Goal: Task Accomplishment & Management: Manage account settings

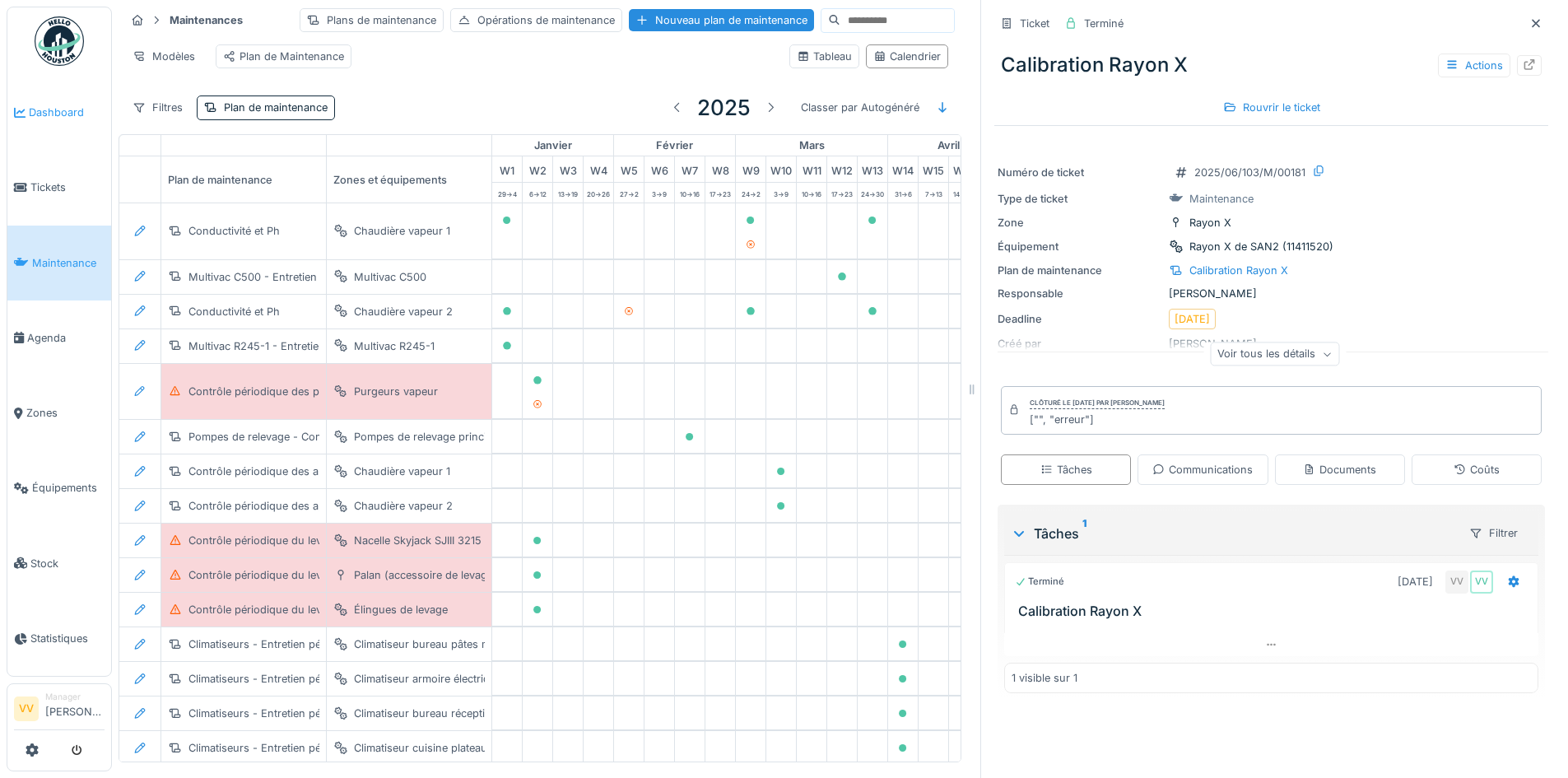
scroll to position [3388, 539]
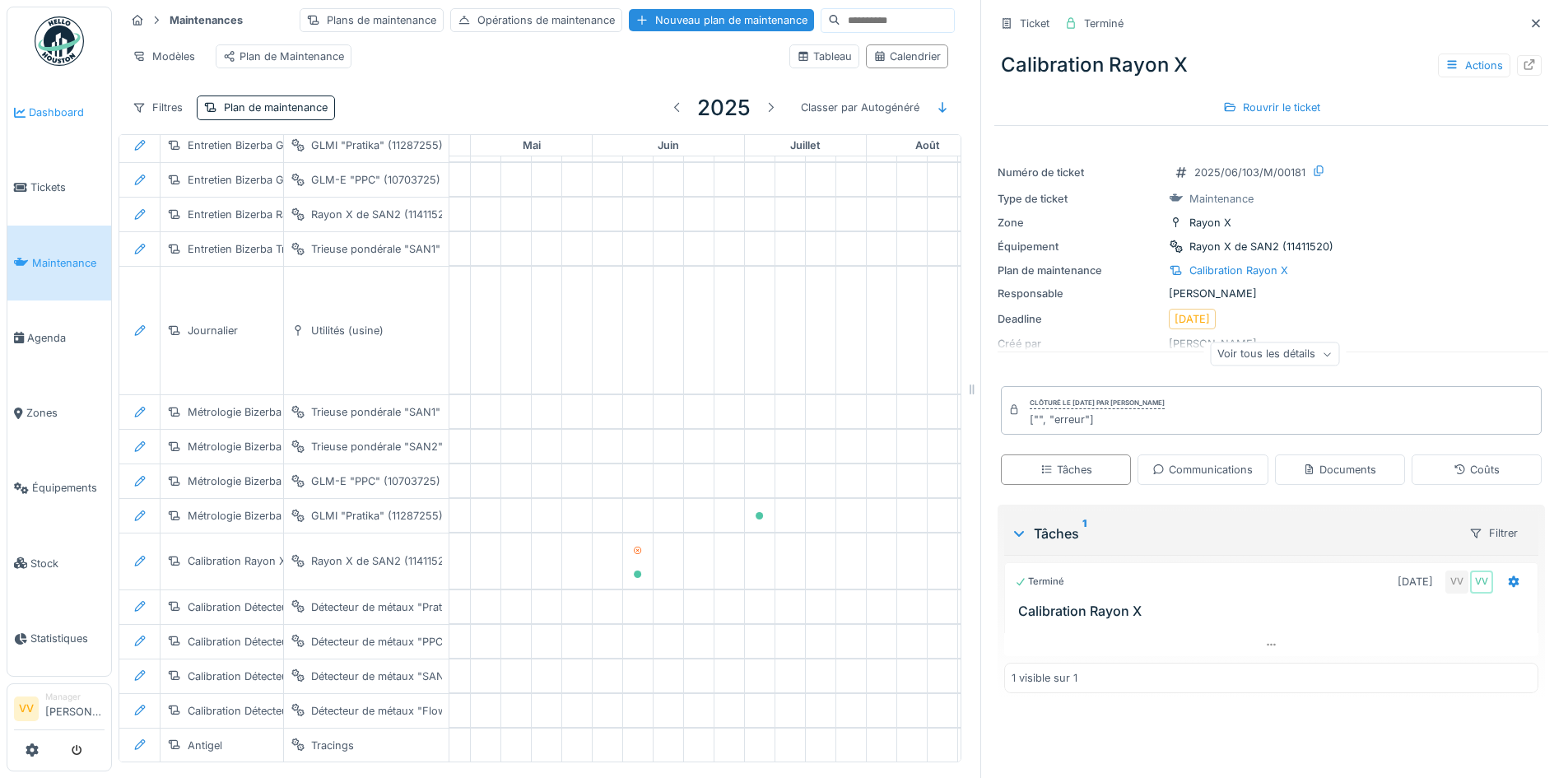
click at [55, 105] on span "Dashboard" at bounding box center [67, 112] width 76 height 16
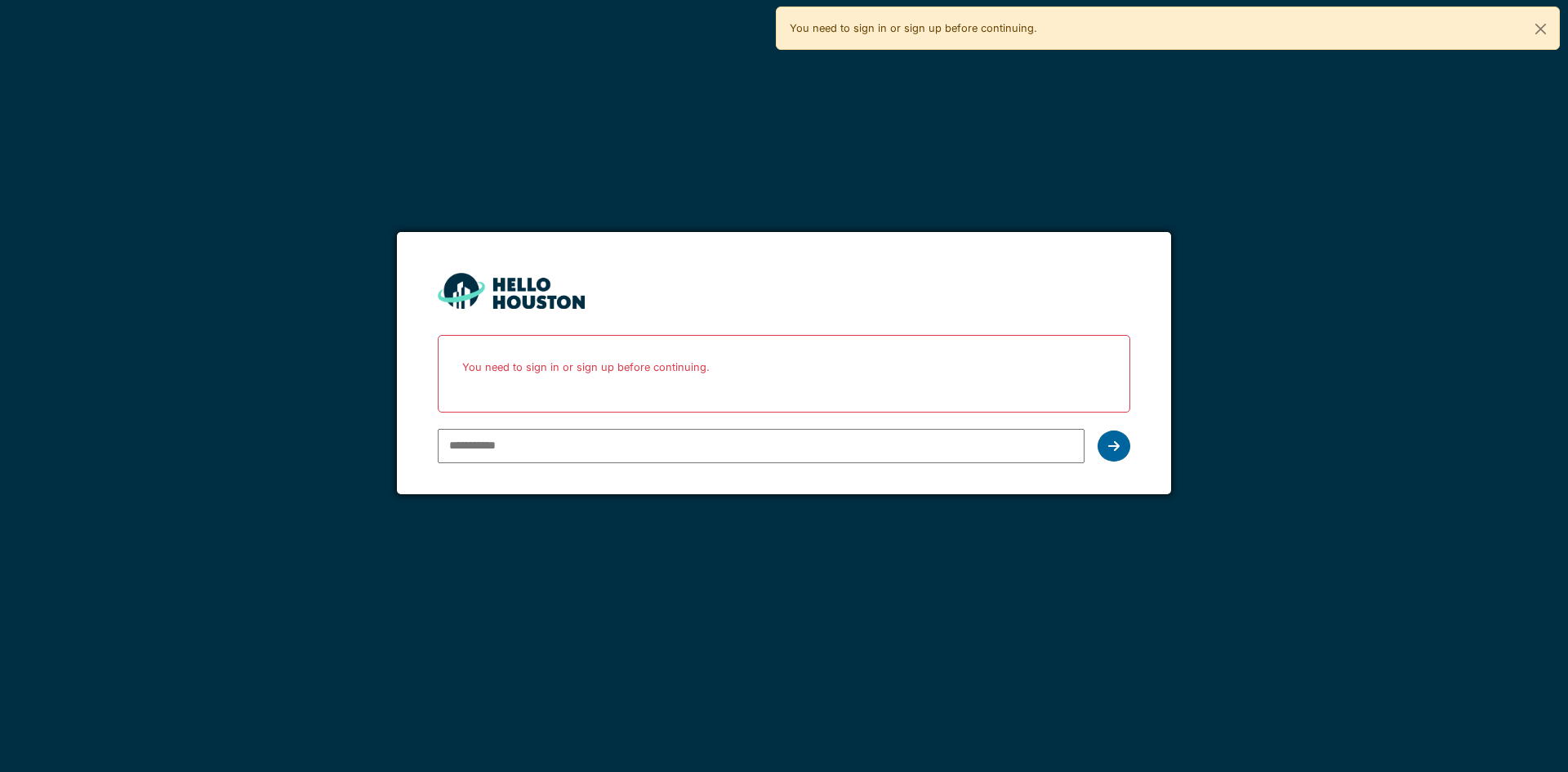
type input "**********"
click at [1116, 434] on div at bounding box center [1114, 446] width 33 height 31
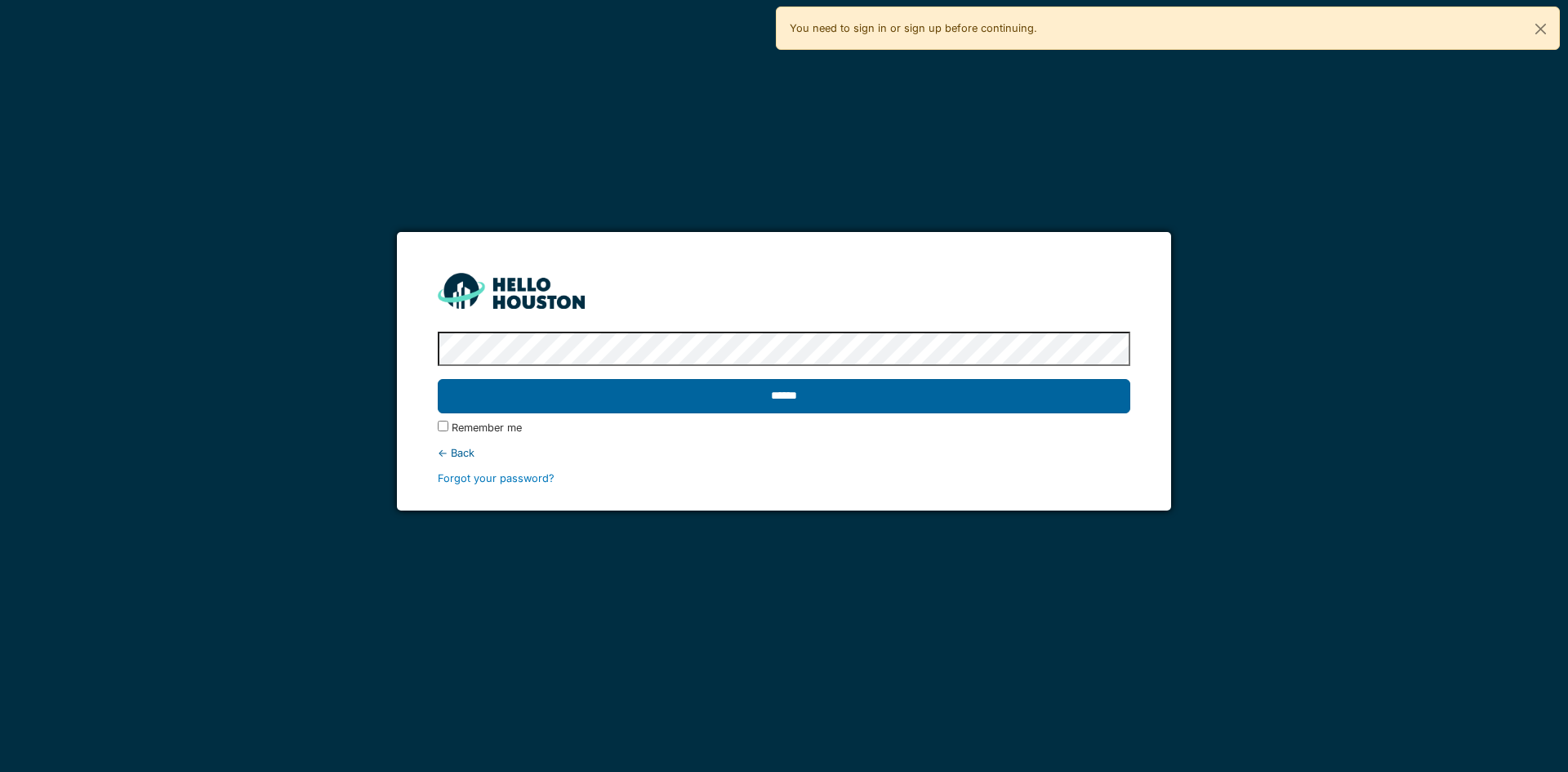
click at [1089, 405] on input "******" at bounding box center [784, 396] width 692 height 34
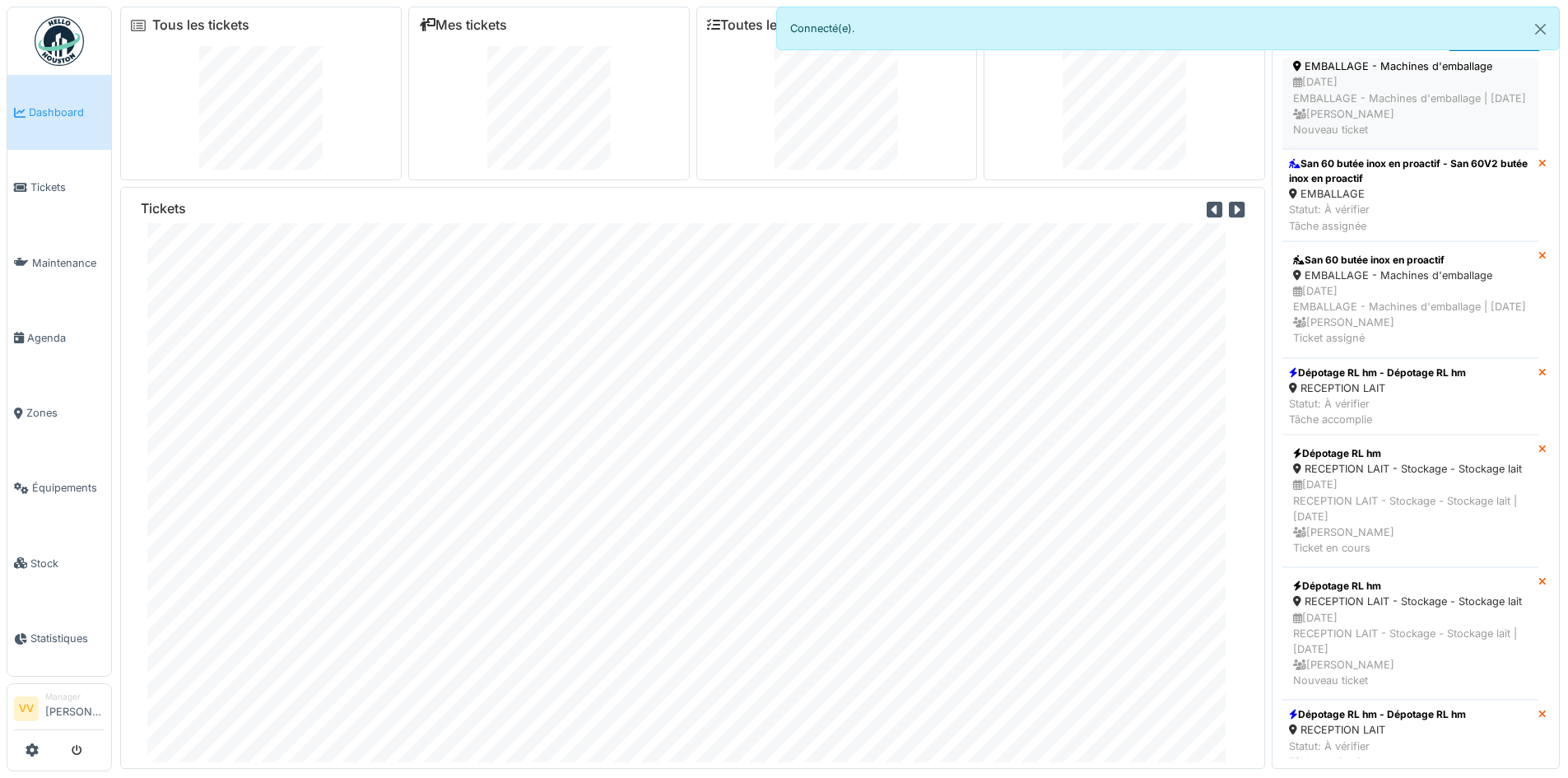
scroll to position [1070, 0]
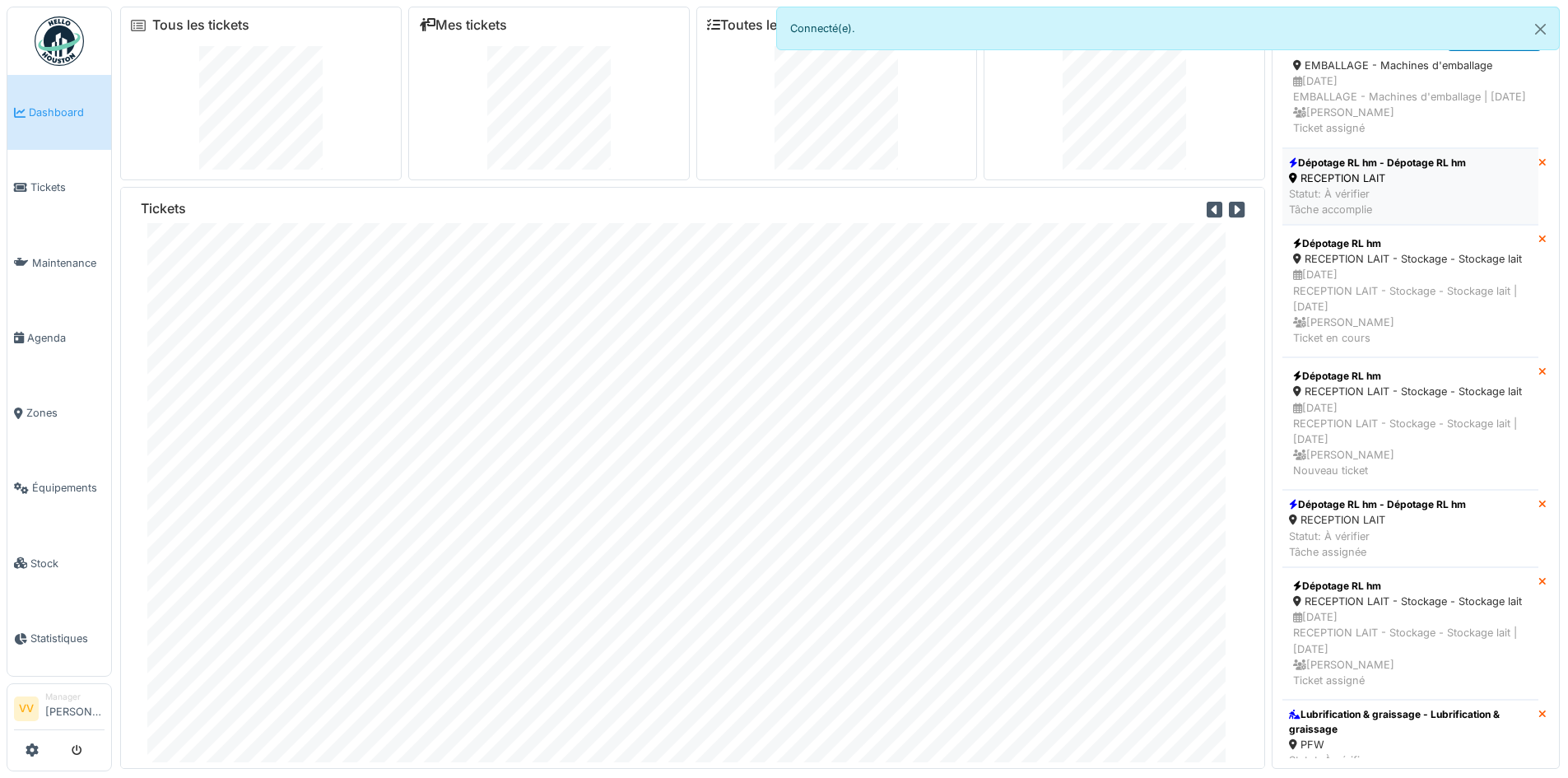
click at [1439, 186] on div "RECEPTION LAIT" at bounding box center [1377, 178] width 177 height 16
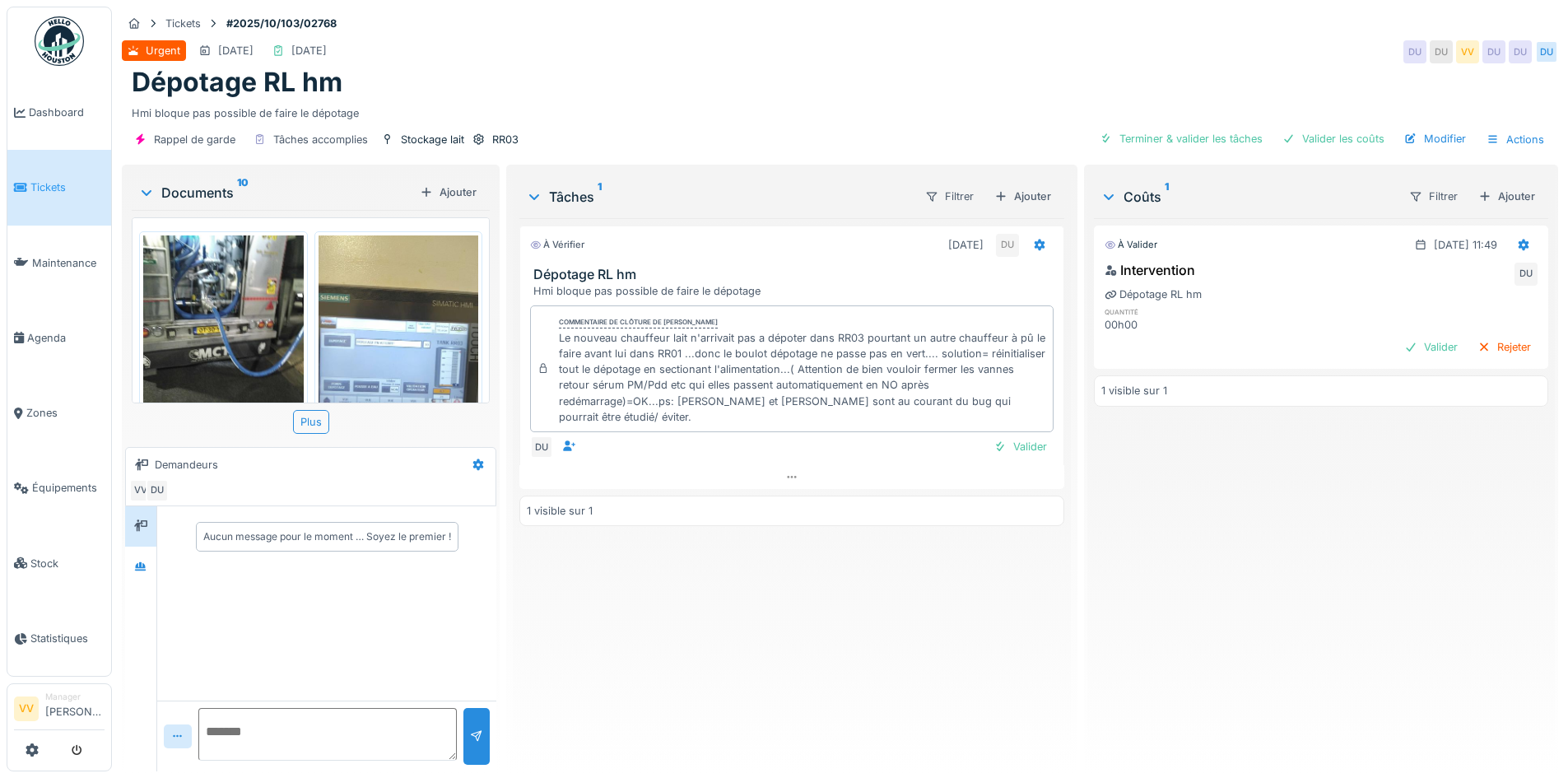
scroll to position [13, 0]
click at [233, 301] on img at bounding box center [223, 342] width 161 height 213
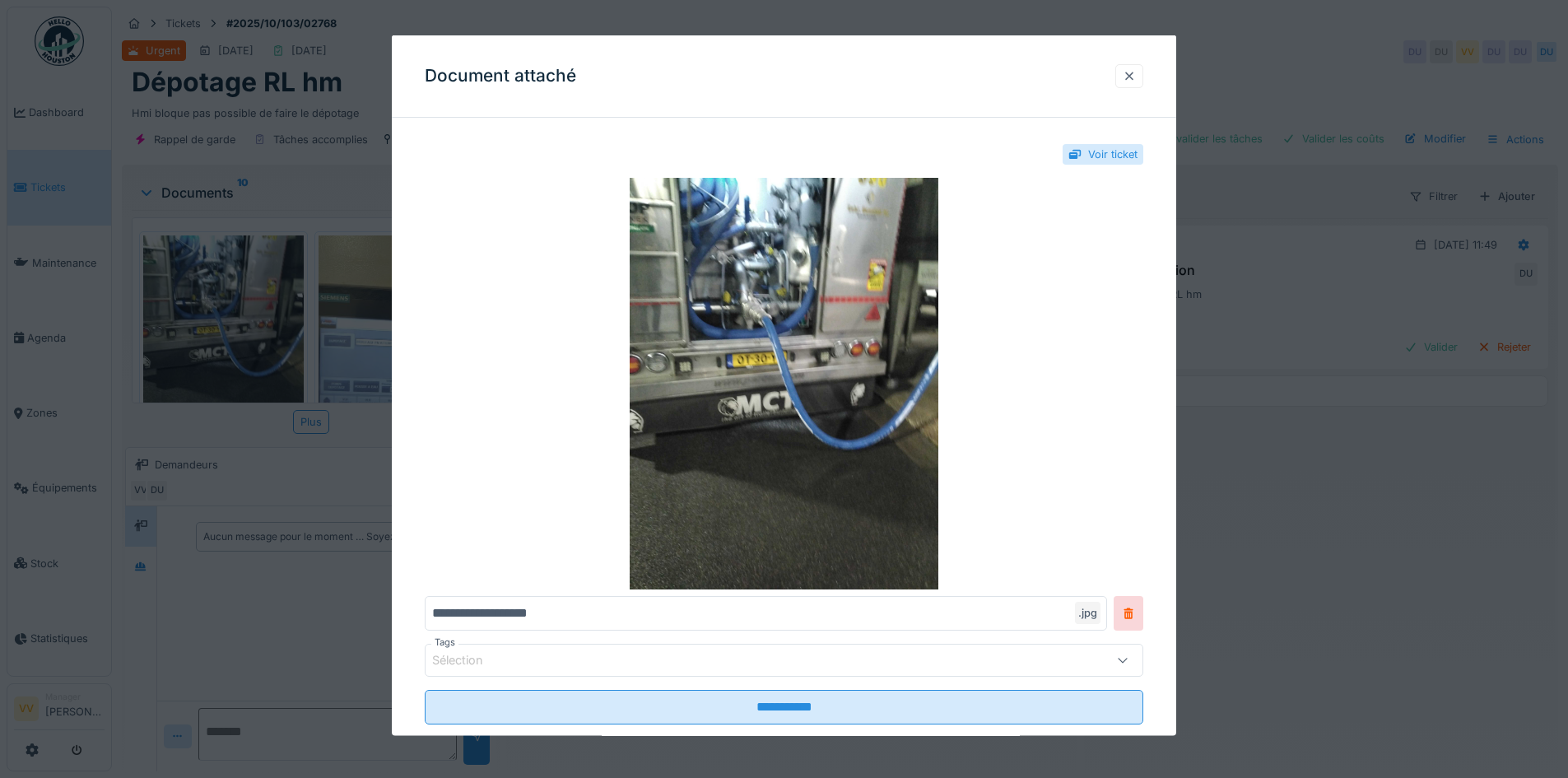
click at [1136, 71] on div at bounding box center [1129, 75] width 13 height 16
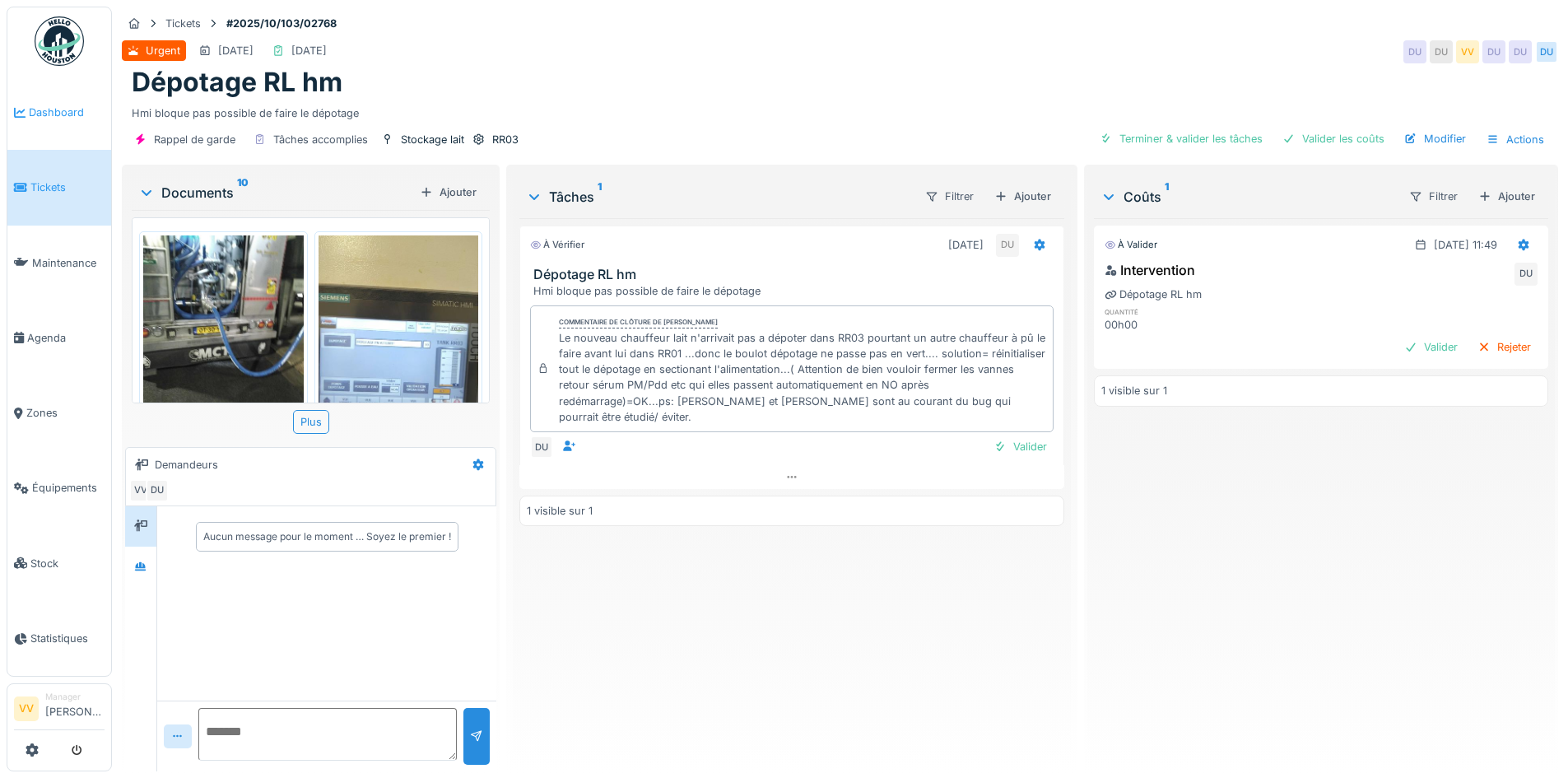
click at [46, 98] on link "Dashboard" at bounding box center [59, 112] width 104 height 75
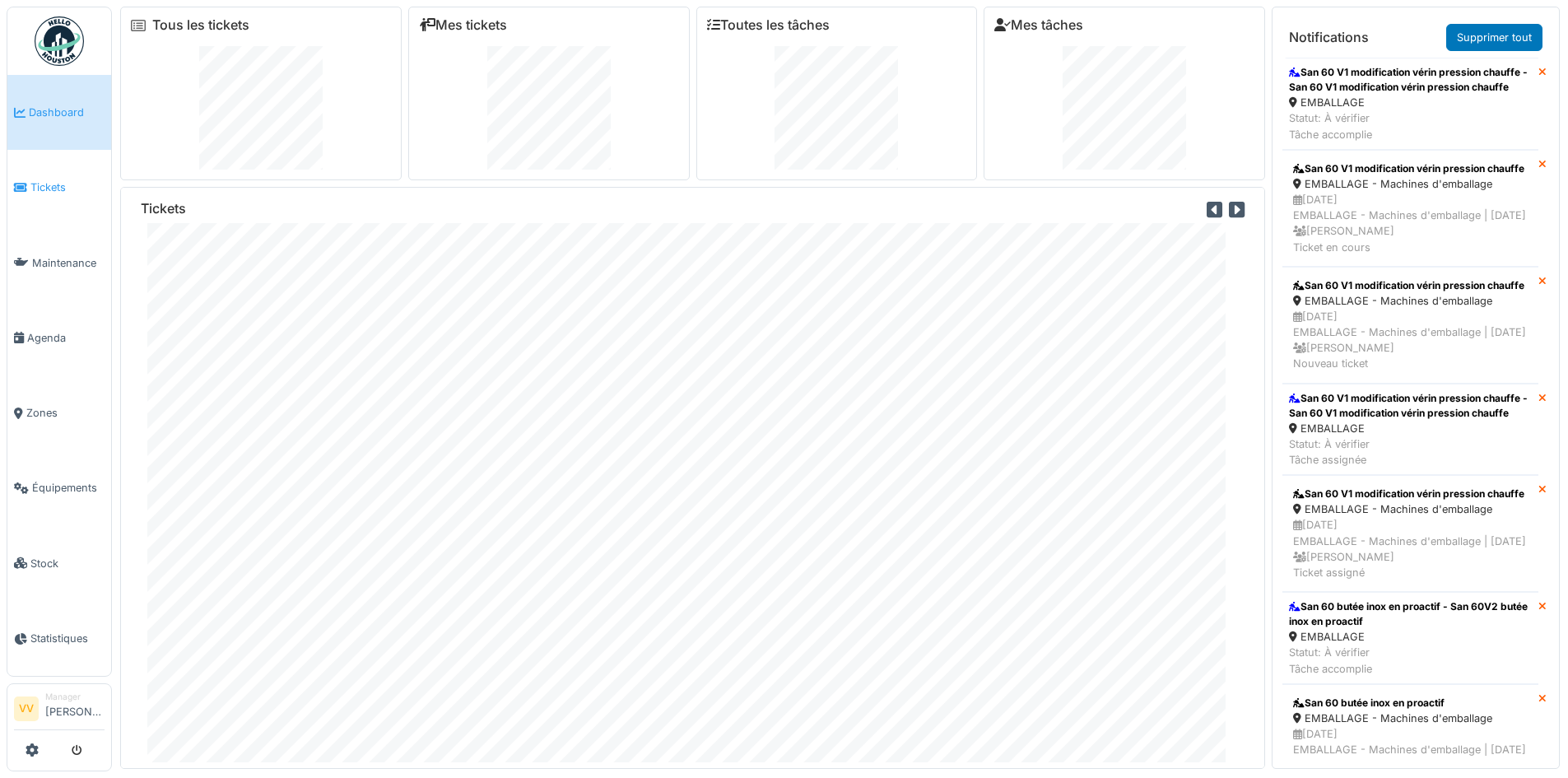
click at [54, 171] on link "Tickets" at bounding box center [59, 187] width 104 height 75
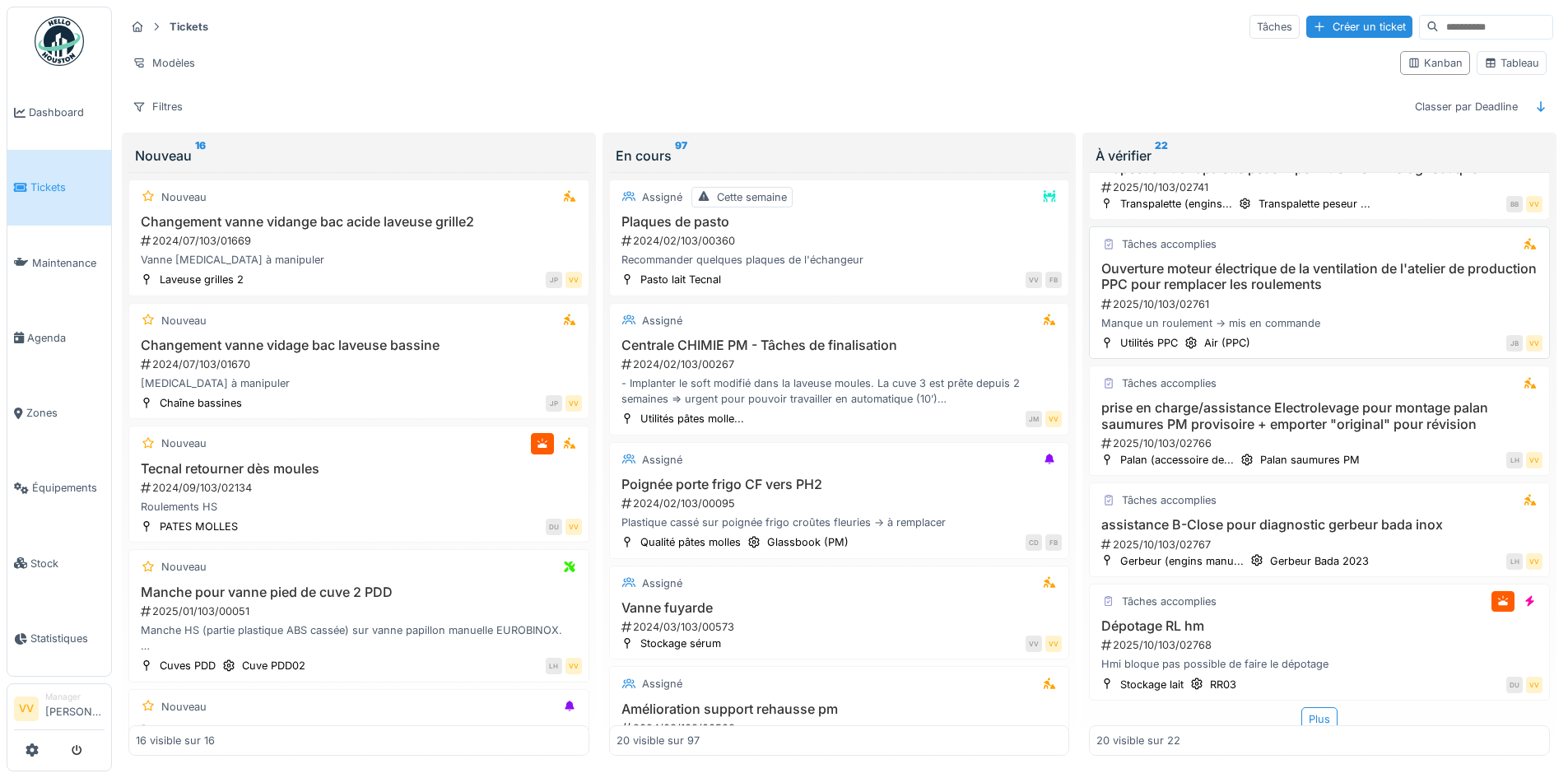
scroll to position [2074, 0]
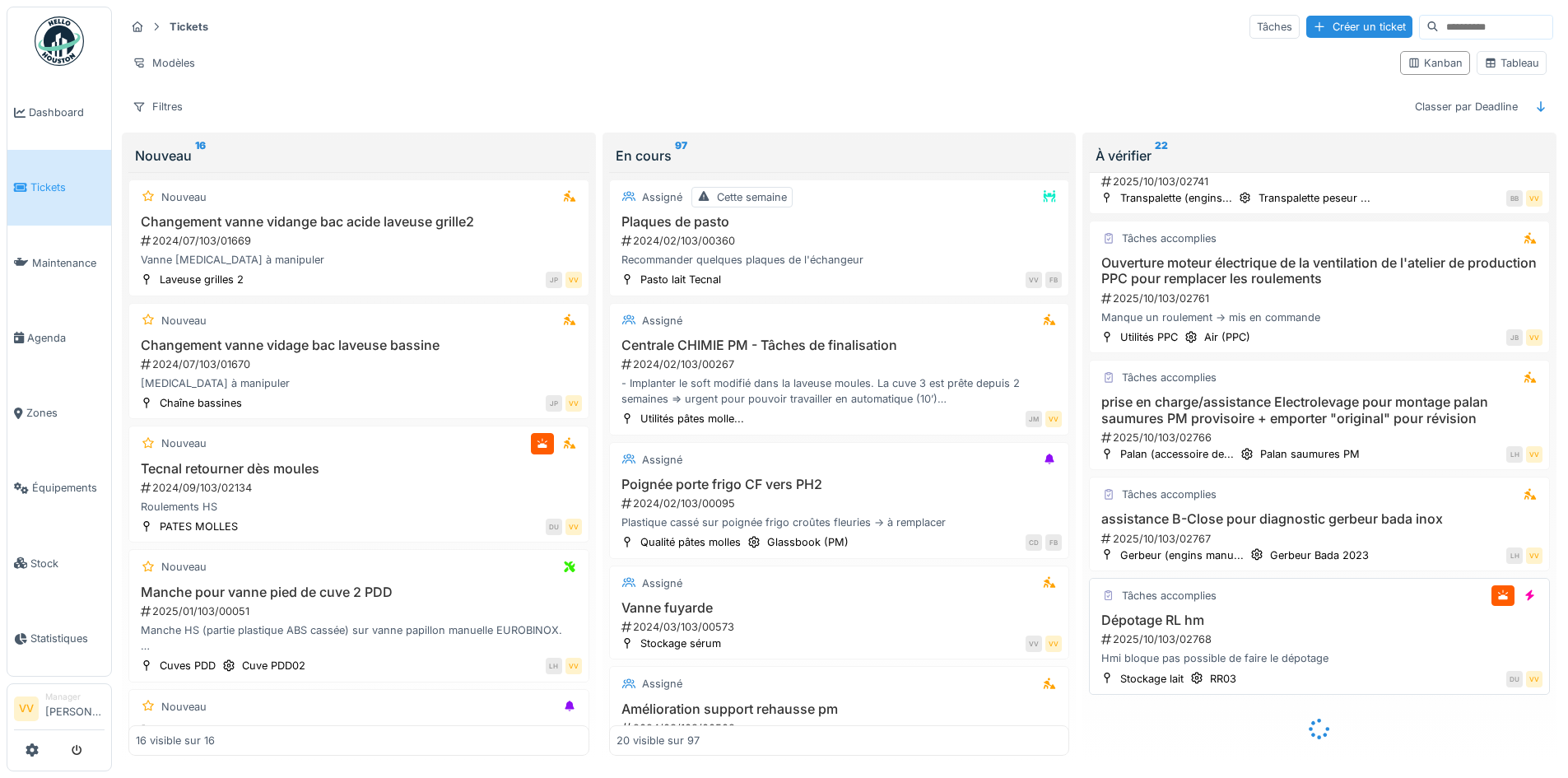
click at [1325, 617] on h3 "Dépotage RL hm" at bounding box center [1319, 619] width 446 height 16
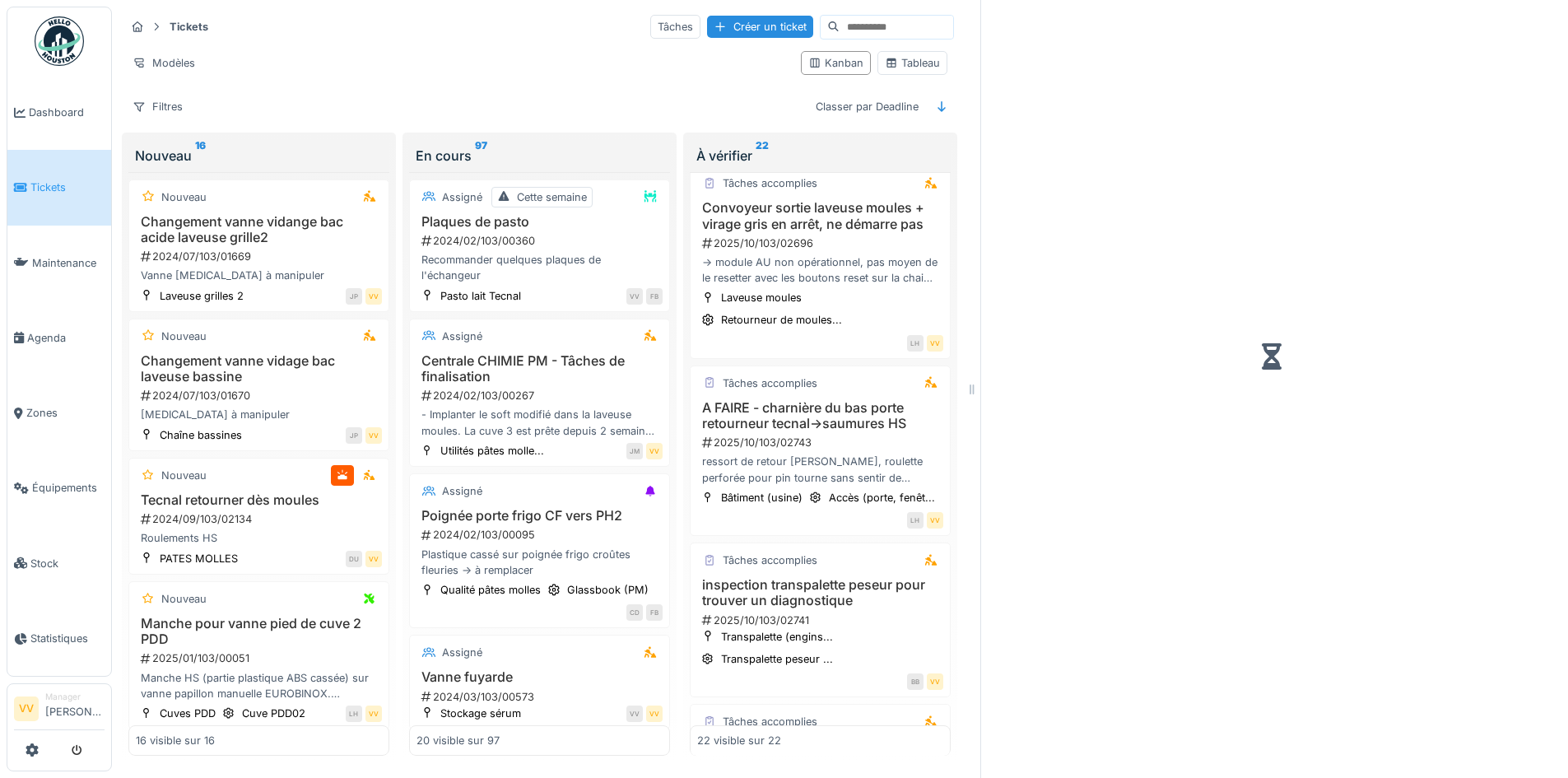
scroll to position [2658, 0]
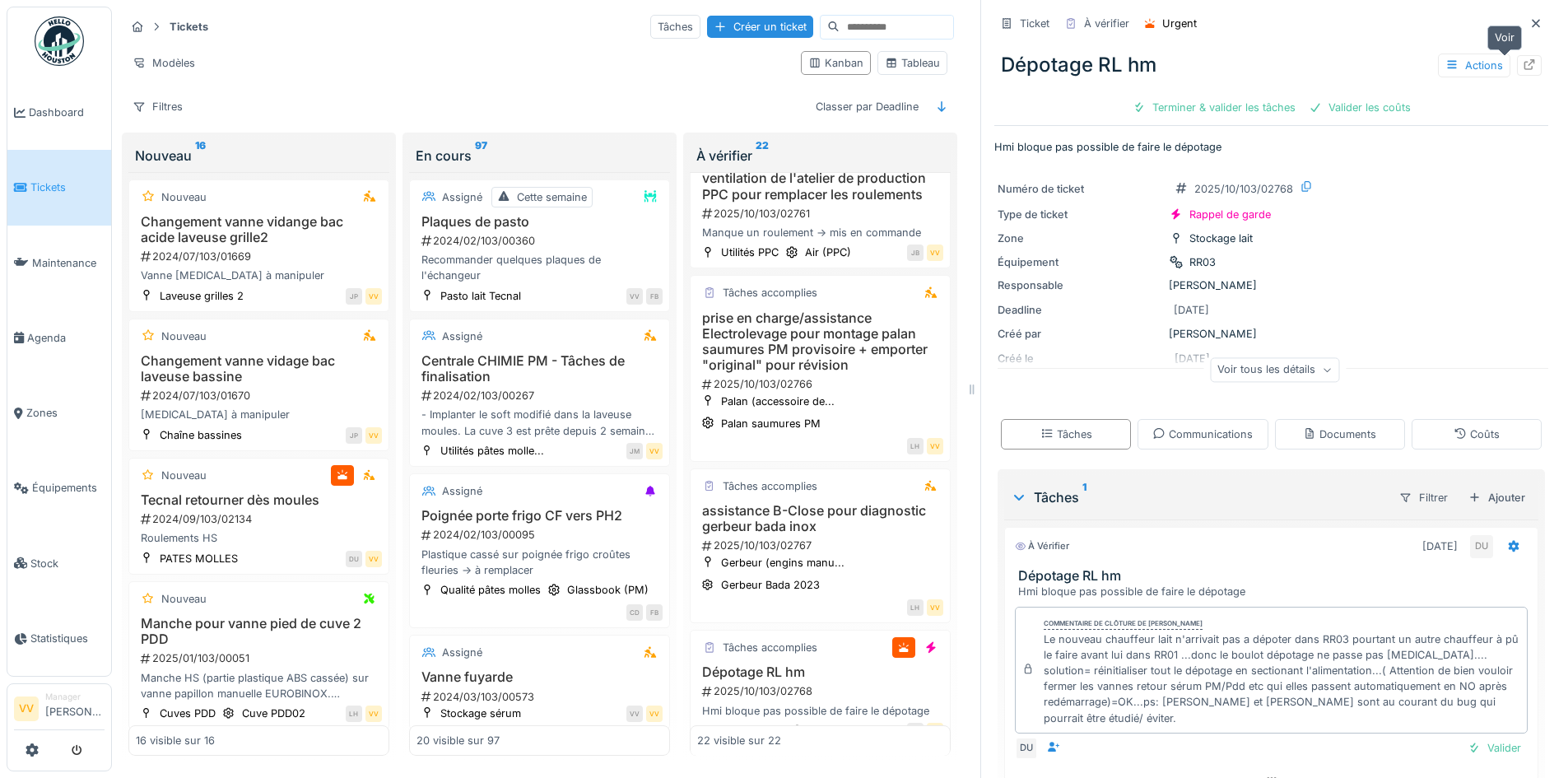
click at [1522, 71] on div at bounding box center [1529, 65] width 13 height 16
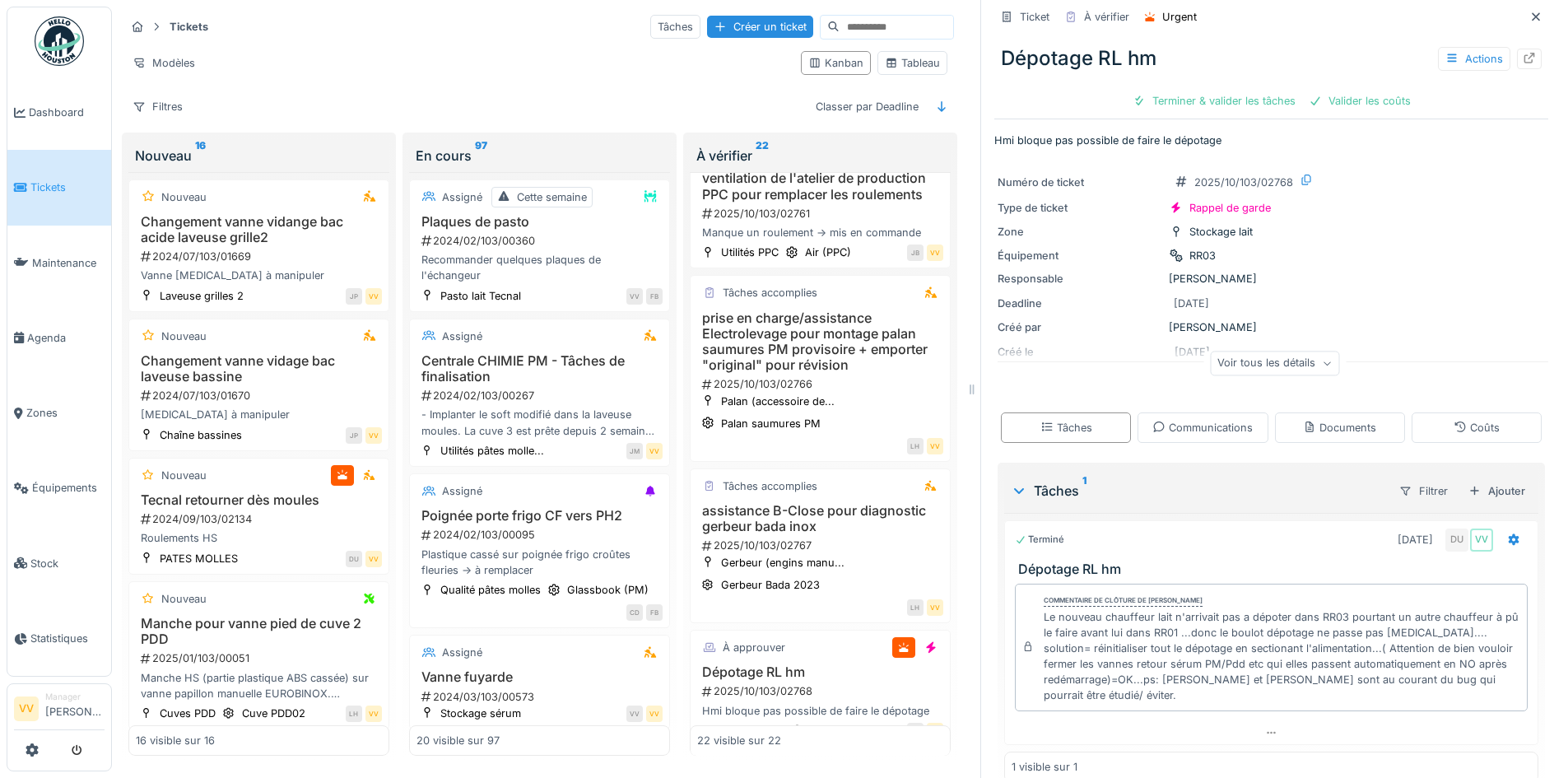
scroll to position [17, 0]
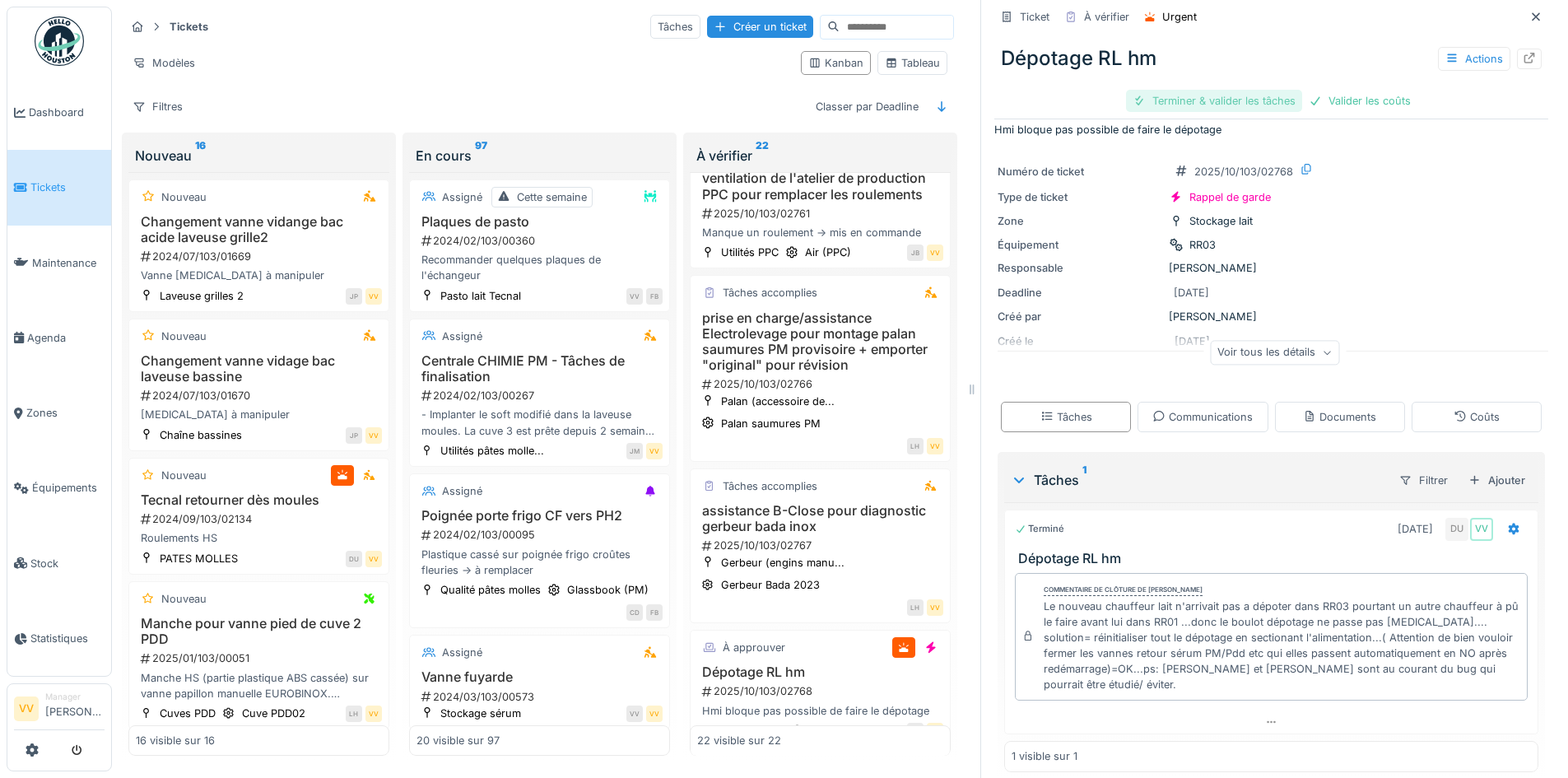
click at [1210, 103] on div "Terminer & valider les tâches" at bounding box center [1213, 100] width 176 height 22
click at [1342, 89] on div "Valider les coûts" at bounding box center [1360, 100] width 115 height 22
click at [60, 182] on span "Tickets" at bounding box center [67, 187] width 74 height 16
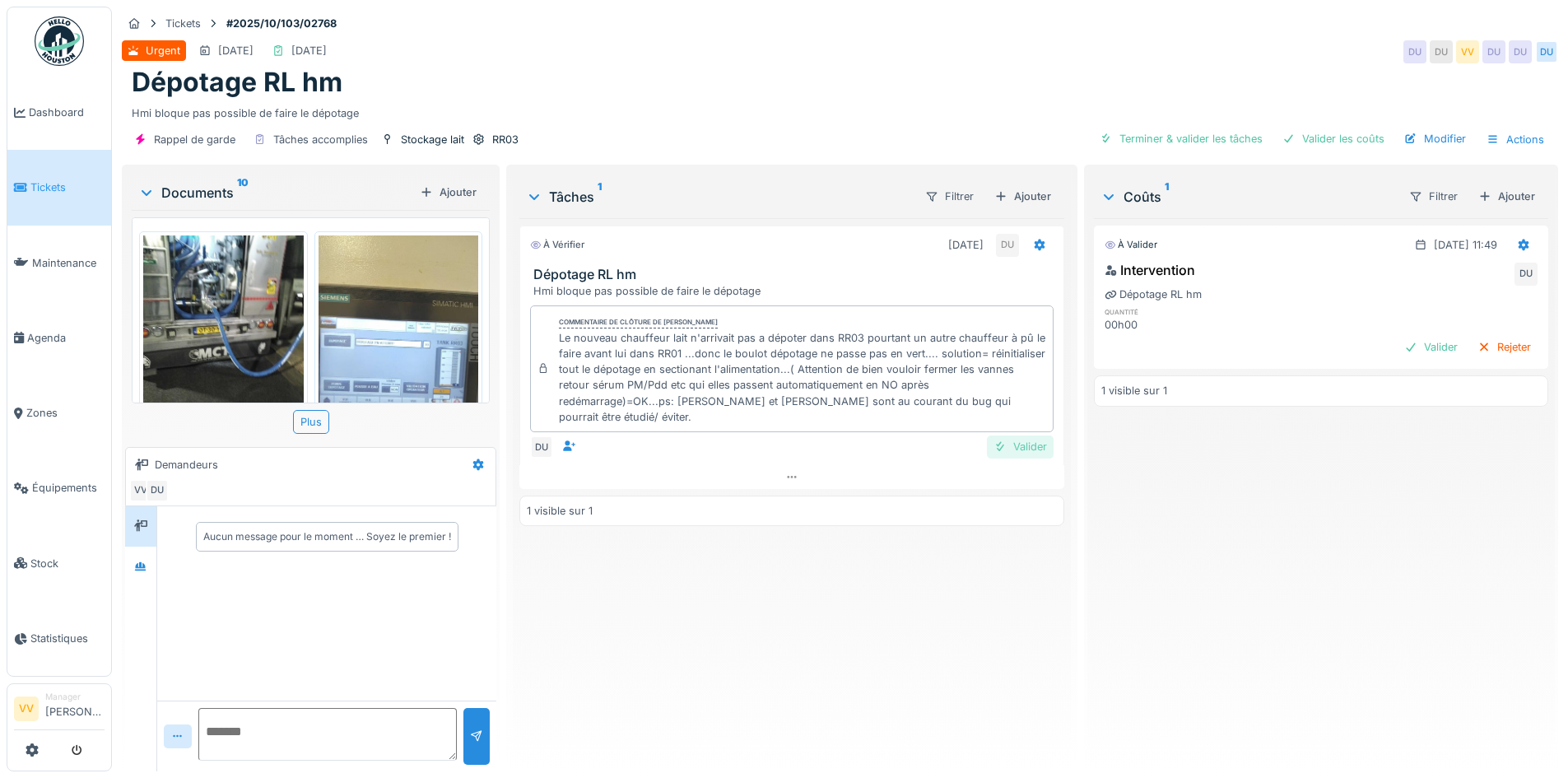
click at [1011, 435] on div "Valider" at bounding box center [1020, 446] width 67 height 22
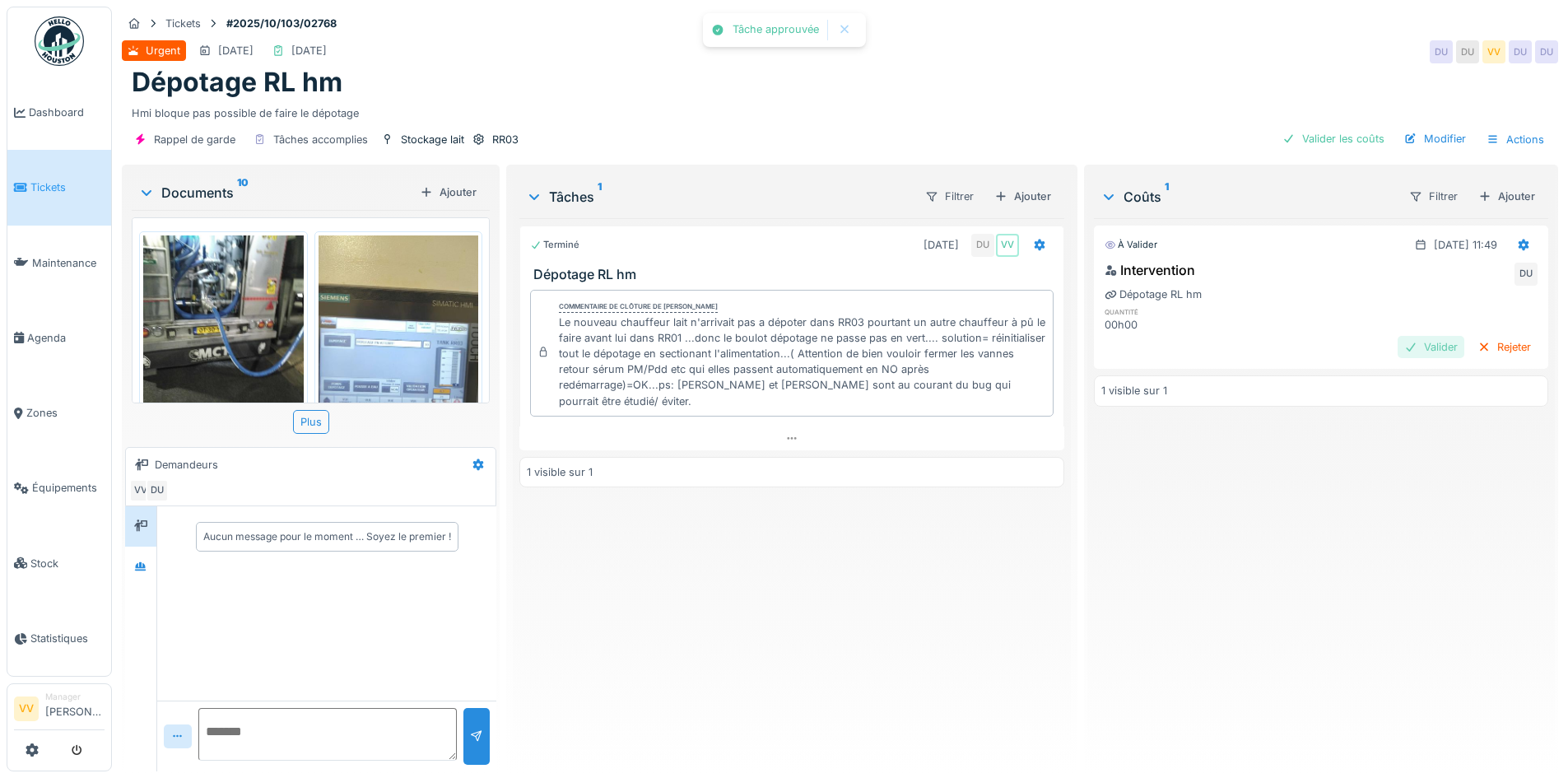
click at [1397, 348] on div "Valider" at bounding box center [1430, 347] width 67 height 22
click at [1342, 511] on div "Validé 12/10/2025 @ 11:49 Intervention VV DU Dépotage RL hm quantité 00h00 1 vi…" at bounding box center [1321, 488] width 454 height 540
click at [1356, 549] on div "Validé 12/10/2025 @ 11:49 Intervention VV DU Dépotage RL hm quantité 00h00 1 vi…" at bounding box center [1321, 488] width 454 height 540
click at [1487, 140] on icon at bounding box center [1493, 140] width 13 height 11
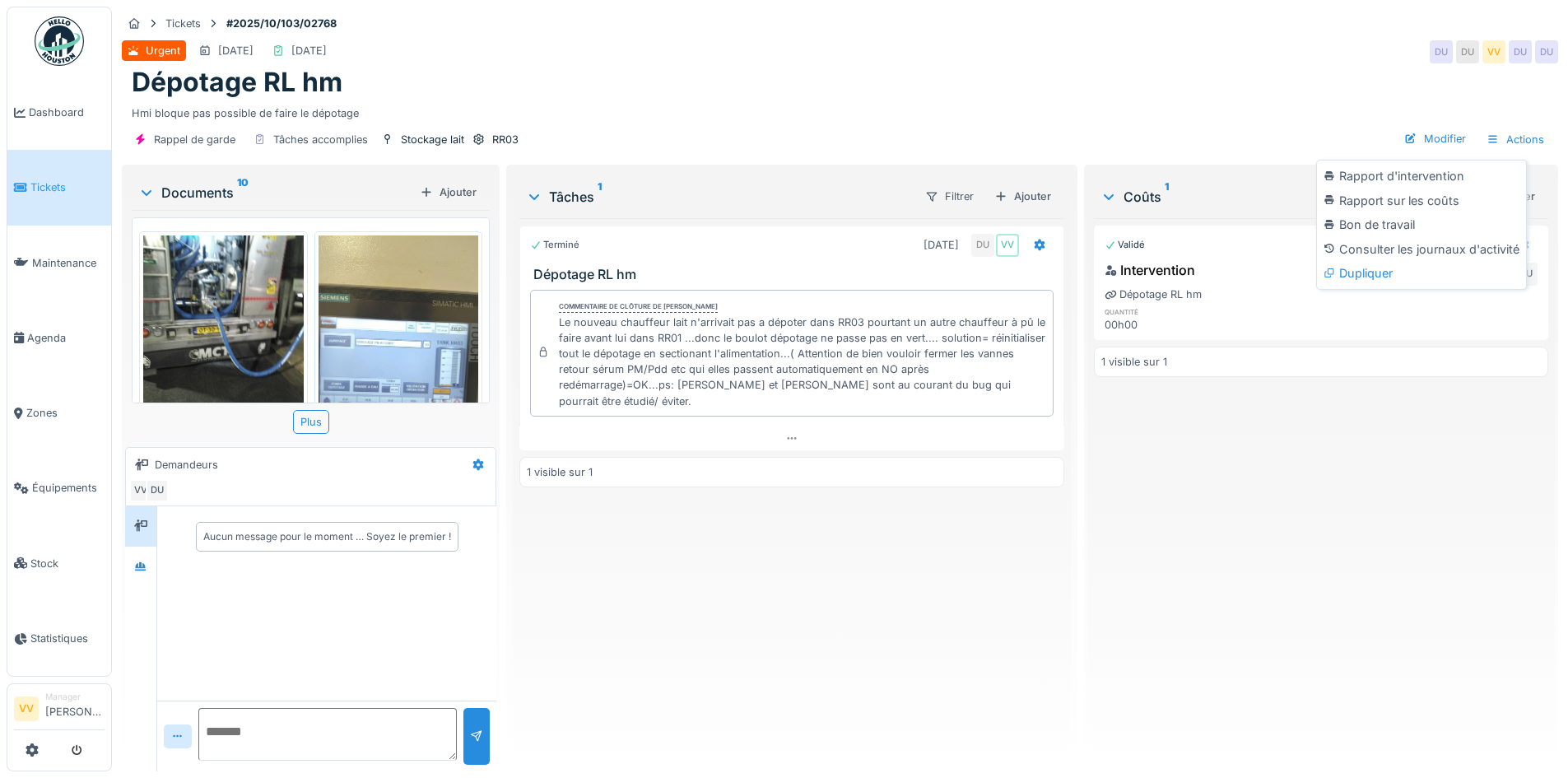
click at [1394, 464] on div "Validé 12/10/2025 @ 11:49 Intervention VV DU Dépotage RL hm quantité 00h00 1 vi…" at bounding box center [1321, 488] width 454 height 540
click at [1506, 140] on div "Actions" at bounding box center [1515, 140] width 72 height 24
click at [1465, 174] on div "Rapport d'intervention" at bounding box center [1421, 176] width 202 height 25
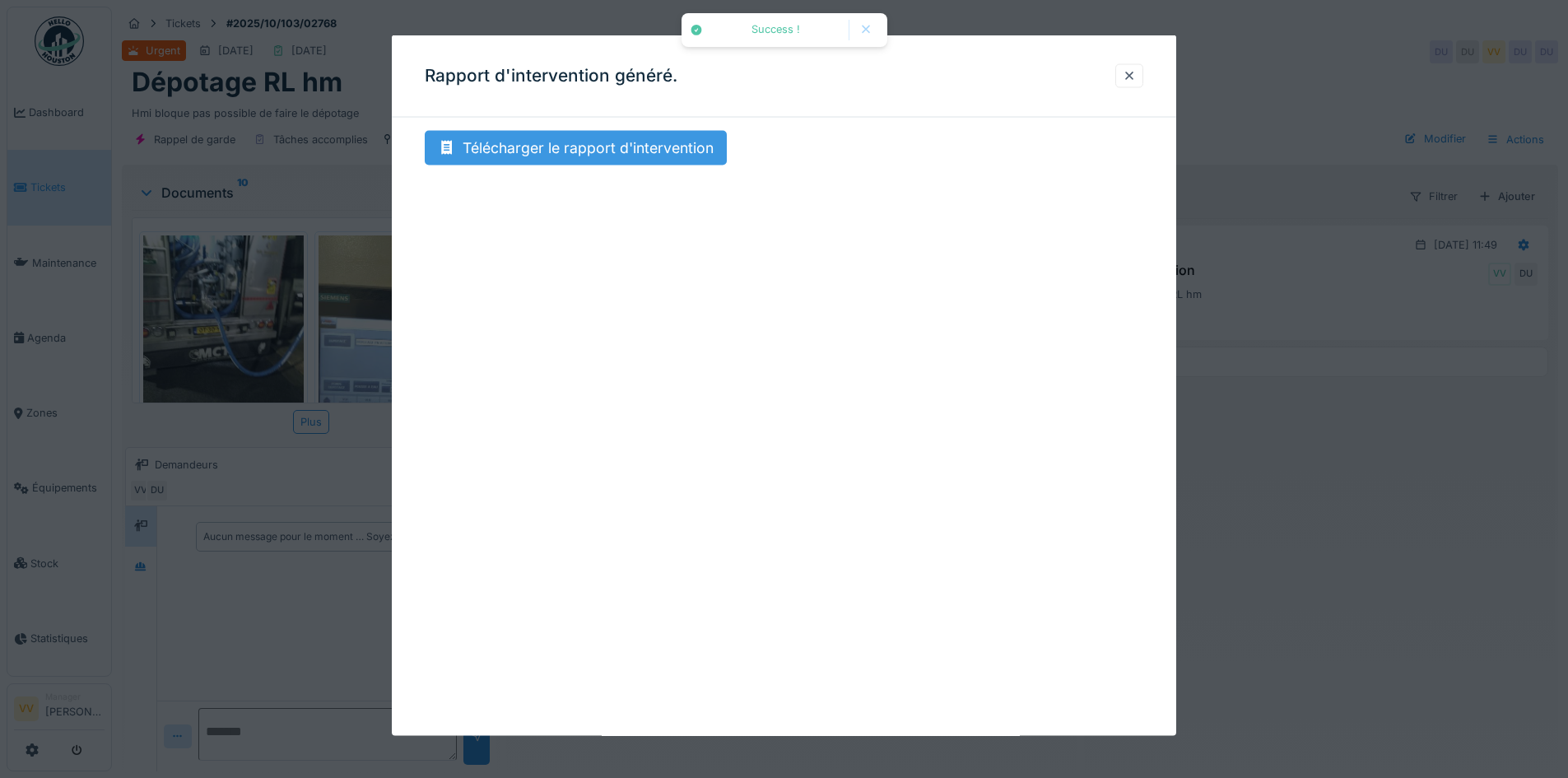
click at [629, 151] on div "Télécharger le rapport d'intervention" at bounding box center [576, 148] width 302 height 35
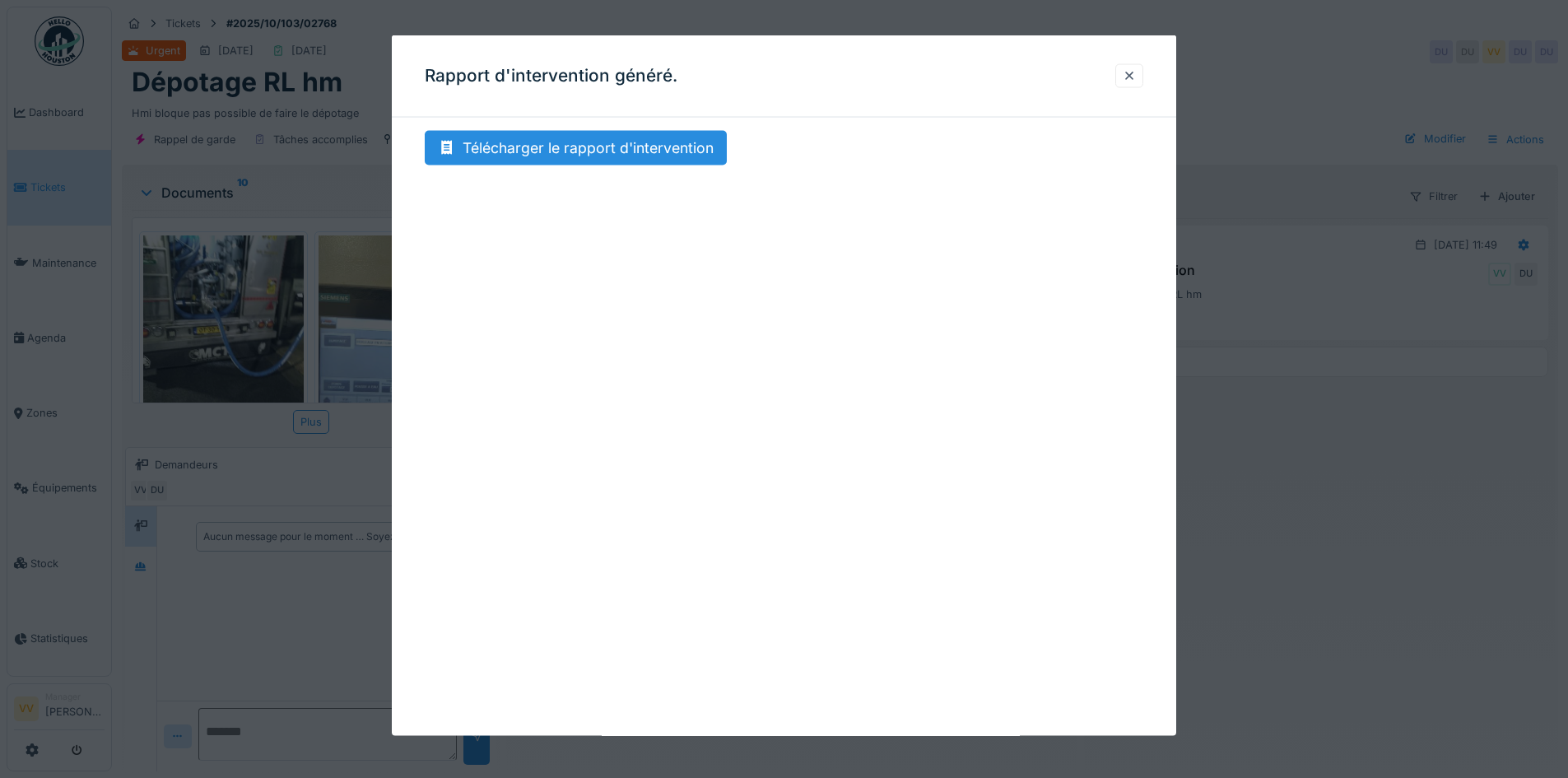
click at [1428, 578] on div at bounding box center [784, 389] width 1568 height 778
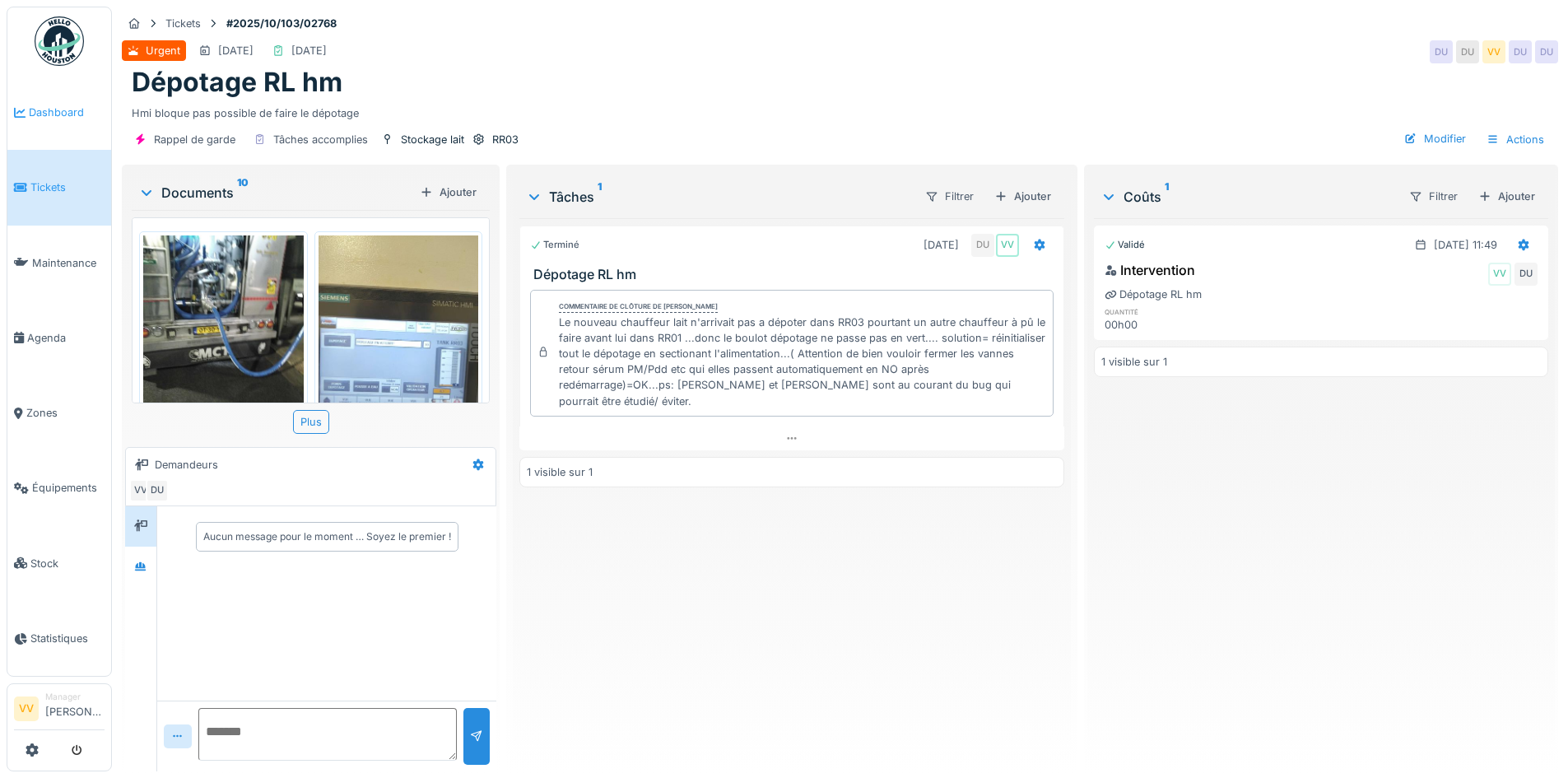
click at [47, 114] on span "Dashboard" at bounding box center [67, 112] width 76 height 16
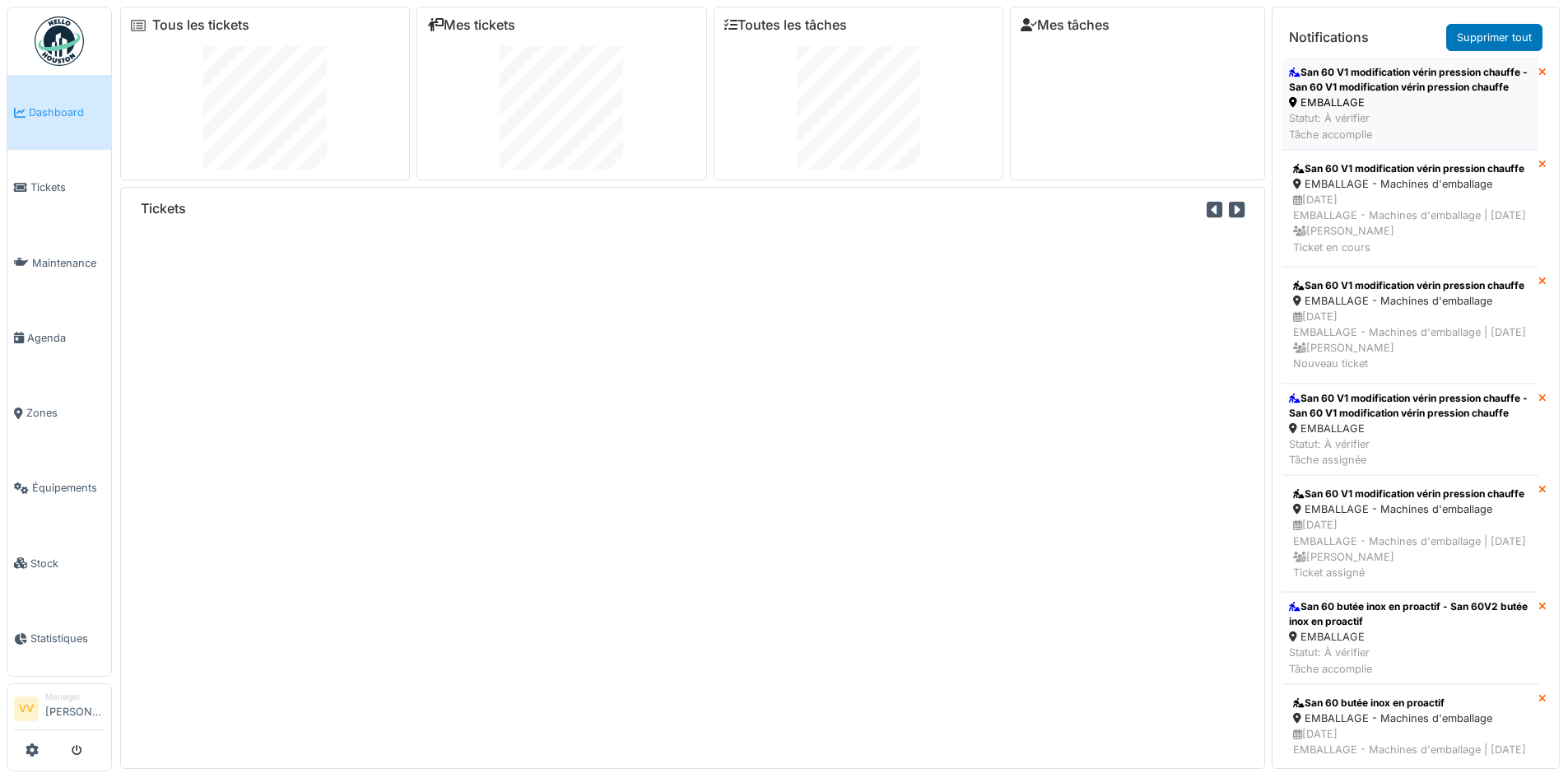
click at [1416, 69] on div "San 60 V1 modification vérin pression chauffe - San 60 V1 modification vérin pr…" at bounding box center [1410, 79] width 243 height 29
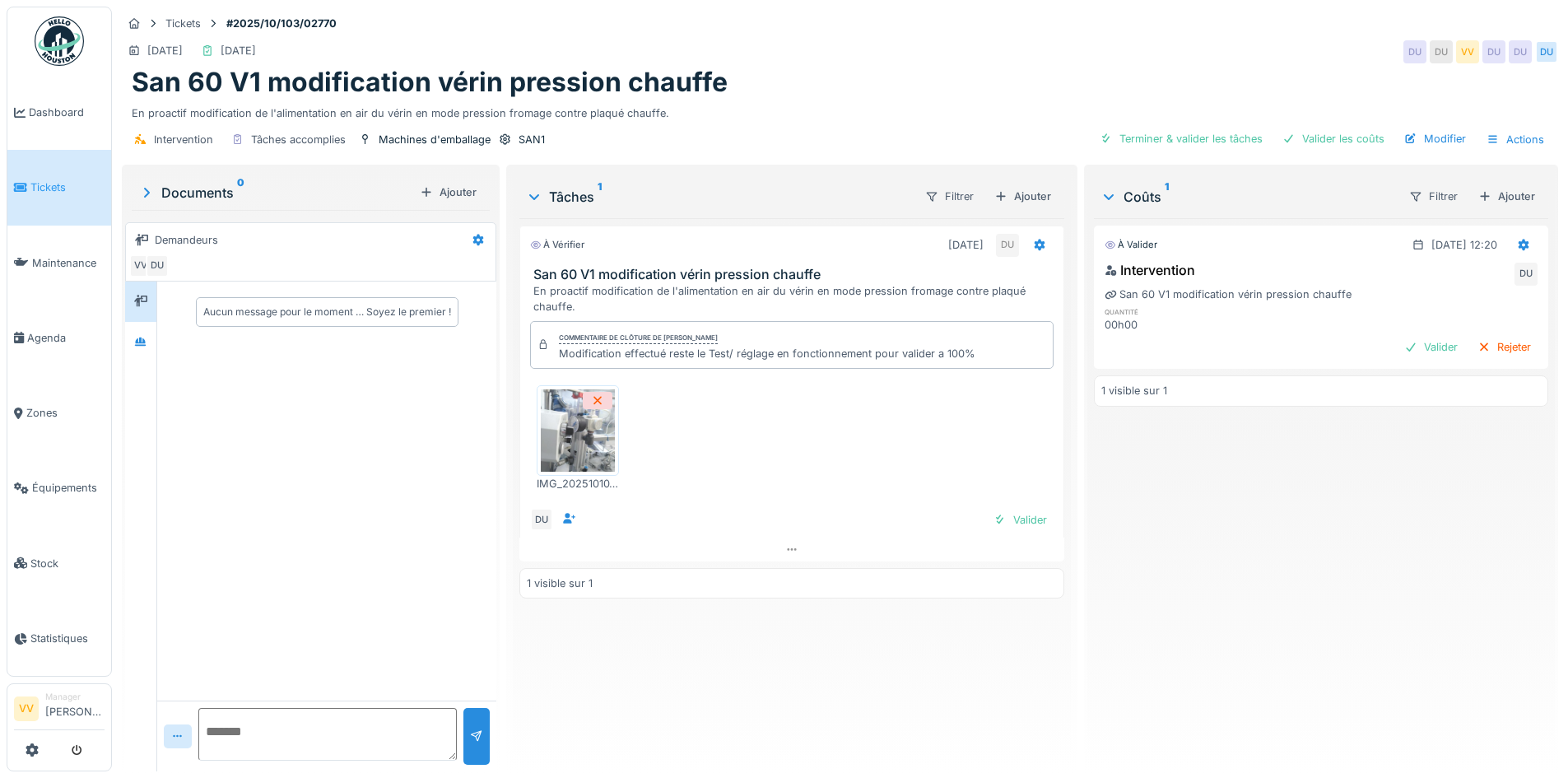
click at [593, 442] on img at bounding box center [577, 430] width 74 height 82
click at [1005, 519] on div "Valider" at bounding box center [1020, 520] width 67 height 22
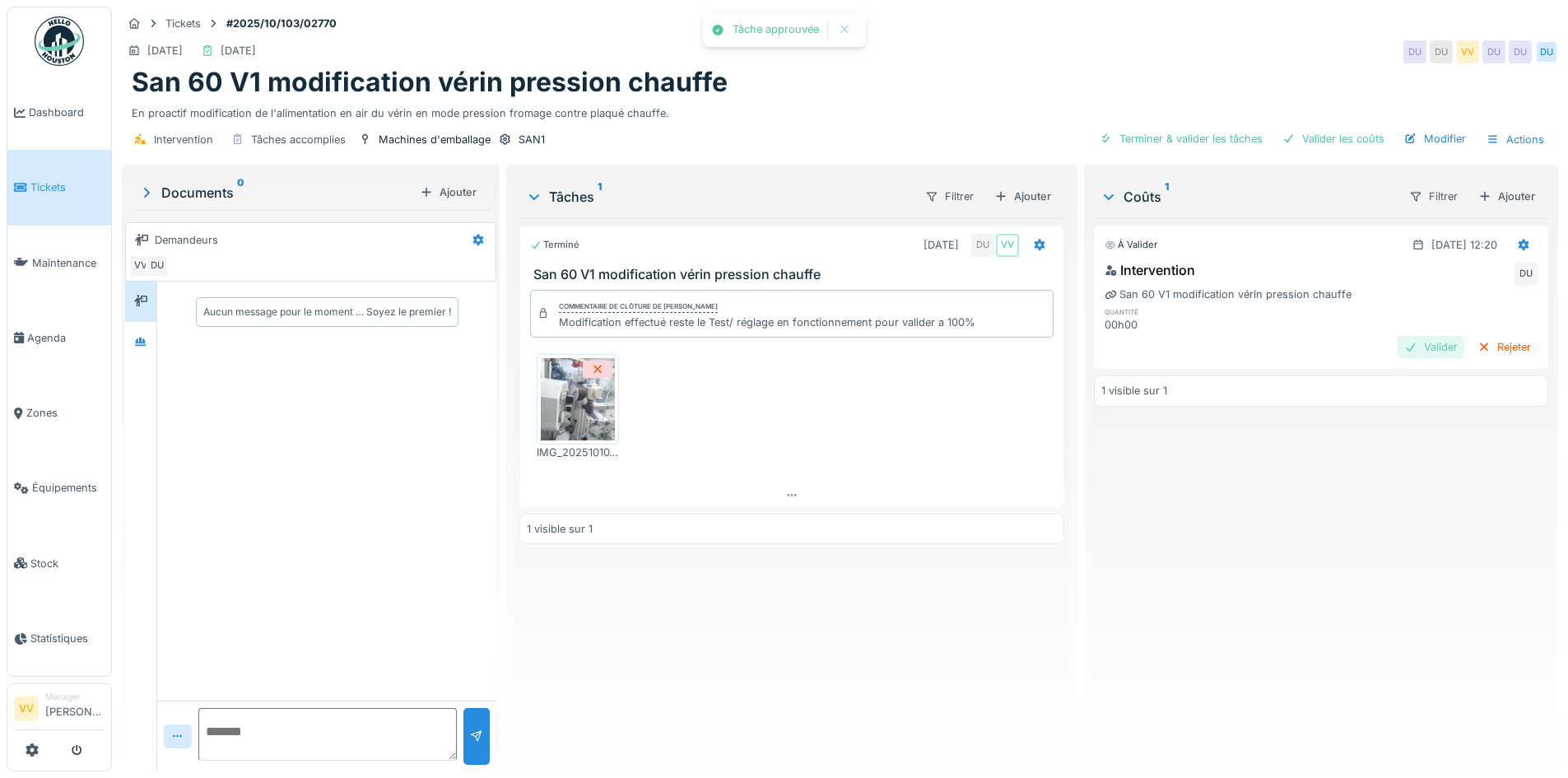
click at [1397, 340] on div "Valider" at bounding box center [1430, 347] width 67 height 22
click at [1330, 123] on div "Intervention Tâches accomplies Machines d'emballage SAN1 Valider les coûts Modi…" at bounding box center [840, 140] width 1437 height 37
click at [1330, 136] on div "Valider les coûts" at bounding box center [1334, 139] width 115 height 22
click at [1235, 535] on div "À valider 12/10/2025 @ 12:20 Intervention DU San 60 V1 modification vérin press…" at bounding box center [1321, 488] width 454 height 540
click at [1327, 142] on div "Valider les coûts" at bounding box center [1334, 139] width 115 height 22
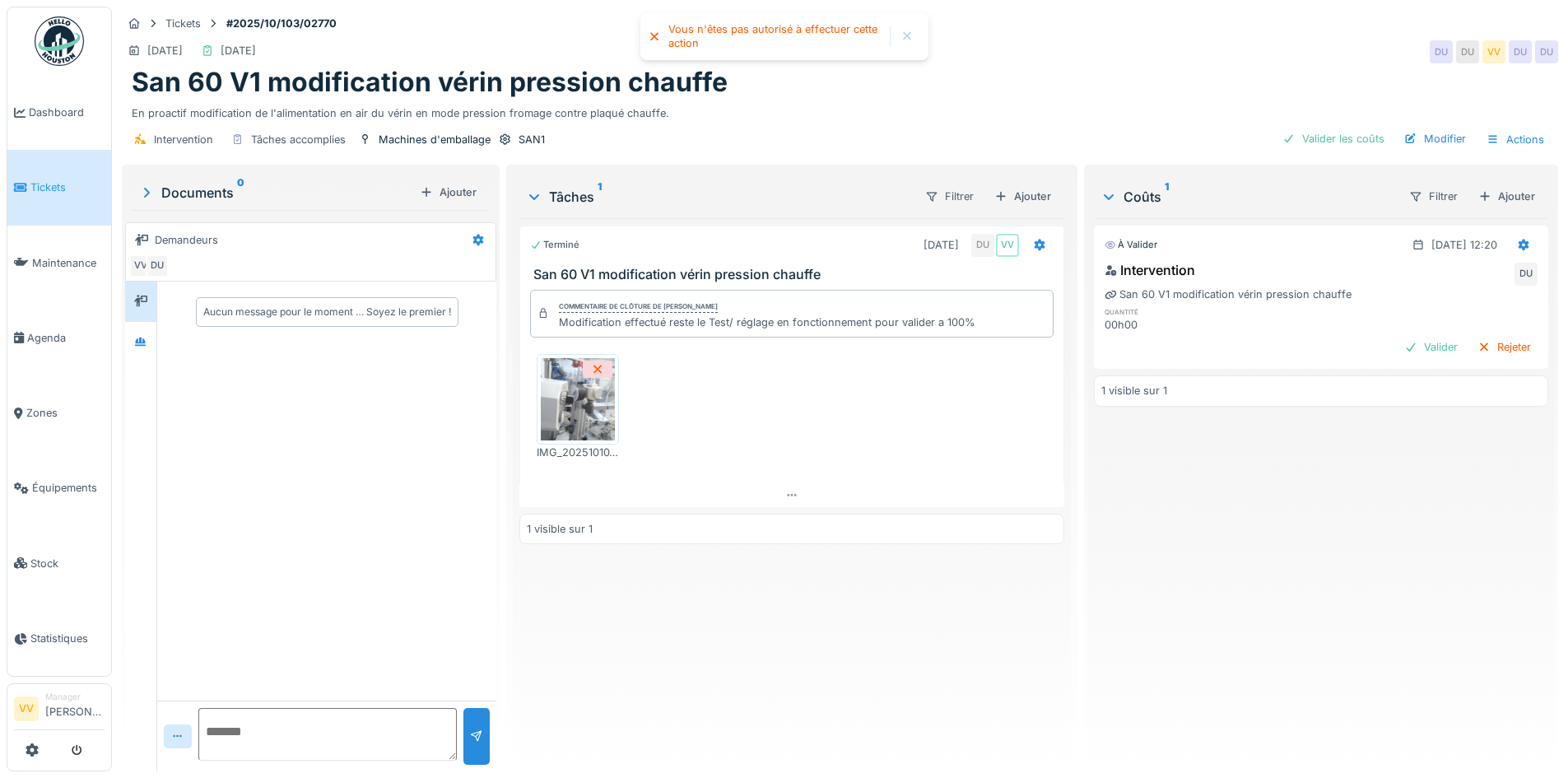
click at [41, 180] on span "Tickets" at bounding box center [67, 187] width 74 height 16
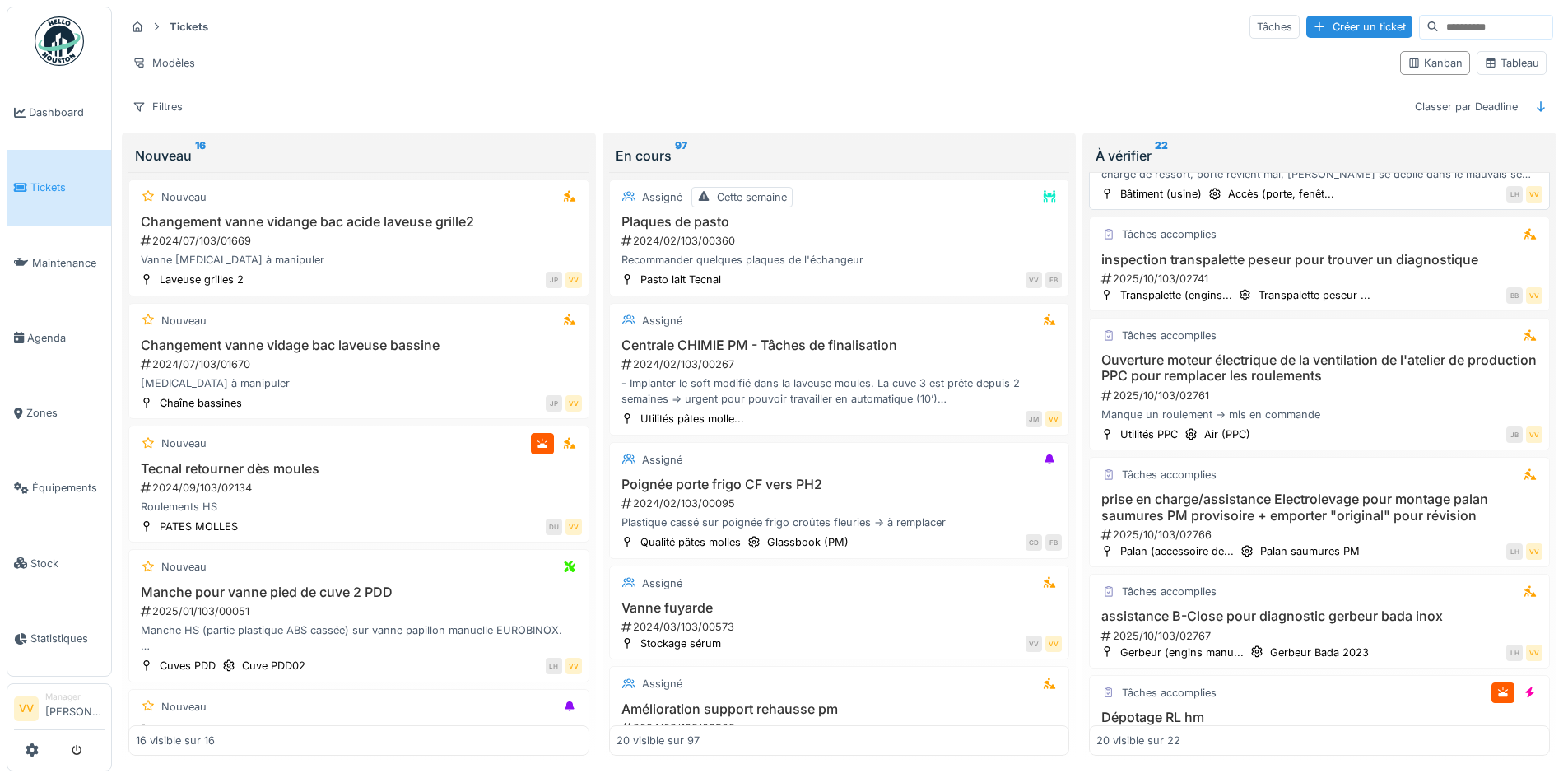
scroll to position [2074, 0]
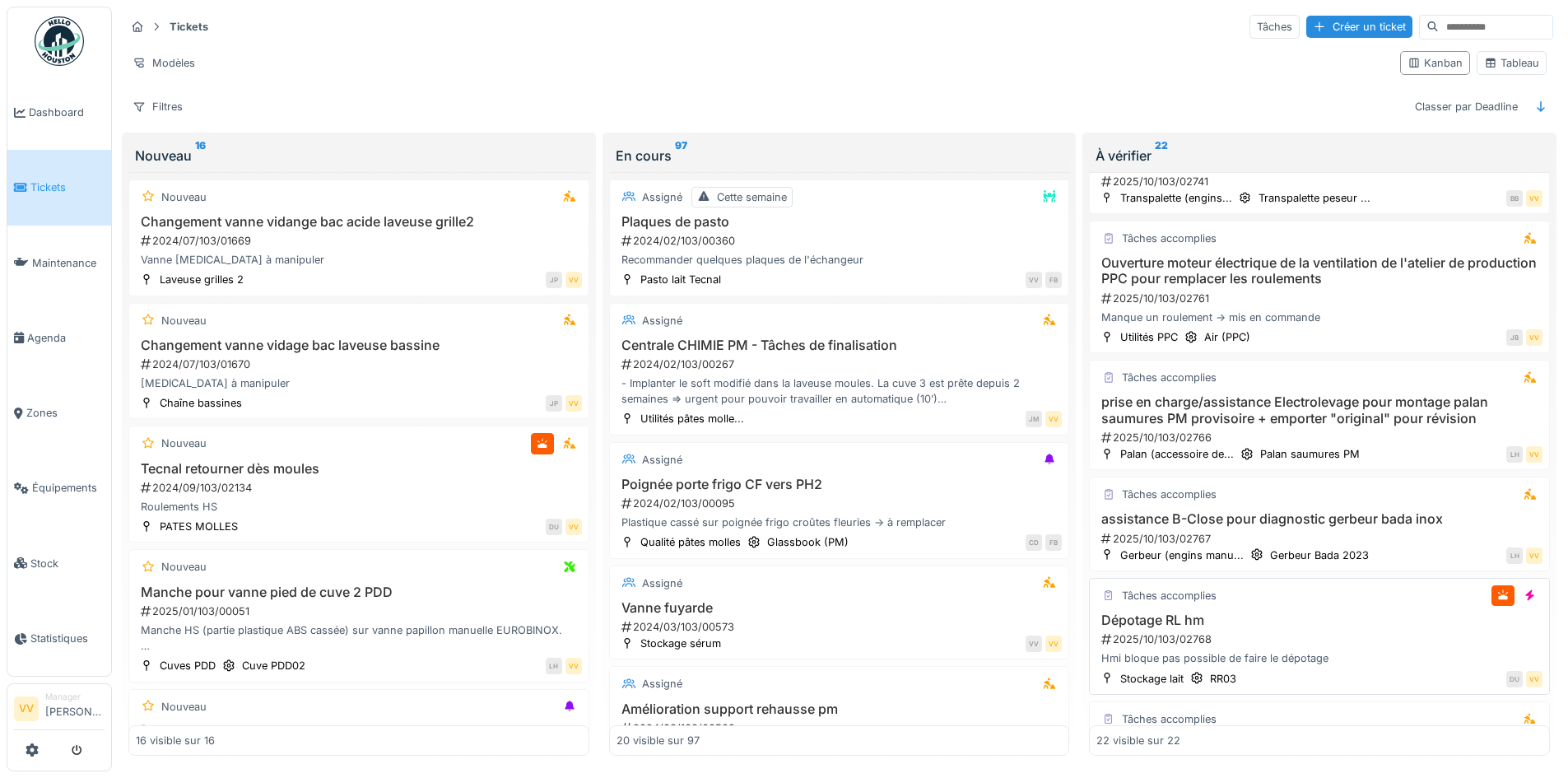
click at [1373, 628] on h3 "Dépotage RL hm" at bounding box center [1319, 619] width 446 height 16
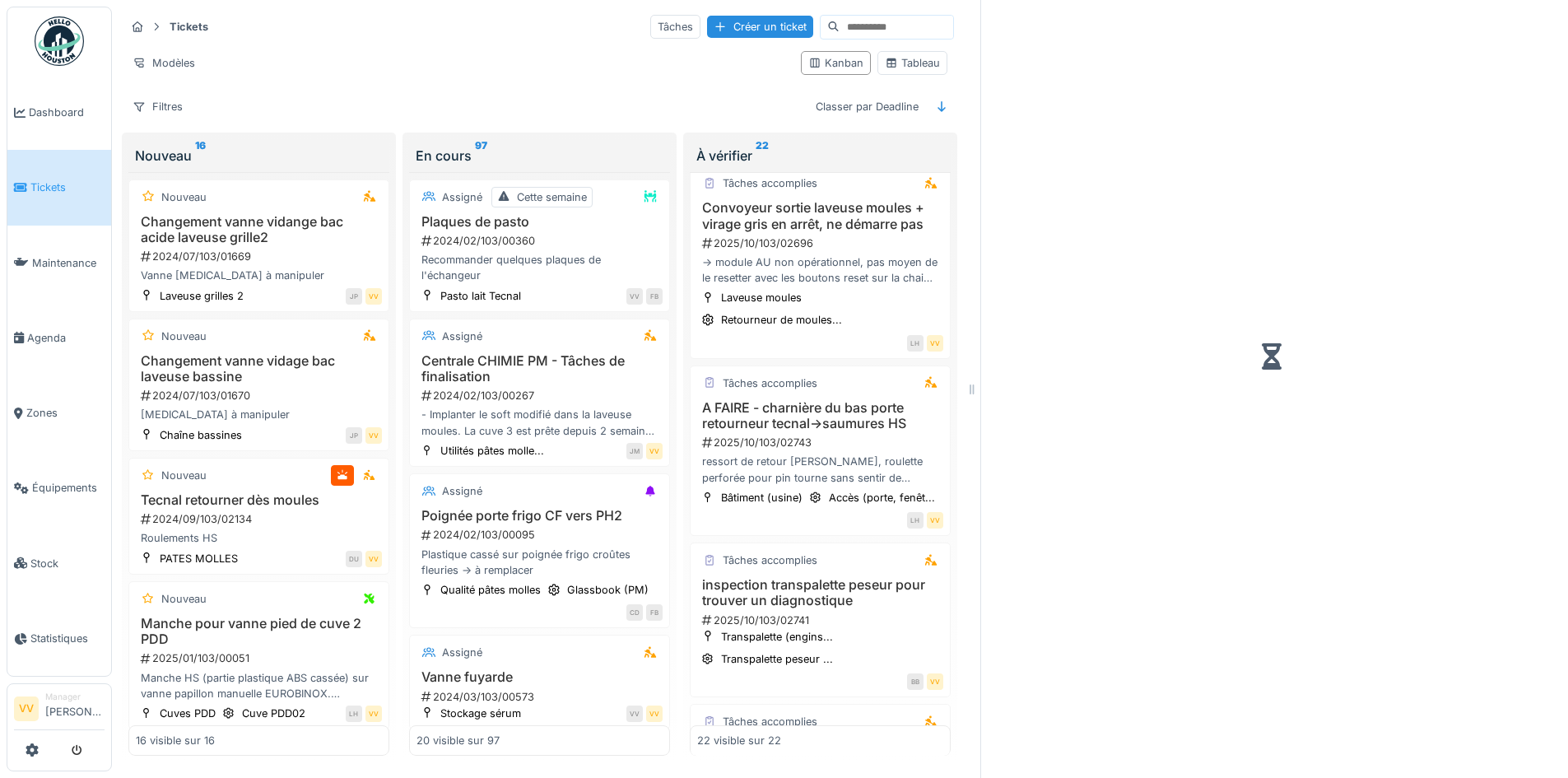
scroll to position [2658, 0]
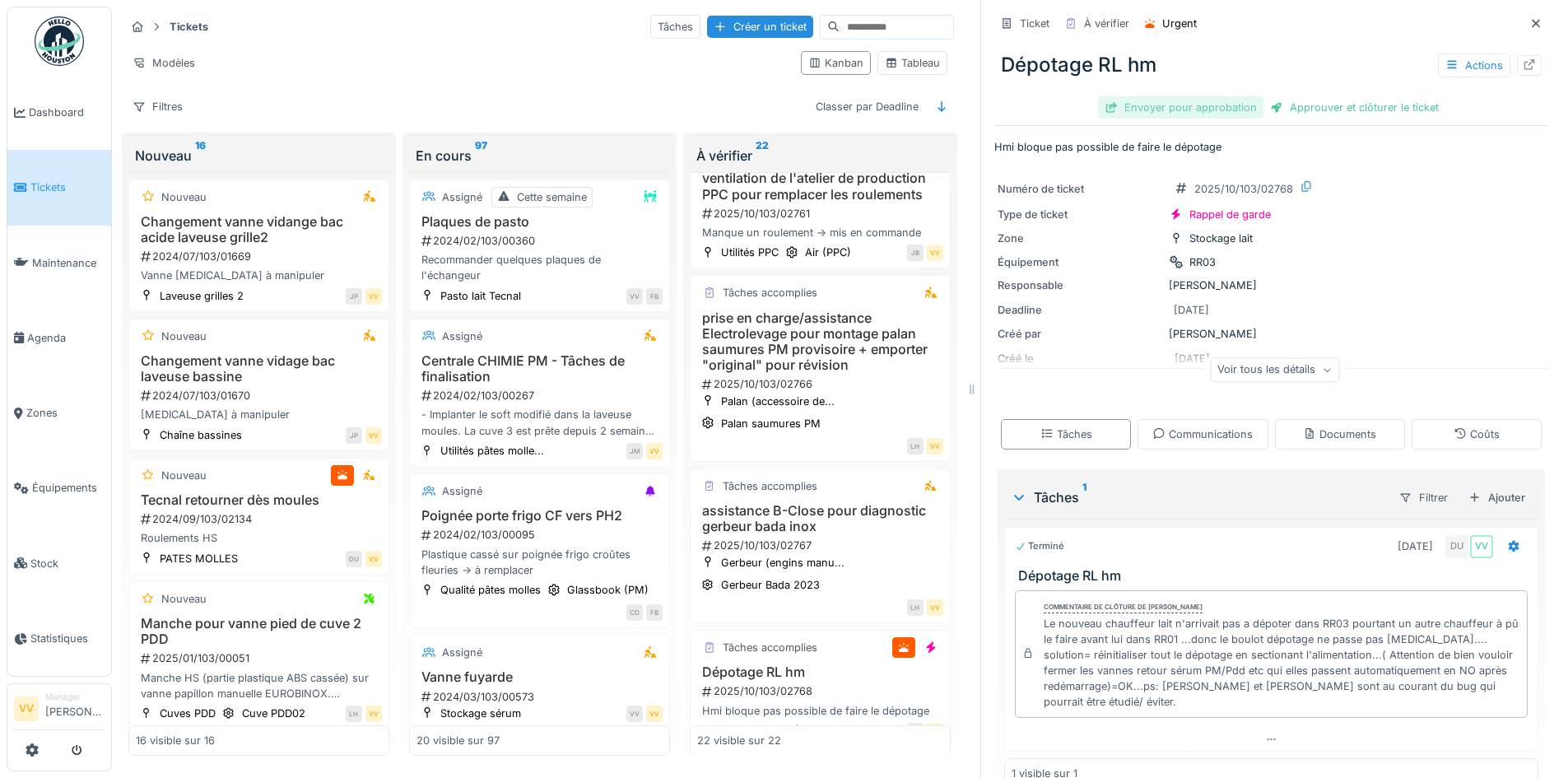
click at [1179, 105] on div "Envoyer pour approbation" at bounding box center [1180, 108] width 165 height 22
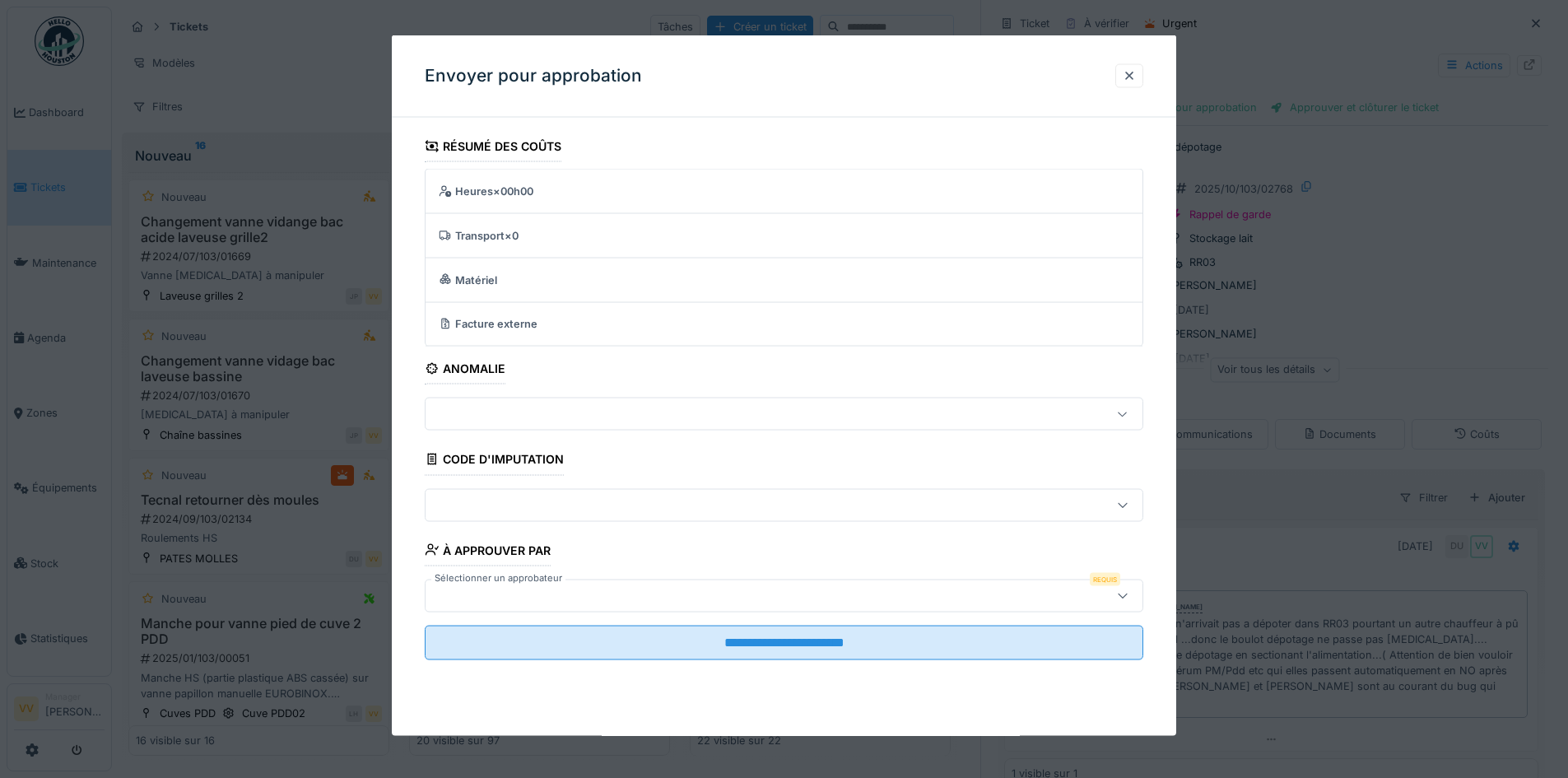
click at [657, 598] on div at bounding box center [742, 595] width 619 height 18
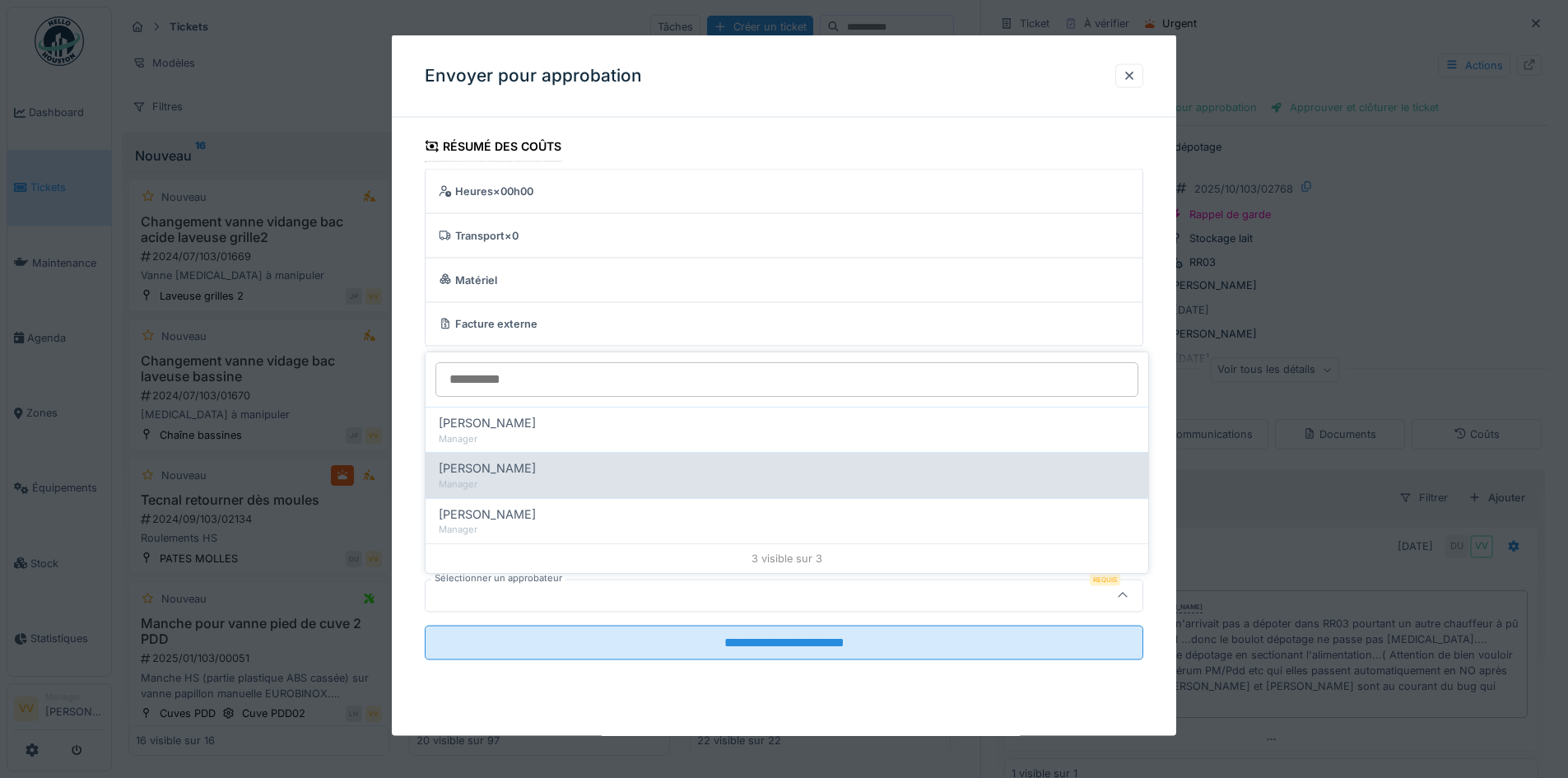
click at [597, 482] on div "Manager" at bounding box center [786, 483] width 696 height 14
type input "****"
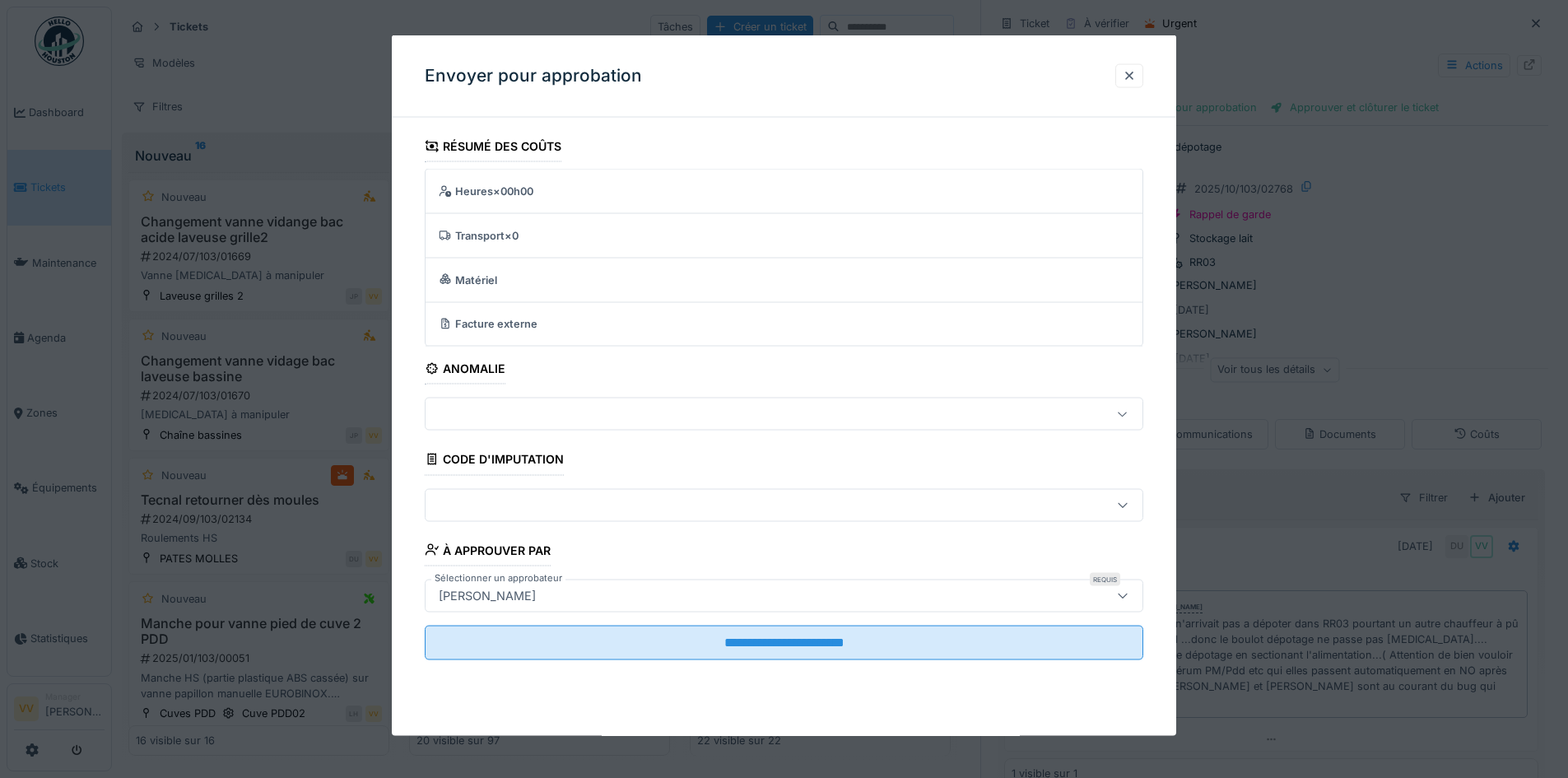
click at [652, 599] on div "Nicolas Goblet" at bounding box center [742, 595] width 619 height 18
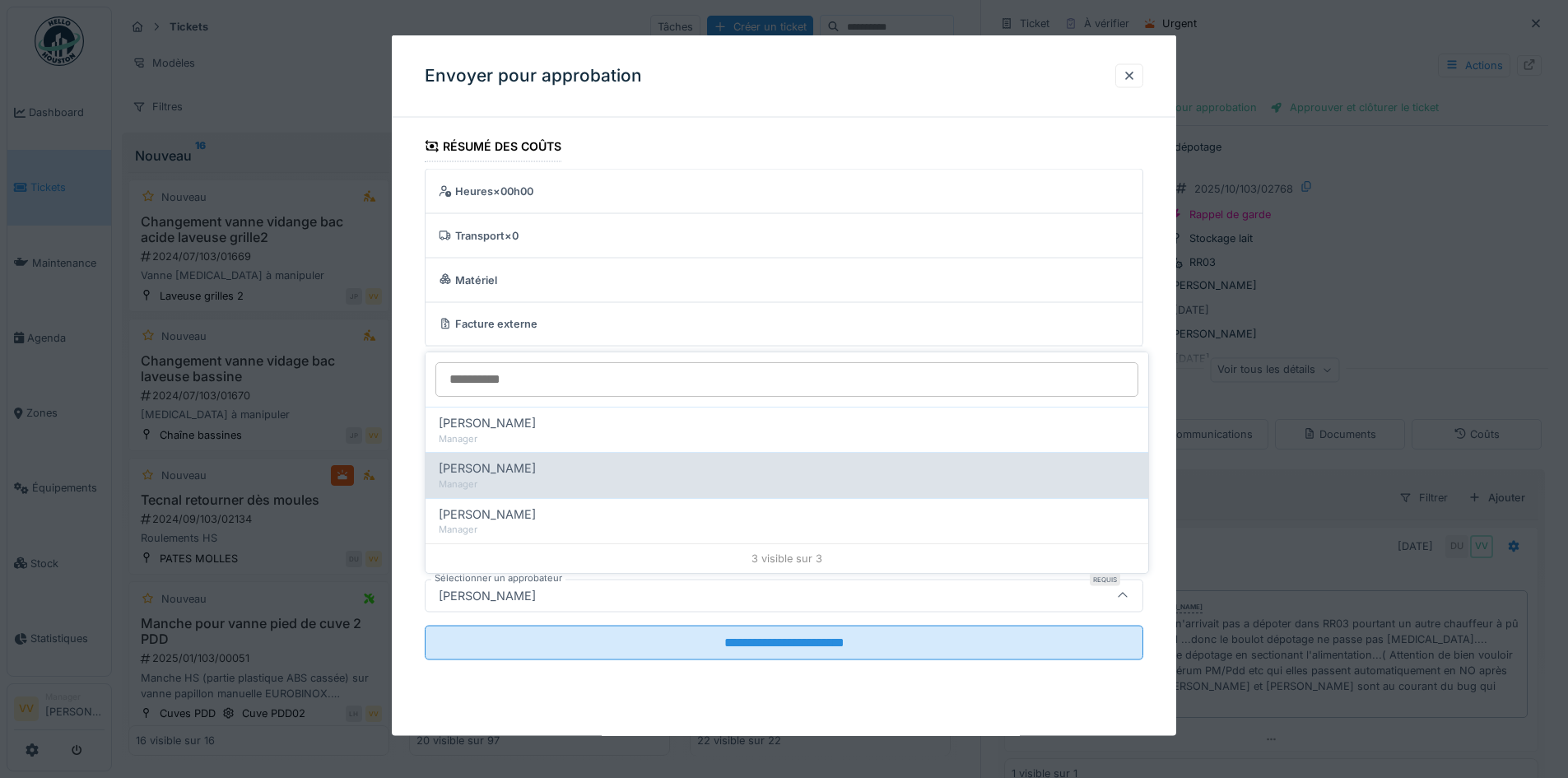
click at [667, 480] on div "Manager" at bounding box center [786, 483] width 696 height 14
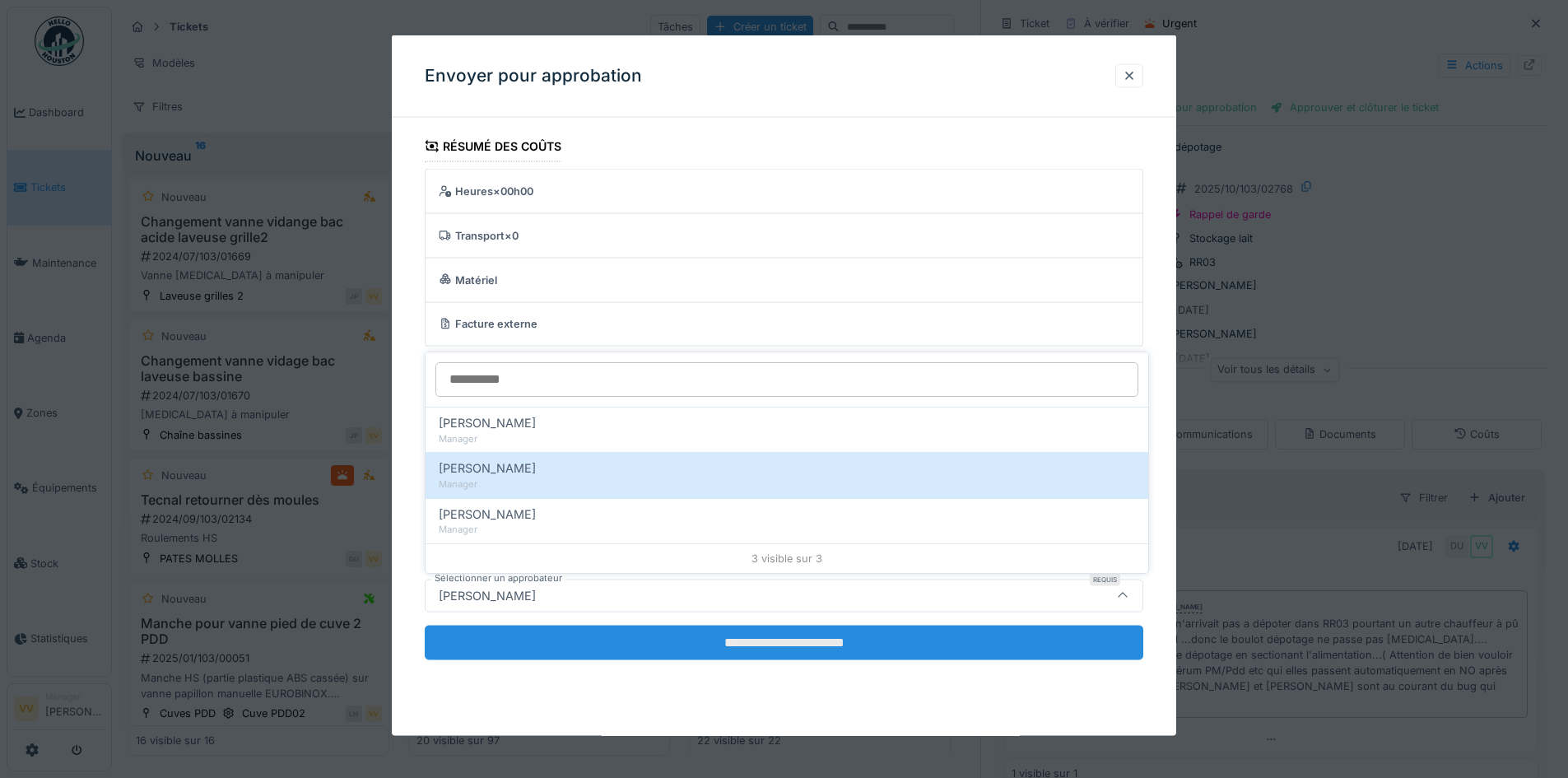
click at [816, 640] on input "**********" at bounding box center [784, 642] width 719 height 35
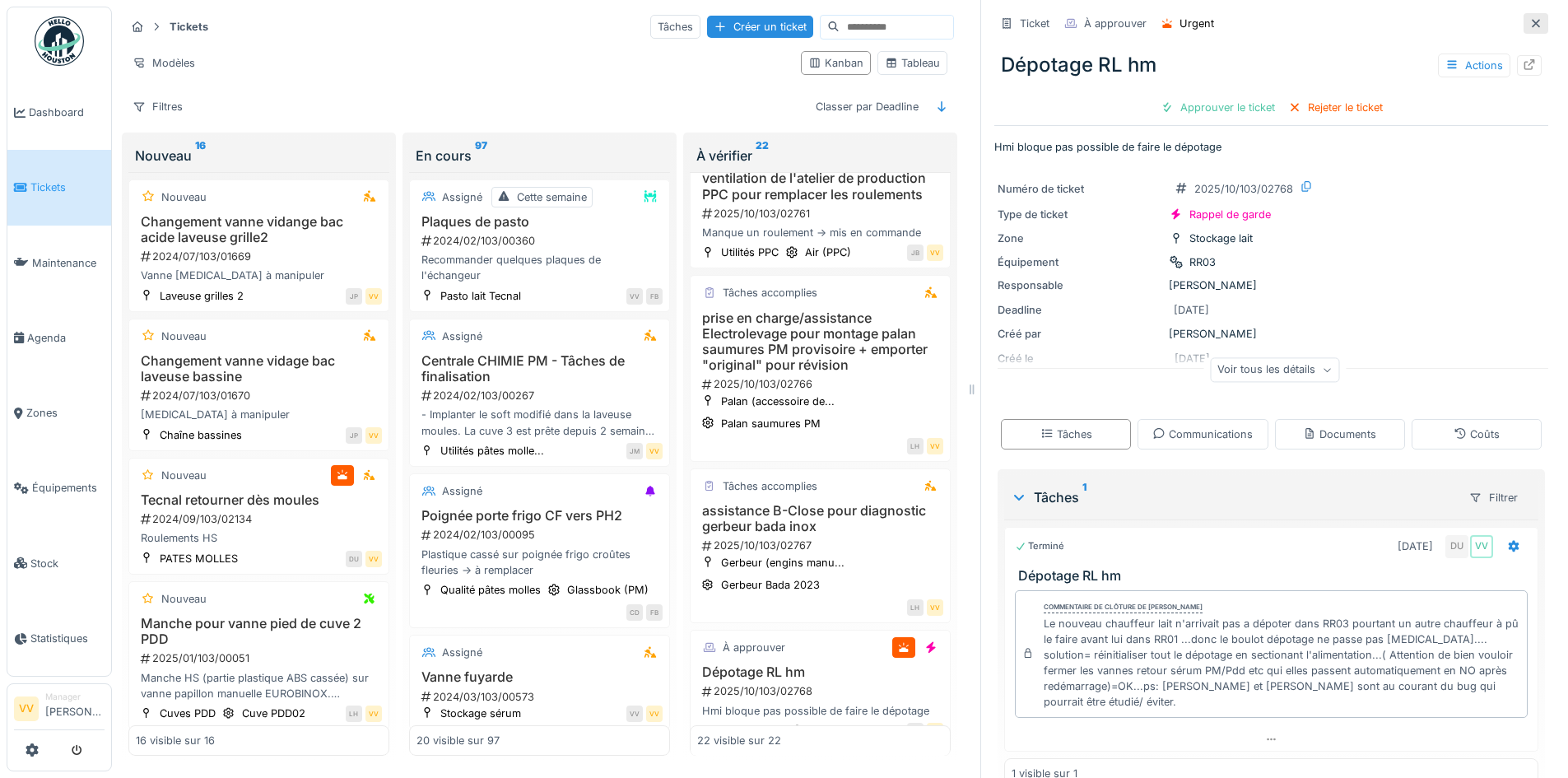
click at [1532, 26] on icon at bounding box center [1535, 23] width 8 height 8
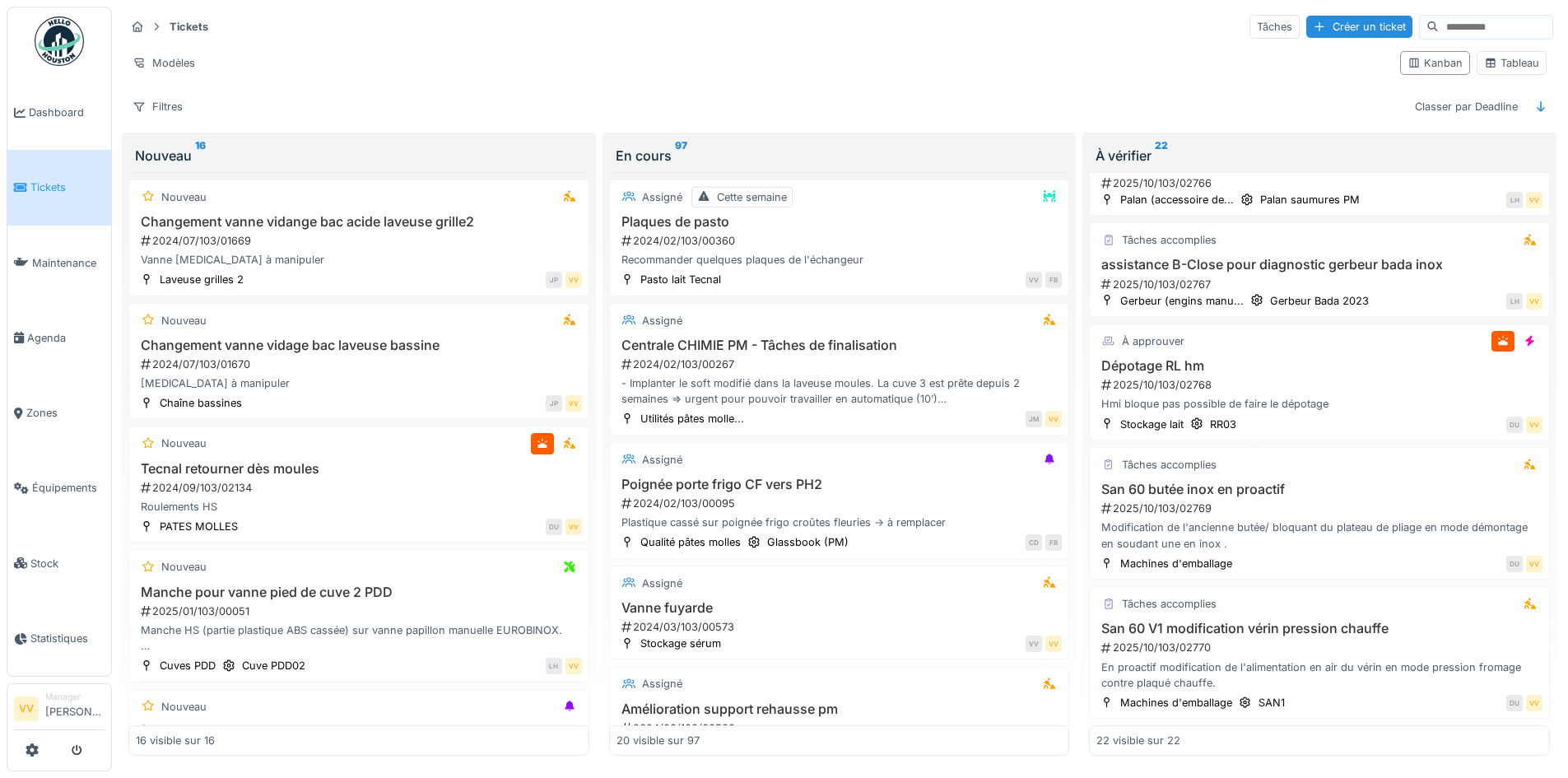
scroll to position [2074, 0]
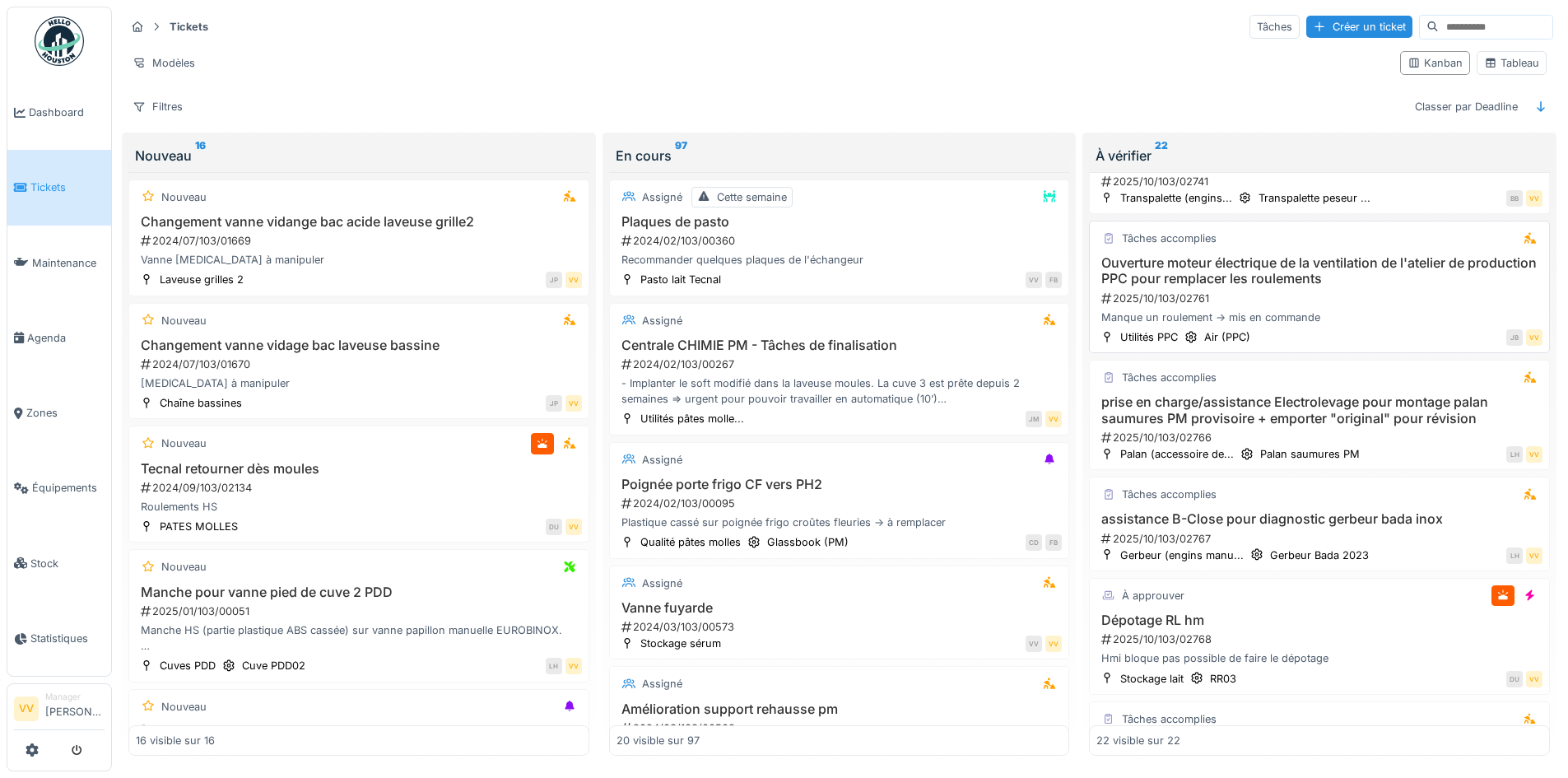
click at [1327, 279] on h3 "Ouverture moteur électrique de la ventilation de l'atelier de production PPC po…" at bounding box center [1319, 271] width 446 height 31
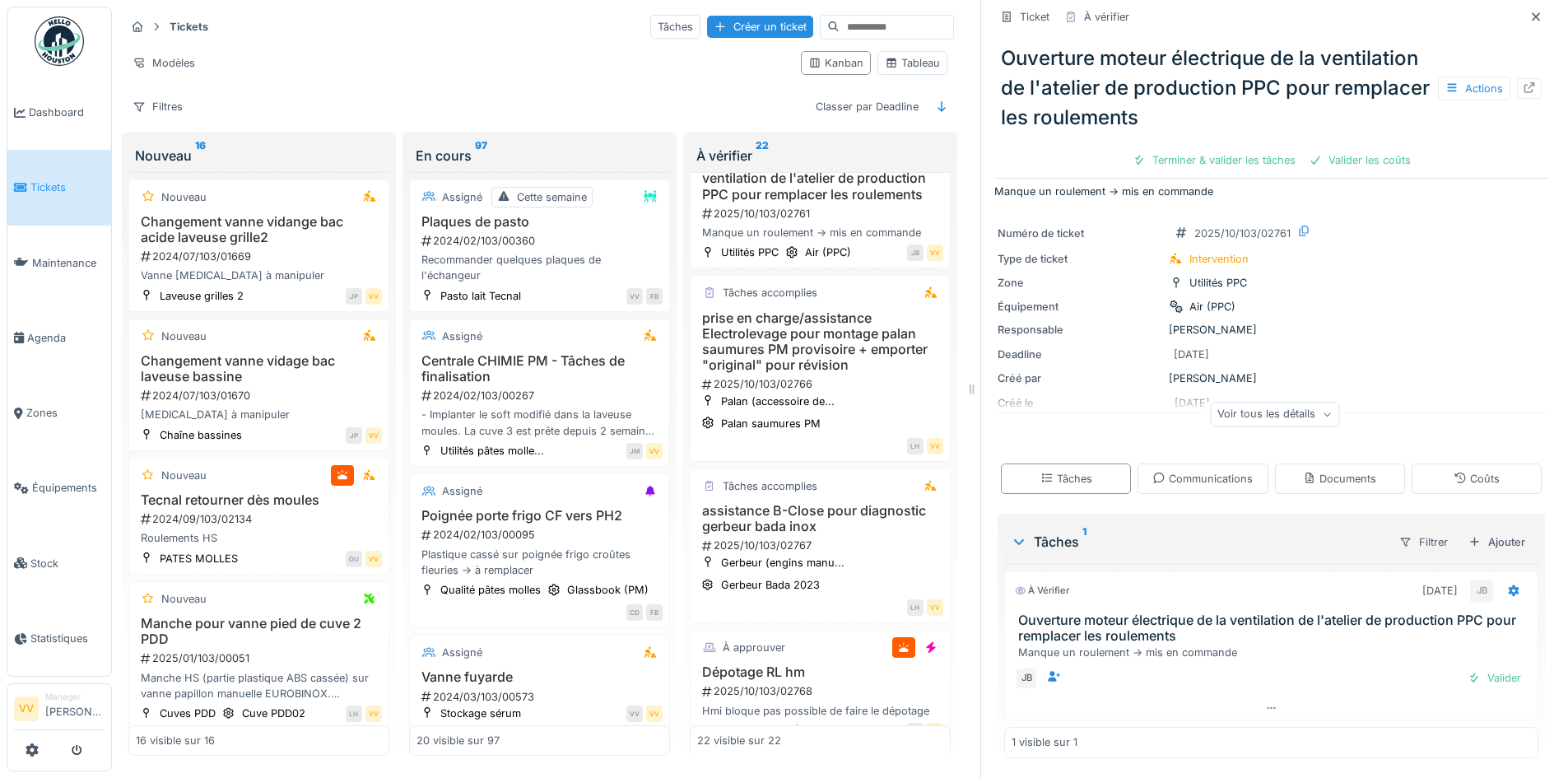
scroll to position [13, 0]
click at [1483, 668] on div "Valider" at bounding box center [1494, 678] width 67 height 22
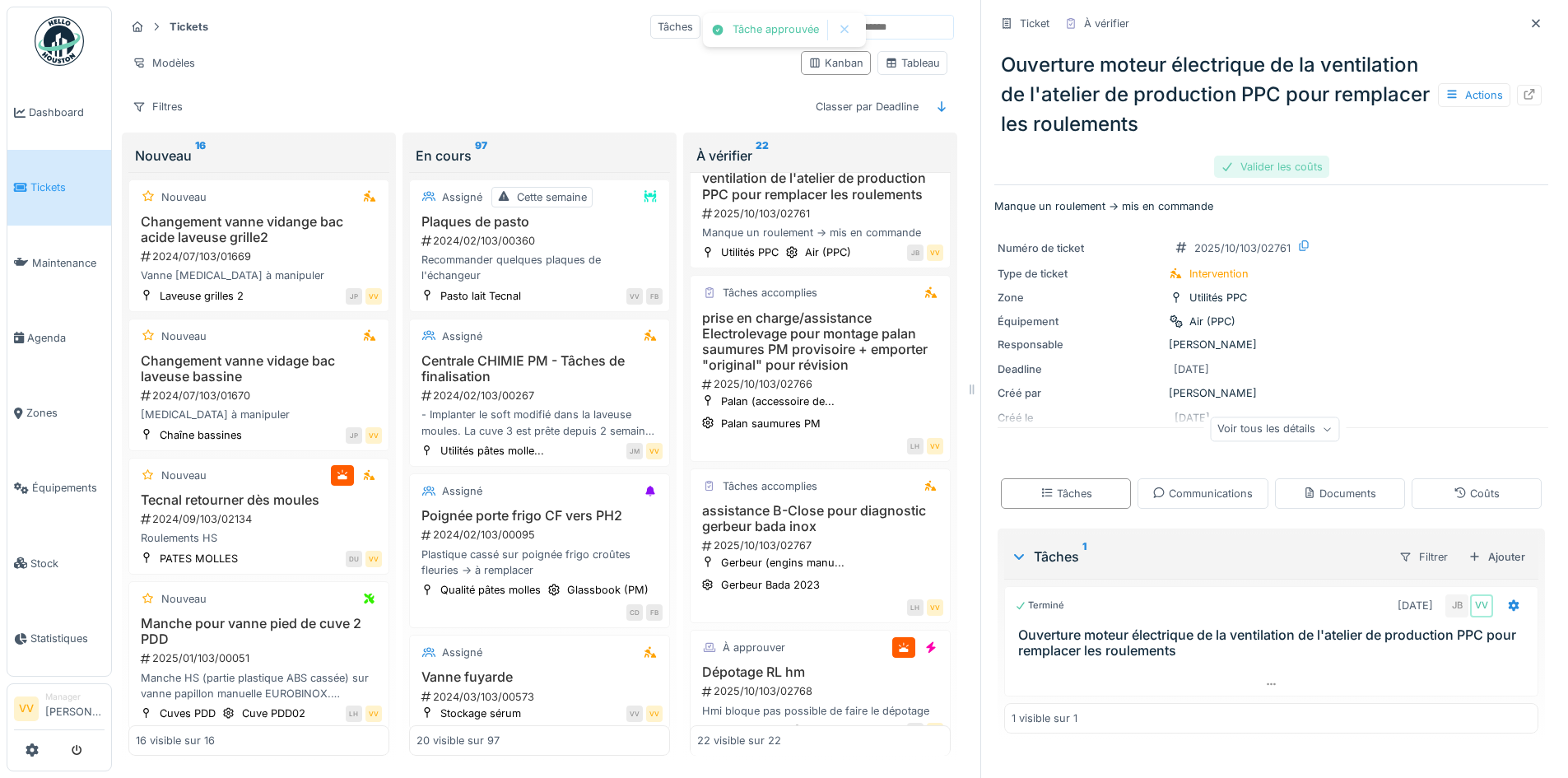
click at [1262, 156] on div "Valider les coûts" at bounding box center [1272, 167] width 115 height 22
click at [1385, 162] on div "Approuver et clôturer le ticket" at bounding box center [1354, 167] width 182 height 22
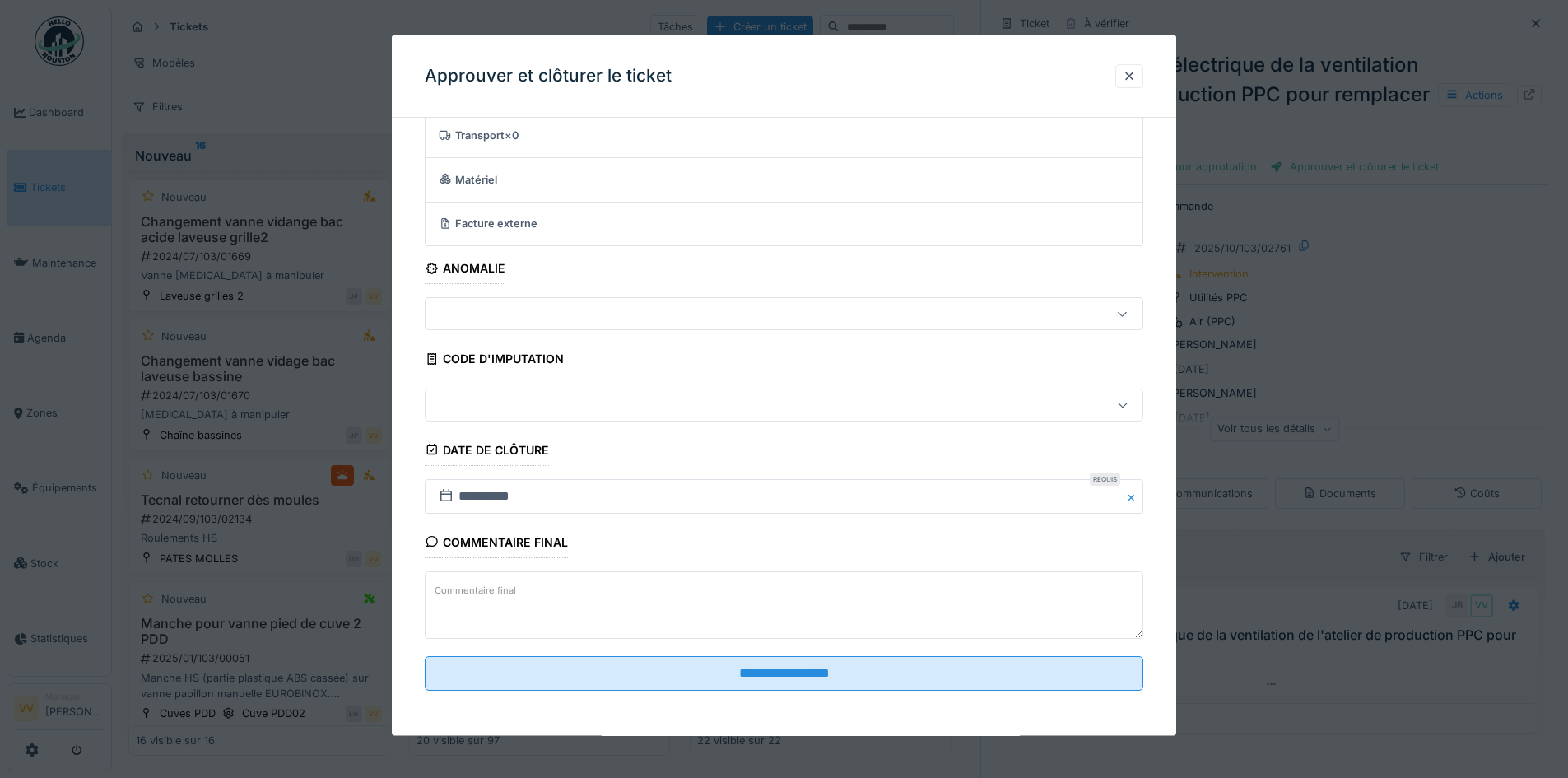
scroll to position [101, 0]
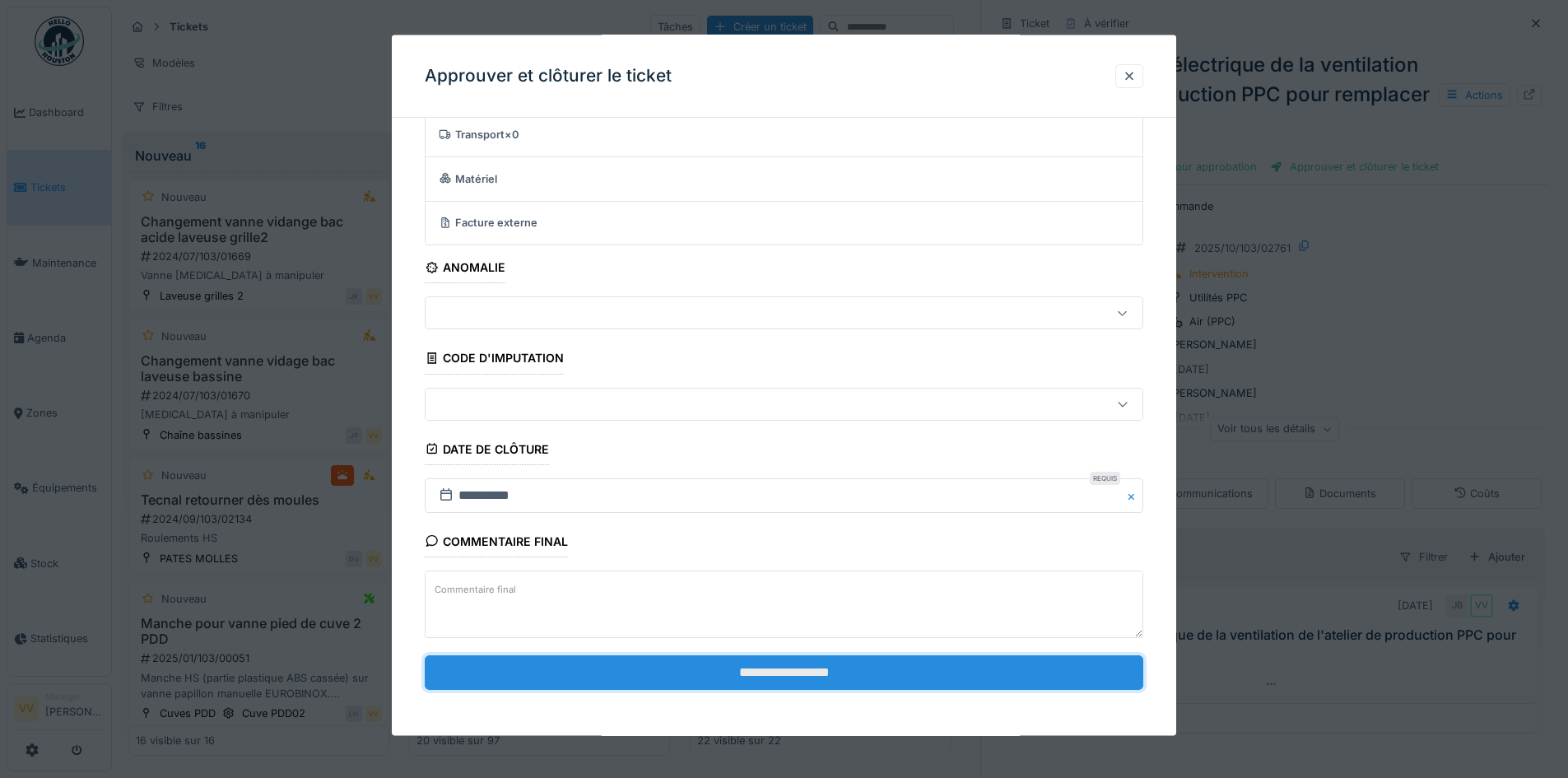
click at [948, 677] on input "**********" at bounding box center [784, 671] width 719 height 35
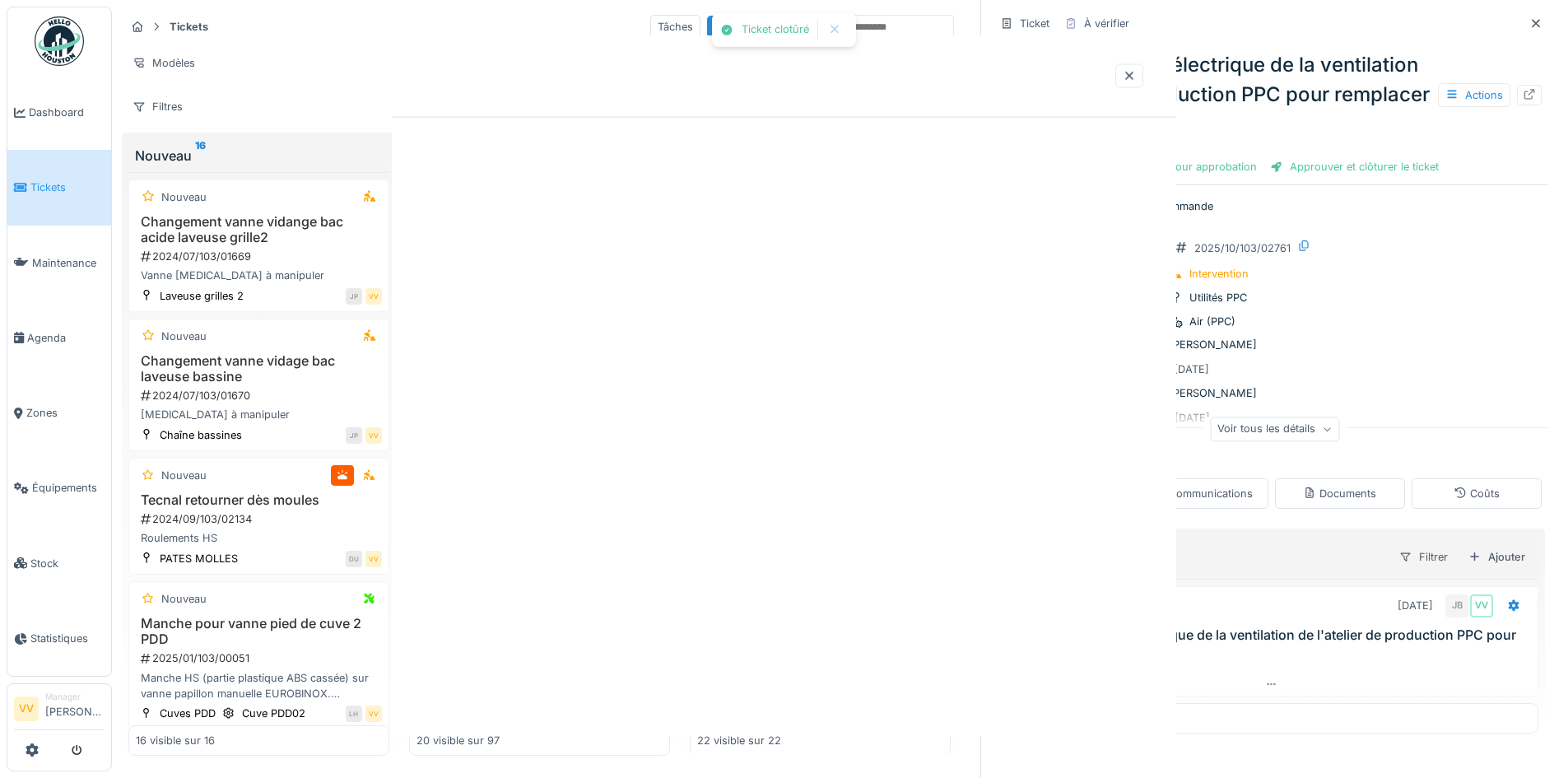
scroll to position [0, 0]
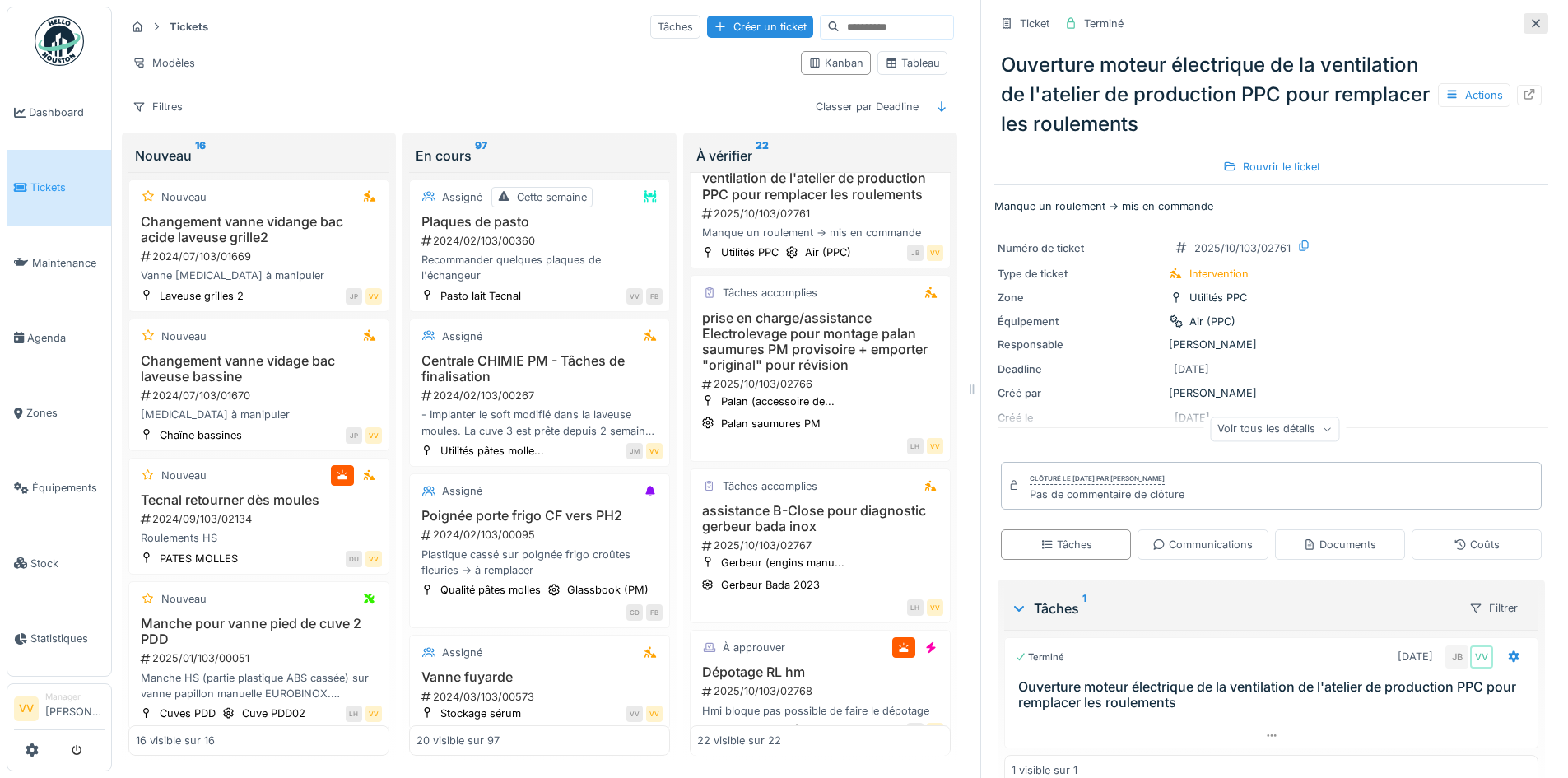
click at [1530, 18] on icon at bounding box center [1536, 24] width 13 height 11
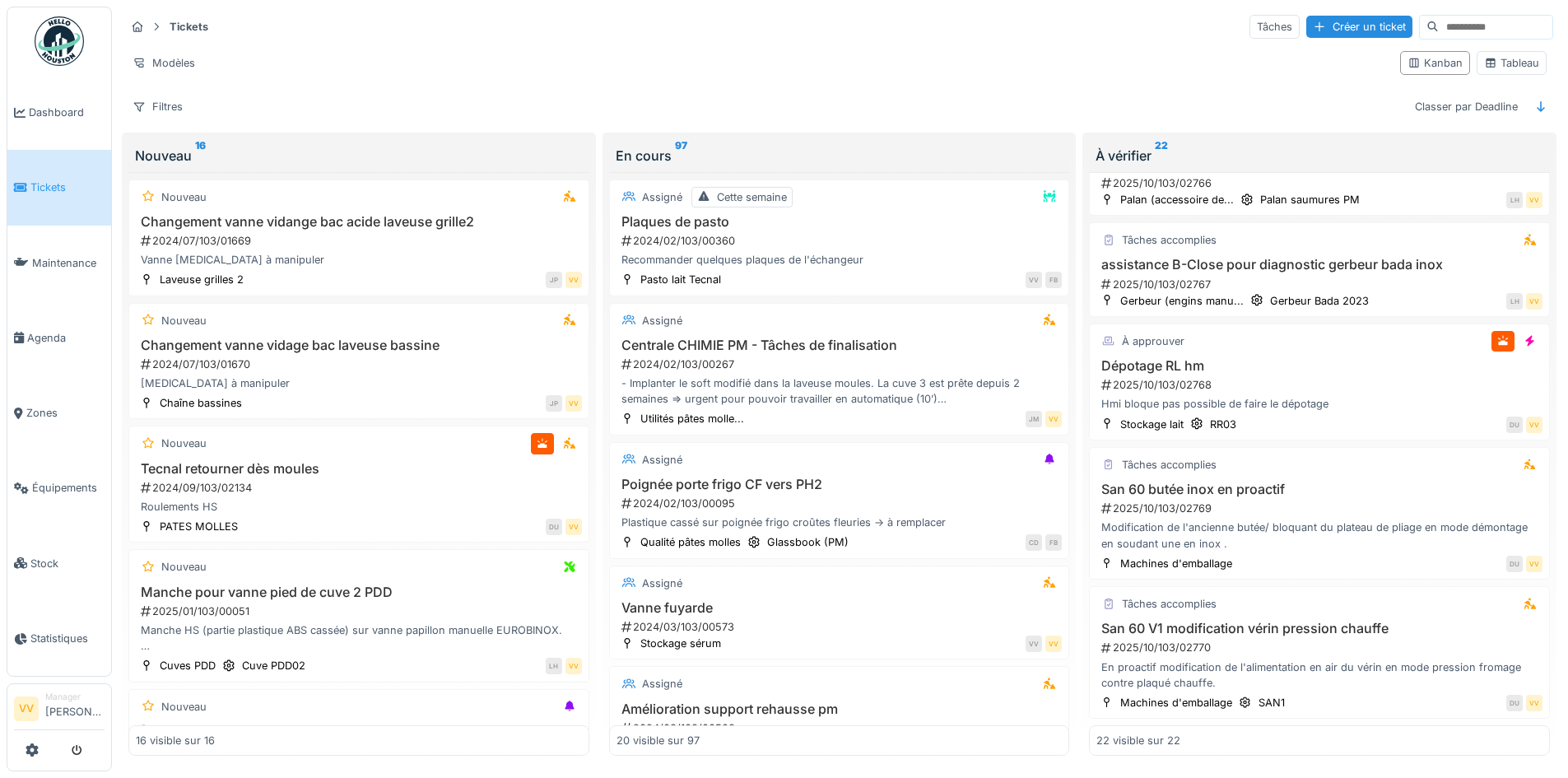
scroll to position [2074, 0]
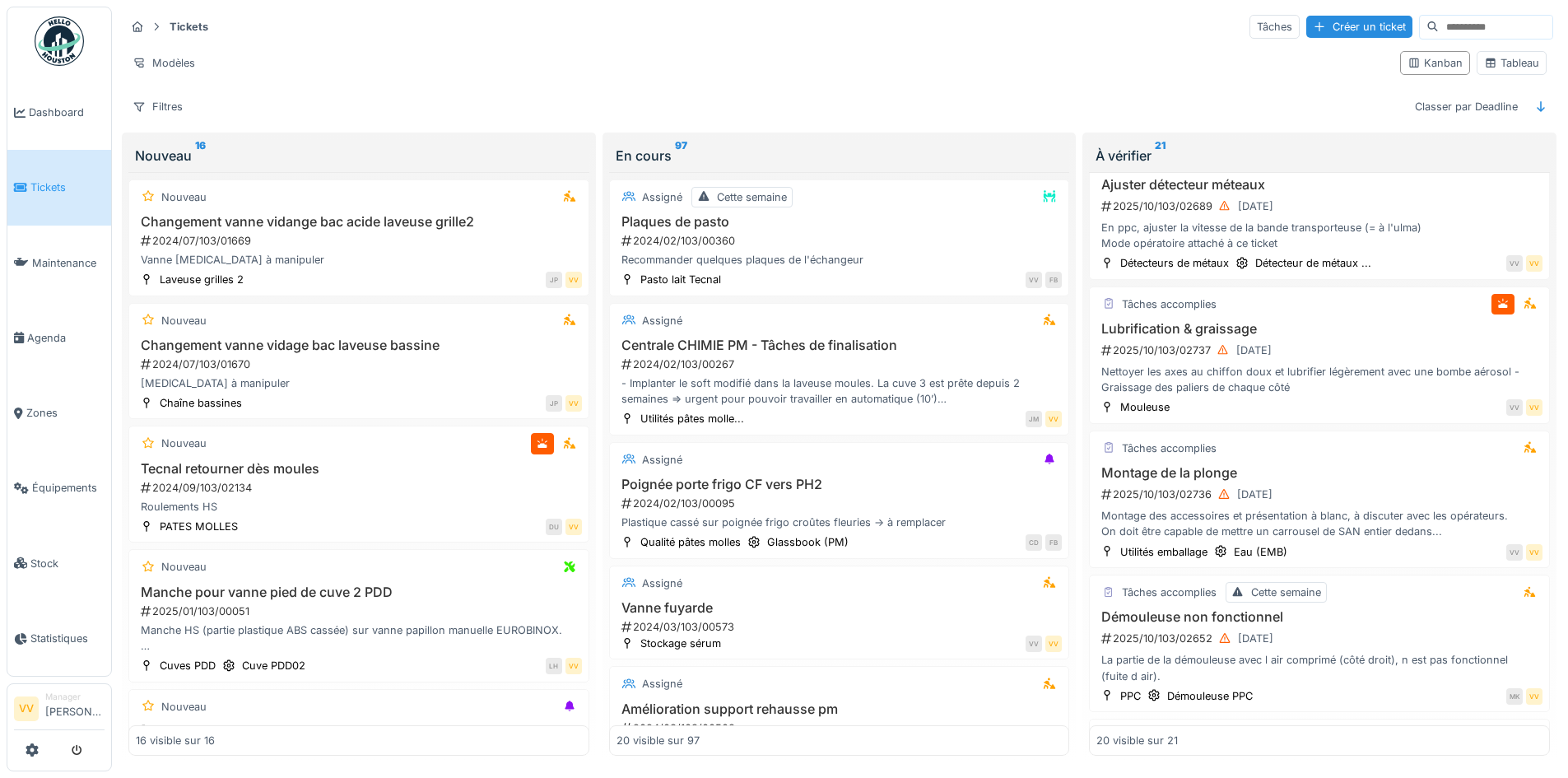
scroll to position [823, 0]
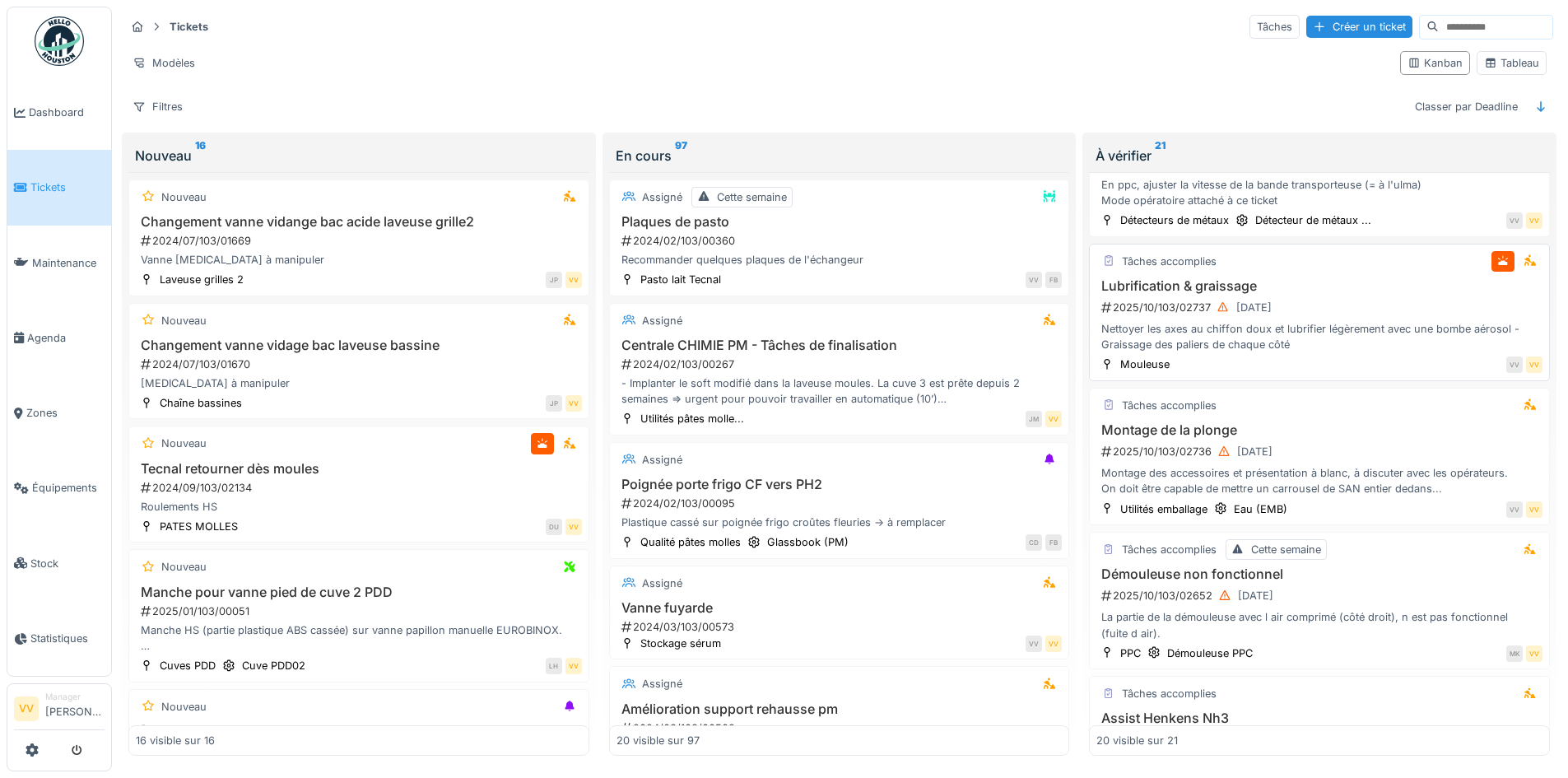
click at [1345, 305] on div "2025/10/103/02737 [DATE]" at bounding box center [1321, 307] width 442 height 21
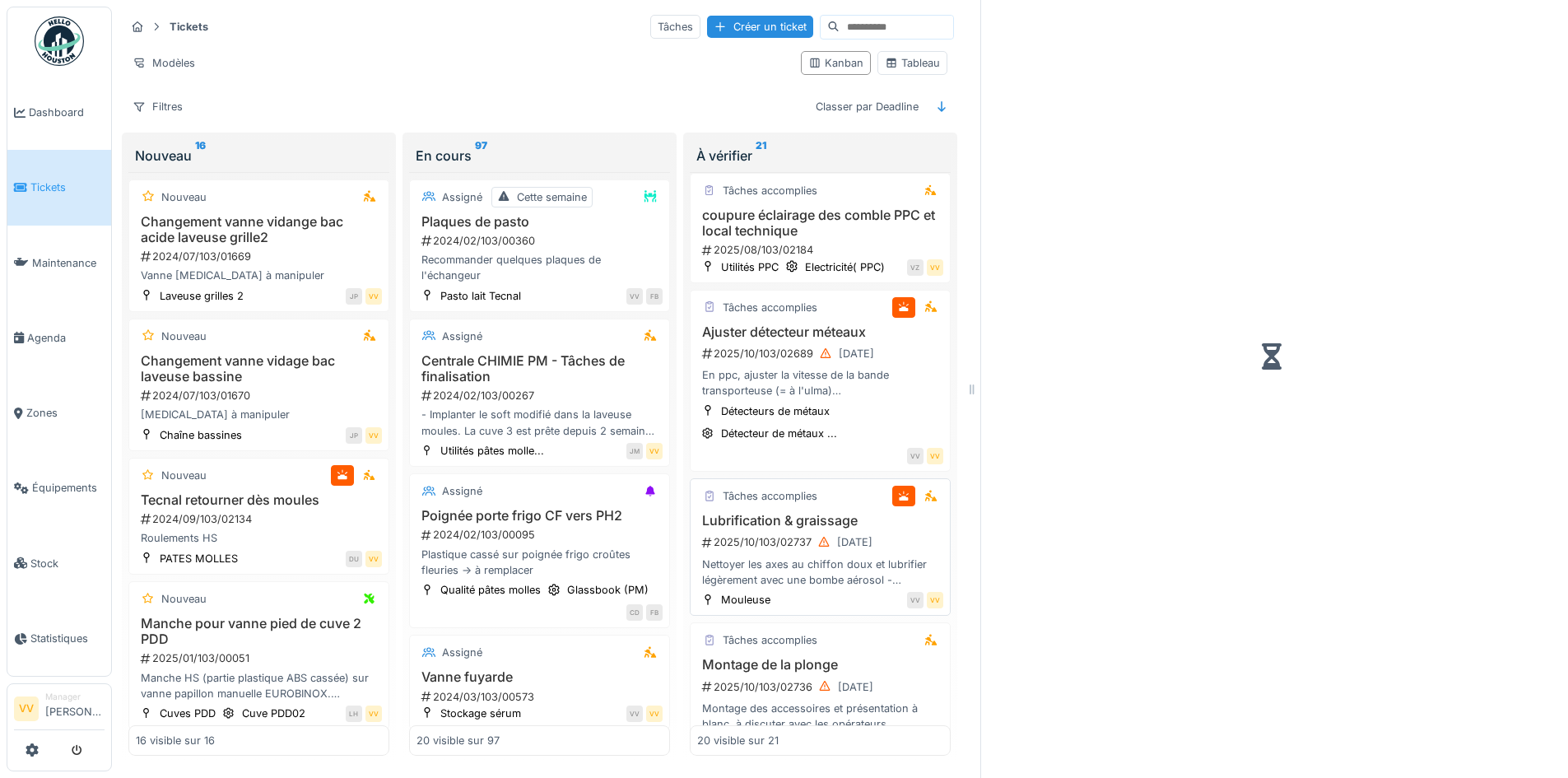
scroll to position [1052, 0]
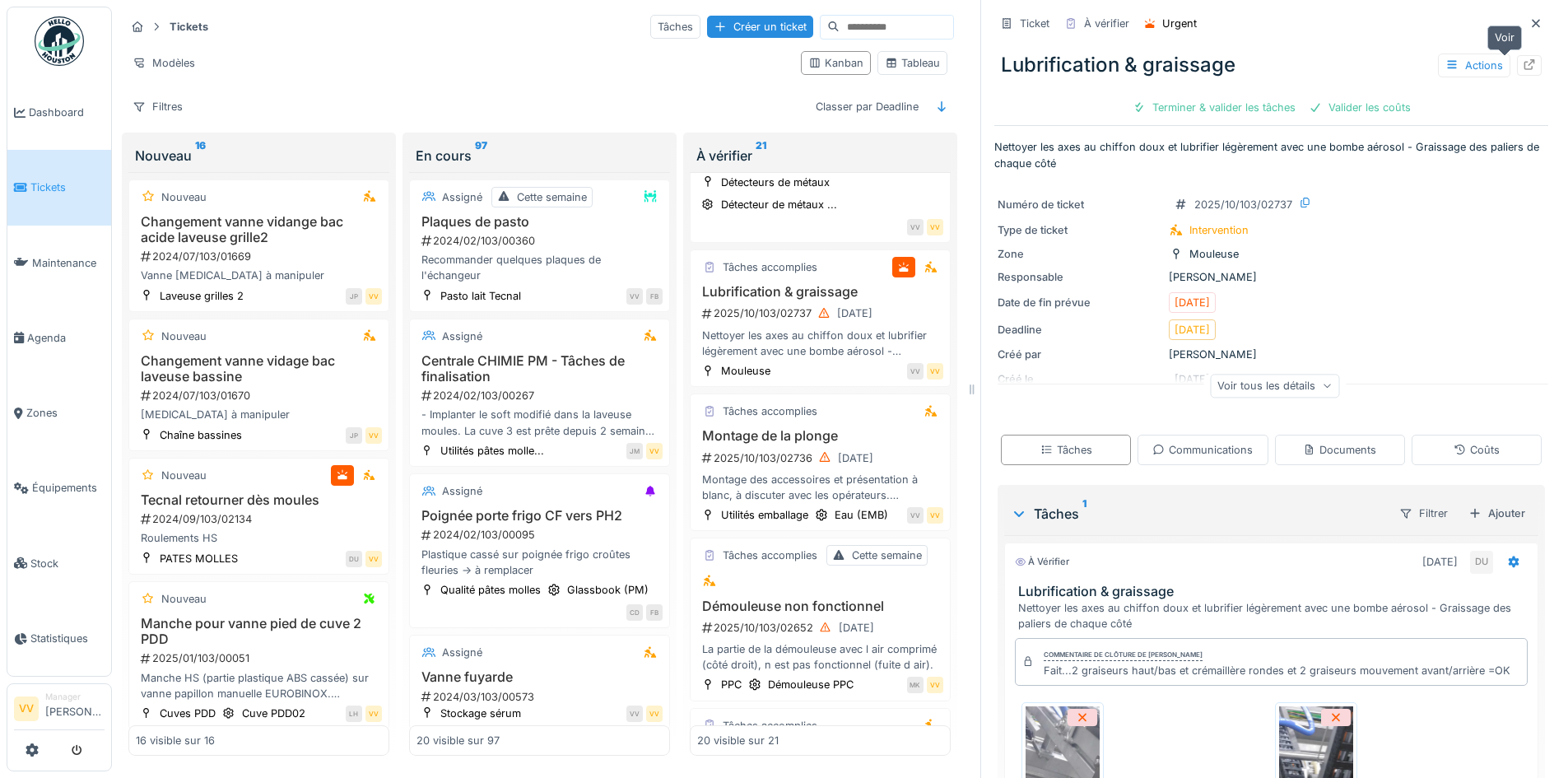
click at [1524, 59] on icon at bounding box center [1530, 65] width 11 height 11
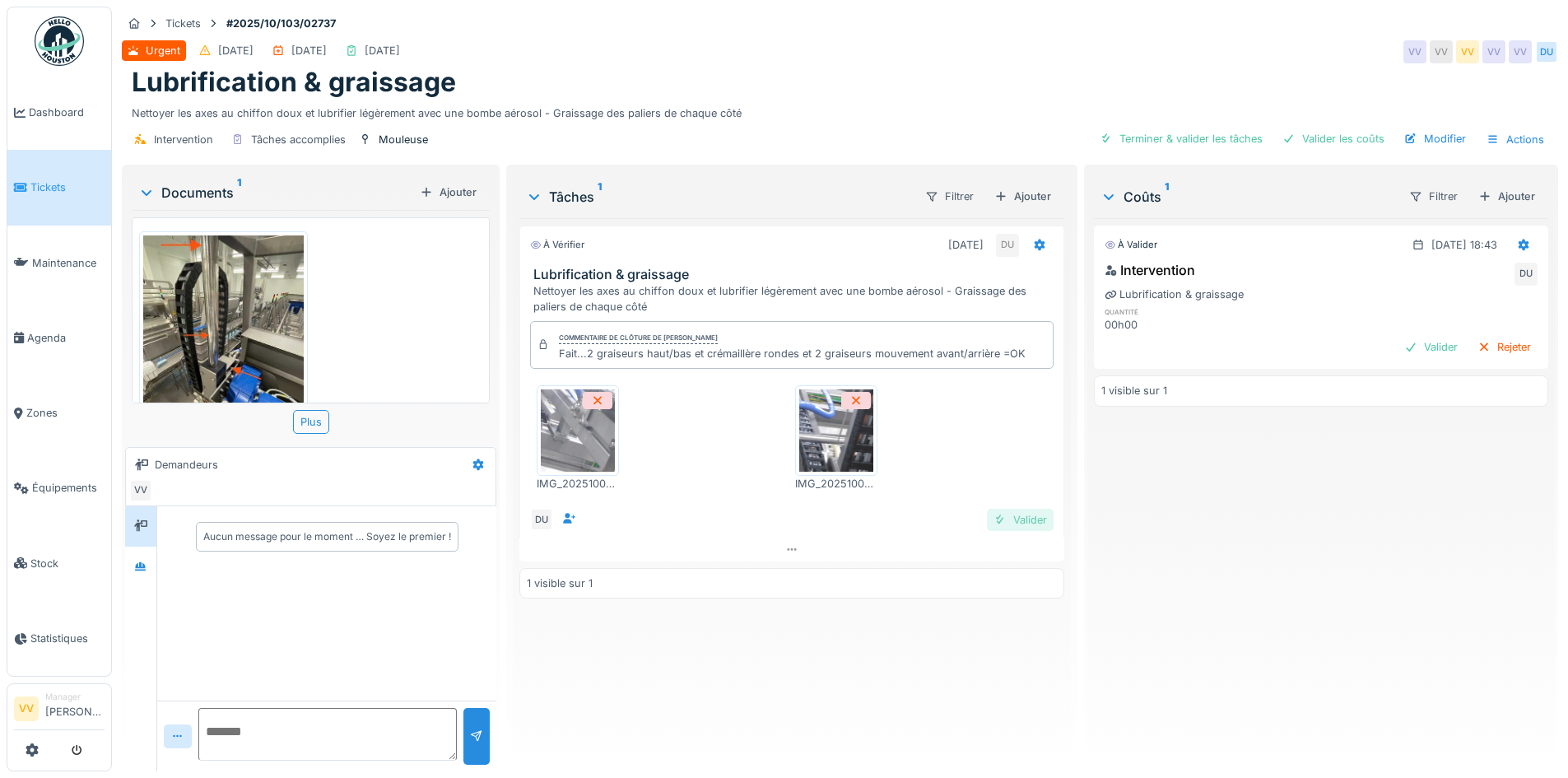
click at [1026, 525] on div "Valider" at bounding box center [1020, 520] width 67 height 22
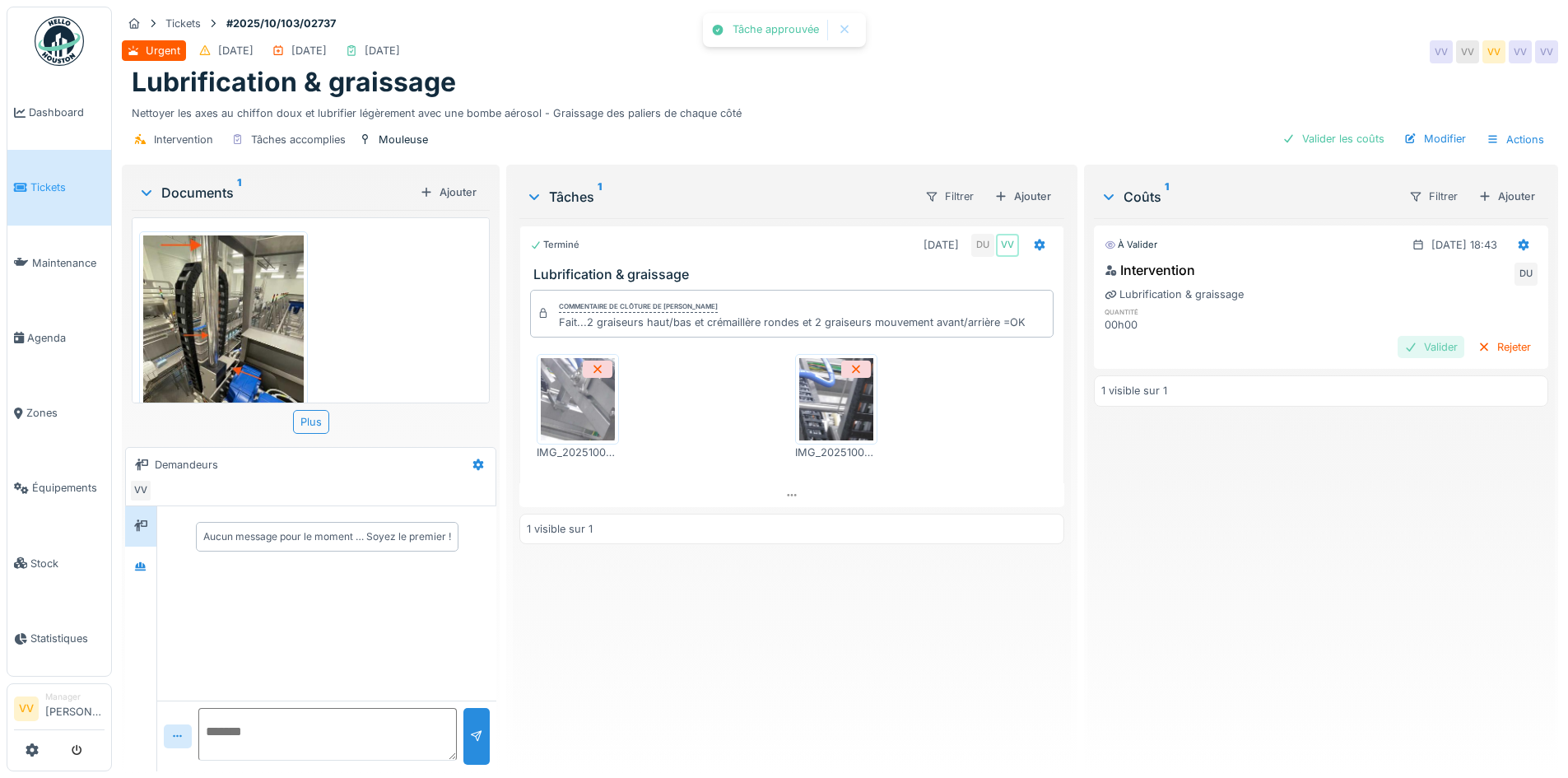
click at [1401, 348] on div "Valider" at bounding box center [1430, 347] width 67 height 22
click at [22, 109] on icon at bounding box center [19, 112] width 12 height 12
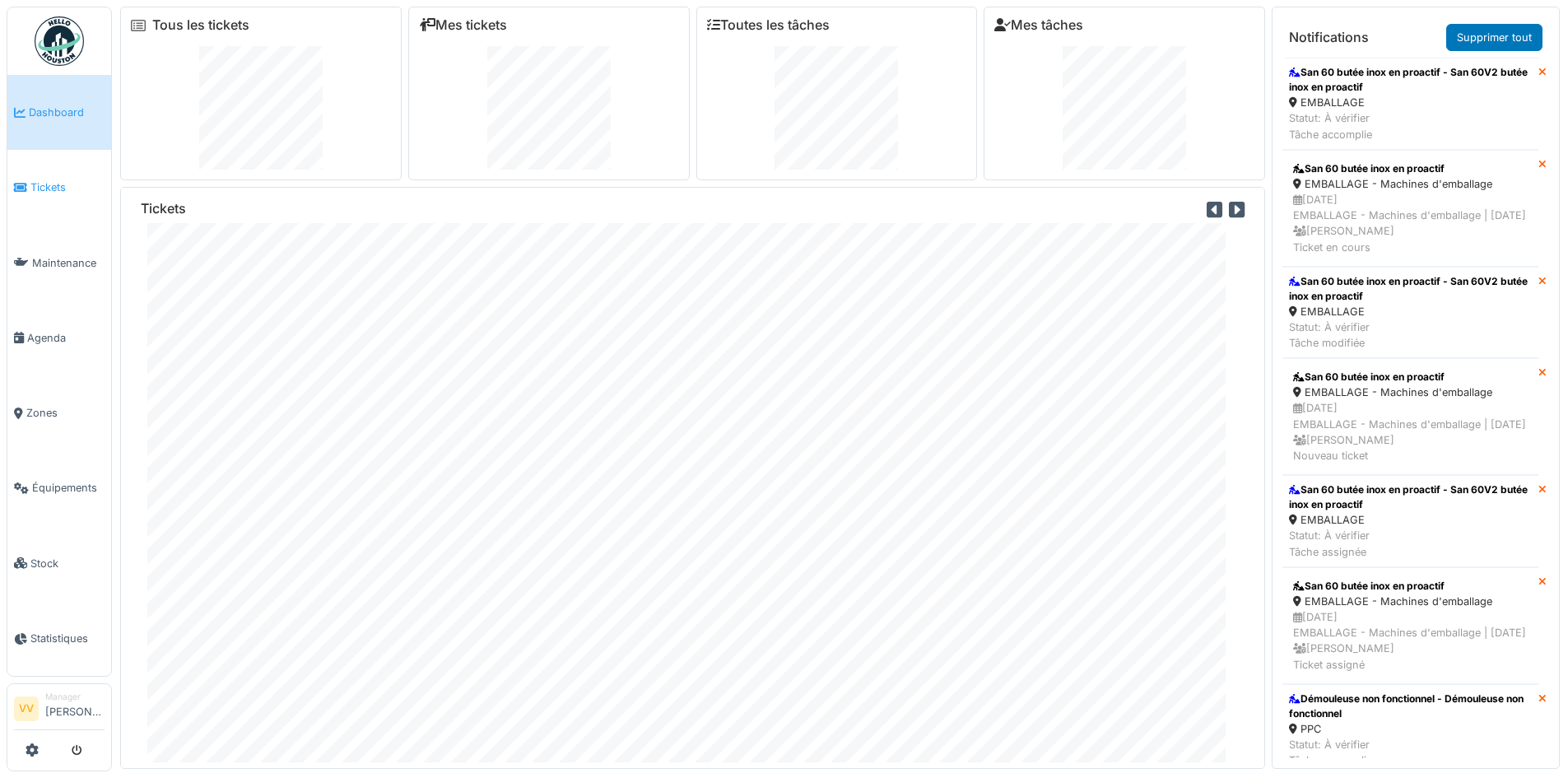
click at [79, 180] on span "Tickets" at bounding box center [67, 187] width 74 height 16
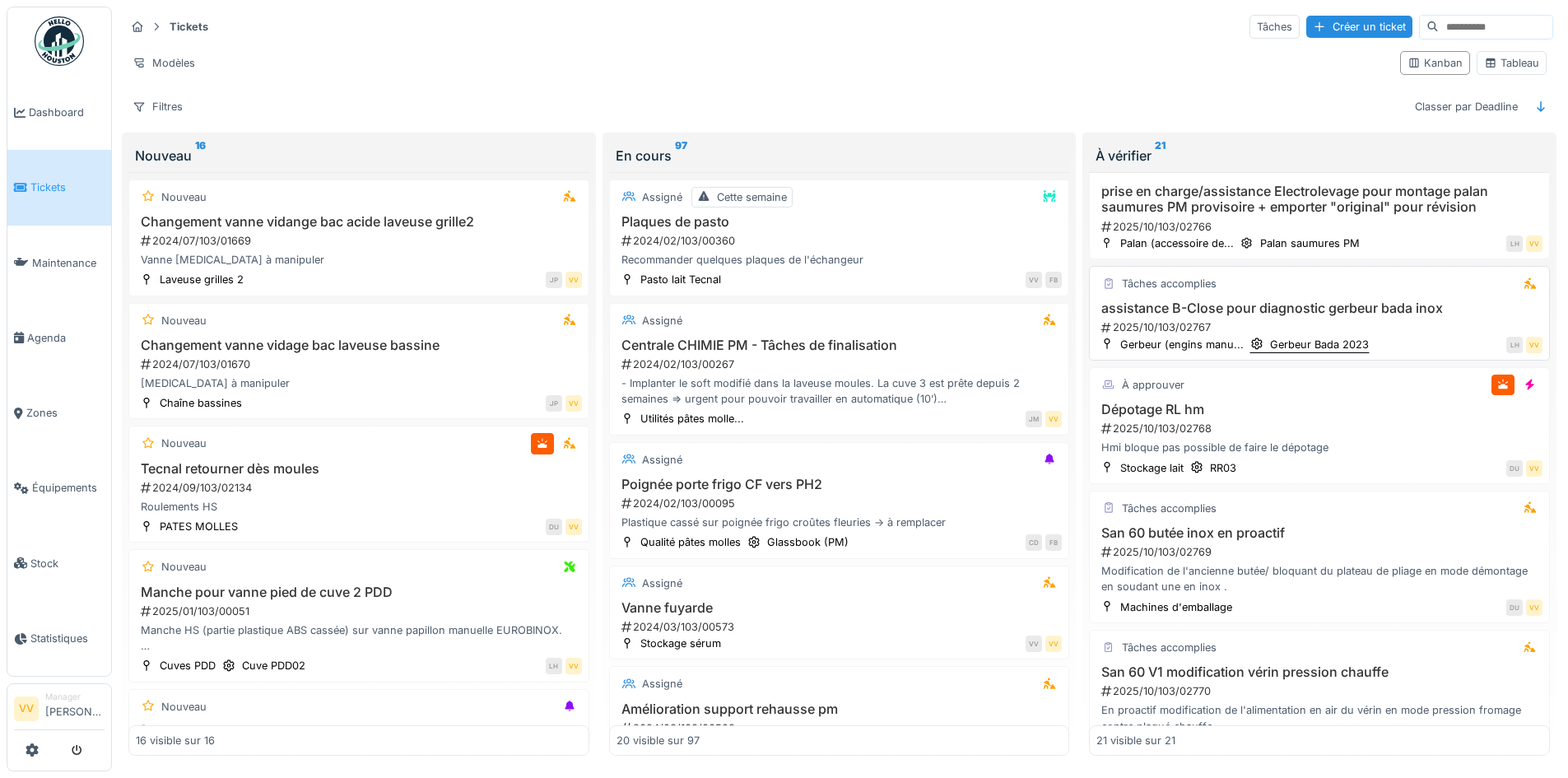
scroll to position [2189, 0]
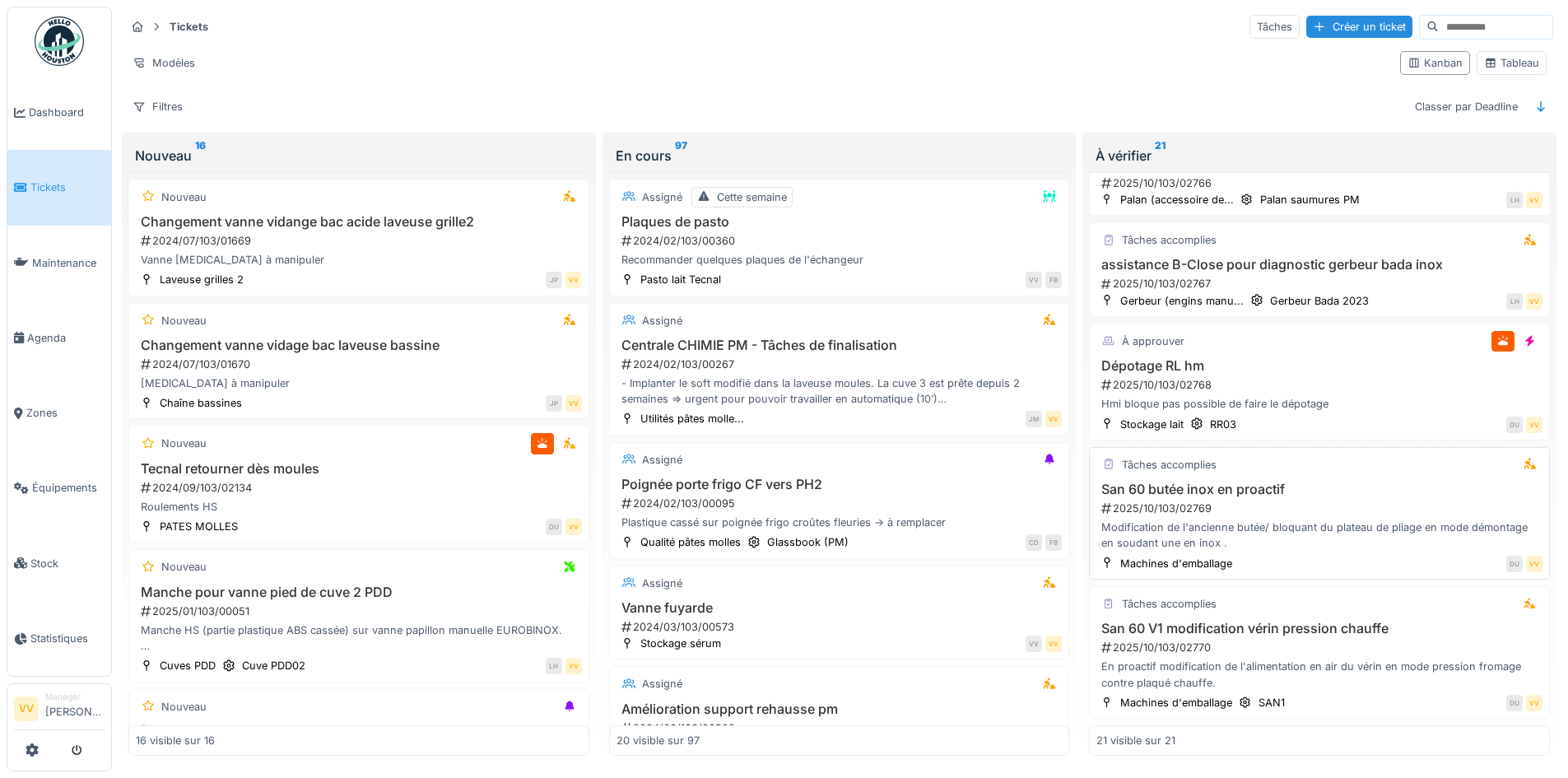
click at [1376, 493] on h3 "San 60 butée inox en proactif" at bounding box center [1319, 489] width 446 height 16
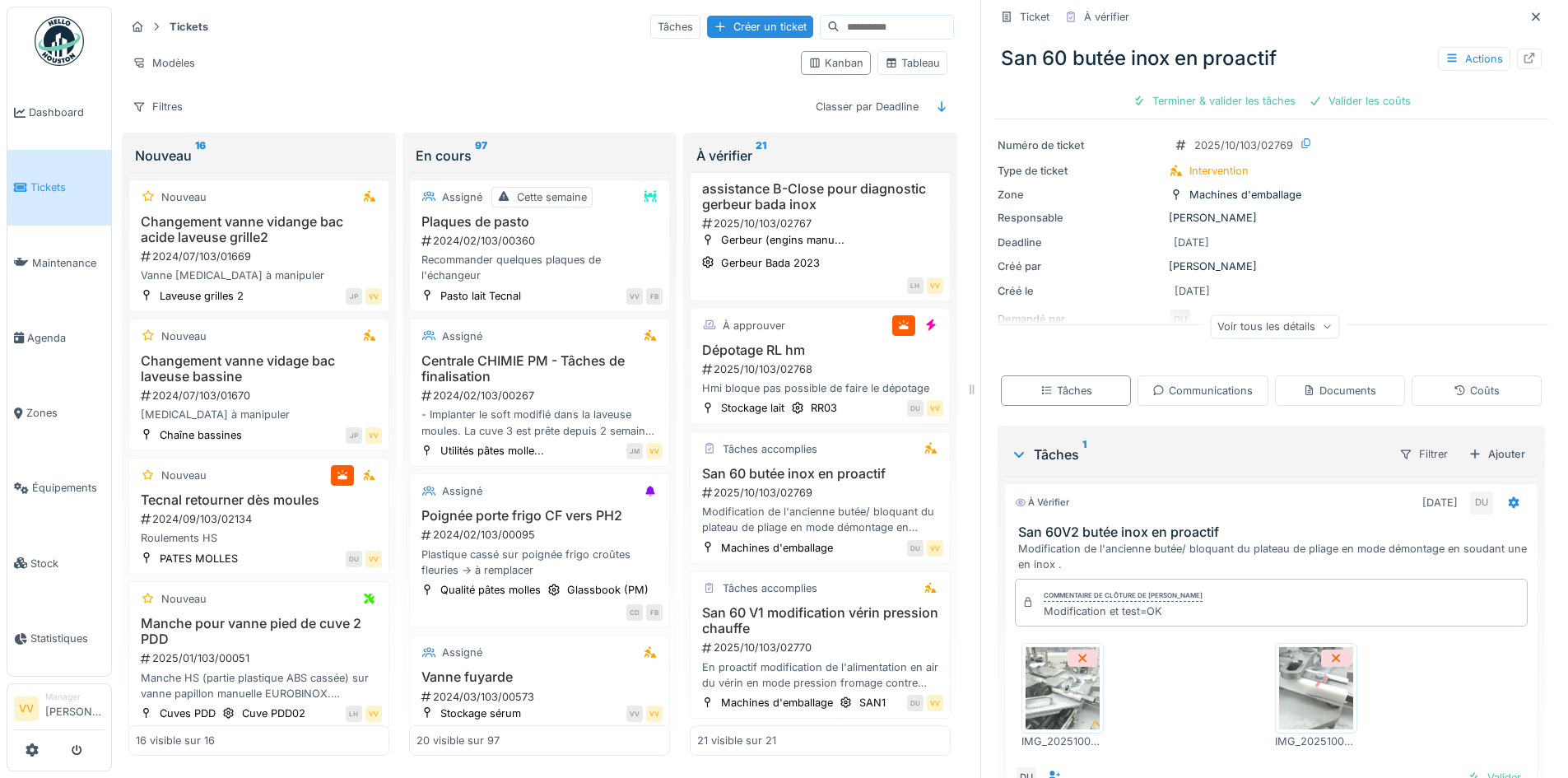
scroll to position [161, 0]
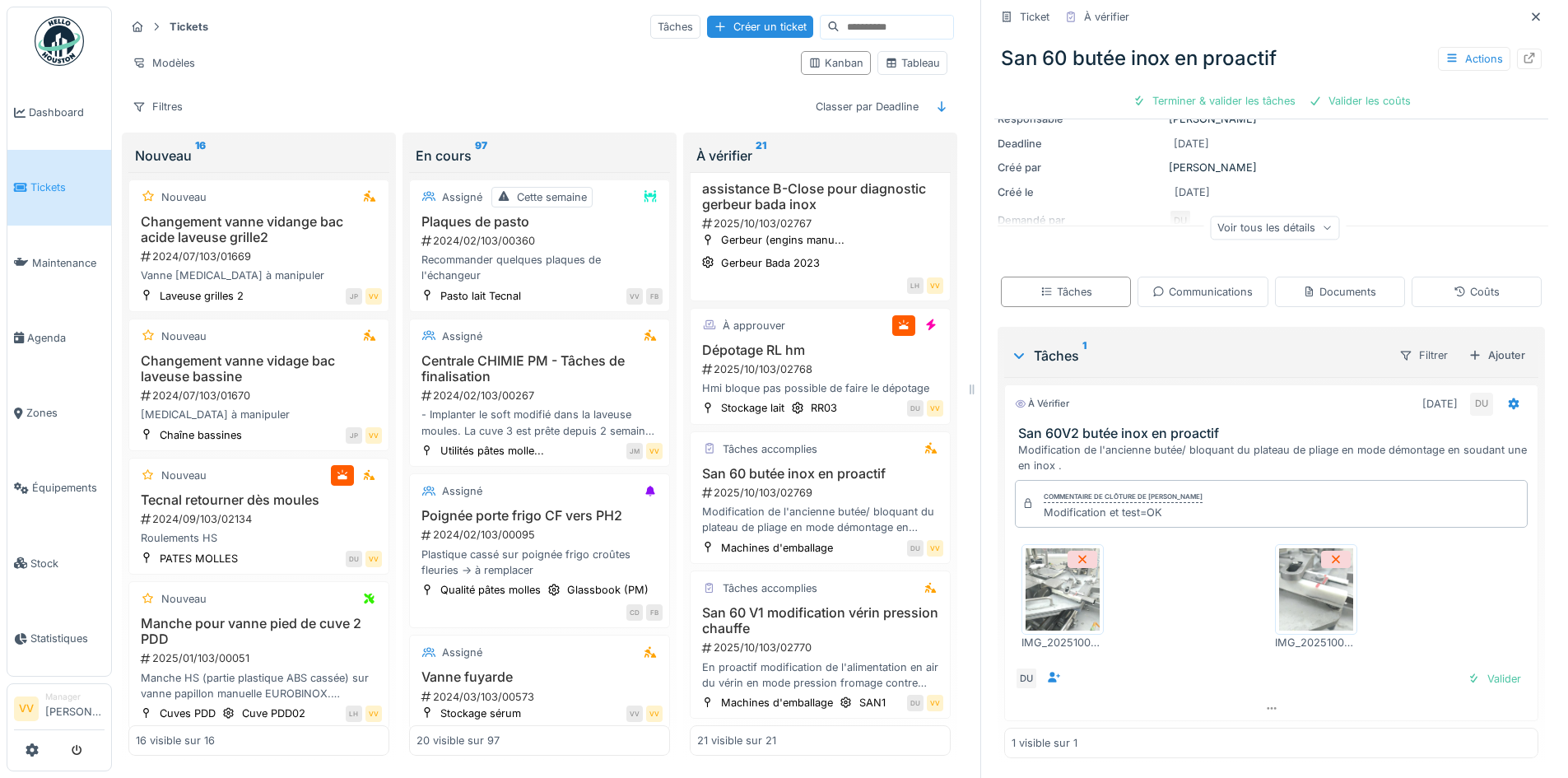
click at [1043, 596] on img at bounding box center [1062, 589] width 74 height 82
click at [1327, 586] on img at bounding box center [1315, 589] width 74 height 82
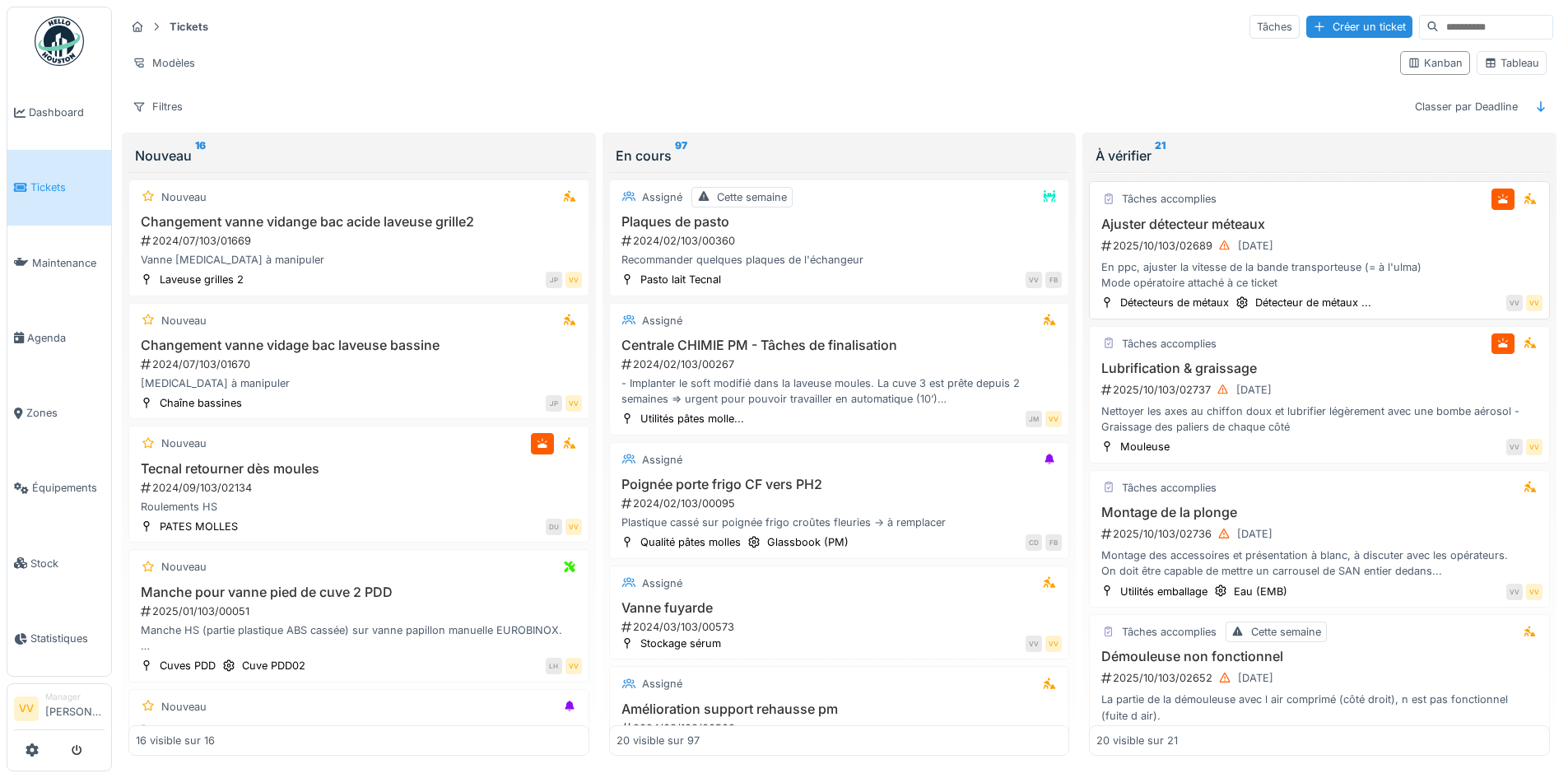
scroll to position [823, 0]
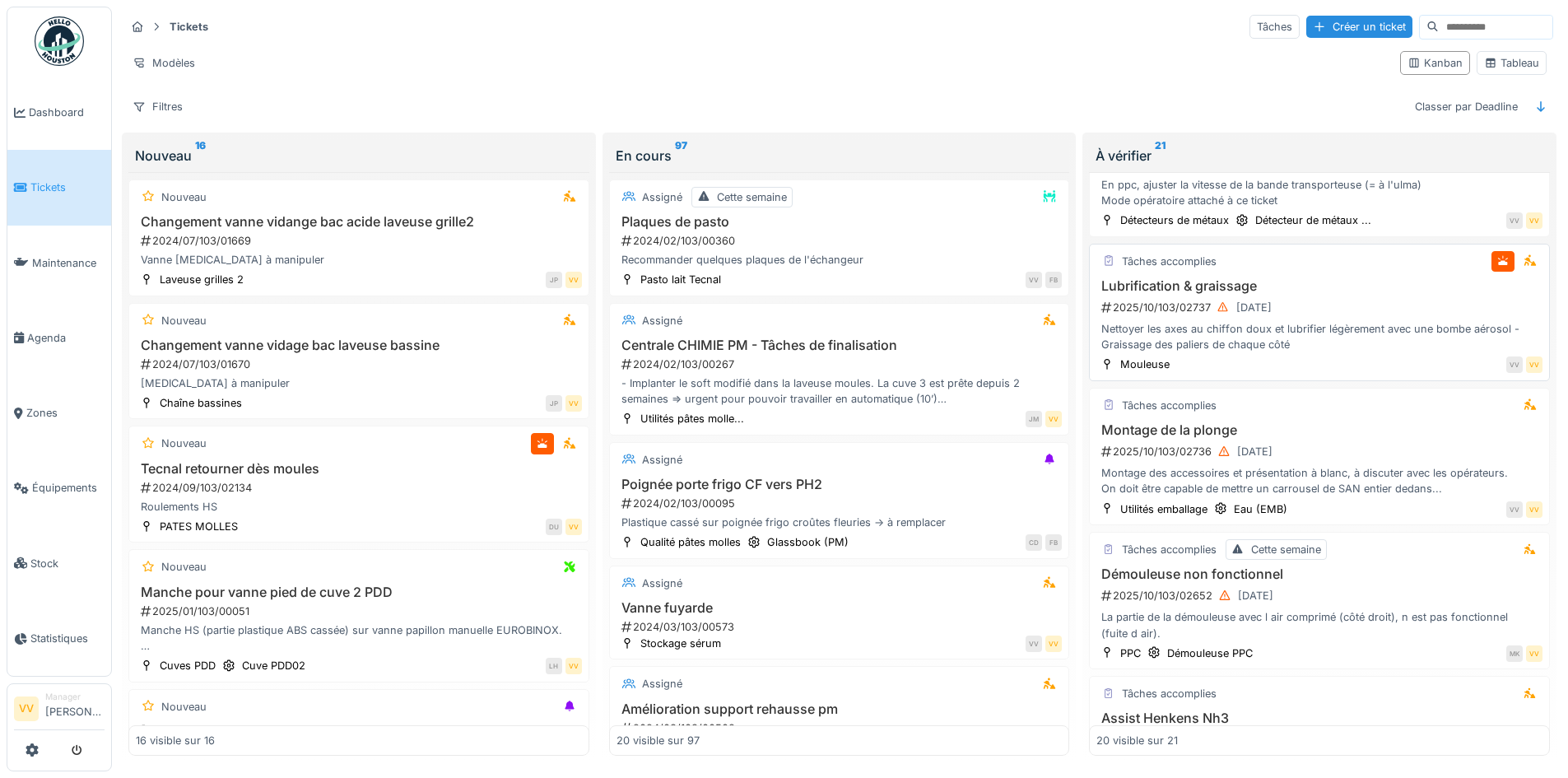
click at [1327, 325] on div "Nettoyer les axes au chiffon doux et lubrifier légèrement avec une bombe aéroso…" at bounding box center [1319, 337] width 446 height 31
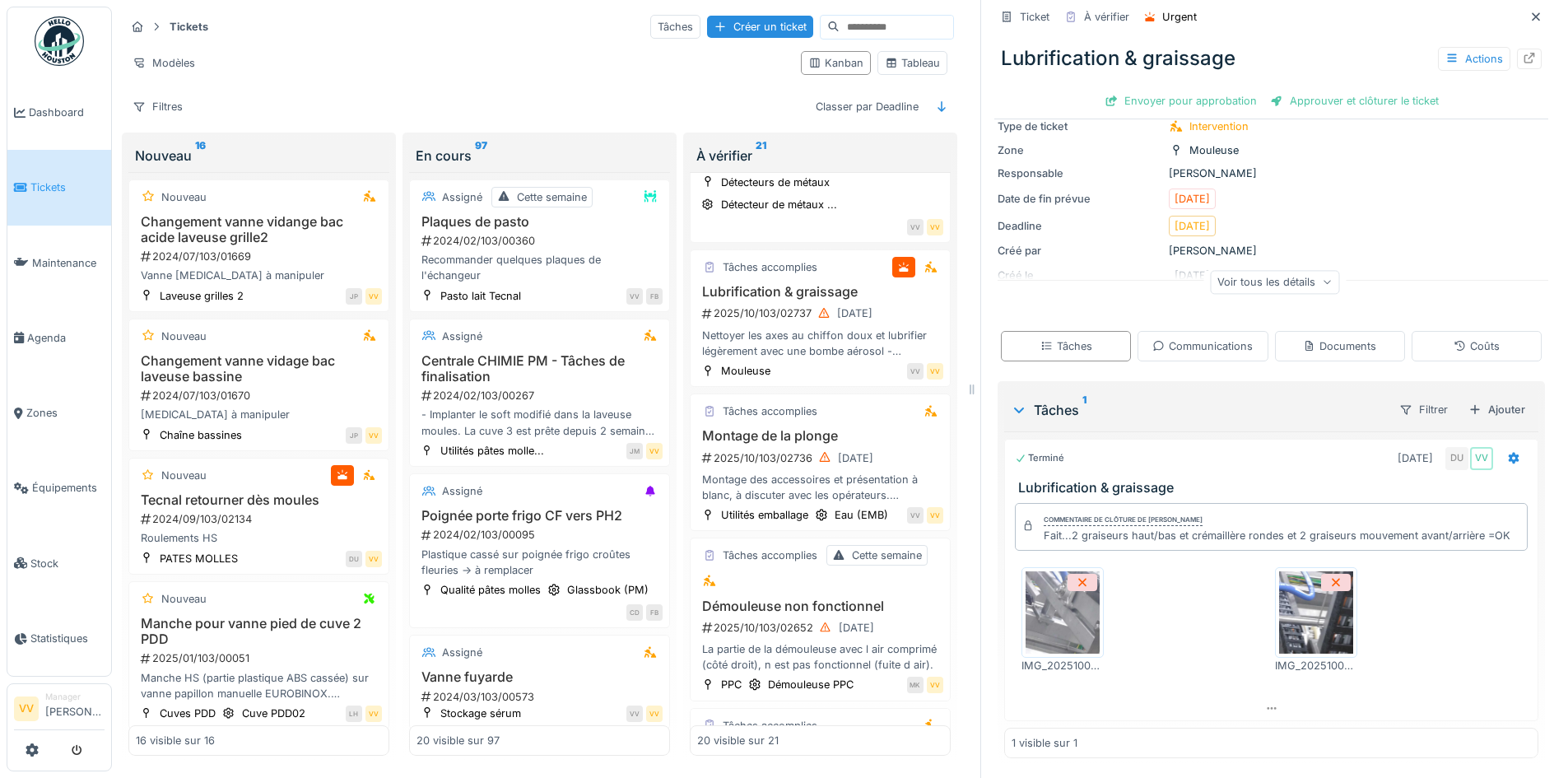
scroll to position [13, 0]
click at [1377, 91] on div "Approuver et clôturer le ticket" at bounding box center [1354, 100] width 182 height 22
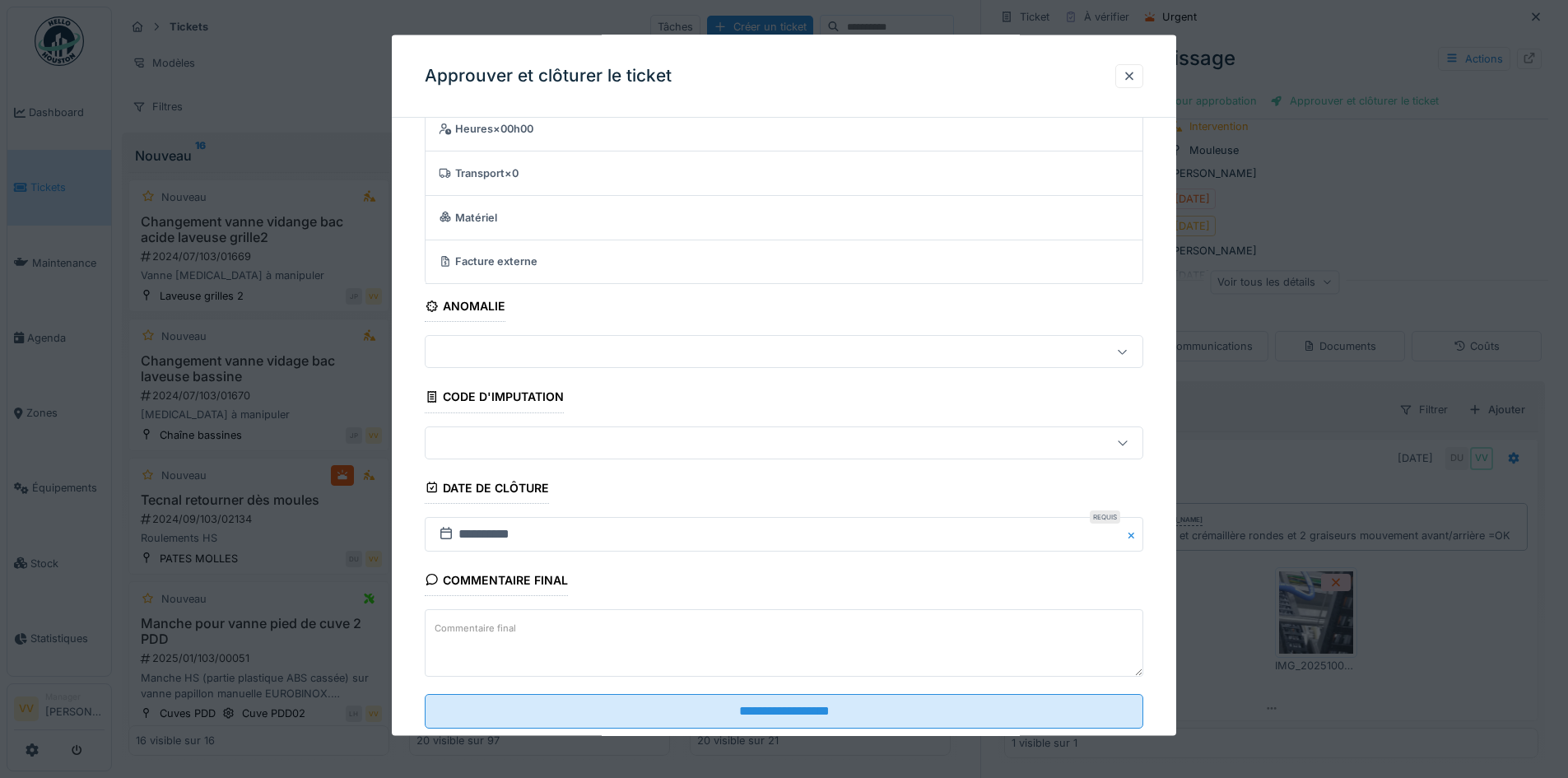
scroll to position [101, 0]
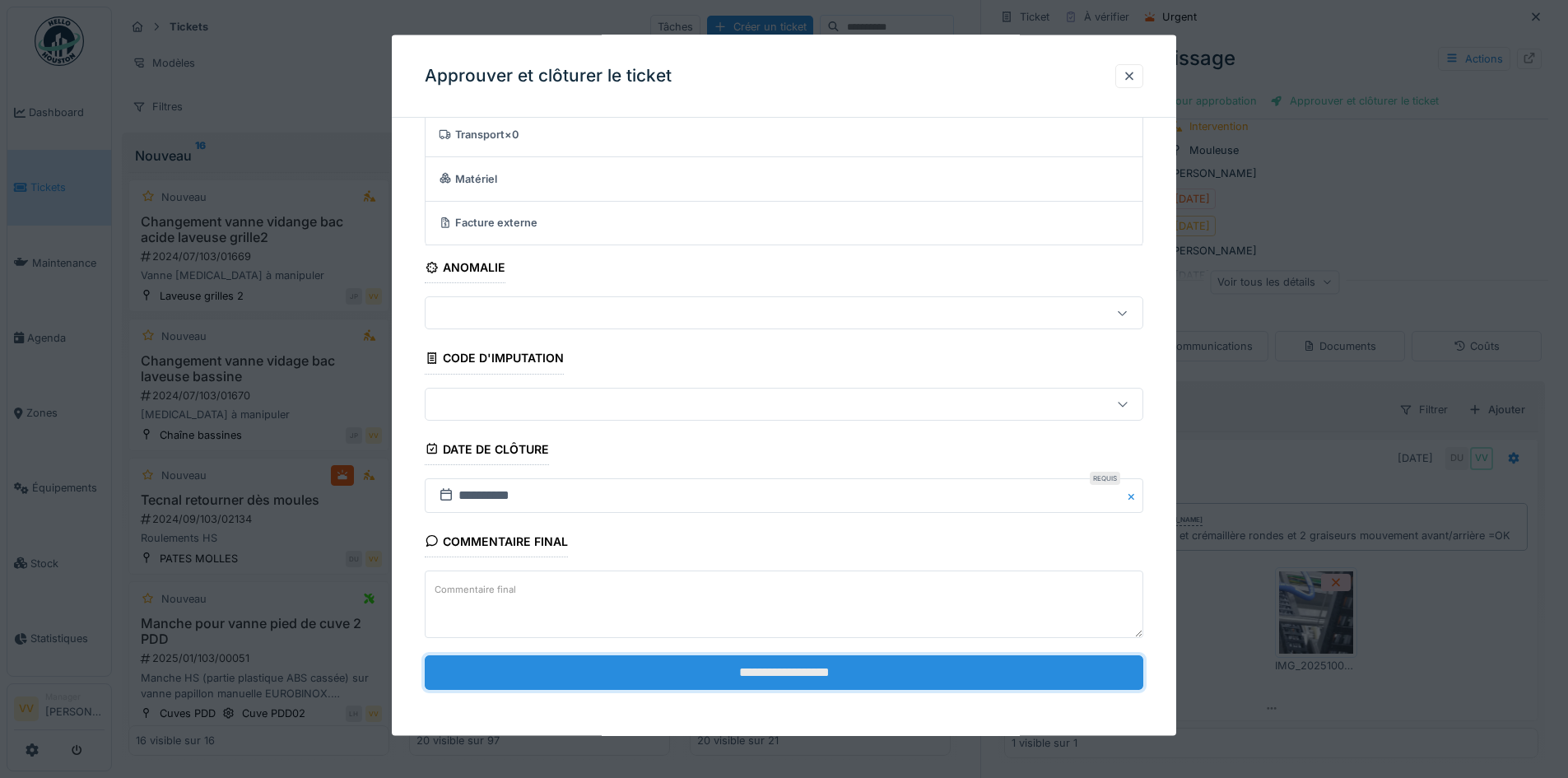
click at [820, 672] on input "**********" at bounding box center [784, 671] width 719 height 35
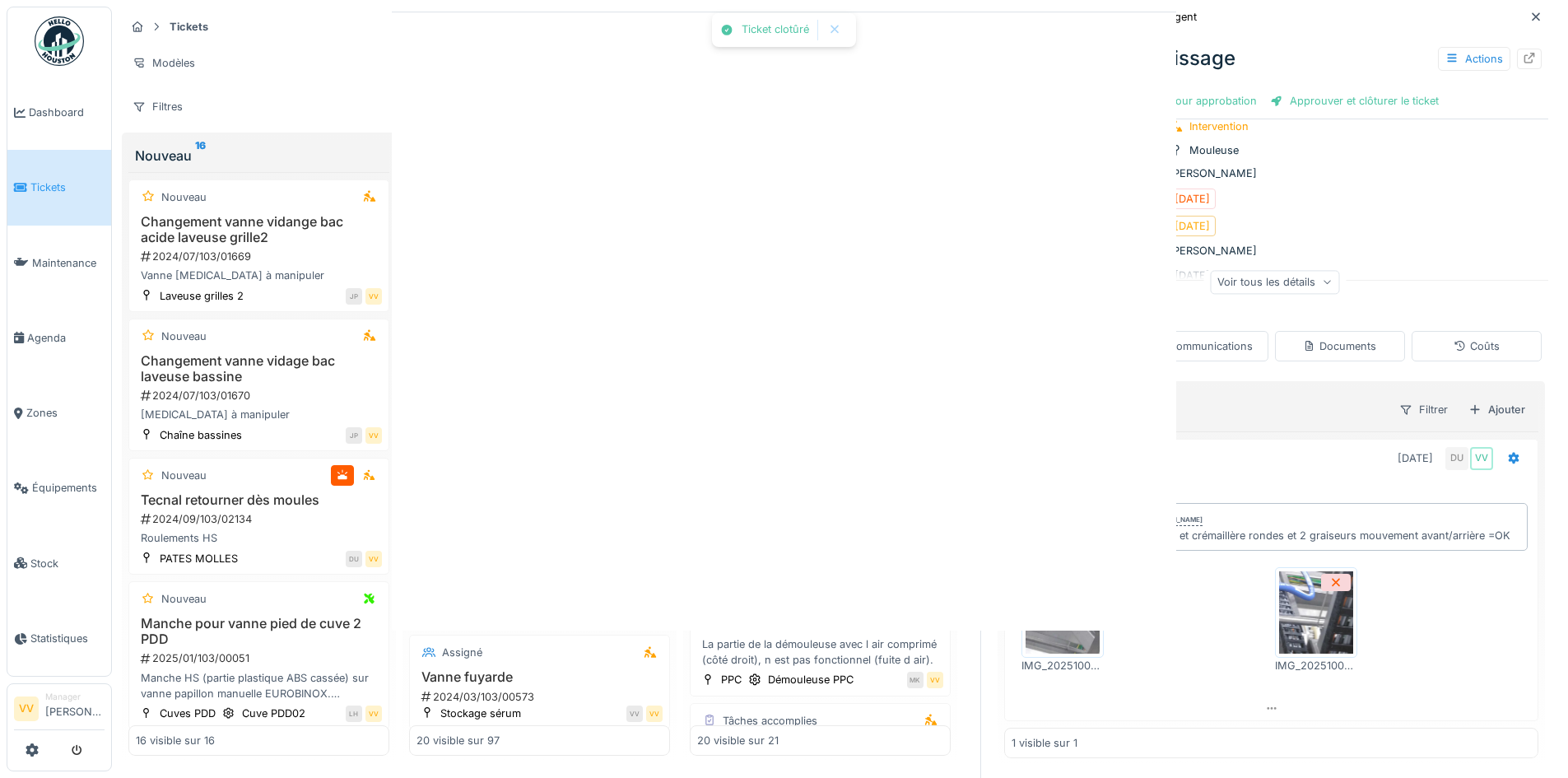
scroll to position [0, 0]
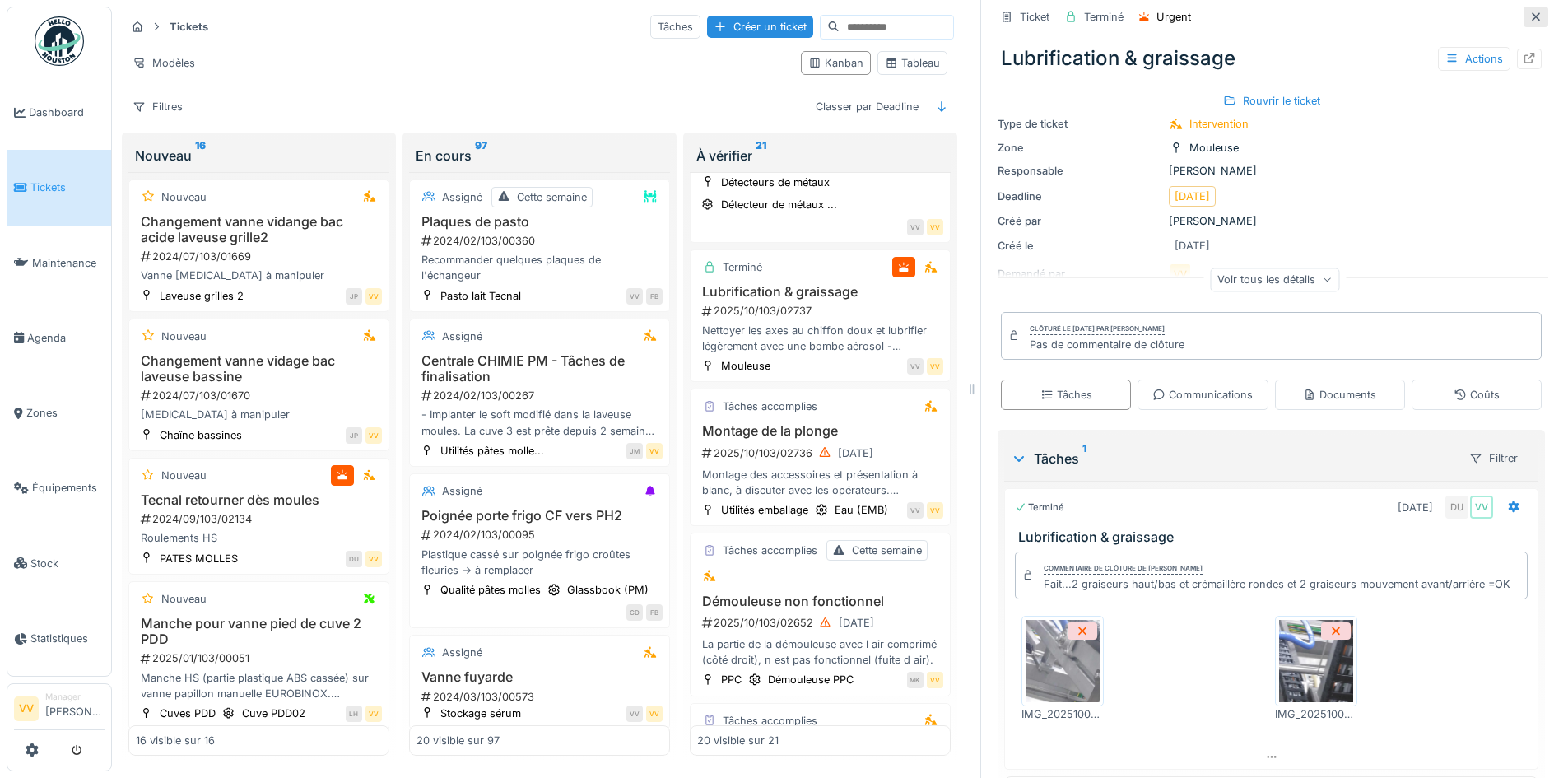
click at [1530, 12] on icon at bounding box center [1536, 17] width 13 height 11
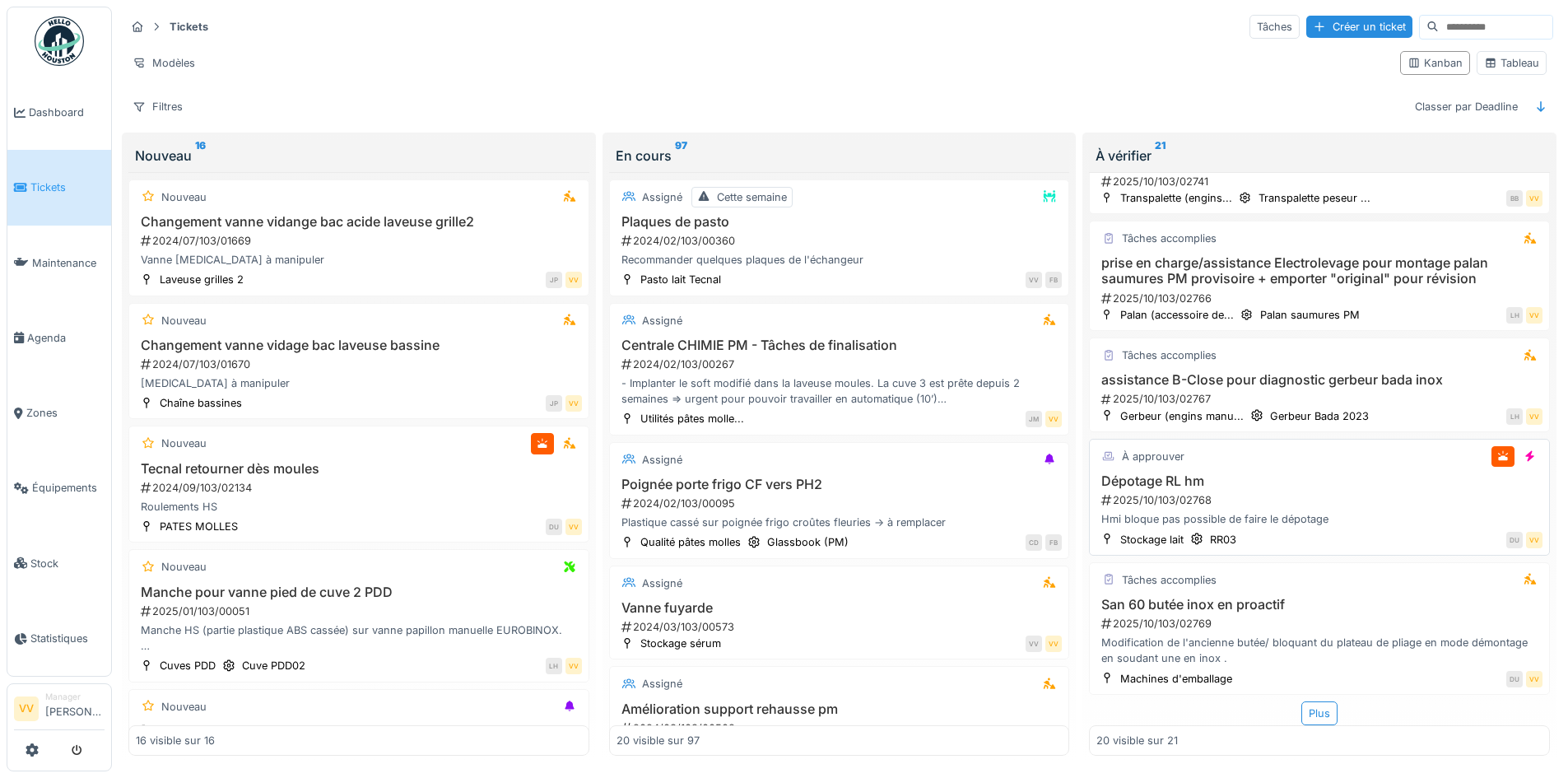
scroll to position [2069, 0]
click at [1335, 621] on div "San 60 butée inox en proactif 2025/10/103/02769 Modification de l'ancienne buté…" at bounding box center [1319, 631] width 446 height 70
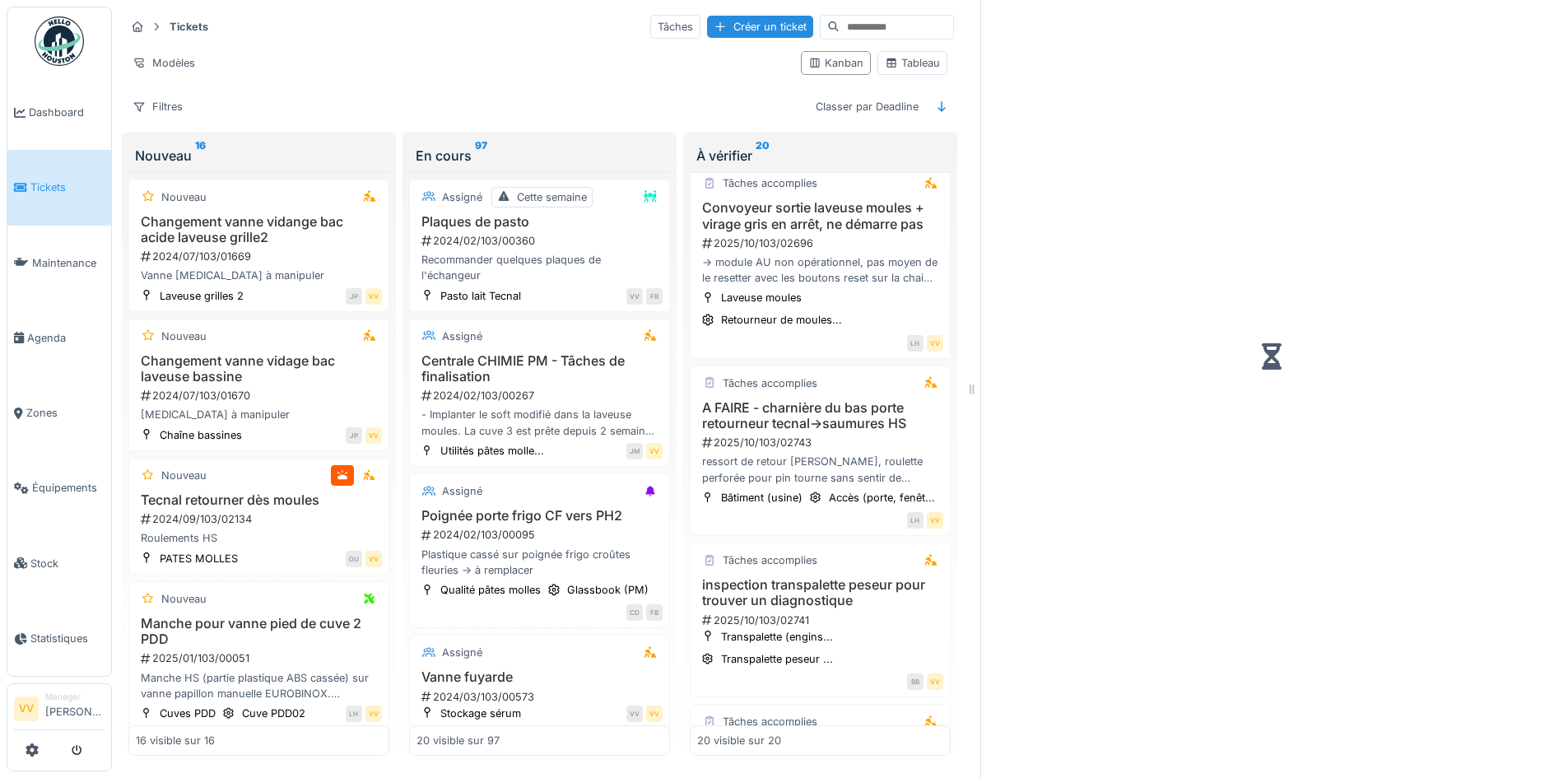
scroll to position [2652, 0]
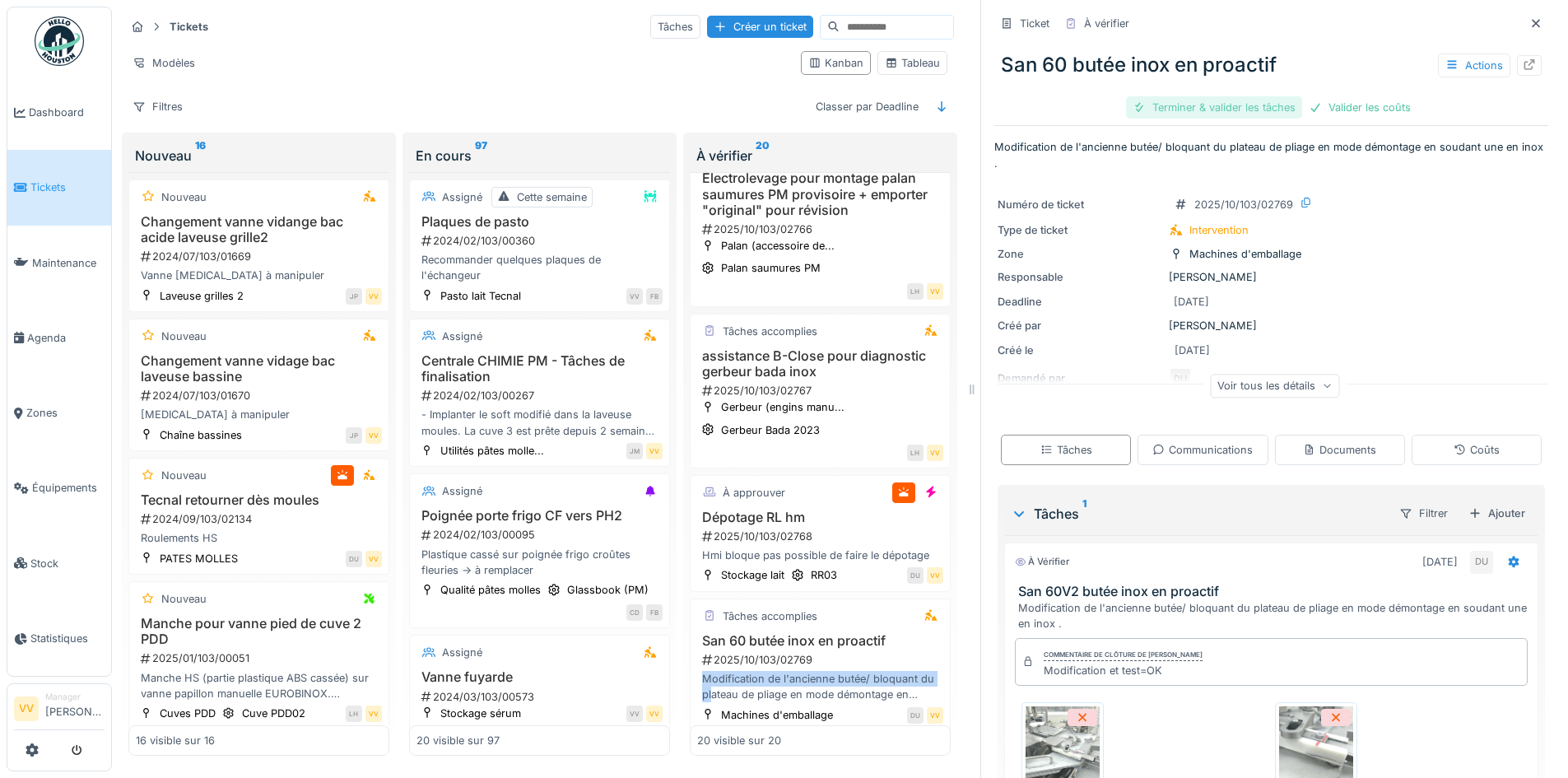
click at [1223, 97] on div "Terminer & valider les tâches" at bounding box center [1213, 108] width 176 height 22
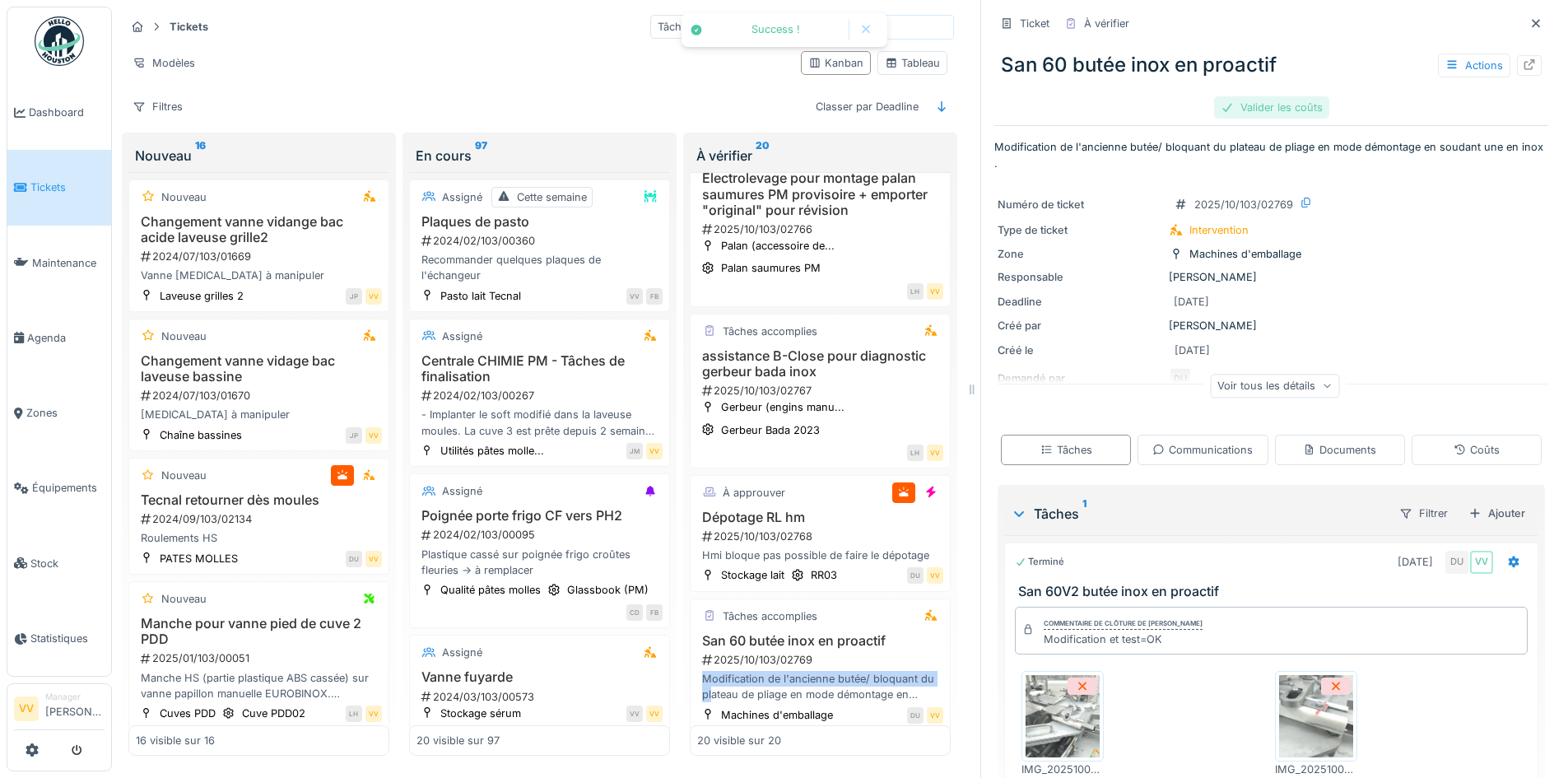
click at [1263, 97] on div "Valider les coûts" at bounding box center [1272, 108] width 115 height 22
click at [1344, 97] on div "Approuver et clôturer le ticket" at bounding box center [1354, 108] width 182 height 22
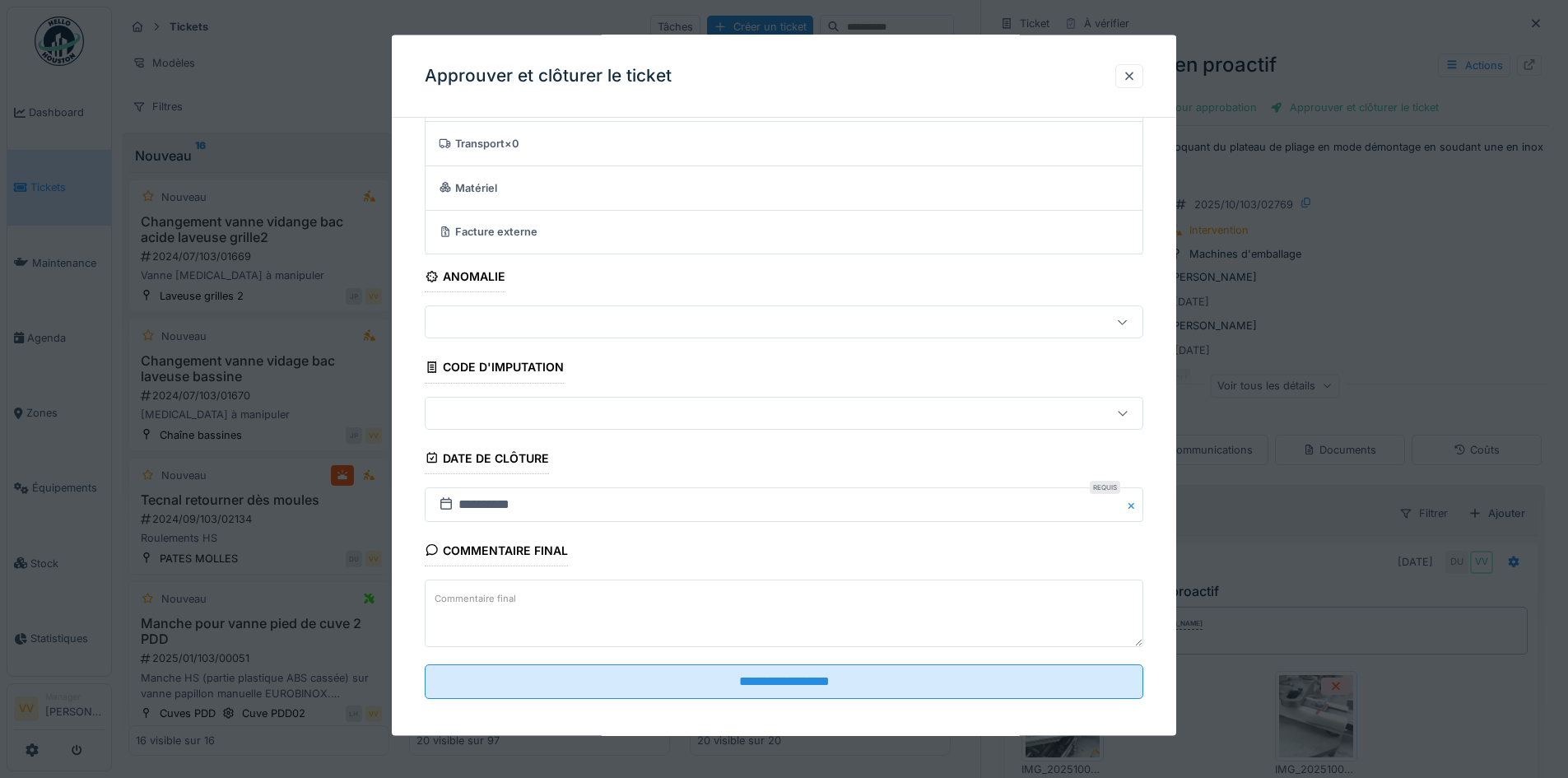
scroll to position [101, 0]
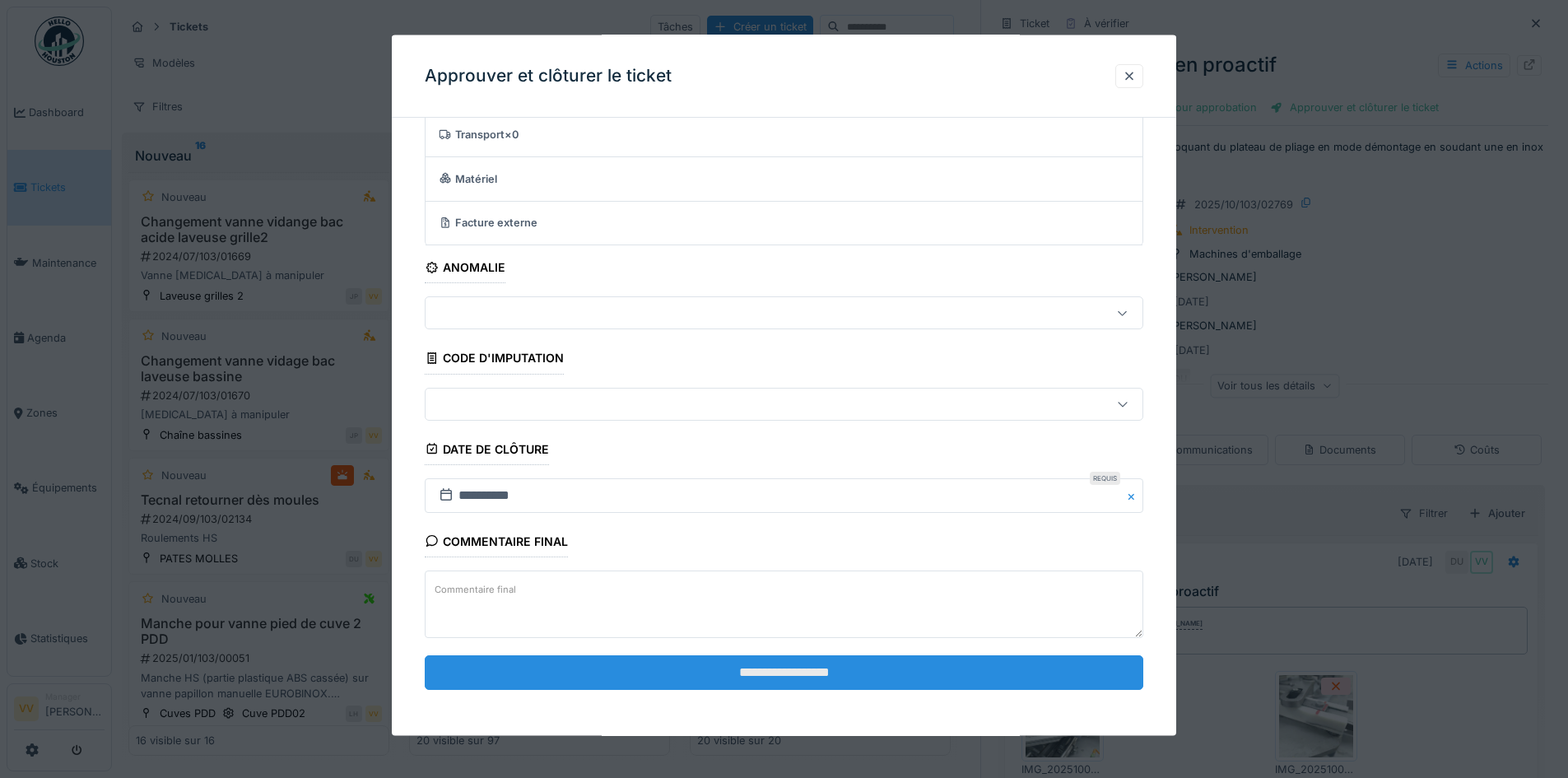
click at [859, 676] on input "**********" at bounding box center [784, 671] width 719 height 35
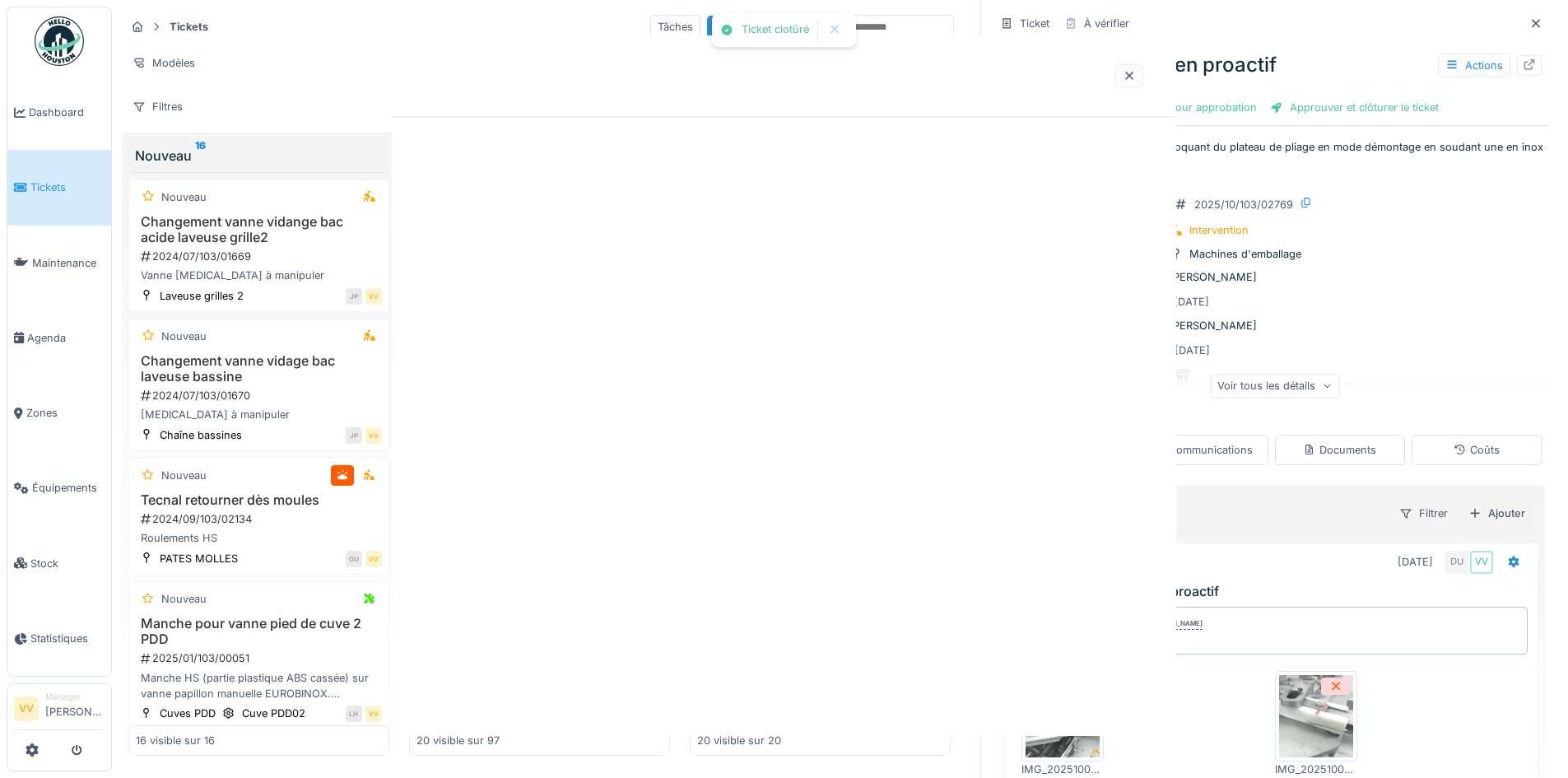
scroll to position [0, 0]
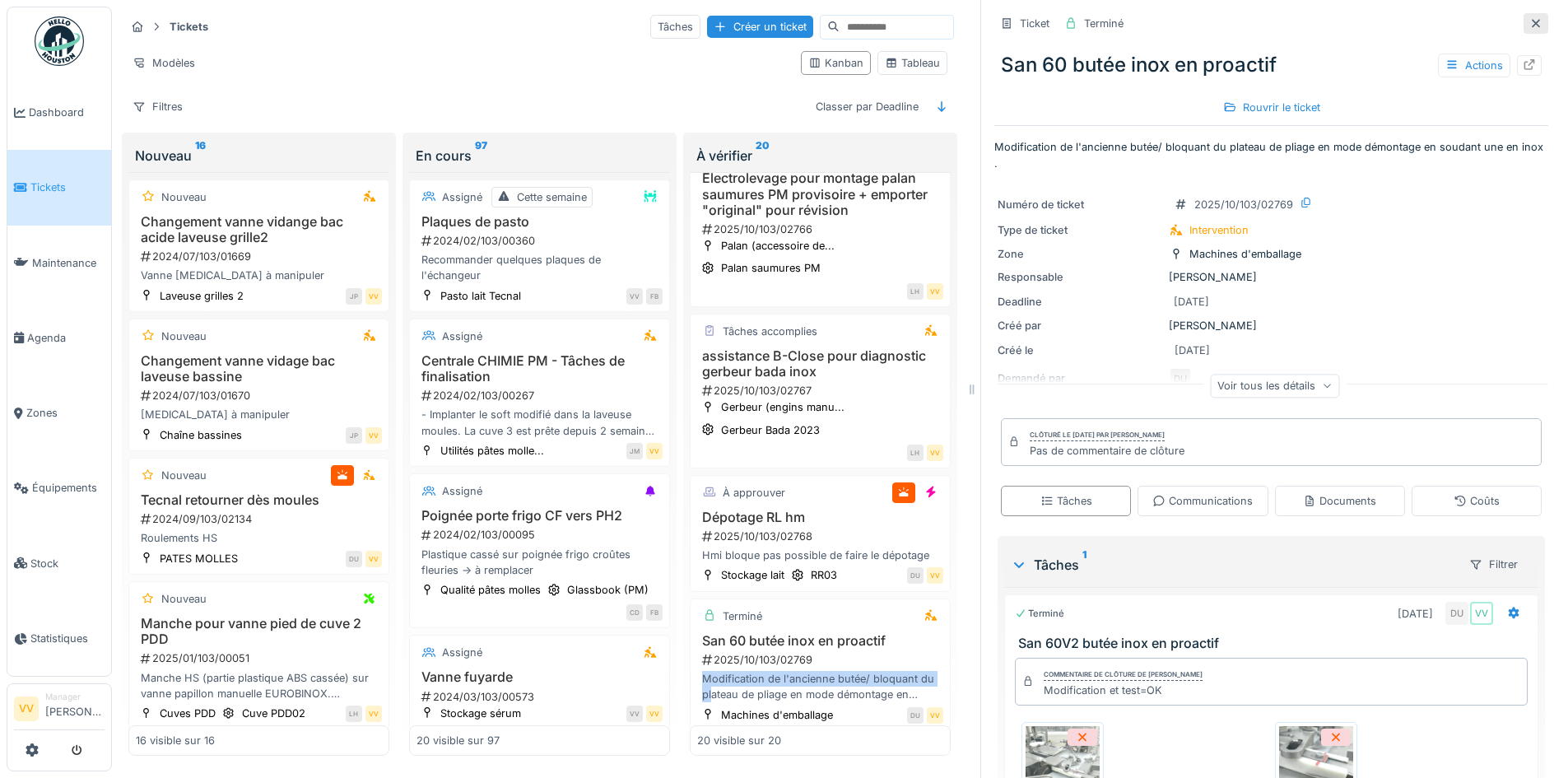
click at [1530, 18] on icon at bounding box center [1536, 24] width 13 height 11
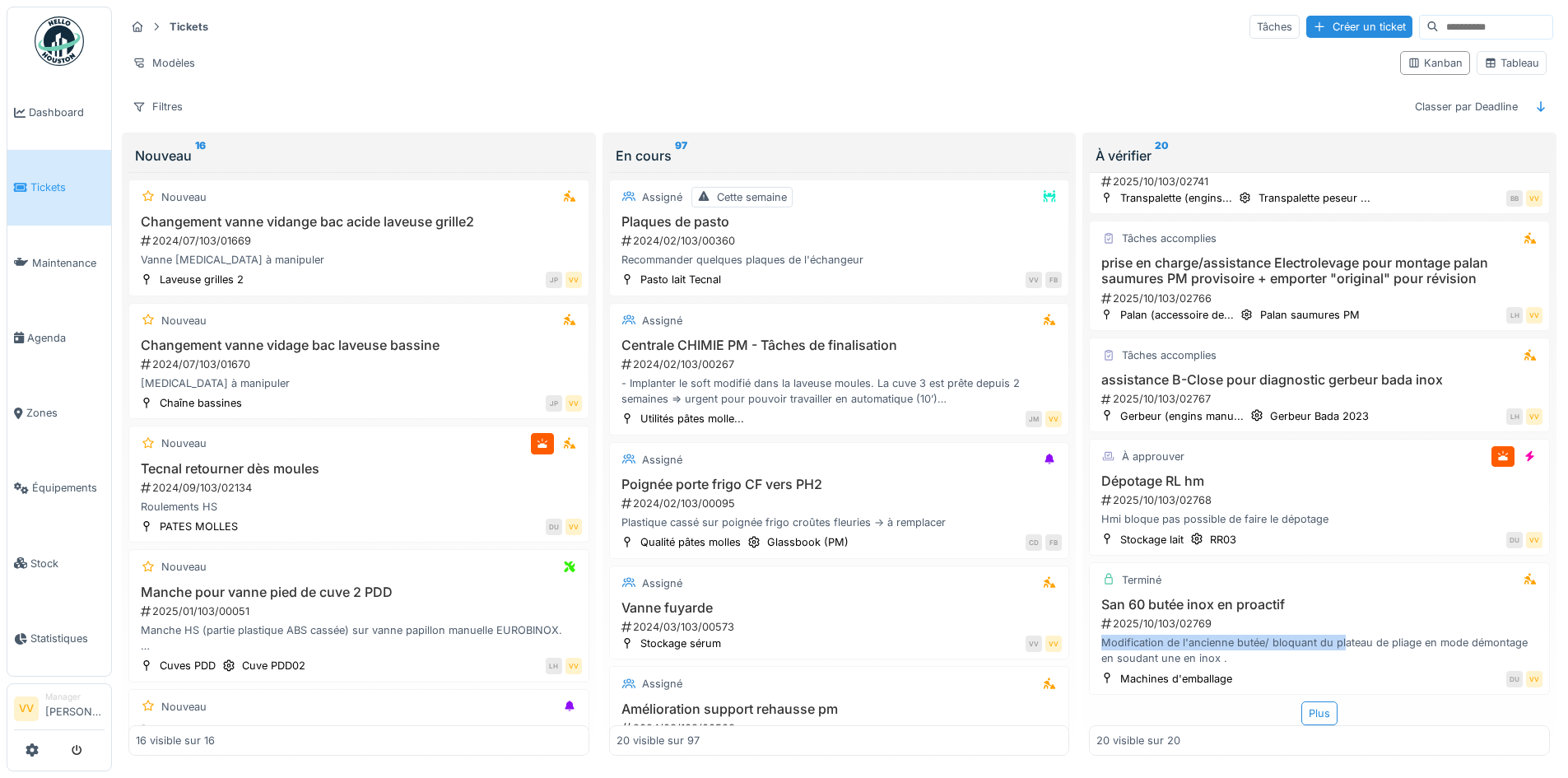
scroll to position [2069, 0]
click at [814, 55] on div "Modèles" at bounding box center [755, 63] width 1262 height 24
click at [52, 183] on span "Tickets" at bounding box center [67, 187] width 74 height 16
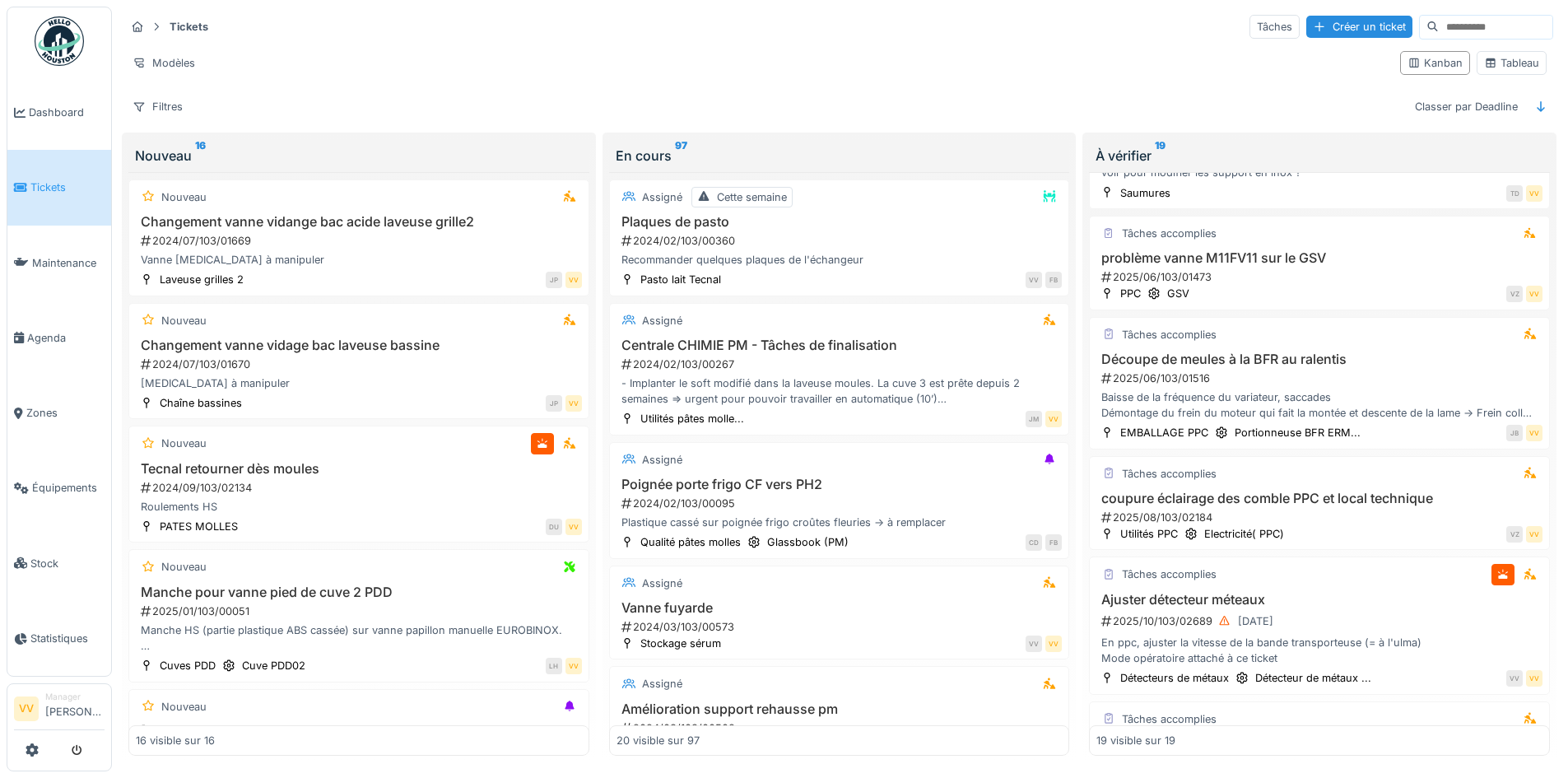
scroll to position [411, 0]
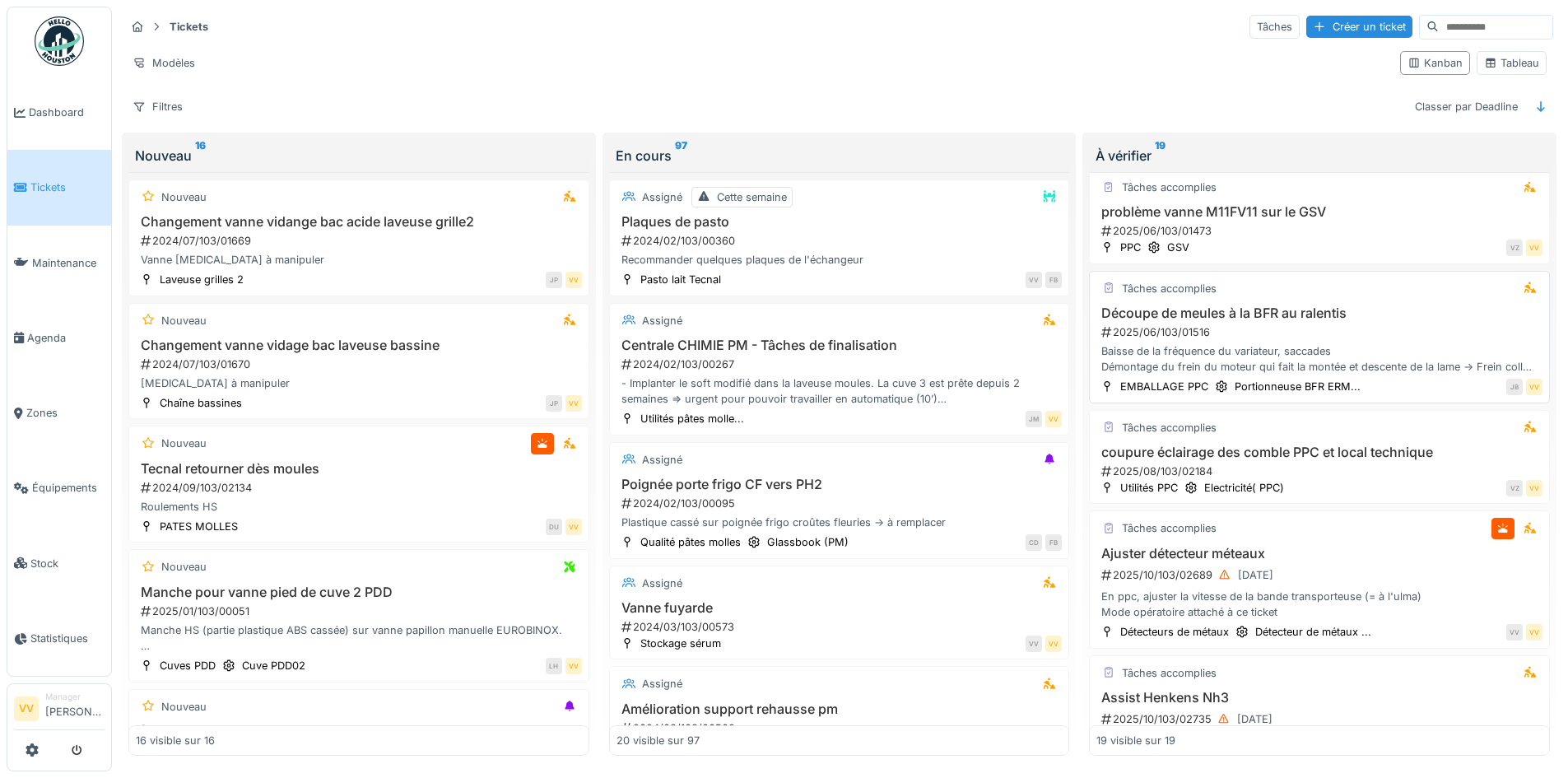
click at [1366, 348] on div "Baisse de la fréquence du variateur, saccades Démontage du frein du moteur qui …" at bounding box center [1319, 358] width 446 height 31
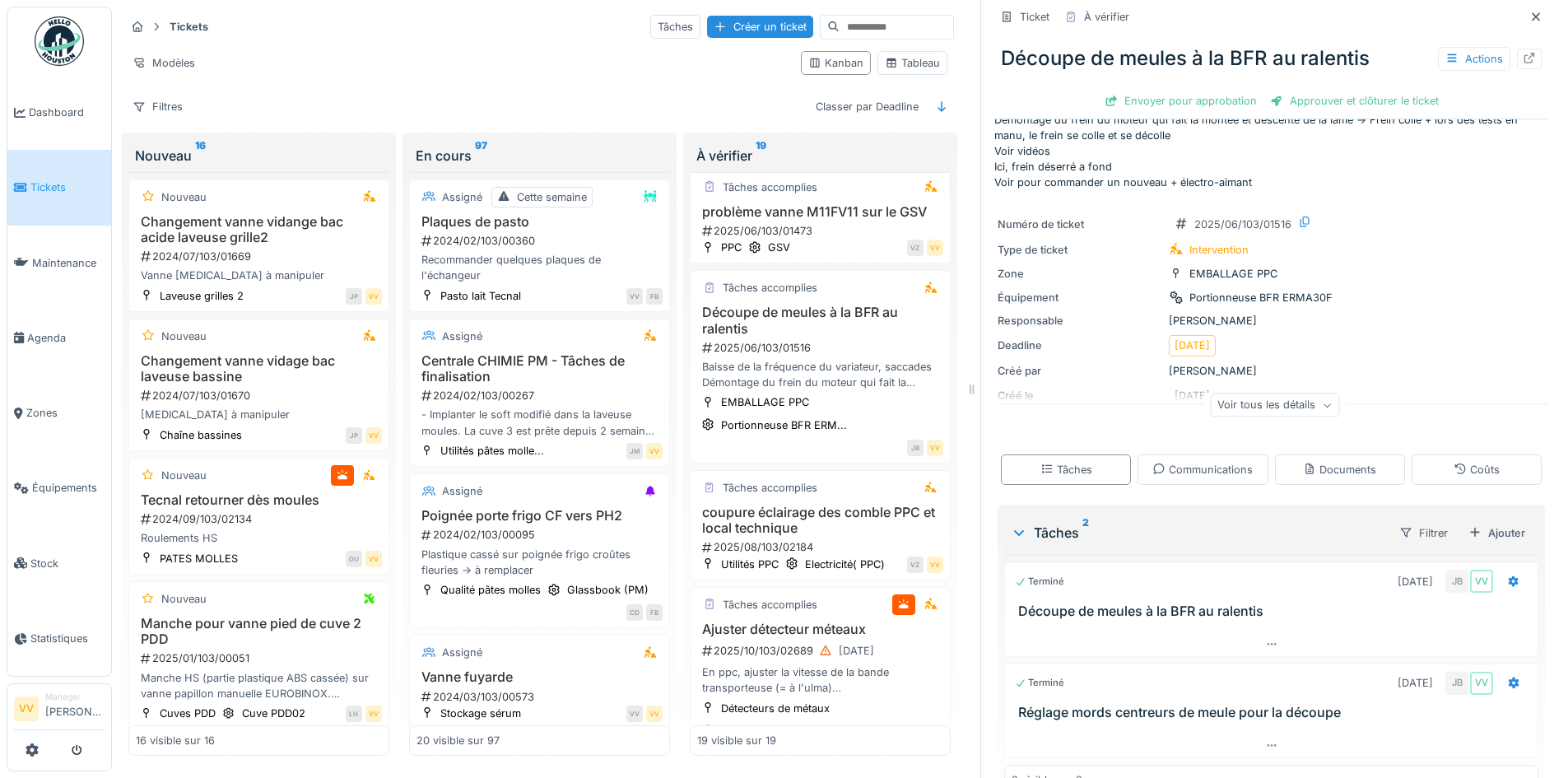
scroll to position [83, 0]
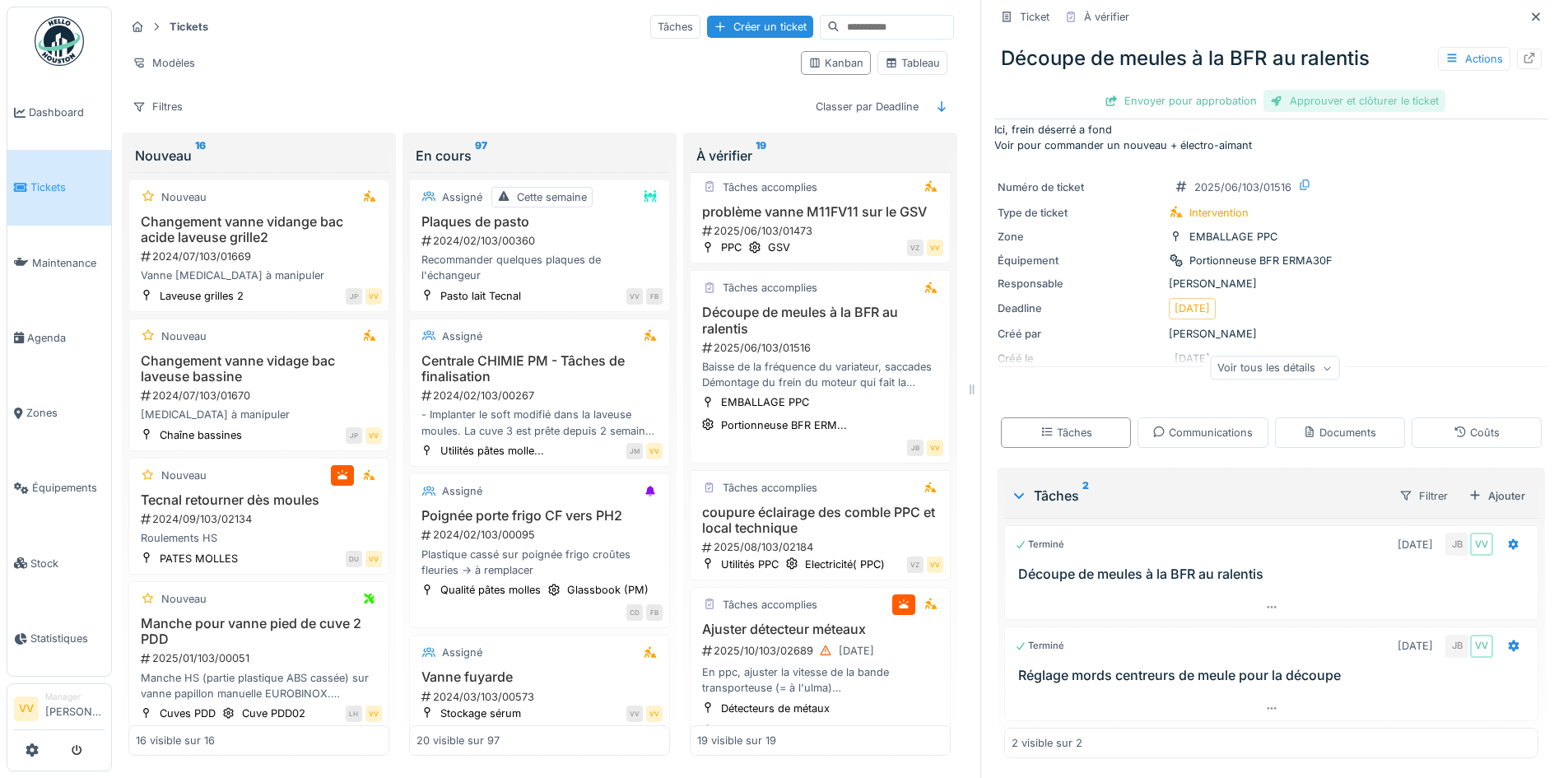
click at [1303, 92] on div "Approuver et clôturer le ticket" at bounding box center [1354, 100] width 182 height 22
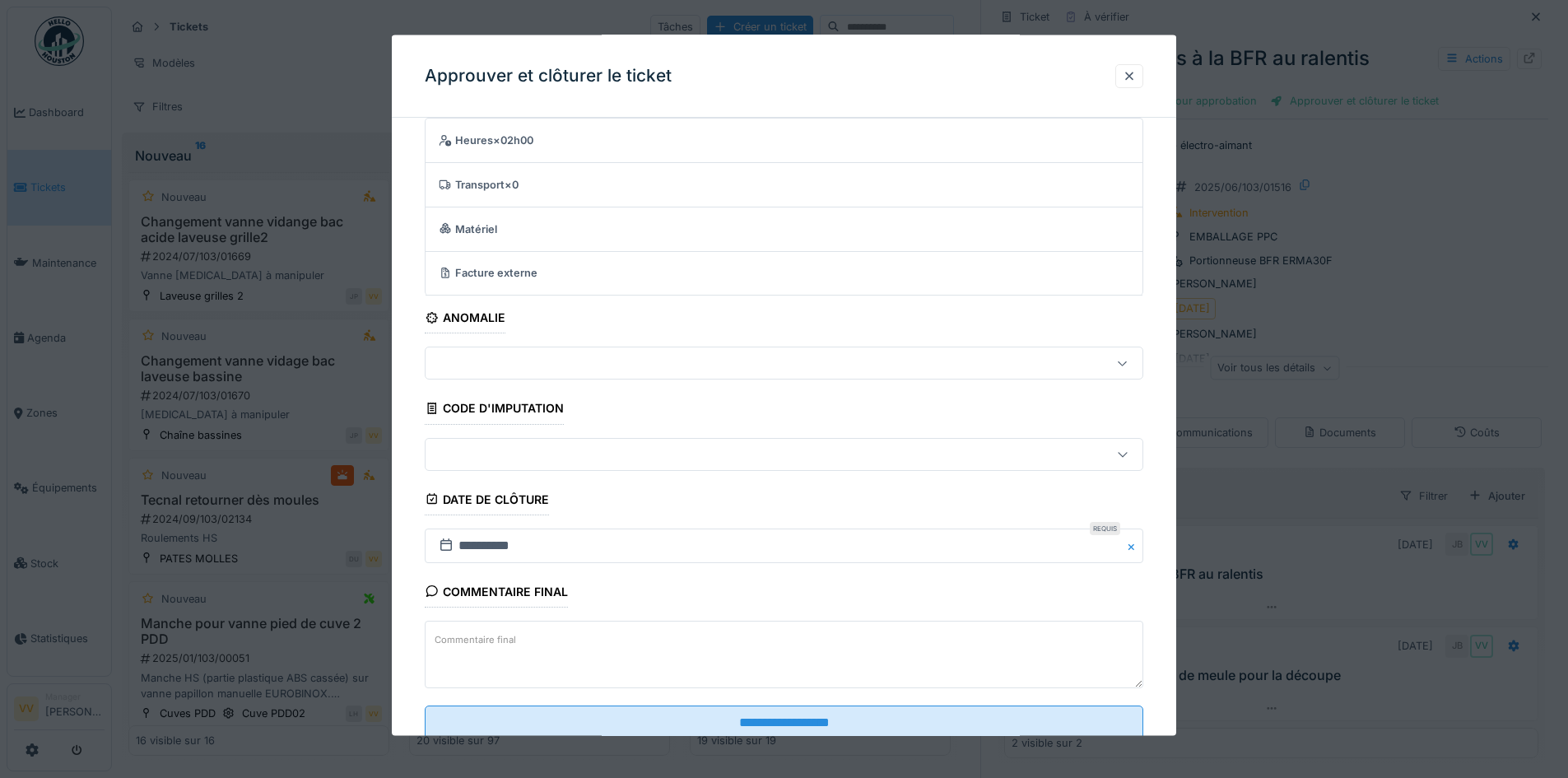
scroll to position [101, 0]
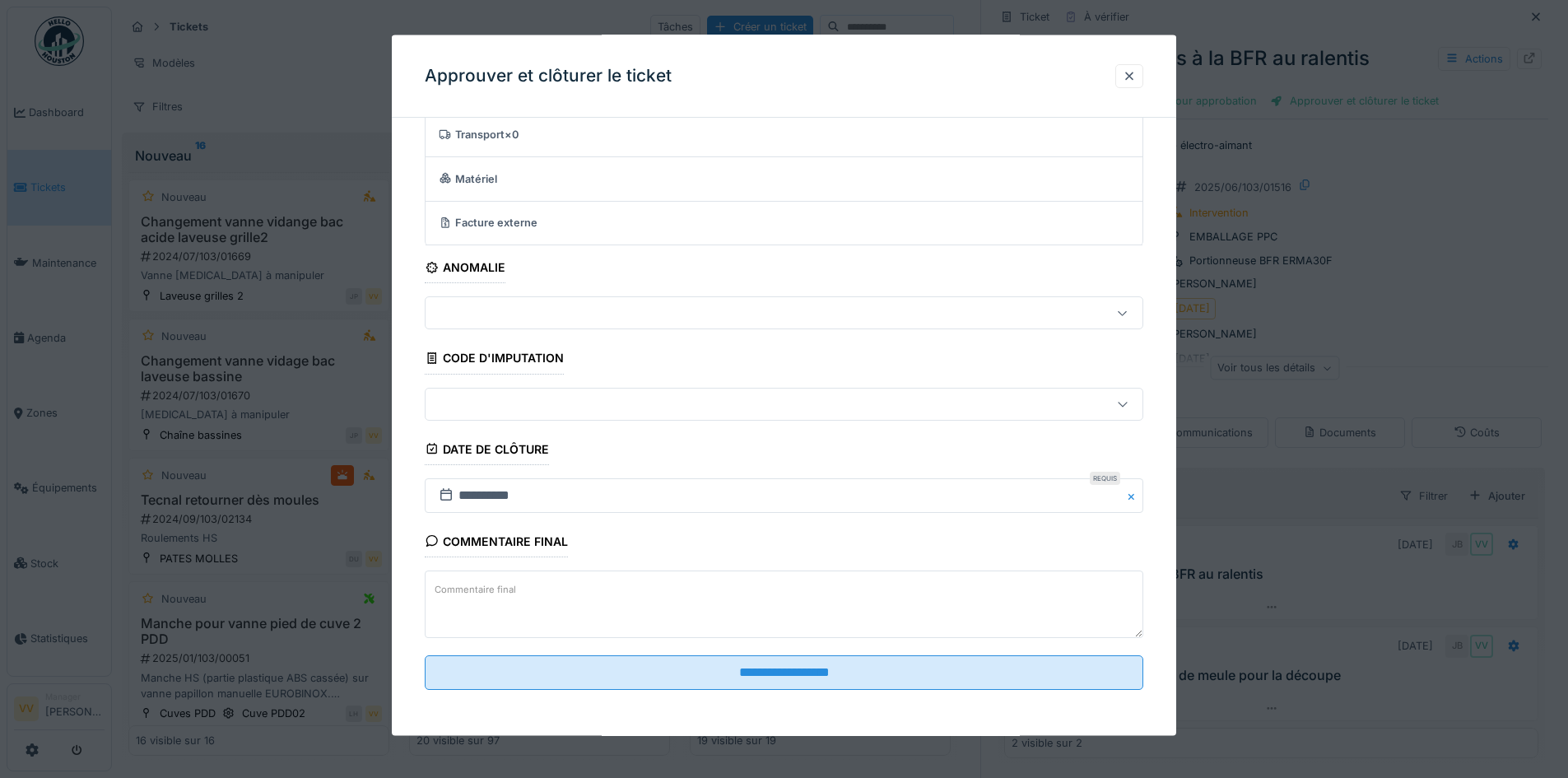
click at [757, 588] on textarea "Commentaire final" at bounding box center [784, 603] width 719 height 67
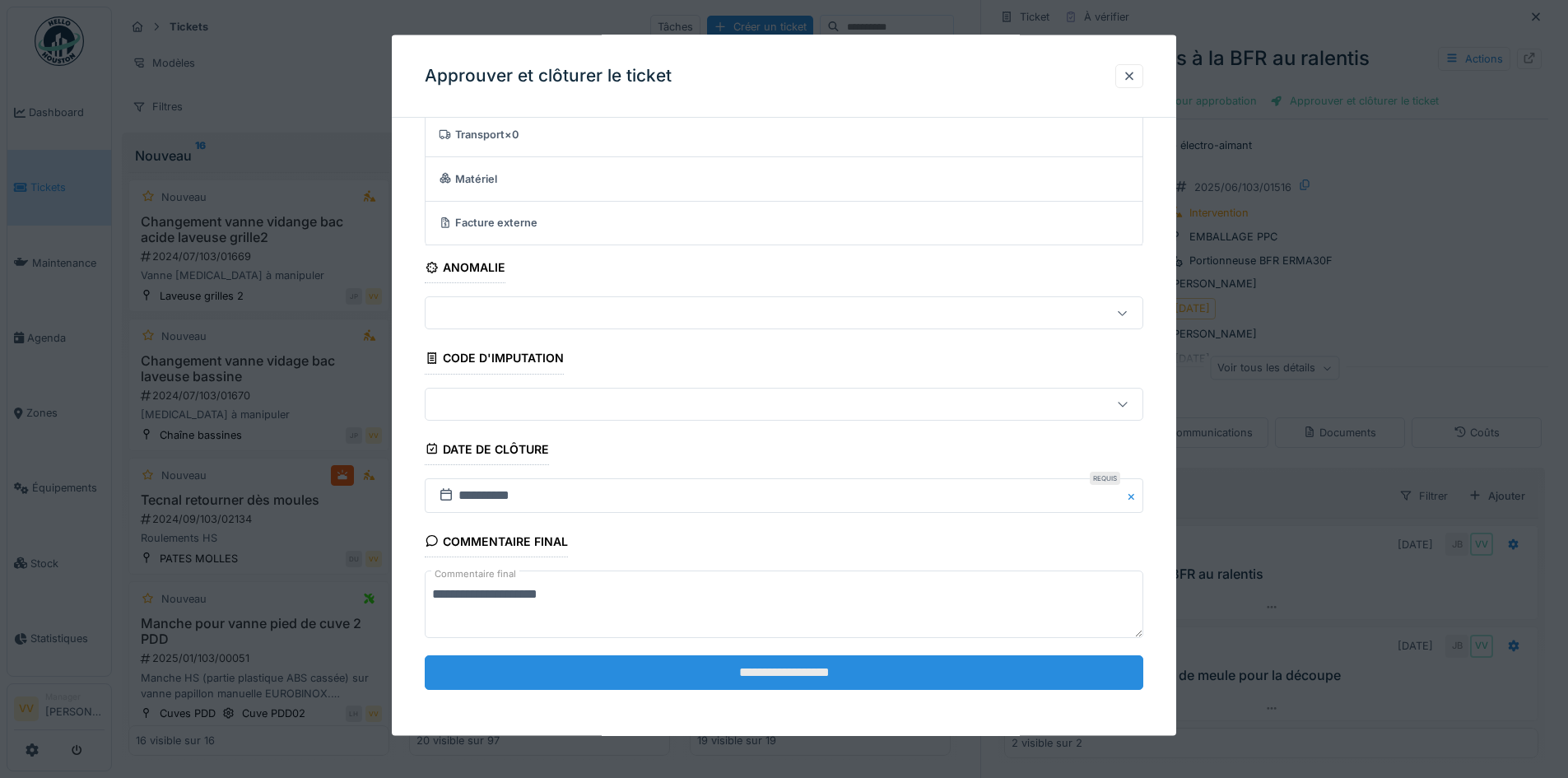
type textarea "**********"
click at [814, 679] on input "**********" at bounding box center [784, 671] width 719 height 35
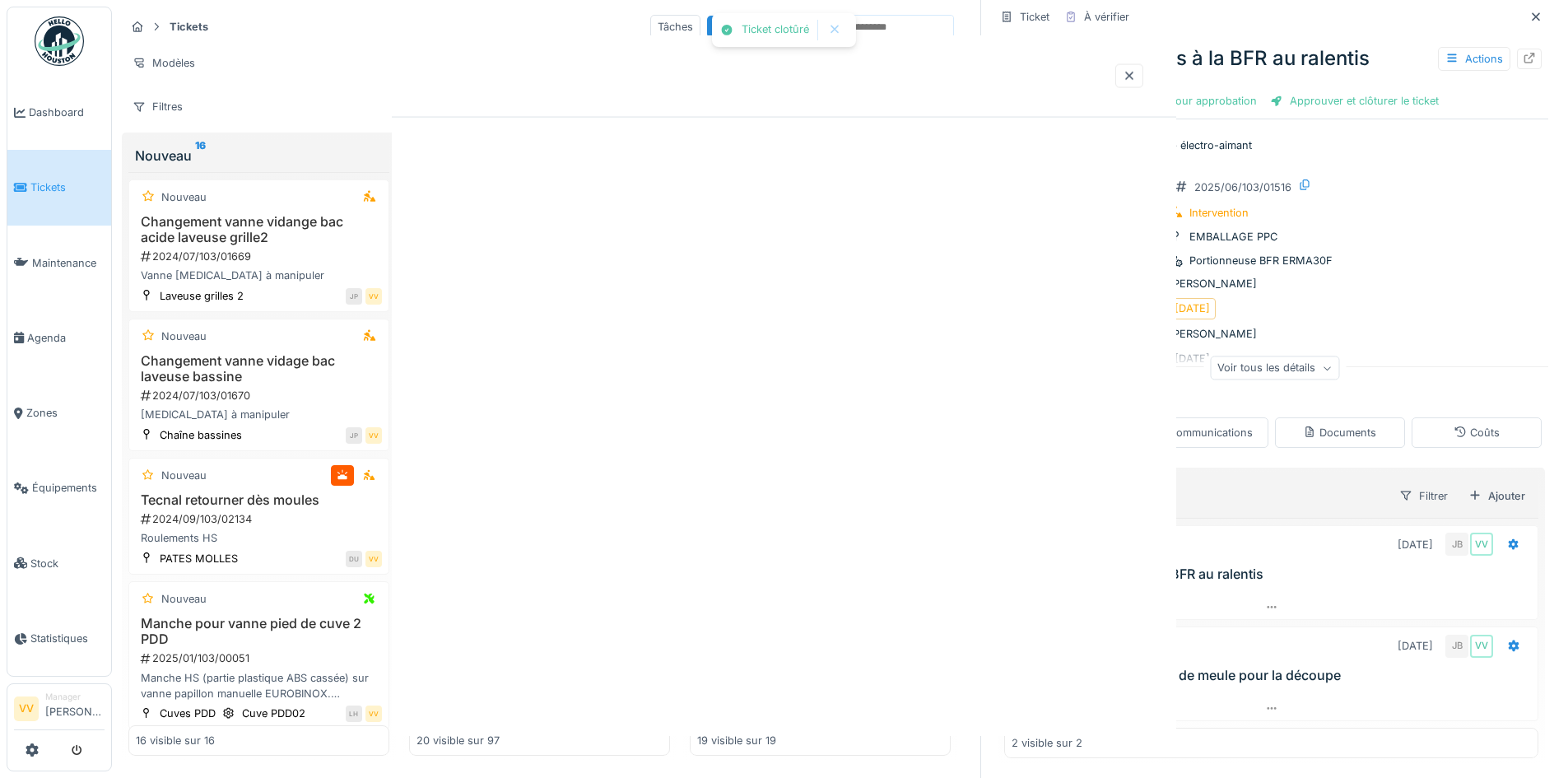
scroll to position [0, 0]
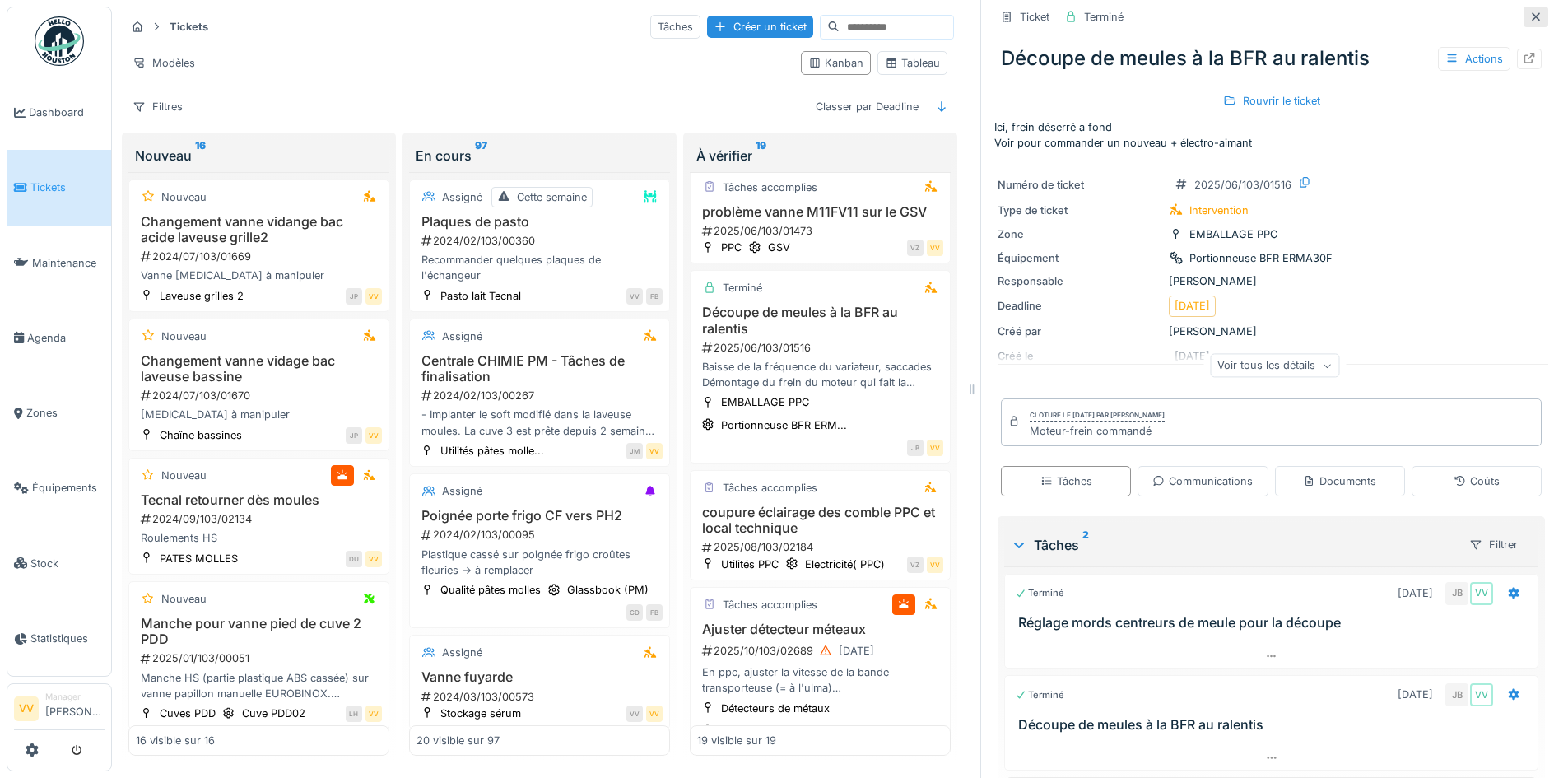
click at [1530, 18] on icon at bounding box center [1536, 17] width 13 height 11
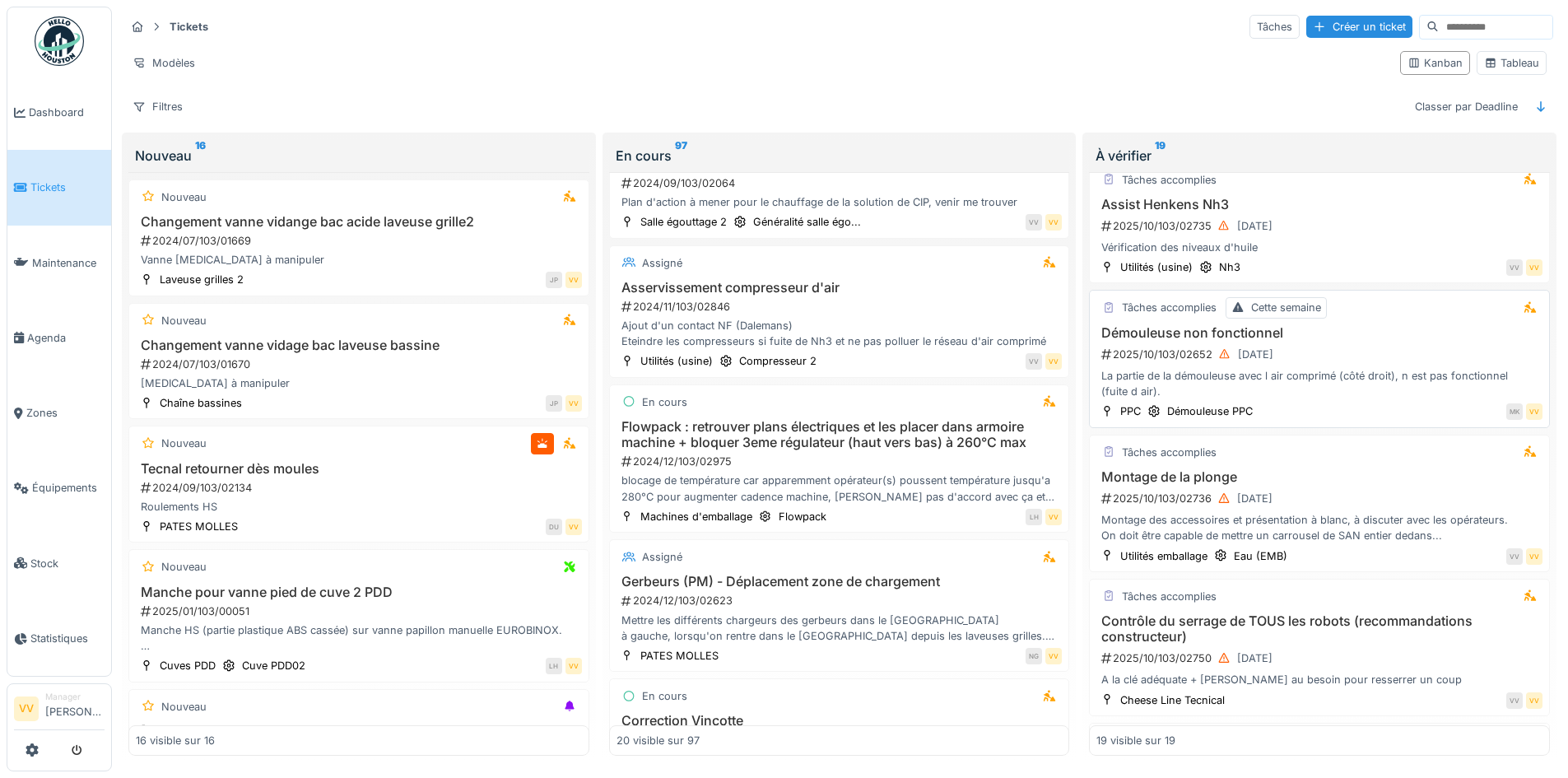
scroll to position [906, 0]
click at [1401, 350] on div "2025/10/103/02652 06/10/2025" at bounding box center [1321, 353] width 442 height 21
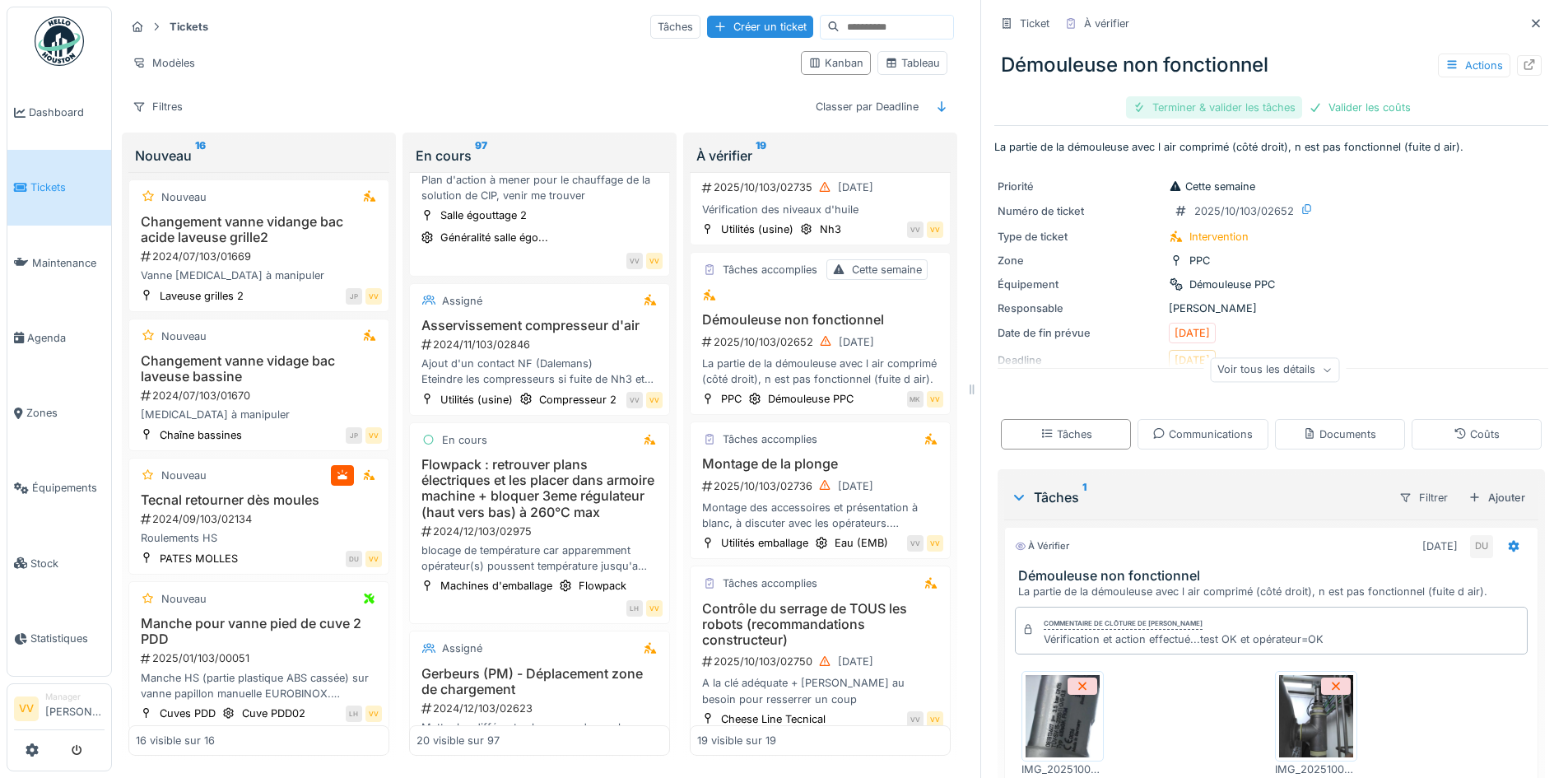
click at [1183, 97] on div "Terminer & valider les tâches" at bounding box center [1213, 108] width 176 height 22
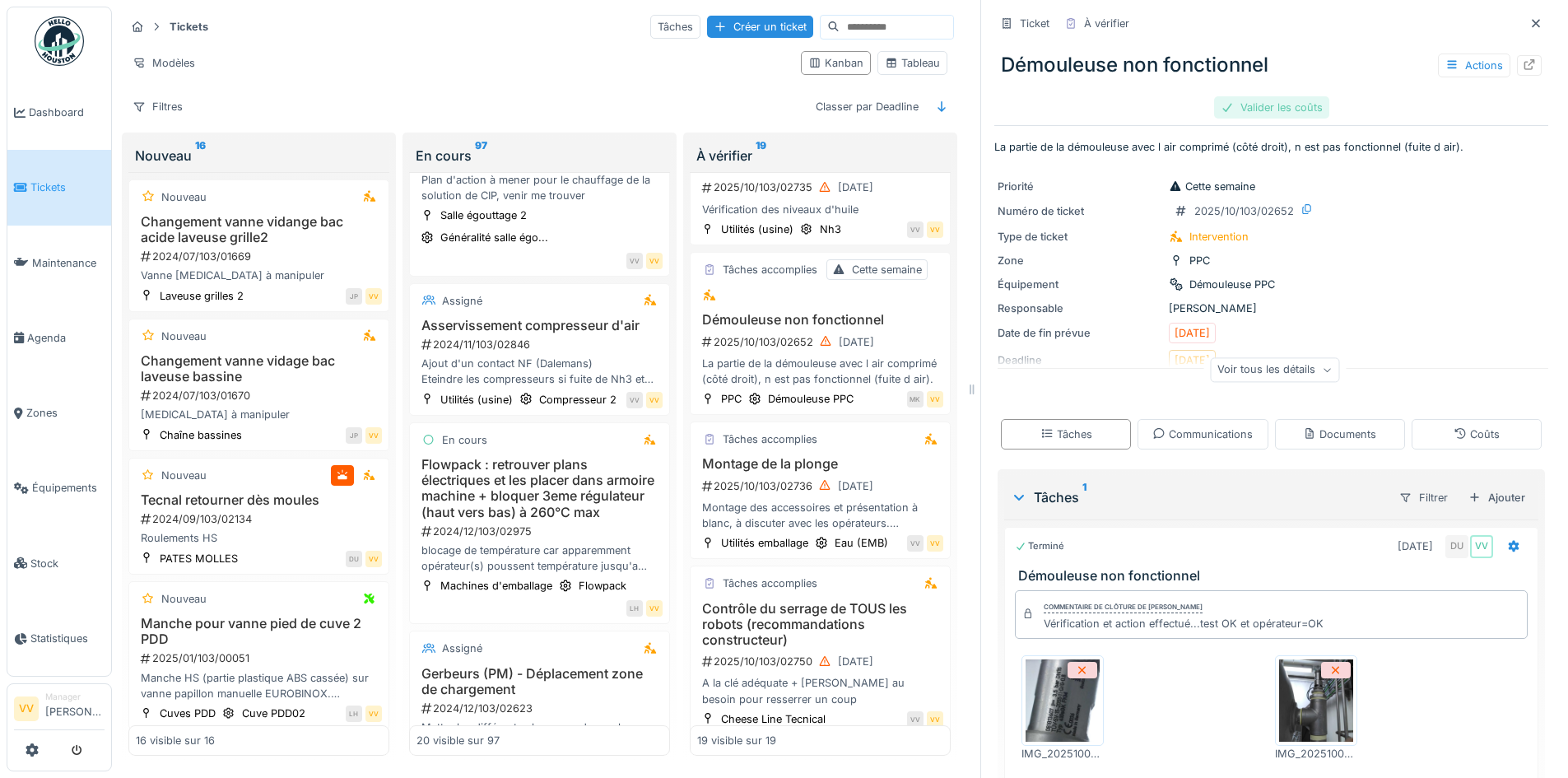
click at [1285, 97] on div "Valider les coûts" at bounding box center [1272, 108] width 115 height 22
click at [1383, 98] on div "Approuver et clôturer le ticket" at bounding box center [1354, 108] width 182 height 22
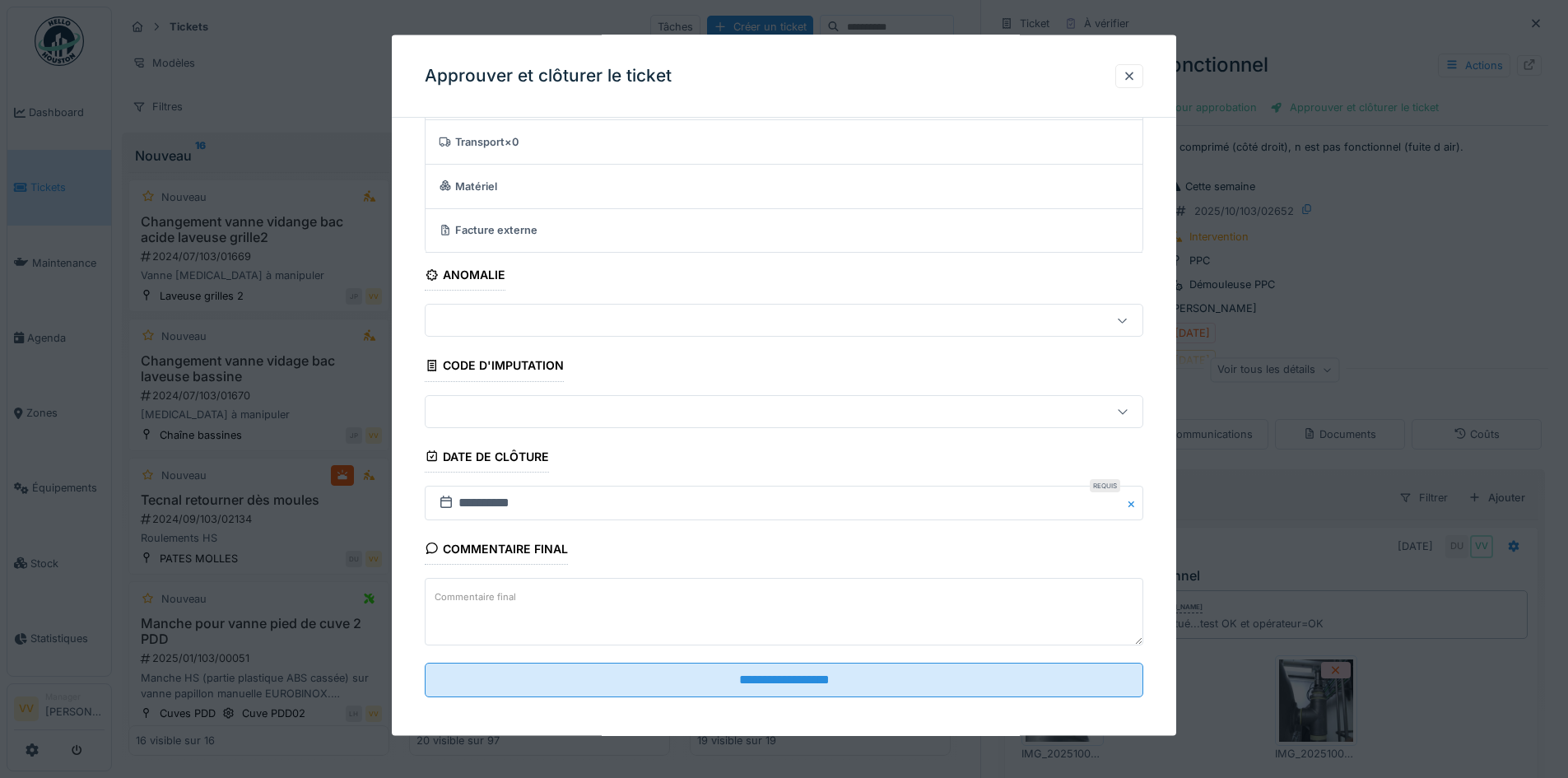
scroll to position [101, 0]
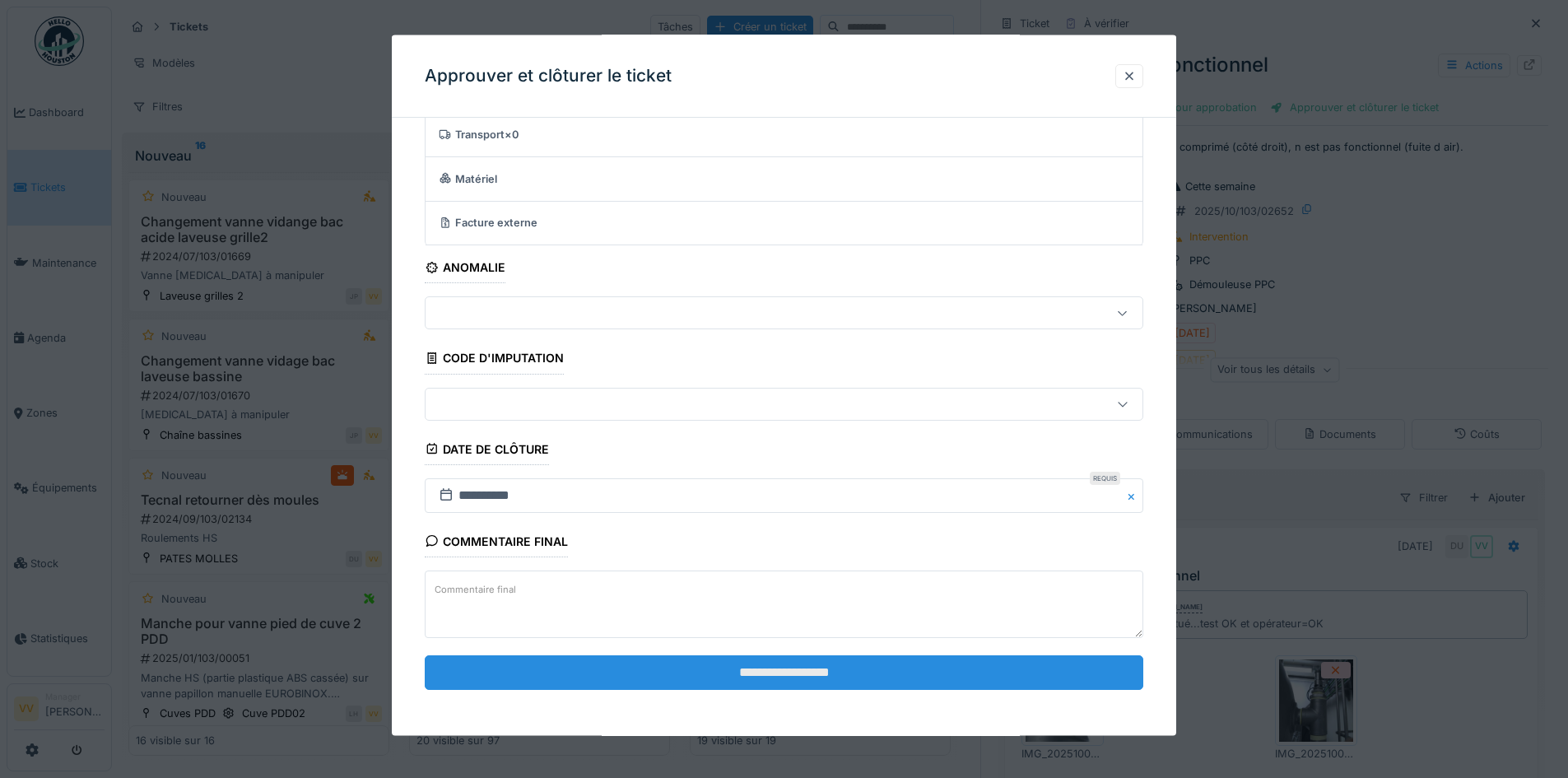
click at [856, 670] on input "**********" at bounding box center [784, 671] width 719 height 35
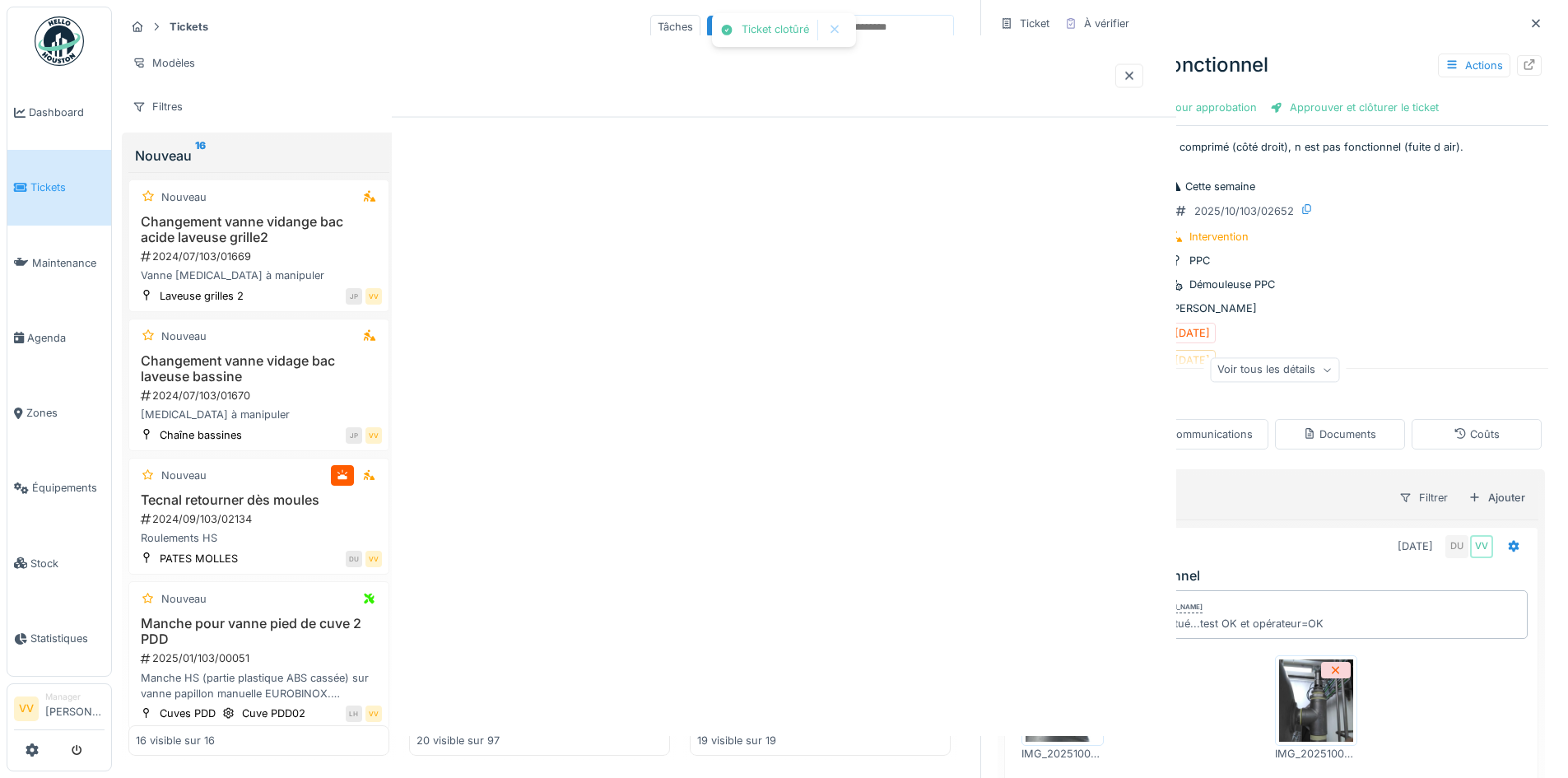
scroll to position [0, 0]
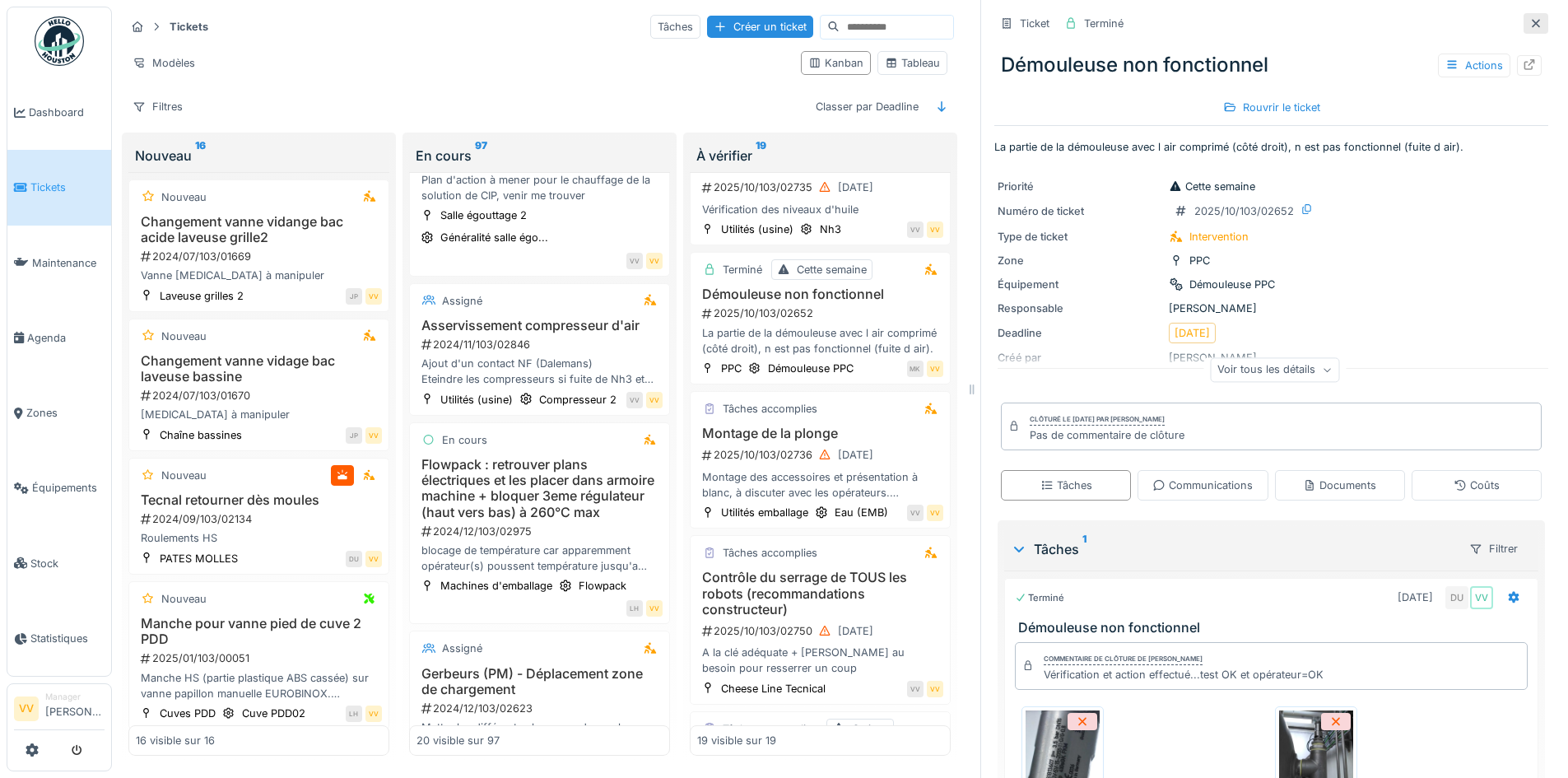
click at [1530, 18] on icon at bounding box center [1536, 24] width 13 height 11
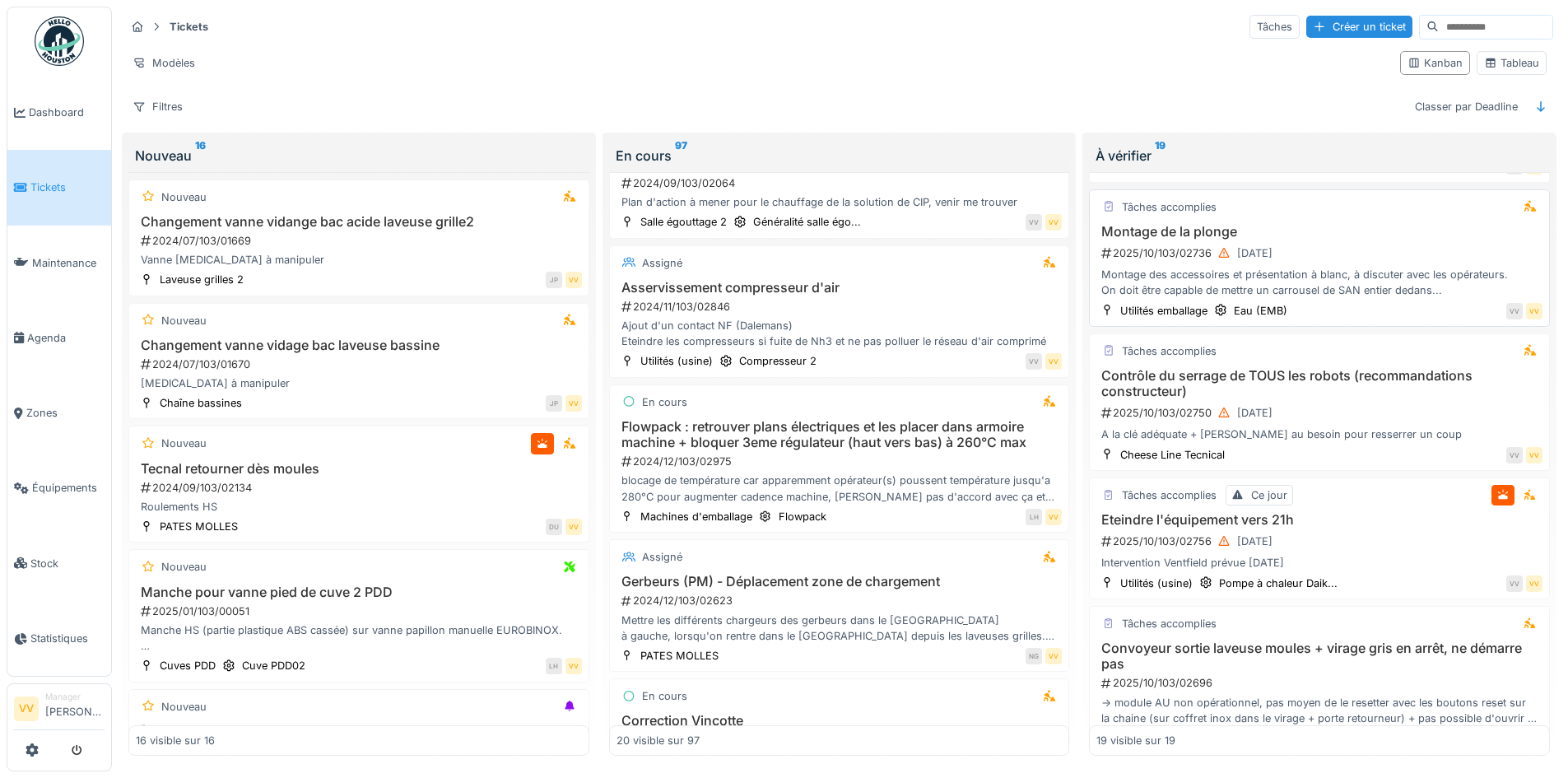
scroll to position [1152, 0]
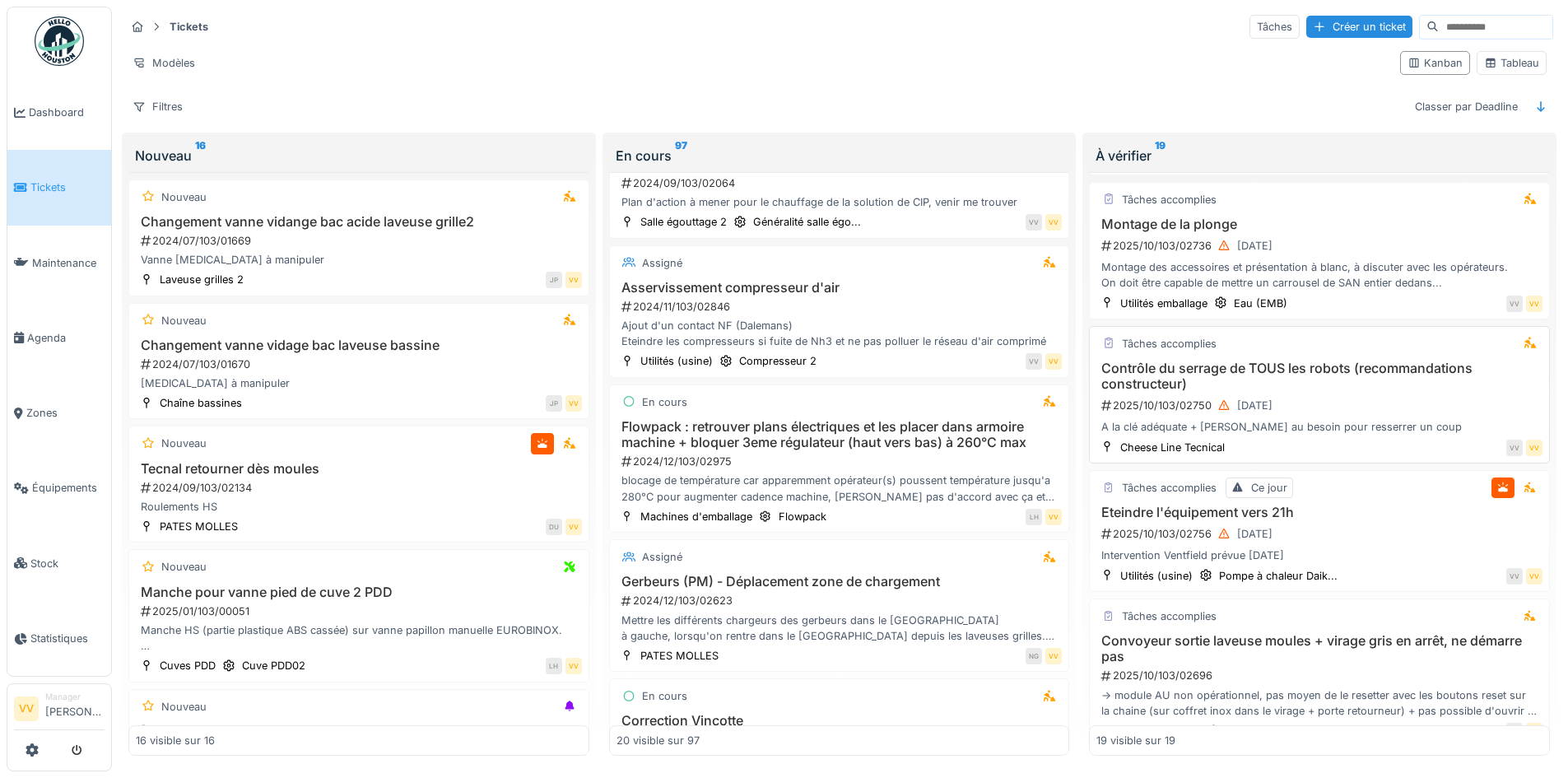
click at [1404, 375] on h3 "Contrôle du serrage de TOUS les robots (recommandations constructeur)" at bounding box center [1319, 376] width 446 height 31
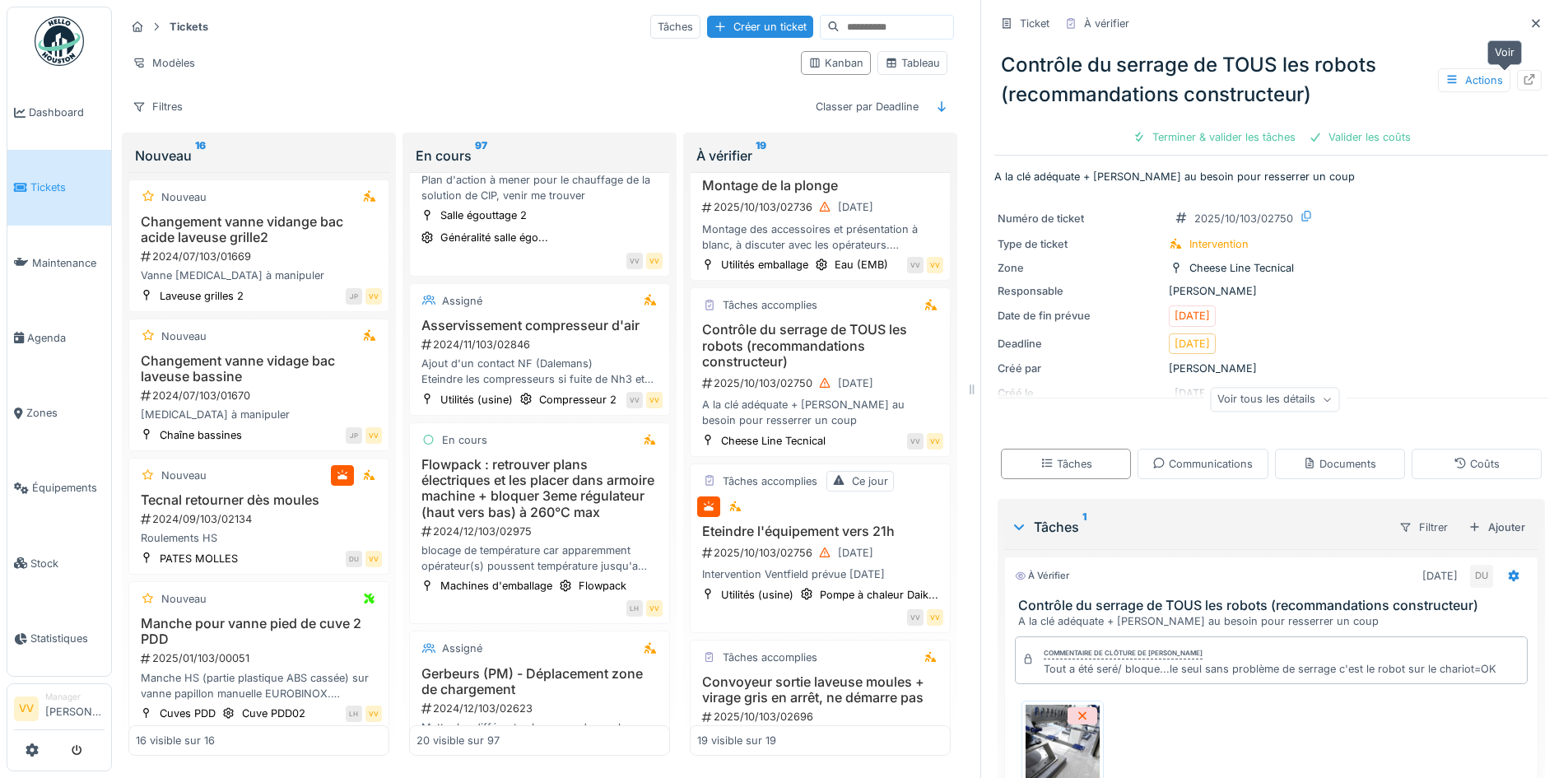
click at [1524, 74] on icon at bounding box center [1530, 79] width 11 height 11
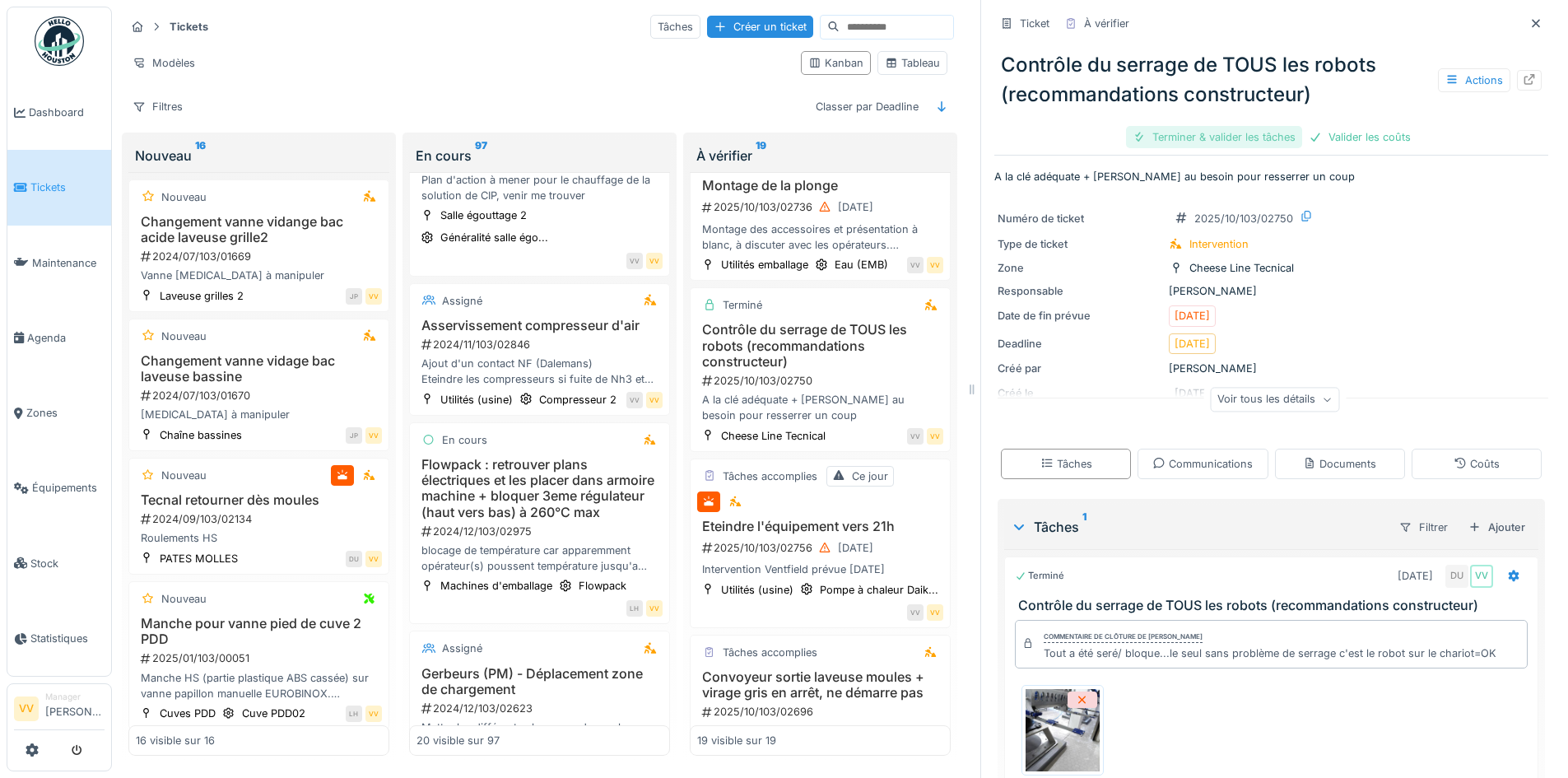
click at [1179, 126] on div "Terminer & valider les tâches" at bounding box center [1213, 137] width 176 height 22
click at [1375, 126] on div "Valider les coûts" at bounding box center [1360, 137] width 115 height 22
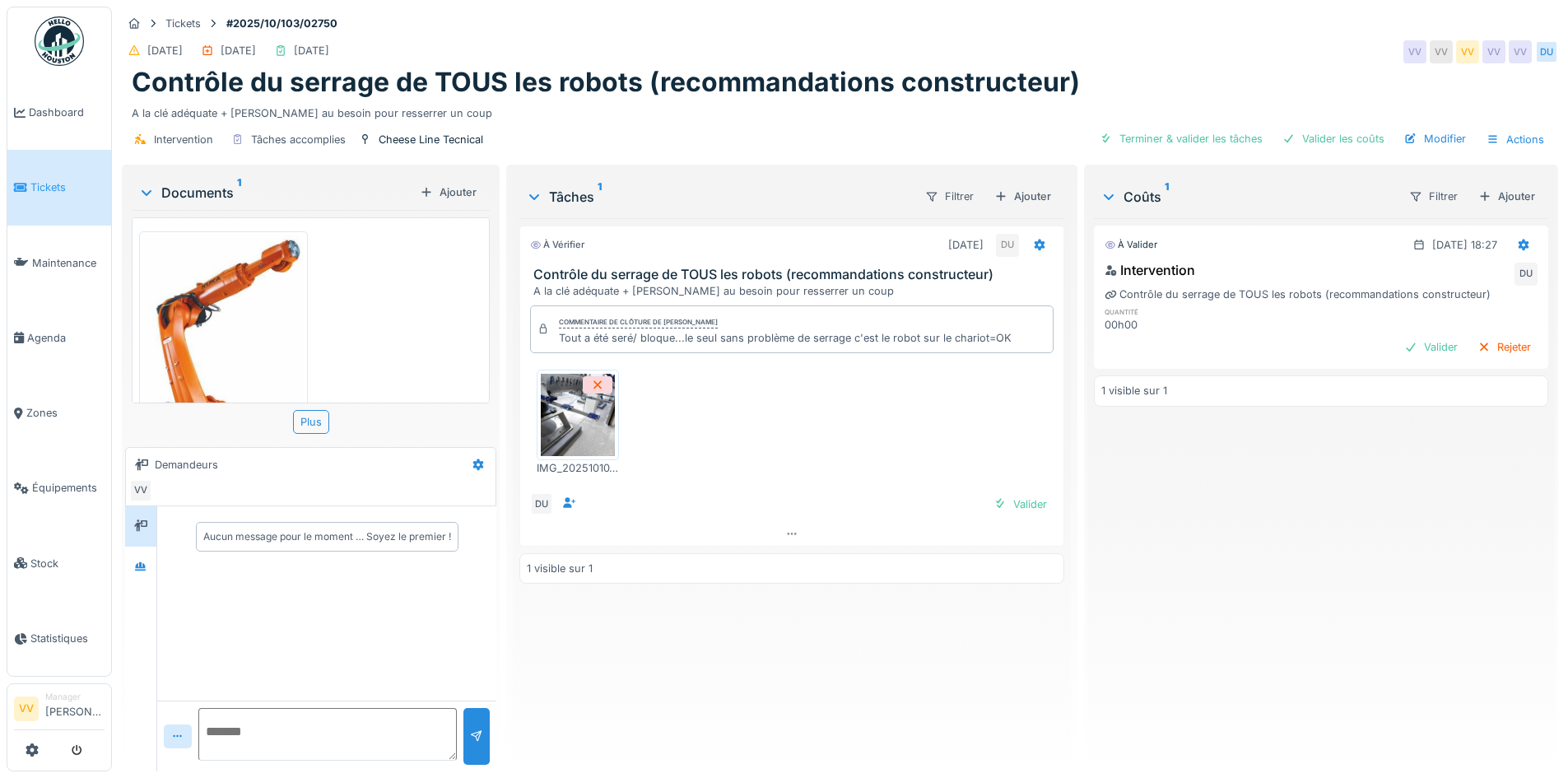
click at [568, 434] on img at bounding box center [577, 415] width 74 height 82
click at [1031, 504] on div "Valider" at bounding box center [1020, 504] width 67 height 22
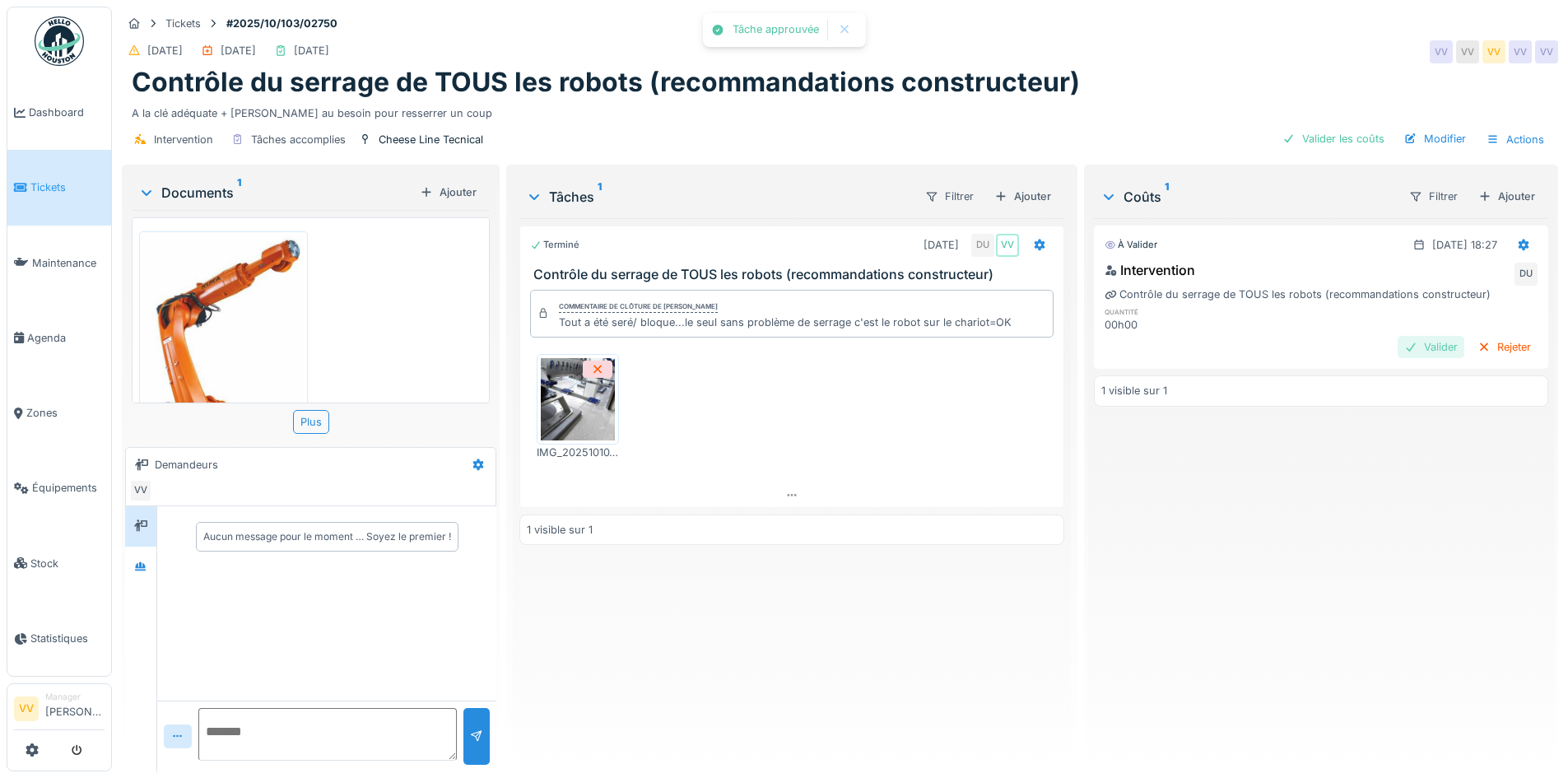
click at [1397, 347] on div "Valider" at bounding box center [1430, 347] width 67 height 22
click at [1511, 131] on div "Actions" at bounding box center [1515, 140] width 72 height 24
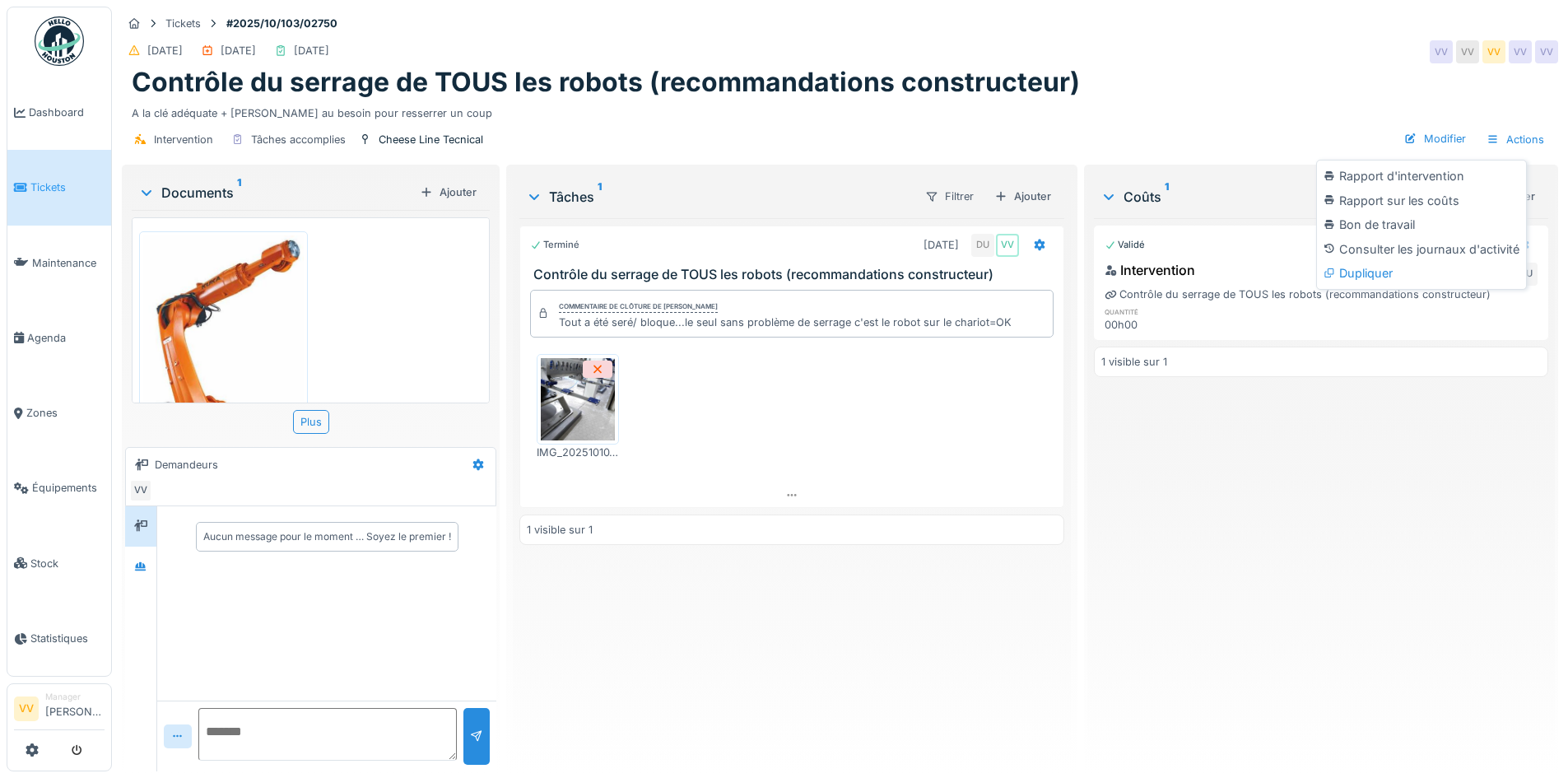
click at [1246, 537] on div "Validé [DATE] 18:27 Intervention VV DU Contrôle du serrage de TOUS les robots (…" at bounding box center [1321, 488] width 454 height 540
click at [36, 105] on span "Dashboard" at bounding box center [67, 112] width 76 height 16
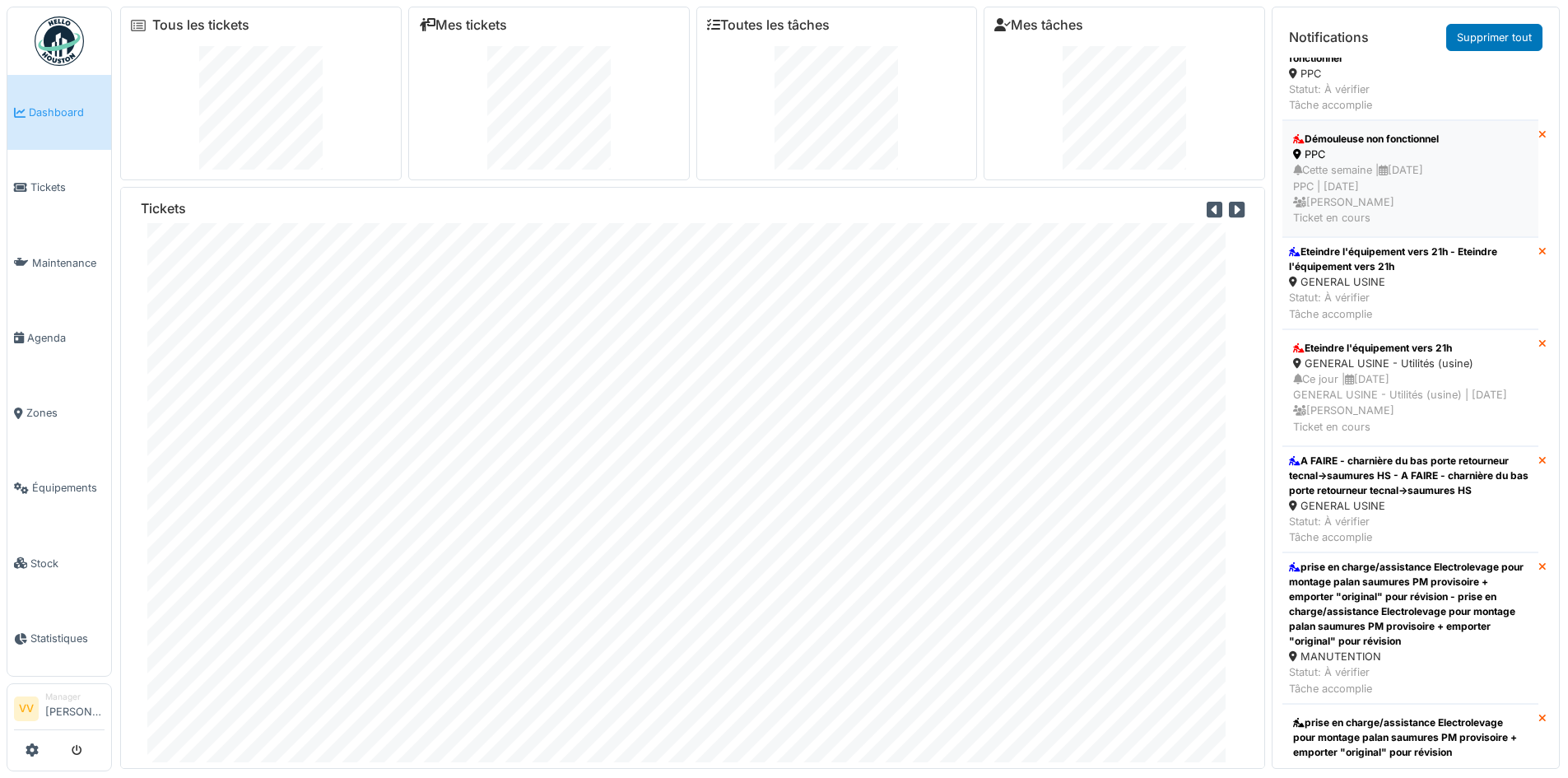
scroll to position [659, 0]
click at [1472, 286] on div "GENERAL USINE" at bounding box center [1410, 278] width 243 height 16
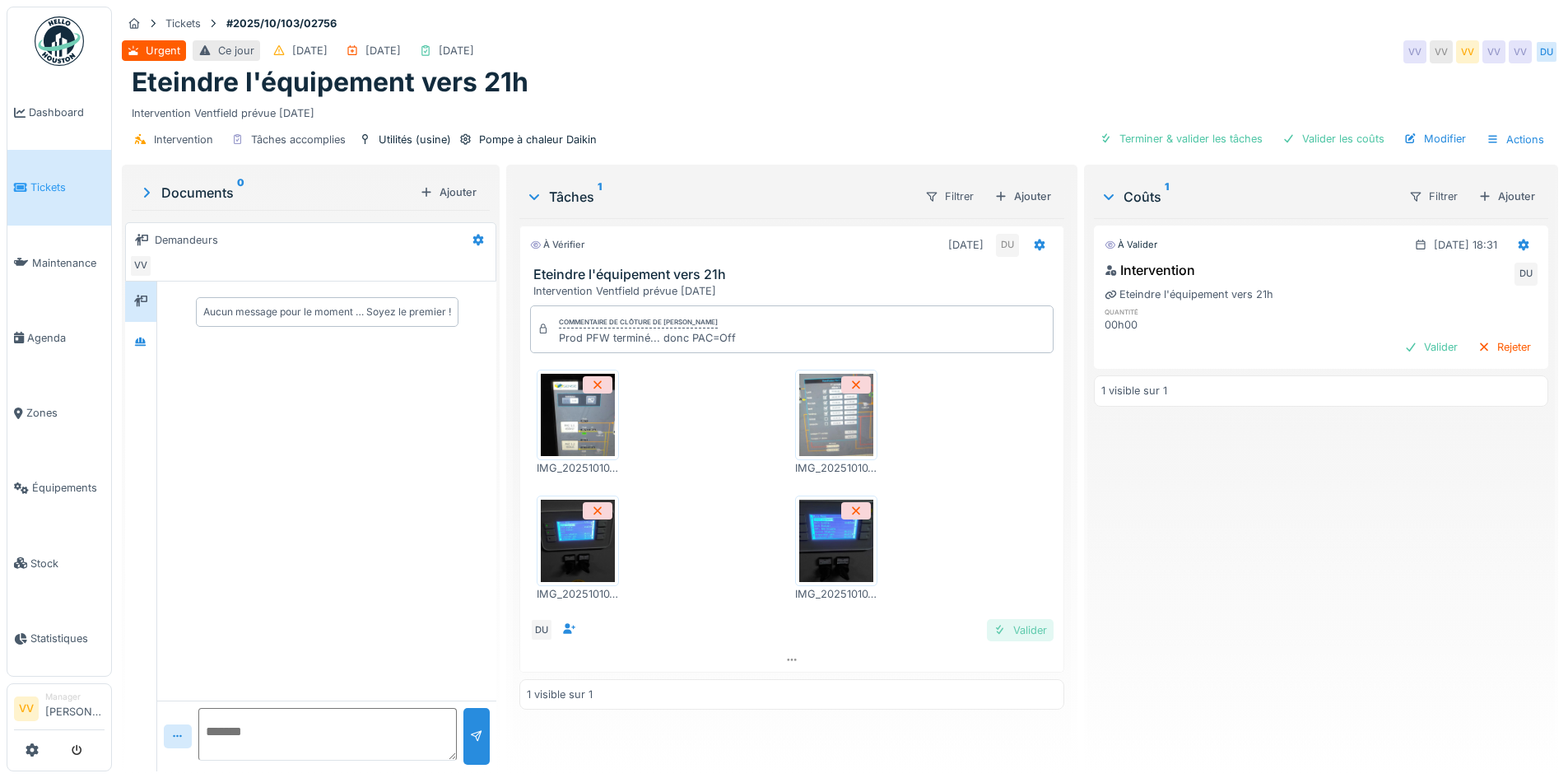
click at [1011, 624] on div "Valider" at bounding box center [1020, 630] width 67 height 22
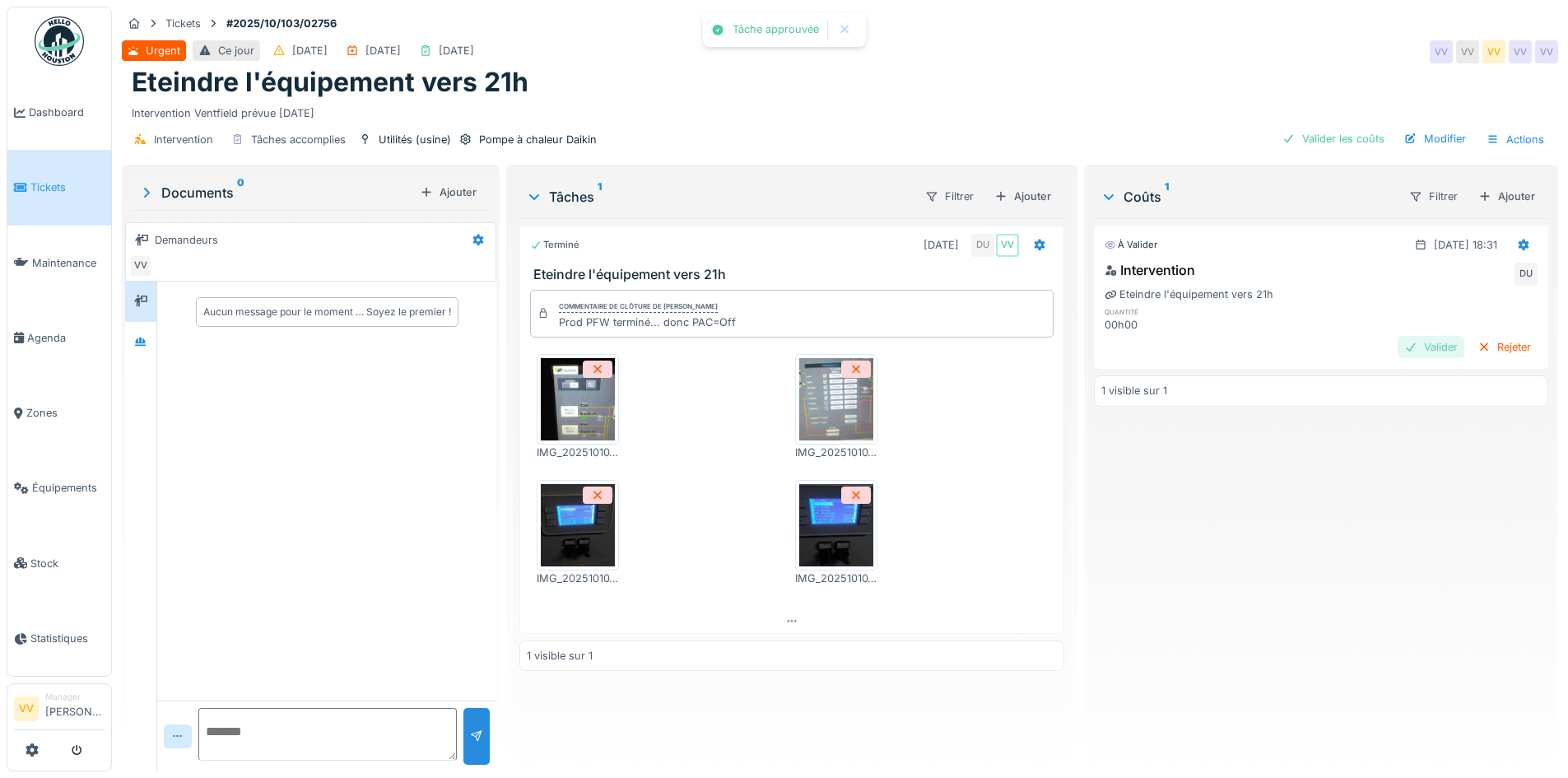
click at [1397, 344] on div "Valider" at bounding box center [1430, 347] width 67 height 22
click at [37, 109] on span "Dashboard" at bounding box center [67, 112] width 76 height 16
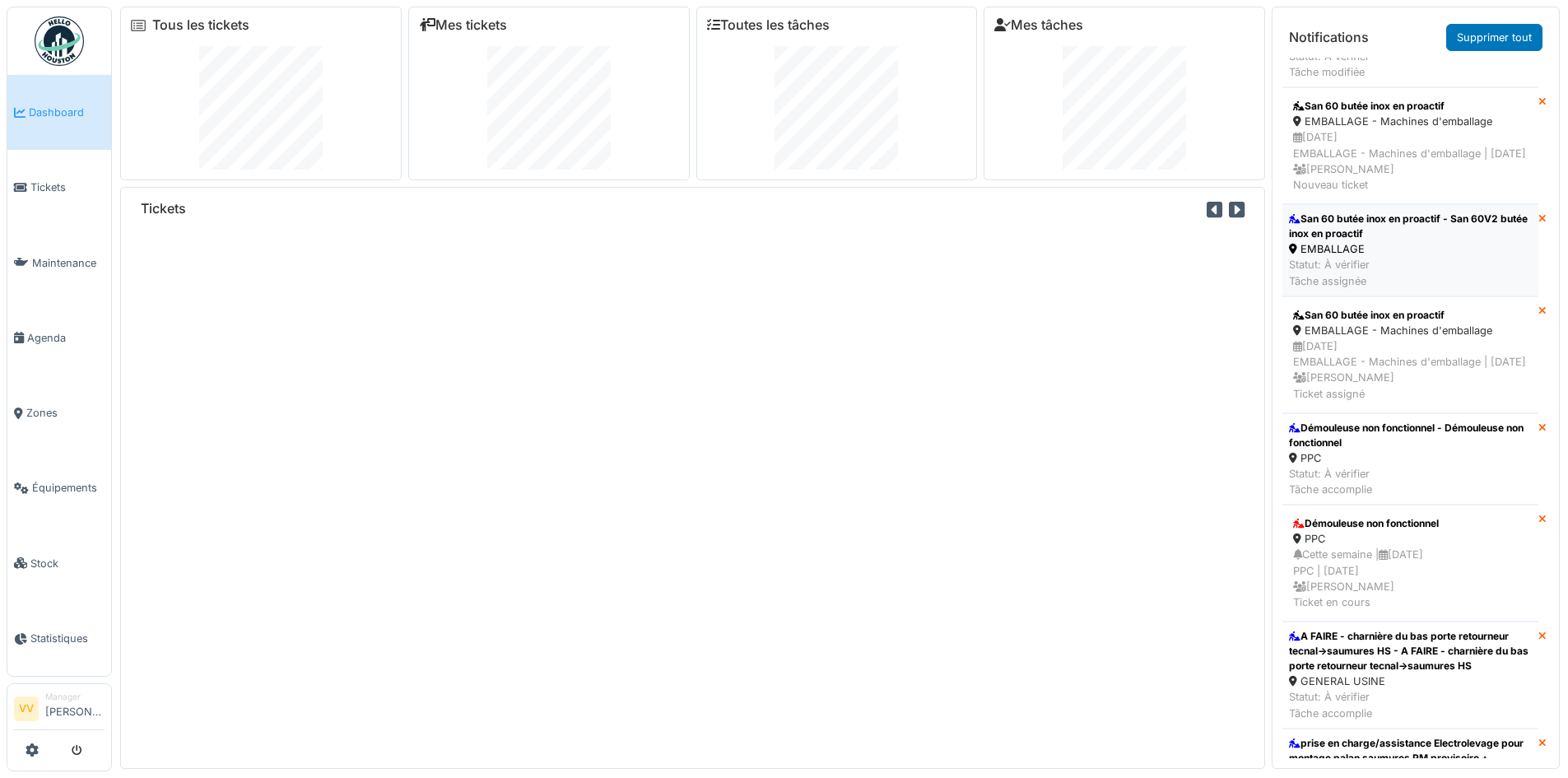
scroll to position [411, 0]
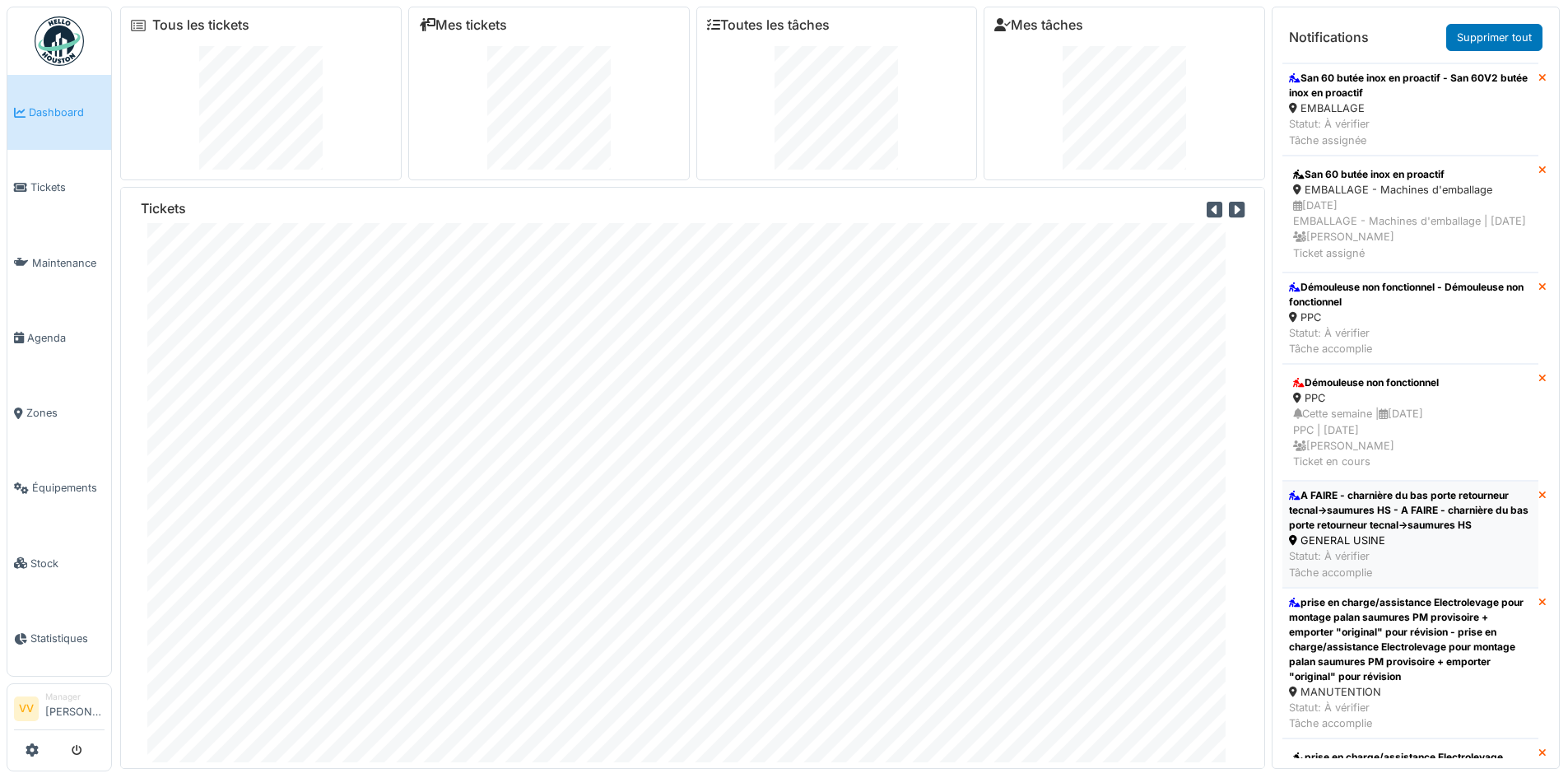
click at [1392, 533] on div "A FAIRE - charnière du bas porte retourneur tecnal->saumures HS - A FAIRE - cha…" at bounding box center [1410, 510] width 243 height 45
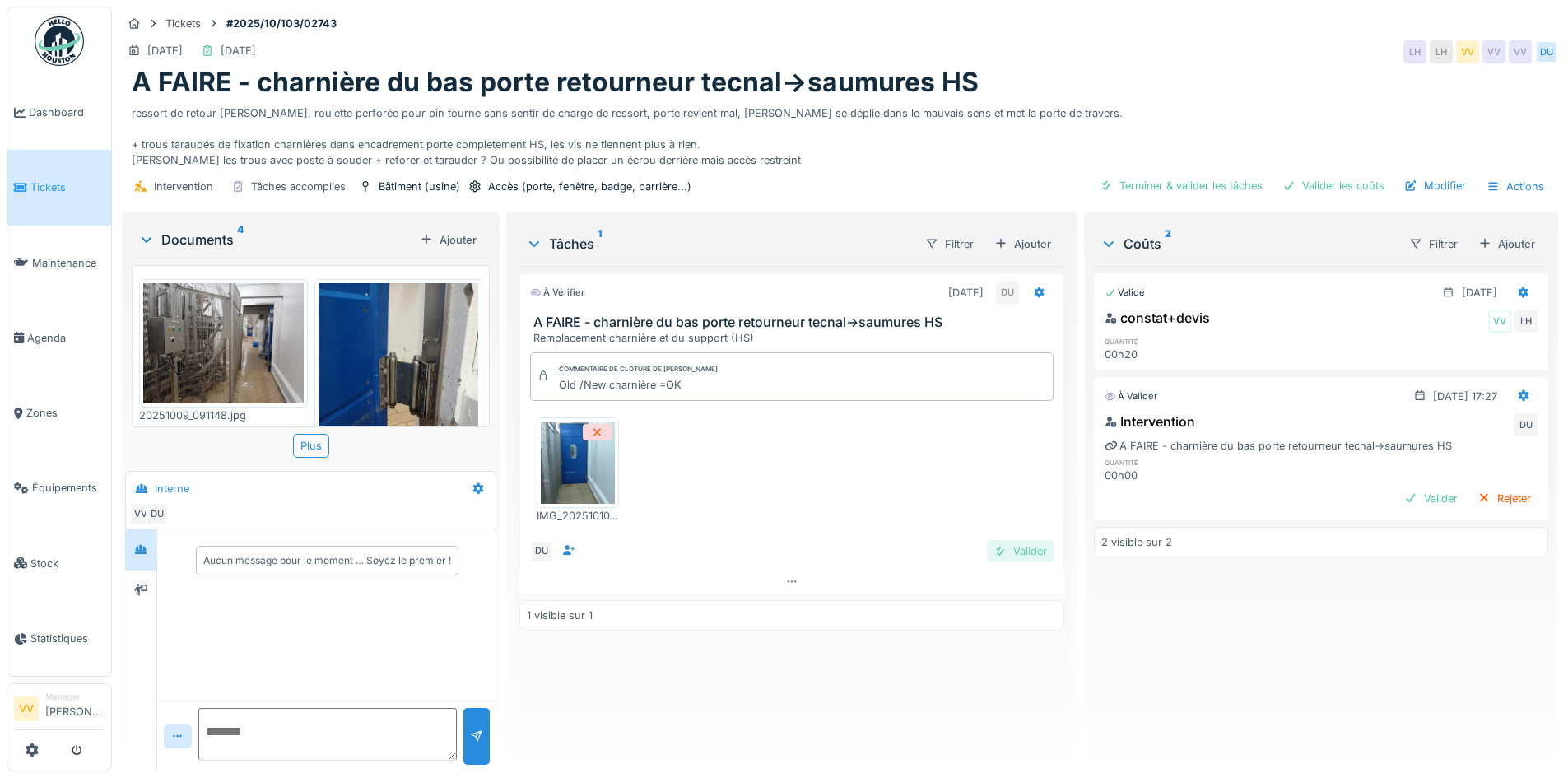
click at [1017, 556] on div "Valider" at bounding box center [1020, 551] width 67 height 22
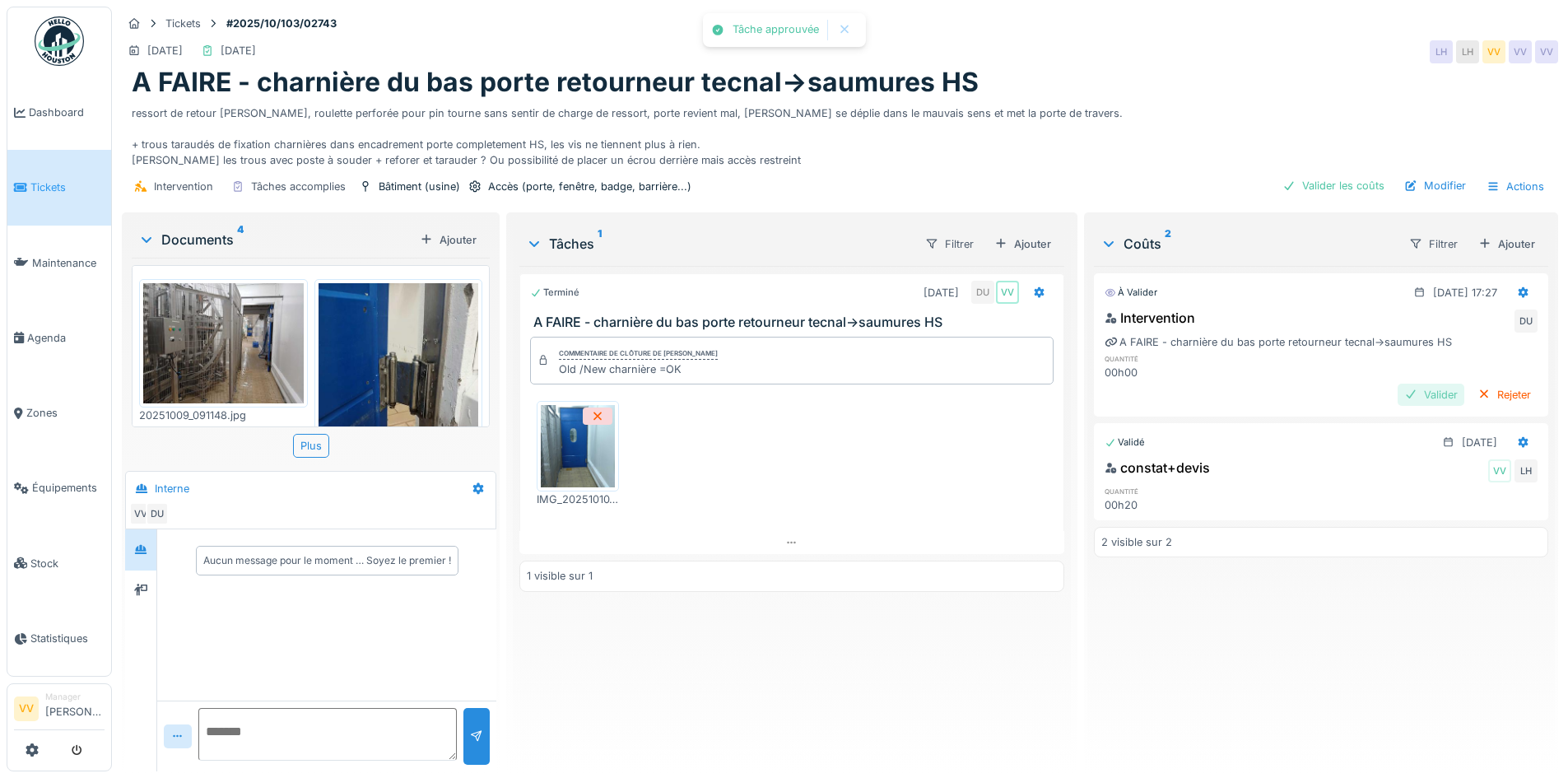
click at [1399, 391] on div "Valider" at bounding box center [1430, 394] width 67 height 22
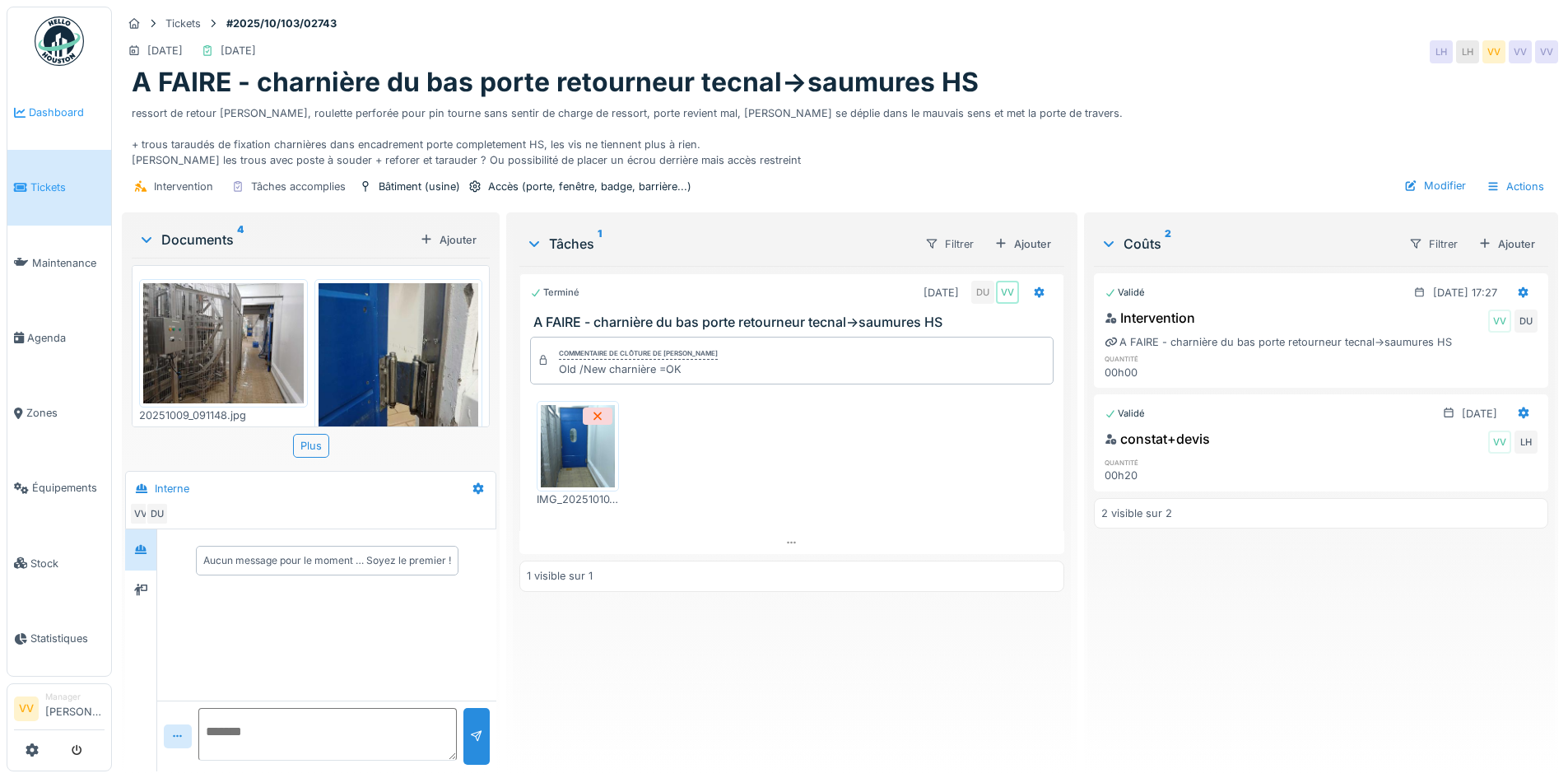
click at [38, 105] on span "Dashboard" at bounding box center [67, 112] width 76 height 16
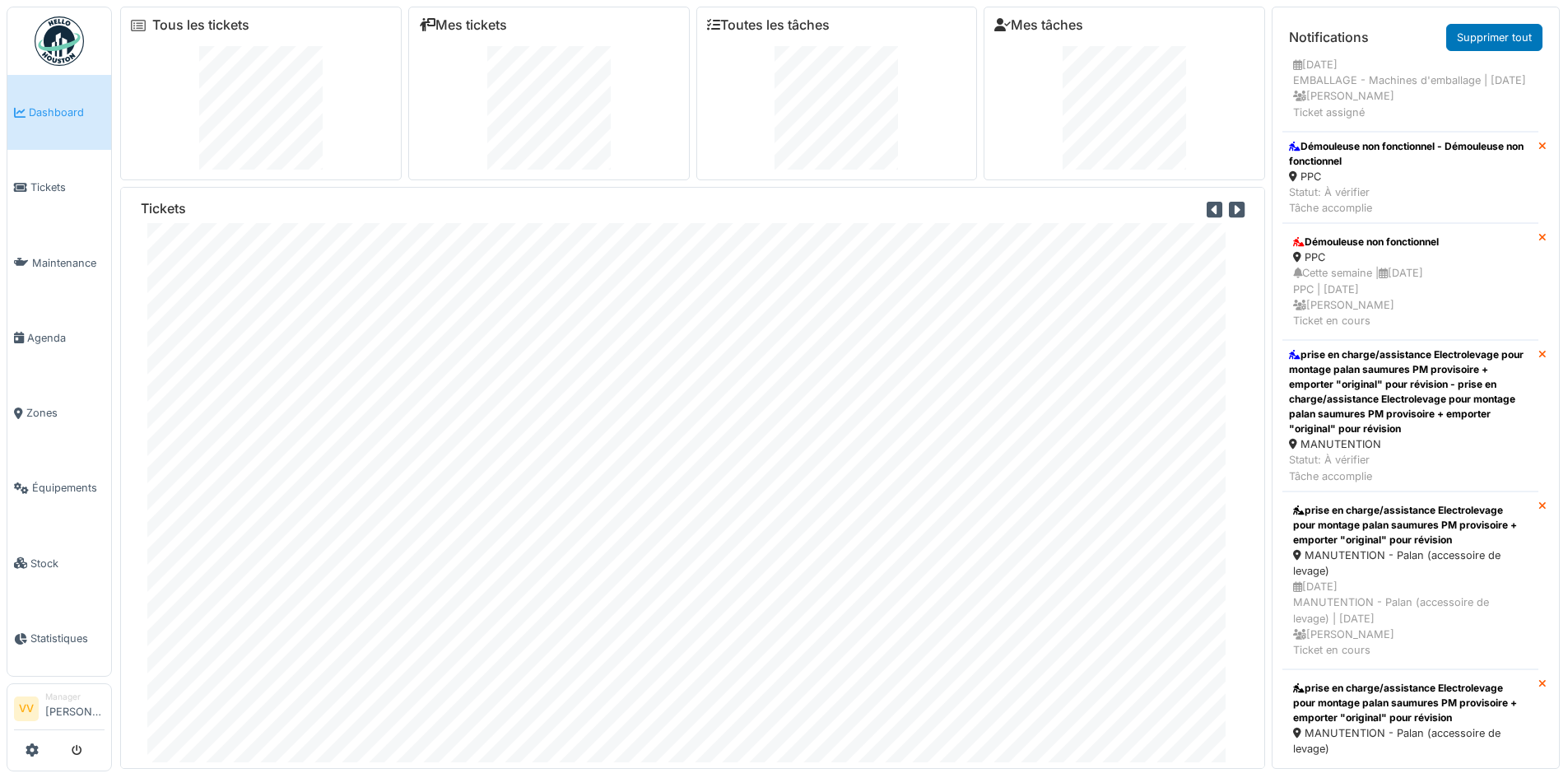
scroll to position [576, 0]
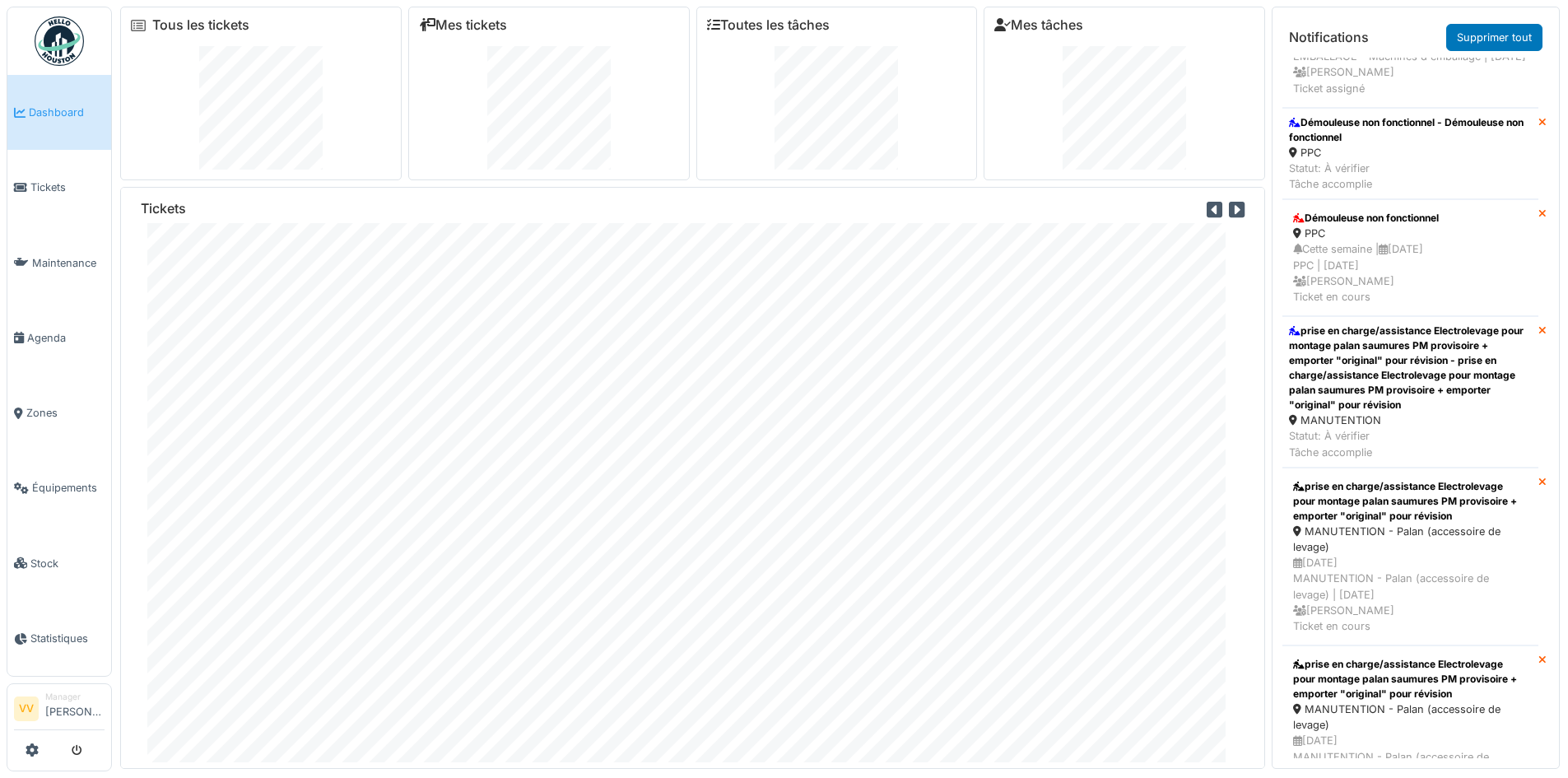
click at [1427, 408] on div "prise en charge/assistance Electrolevage pour montage palan saumures PM proviso…" at bounding box center [1410, 368] width 243 height 88
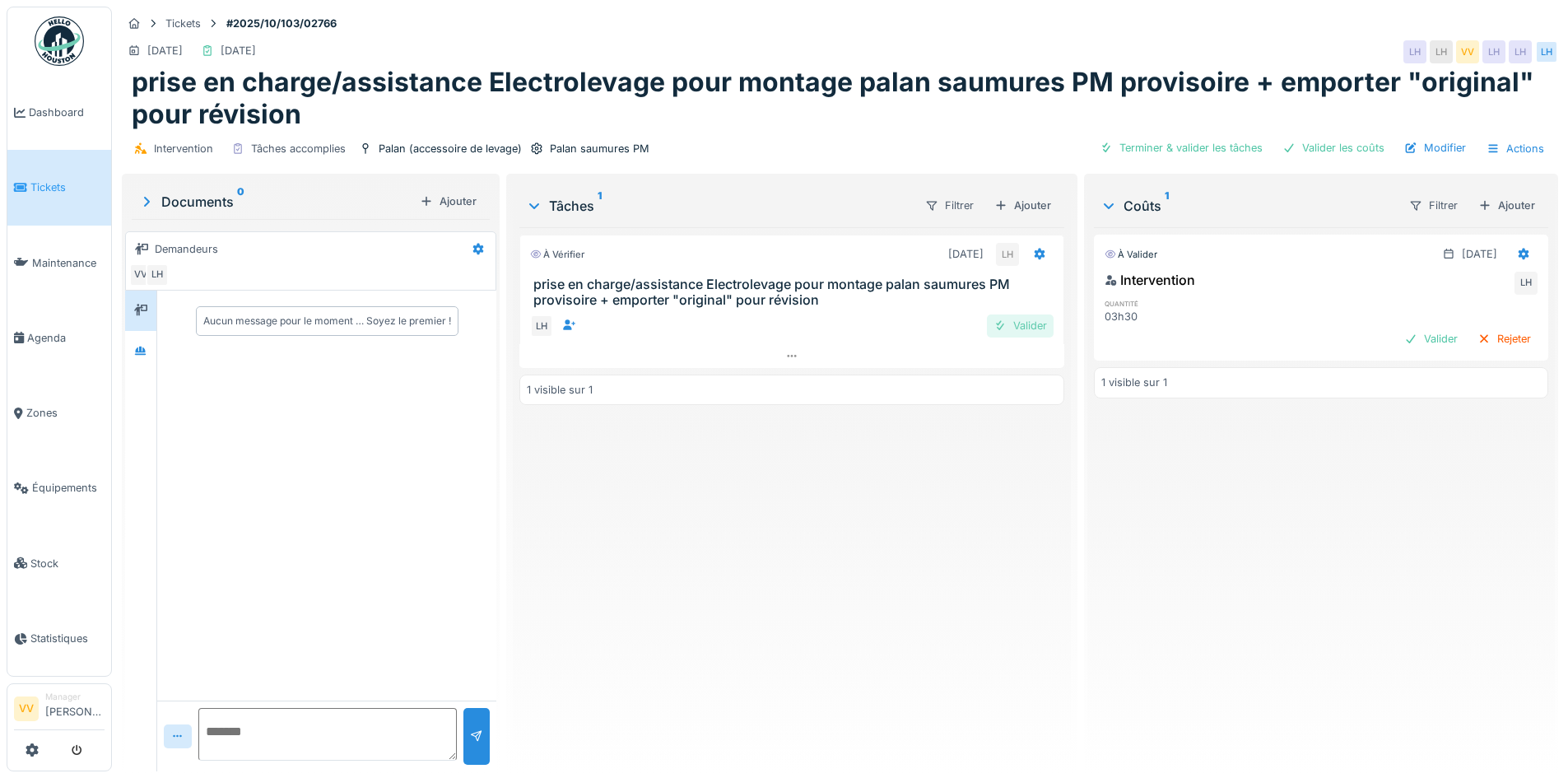
click at [1009, 330] on div "Valider" at bounding box center [1020, 326] width 67 height 22
click at [1406, 340] on div "Valider" at bounding box center [1430, 338] width 67 height 22
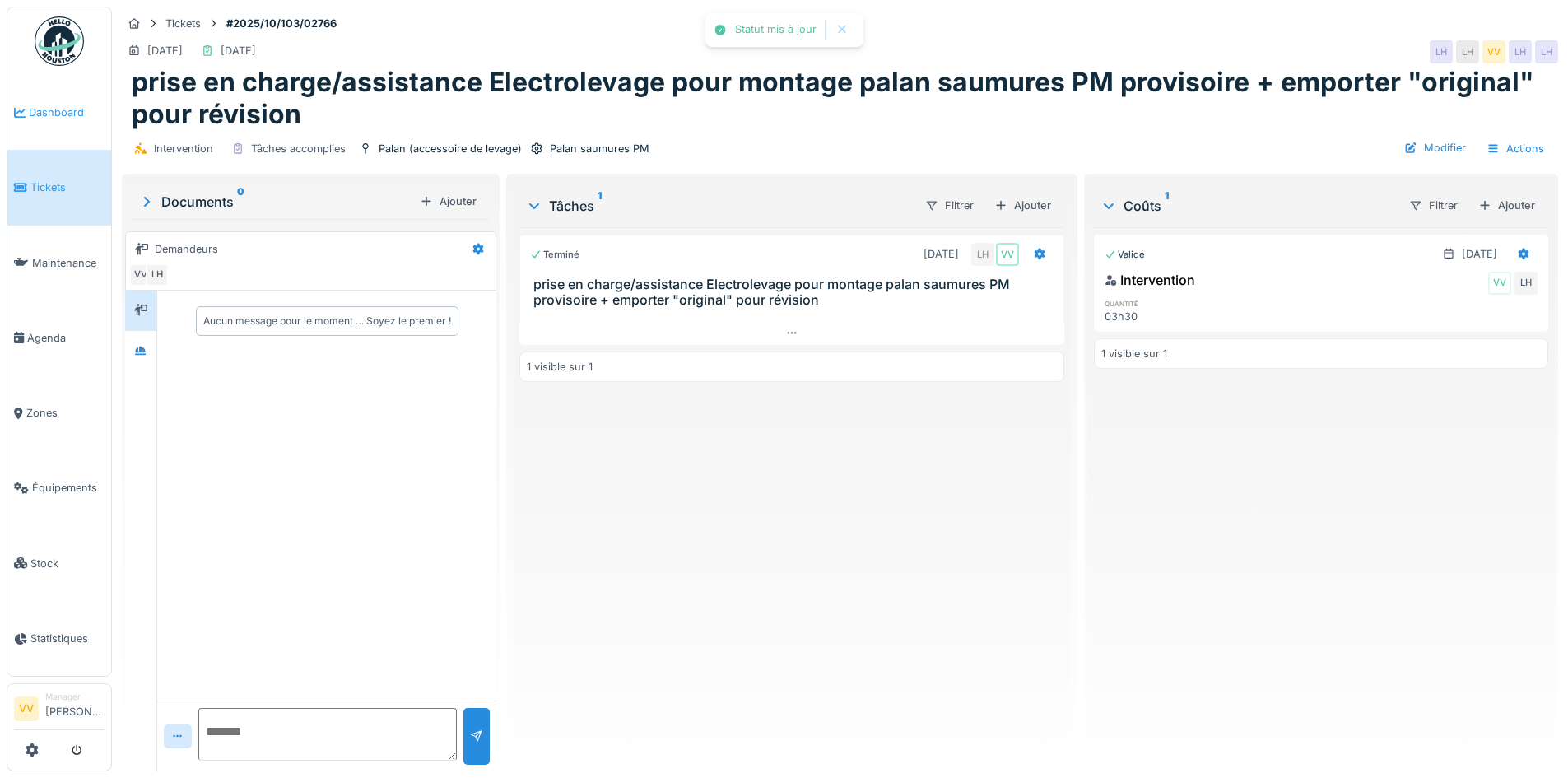
click at [36, 111] on span "Dashboard" at bounding box center [67, 112] width 76 height 16
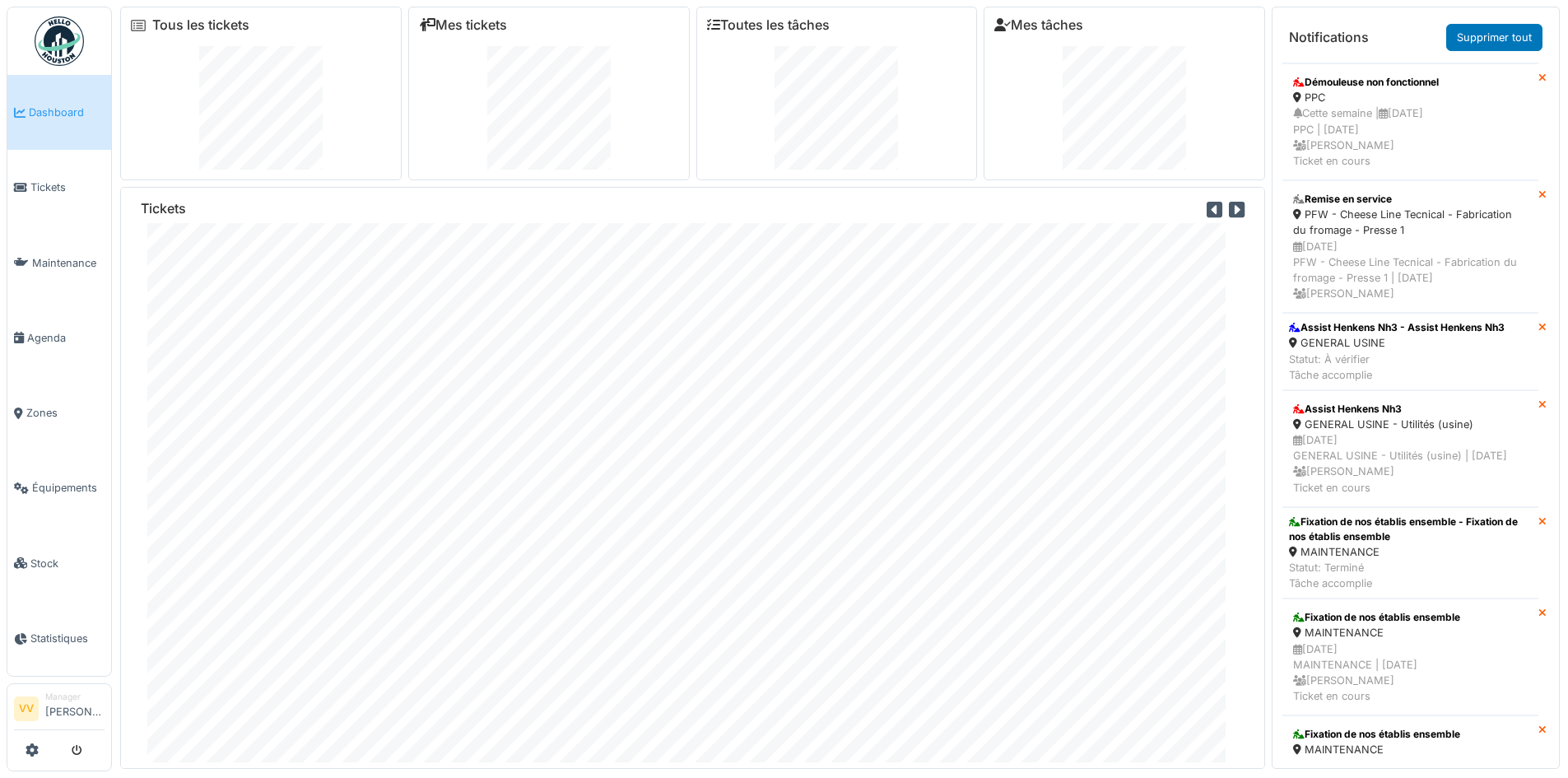
scroll to position [741, 0]
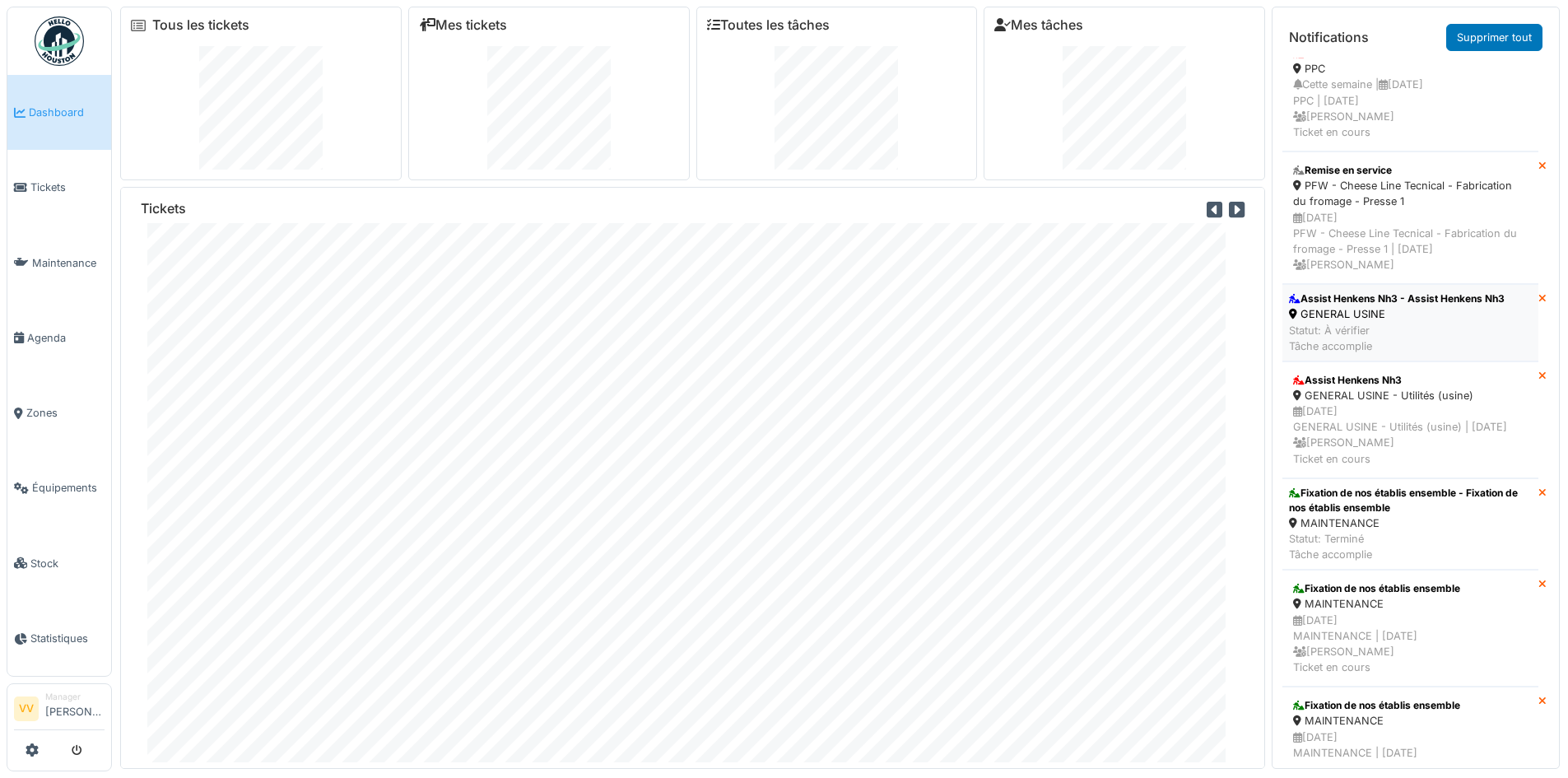
click at [1414, 322] on div "GENERAL USINE" at bounding box center [1397, 314] width 215 height 16
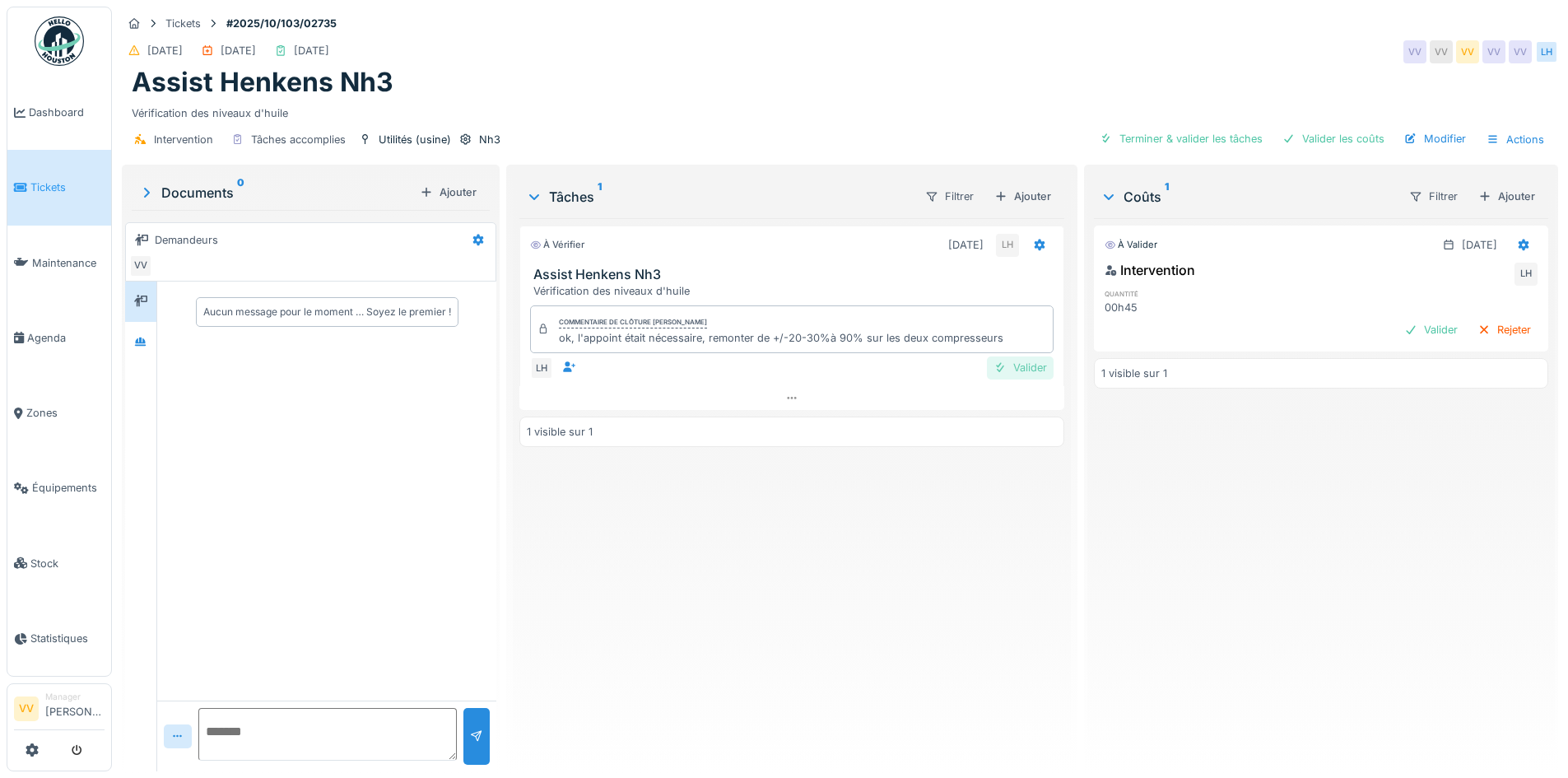
click at [1005, 372] on div "Valider" at bounding box center [1020, 368] width 67 height 22
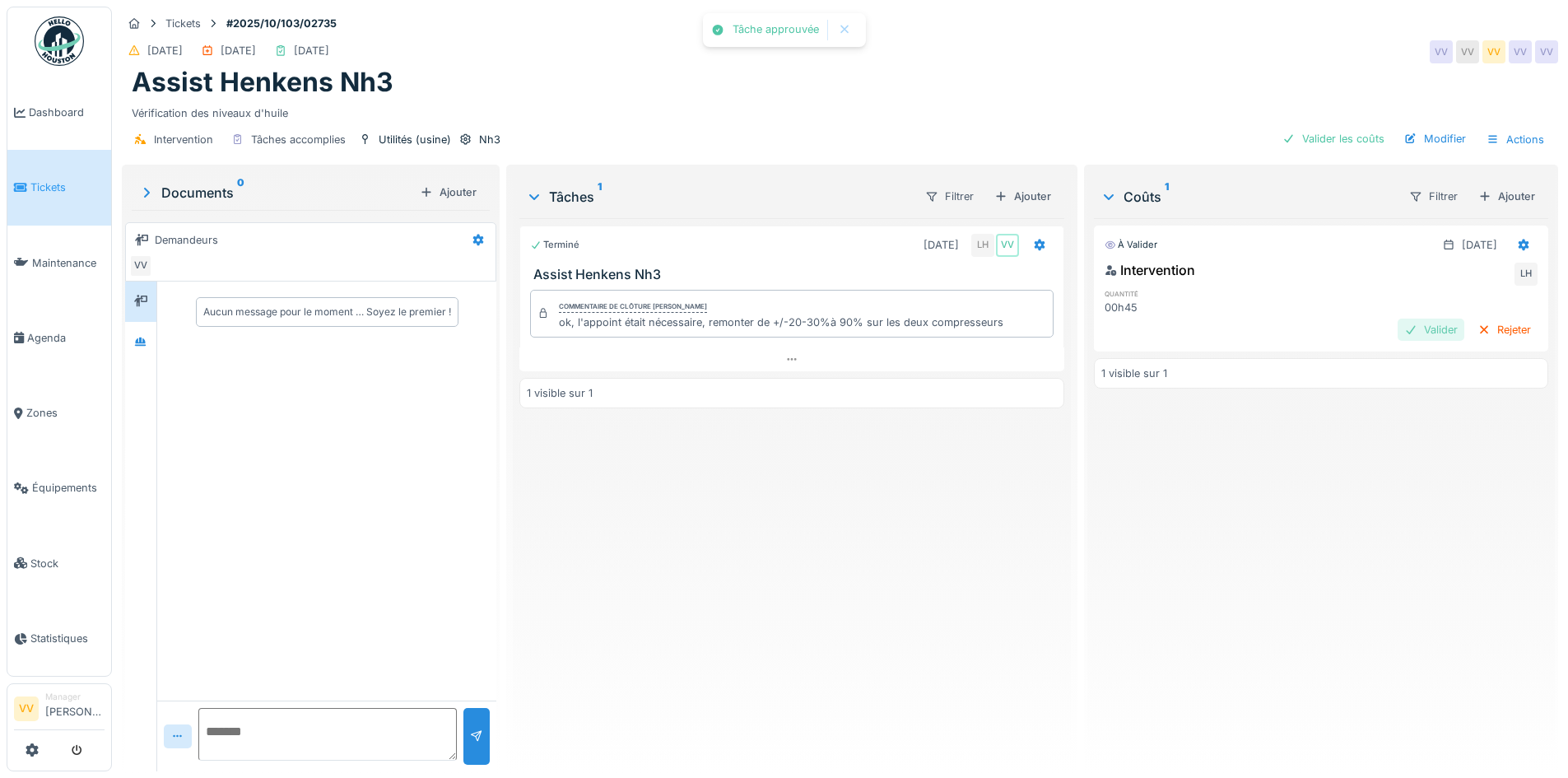
click at [1399, 337] on div "Valider" at bounding box center [1430, 329] width 67 height 22
click at [50, 114] on span "Dashboard" at bounding box center [67, 112] width 76 height 16
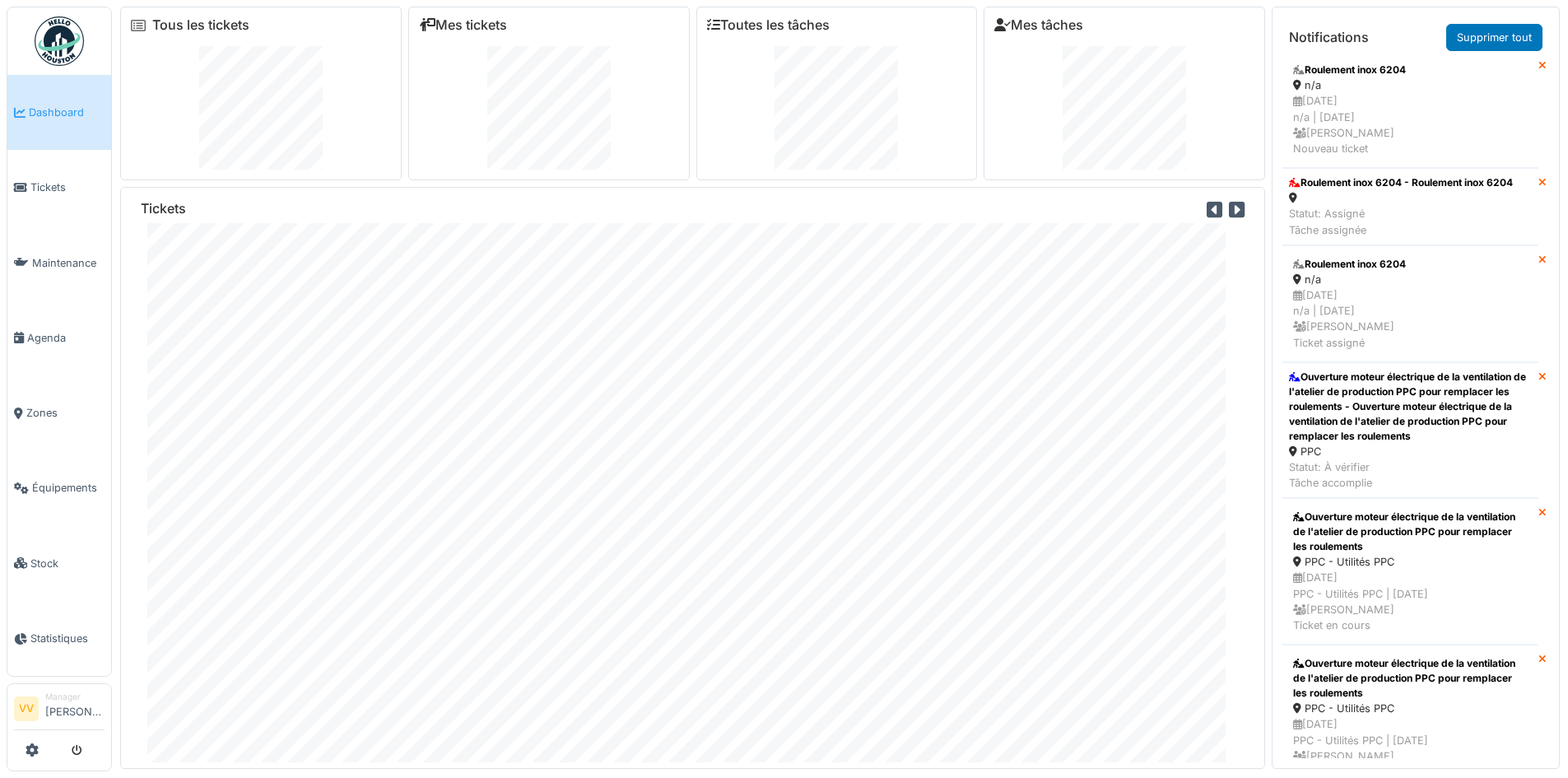
scroll to position [1563, 0]
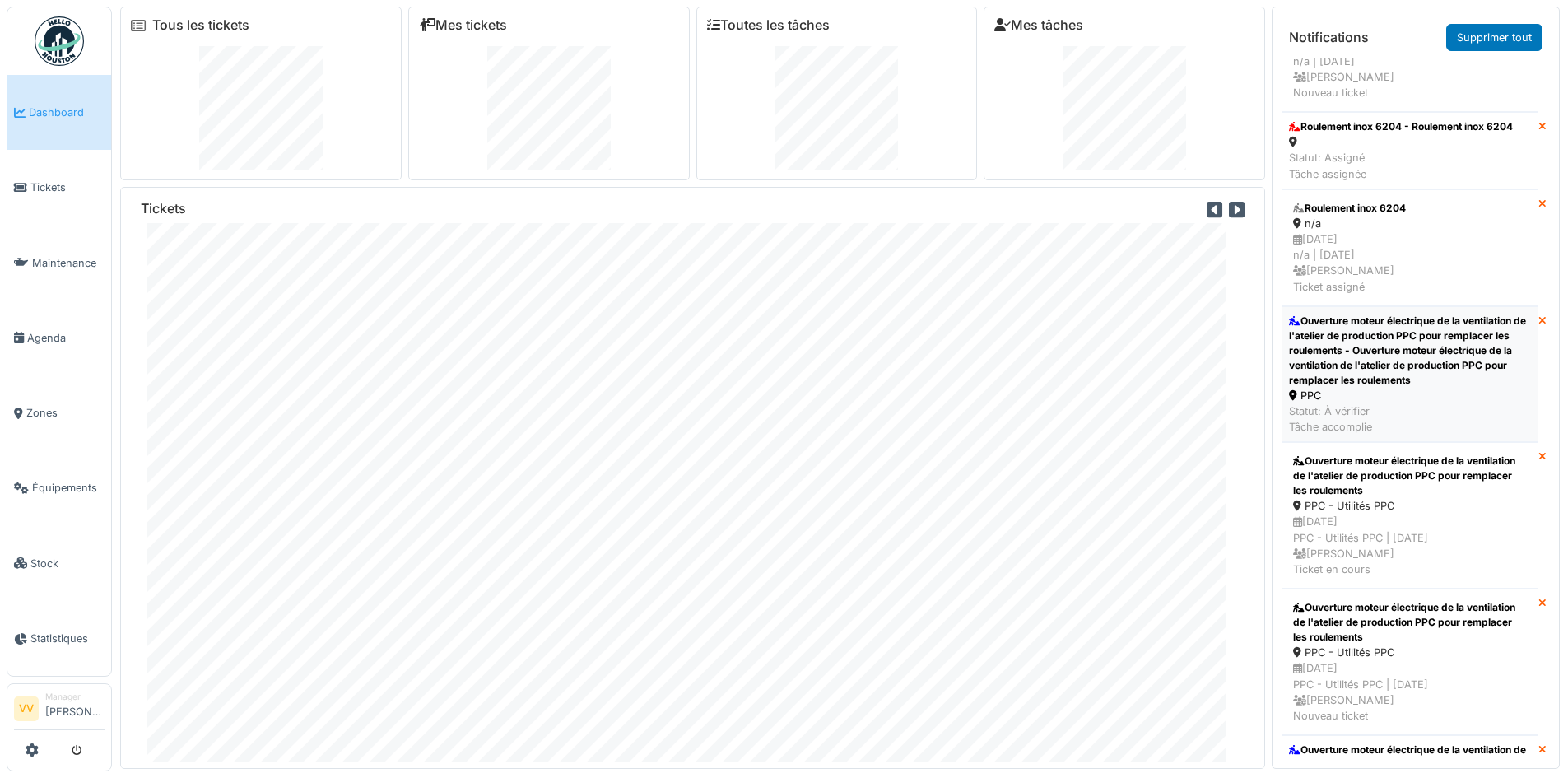
click at [1413, 388] on div "Ouverture moteur électrique de la ventilation de l'atelier de production PPC po…" at bounding box center [1410, 350] width 243 height 74
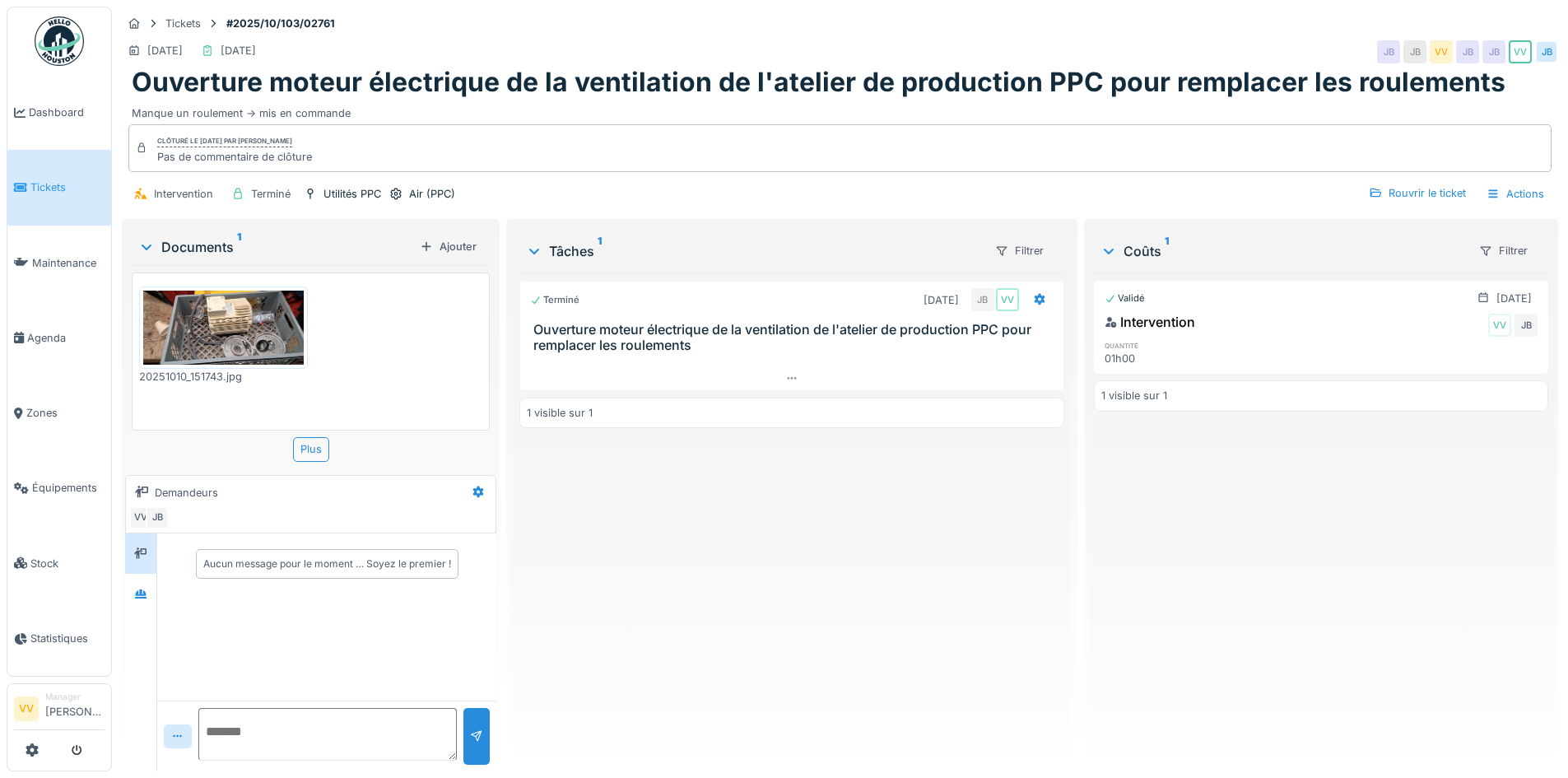
click at [38, 171] on link "Tickets" at bounding box center [59, 187] width 104 height 75
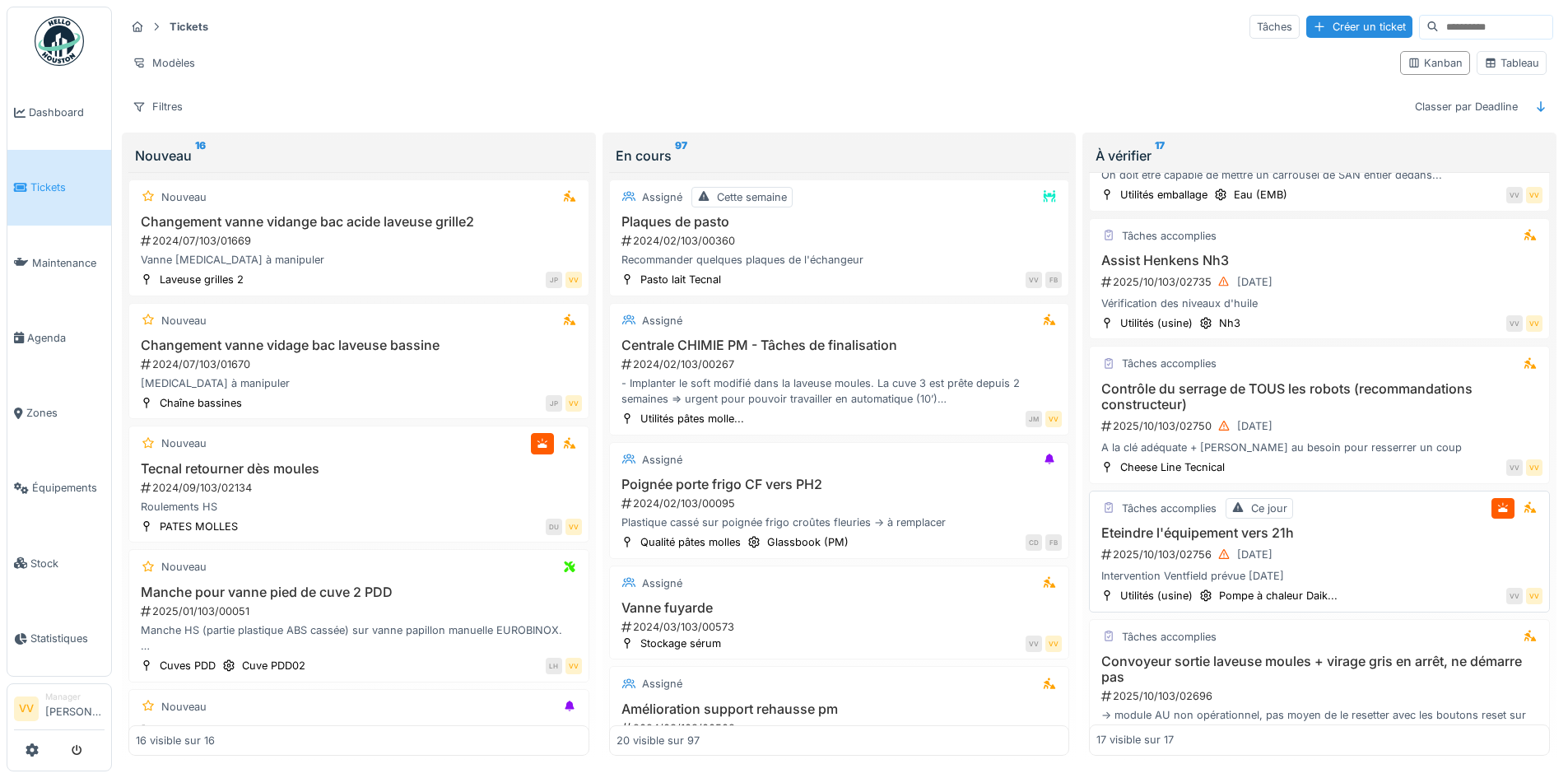
scroll to position [823, 0]
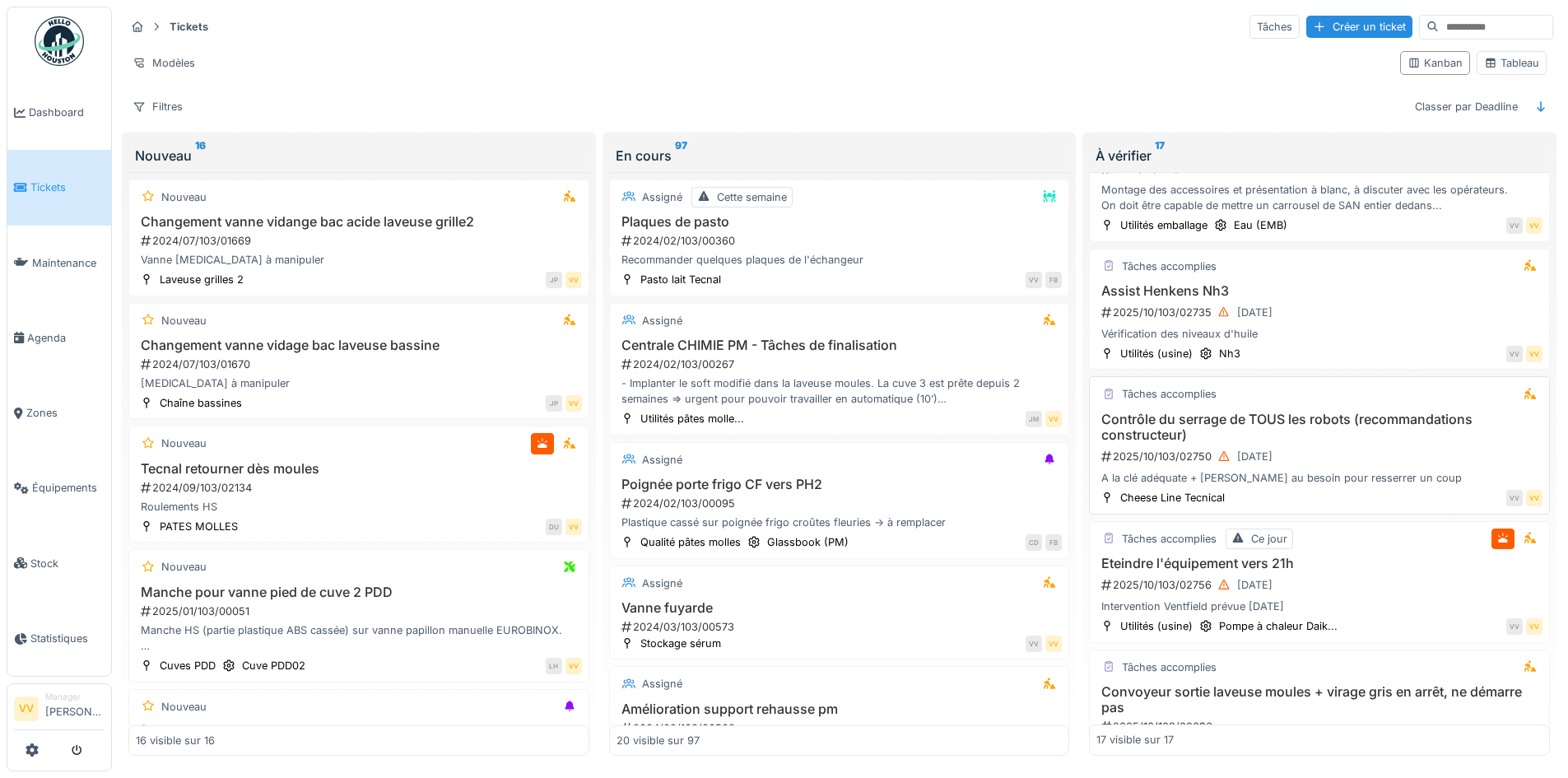
click at [1369, 432] on h3 "Contrôle du serrage de TOUS les robots (recommandations constructeur)" at bounding box center [1319, 427] width 446 height 31
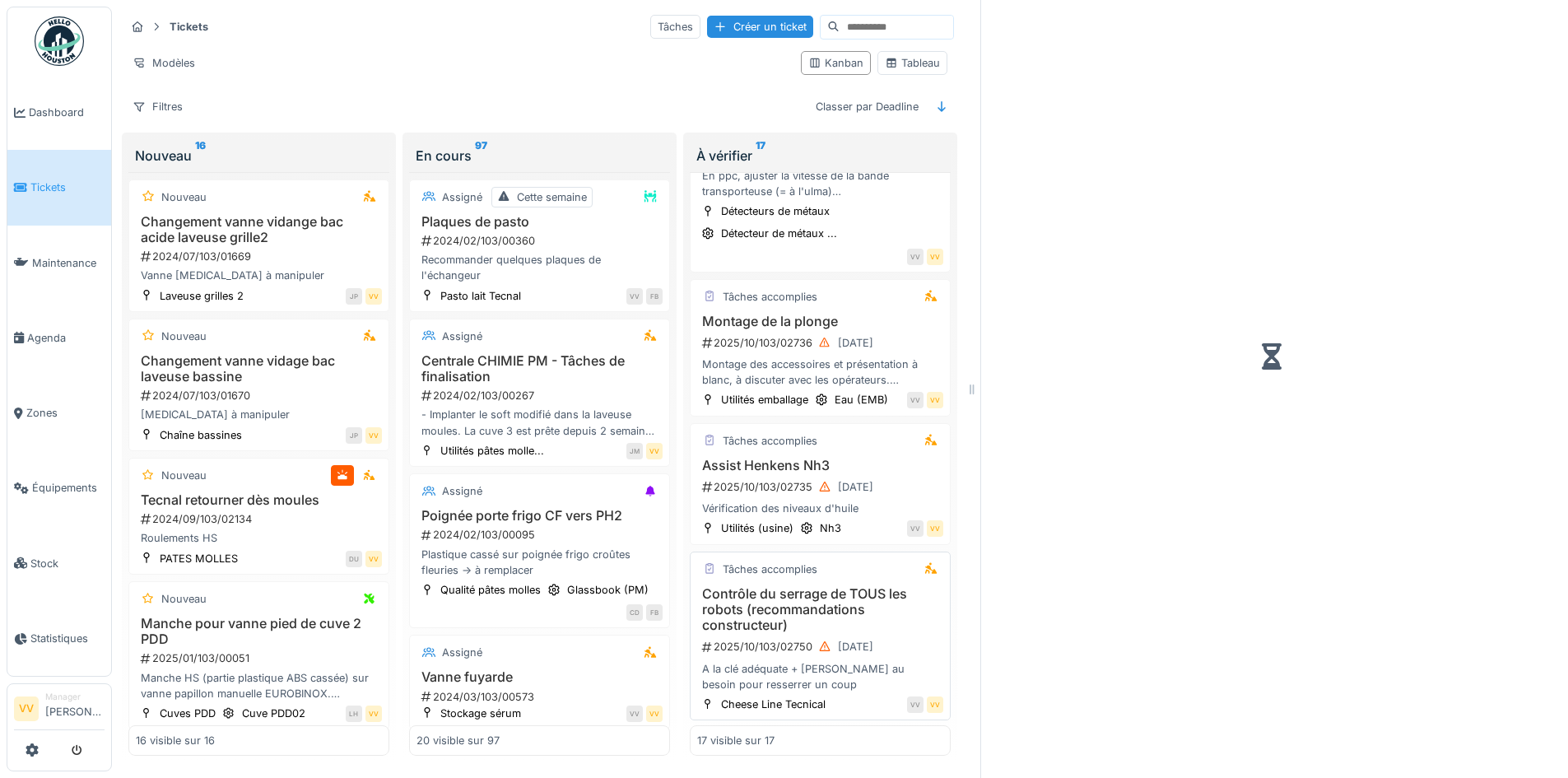
scroll to position [1036, 0]
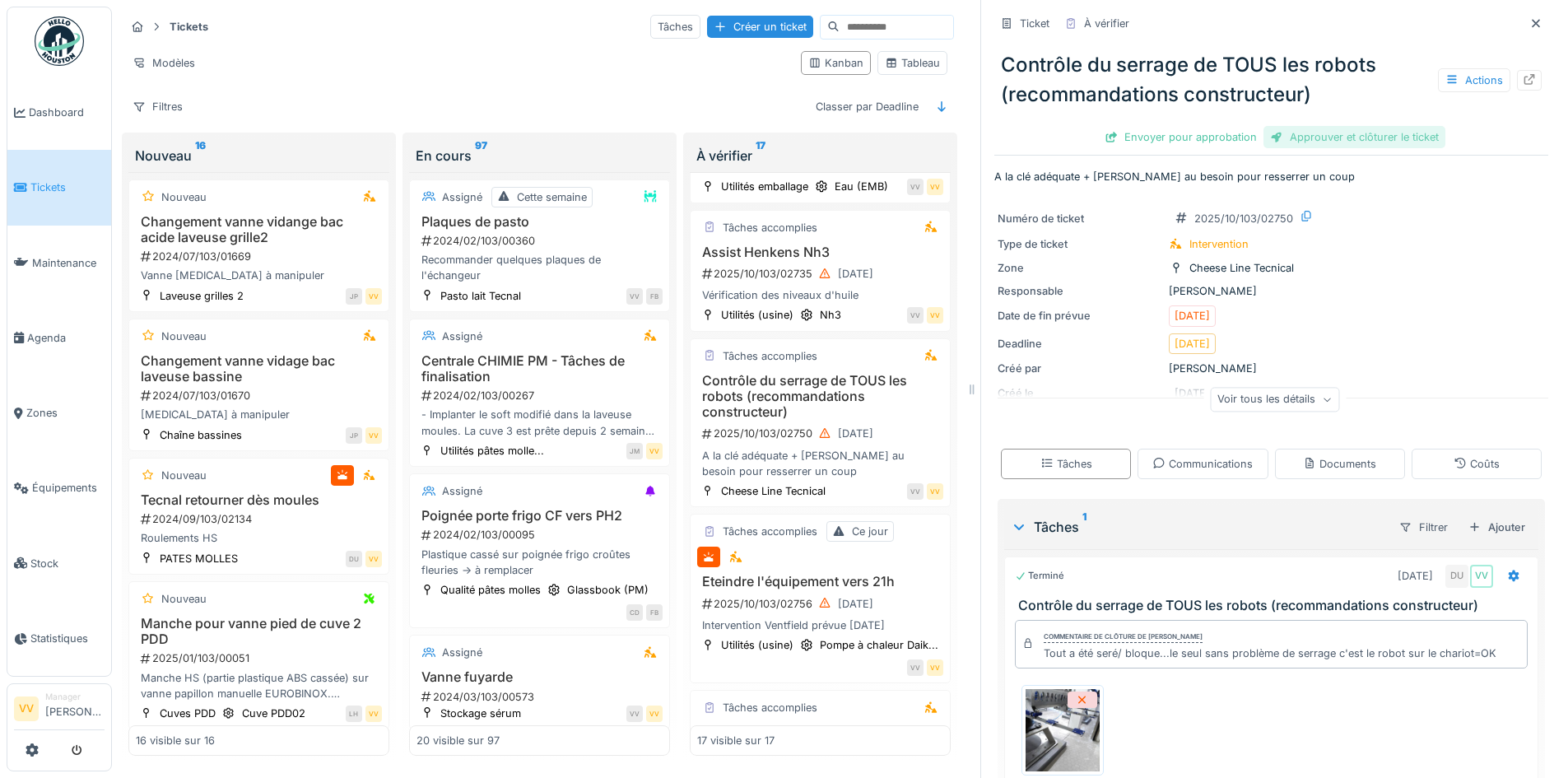
click at [1341, 133] on div "Approuver et clôturer le ticket" at bounding box center [1354, 137] width 182 height 22
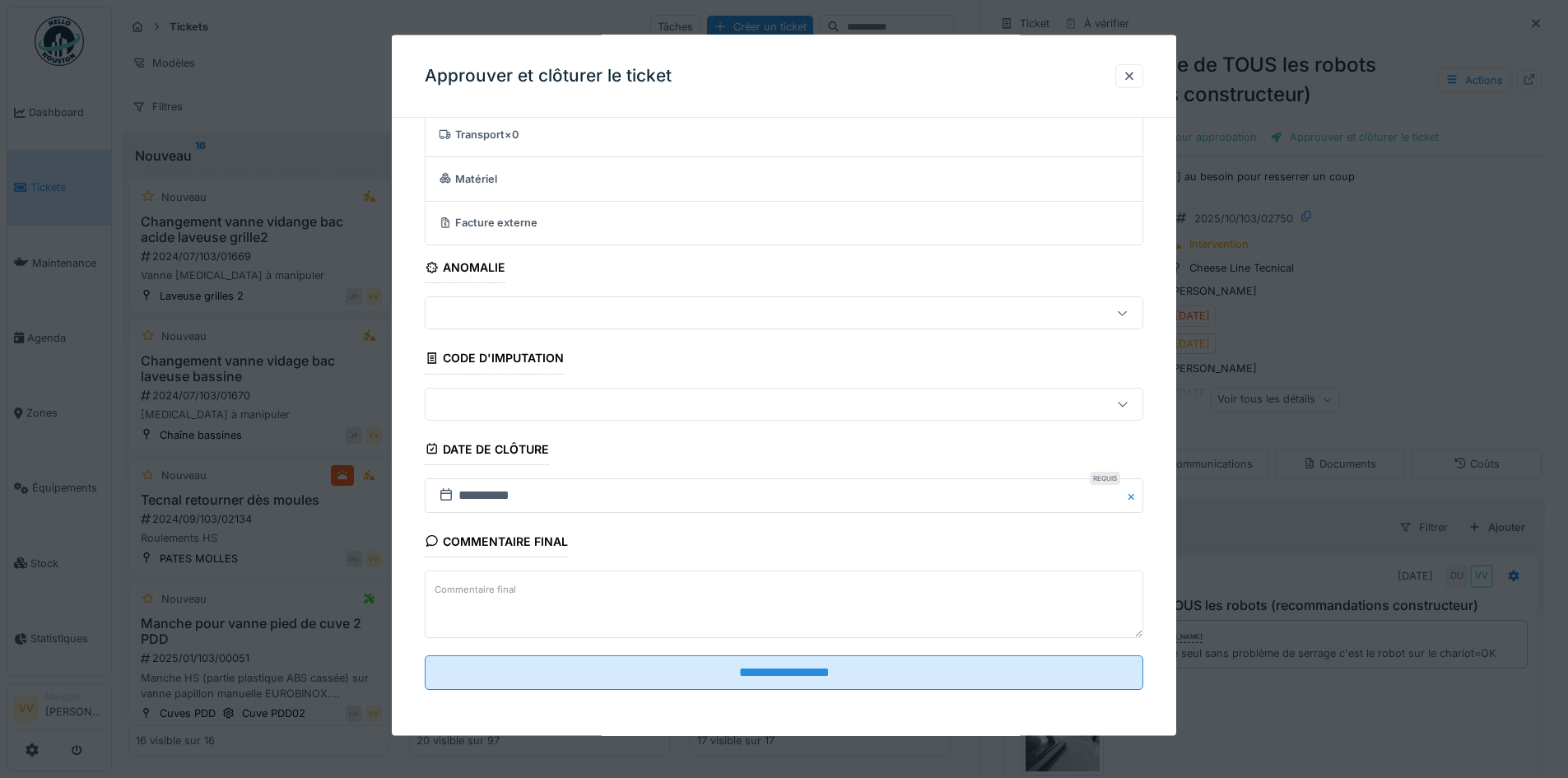
scroll to position [13, 0]
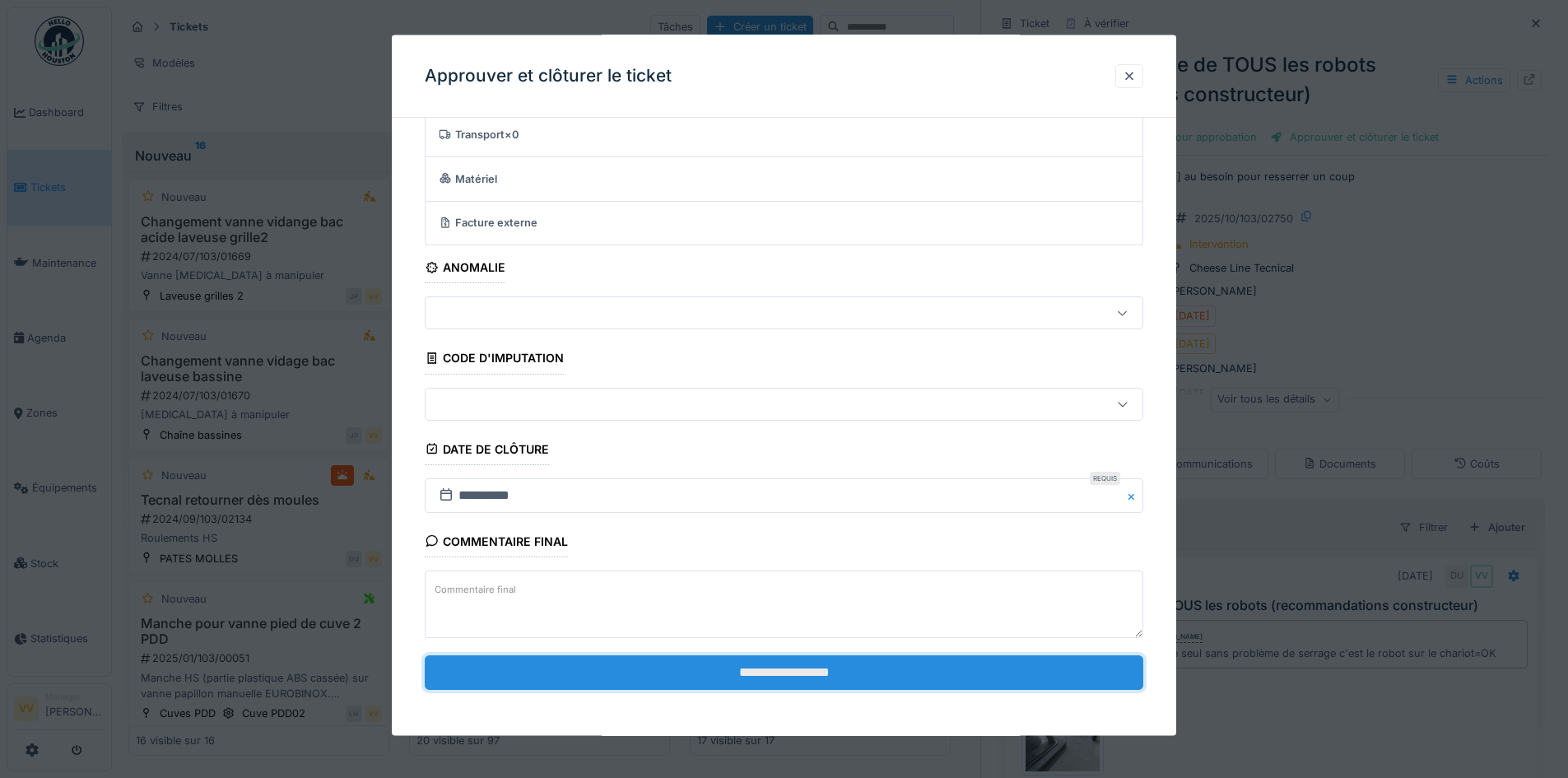
click at [871, 668] on input "**********" at bounding box center [784, 671] width 719 height 35
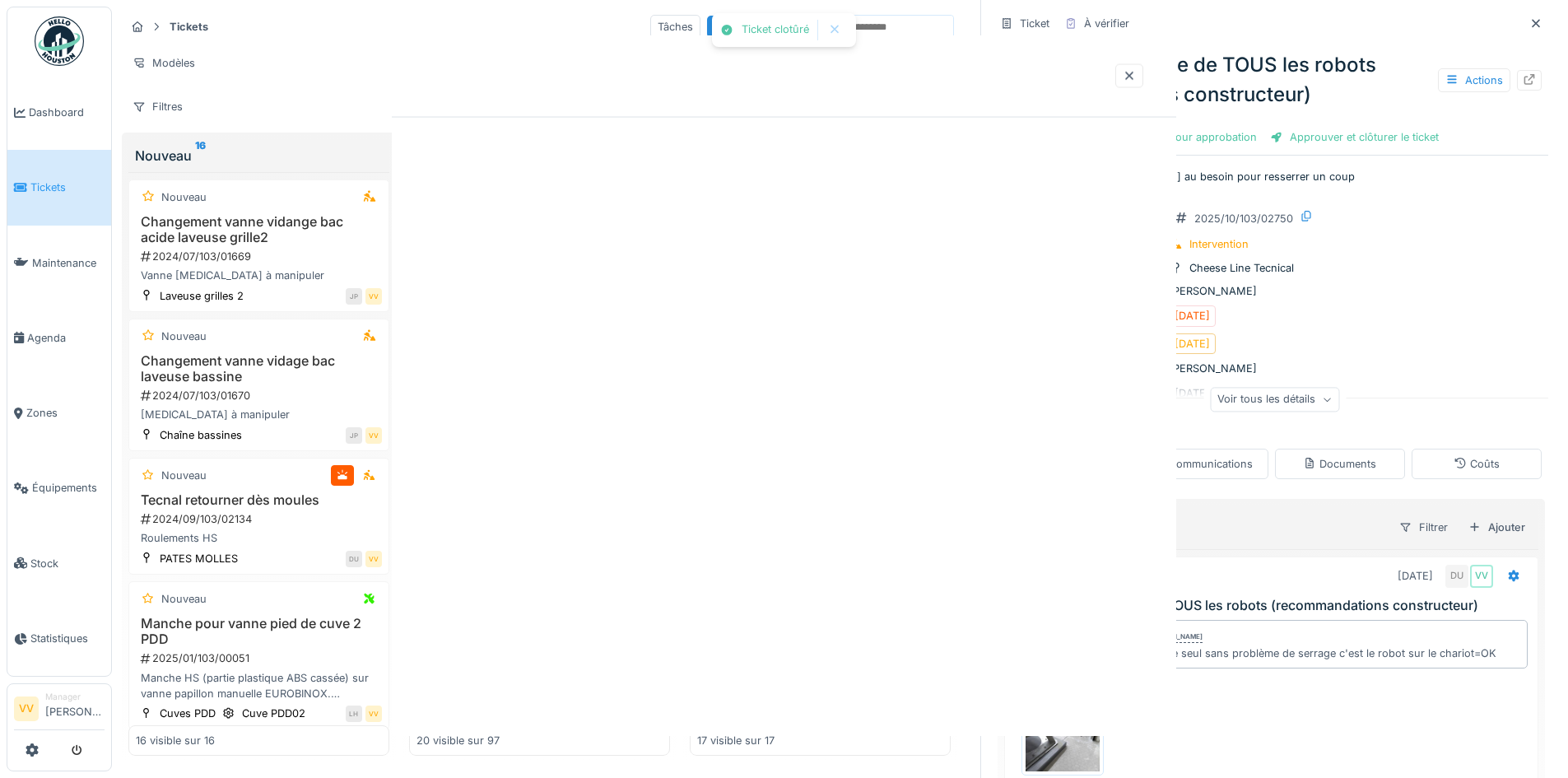
scroll to position [0, 0]
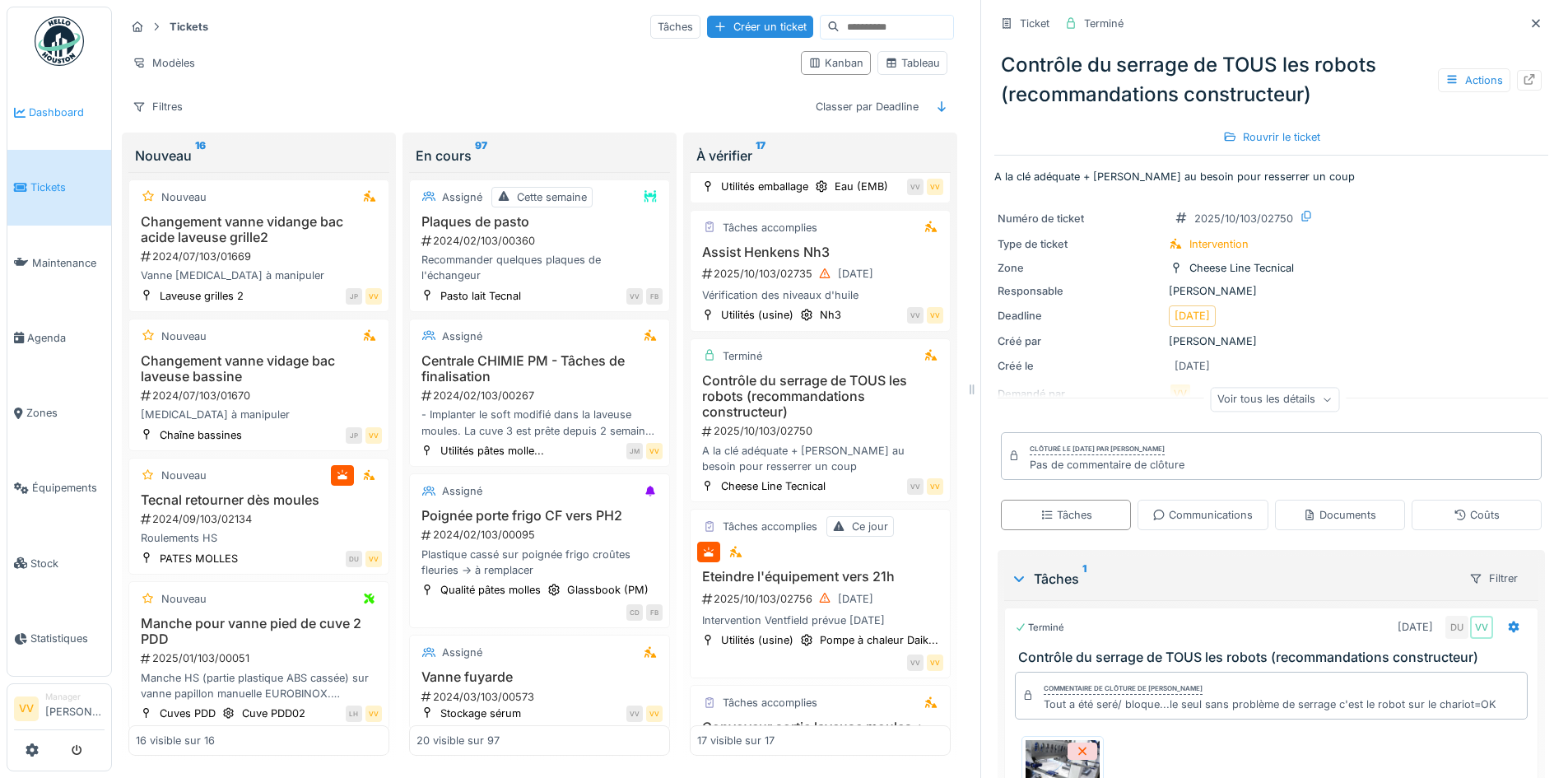
click at [54, 114] on span "Dashboard" at bounding box center [67, 112] width 76 height 16
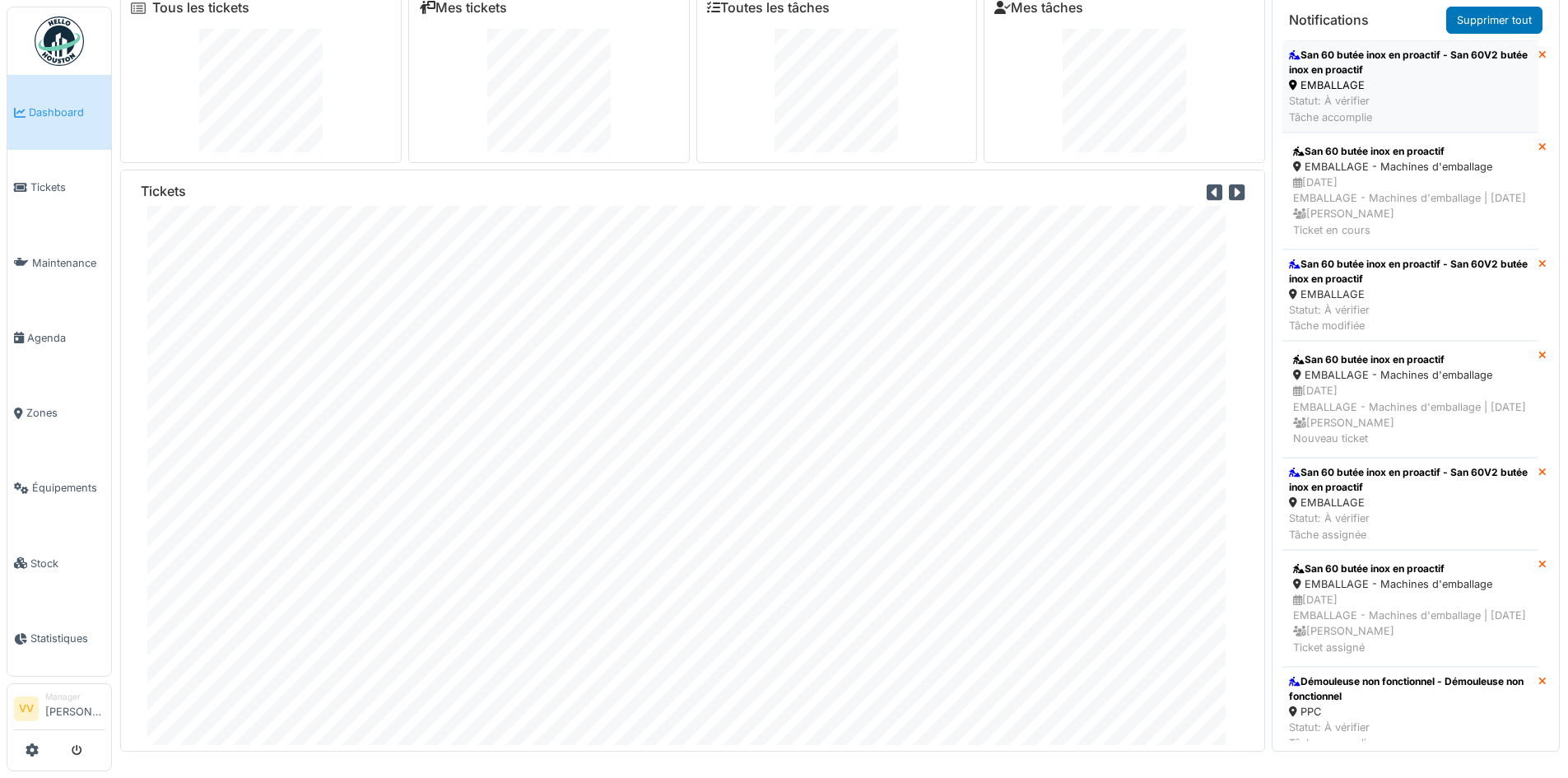
click at [1413, 90] on div "EMBALLAGE" at bounding box center [1410, 85] width 243 height 16
click at [1359, 73] on div "San 60 butée inox en proactif - San 60V2 butée inox en proactif" at bounding box center [1410, 62] width 243 height 29
click at [48, 187] on span "Tickets" at bounding box center [67, 187] width 74 height 16
click at [45, 186] on span "Tickets" at bounding box center [67, 187] width 74 height 16
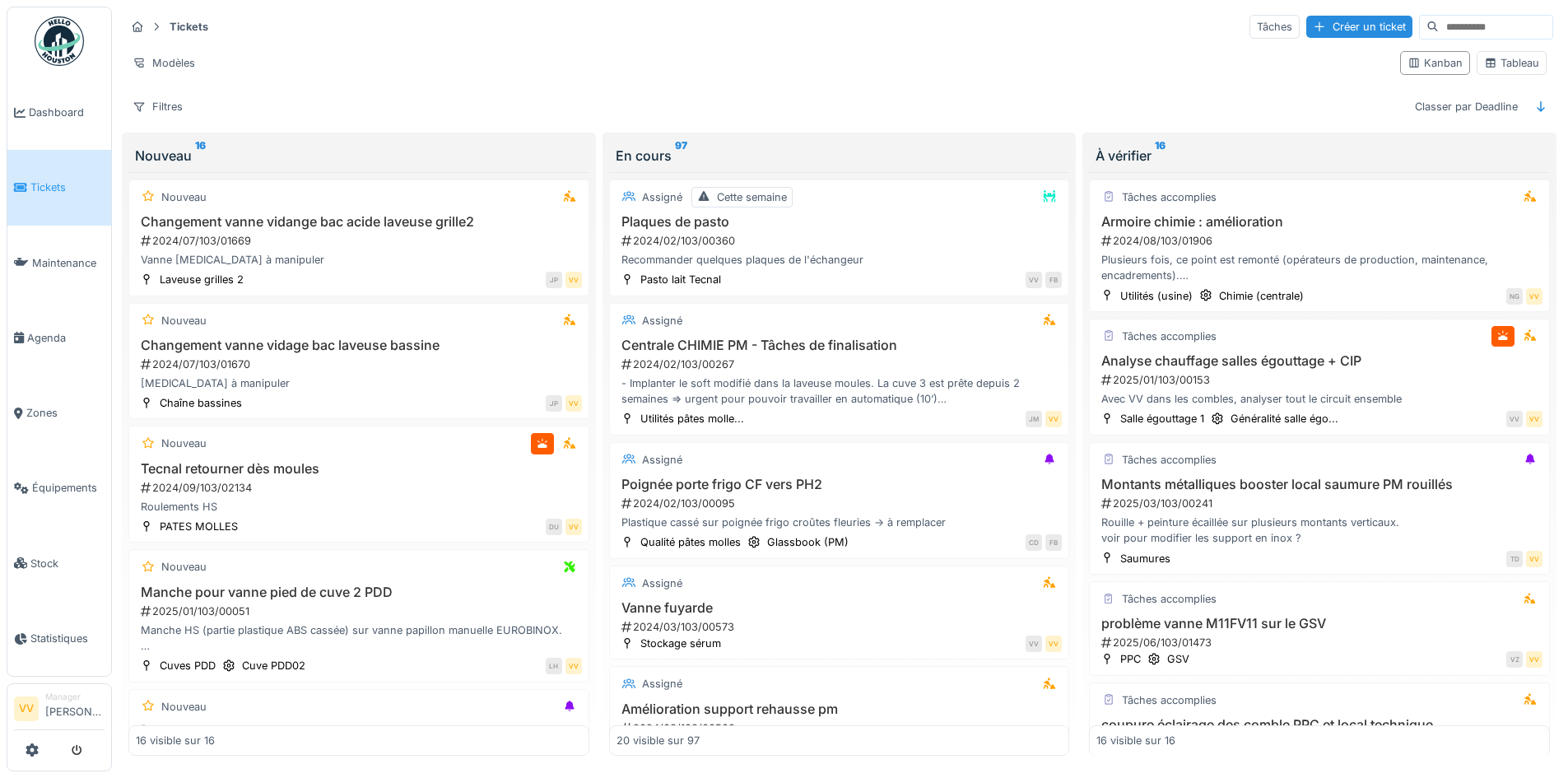
click at [42, 182] on span "Tickets" at bounding box center [67, 187] width 74 height 16
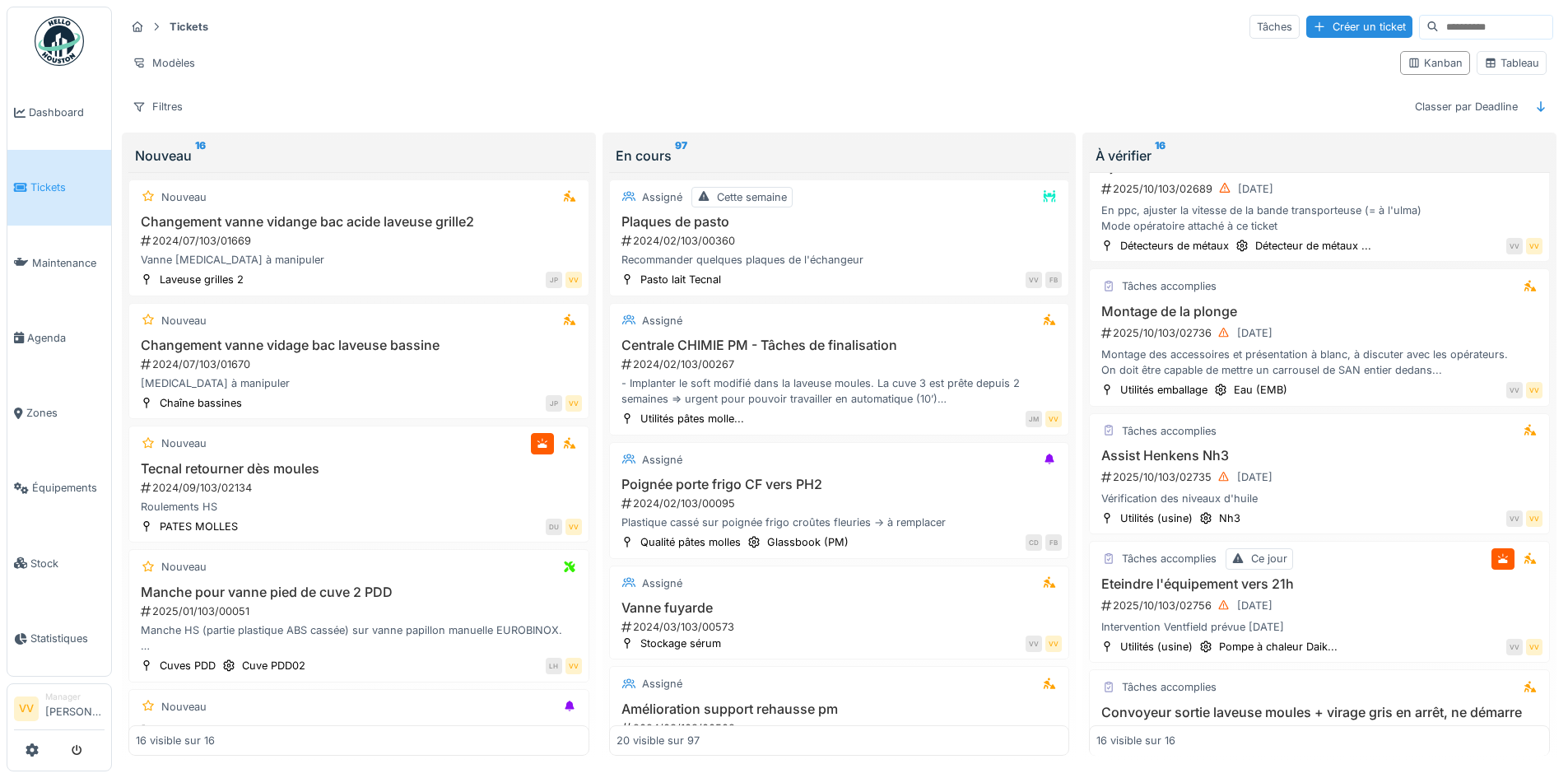
scroll to position [741, 0]
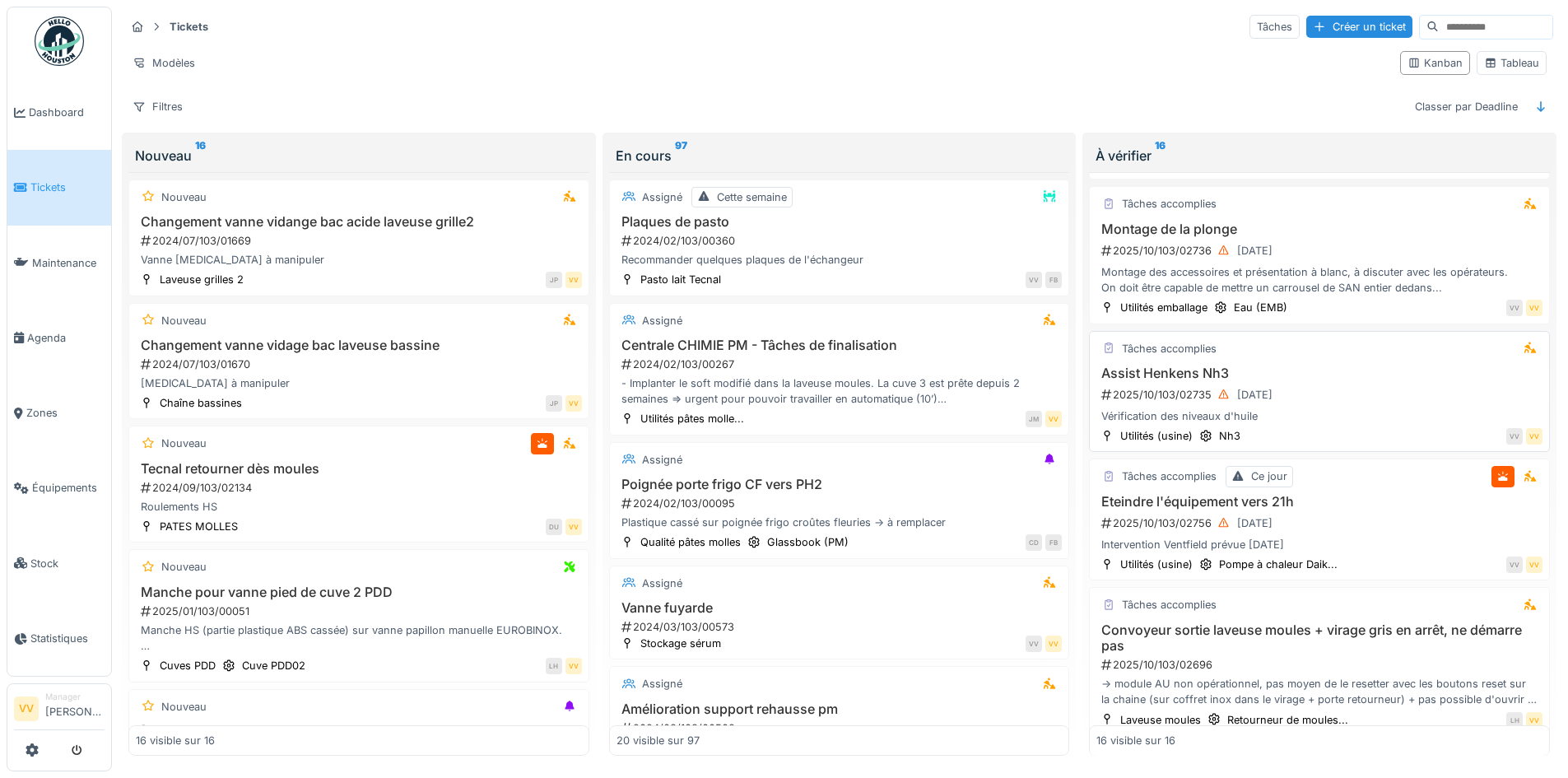
click at [1389, 375] on h3 "Assist Henkens Nh3" at bounding box center [1319, 373] width 446 height 16
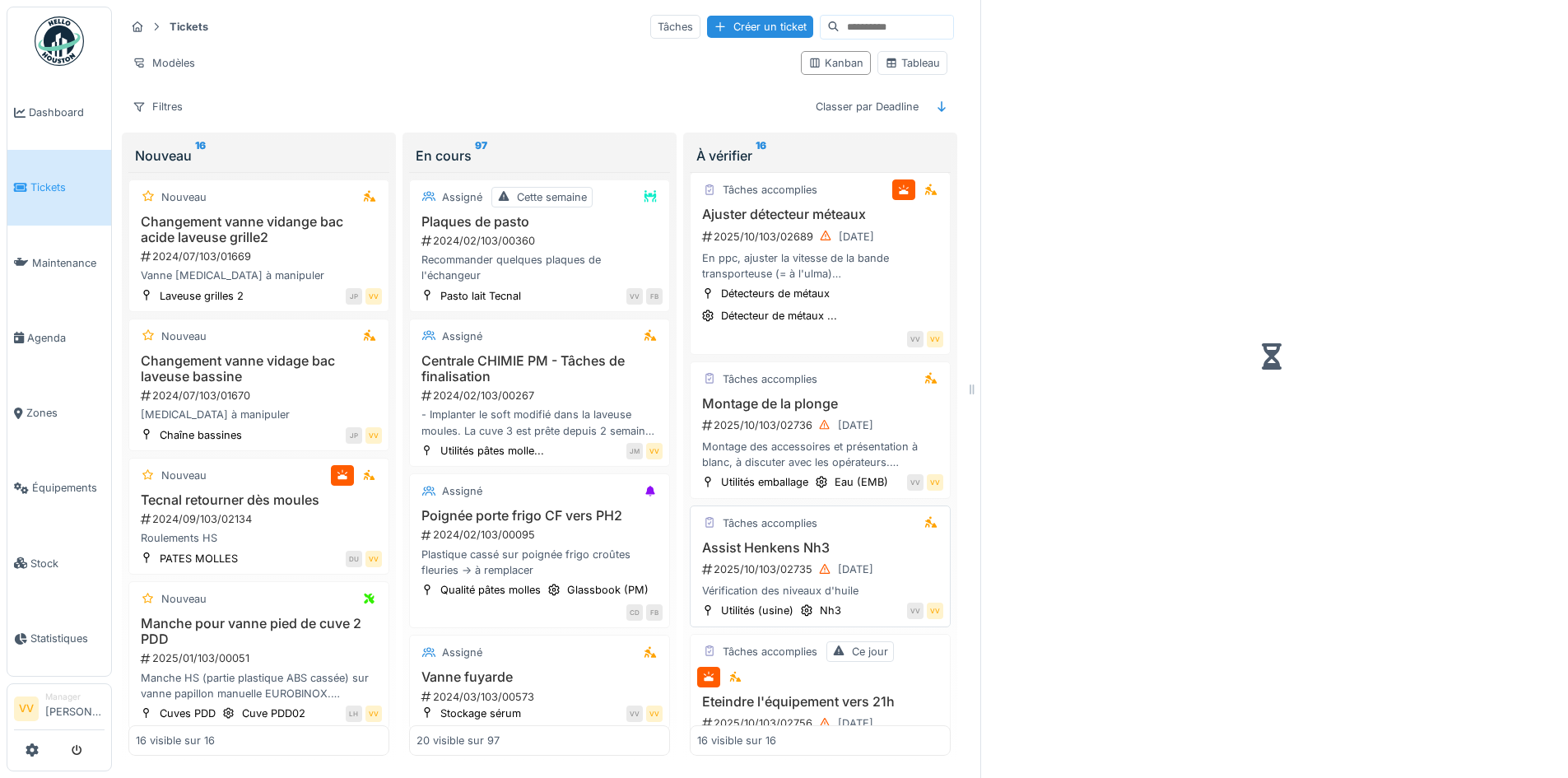
scroll to position [908, 0]
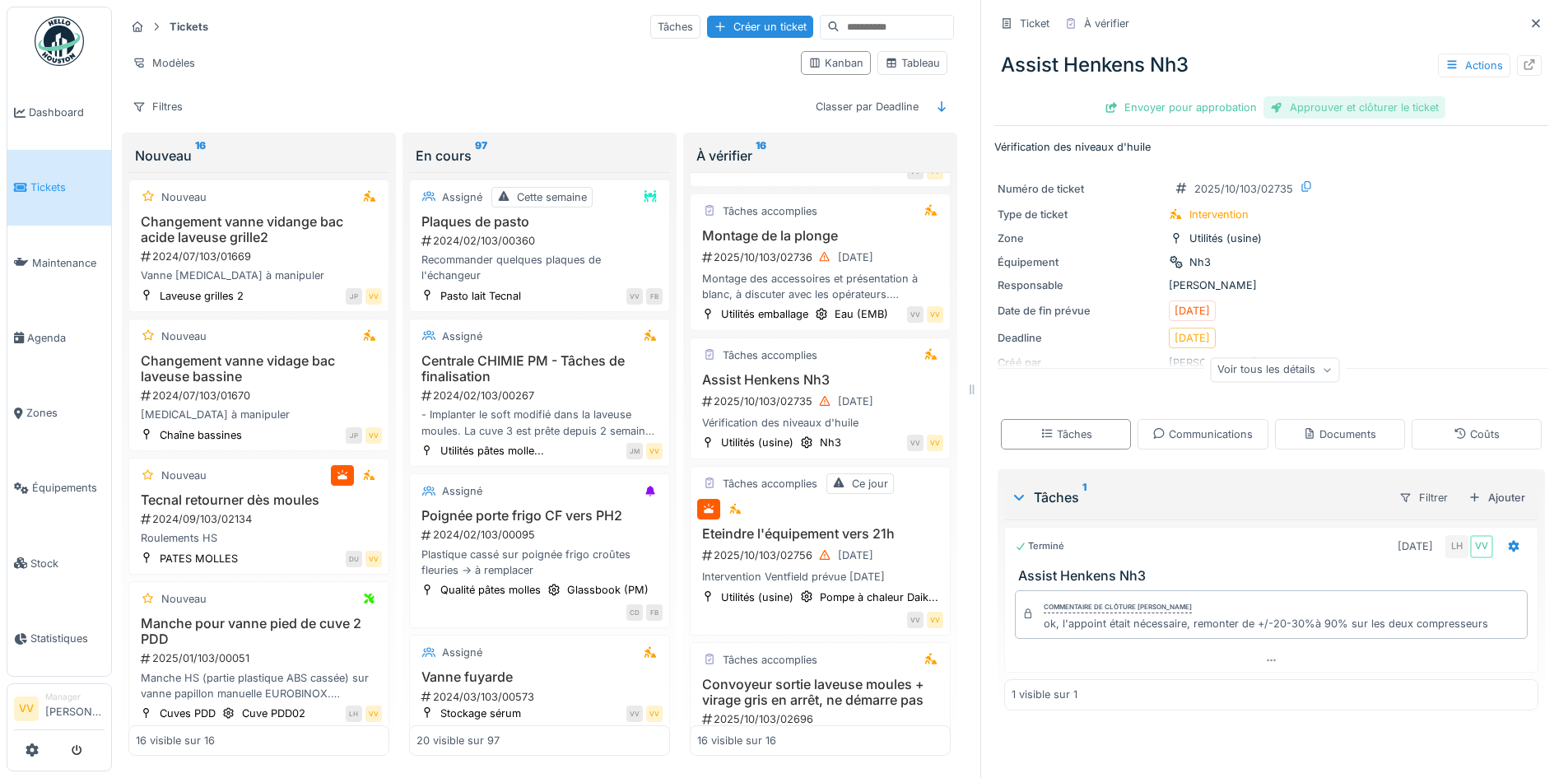
click at [1364, 105] on div "Approuver et clôturer le ticket" at bounding box center [1354, 108] width 182 height 22
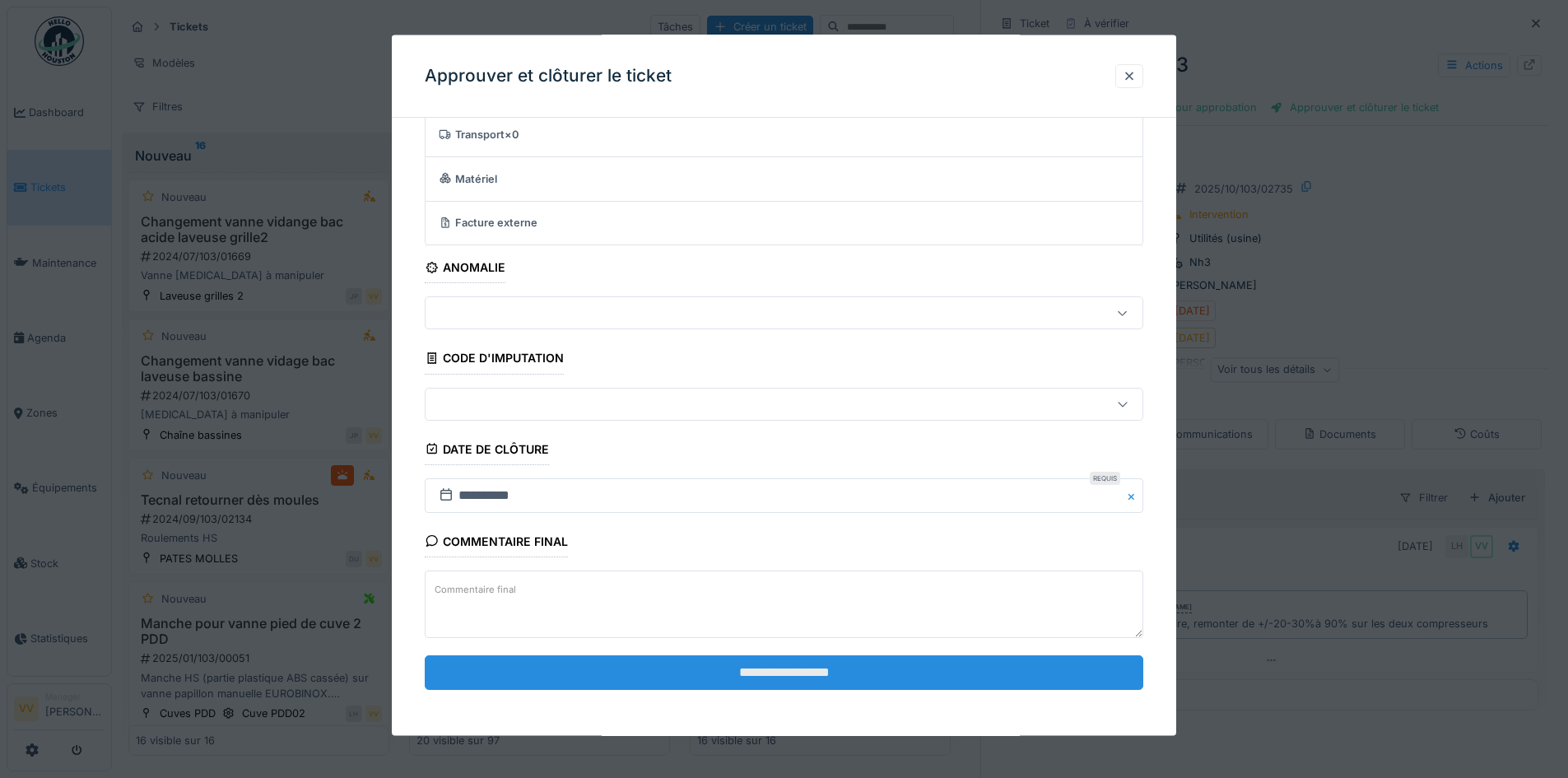
scroll to position [13, 0]
click at [849, 664] on input "**********" at bounding box center [784, 671] width 719 height 35
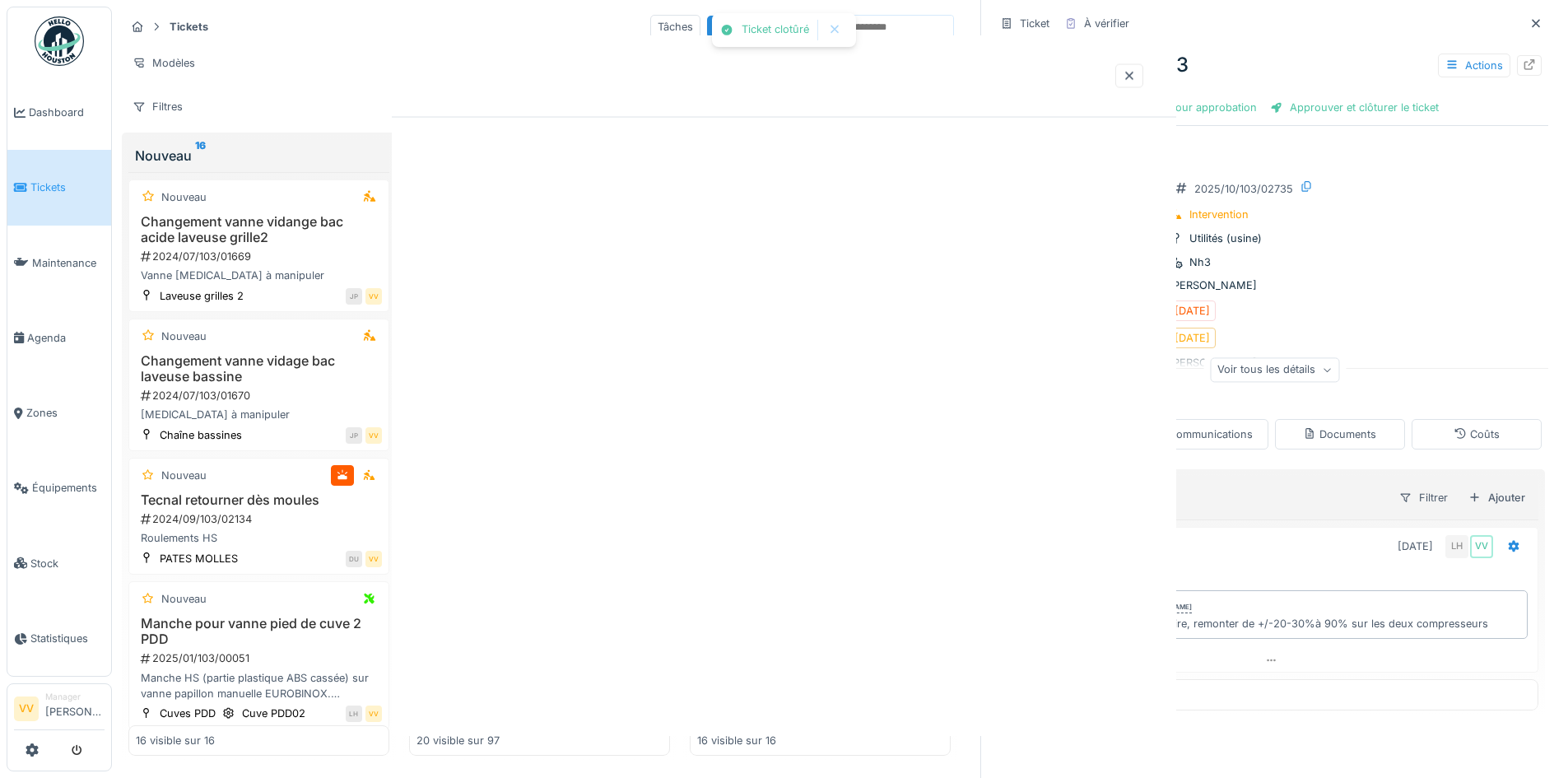
scroll to position [0, 0]
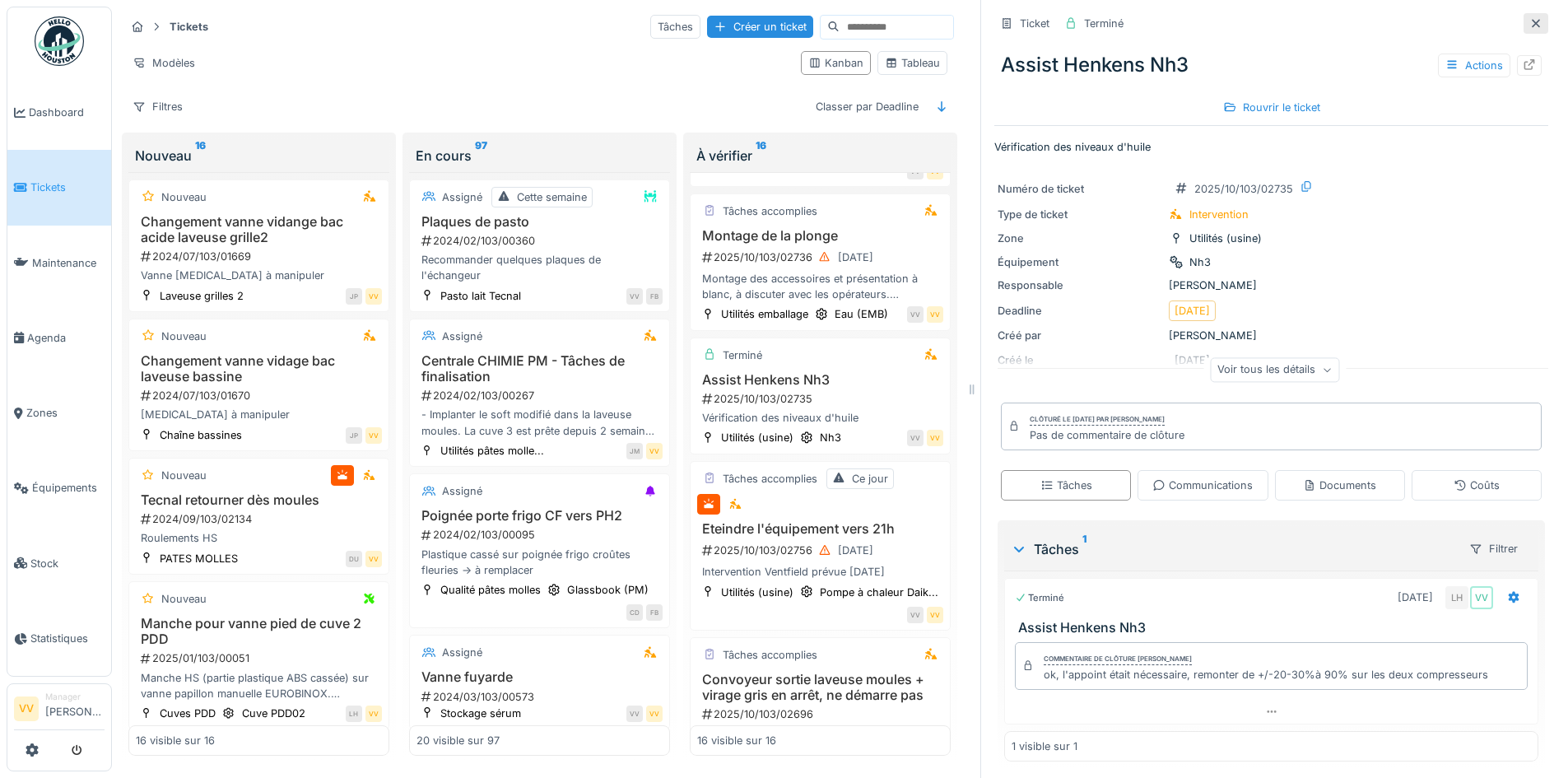
click at [1530, 18] on icon at bounding box center [1536, 24] width 13 height 11
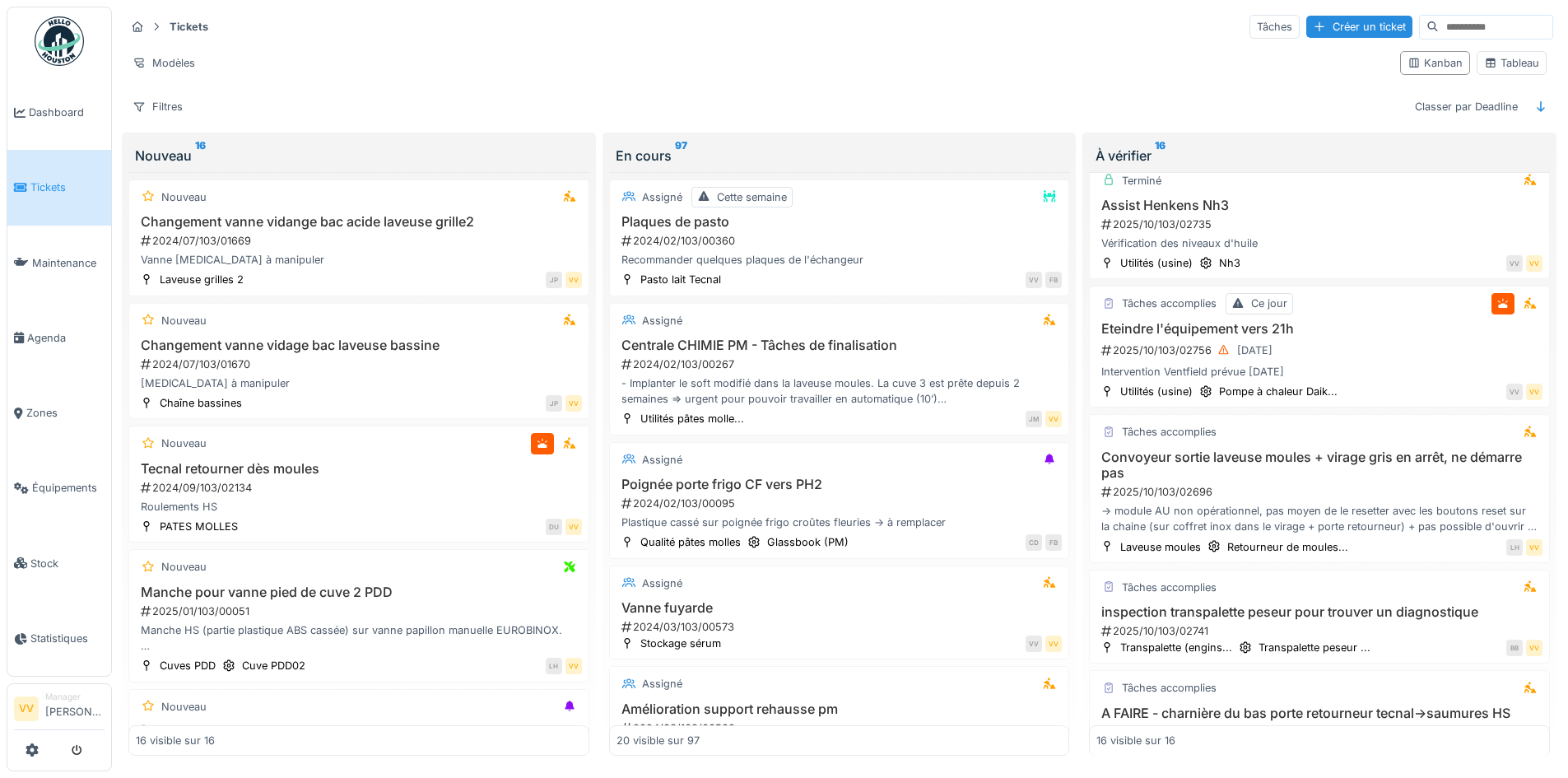
scroll to position [741, 0]
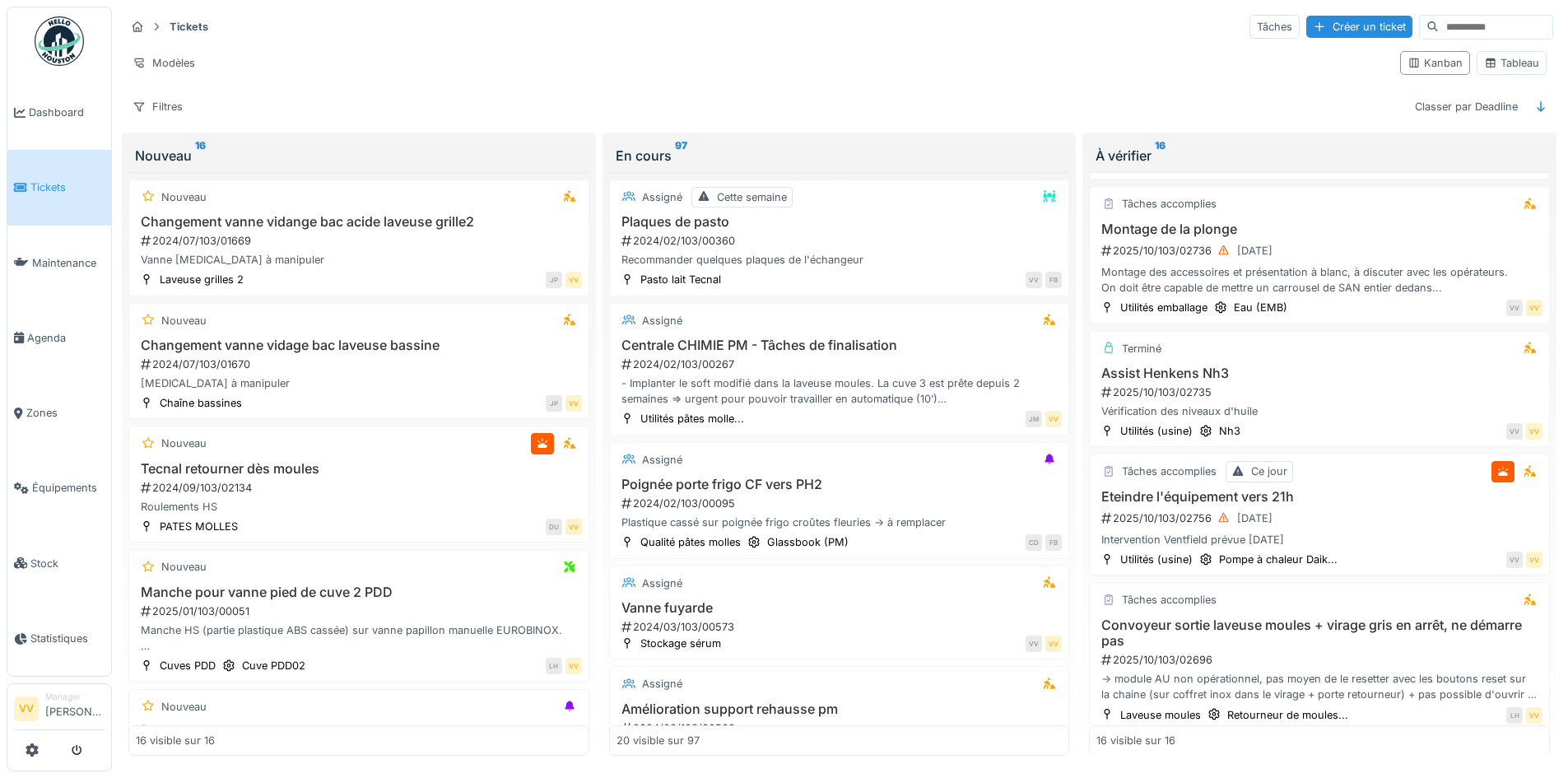
click at [36, 189] on span "Tickets" at bounding box center [67, 187] width 74 height 16
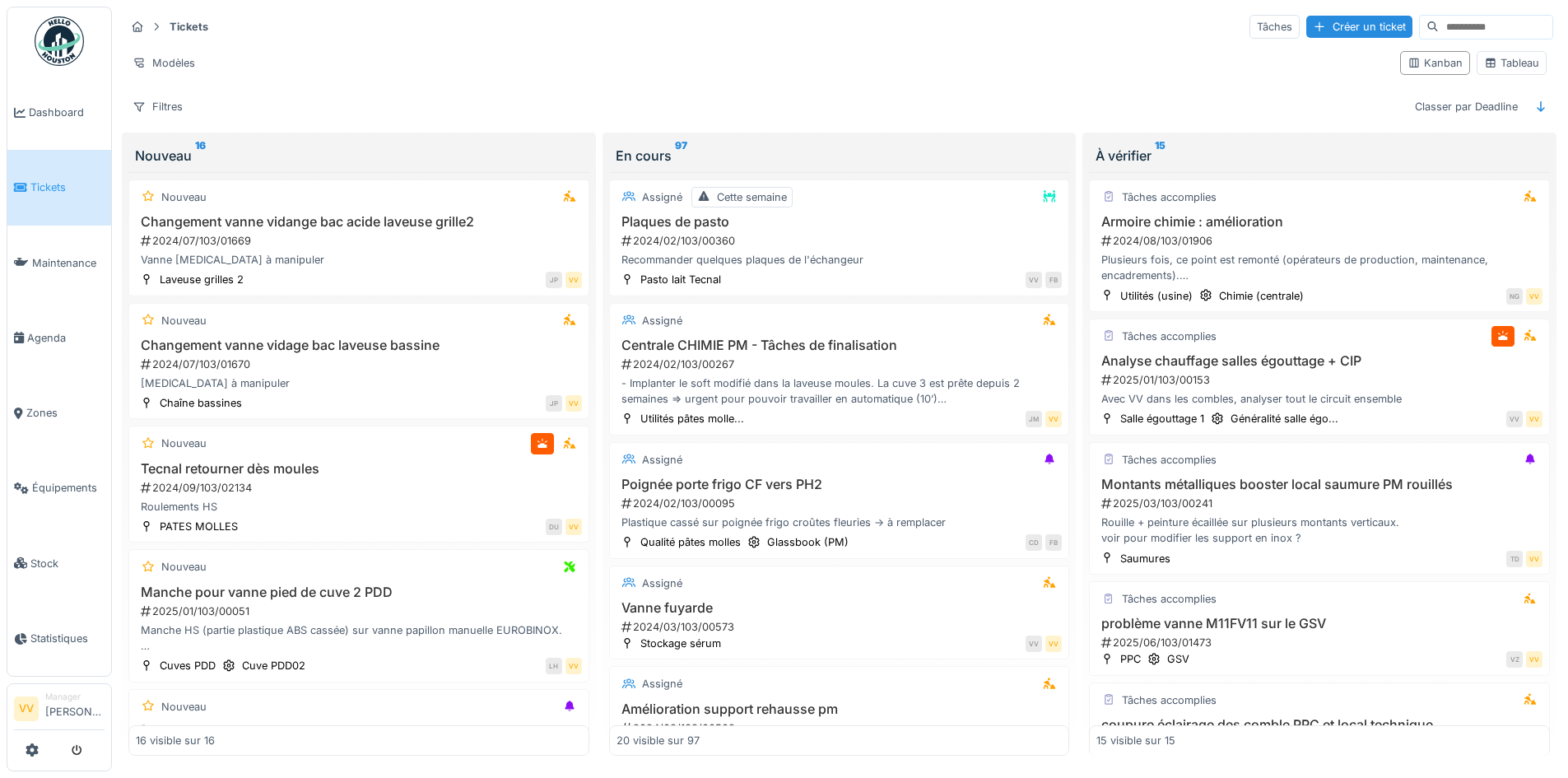
click at [1311, 12] on div "Tickets Tâches Créer un ticket Modèles Kanban Tableau Filtres Classer par Deadl…" at bounding box center [839, 66] width 1441 height 119
click at [1308, 21] on div "Créer un ticket" at bounding box center [1359, 26] width 106 height 22
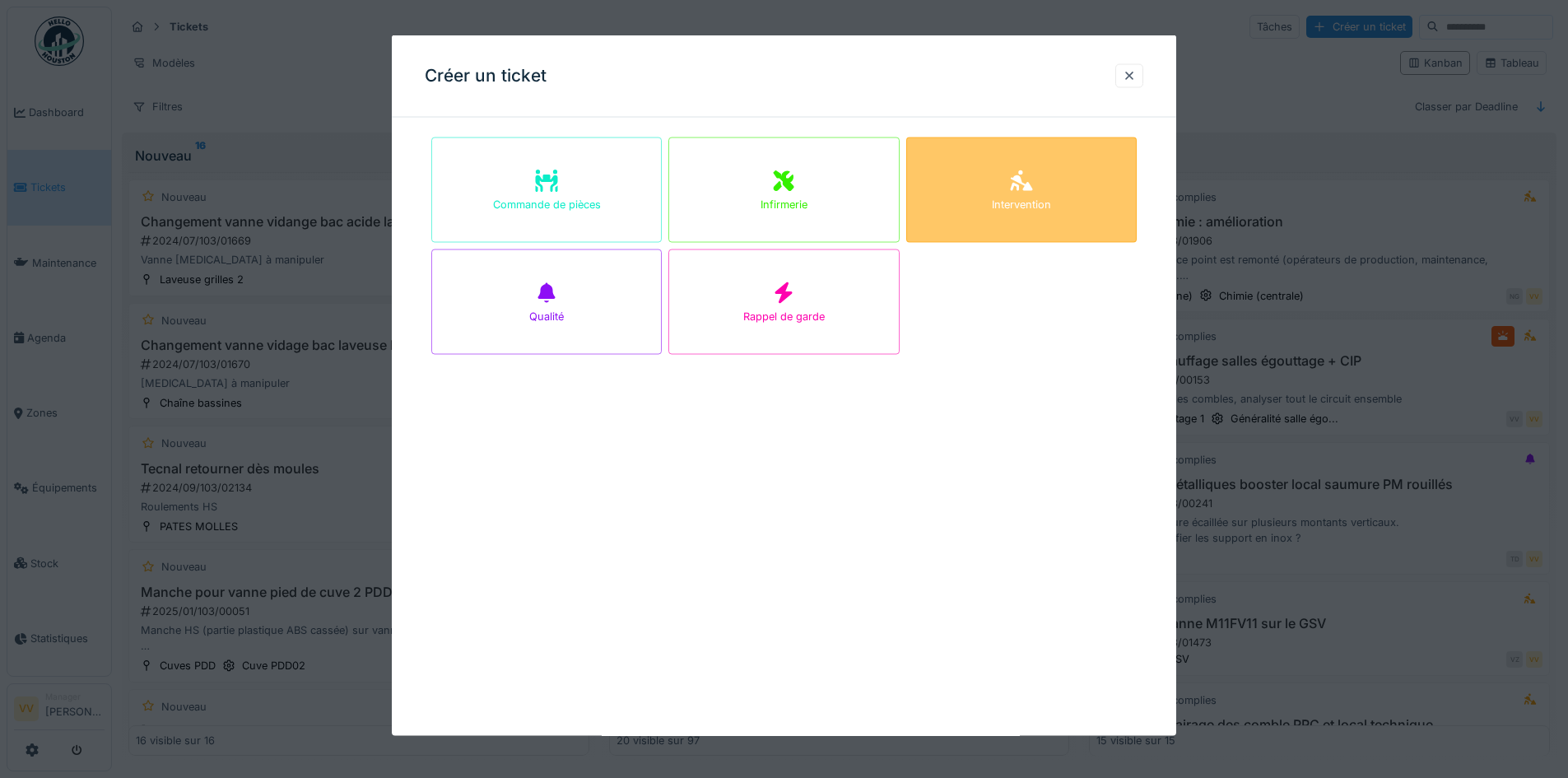
click at [1003, 192] on div "Intervention" at bounding box center [1021, 190] width 231 height 105
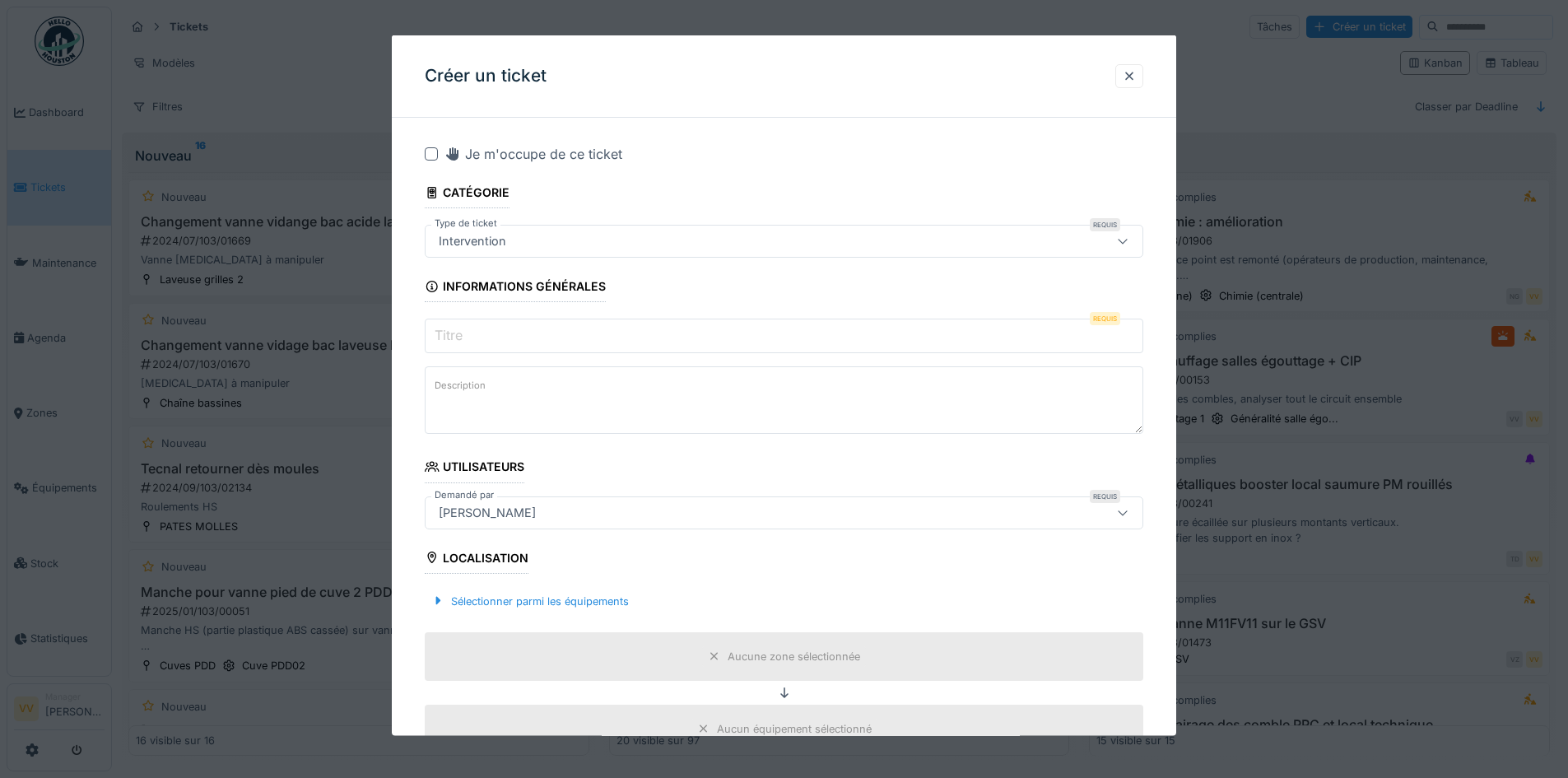
click at [602, 327] on input "Titre" at bounding box center [784, 336] width 719 height 35
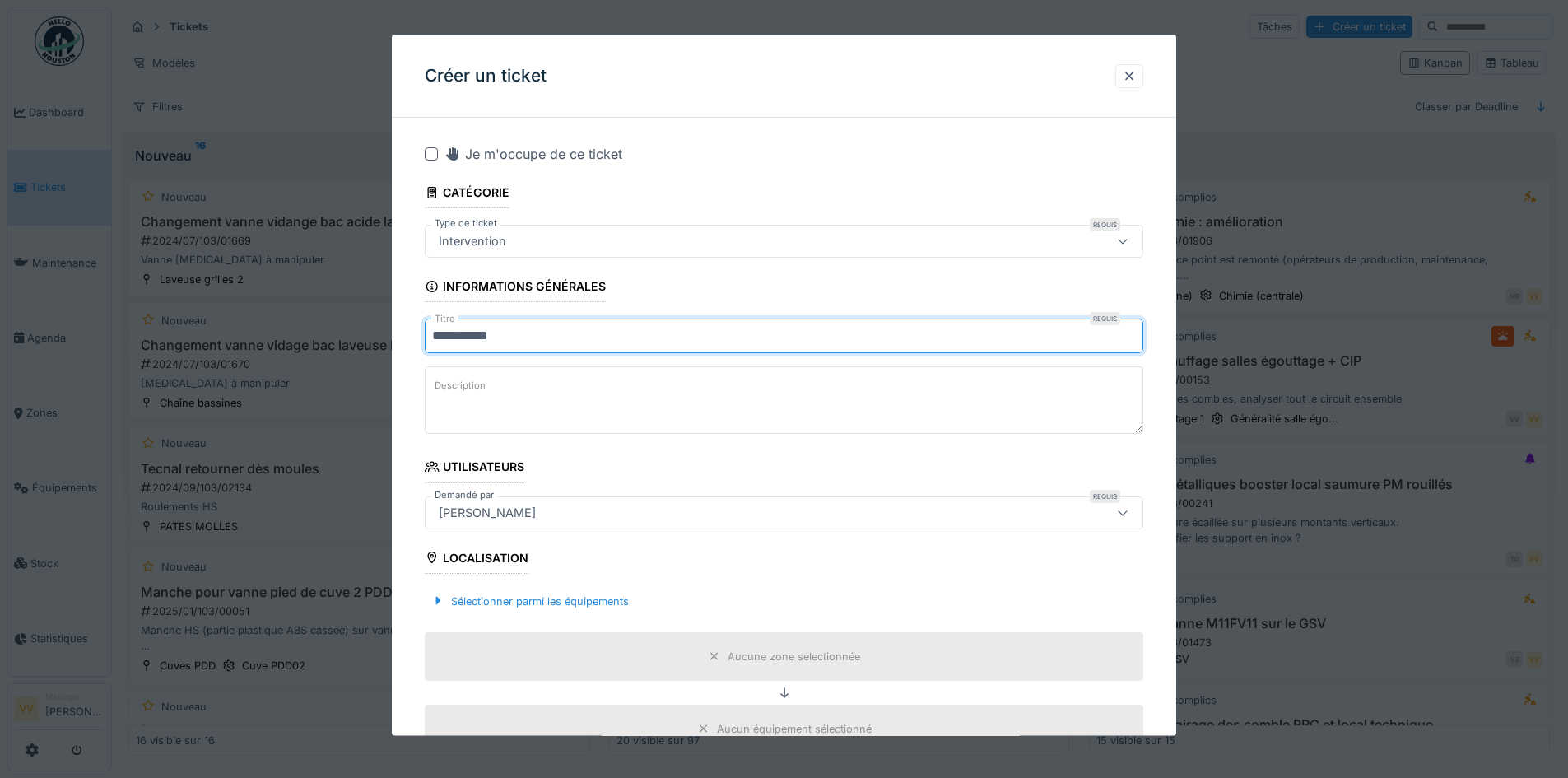
type input "**********"
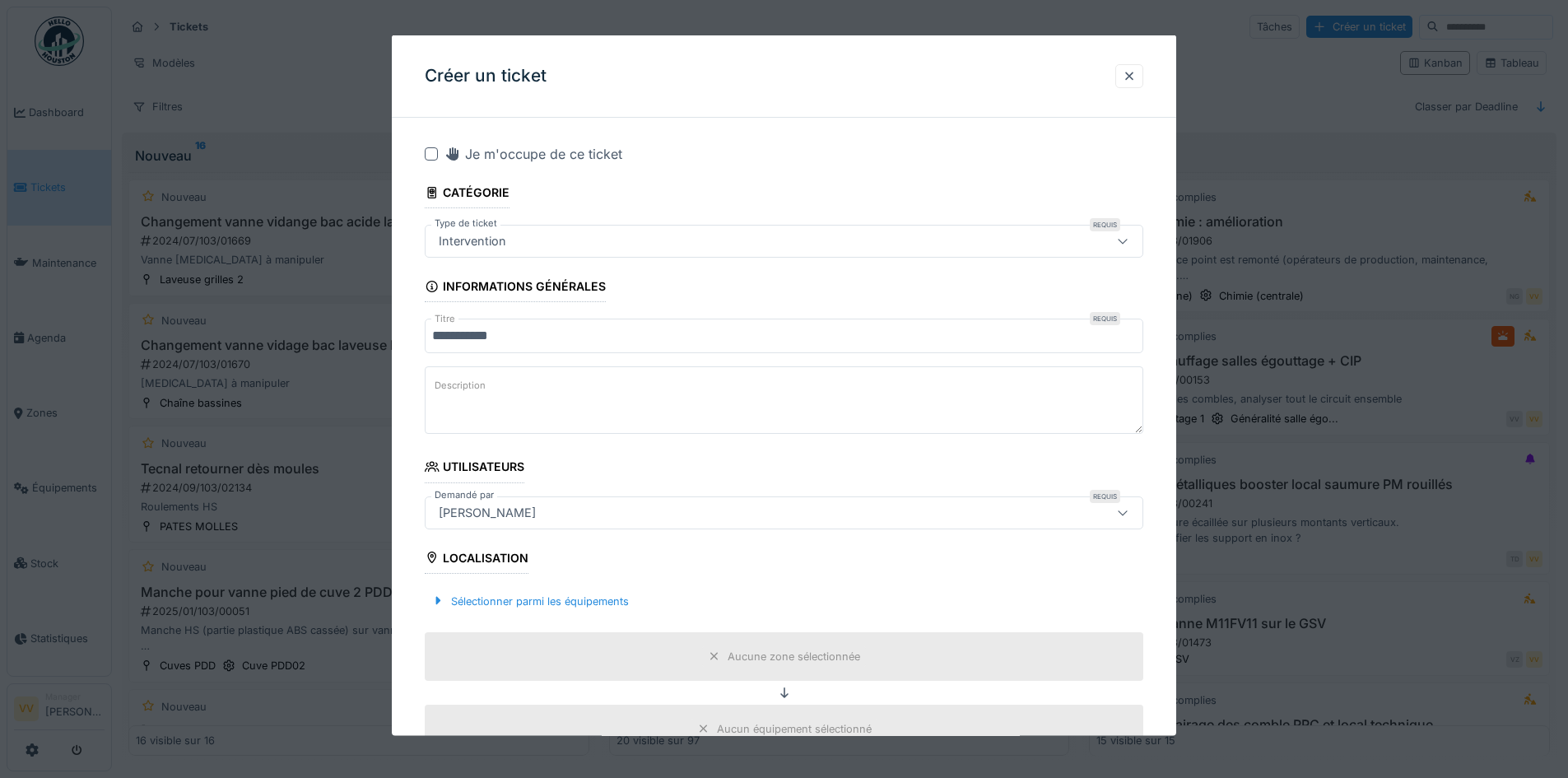
click at [527, 398] on textarea "Description" at bounding box center [784, 400] width 719 height 67
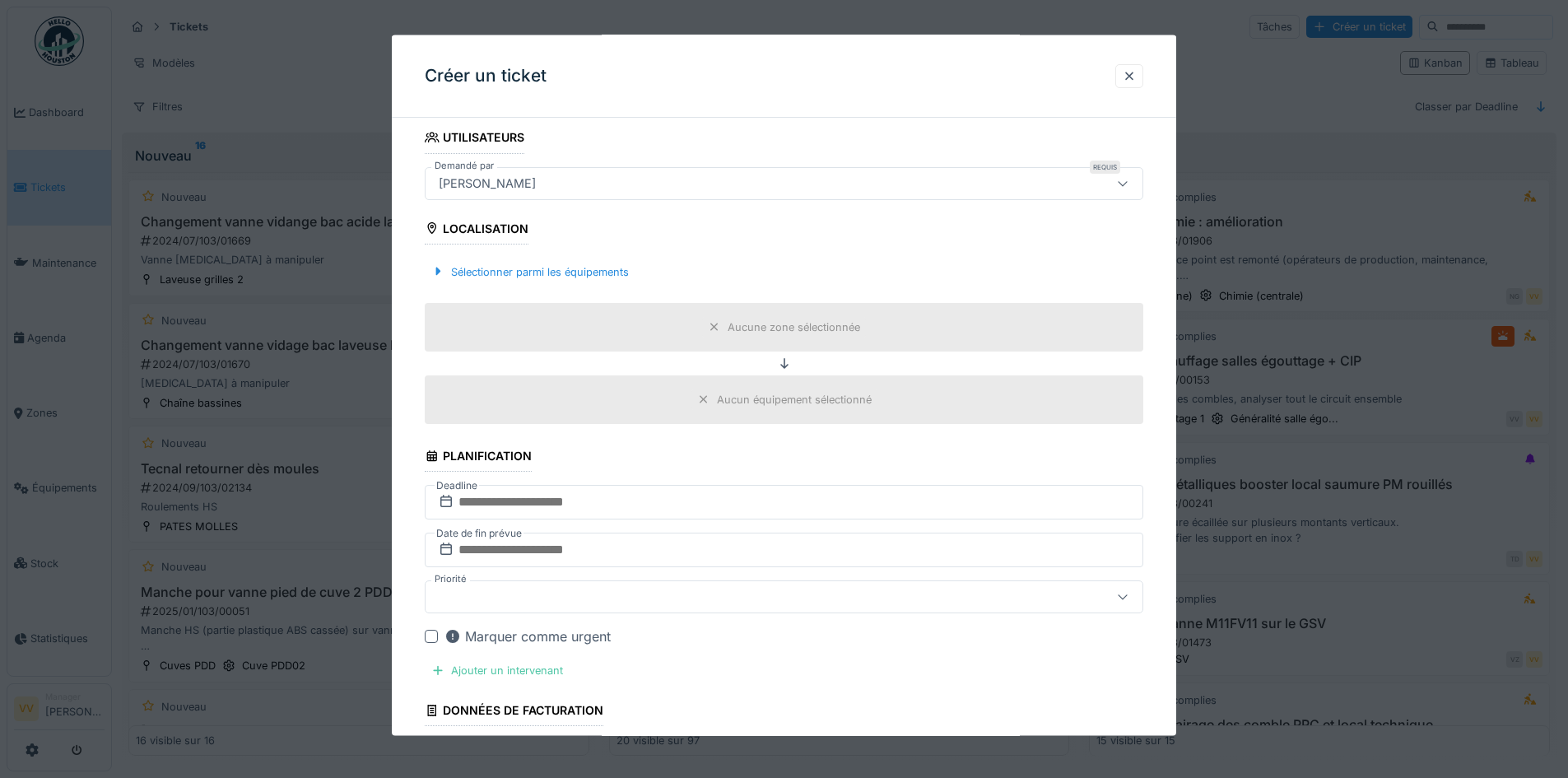
scroll to position [82, 0]
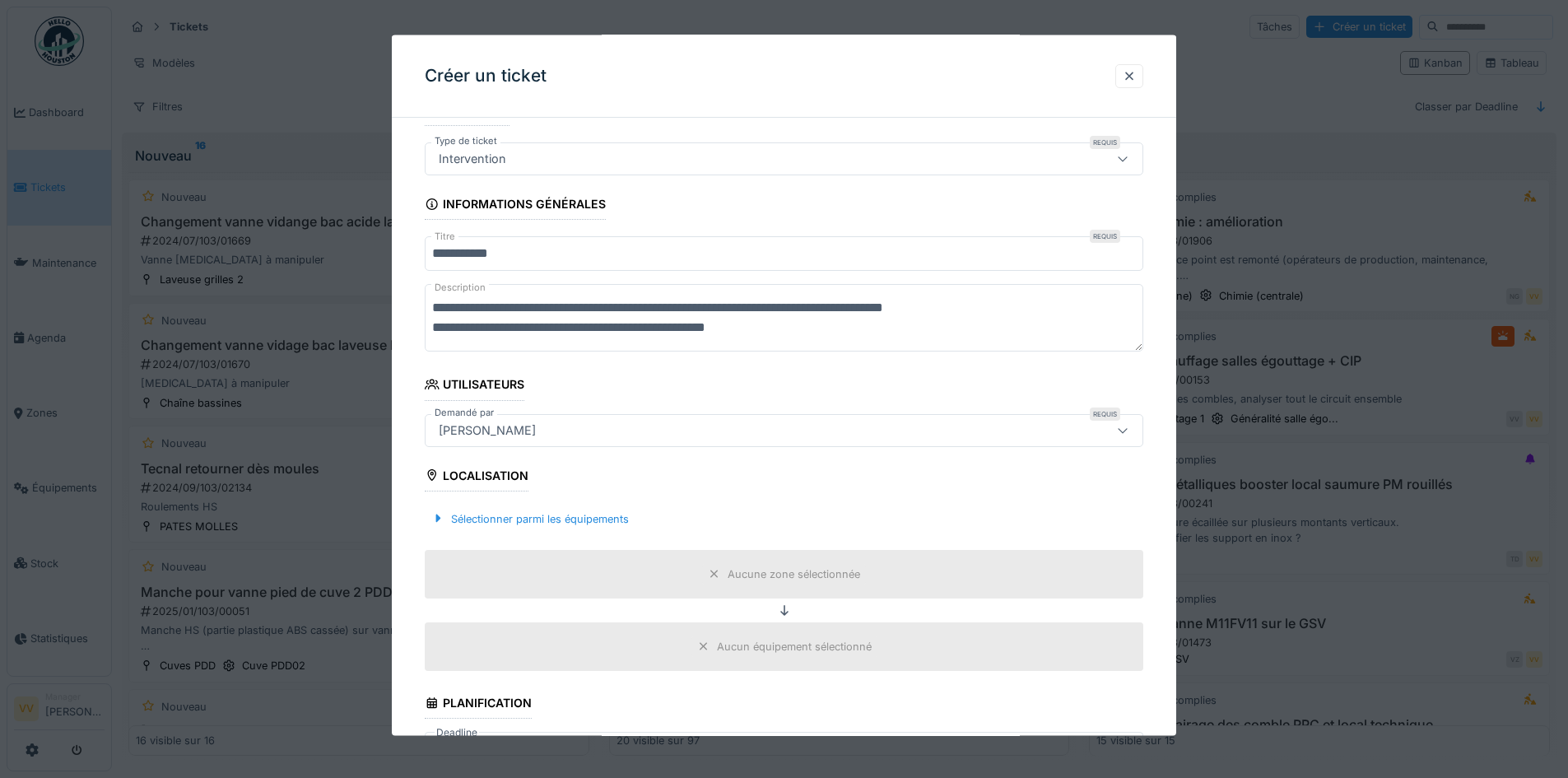
click at [627, 316] on textarea "**********" at bounding box center [784, 317] width 719 height 67
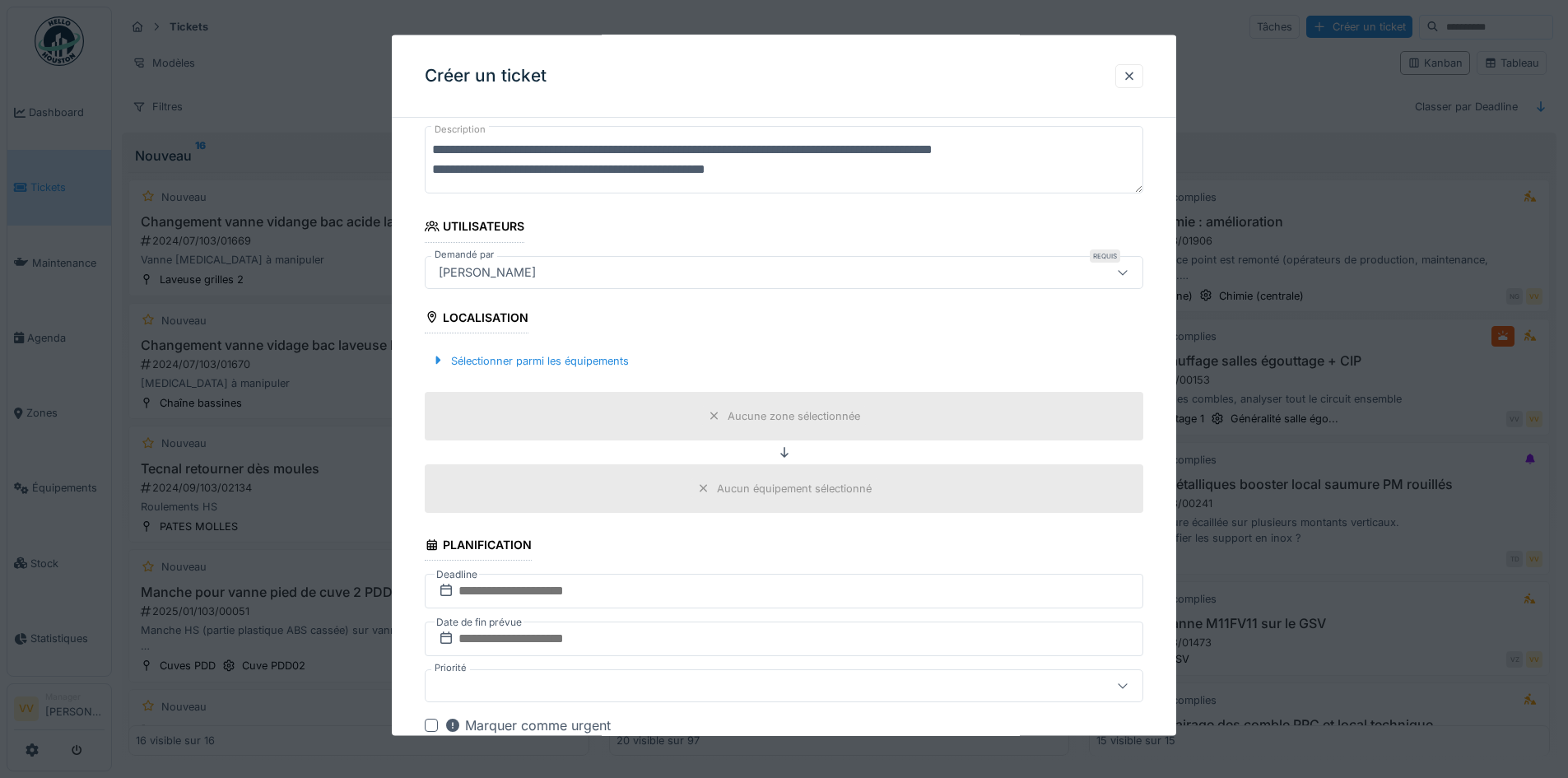
scroll to position [247, 0]
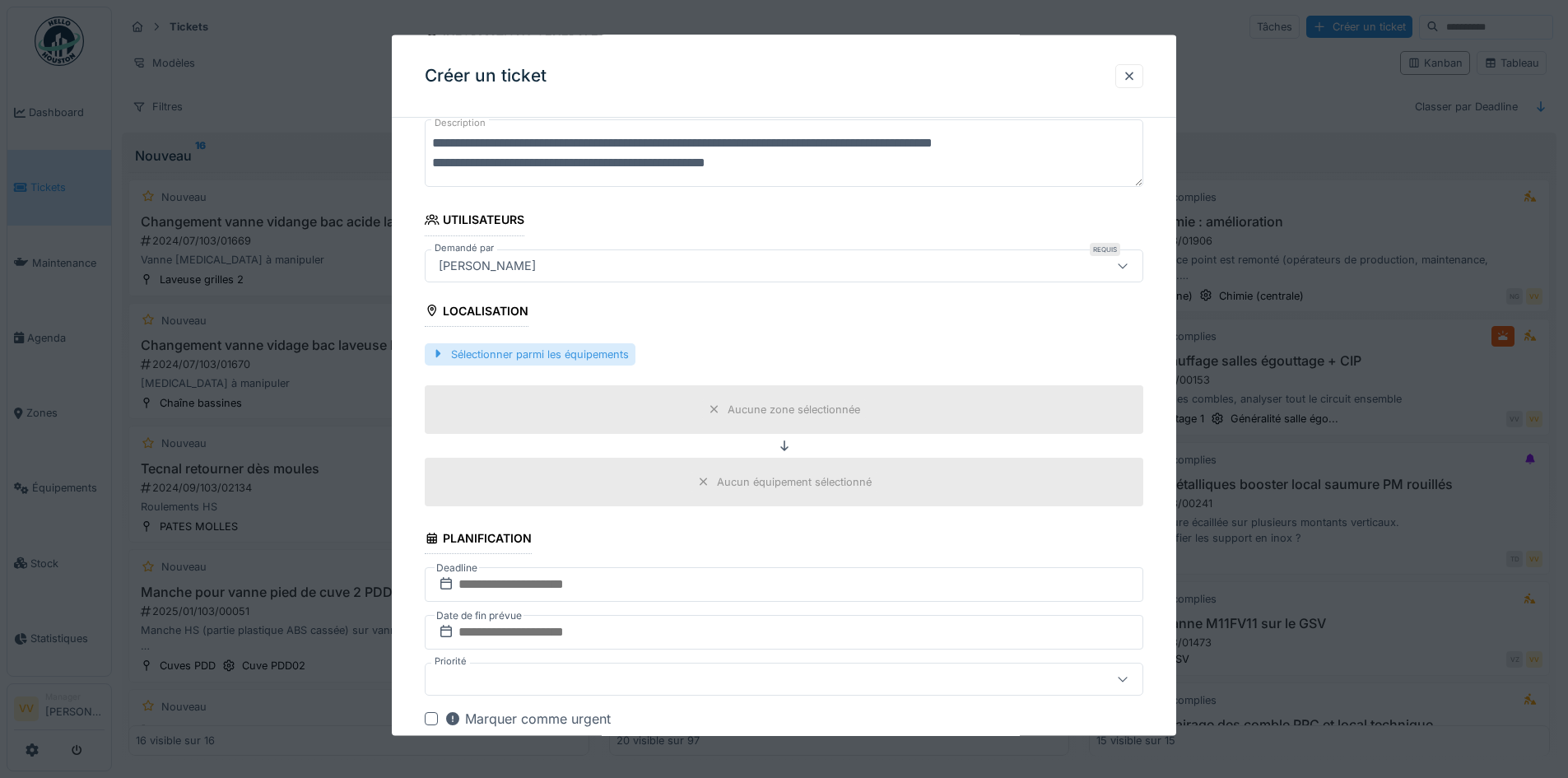
type textarea "**********"
click at [466, 345] on div "Sélectionner parmi les équipements" at bounding box center [530, 353] width 211 height 22
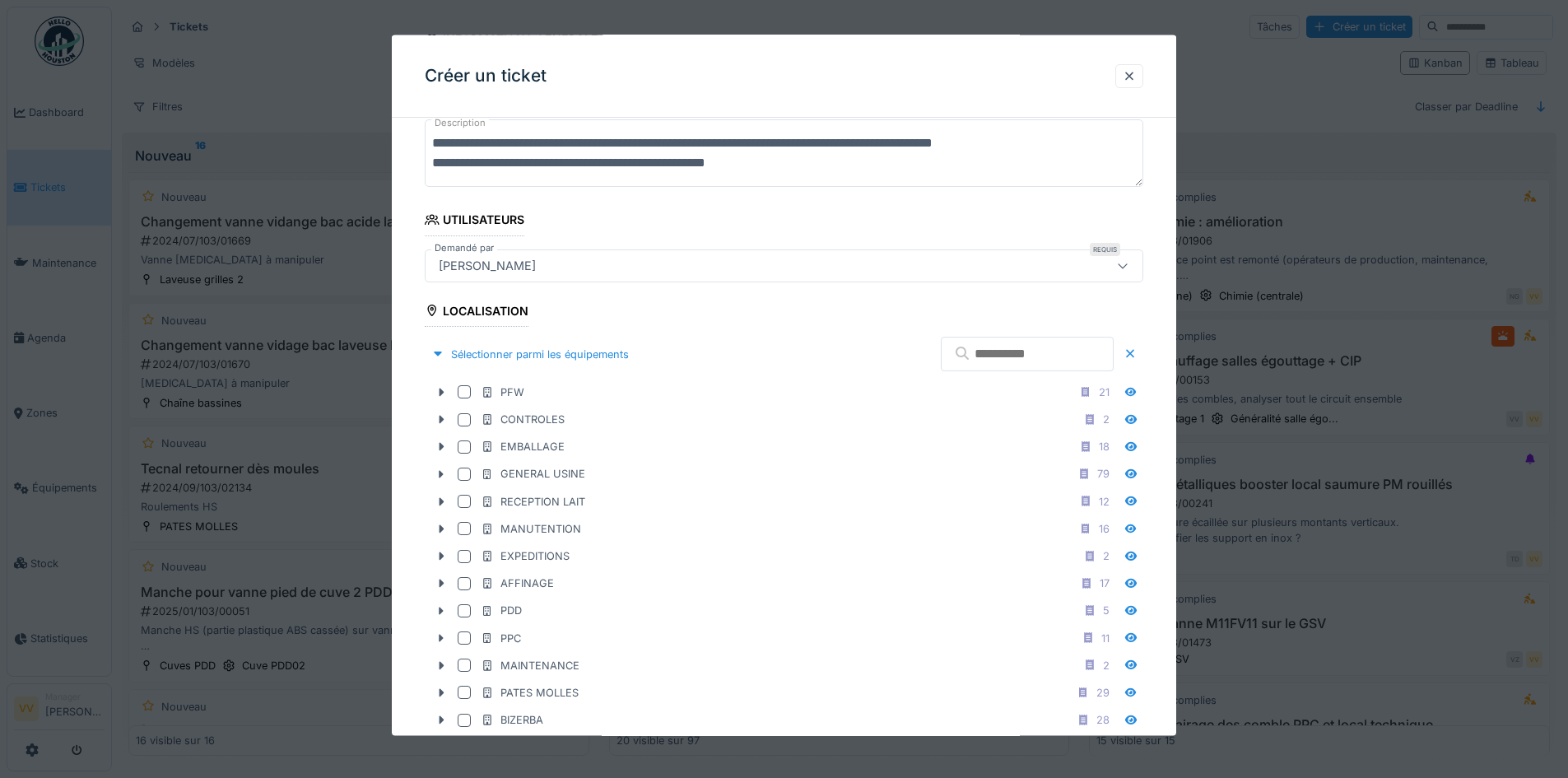
click at [971, 358] on input "text" at bounding box center [1026, 354] width 172 height 35
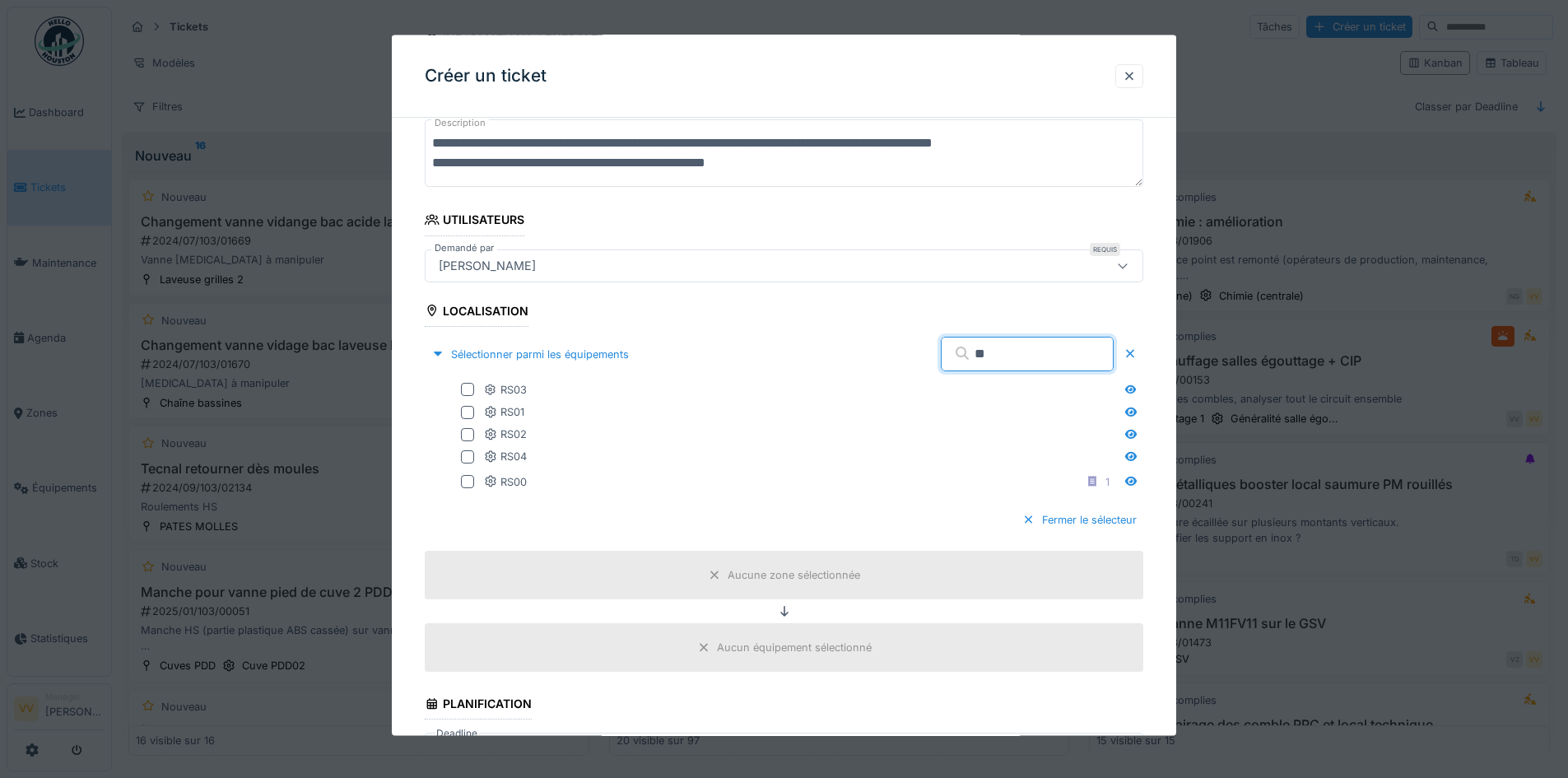
type input "*"
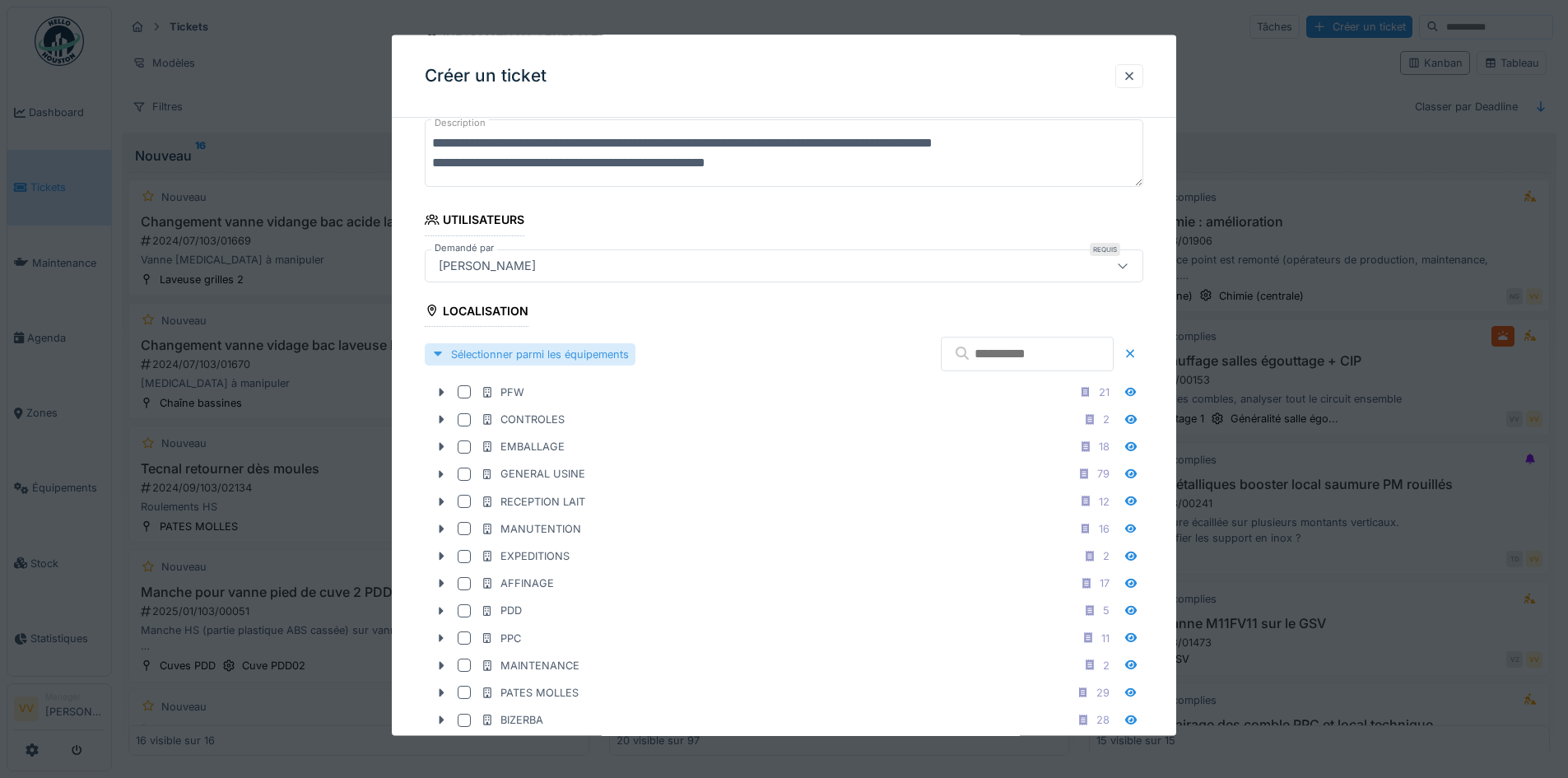
click at [560, 349] on div "Sélectionner parmi les équipements" at bounding box center [530, 353] width 211 height 22
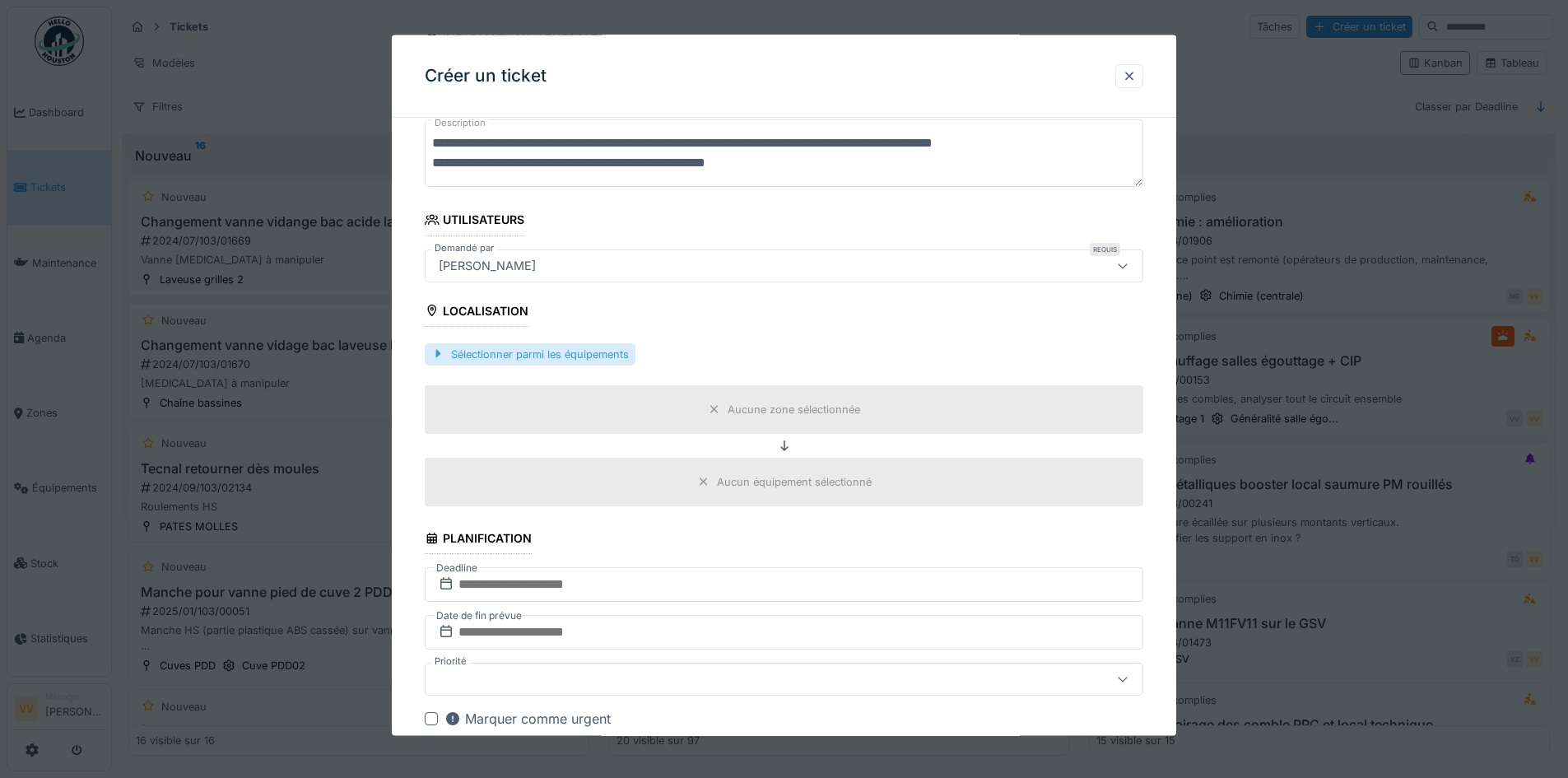
click at [560, 349] on div "Sélectionner parmi les équipements" at bounding box center [530, 353] width 211 height 22
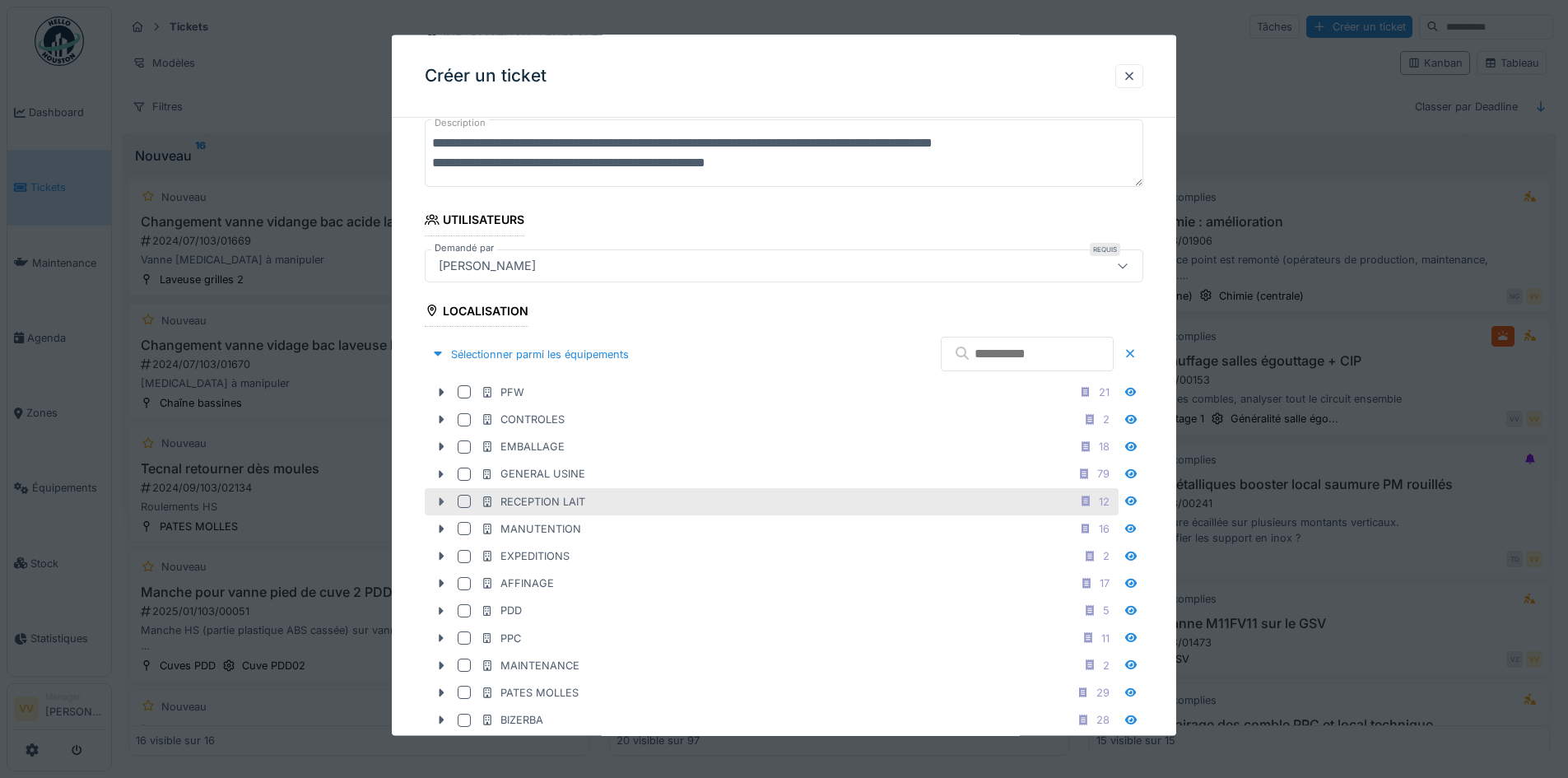
click at [443, 496] on icon at bounding box center [441, 501] width 13 height 11
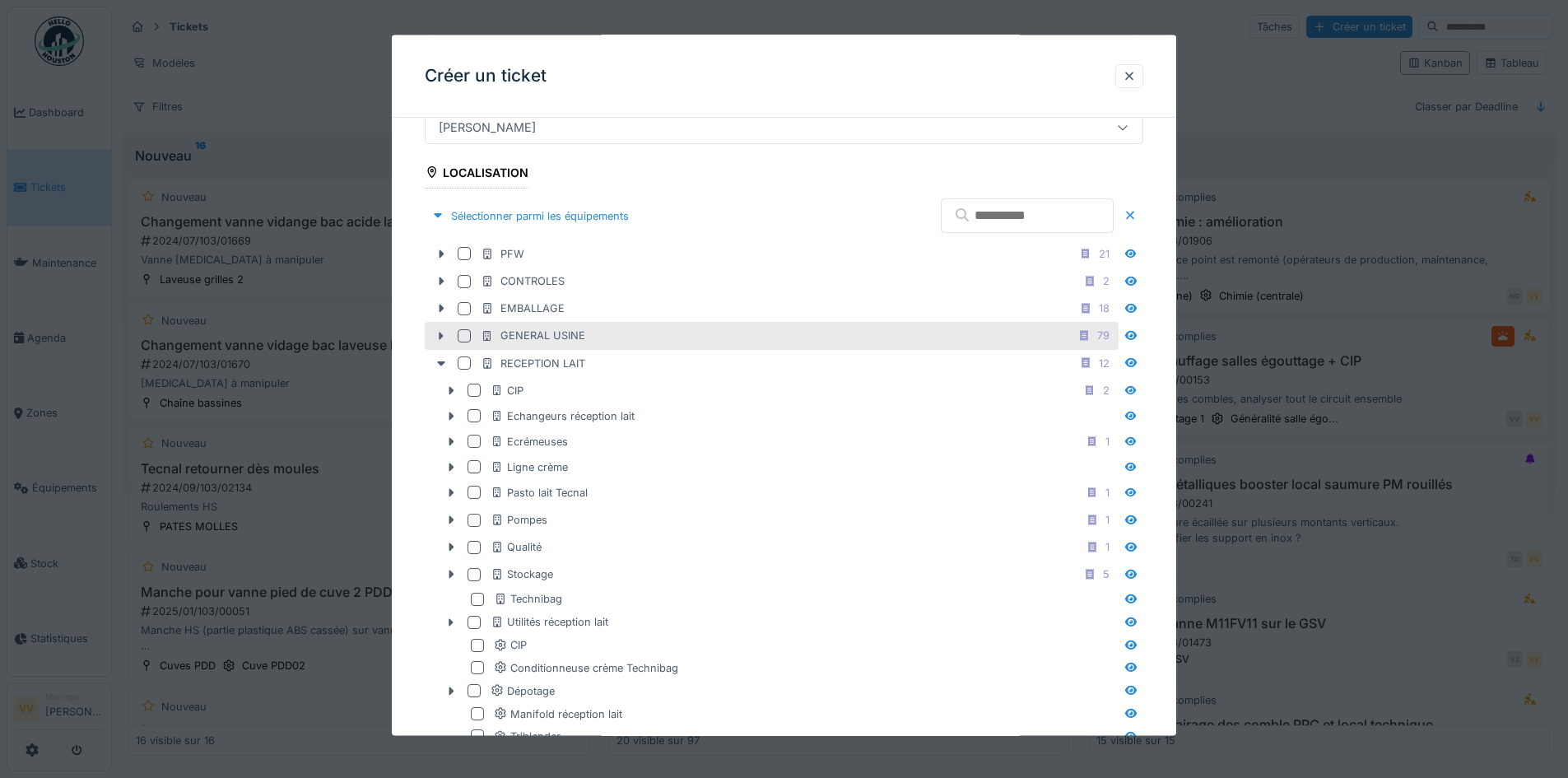
scroll to position [411, 0]
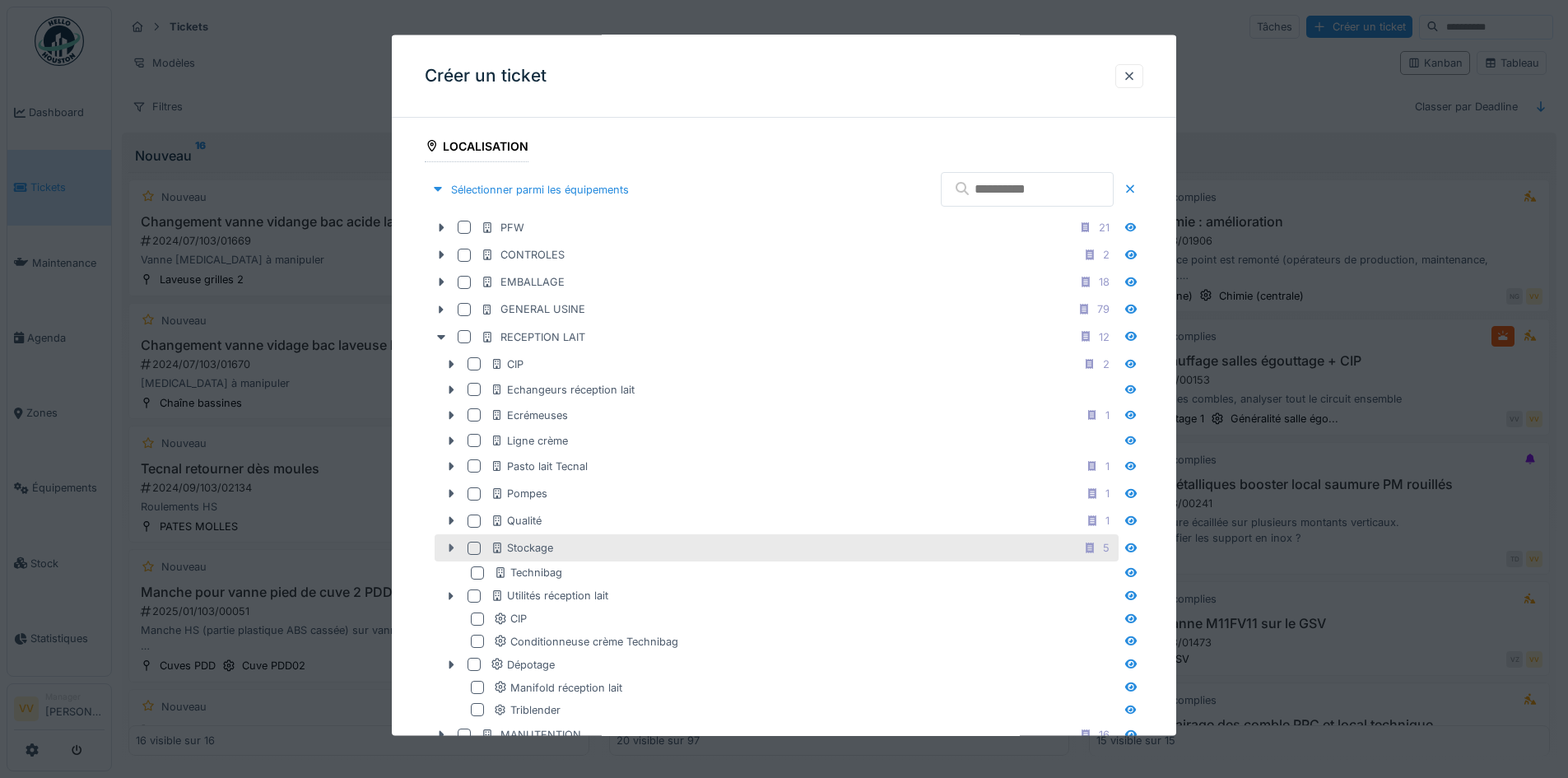
click at [447, 548] on icon at bounding box center [451, 548] width 13 height 11
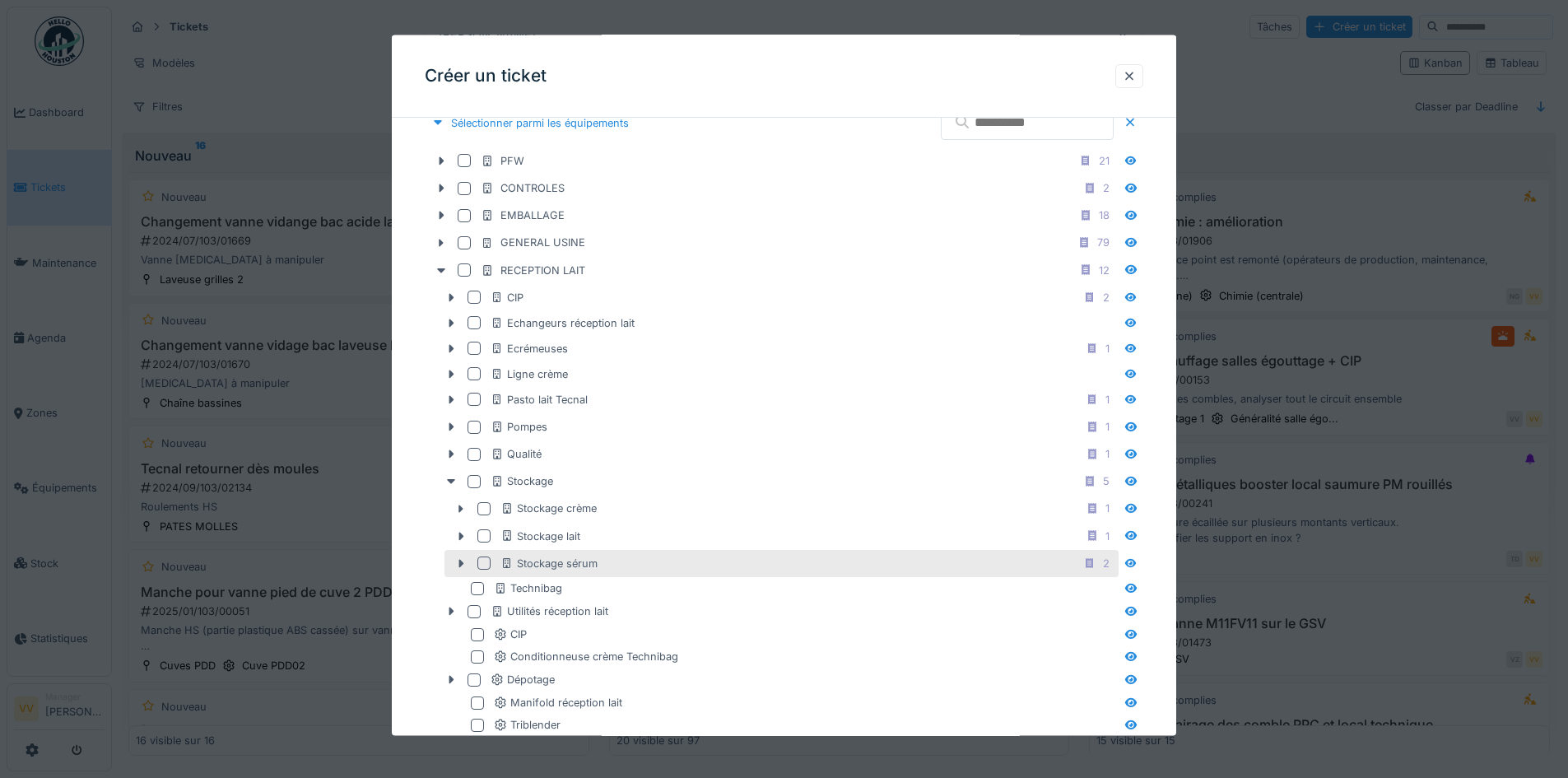
scroll to position [576, 0]
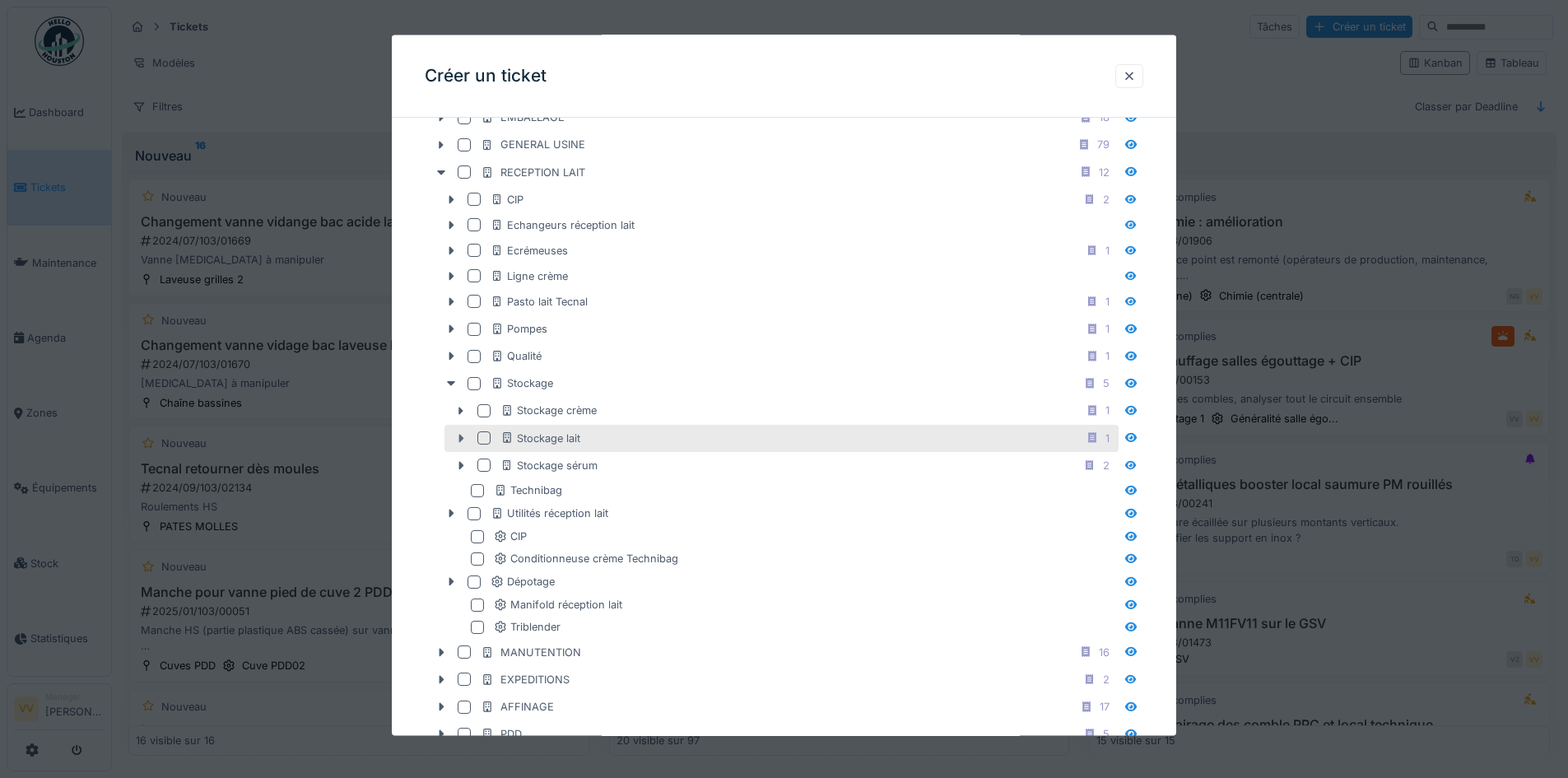
click at [462, 436] on icon at bounding box center [462, 438] width 5 height 8
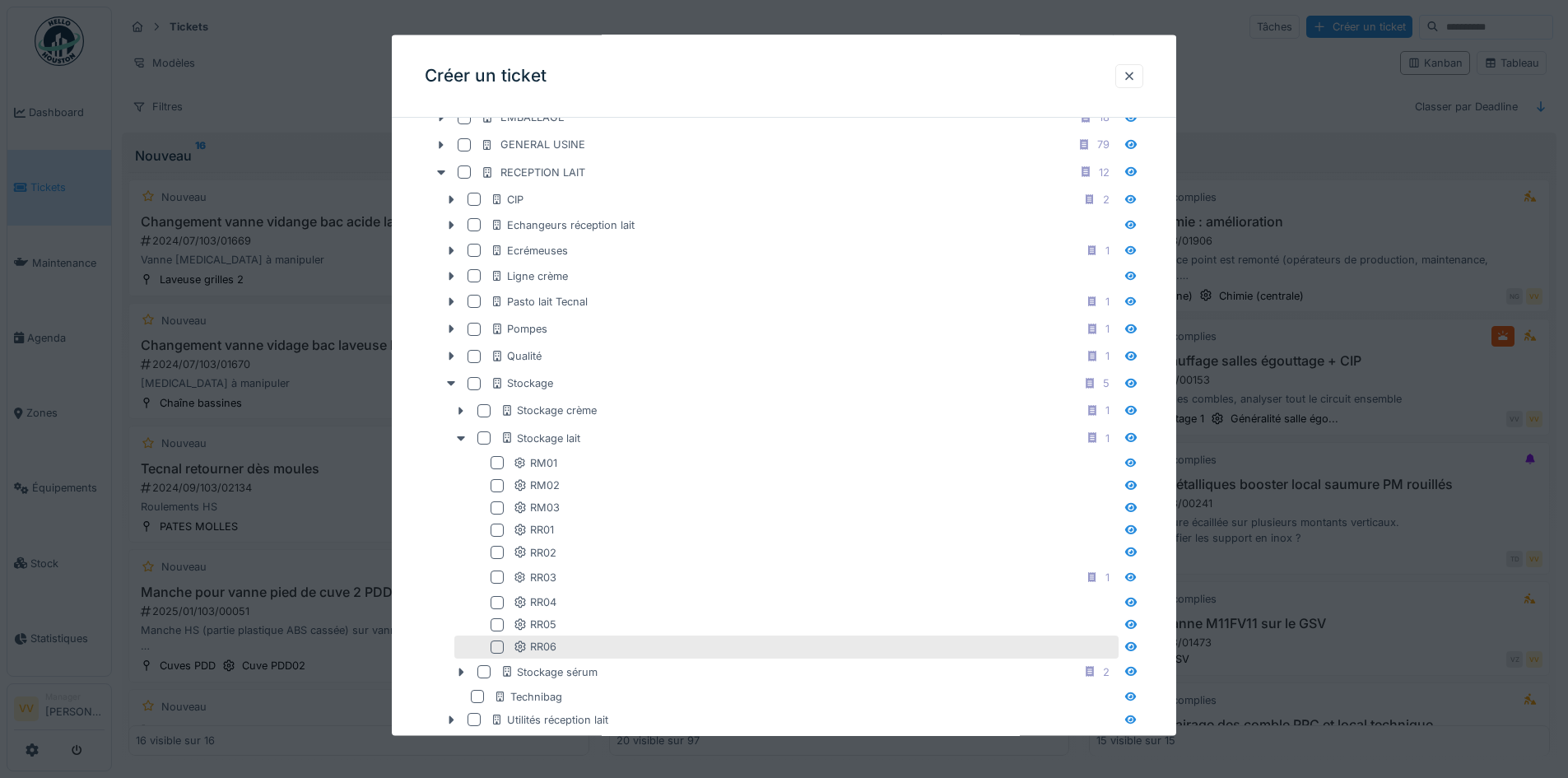
click at [493, 643] on div at bounding box center [497, 646] width 13 height 13
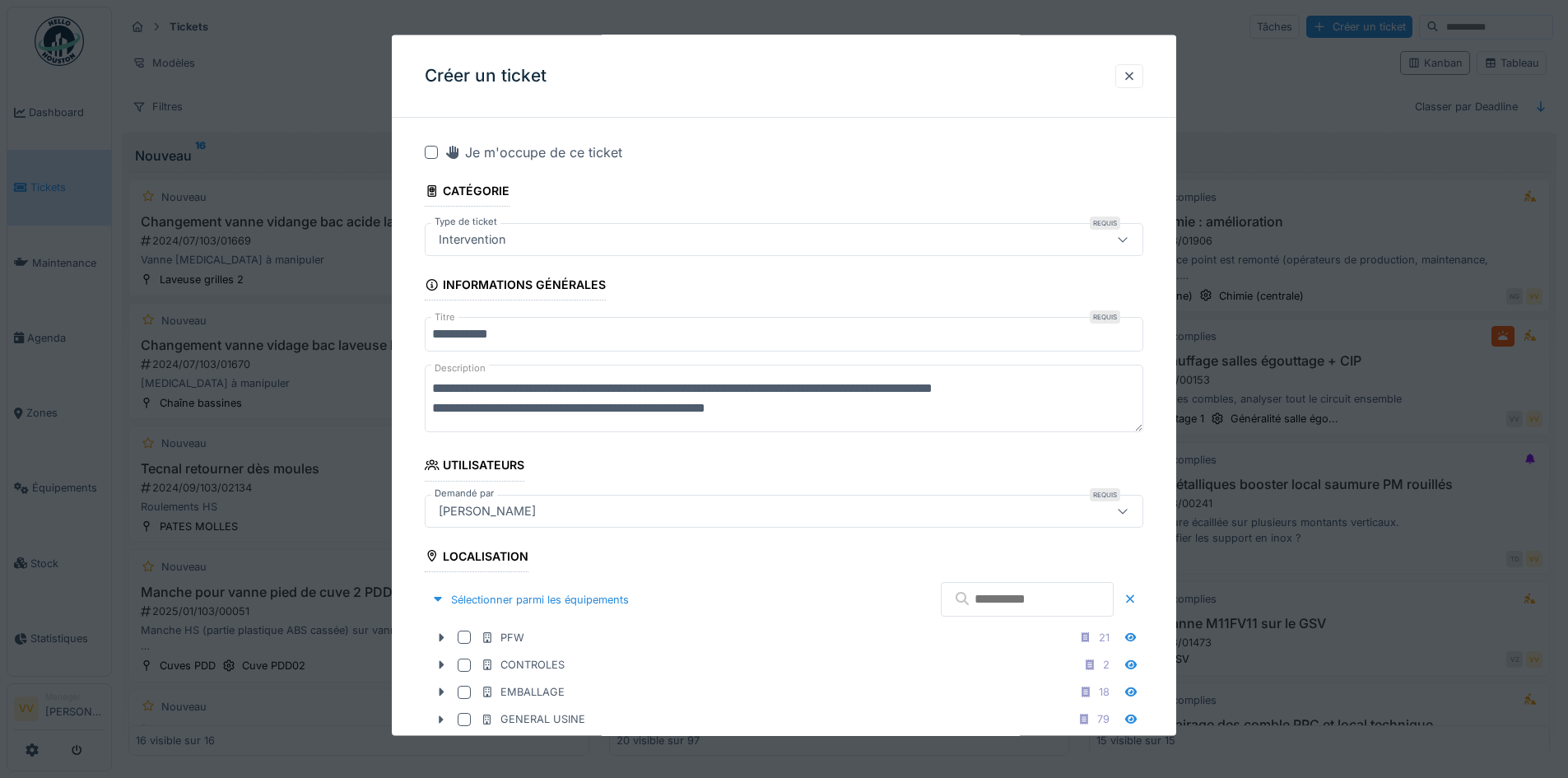
scroll to position [0, 0]
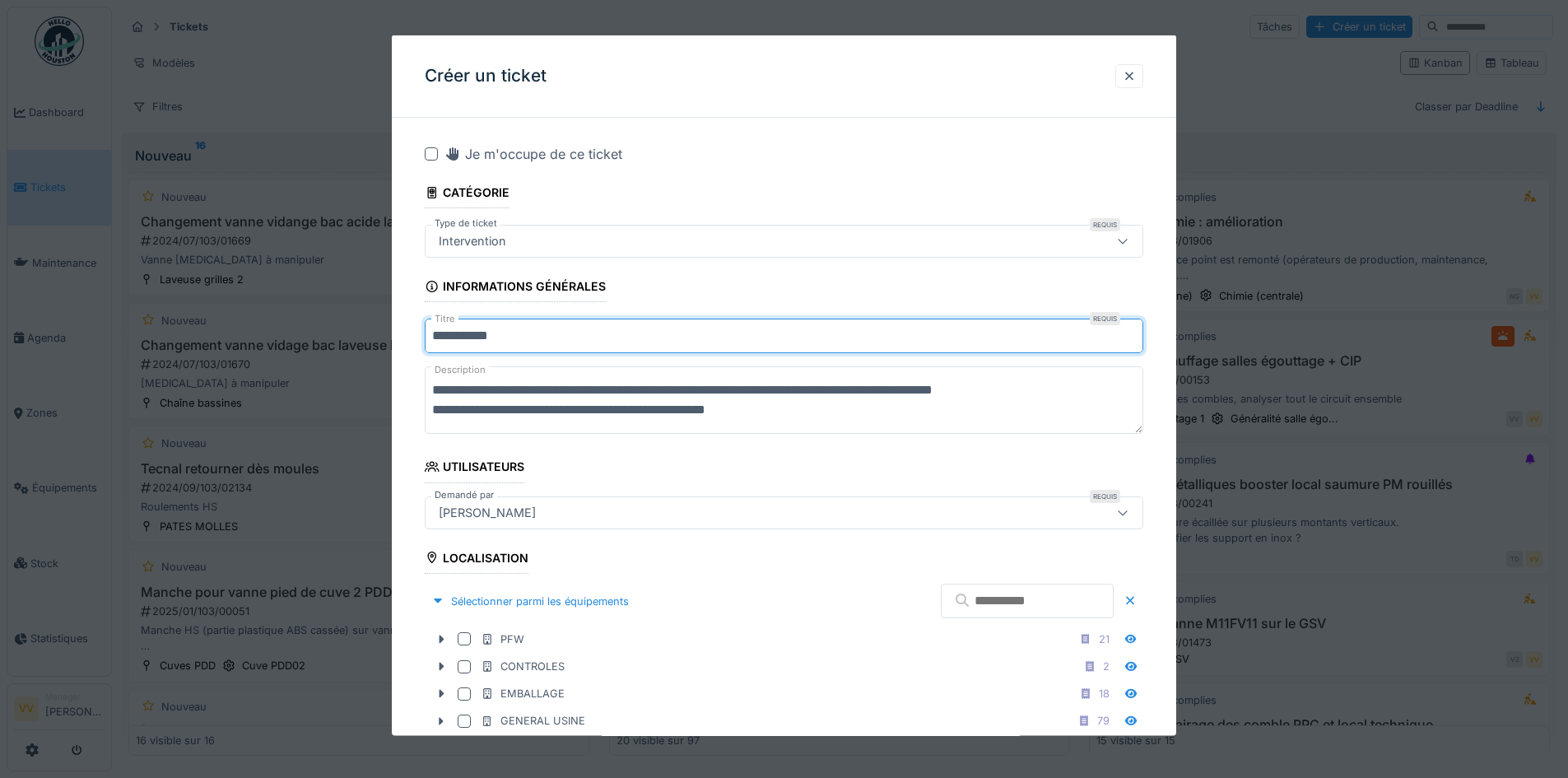
click at [487, 336] on input "**********" at bounding box center [784, 336] width 719 height 35
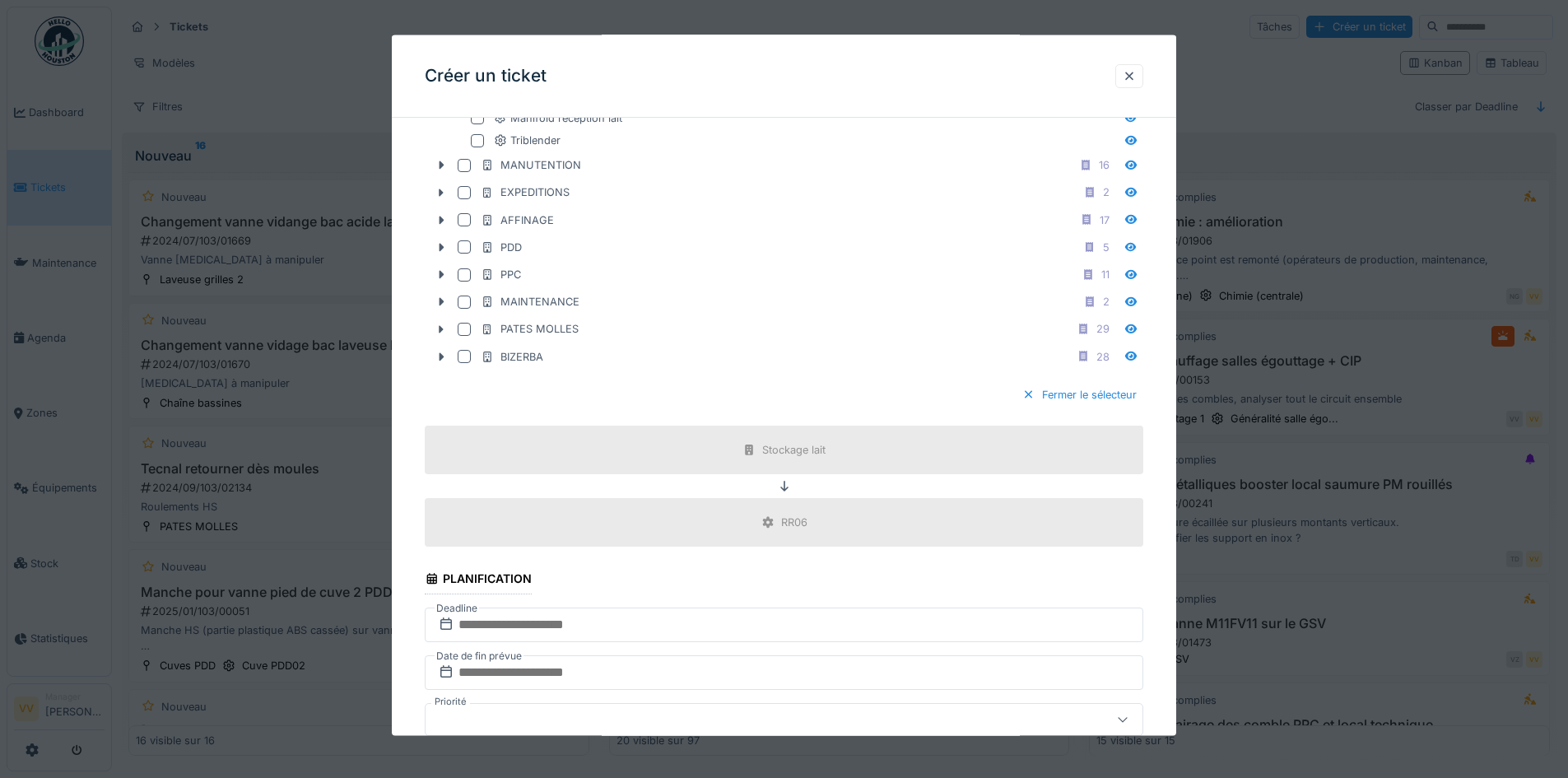
scroll to position [1317, 0]
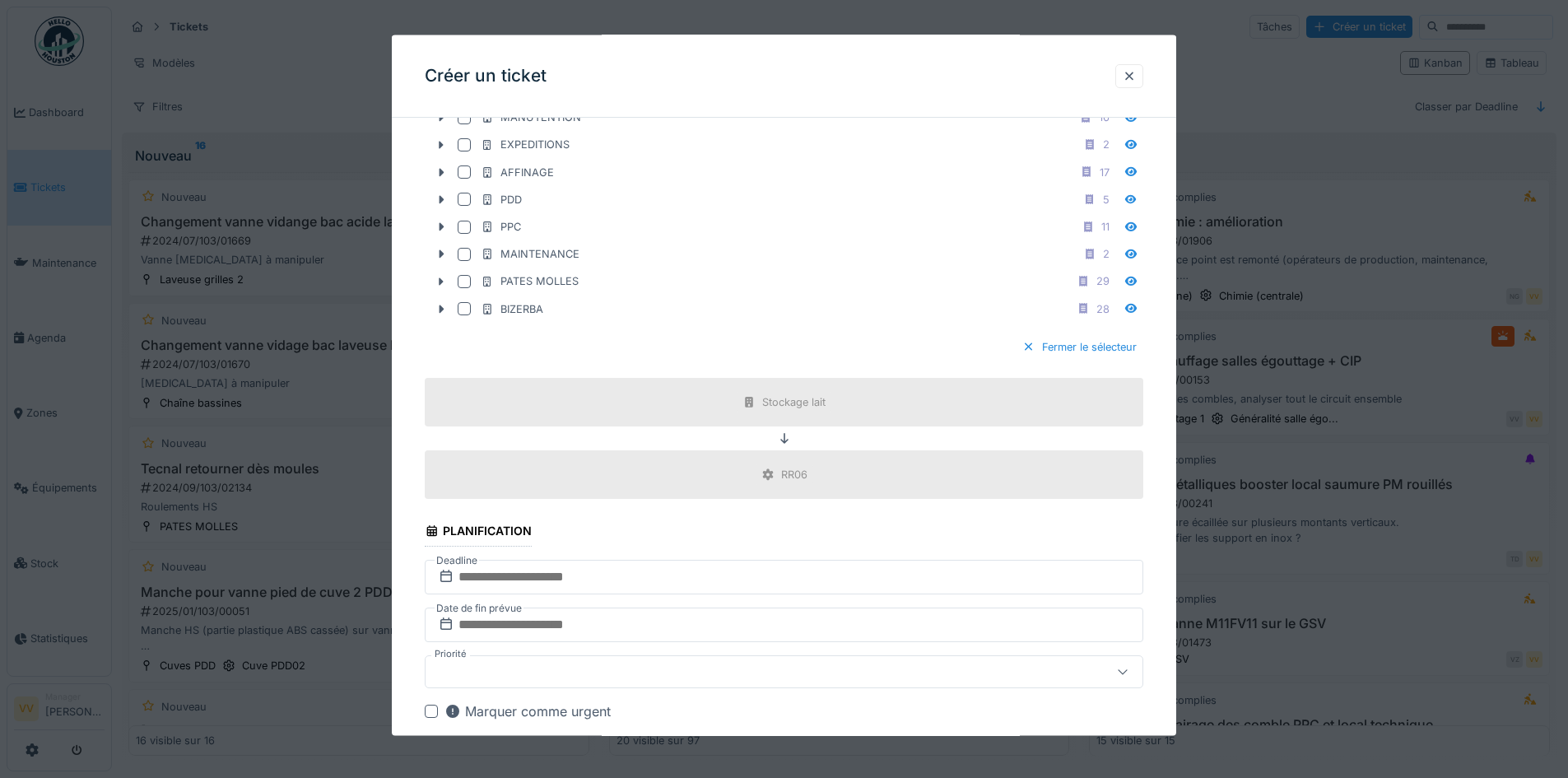
type input "**********"
click at [681, 585] on input "text" at bounding box center [784, 577] width 719 height 35
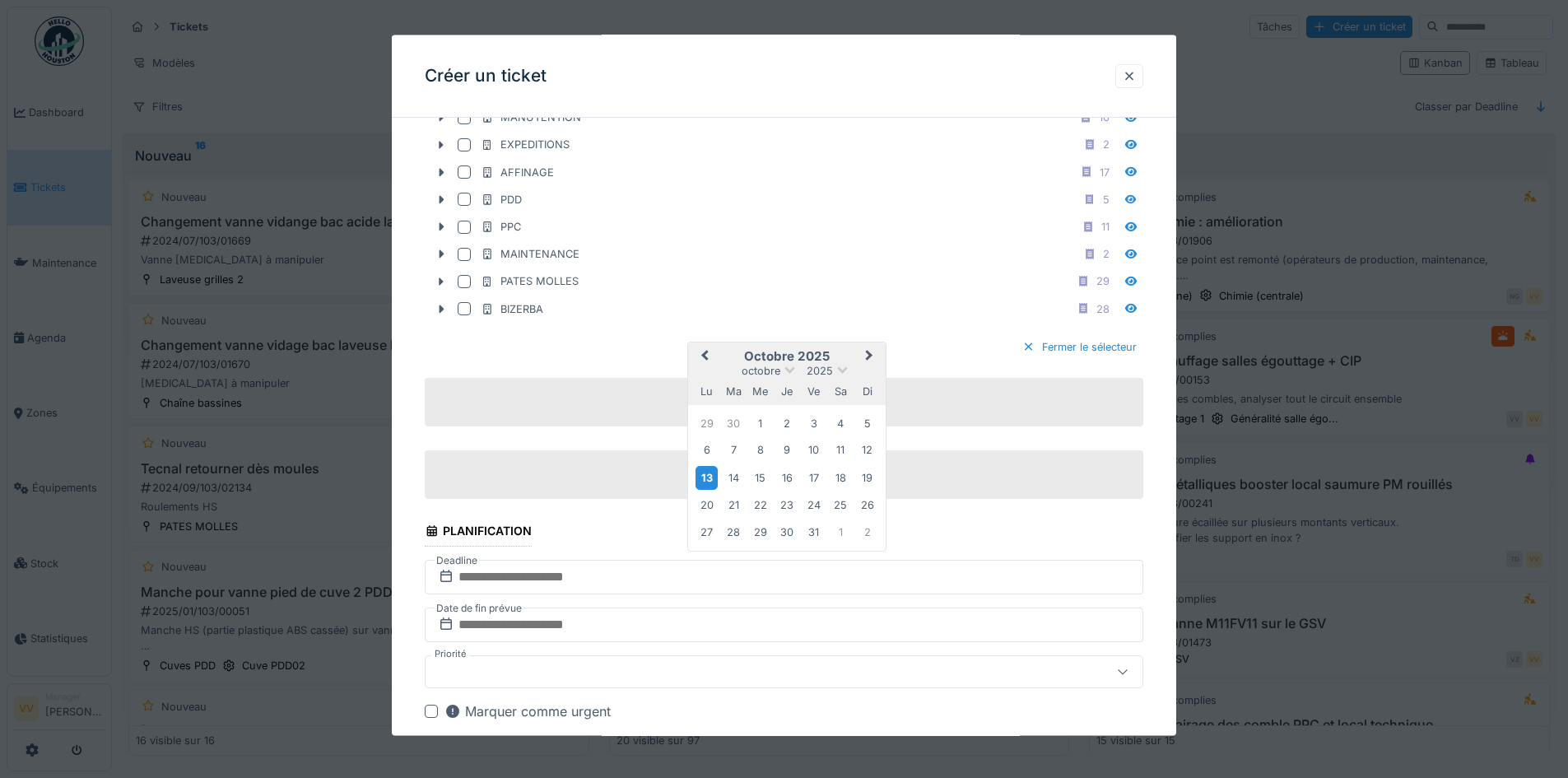
click at [709, 478] on div "13" at bounding box center [706, 477] width 22 height 24
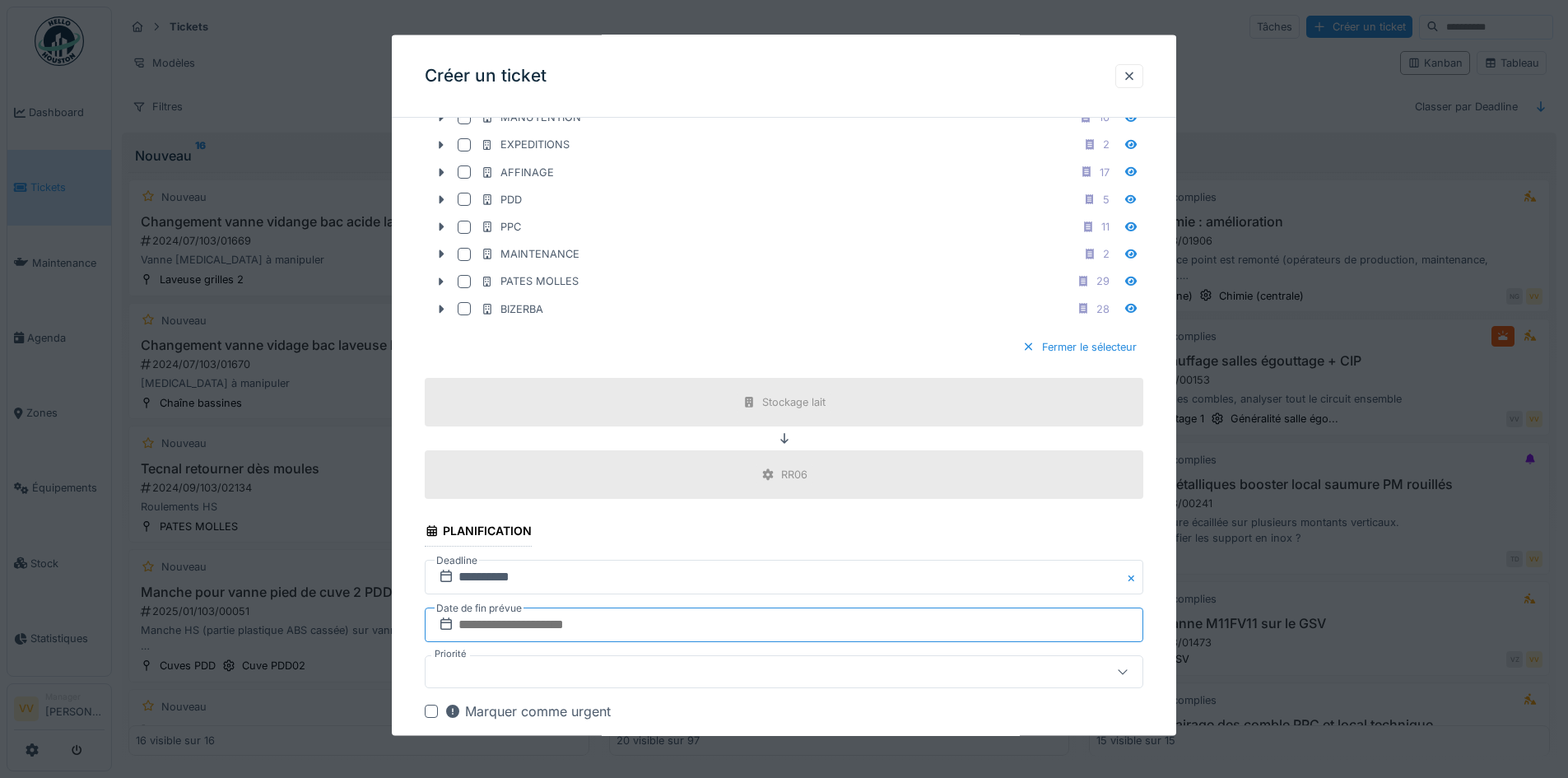
click at [637, 620] on input "text" at bounding box center [784, 625] width 719 height 35
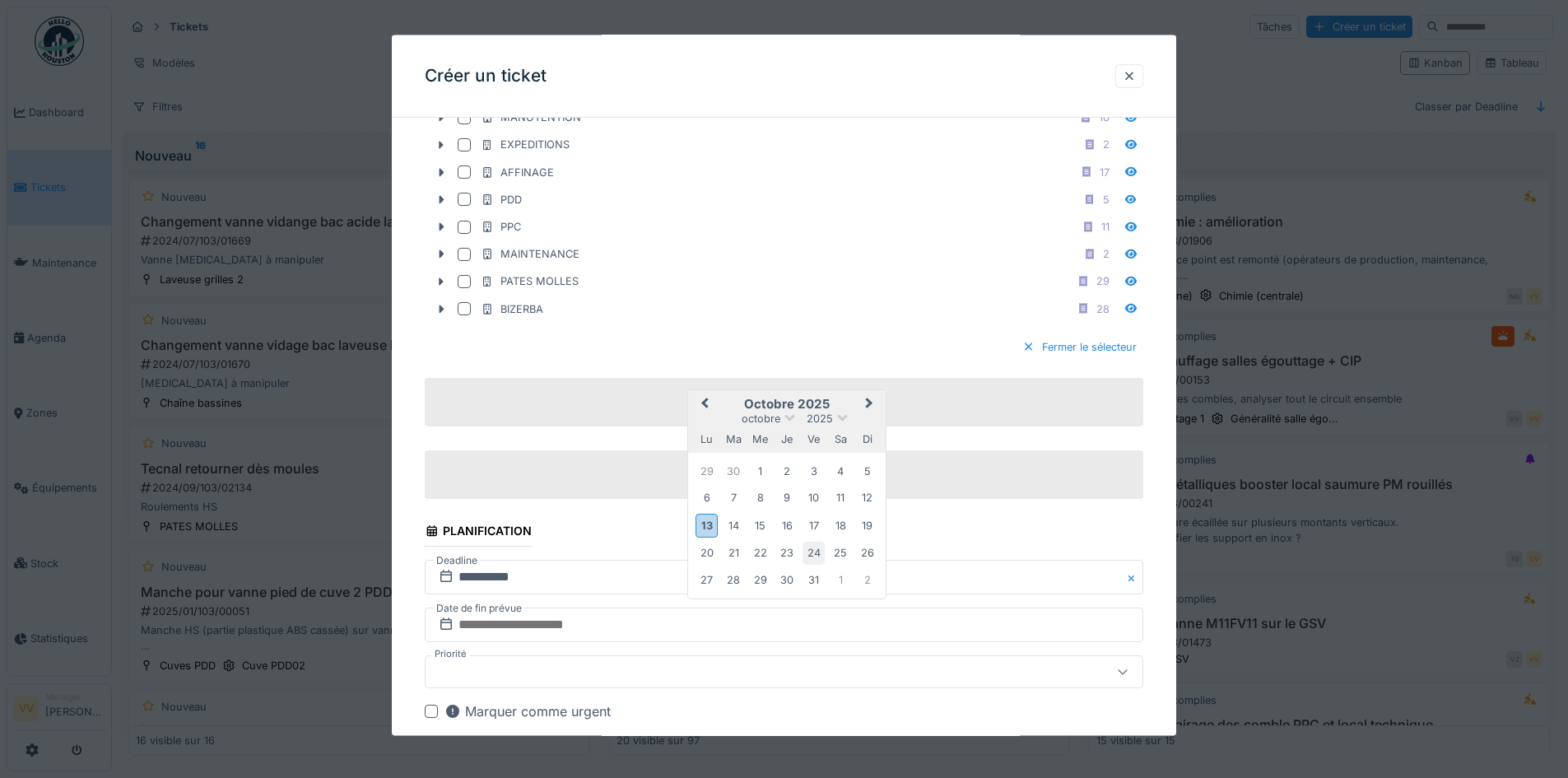
click at [812, 551] on div "24" at bounding box center [814, 553] width 22 height 22
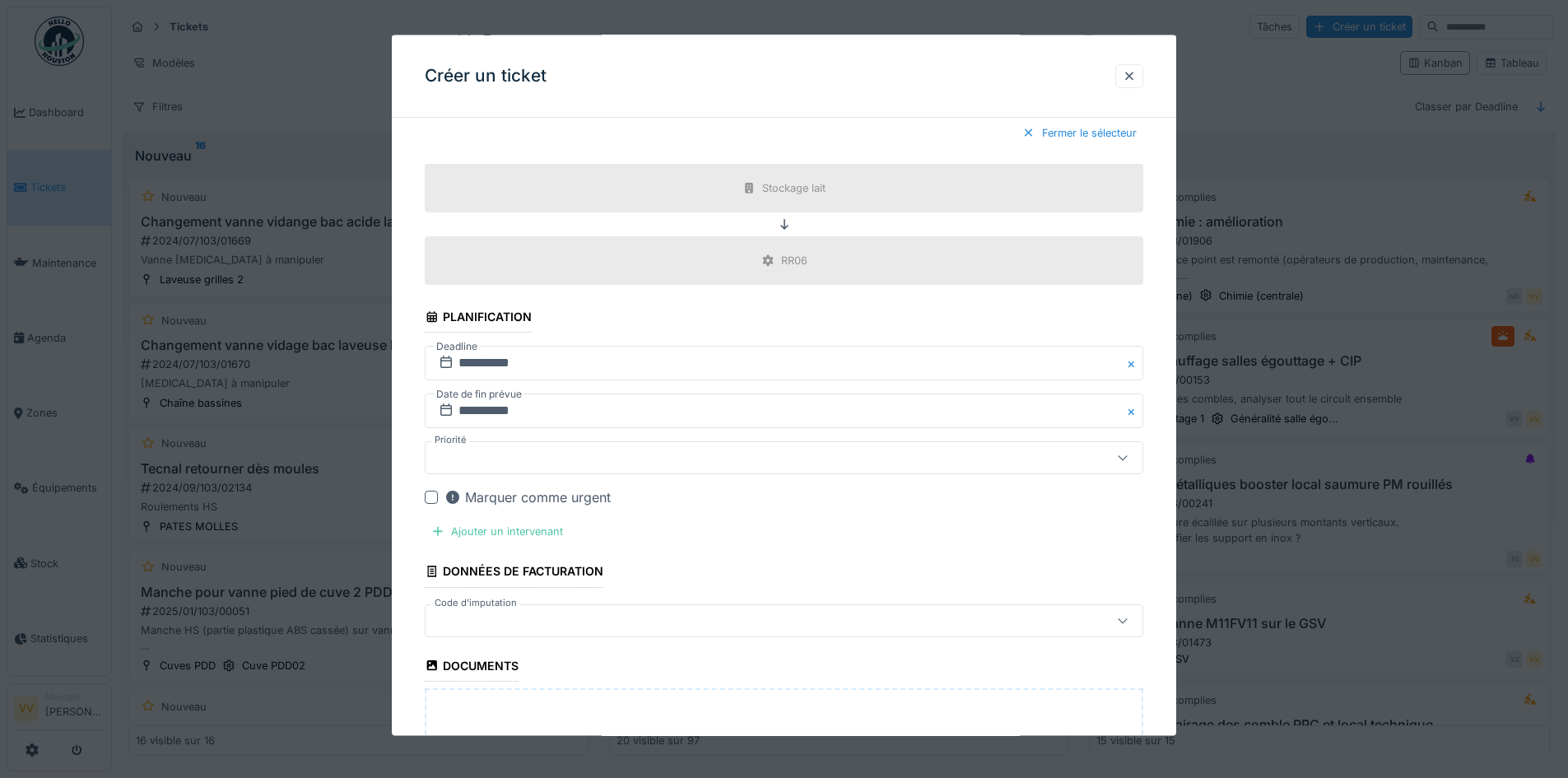
scroll to position [1563, 0]
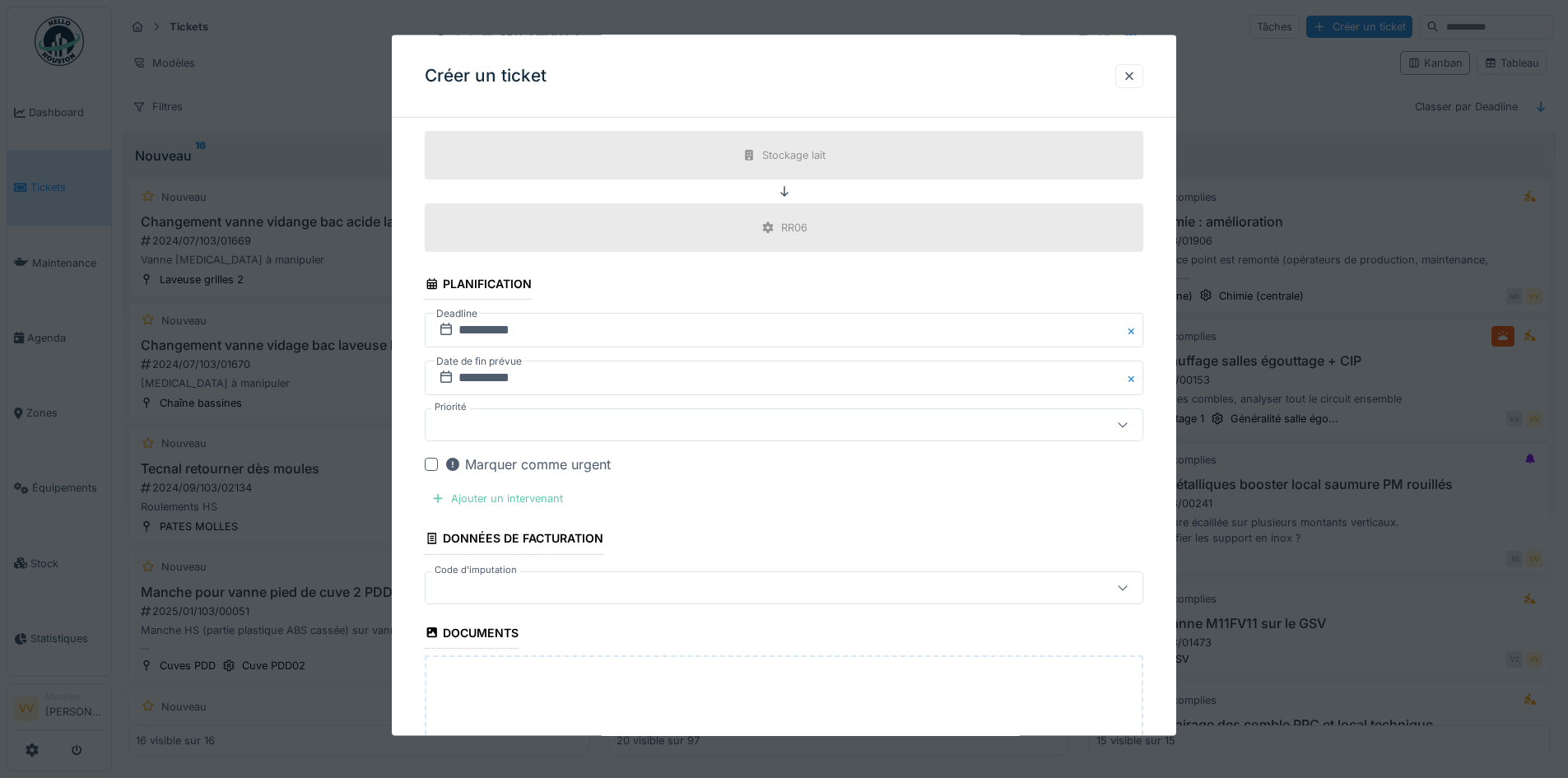
click at [468, 498] on div "Ajouter un intervenant" at bounding box center [497, 498] width 145 height 22
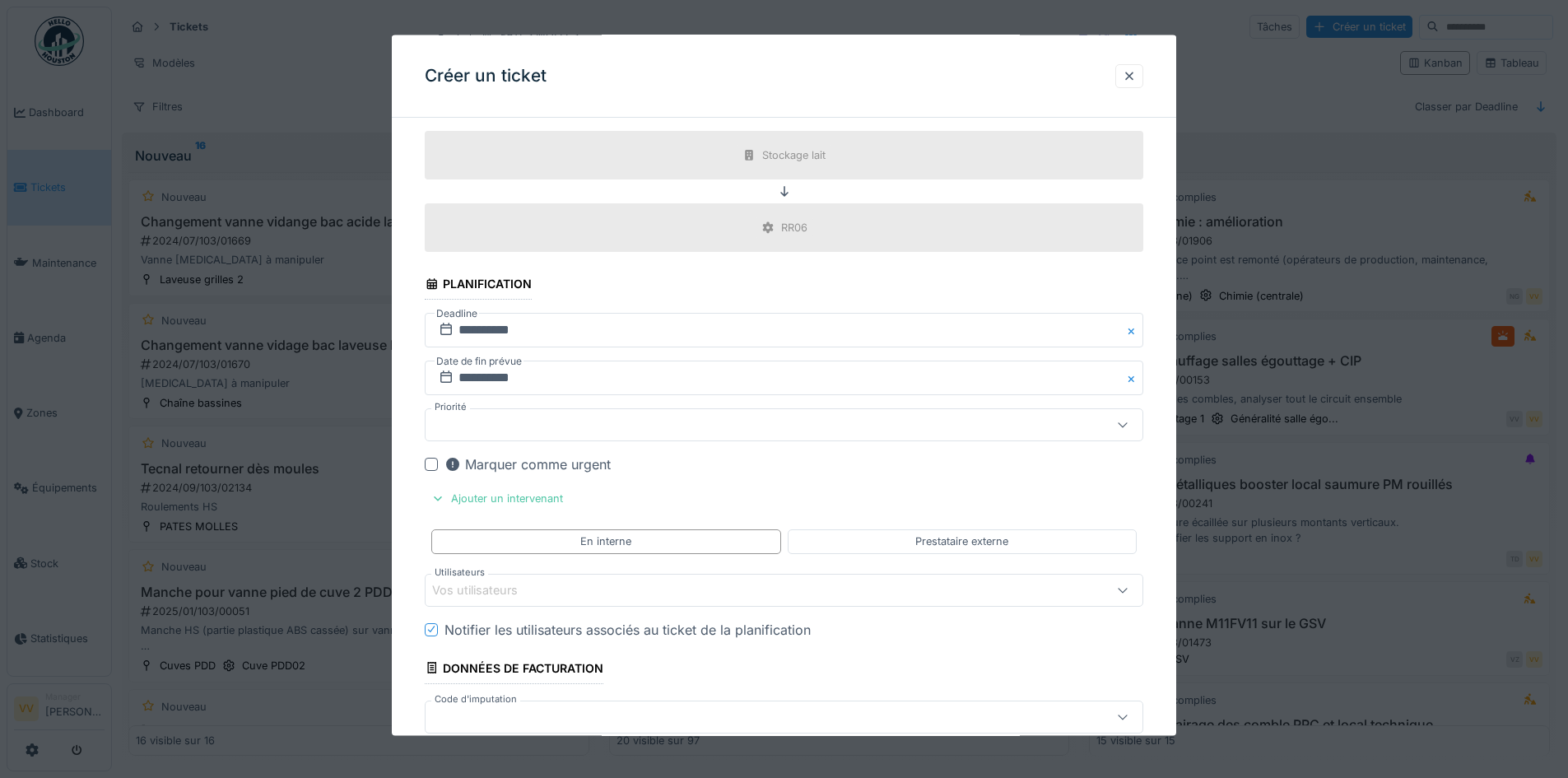
click at [517, 590] on div "Vos utilisateurs" at bounding box center [486, 589] width 109 height 18
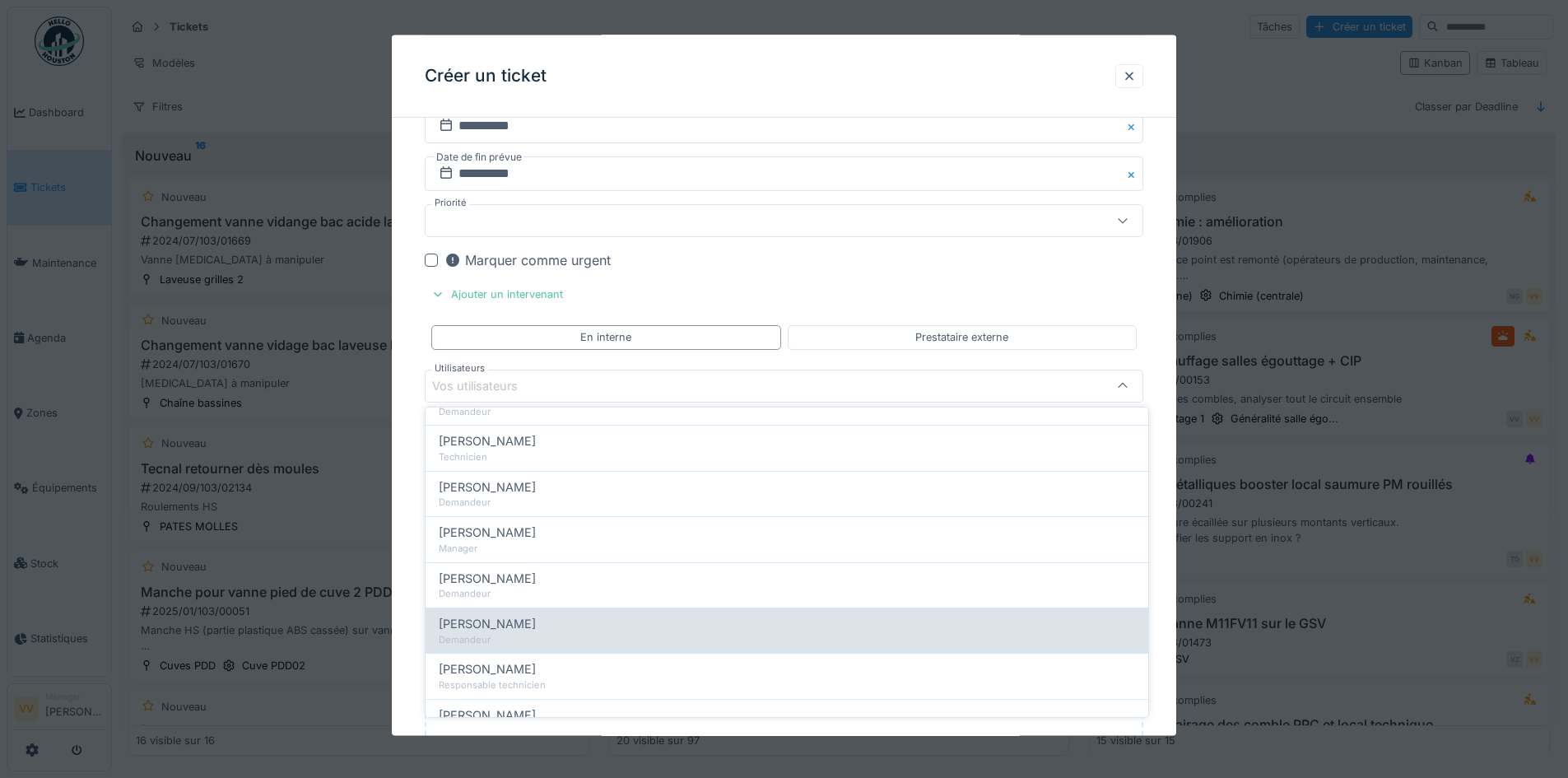
scroll to position [247, 0]
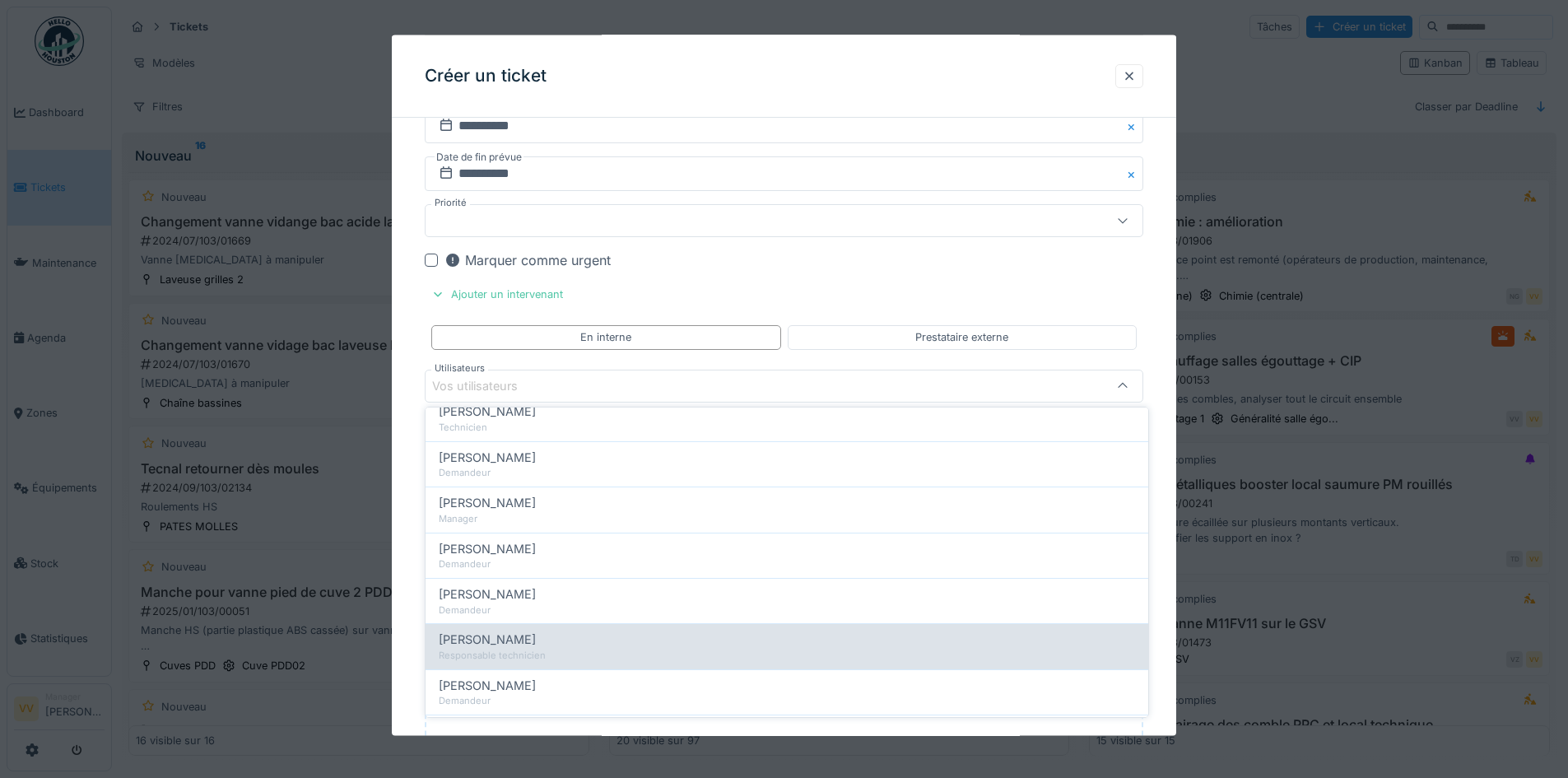
click at [586, 648] on div "Responsable technicien" at bounding box center [786, 655] width 696 height 14
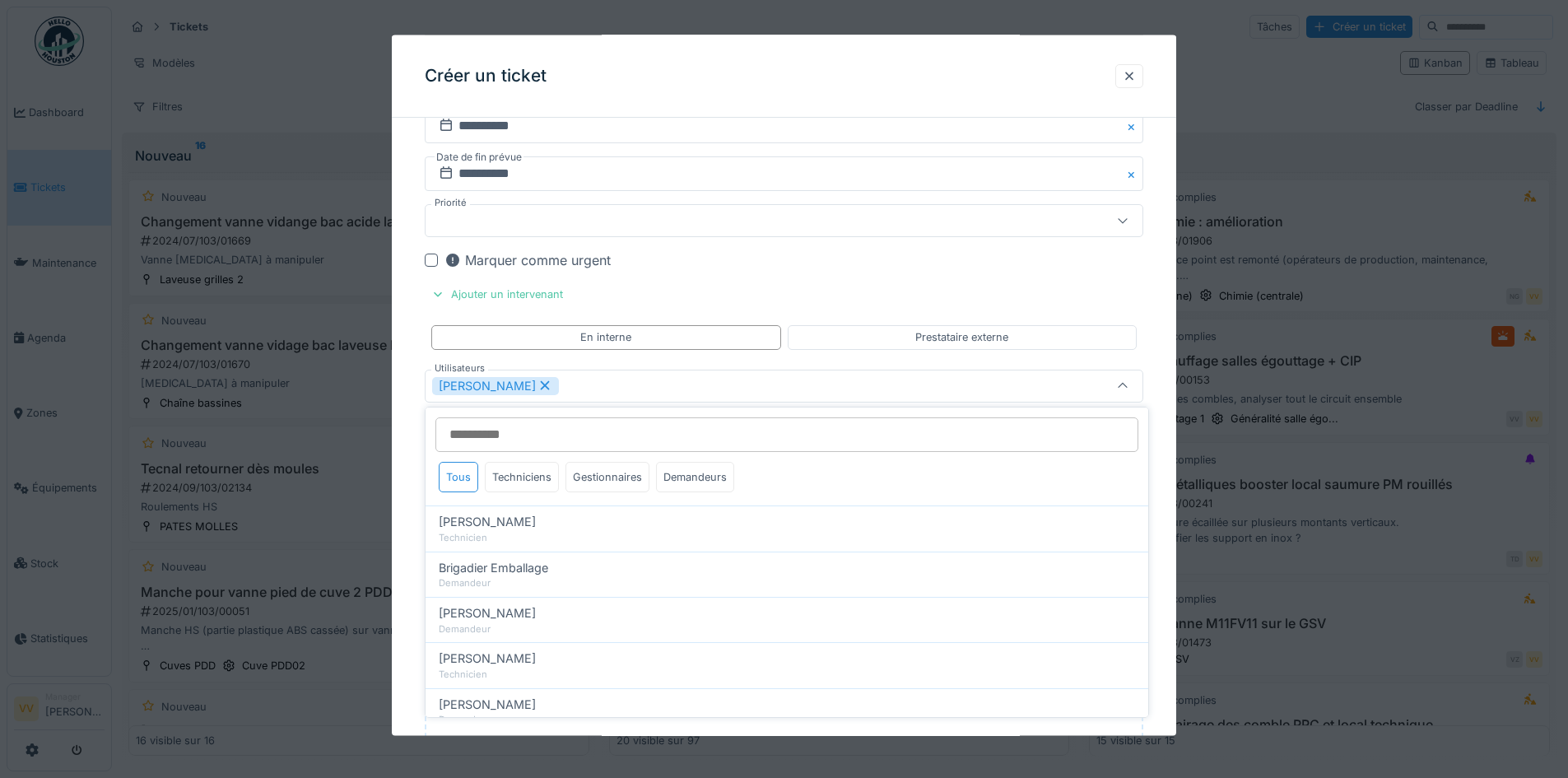
click at [615, 388] on div "Julien Bebronne" at bounding box center [742, 385] width 619 height 18
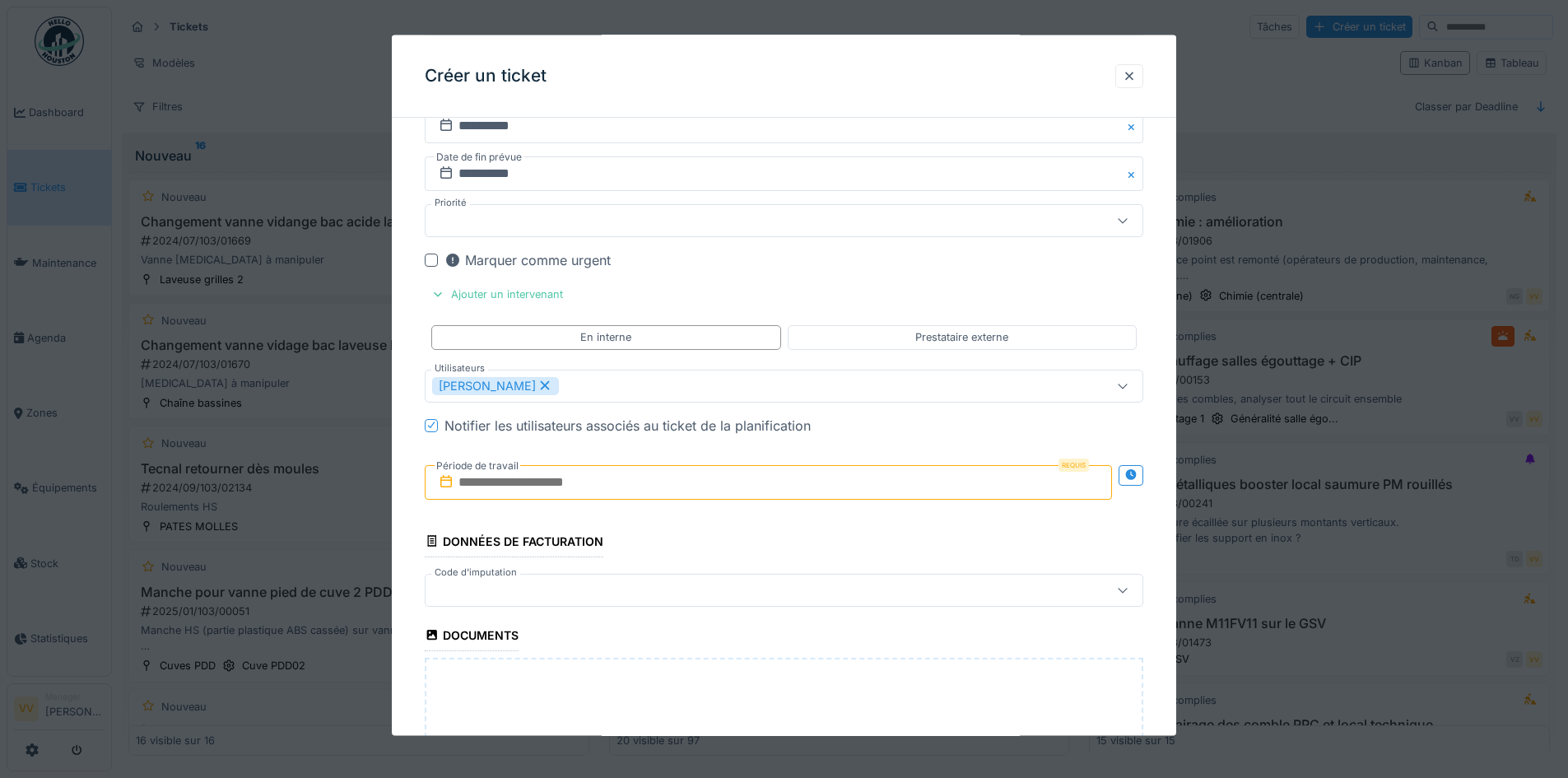
click at [602, 384] on div "[PERSON_NAME]" at bounding box center [742, 385] width 619 height 18
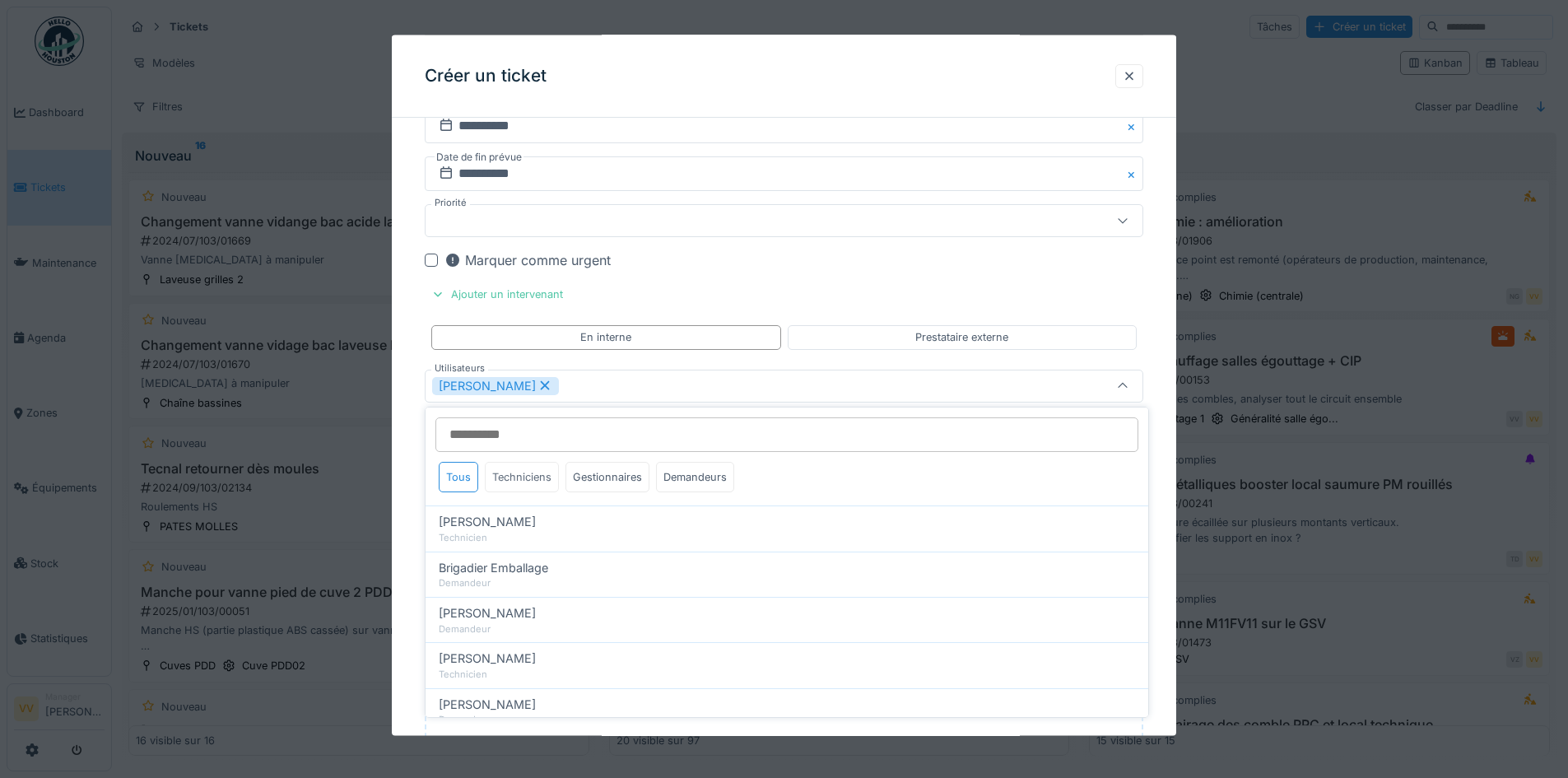
click at [518, 483] on div "Techniciens" at bounding box center [521, 476] width 74 height 30
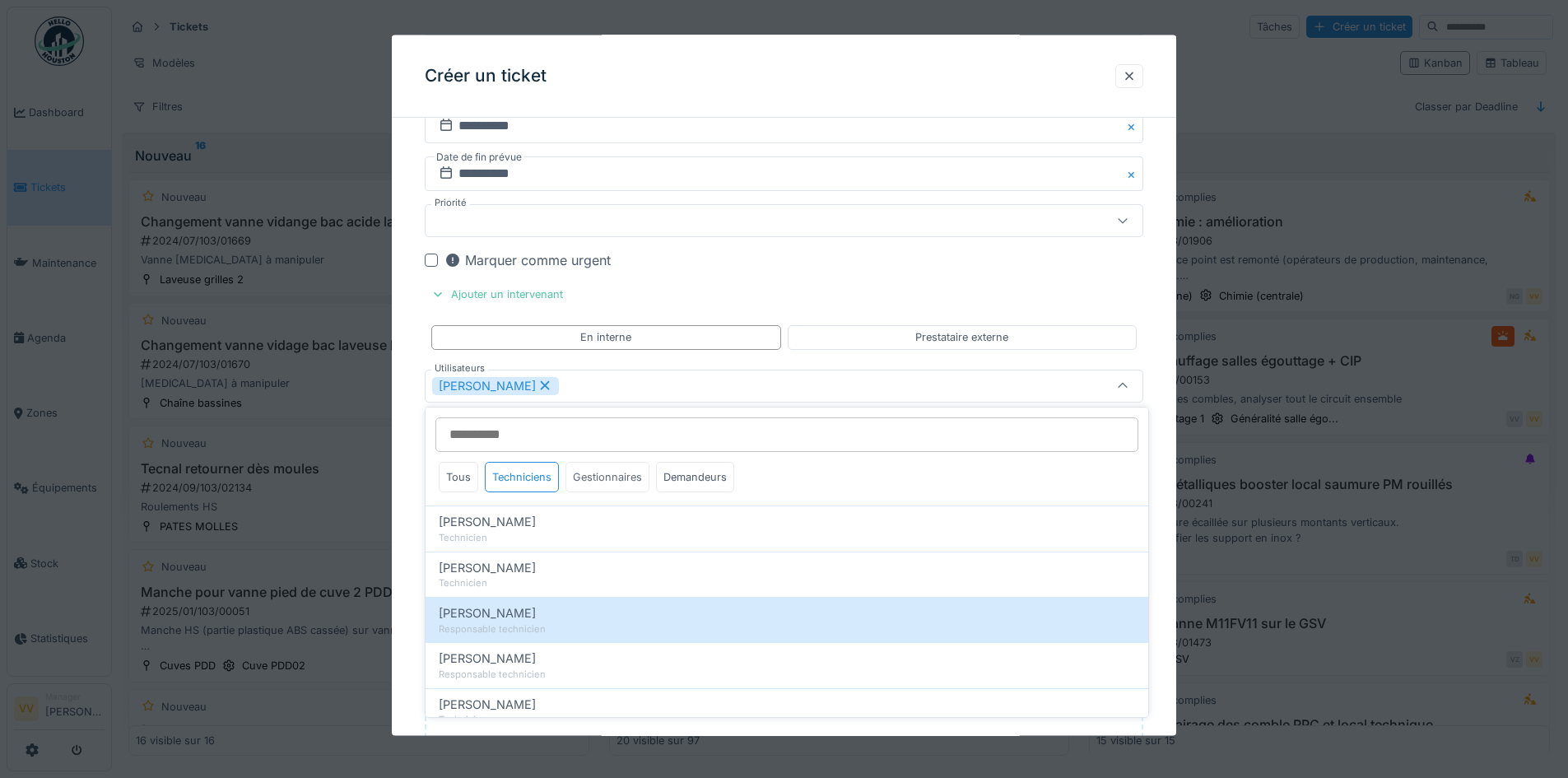
click at [622, 477] on div "Gestionnaires" at bounding box center [607, 476] width 84 height 30
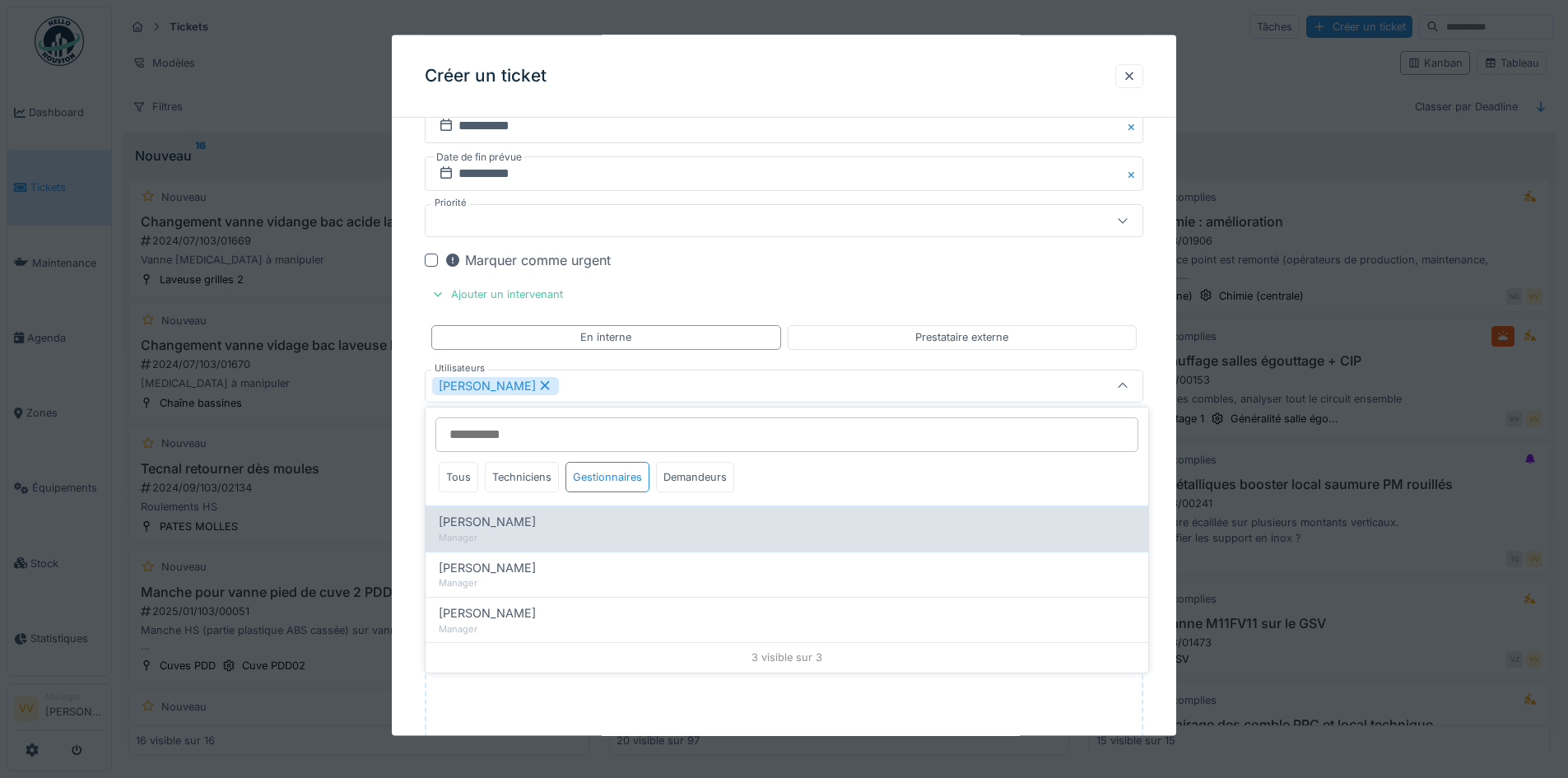
click at [512, 519] on span "[PERSON_NAME]" at bounding box center [487, 522] width 97 height 18
type input "*********"
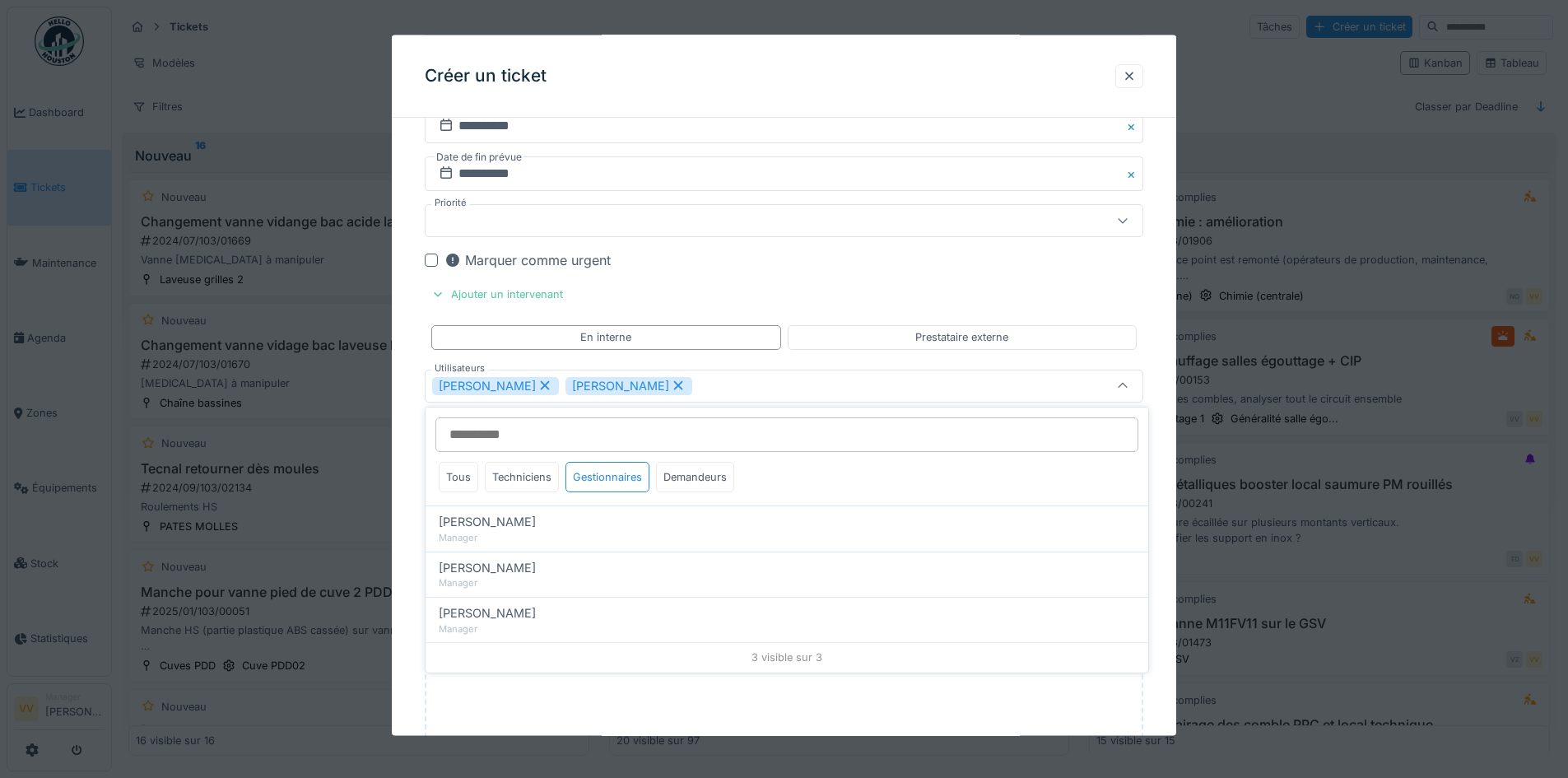
click at [917, 257] on div "Marquer comme urgent" at bounding box center [794, 260] width 699 height 20
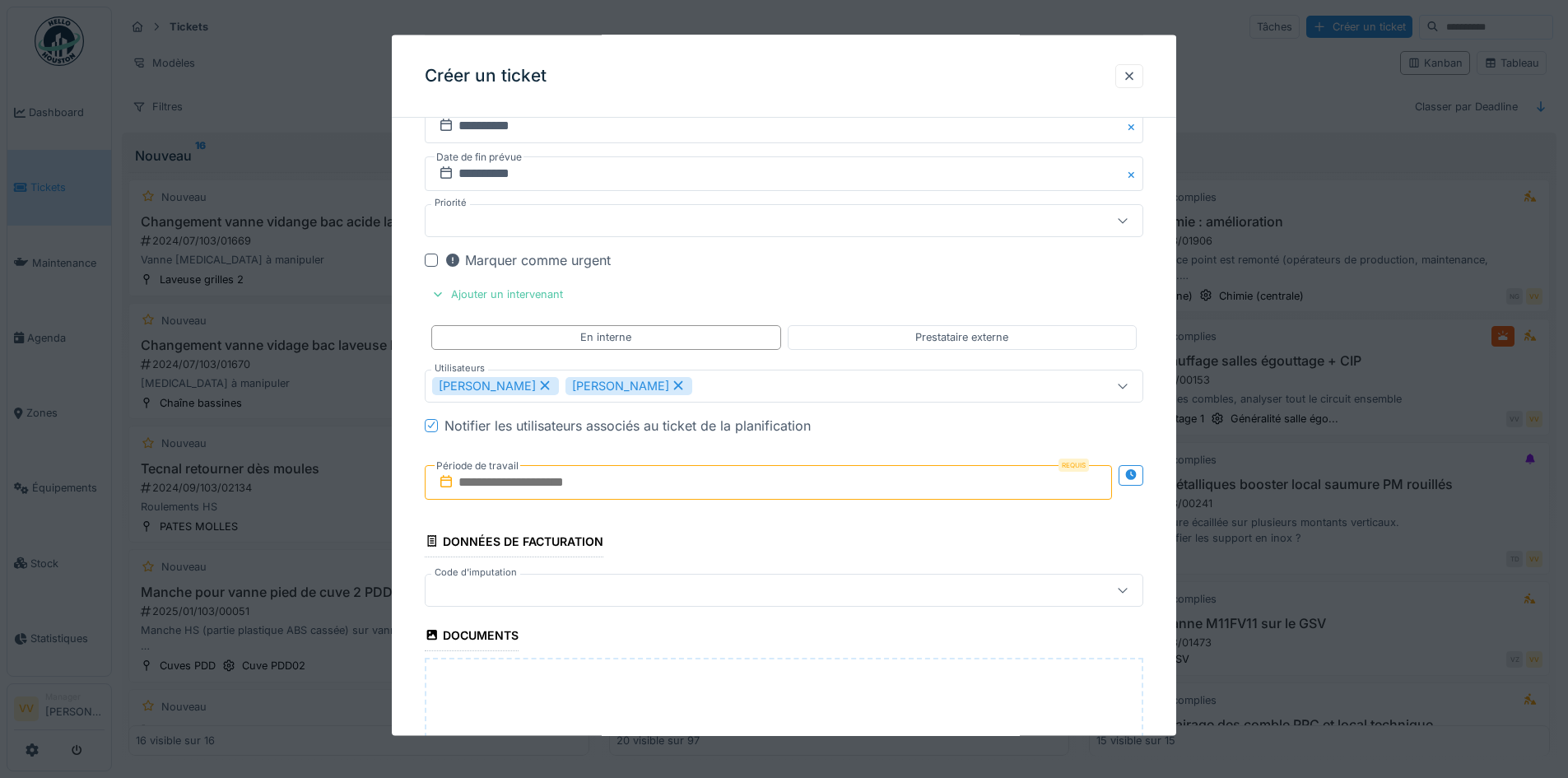
click at [557, 481] on input "text" at bounding box center [768, 482] width 687 height 35
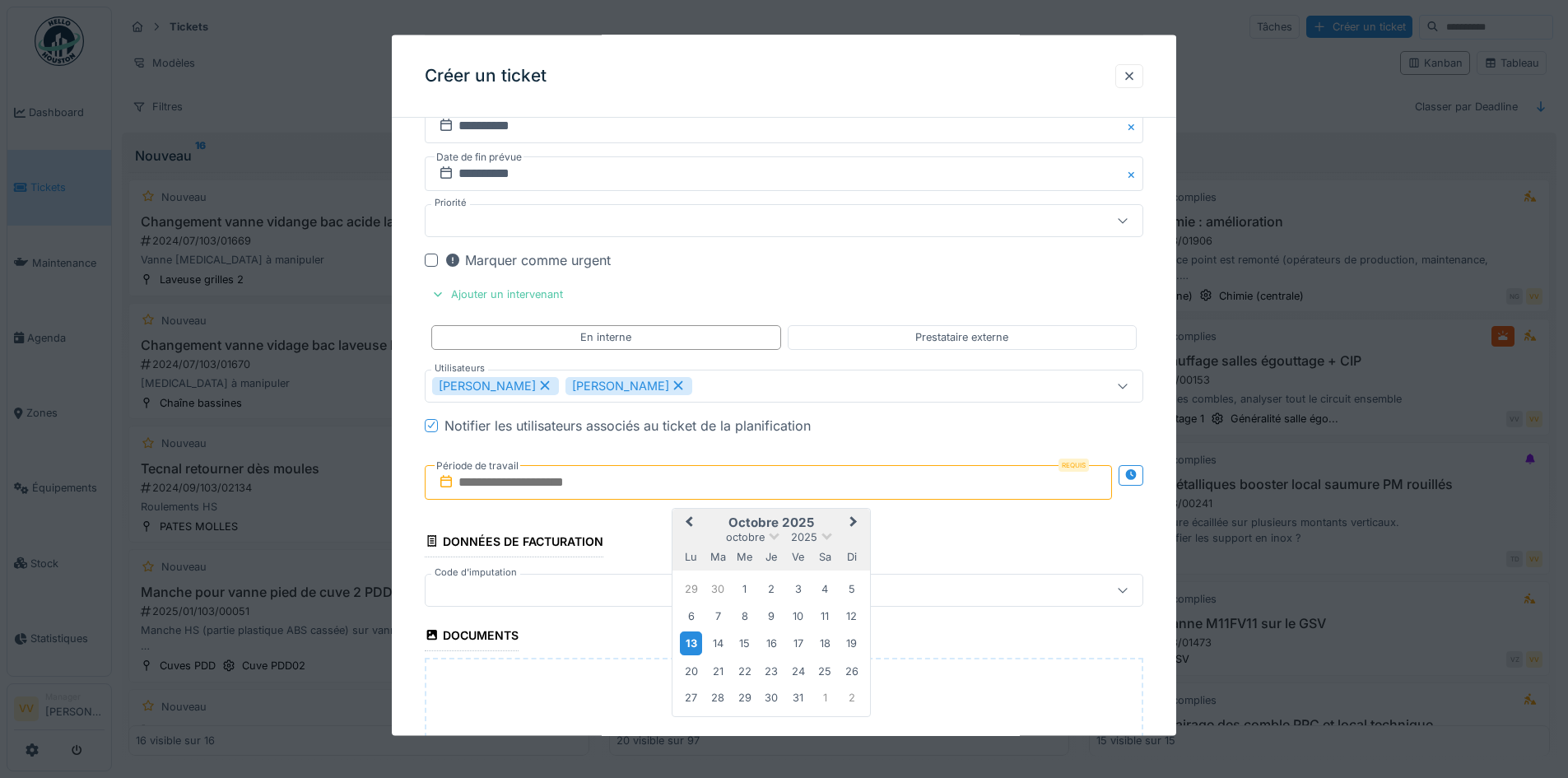
click at [694, 645] on div "13" at bounding box center [691, 643] width 22 height 24
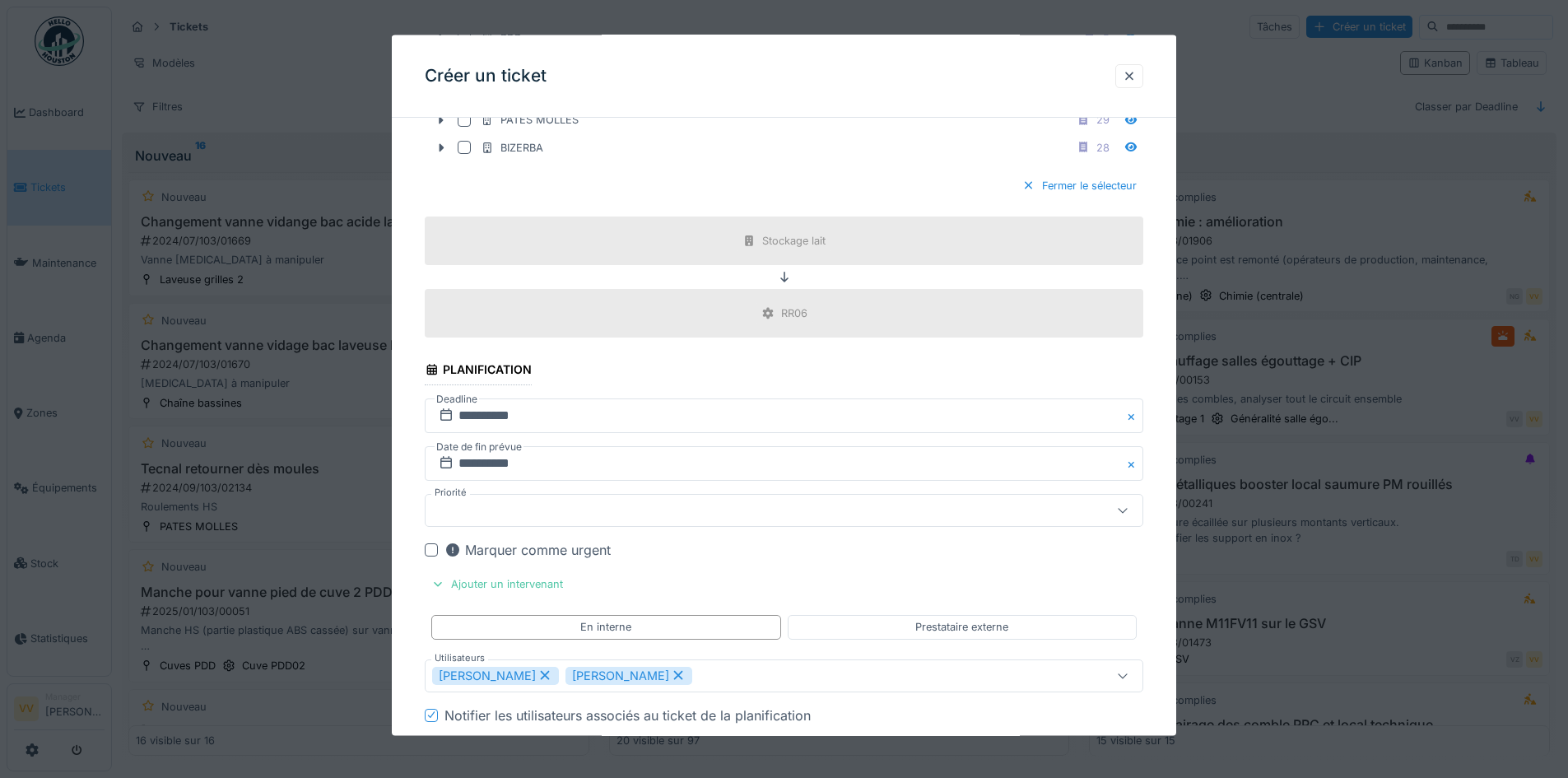
scroll to position [1468, 0]
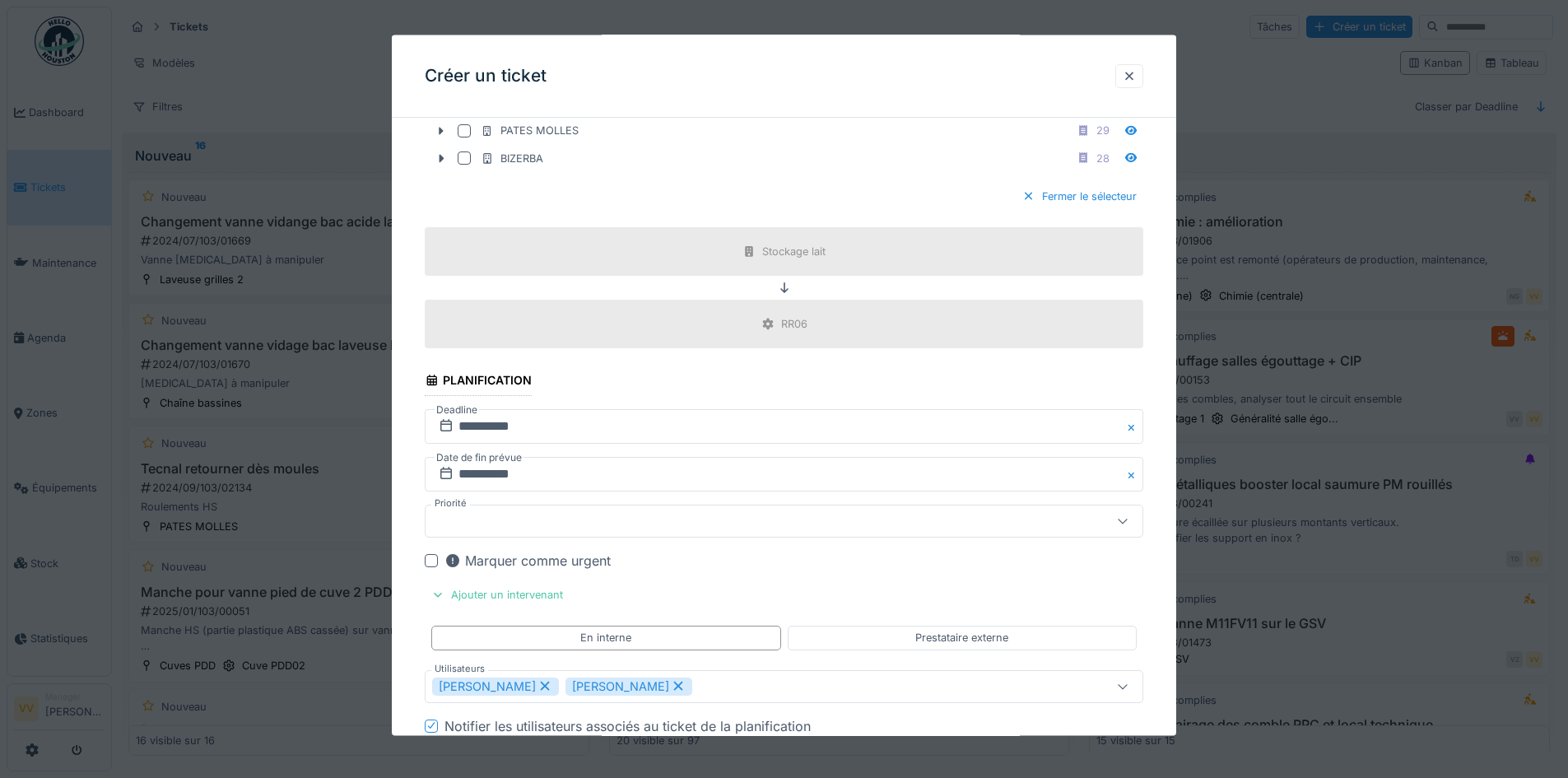
click at [436, 558] on div at bounding box center [431, 560] width 13 height 13
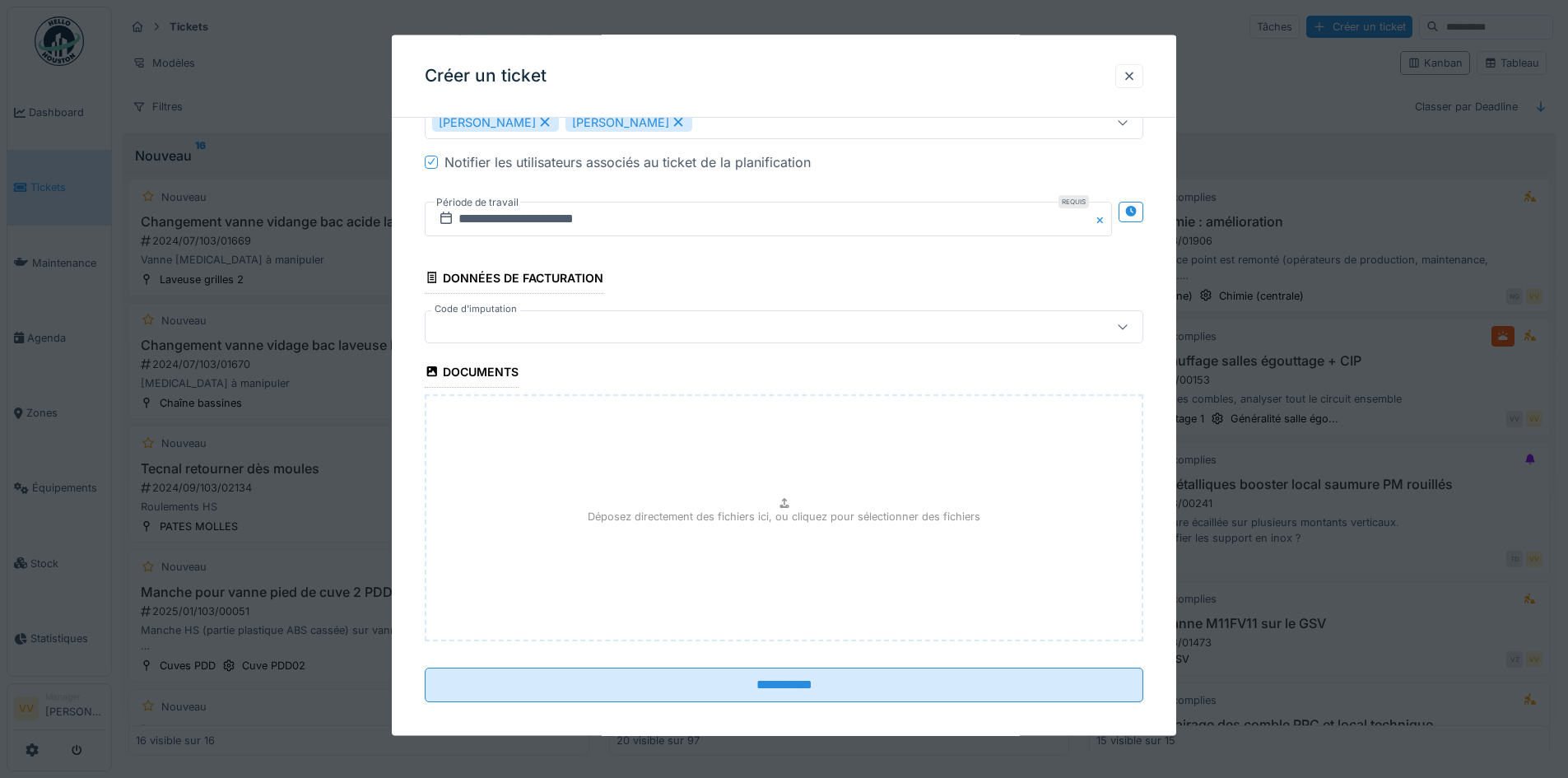
scroll to position [2044, 0]
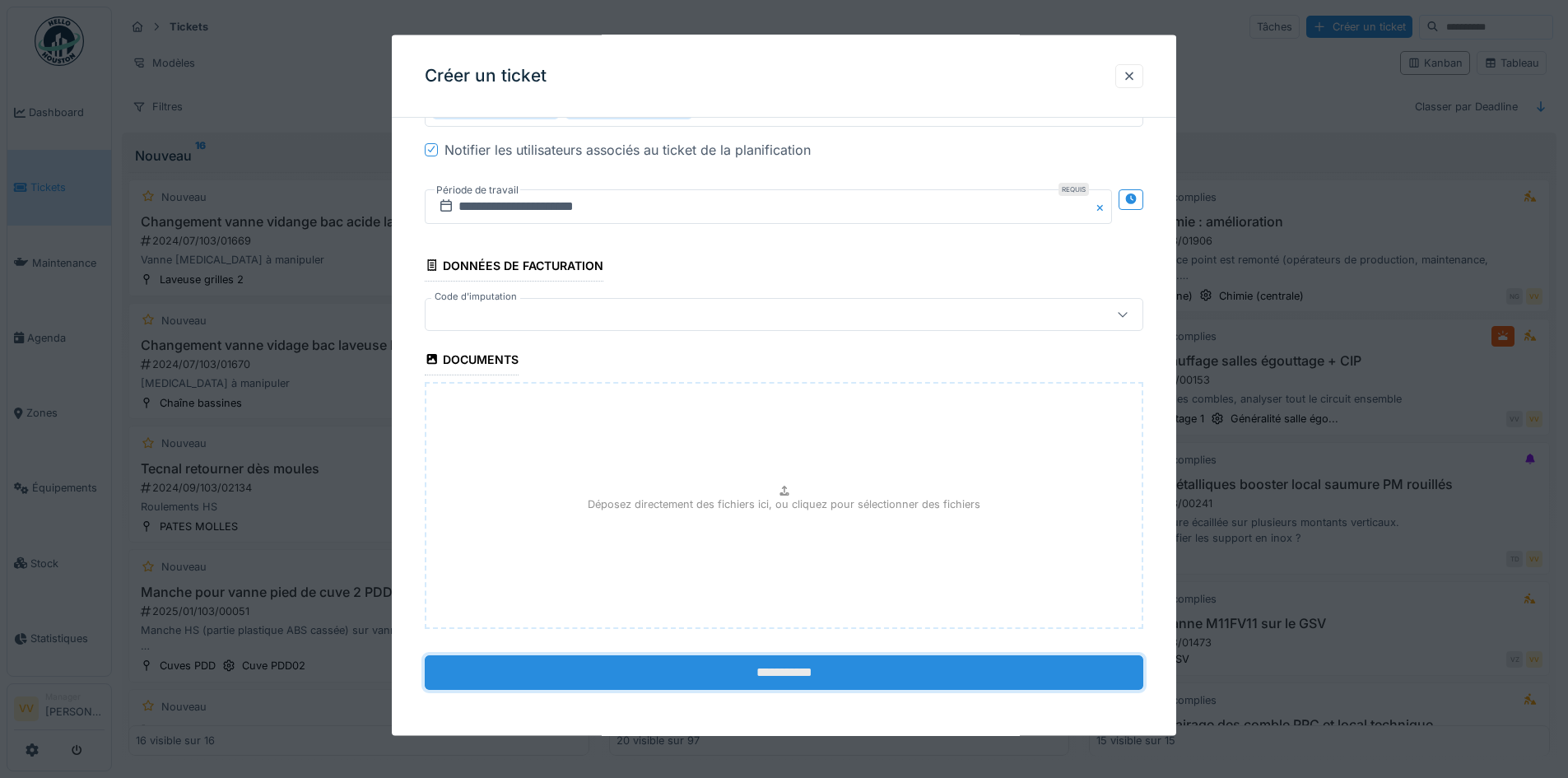
click at [821, 673] on input "**********" at bounding box center [784, 671] width 719 height 35
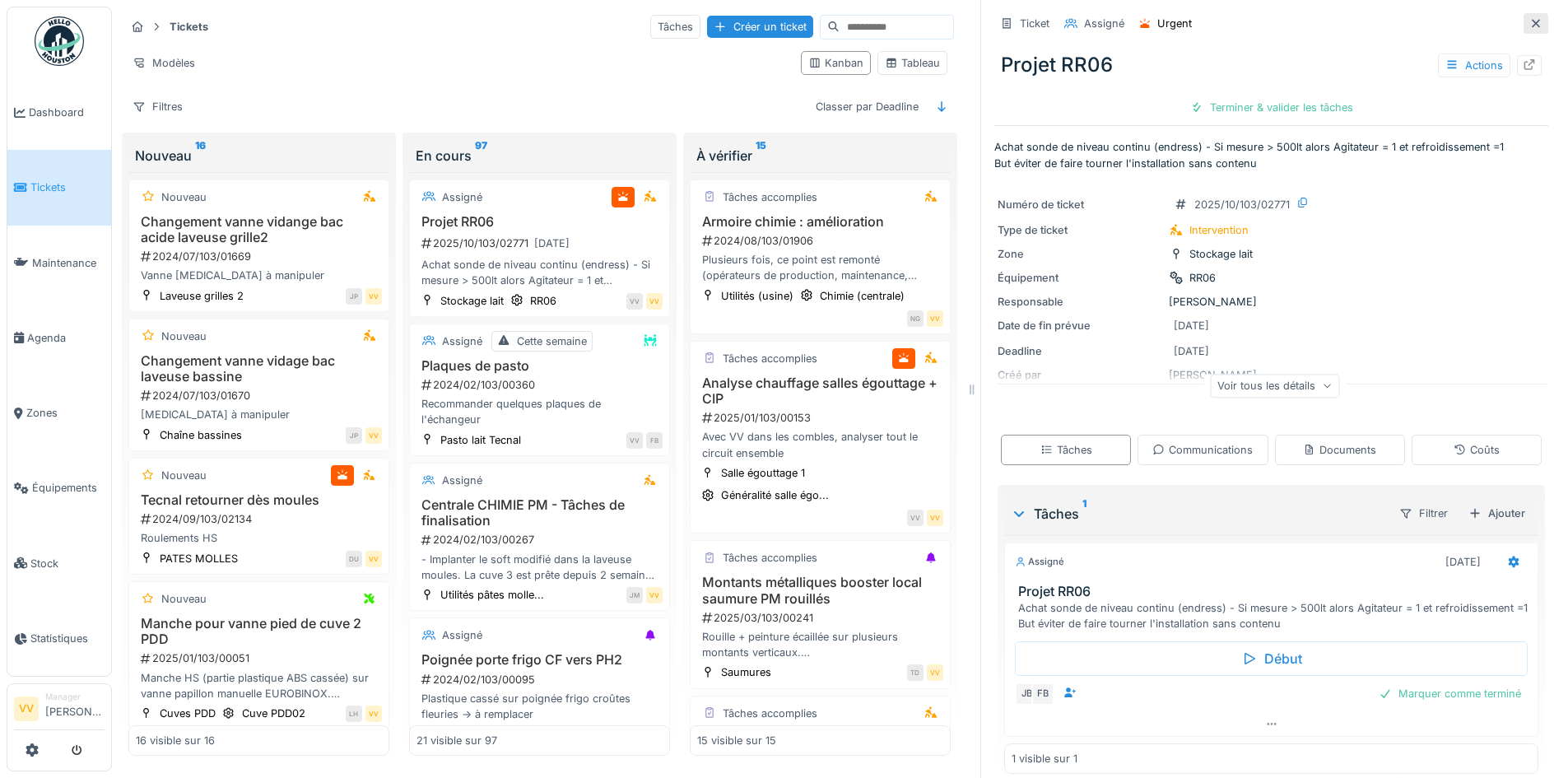
click at [1530, 23] on icon at bounding box center [1536, 24] width 13 height 11
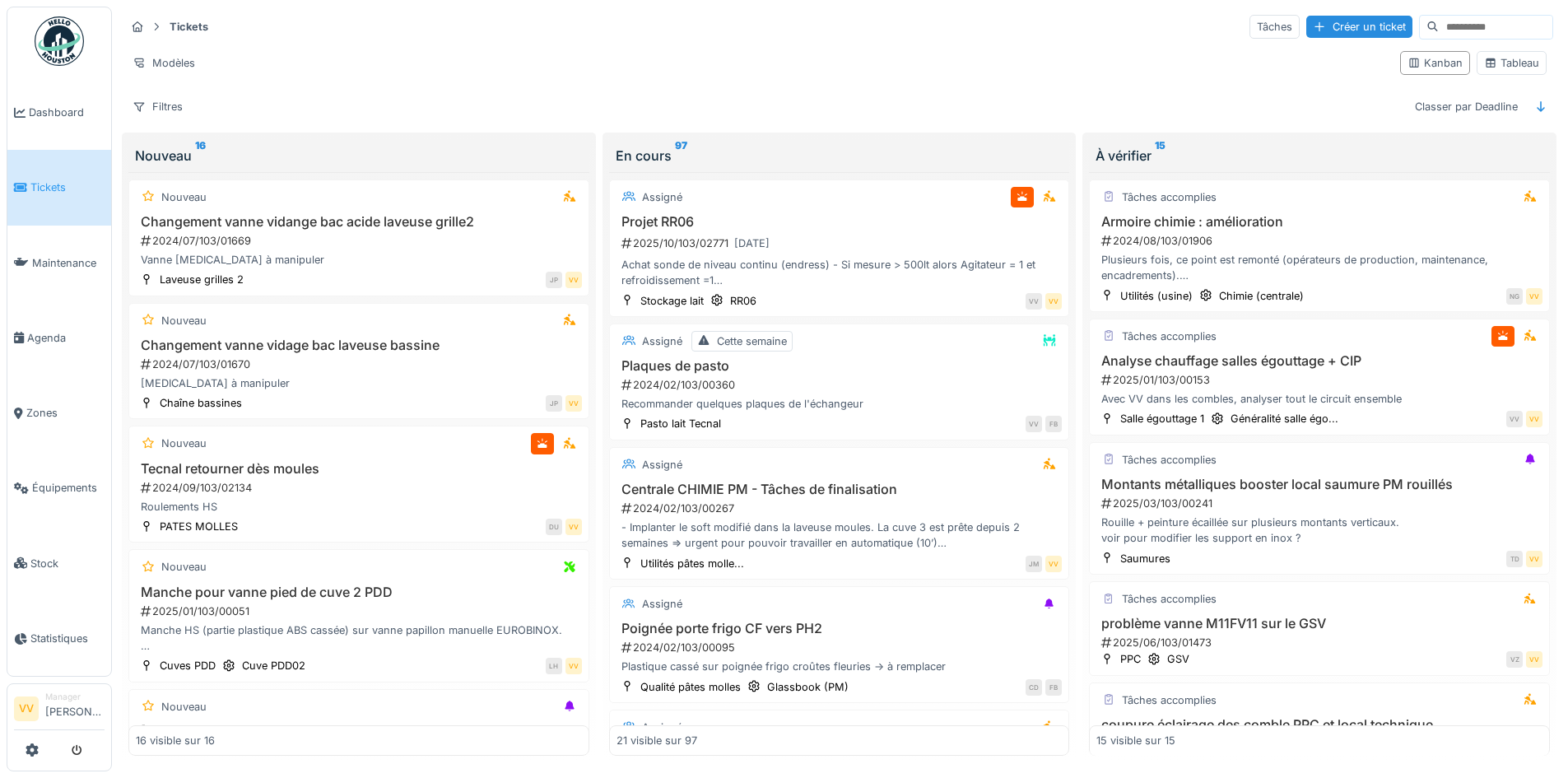
click at [30, 194] on link "Tickets" at bounding box center [59, 187] width 104 height 75
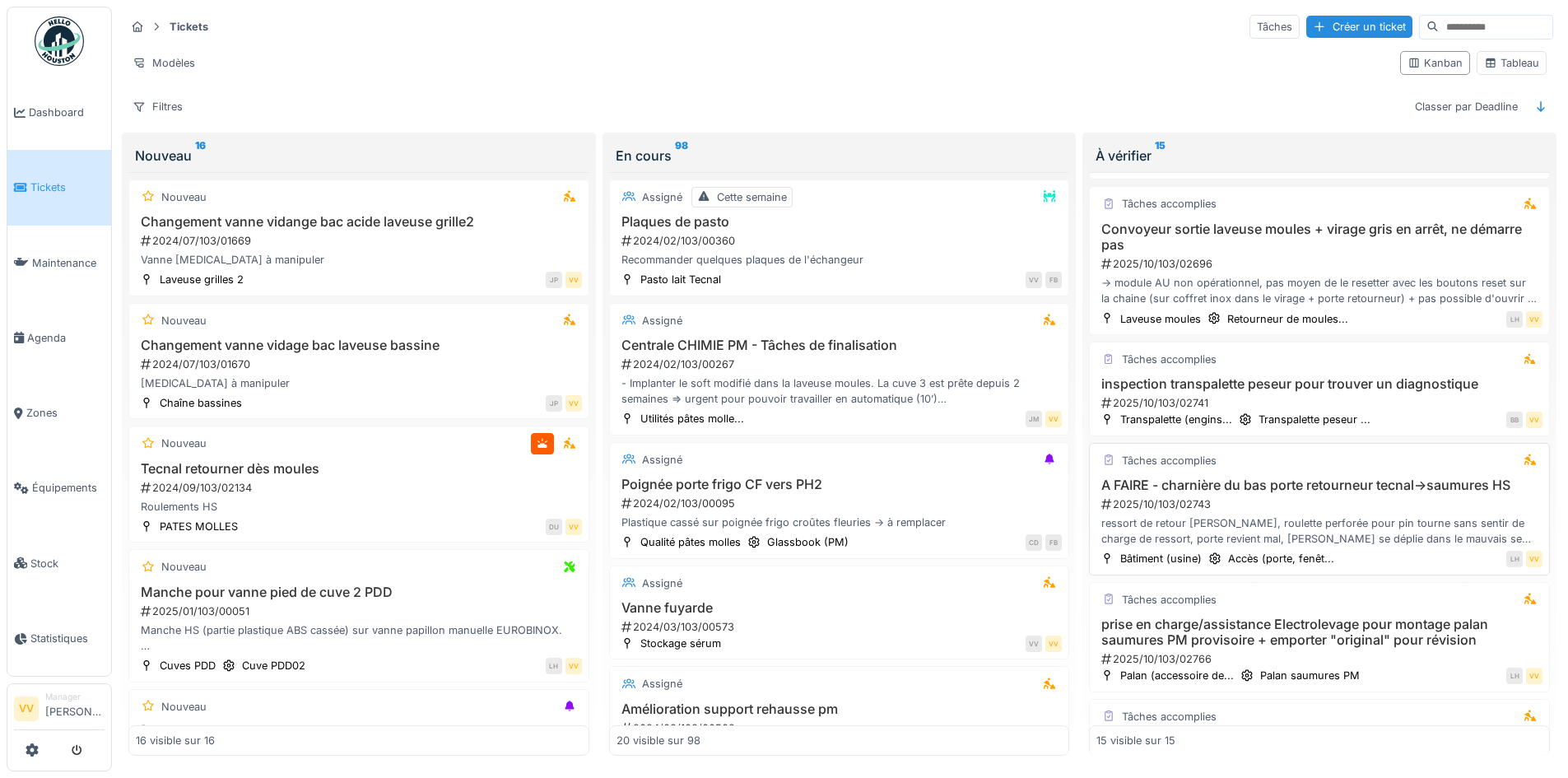
scroll to position [1070, 0]
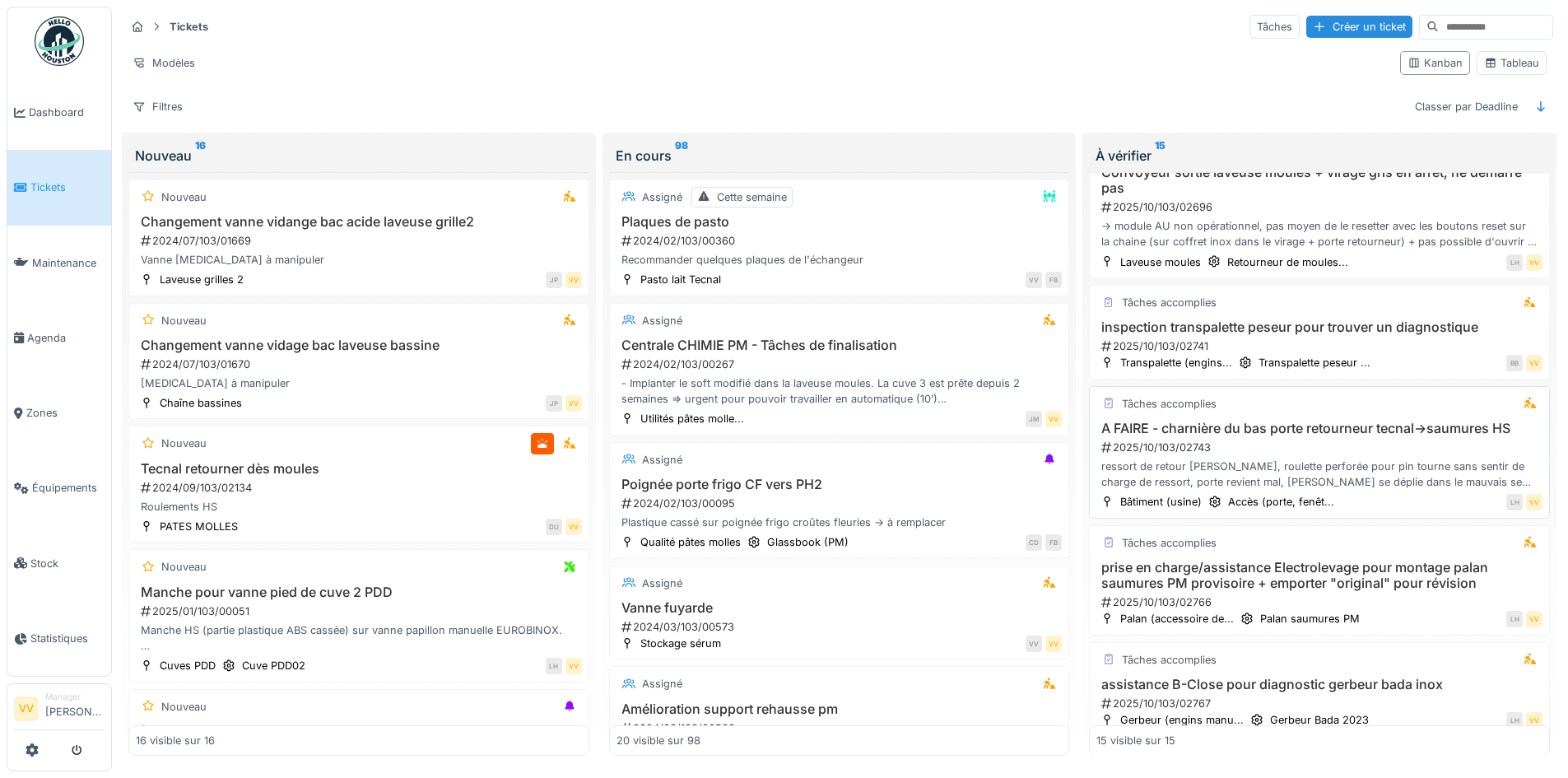
click at [1366, 447] on div "2025/10/103/02743" at bounding box center [1321, 447] width 442 height 16
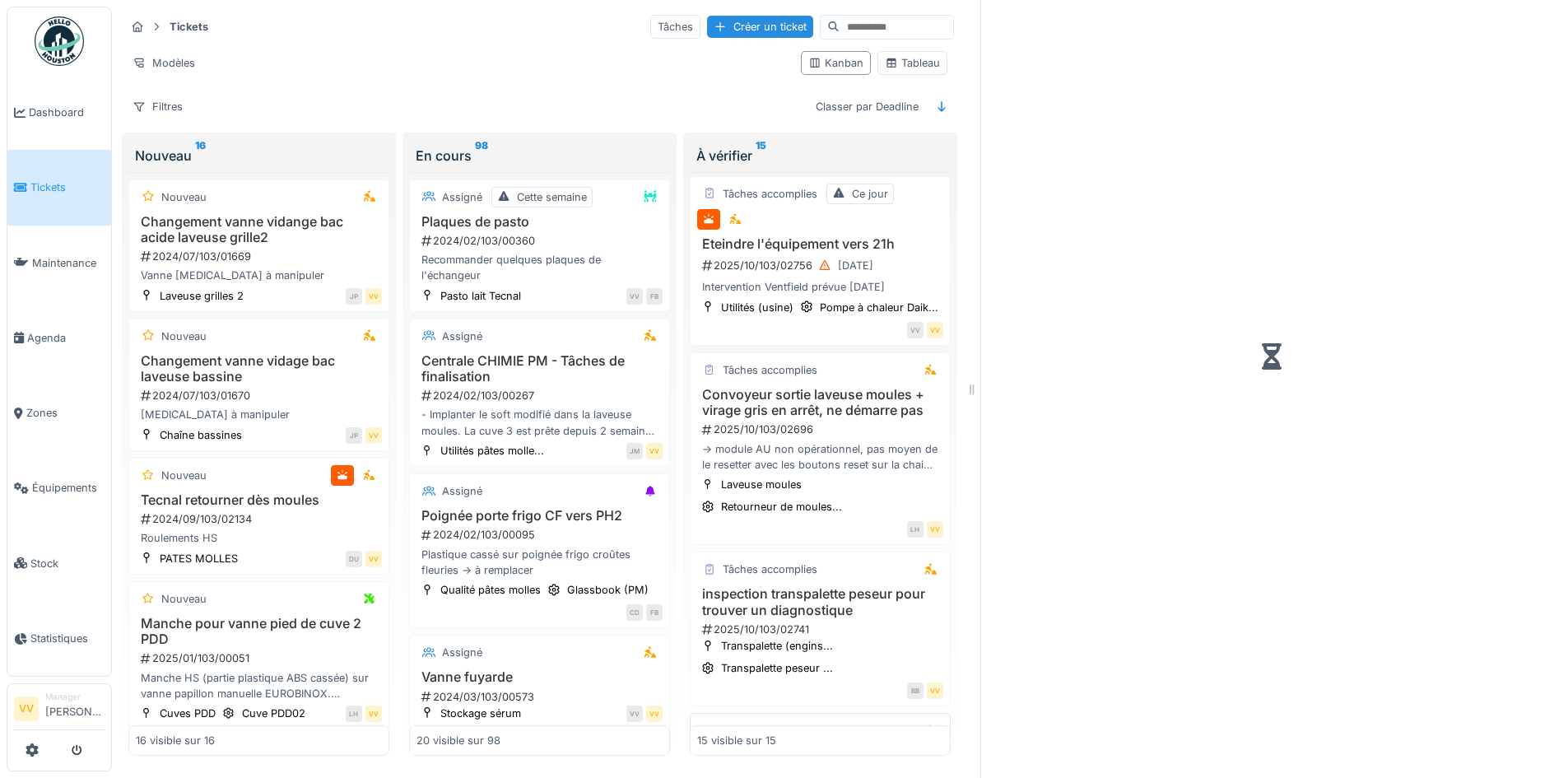
scroll to position [1375, 0]
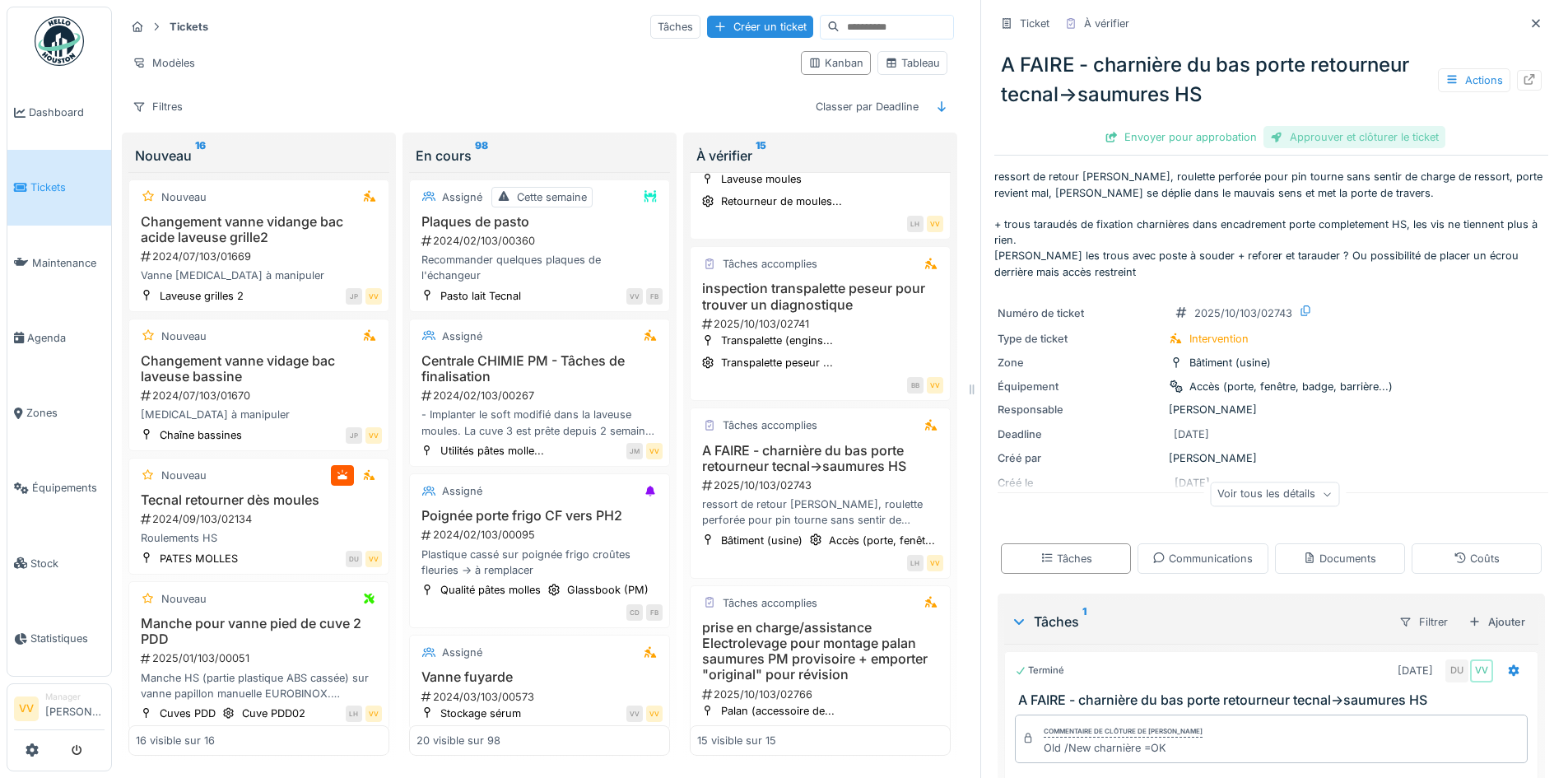
click at [1395, 132] on div "Approuver et clôturer le ticket" at bounding box center [1354, 137] width 182 height 22
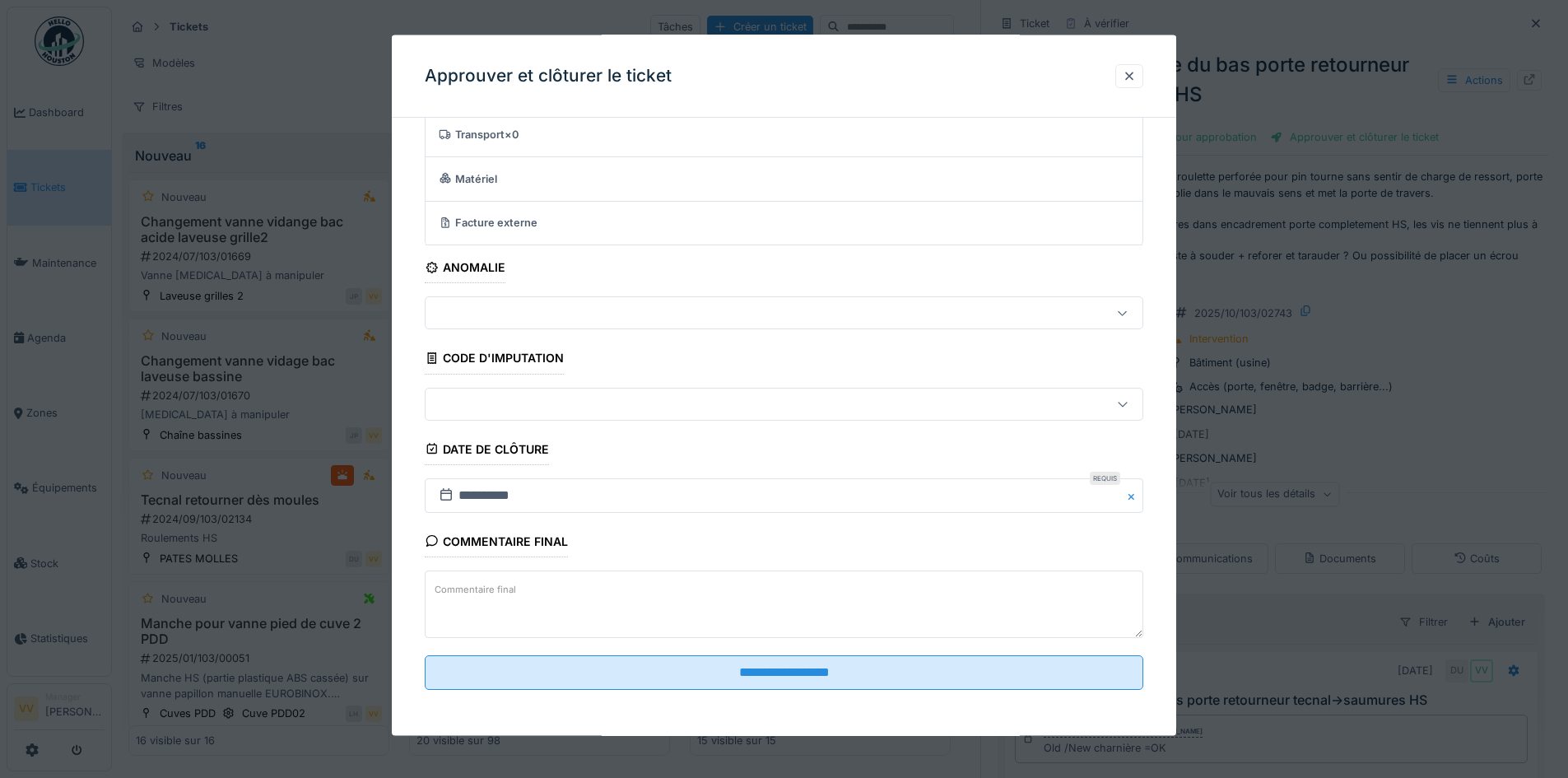
scroll to position [13, 0]
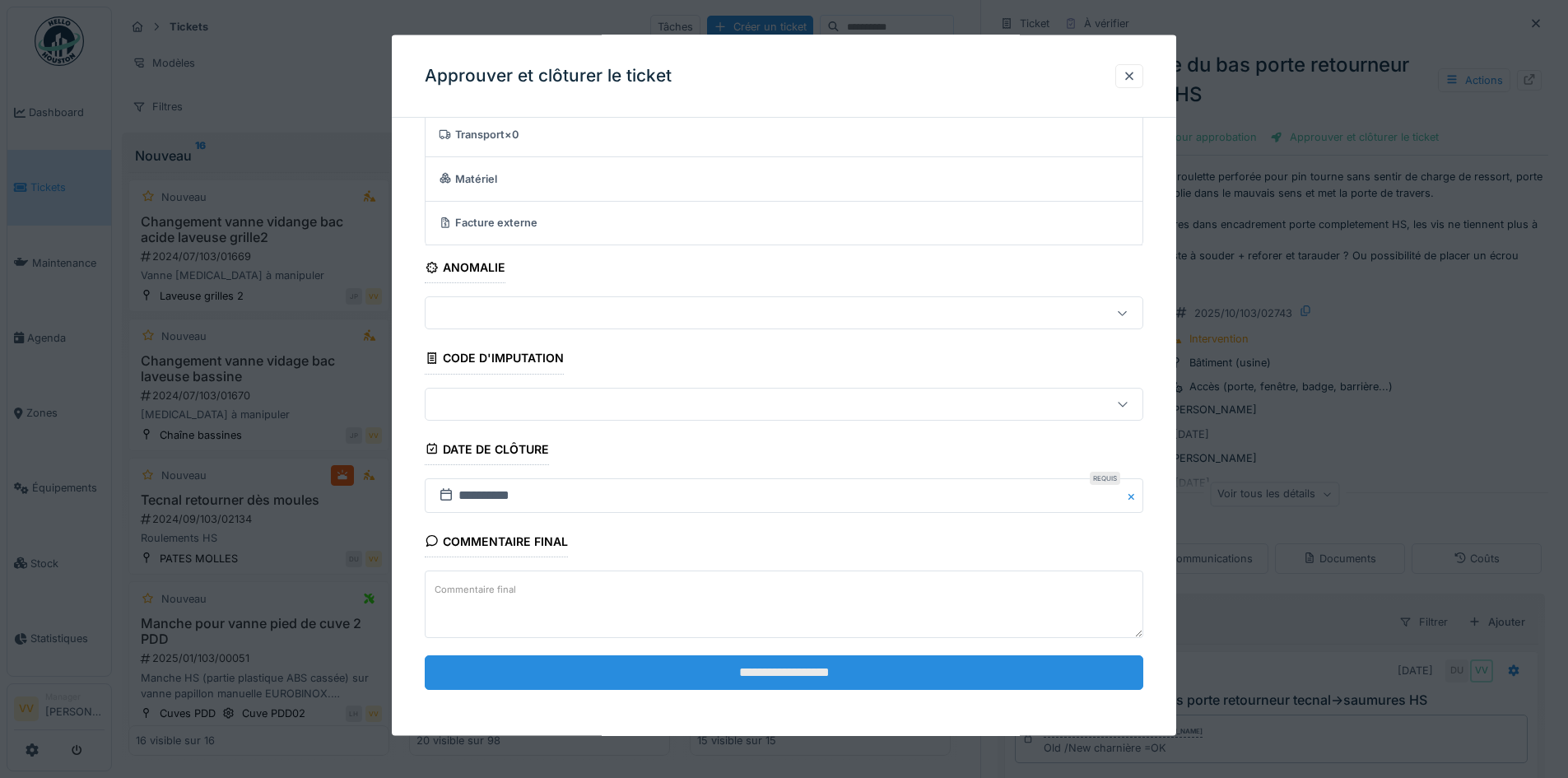
click at [1068, 667] on input "**********" at bounding box center [784, 671] width 719 height 35
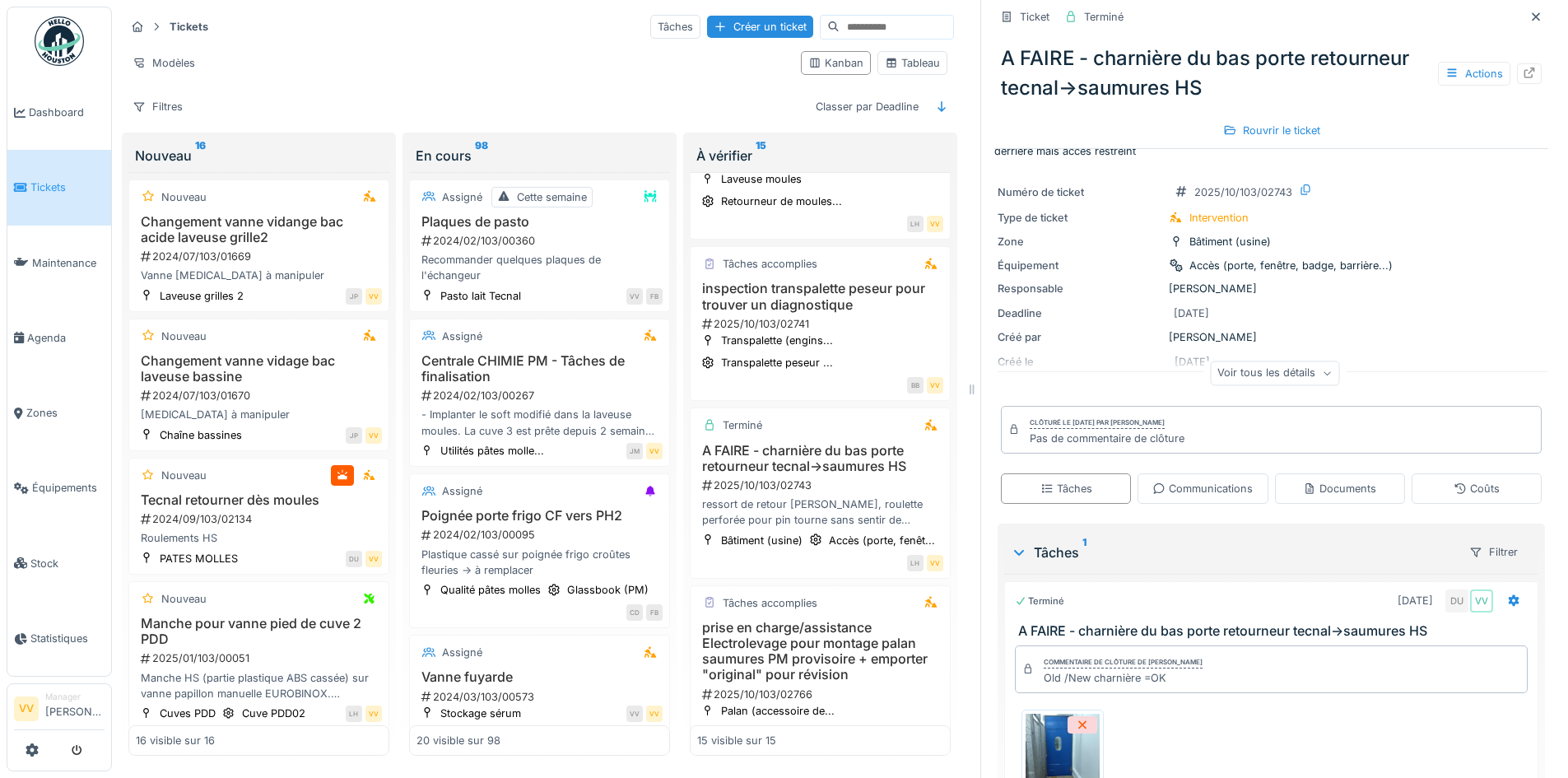
scroll to position [0, 0]
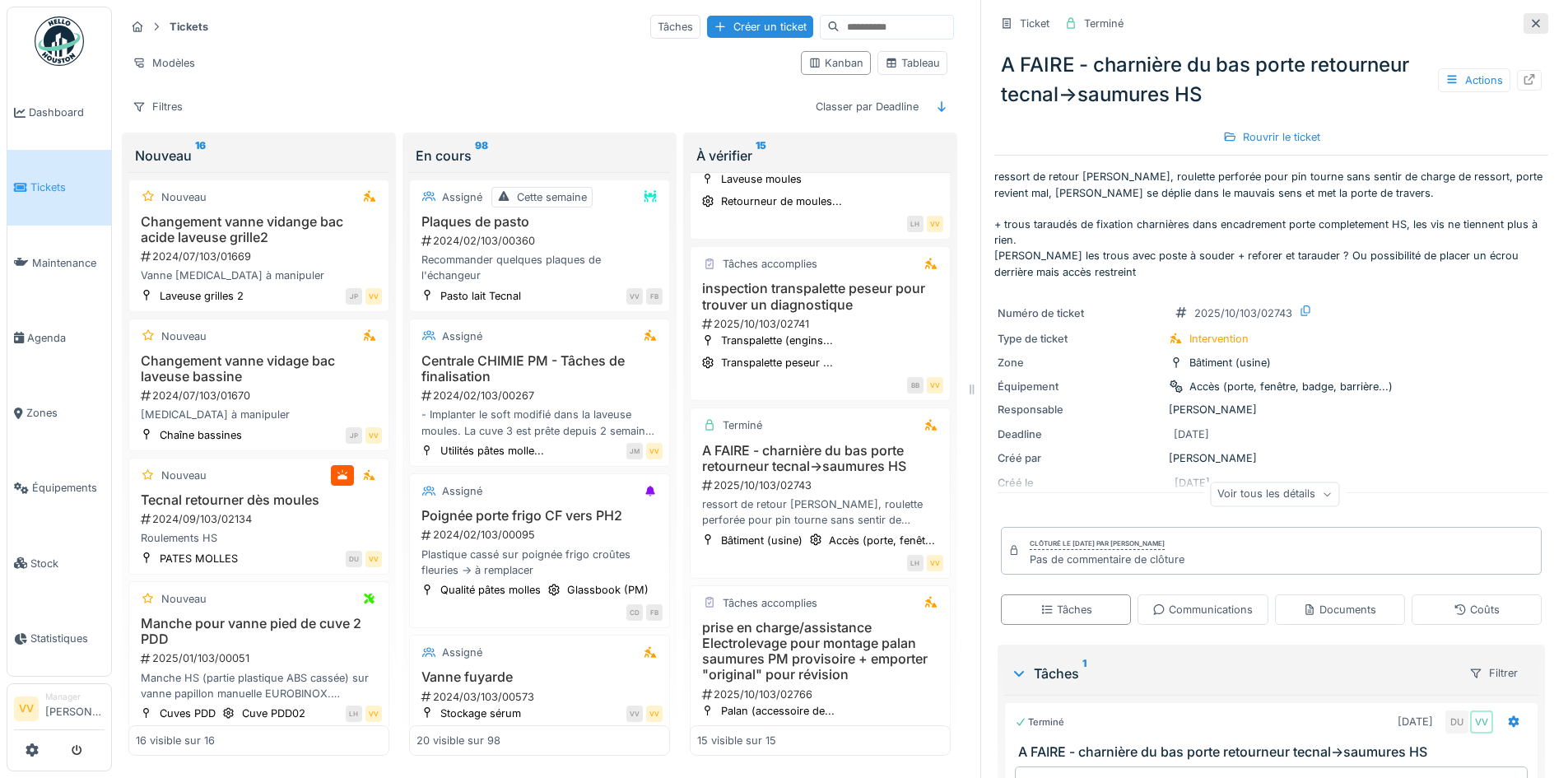
click at [1530, 18] on icon at bounding box center [1536, 24] width 13 height 11
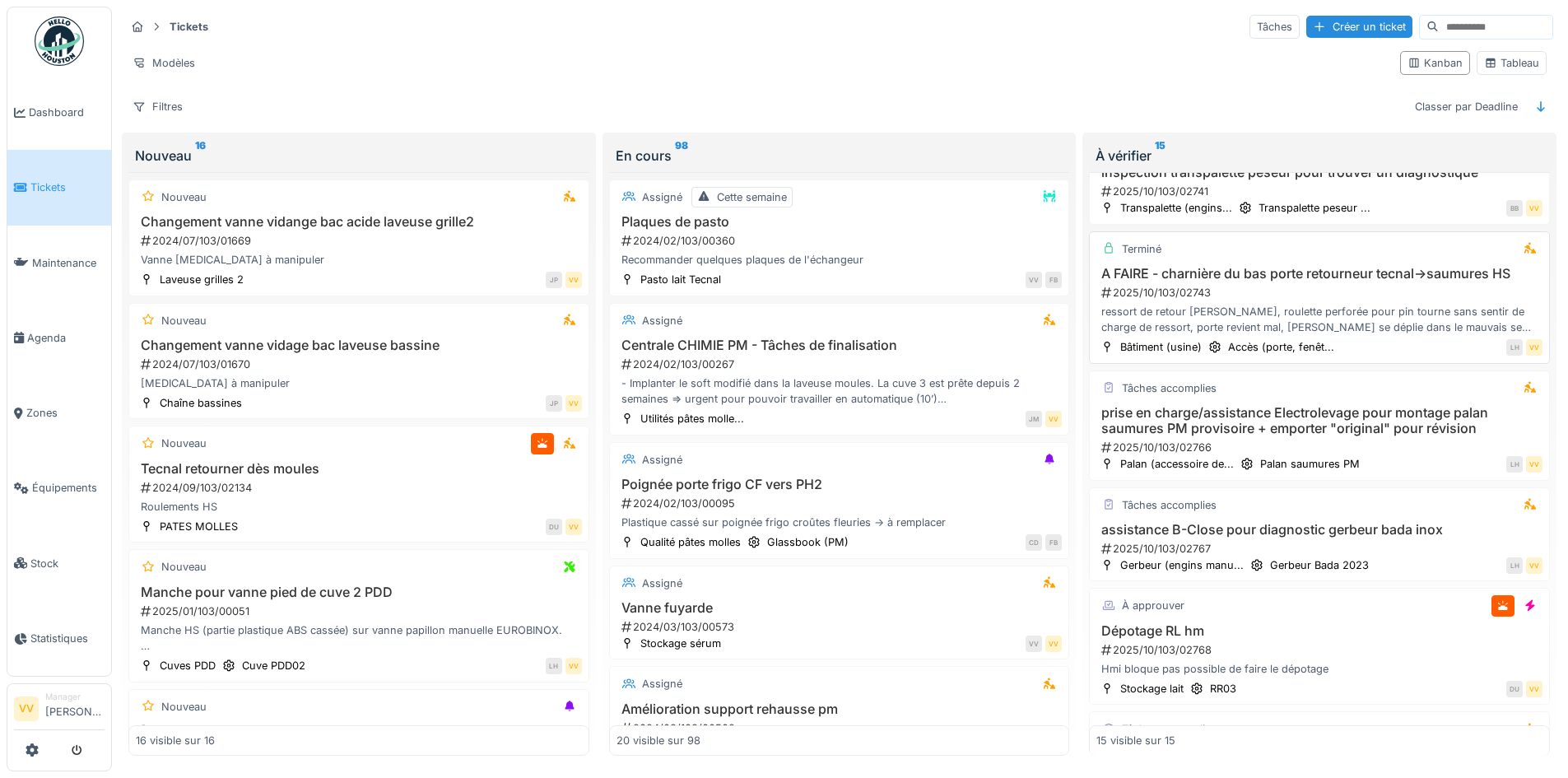
scroll to position [1235, 0]
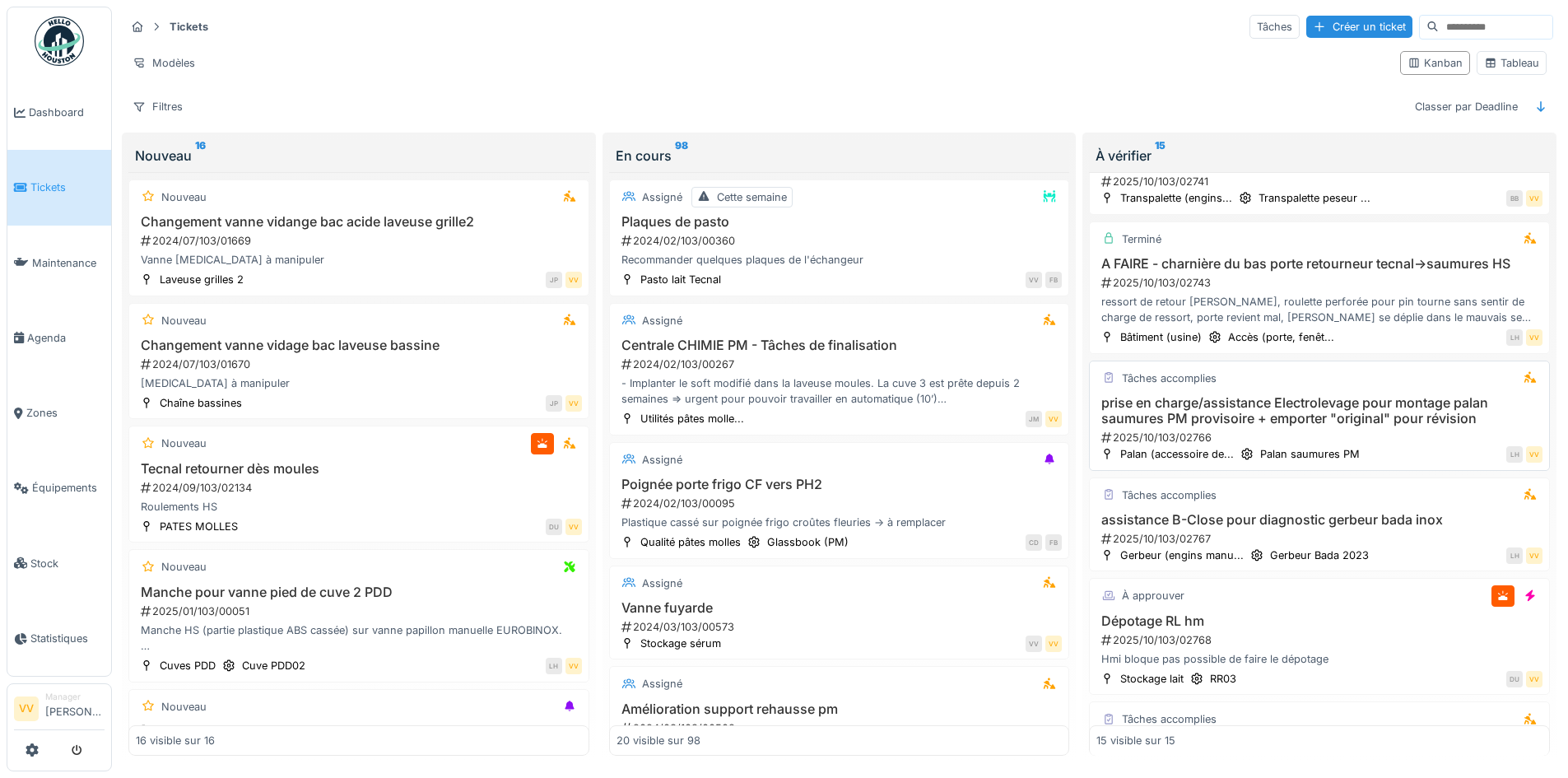
click at [1435, 410] on h3 "prise en charge/assistance Electrolevage pour montage palan saumures PM proviso…" at bounding box center [1319, 410] width 446 height 31
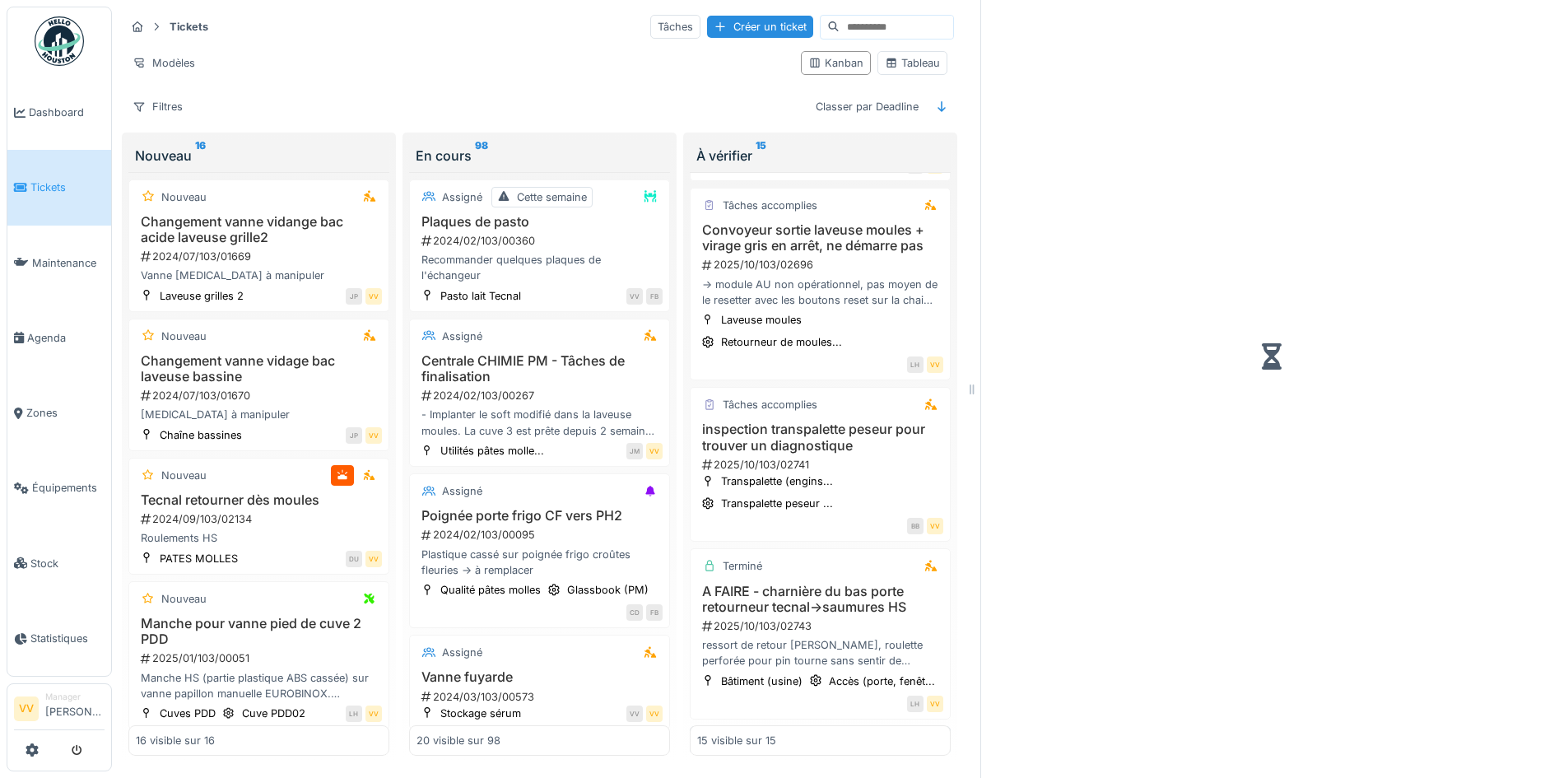
scroll to position [1615, 0]
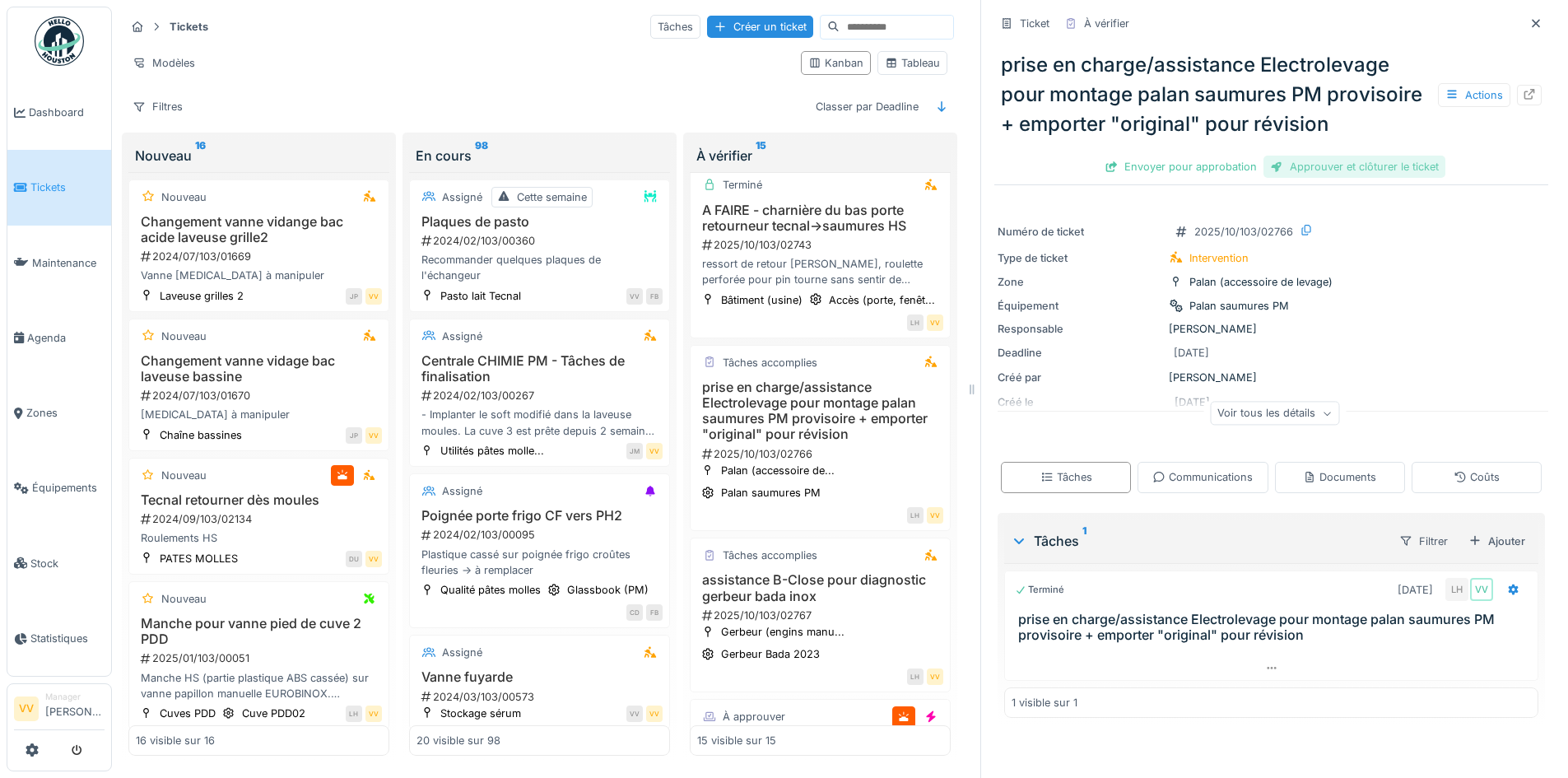
click at [1356, 178] on div "Approuver et clôturer le ticket" at bounding box center [1354, 167] width 182 height 22
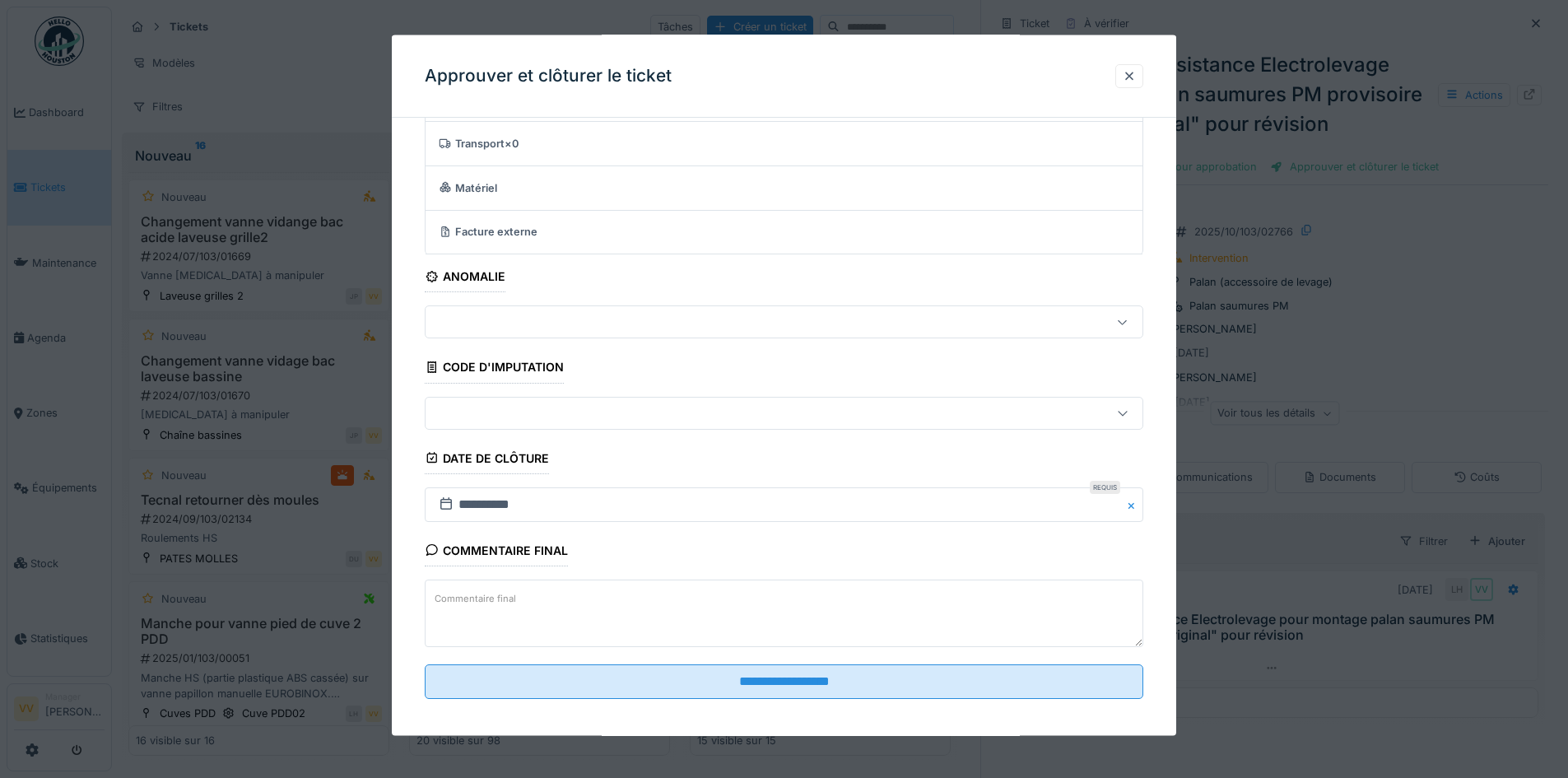
scroll to position [101, 0]
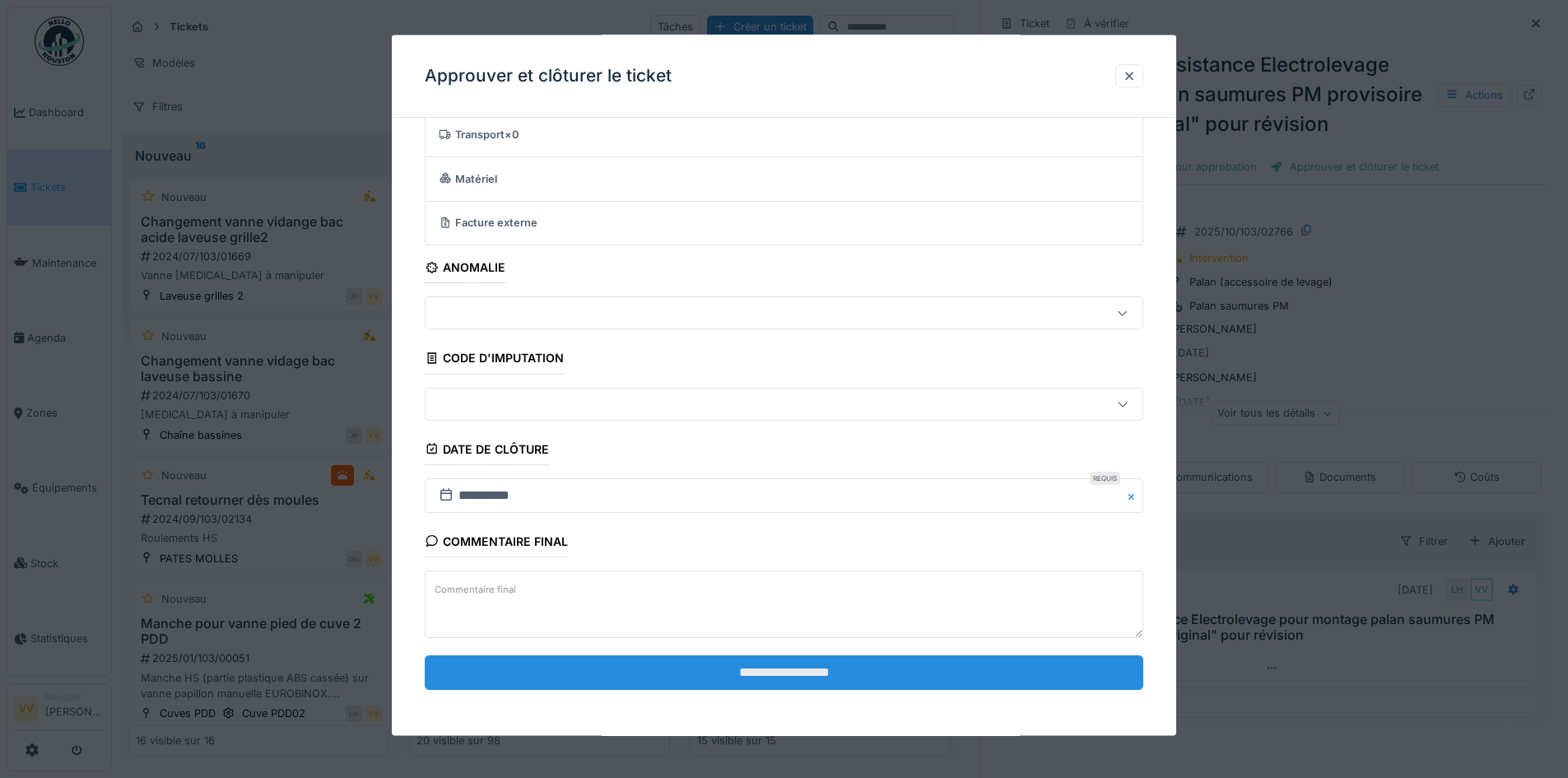
click at [1034, 684] on input "**********" at bounding box center [784, 671] width 719 height 35
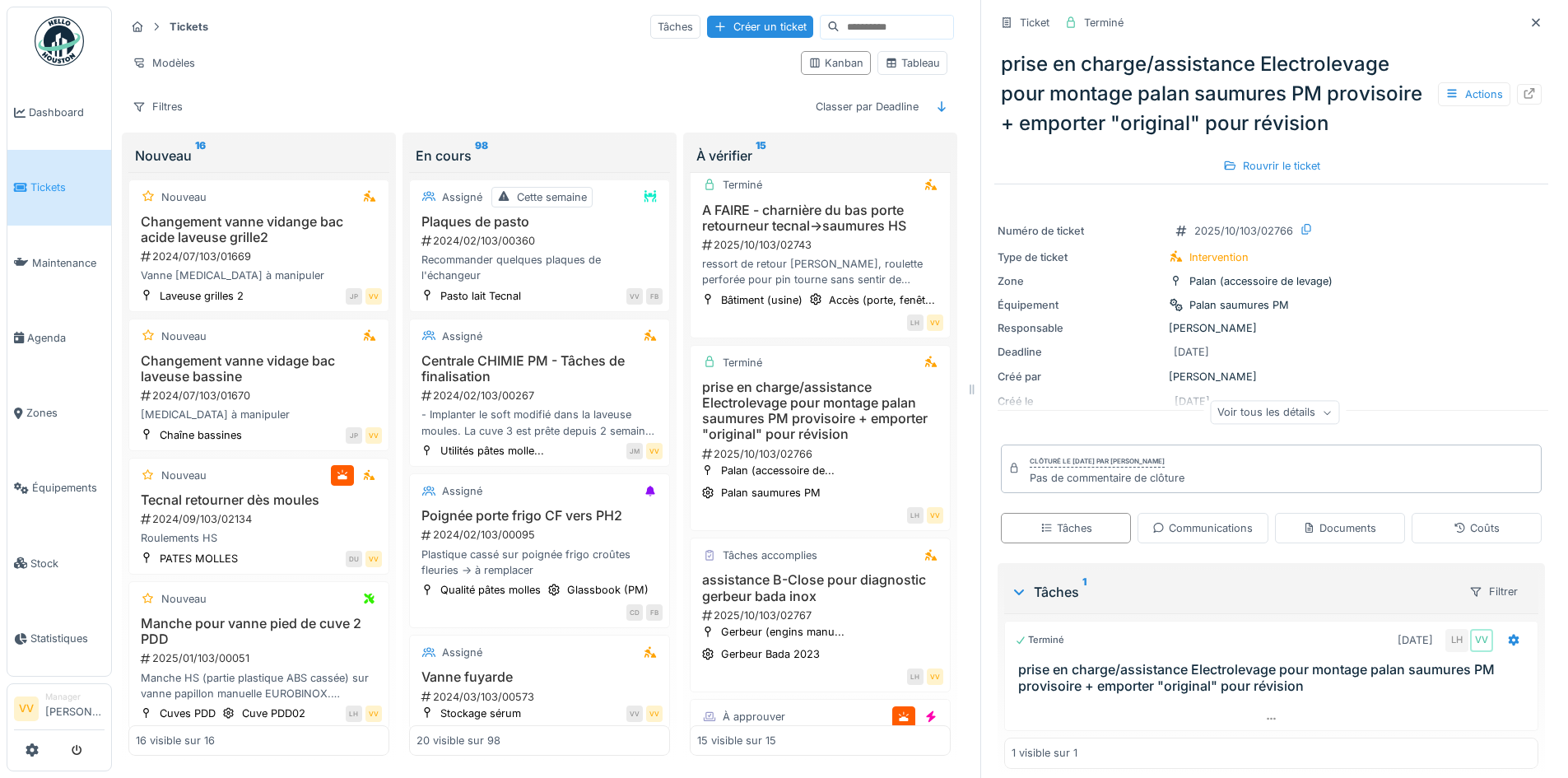
scroll to position [0, 0]
click at [1523, 13] on div at bounding box center [1535, 23] width 25 height 21
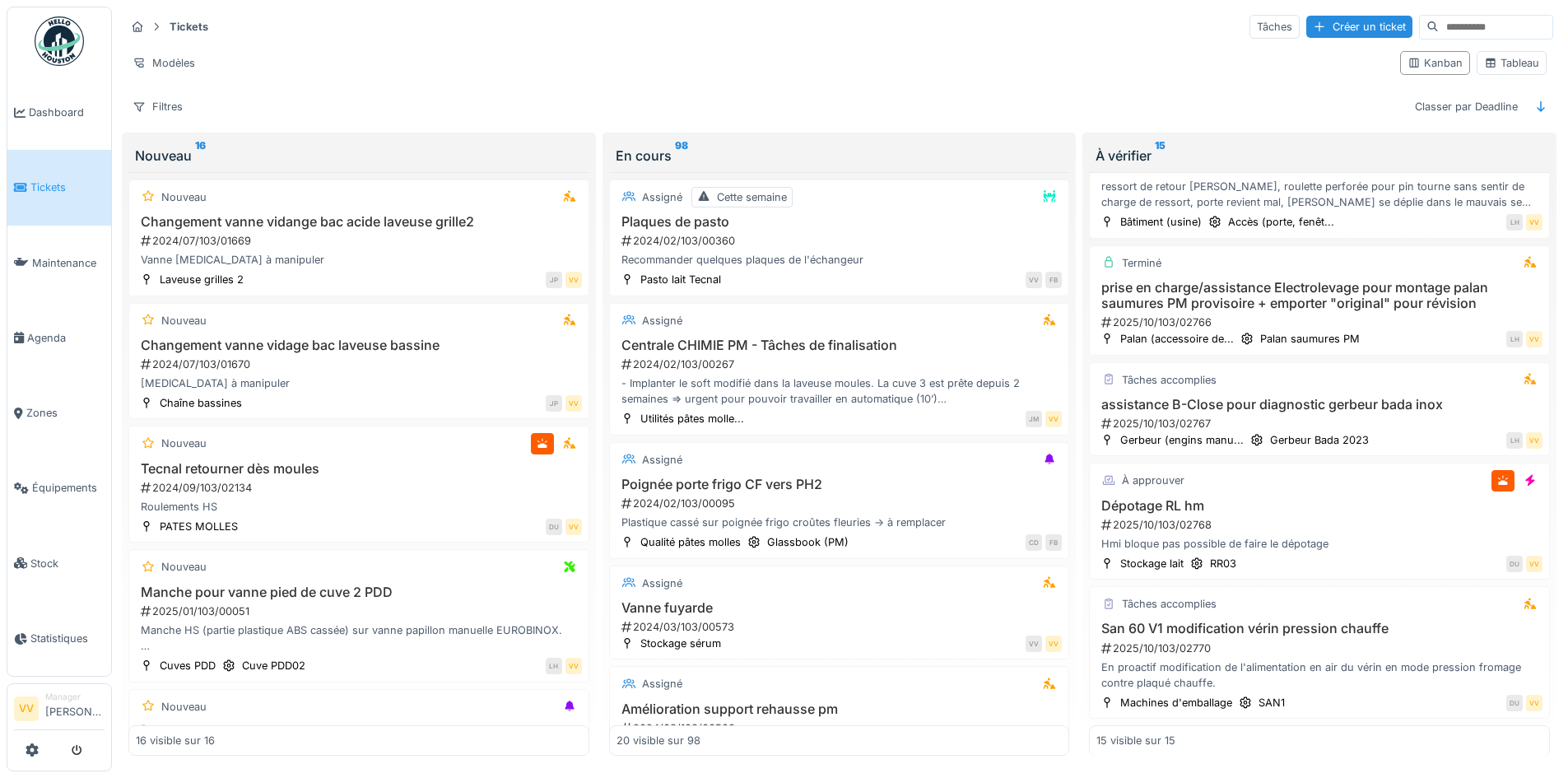
scroll to position [1235, 0]
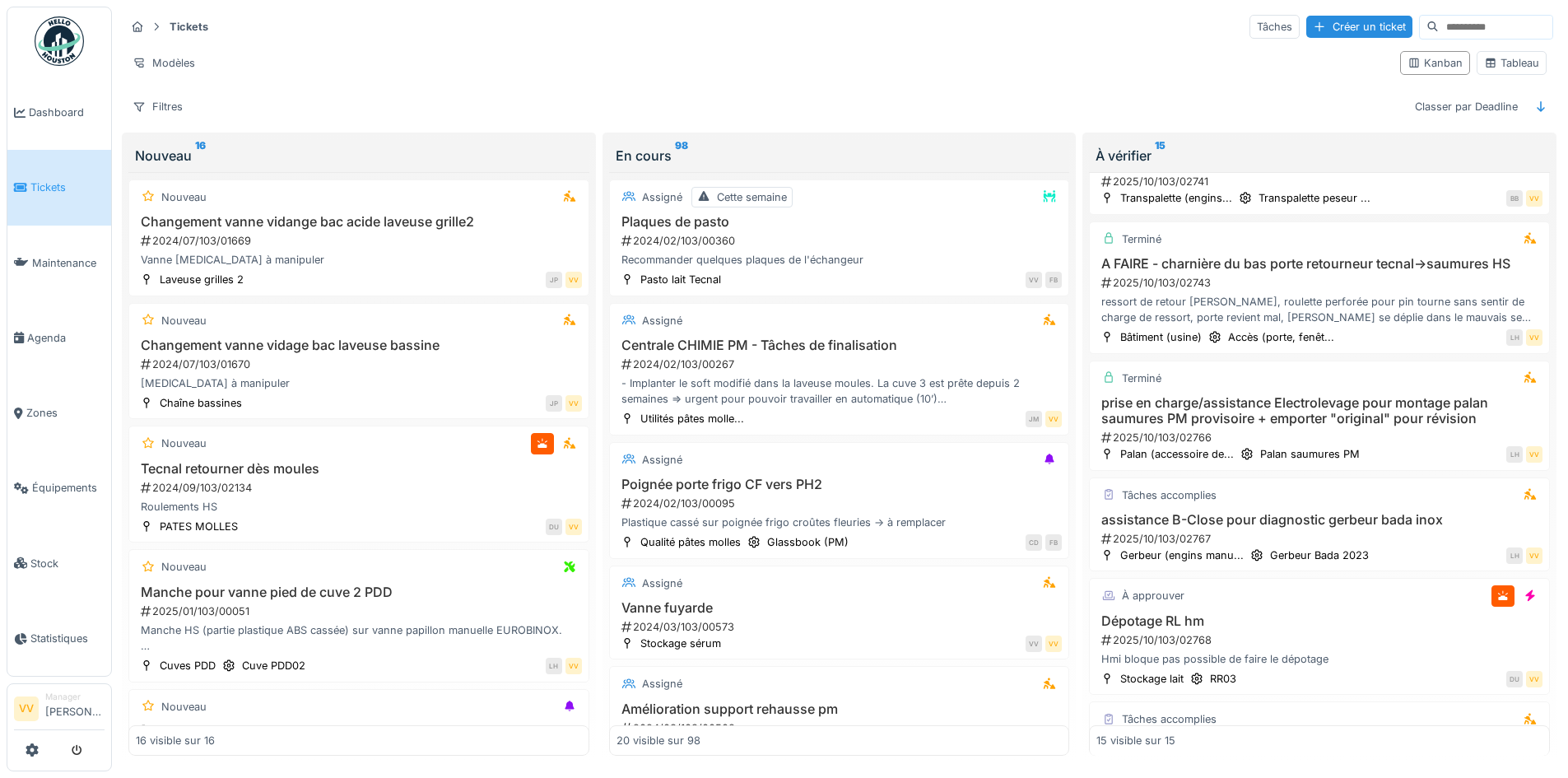
click at [63, 180] on span "Tickets" at bounding box center [67, 187] width 74 height 16
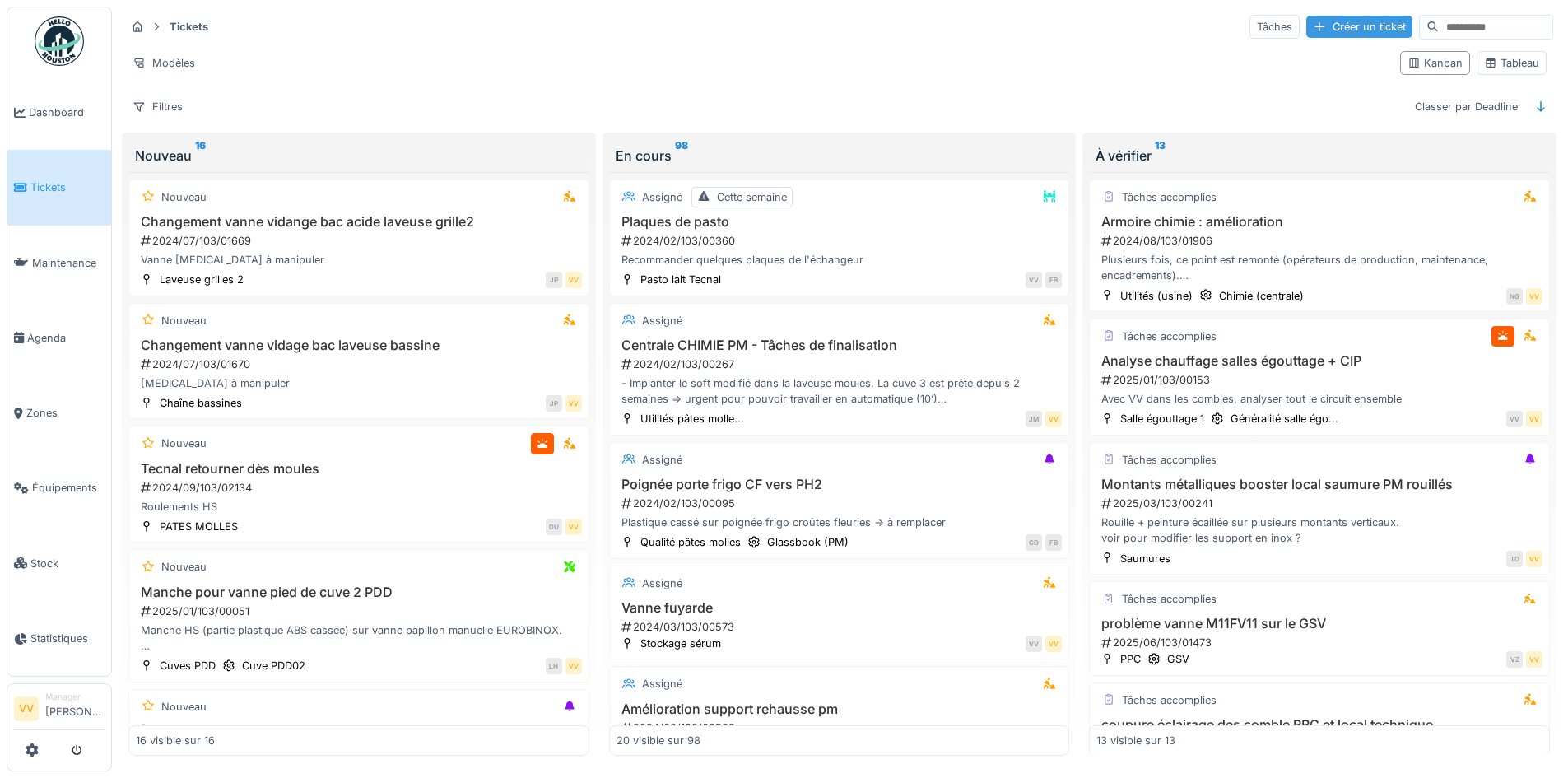
click at [1306, 21] on div "Créer un ticket" at bounding box center [1359, 26] width 106 height 22
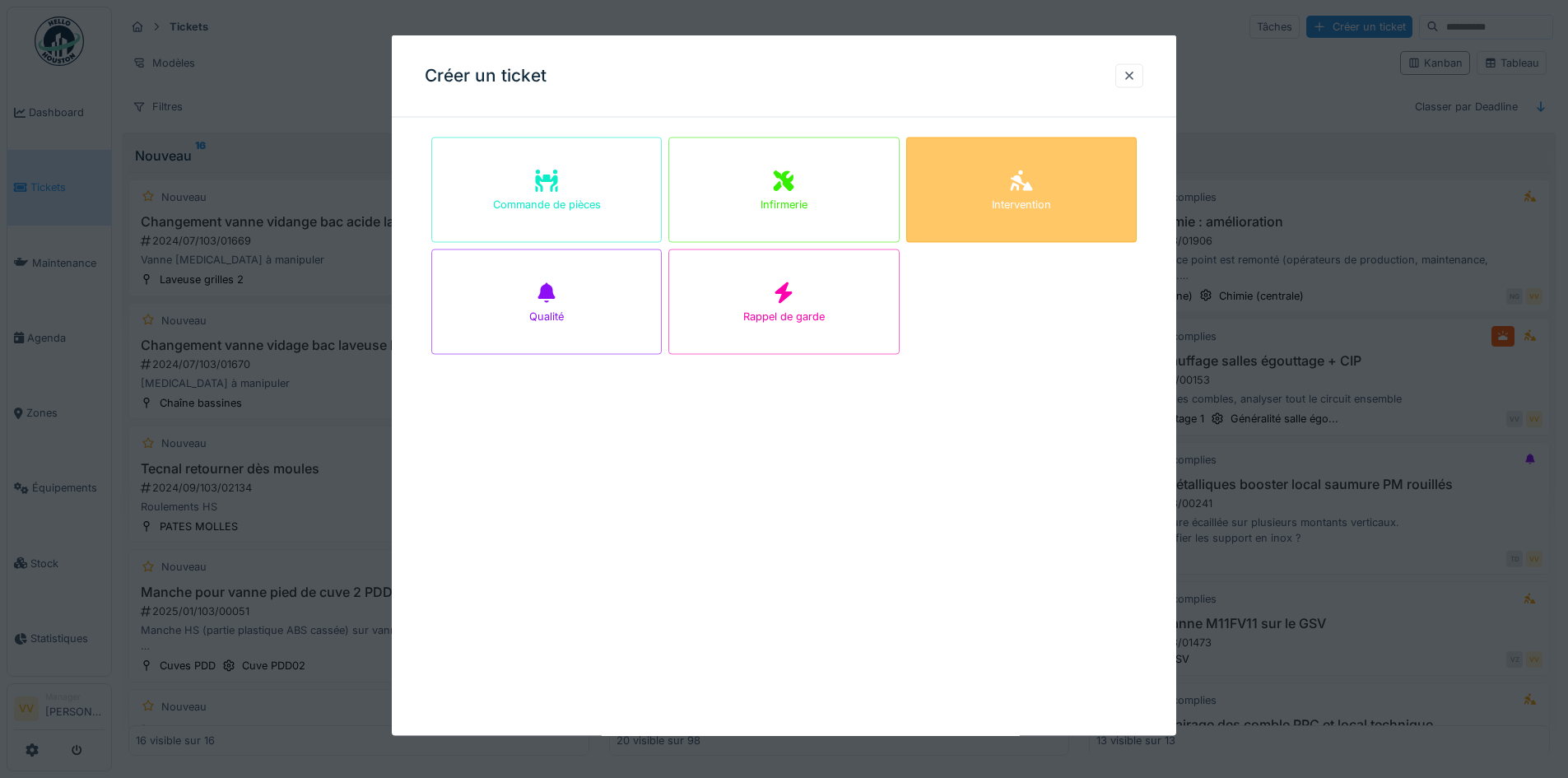
click at [1041, 198] on div "Intervention" at bounding box center [1021, 204] width 59 height 16
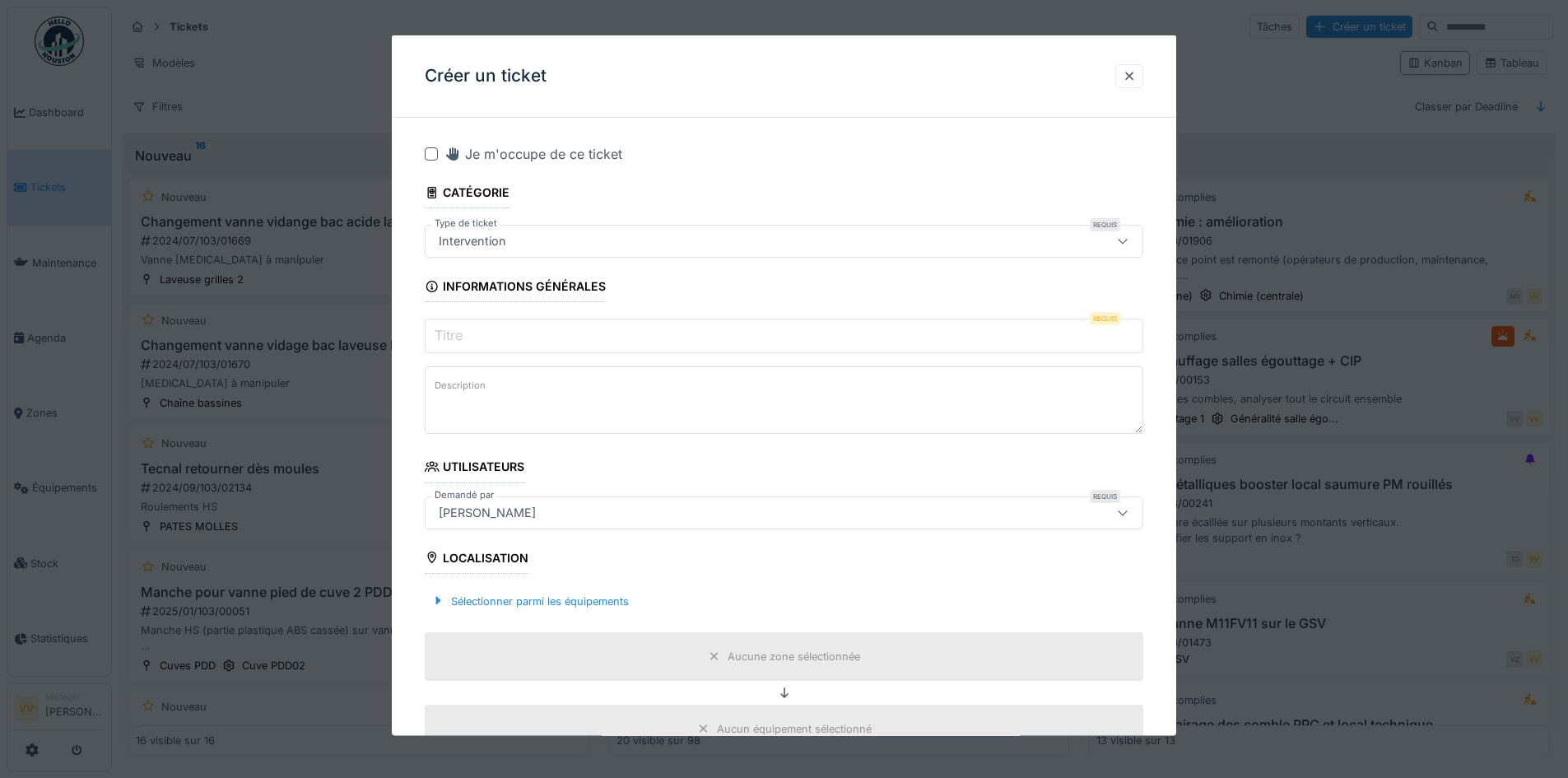
click at [532, 332] on input "Titre" at bounding box center [784, 336] width 719 height 35
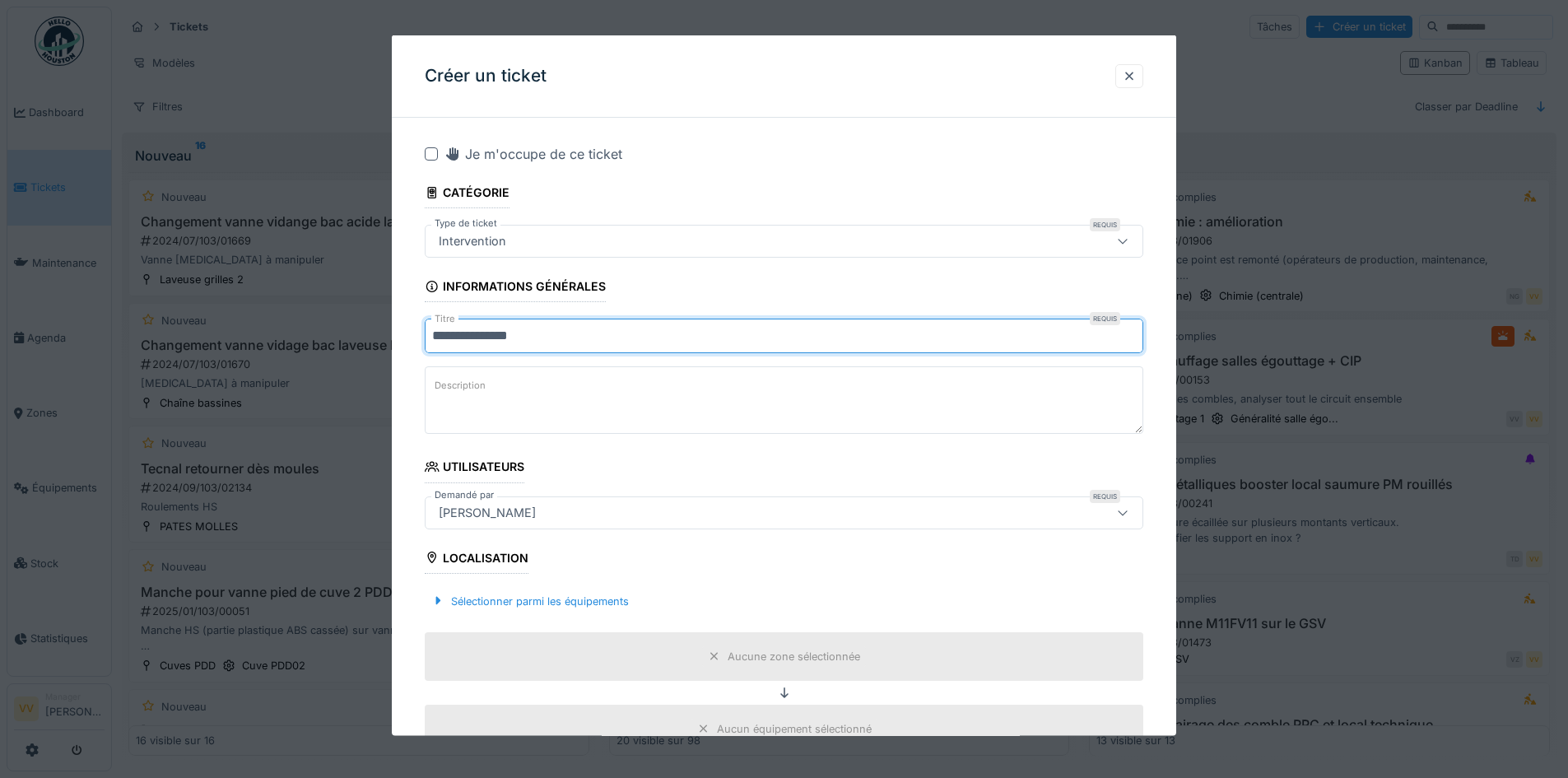
type input "**********"
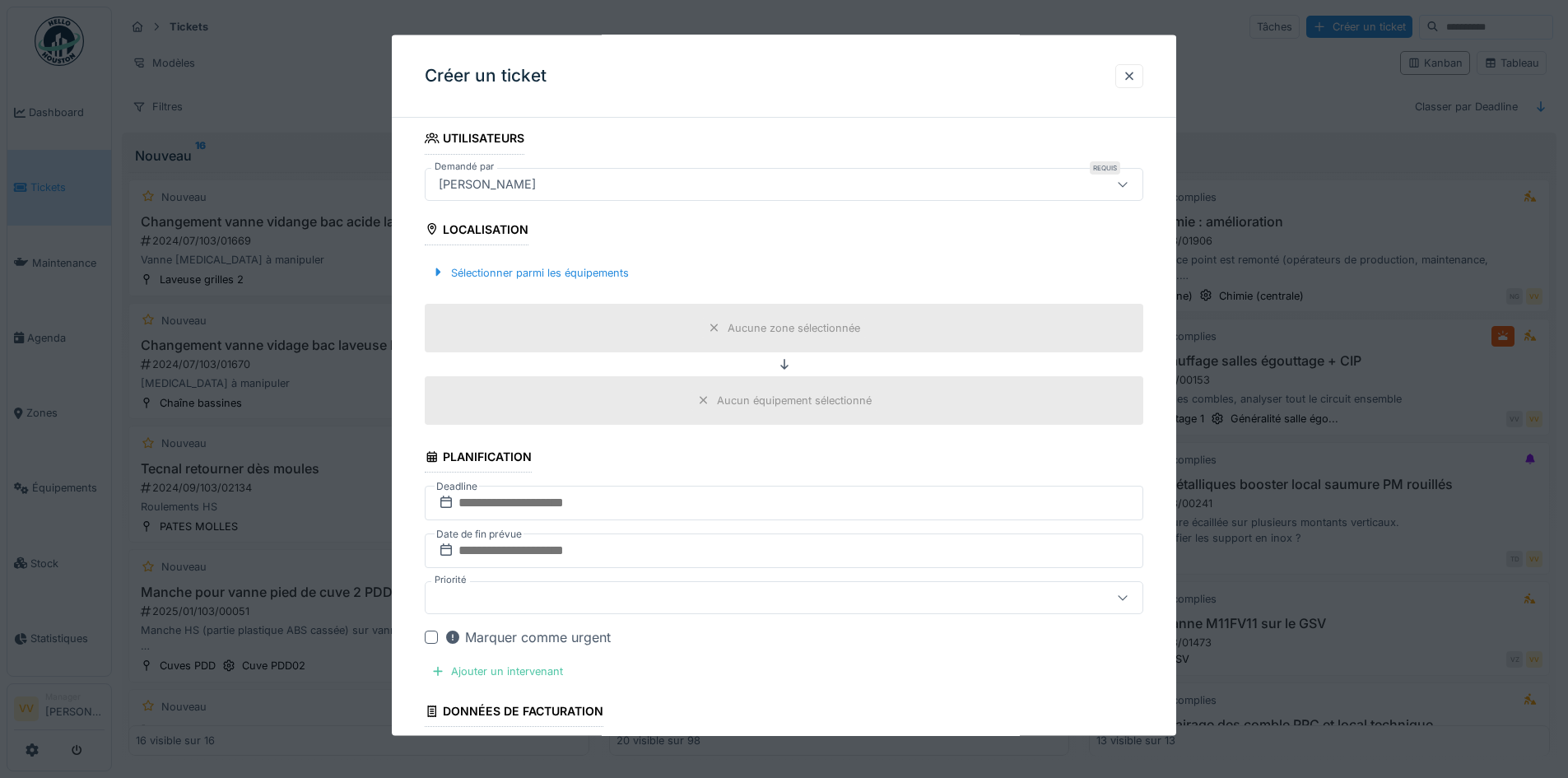
scroll to position [329, 0]
type textarea "**********"
click at [526, 272] on div "Sélectionner parmi les équipements" at bounding box center [530, 271] width 211 height 22
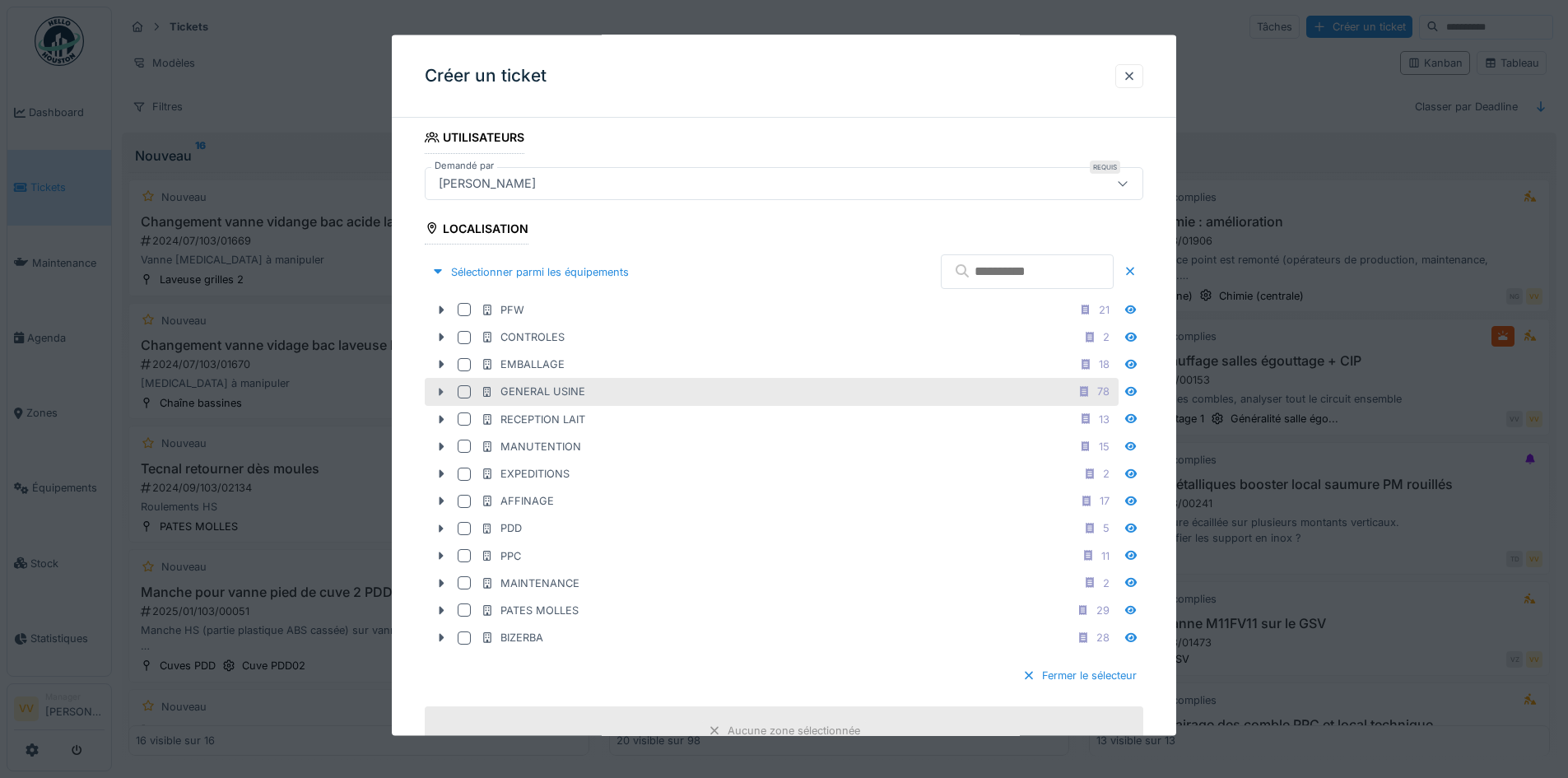
click at [441, 392] on icon at bounding box center [441, 391] width 5 height 8
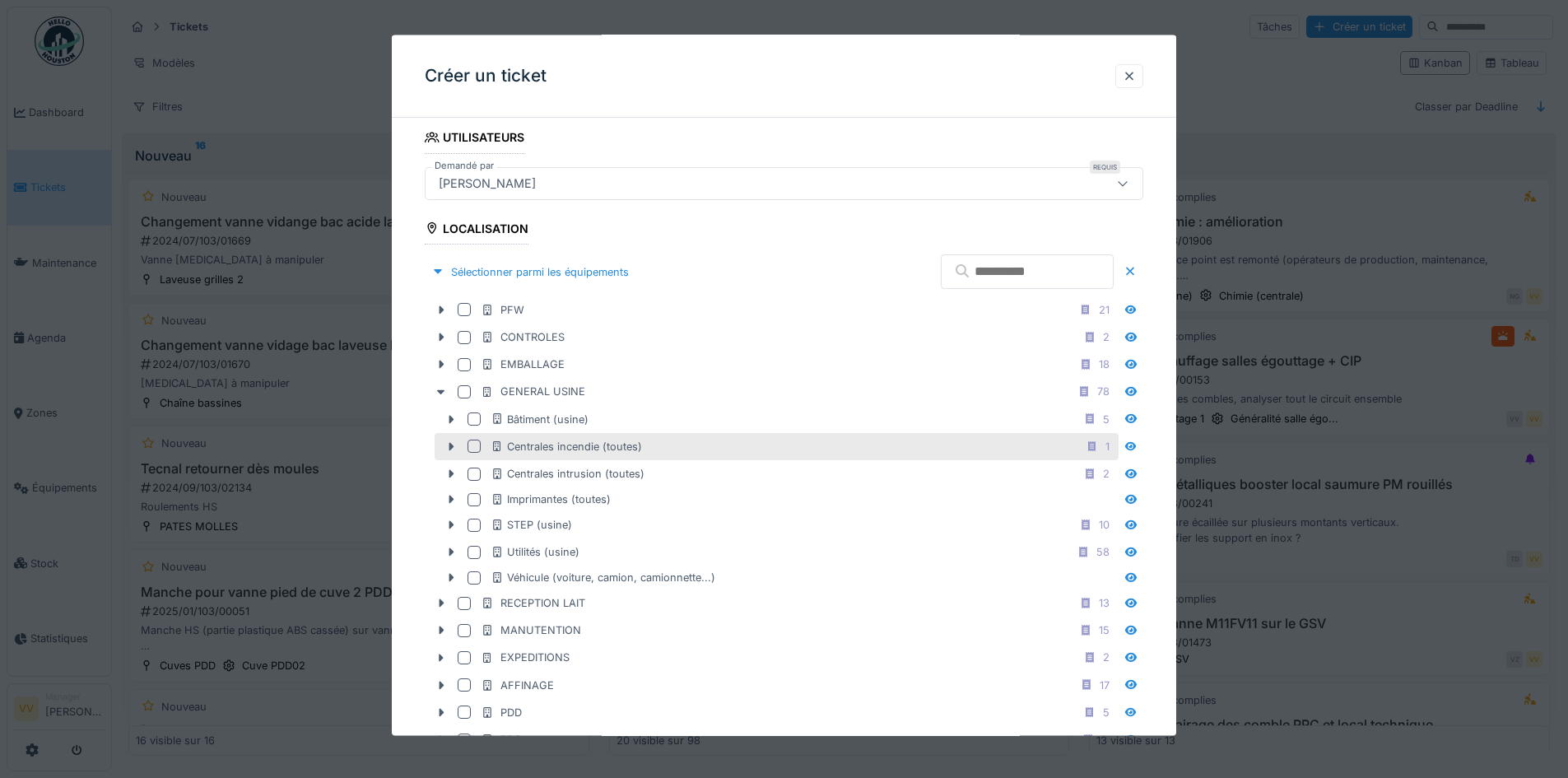
scroll to position [411, 0]
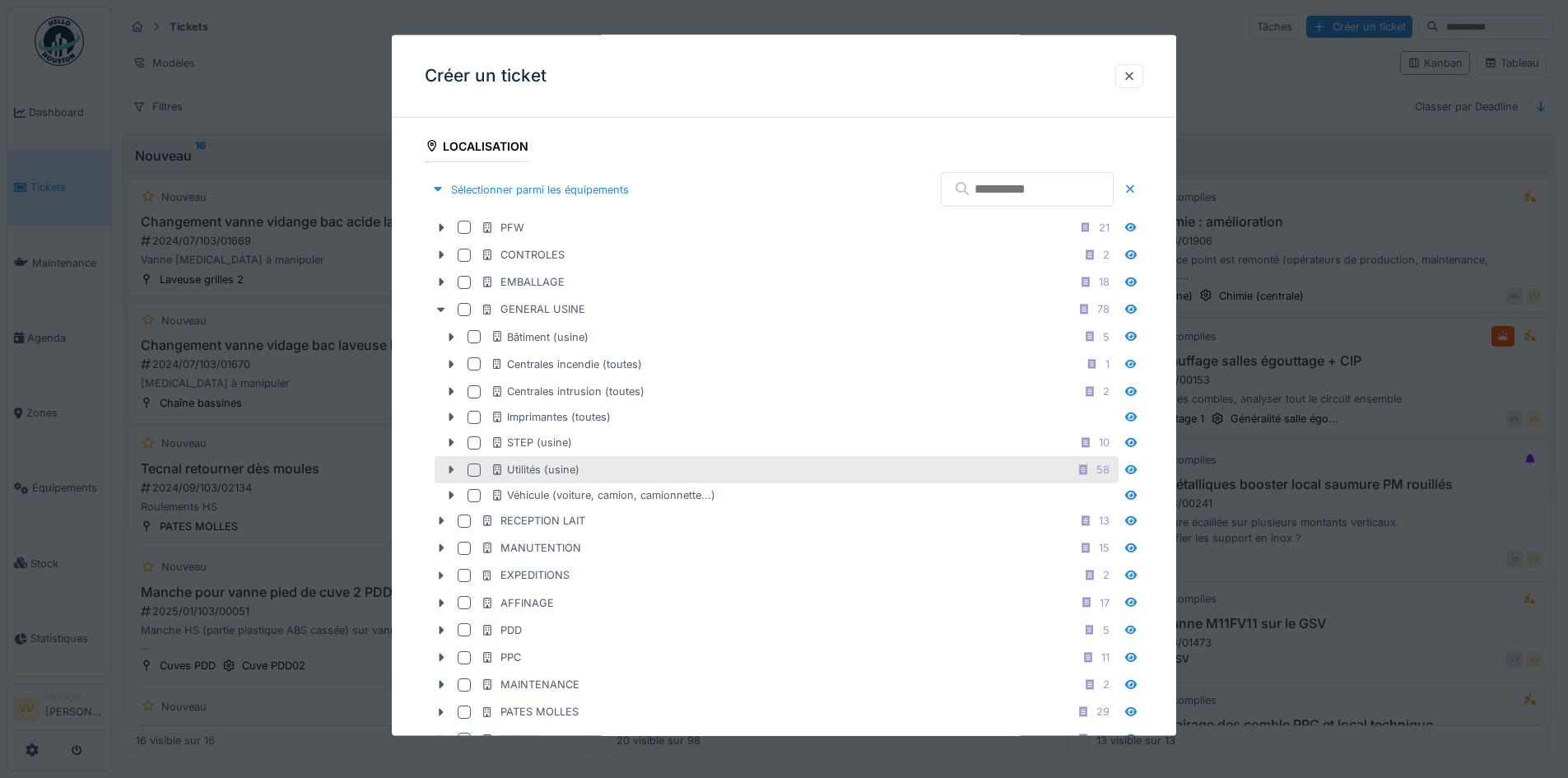
click at [455, 474] on icon at bounding box center [451, 470] width 13 height 11
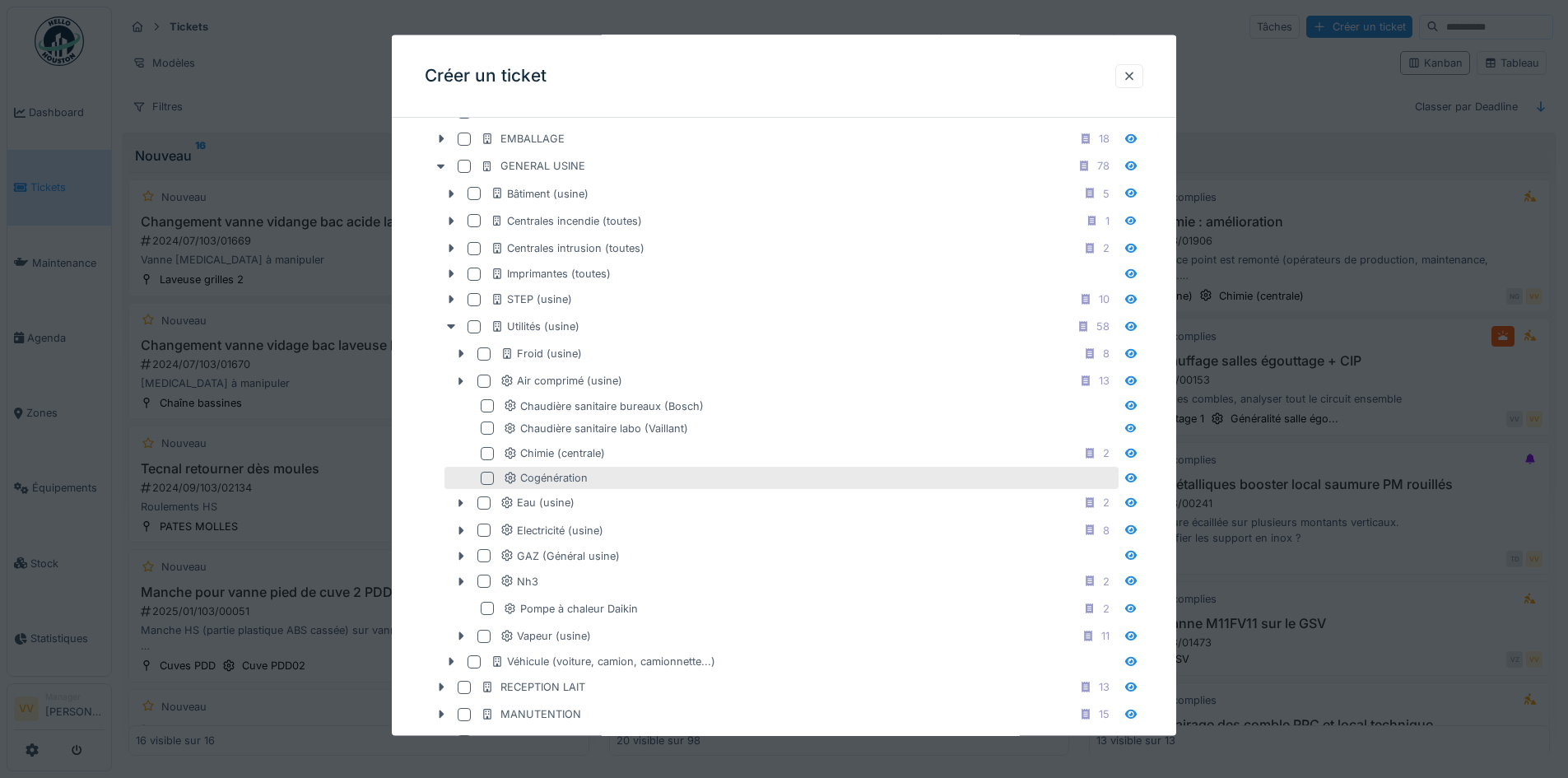
scroll to position [576, 0]
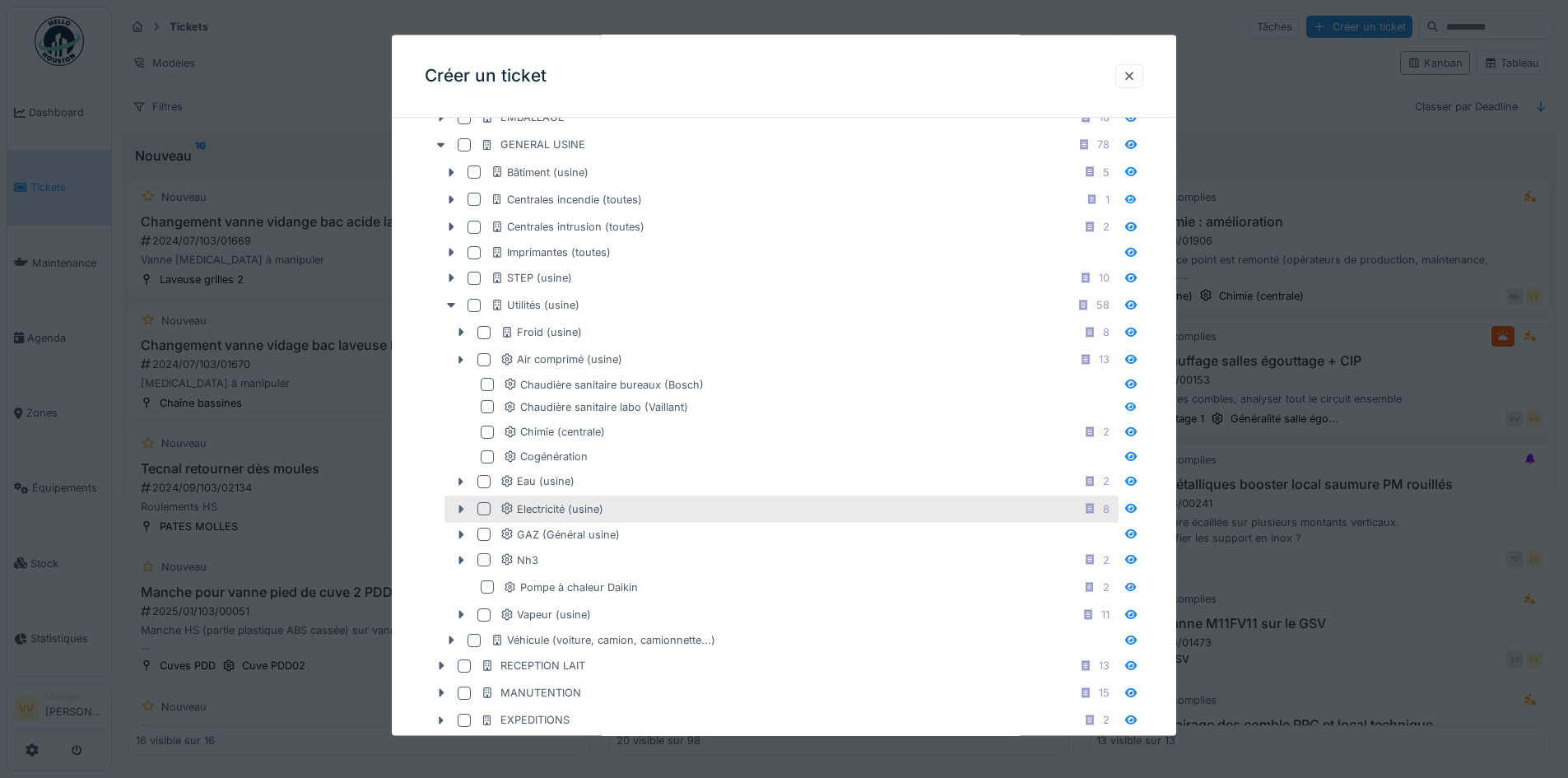
click at [454, 510] on icon at bounding box center [461, 508] width 13 height 11
click at [492, 508] on div at bounding box center [487, 508] width 20 height 13
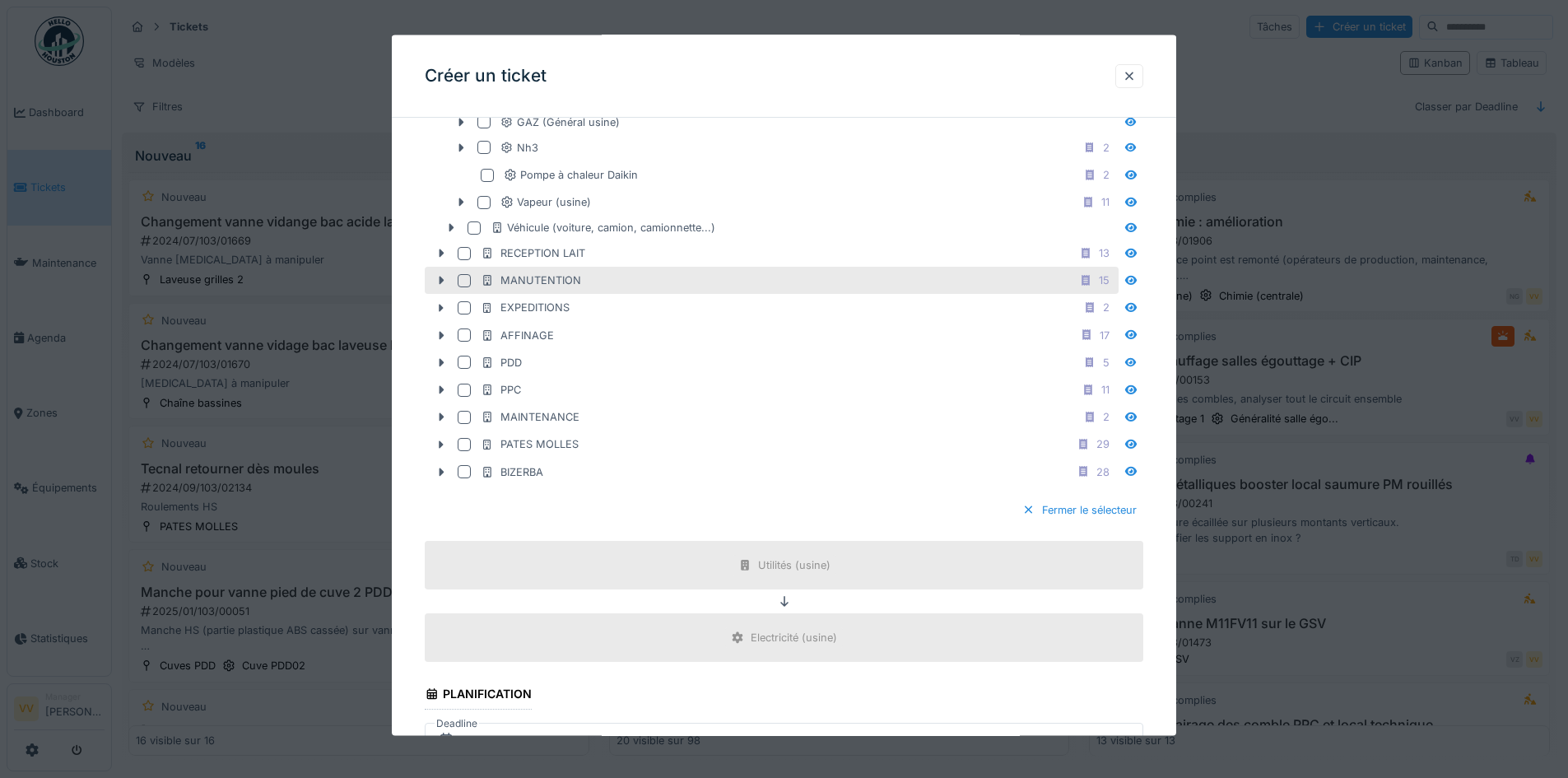
scroll to position [1481, 0]
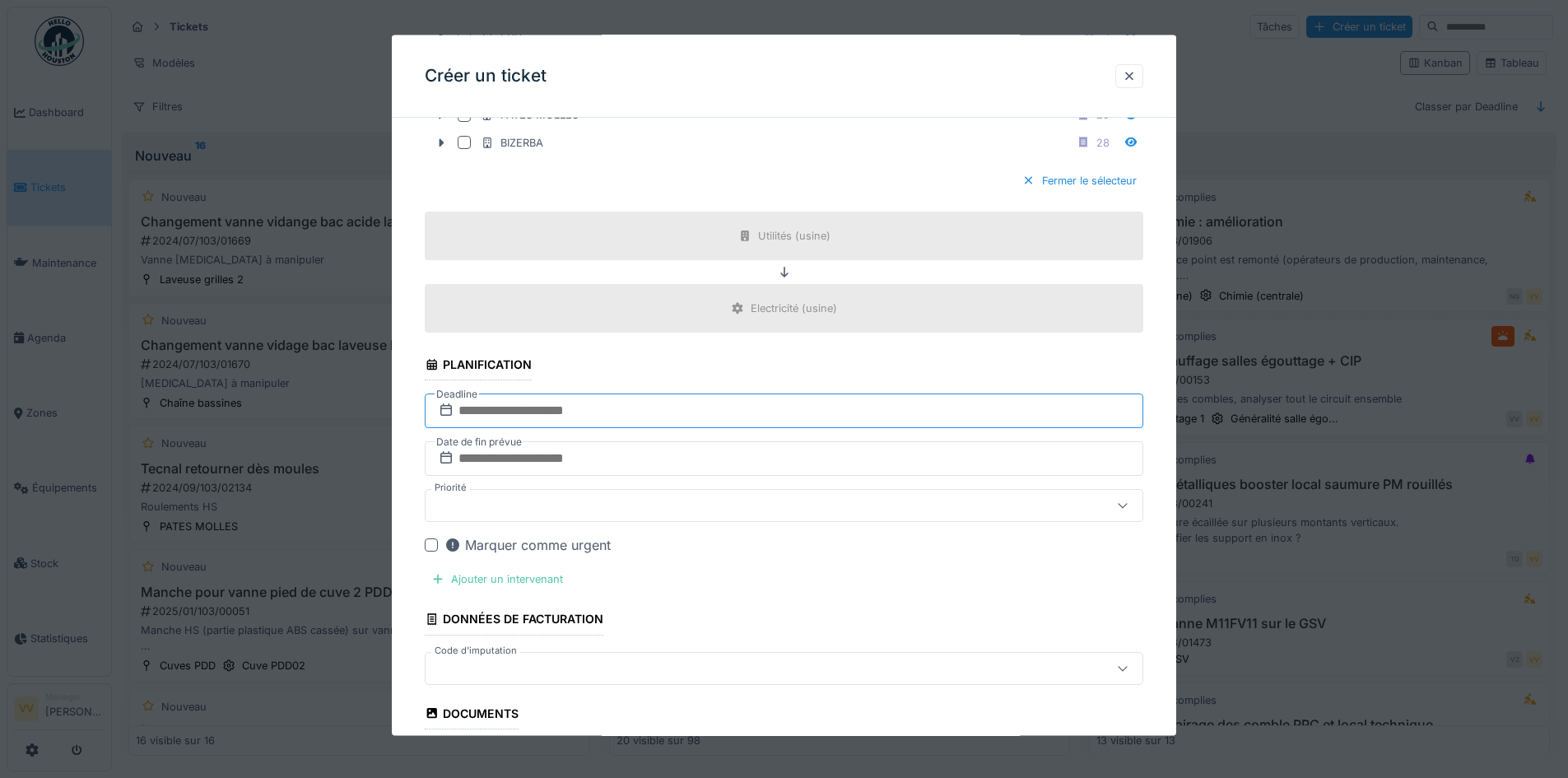
click at [630, 412] on input "text" at bounding box center [784, 410] width 719 height 35
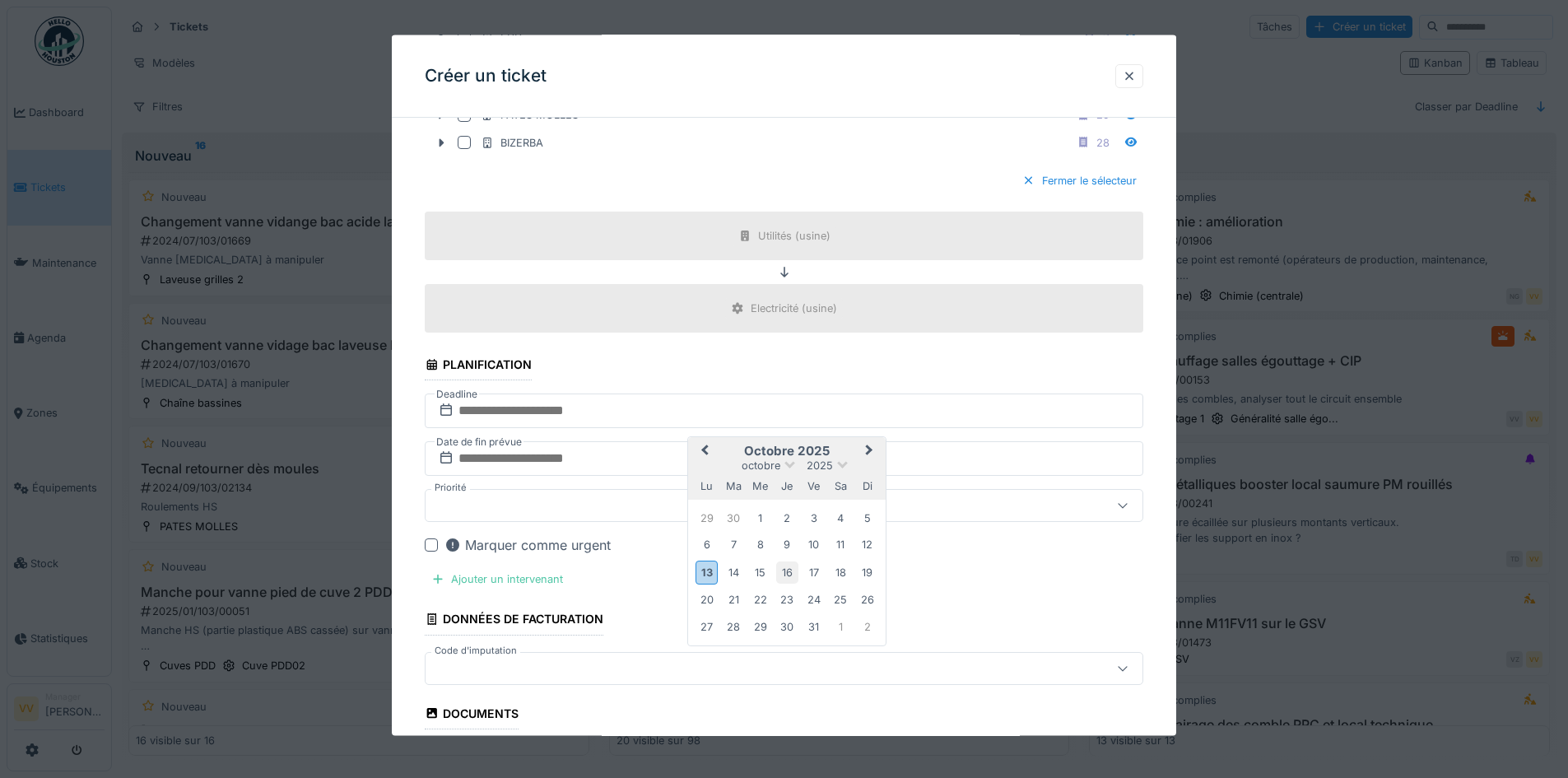
click at [783, 576] on div "16" at bounding box center [787, 571] width 22 height 22
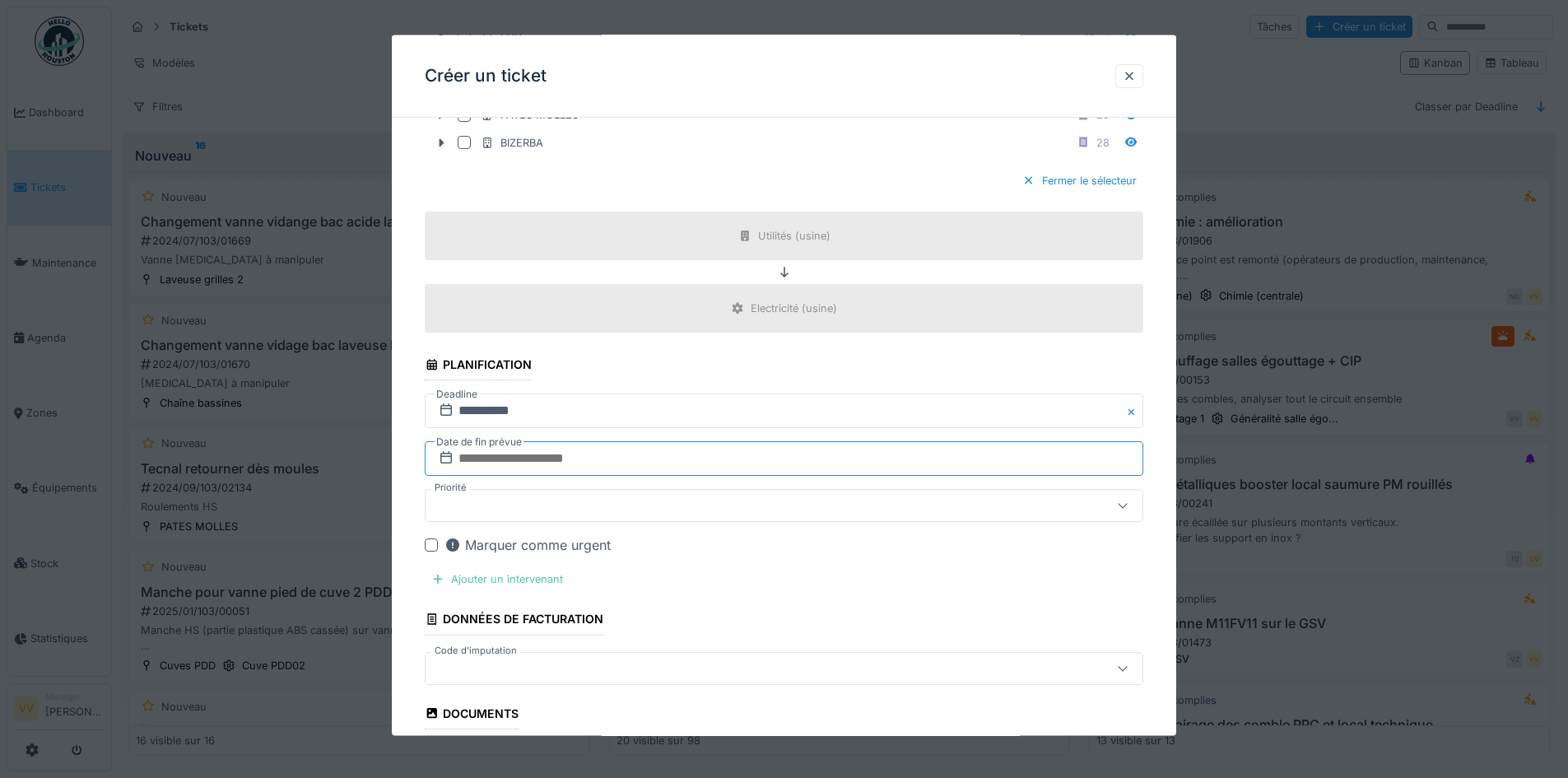
click at [658, 448] on input "text" at bounding box center [784, 459] width 719 height 35
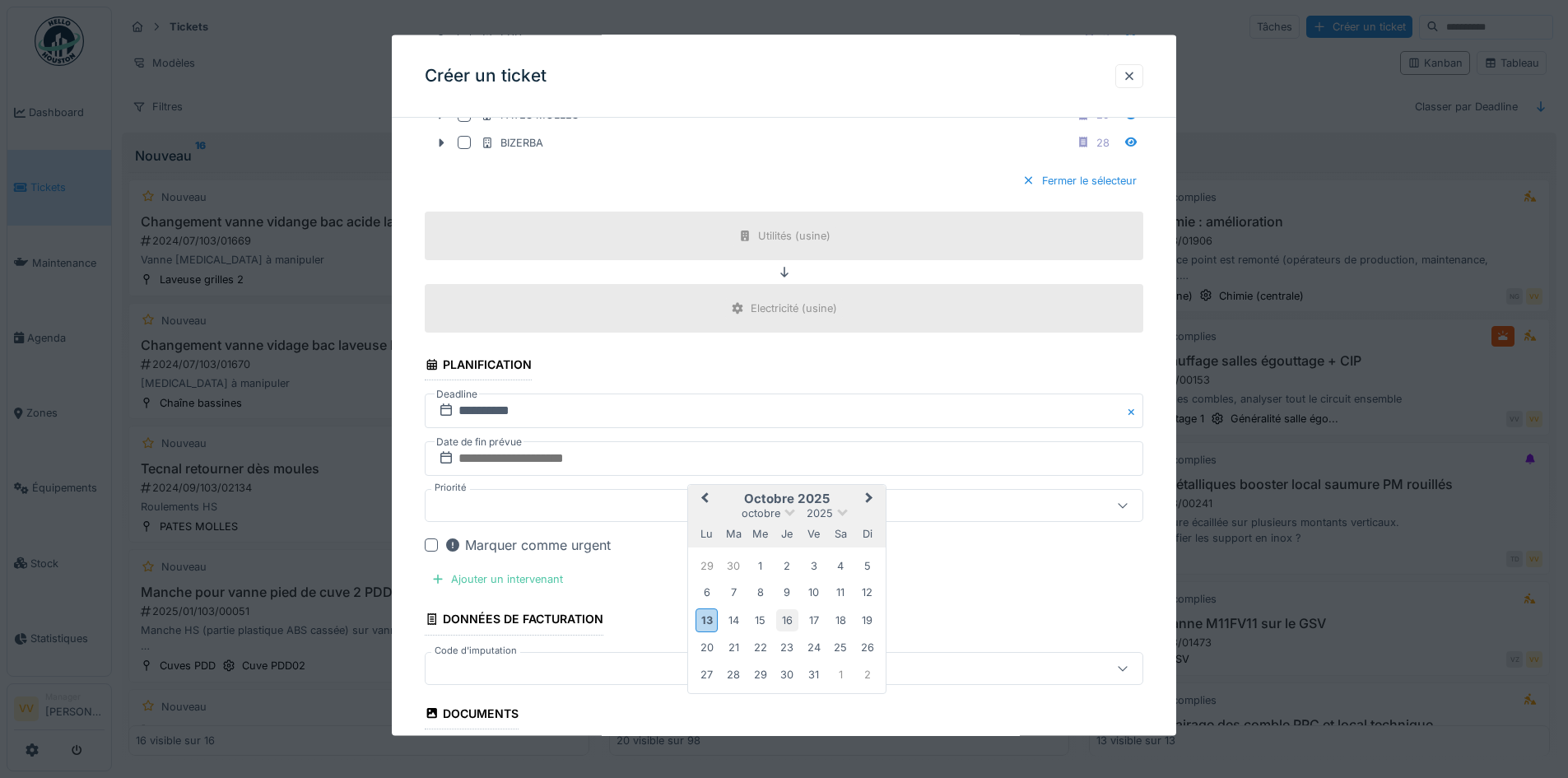
click at [784, 617] on div "16" at bounding box center [787, 619] width 22 height 22
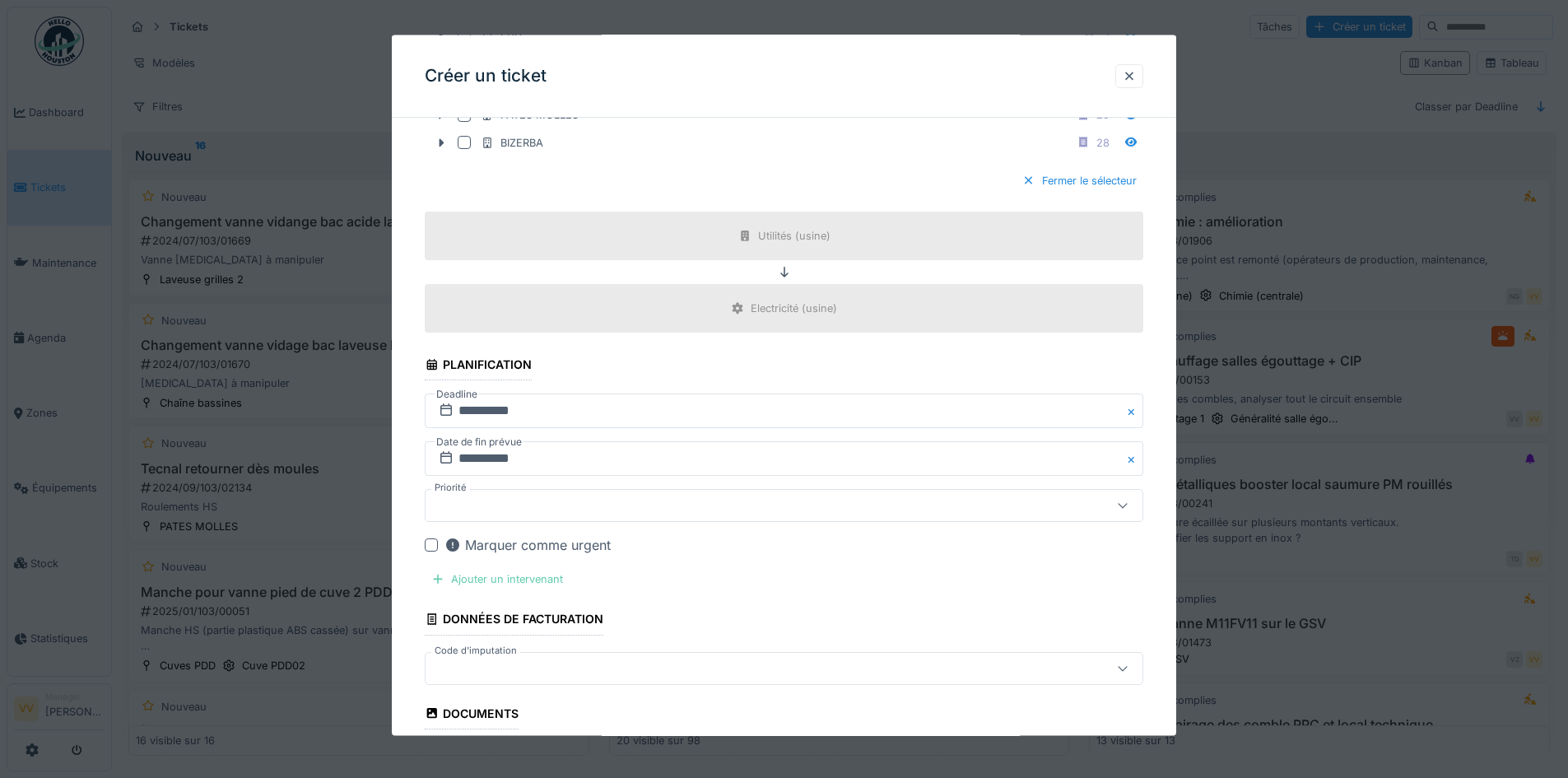
click at [493, 583] on div "Ajouter un intervenant" at bounding box center [497, 579] width 145 height 22
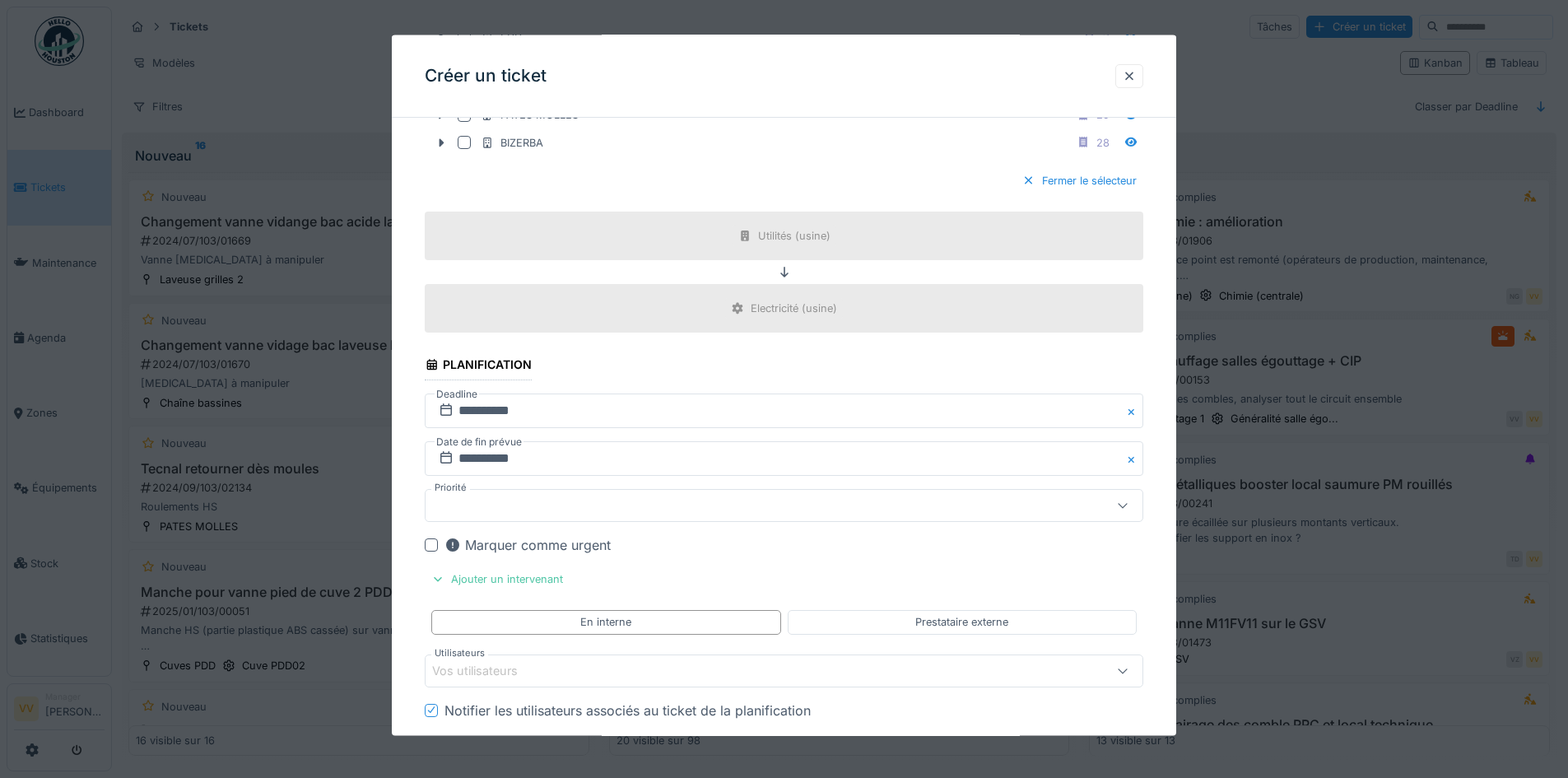
click at [661, 677] on div "Vos utilisateurs" at bounding box center [742, 670] width 619 height 18
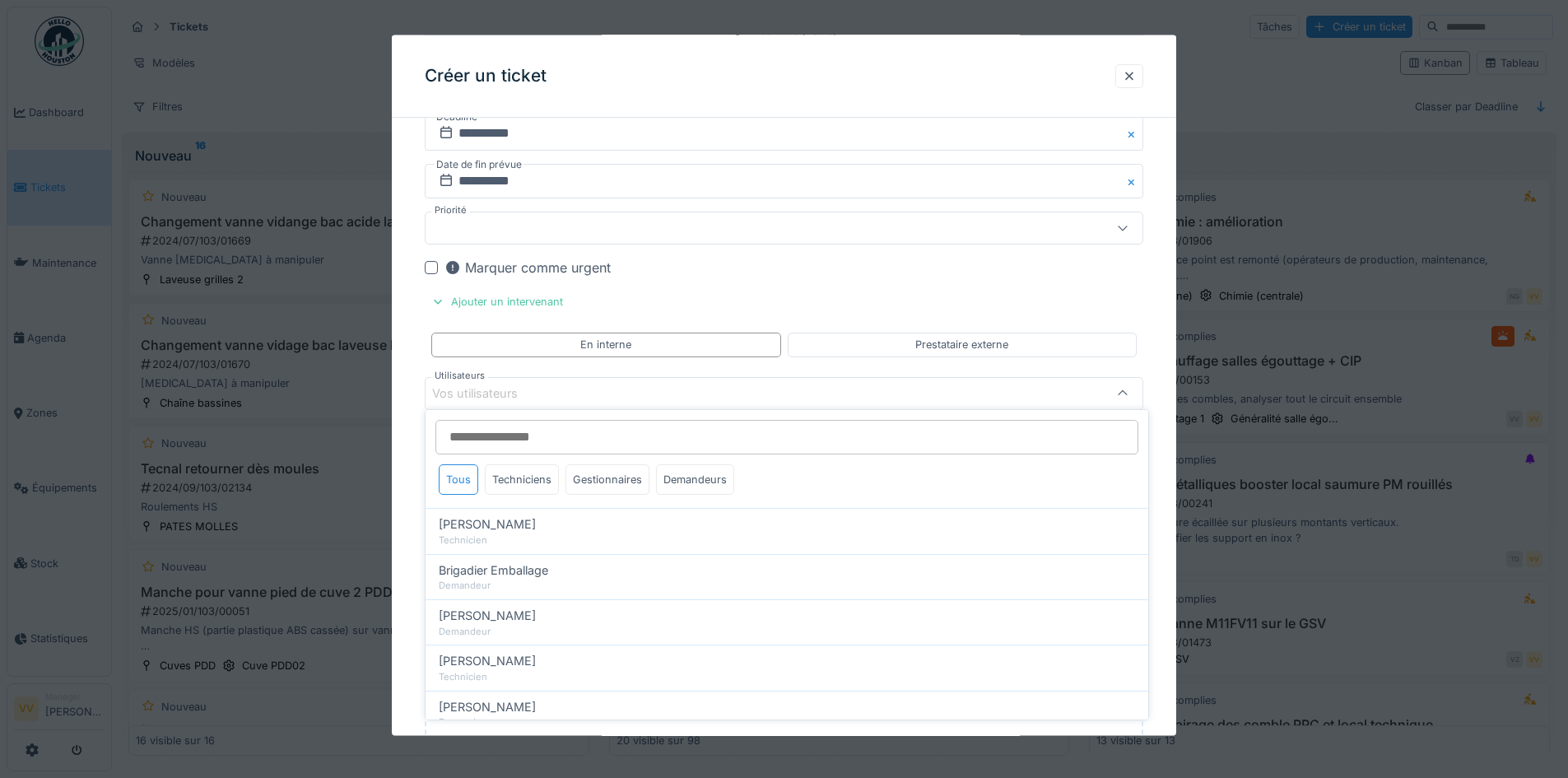
scroll to position [1766, 0]
click at [526, 480] on div "Techniciens" at bounding box center [521, 476] width 74 height 30
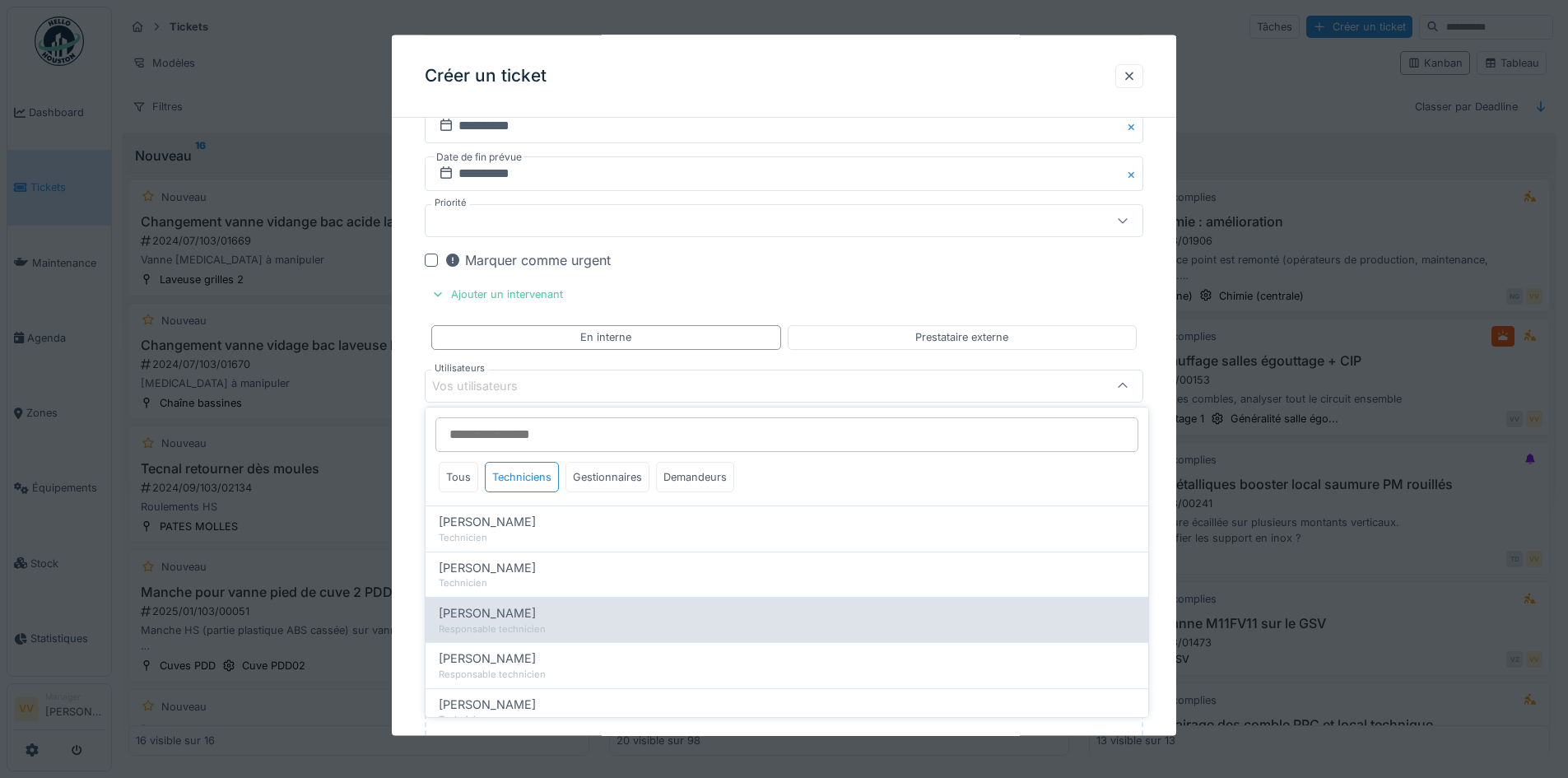
click at [537, 612] on div "Julien Bebronne" at bounding box center [786, 613] width 696 height 18
type input "****"
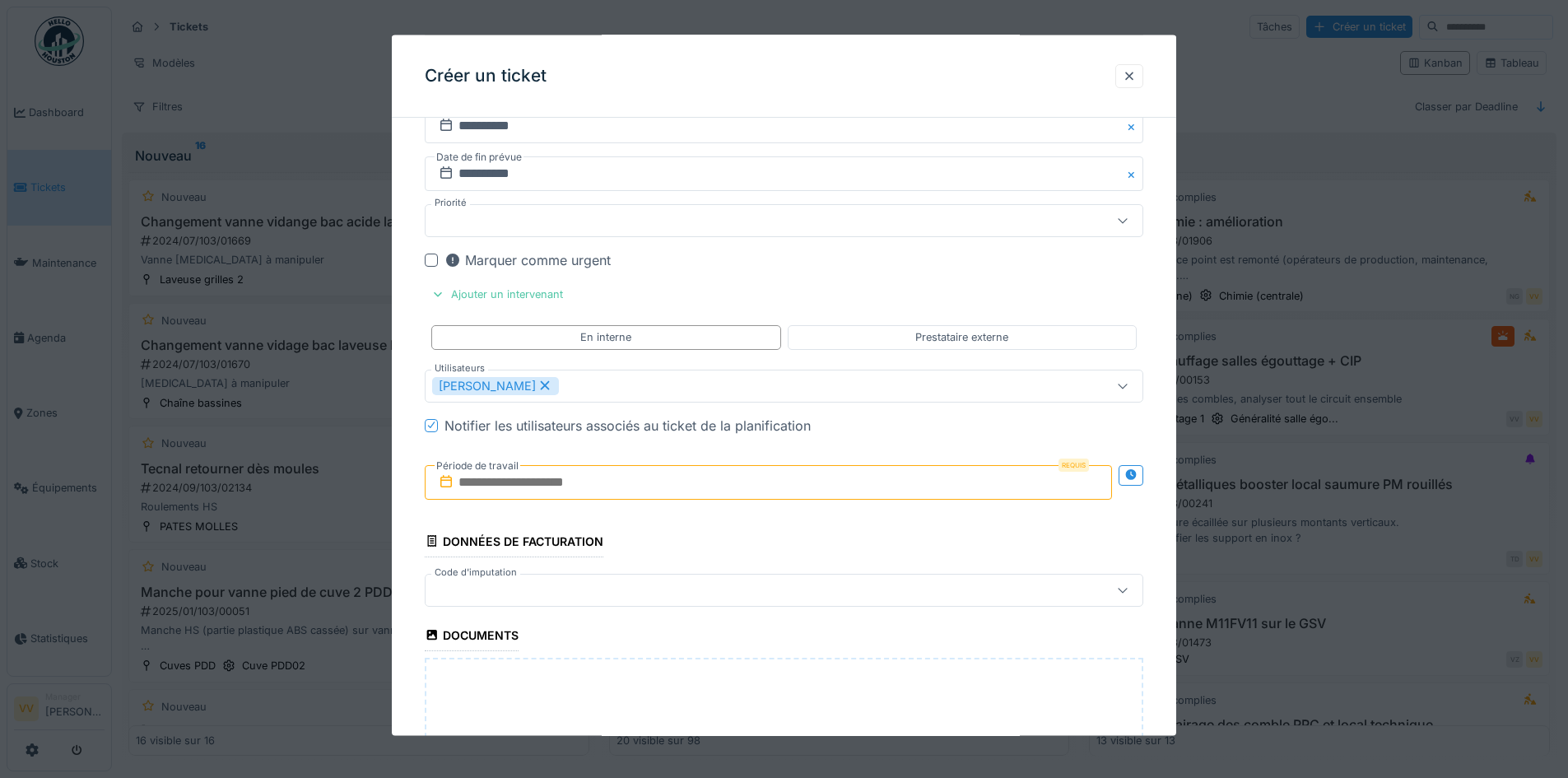
click at [441, 260] on div "Marquer comme urgent" at bounding box center [784, 260] width 719 height 20
click at [434, 265] on div at bounding box center [431, 260] width 13 height 13
click at [651, 475] on input "text" at bounding box center [768, 482] width 687 height 35
click at [777, 644] on div "16" at bounding box center [772, 643] width 22 height 22
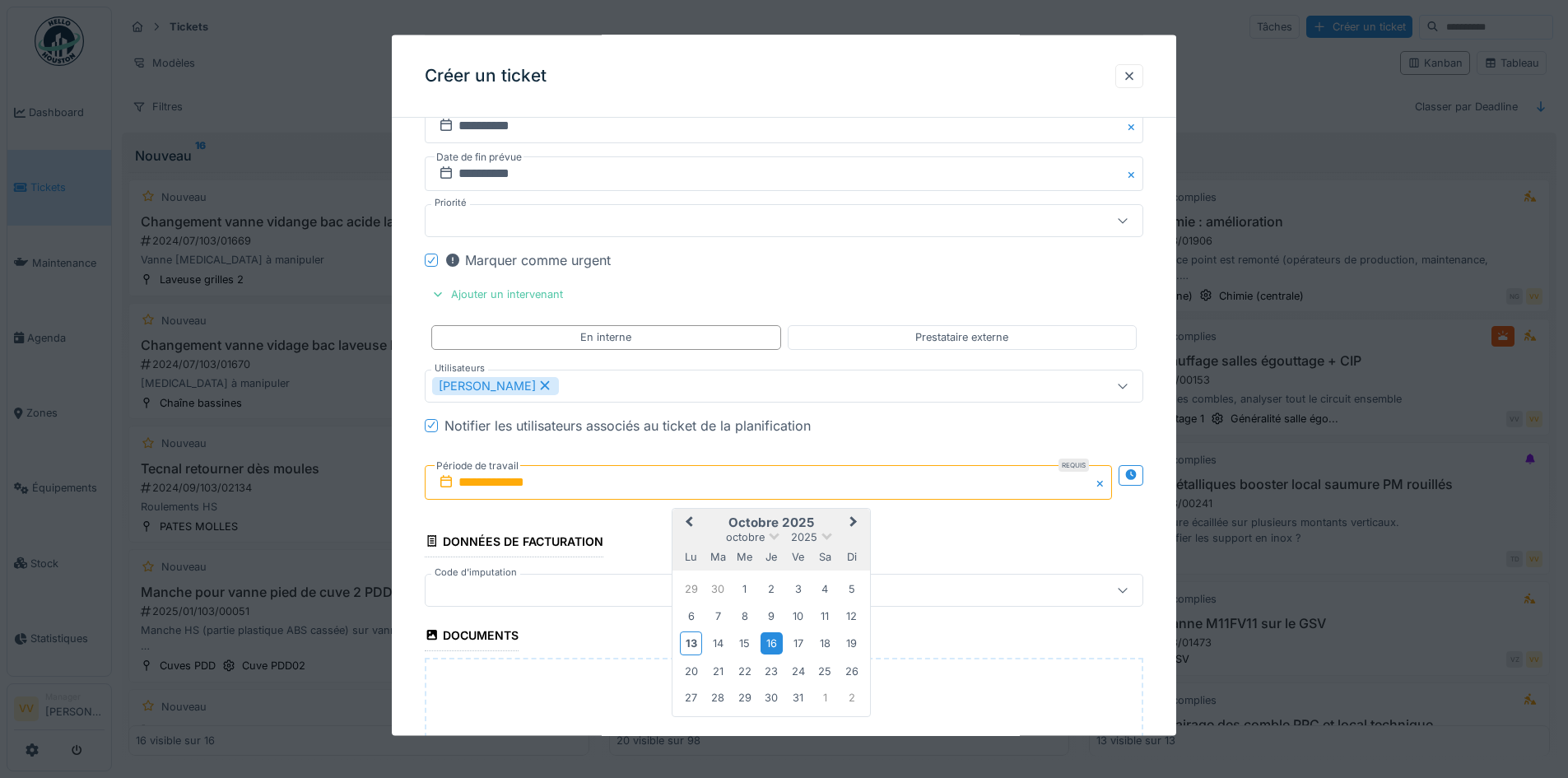
click at [771, 639] on div "16" at bounding box center [772, 643] width 22 height 22
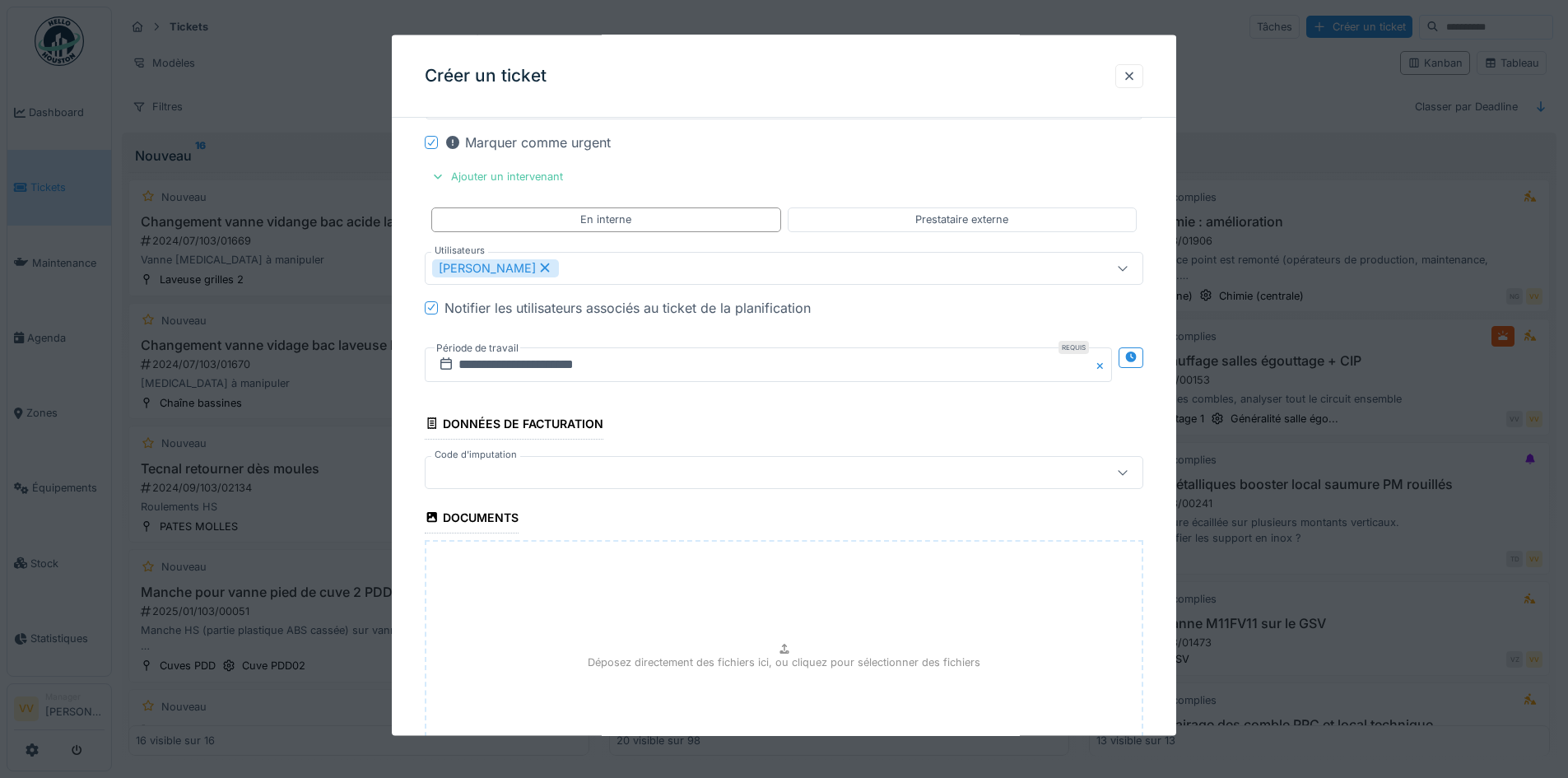
scroll to position [2042, 0]
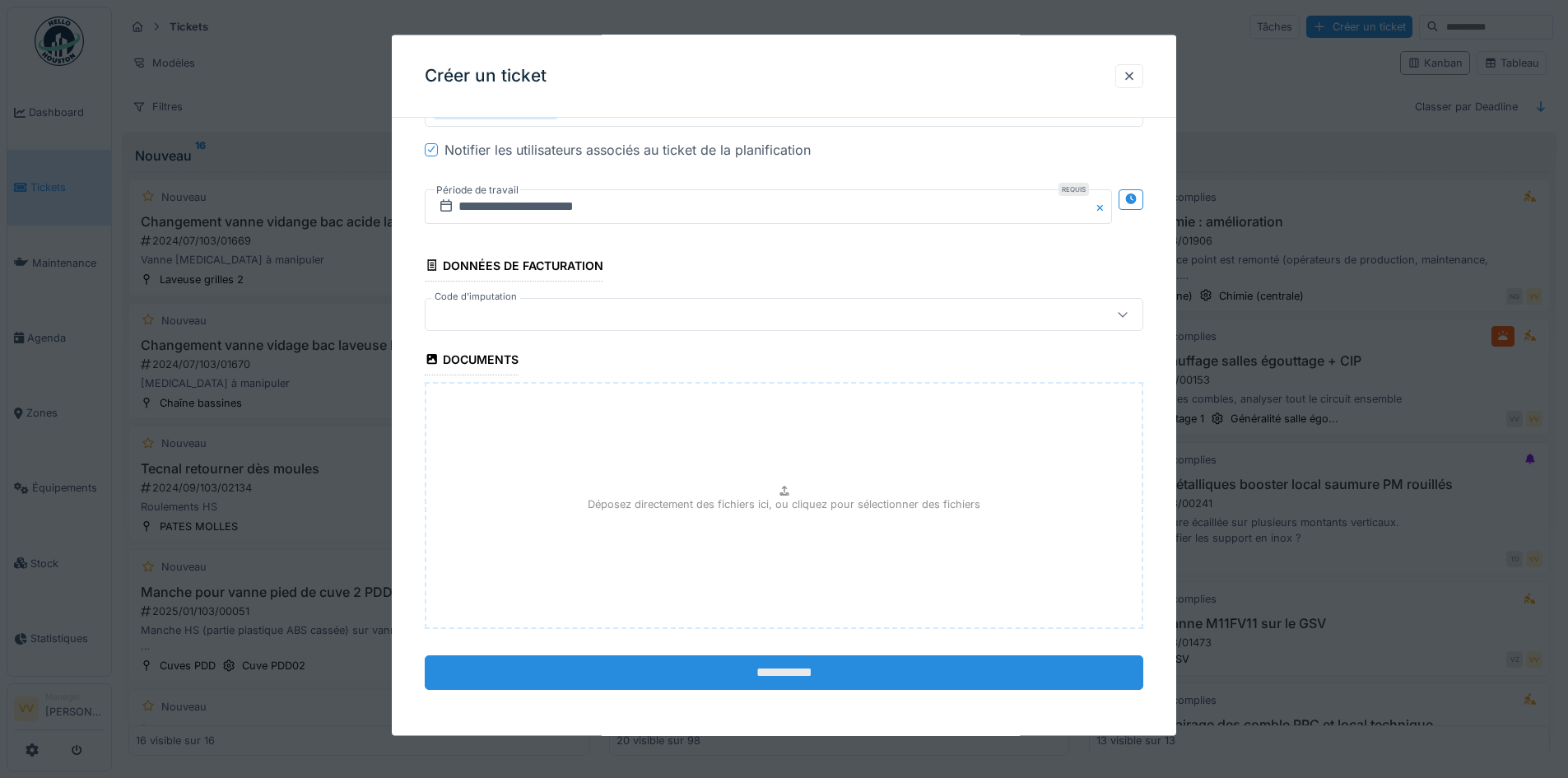
click at [749, 662] on input "**********" at bounding box center [784, 671] width 719 height 35
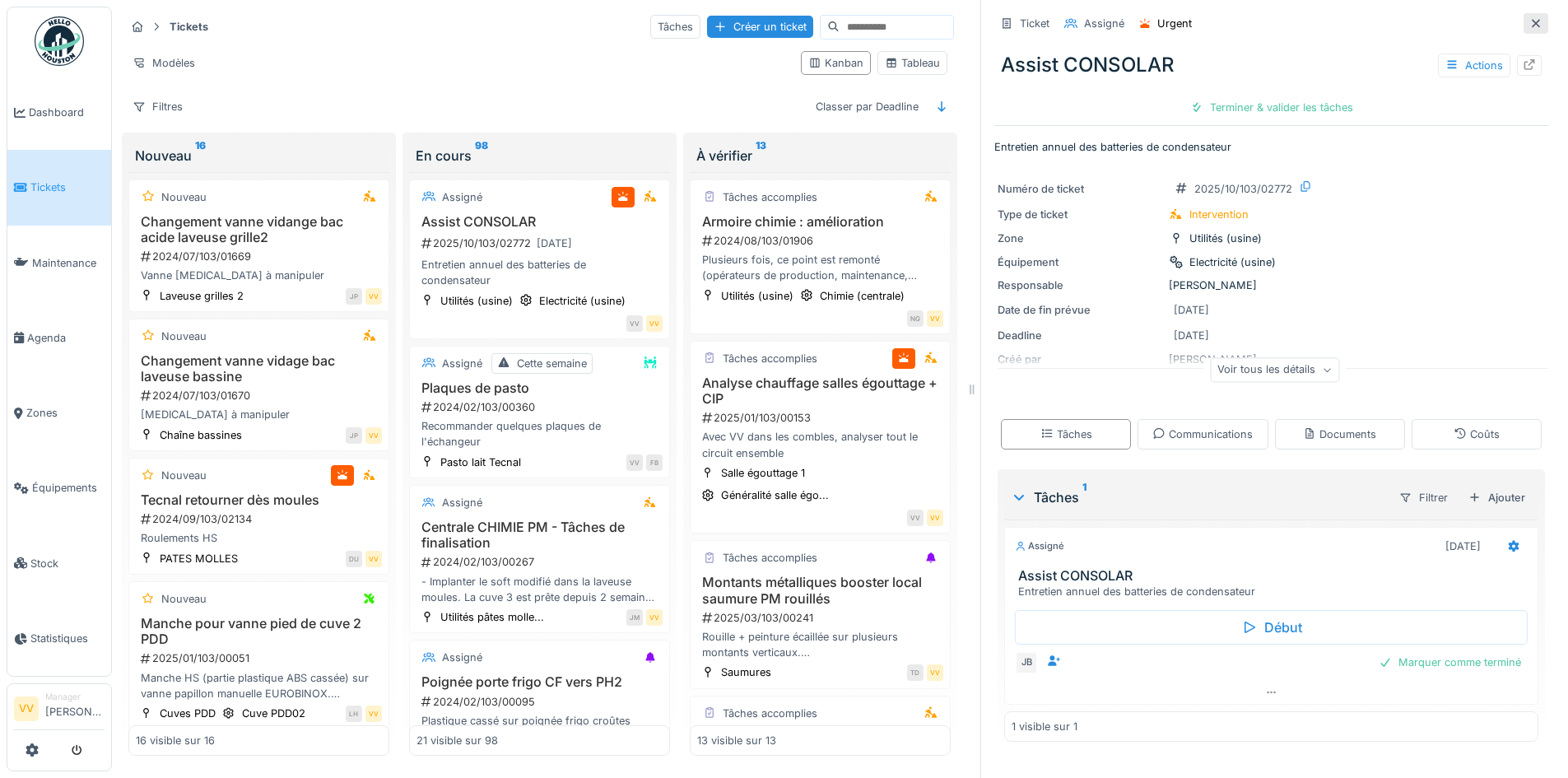
click at [1532, 23] on icon at bounding box center [1535, 23] width 8 height 8
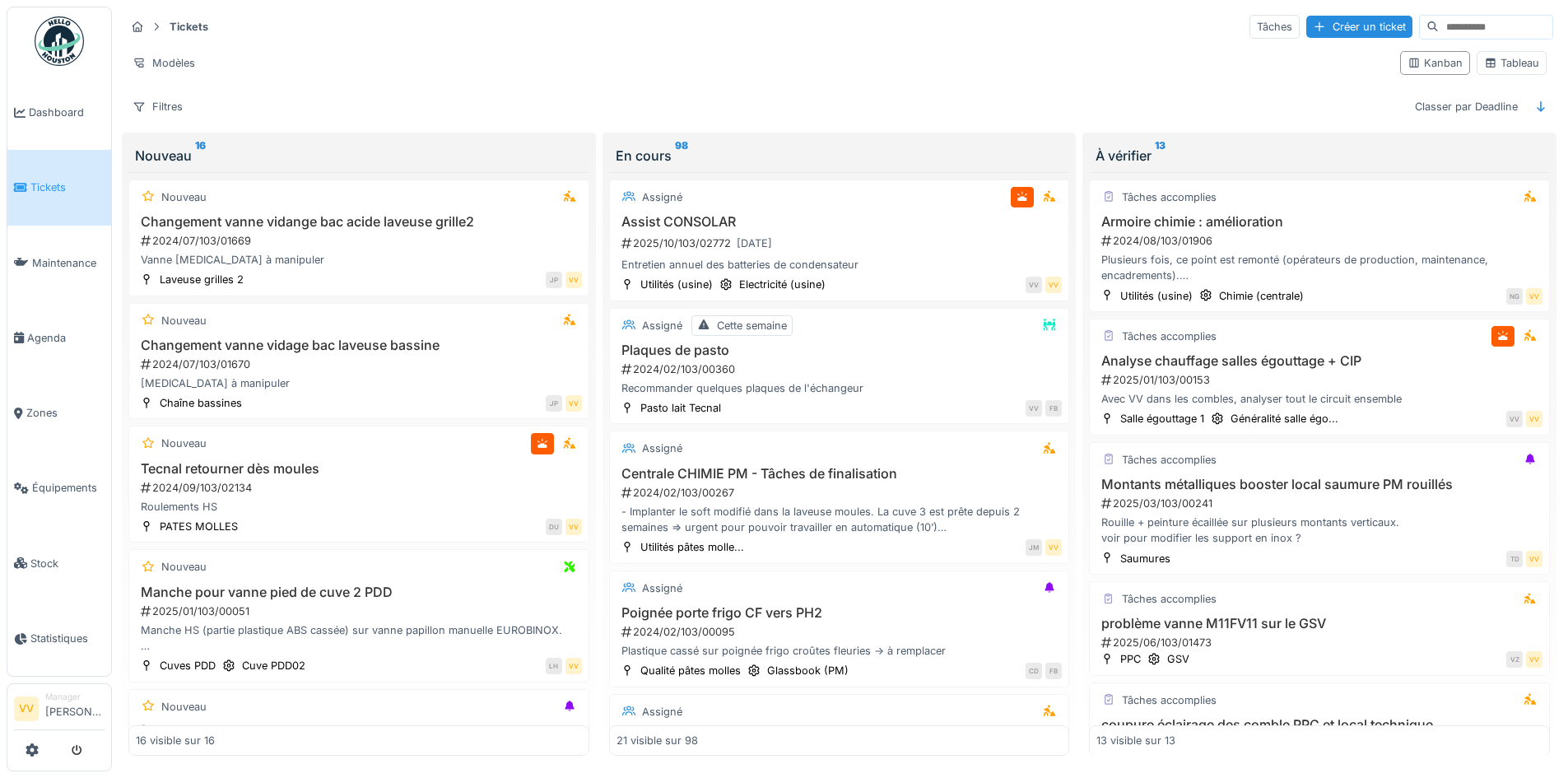
click at [65, 189] on span "Tickets" at bounding box center [67, 187] width 74 height 16
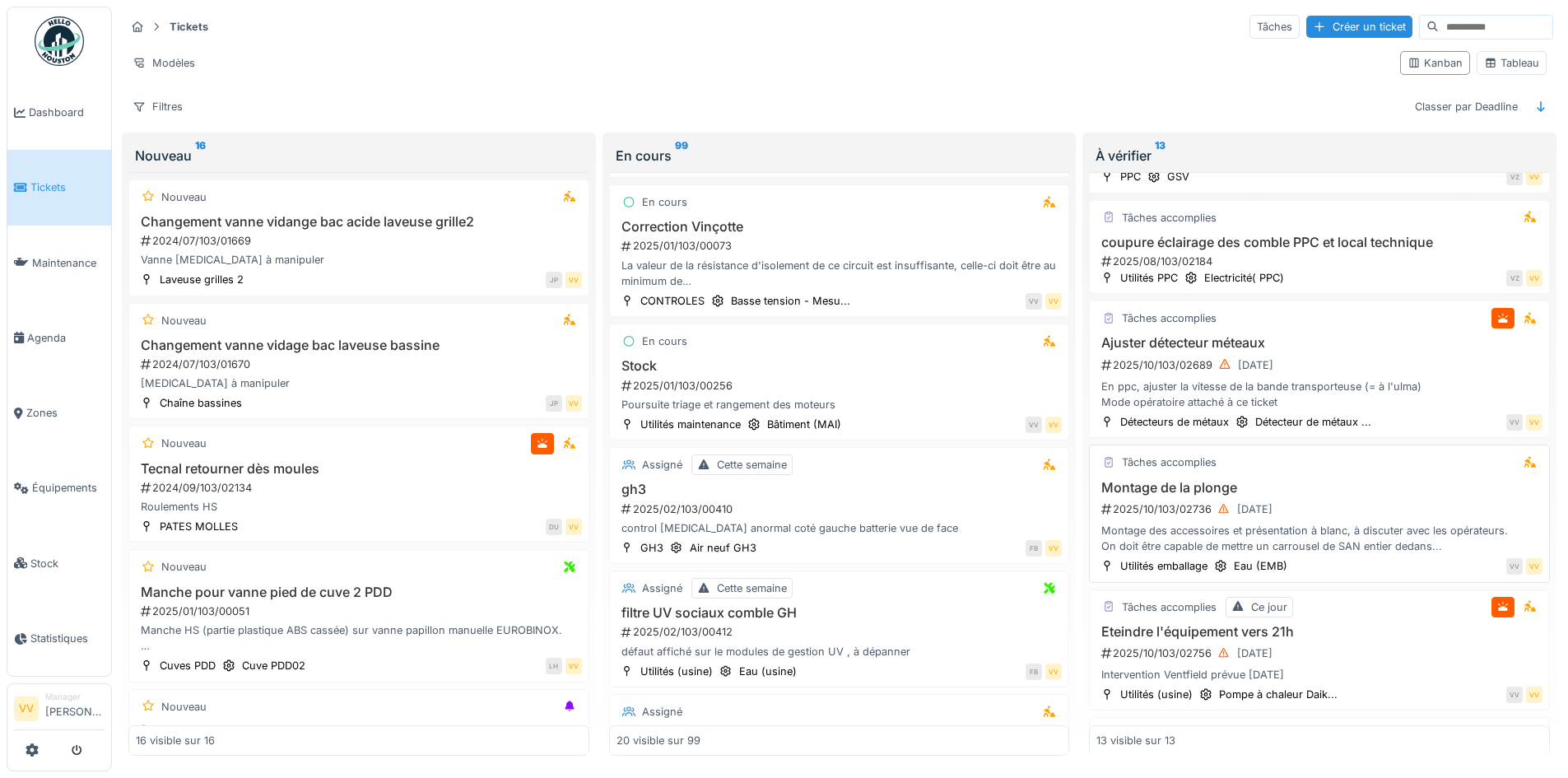
scroll to position [493, 0]
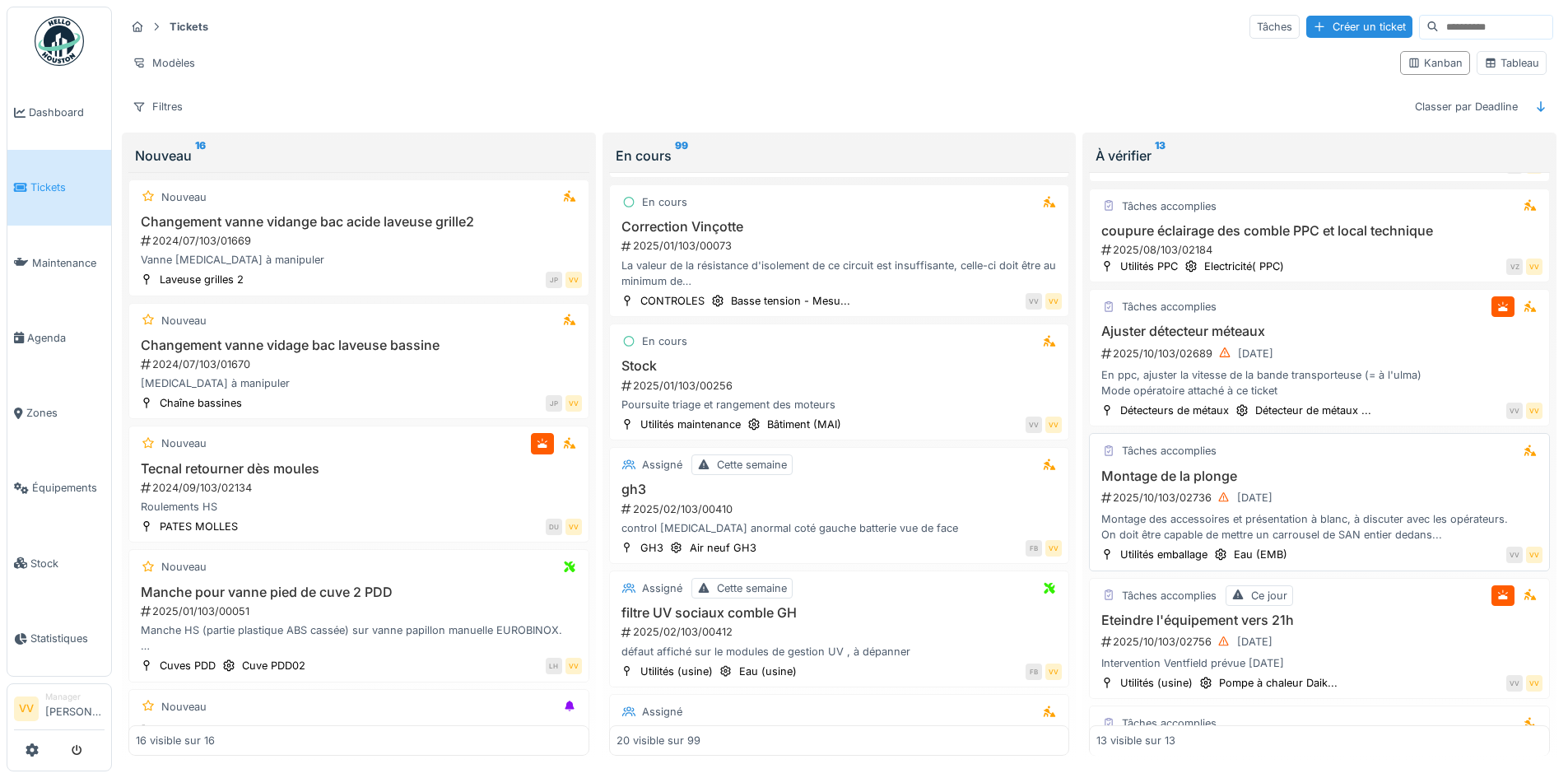
click at [1334, 472] on h3 "Montage de la plonge" at bounding box center [1319, 475] width 446 height 16
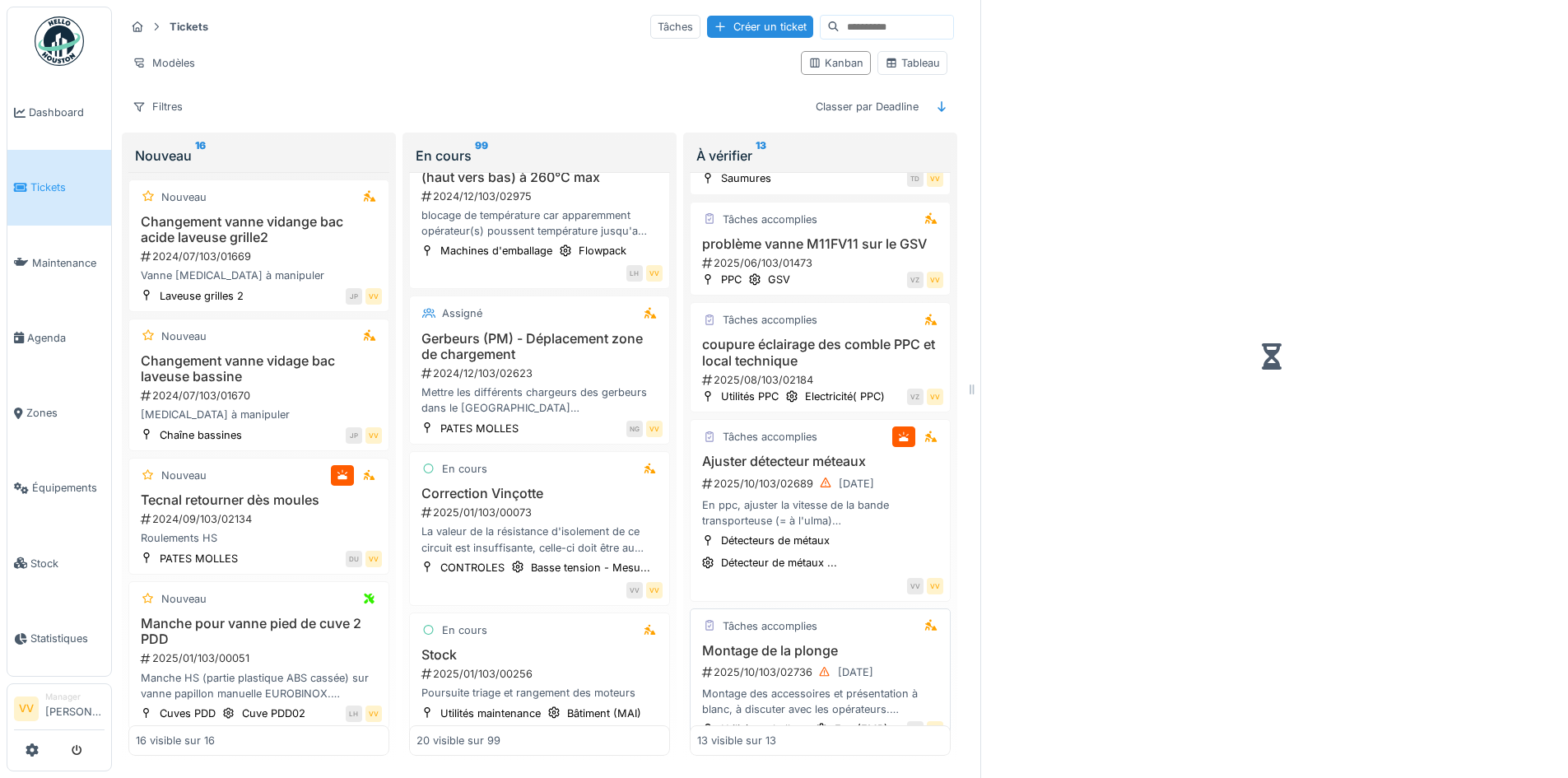
scroll to position [624, 0]
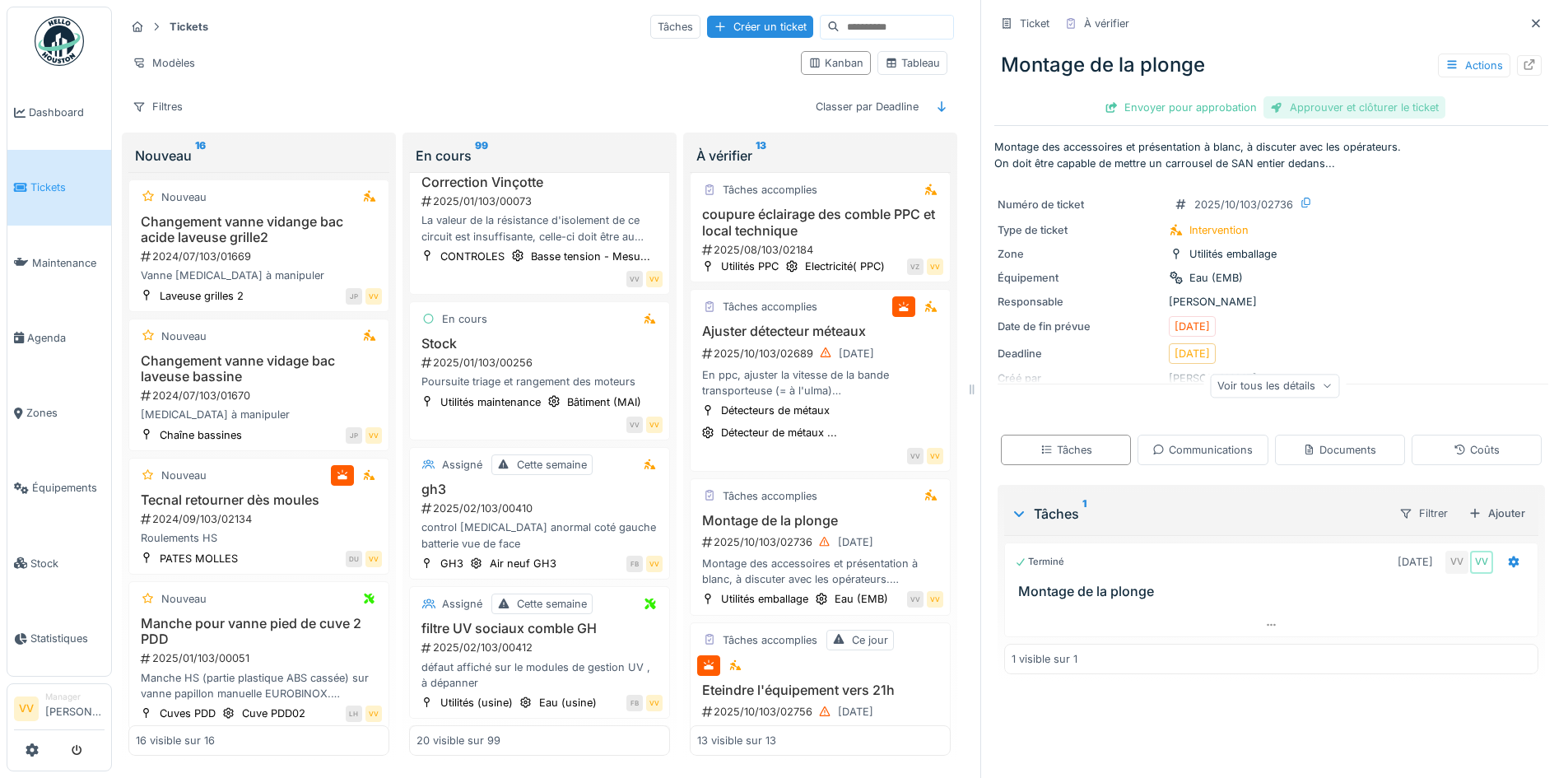
click at [1343, 109] on div "Approuver et clôturer le ticket" at bounding box center [1354, 108] width 182 height 22
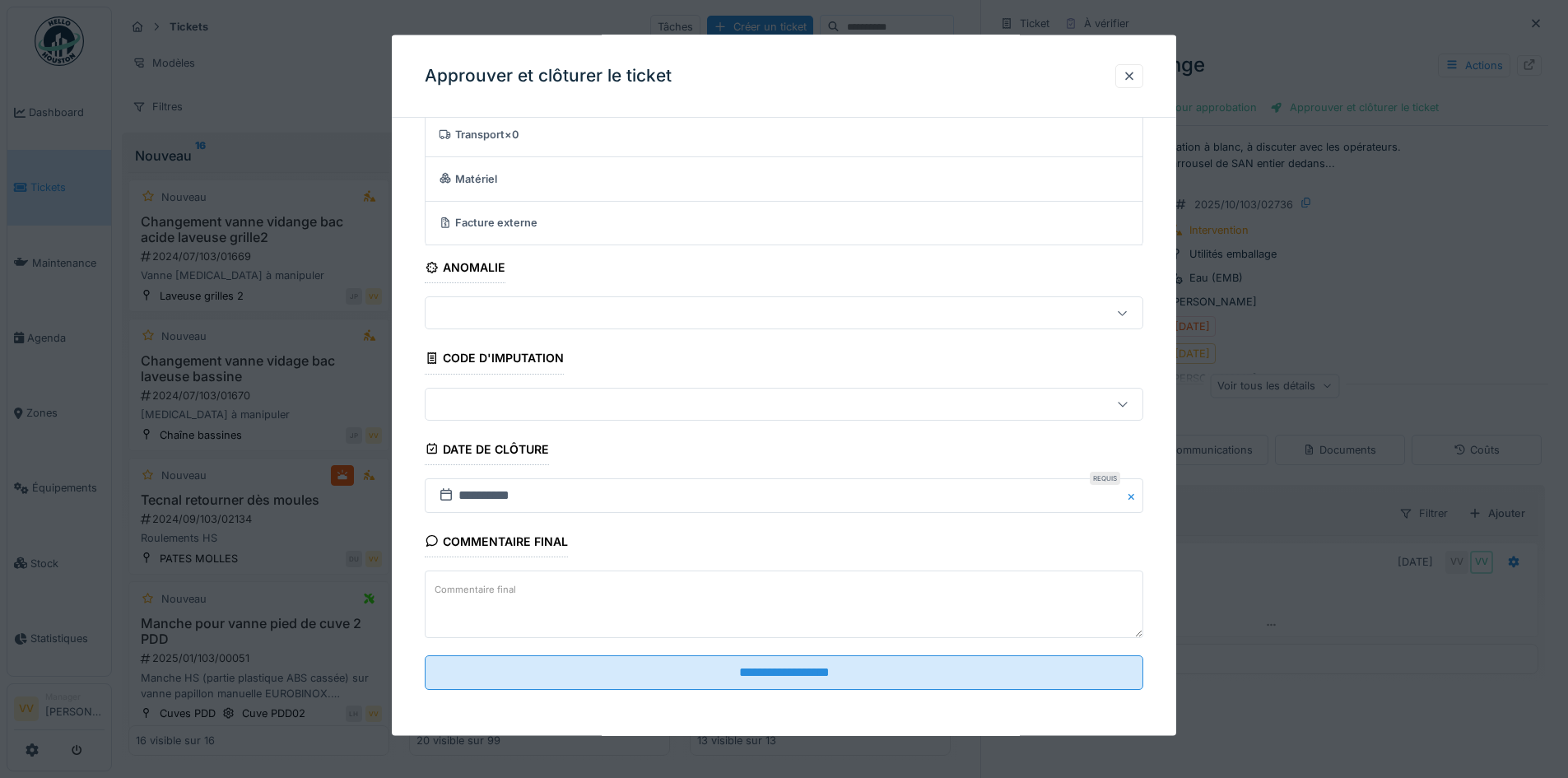
scroll to position [13, 0]
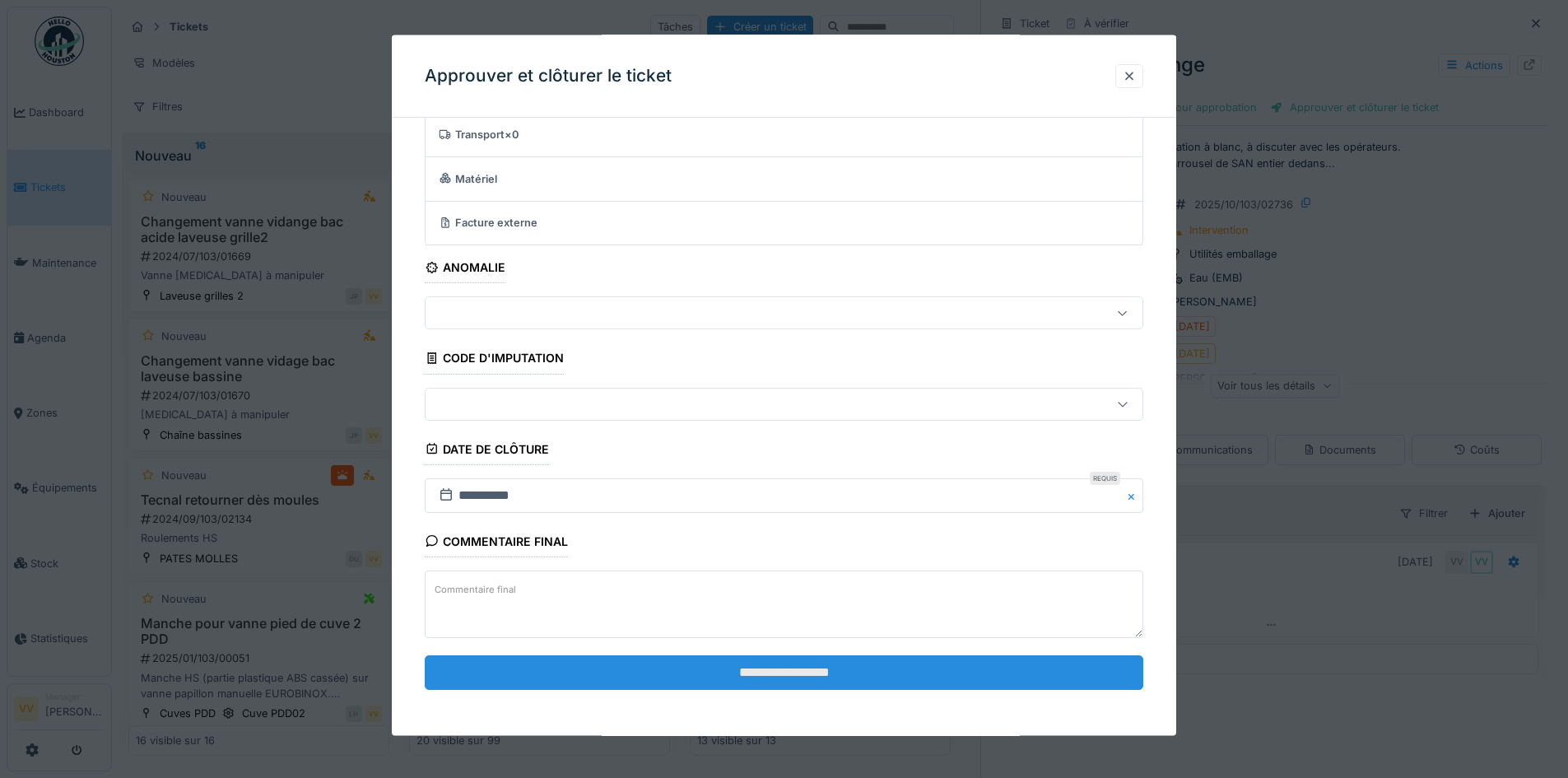
click at [928, 667] on input "**********" at bounding box center [784, 671] width 719 height 35
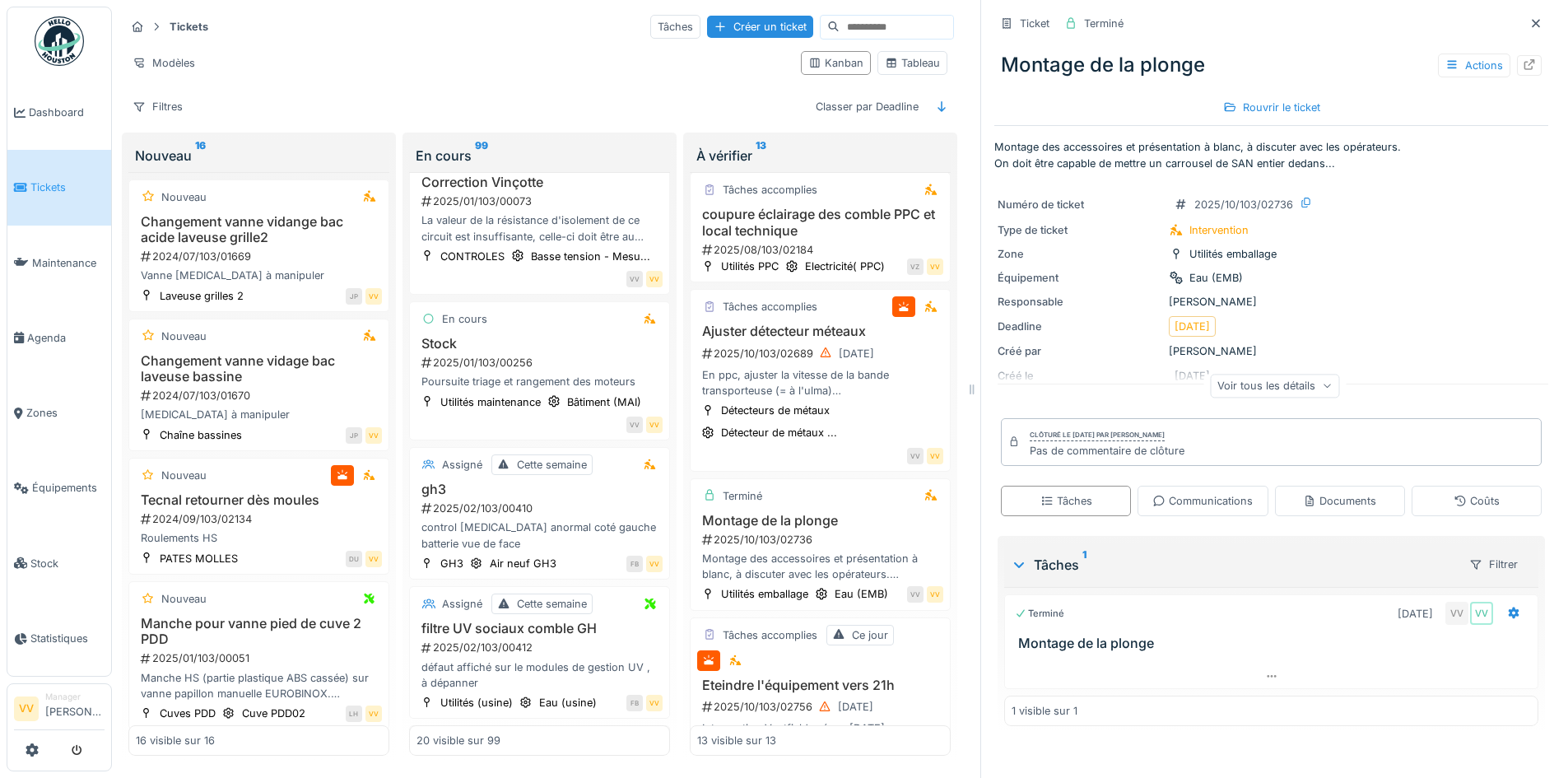
scroll to position [0, 0]
click at [1530, 29] on div at bounding box center [1536, 23] width 13 height 16
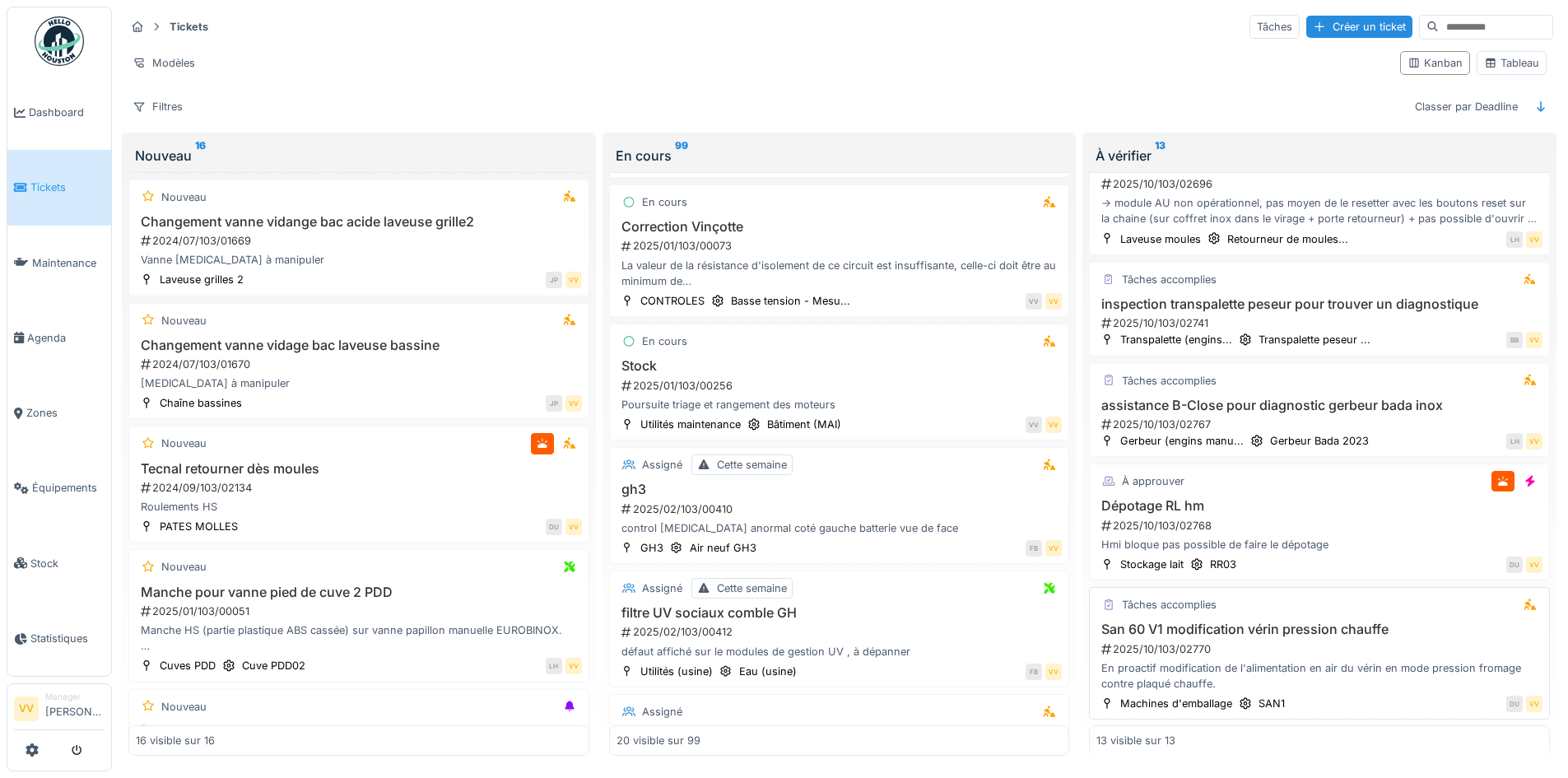
scroll to position [1089, 0]
click at [1388, 424] on div "2025/10/103/02767" at bounding box center [1321, 423] width 442 height 16
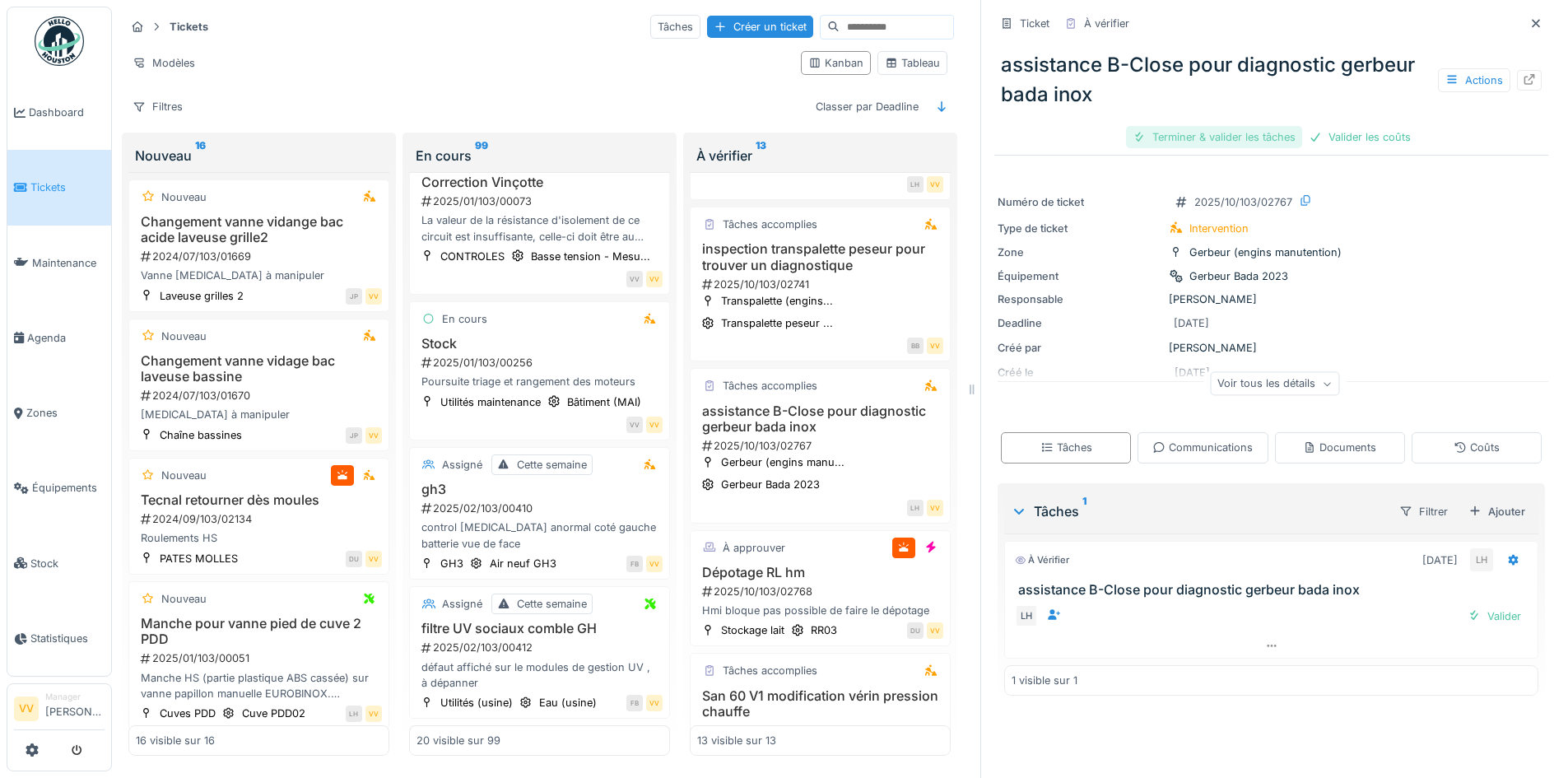
click at [1174, 137] on div "Terminer & valider les tâches" at bounding box center [1213, 137] width 176 height 22
click at [1269, 136] on div "Valider les coûts" at bounding box center [1272, 137] width 115 height 22
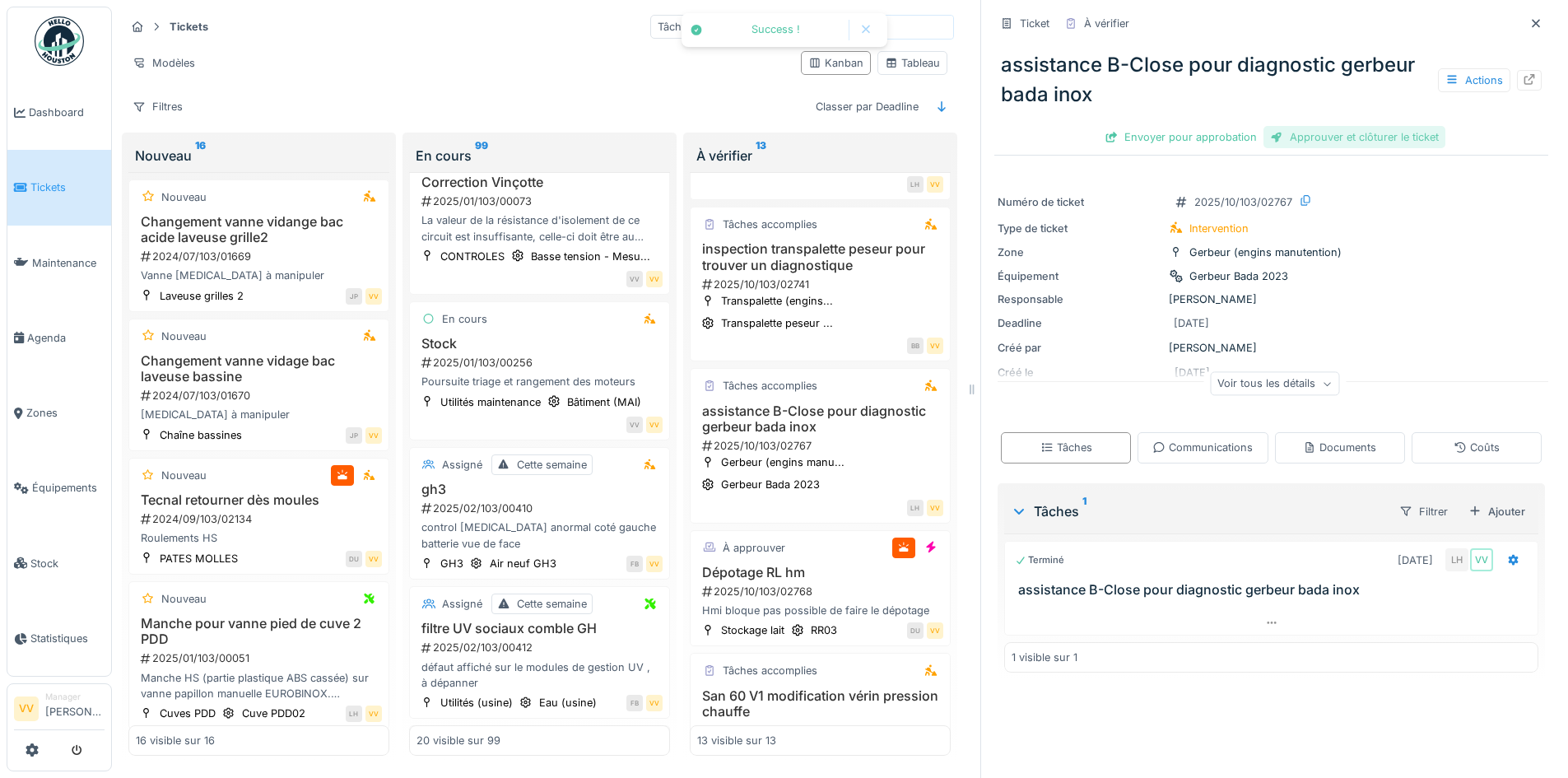
click at [1353, 133] on div "Approuver et clôturer le ticket" at bounding box center [1354, 137] width 182 height 22
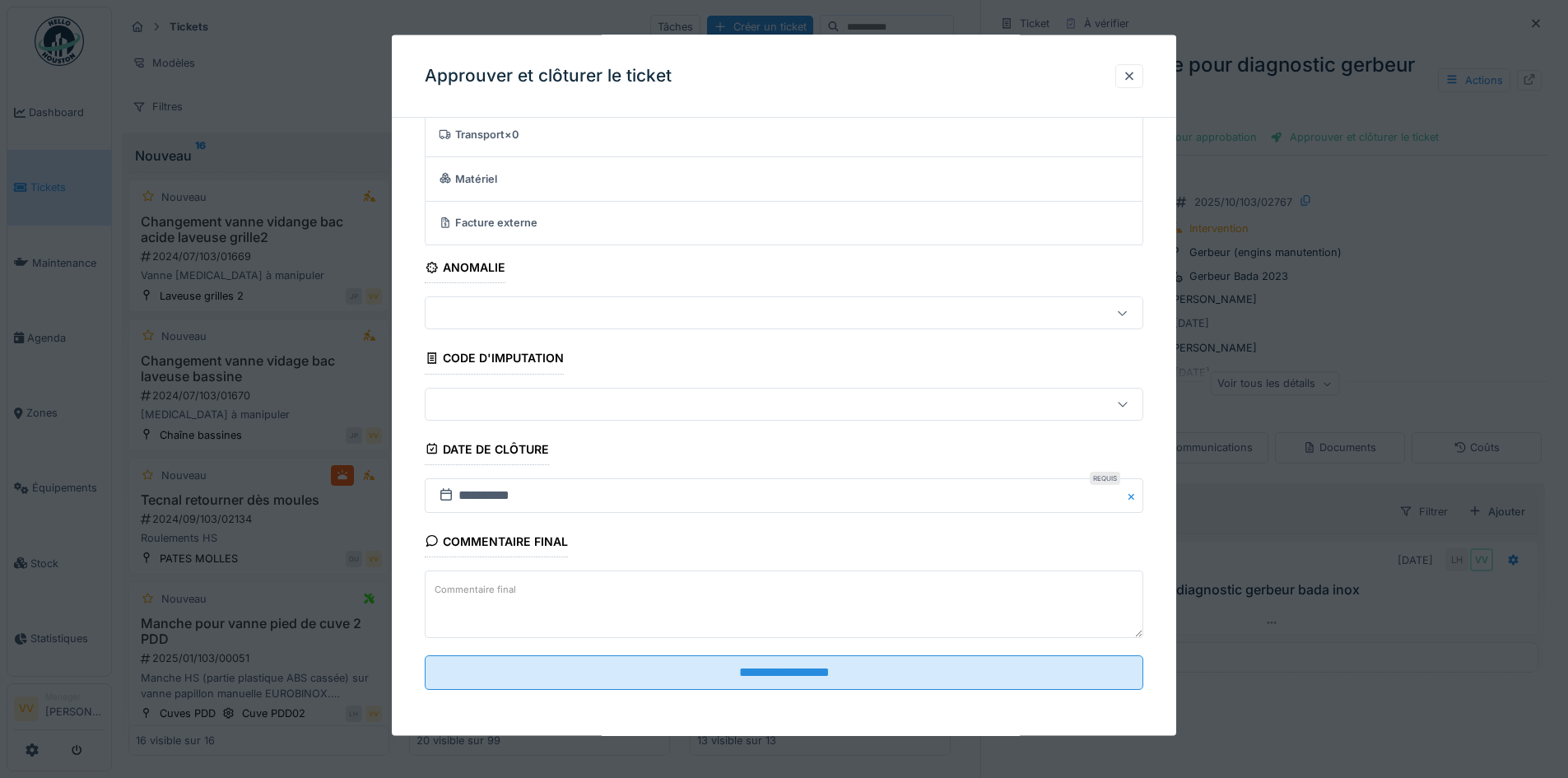
scroll to position [13, 0]
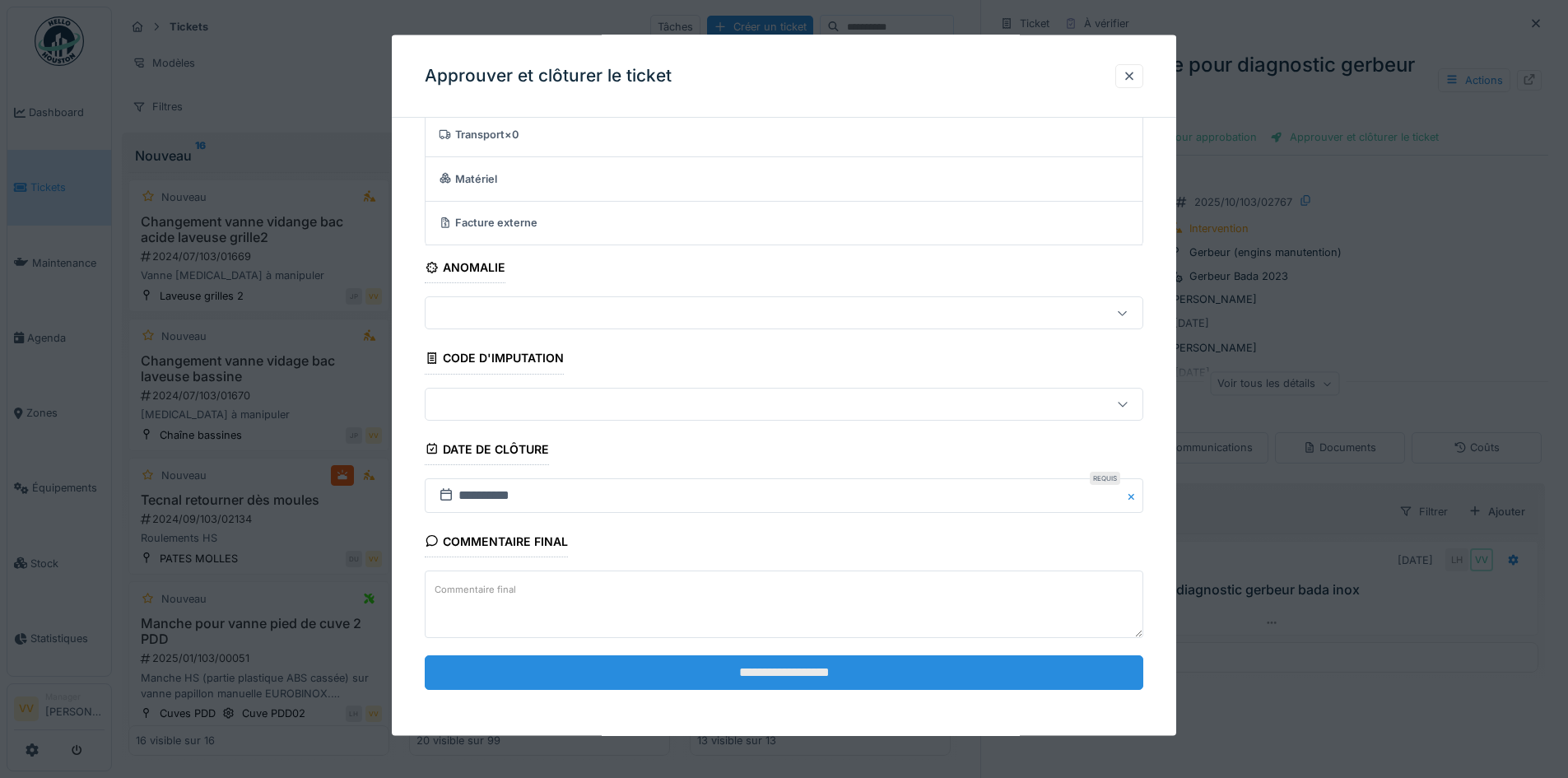
click at [1020, 670] on input "**********" at bounding box center [784, 671] width 719 height 35
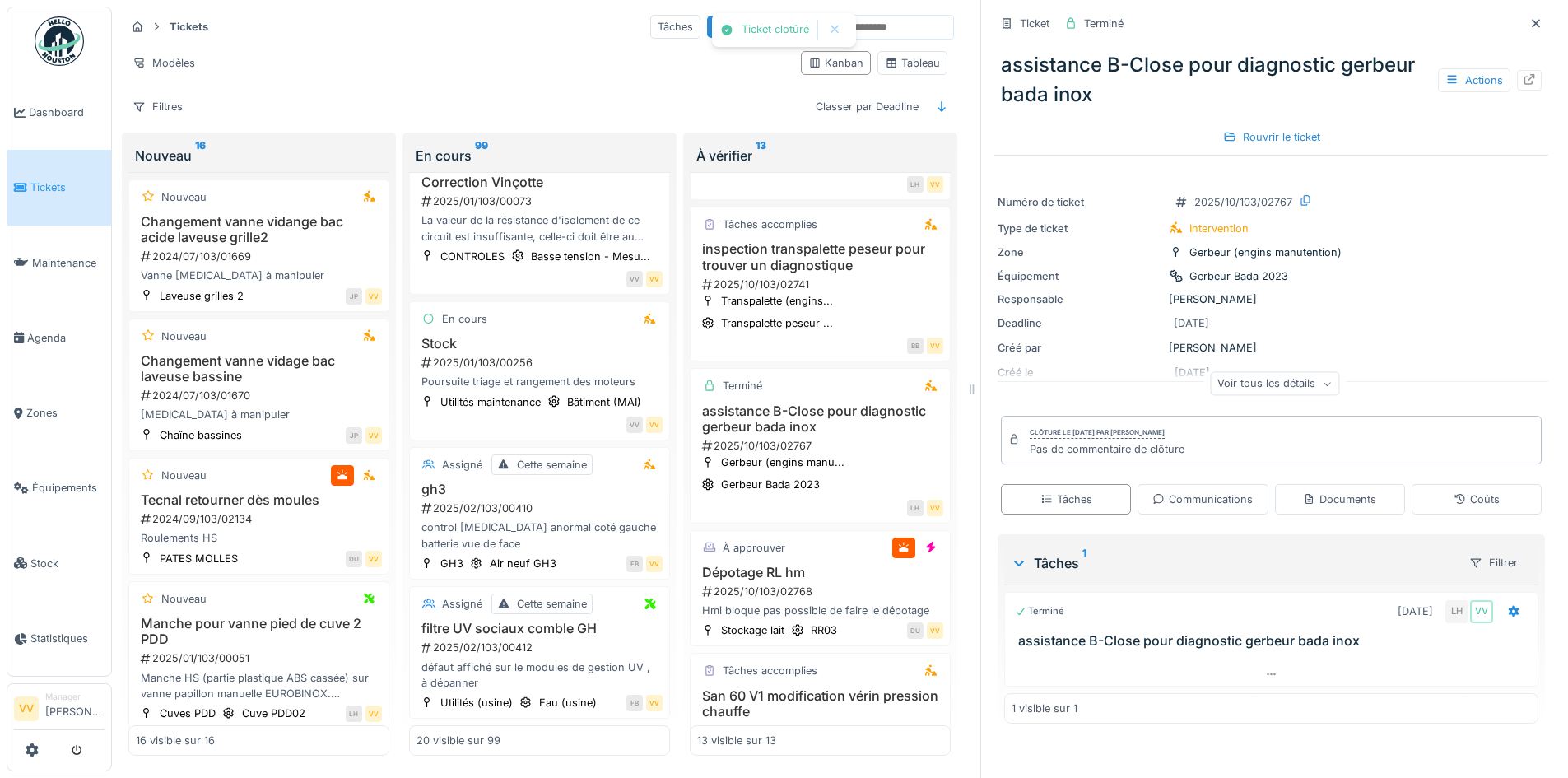
scroll to position [0, 0]
click at [1530, 24] on icon at bounding box center [1536, 24] width 13 height 11
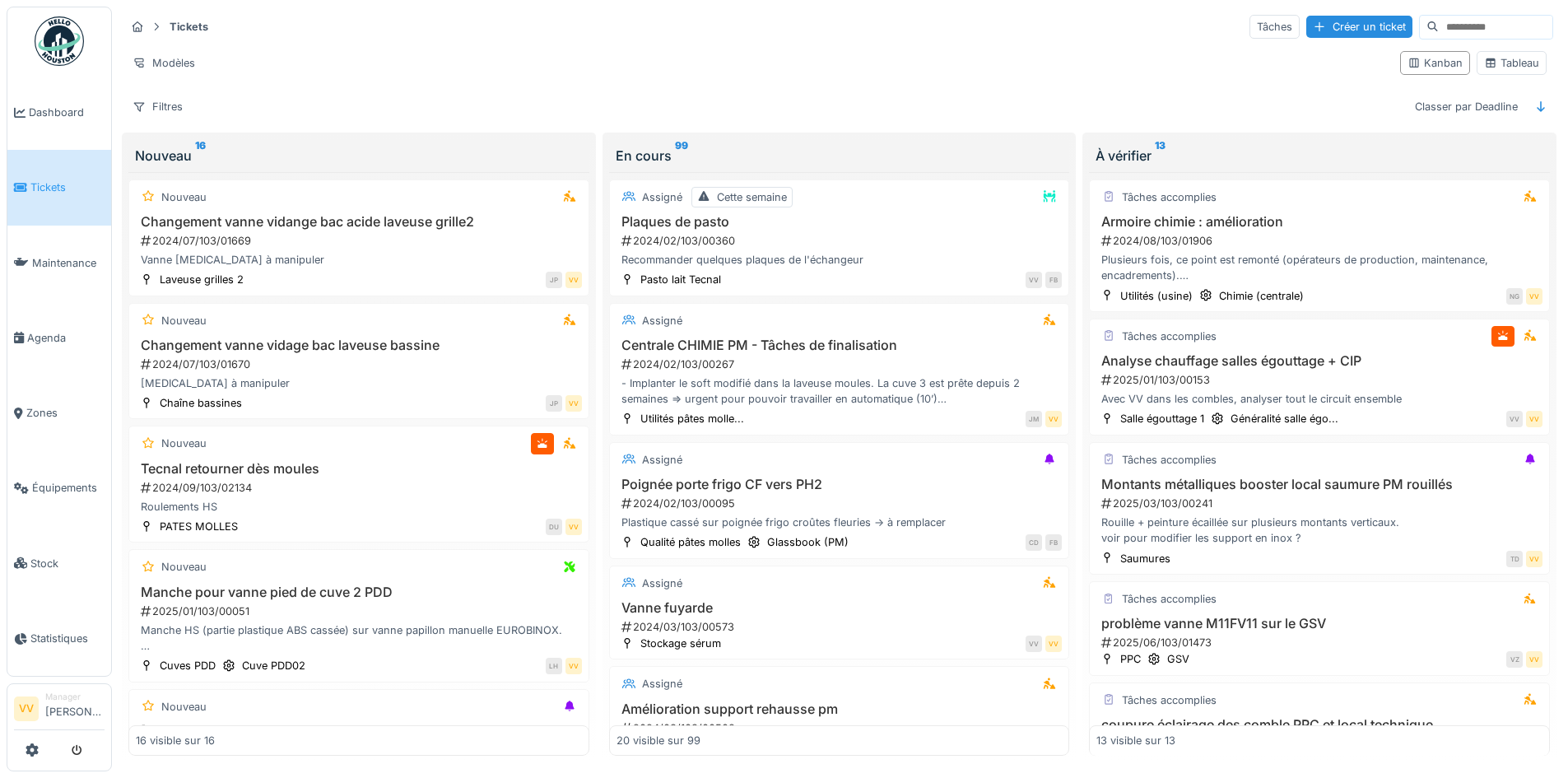
click at [57, 180] on span "Tickets" at bounding box center [67, 187] width 74 height 16
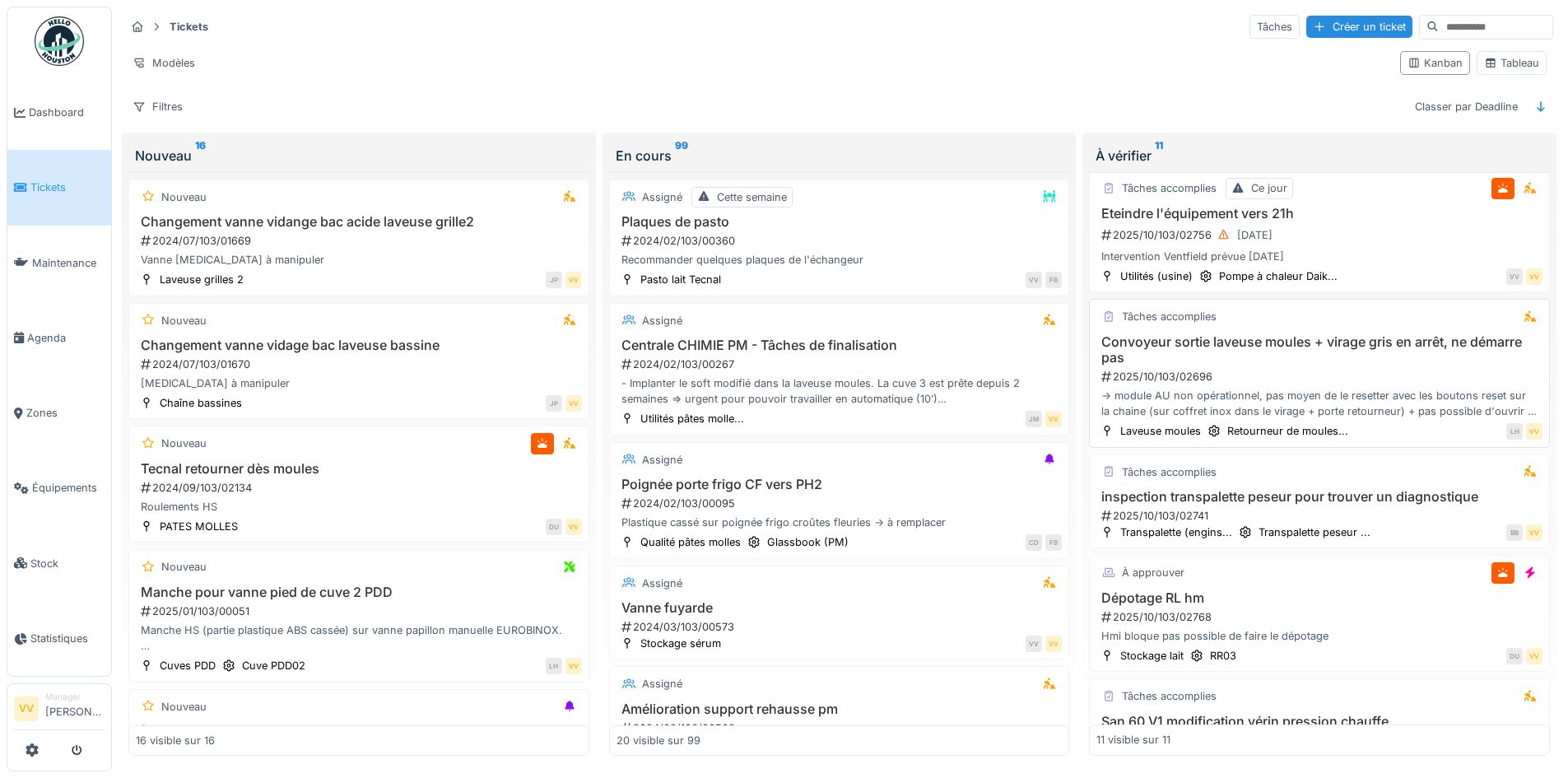
scroll to position [848, 0]
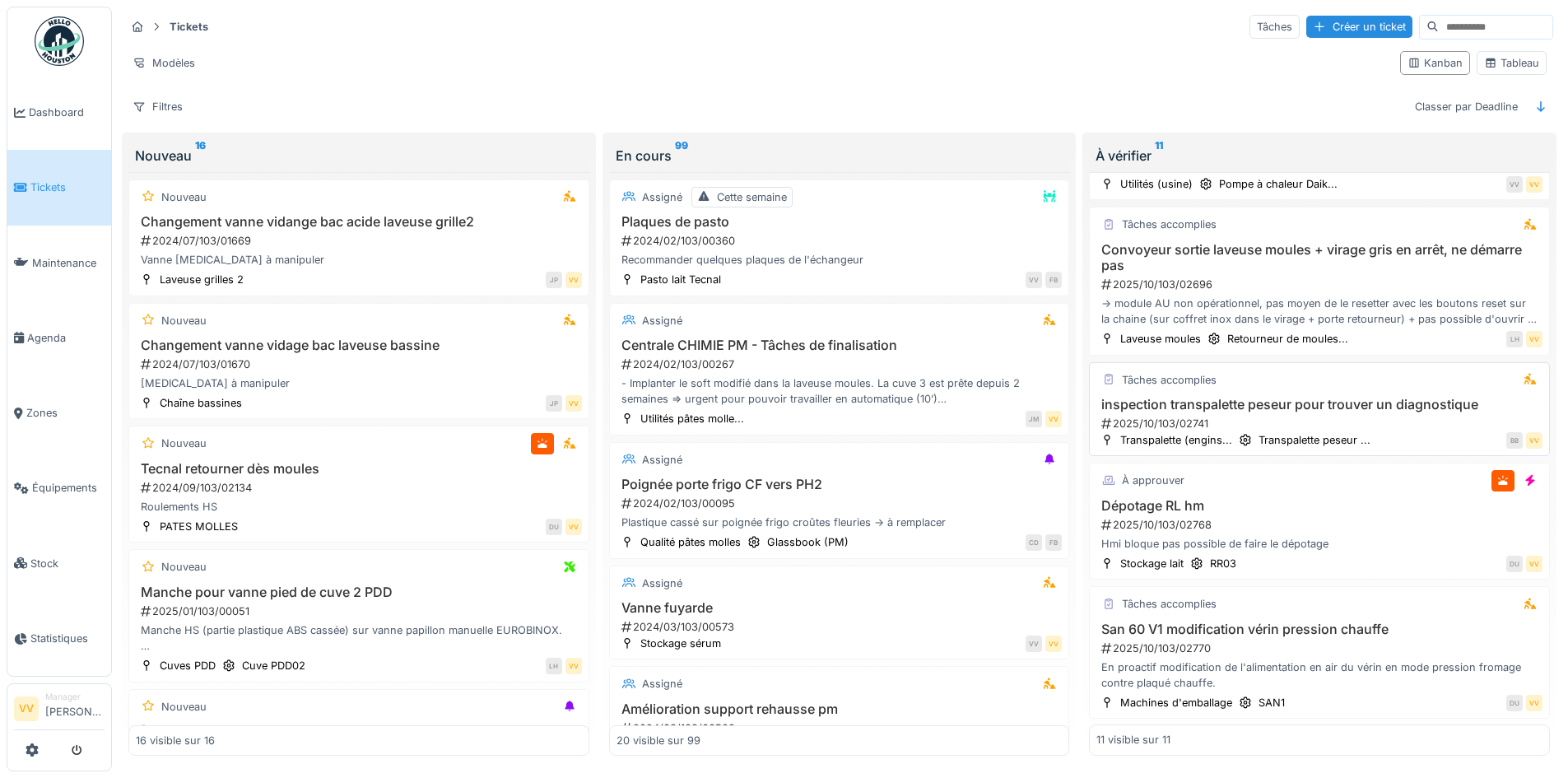
click at [1357, 402] on h3 "inspection transpalette peseur pour trouver un diagnostique" at bounding box center [1319, 404] width 446 height 16
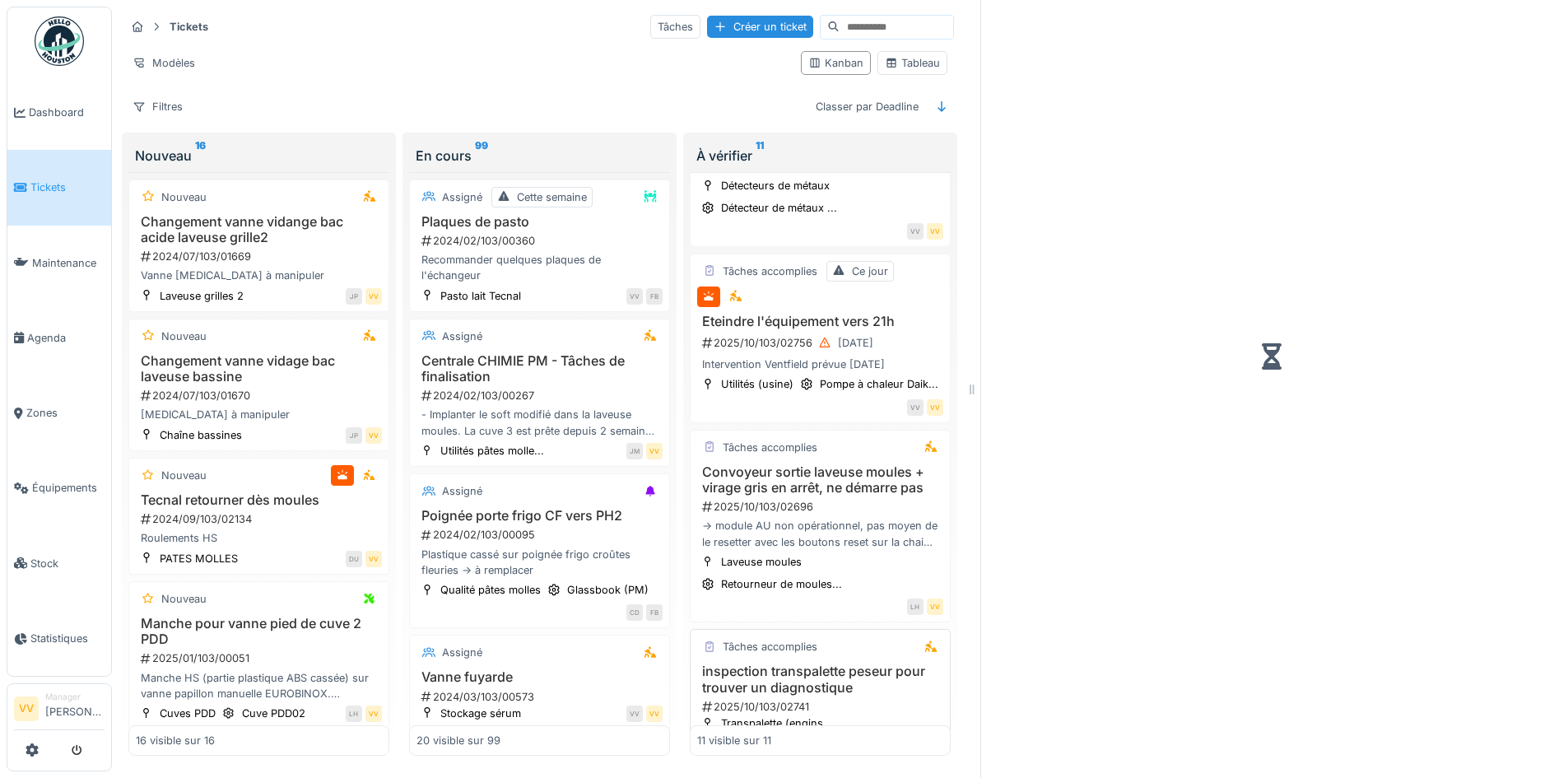
scroll to position [1086, 0]
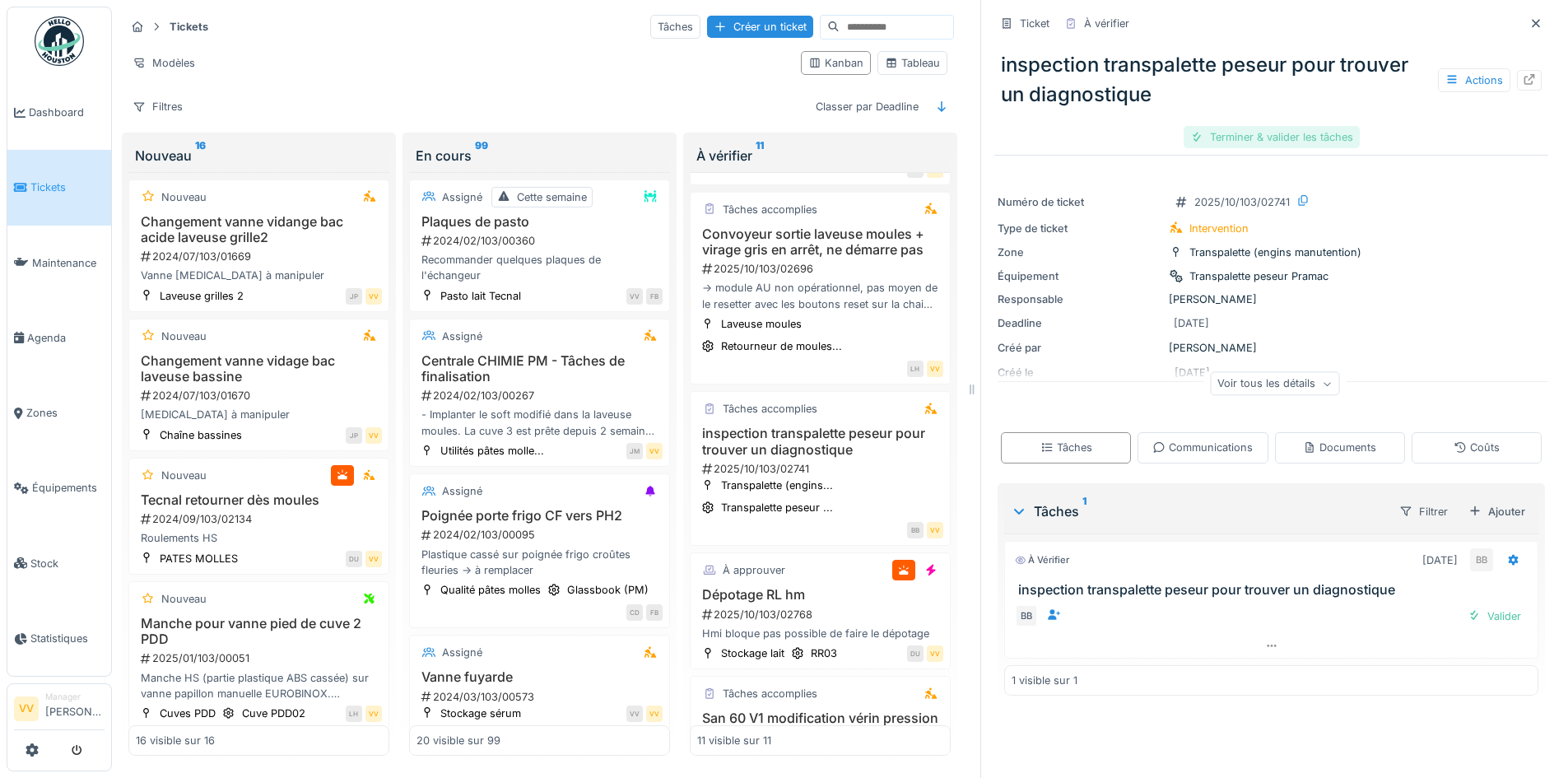
click at [1276, 138] on div "Terminer & valider les tâches" at bounding box center [1272, 137] width 176 height 22
click at [1344, 140] on div "Approuver et clôturer le ticket" at bounding box center [1354, 137] width 182 height 22
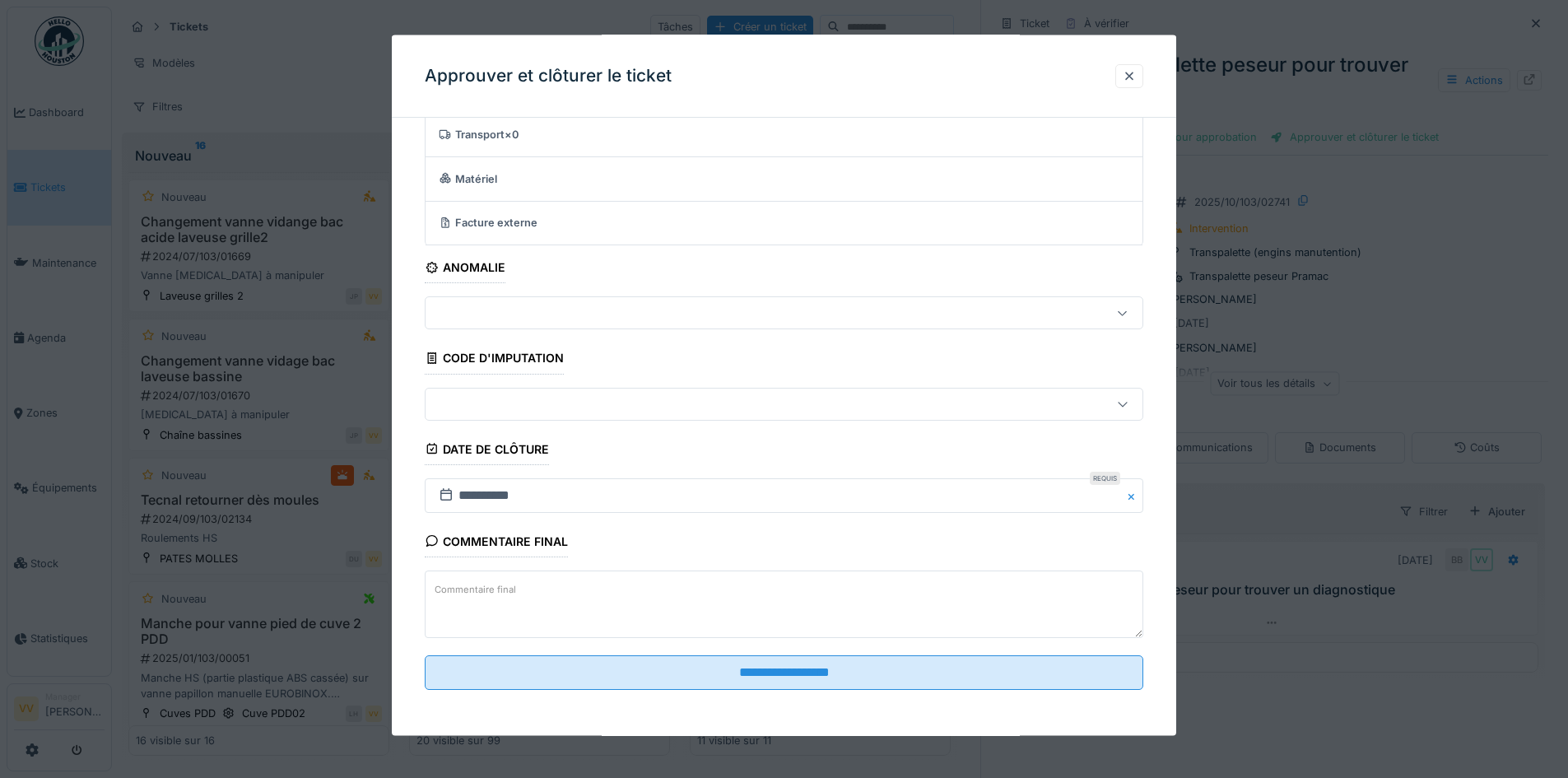
scroll to position [13, 0]
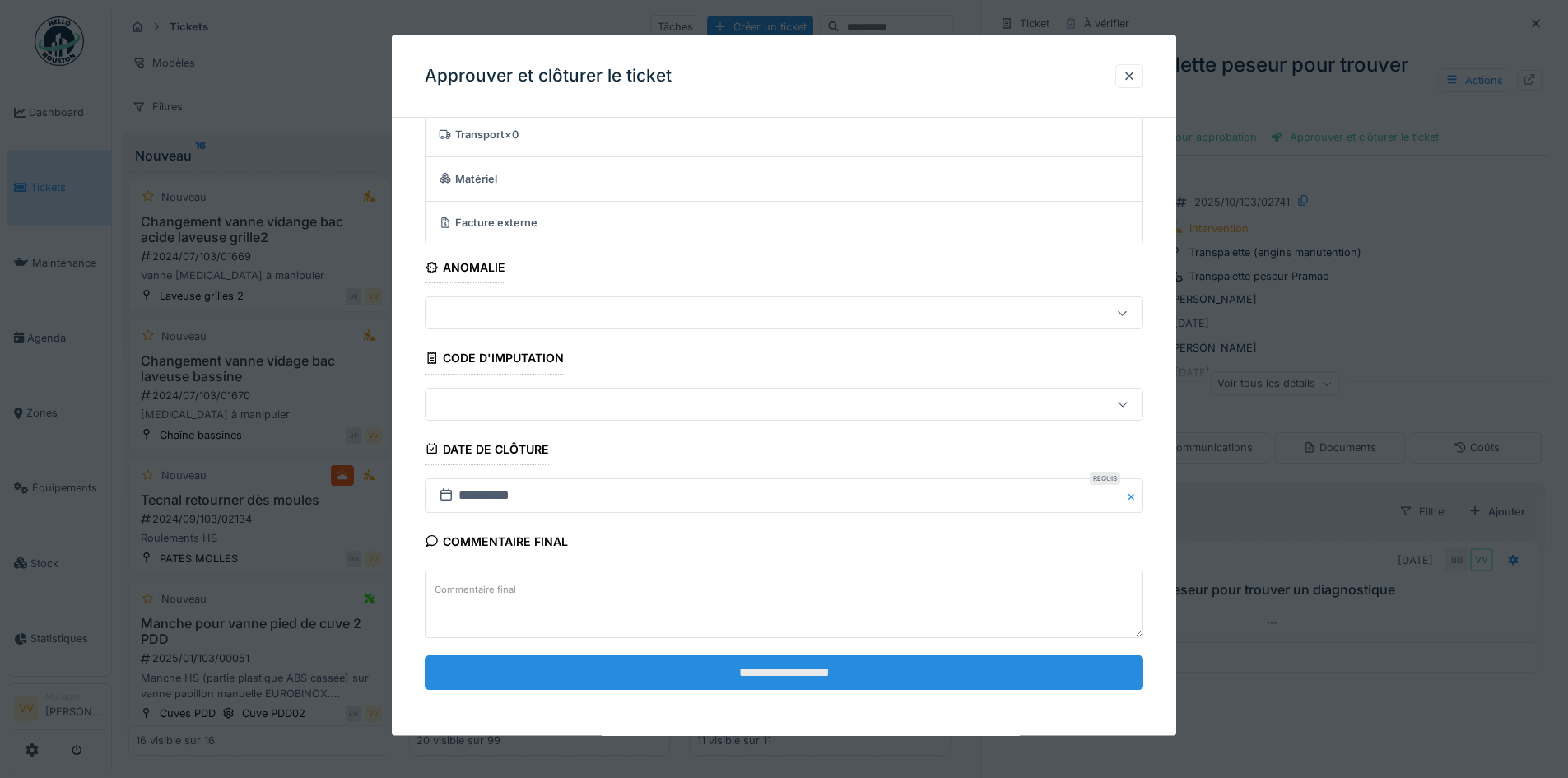
click at [949, 676] on input "**********" at bounding box center [784, 671] width 719 height 35
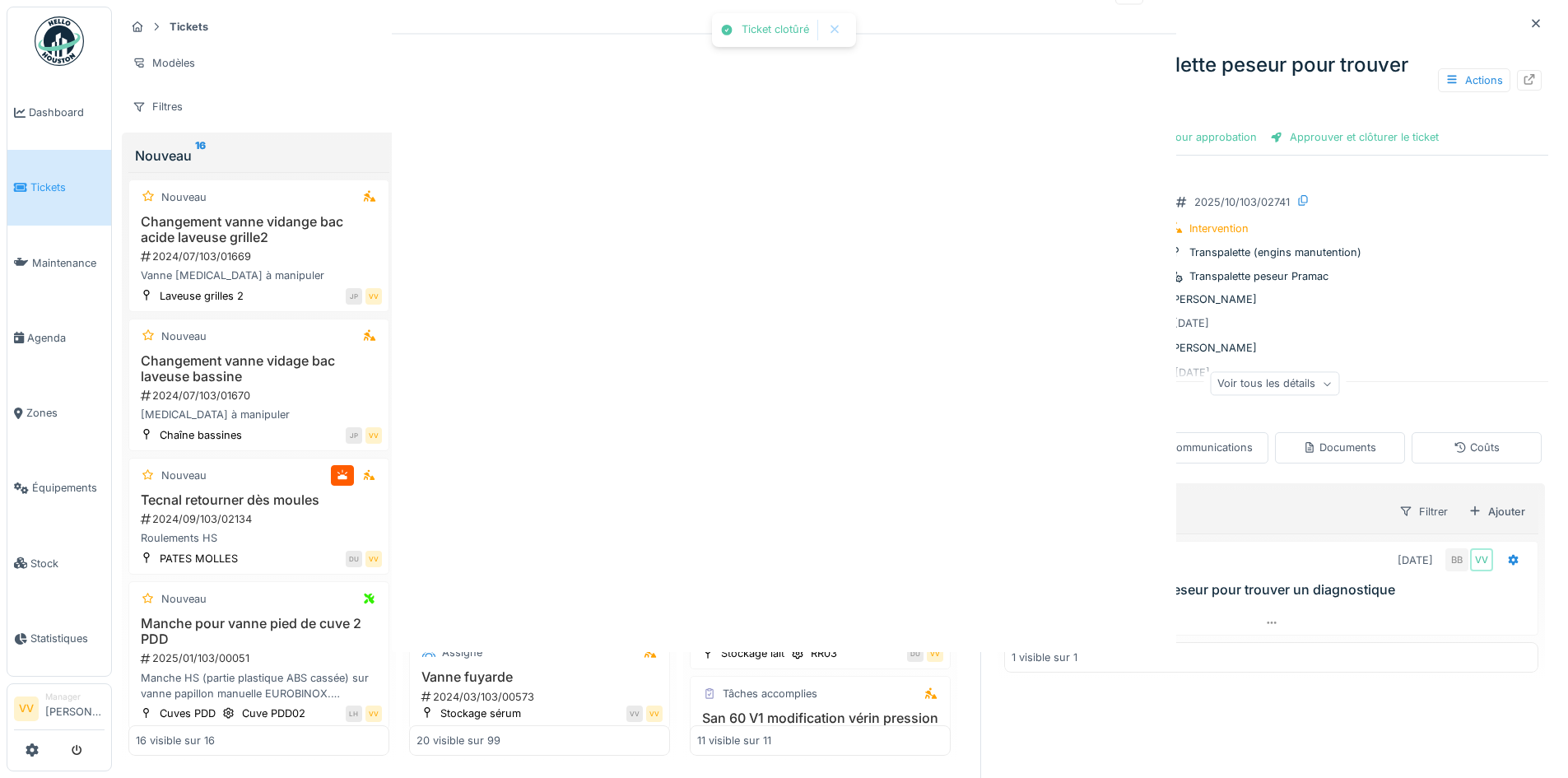
scroll to position [0, 0]
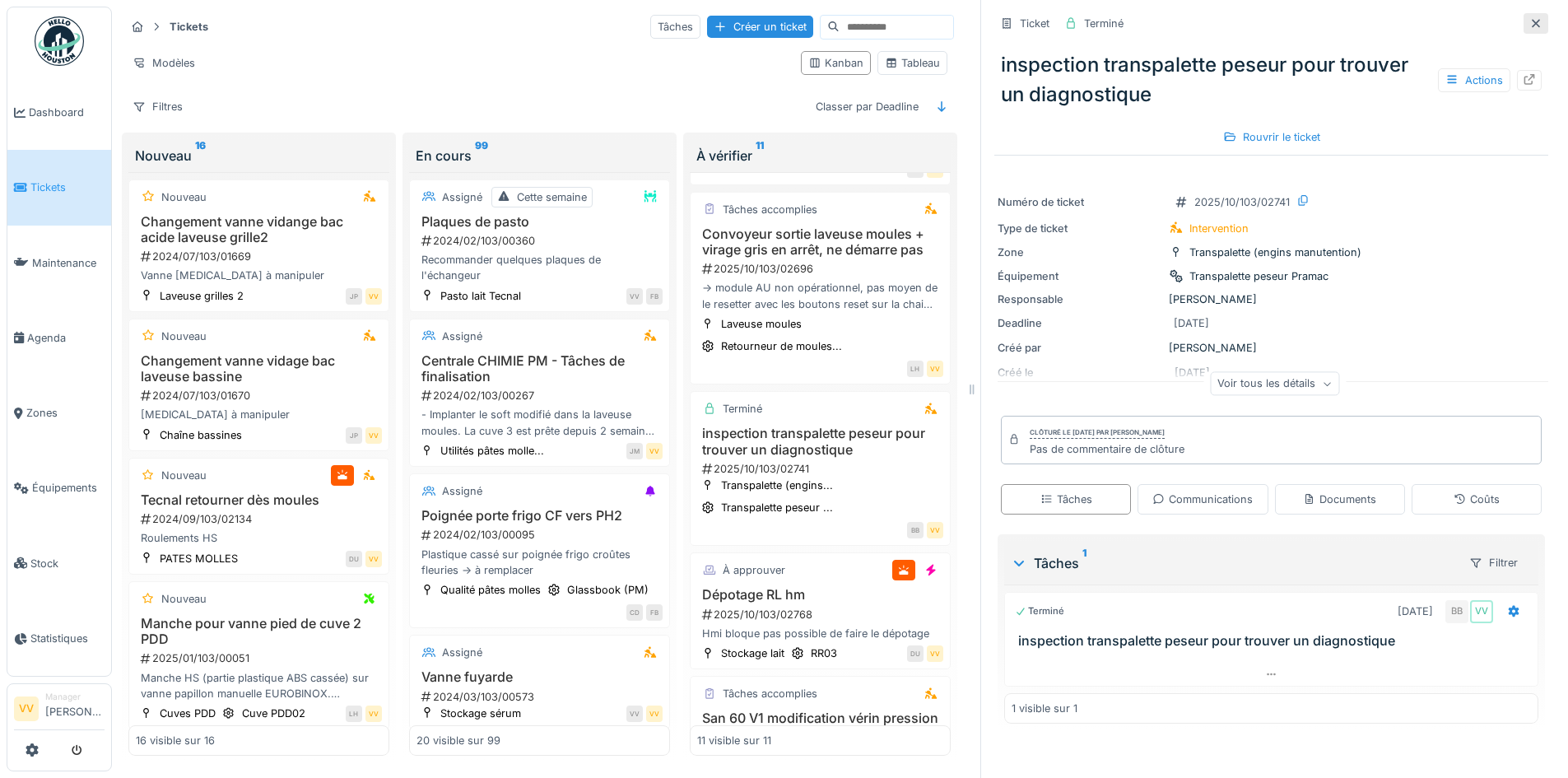
click at [1530, 18] on icon at bounding box center [1536, 24] width 13 height 11
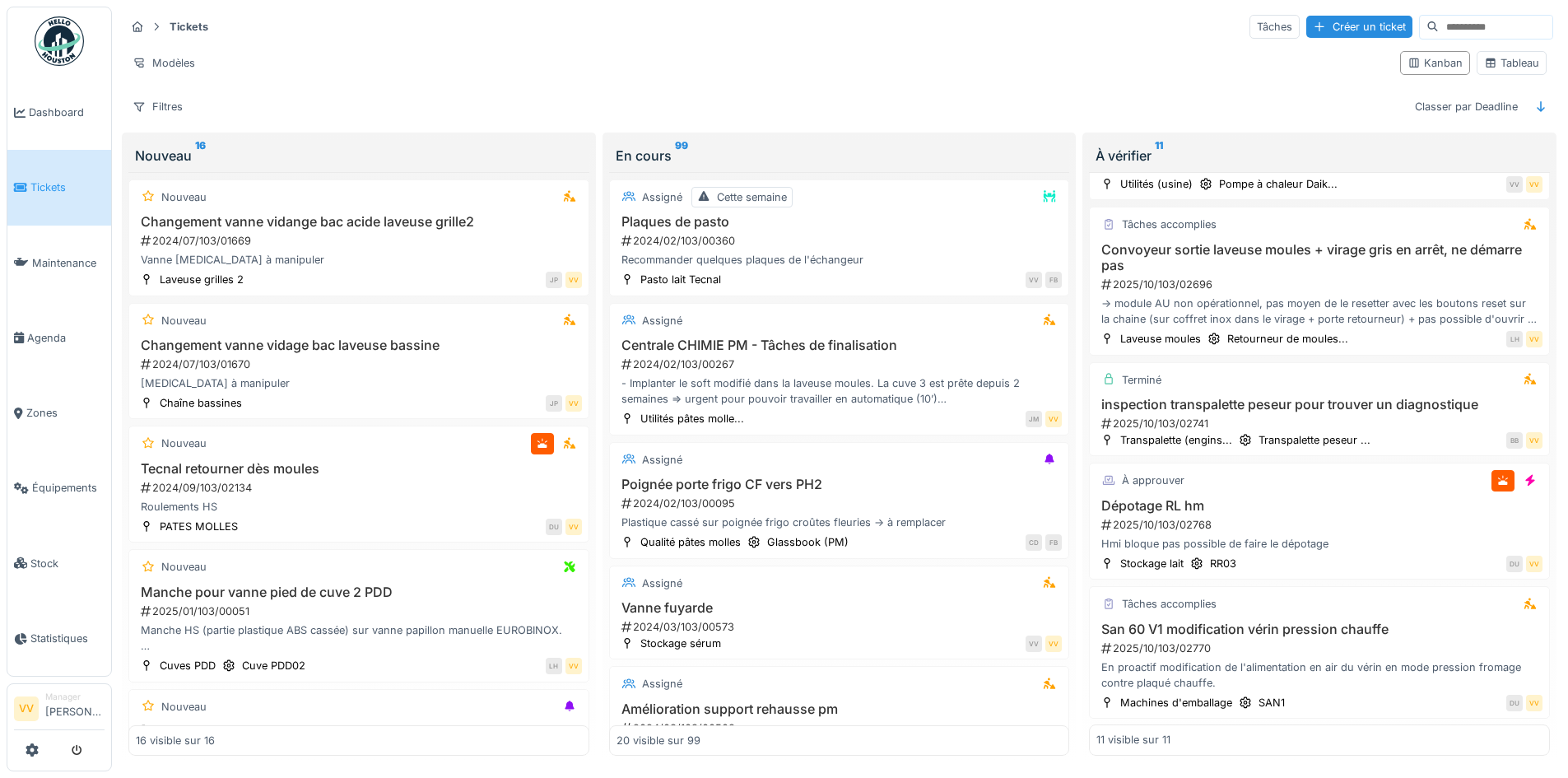
scroll to position [10, 0]
click at [1300, 659] on div "En proactif modification de l'alimentation en air du vérin en mode pression fro…" at bounding box center [1319, 675] width 446 height 31
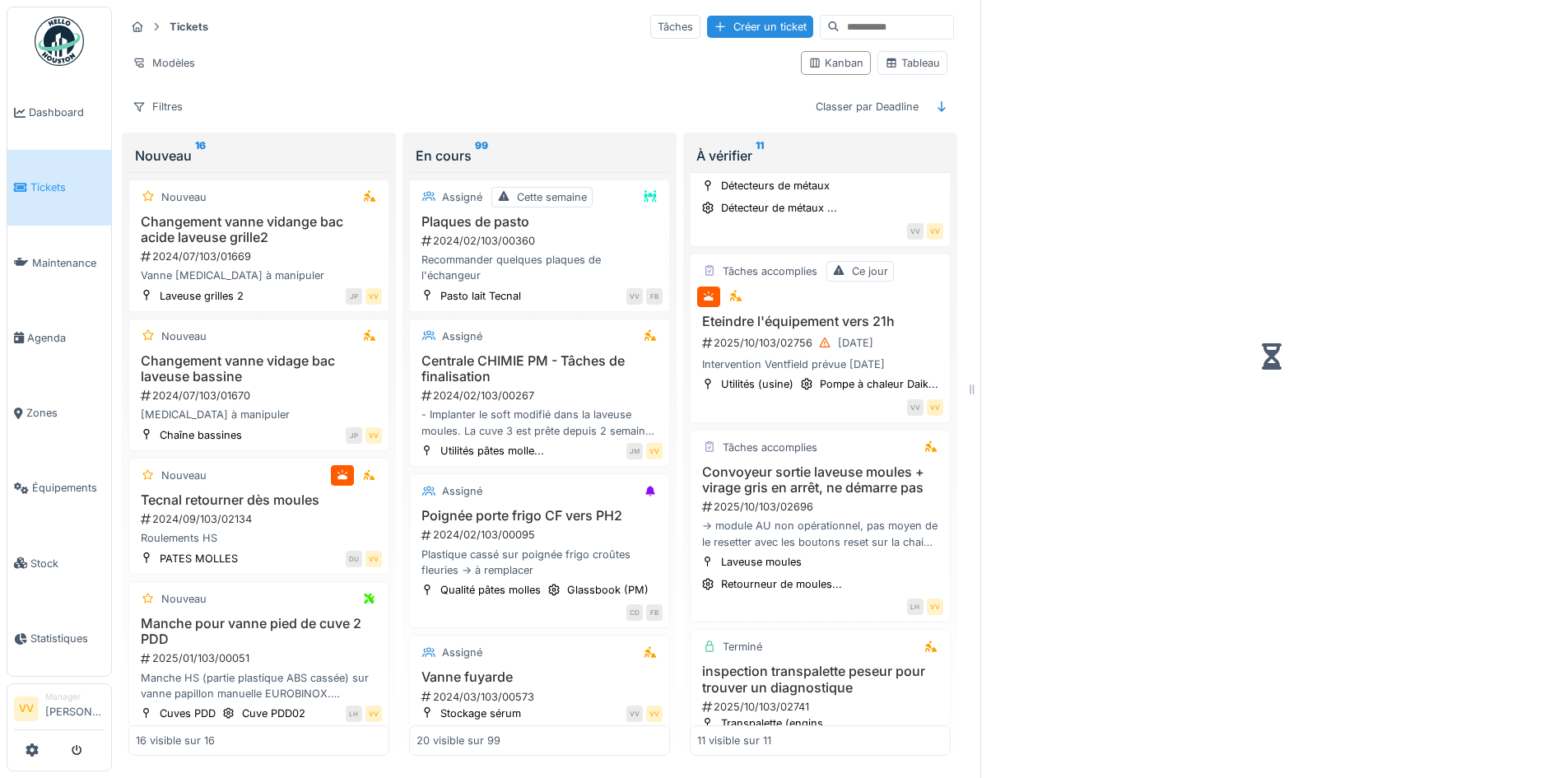
scroll to position [1086, 0]
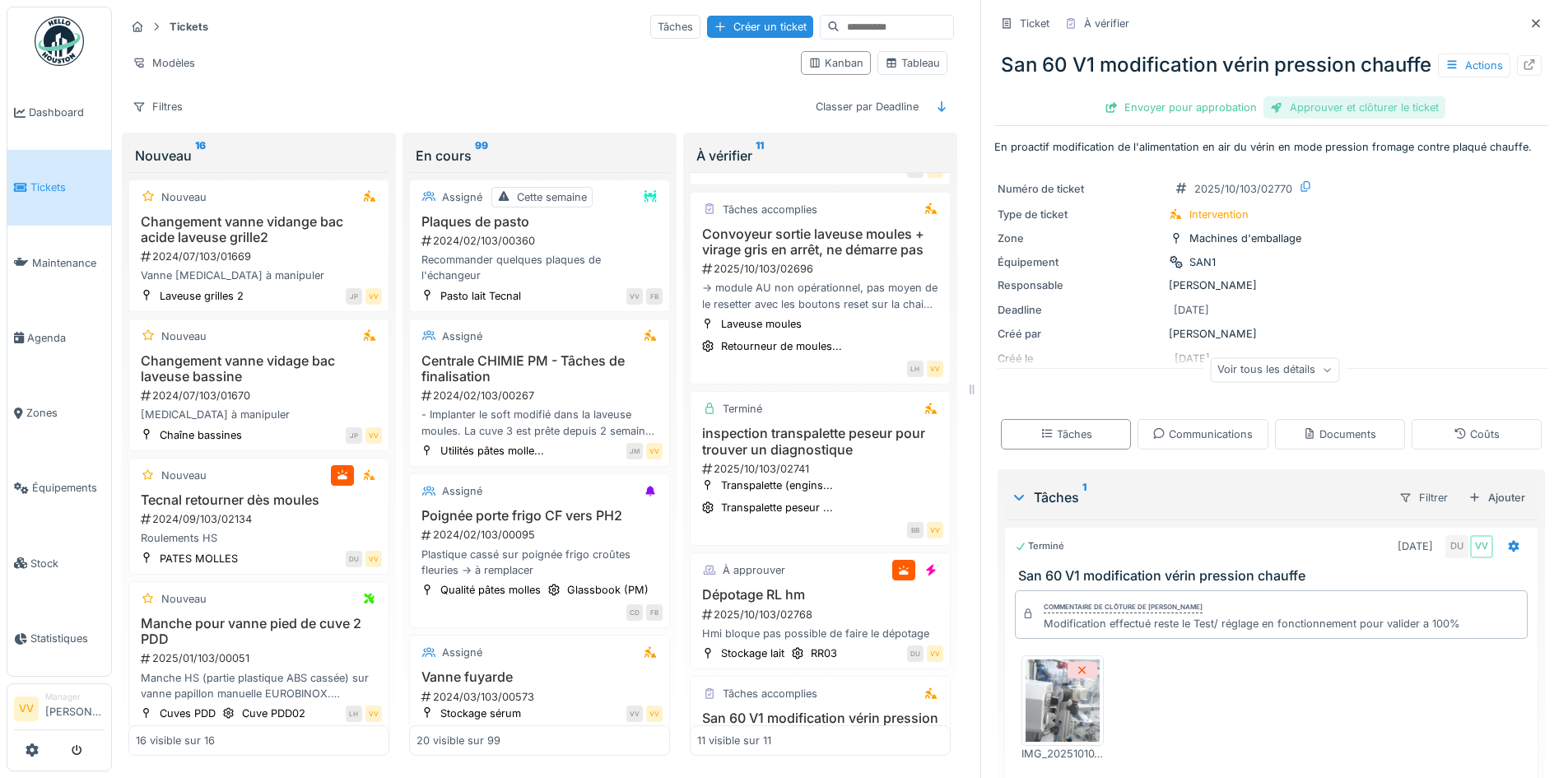
click at [1368, 119] on div "Approuver et clôturer le ticket" at bounding box center [1354, 108] width 182 height 22
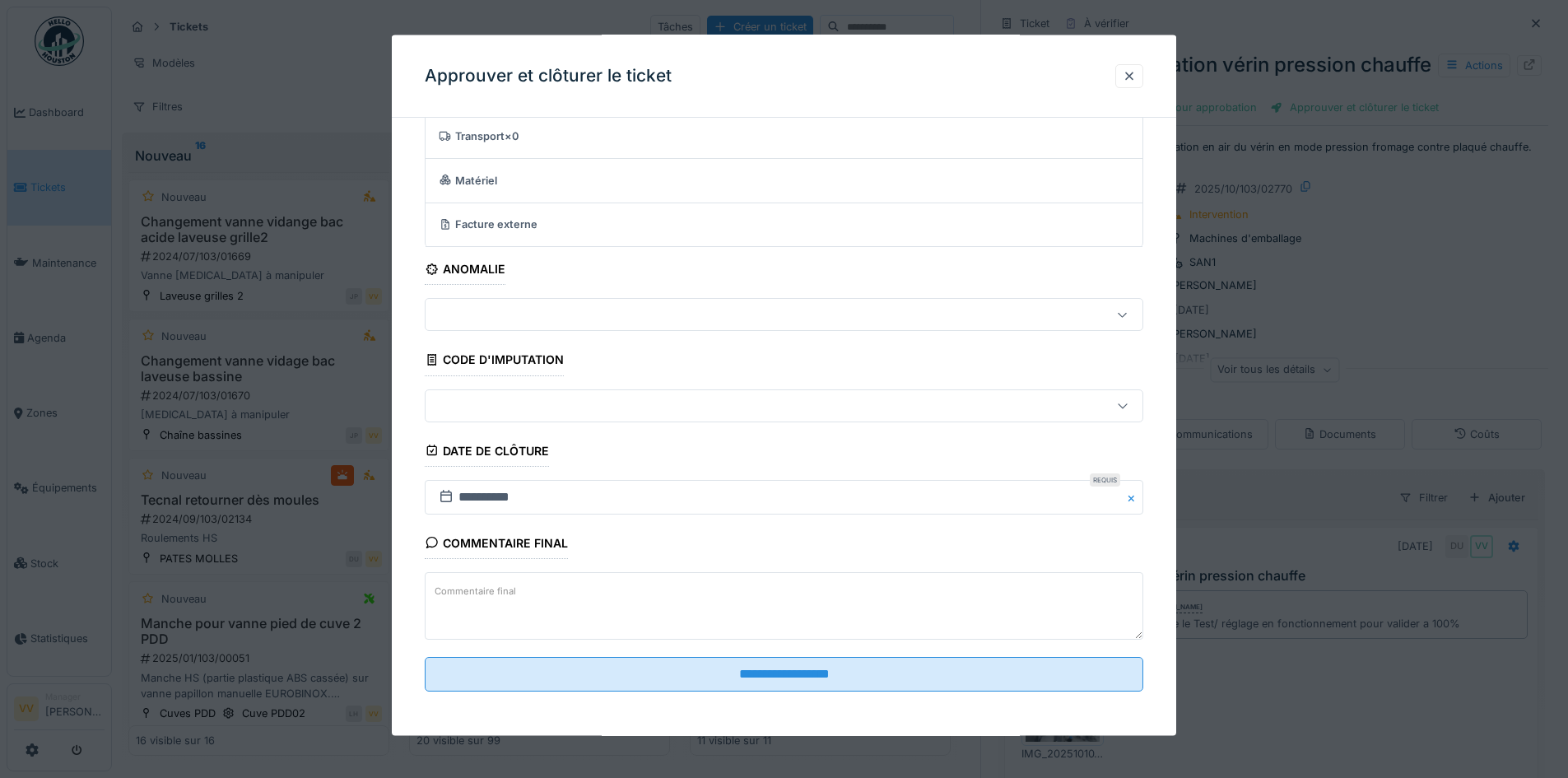
scroll to position [101, 0]
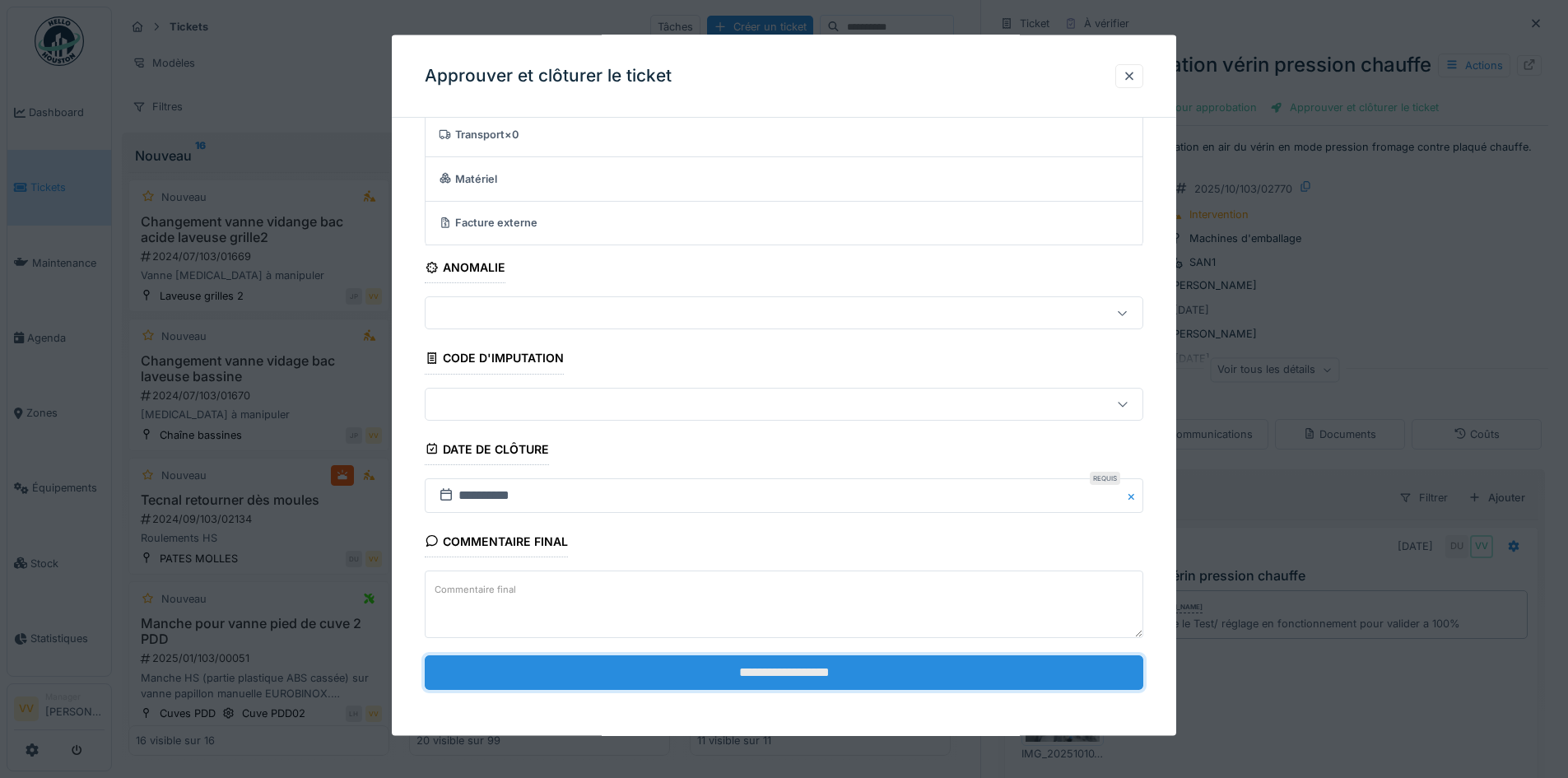
click at [975, 675] on input "**********" at bounding box center [784, 671] width 719 height 35
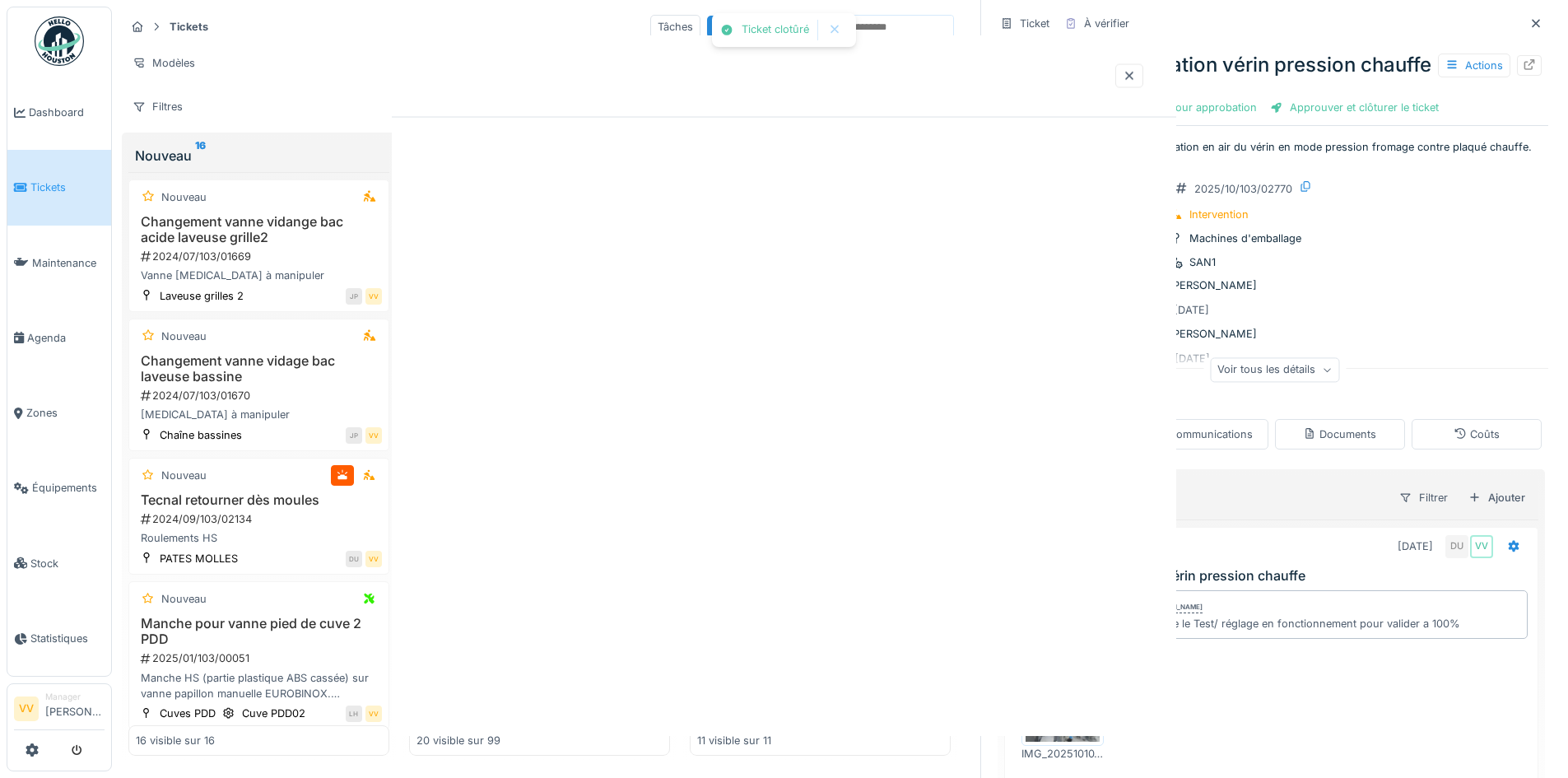
scroll to position [0, 0]
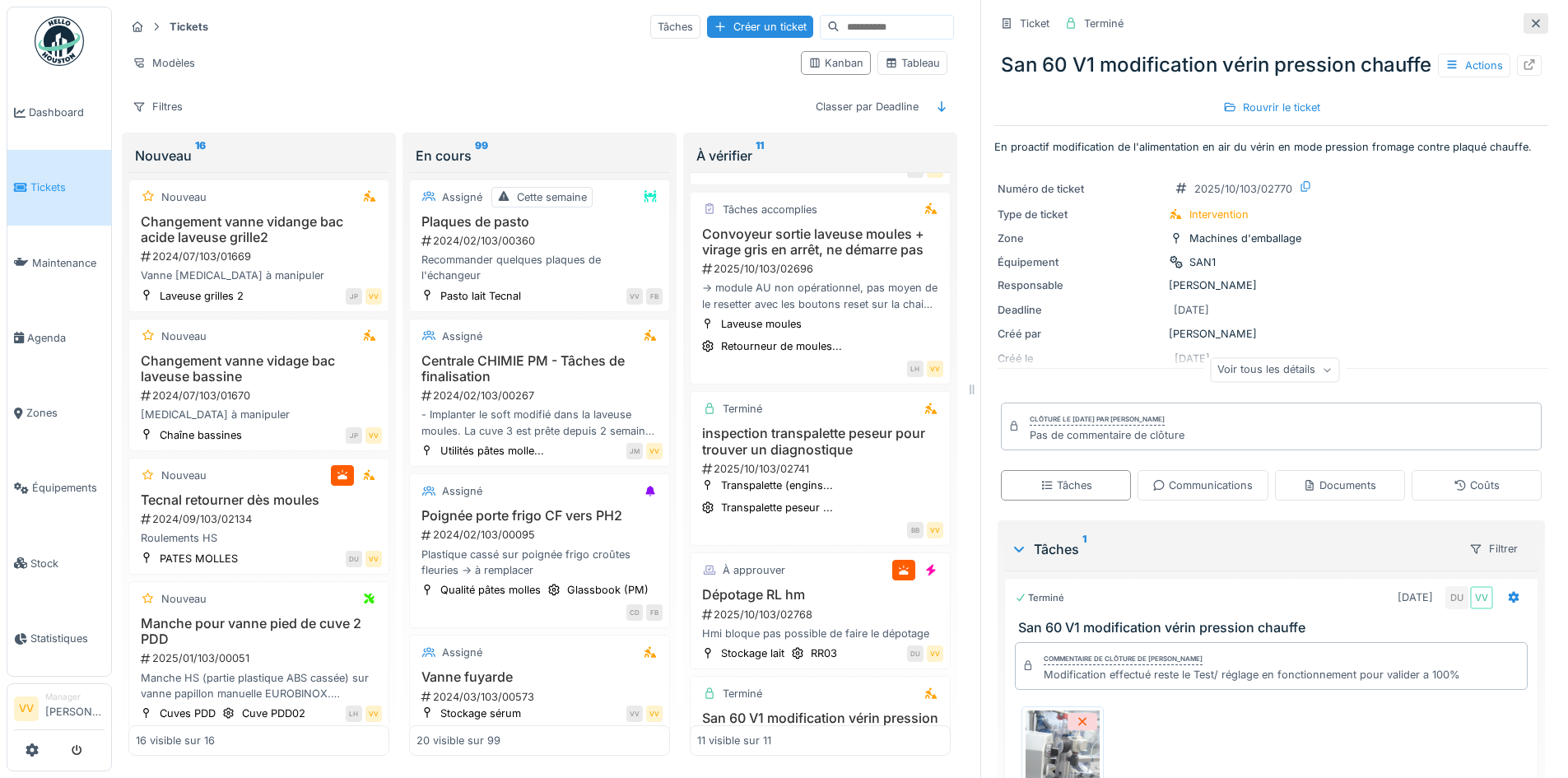
click at [1530, 18] on icon at bounding box center [1536, 24] width 13 height 11
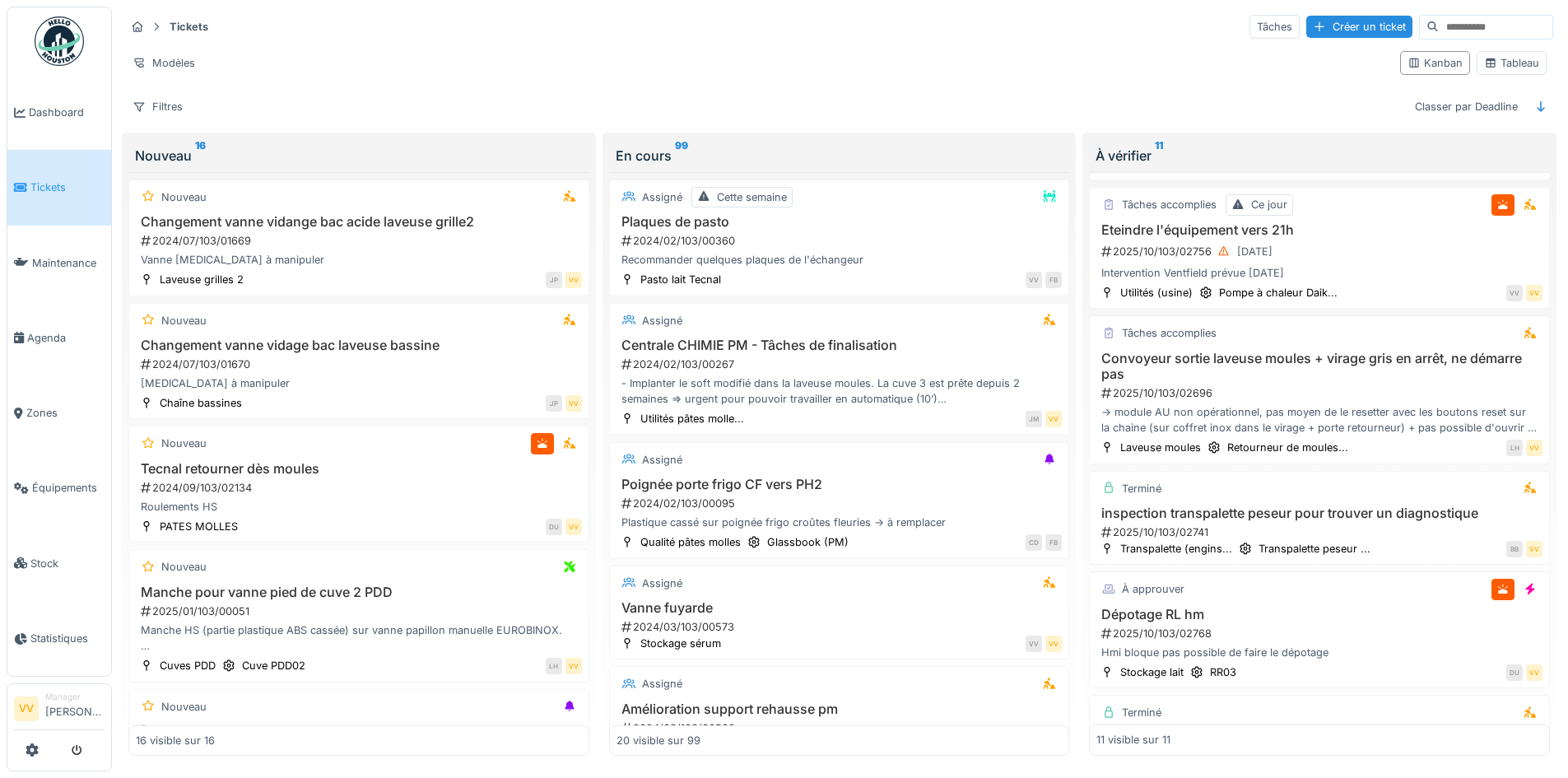
scroll to position [767, 0]
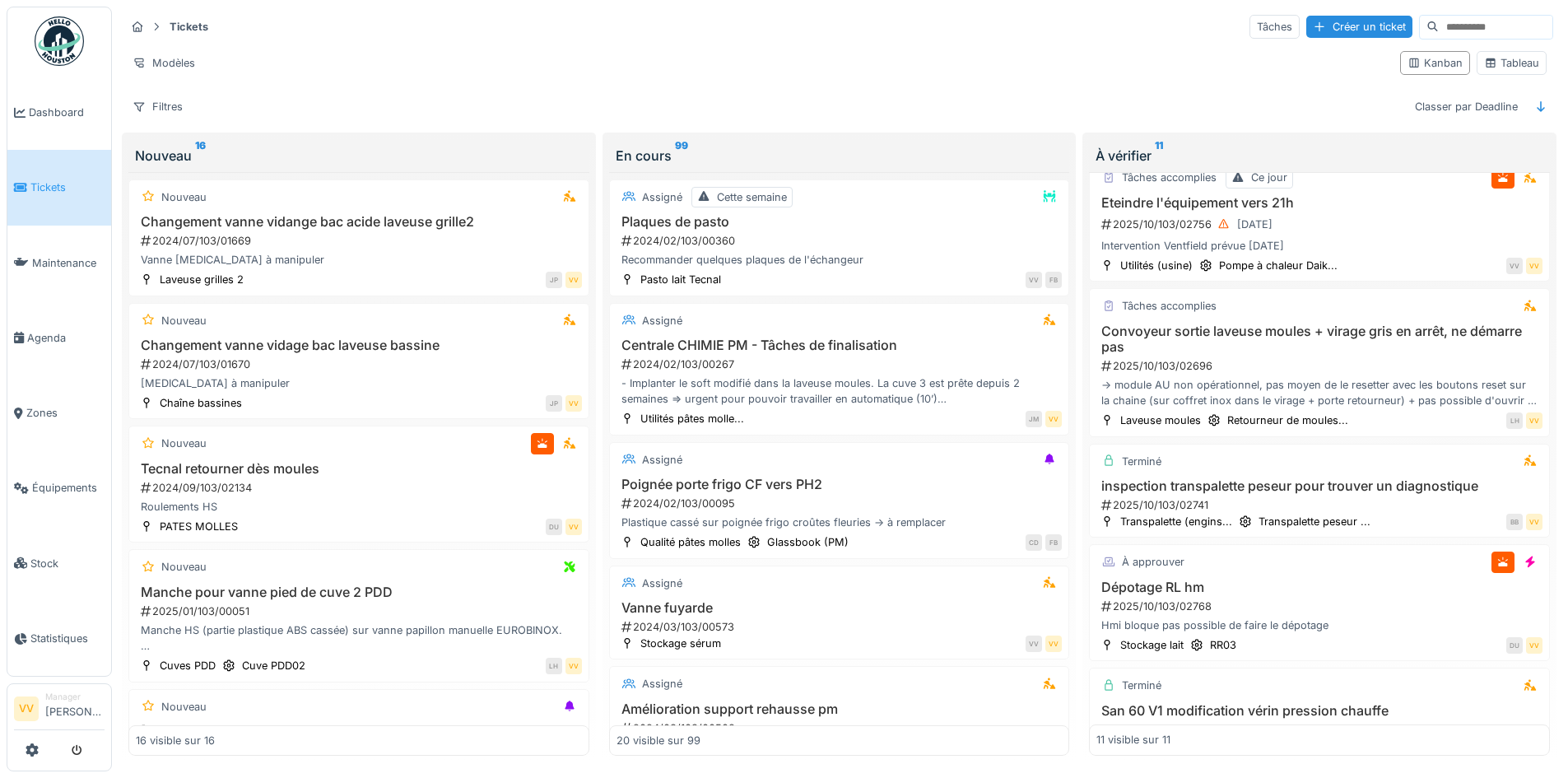
click at [21, 168] on link "Tickets" at bounding box center [59, 187] width 104 height 75
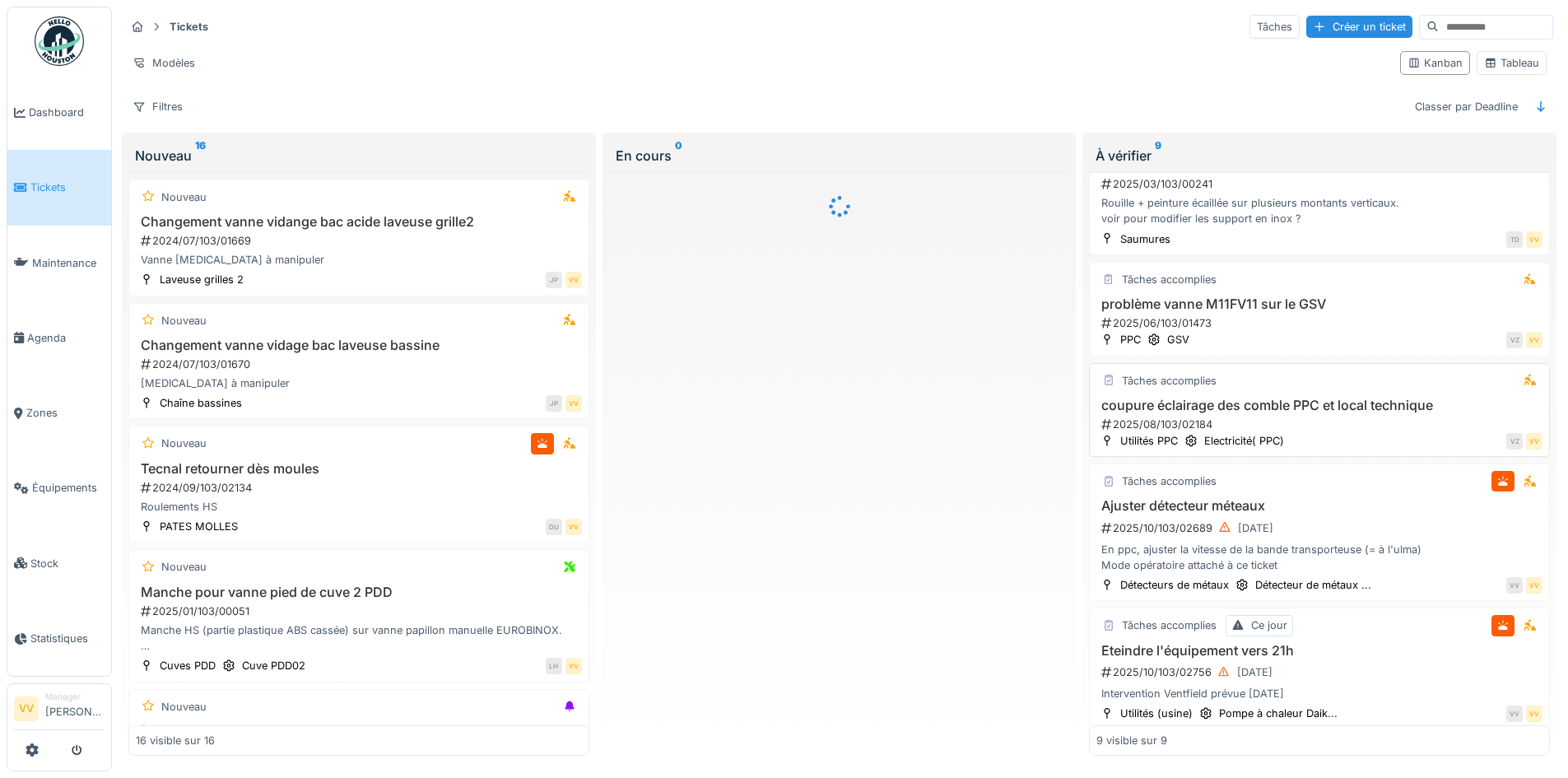
scroll to position [329, 0]
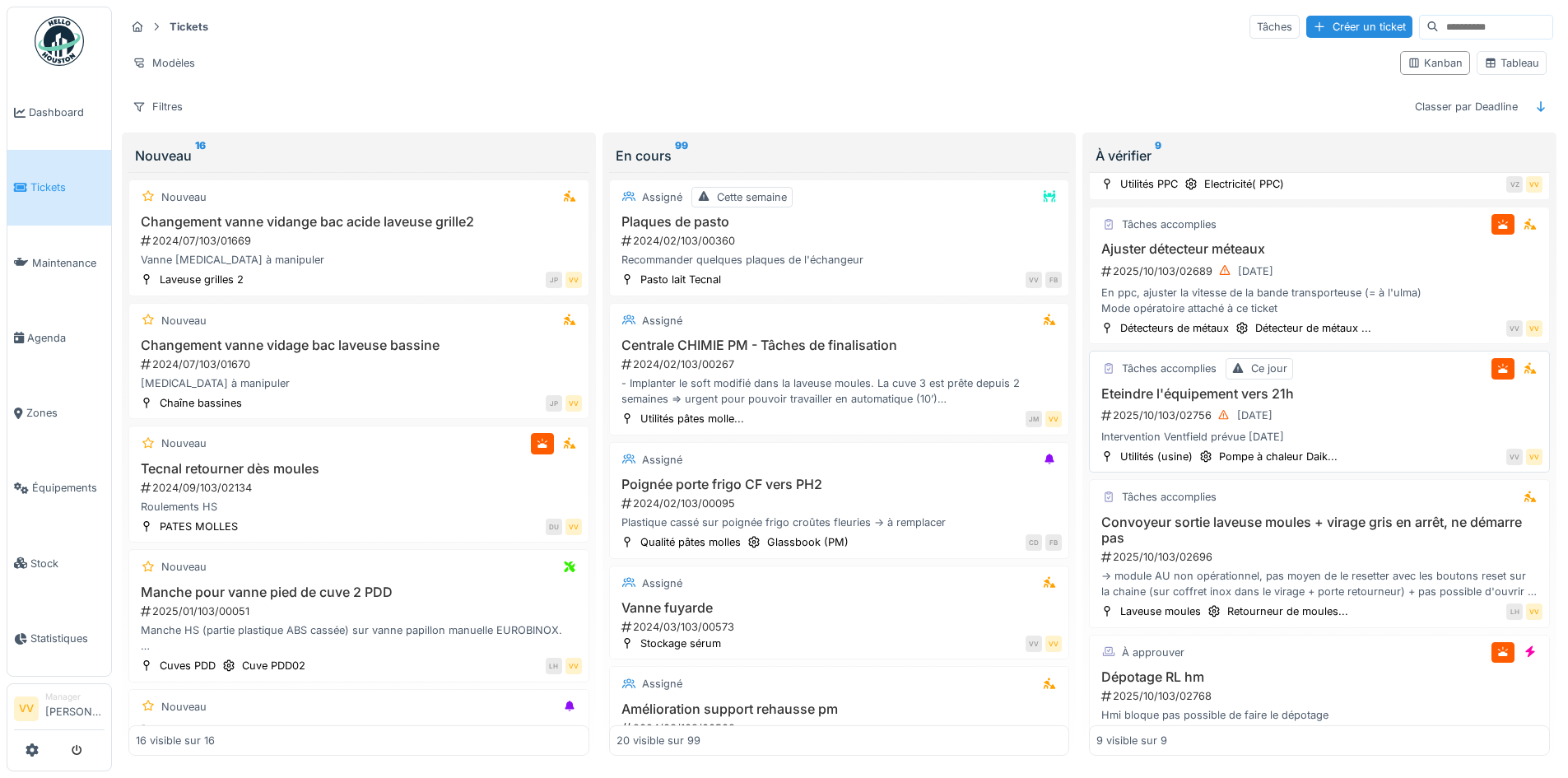
click at [1397, 412] on div "2025/10/103/02756 10/10/2025" at bounding box center [1321, 415] width 442 height 21
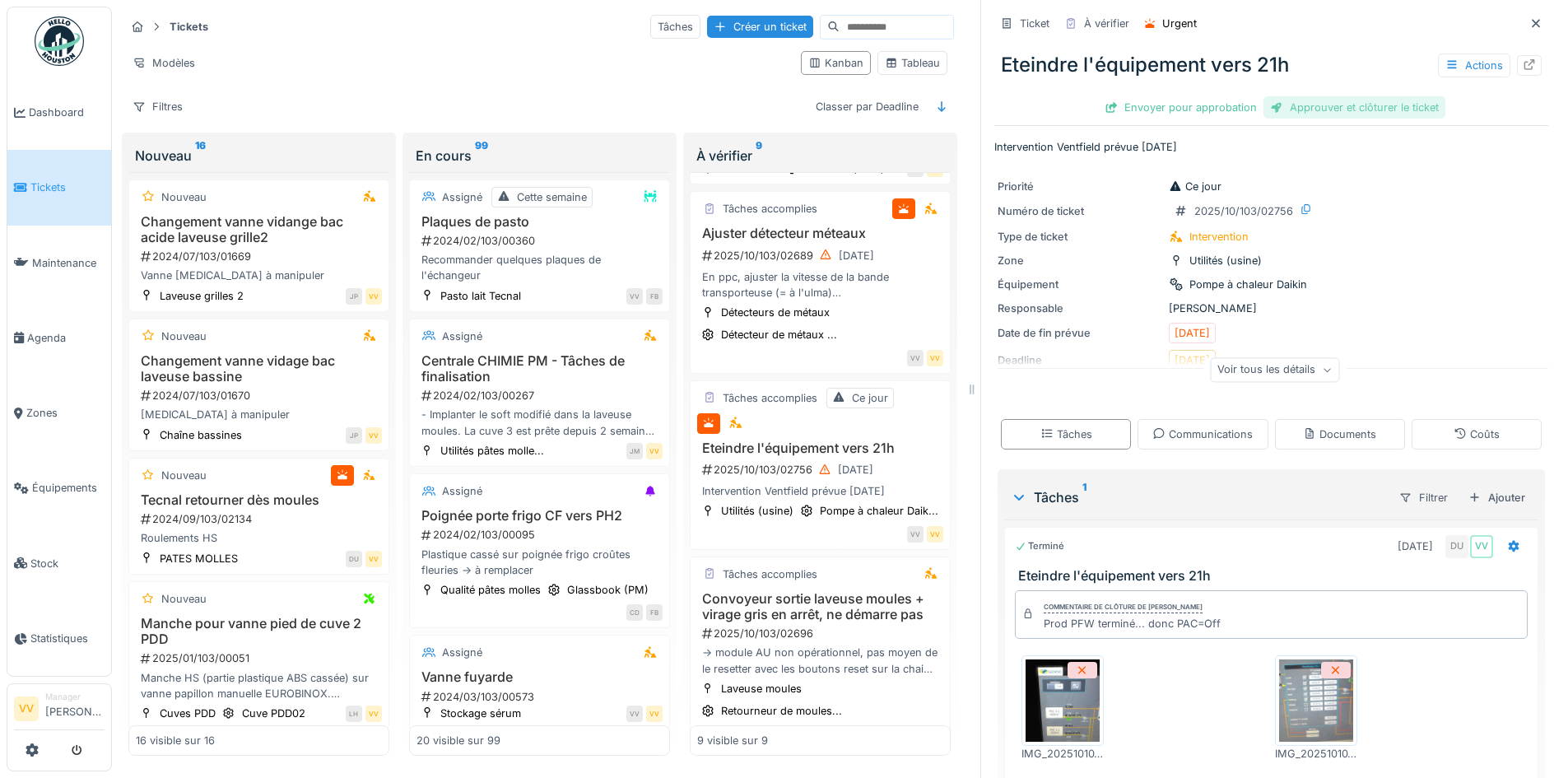
click at [1361, 113] on div "Approuver et clôturer le ticket" at bounding box center [1354, 108] width 182 height 22
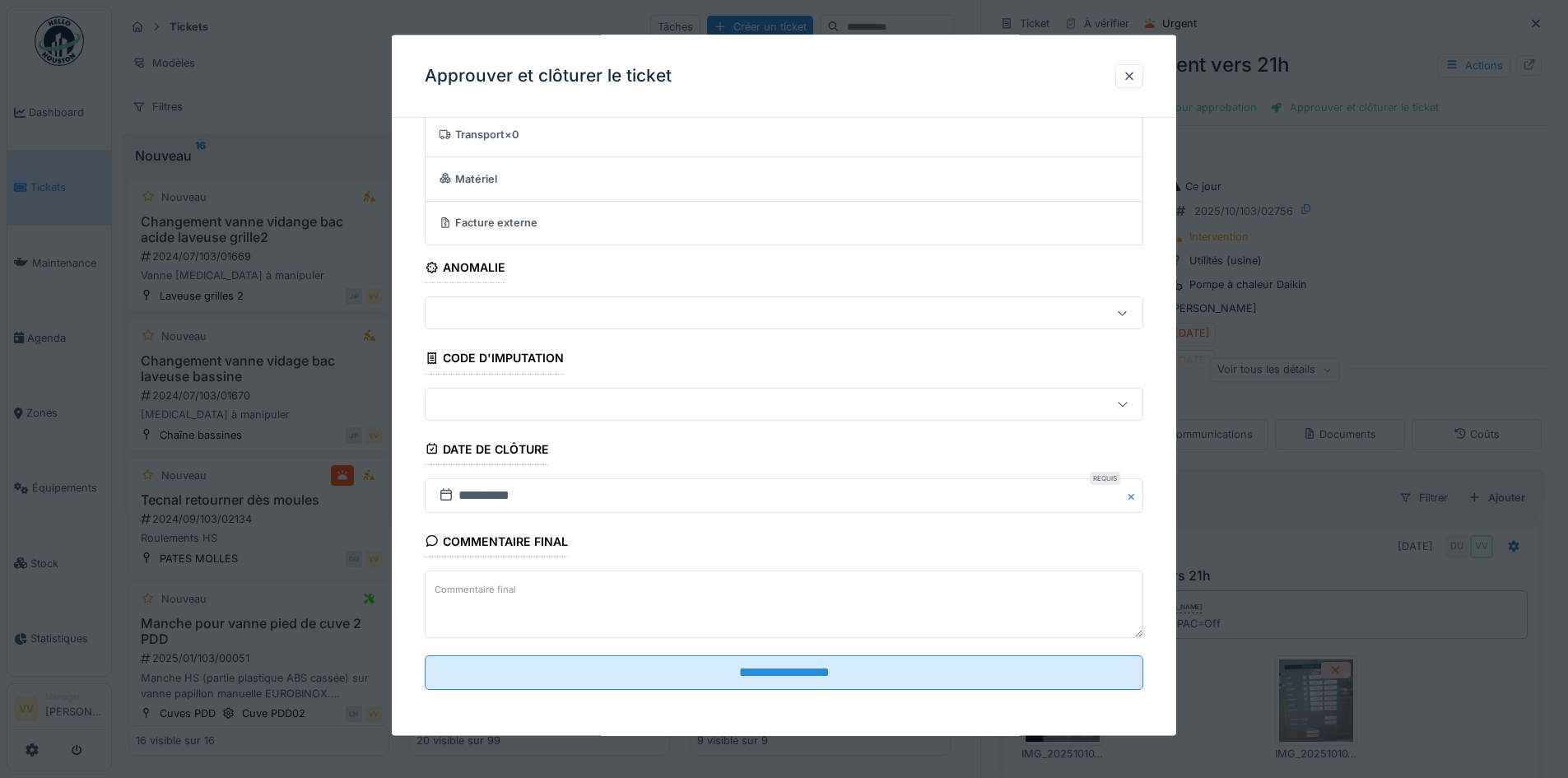
scroll to position [13, 0]
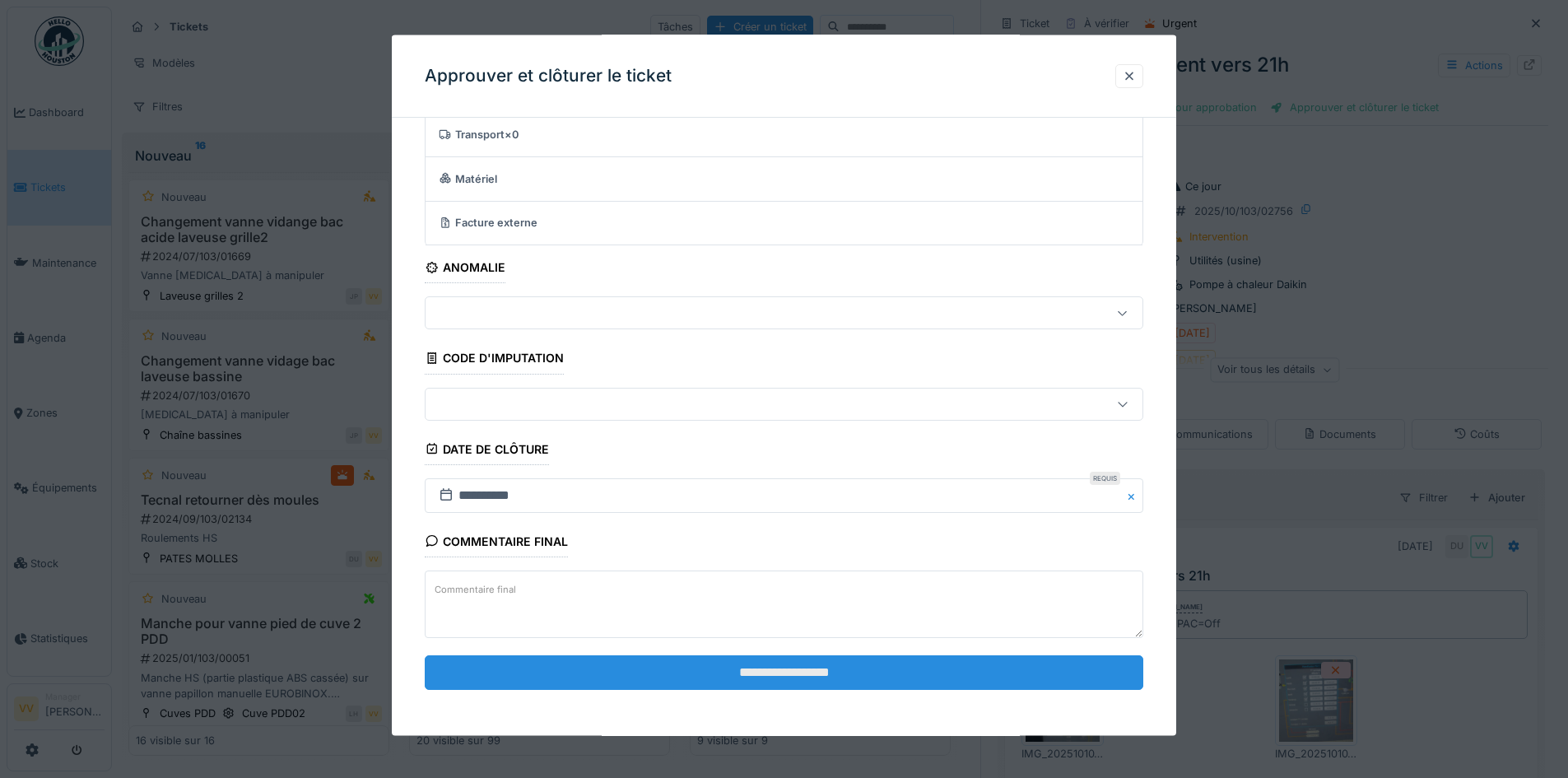
click at [906, 671] on input "**********" at bounding box center [784, 671] width 719 height 35
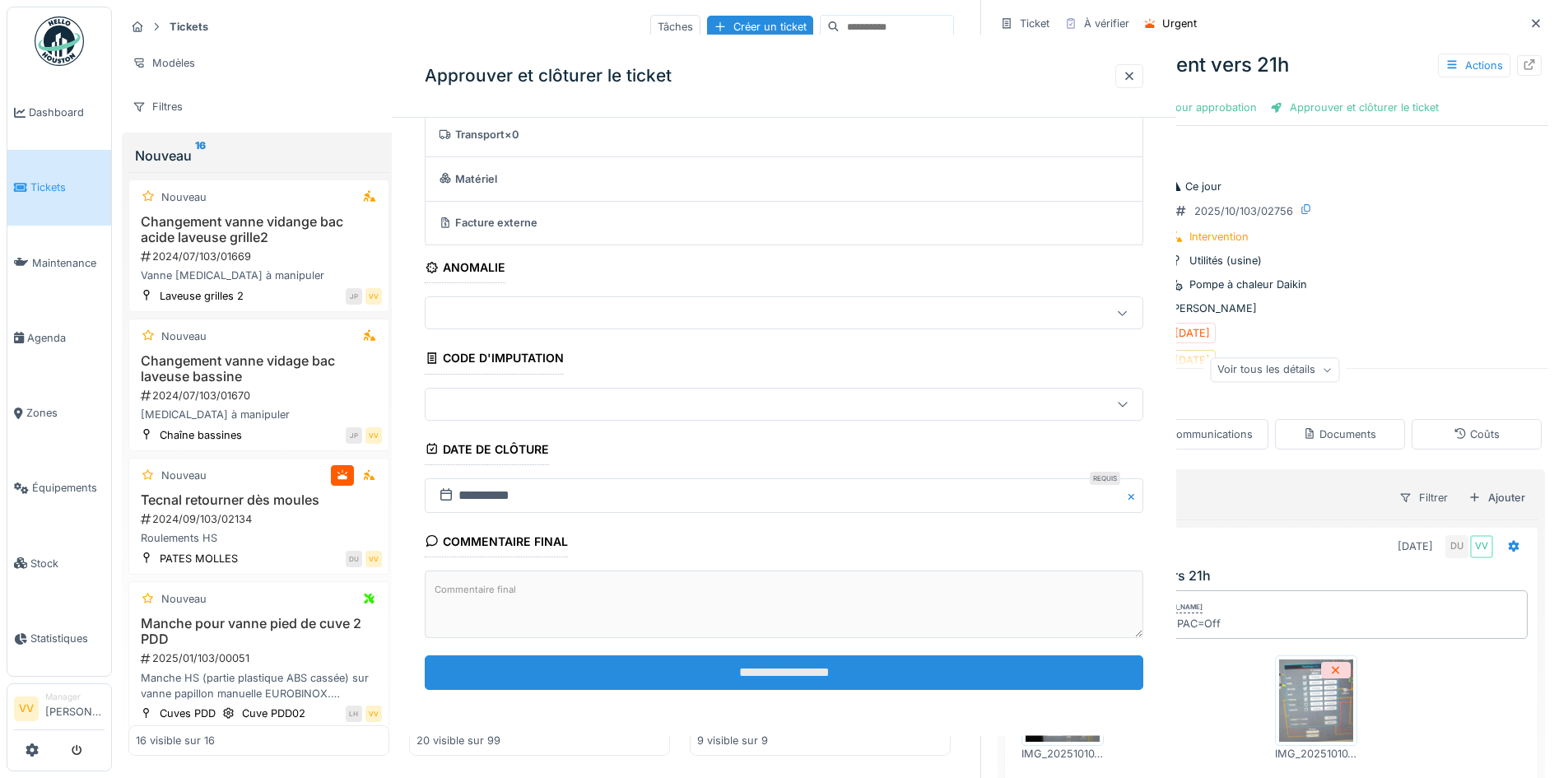
scroll to position [0, 0]
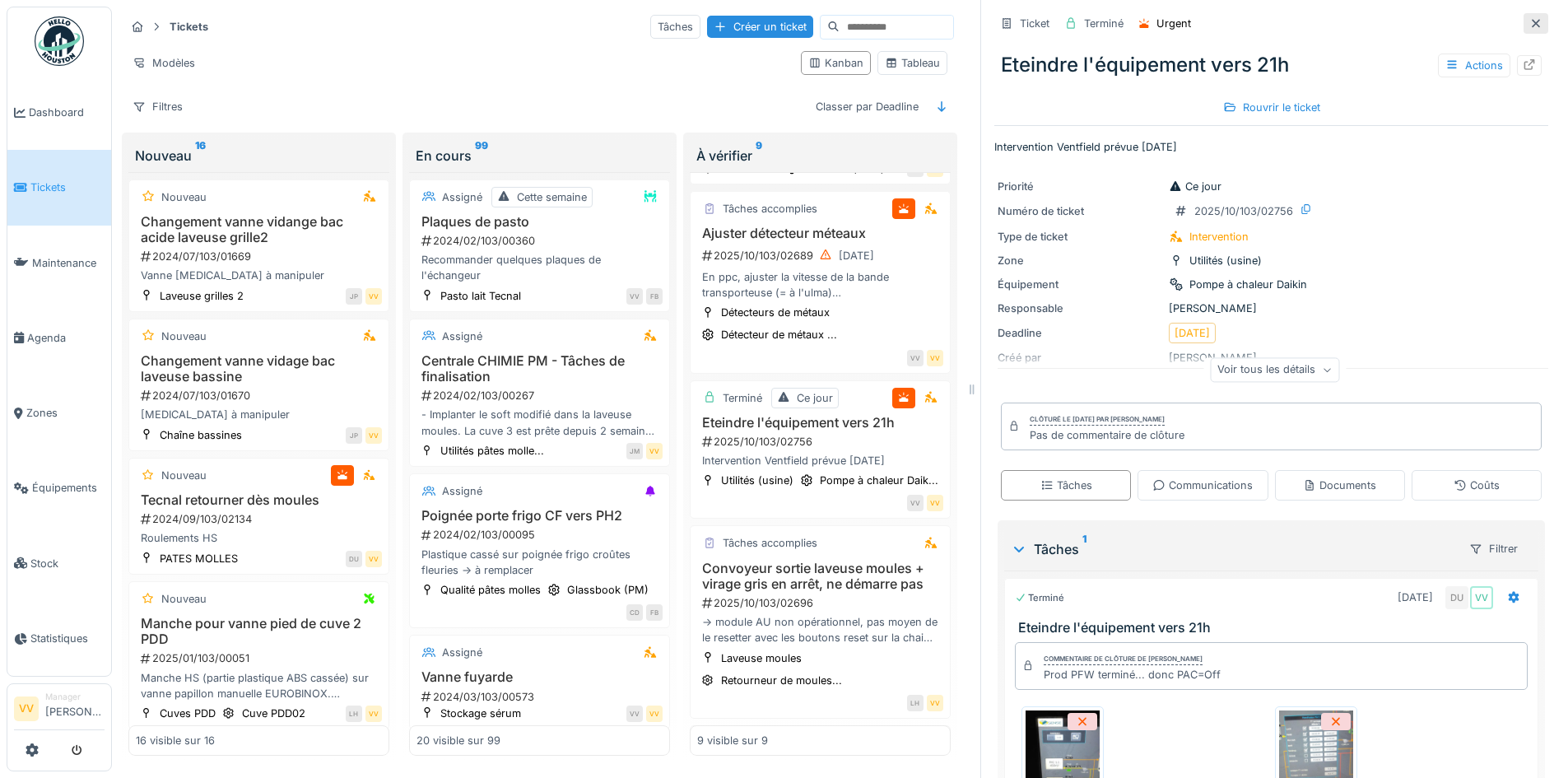
click at [1530, 18] on icon at bounding box center [1536, 24] width 13 height 11
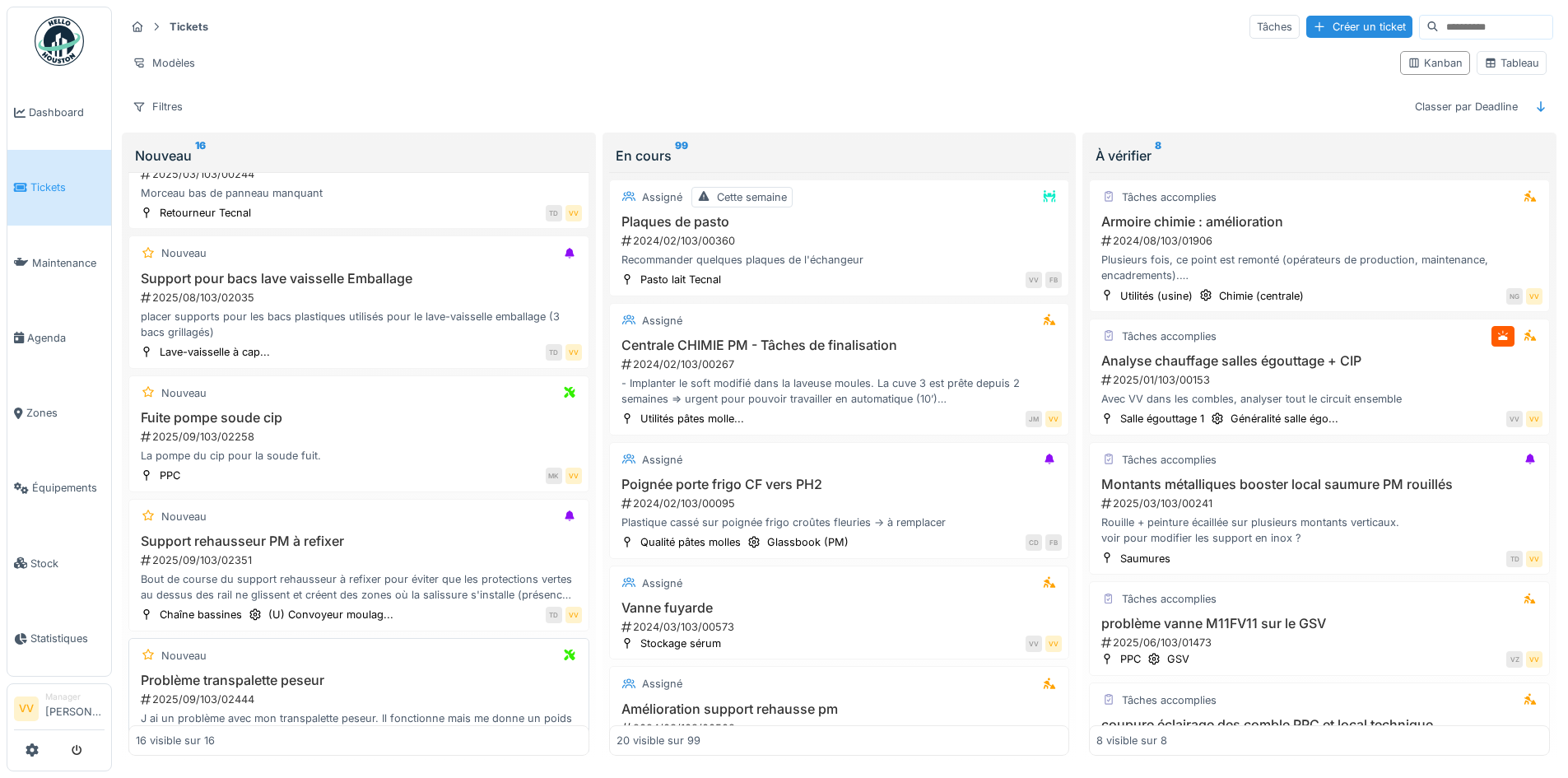
scroll to position [906, 0]
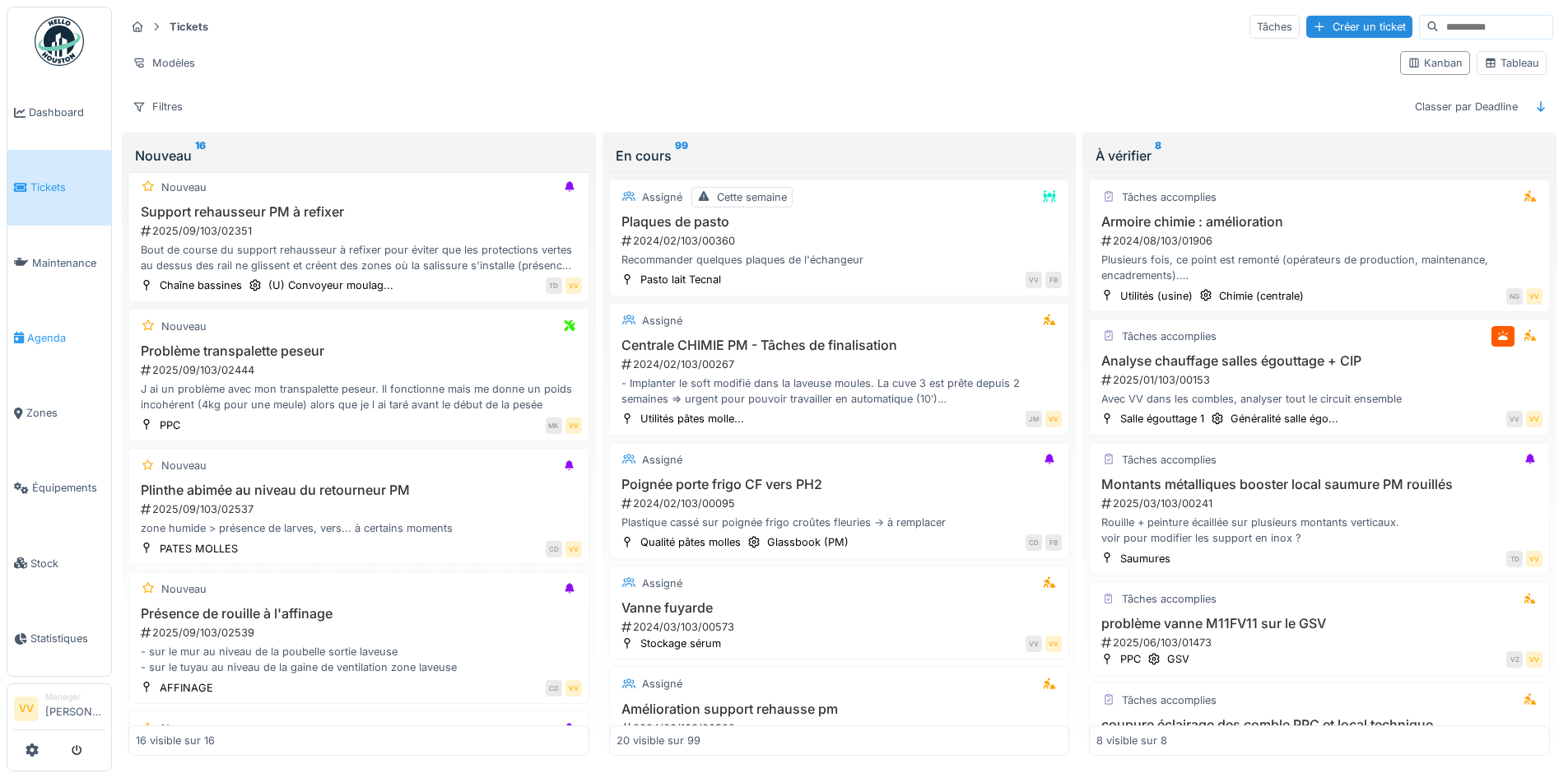
click at [55, 330] on span "Agenda" at bounding box center [66, 337] width 78 height 16
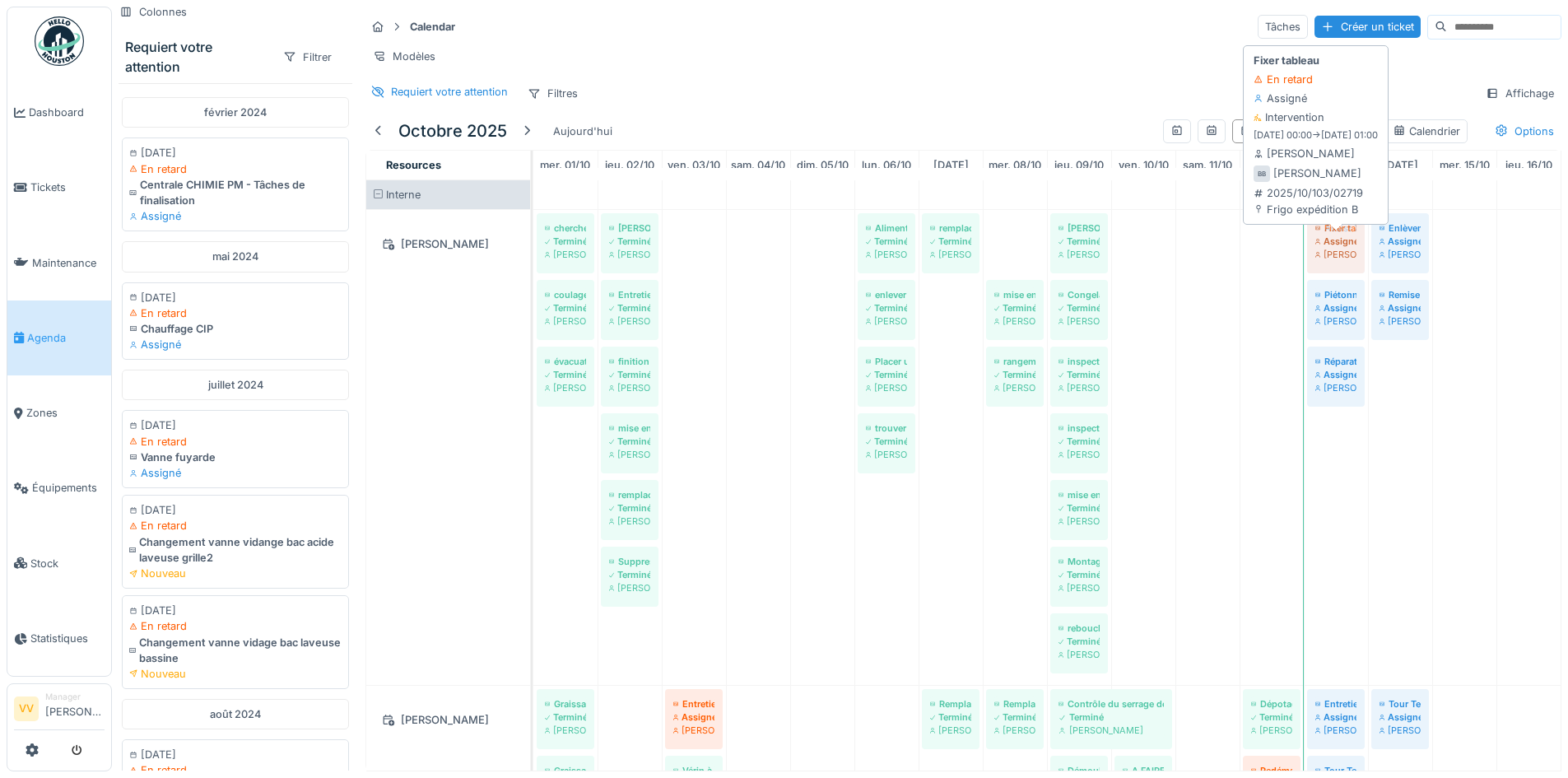
drag, startPoint x: 1000, startPoint y: 262, endPoint x: 1346, endPoint y: 254, distance: 346.1
click at [534, 254] on div "chercher avec la camionette outillages chez lecot et brico Terminé Benjamin Bau…" at bounding box center [534, 447] width 0 height 475
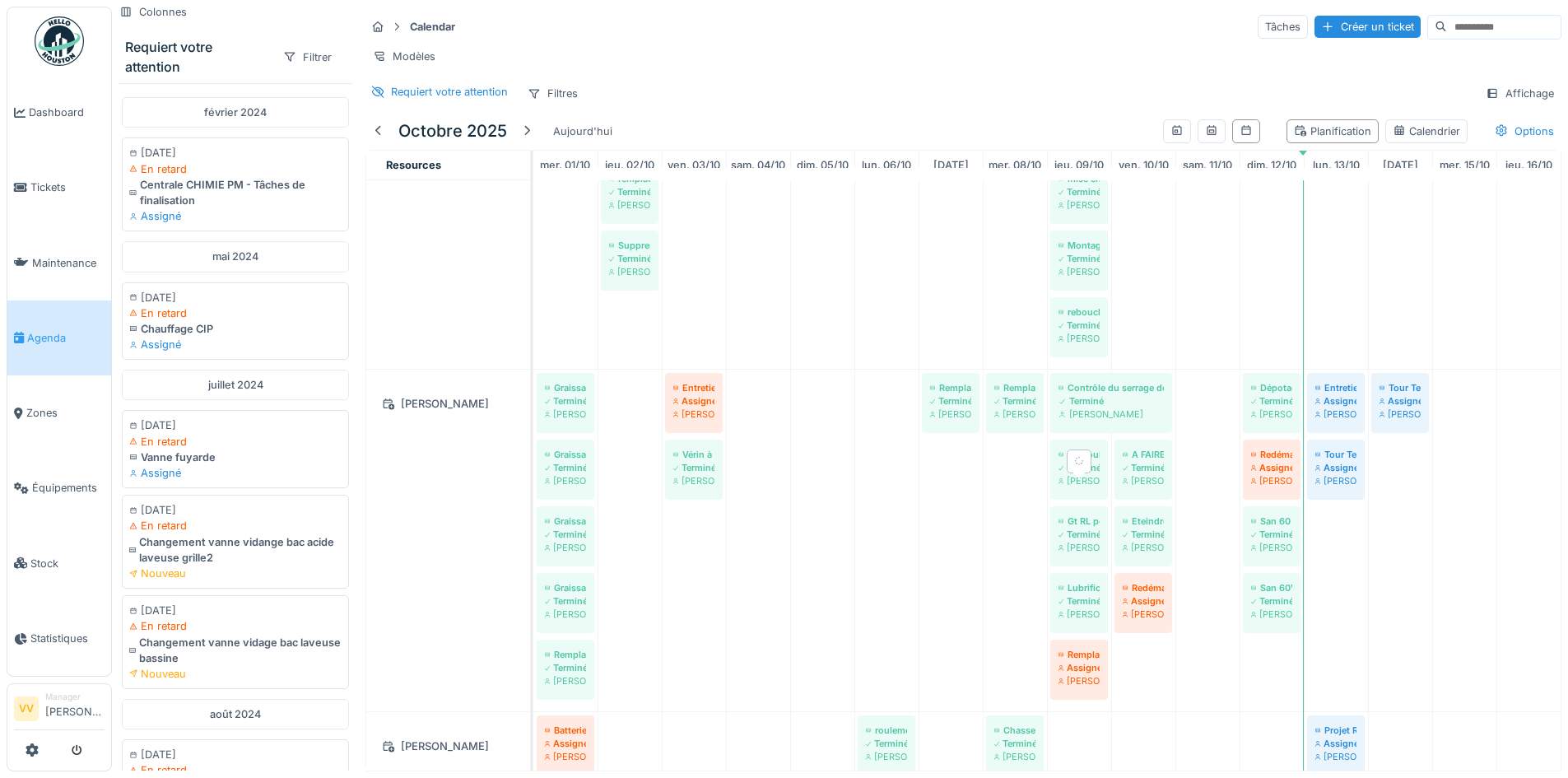
scroll to position [493, 0]
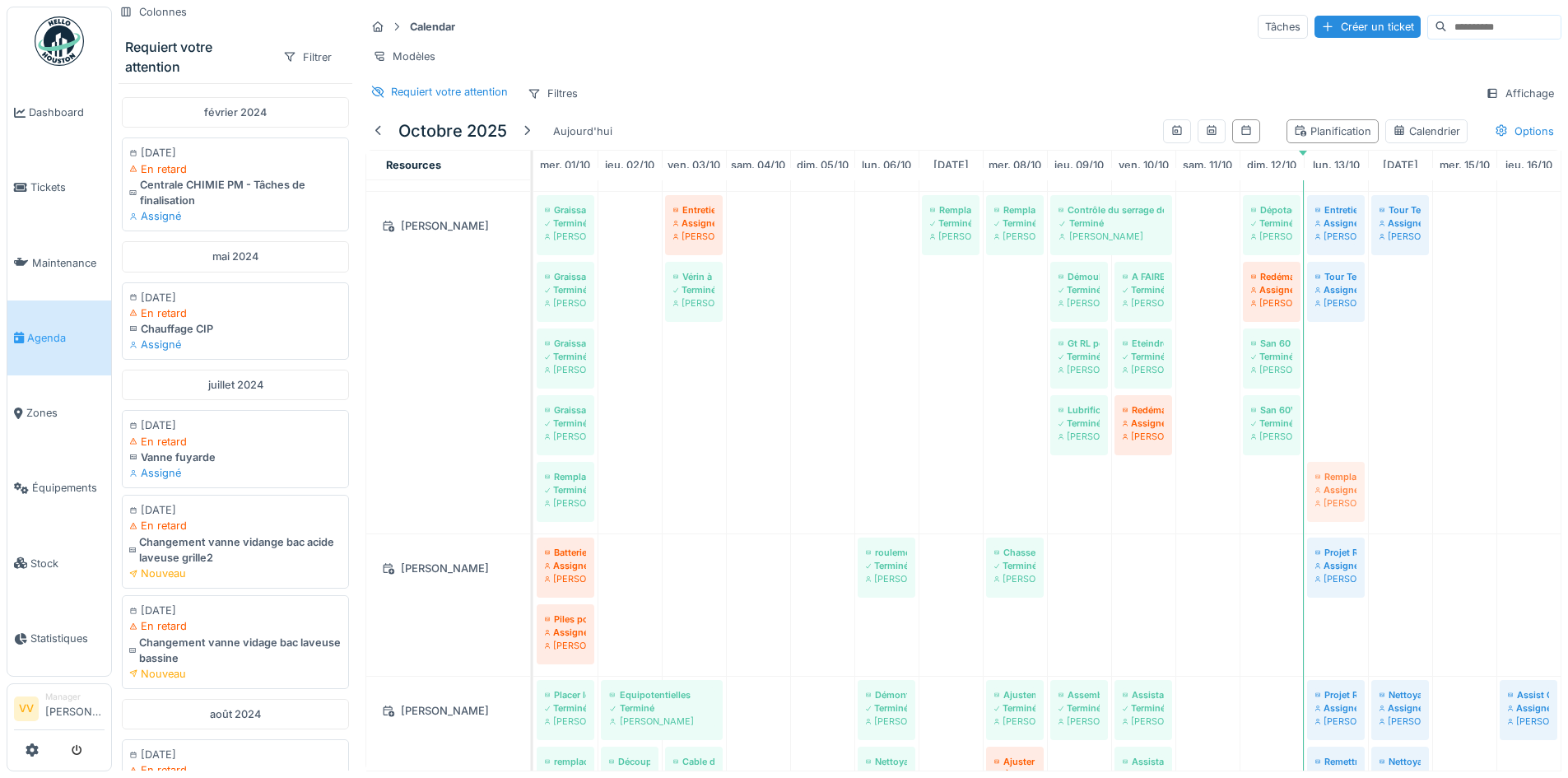
drag, startPoint x: 1066, startPoint y: 495, endPoint x: 1307, endPoint y: 471, distance: 242.2
click at [534, 471] on div "Graissage cardan équilibrage Terminé Dan Ungureanu Entretien préventif Assigné …" at bounding box center [534, 362] width 0 height 341
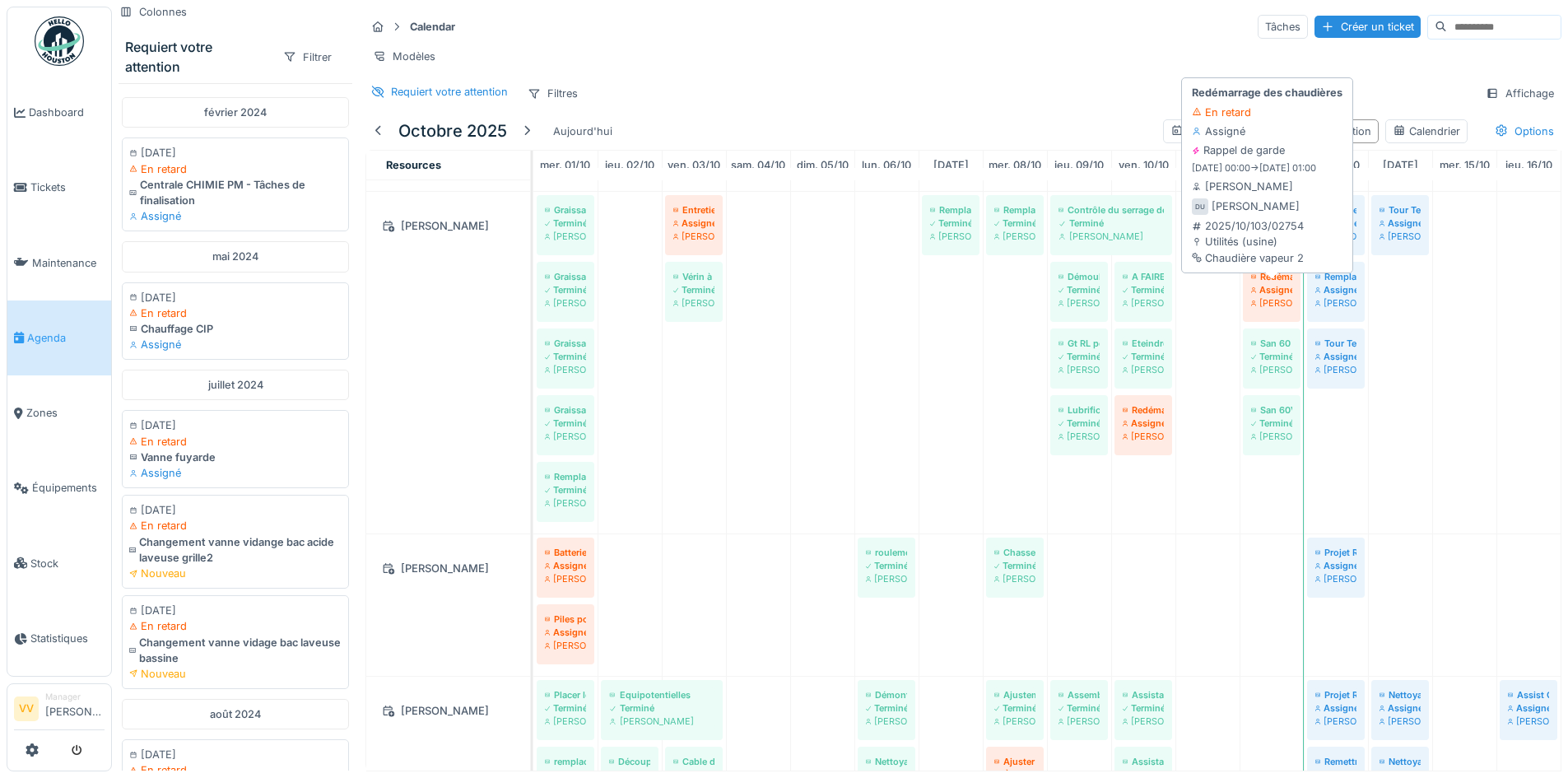
click at [1260, 296] on div "Assigné" at bounding box center [1272, 289] width 41 height 13
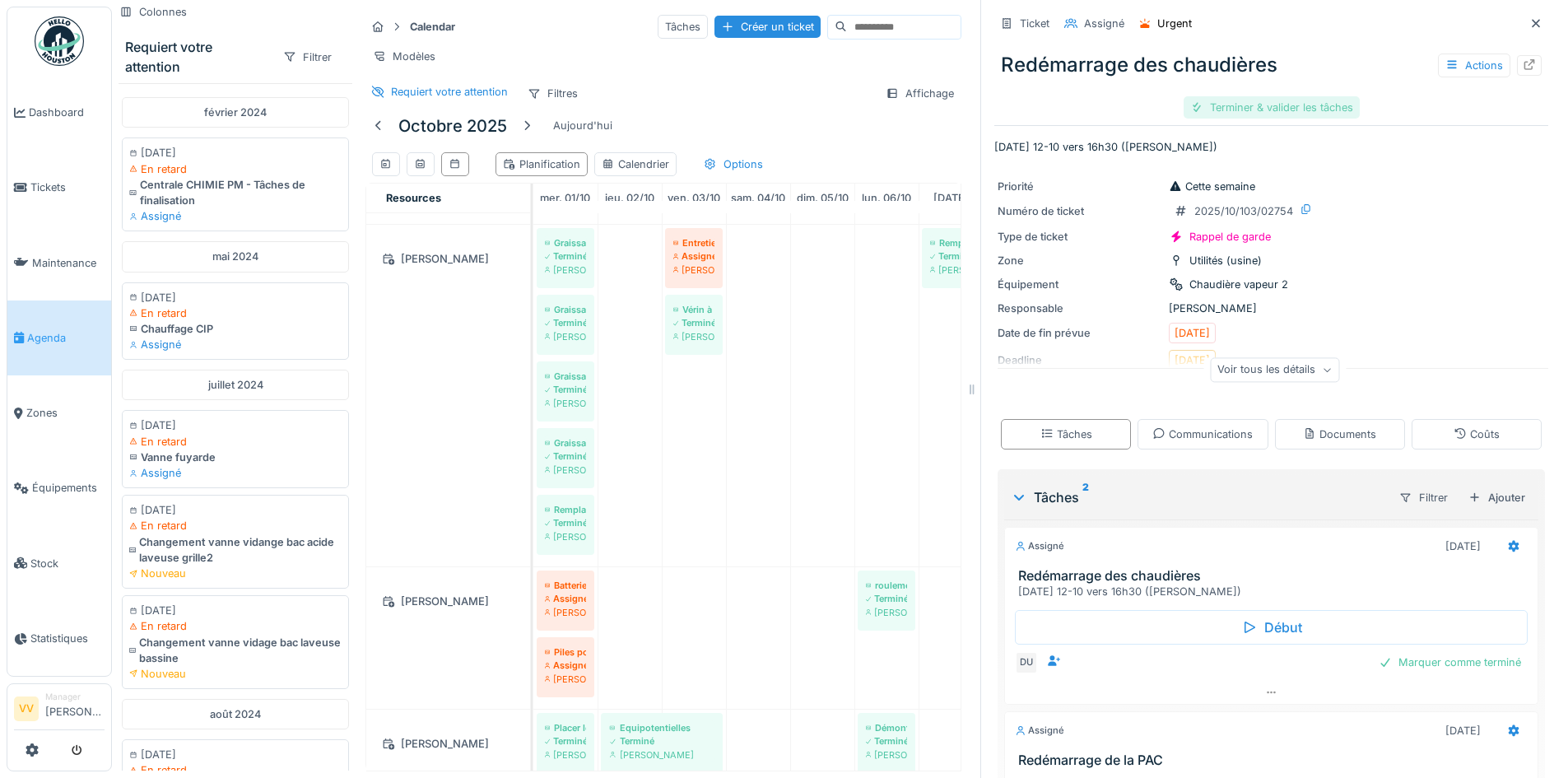
click at [1251, 107] on div "Terminer & valider les tâches" at bounding box center [1272, 108] width 176 height 22
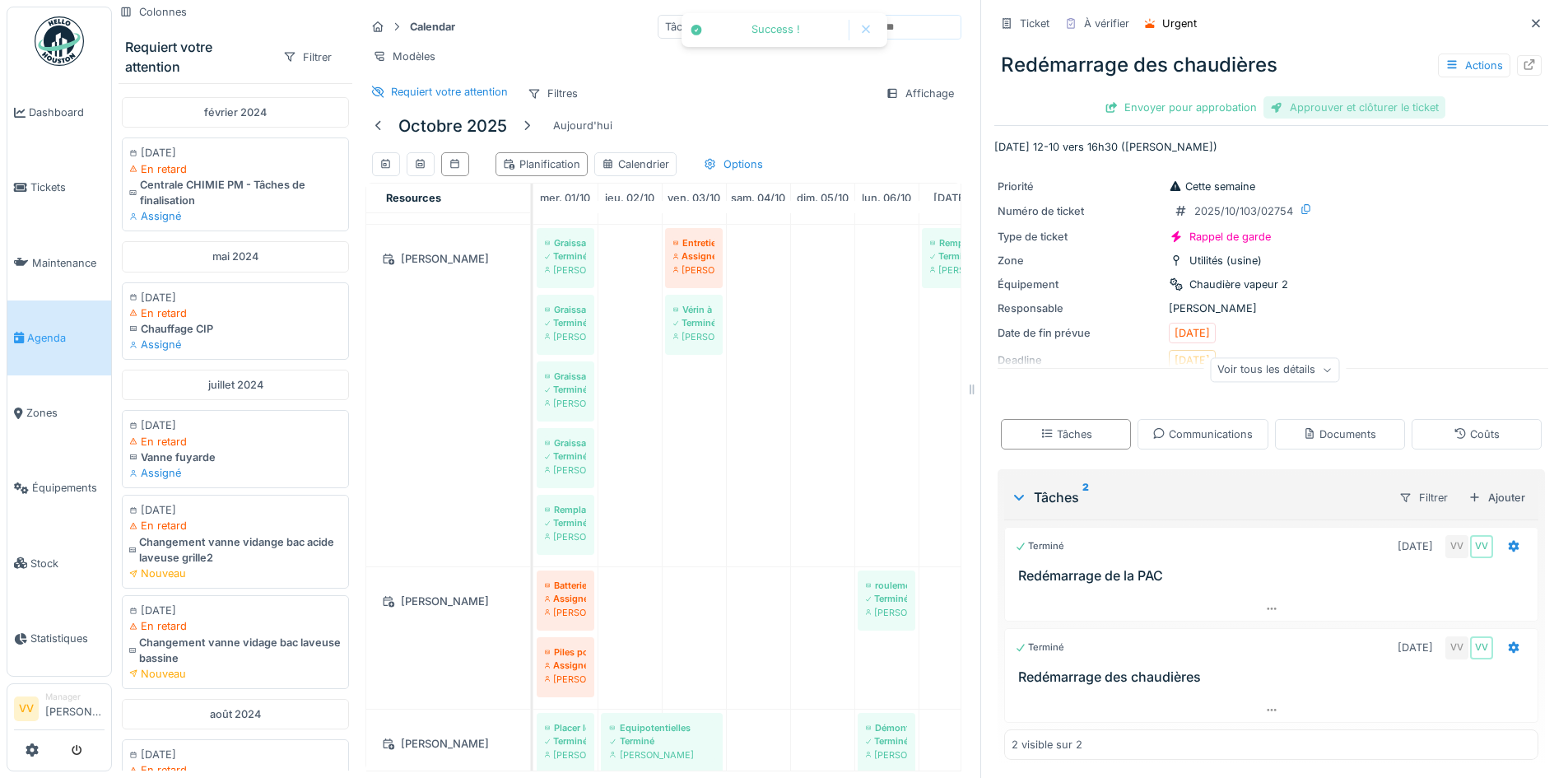
click at [1329, 109] on div "Approuver et clôturer le ticket" at bounding box center [1354, 108] width 182 height 22
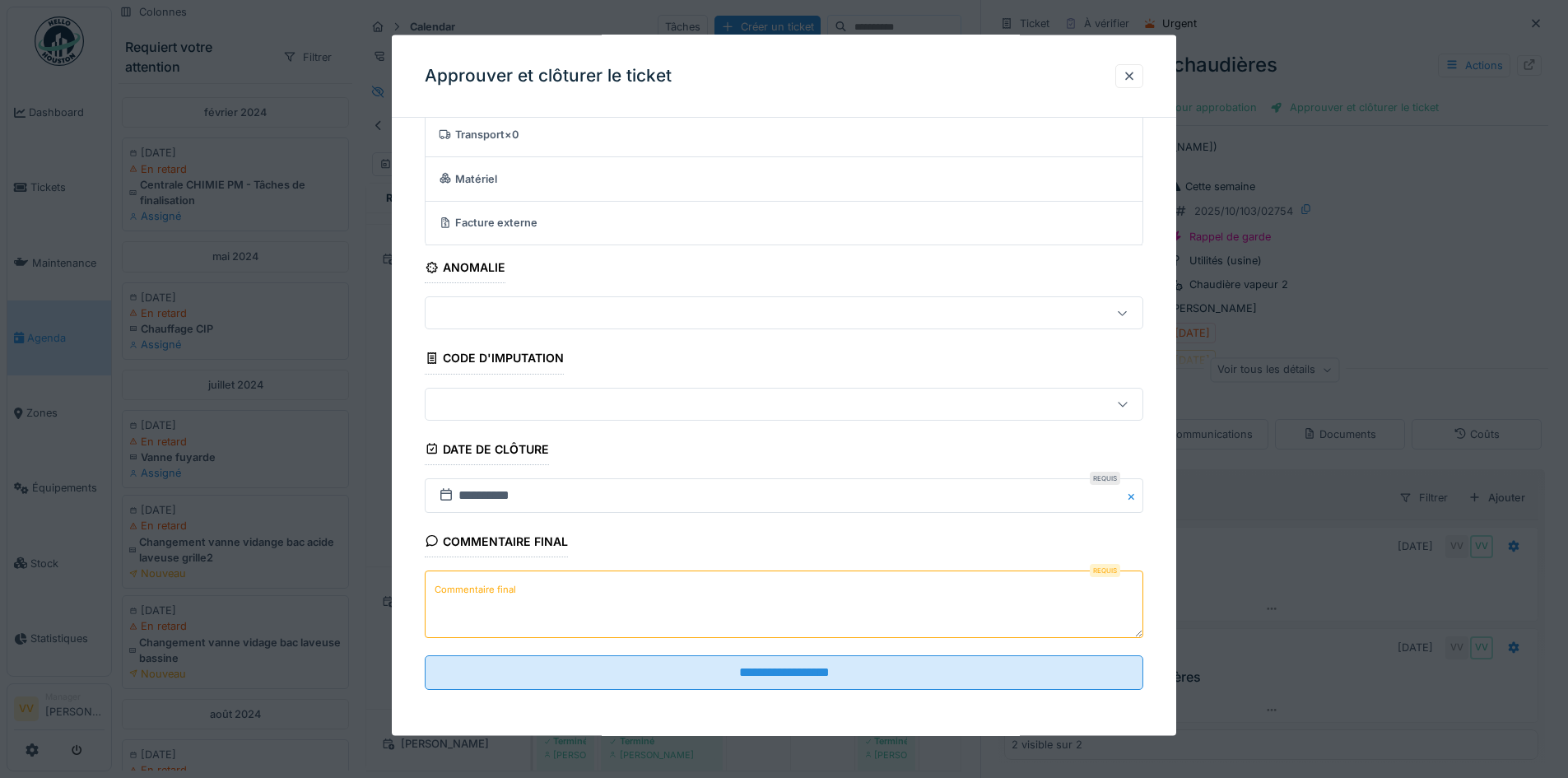
scroll to position [13, 0]
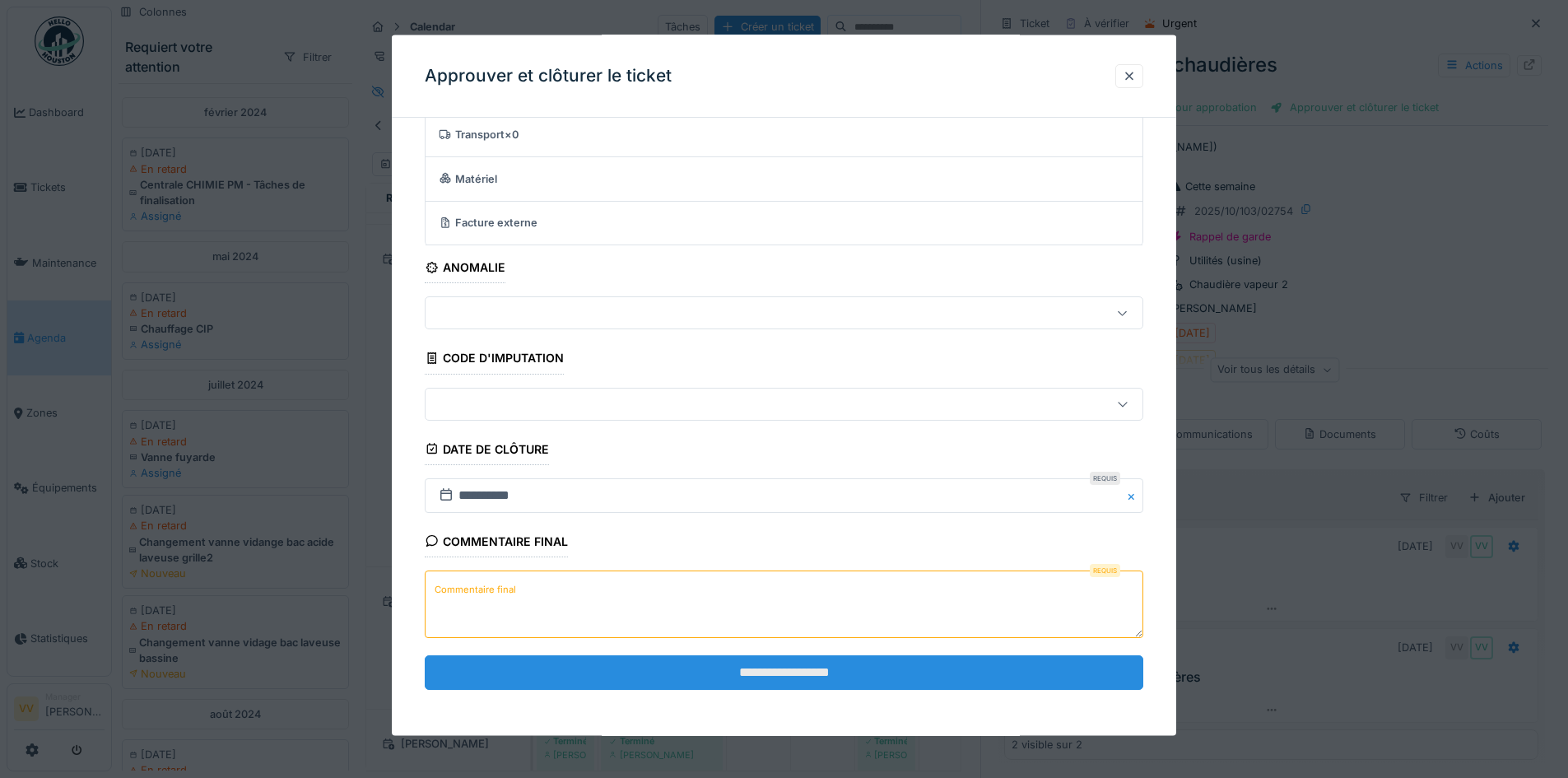
click at [890, 669] on input "**********" at bounding box center [784, 671] width 719 height 35
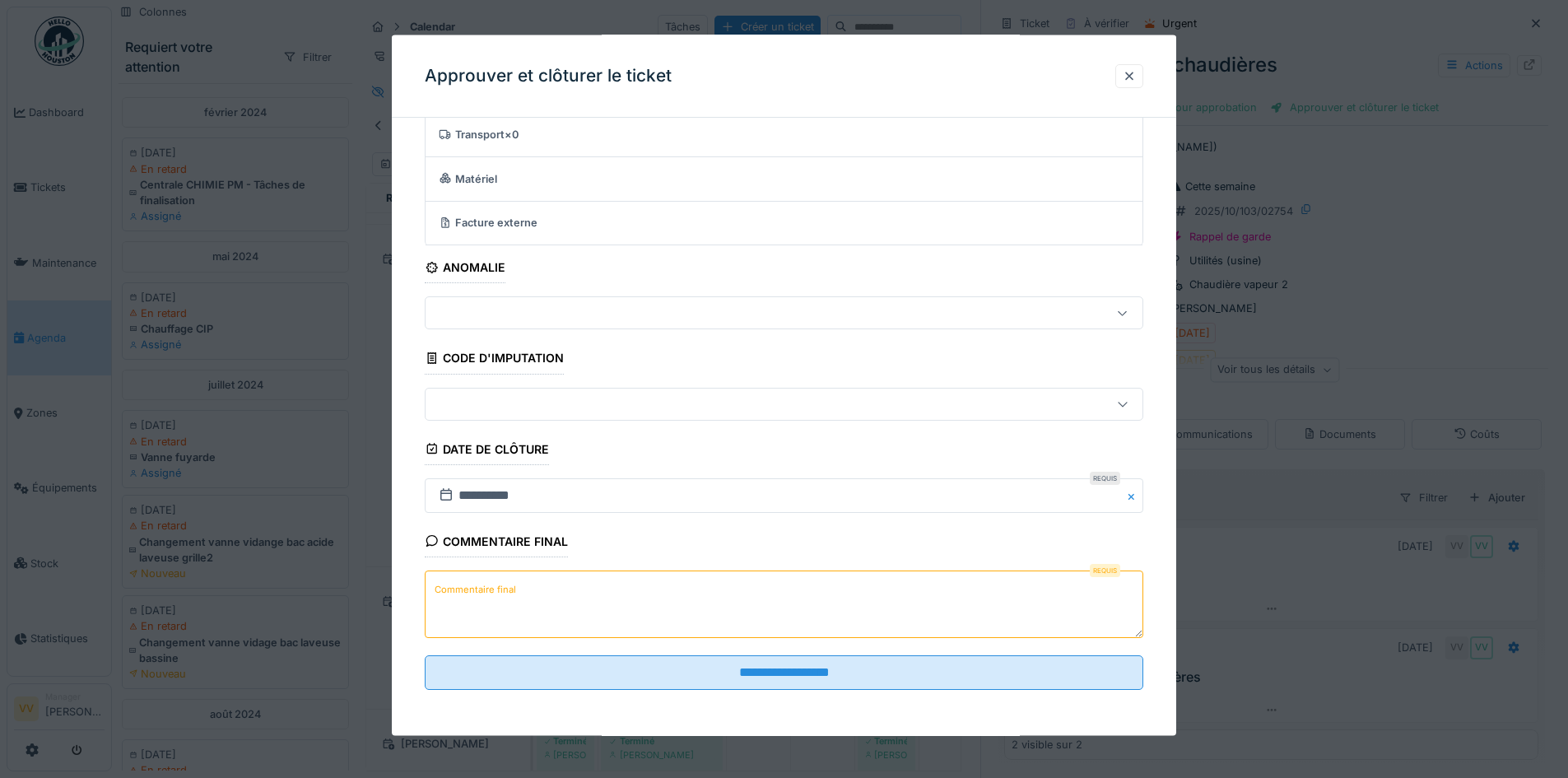
click at [594, 597] on textarea "Commentaire final" at bounding box center [784, 603] width 719 height 67
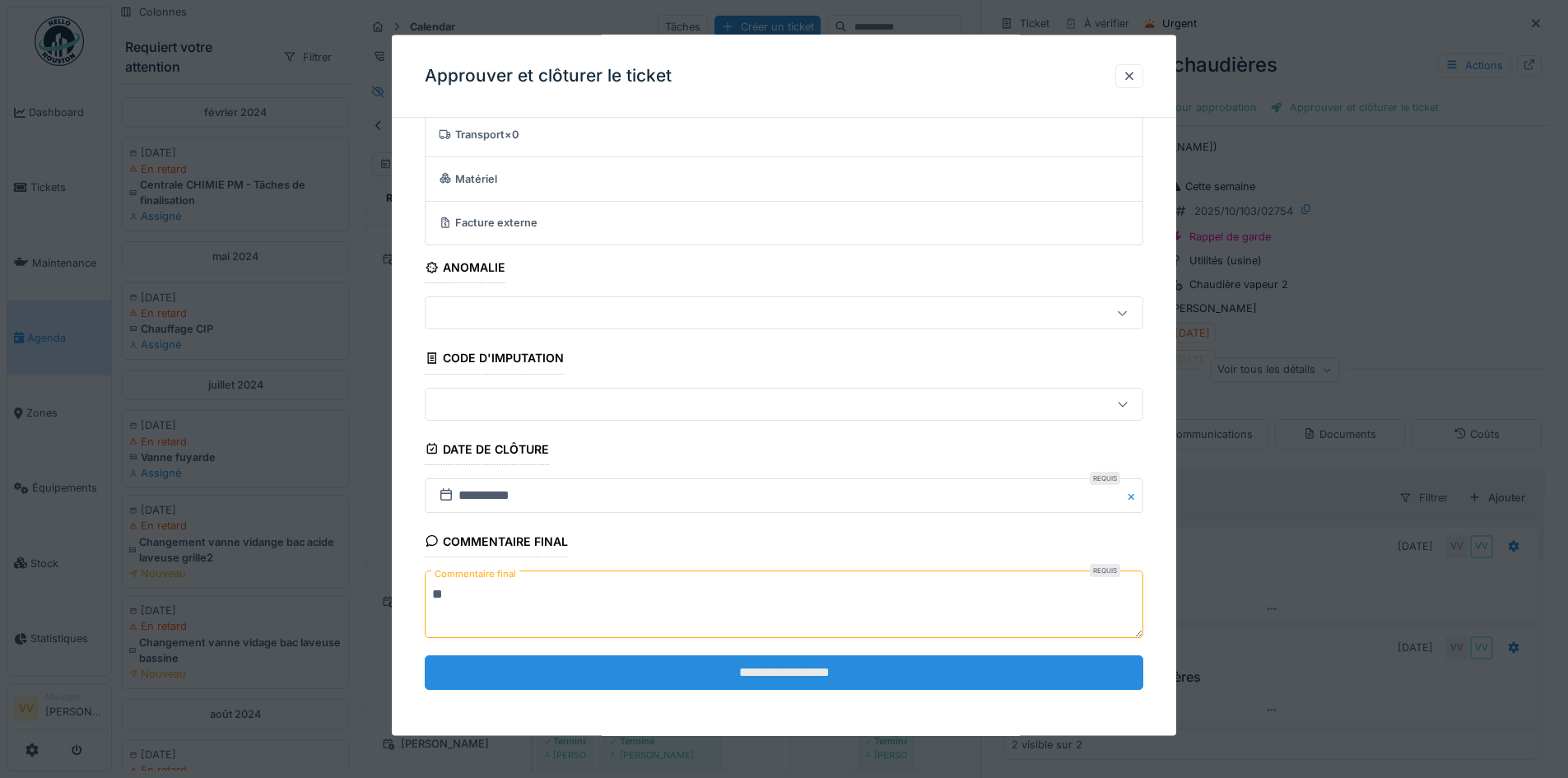
type textarea "**"
click at [712, 679] on input "**********" at bounding box center [784, 671] width 719 height 35
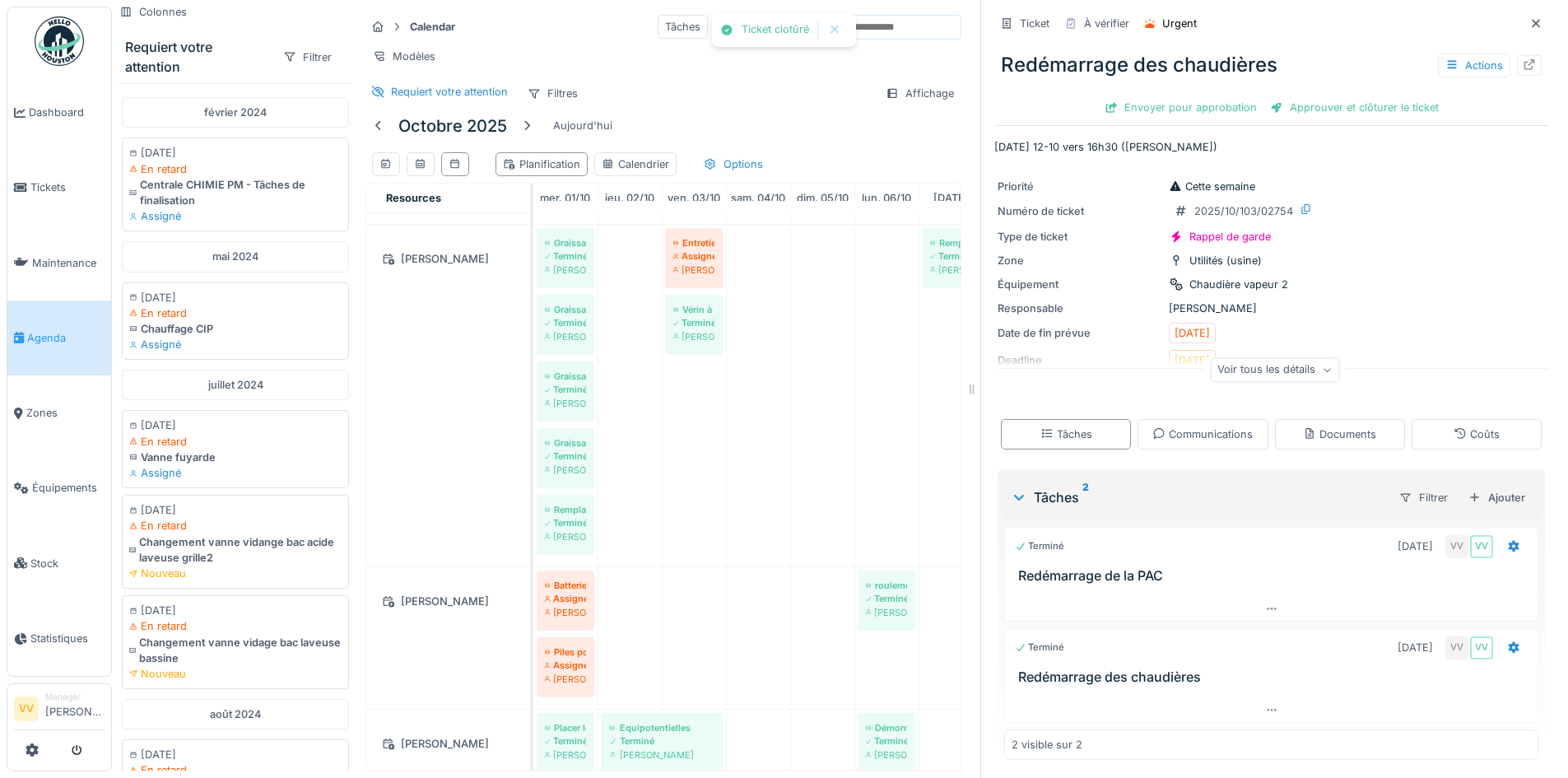
scroll to position [0, 0]
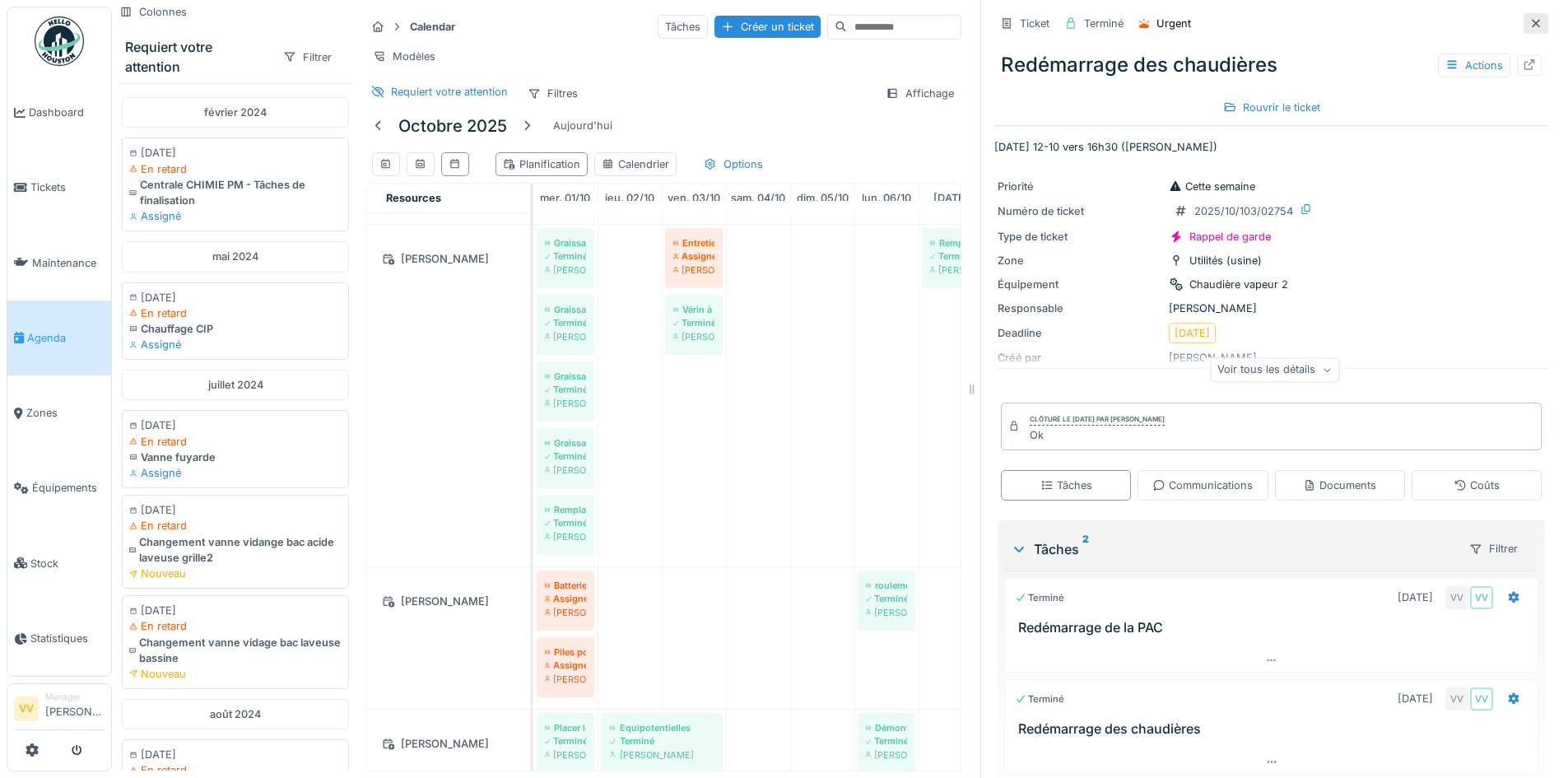
click at [1530, 18] on icon at bounding box center [1536, 24] width 13 height 11
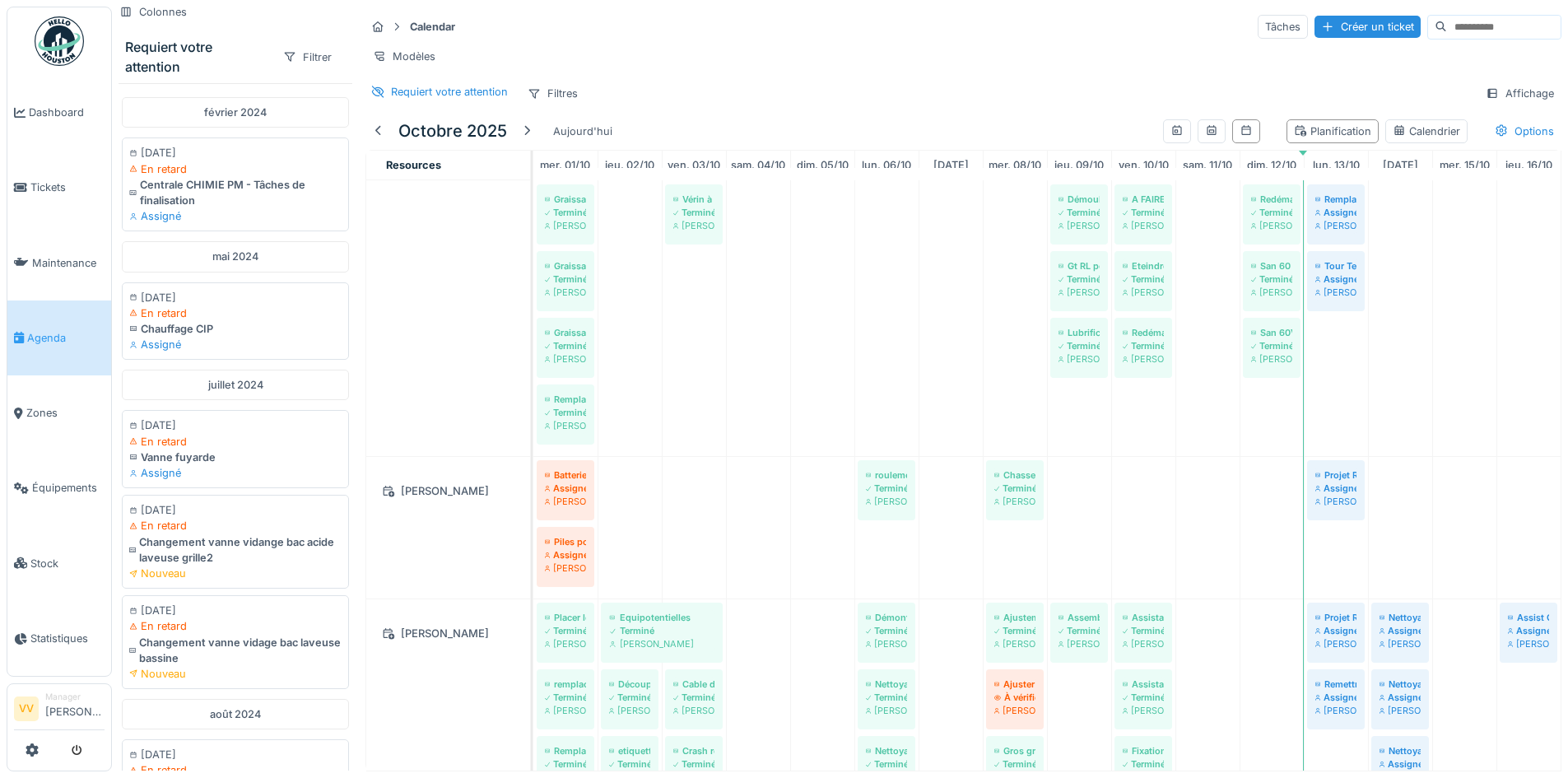
scroll to position [659, 0]
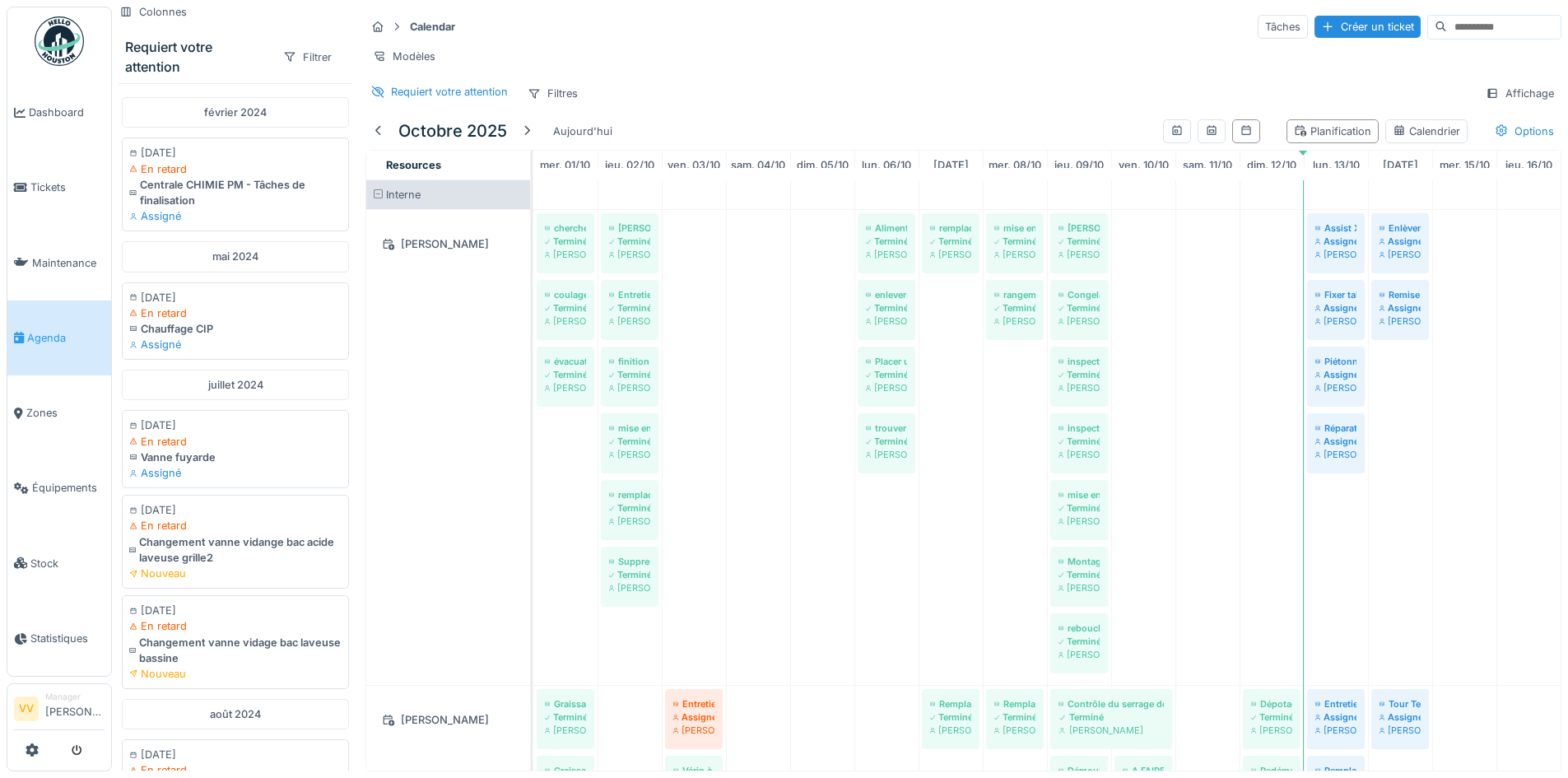
scroll to position [247, 0]
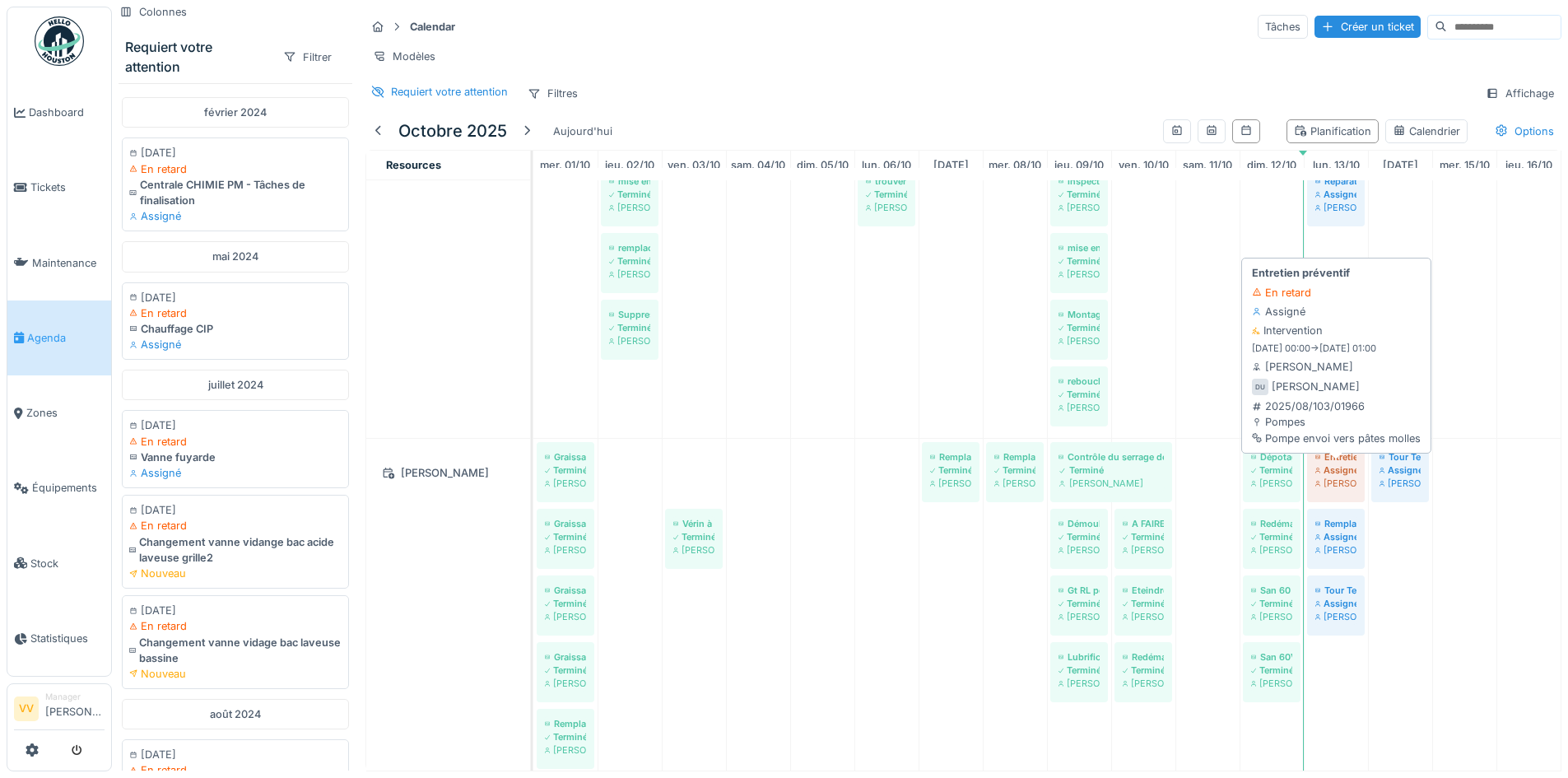
drag, startPoint x: 701, startPoint y: 478, endPoint x: 1332, endPoint y: 484, distance: 631.0
click at [534, 484] on div "Graissage cardan équilibrage Terminé [PERSON_NAME] Entretien préventif Assigné …" at bounding box center [534, 609] width 0 height 341
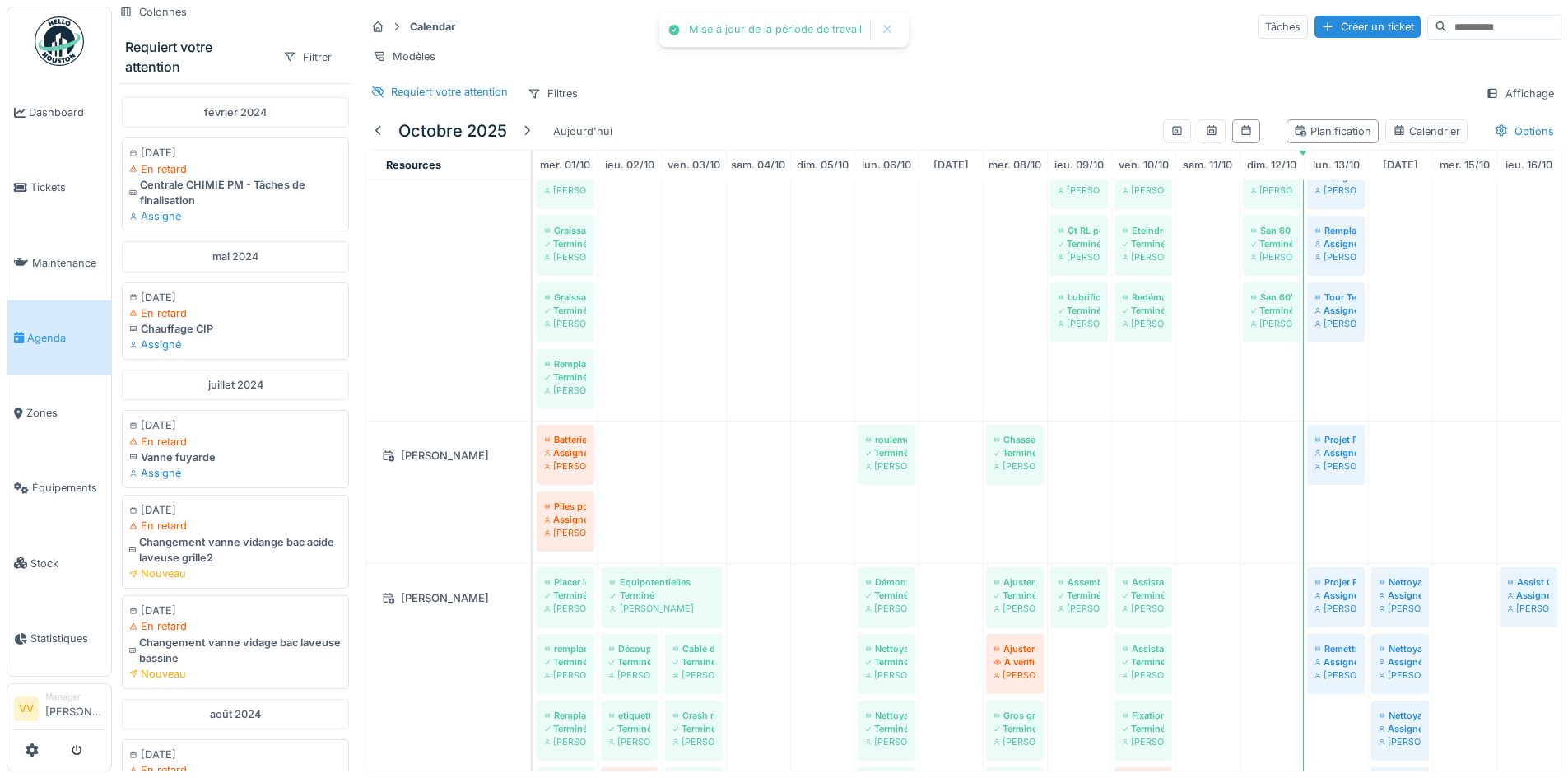
scroll to position [659, 0]
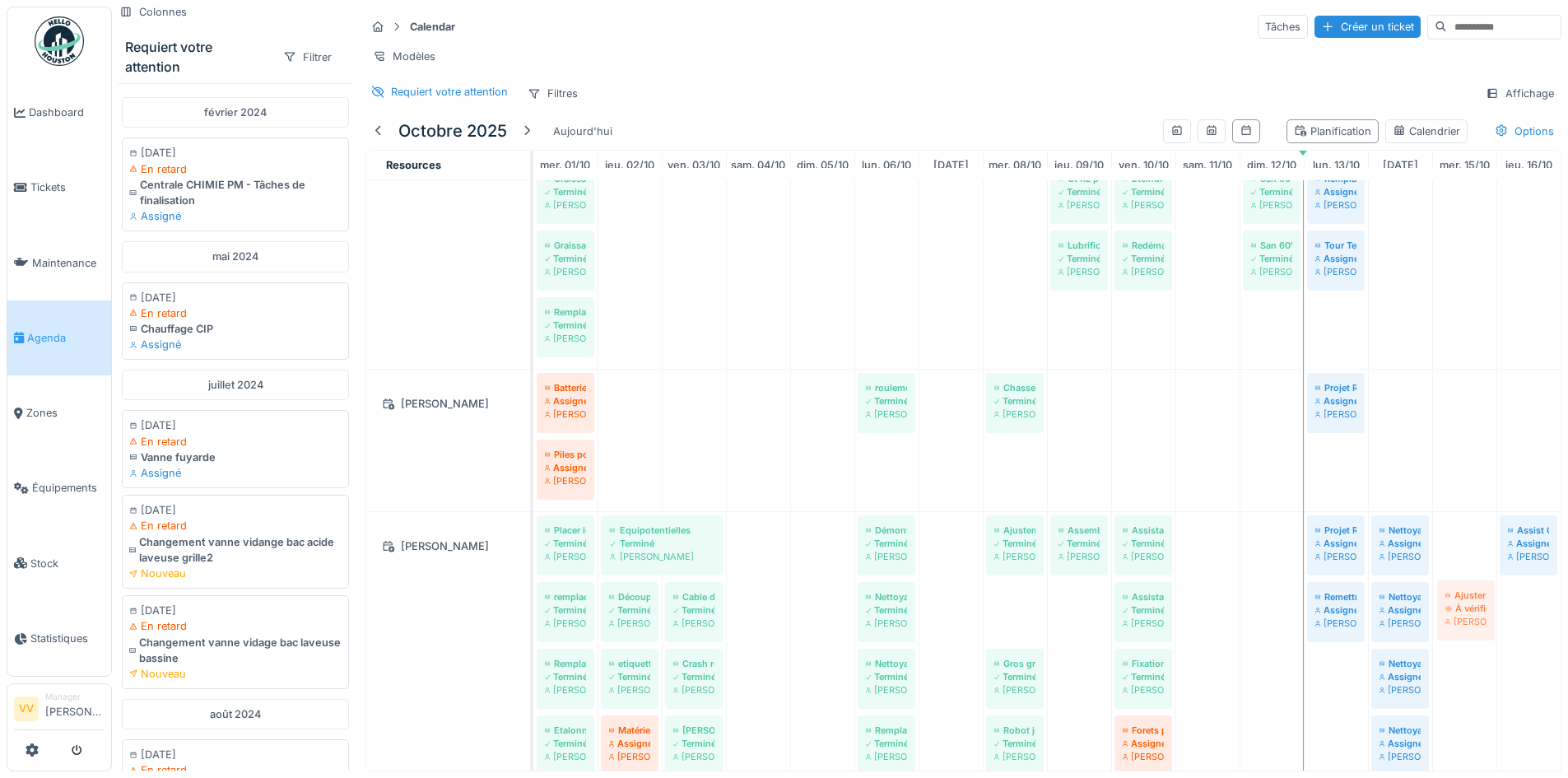
drag, startPoint x: 1012, startPoint y: 609, endPoint x: 1462, endPoint y: 607, distance: 450.0
drag, startPoint x: 1025, startPoint y: 616, endPoint x: 1478, endPoint y: 536, distance: 460.0
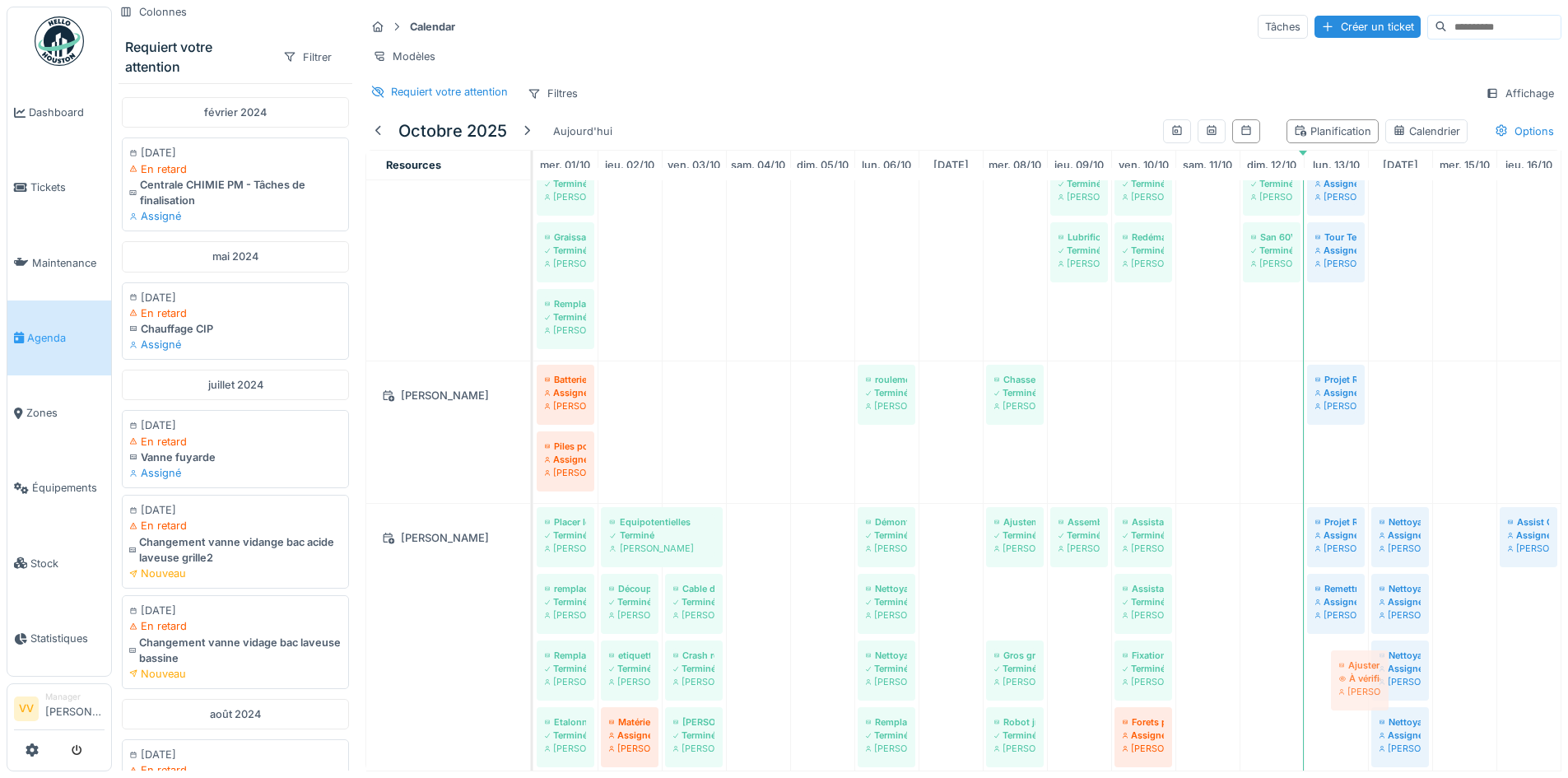
scroll to position [668, 0]
drag, startPoint x: 1020, startPoint y: 631, endPoint x: 1340, endPoint y: 679, distance: 323.6
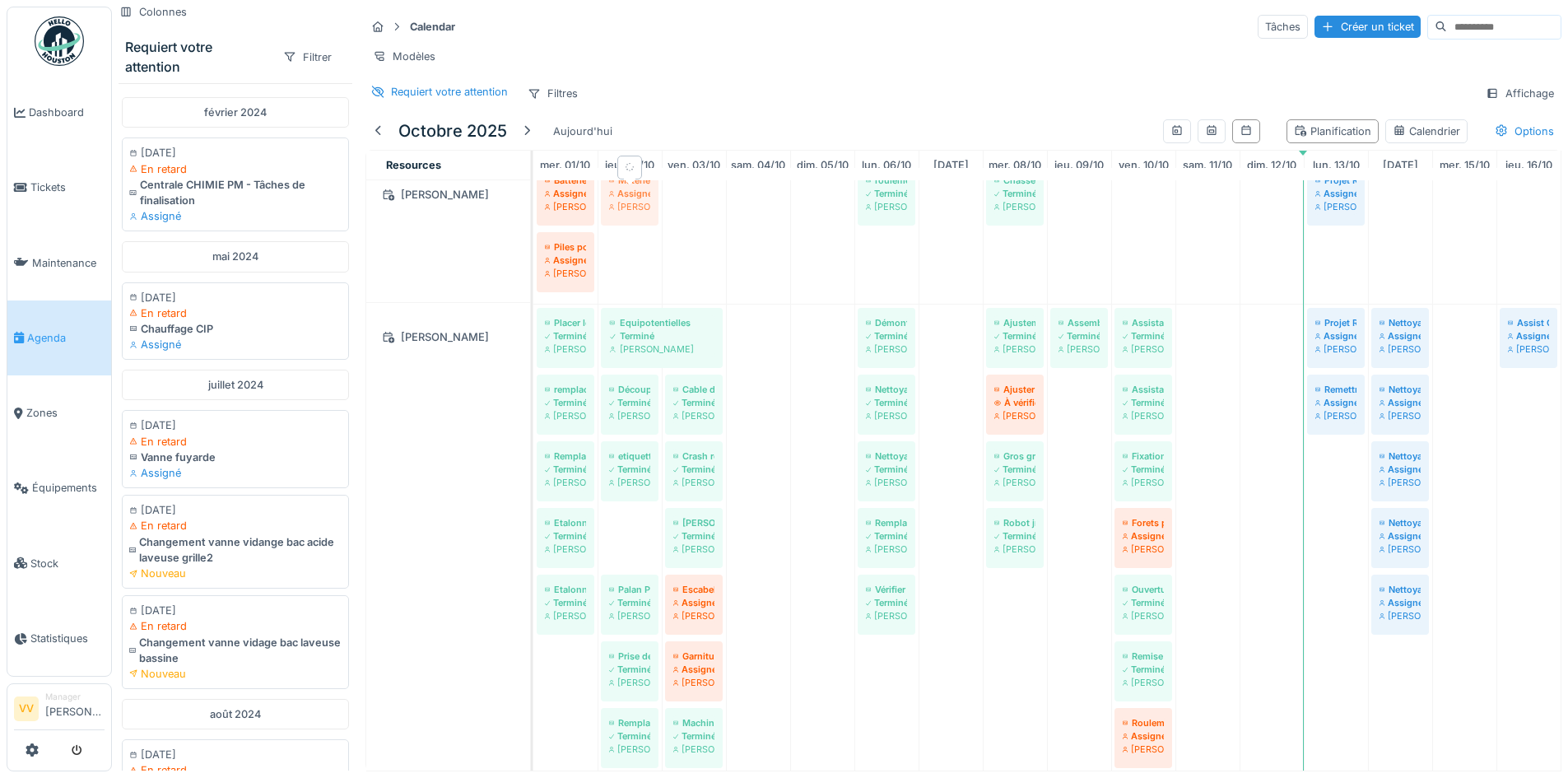
scroll to position [0, 0]
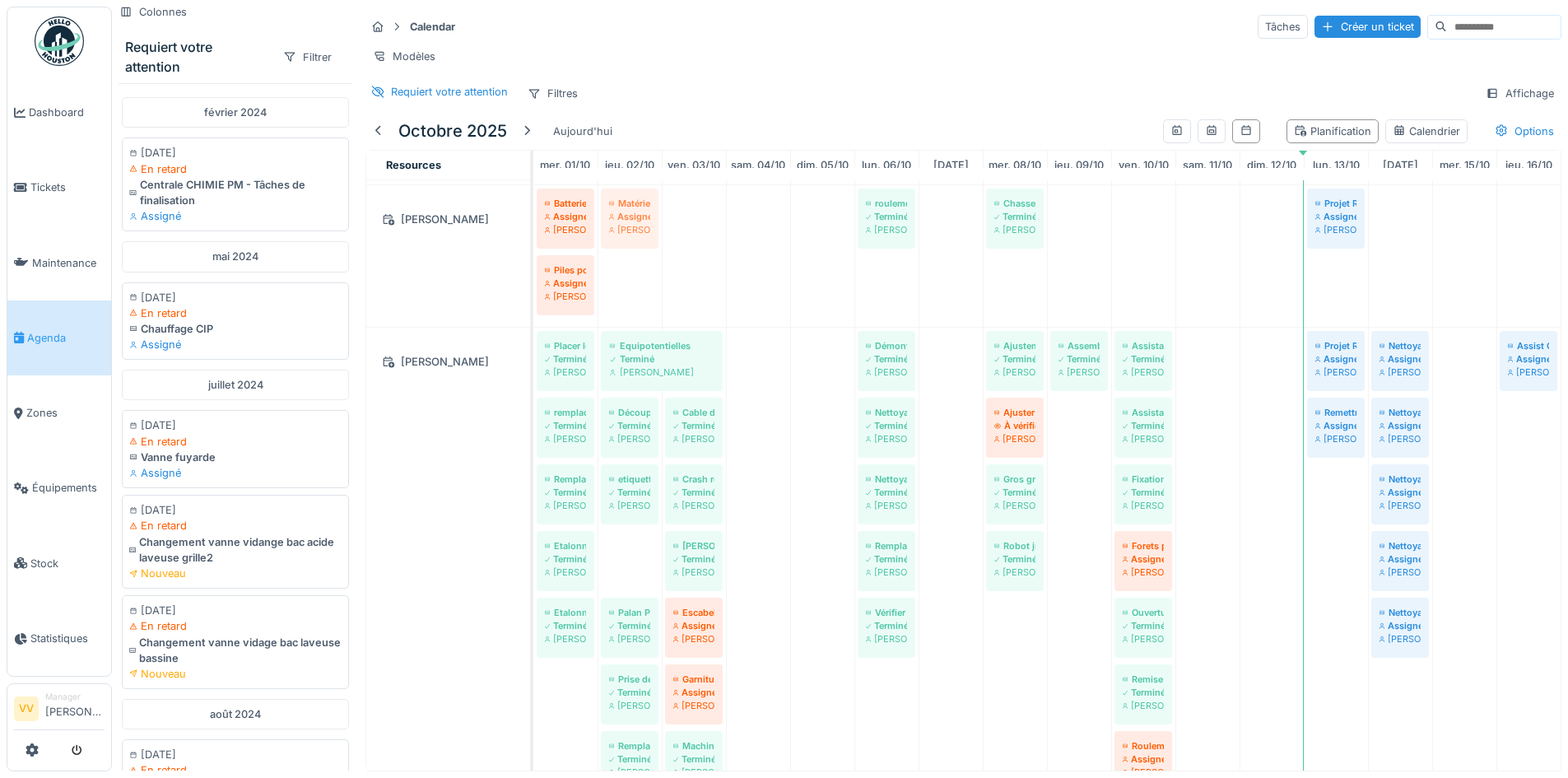
drag, startPoint x: 631, startPoint y: 498, endPoint x: 619, endPoint y: 242, distance: 256.3
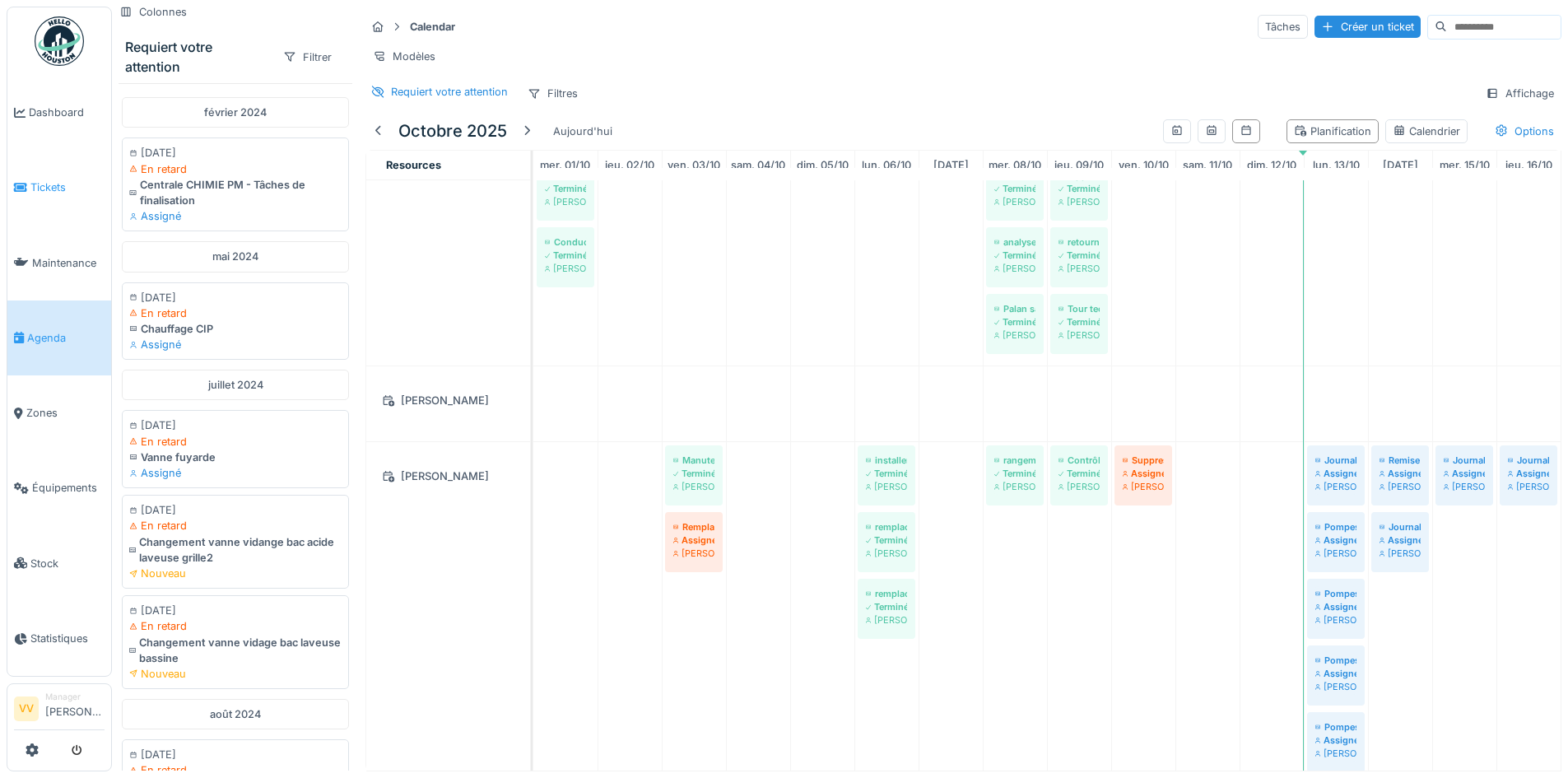
click at [70, 181] on span "Tickets" at bounding box center [67, 187] width 74 height 16
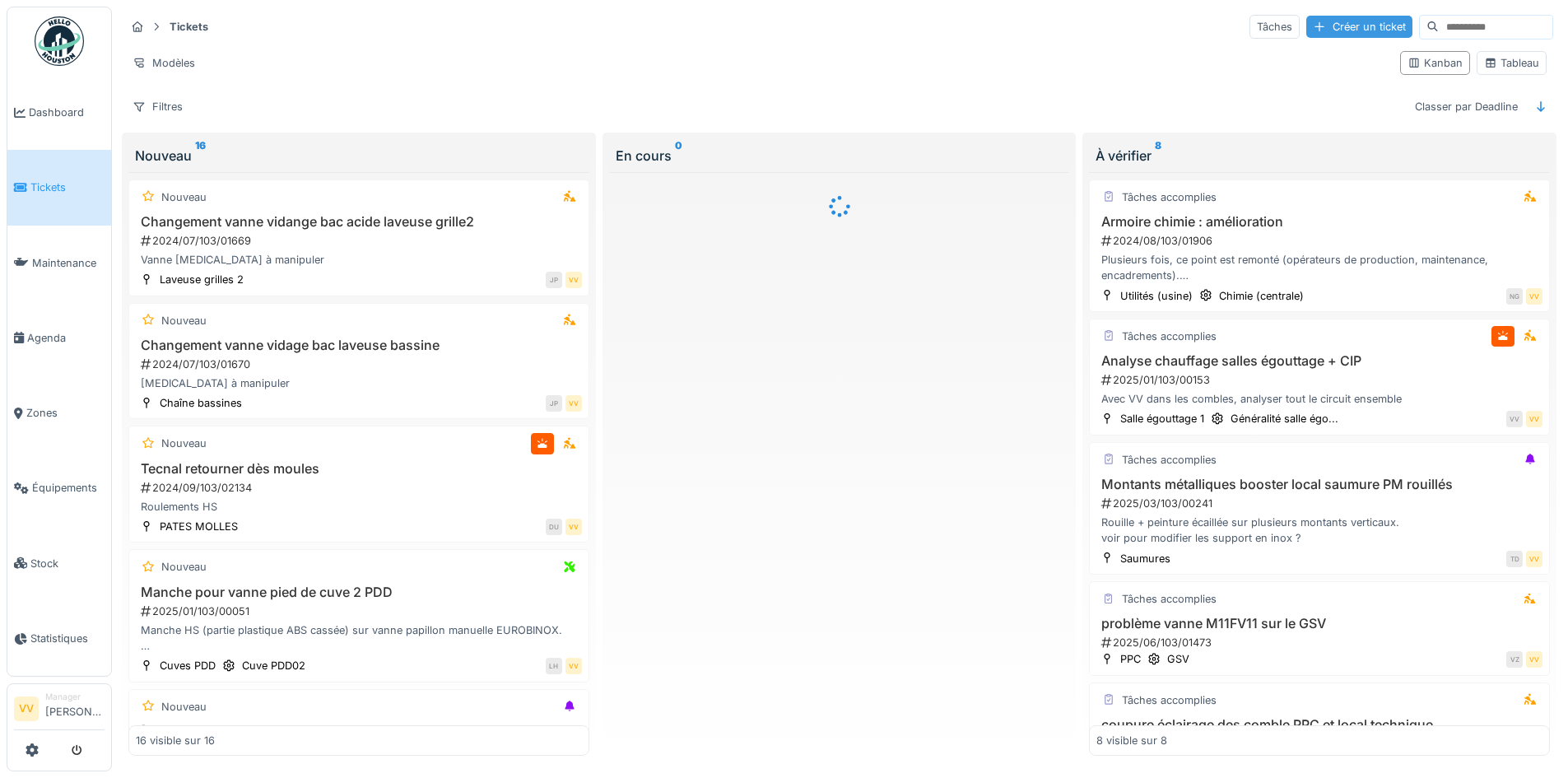
click at [1314, 28] on div "Créer un ticket" at bounding box center [1359, 26] width 106 height 22
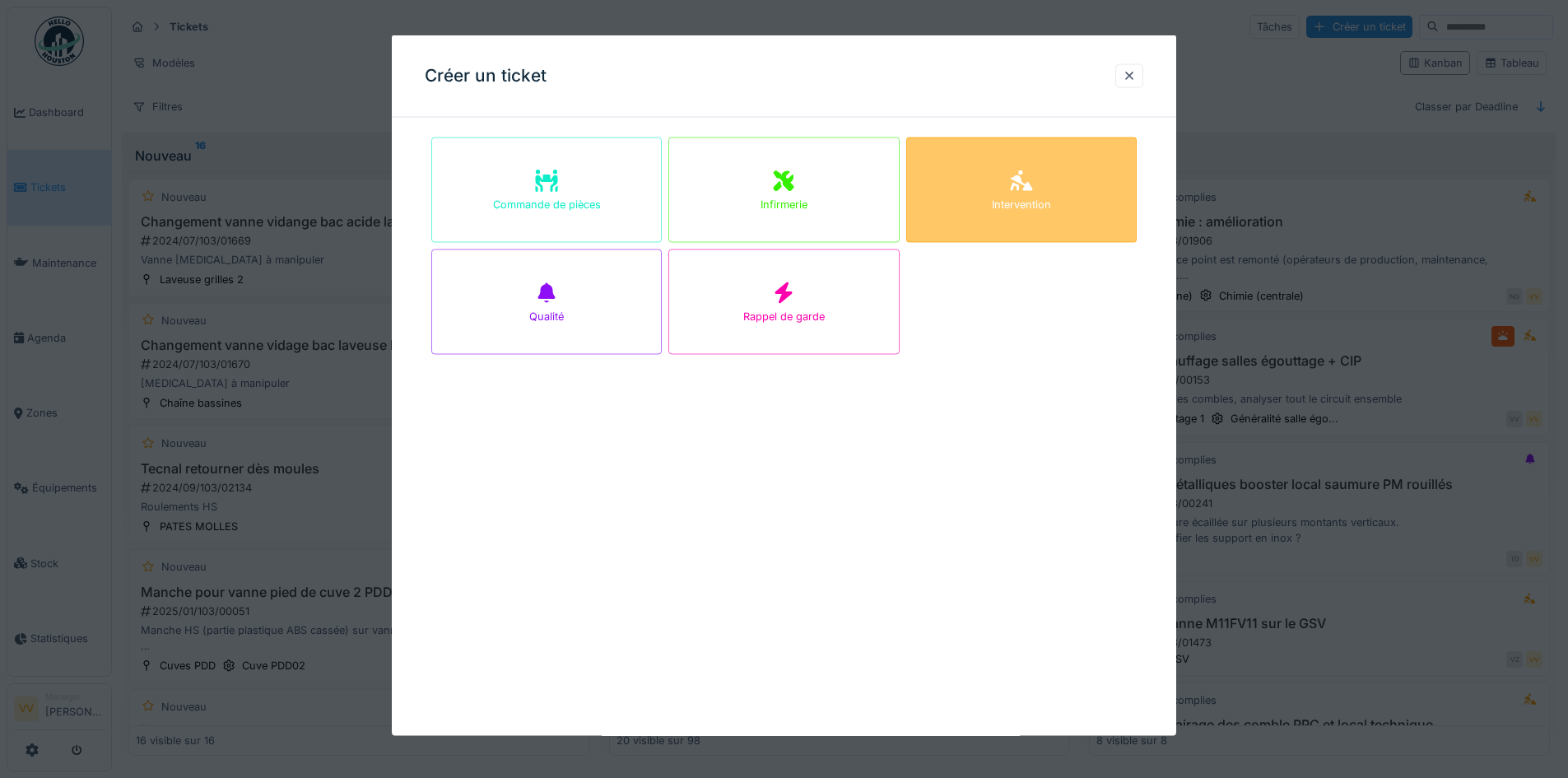
click at [1009, 191] on div "Intervention" at bounding box center [1021, 190] width 231 height 105
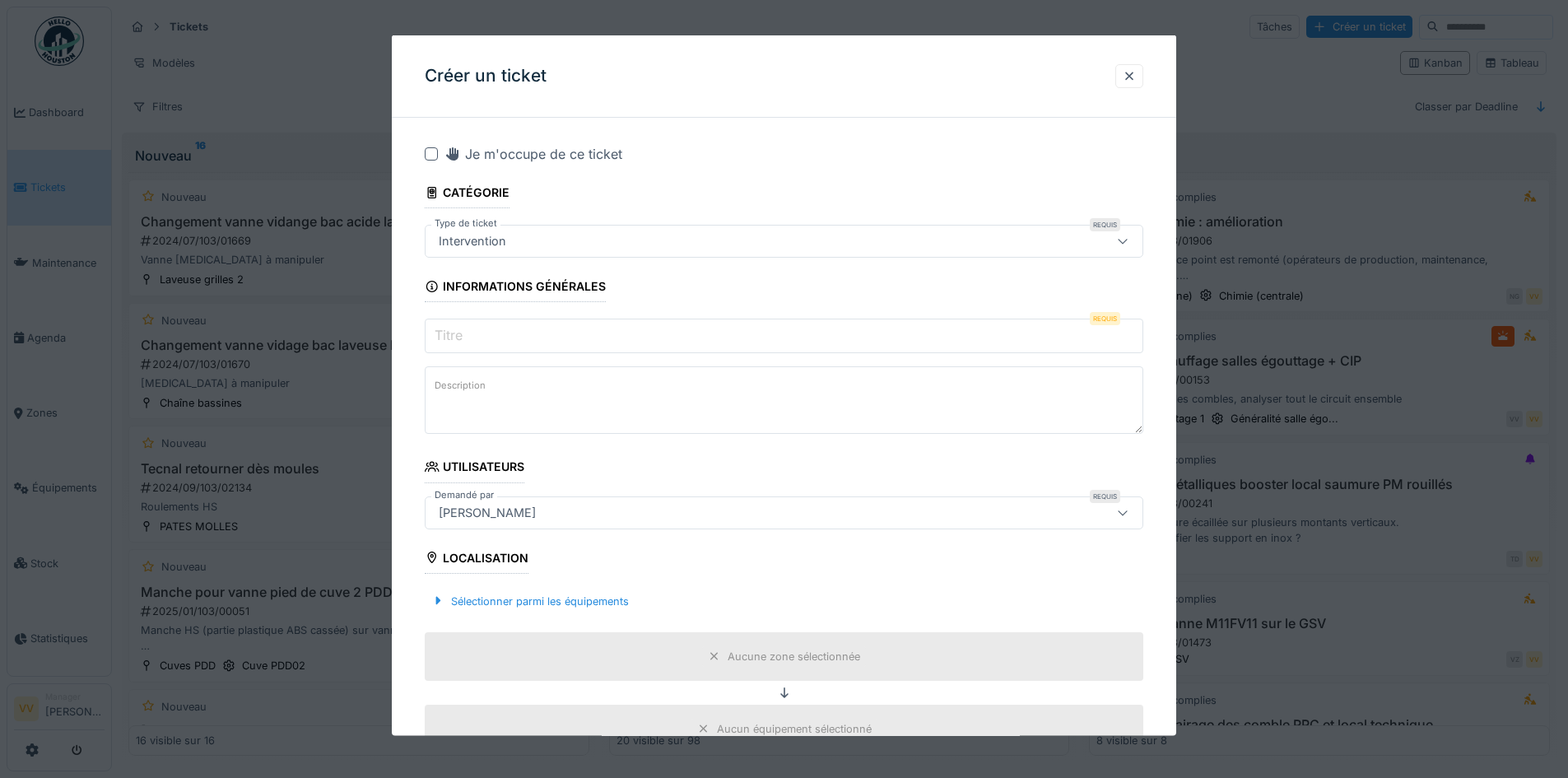
click at [511, 334] on input "Titre" at bounding box center [784, 336] width 719 height 35
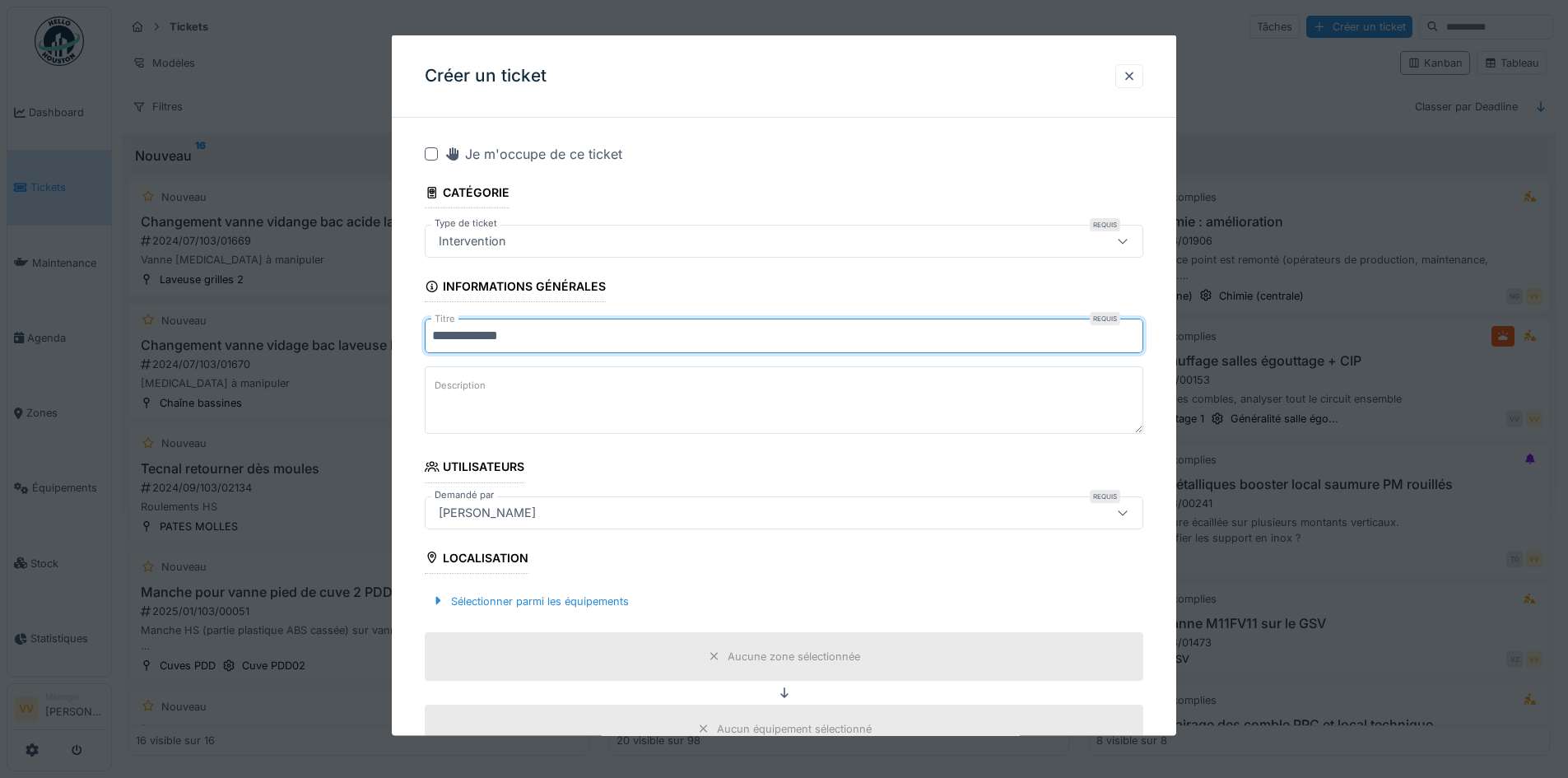
type input "**********"
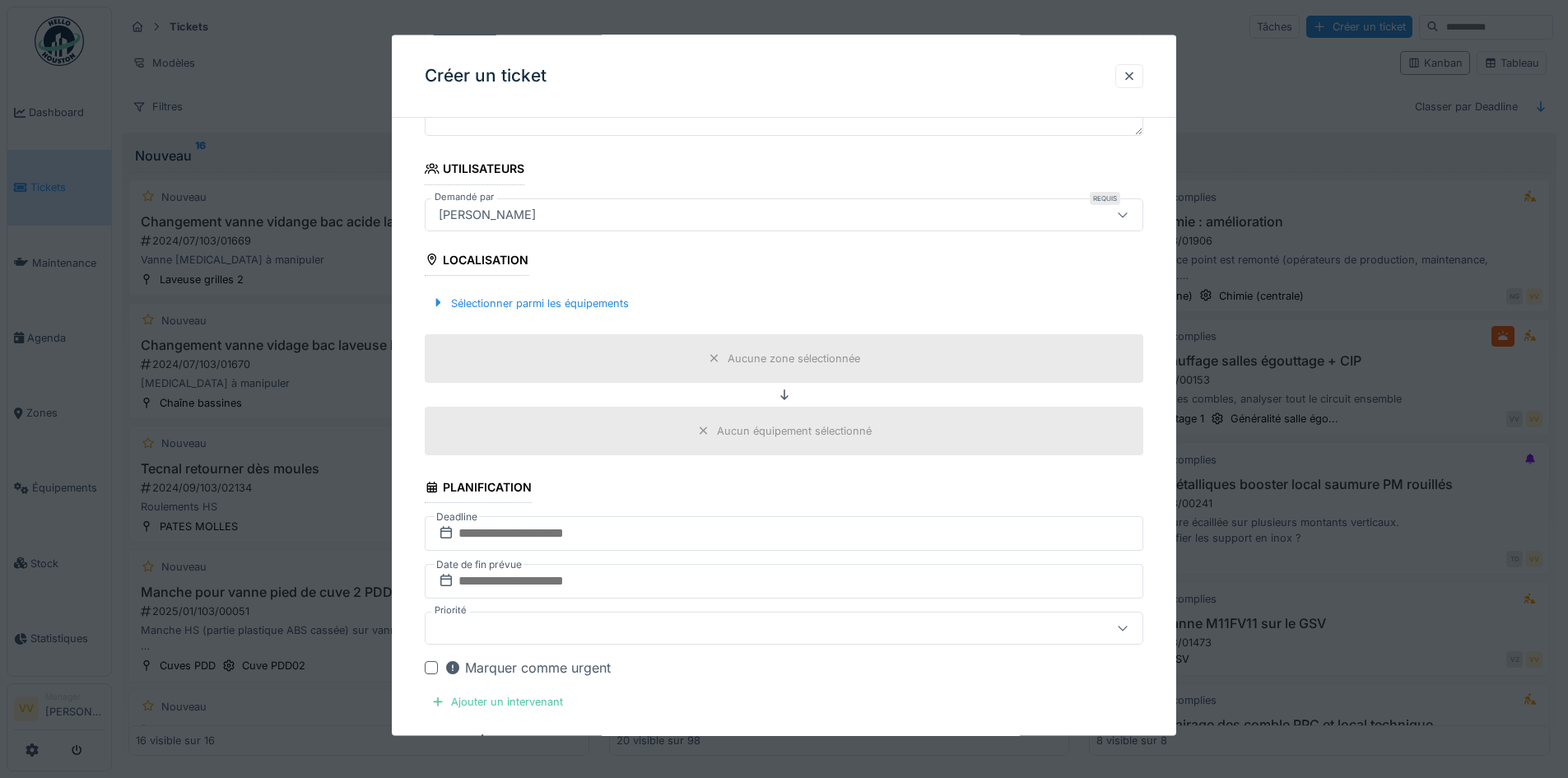
scroll to position [329, 0]
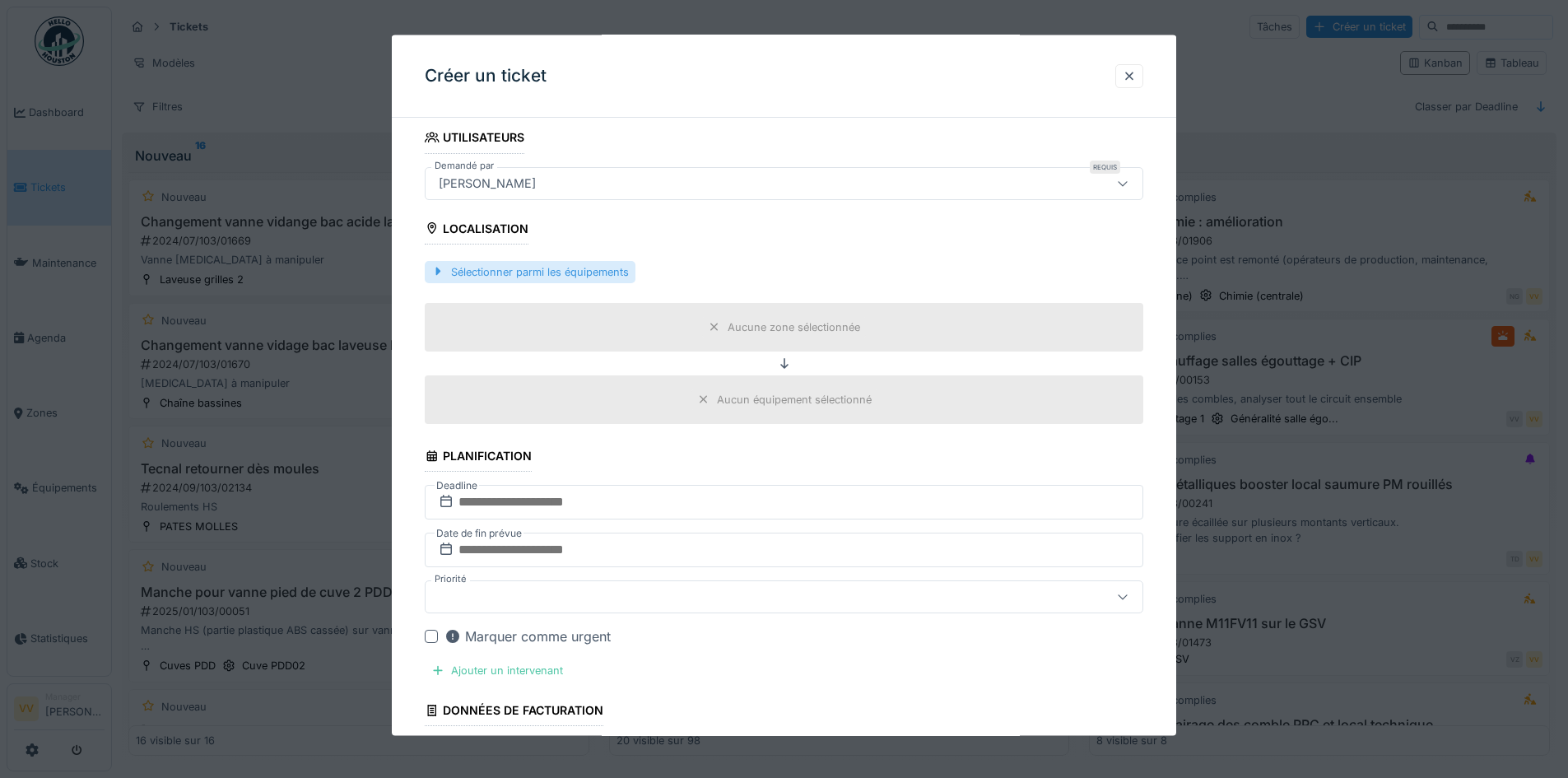
type textarea "**********"
click at [577, 271] on div "Sélectionner parmi les équipements" at bounding box center [530, 271] width 211 height 22
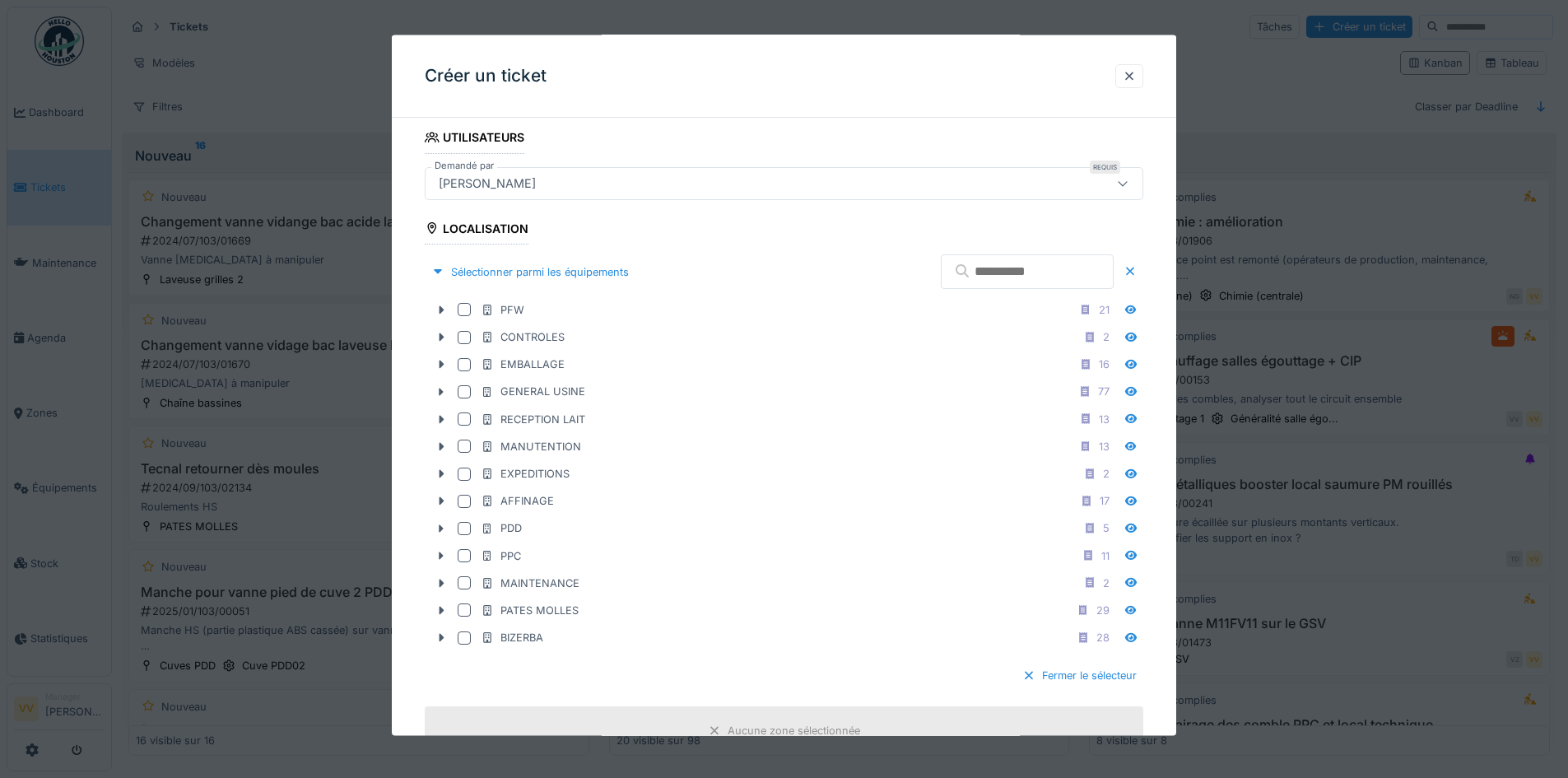
click at [969, 270] on input "text" at bounding box center [1026, 272] width 172 height 35
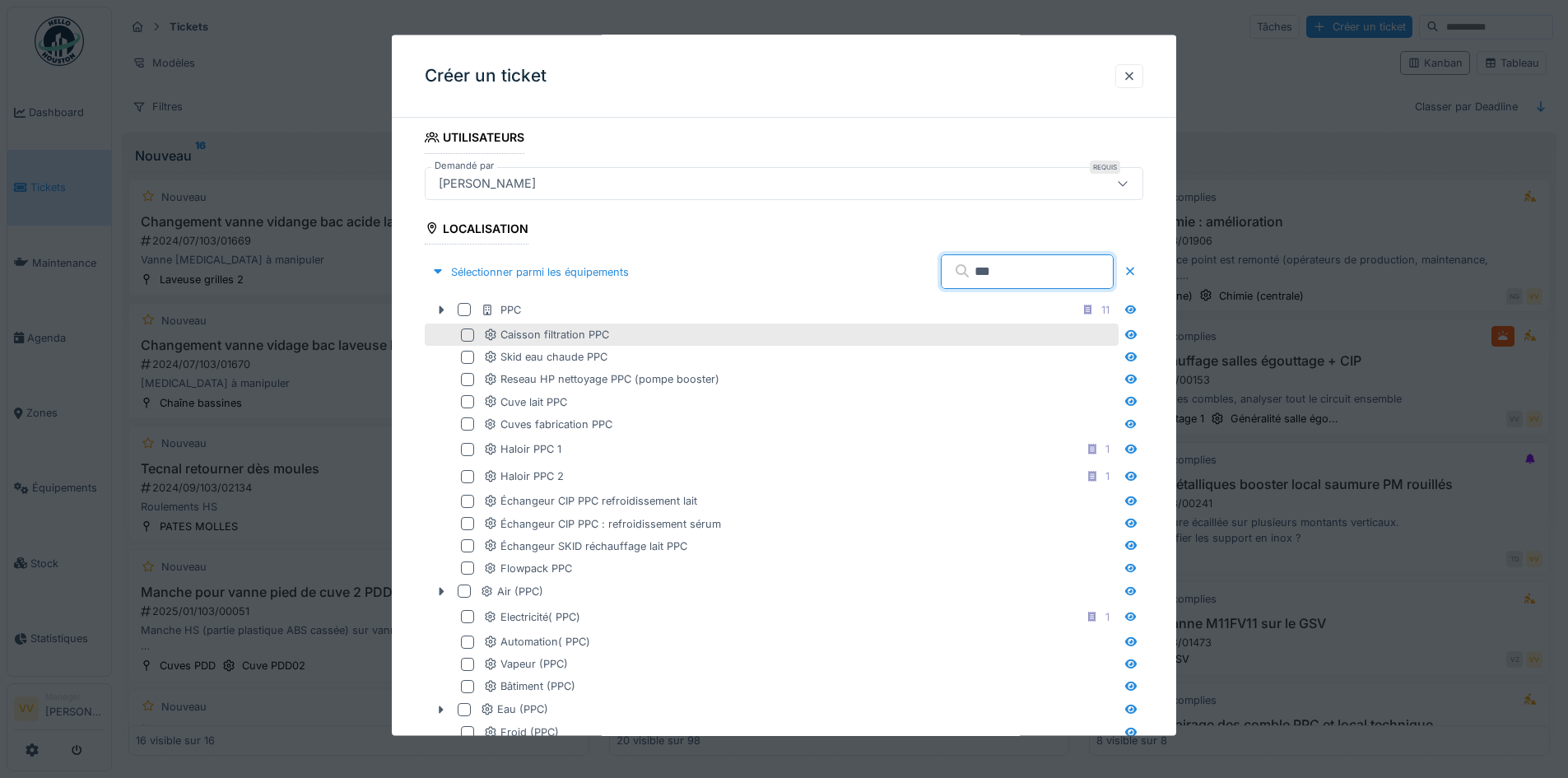
type input "***"
click at [469, 335] on div at bounding box center [467, 334] width 13 height 13
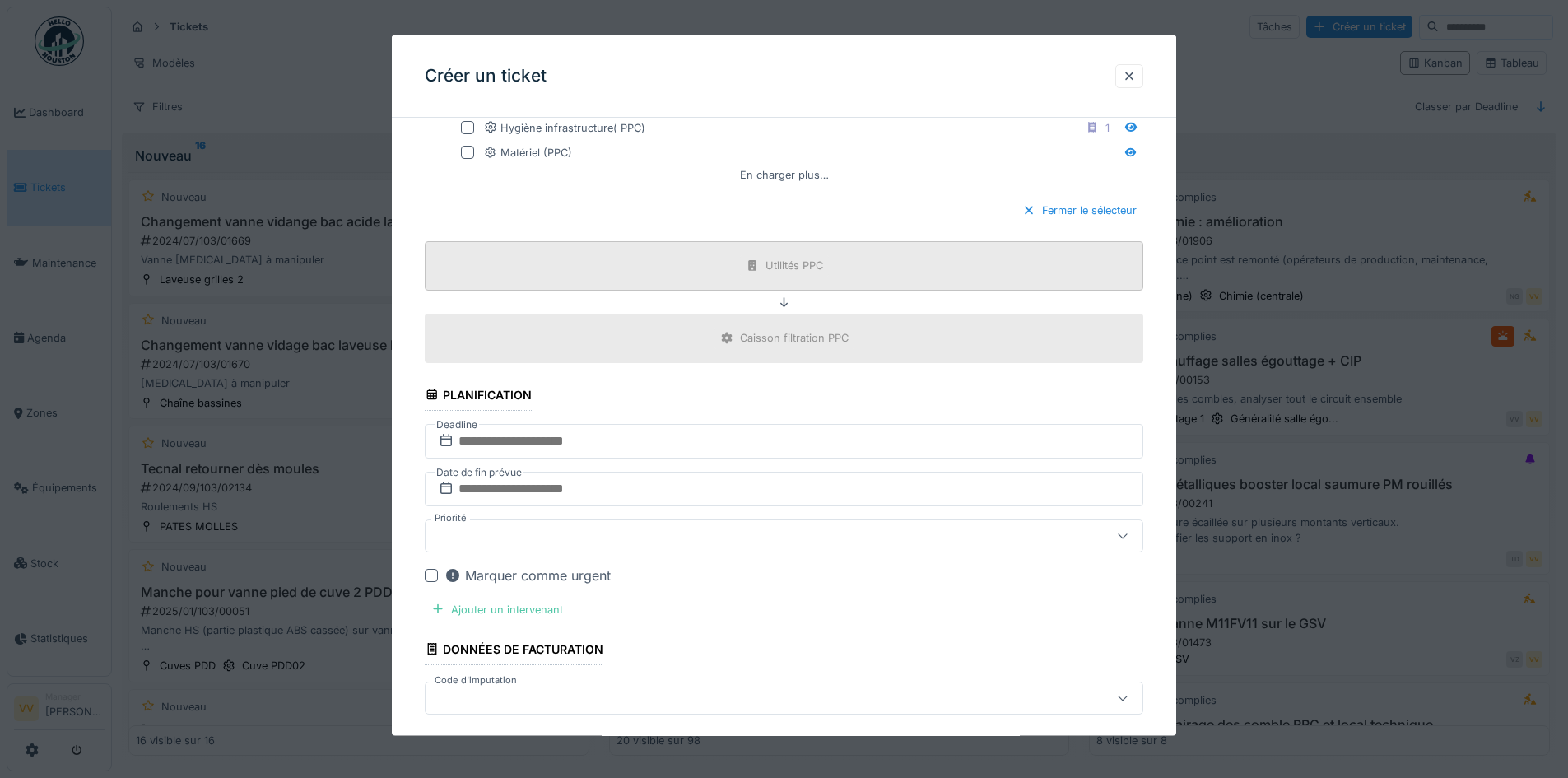
scroll to position [1152, 0]
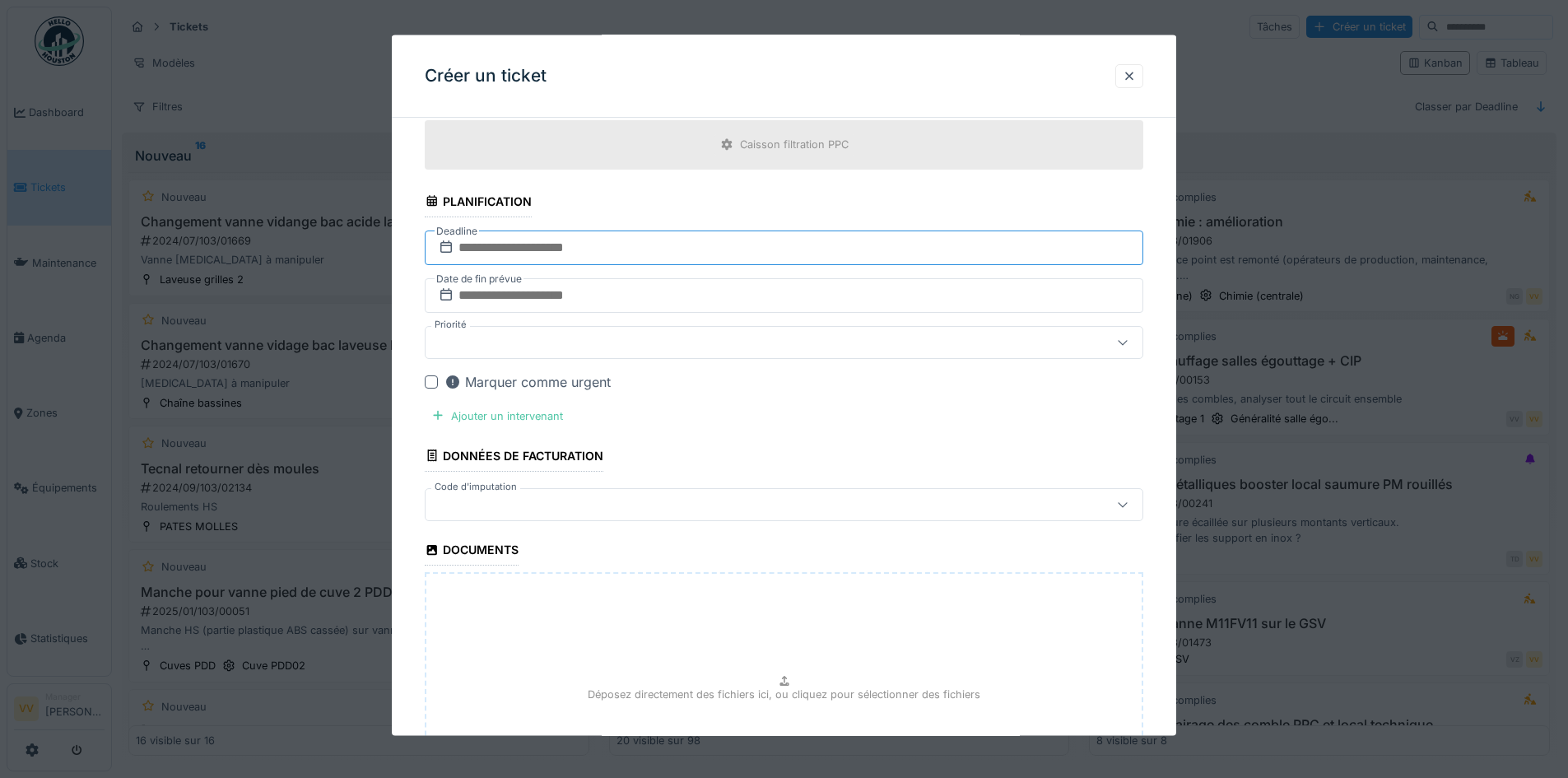
click at [732, 244] on input "text" at bounding box center [784, 247] width 719 height 35
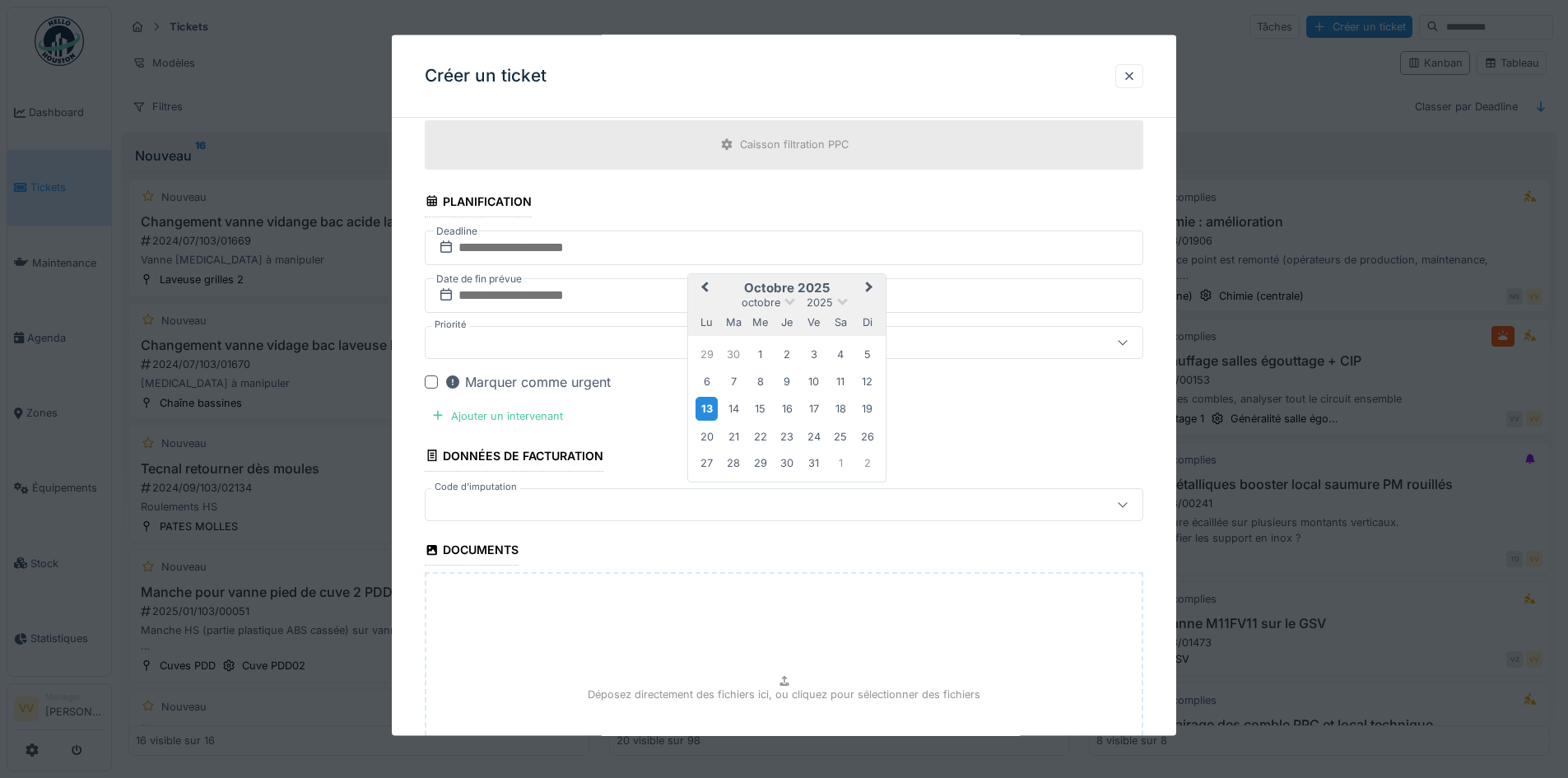
click at [707, 410] on div "13" at bounding box center [706, 409] width 22 height 24
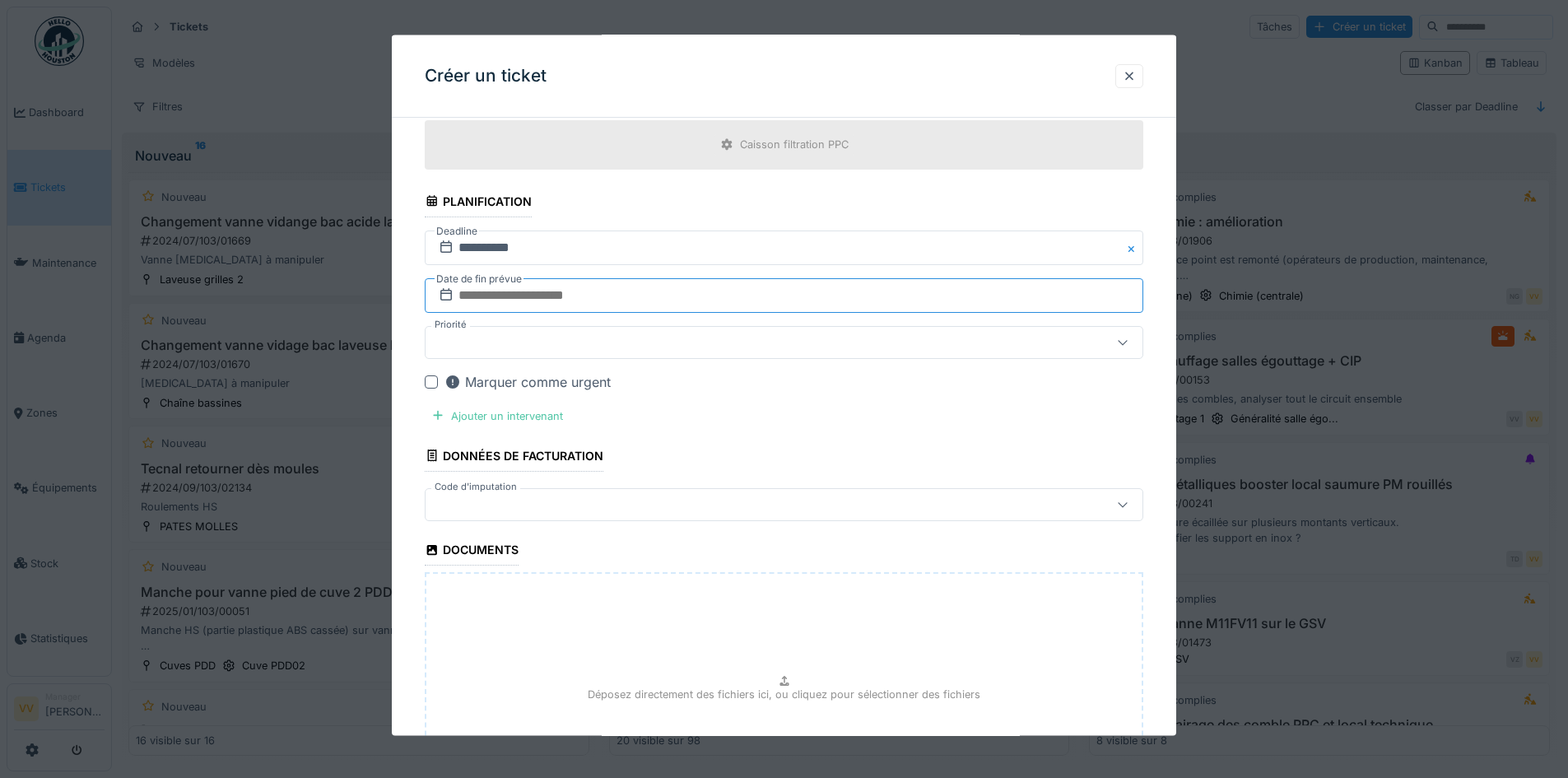
click at [668, 290] on input "text" at bounding box center [784, 295] width 719 height 35
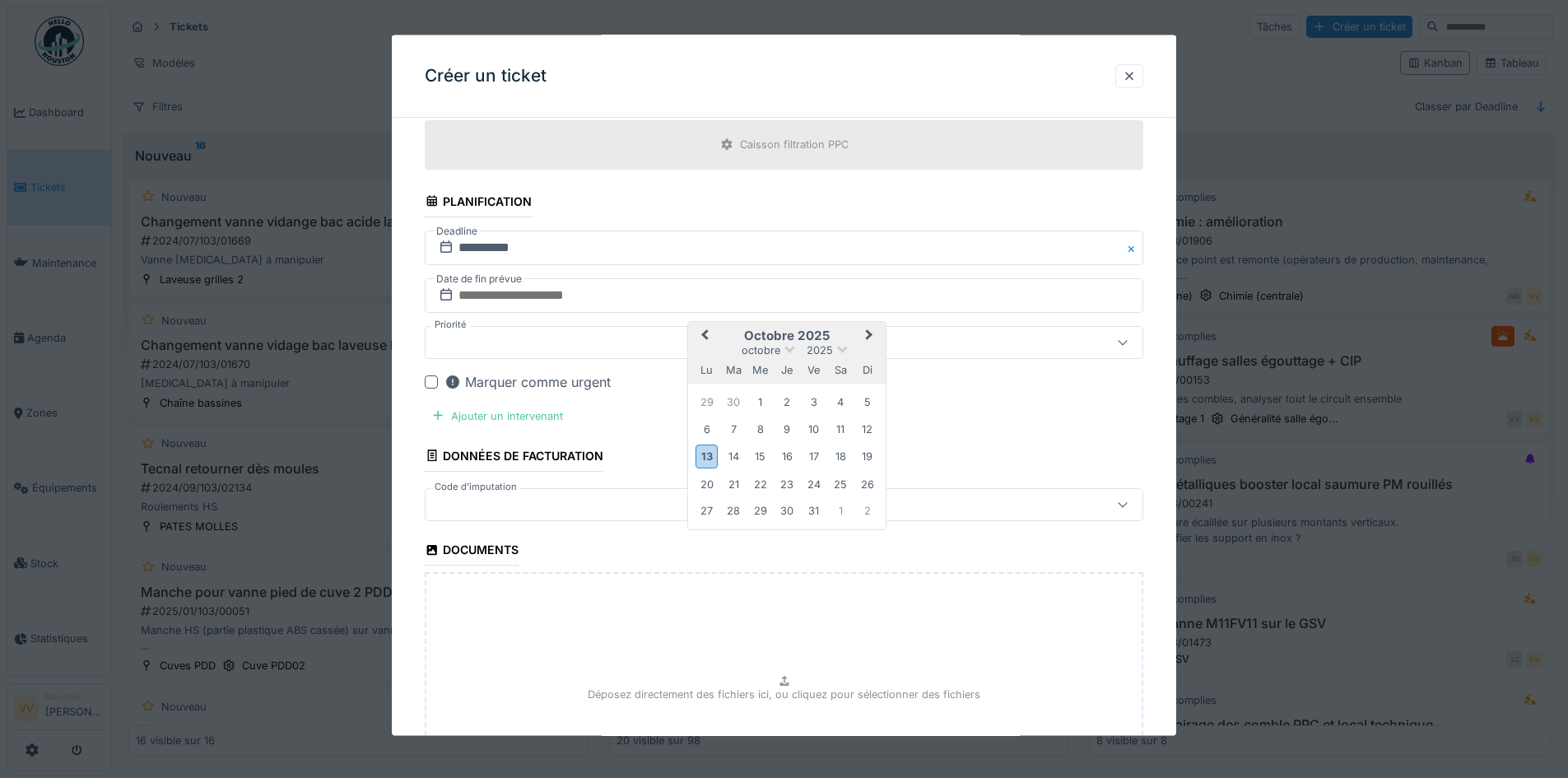
click at [706, 454] on div "13" at bounding box center [706, 456] width 22 height 24
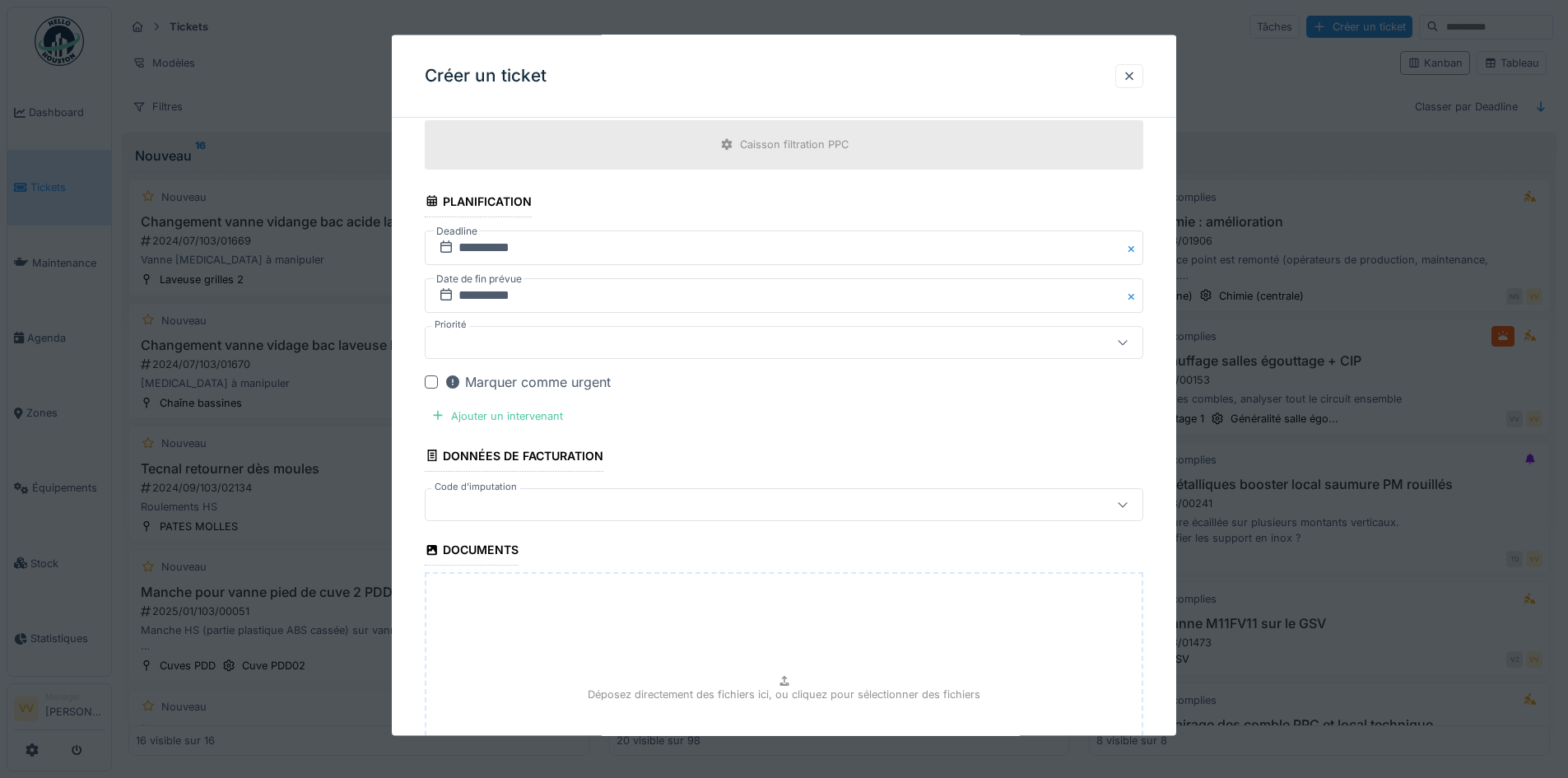
click at [641, 348] on div at bounding box center [742, 342] width 619 height 18
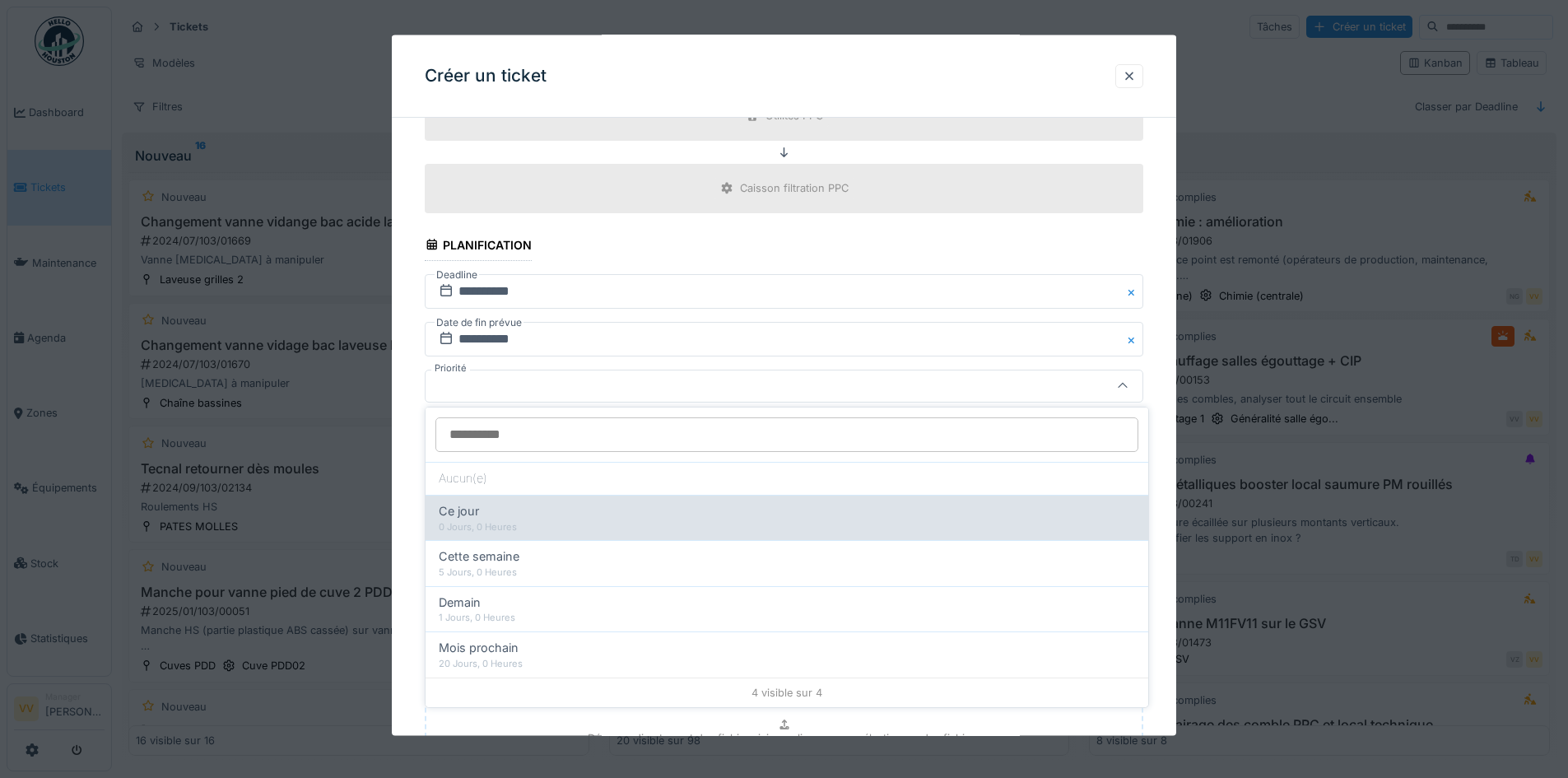
click at [504, 528] on div "0 Jours, 0 Heures" at bounding box center [786, 526] width 696 height 14
type input "**"
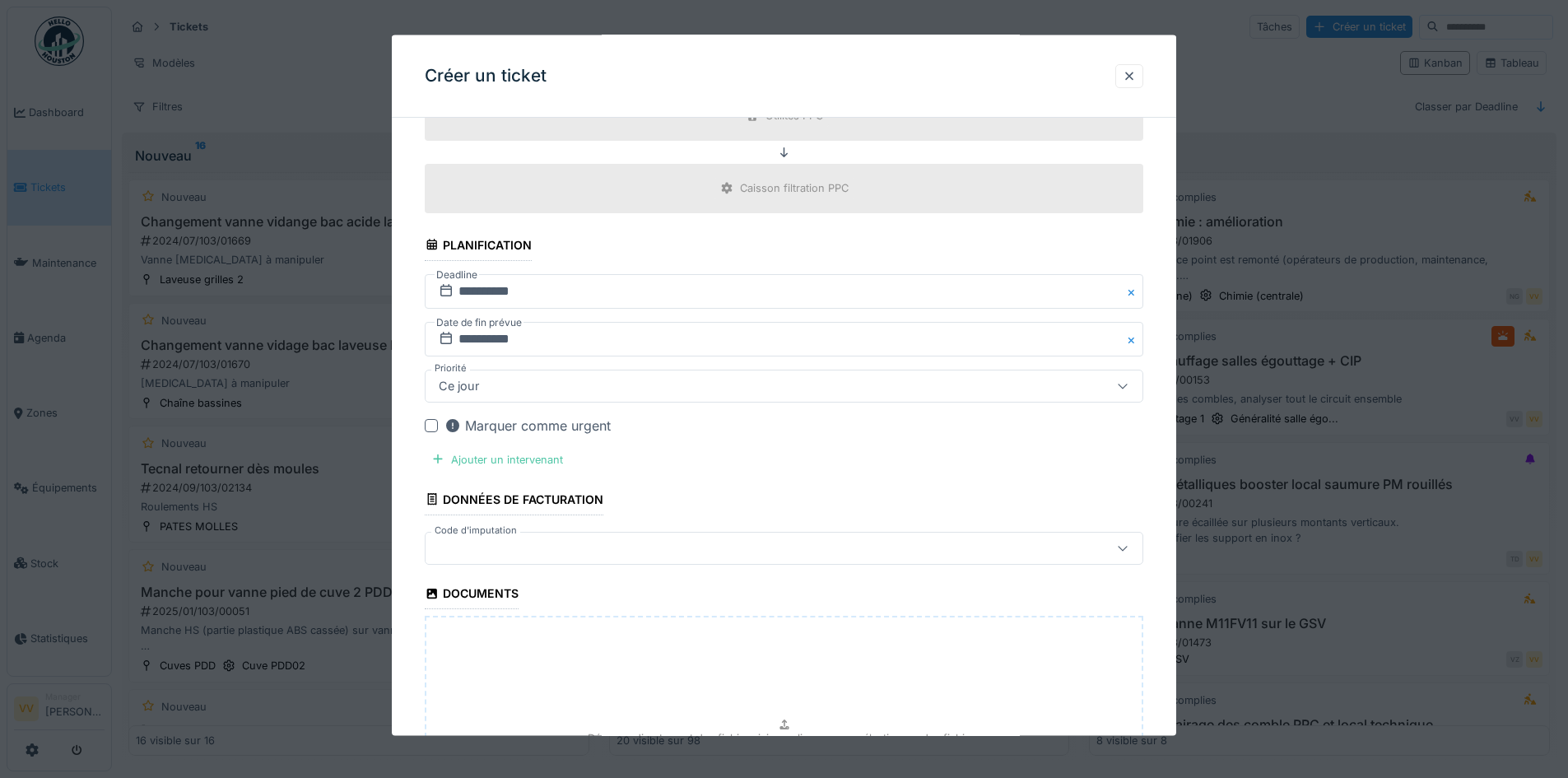
click at [515, 462] on div "Ajouter un intervenant" at bounding box center [497, 459] width 145 height 22
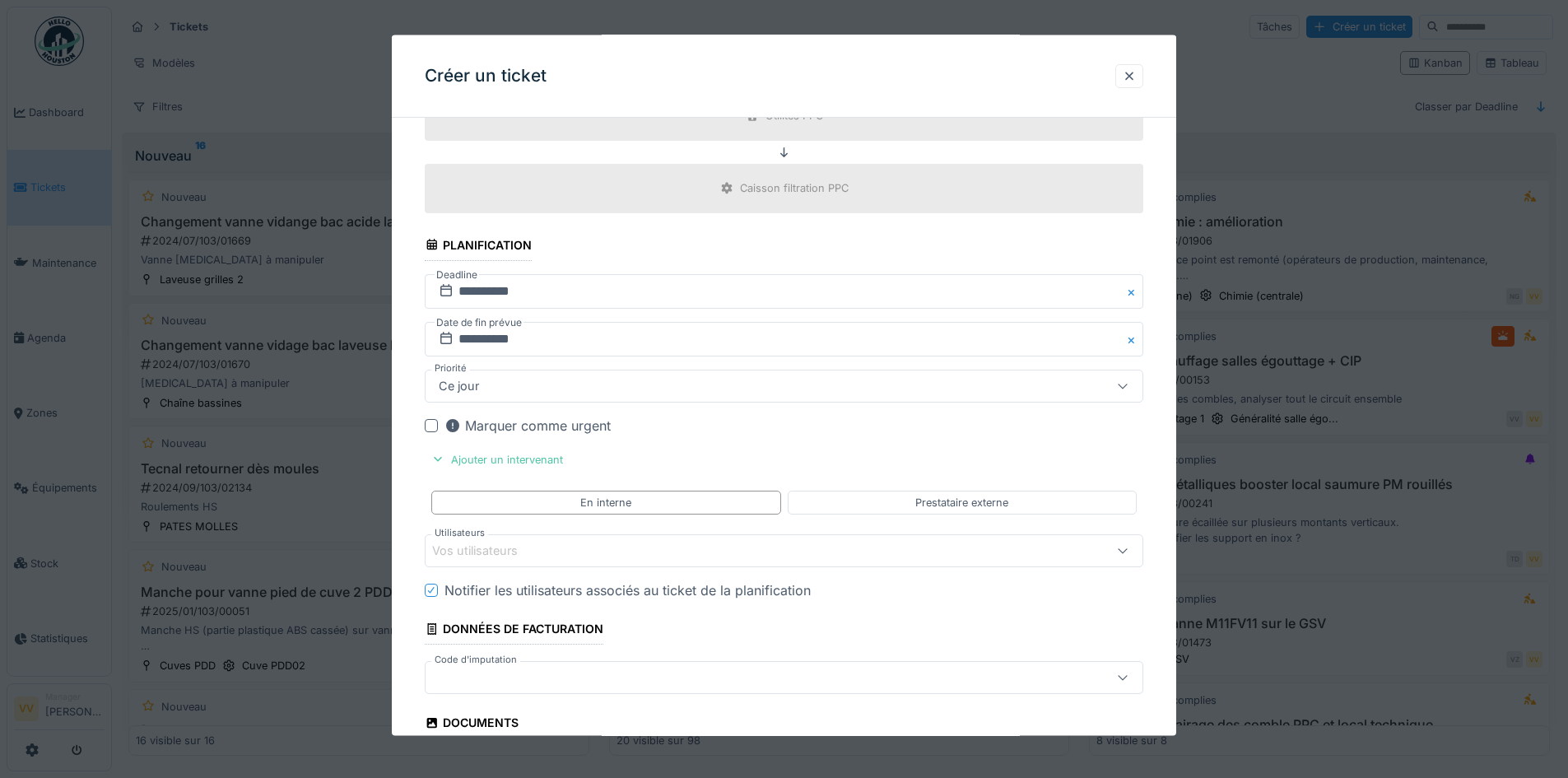
click at [592, 556] on div "Vos utilisateurs" at bounding box center [742, 551] width 619 height 18
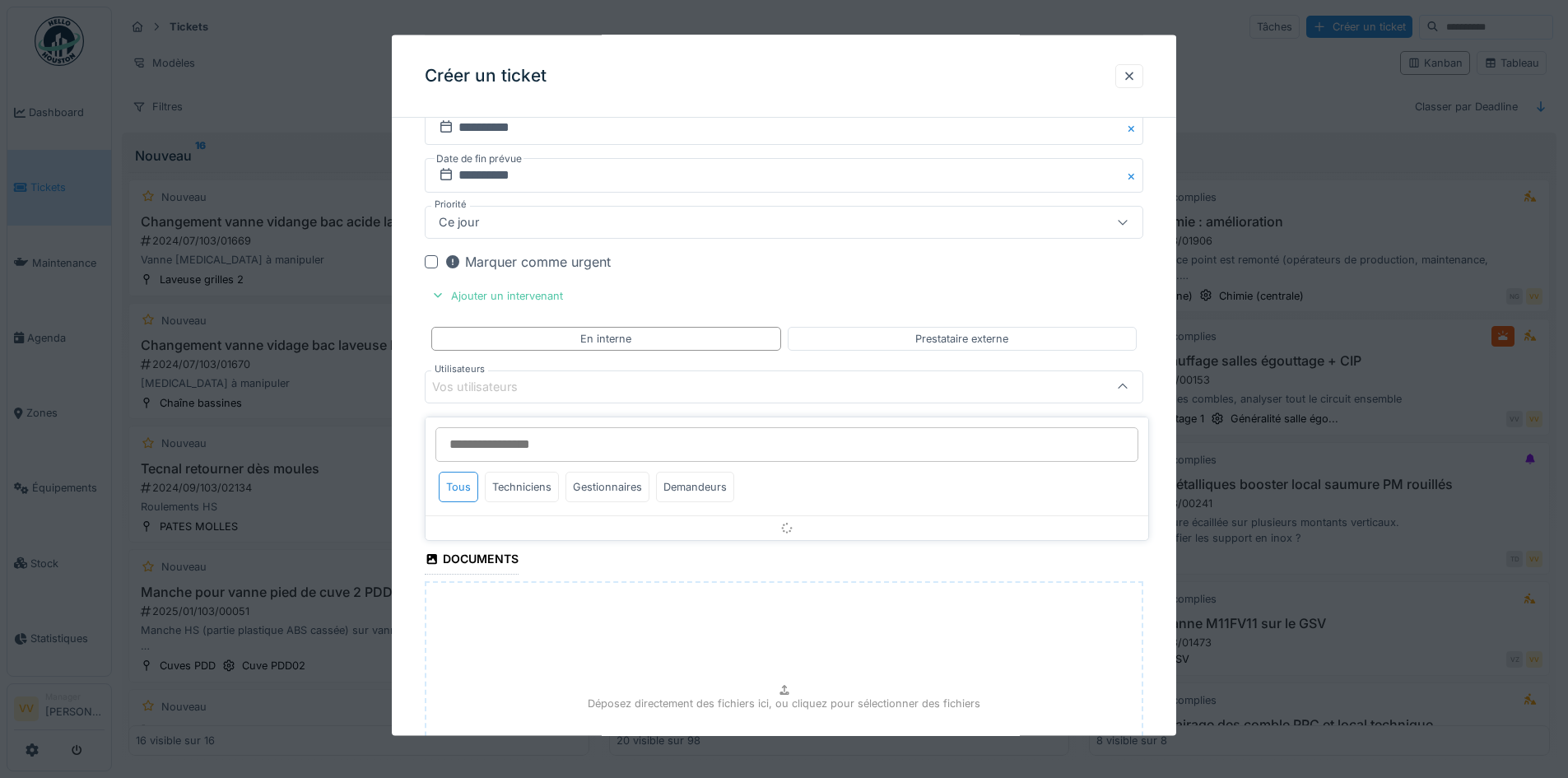
scroll to position [1274, 0]
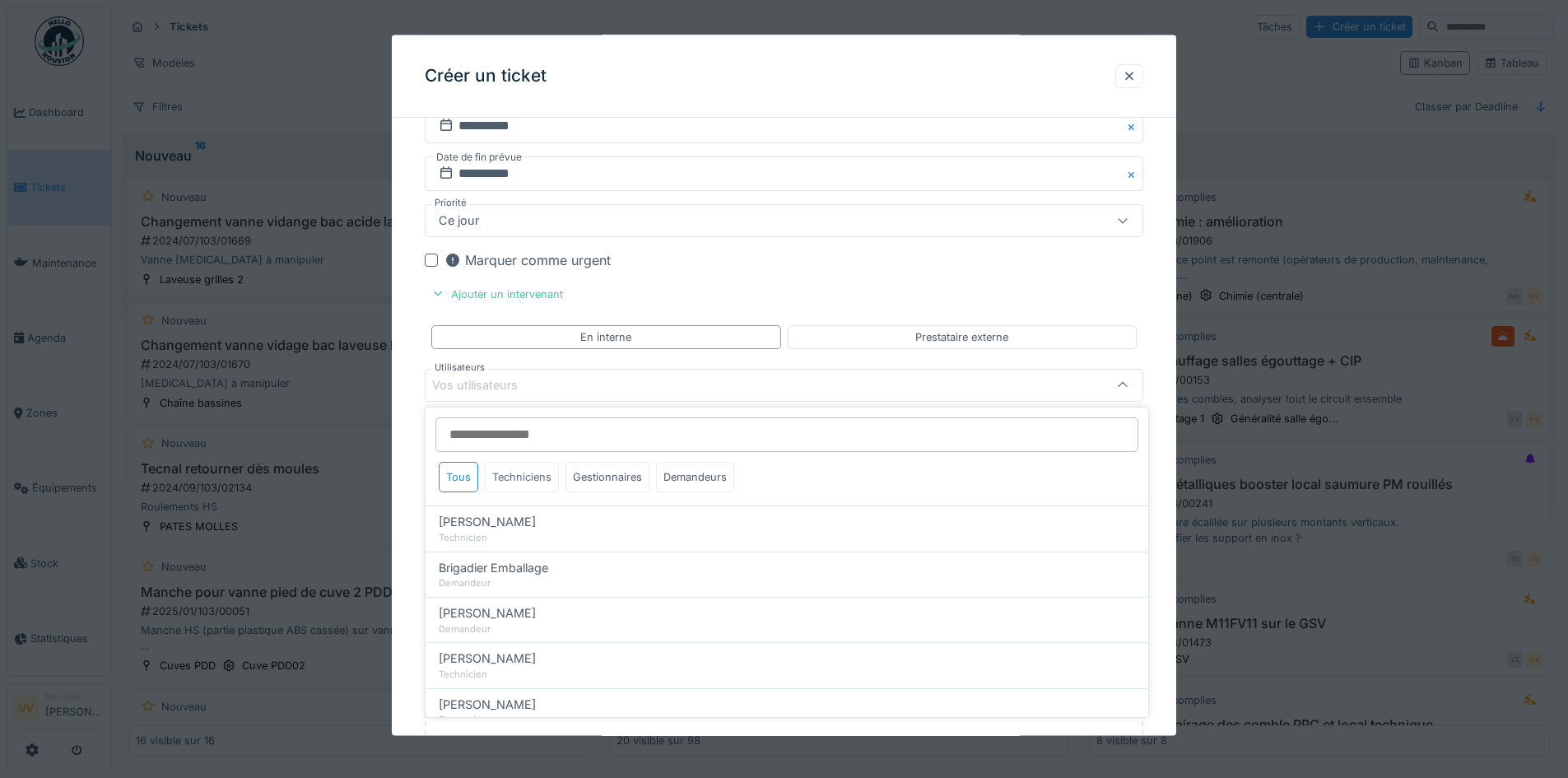
click at [520, 479] on div "Techniciens" at bounding box center [521, 476] width 74 height 30
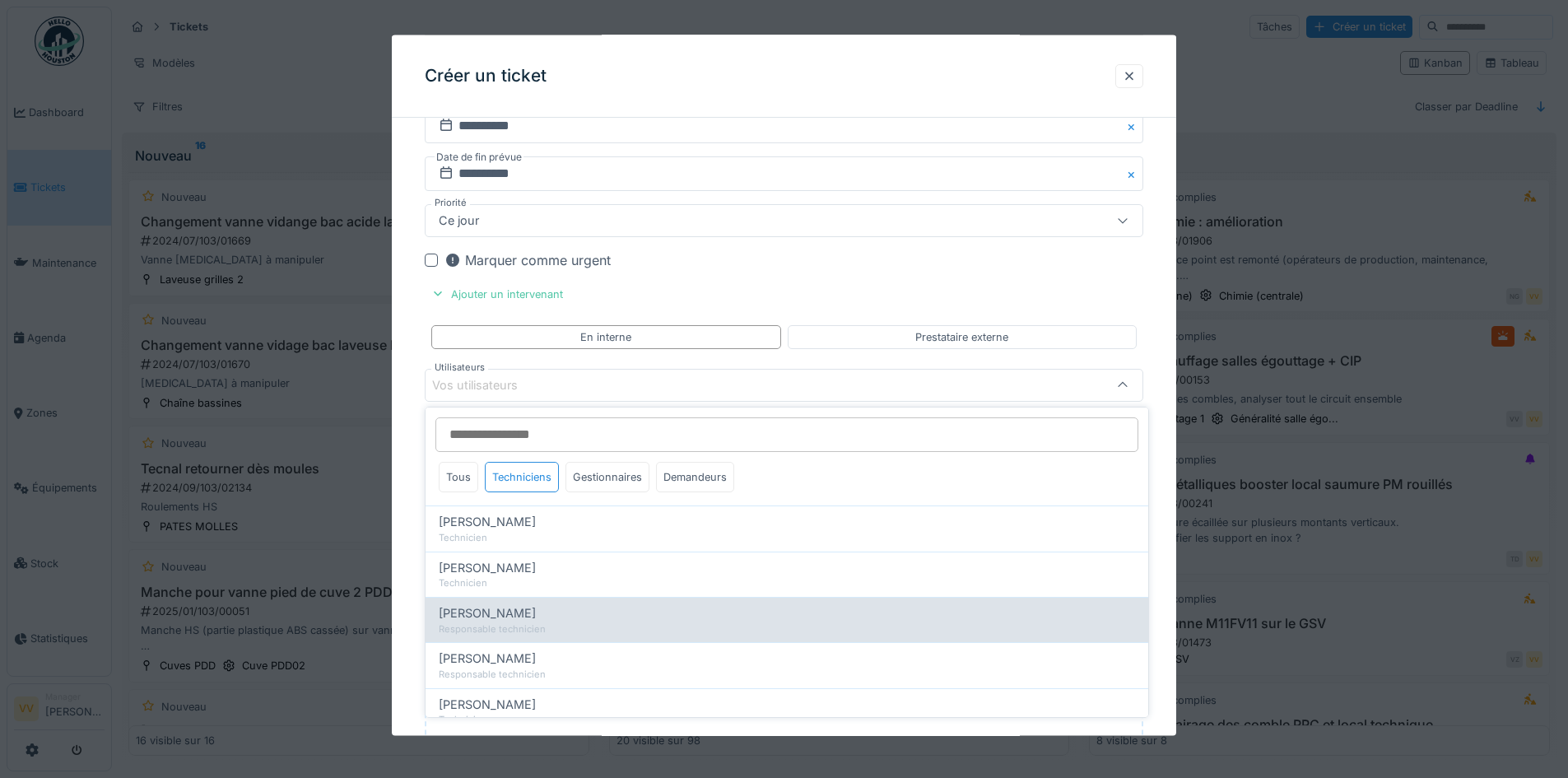
click at [597, 619] on div "[PERSON_NAME]" at bounding box center [786, 613] width 696 height 18
type input "****"
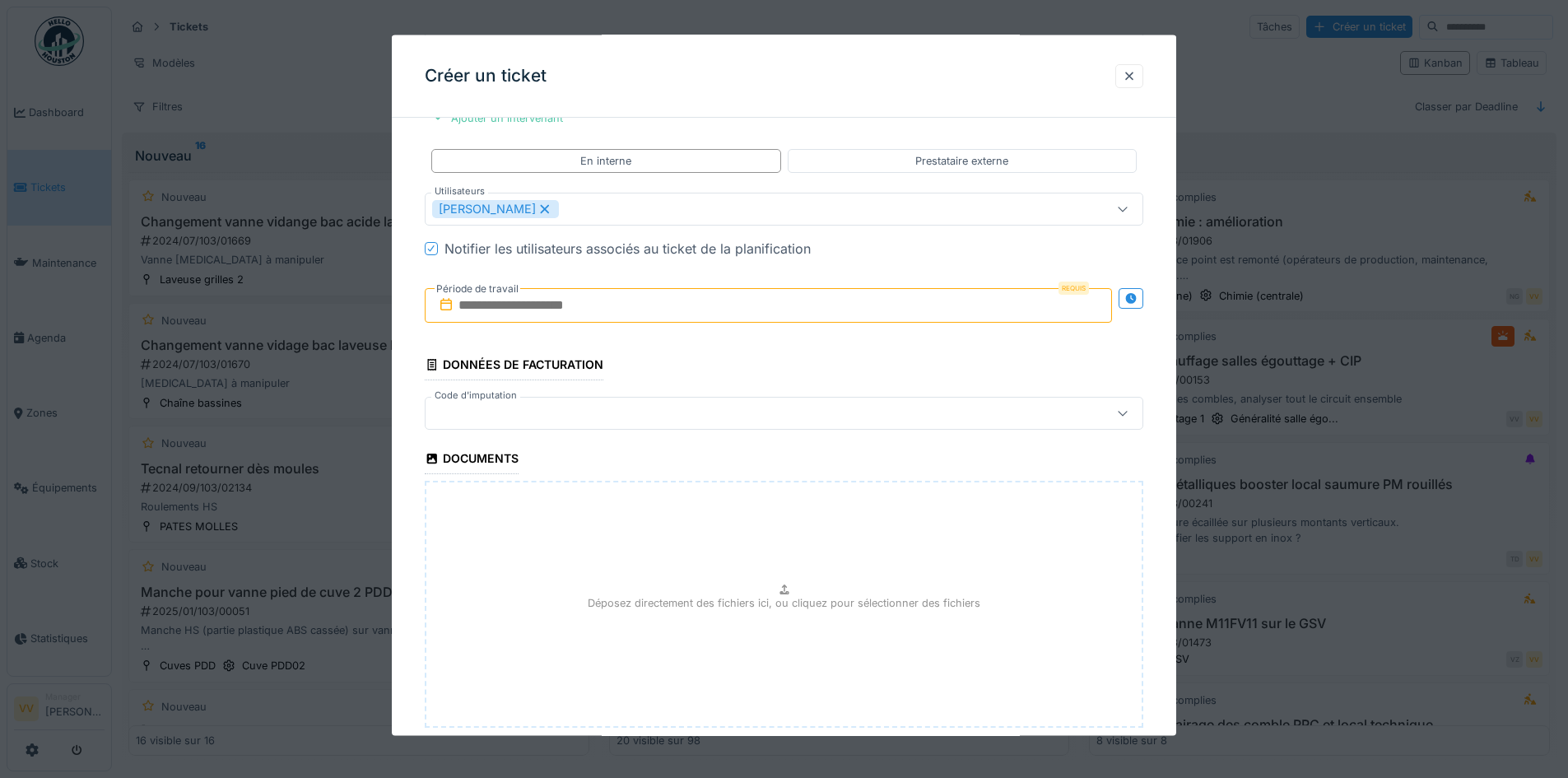
scroll to position [1521, 0]
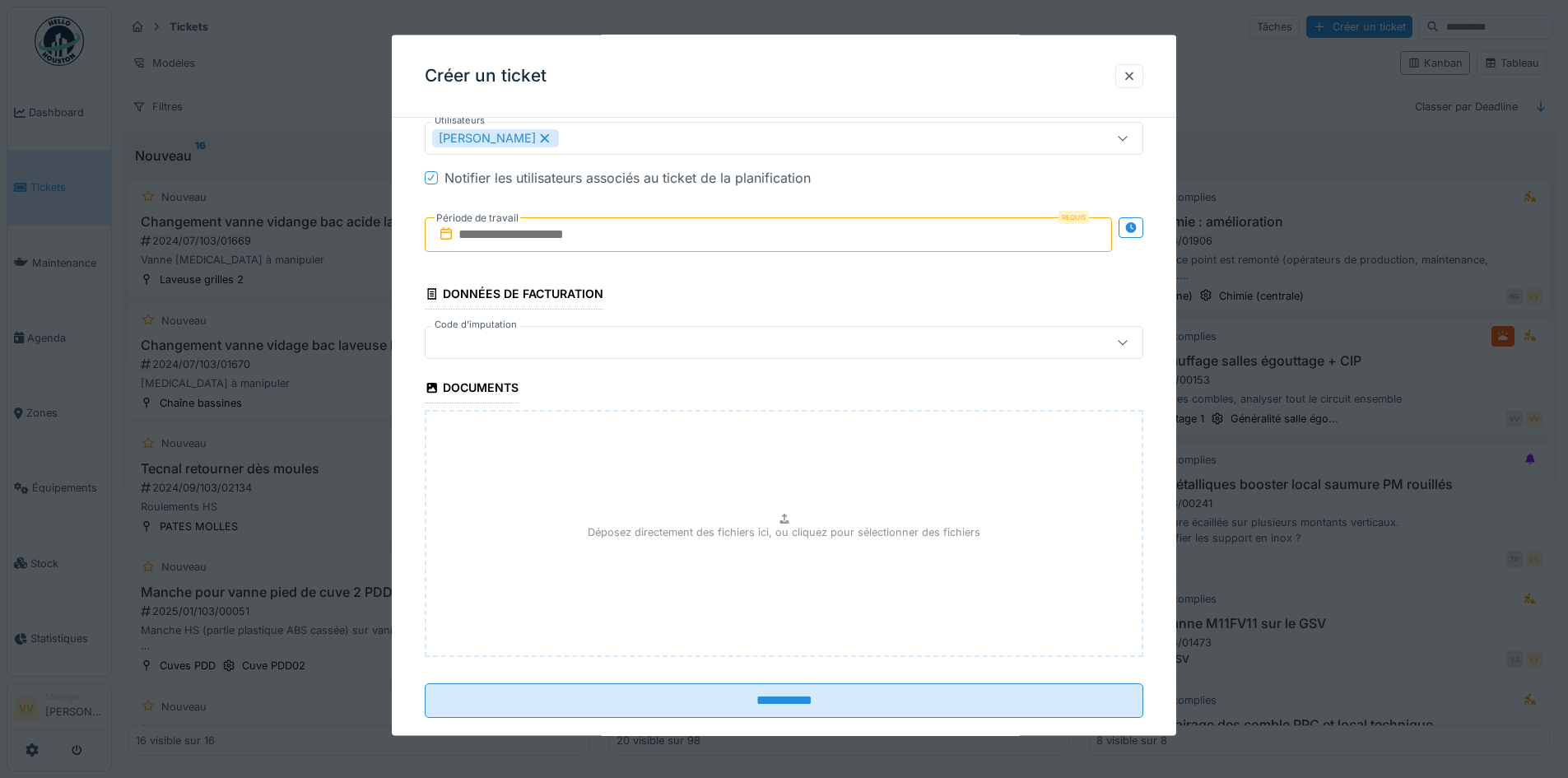
click at [711, 240] on input "text" at bounding box center [768, 234] width 687 height 35
drag, startPoint x: 712, startPoint y: 396, endPoint x: 687, endPoint y: 396, distance: 25.0
click at [687, 396] on div "13 14 15 16 17 18 19" at bounding box center [772, 395] width 187 height 28
click at [687, 396] on div "13" at bounding box center [691, 395] width 22 height 24
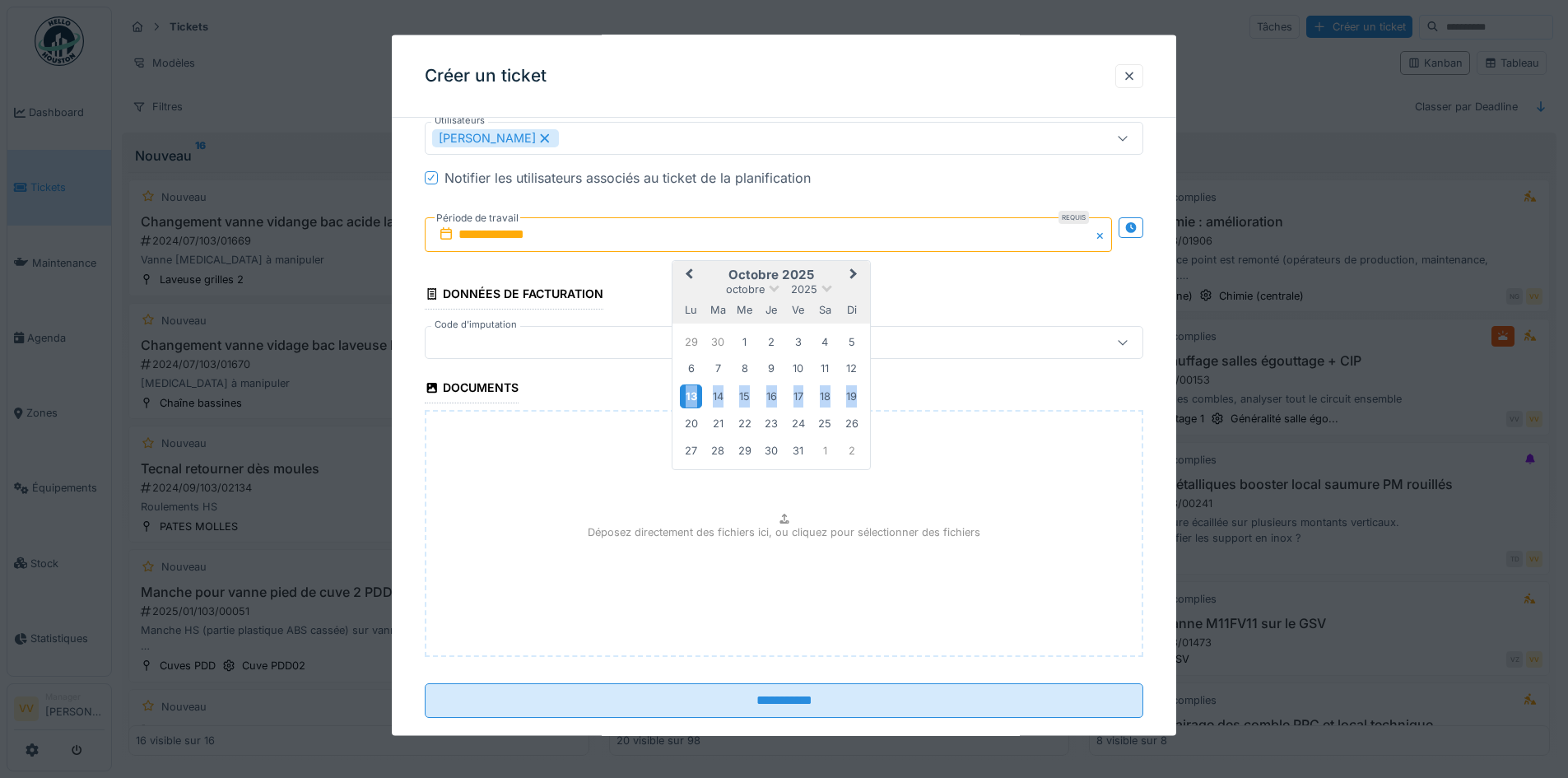
click at [687, 396] on div "13" at bounding box center [691, 395] width 22 height 24
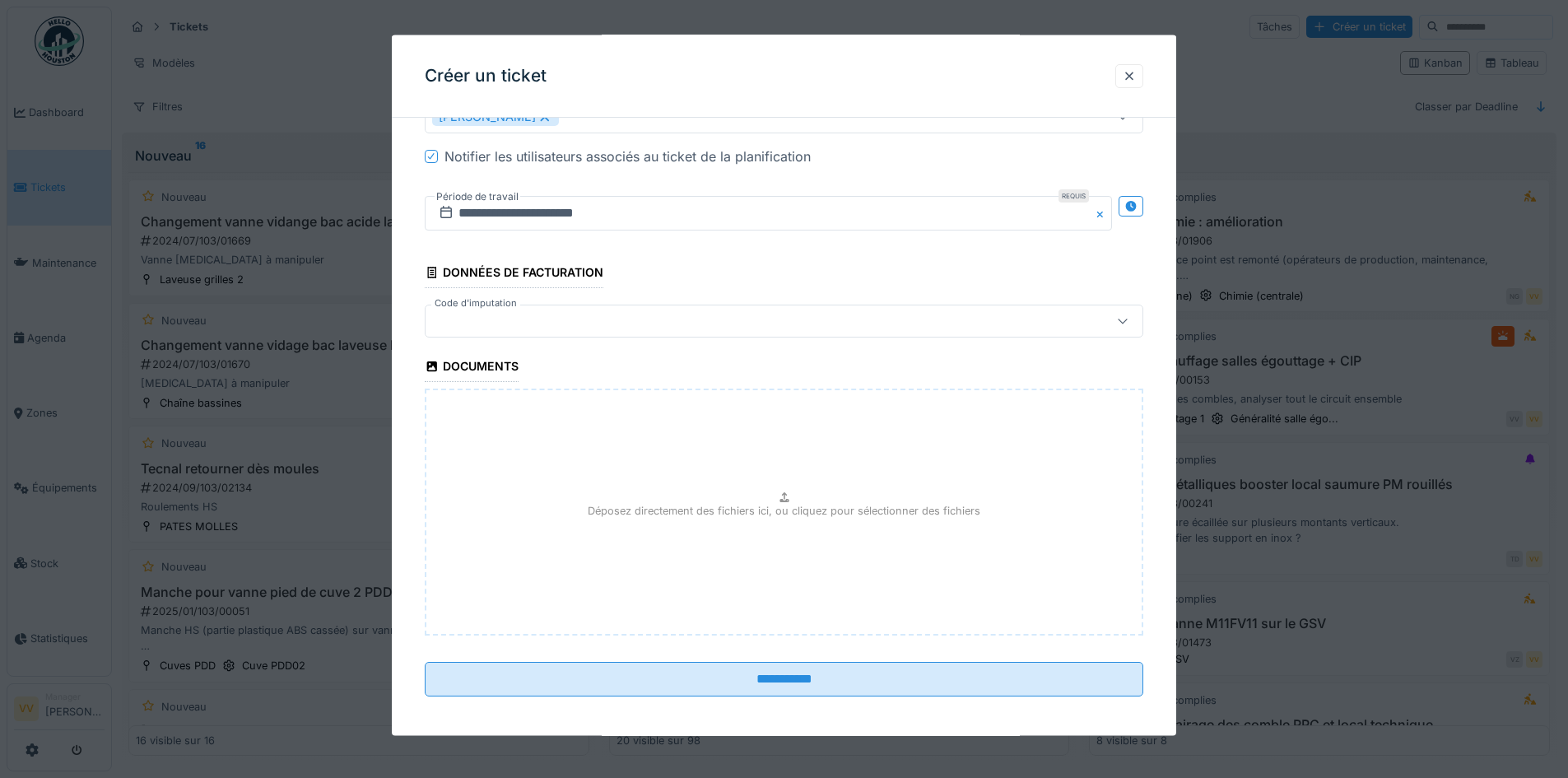
scroll to position [1549, 0]
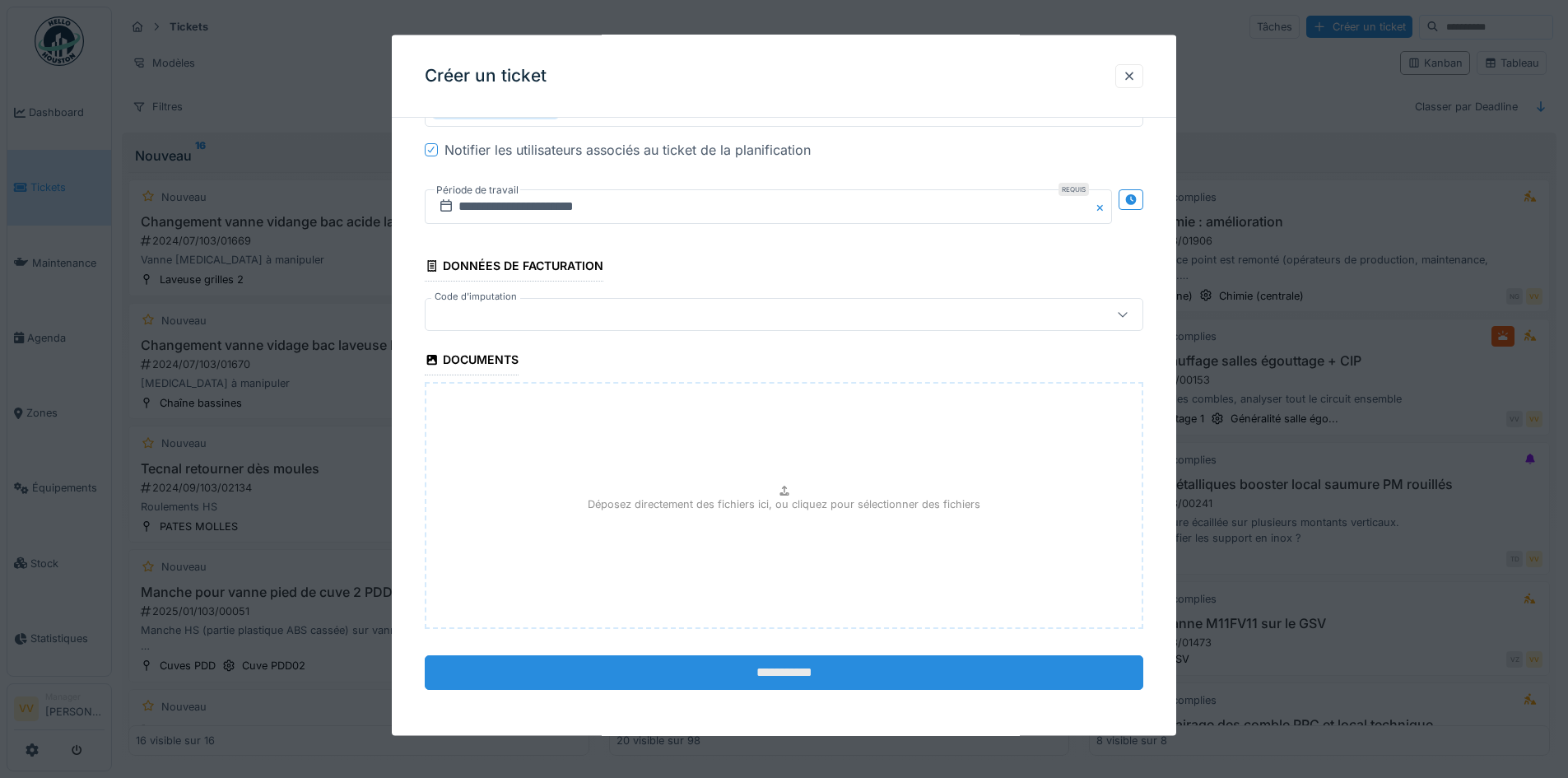
click at [816, 676] on input "**********" at bounding box center [784, 672] width 719 height 35
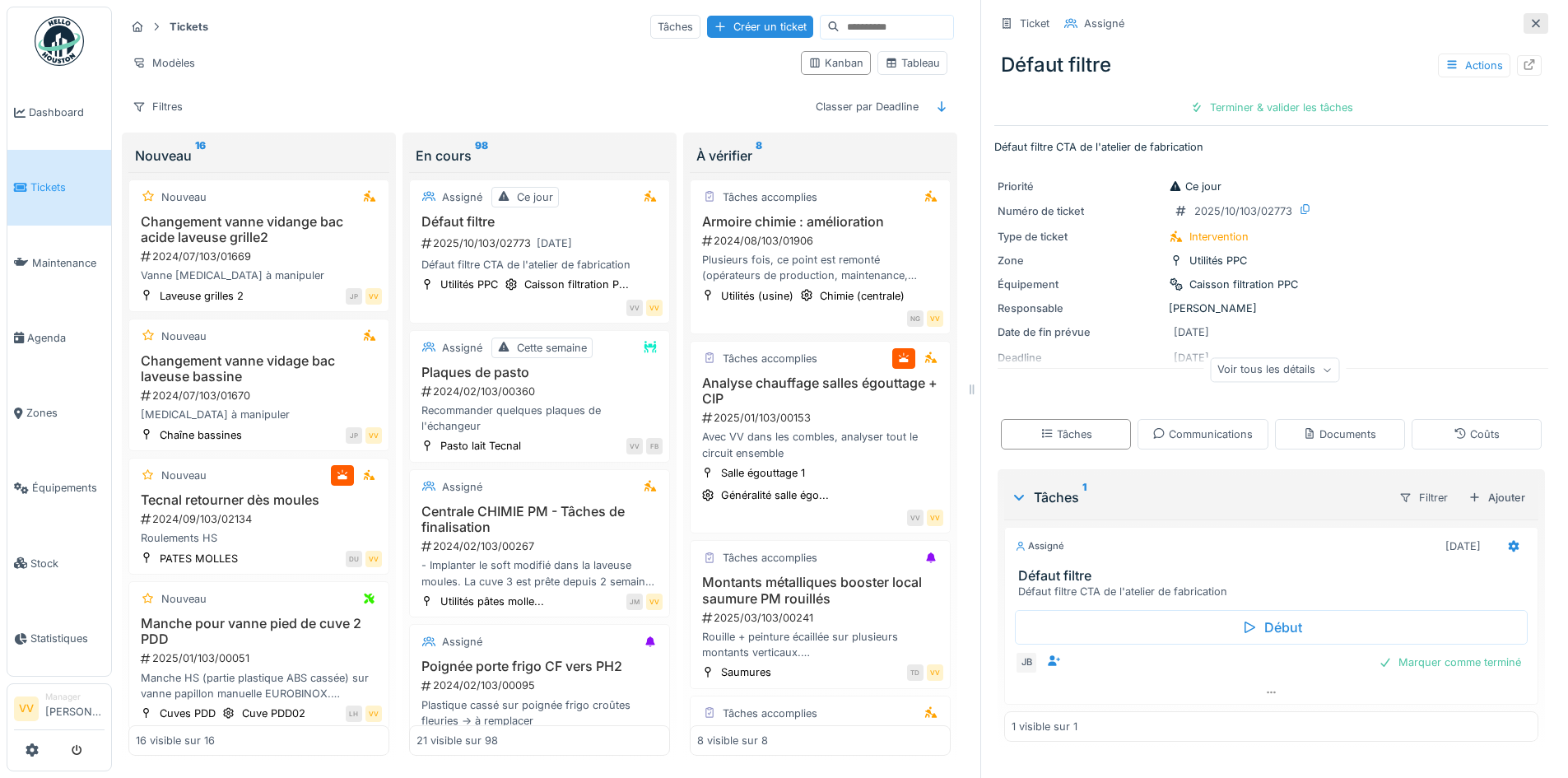
click at [1530, 23] on icon at bounding box center [1536, 24] width 13 height 11
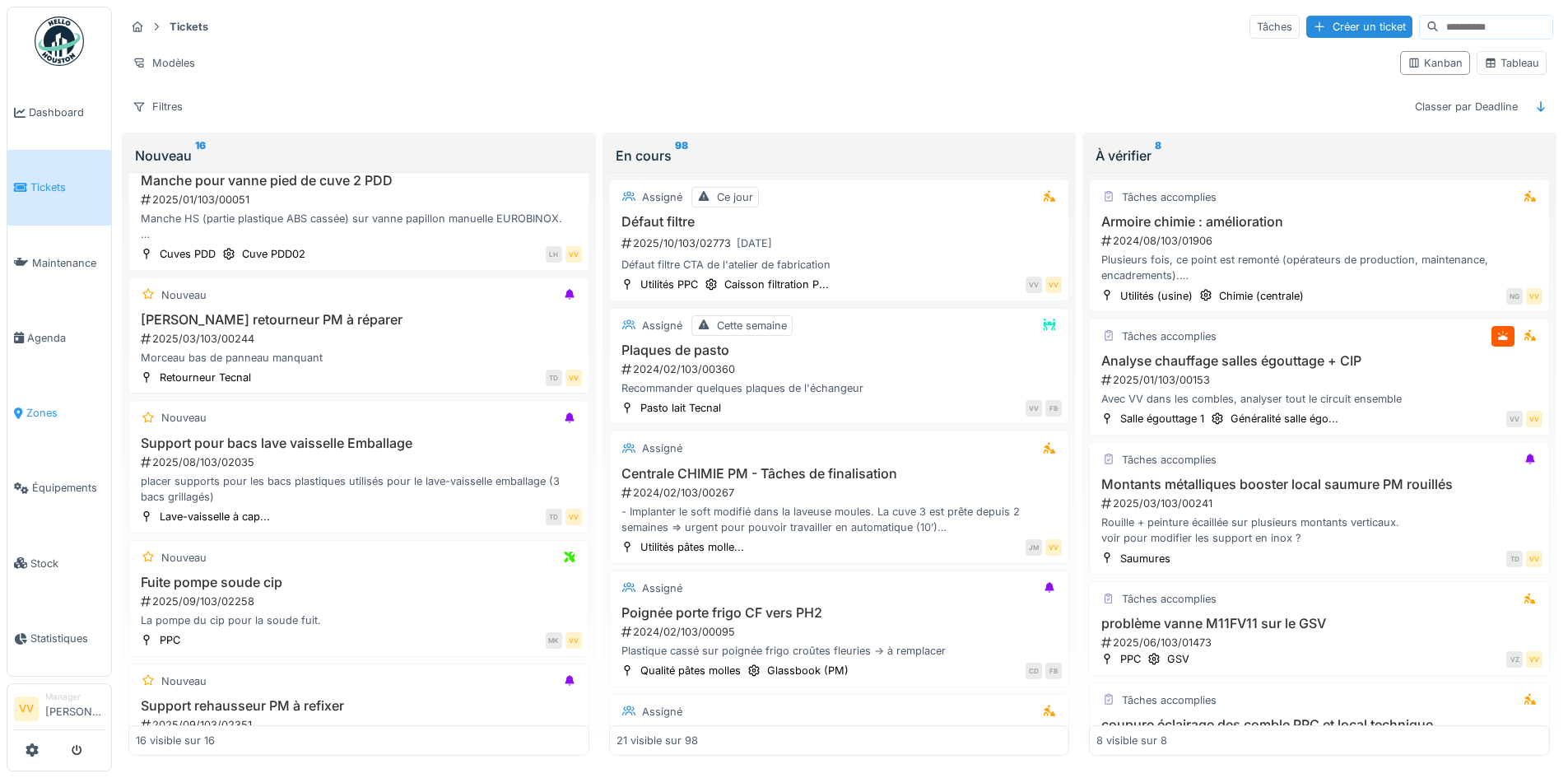
scroll to position [10, 0]
click at [52, 337] on span "Agenda" at bounding box center [66, 337] width 78 height 16
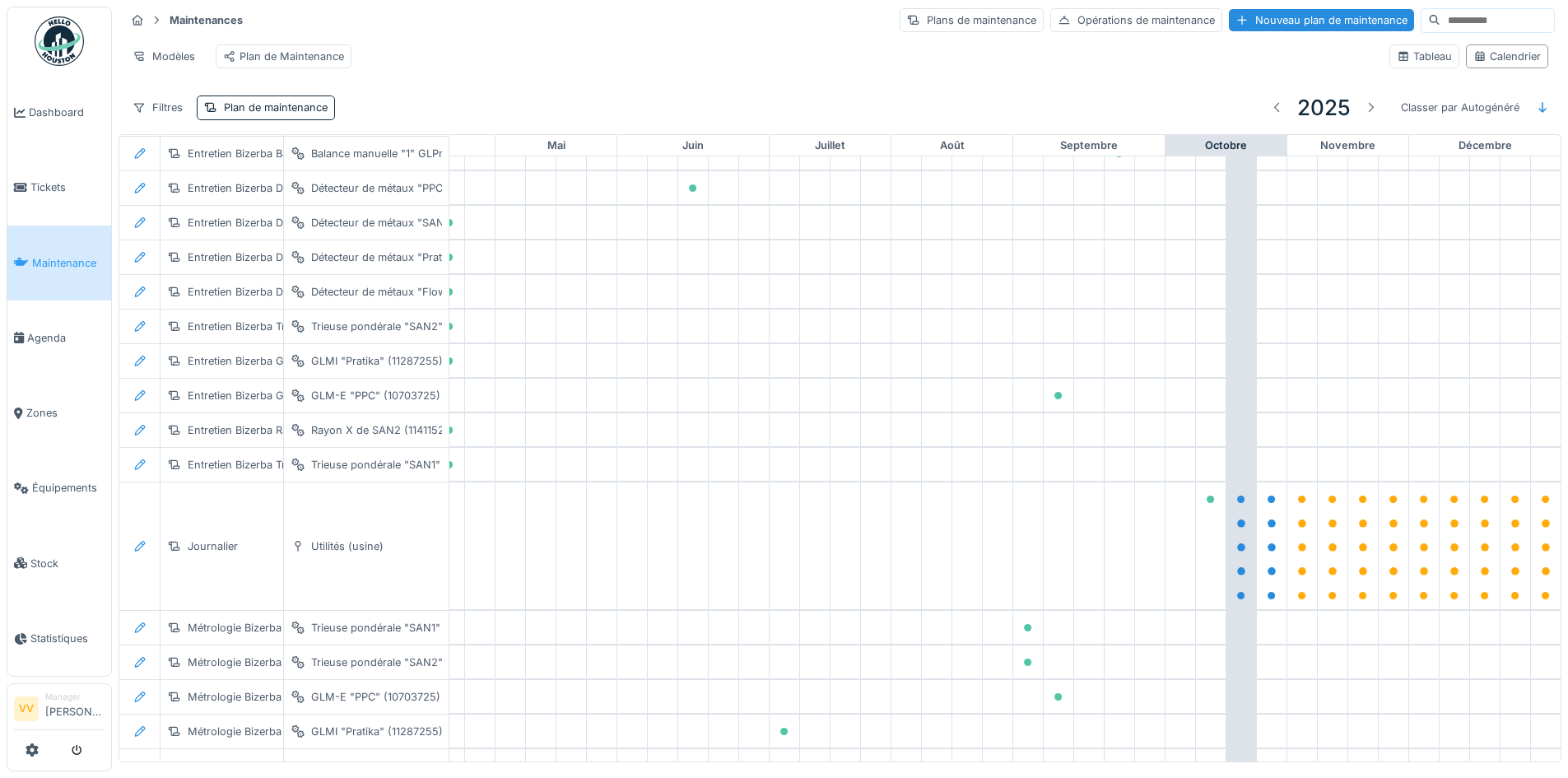
scroll to position [3250, 539]
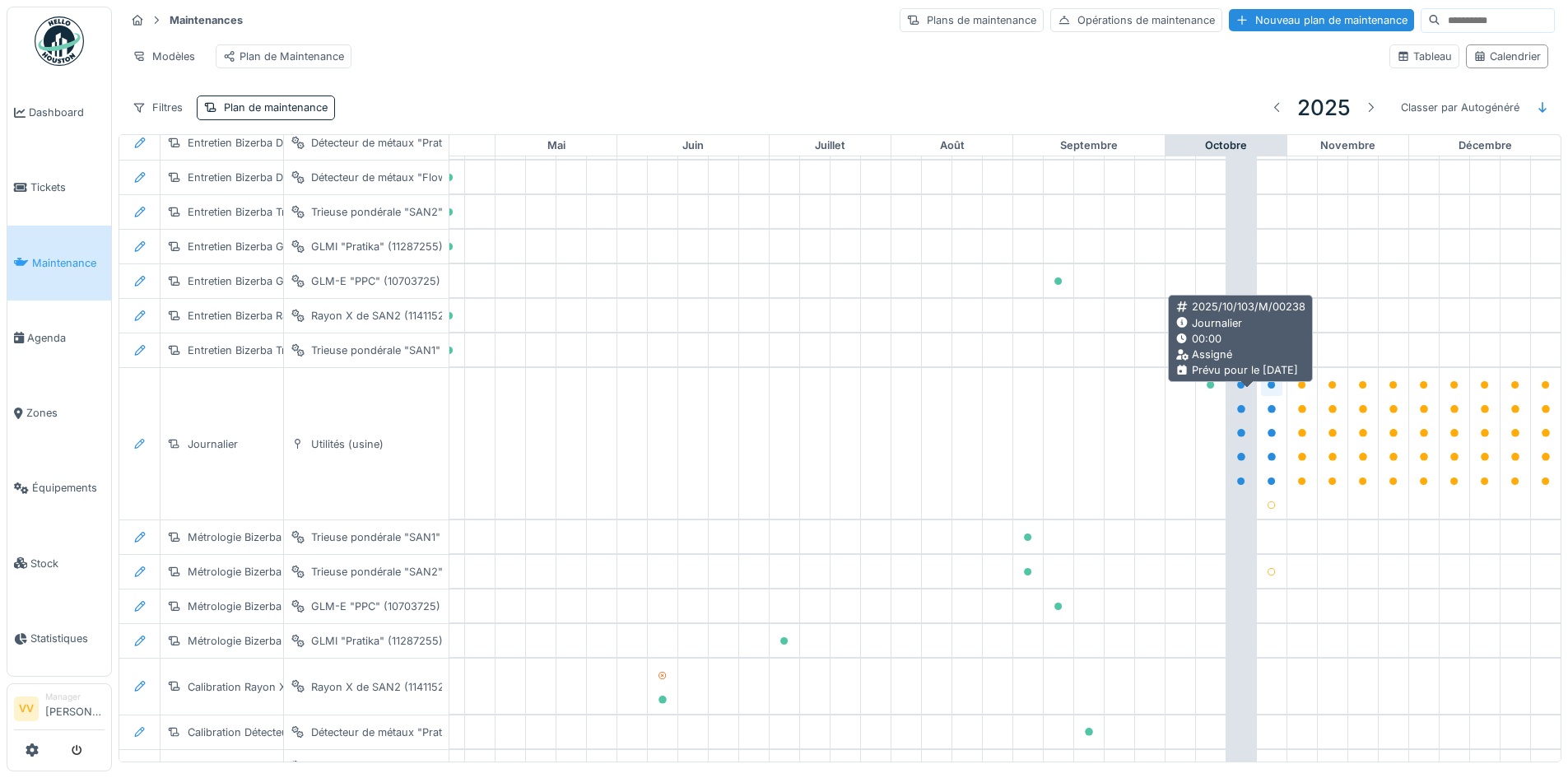
click at [1268, 389] on icon at bounding box center [1272, 385] width 8 height 8
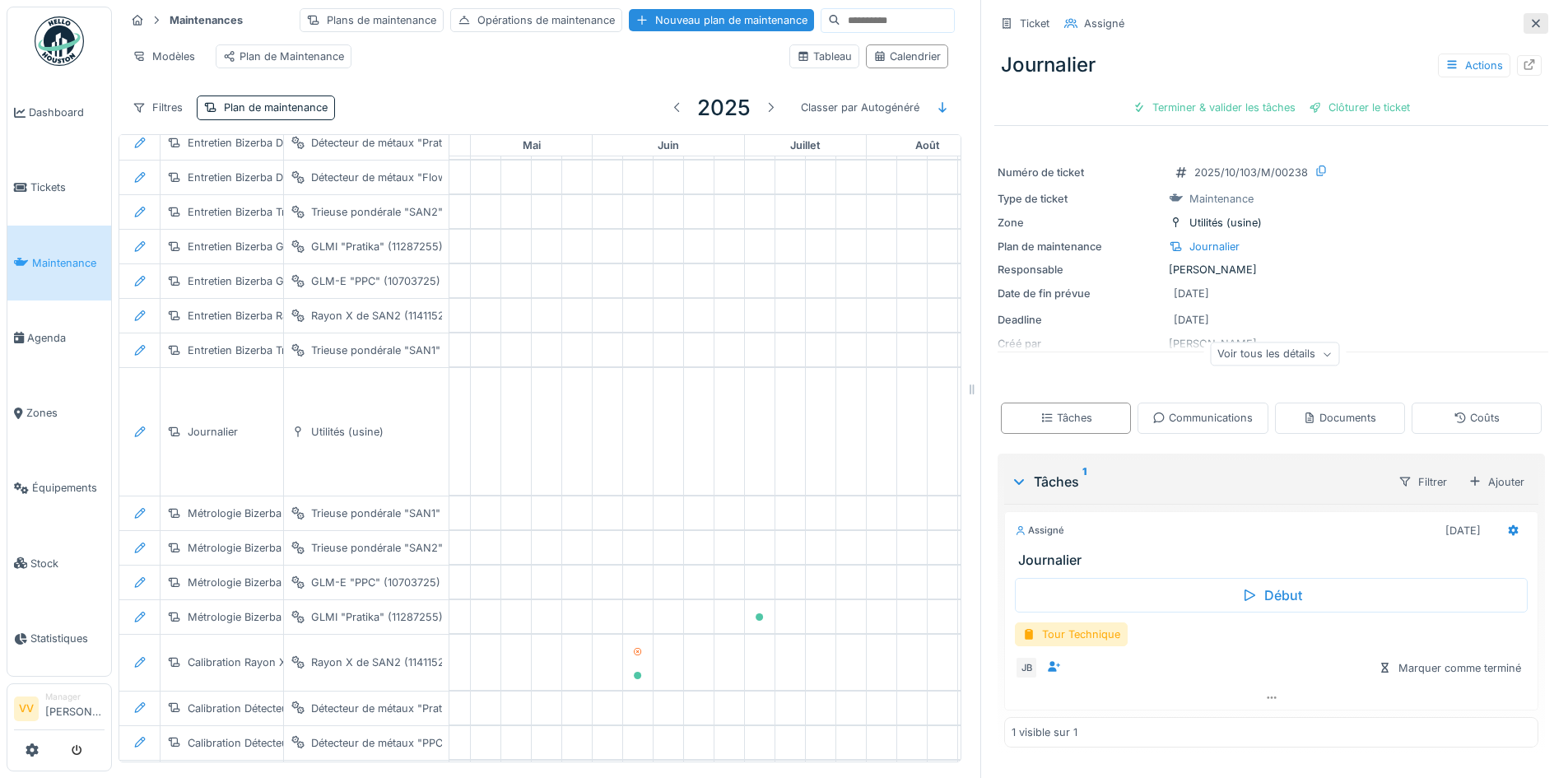
click at [1530, 21] on icon at bounding box center [1536, 24] width 13 height 11
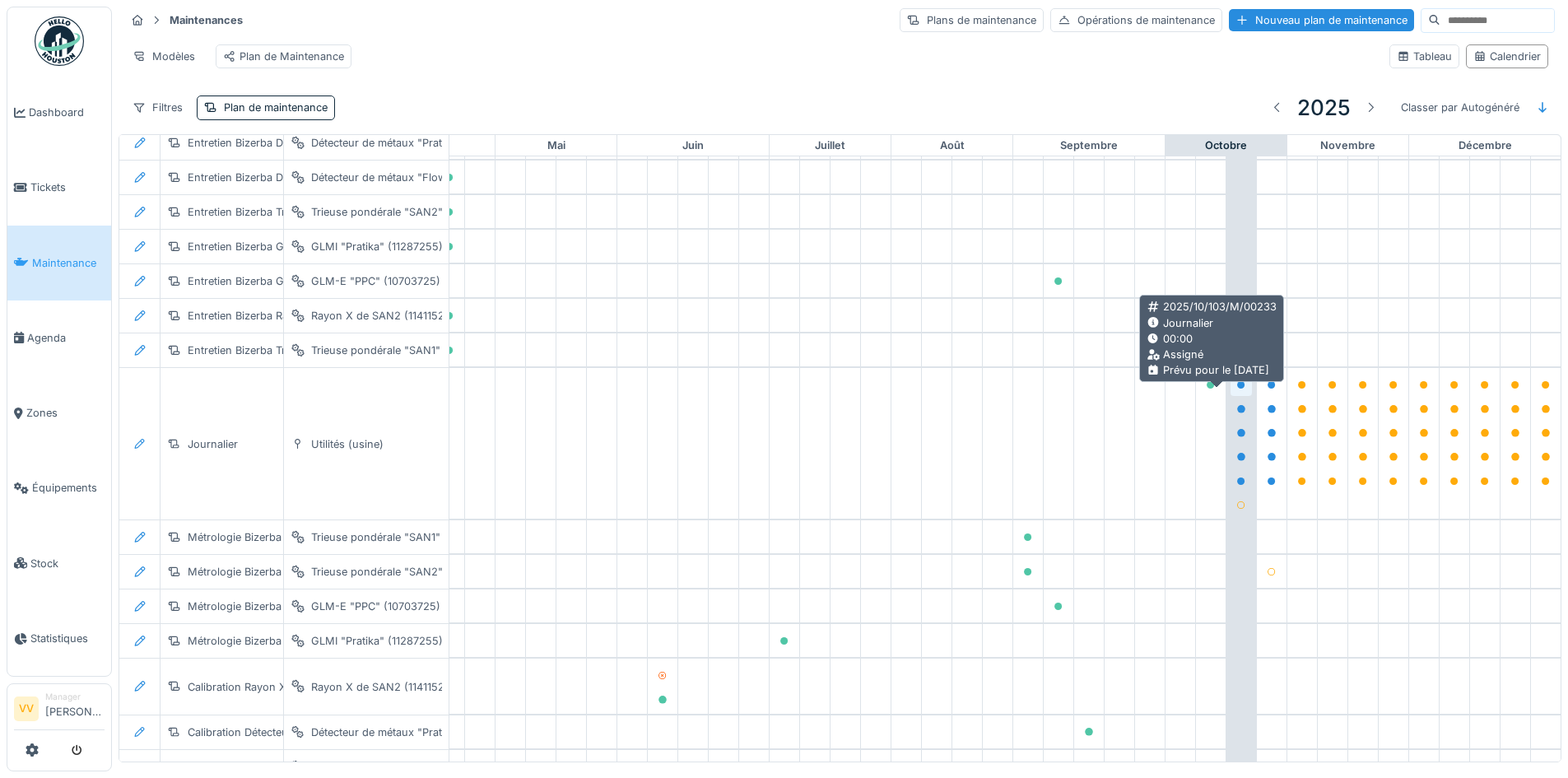
click at [1237, 389] on icon at bounding box center [1241, 385] width 8 height 8
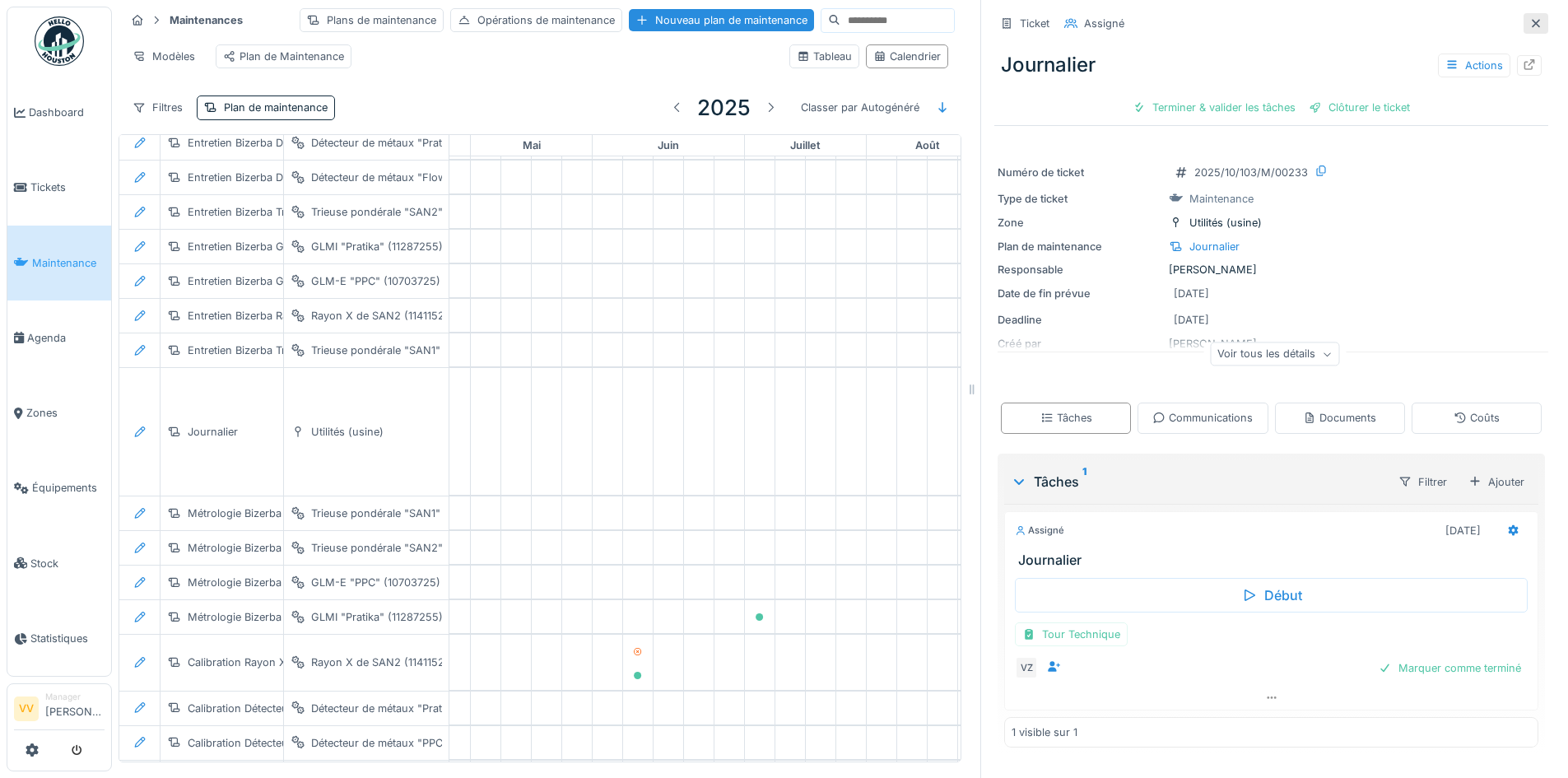
click at [1530, 29] on div at bounding box center [1536, 23] width 13 height 16
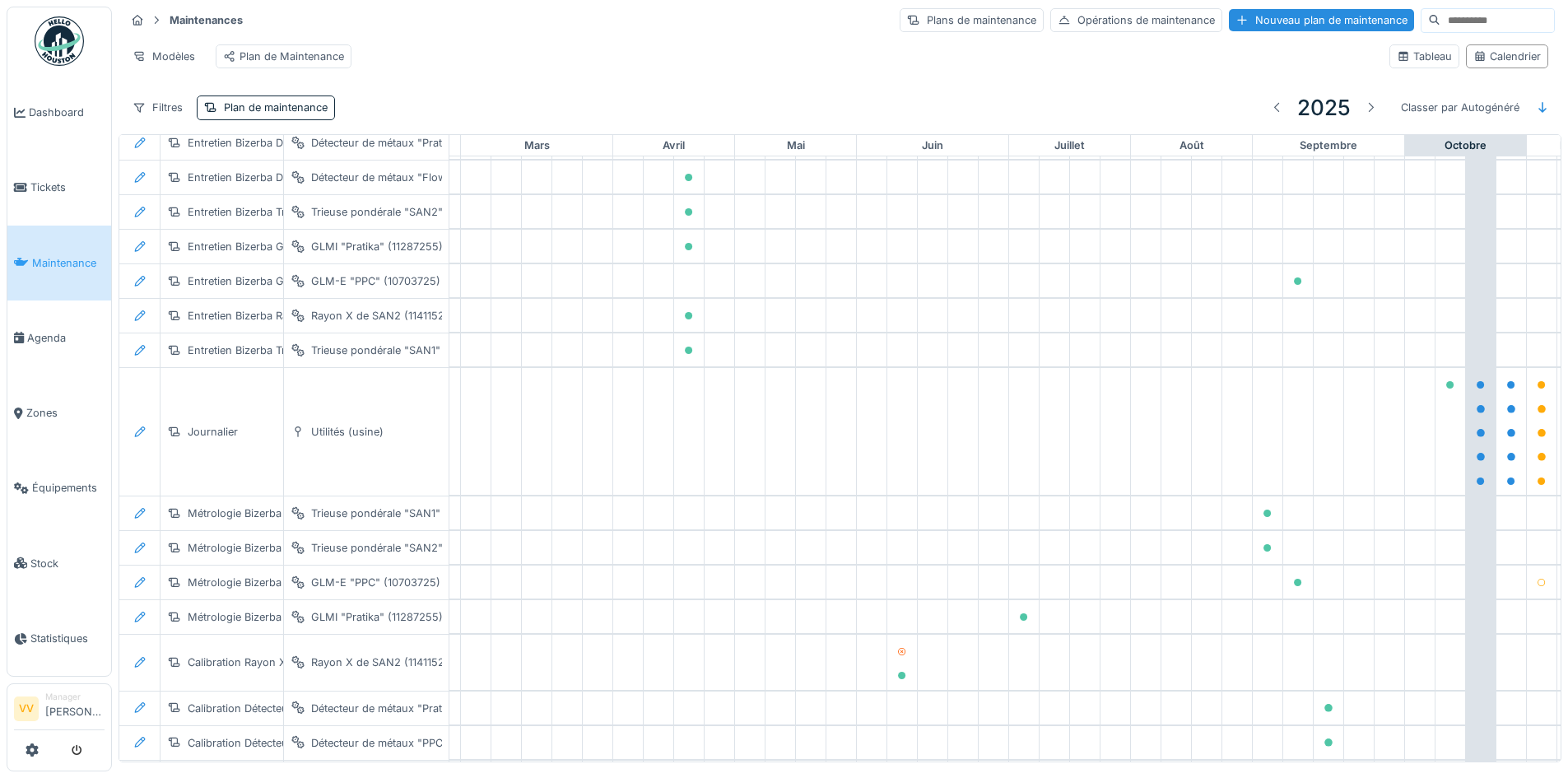
scroll to position [3250, 552]
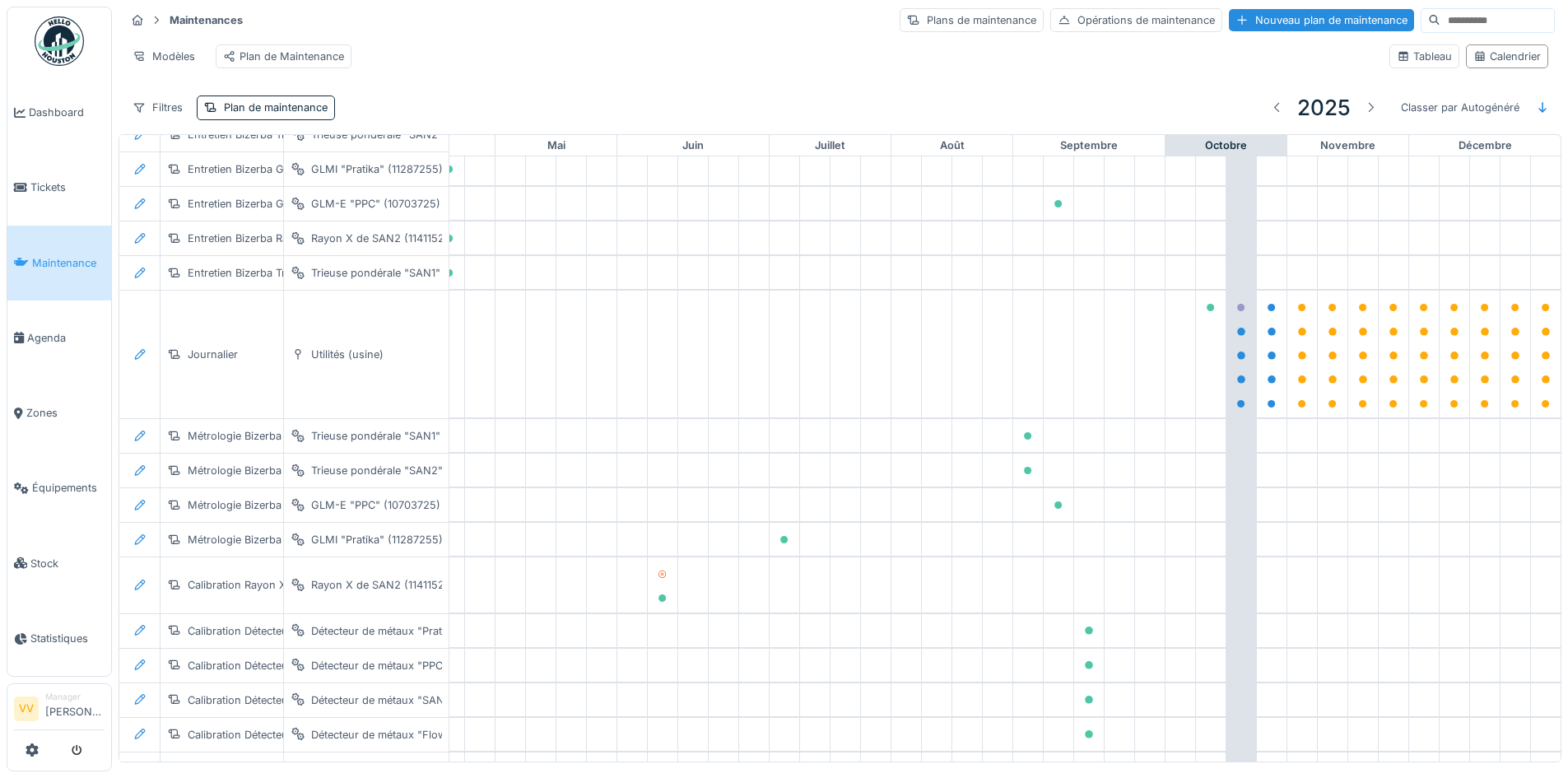
scroll to position [3380, 539]
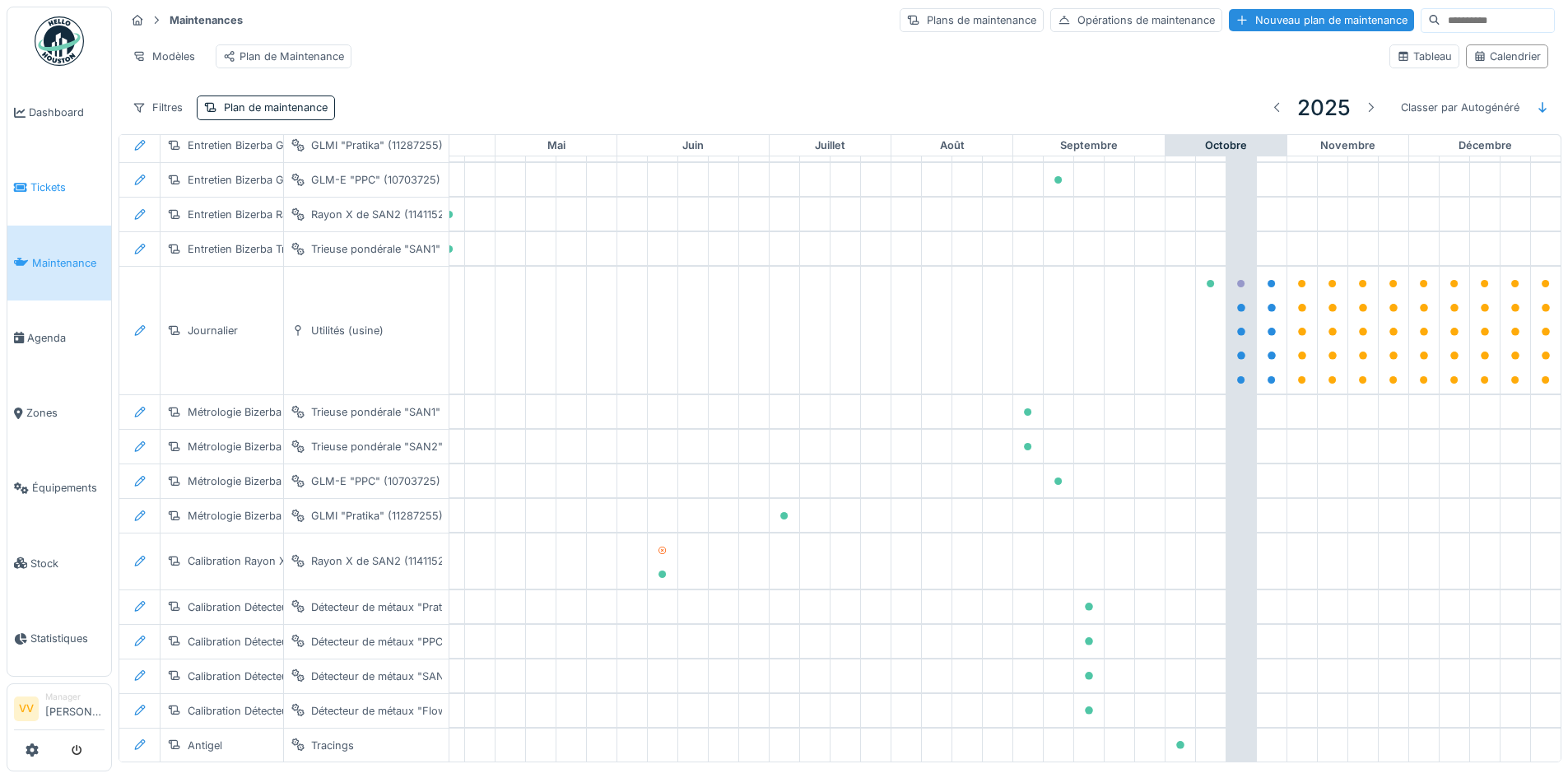
click at [55, 190] on span "Tickets" at bounding box center [67, 187] width 74 height 16
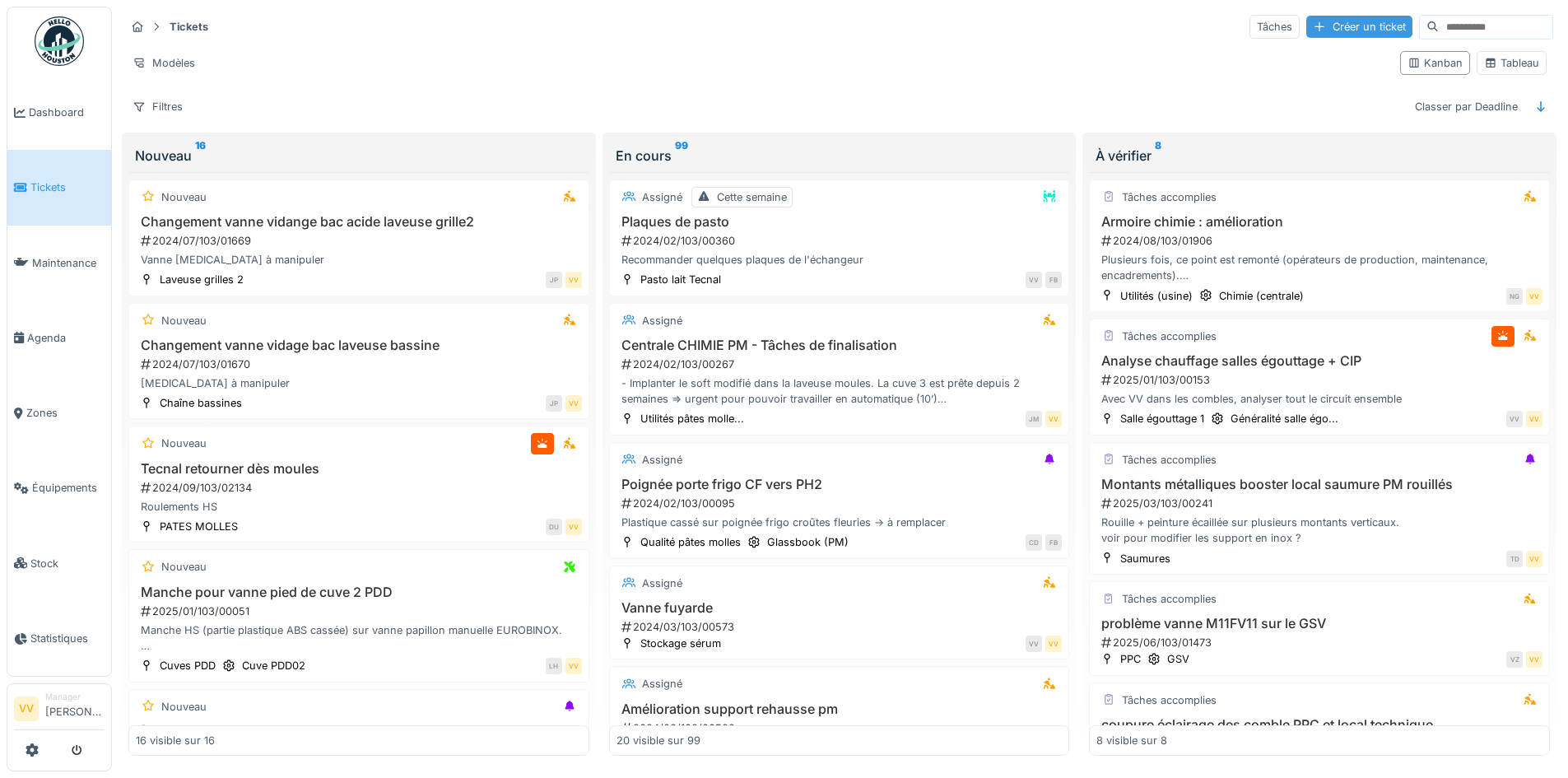
click at [1307, 26] on div "Créer un ticket" at bounding box center [1359, 26] width 106 height 22
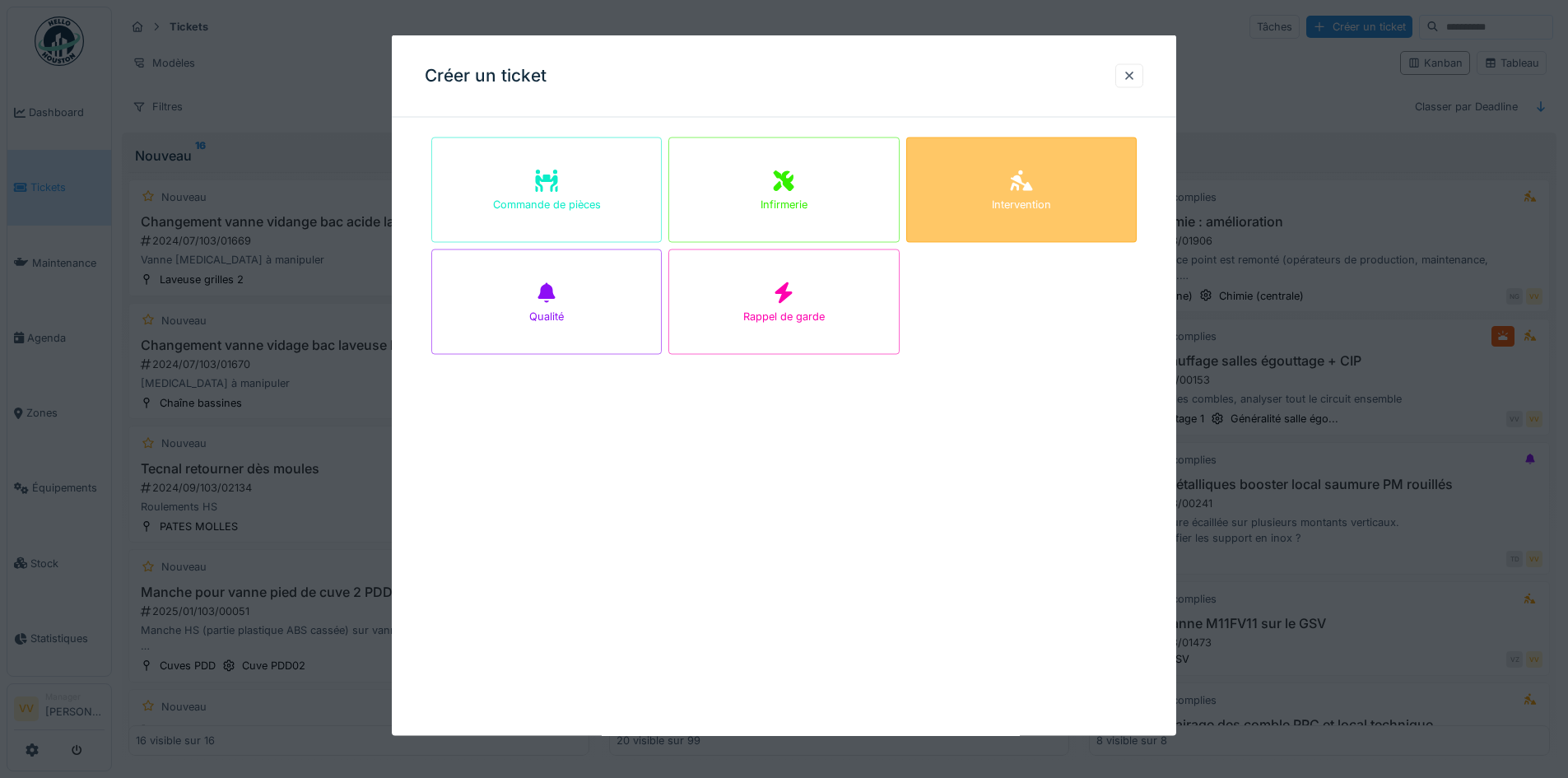
click at [1074, 198] on div "Intervention" at bounding box center [1021, 190] width 231 height 105
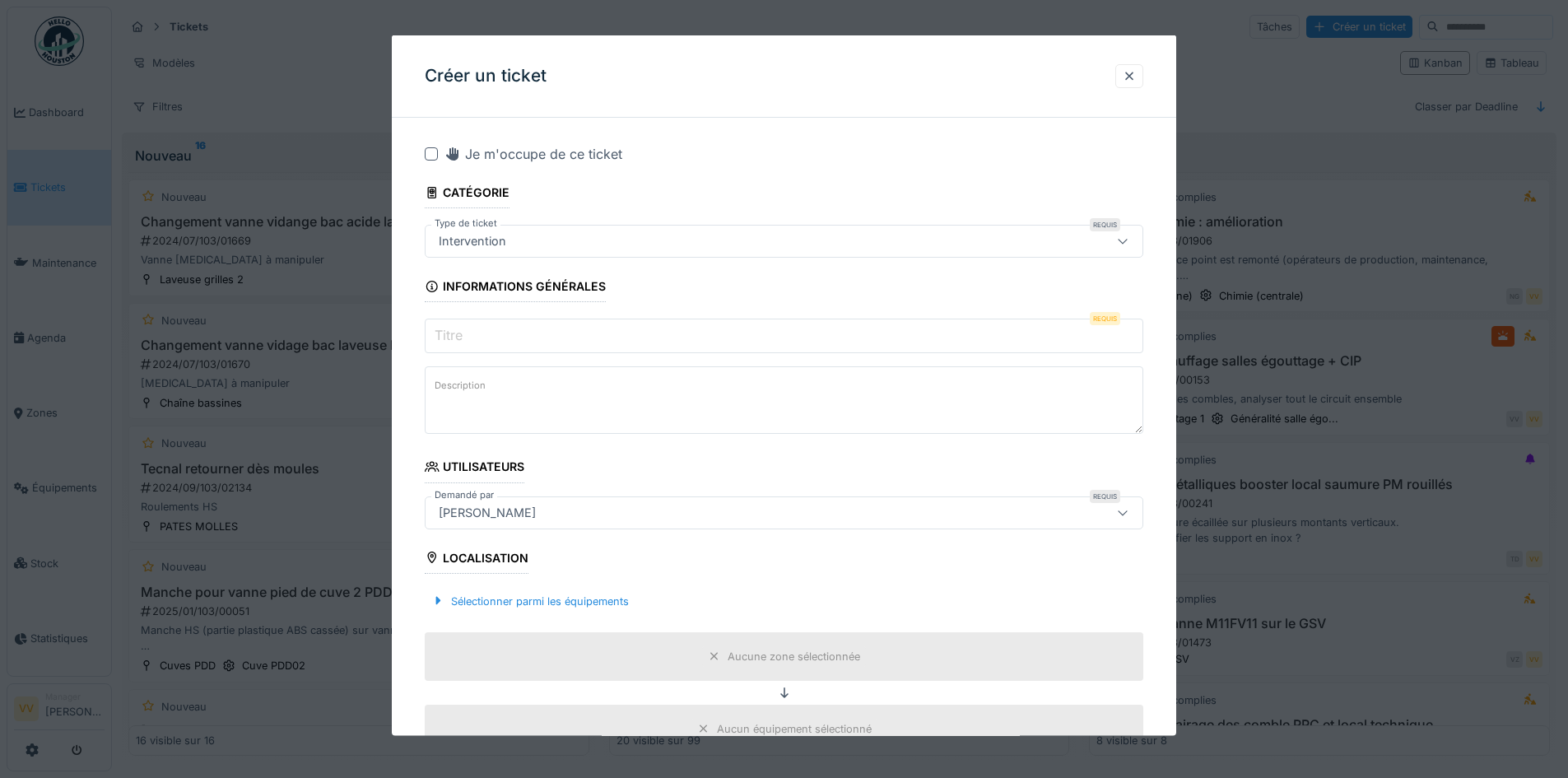
click at [545, 325] on input "Titre" at bounding box center [784, 336] width 719 height 35
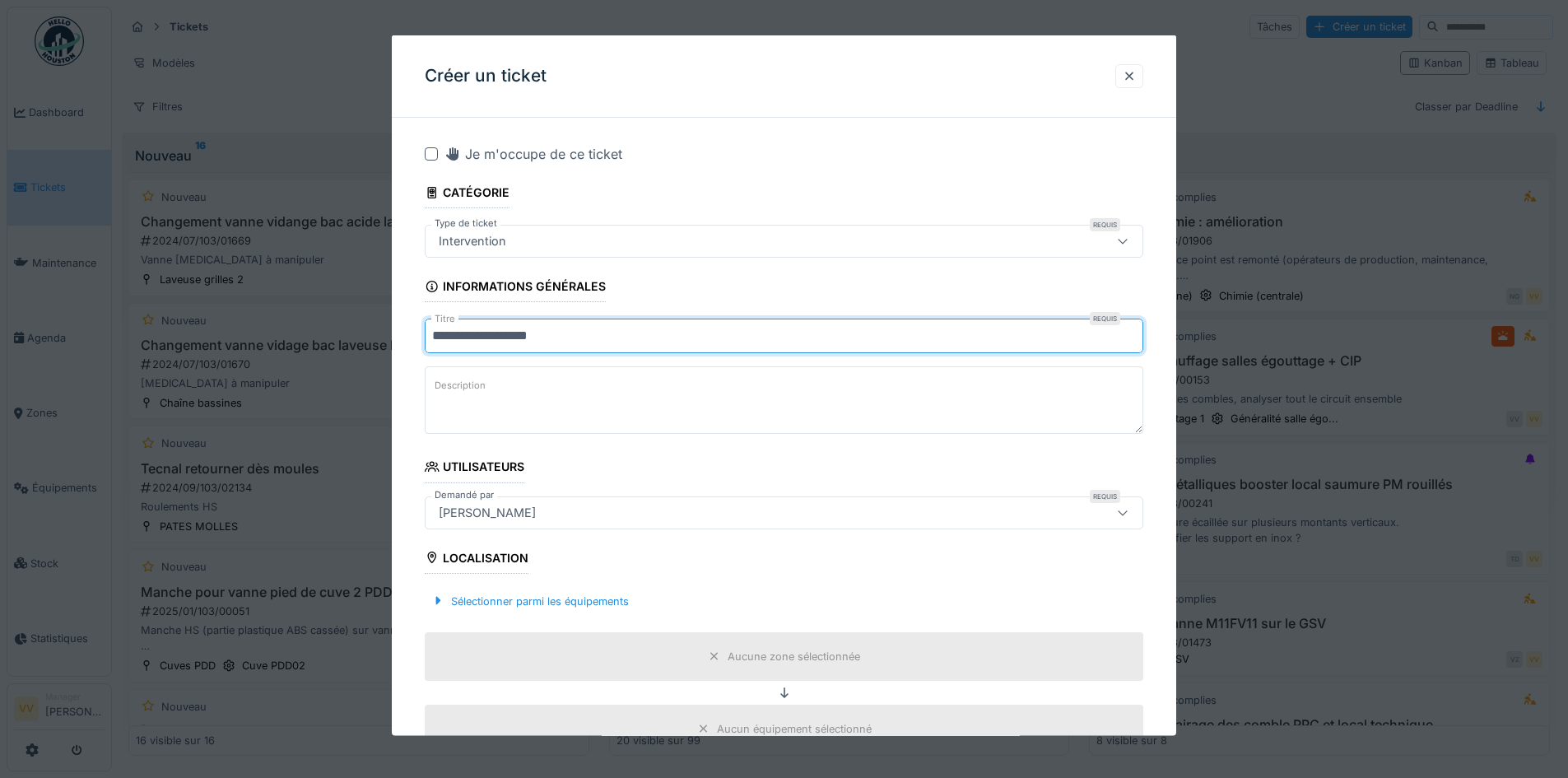
type input "**********"
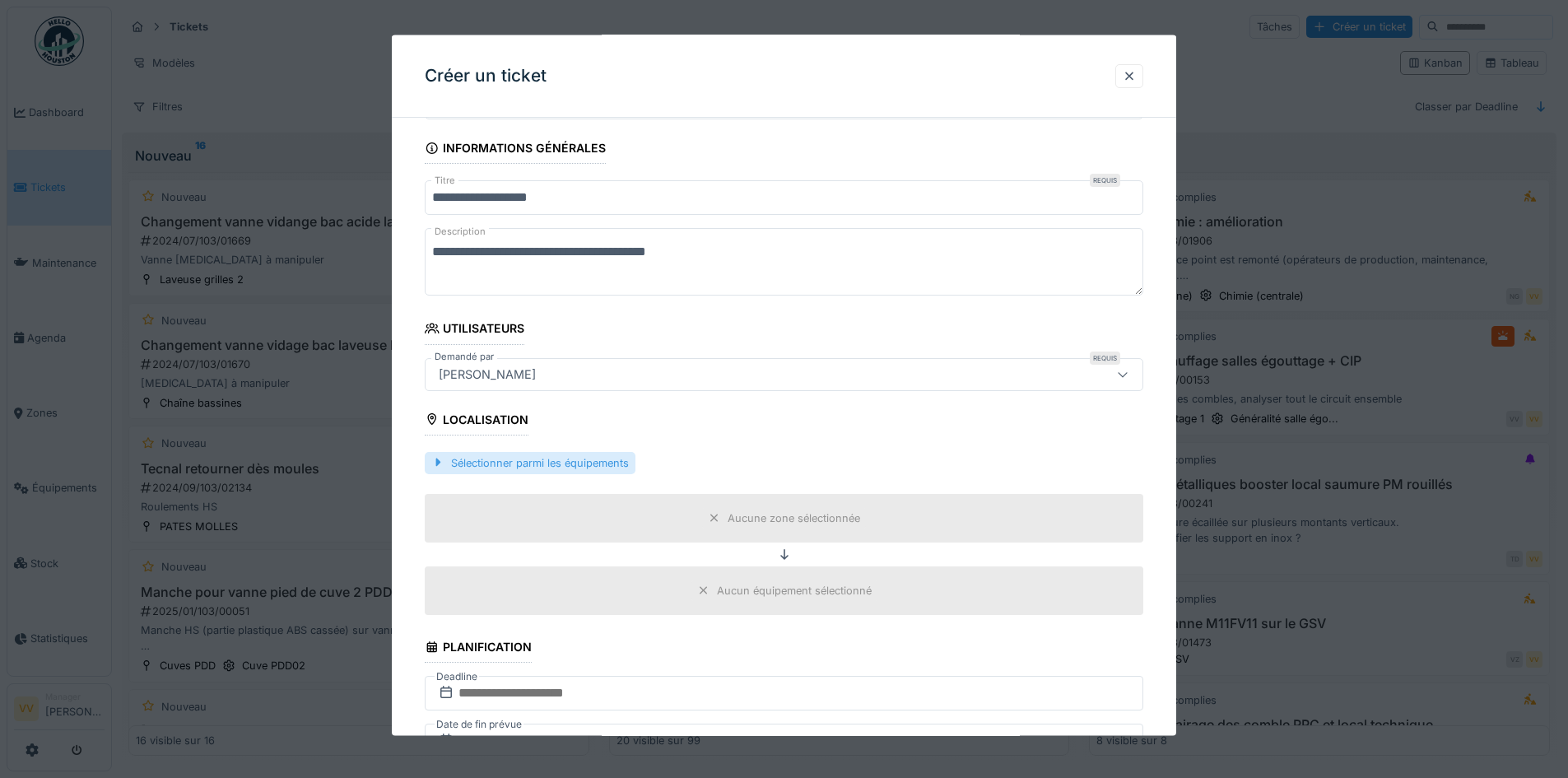
scroll to position [247, 0]
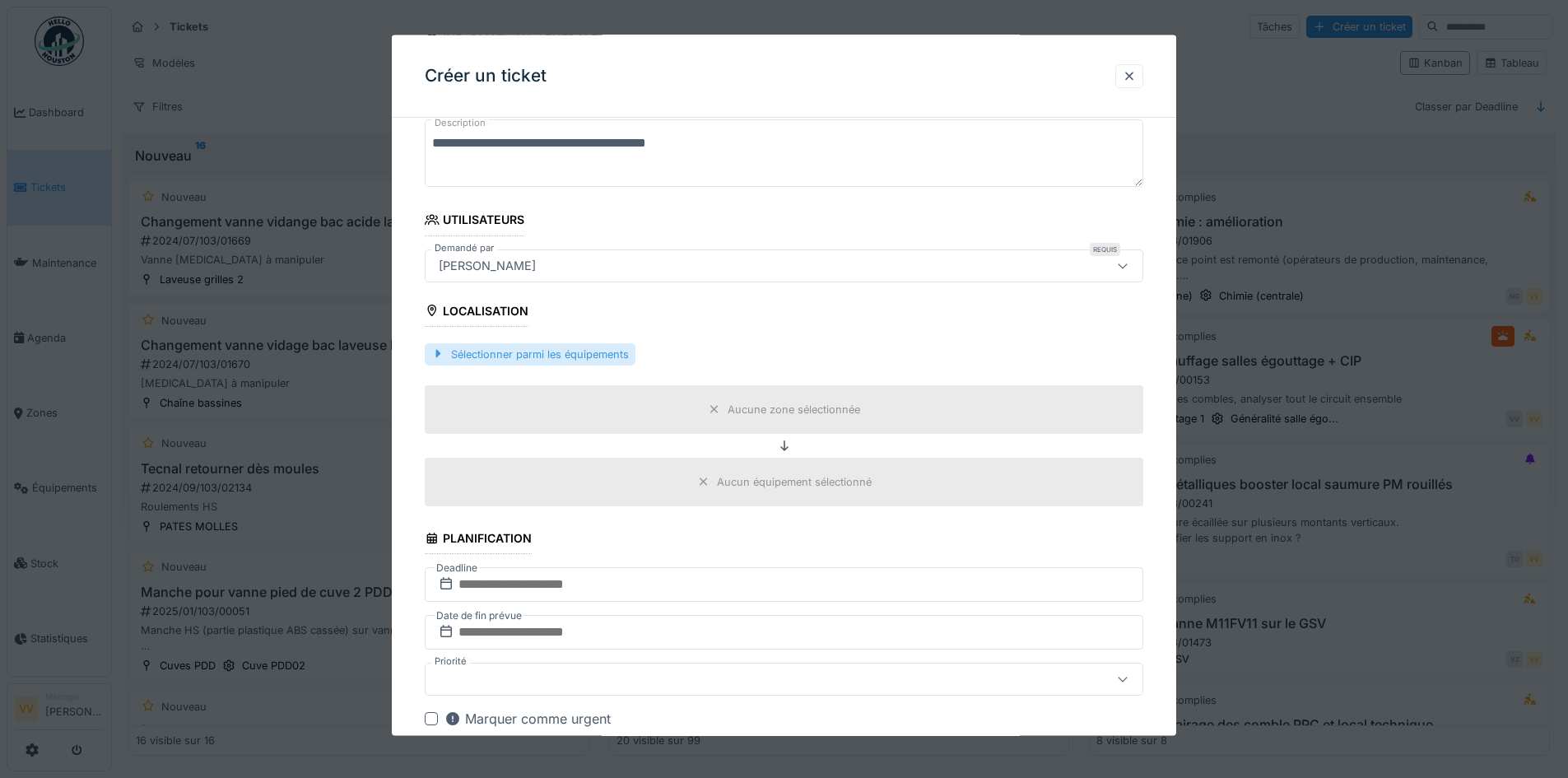
type textarea "**********"
click at [525, 354] on div "Sélectionner parmi les équipements" at bounding box center [530, 353] width 211 height 22
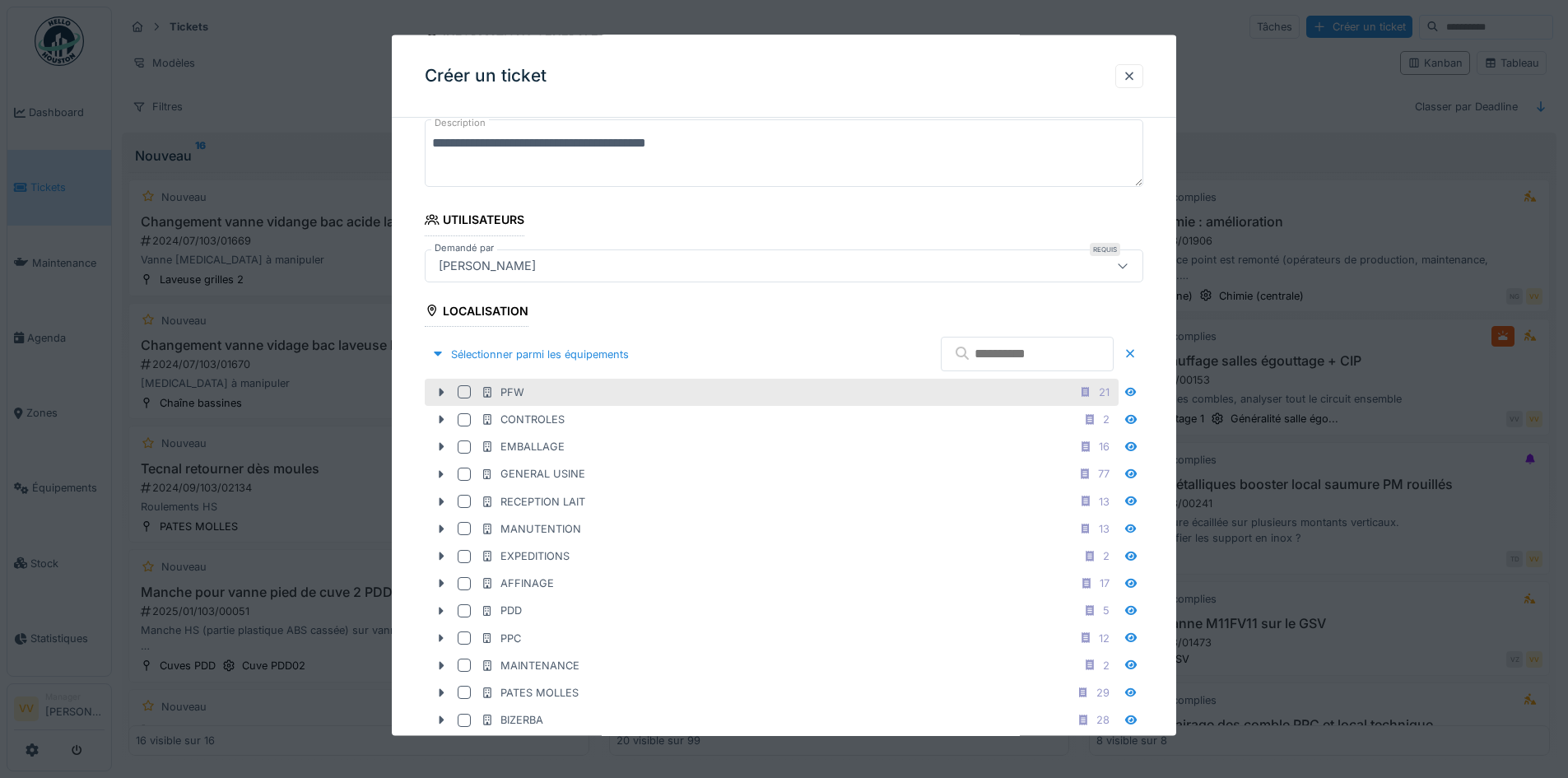
scroll to position [329, 0]
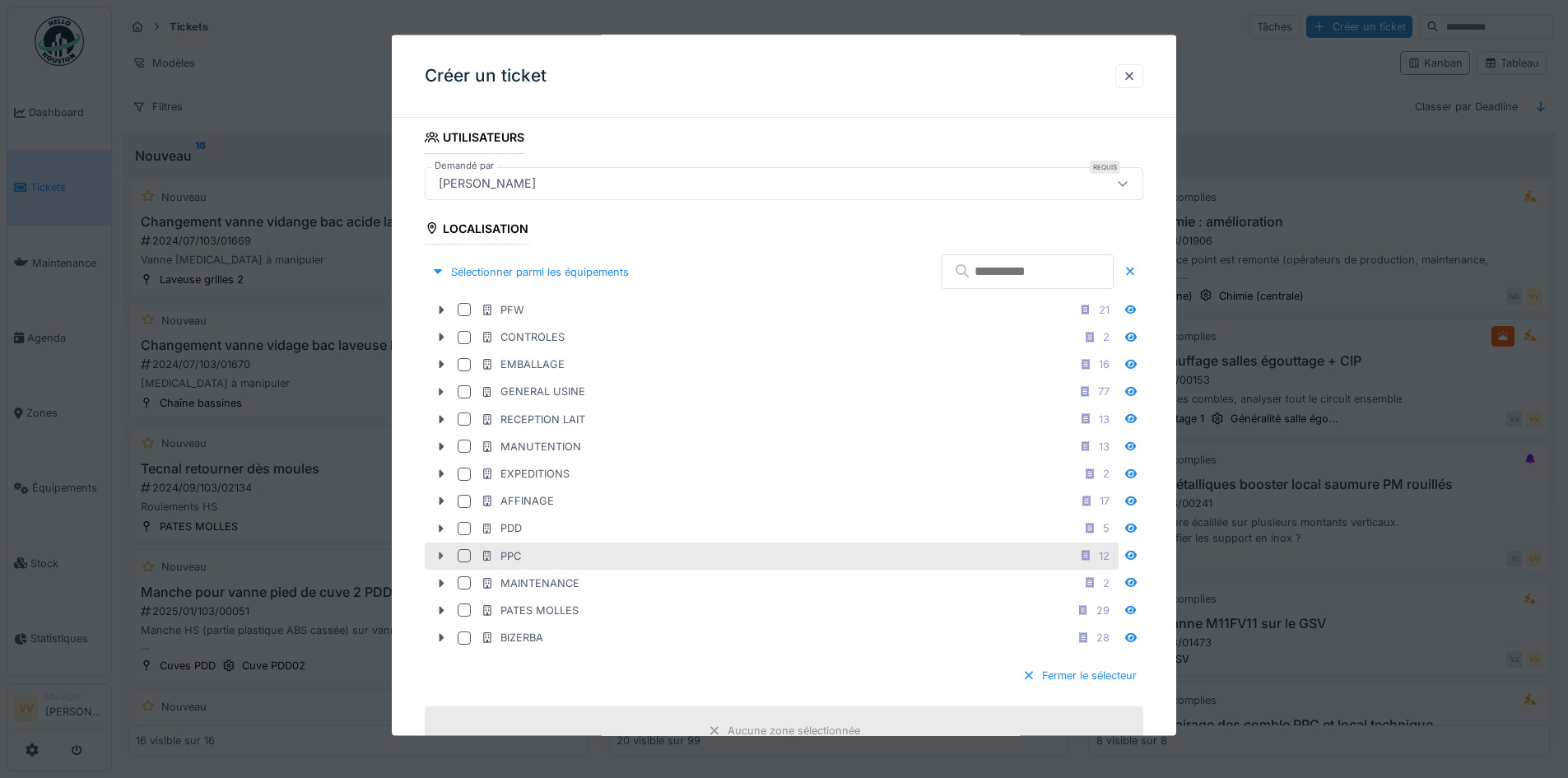
click at [440, 558] on icon at bounding box center [441, 555] width 5 height 8
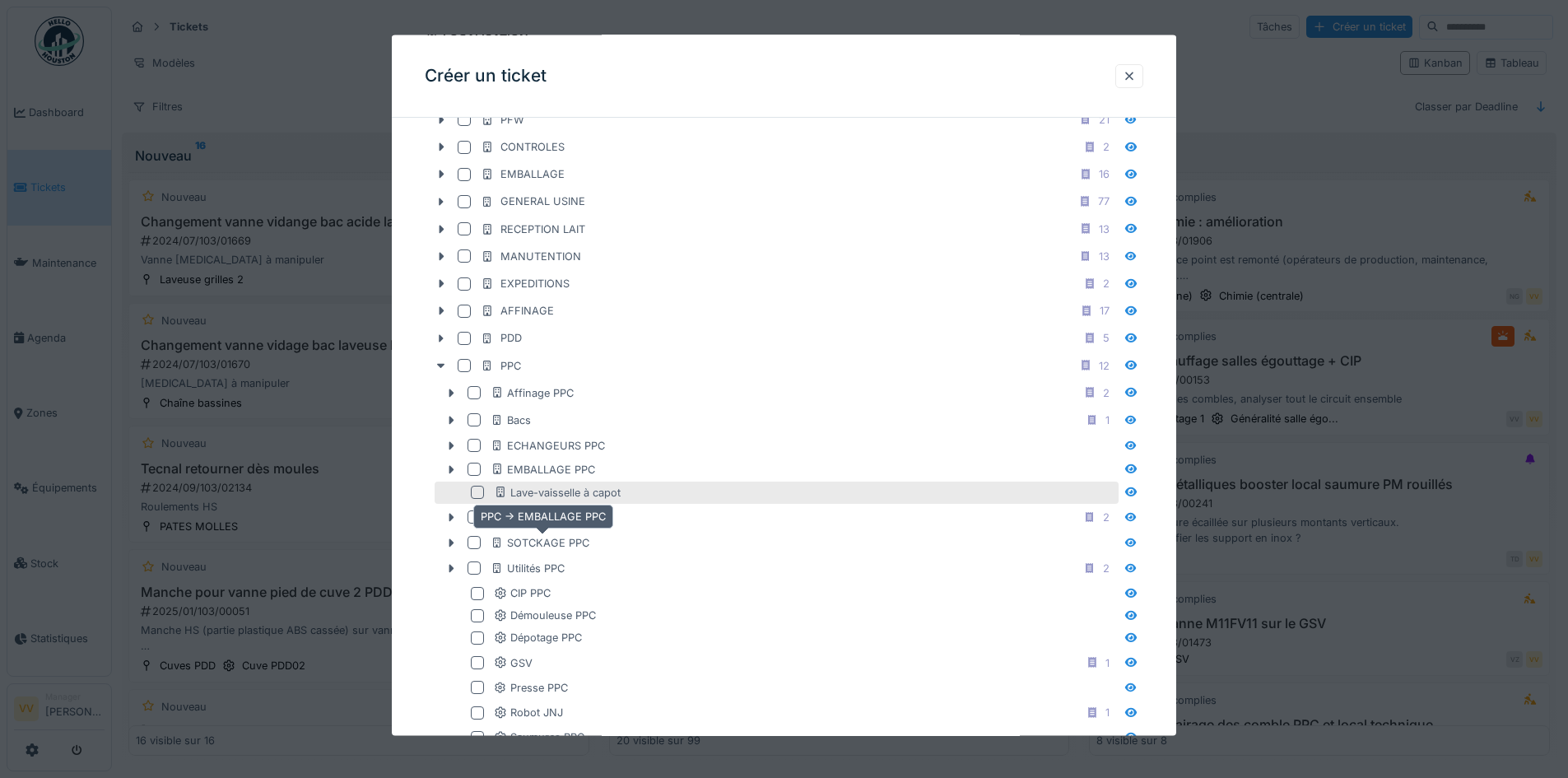
scroll to position [576, 0]
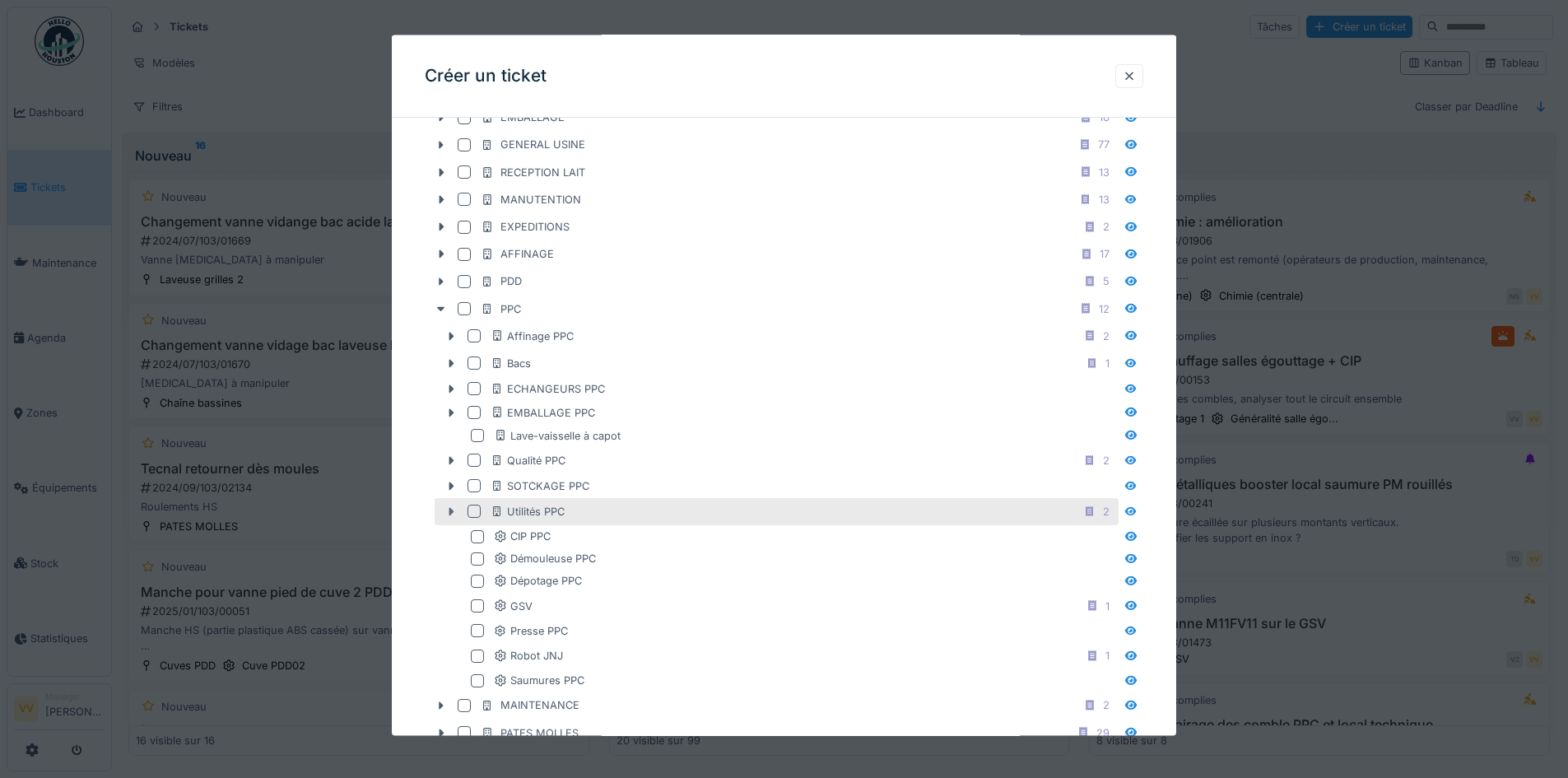
click at [452, 512] on icon at bounding box center [452, 511] width 5 height 8
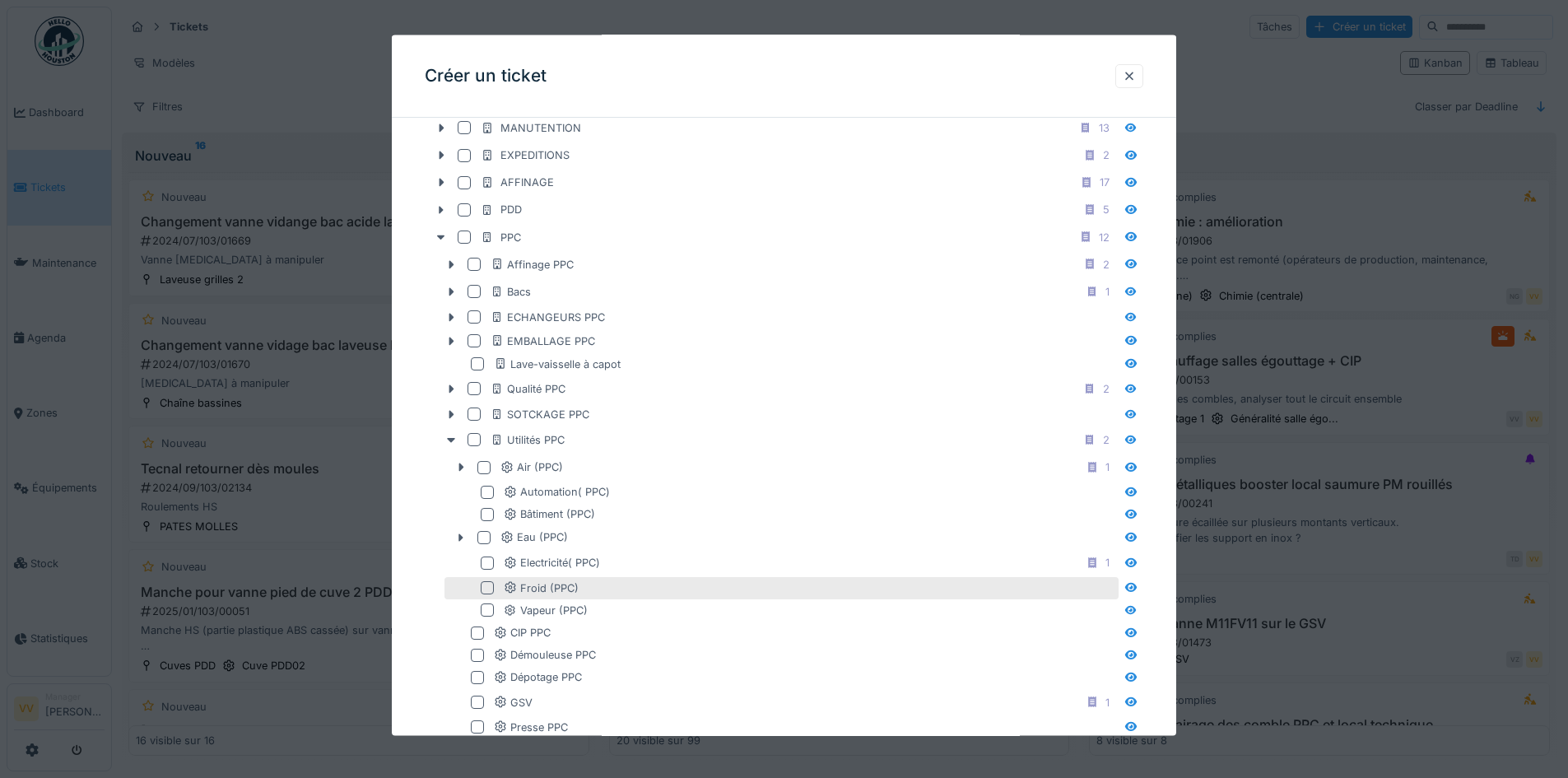
scroll to position [741, 0]
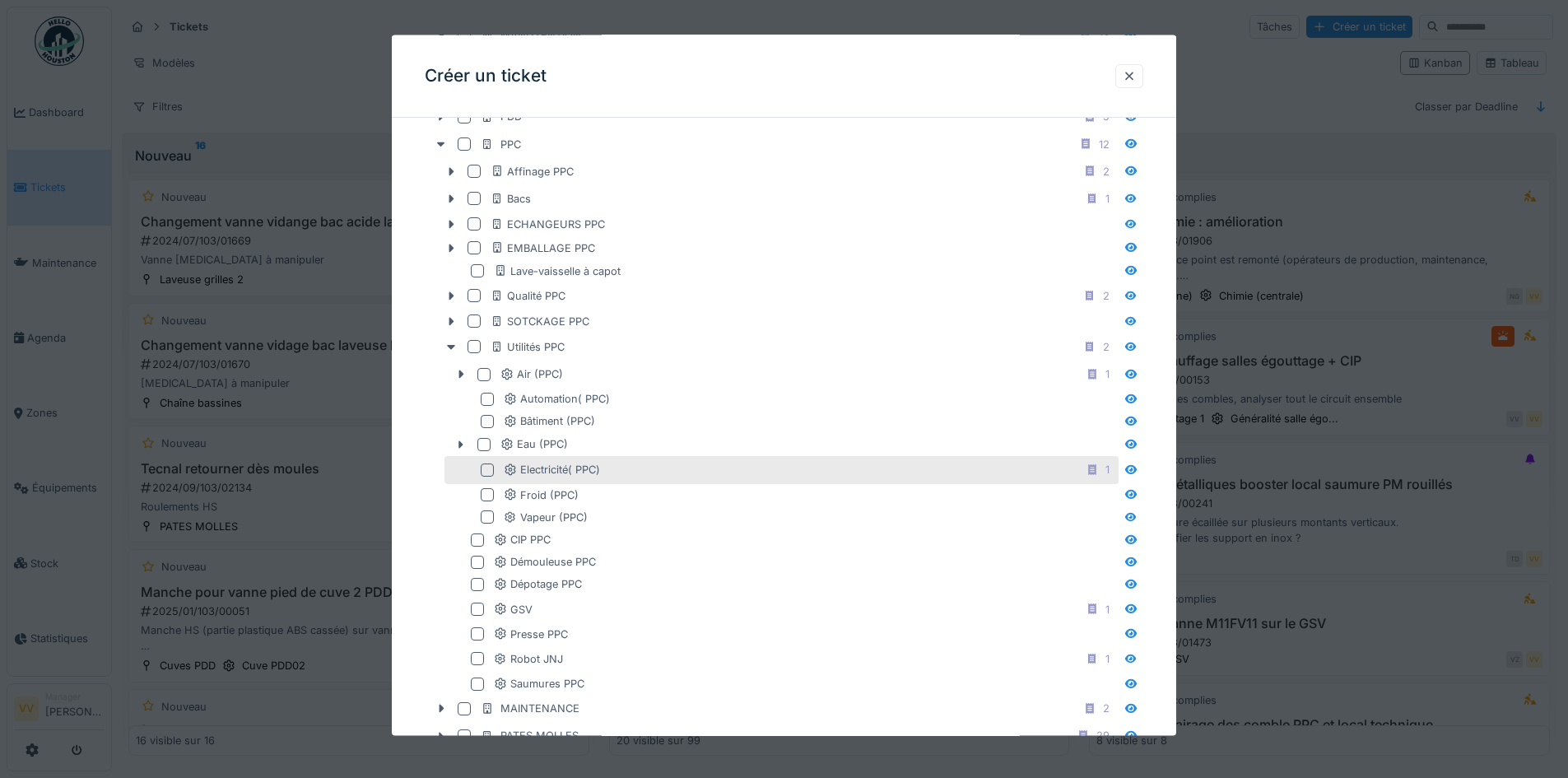
click at [487, 472] on div at bounding box center [487, 469] width 13 height 13
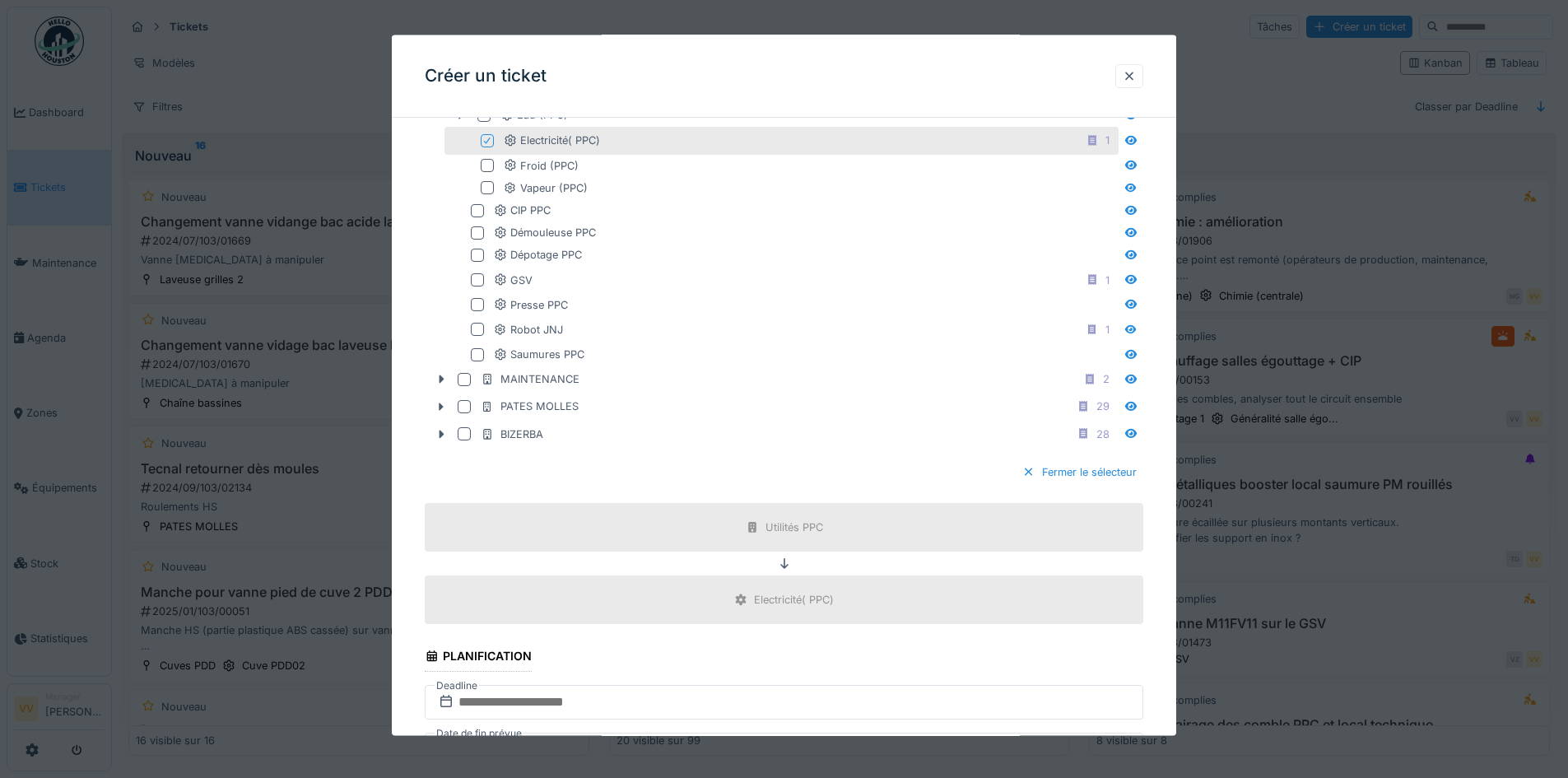
scroll to position [1317, 0]
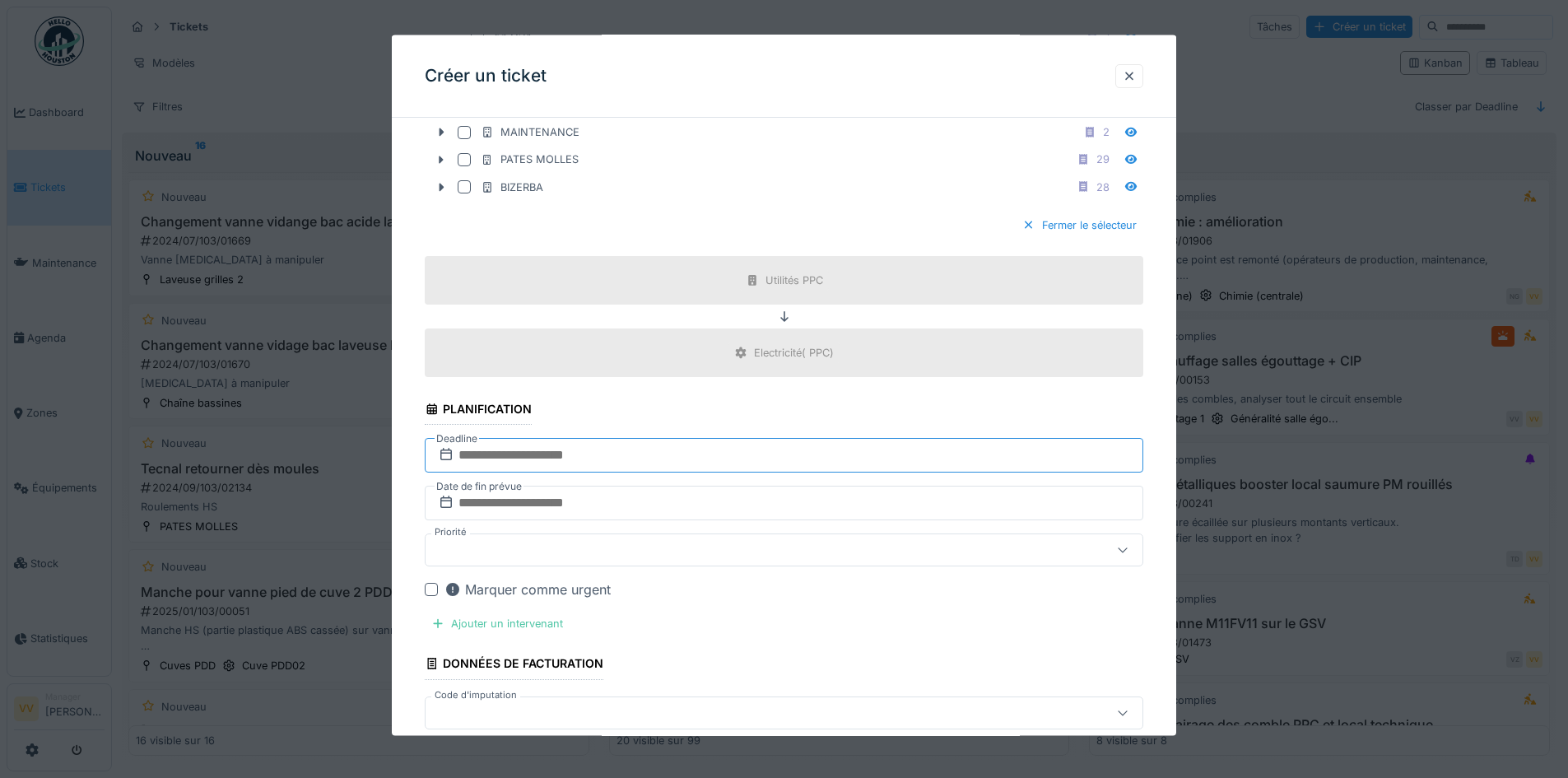
click at [627, 456] on input "text" at bounding box center [784, 455] width 719 height 35
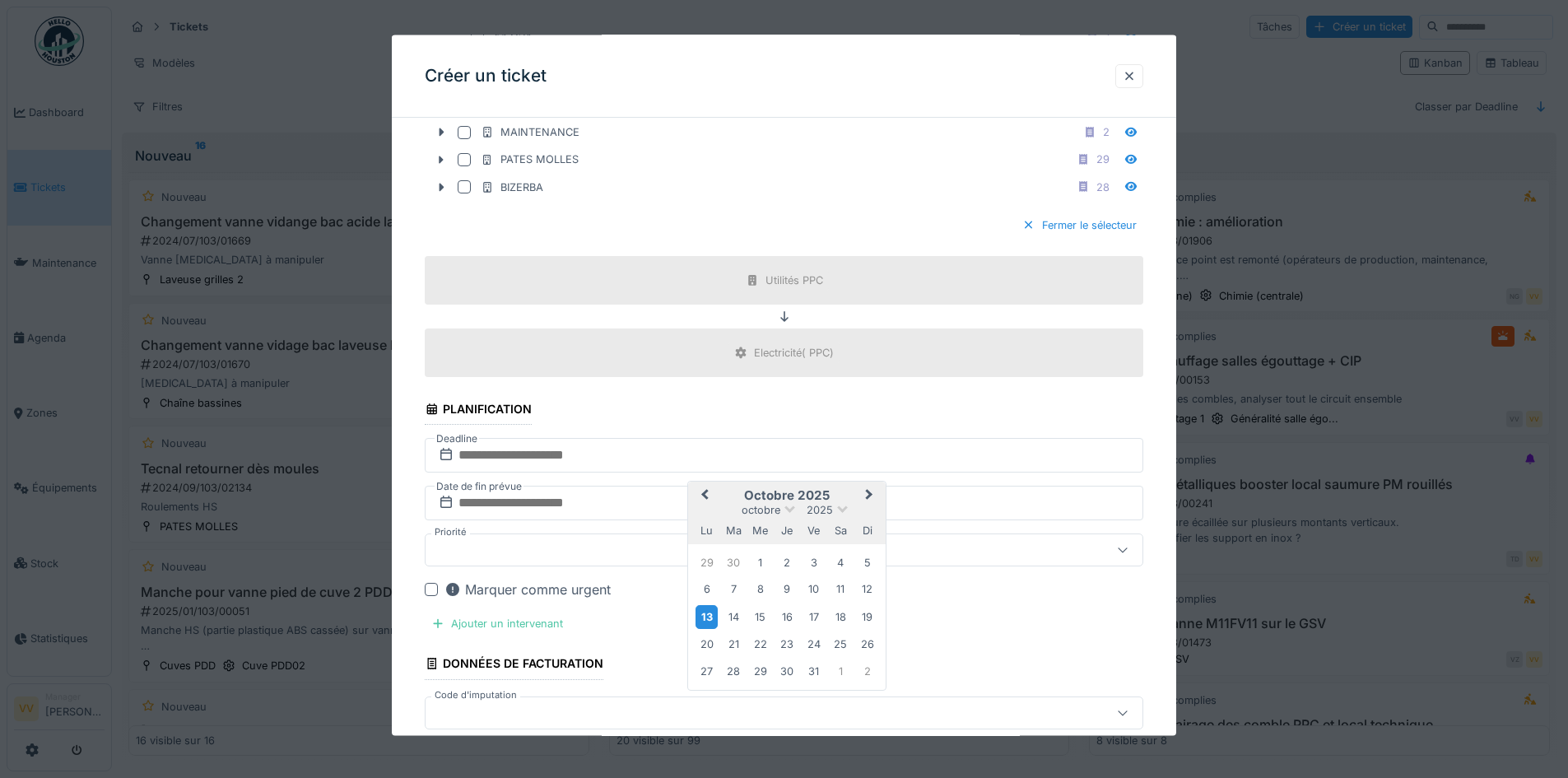
click at [708, 617] on div "13" at bounding box center [706, 616] width 22 height 24
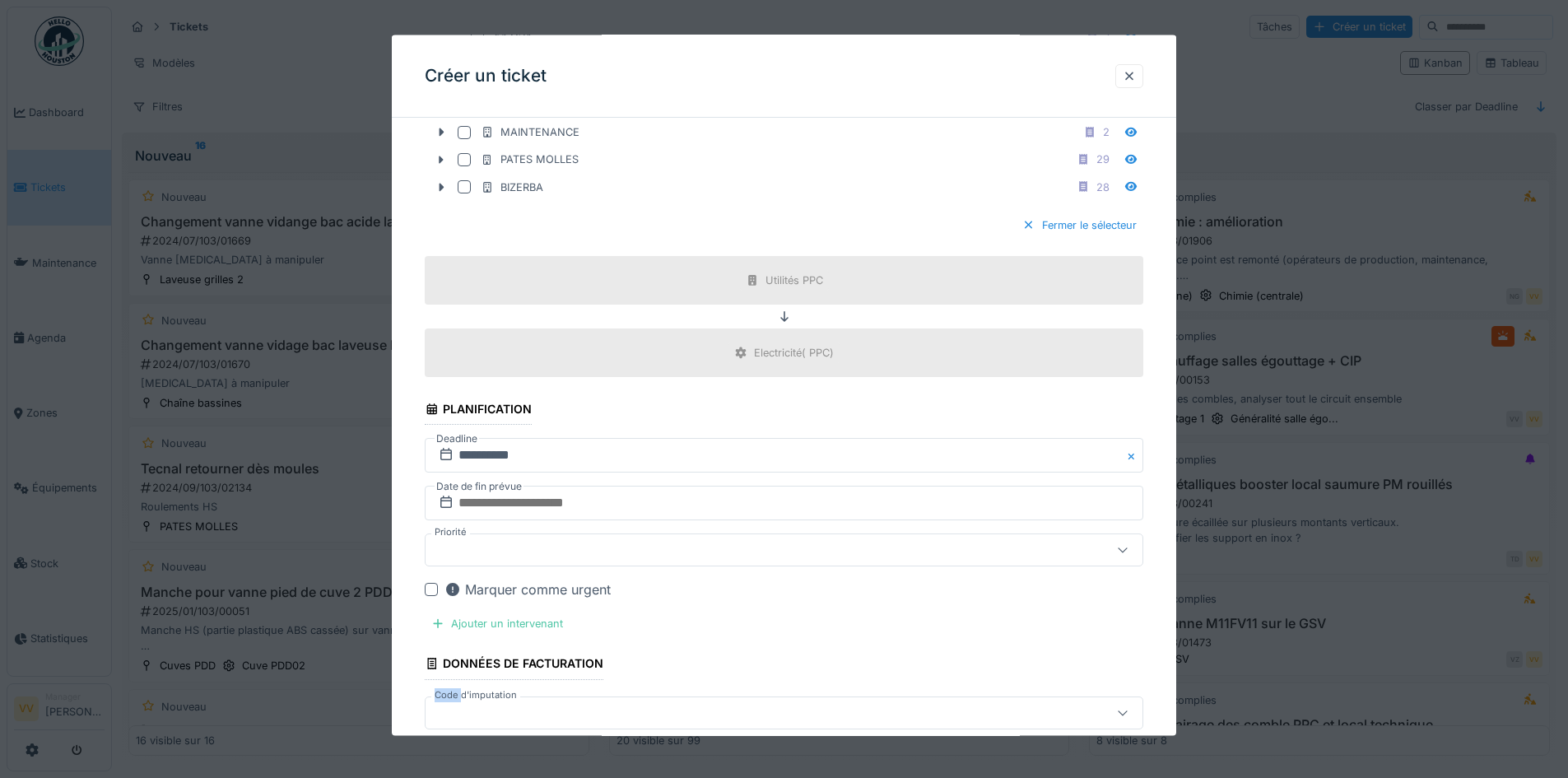
click at [696, 583] on div "Marquer comme urgent" at bounding box center [794, 589] width 699 height 20
click at [662, 505] on input "text" at bounding box center [784, 503] width 719 height 35
click at [707, 408] on div "13" at bounding box center [706, 403] width 22 height 24
click at [535, 628] on div "Ajouter un intervenant" at bounding box center [497, 623] width 145 height 22
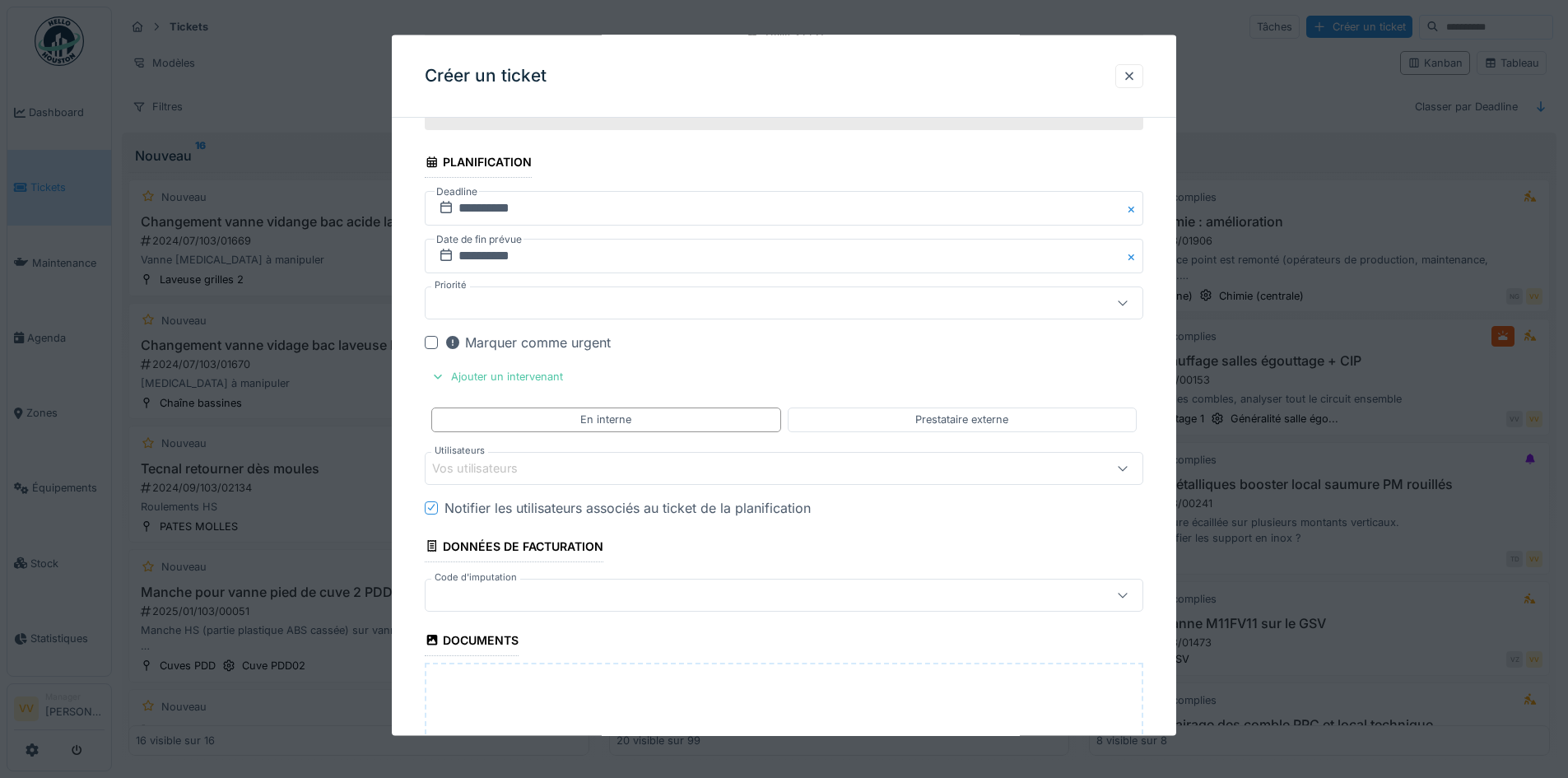
click at [611, 472] on div "Vos utilisateurs" at bounding box center [742, 468] width 619 height 18
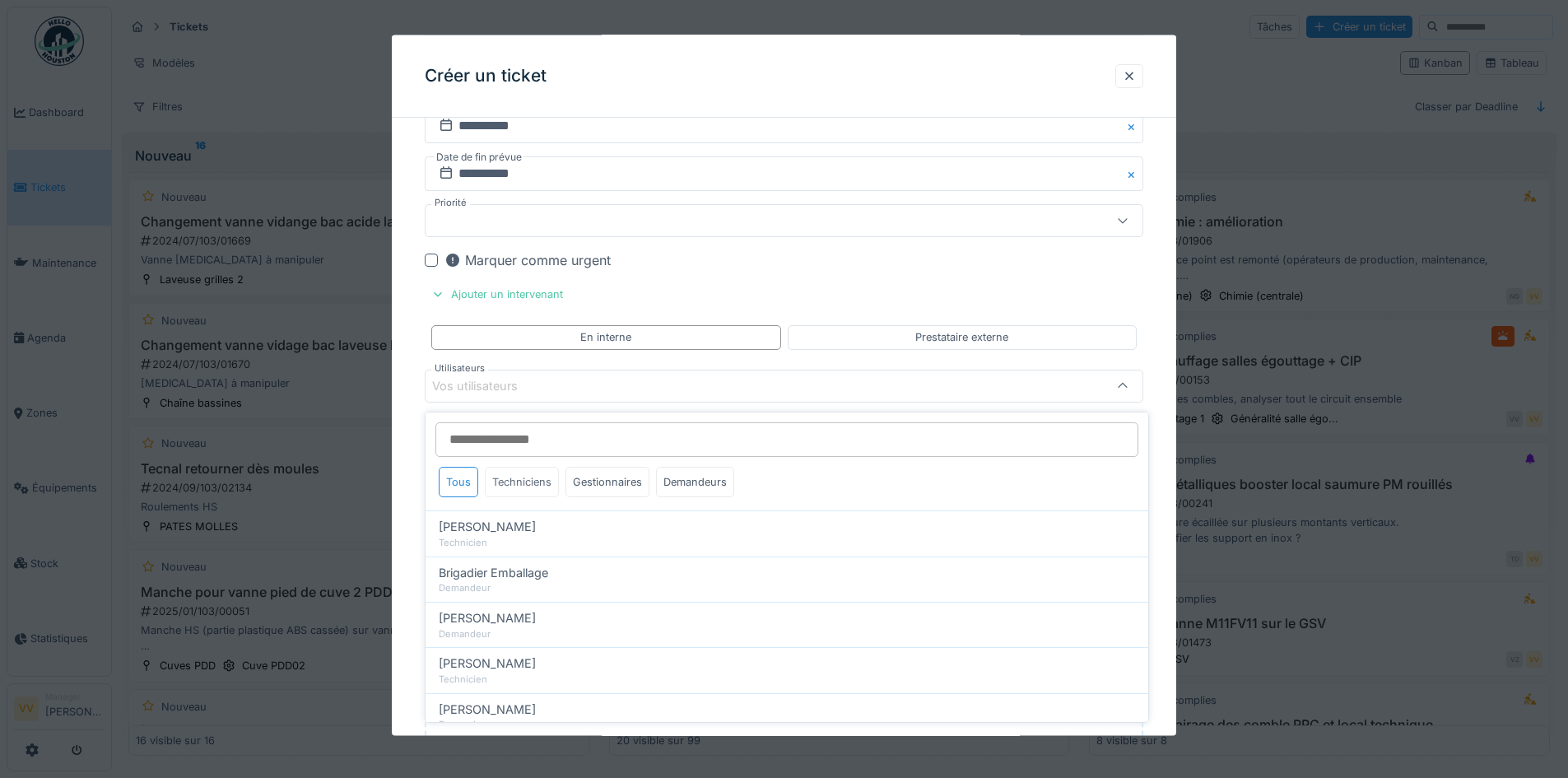
scroll to position [0, 0]
click at [530, 472] on div "Techniciens" at bounding box center [521, 476] width 74 height 30
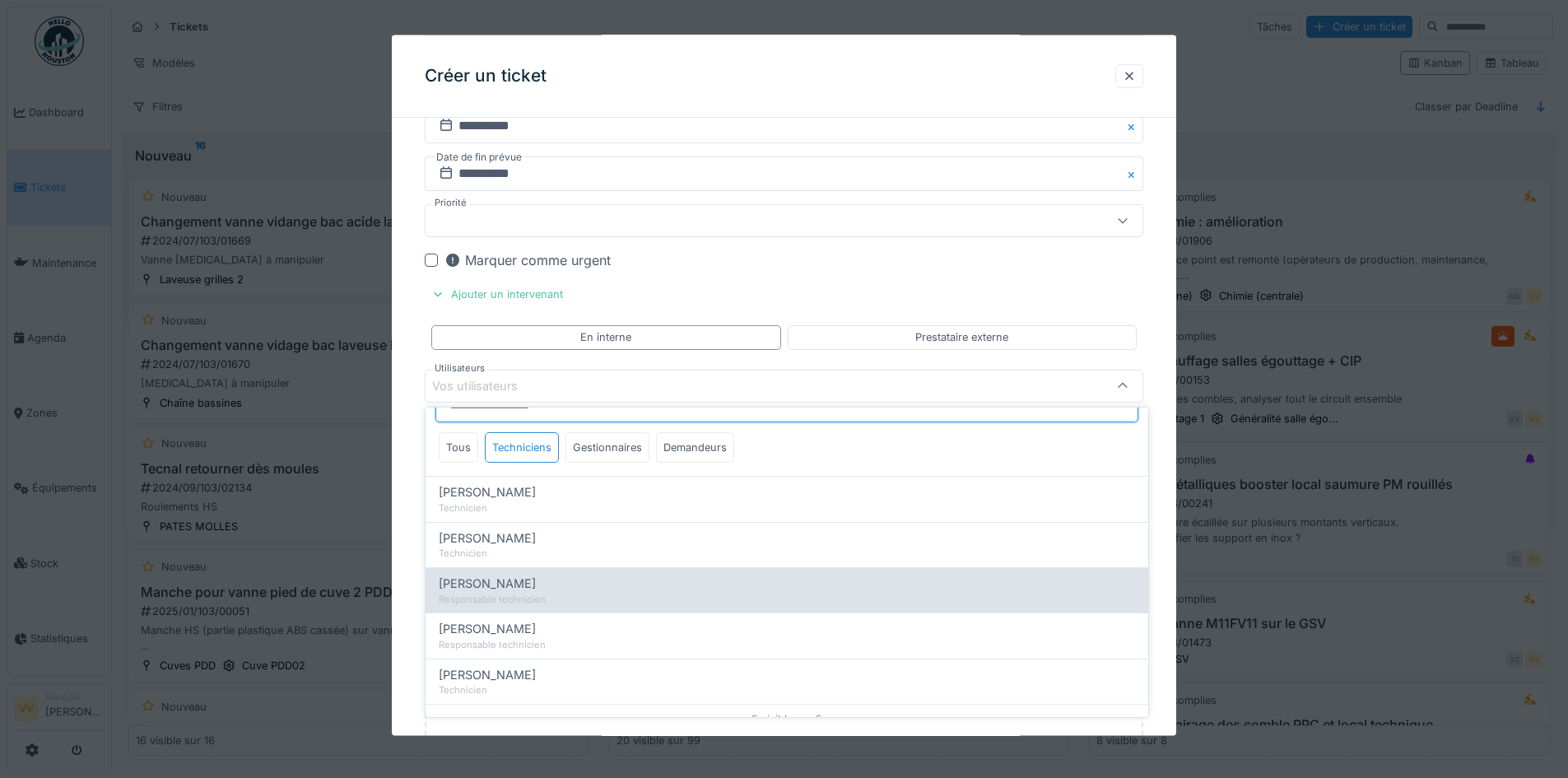
scroll to position [47, 0]
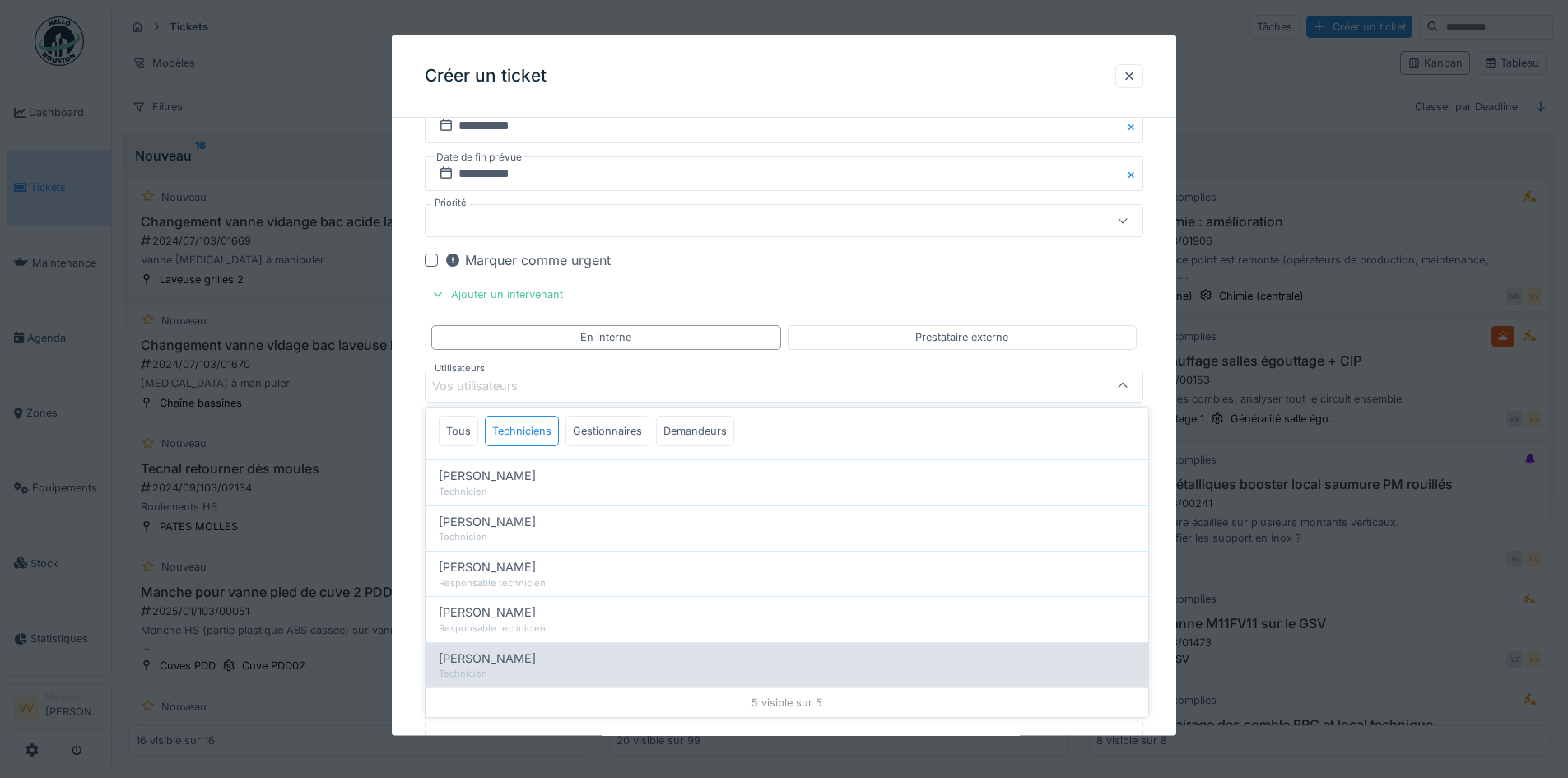
click at [576, 660] on div "Valmir Zhuti" at bounding box center [786, 659] width 696 height 18
type input "****"
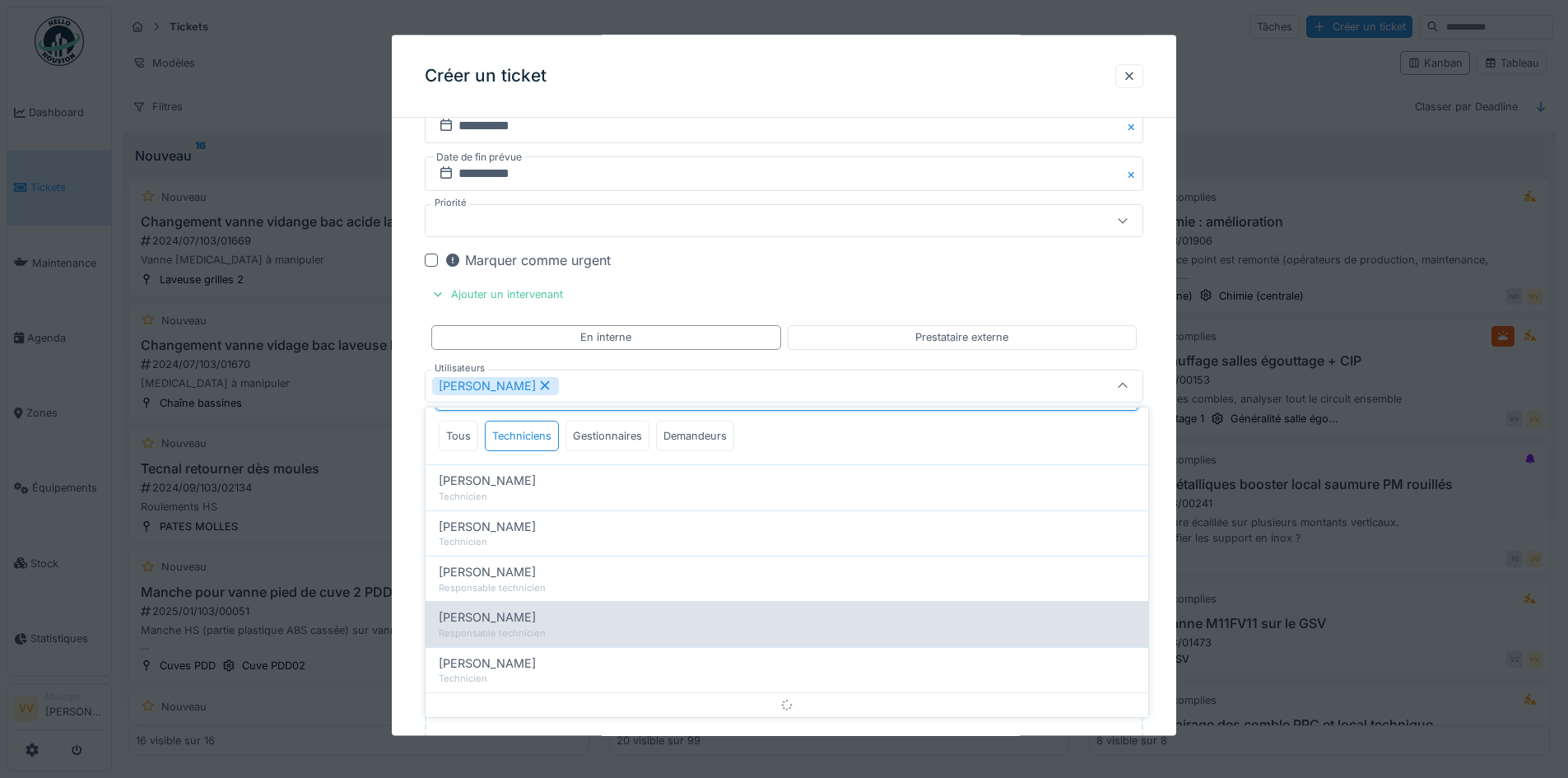
scroll to position [0, 0]
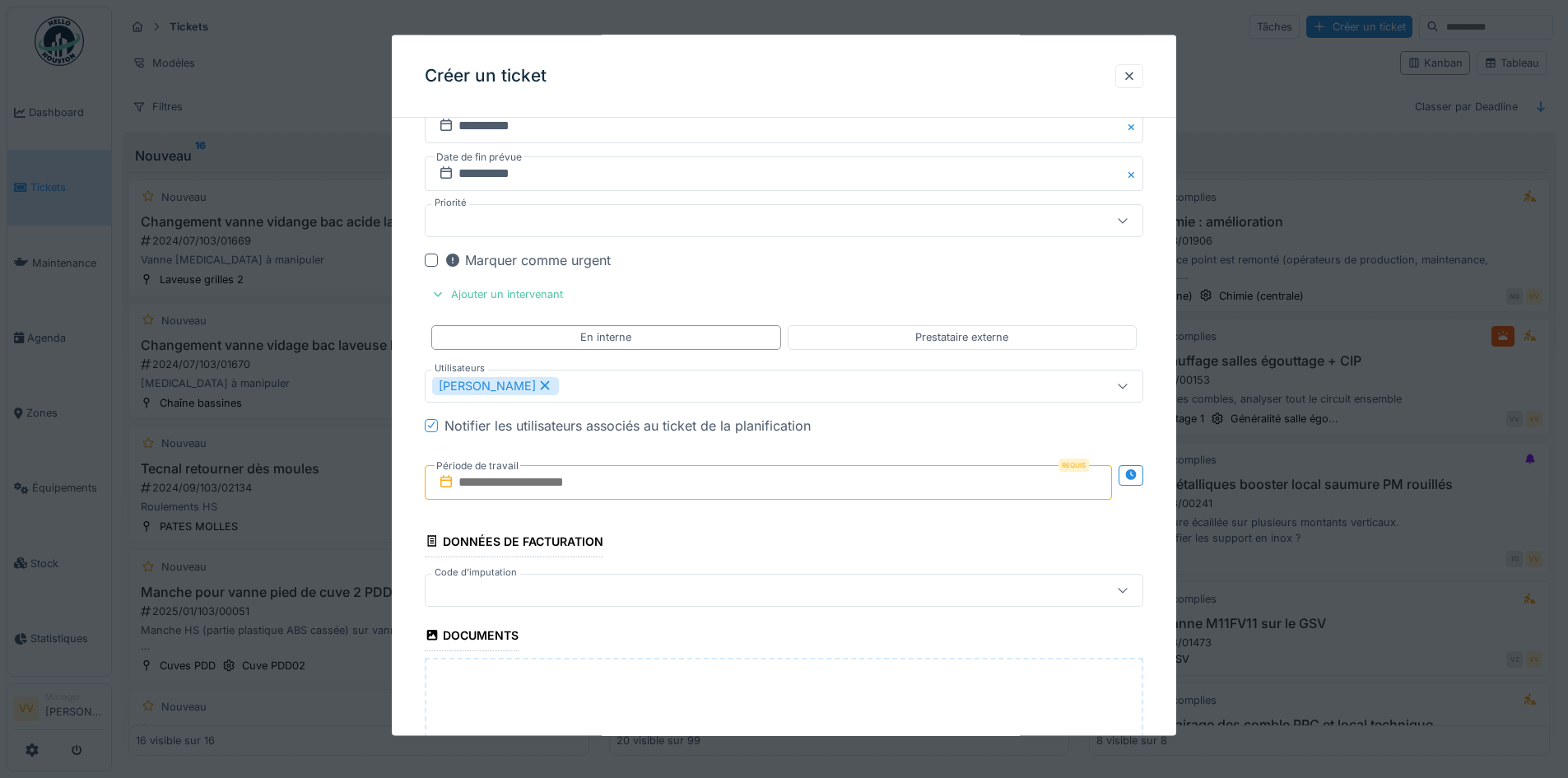
click at [822, 482] on input "text" at bounding box center [768, 482] width 687 height 35
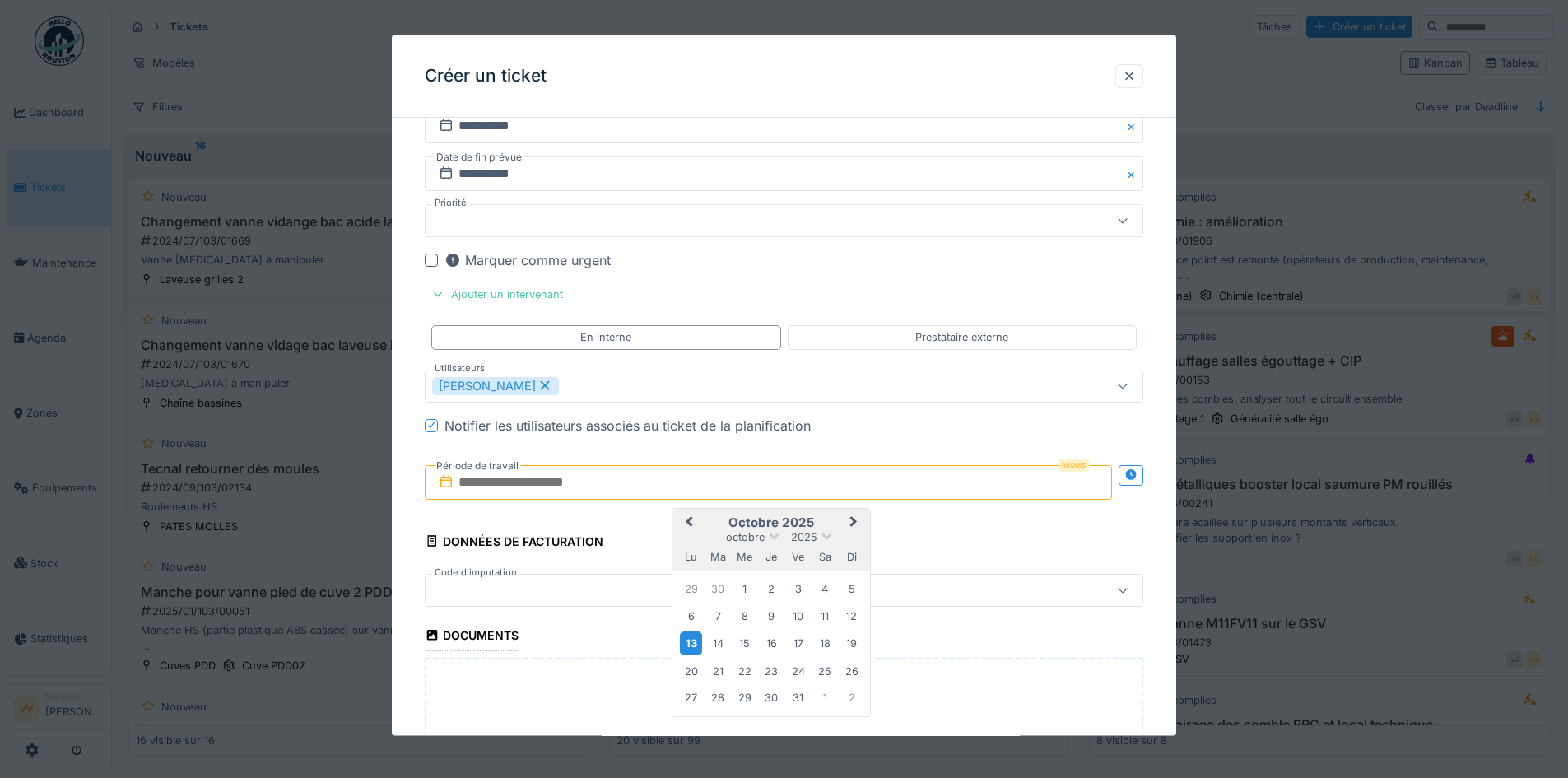
click at [690, 646] on div "13" at bounding box center [691, 643] width 22 height 24
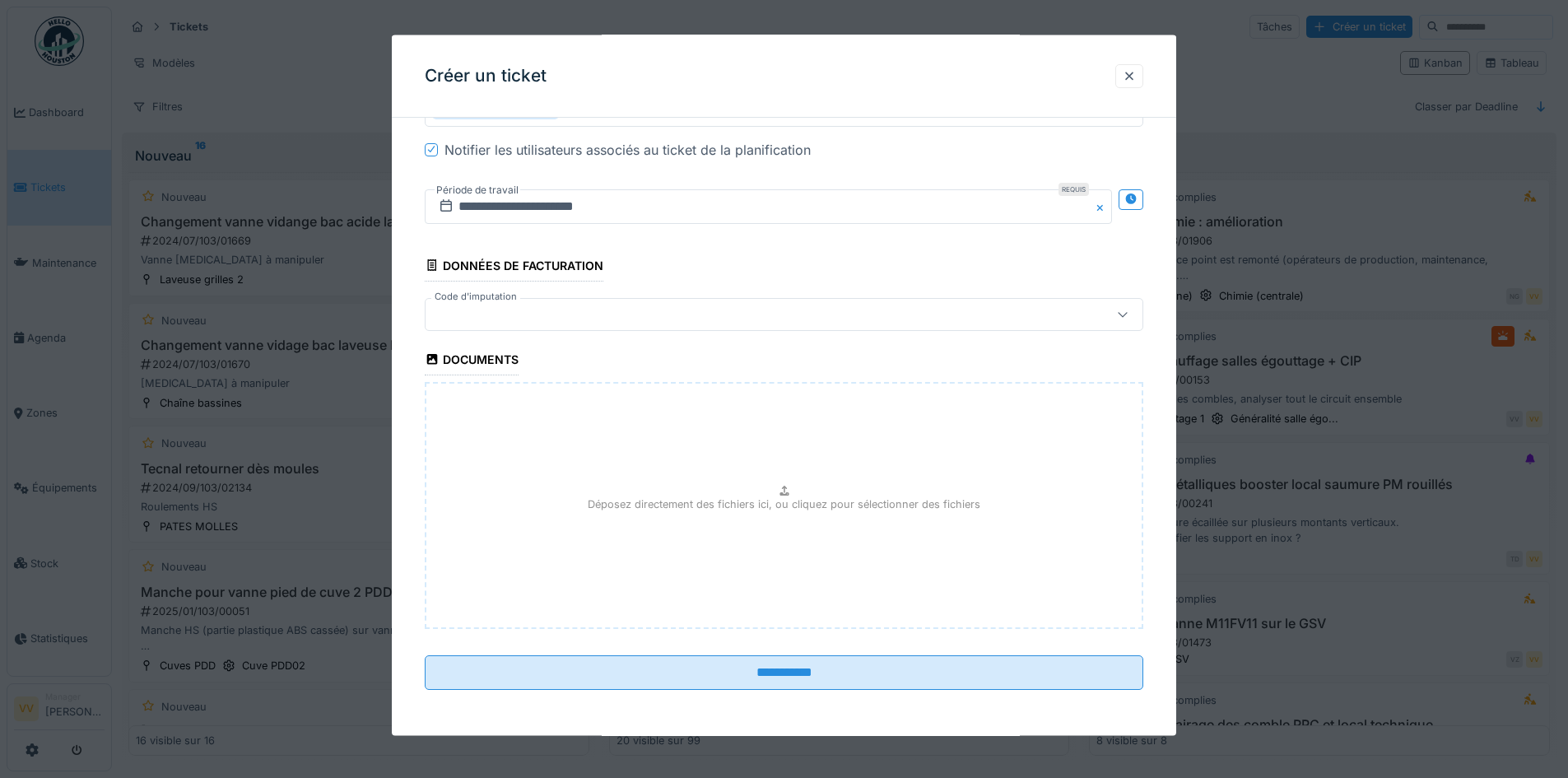
scroll to position [10, 0]
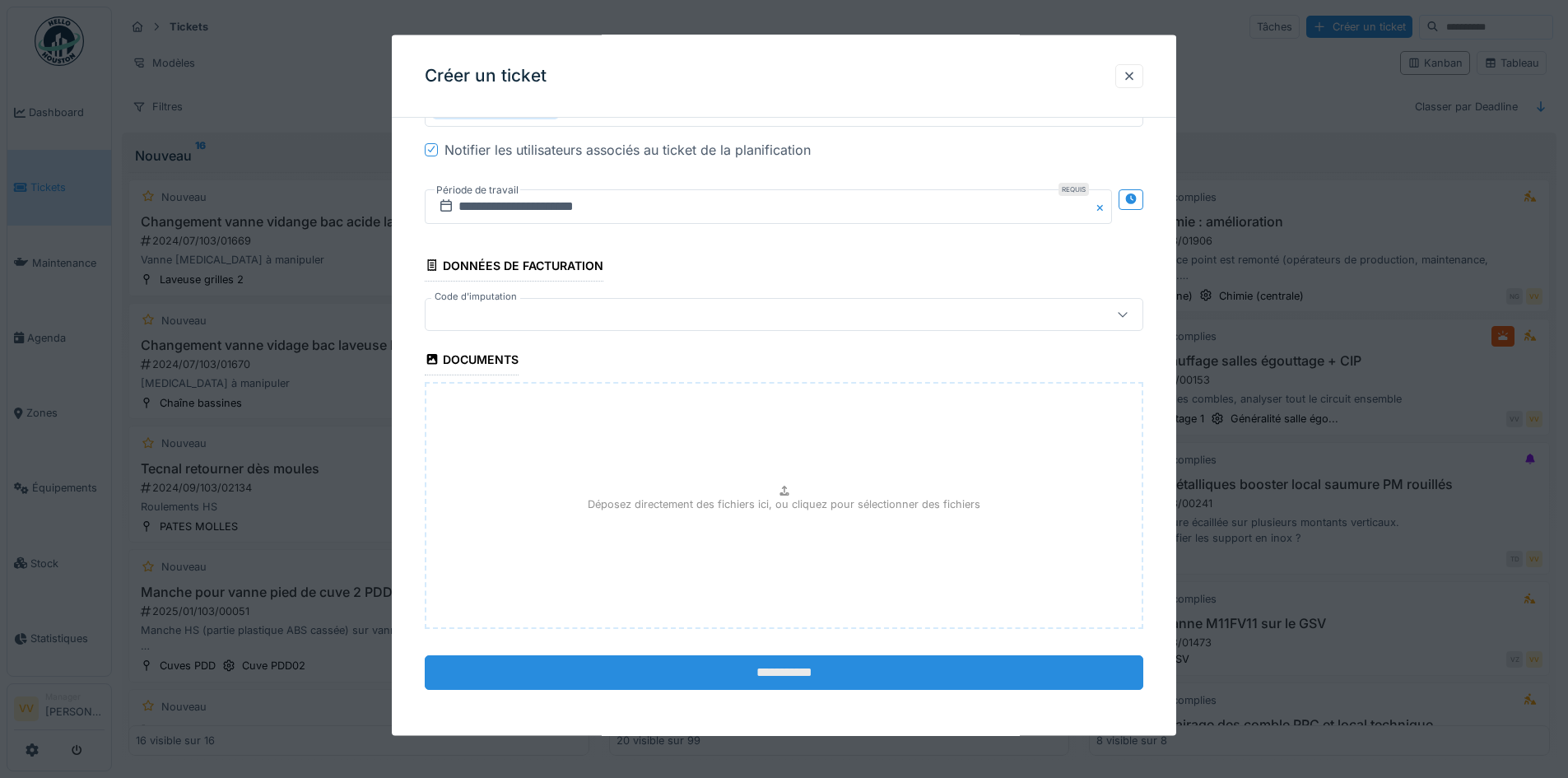
click at [779, 670] on input "**********" at bounding box center [784, 671] width 719 height 35
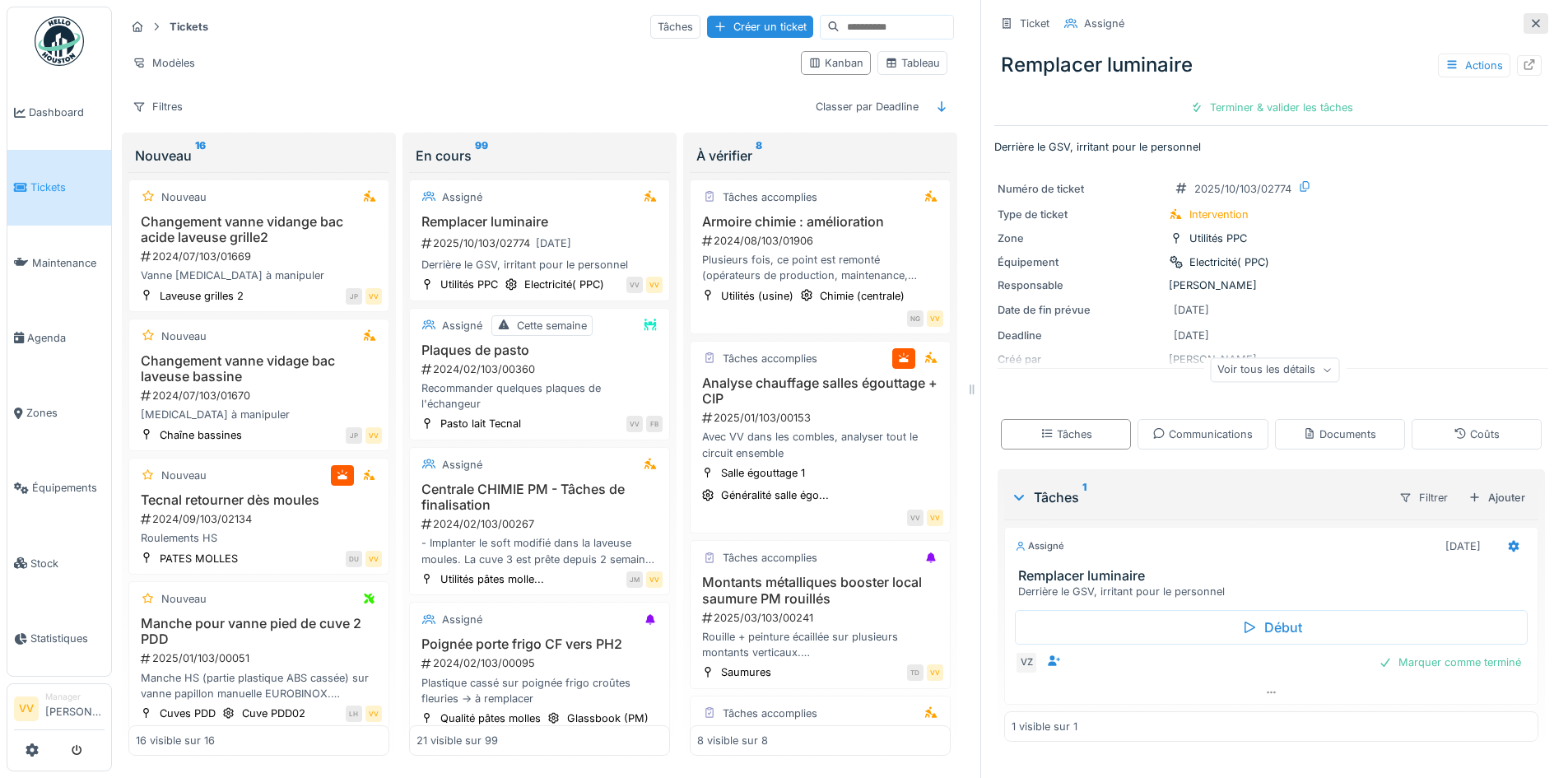
click at [1530, 18] on icon at bounding box center [1536, 24] width 13 height 11
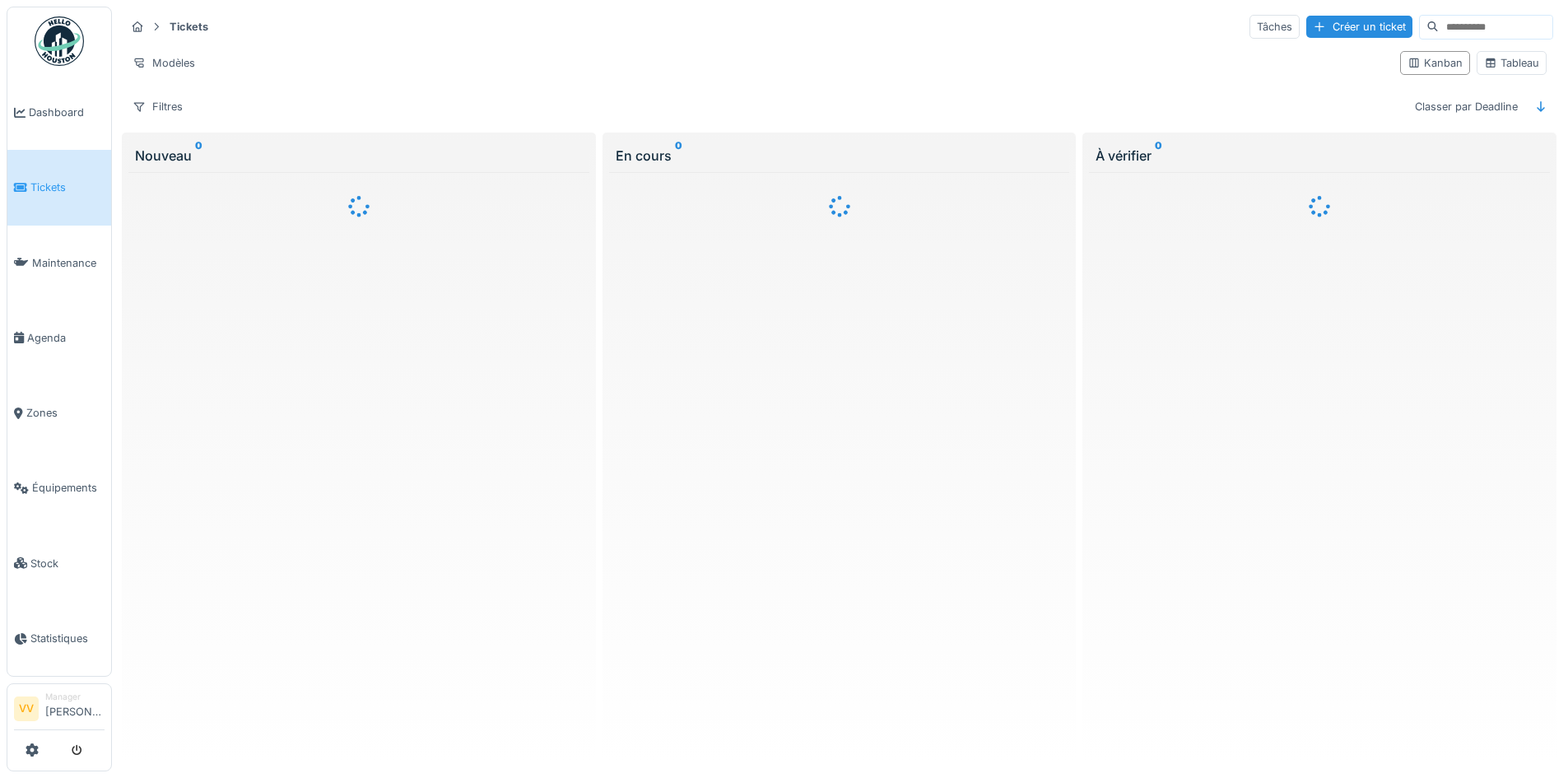
scroll to position [10, 0]
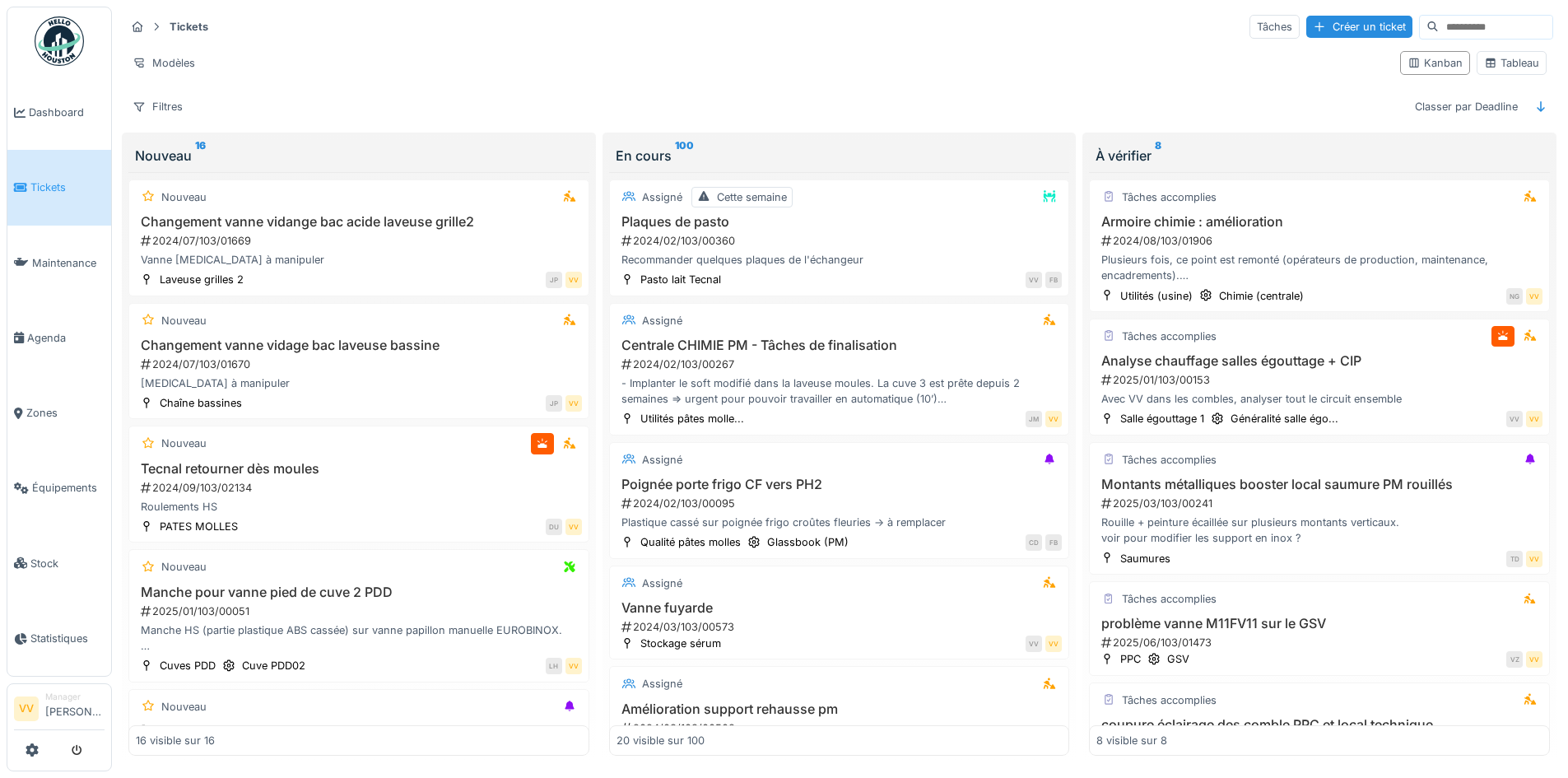
click at [10, 182] on link "Tickets" at bounding box center [59, 187] width 104 height 75
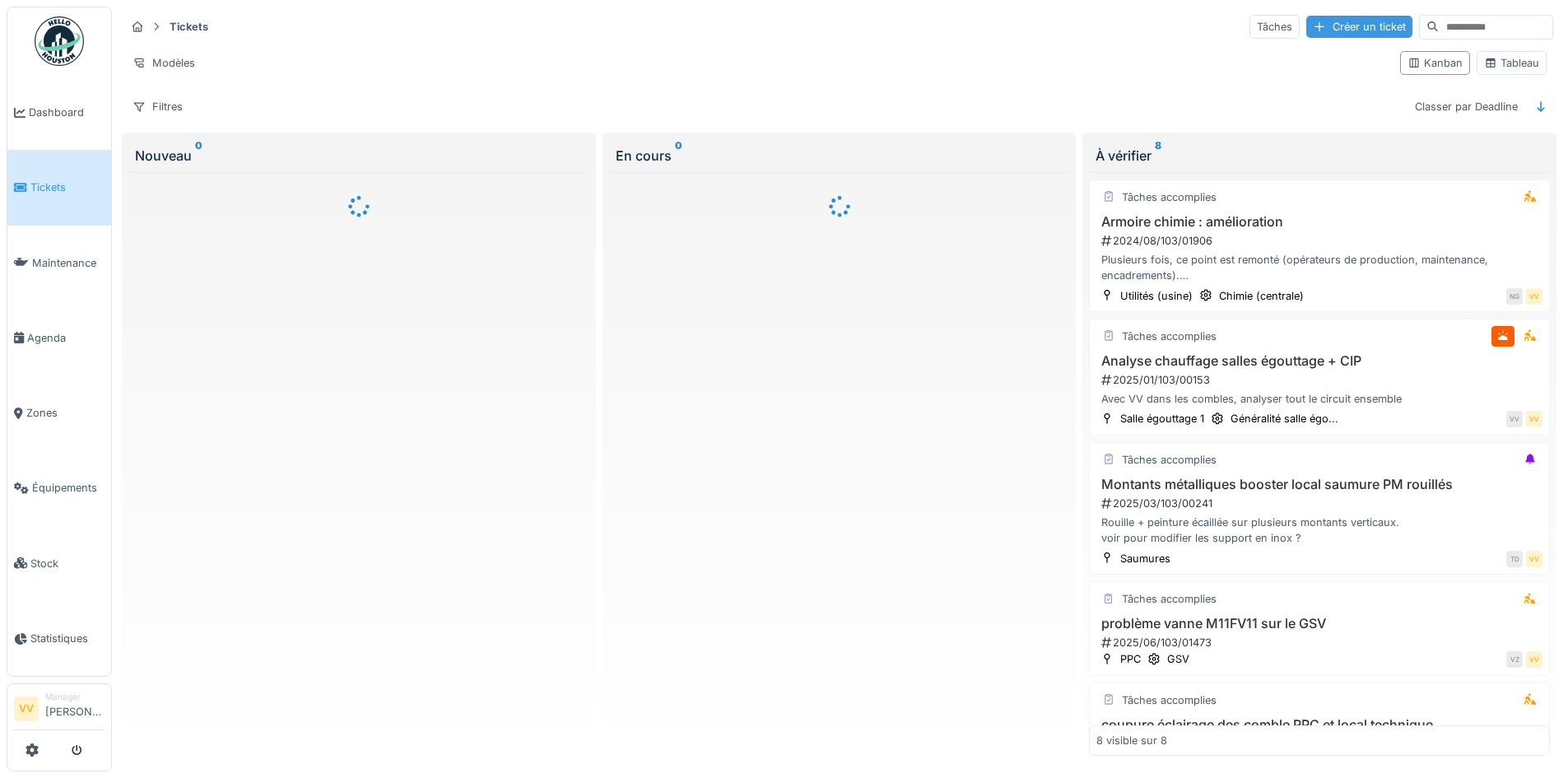
click at [1306, 32] on div "Créer un ticket" at bounding box center [1359, 26] width 106 height 22
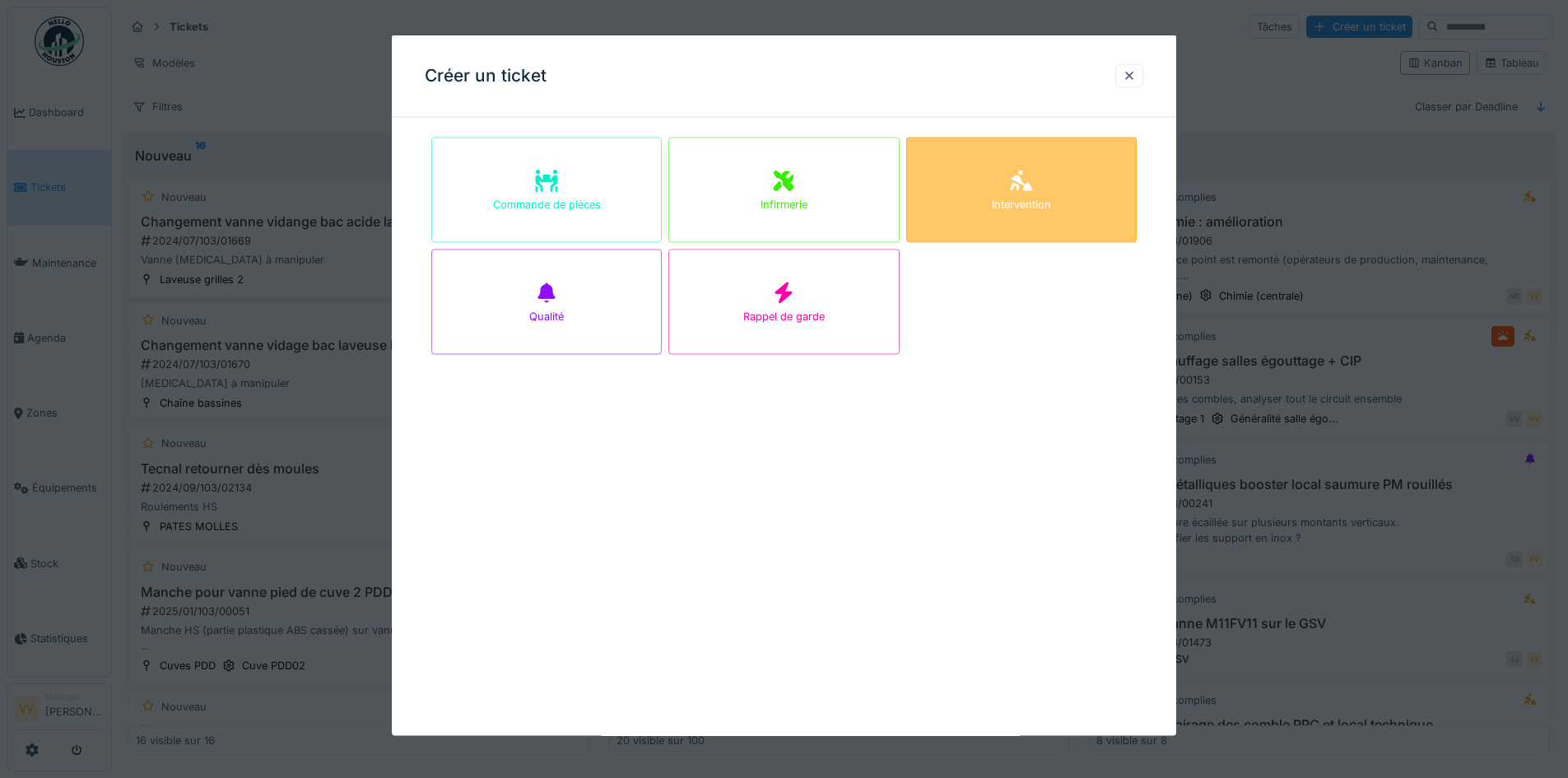
click at [1005, 191] on div "Intervention" at bounding box center [1021, 190] width 231 height 105
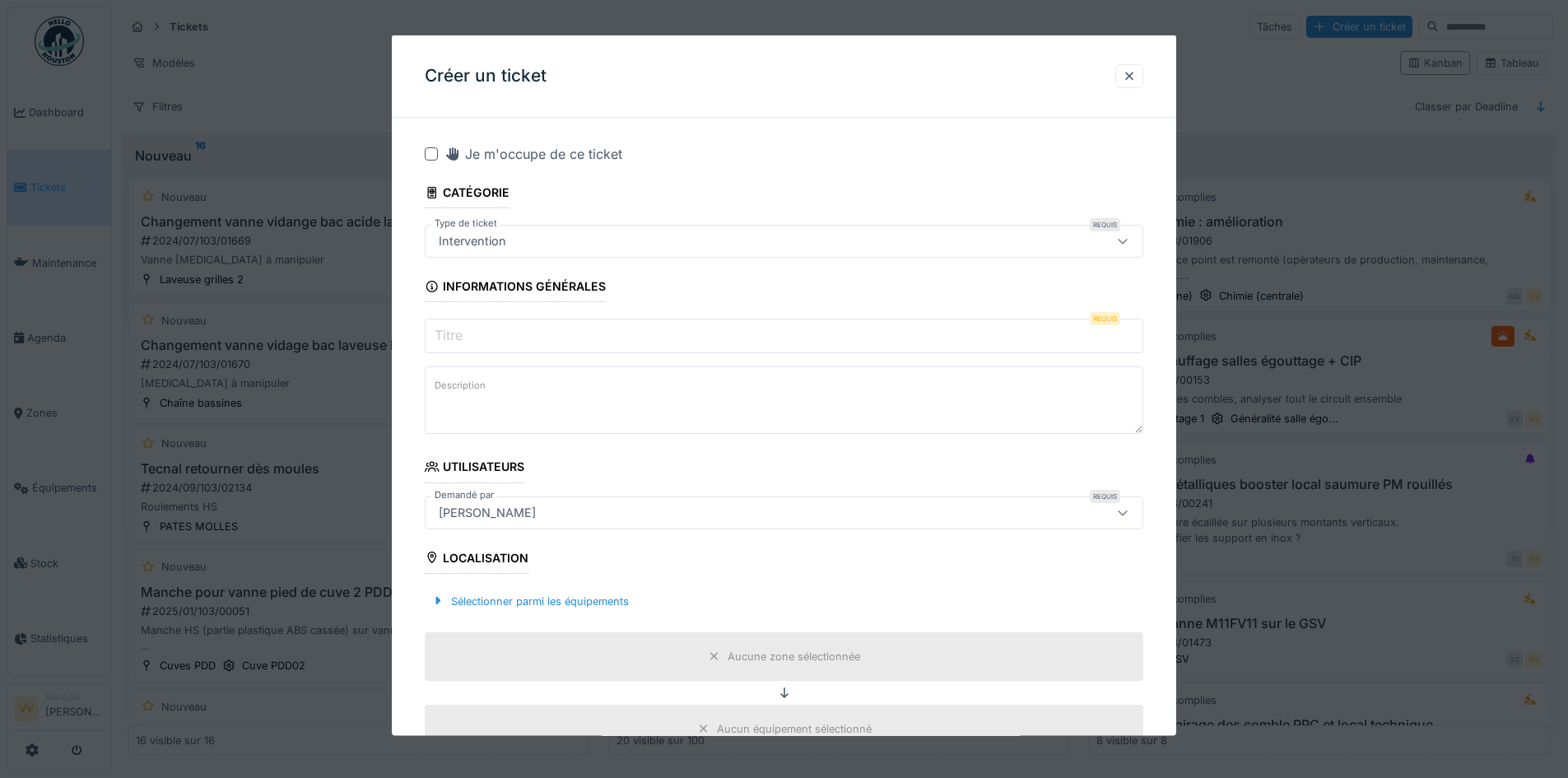
click at [566, 343] on input "Titre" at bounding box center [784, 336] width 719 height 35
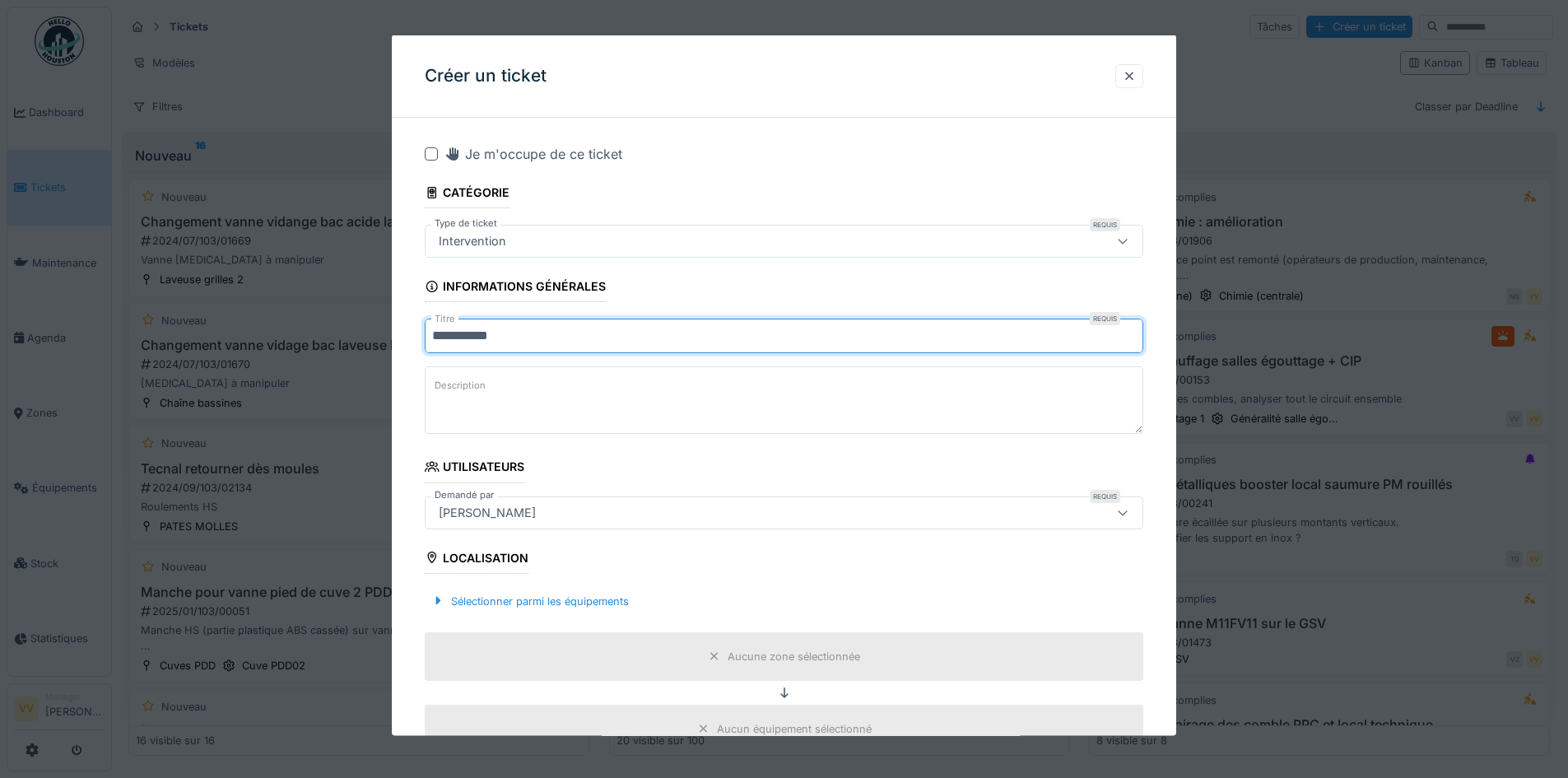
type input "**********"
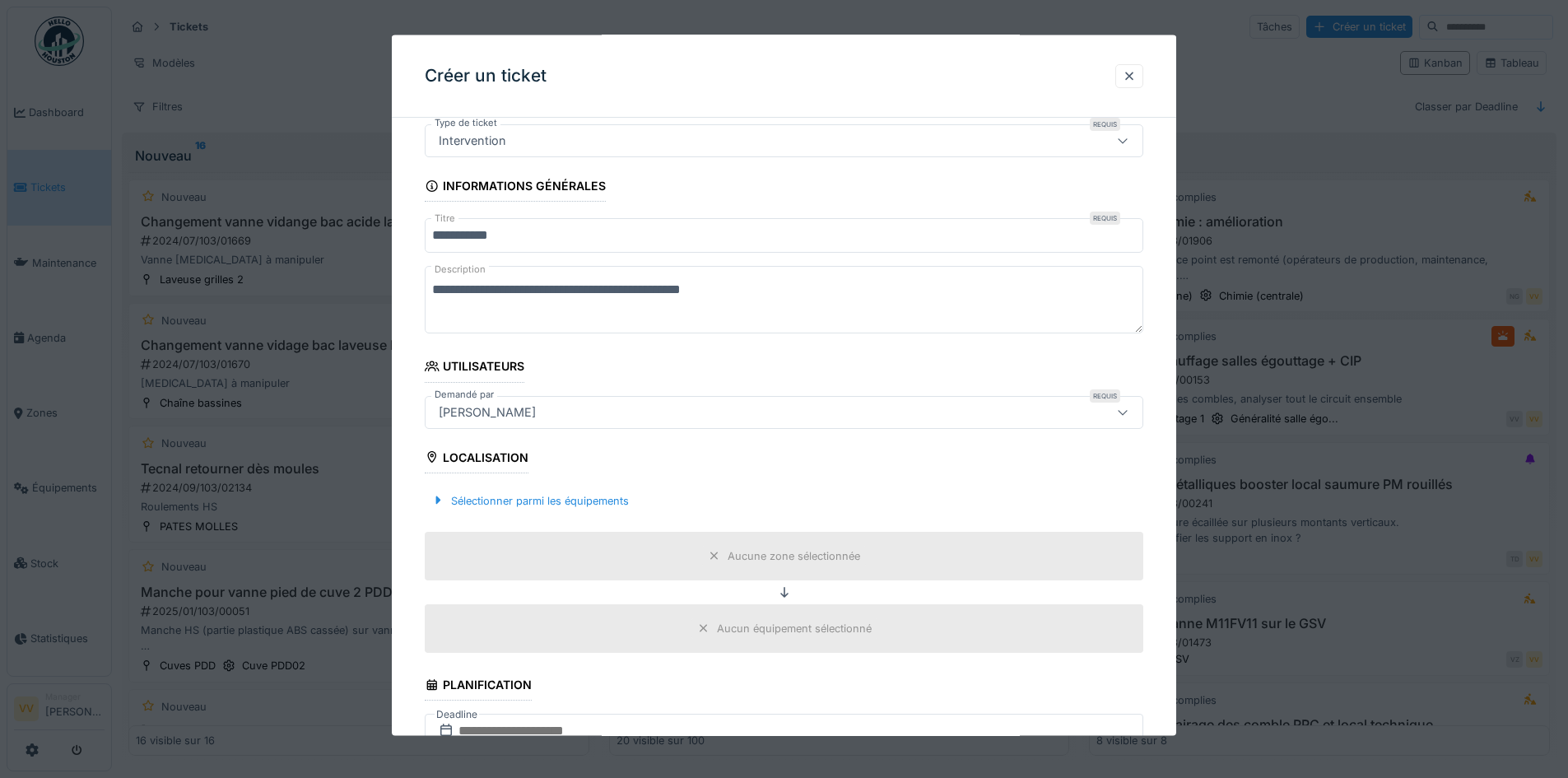
scroll to position [493, 0]
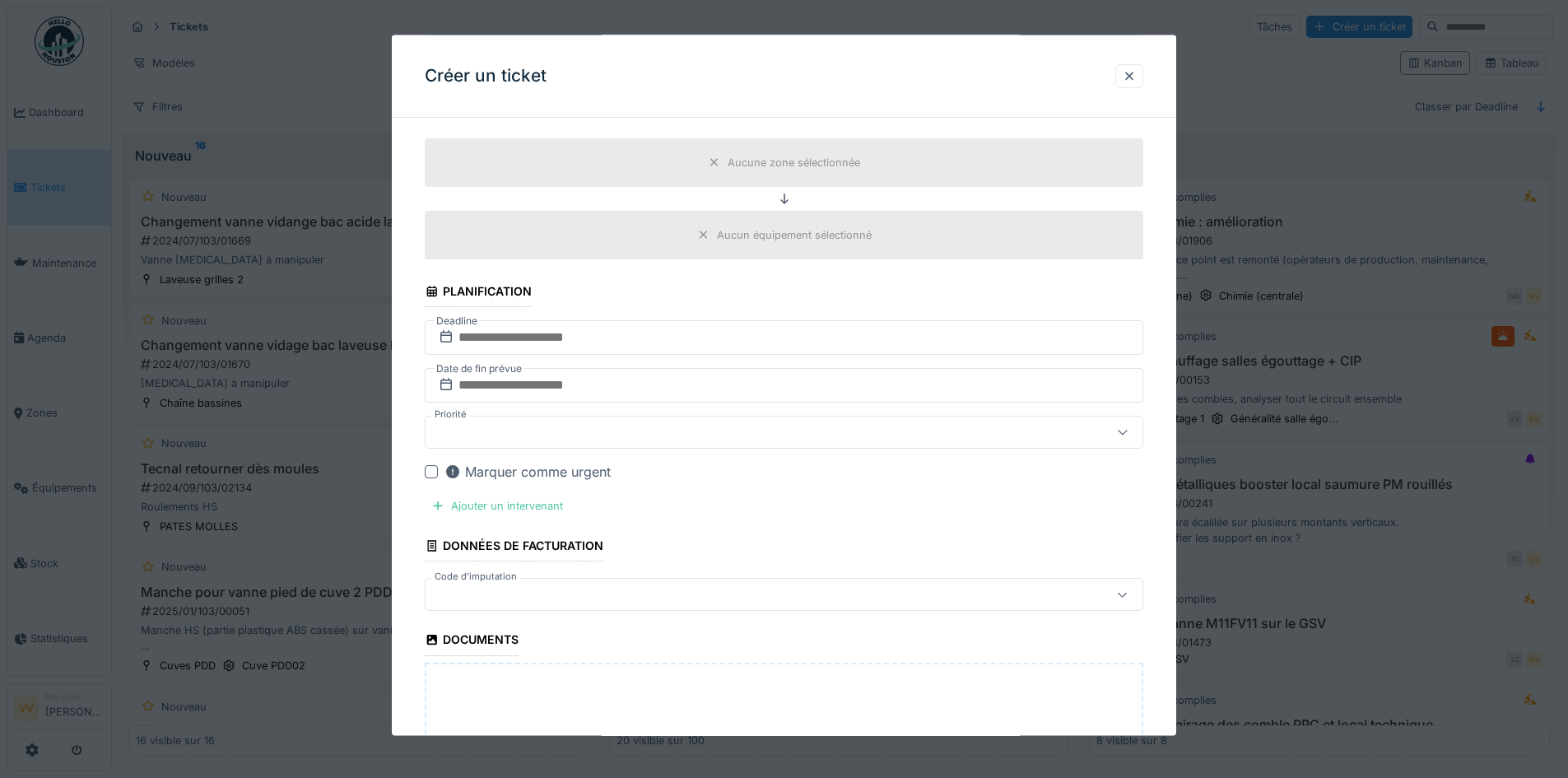
type textarea "**********"
click at [599, 335] on input "text" at bounding box center [784, 337] width 719 height 35
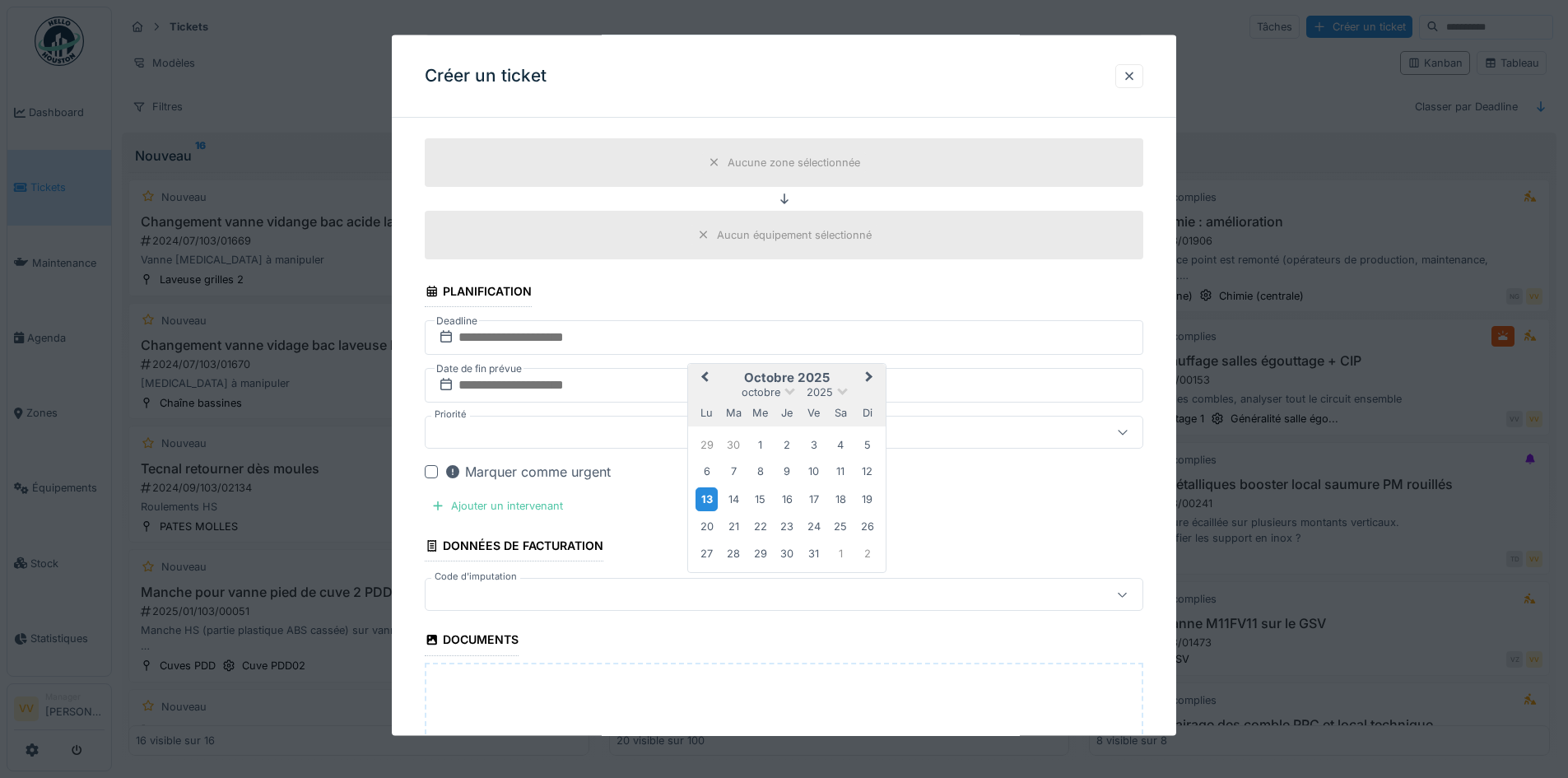
click at [707, 500] on div "13" at bounding box center [706, 498] width 22 height 24
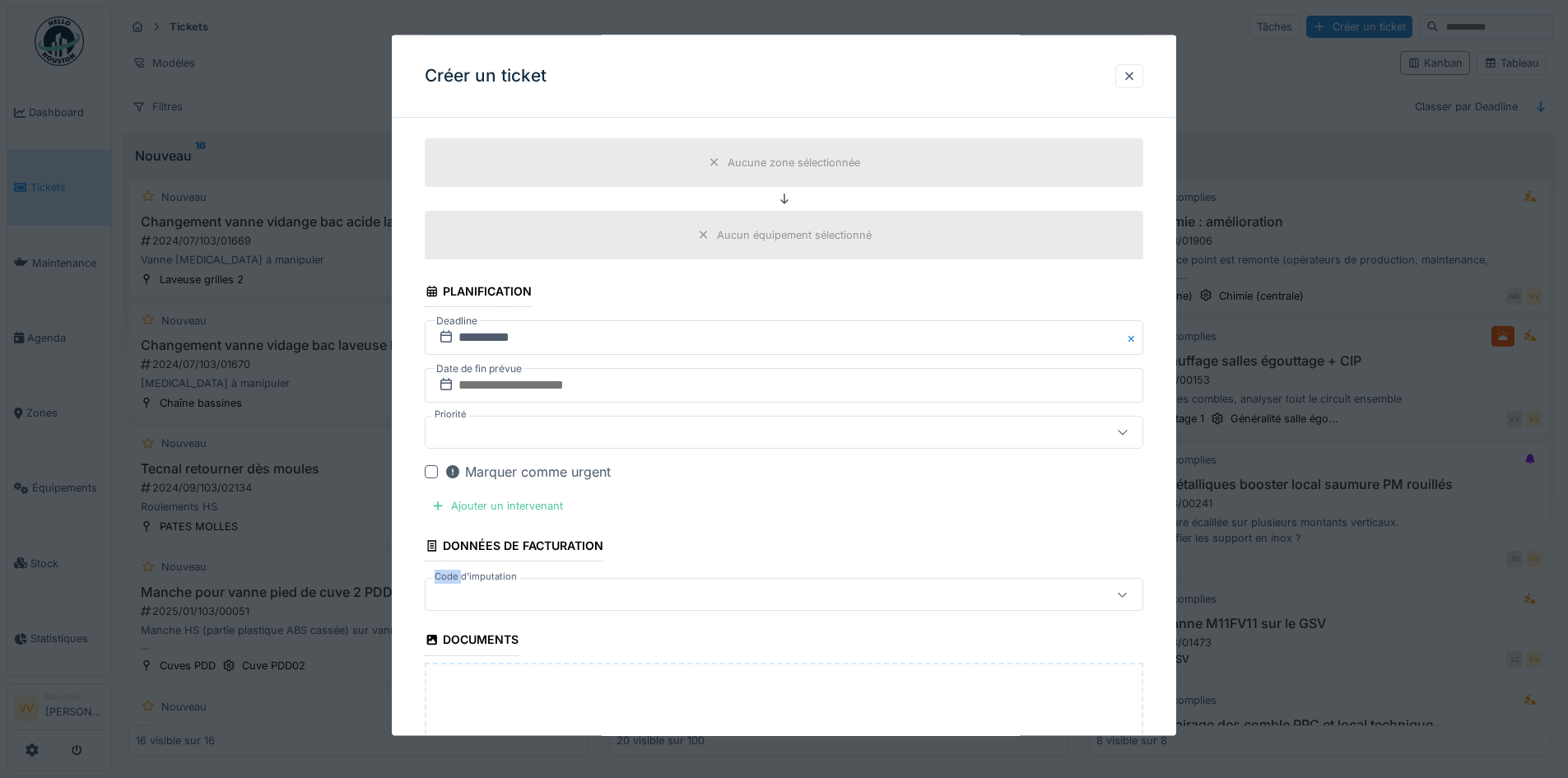
click at [707, 500] on fieldset "**********" at bounding box center [784, 310] width 719 height 1346
click at [712, 395] on input "text" at bounding box center [784, 385] width 719 height 35
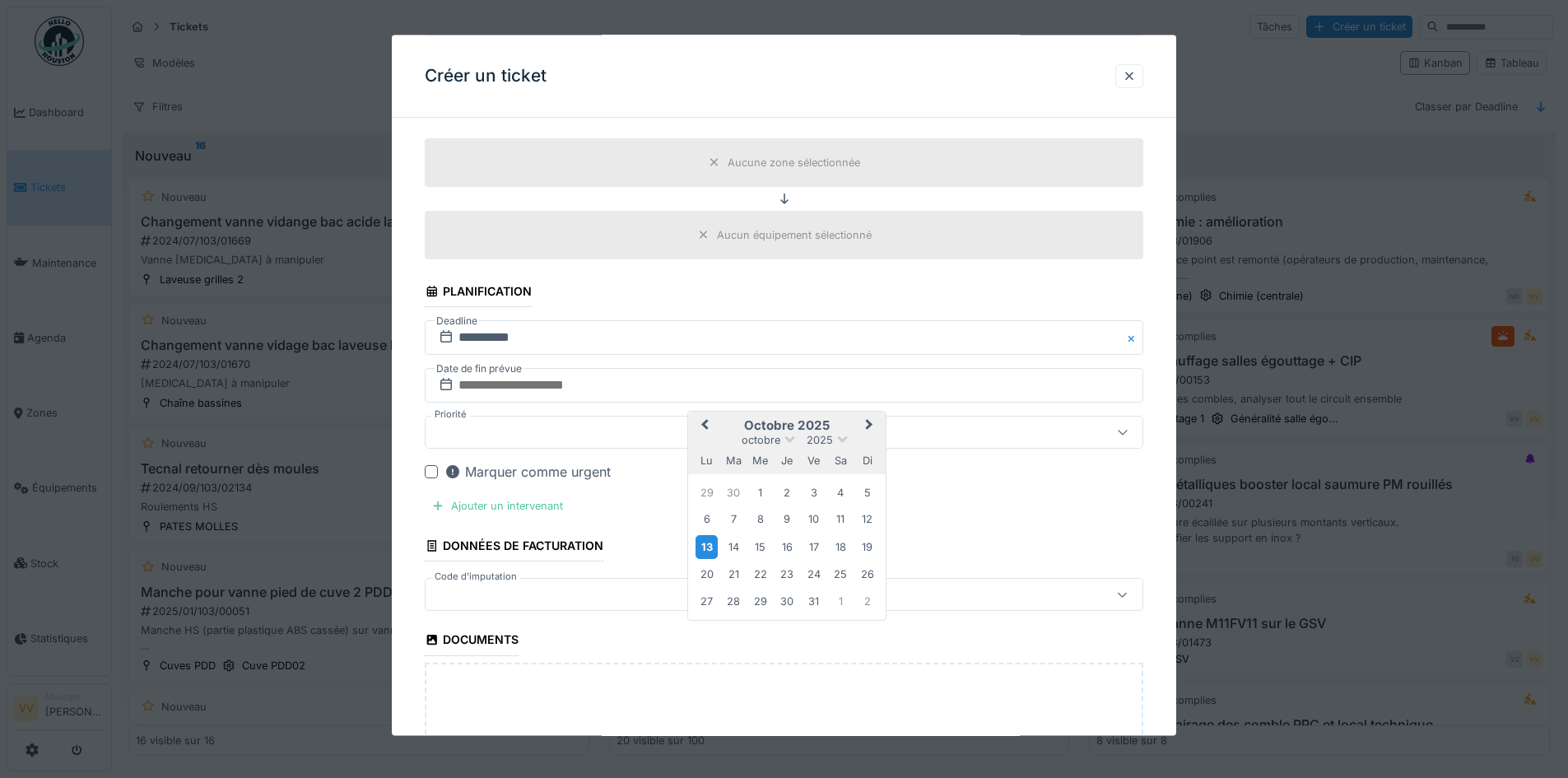
click at [709, 546] on div "13" at bounding box center [706, 546] width 22 height 24
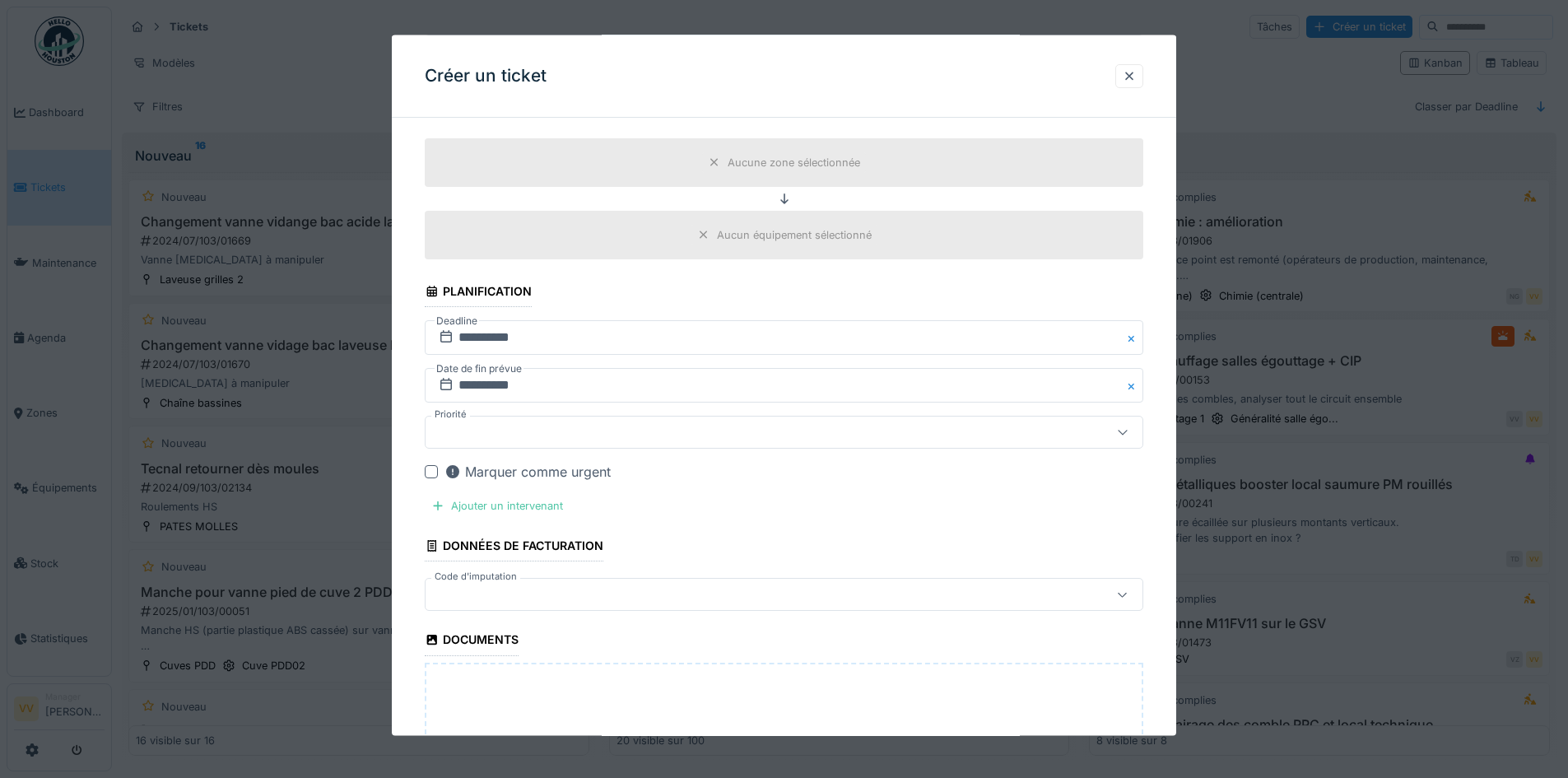
click at [836, 512] on fieldset "**********" at bounding box center [784, 310] width 719 height 1346
click at [727, 419] on div at bounding box center [784, 432] width 719 height 33
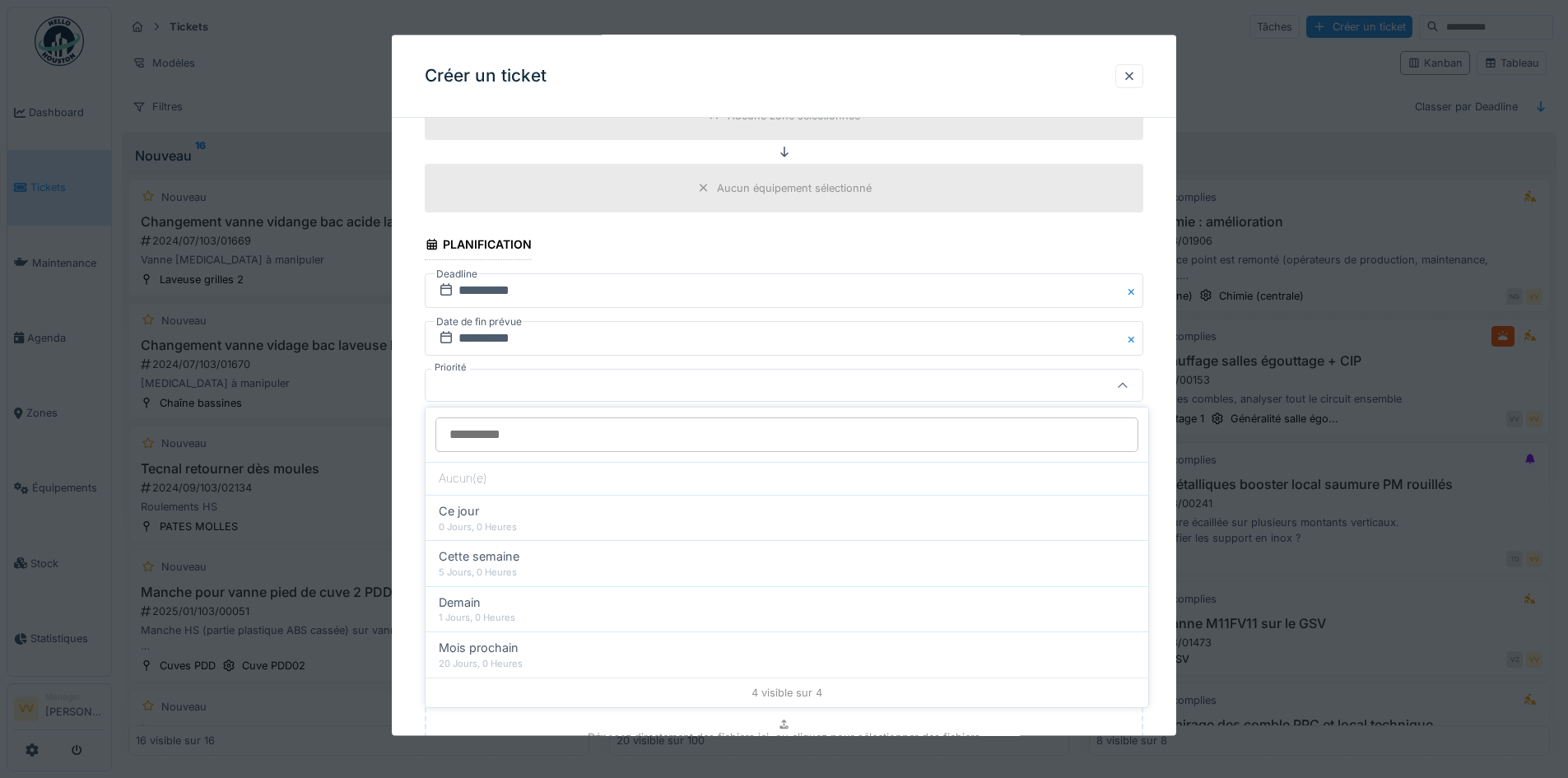
click at [603, 523] on div "0 Jours, 0 Heures" at bounding box center [786, 526] width 696 height 14
type input "**"
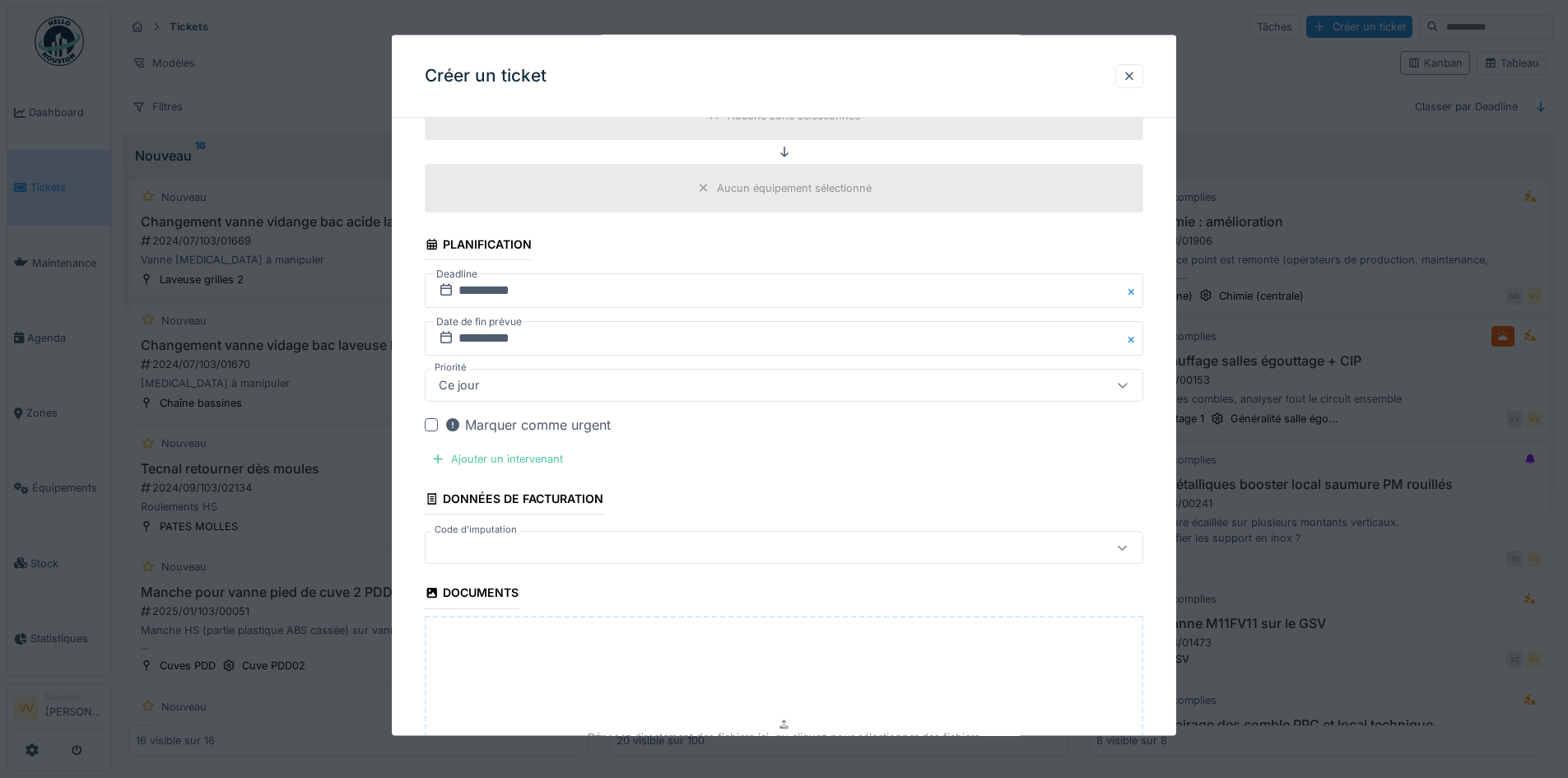
click at [849, 458] on fieldset "**********" at bounding box center [784, 264] width 719 height 1346
click at [435, 427] on div at bounding box center [431, 424] width 13 height 13
click at [439, 459] on div at bounding box center [438, 458] width 13 height 16
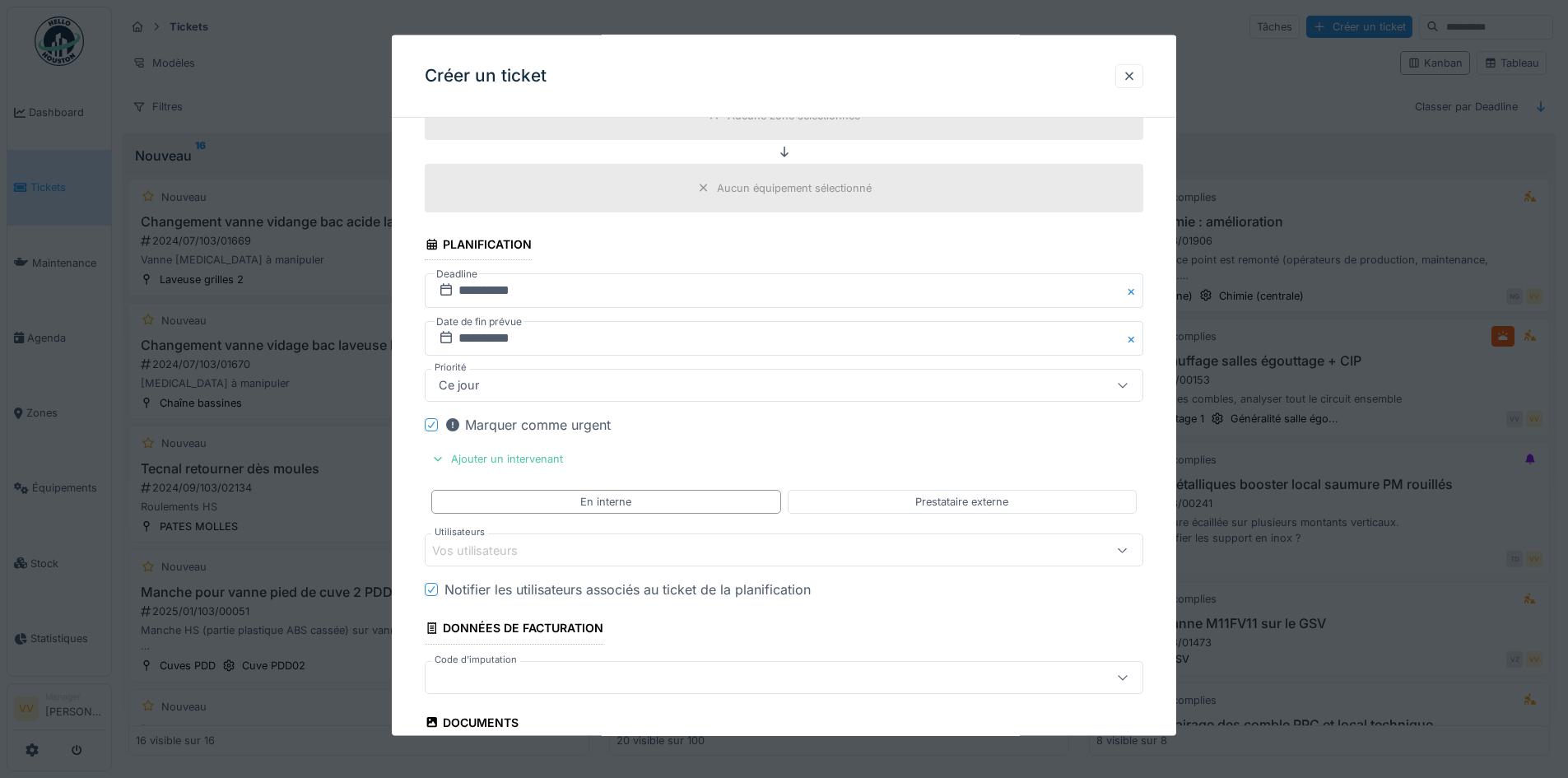
click at [672, 538] on div "Vos utilisateurs" at bounding box center [784, 550] width 719 height 33
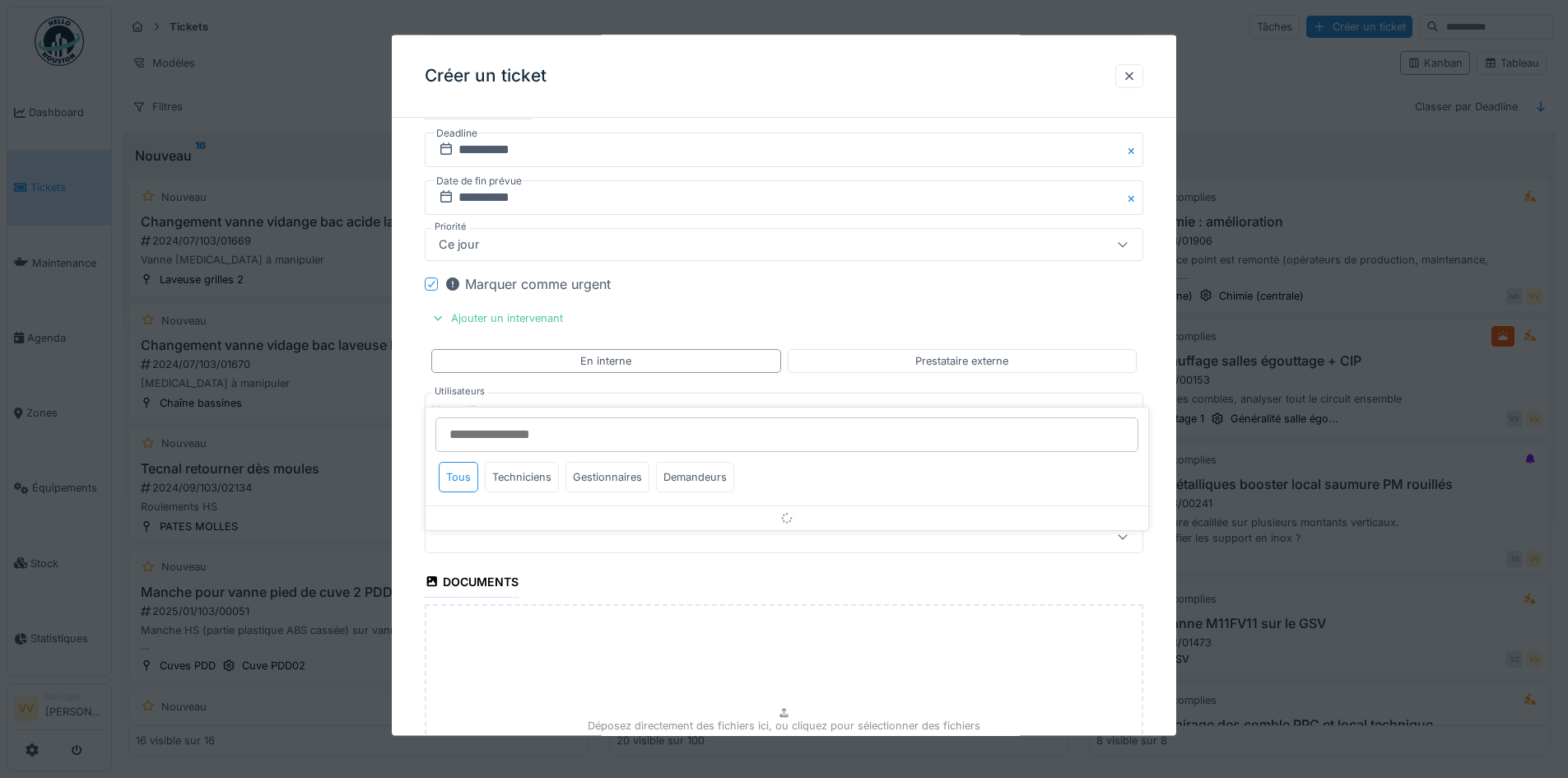
scroll to position [705, 0]
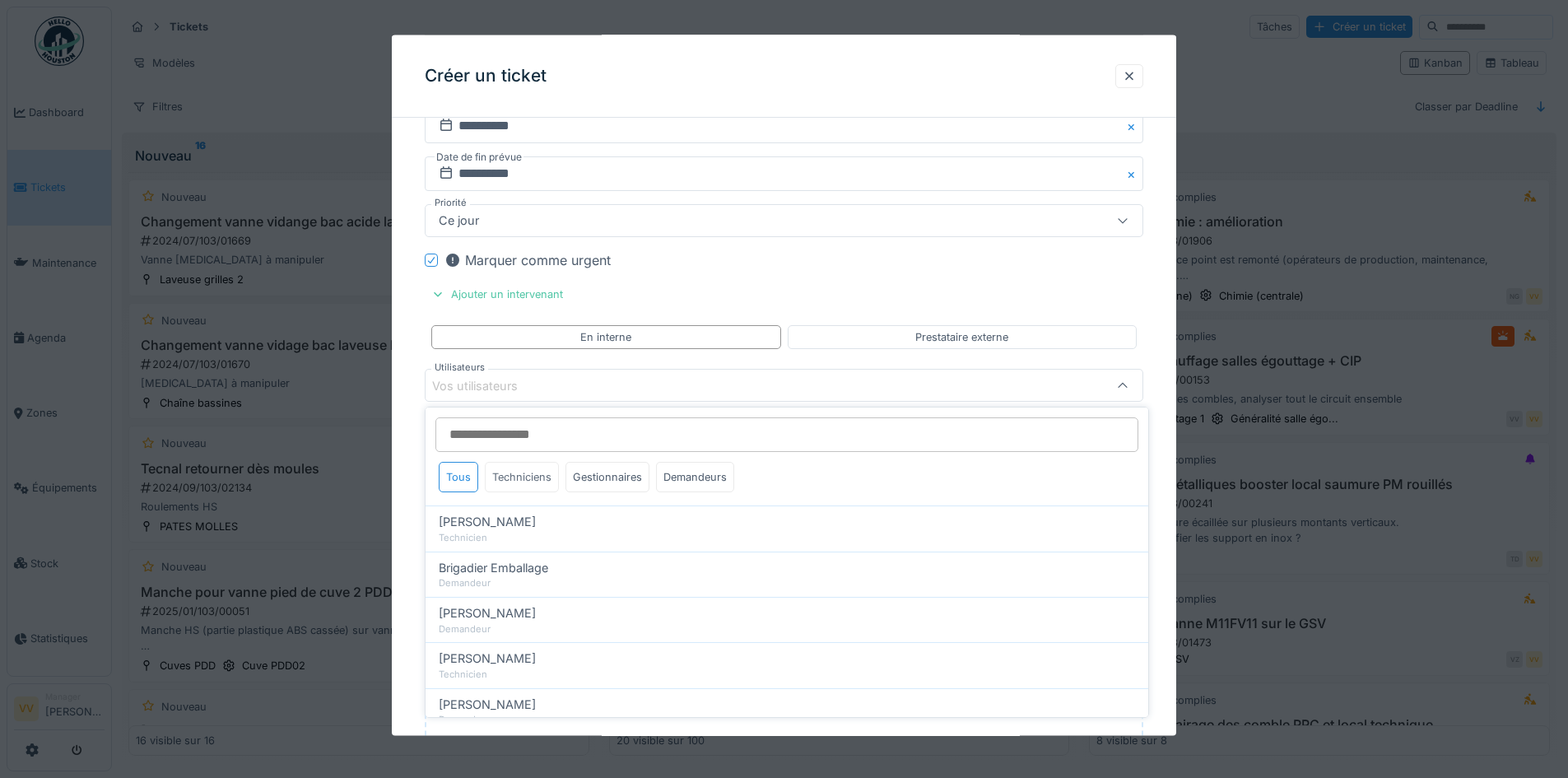
click at [518, 470] on div "Techniciens" at bounding box center [521, 476] width 74 height 30
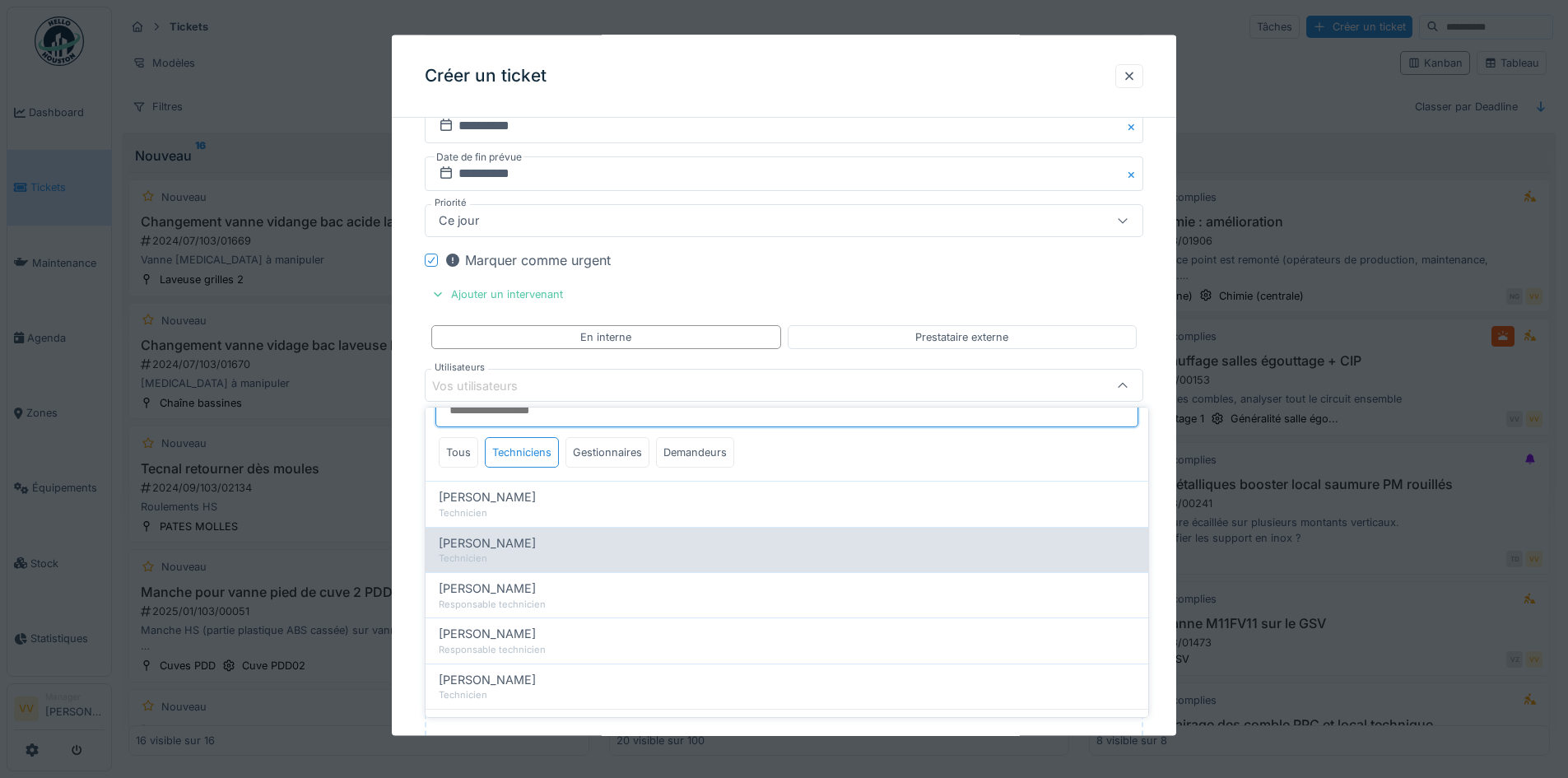
scroll to position [47, 0]
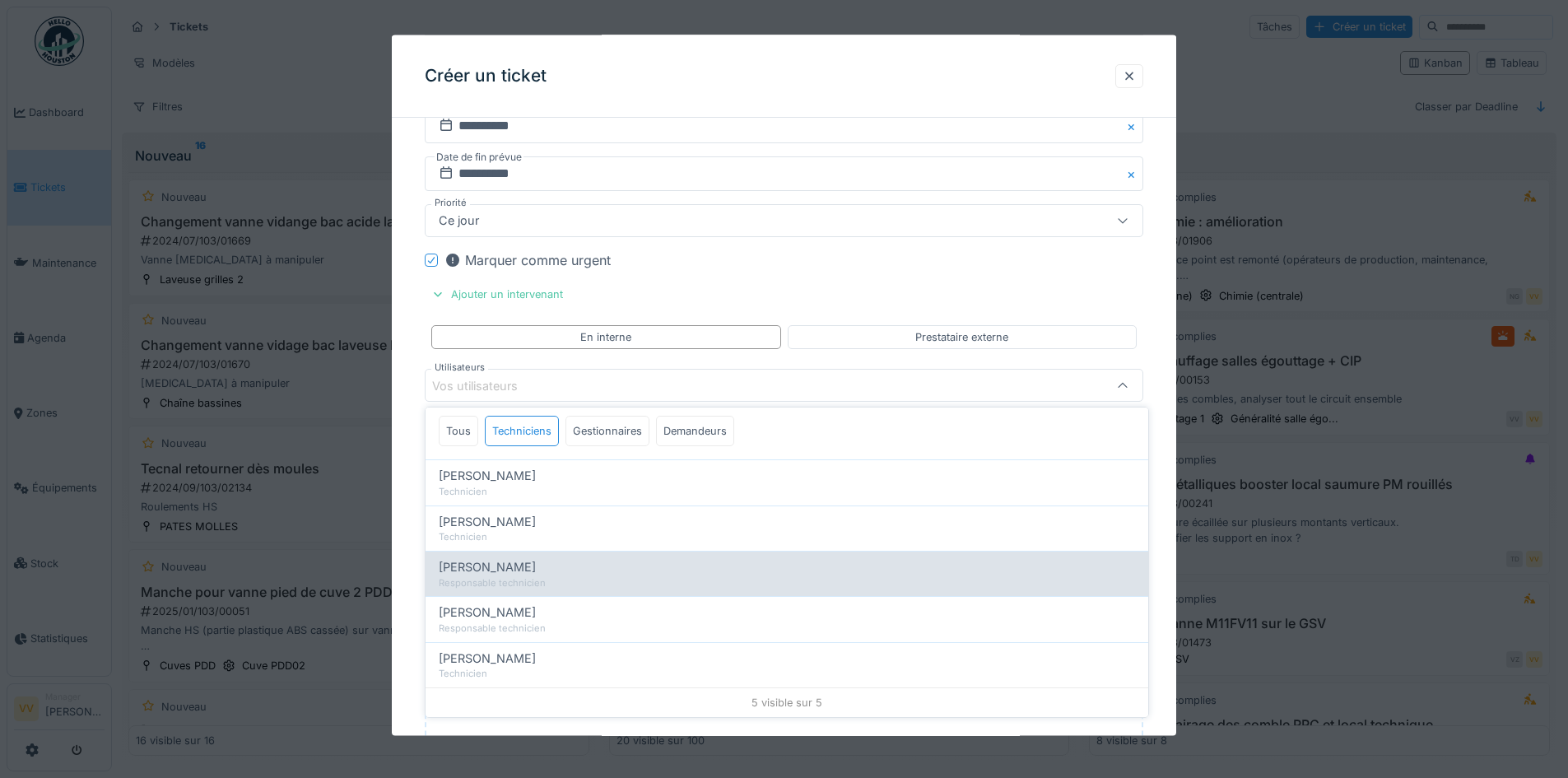
click at [566, 560] on div "[PERSON_NAME]" at bounding box center [786, 567] width 696 height 18
type input "****"
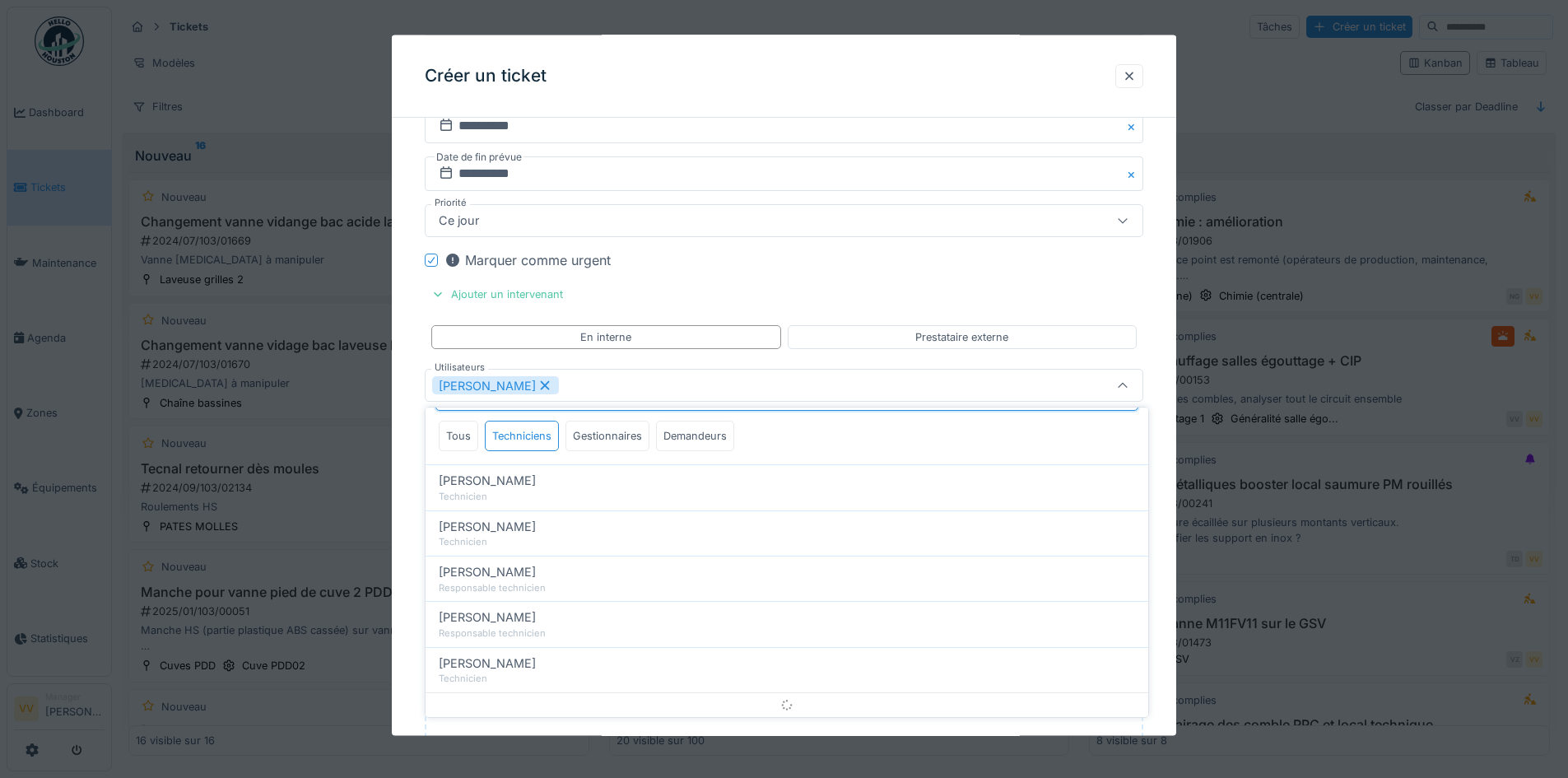
scroll to position [0, 0]
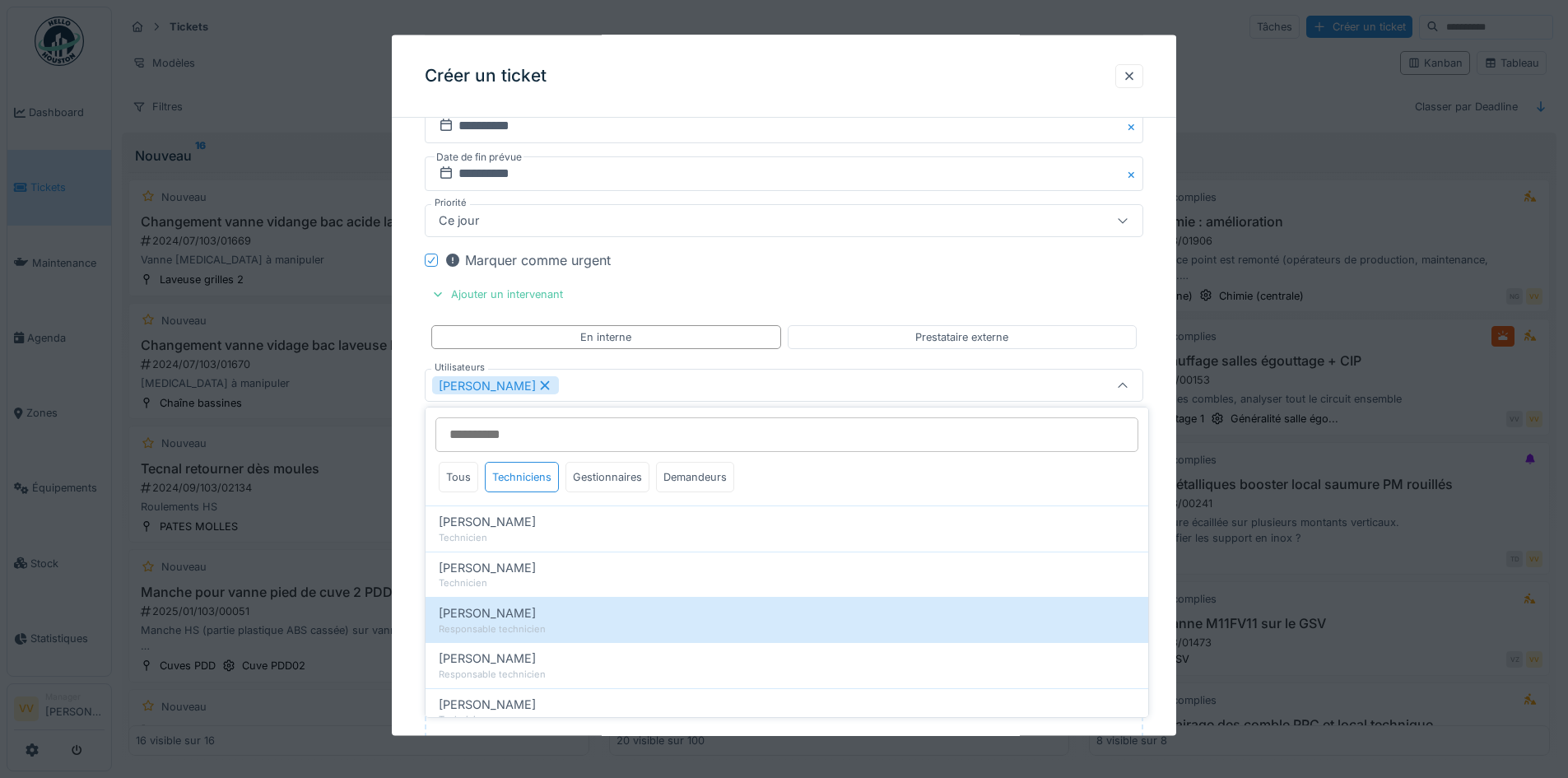
click at [884, 249] on fieldset "**********" at bounding box center [784, 202] width 719 height 1553
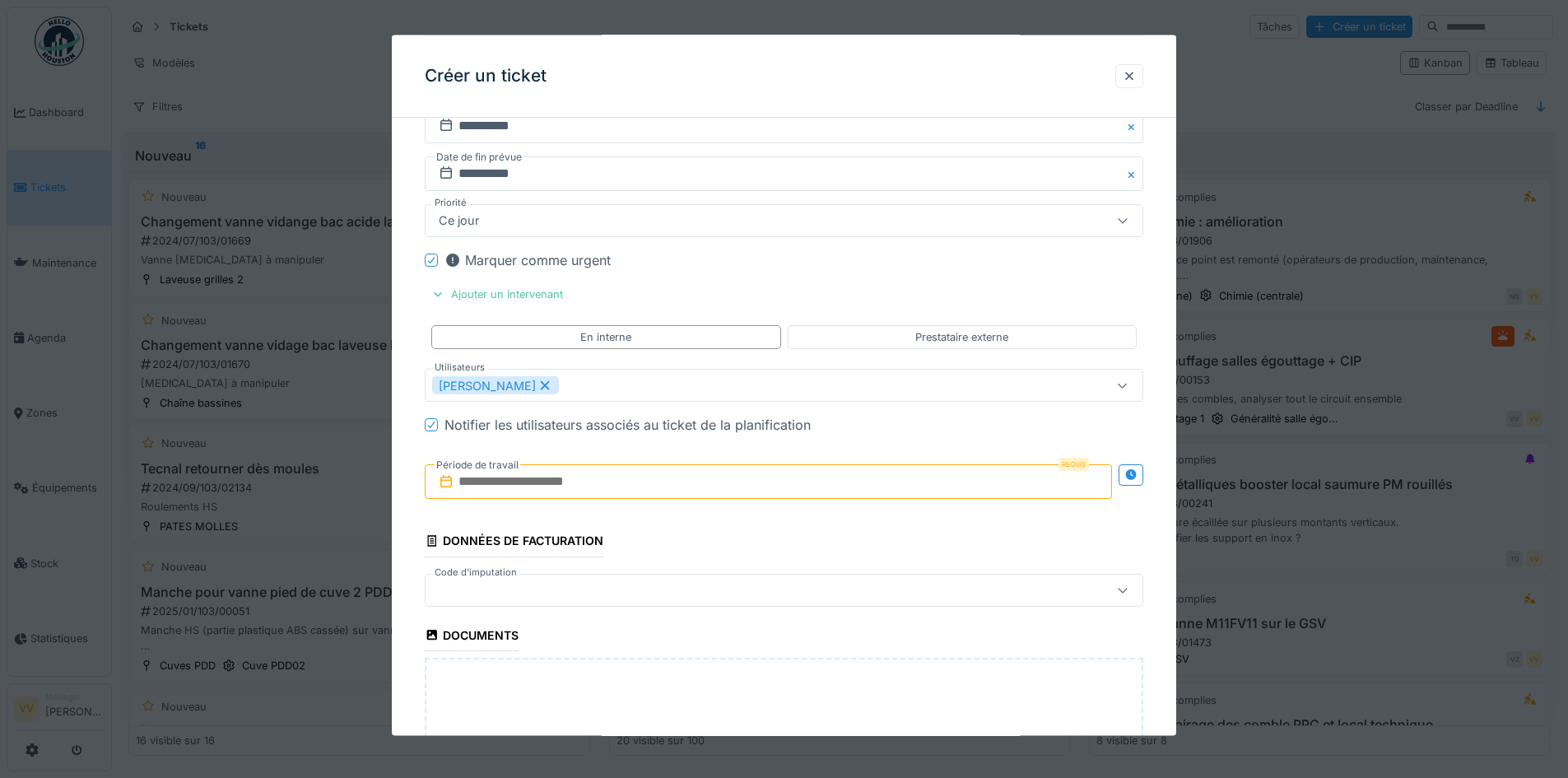
click at [697, 476] on input "text" at bounding box center [768, 482] width 687 height 35
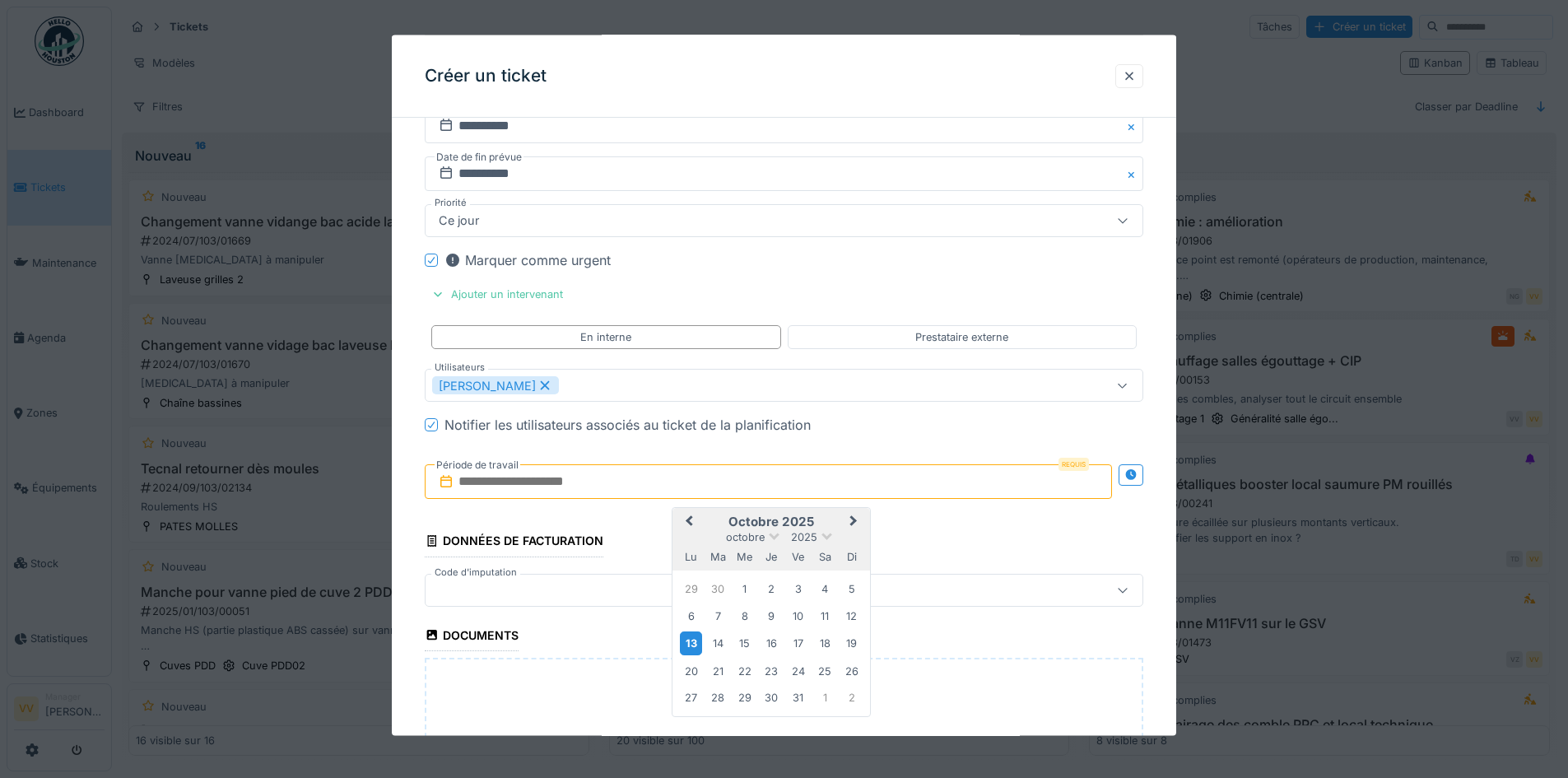
click at [692, 641] on div "13" at bounding box center [691, 643] width 22 height 24
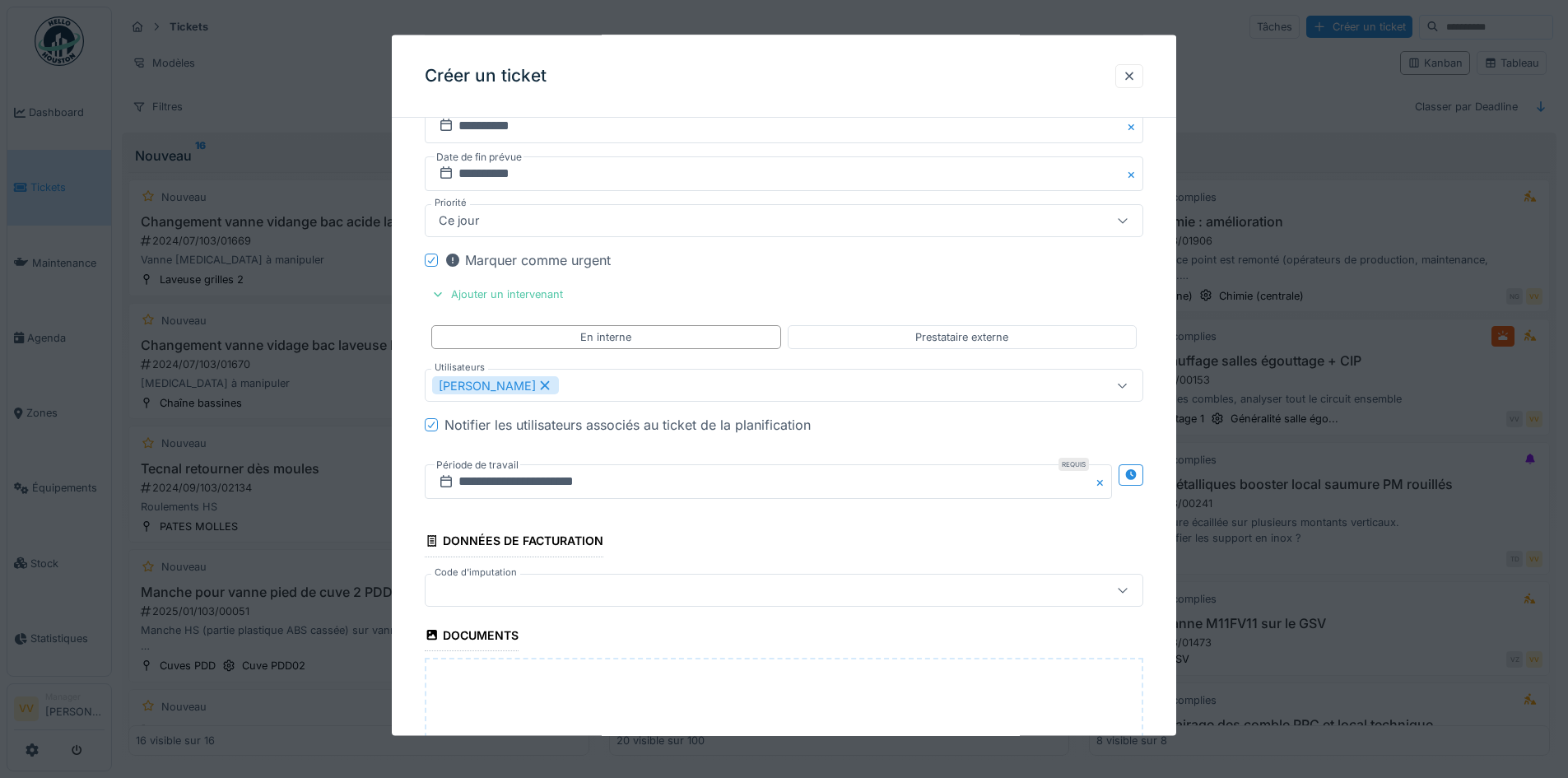
click at [743, 510] on div "**********" at bounding box center [784, 481] width 719 height 61
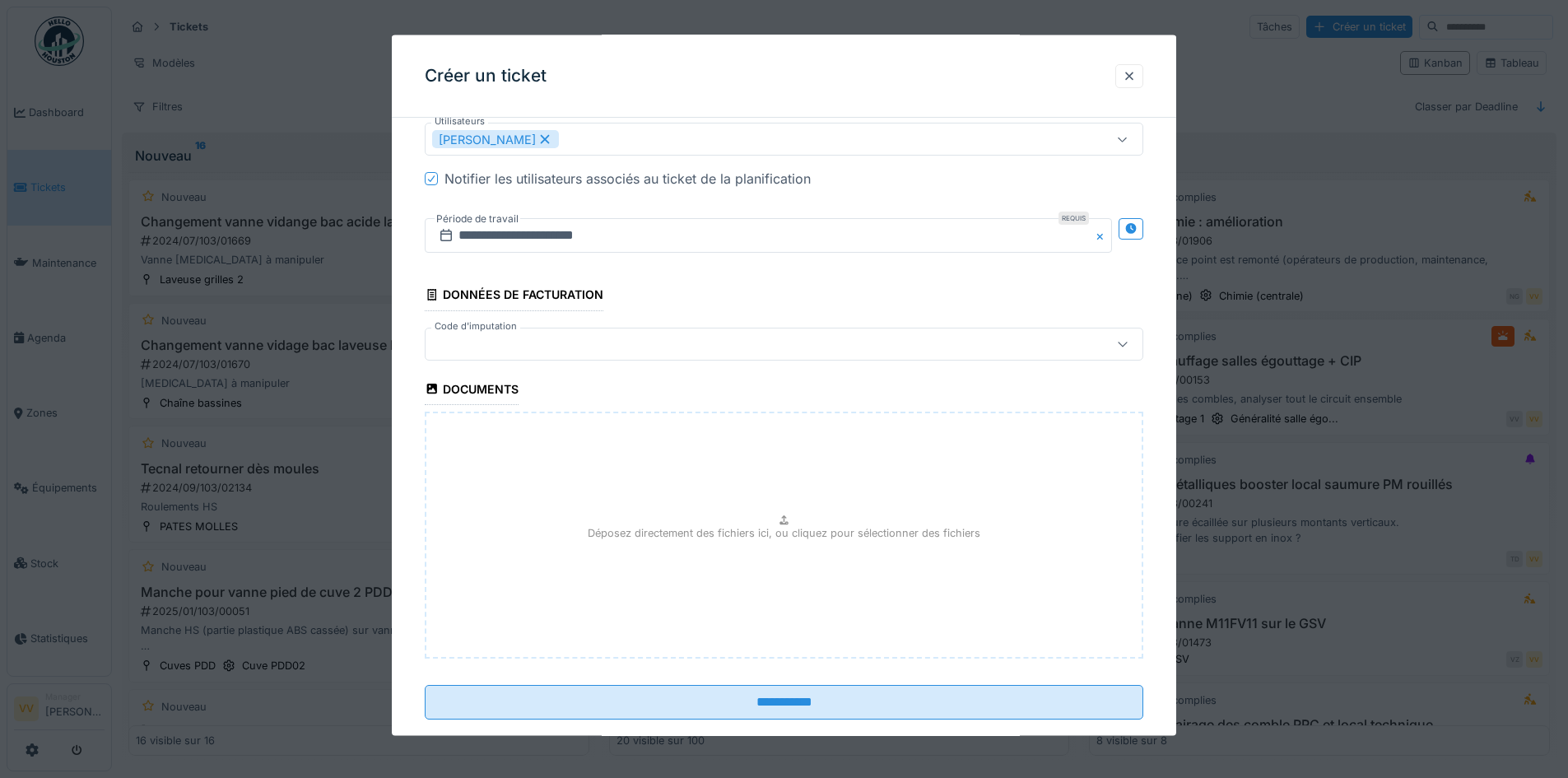
scroll to position [981, 0]
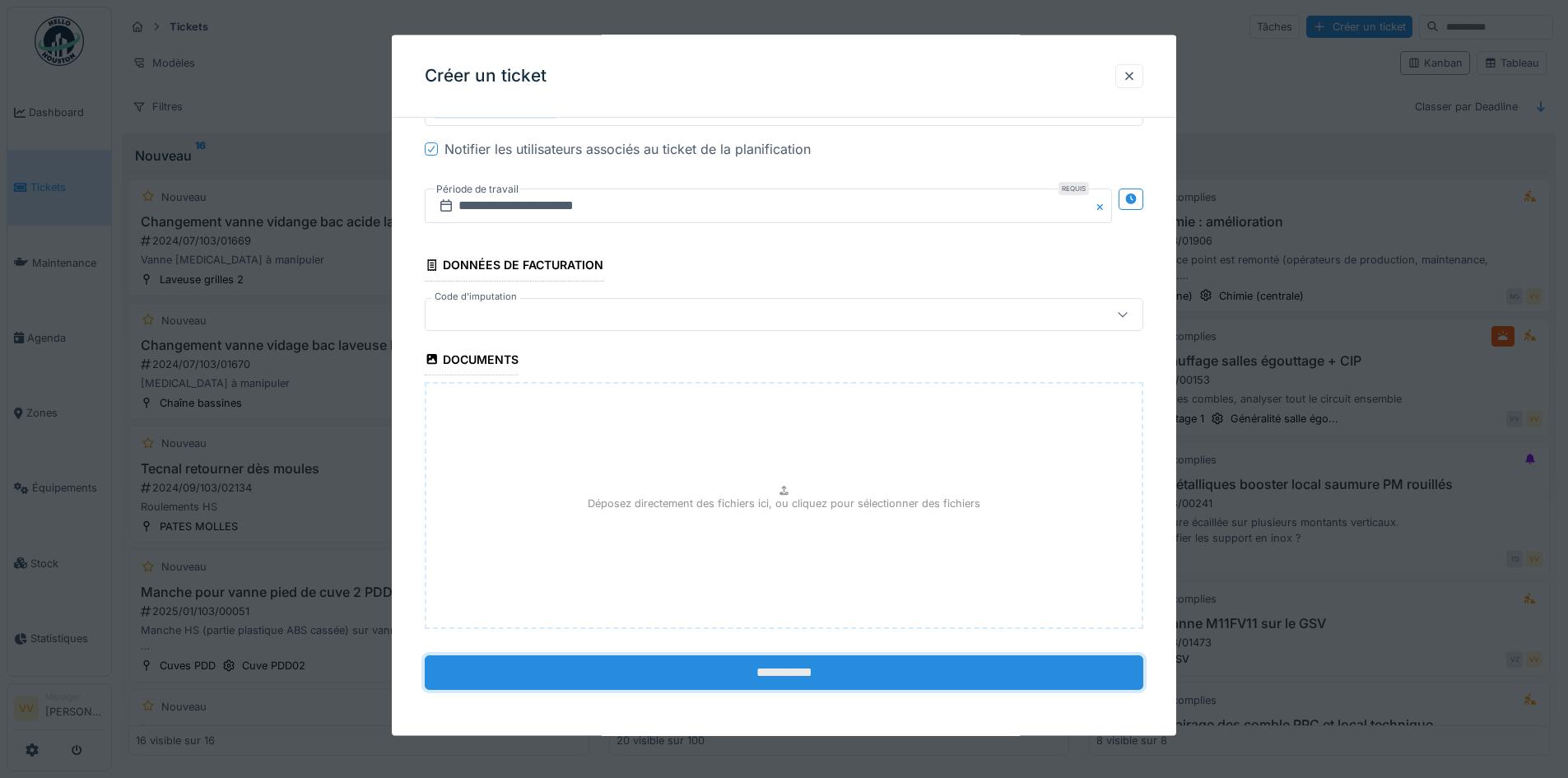
click at [785, 661] on input "**********" at bounding box center [784, 671] width 719 height 35
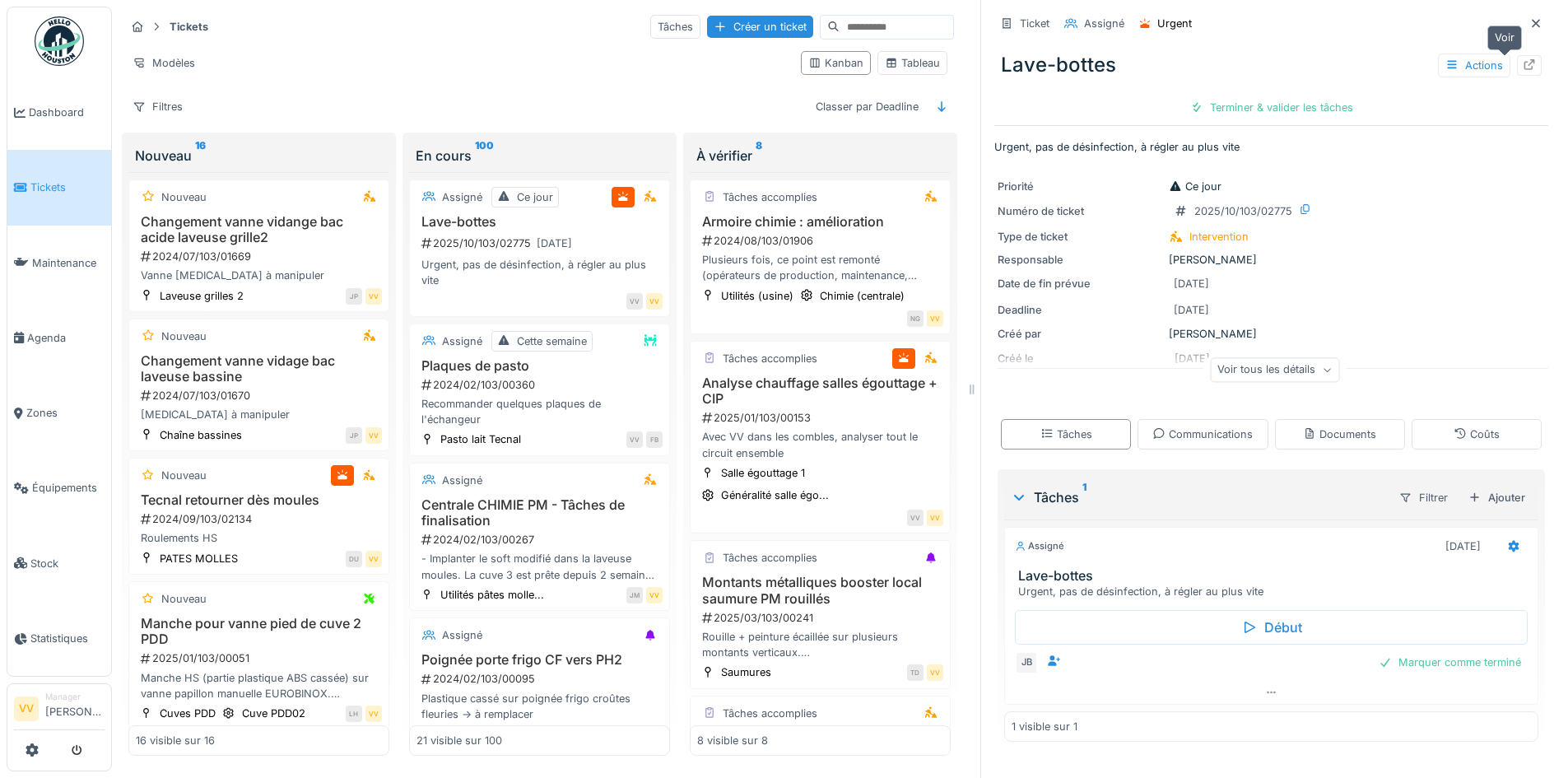
click at [1522, 66] on icon at bounding box center [1529, 65] width 13 height 11
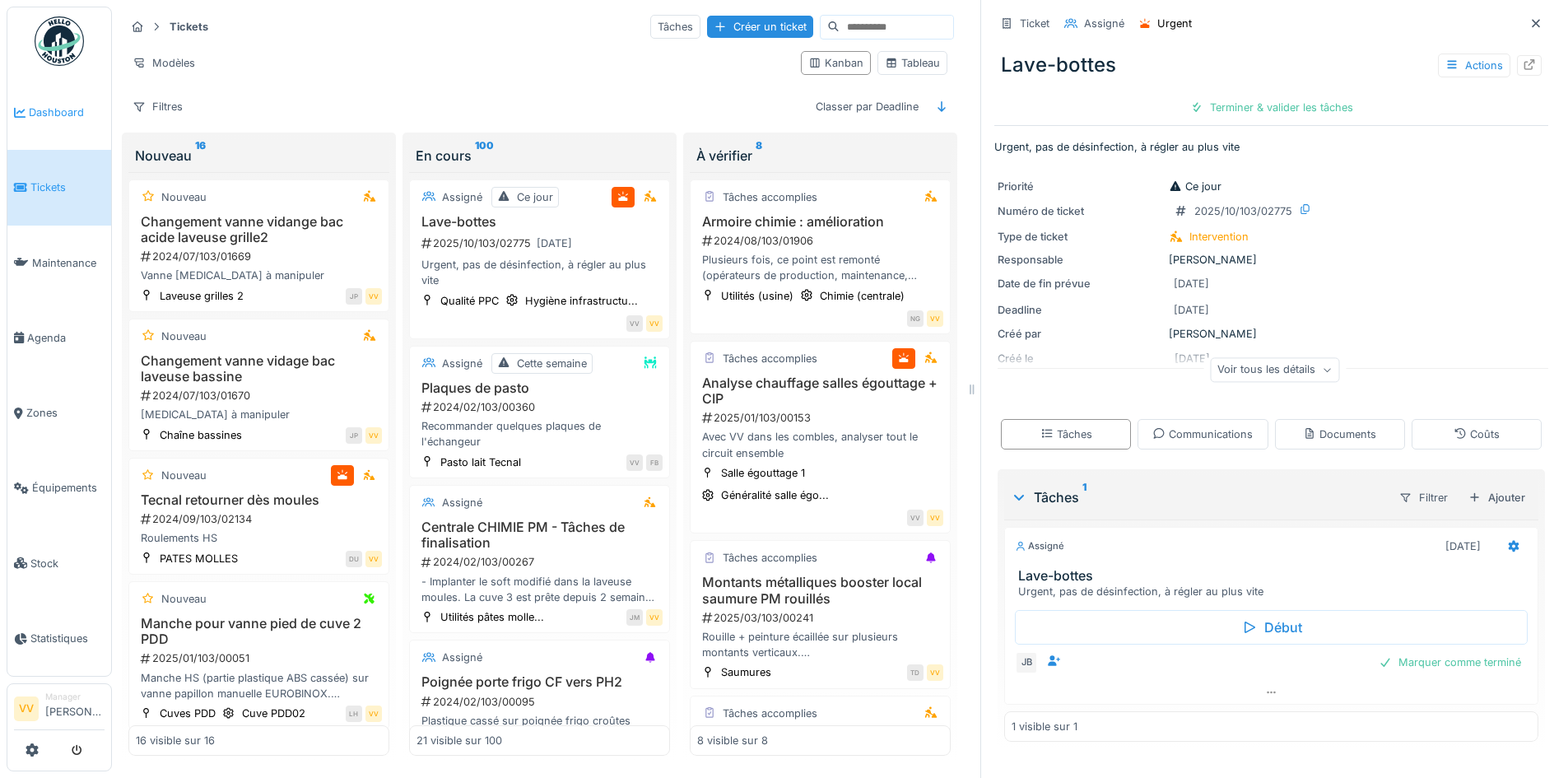
click at [37, 105] on span "Dashboard" at bounding box center [67, 112] width 76 height 16
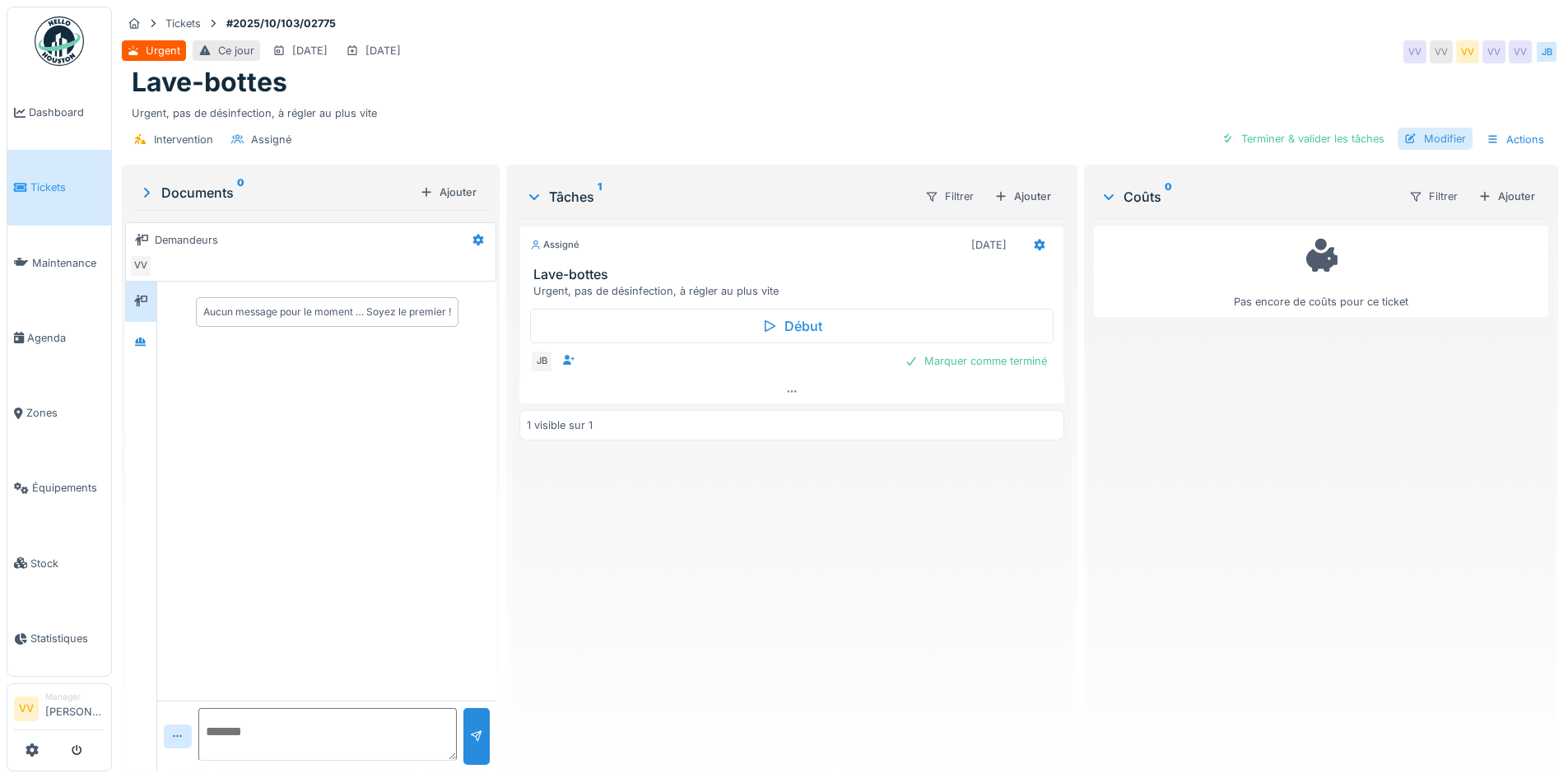
click at [1404, 140] on div at bounding box center [1410, 138] width 13 height 16
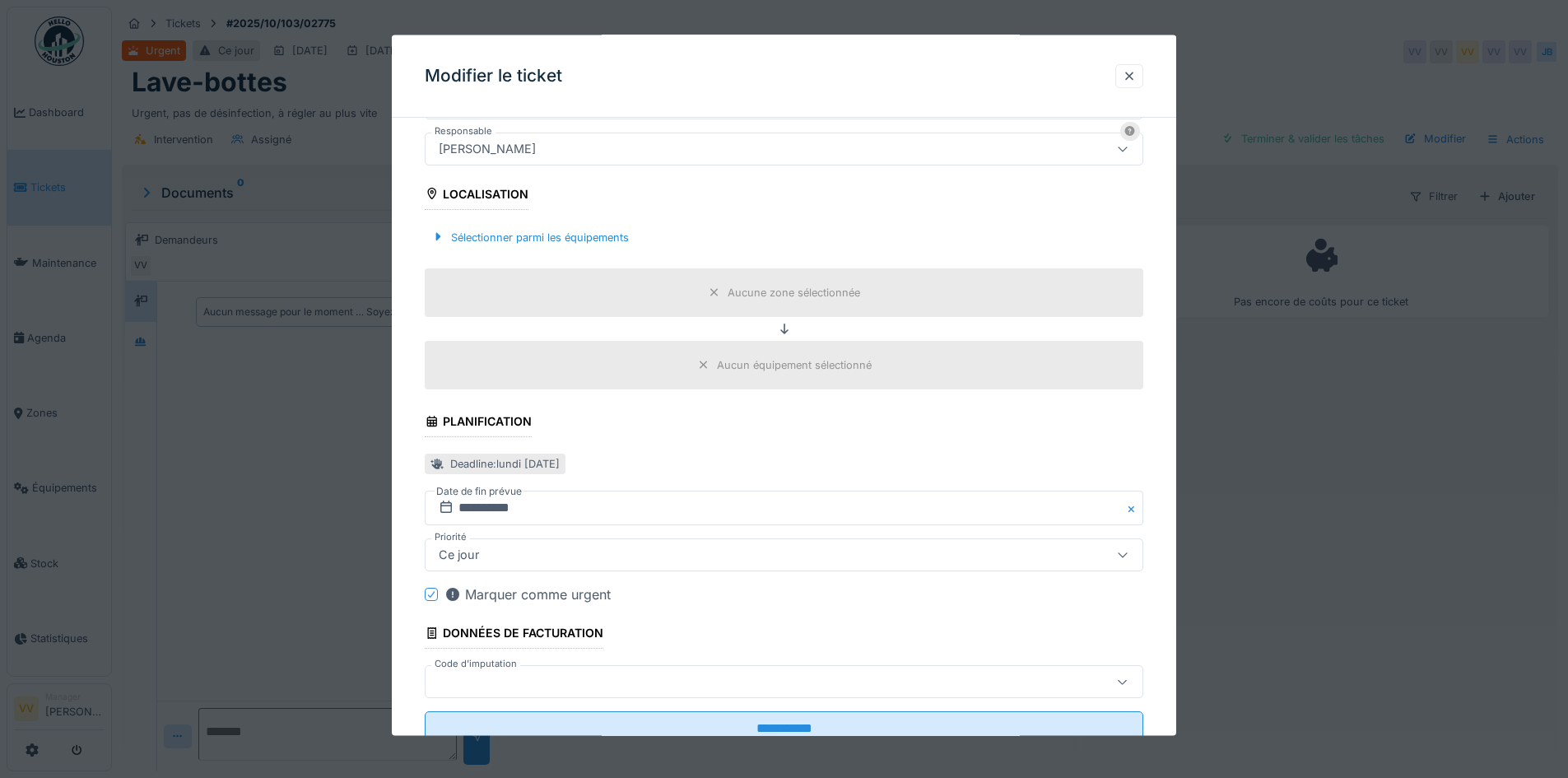
scroll to position [411, 0]
click at [553, 237] on div "Sélectionner parmi les équipements" at bounding box center [530, 234] width 211 height 22
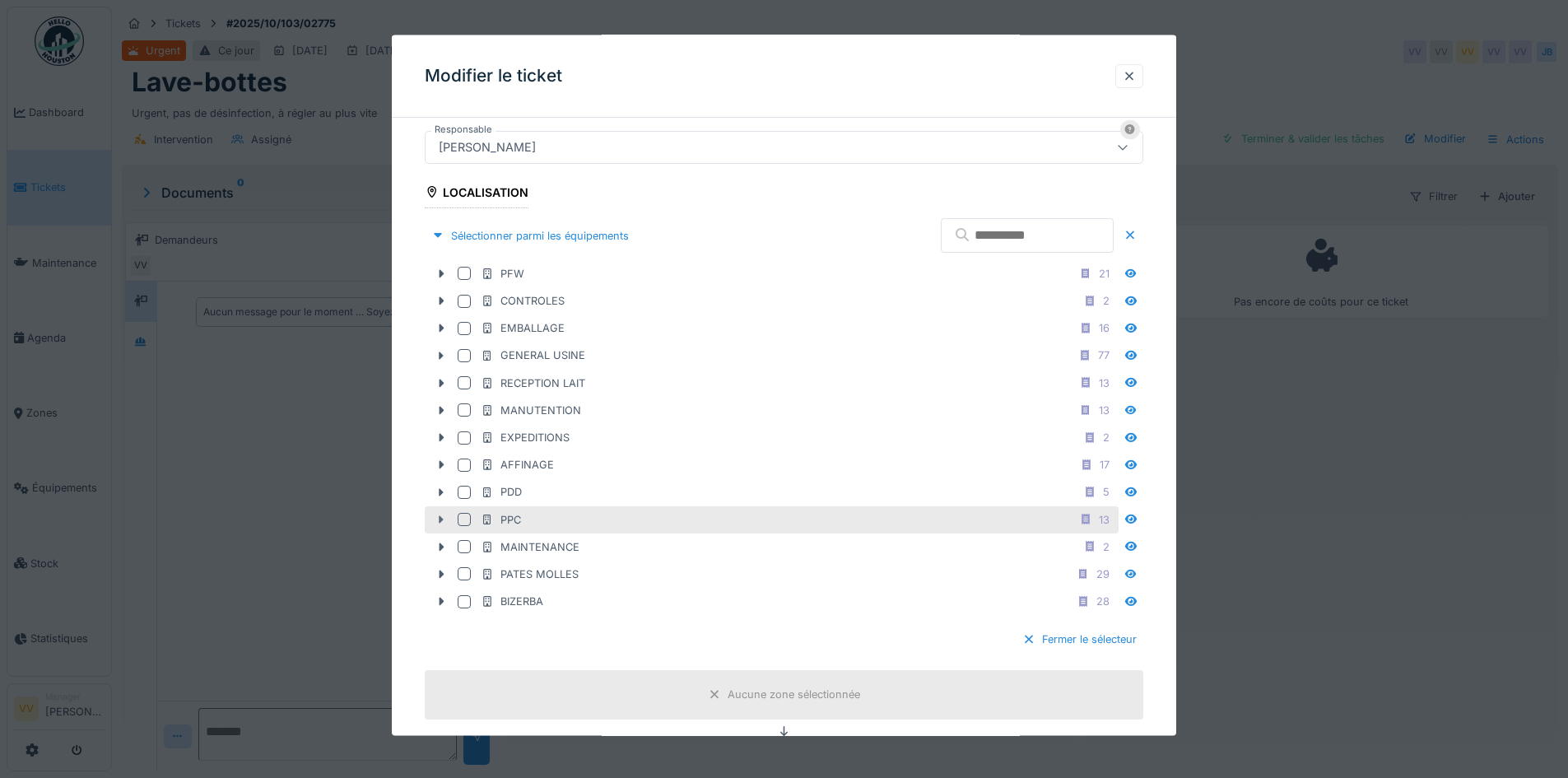
click at [437, 518] on icon at bounding box center [441, 519] width 13 height 11
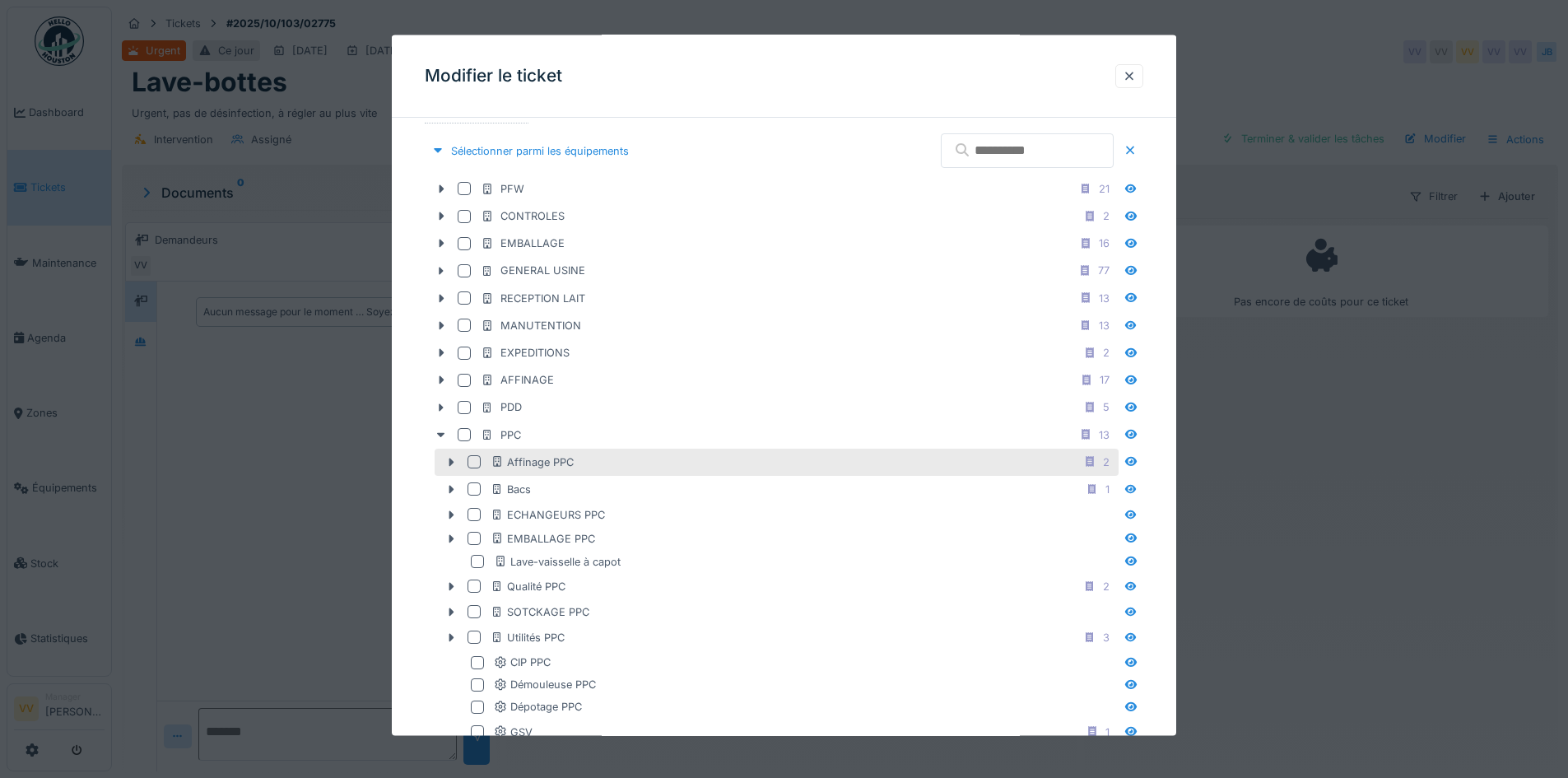
scroll to position [576, 0]
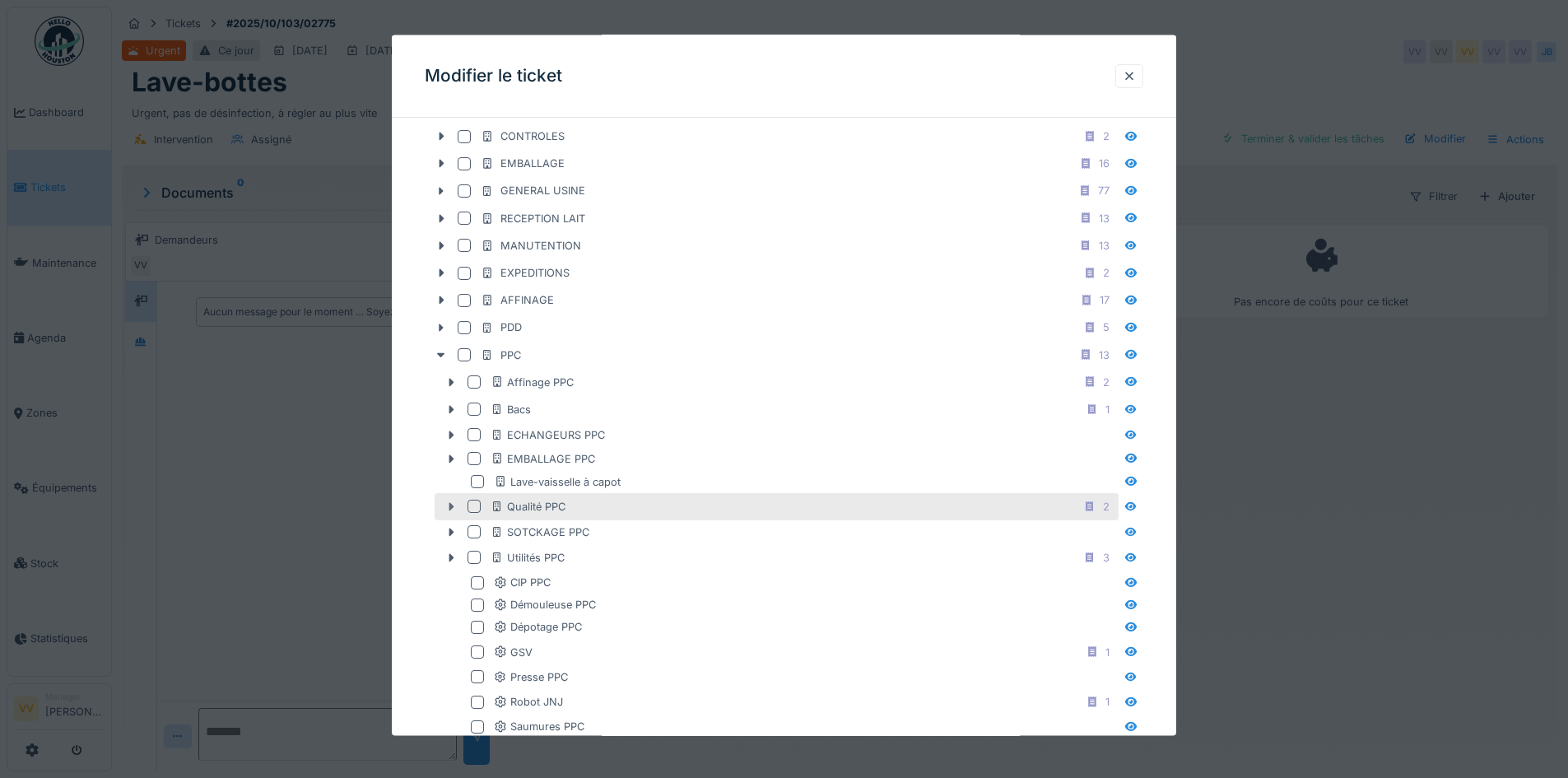
click at [452, 502] on icon at bounding box center [451, 507] width 13 height 11
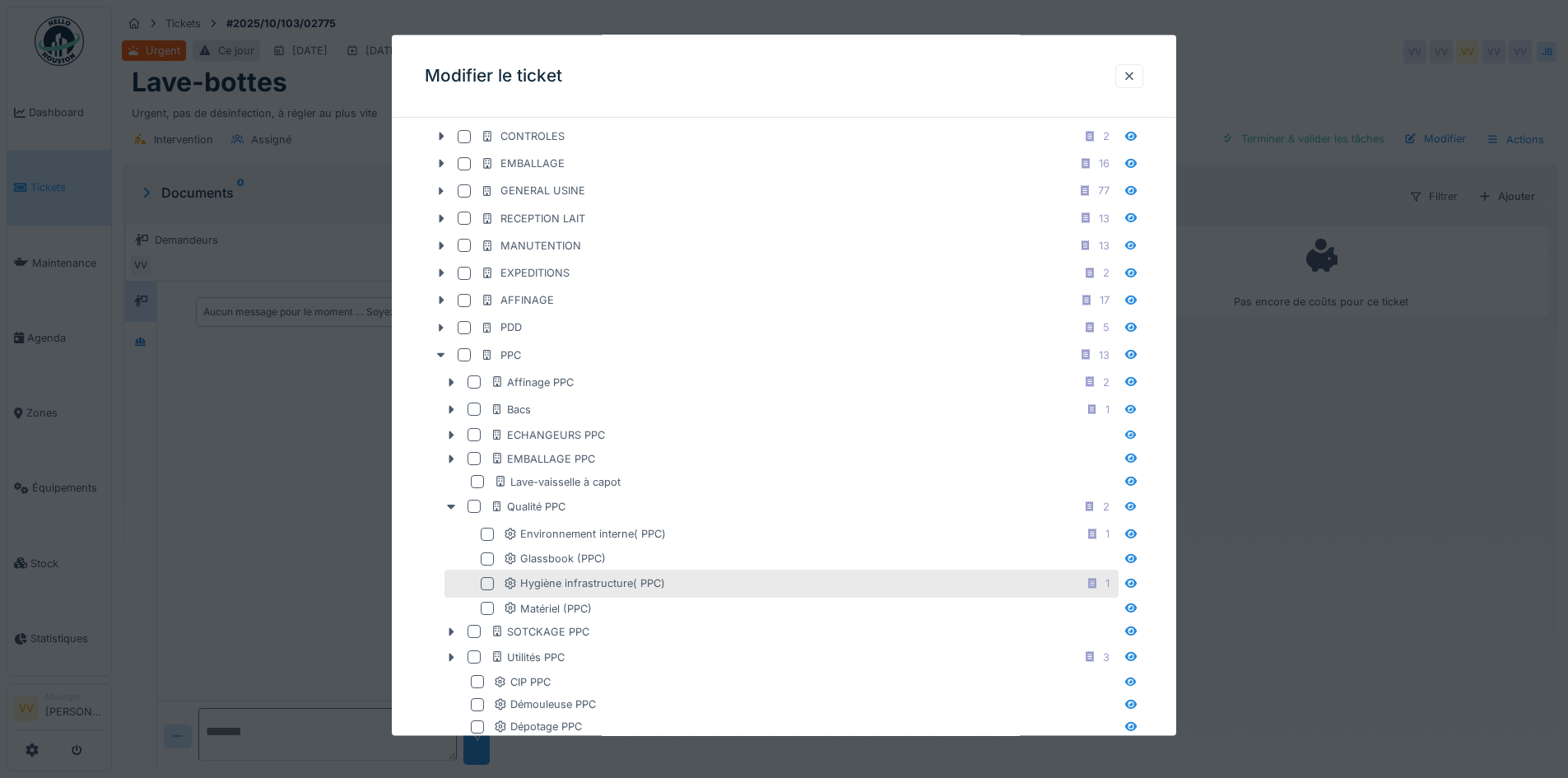
click at [488, 583] on div at bounding box center [487, 584] width 13 height 13
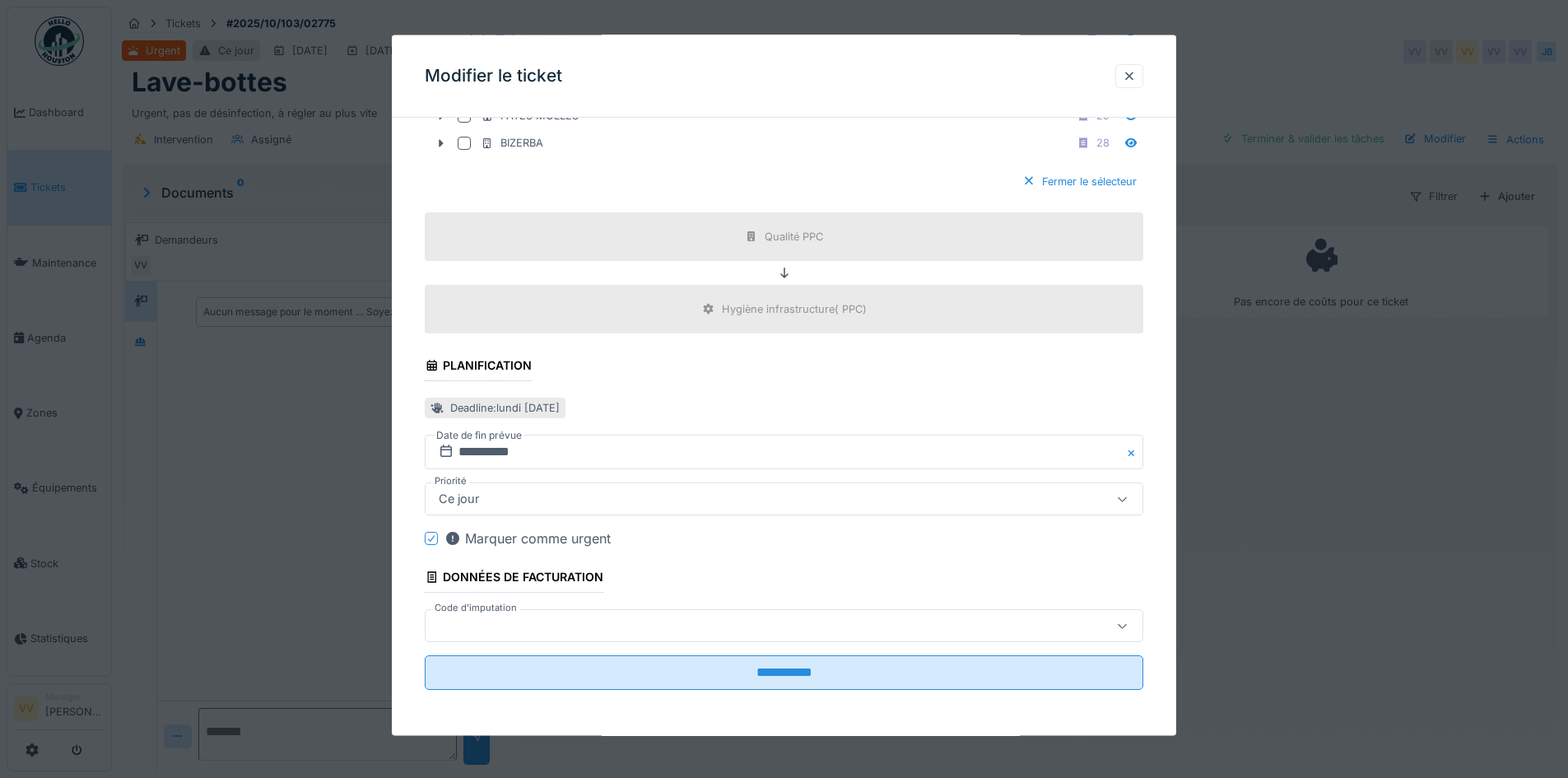
scroll to position [13, 0]
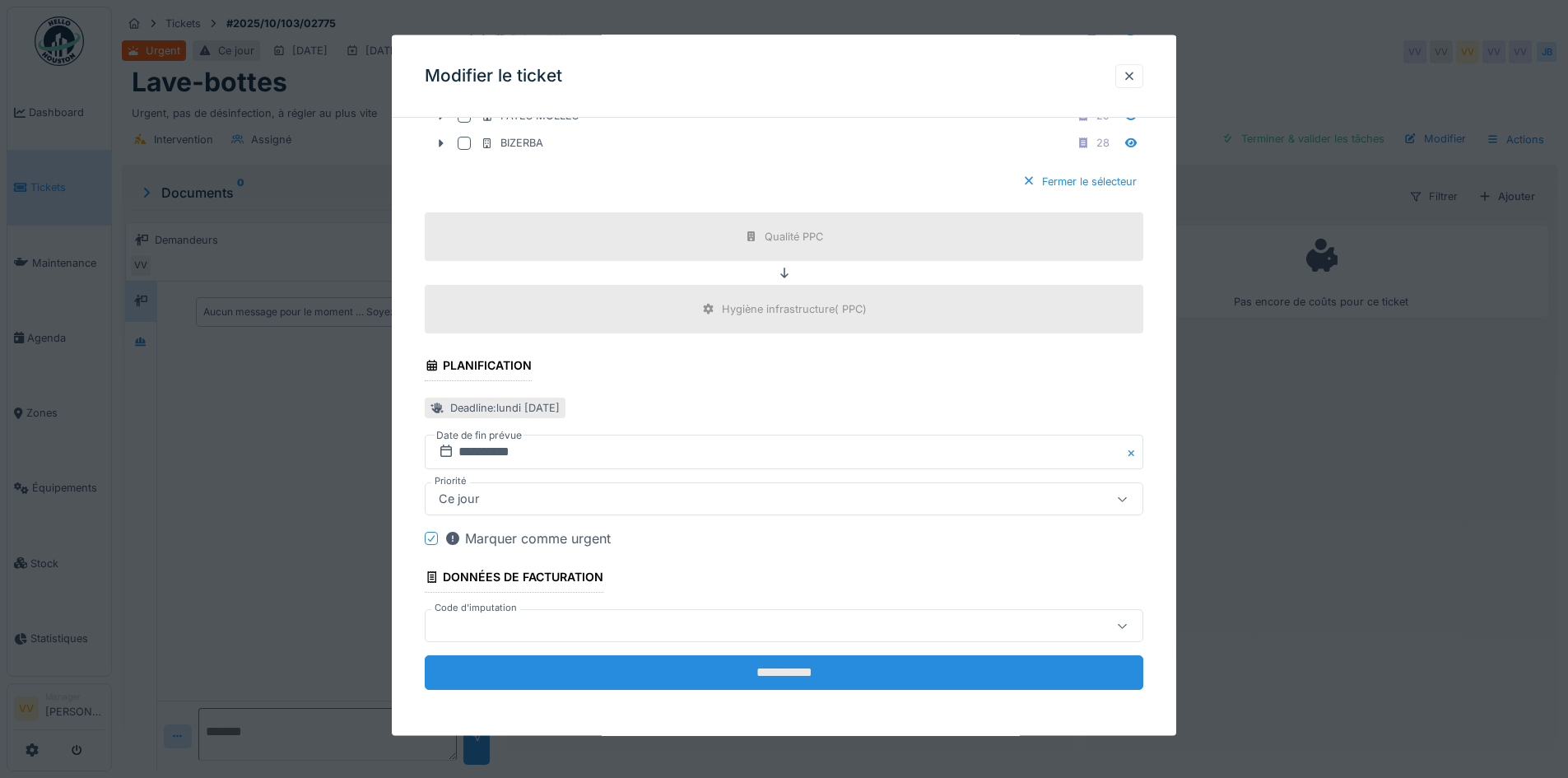
click at [856, 667] on input "**********" at bounding box center [784, 672] width 719 height 35
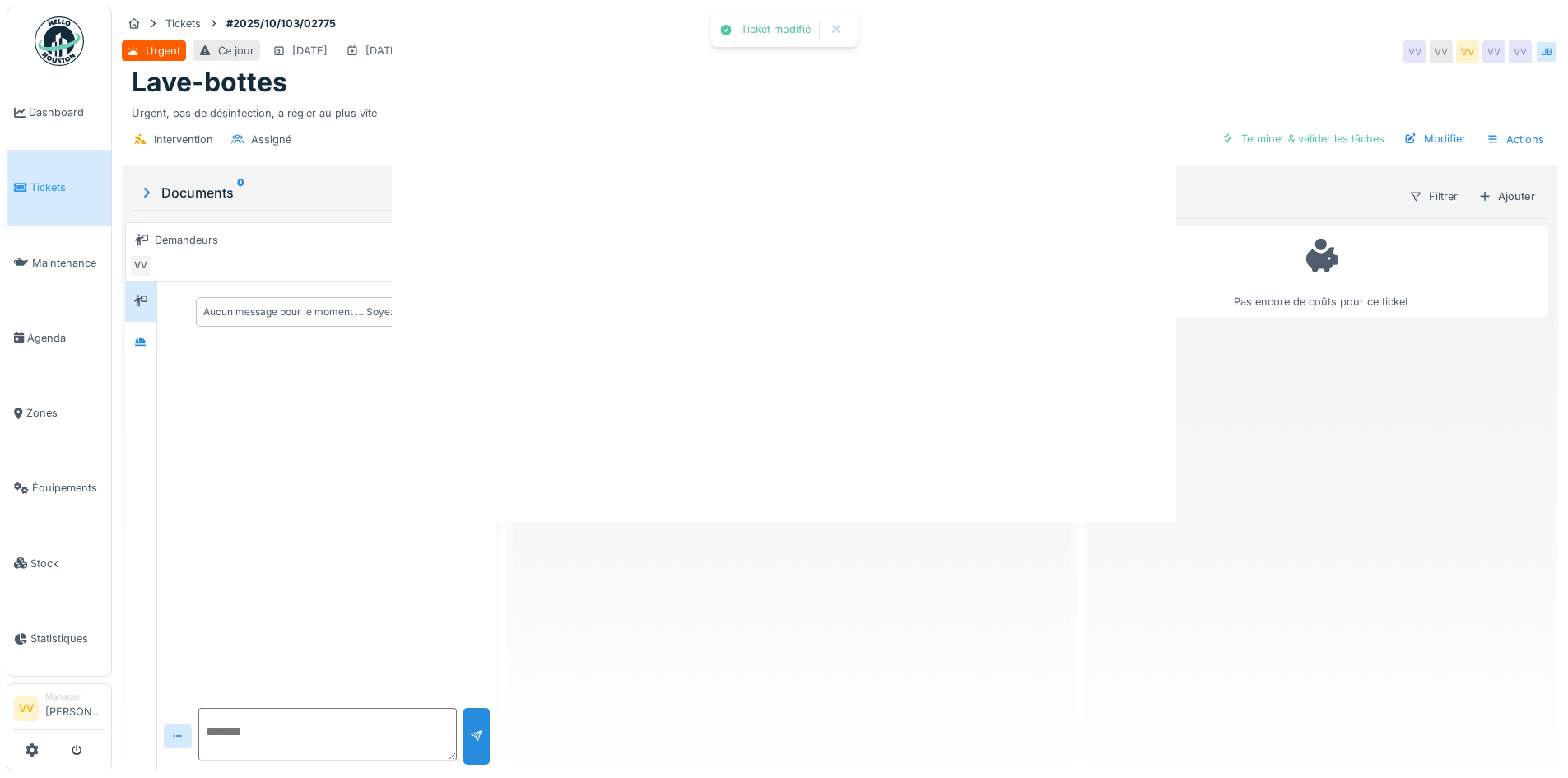
scroll to position [0, 0]
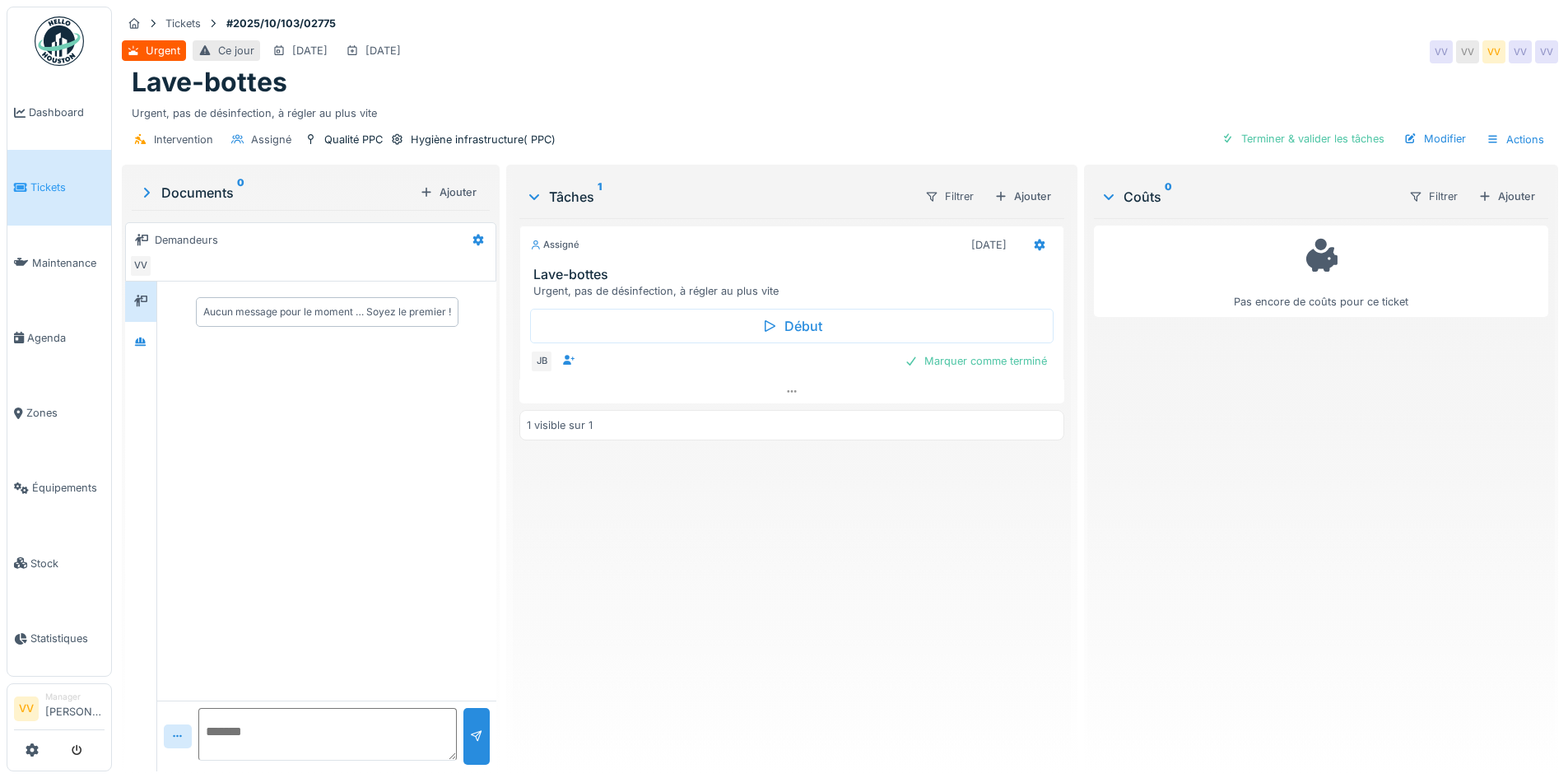
click at [1276, 519] on div "Pas encore de coûts pour ce ticket" at bounding box center [1321, 488] width 454 height 540
click at [34, 193] on link "Tickets" at bounding box center [59, 187] width 104 height 75
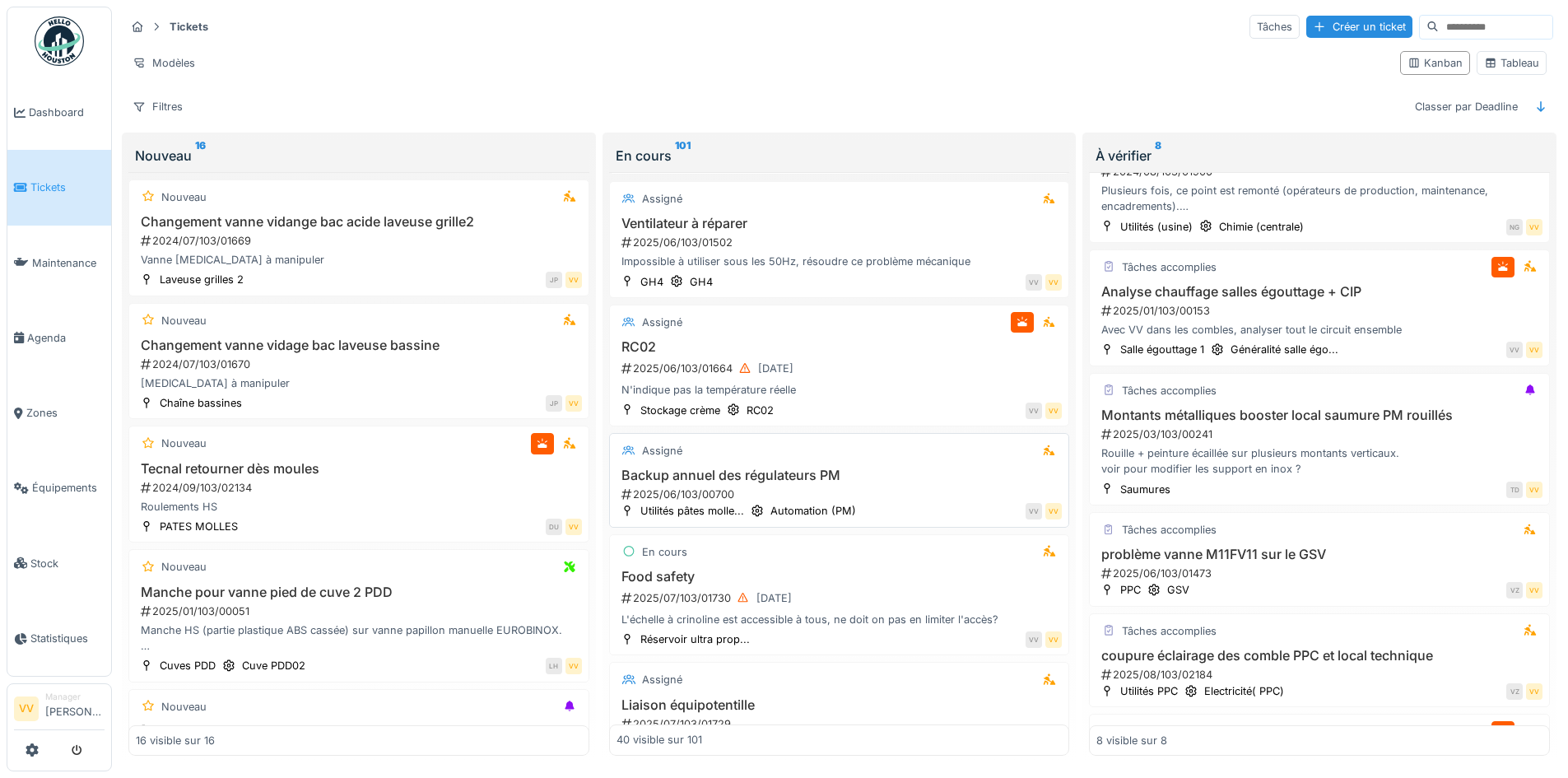
scroll to position [2889, 0]
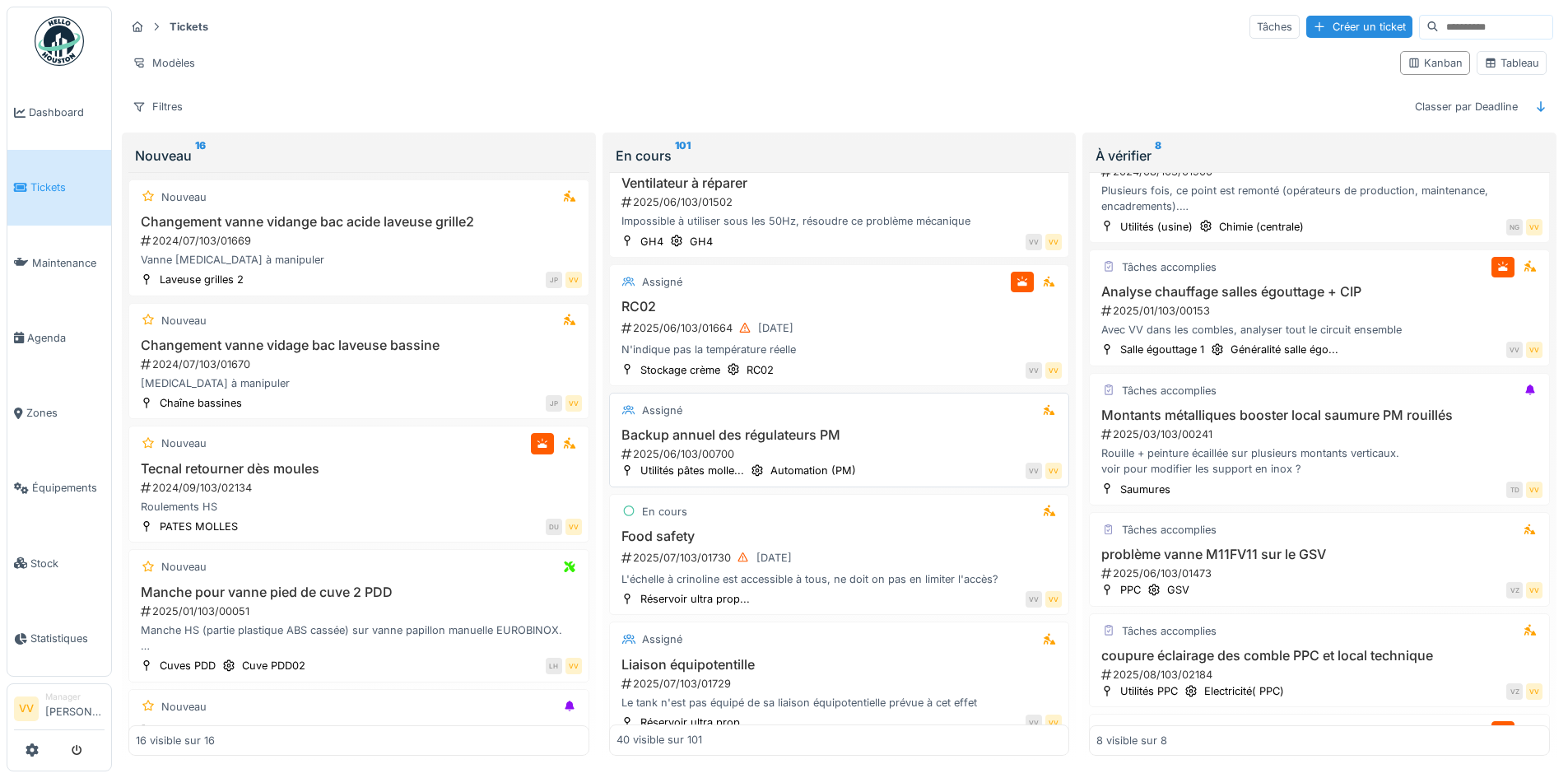
click at [889, 427] on h3 "Backup annuel des régulateurs PM" at bounding box center [839, 434] width 446 height 16
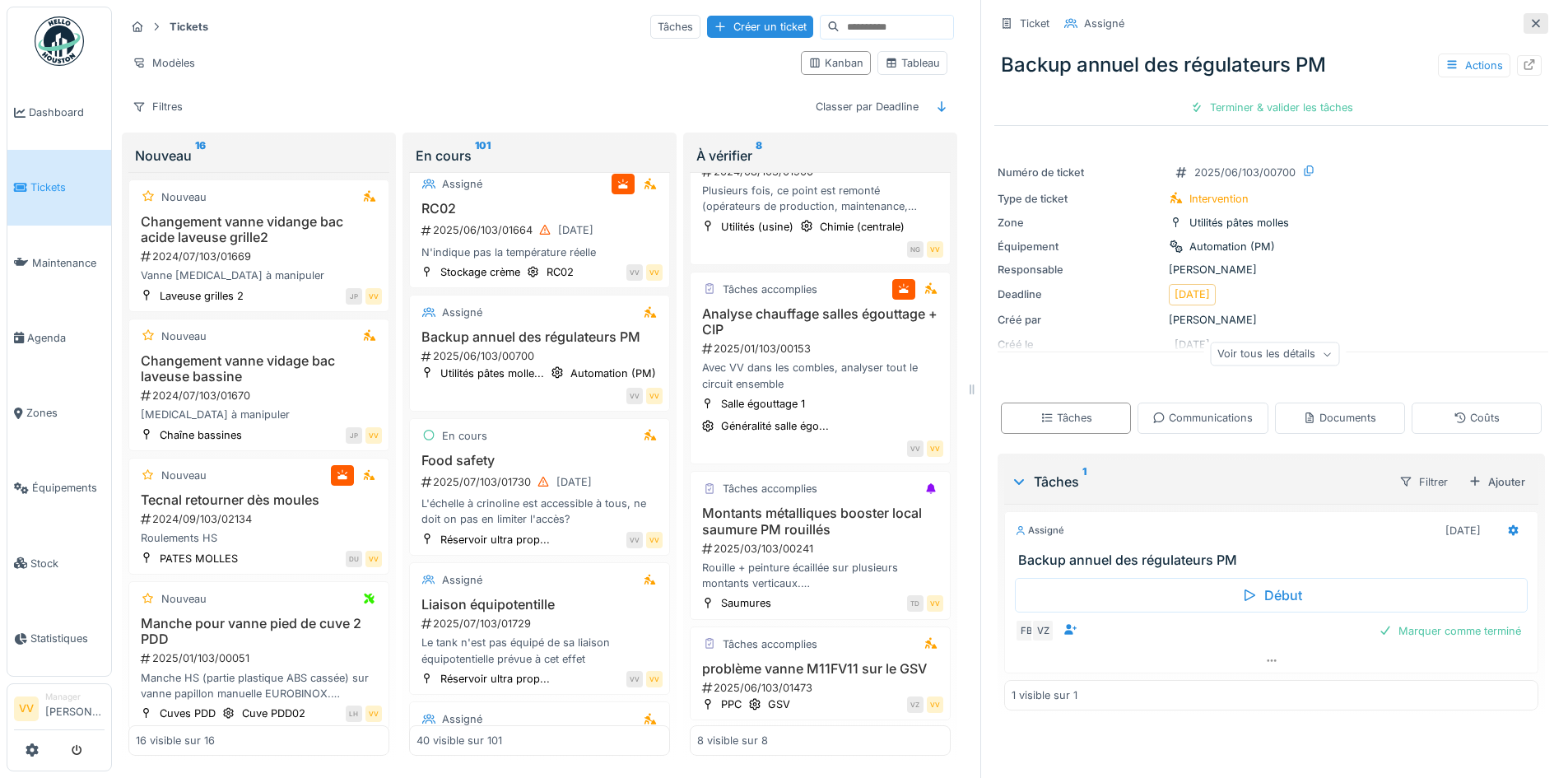
click at [1530, 24] on icon at bounding box center [1536, 24] width 13 height 11
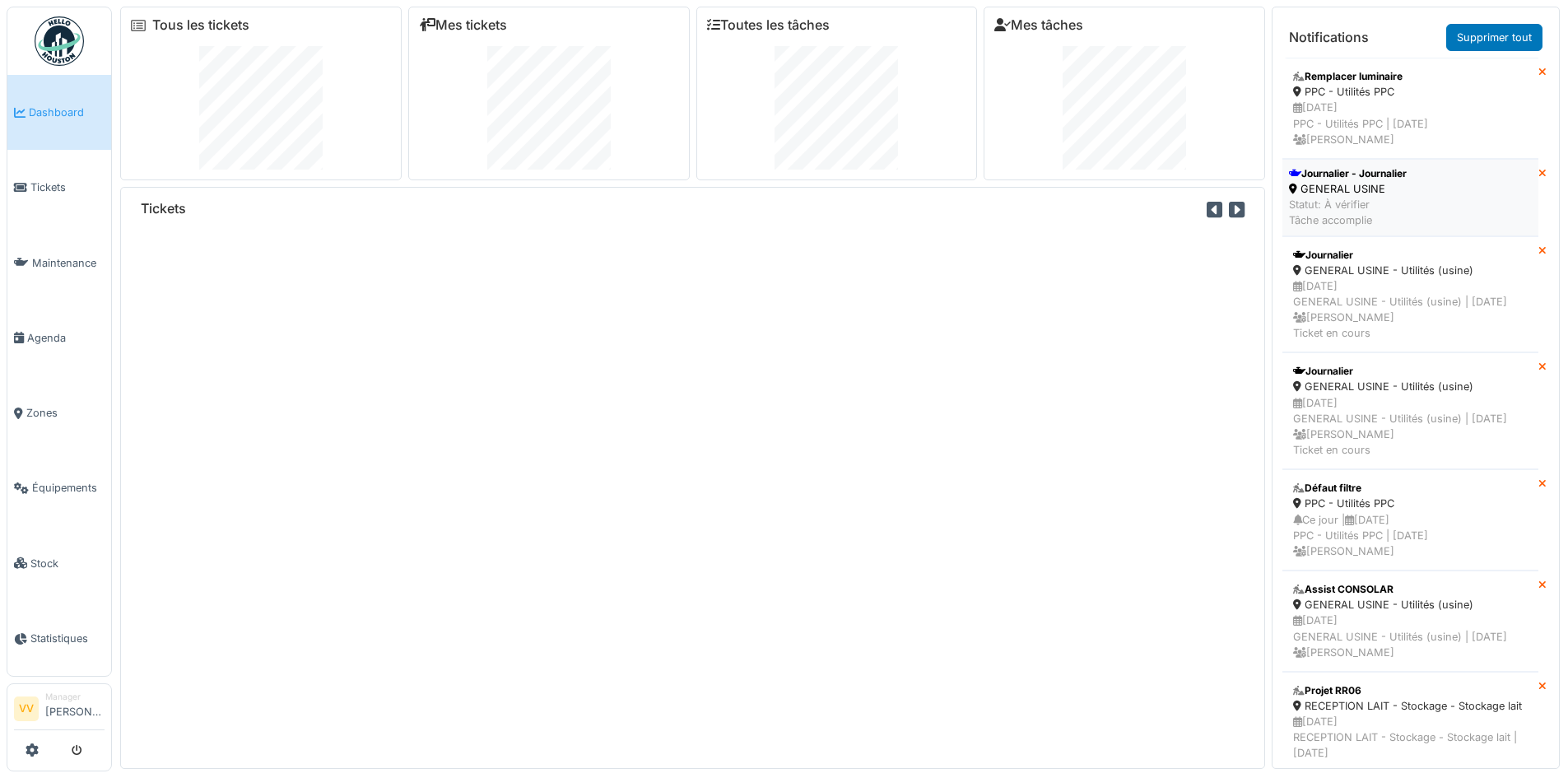
click at [1376, 201] on div "Statut: À vérifier Tâche accomplie" at bounding box center [1347, 213] width 118 height 31
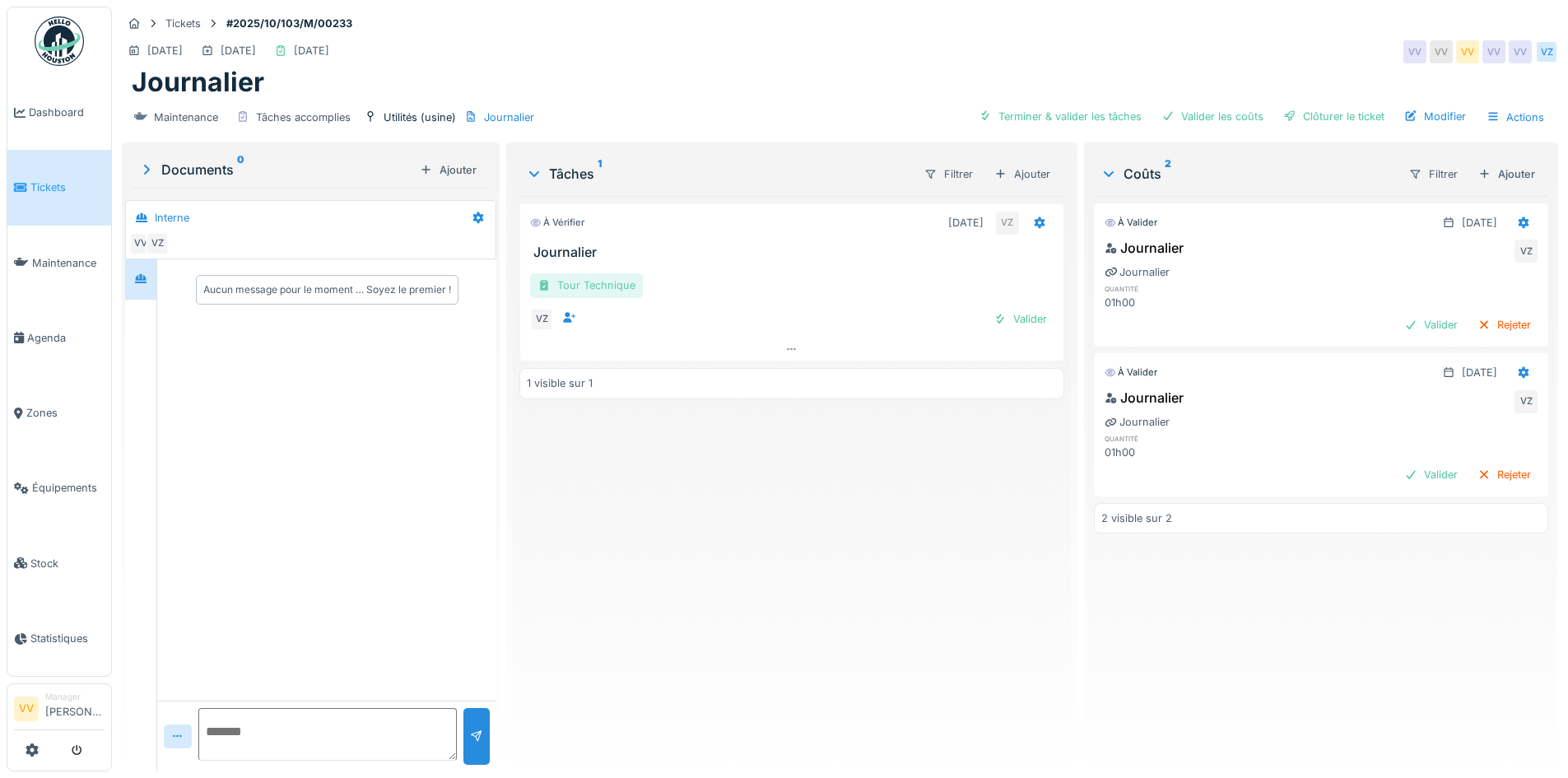
click at [592, 283] on div "Tour Technique" at bounding box center [587, 285] width 113 height 24
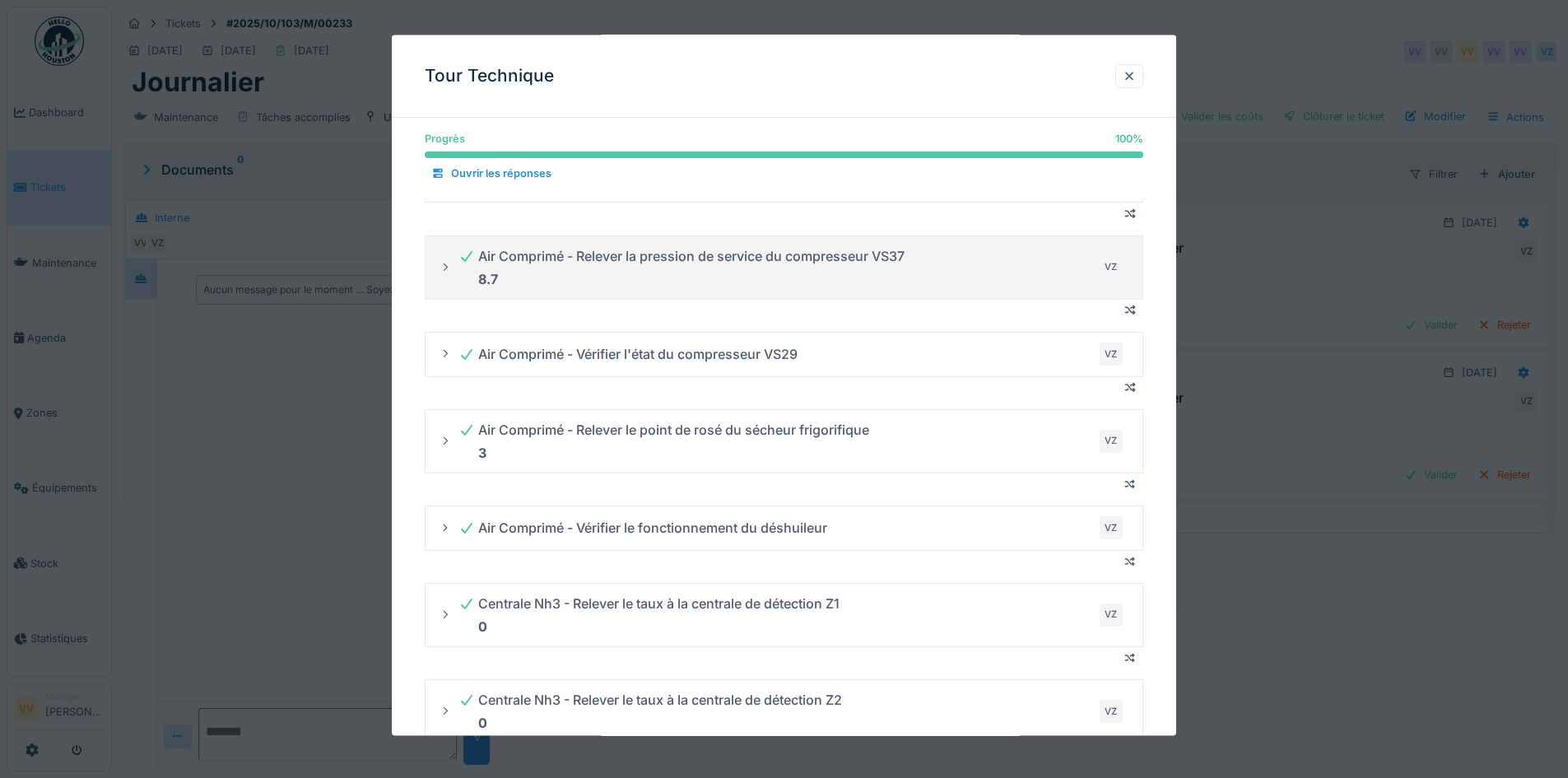
scroll to position [82, 0]
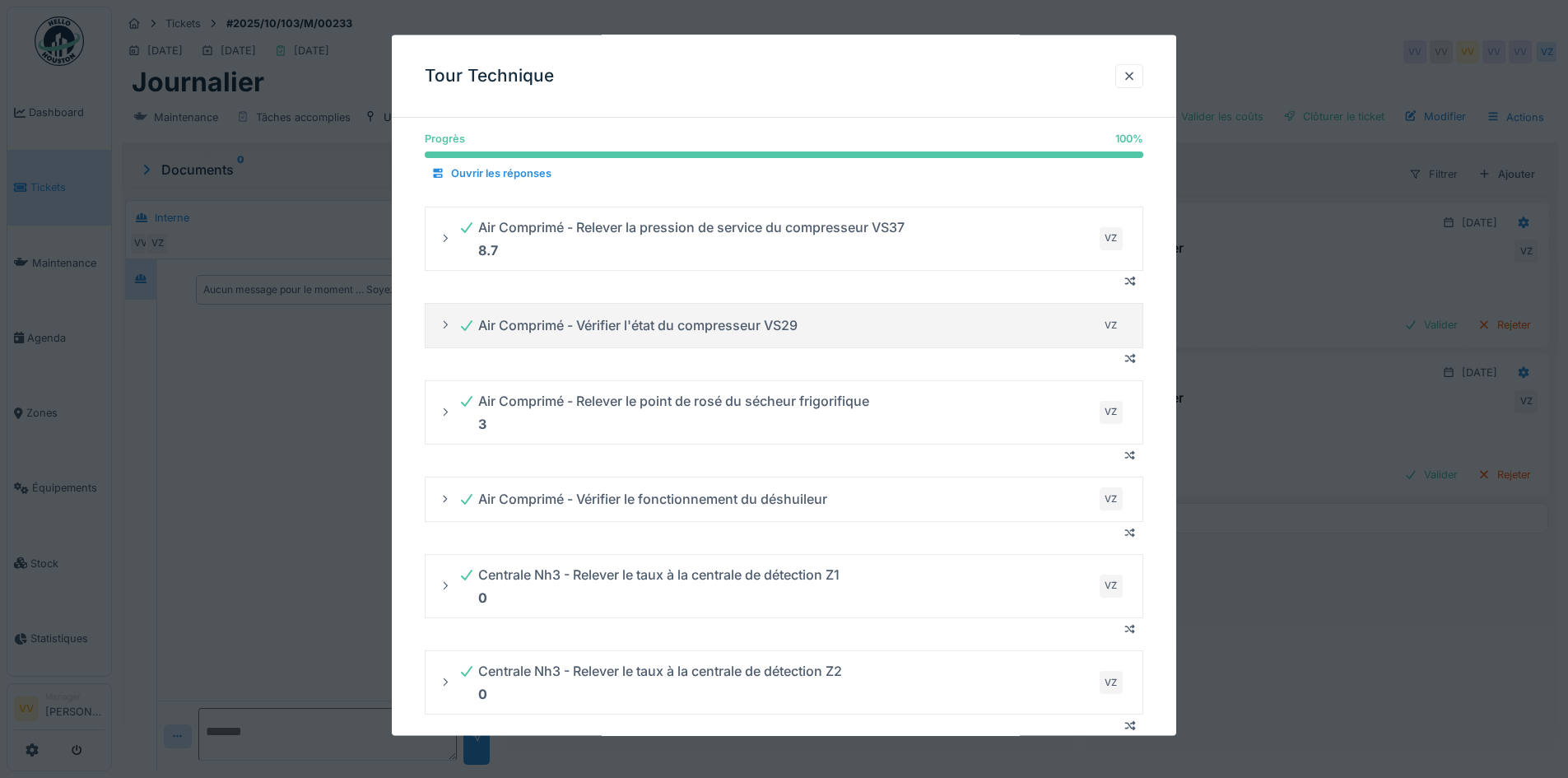
click at [444, 327] on icon at bounding box center [445, 325] width 13 height 11
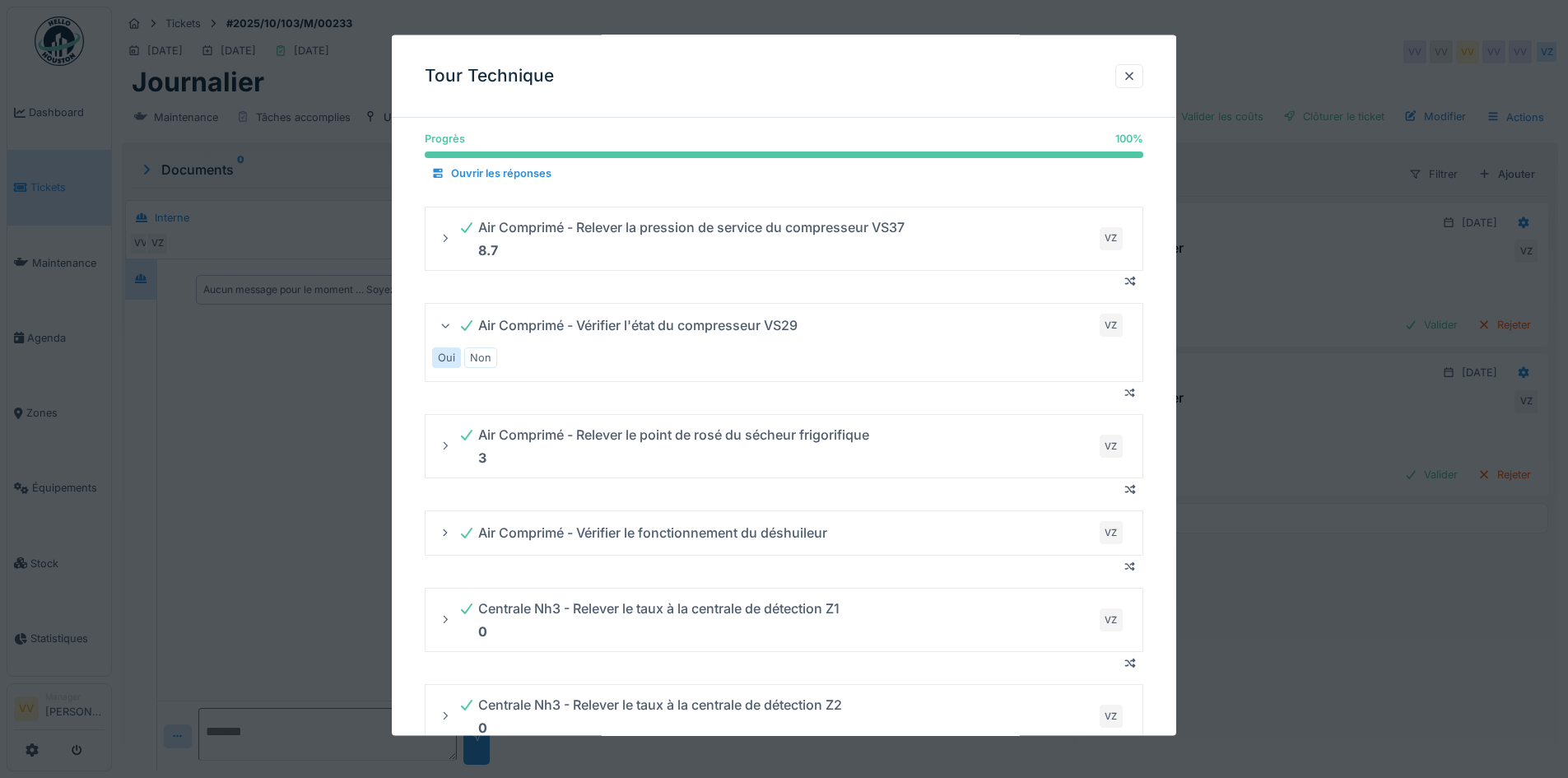
click at [444, 327] on icon at bounding box center [446, 325] width 11 height 13
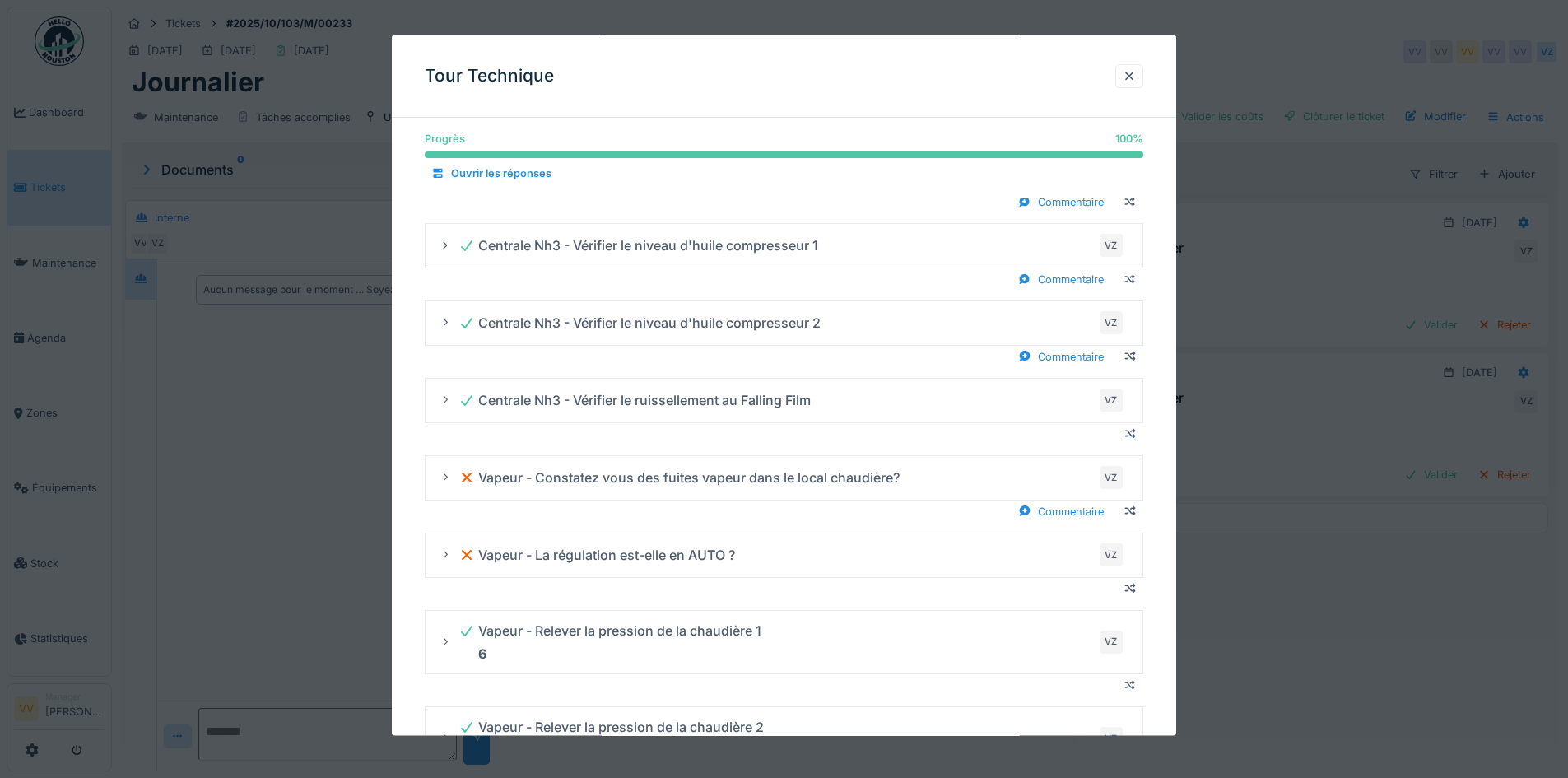
scroll to position [1728, 0]
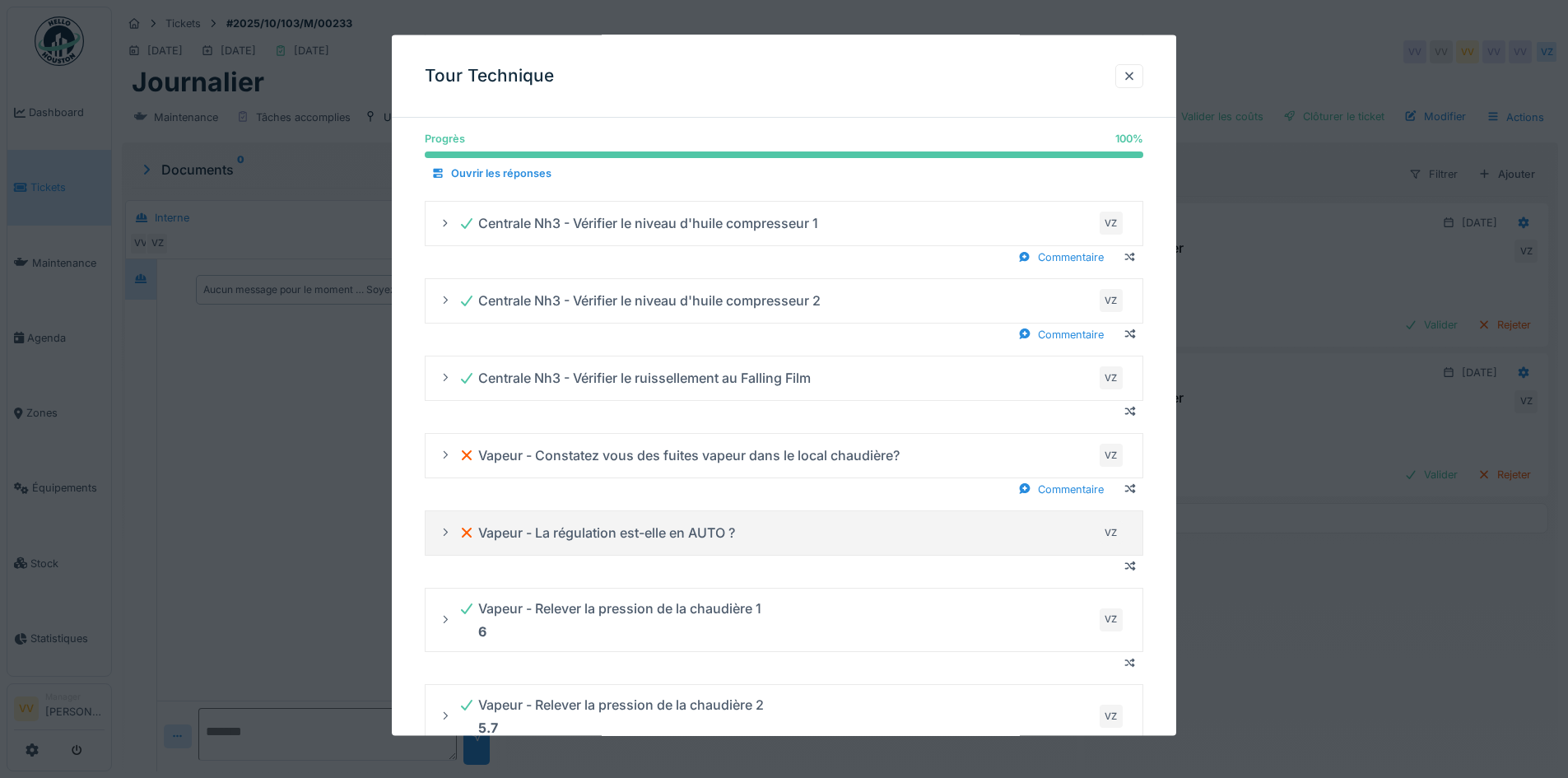
click at [446, 538] on div at bounding box center [445, 532] width 13 height 16
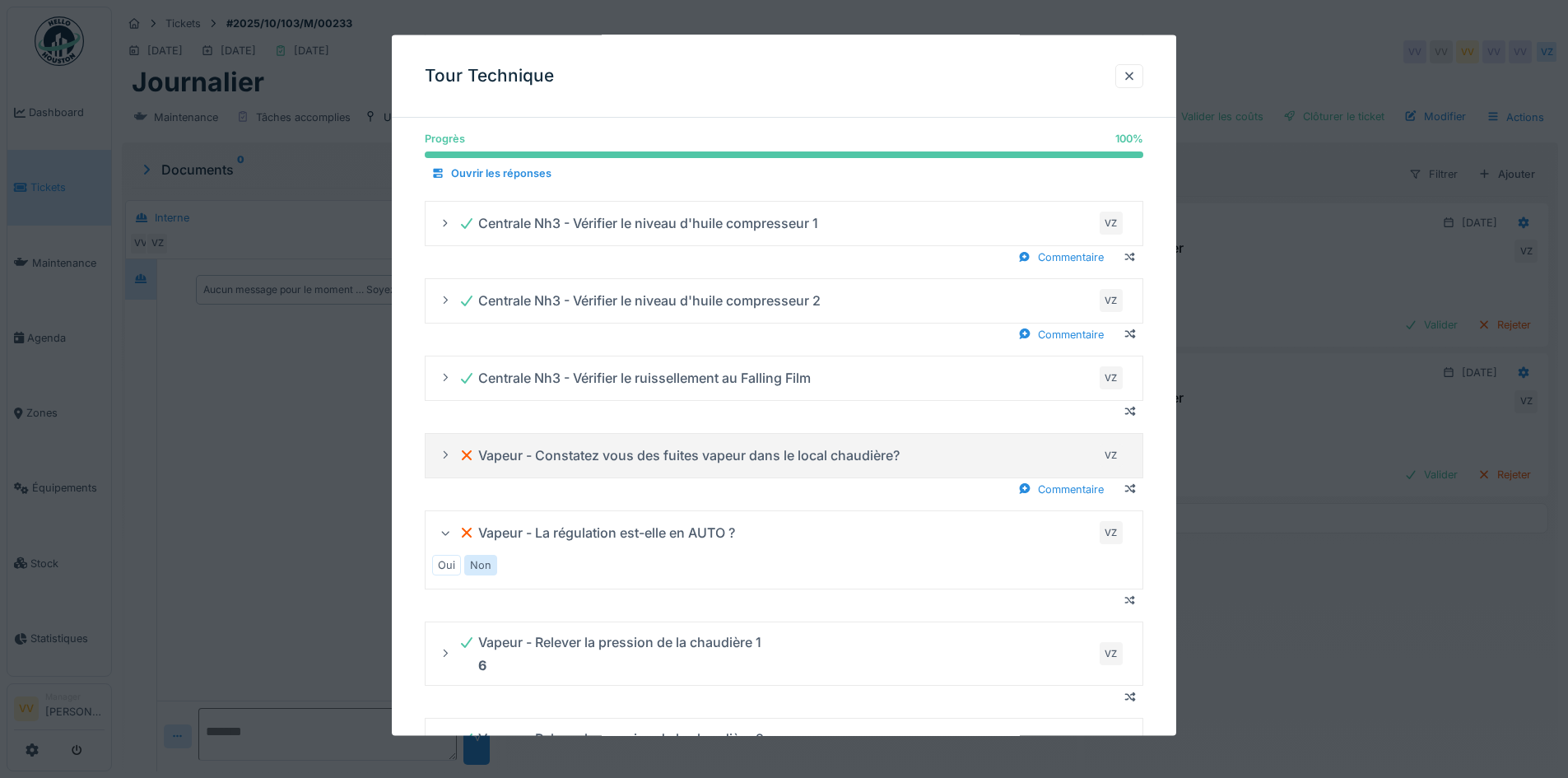
click at [439, 458] on summary "Vapeur - Constatez vous des fuites vapeur dans le local chaudière? VZ" at bounding box center [784, 454] width 704 height 30
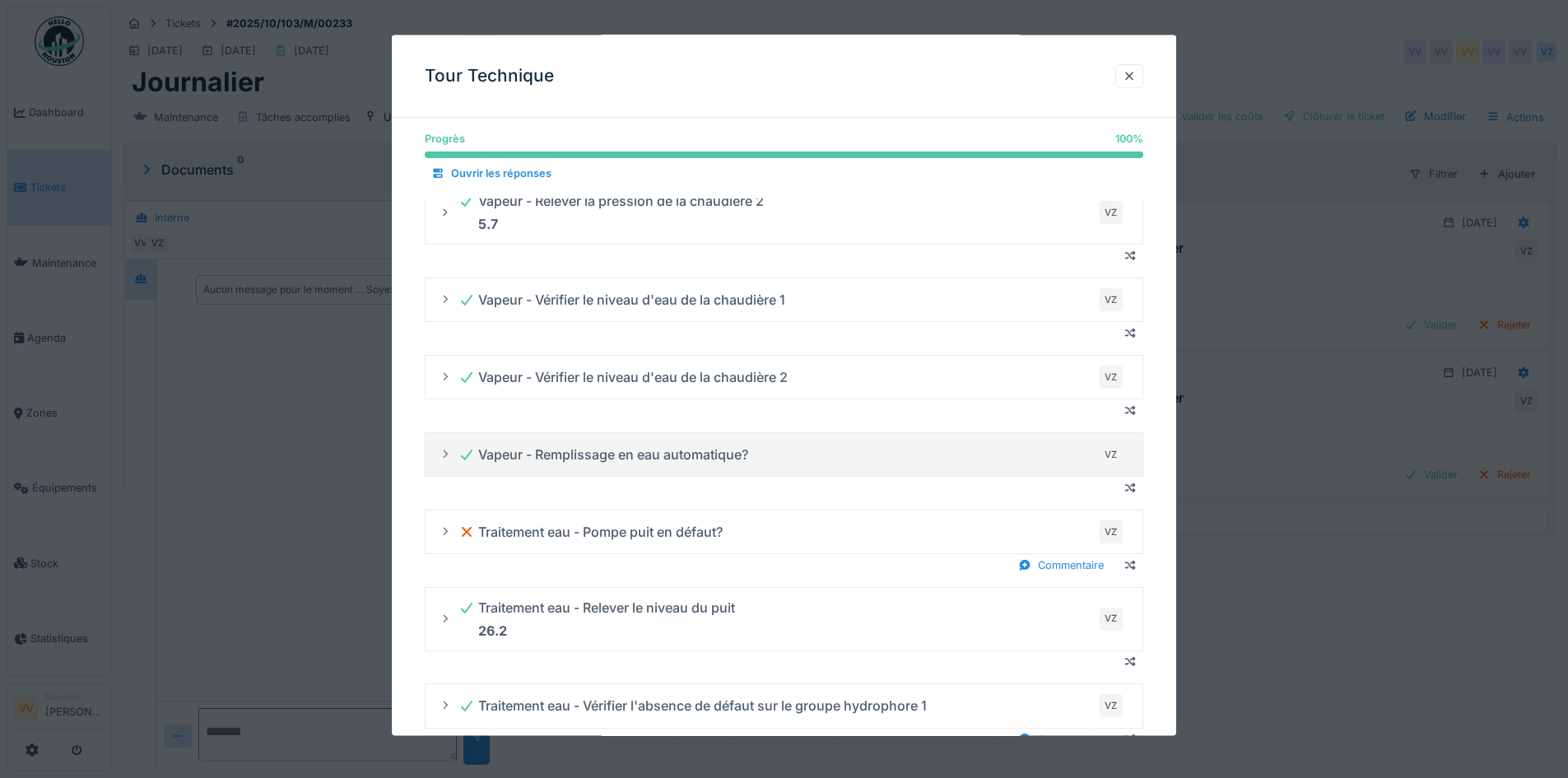
scroll to position [2305, 0]
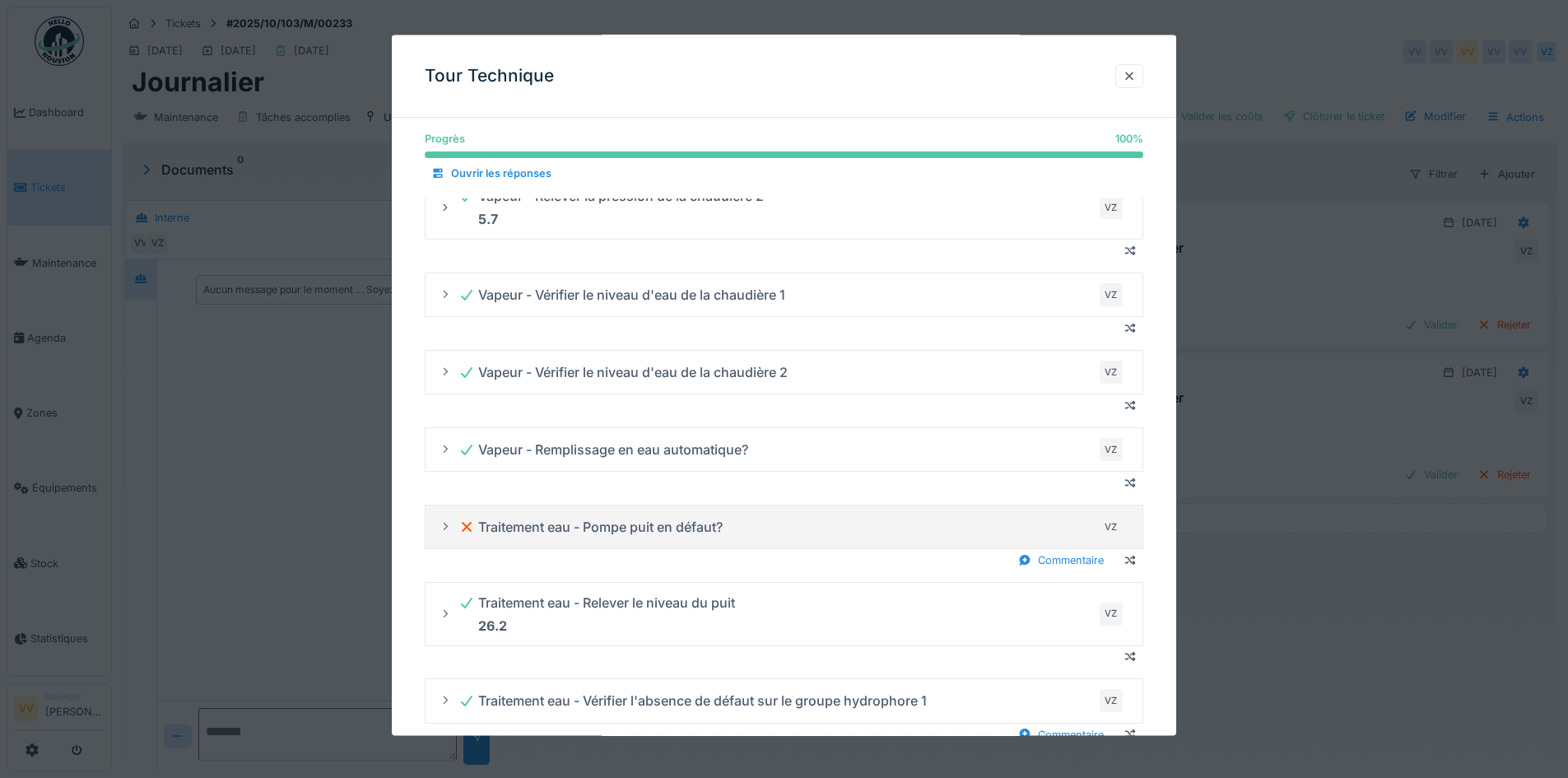
click at [441, 529] on icon at bounding box center [445, 526] width 13 height 11
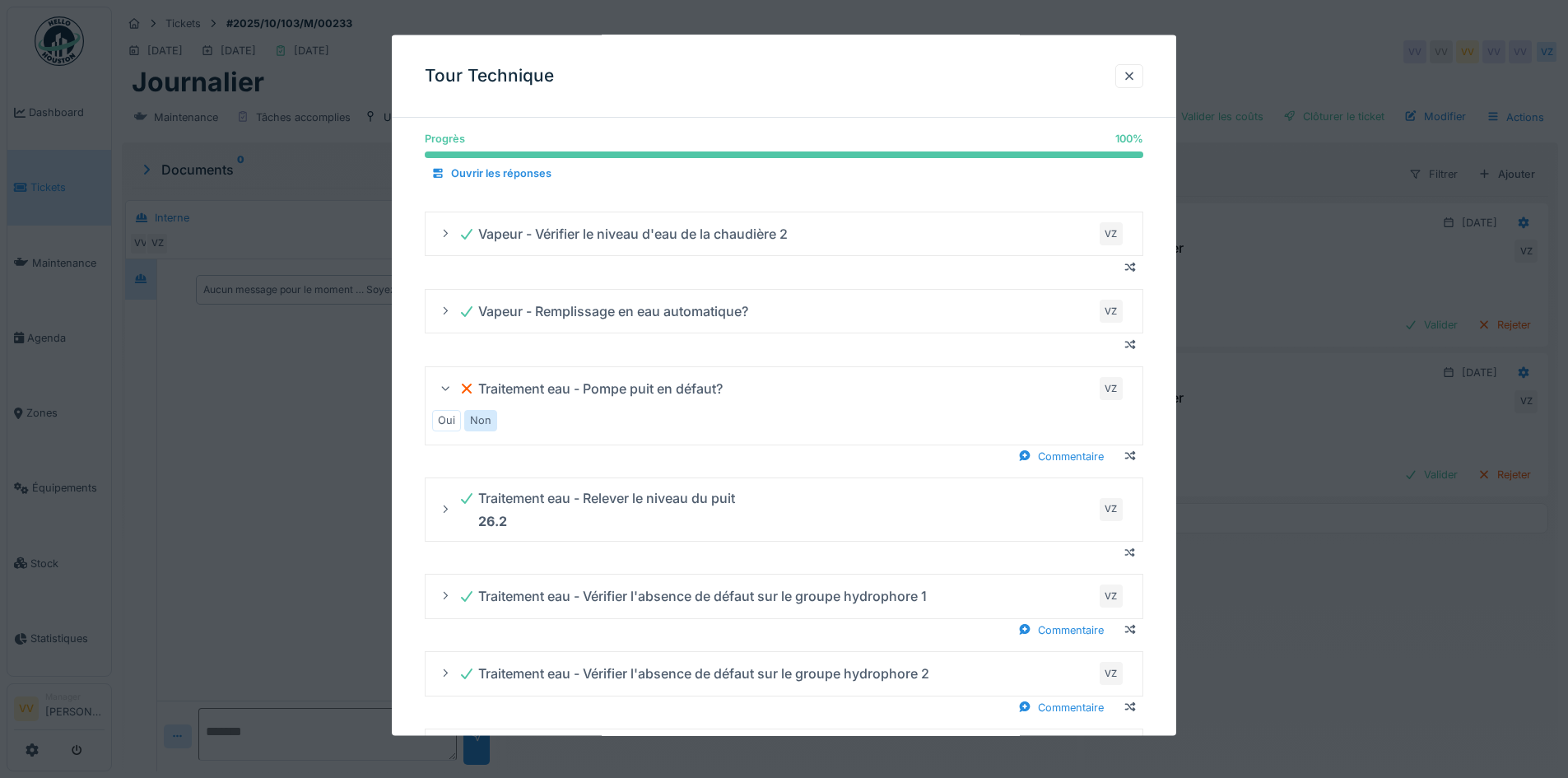
scroll to position [2551, 0]
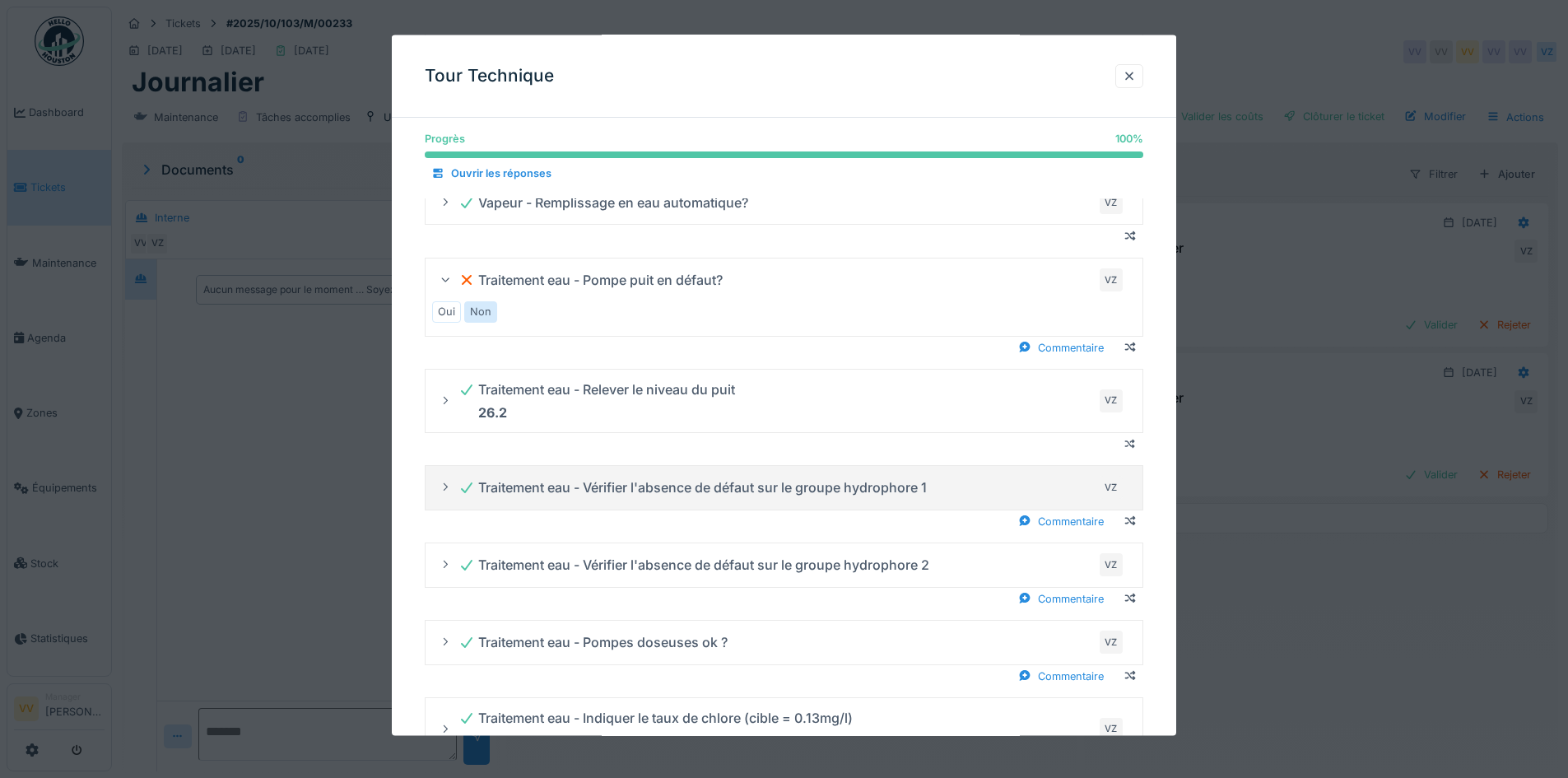
click at [442, 493] on div at bounding box center [445, 486] width 13 height 16
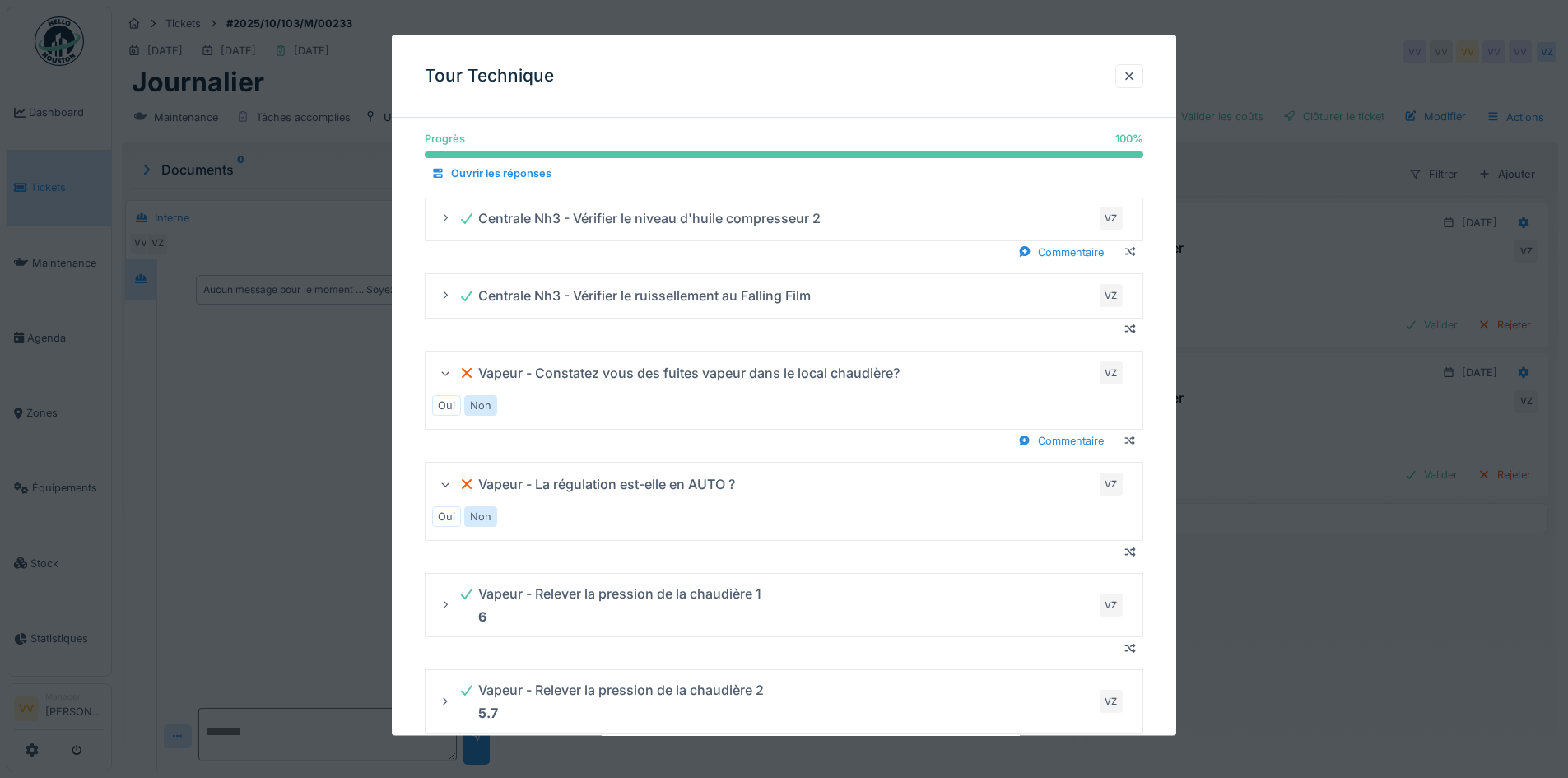
scroll to position [1235, 0]
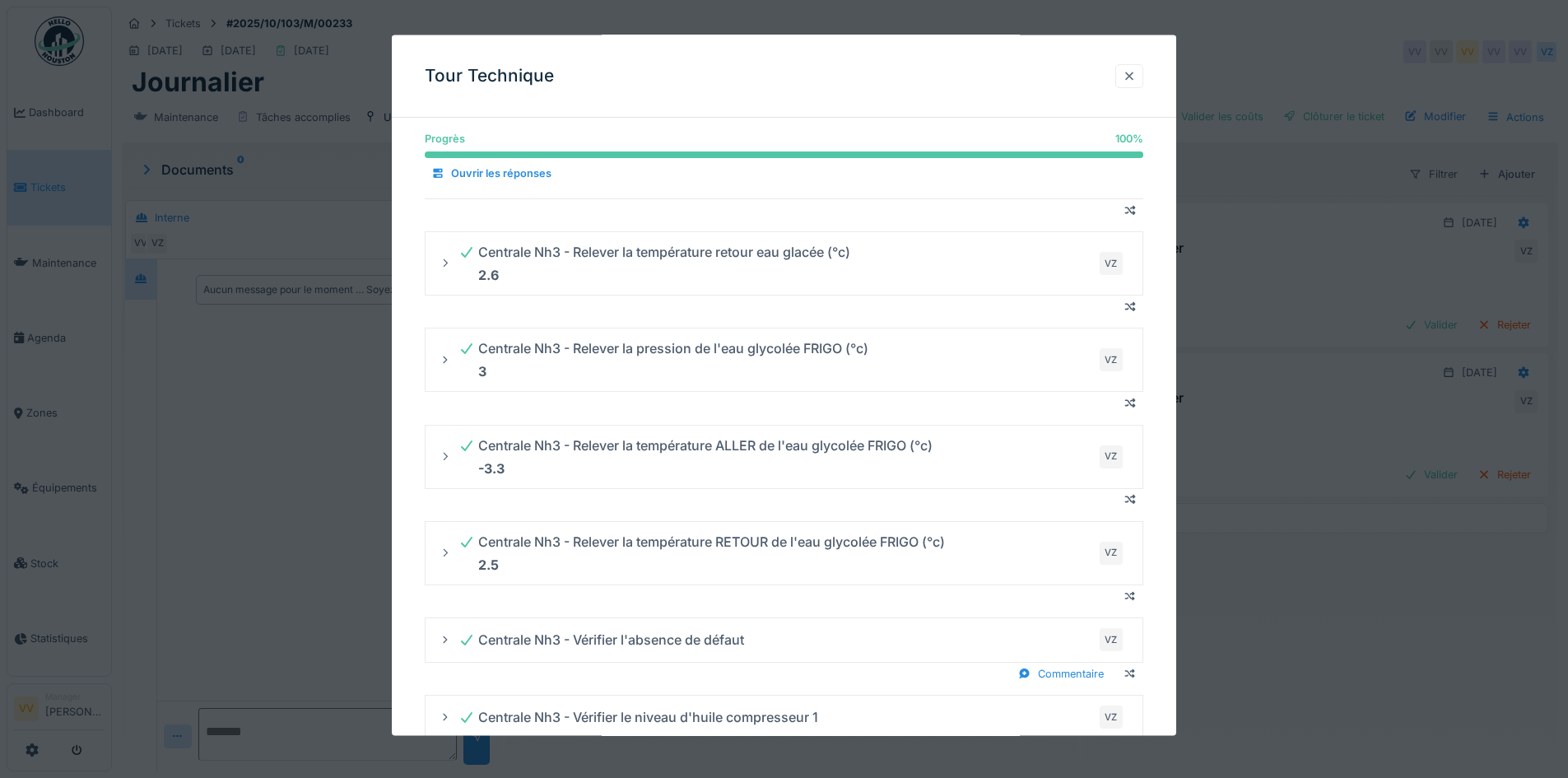
click at [1134, 76] on div at bounding box center [1129, 75] width 13 height 16
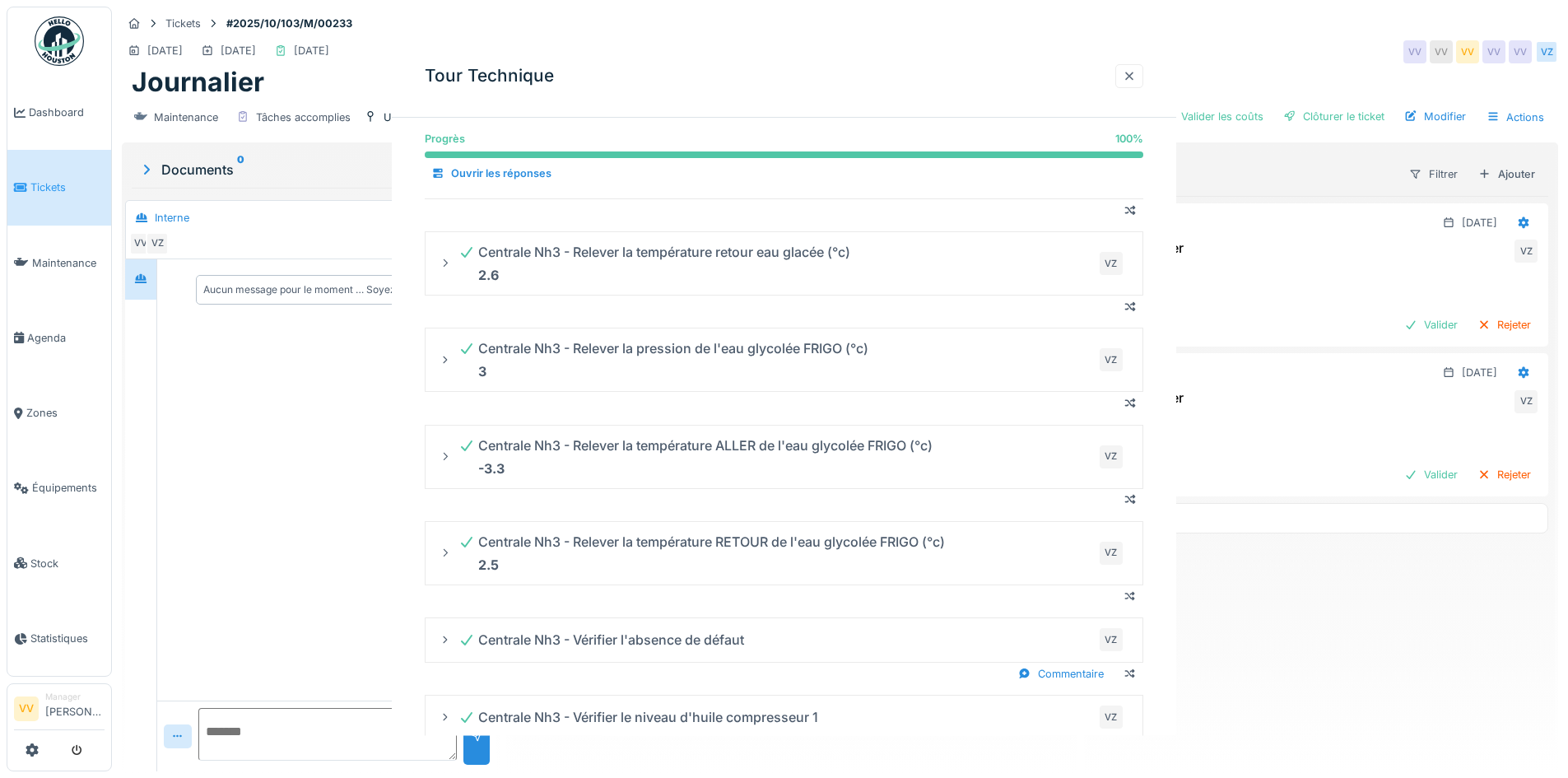
scroll to position [0, 0]
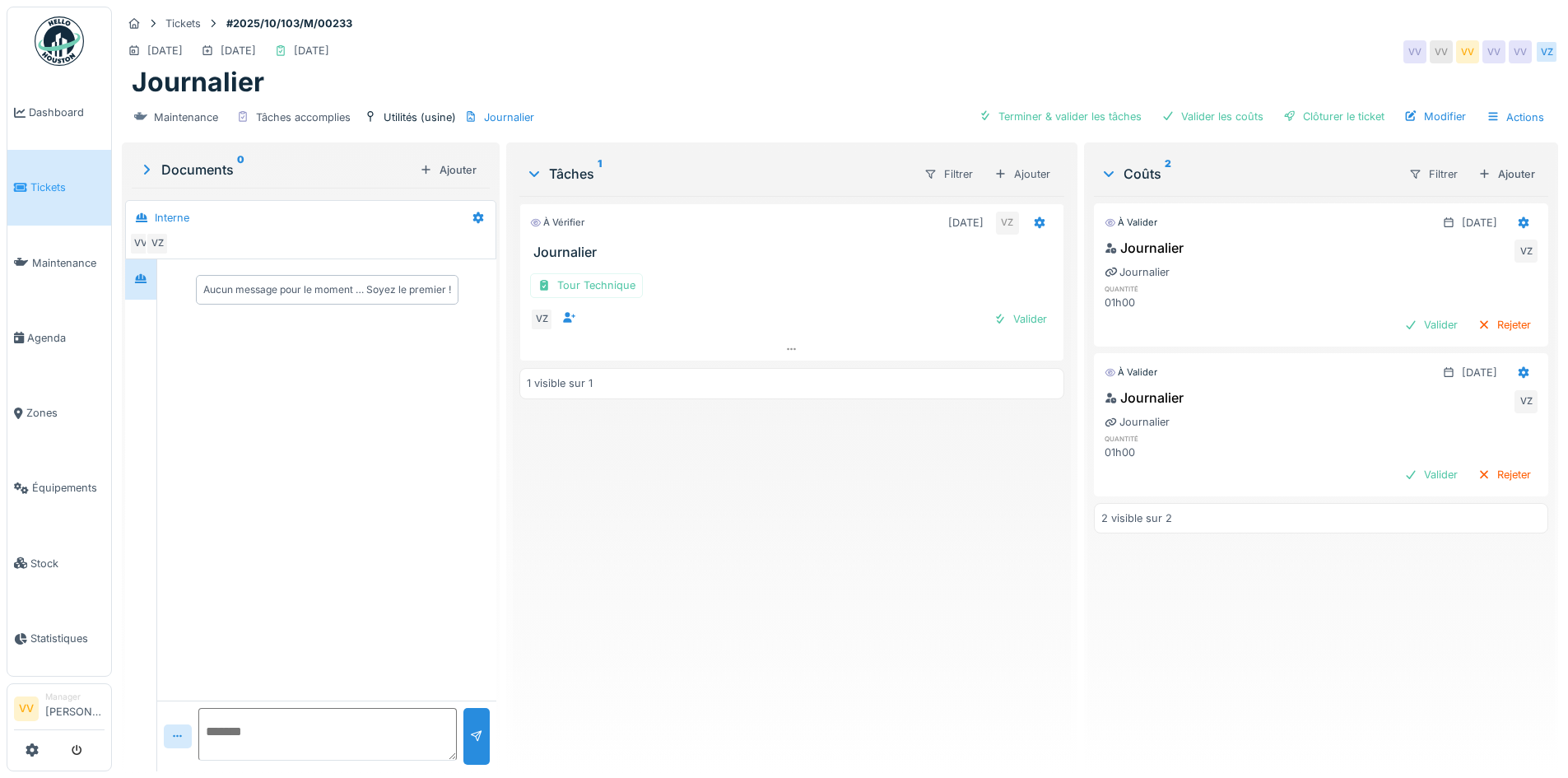
click at [640, 607] on div "À vérifier 13/10/2025 VZ Journalier Tour Technique VZ Valider 1 visible sur 1" at bounding box center [791, 477] width 544 height 562
click at [25, 107] on icon at bounding box center [19, 112] width 12 height 12
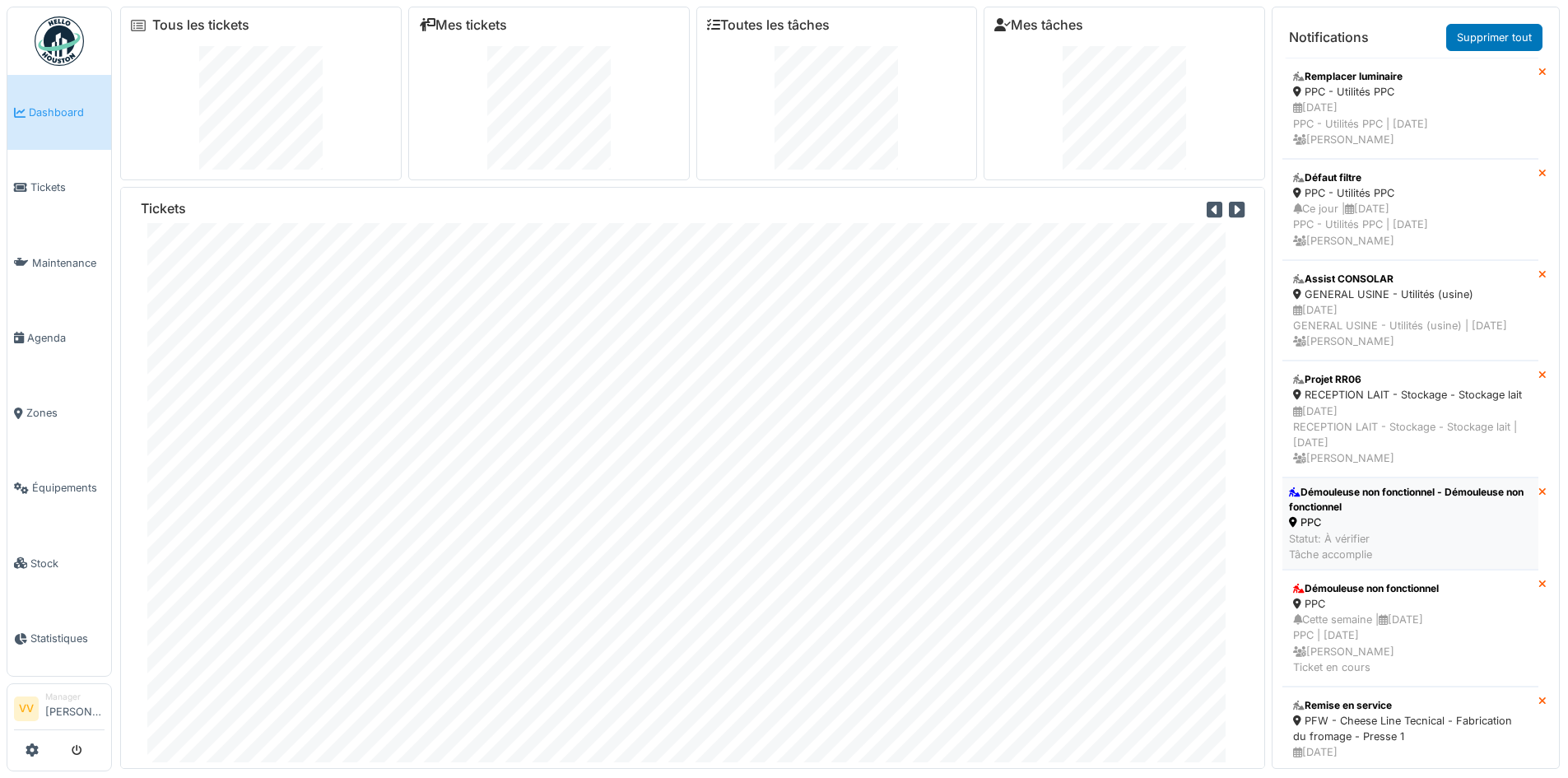
click at [1437, 562] on div "Statut: À vérifier Tâche accomplie" at bounding box center [1410, 546] width 243 height 31
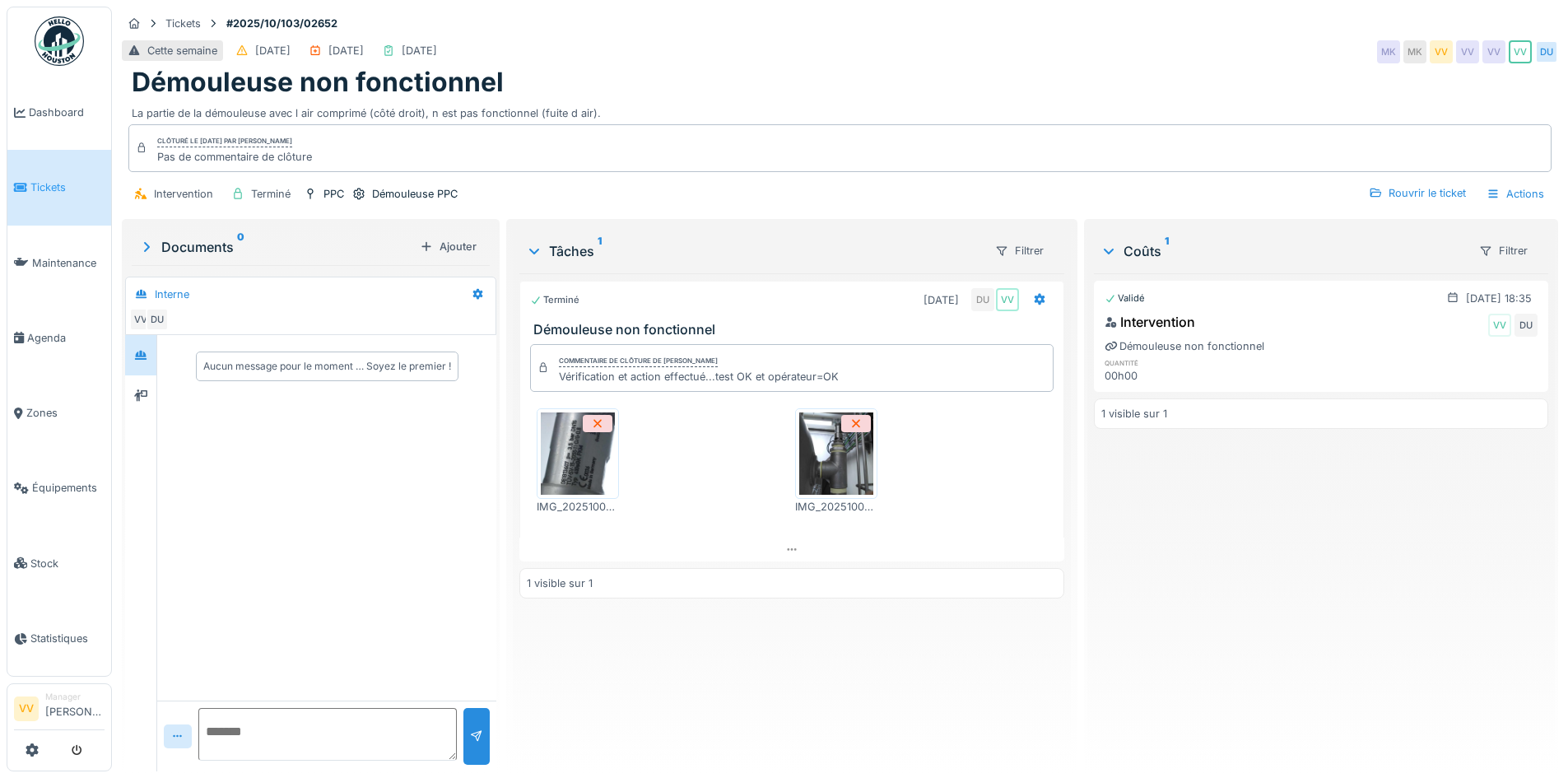
click at [37, 186] on span "Tickets" at bounding box center [67, 187] width 74 height 16
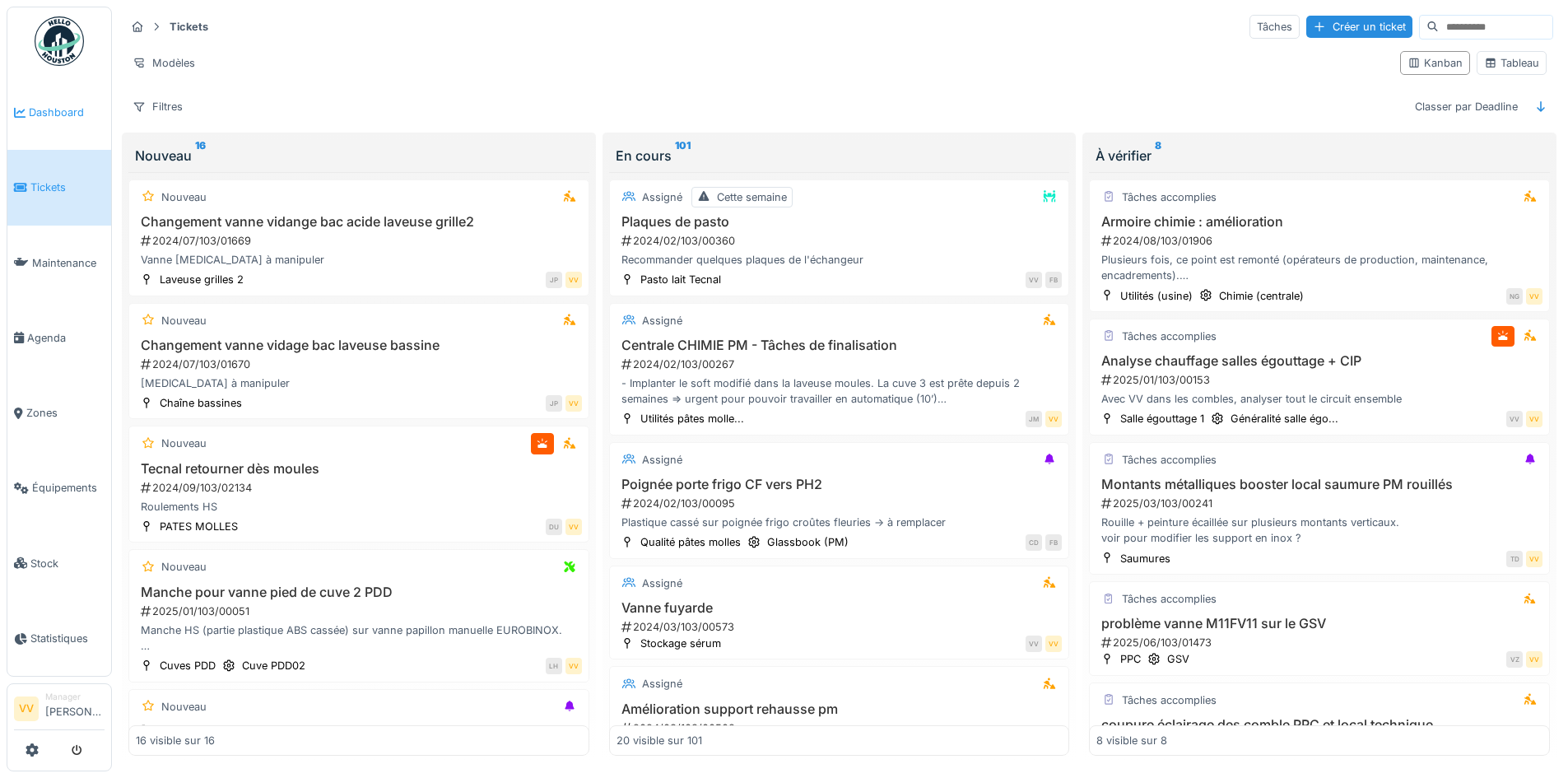
click at [43, 118] on span "Dashboard" at bounding box center [67, 112] width 76 height 16
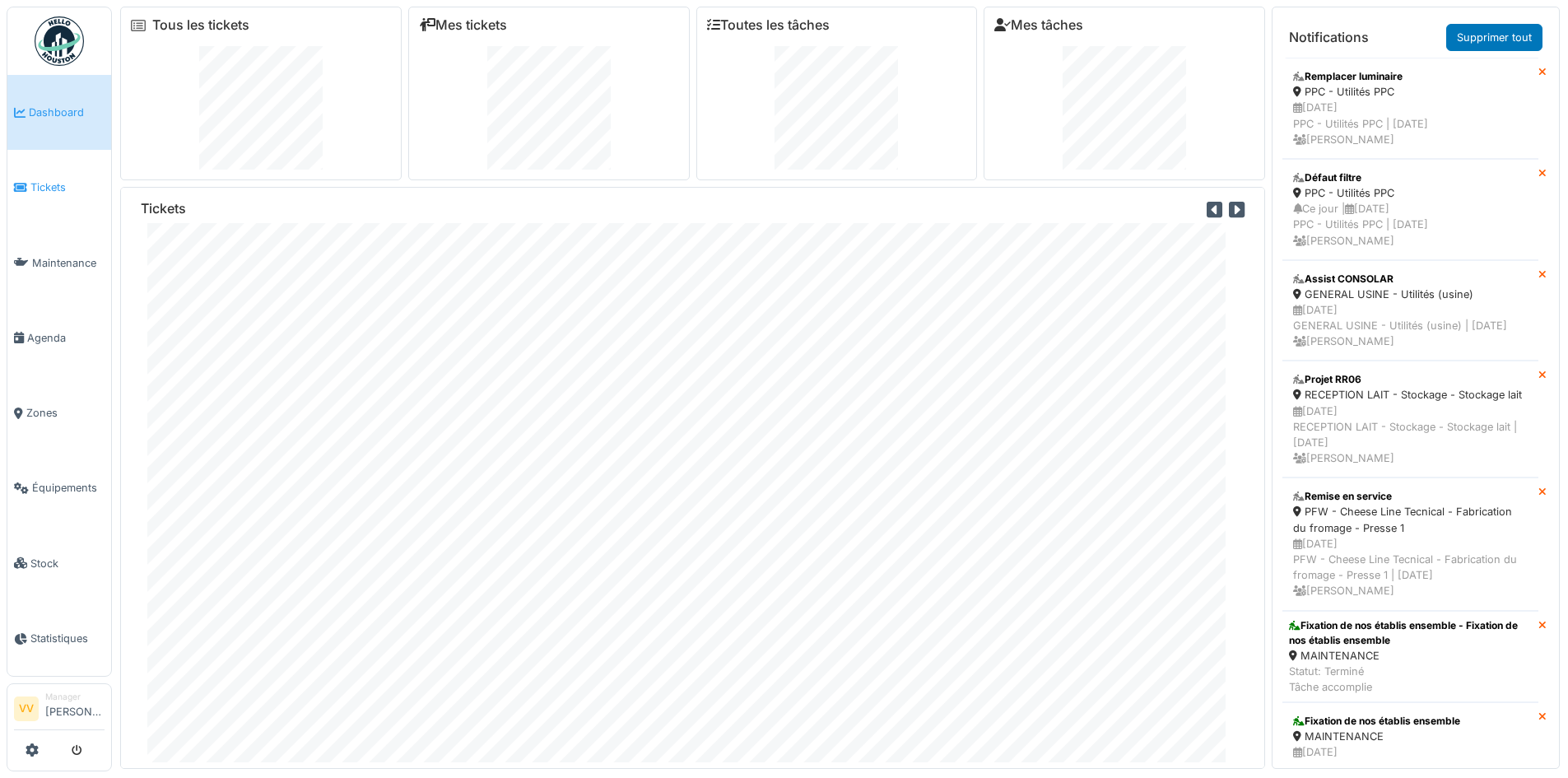
click at [54, 180] on span "Tickets" at bounding box center [67, 187] width 74 height 16
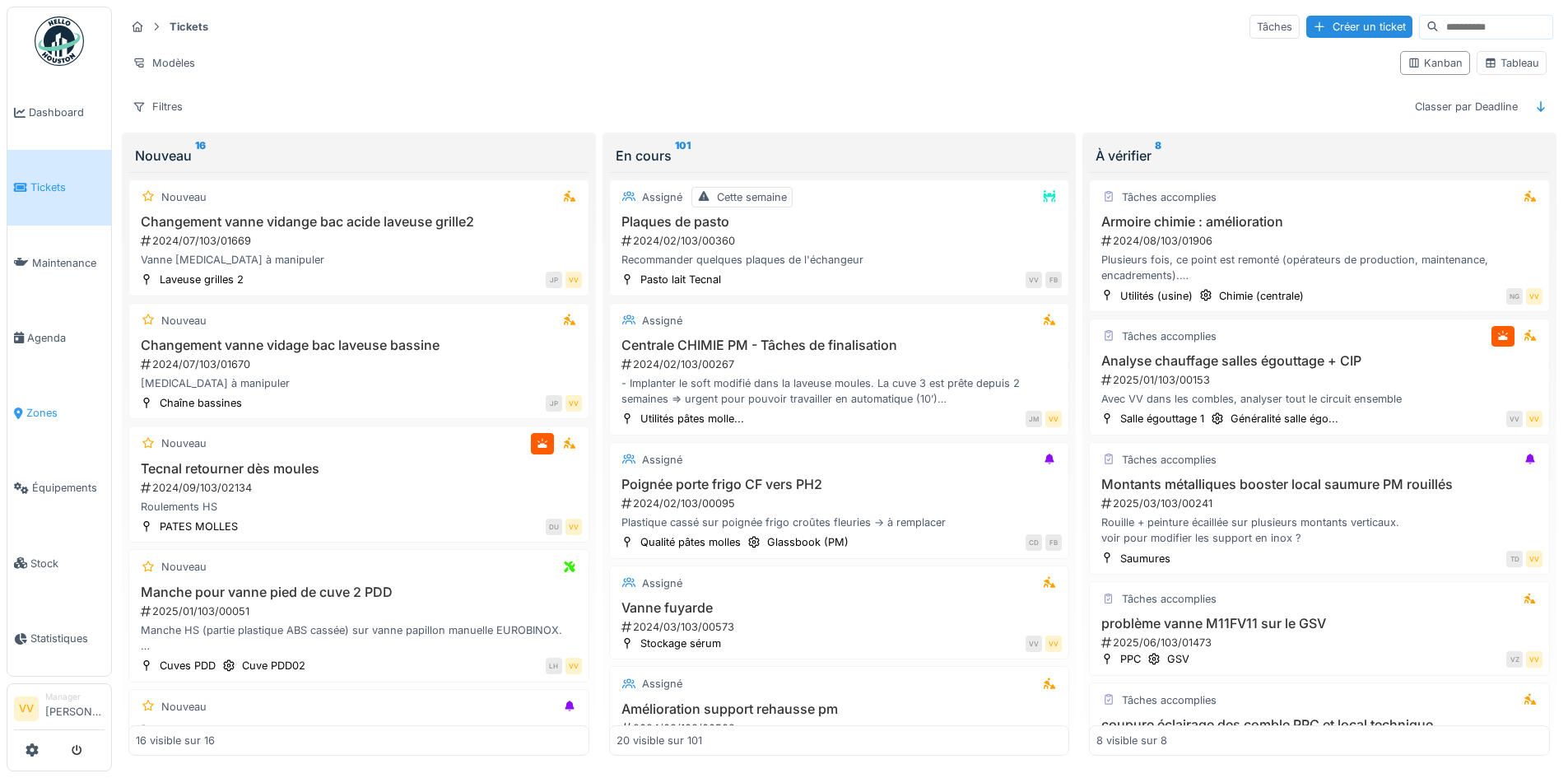
click at [35, 405] on span "Zones" at bounding box center [66, 412] width 78 height 16
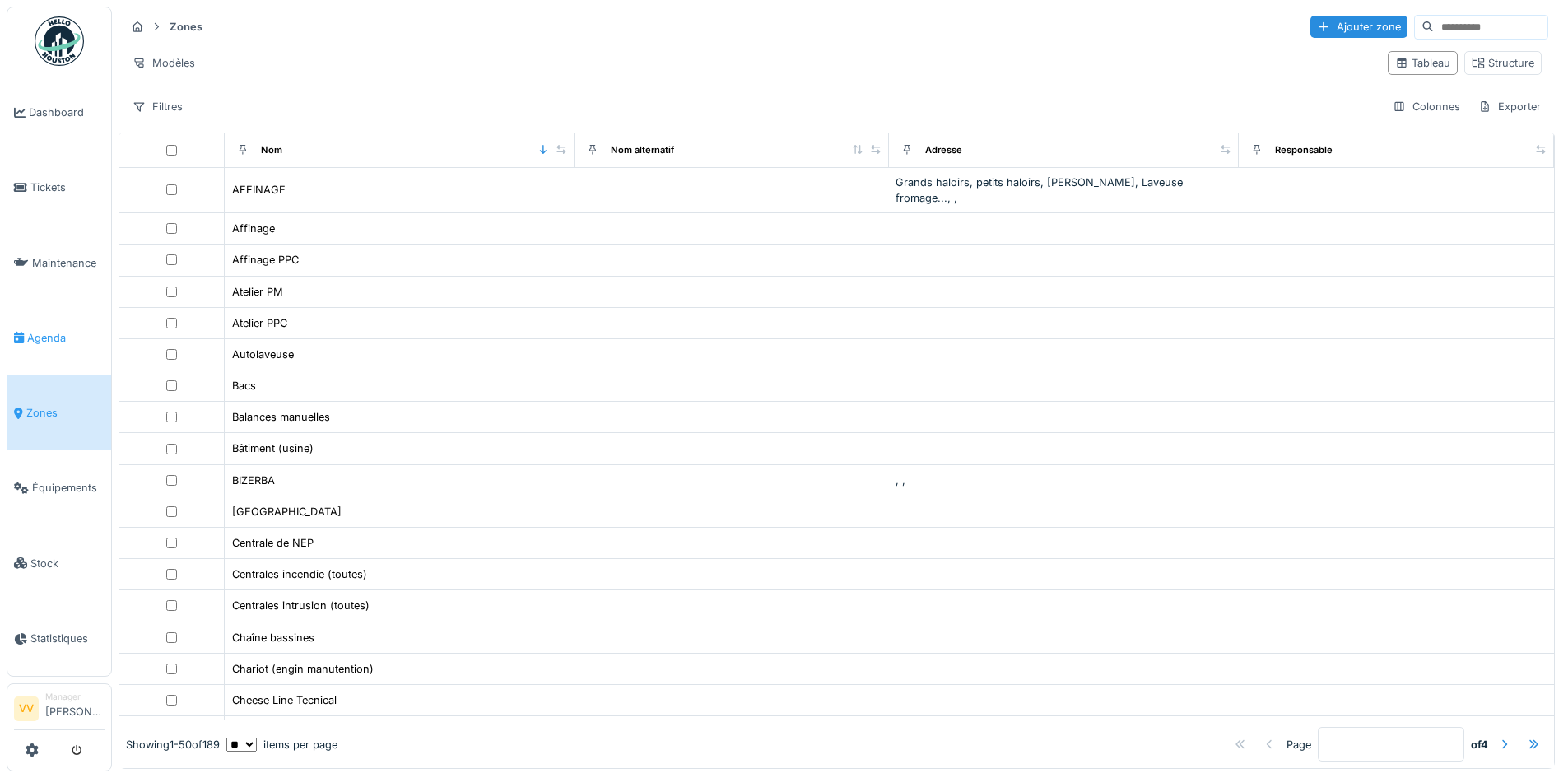
click at [55, 330] on span "Agenda" at bounding box center [66, 337] width 78 height 16
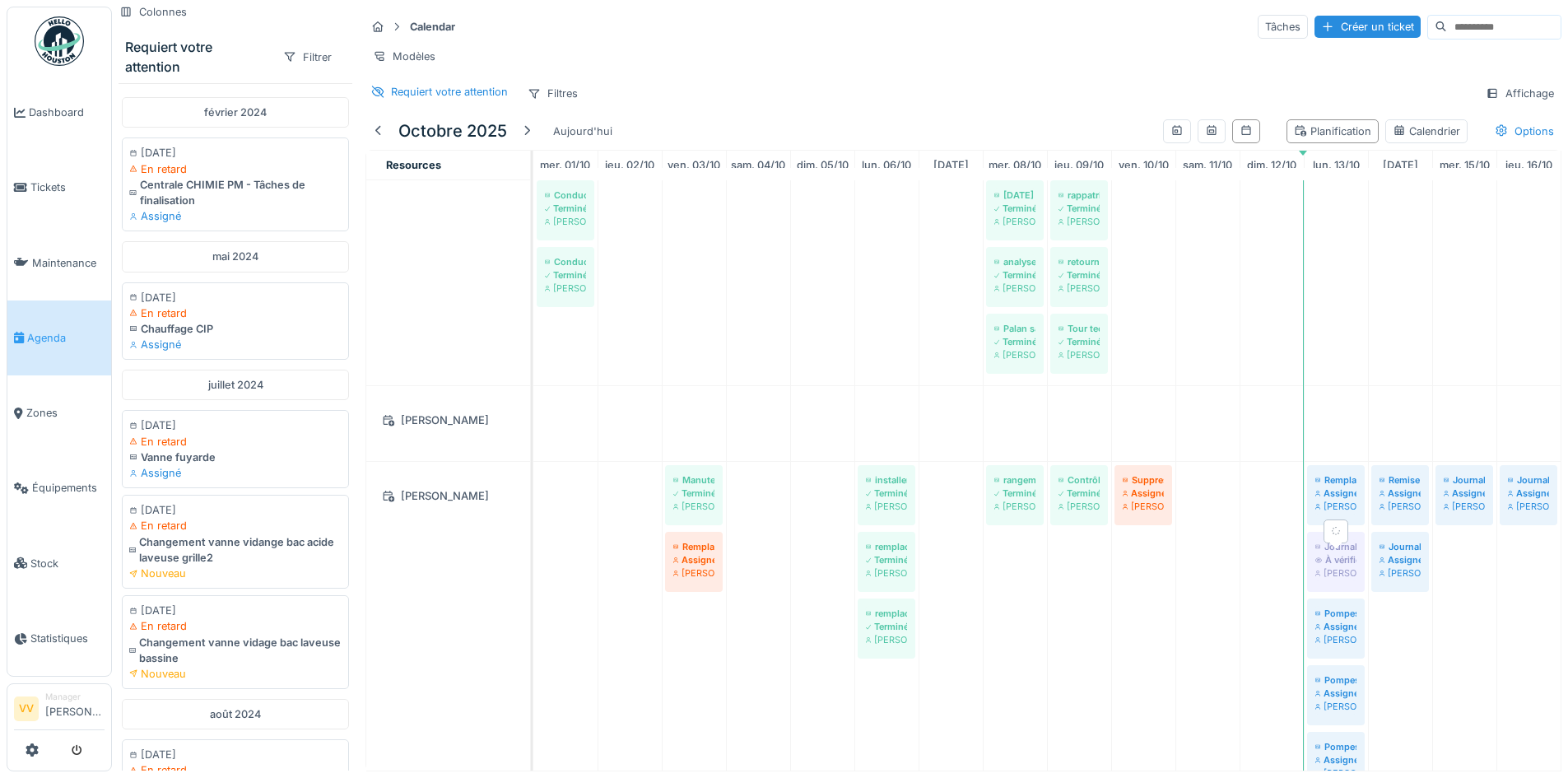
click at [1342, 553] on div "Journalier" at bounding box center [1335, 546] width 41 height 13
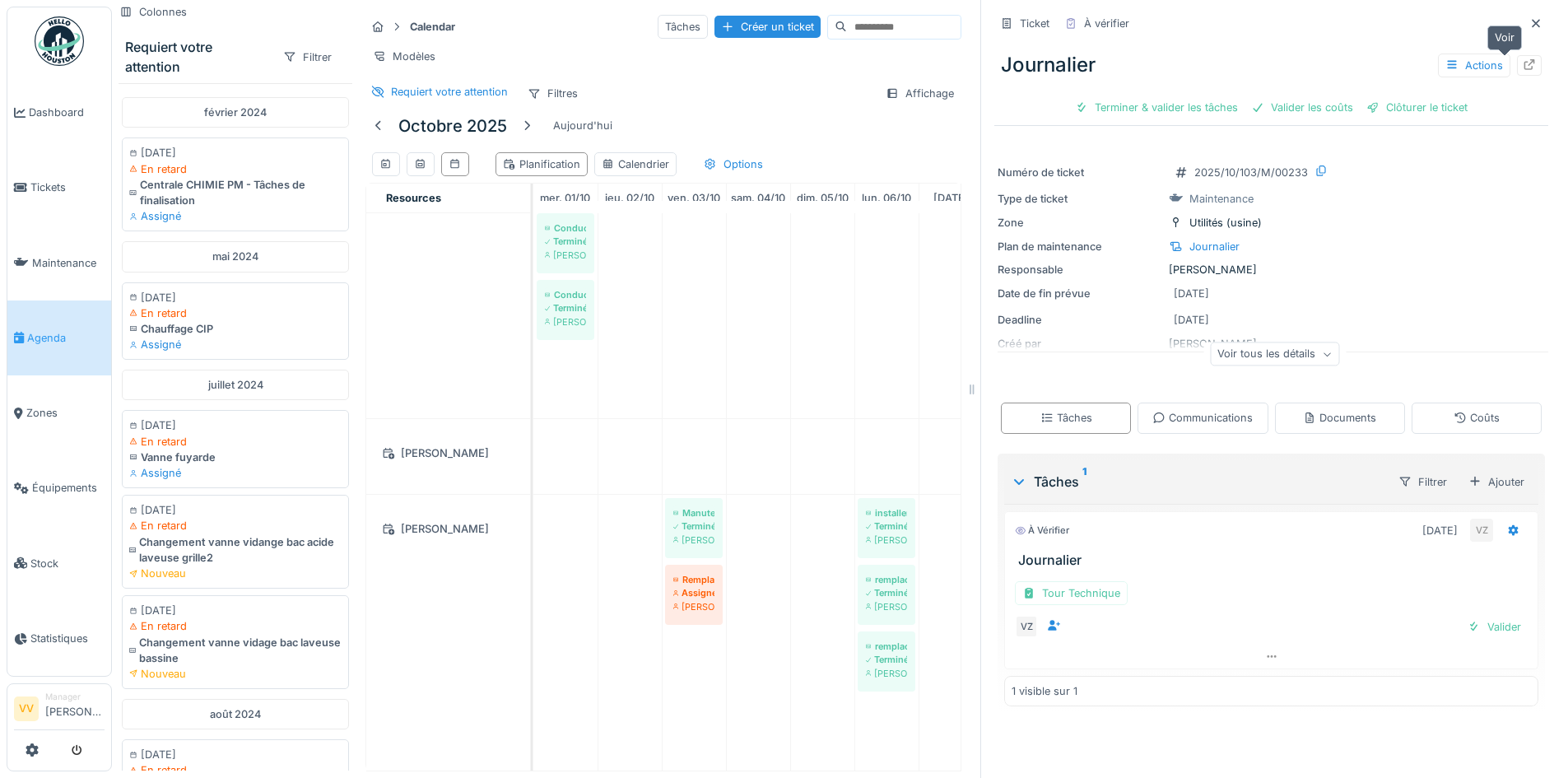
click at [1524, 63] on icon at bounding box center [1530, 65] width 11 height 11
click at [1532, 21] on icon at bounding box center [1535, 23] width 8 height 8
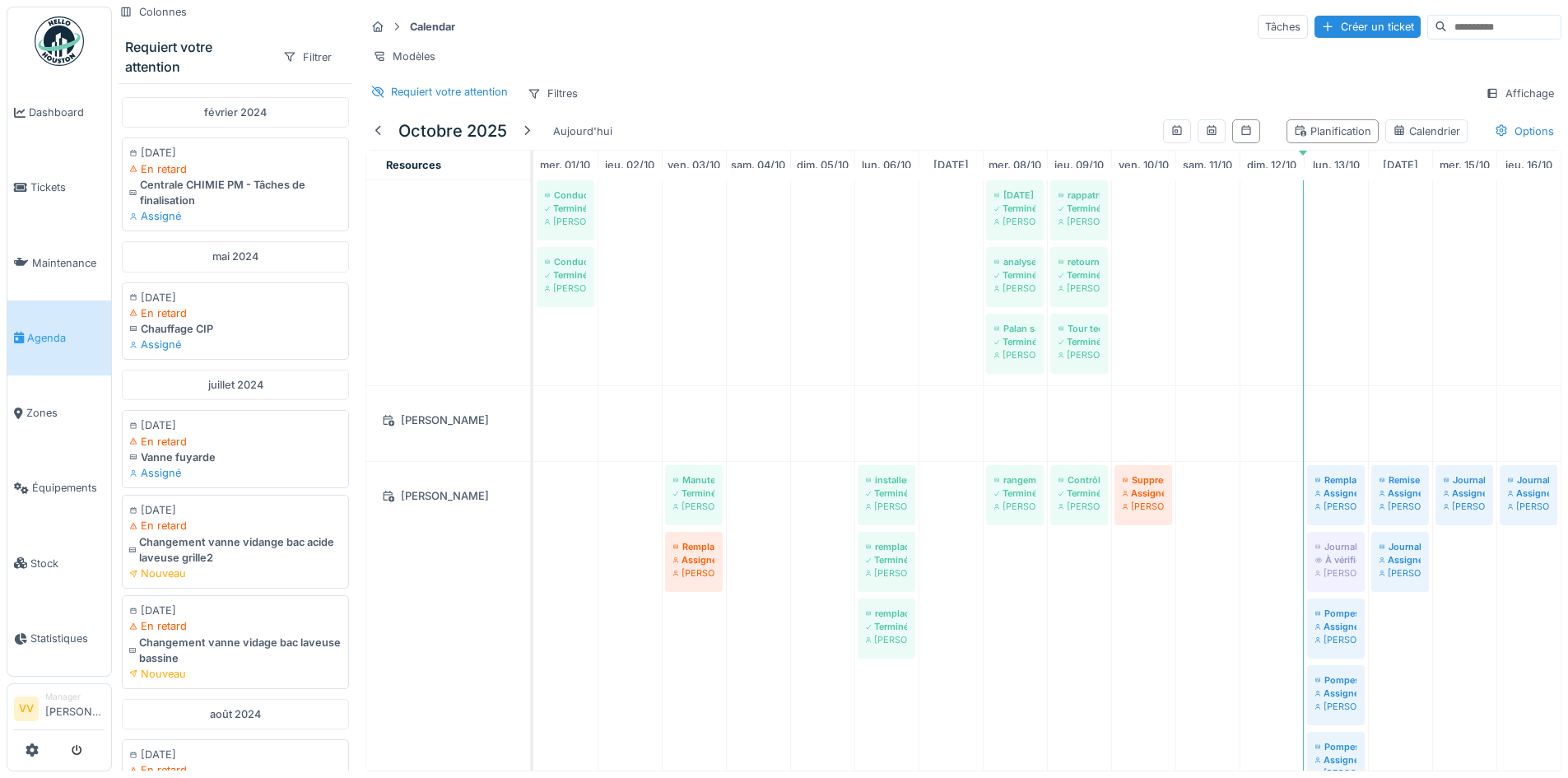
drag, startPoint x: 33, startPoint y: 757, endPoint x: 43, endPoint y: 734, distance: 25.1
click at [33, 756] on link at bounding box center [32, 751] width 13 height 27
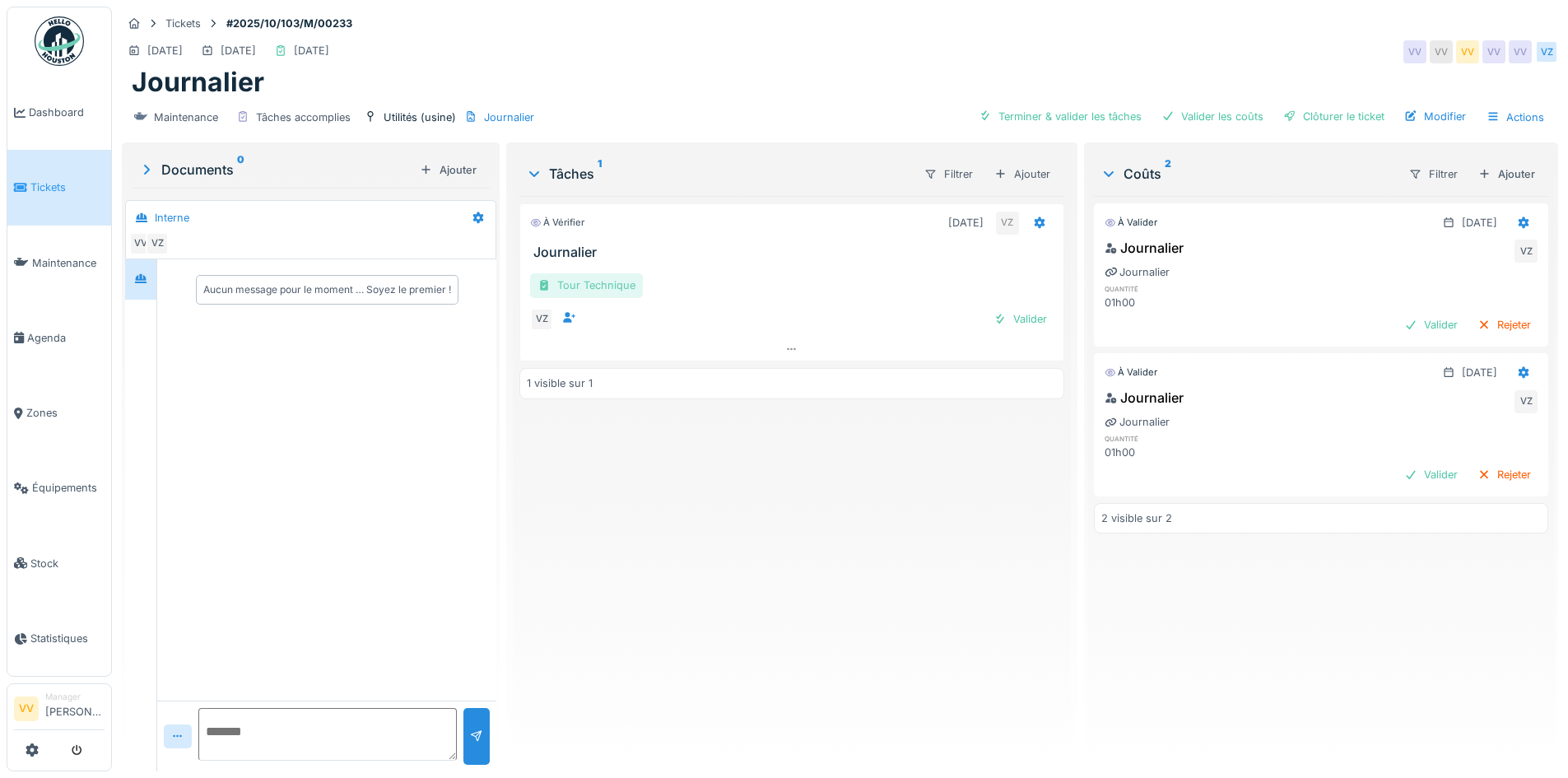
click at [607, 278] on div "Tour Technique" at bounding box center [587, 285] width 113 height 24
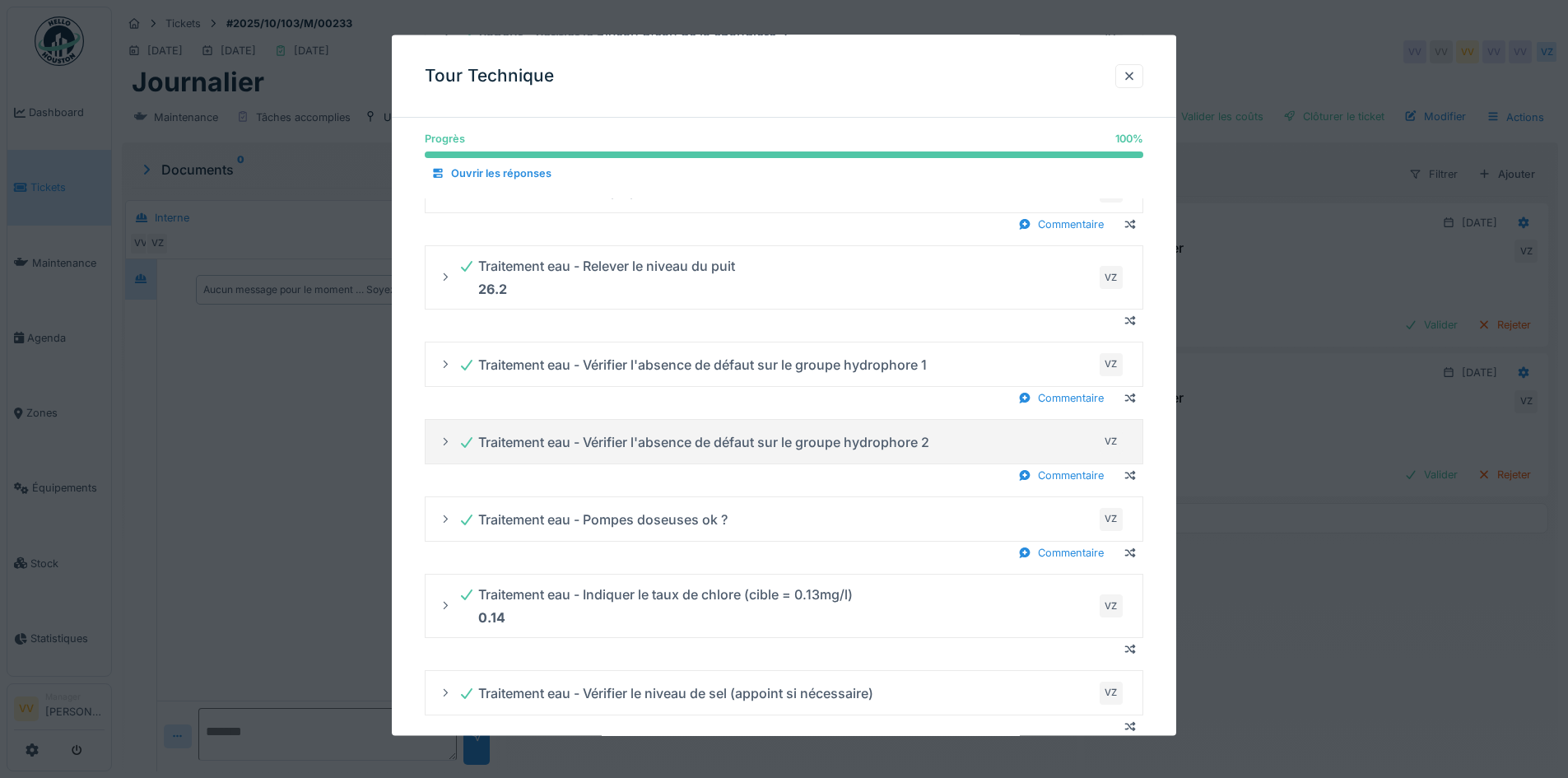
scroll to position [2662, 0]
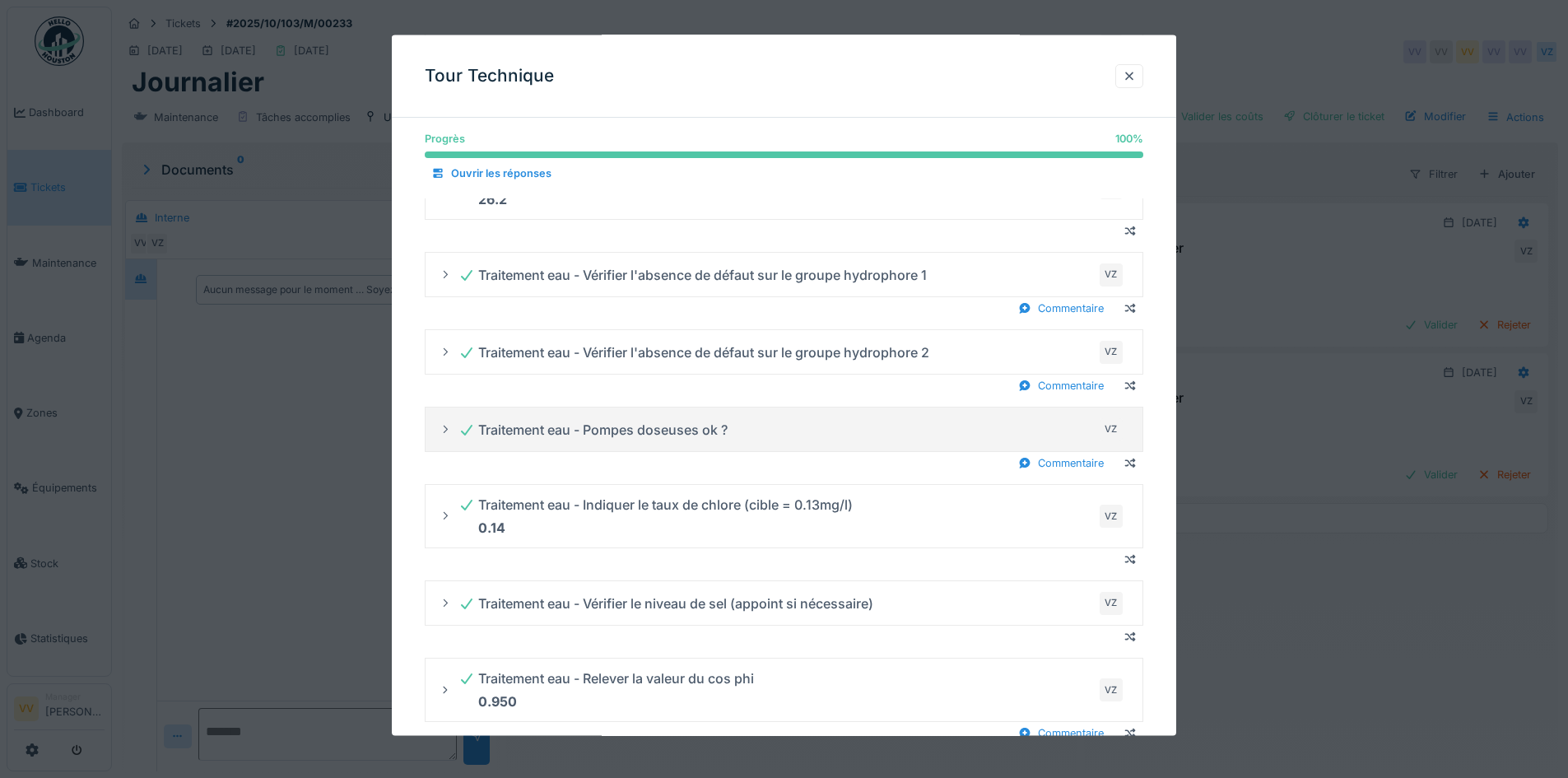
click at [445, 426] on icon at bounding box center [445, 429] width 13 height 11
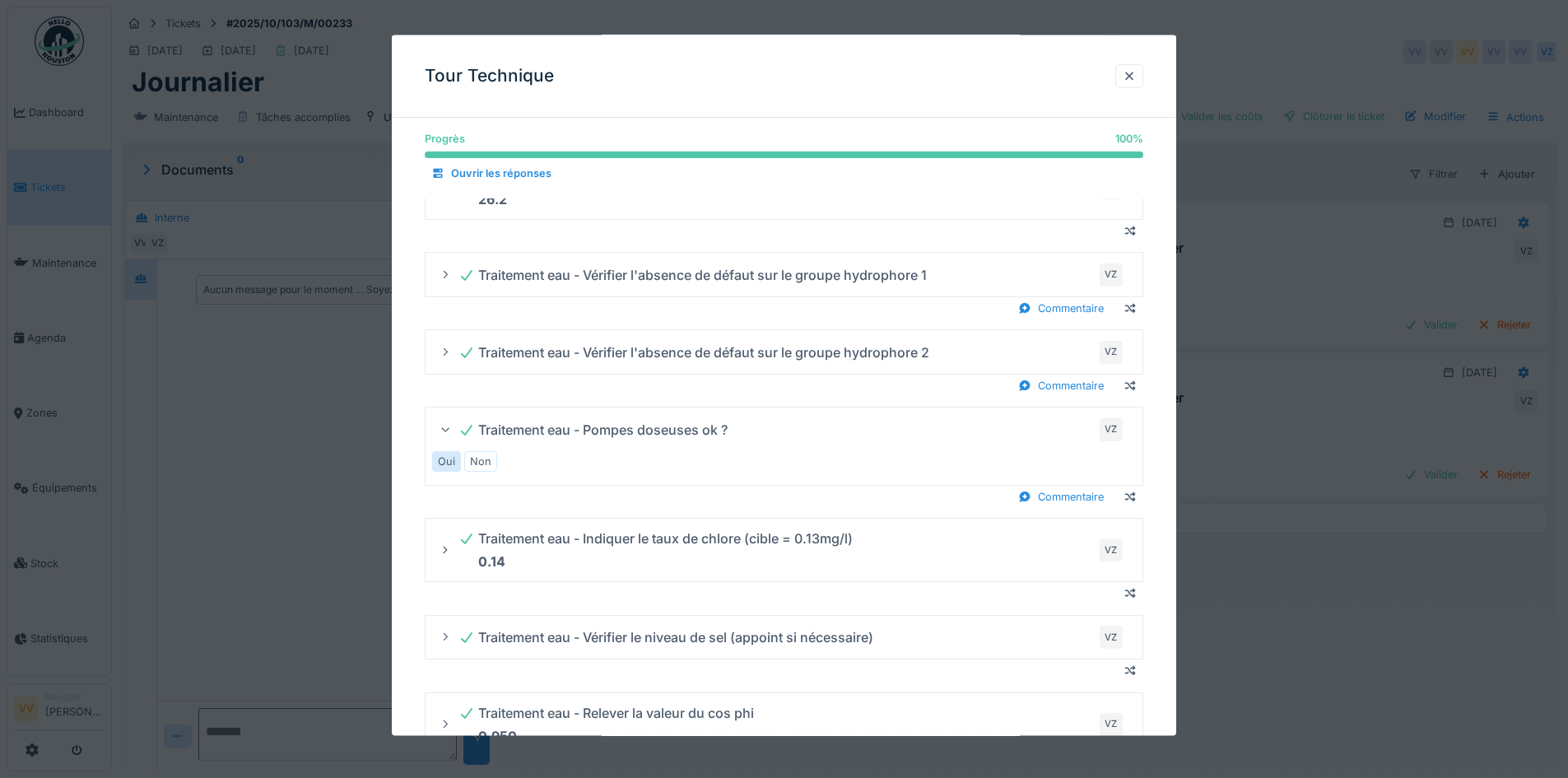
click at [445, 426] on icon at bounding box center [446, 429] width 11 height 13
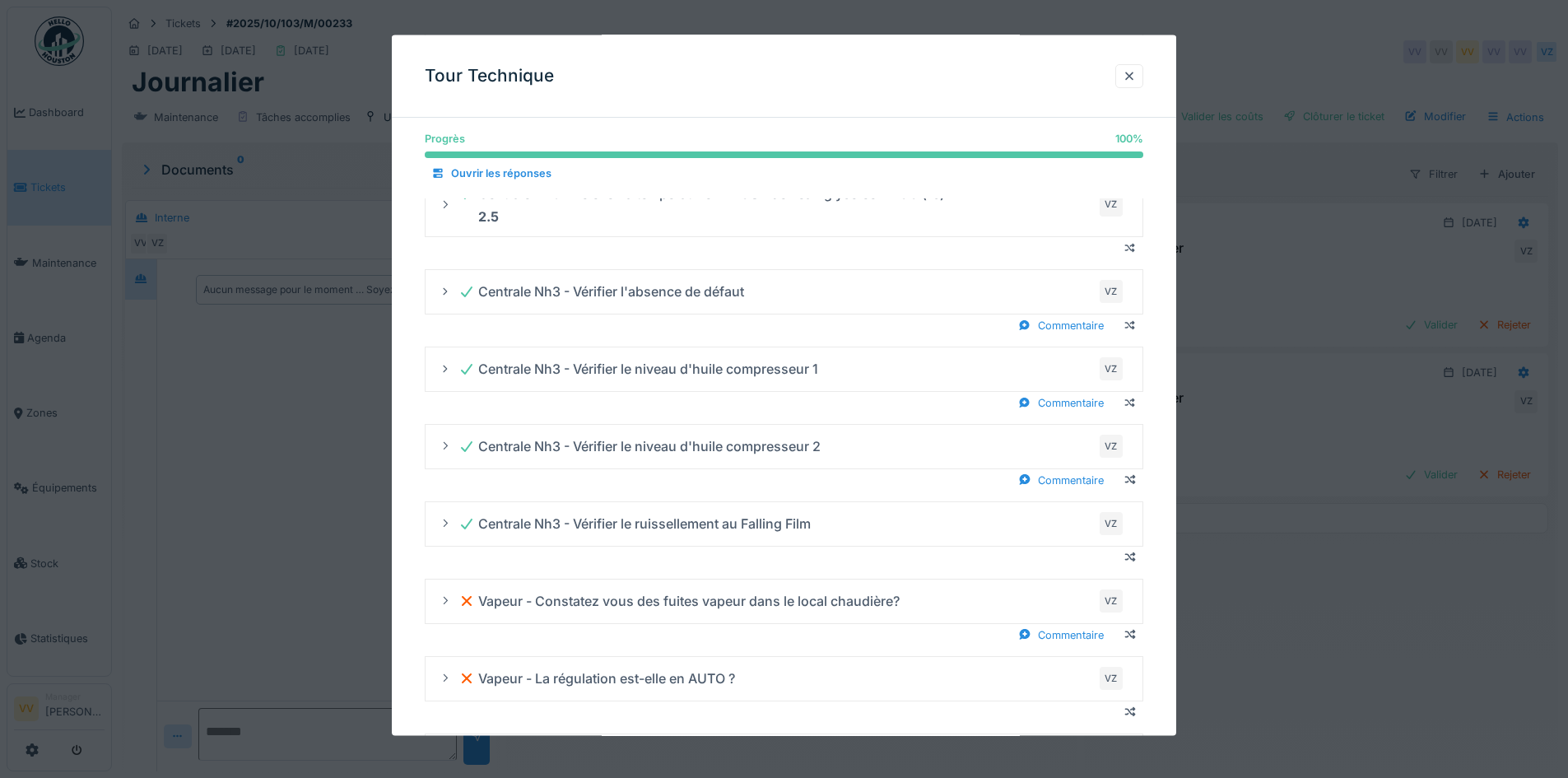
scroll to position [1592, 0]
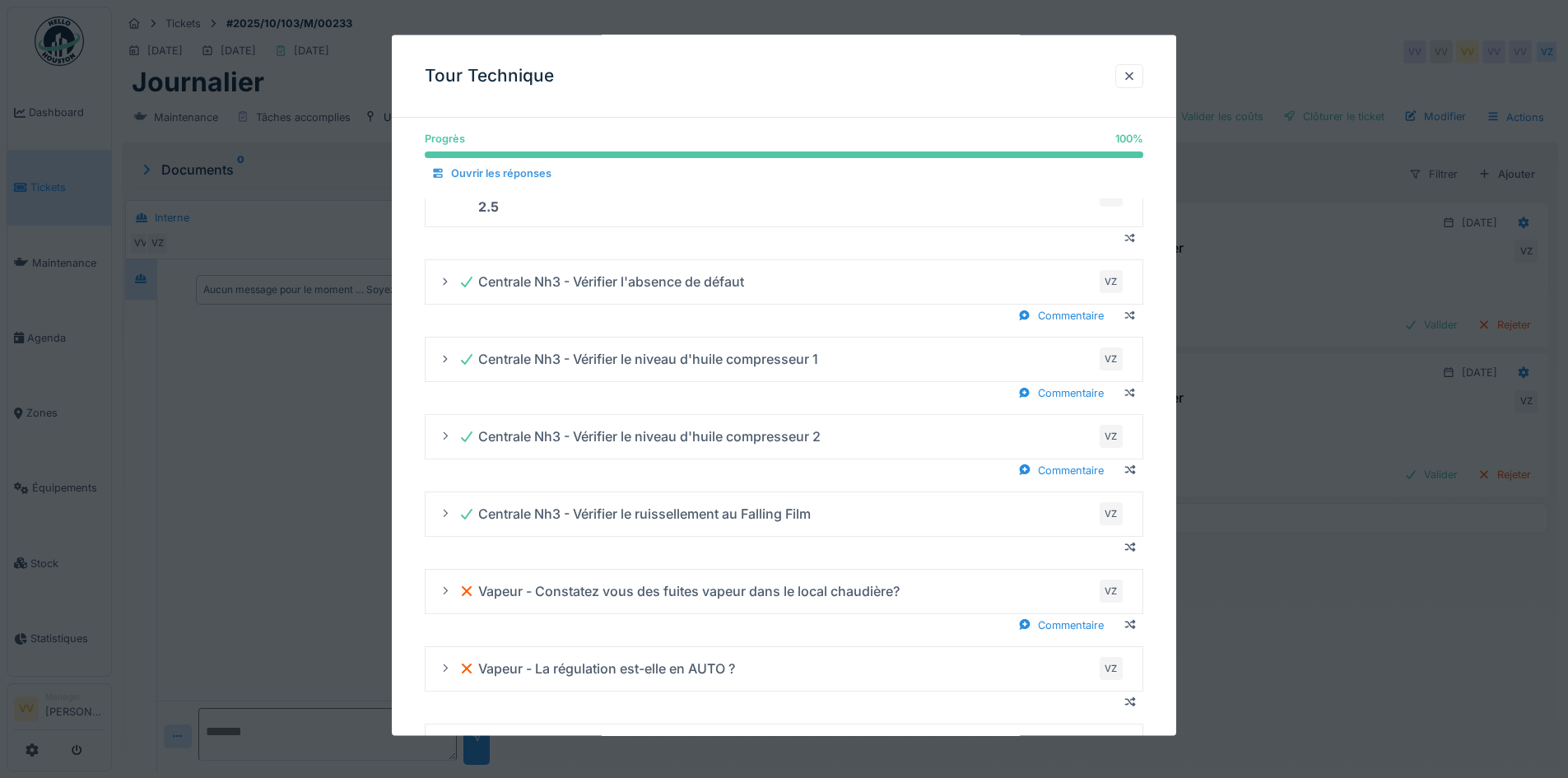
click at [494, 173] on div "Ouvrir les réponses" at bounding box center [492, 173] width 133 height 22
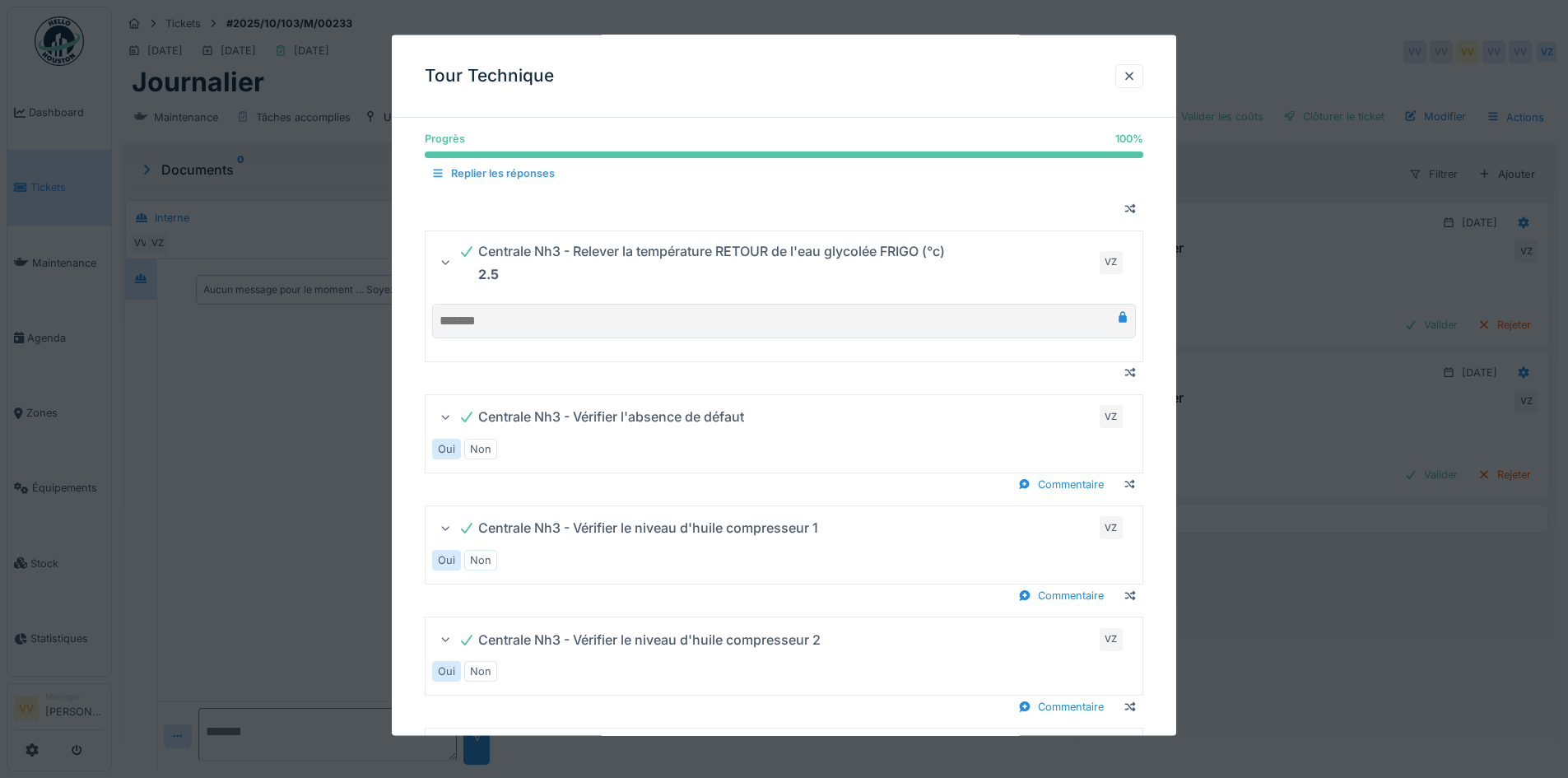
click at [494, 173] on div "Replier les réponses" at bounding box center [493, 173] width 137 height 22
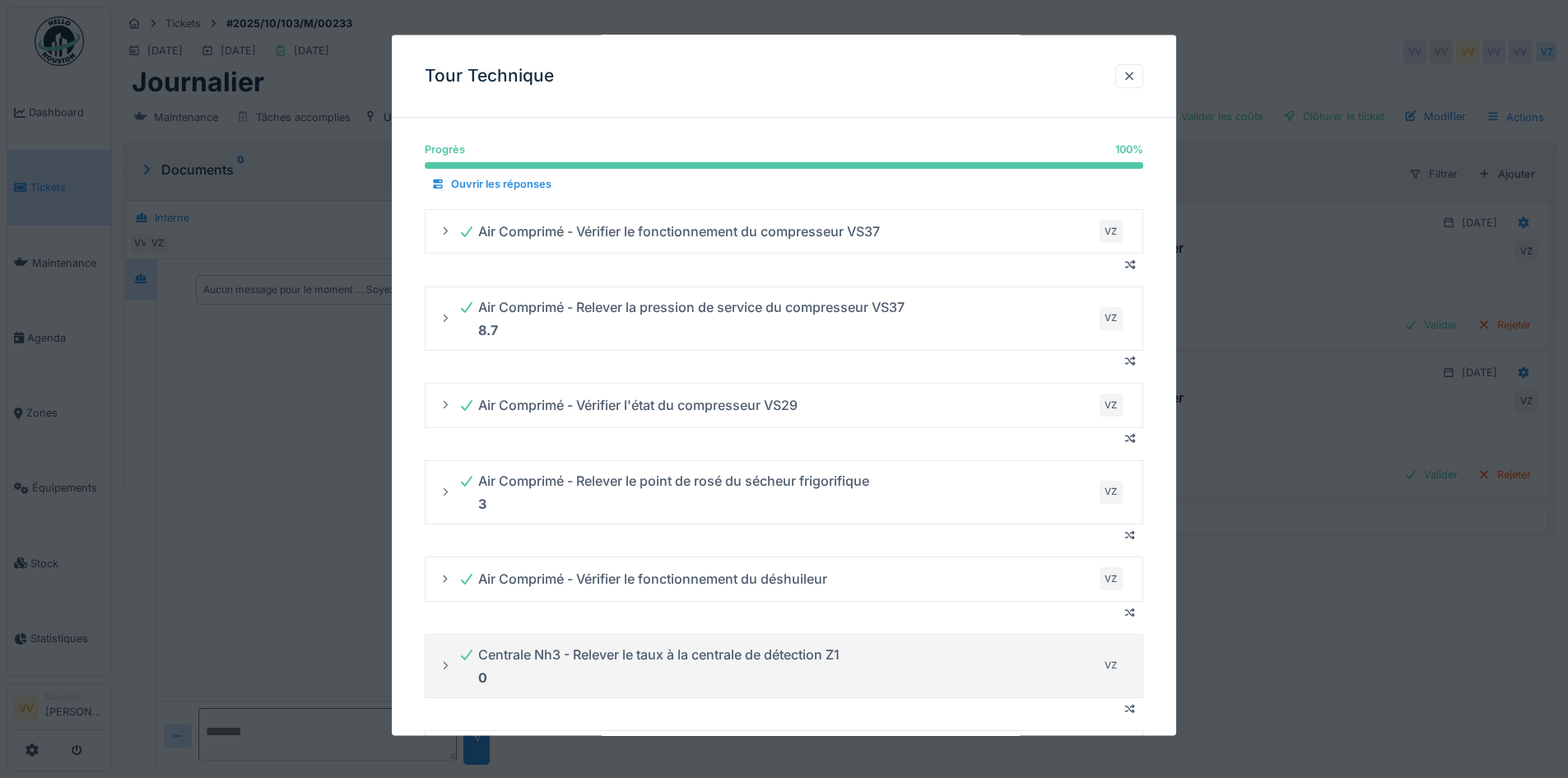
scroll to position [0, 0]
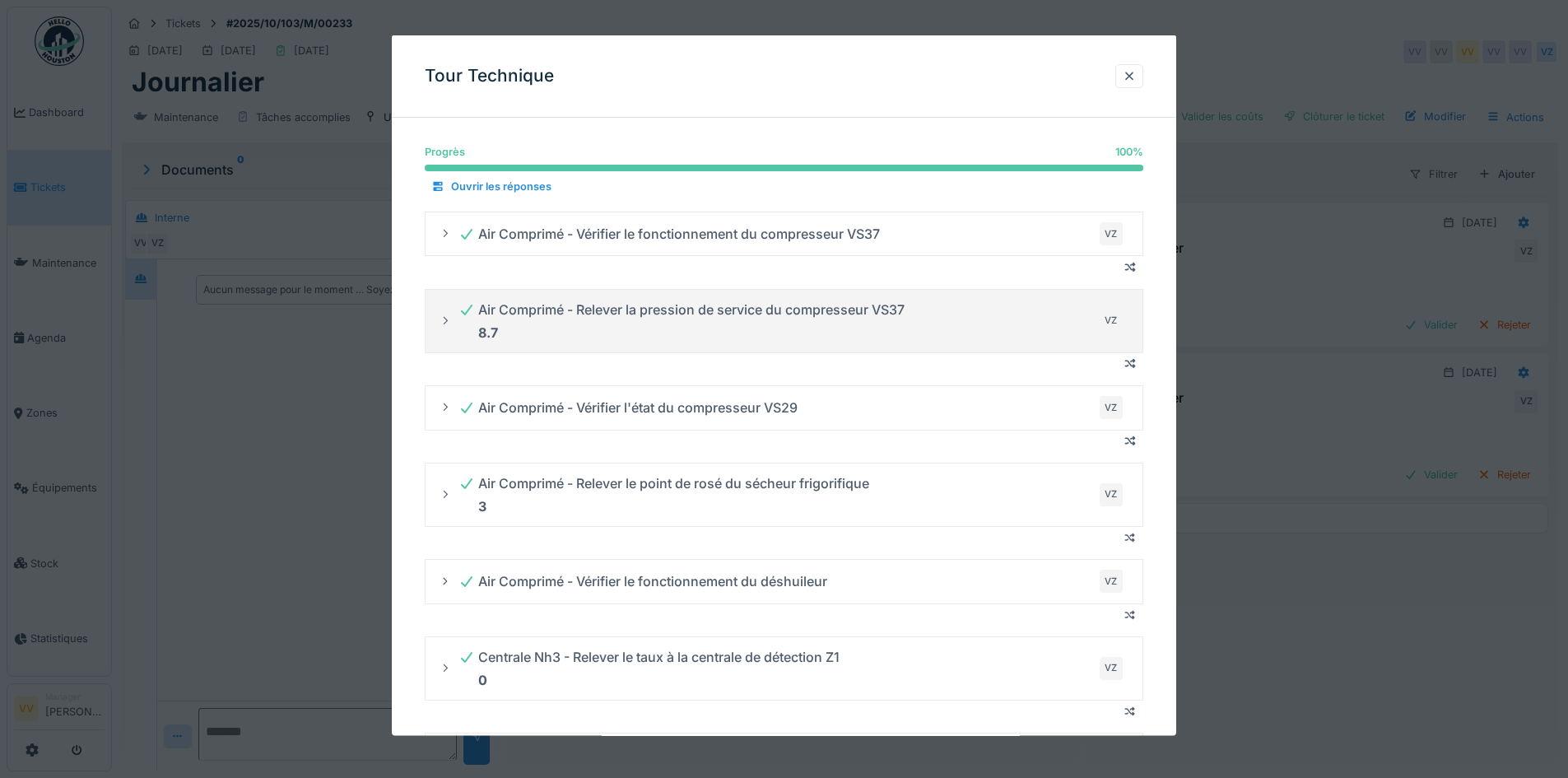
click at [444, 324] on icon at bounding box center [445, 319] width 5 height 7
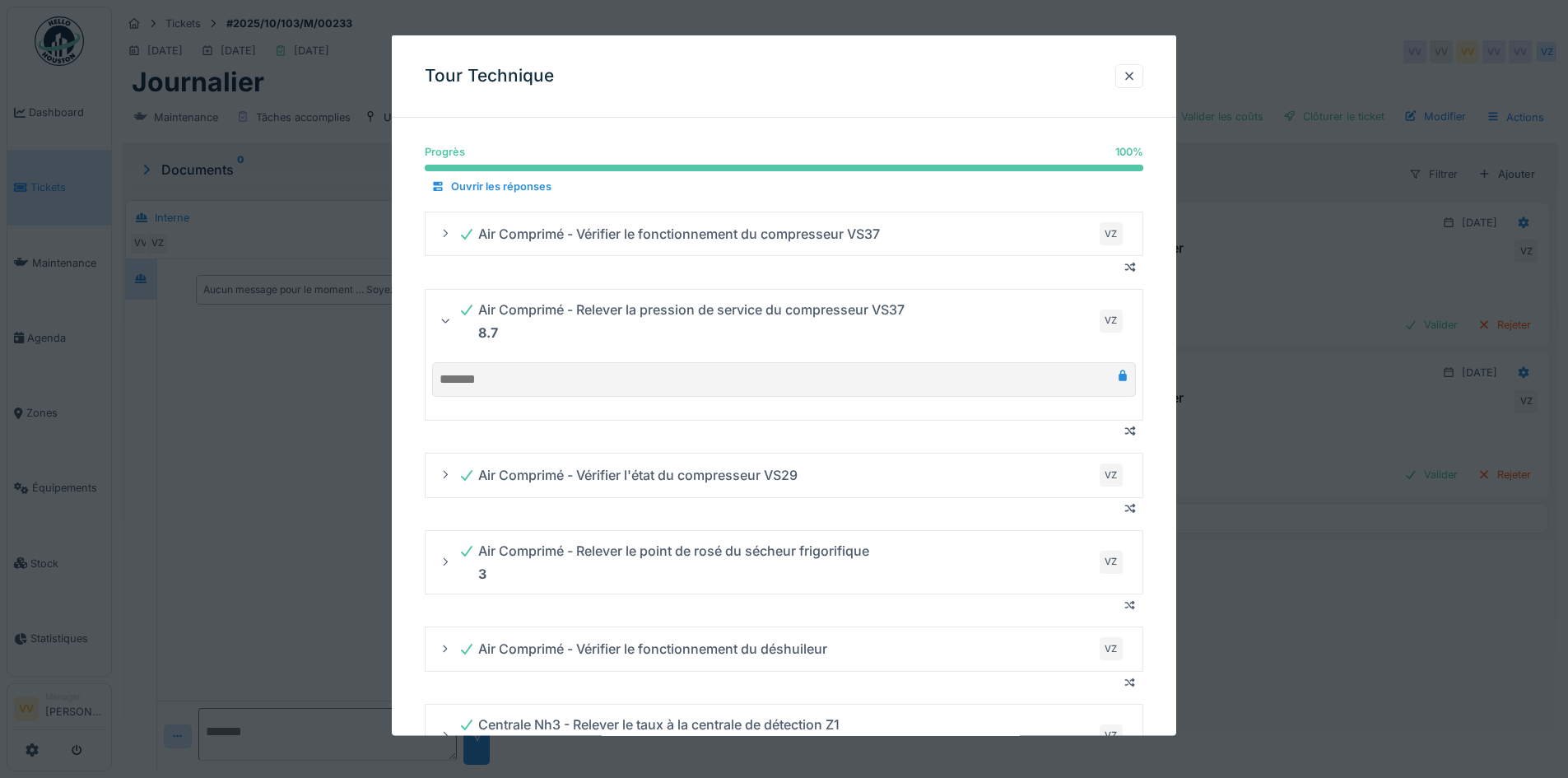
click at [444, 324] on icon at bounding box center [446, 320] width 11 height 13
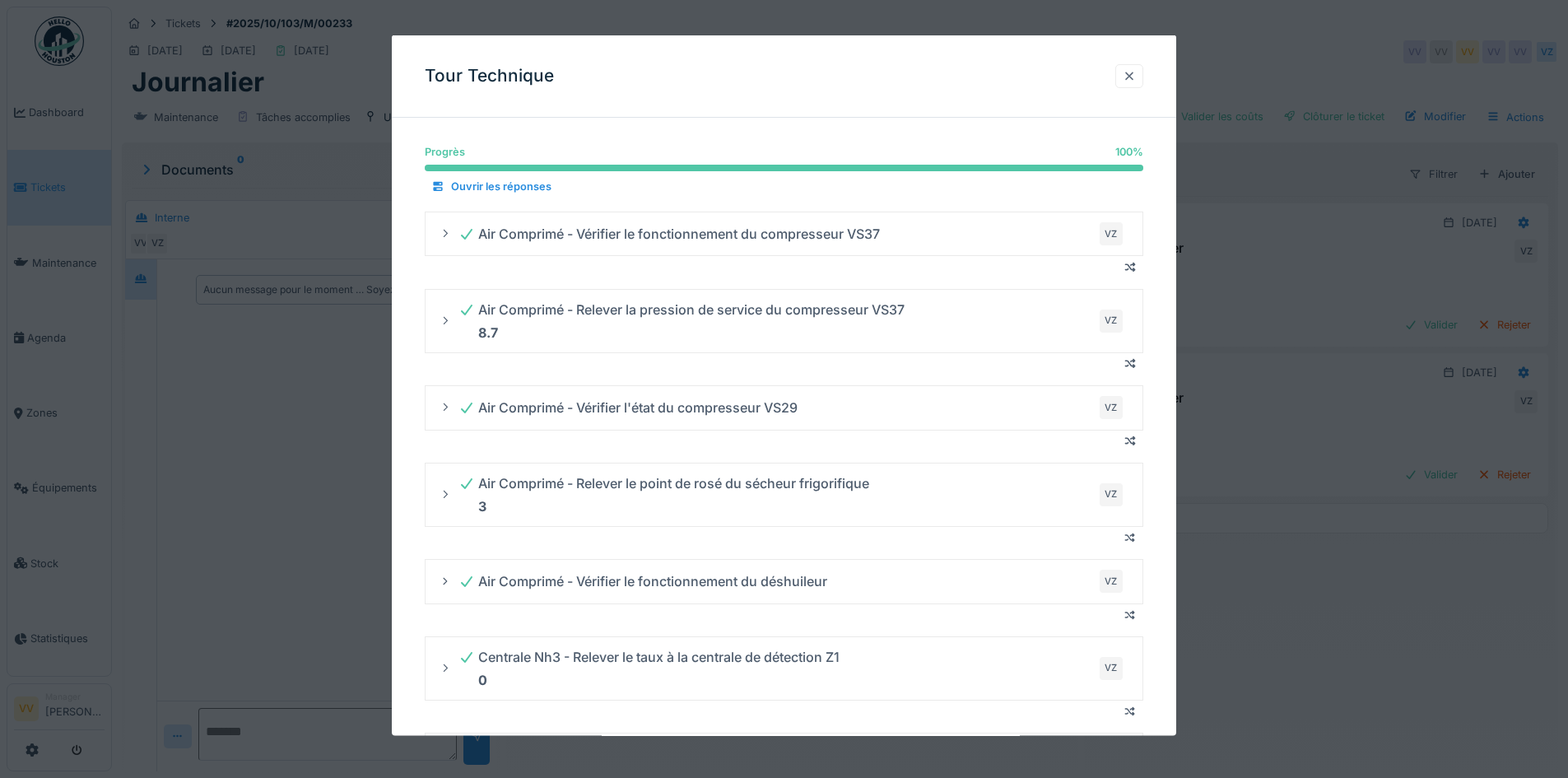
click at [1133, 81] on div at bounding box center [1129, 75] width 13 height 16
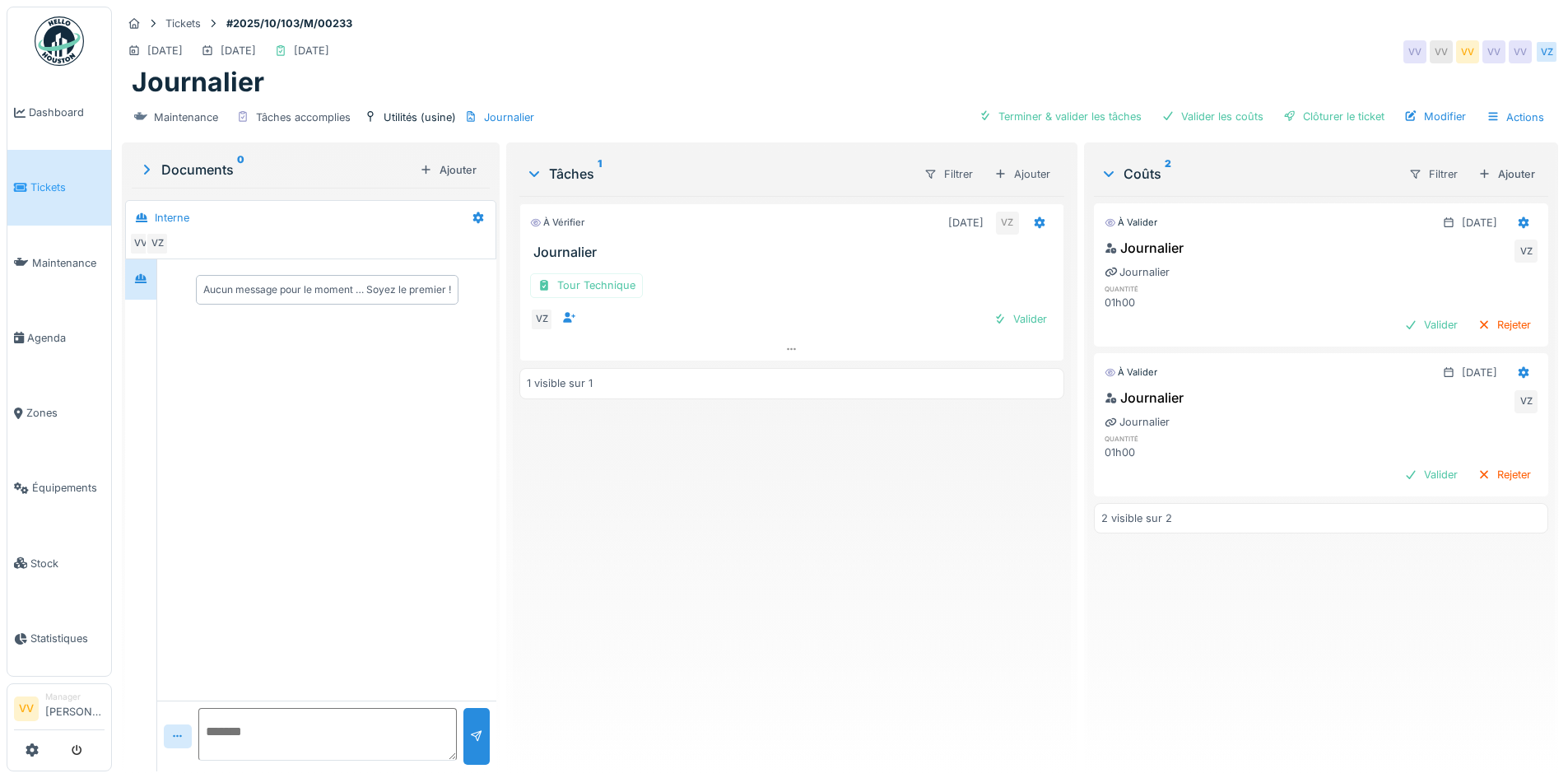
click at [51, 195] on link "Tickets" at bounding box center [59, 187] width 104 height 75
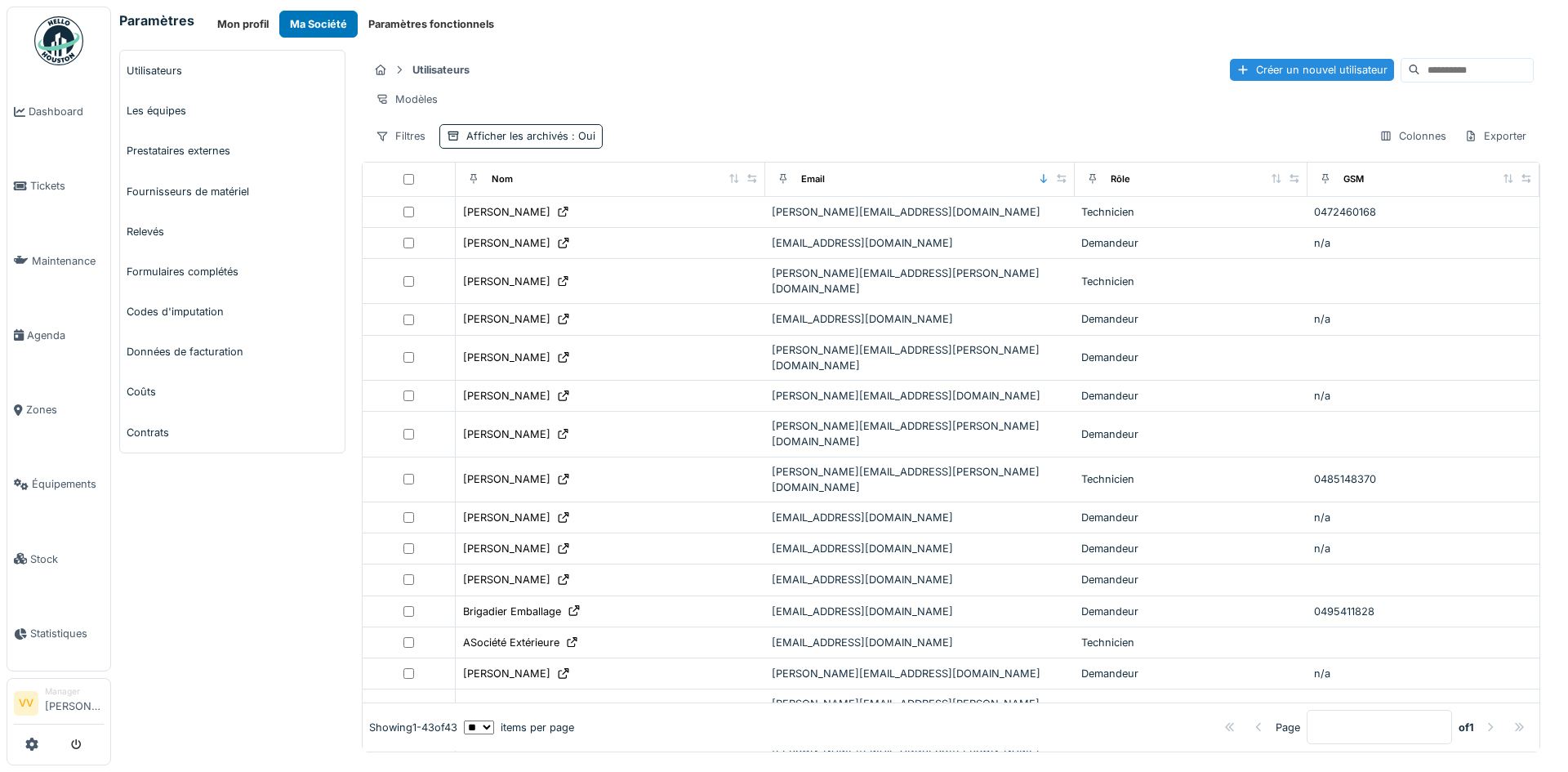
click at [426, 22] on button "Paramètres fonctionnels" at bounding box center [431, 24] width 147 height 27
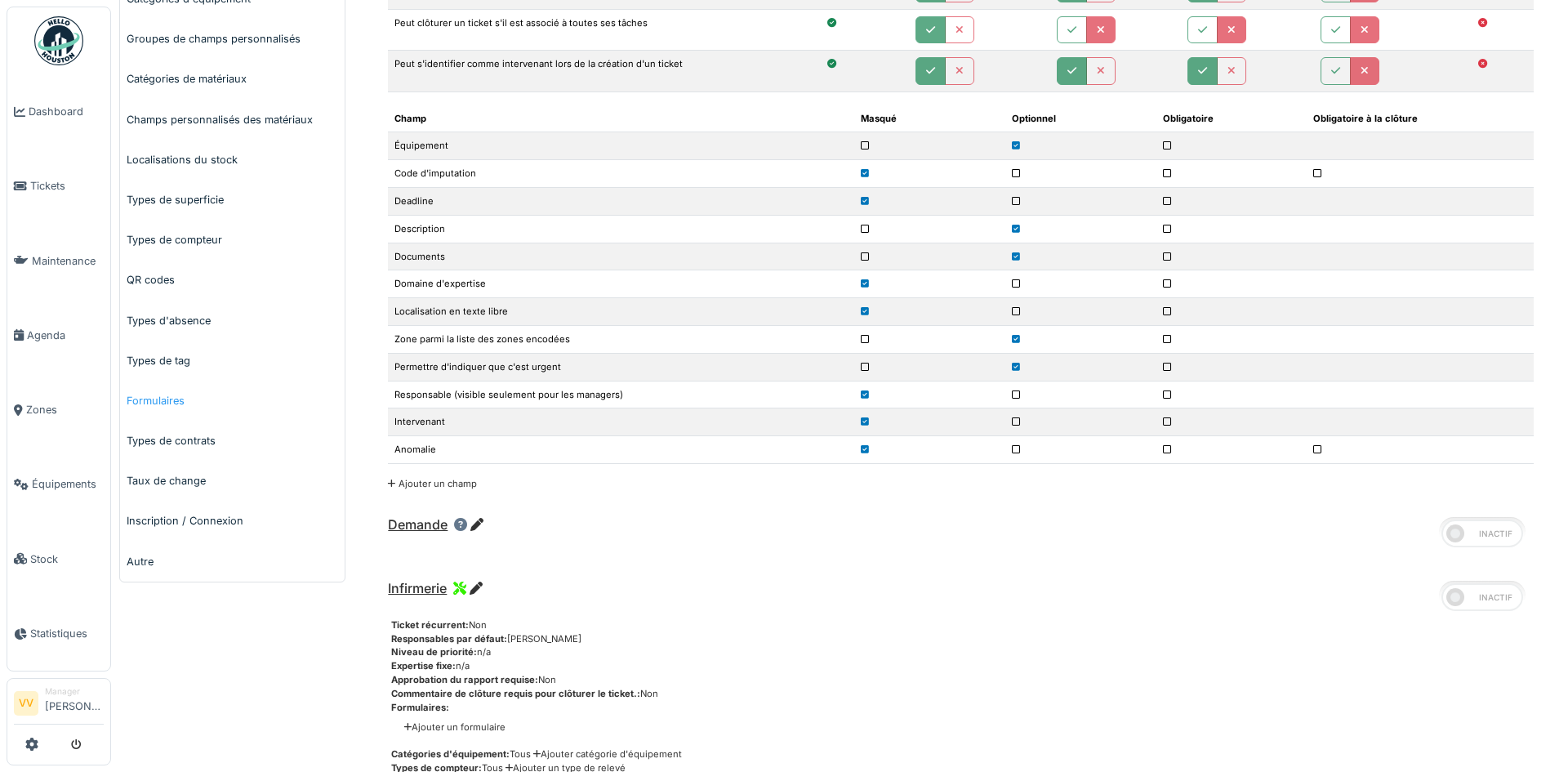
scroll to position [490, 0]
click at [164, 397] on link "Formulaires" at bounding box center [233, 400] width 225 height 40
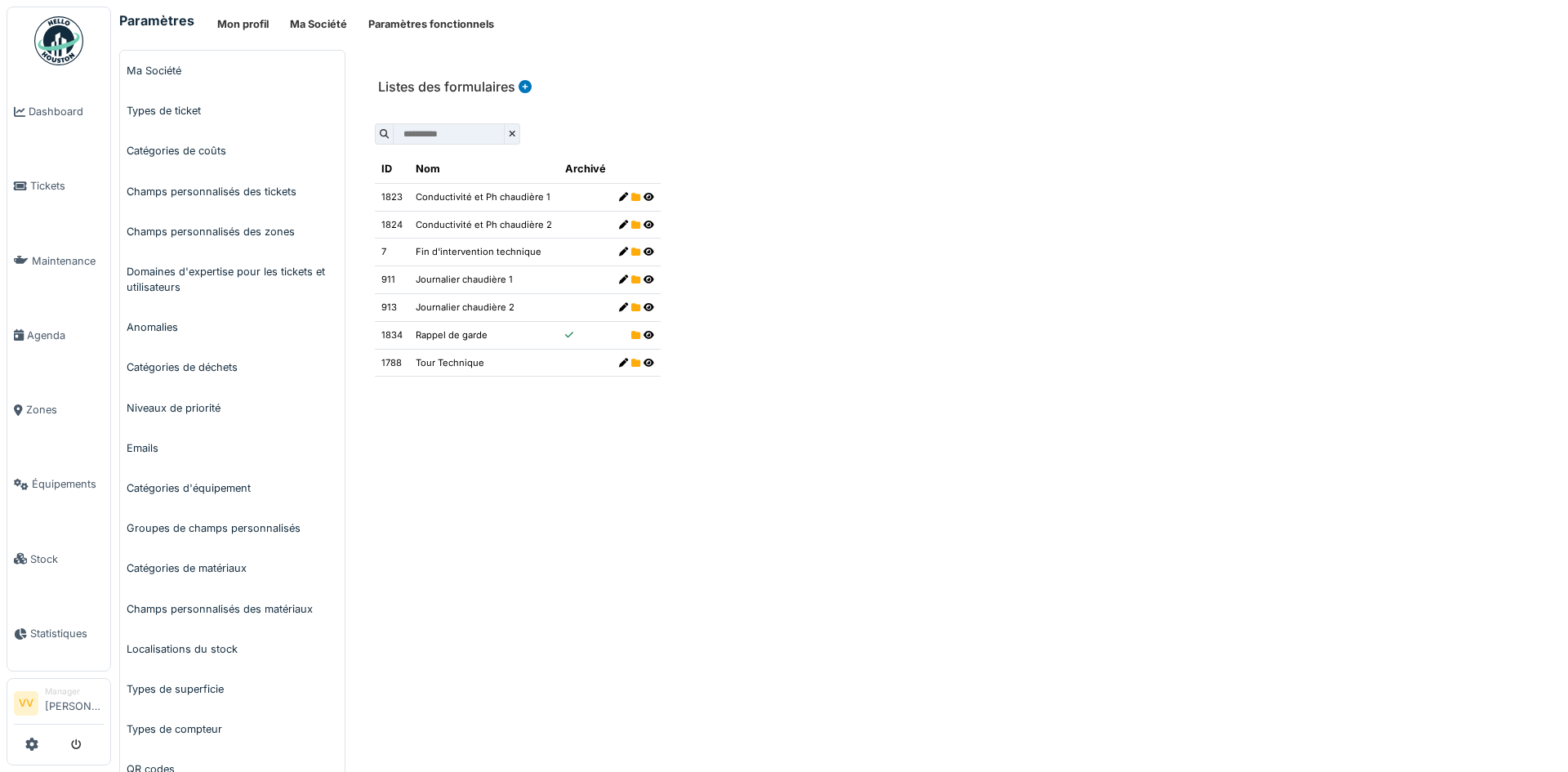
click at [619, 364] on icon at bounding box center [624, 363] width 9 height 9
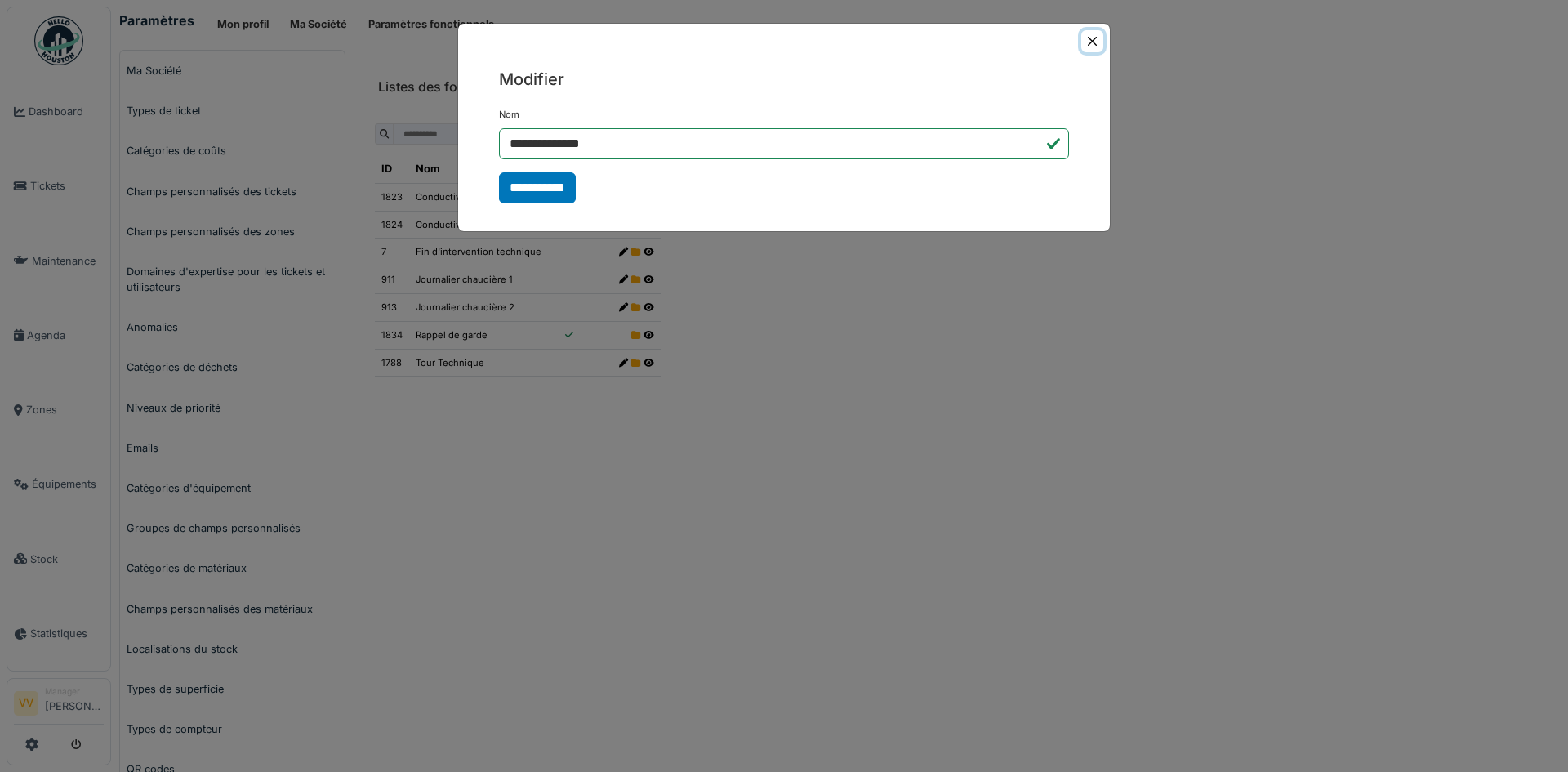
click at [1096, 37] on button "Close" at bounding box center [1093, 41] width 22 height 22
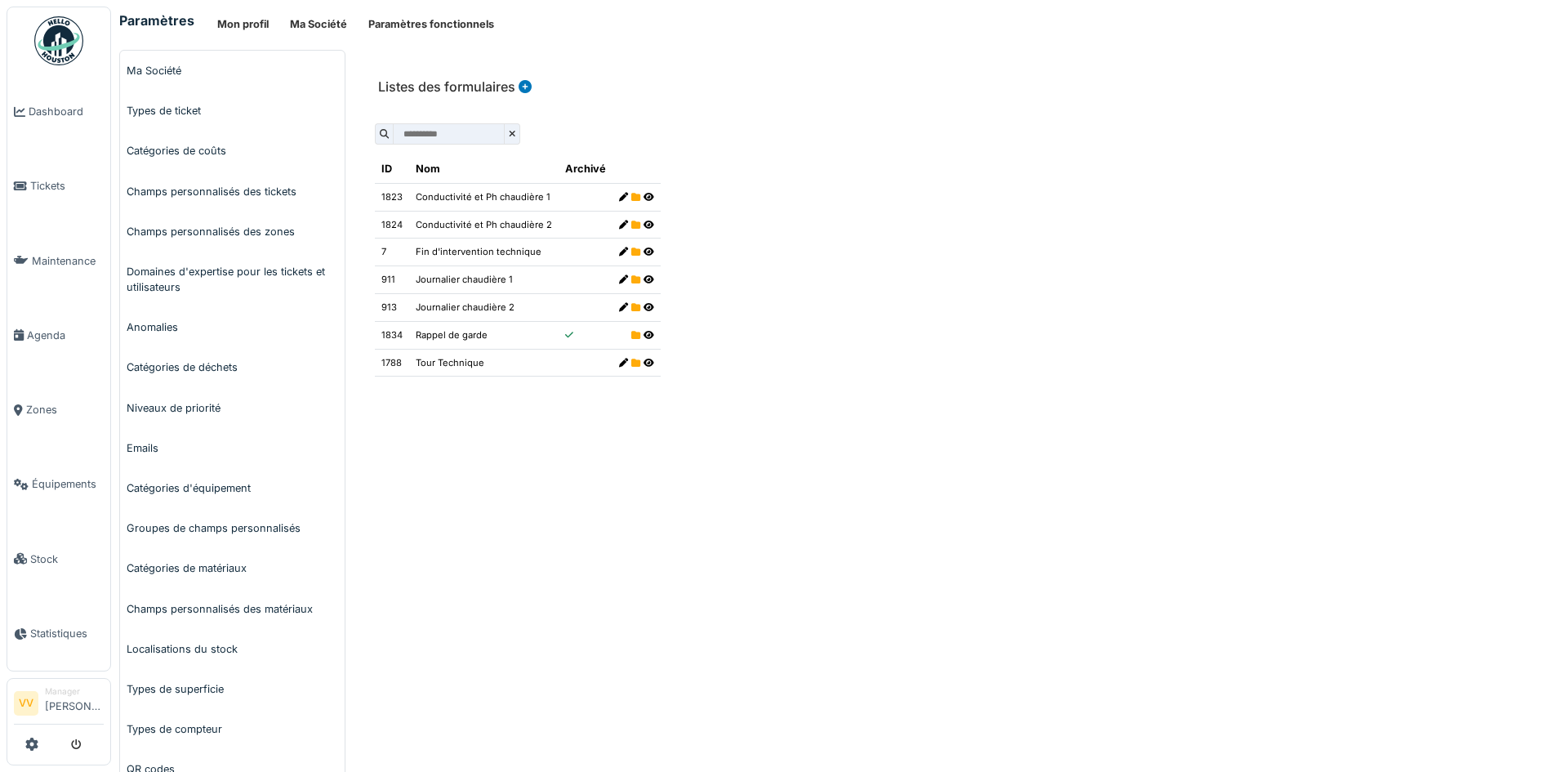
click at [645, 363] on icon at bounding box center [649, 363] width 11 height 9
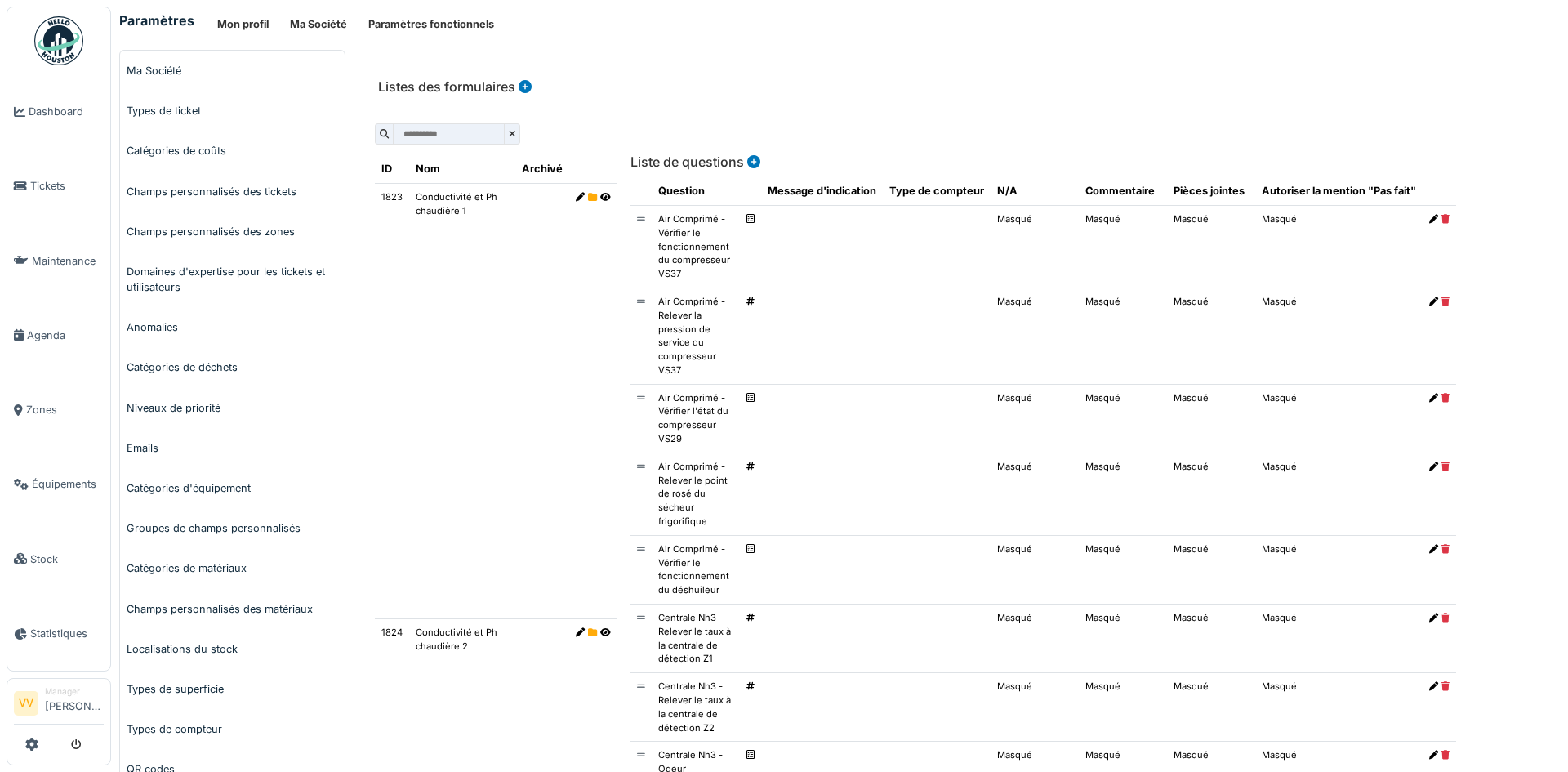
click at [1429, 220] on icon at bounding box center [1434, 219] width 9 height 9
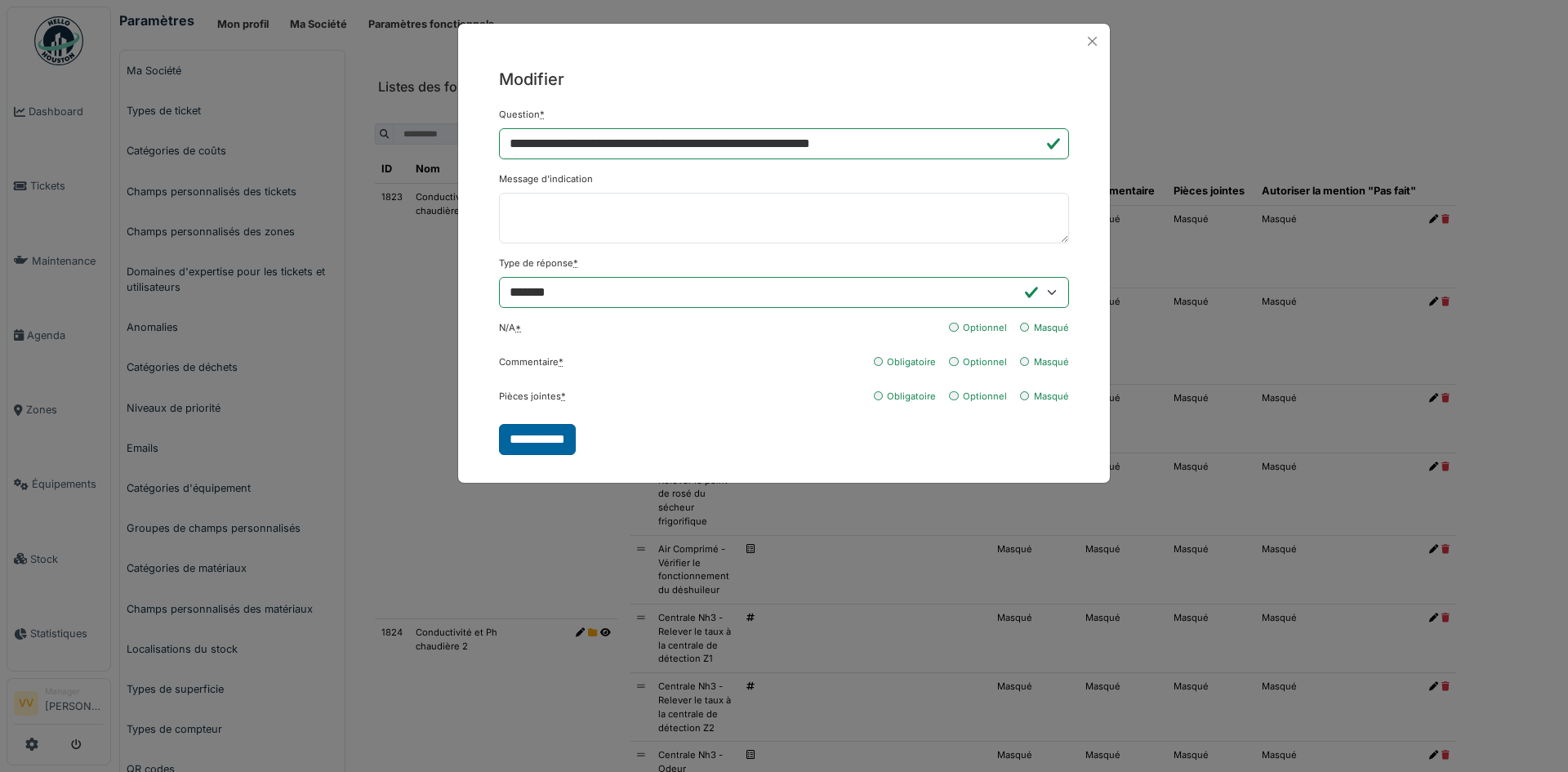
click at [556, 437] on input "**********" at bounding box center [537, 439] width 77 height 31
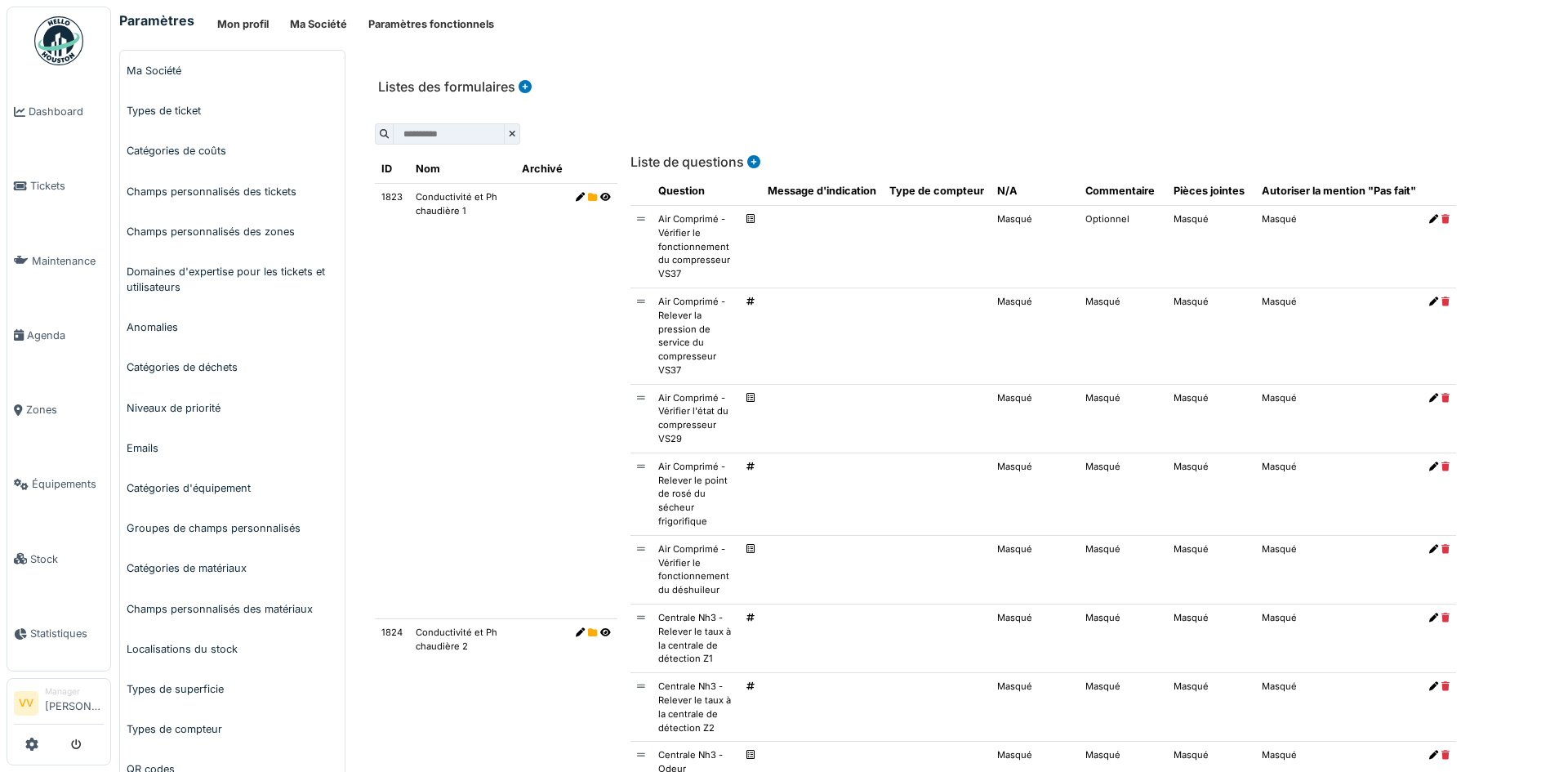
click at [1429, 397] on icon at bounding box center [1434, 398] width 9 height 9
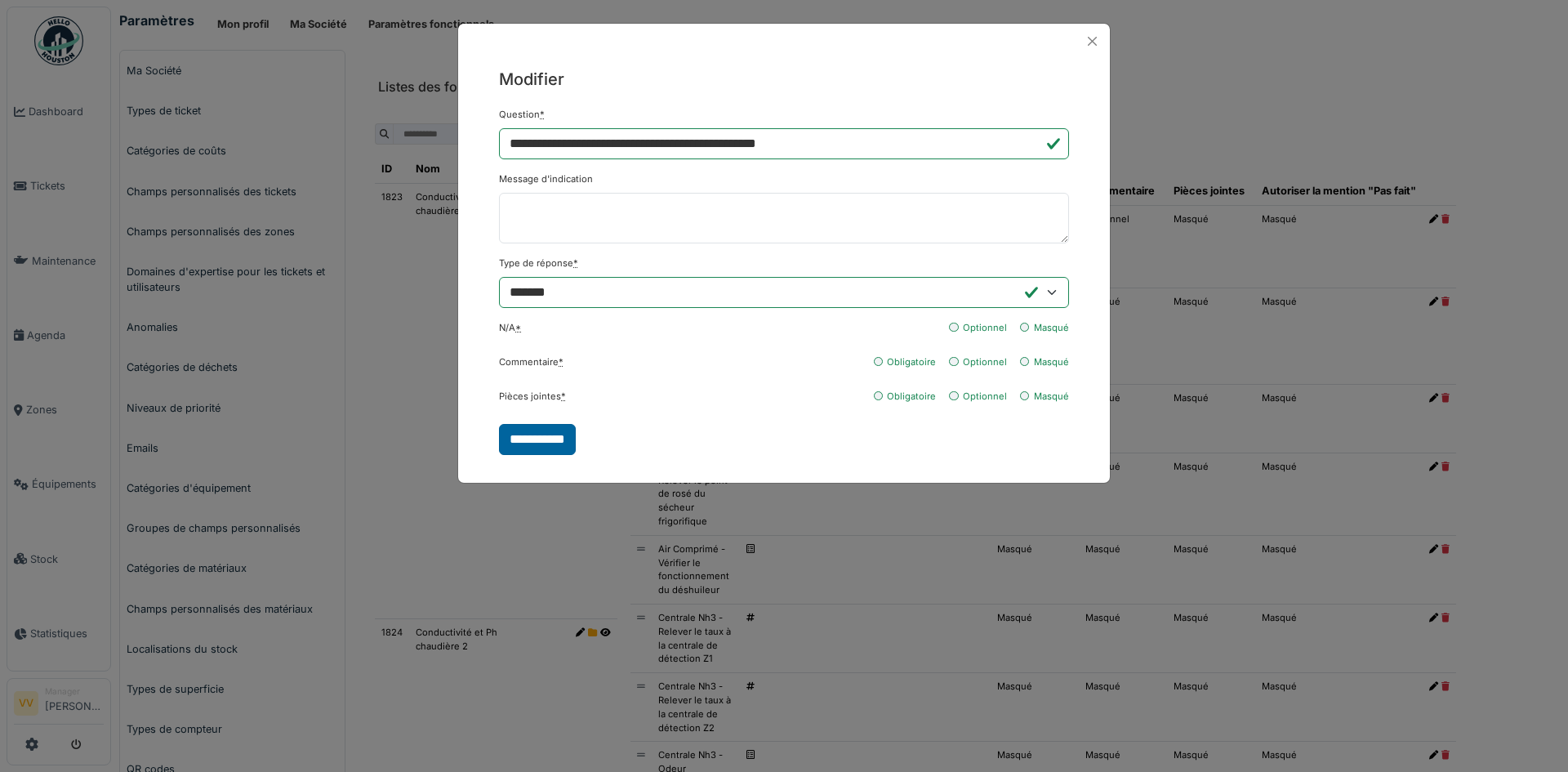
click at [545, 436] on input "**********" at bounding box center [537, 439] width 77 height 31
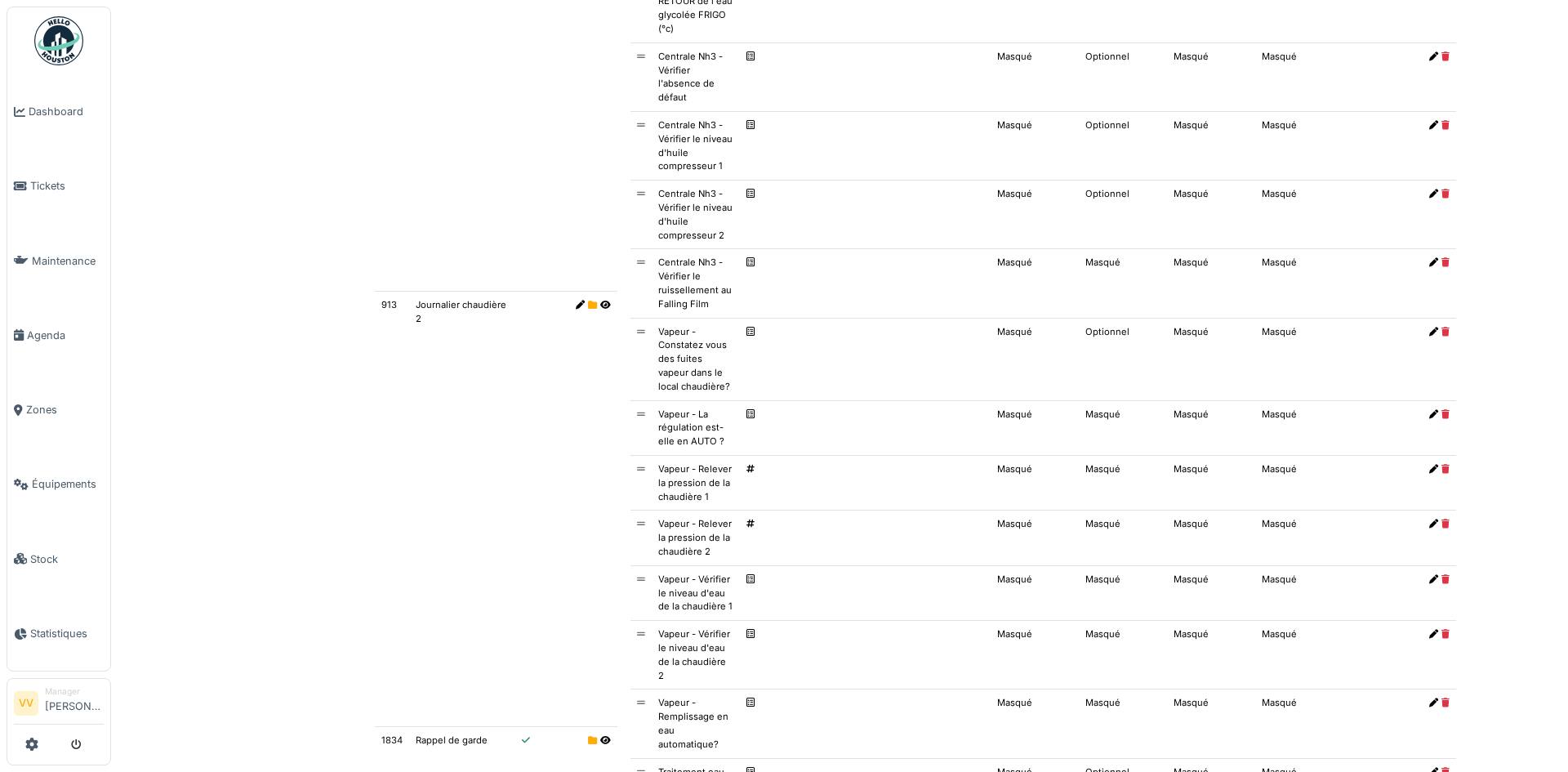
scroll to position [1715, 0]
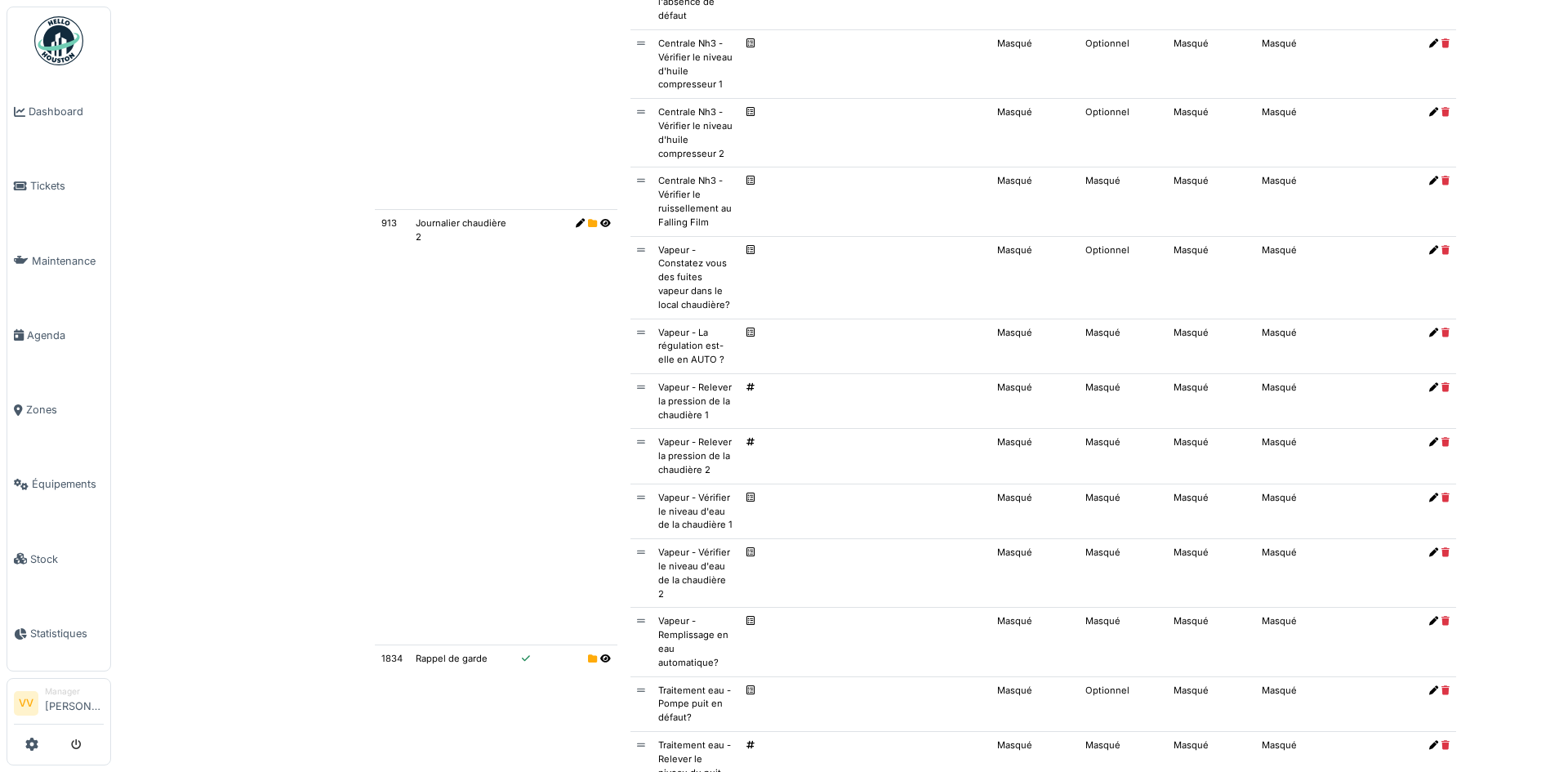
click at [1429, 330] on icon at bounding box center [1434, 333] width 9 height 9
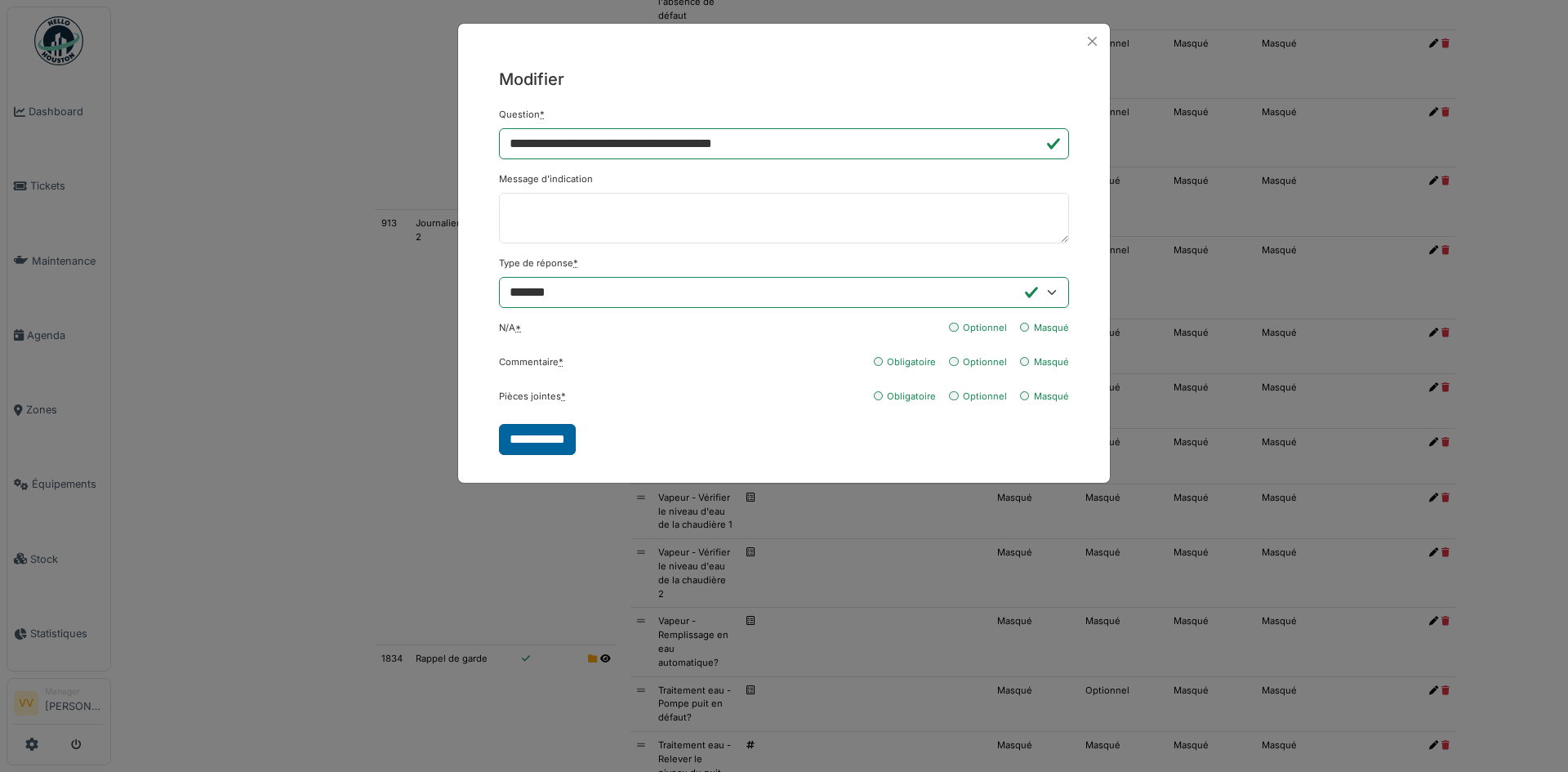
click at [532, 441] on input "**********" at bounding box center [537, 439] width 77 height 31
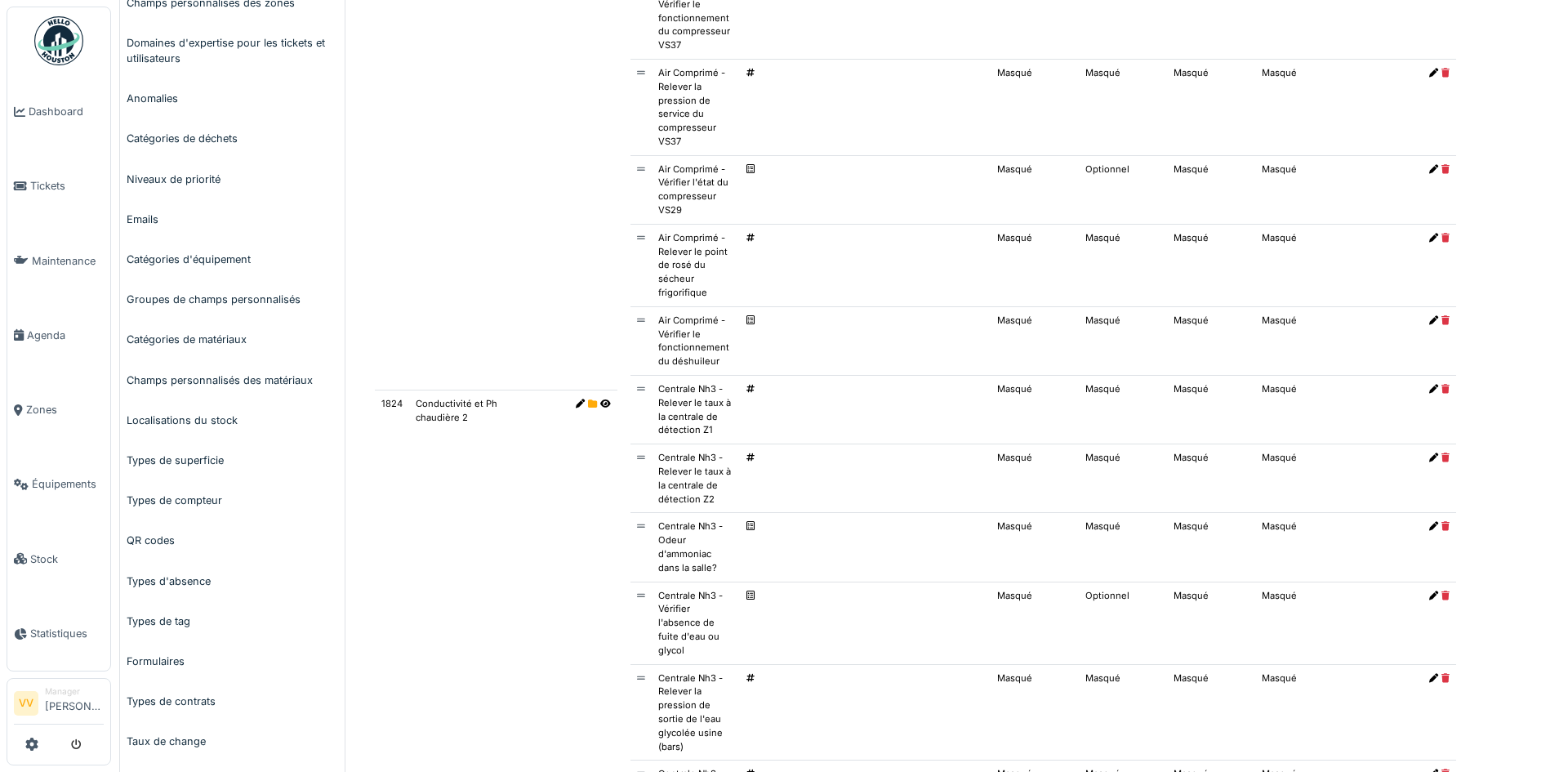
scroll to position [0, 0]
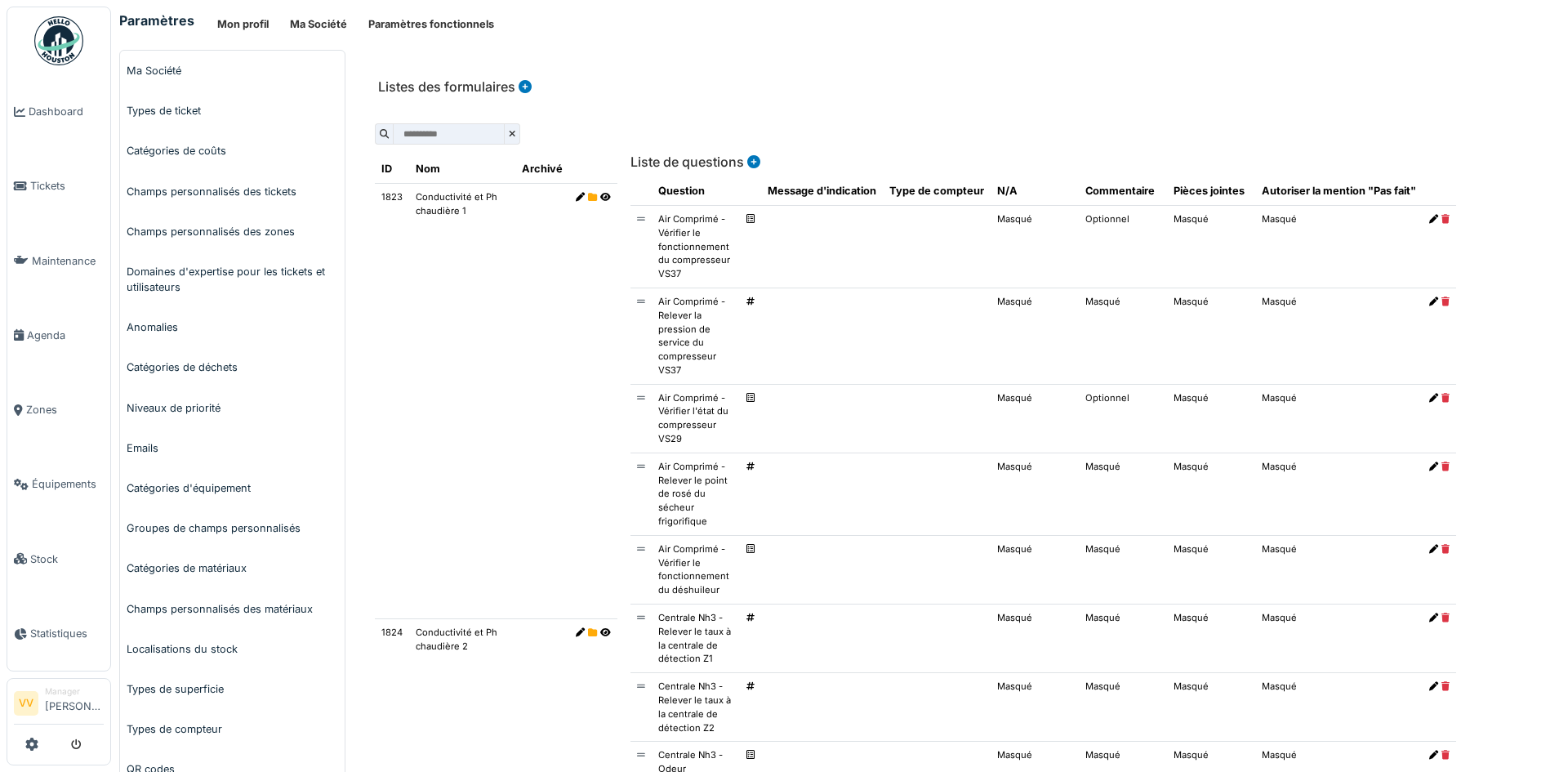
click at [747, 159] on icon at bounding box center [752, 161] width 16 height 13
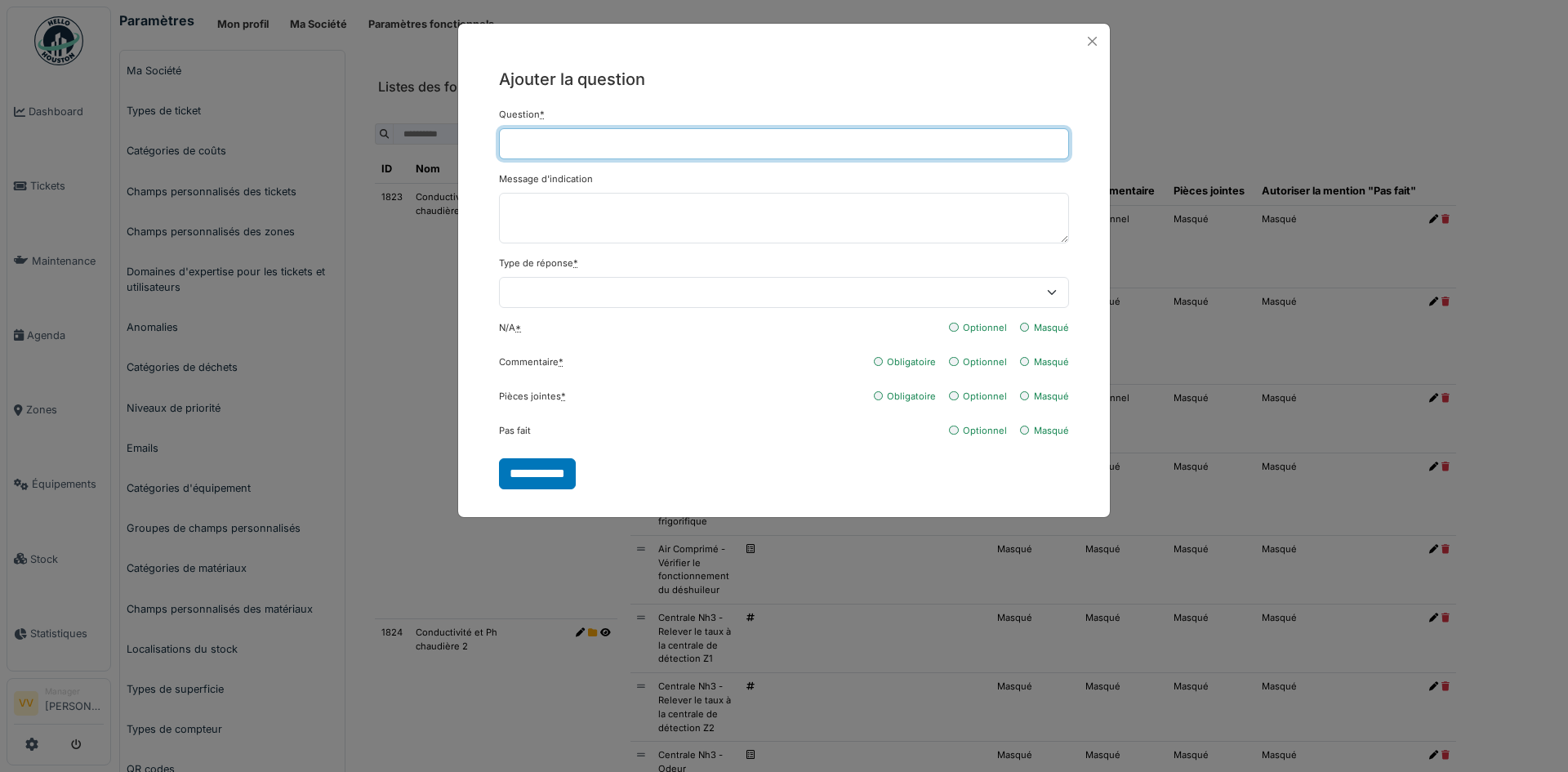
click at [777, 138] on input "Question *" at bounding box center [784, 144] width 570 height 31
type input "**********"
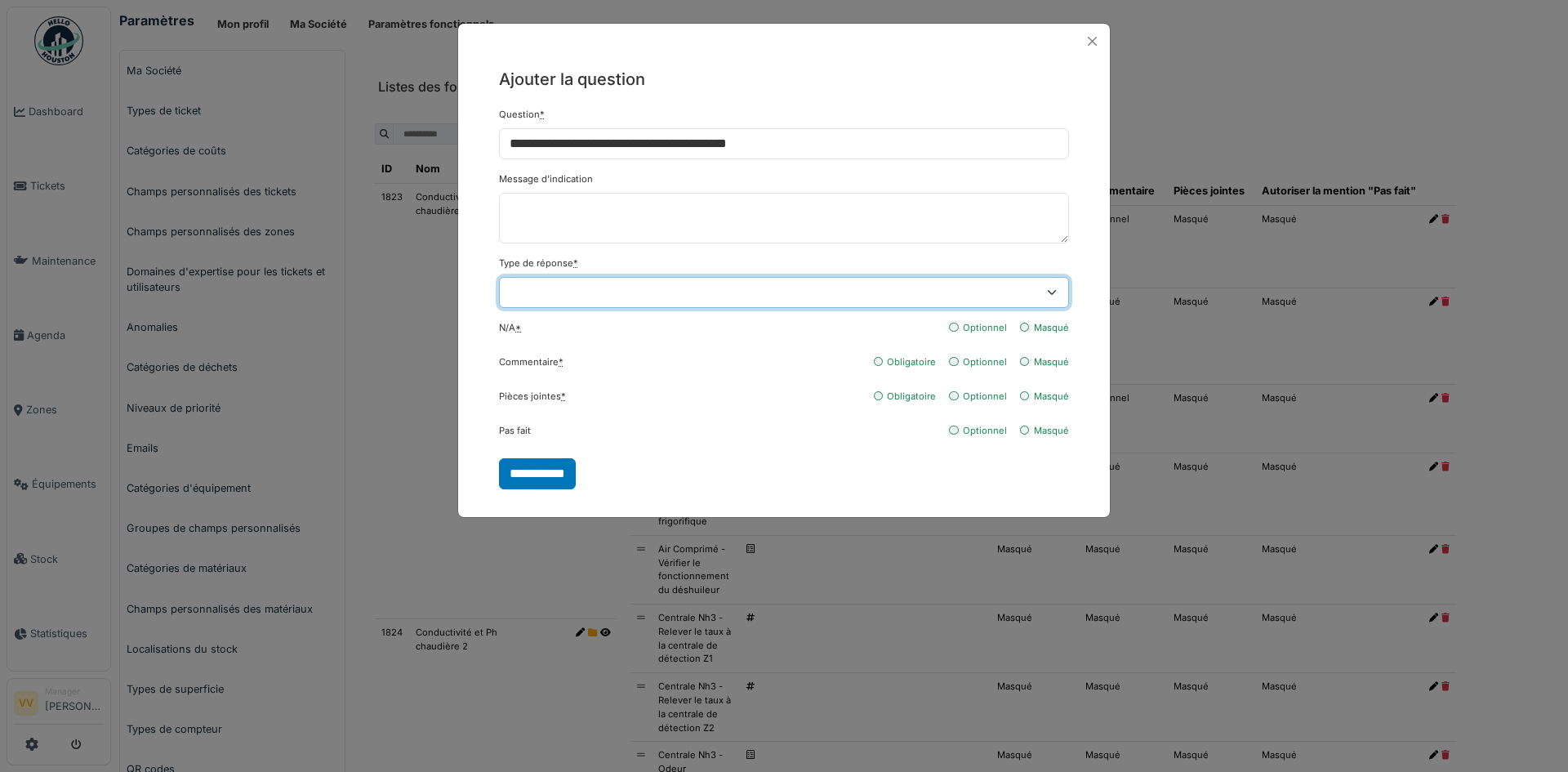
click at [1044, 291] on select "**********" at bounding box center [784, 292] width 570 height 31
select select "******"
click at [499, 277] on select "**********" at bounding box center [784, 292] width 570 height 31
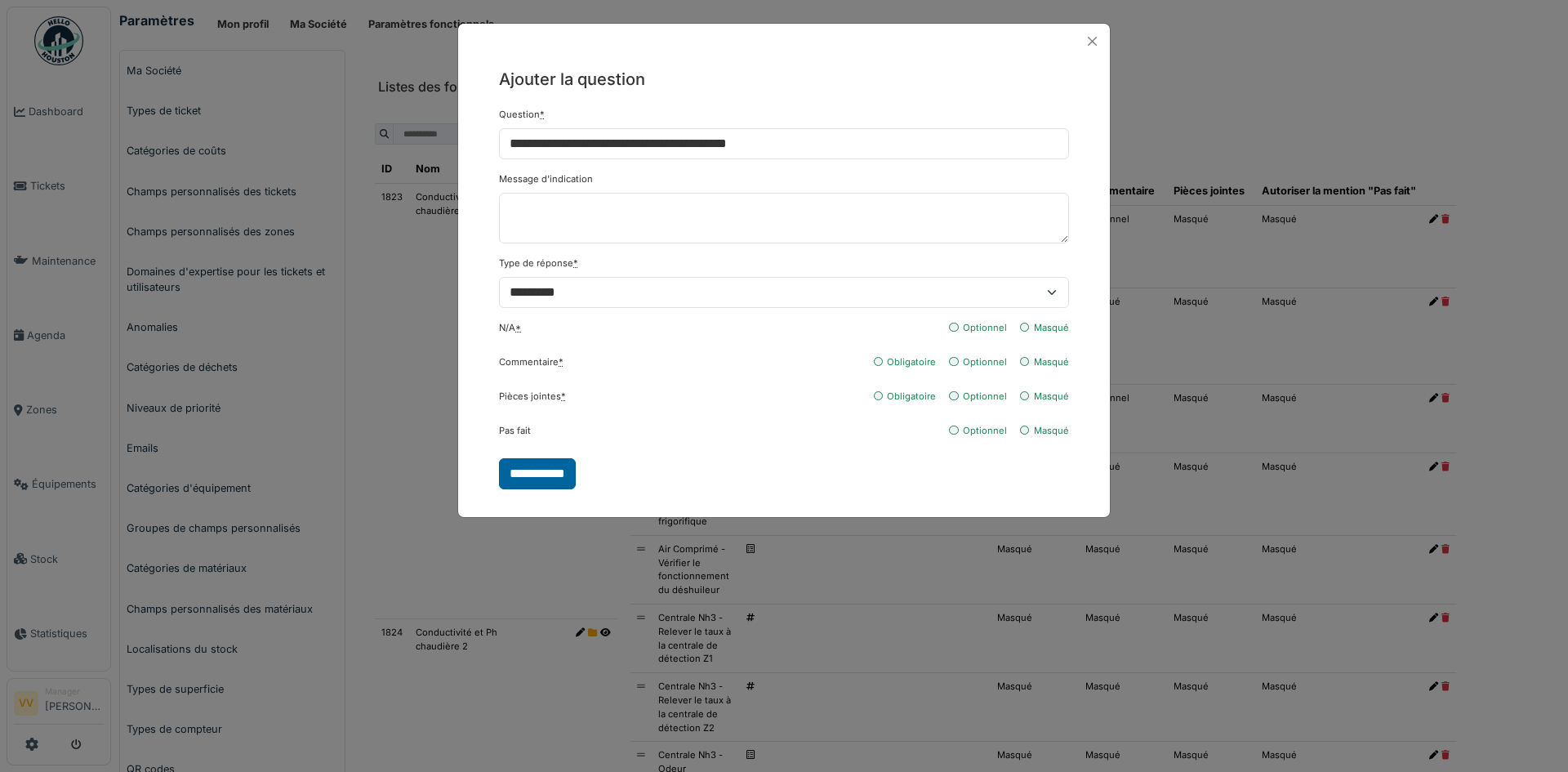
click at [555, 470] on input "**********" at bounding box center [537, 473] width 77 height 31
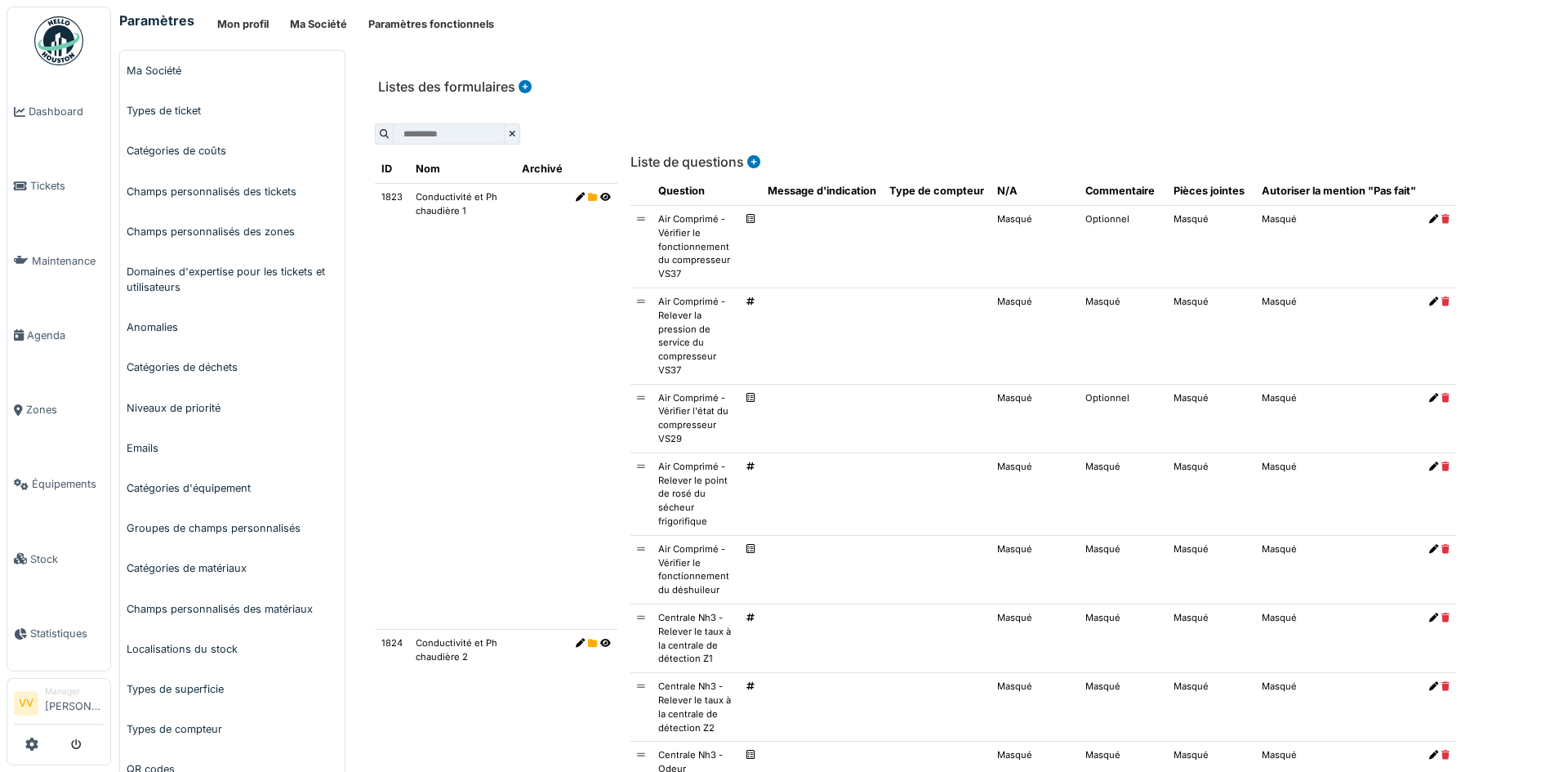
click at [749, 160] on icon at bounding box center [752, 161] width 16 height 13
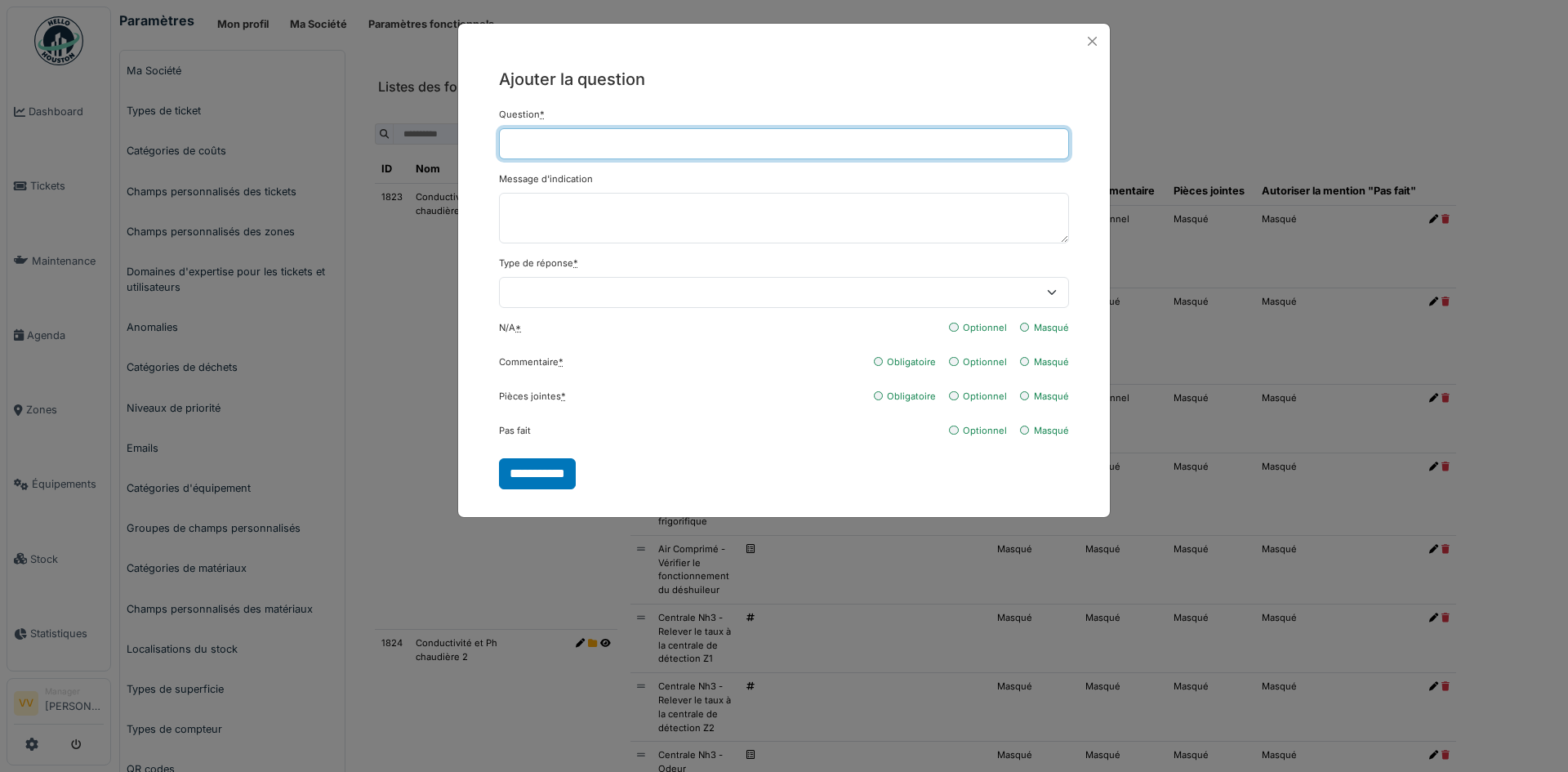
click at [648, 137] on input "Question *" at bounding box center [784, 144] width 570 height 31
type input "**********"
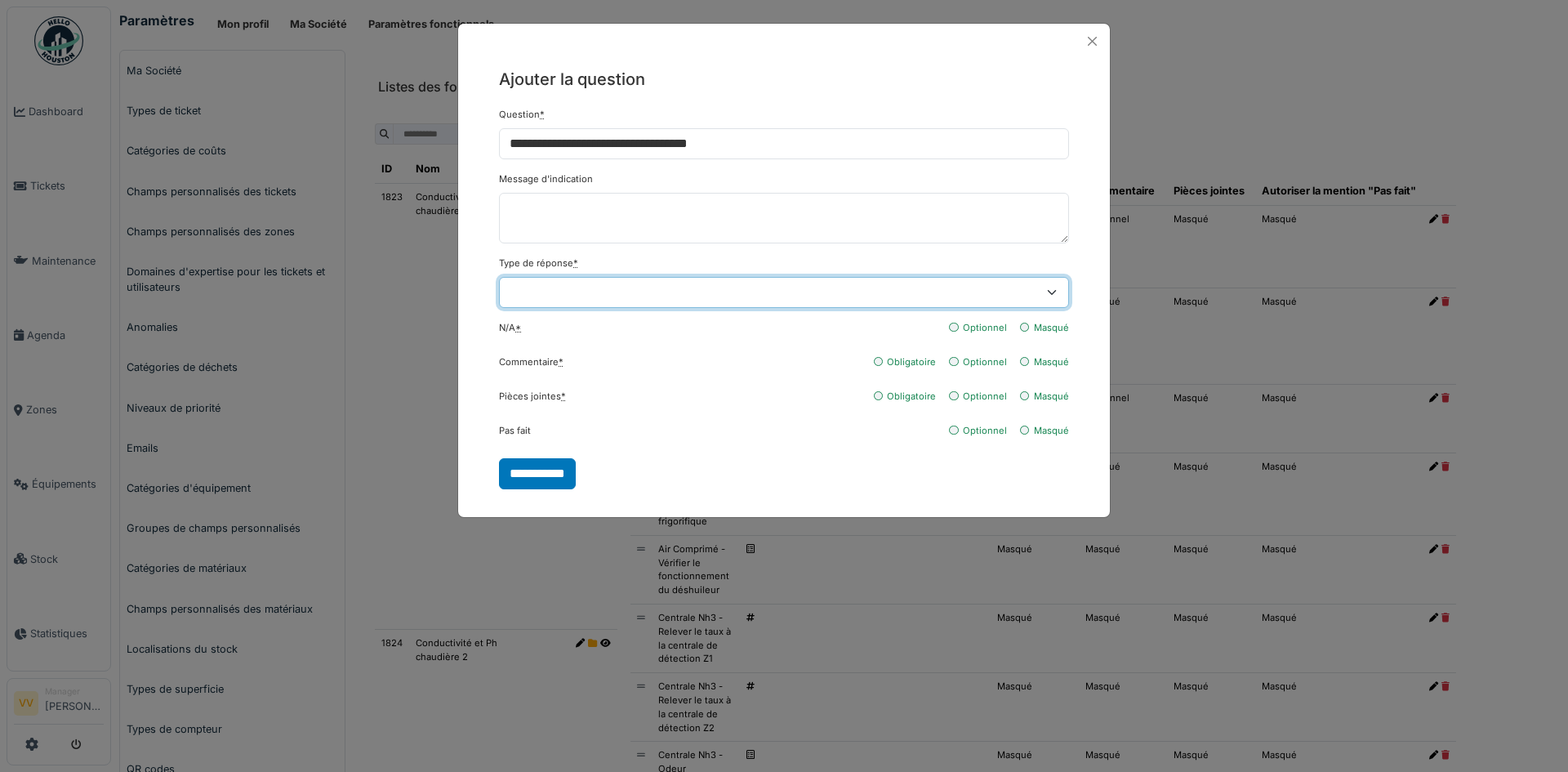
click at [836, 300] on select "**********" at bounding box center [784, 292] width 570 height 31
select select "******"
click at [499, 277] on select "**********" at bounding box center [784, 292] width 570 height 31
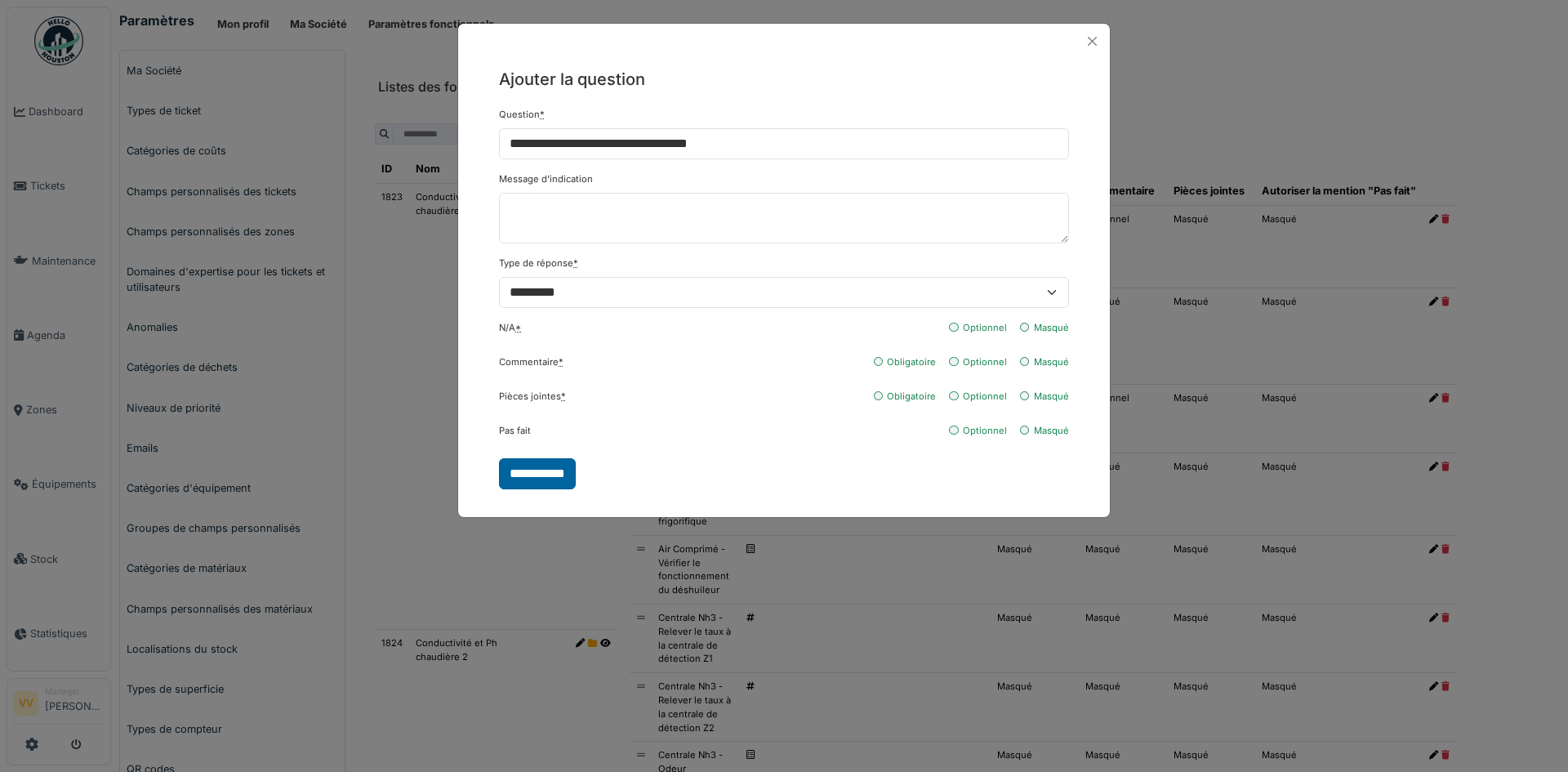
click at [553, 482] on input "**********" at bounding box center [537, 473] width 77 height 31
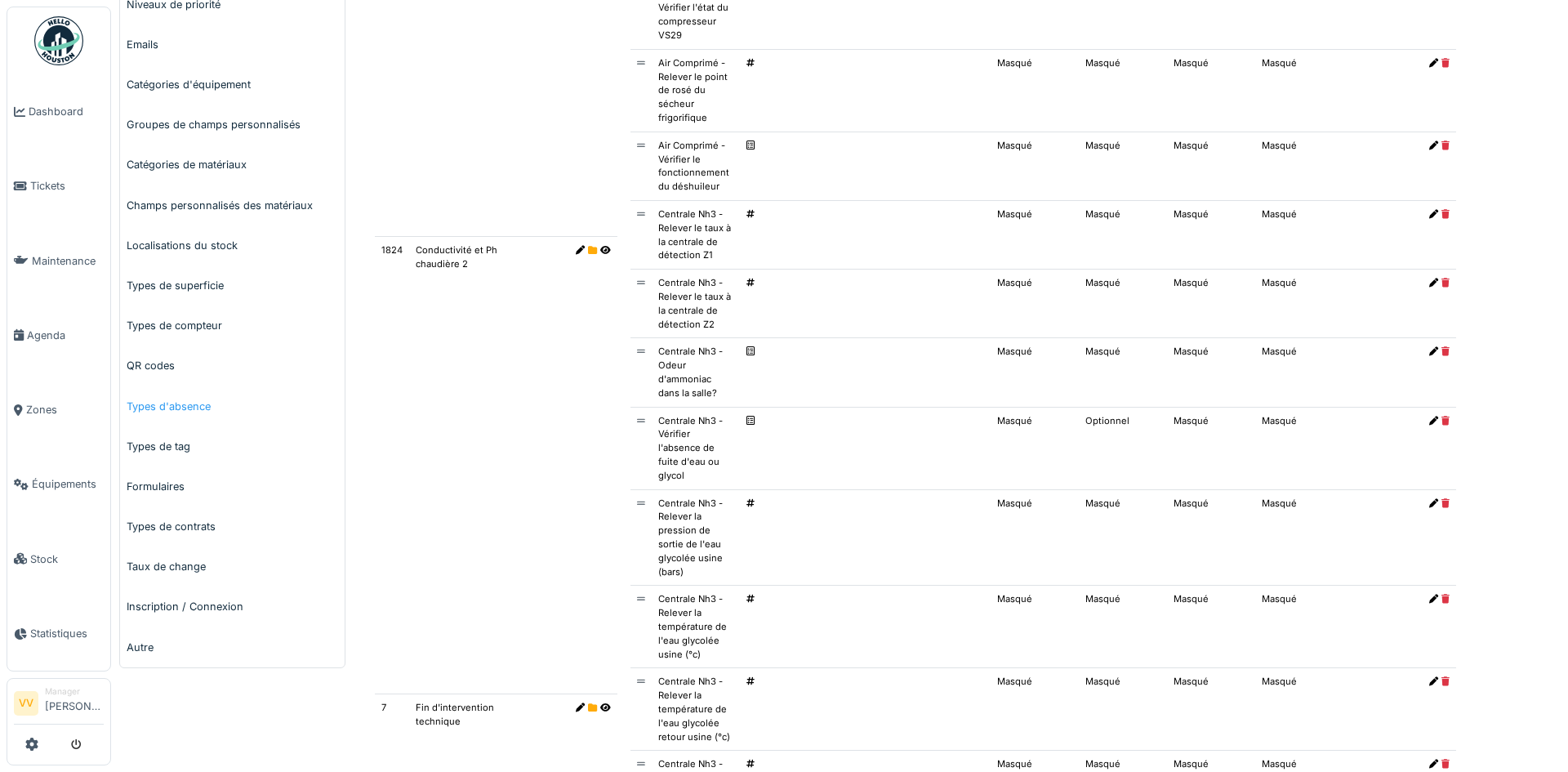
scroll to position [490, 0]
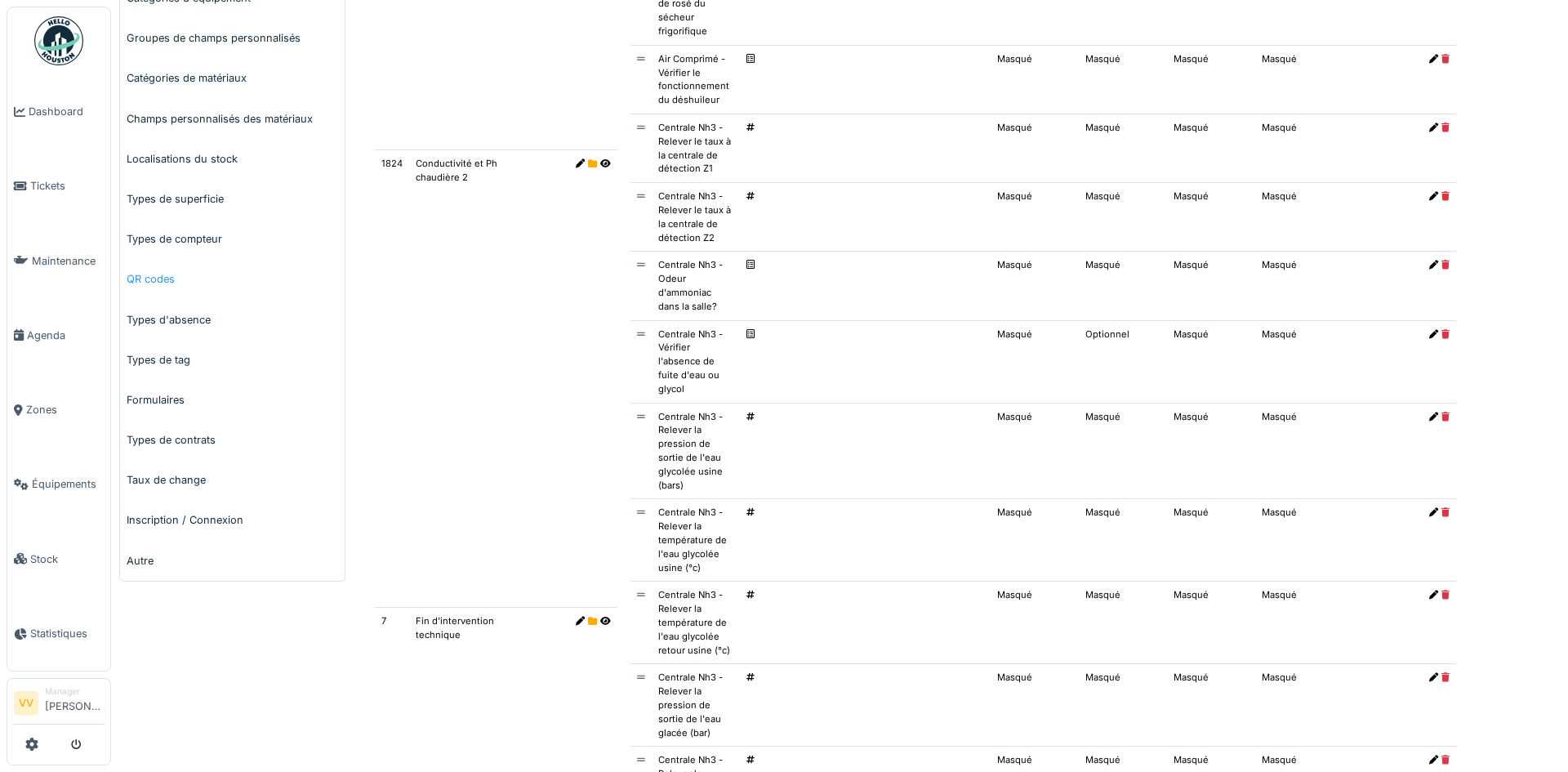
click at [154, 275] on link "QR codes" at bounding box center [233, 279] width 225 height 40
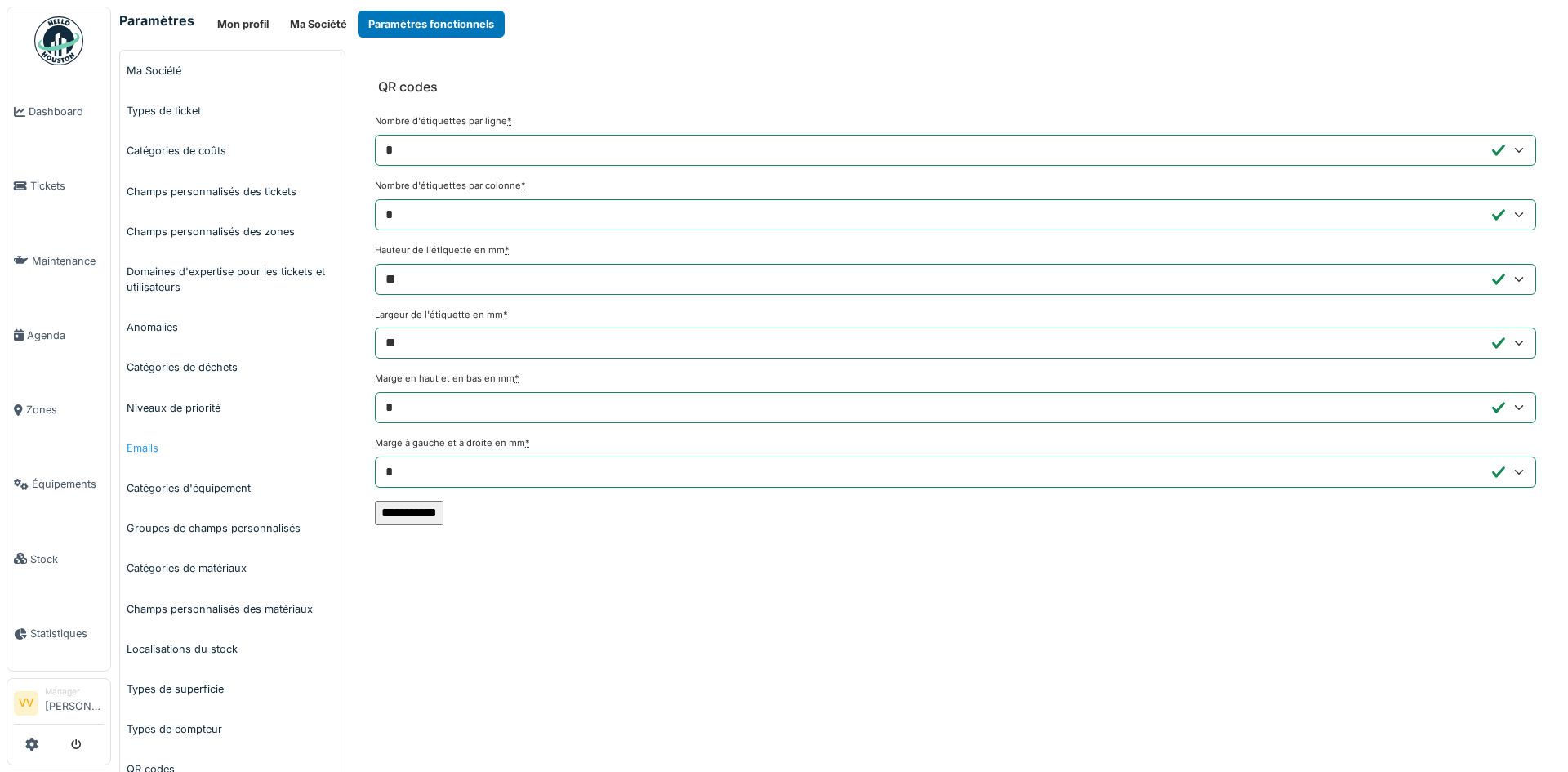
click at [148, 444] on link "Emails" at bounding box center [233, 448] width 225 height 40
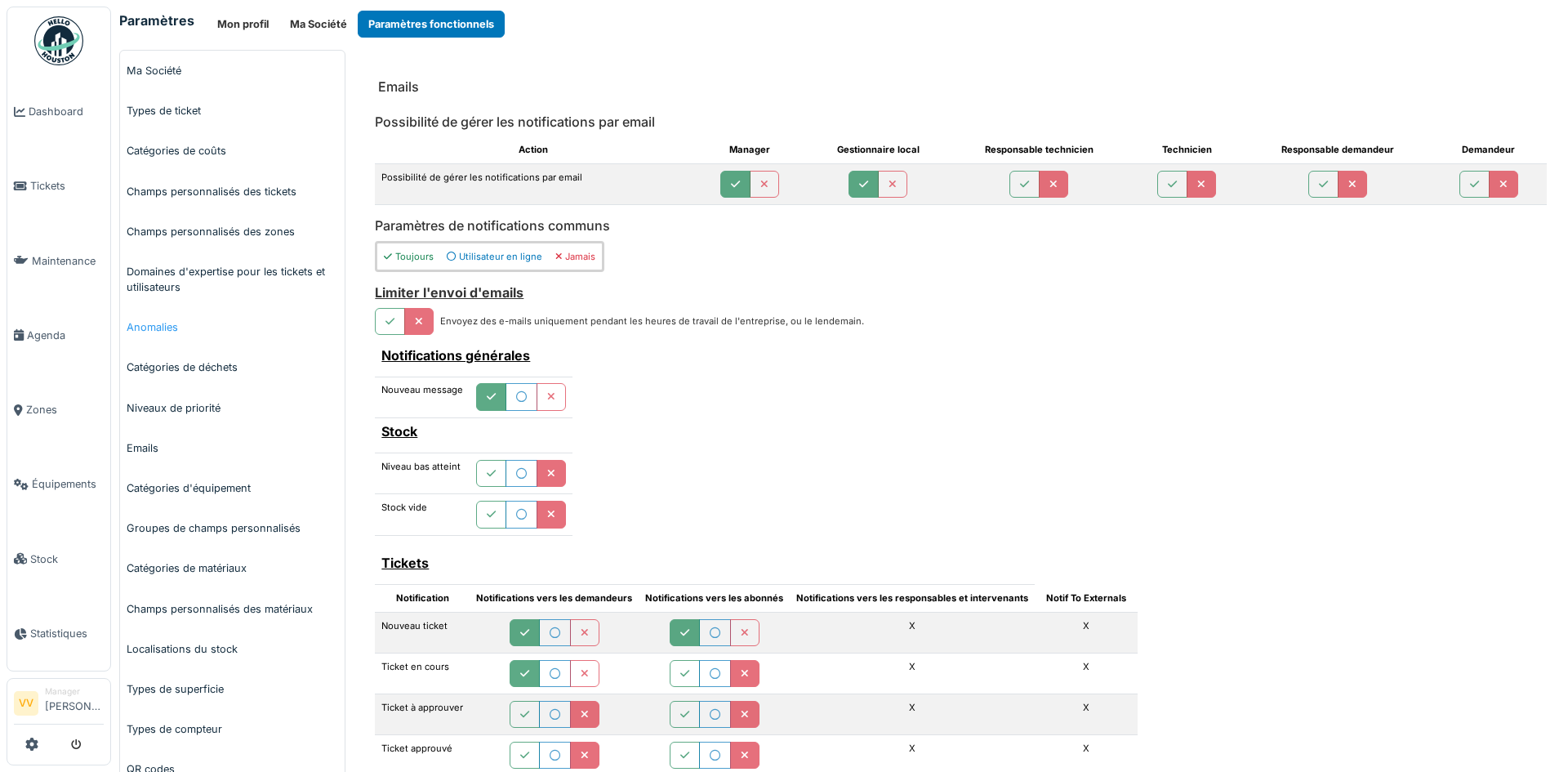
click at [171, 322] on link "Anomalies" at bounding box center [233, 327] width 225 height 40
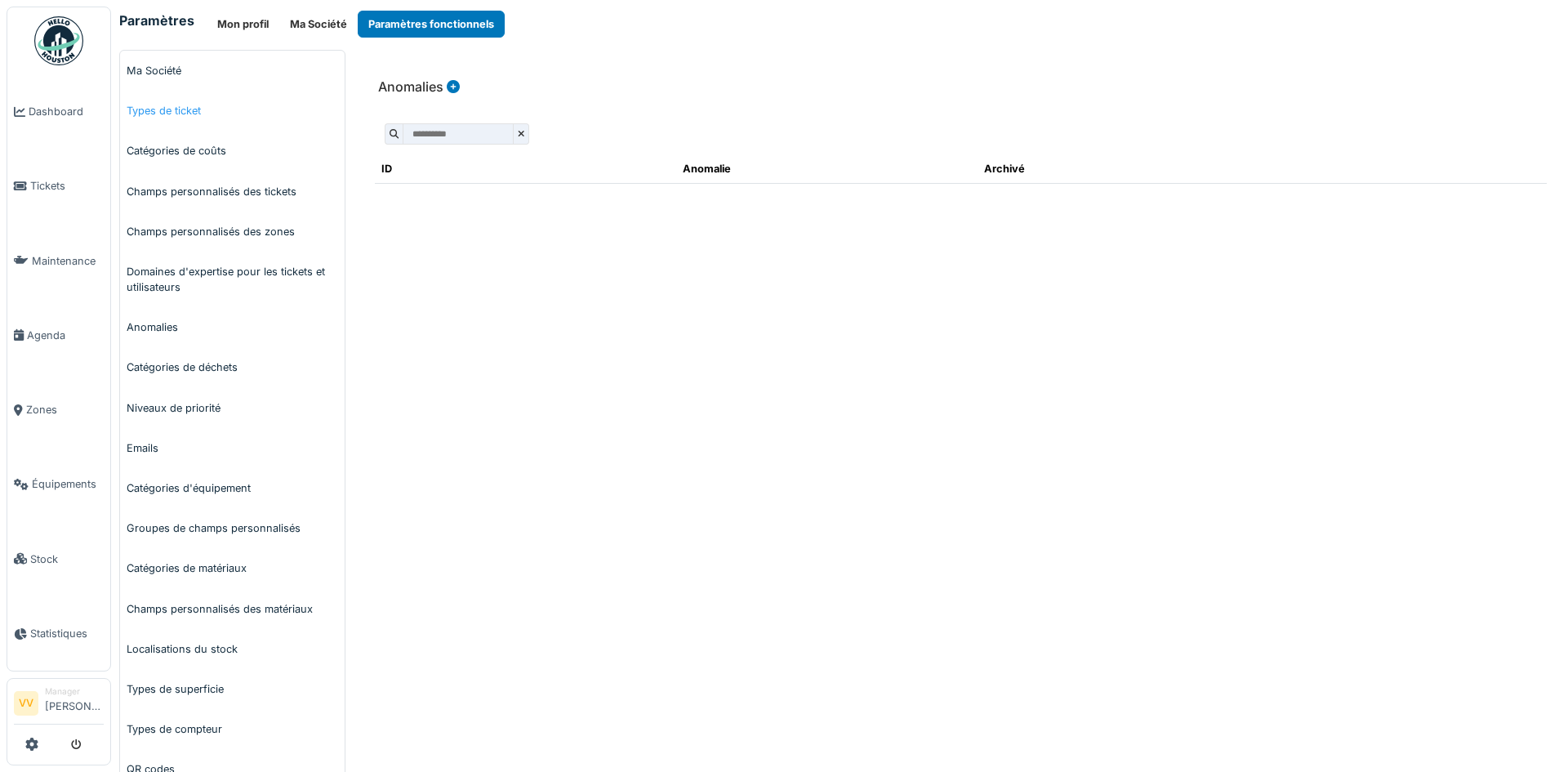
click at [166, 103] on link "Types de ticket" at bounding box center [233, 110] width 225 height 40
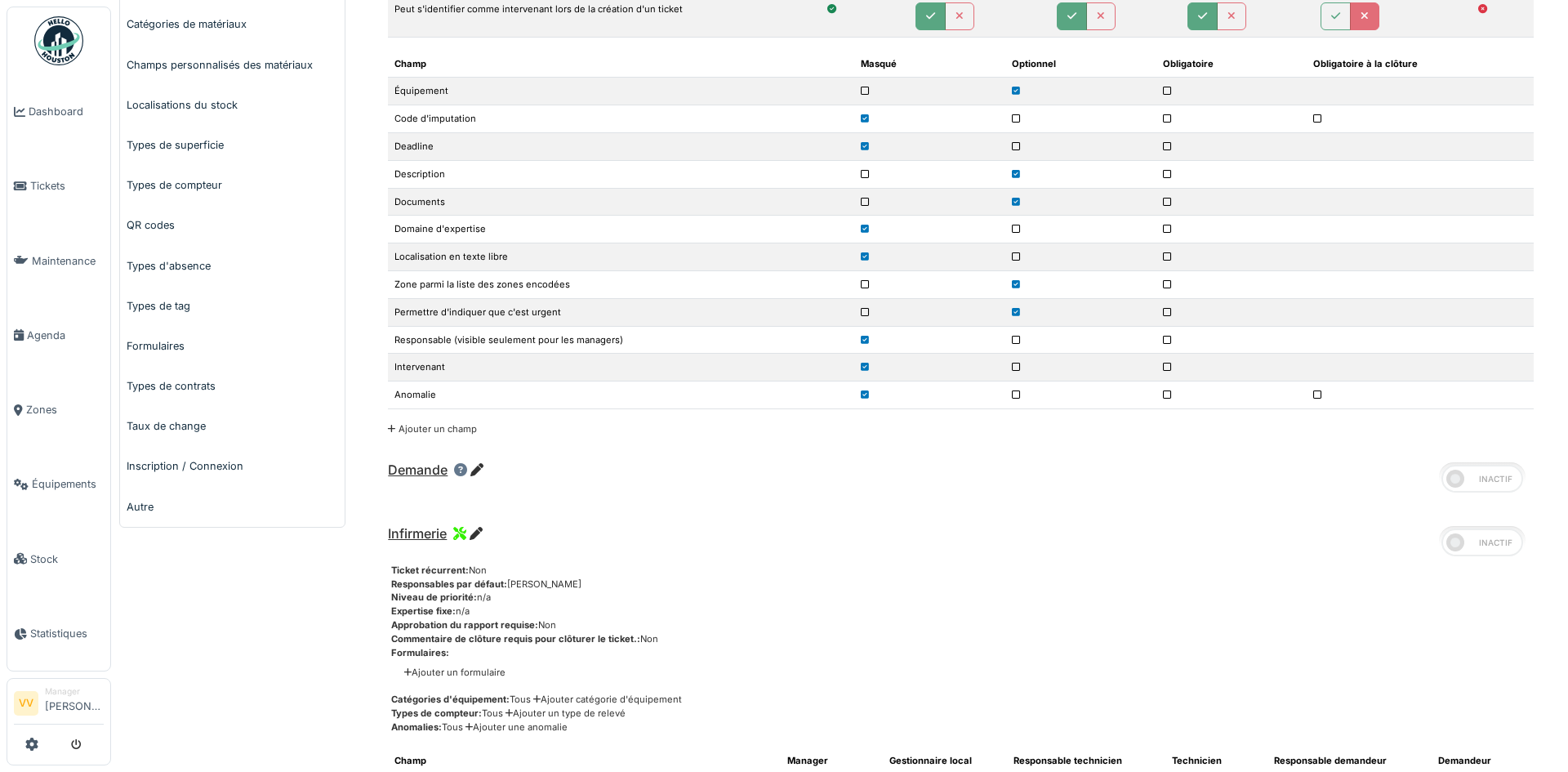
scroll to position [572, 0]
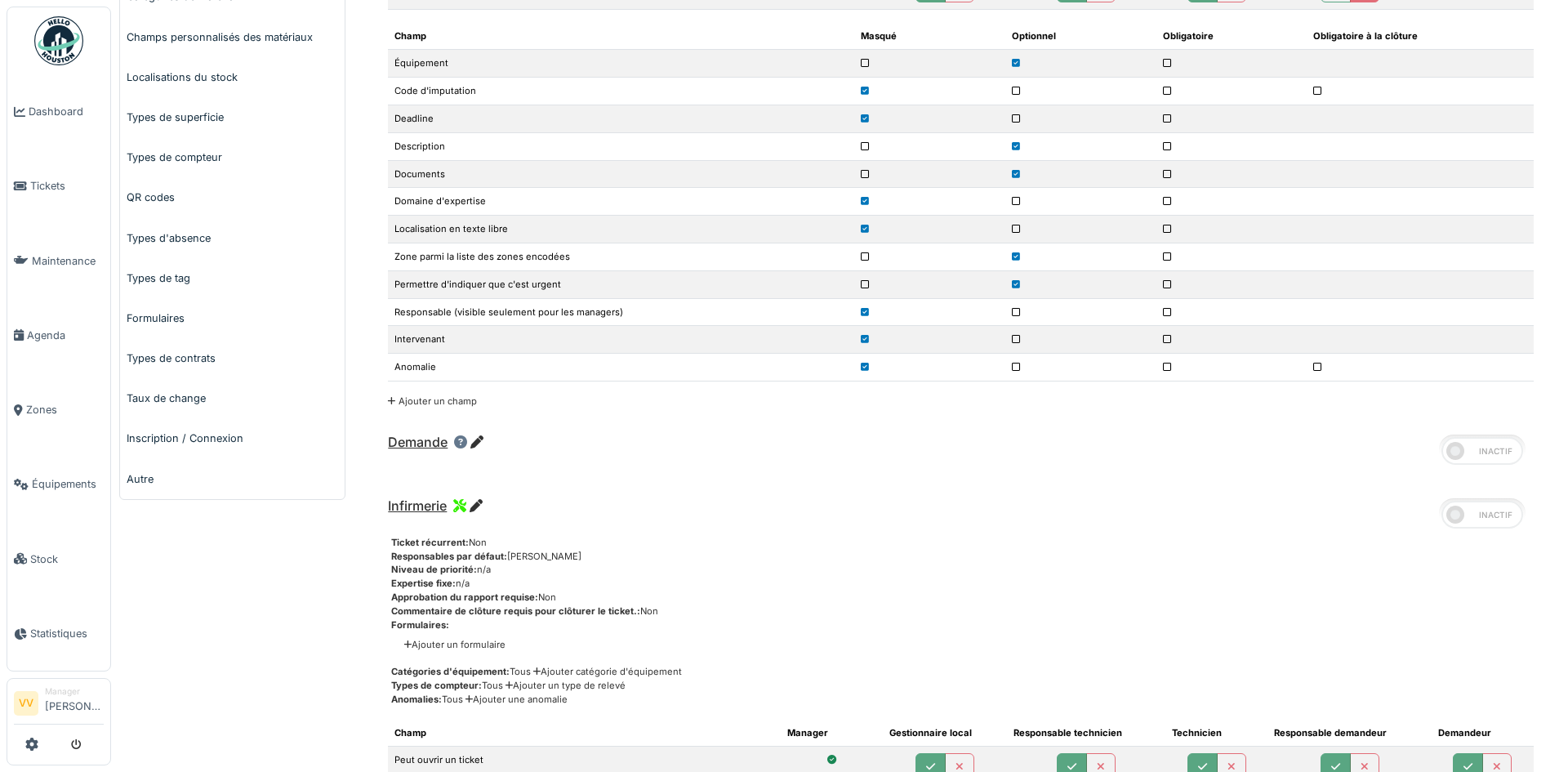
click at [864, 368] on icon at bounding box center [865, 367] width 8 height 9
click at [866, 366] on icon at bounding box center [865, 367] width 8 height 9
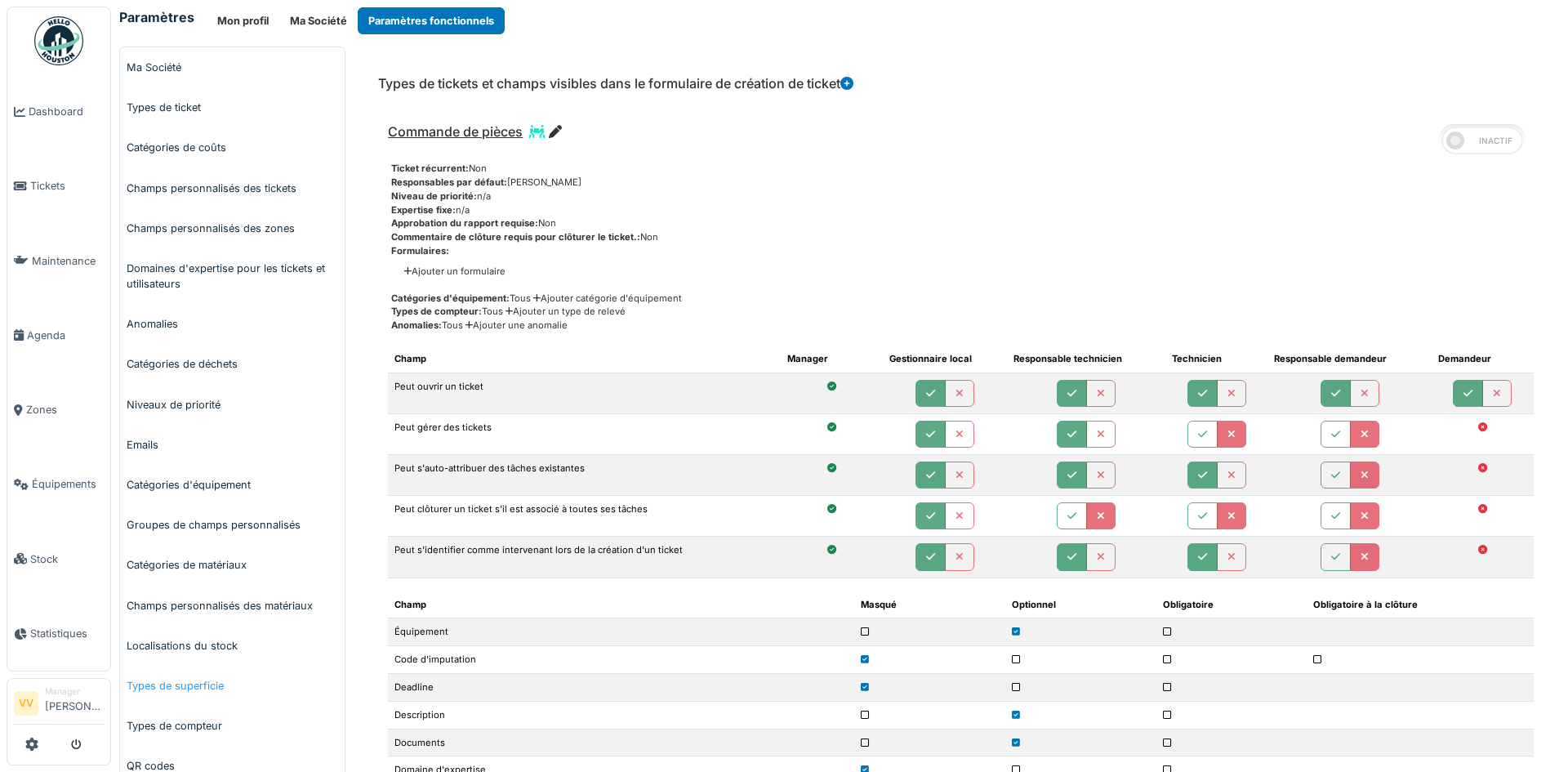
scroll to position [0, 0]
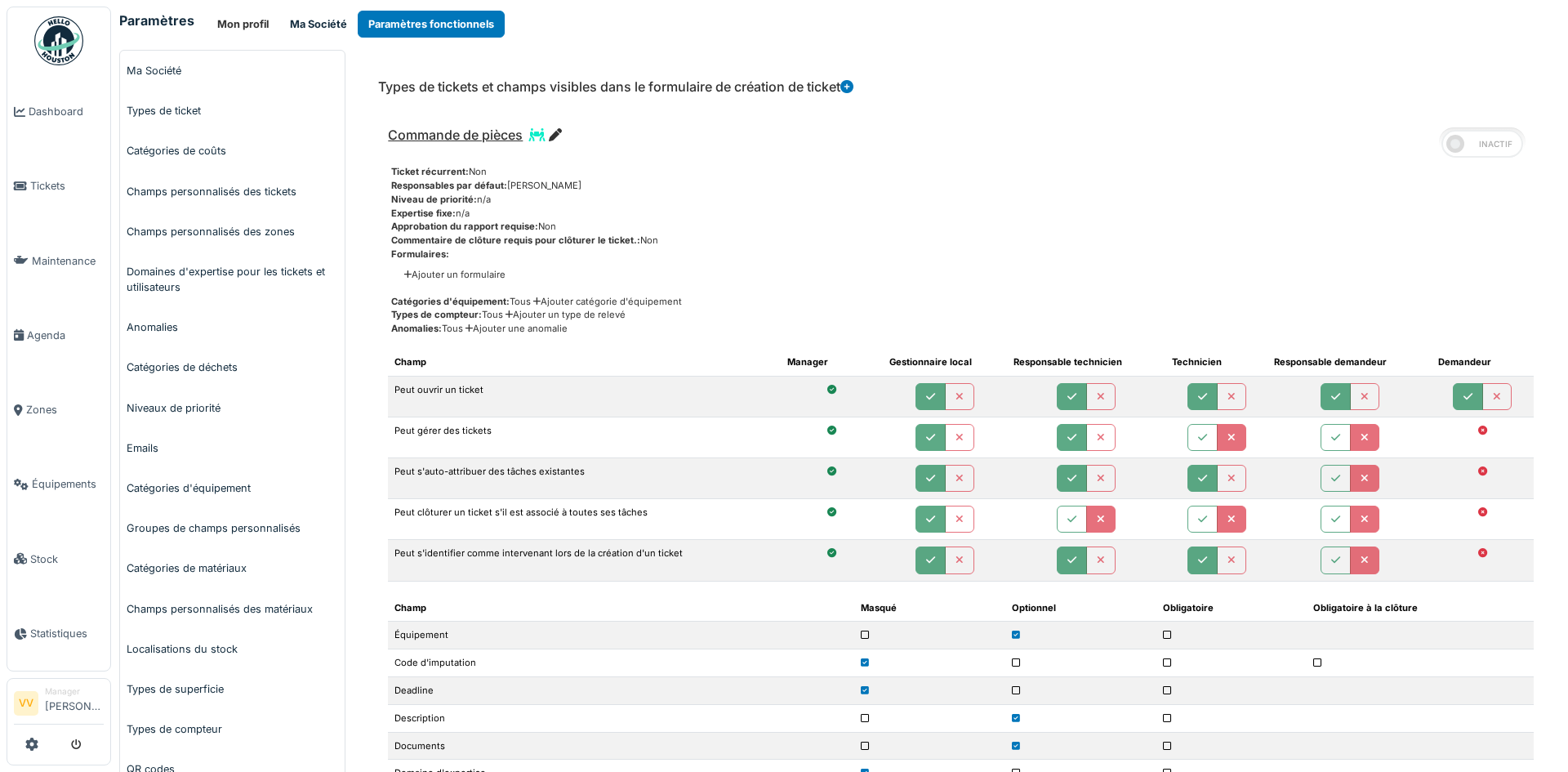
click at [294, 21] on button "Ma Société" at bounding box center [319, 24] width 79 height 27
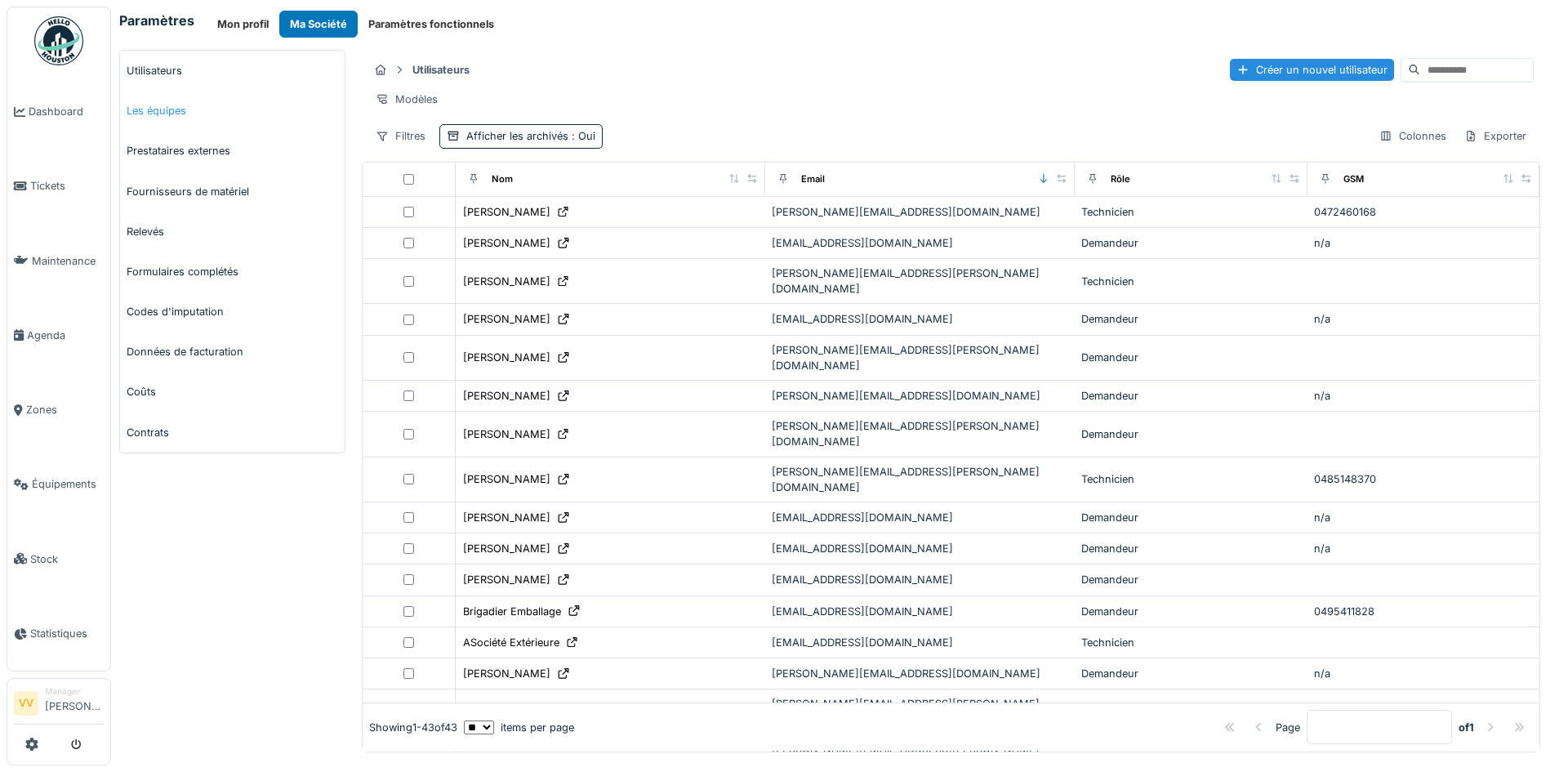
click at [210, 116] on link "Les équipes" at bounding box center [233, 110] width 225 height 40
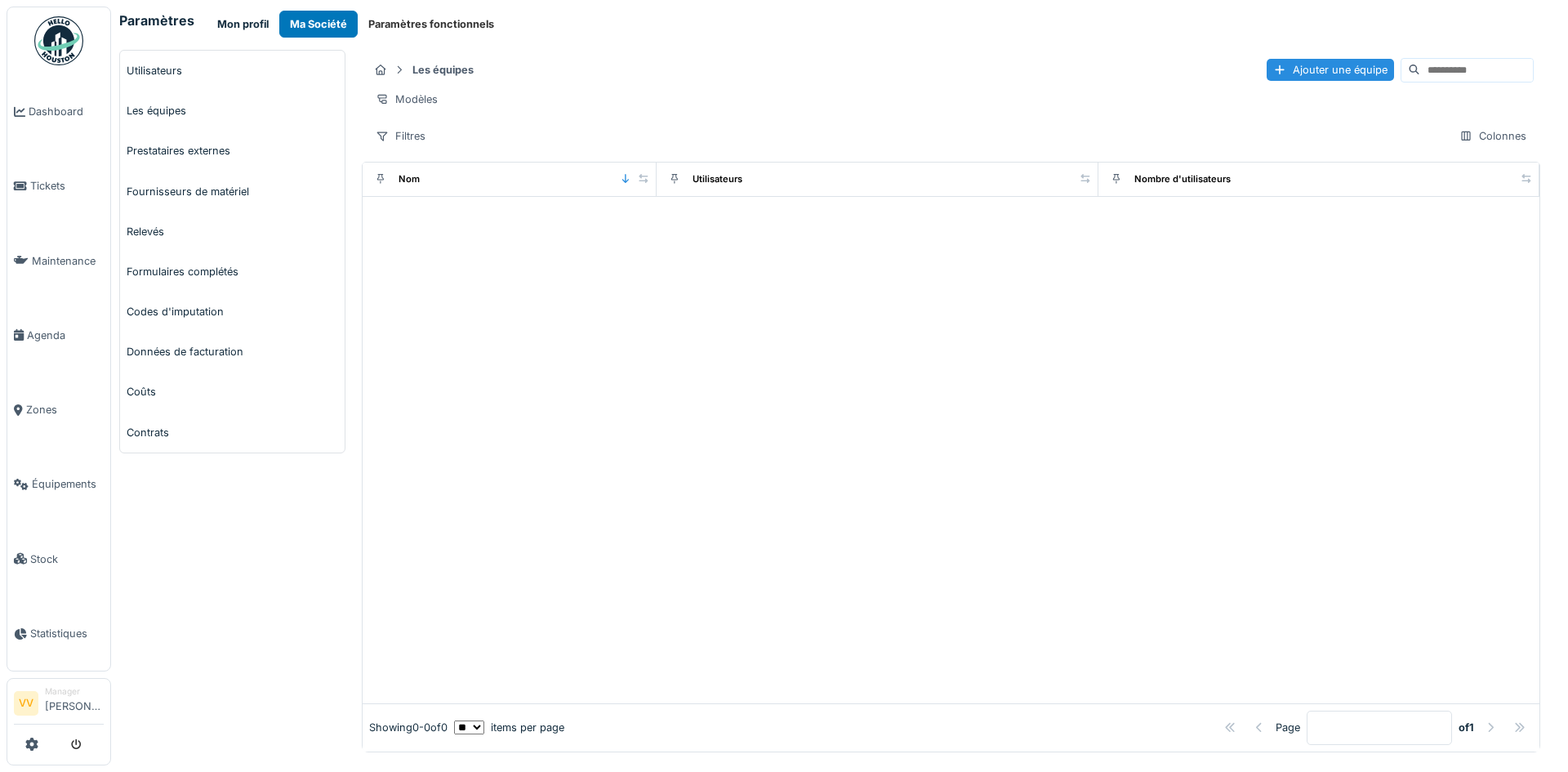
click at [252, 23] on button "Mon profil" at bounding box center [243, 24] width 72 height 27
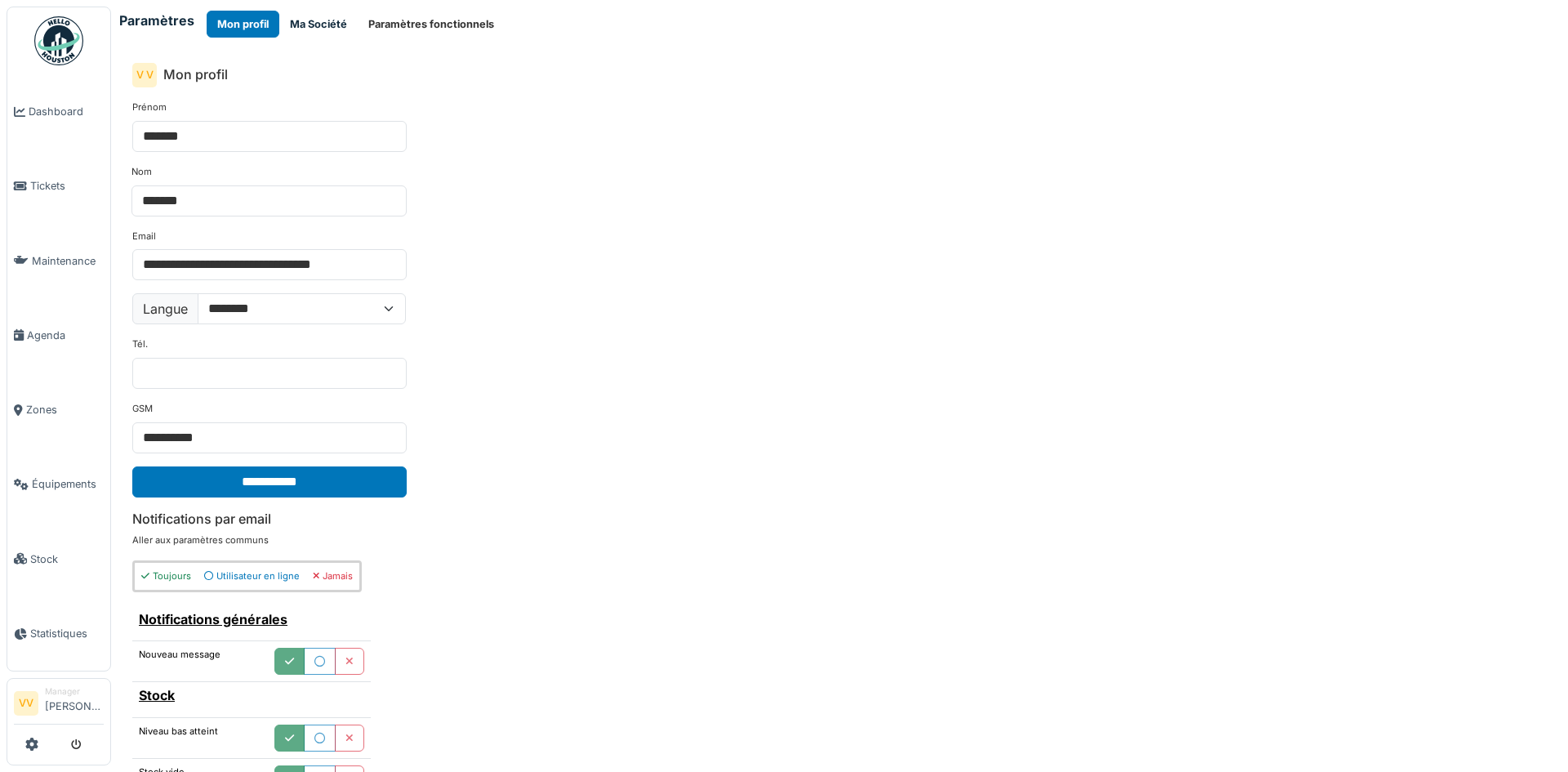
click at [324, 16] on button "Ma Société" at bounding box center [319, 24] width 79 height 27
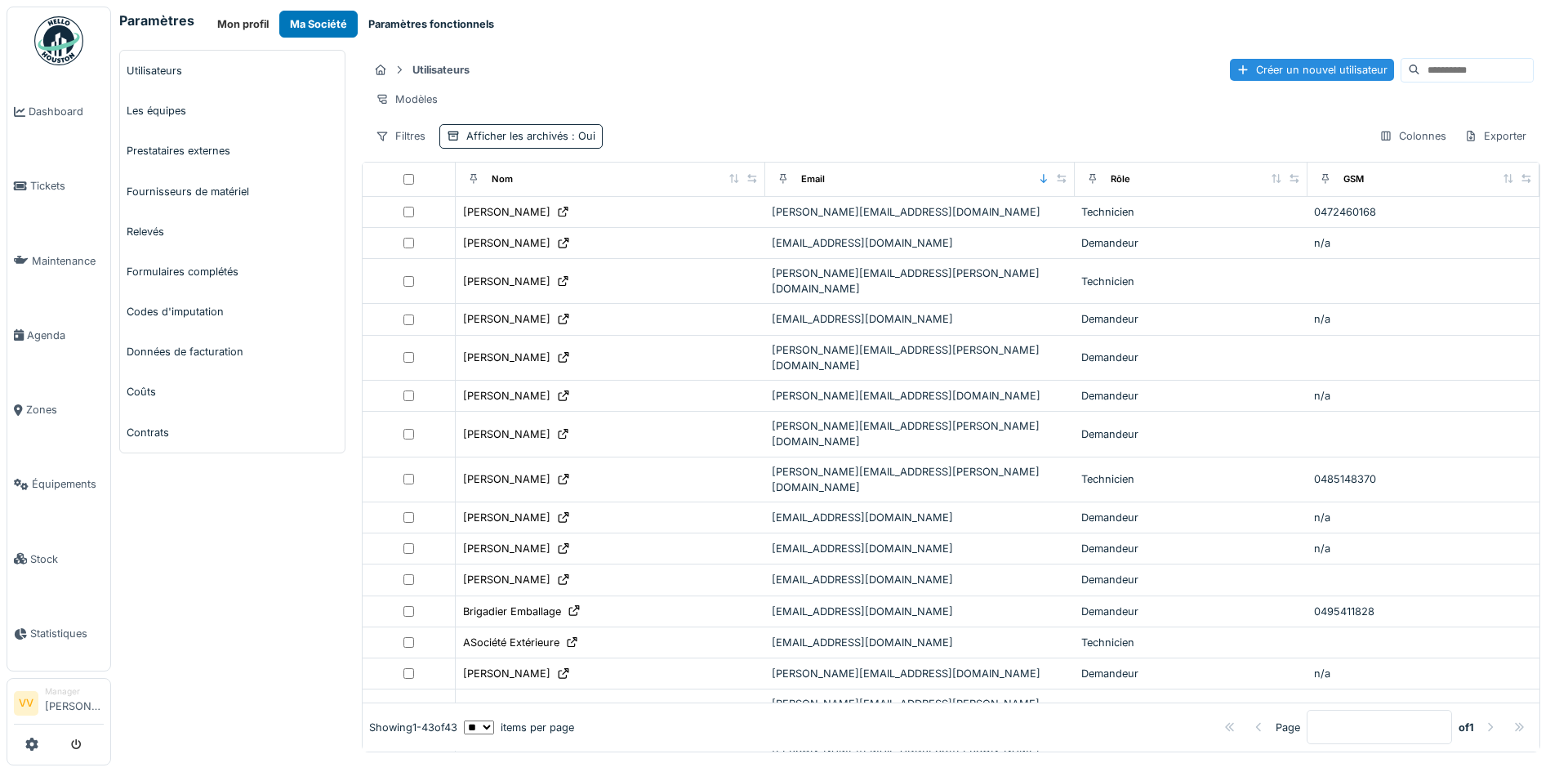
click at [487, 17] on button "Paramètres fonctionnels" at bounding box center [431, 24] width 147 height 27
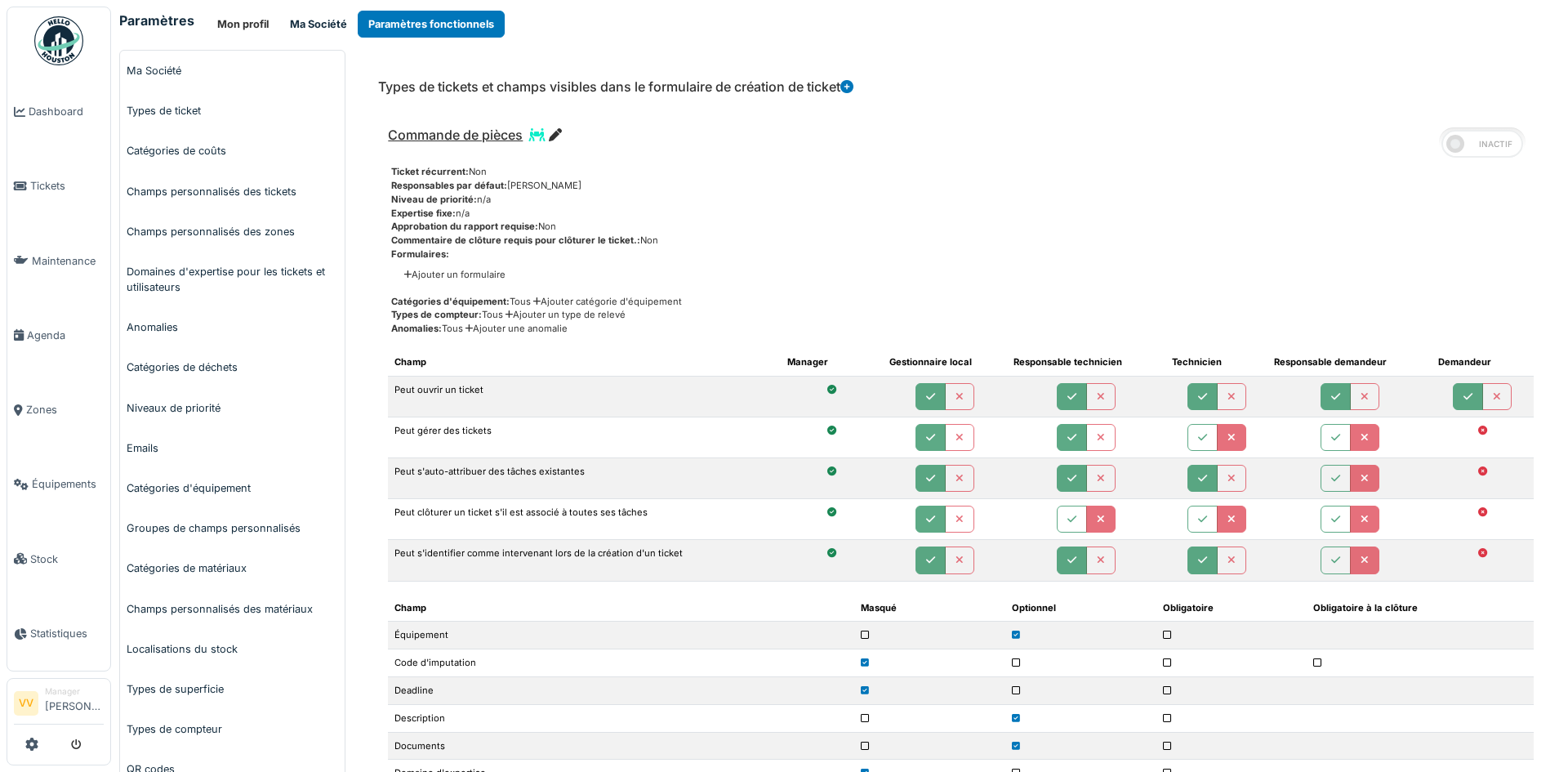
click at [305, 25] on button "Ma Société" at bounding box center [319, 24] width 79 height 27
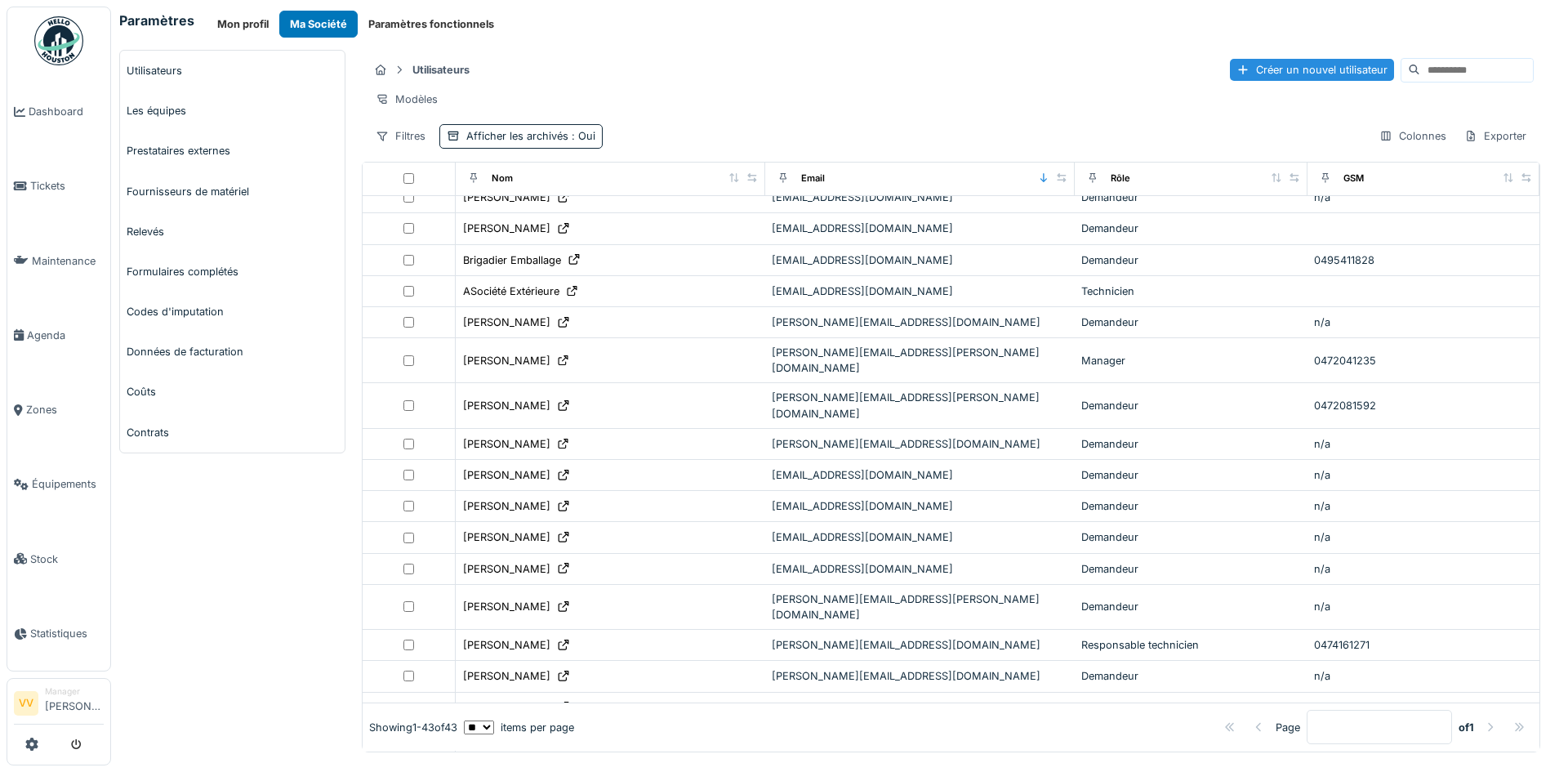
scroll to position [408, 0]
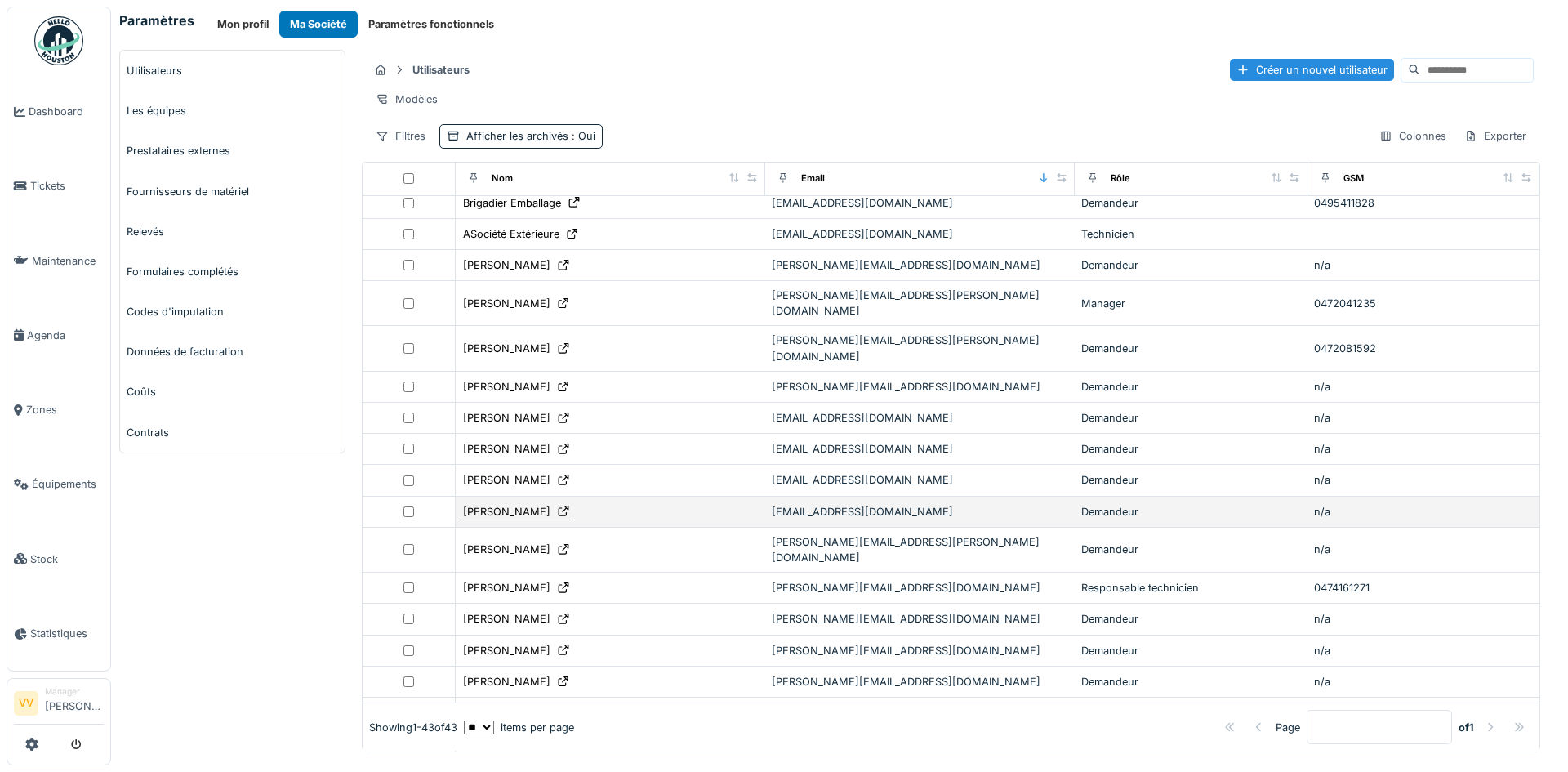
click at [498, 504] on div "[PERSON_NAME]" at bounding box center [507, 511] width 88 height 15
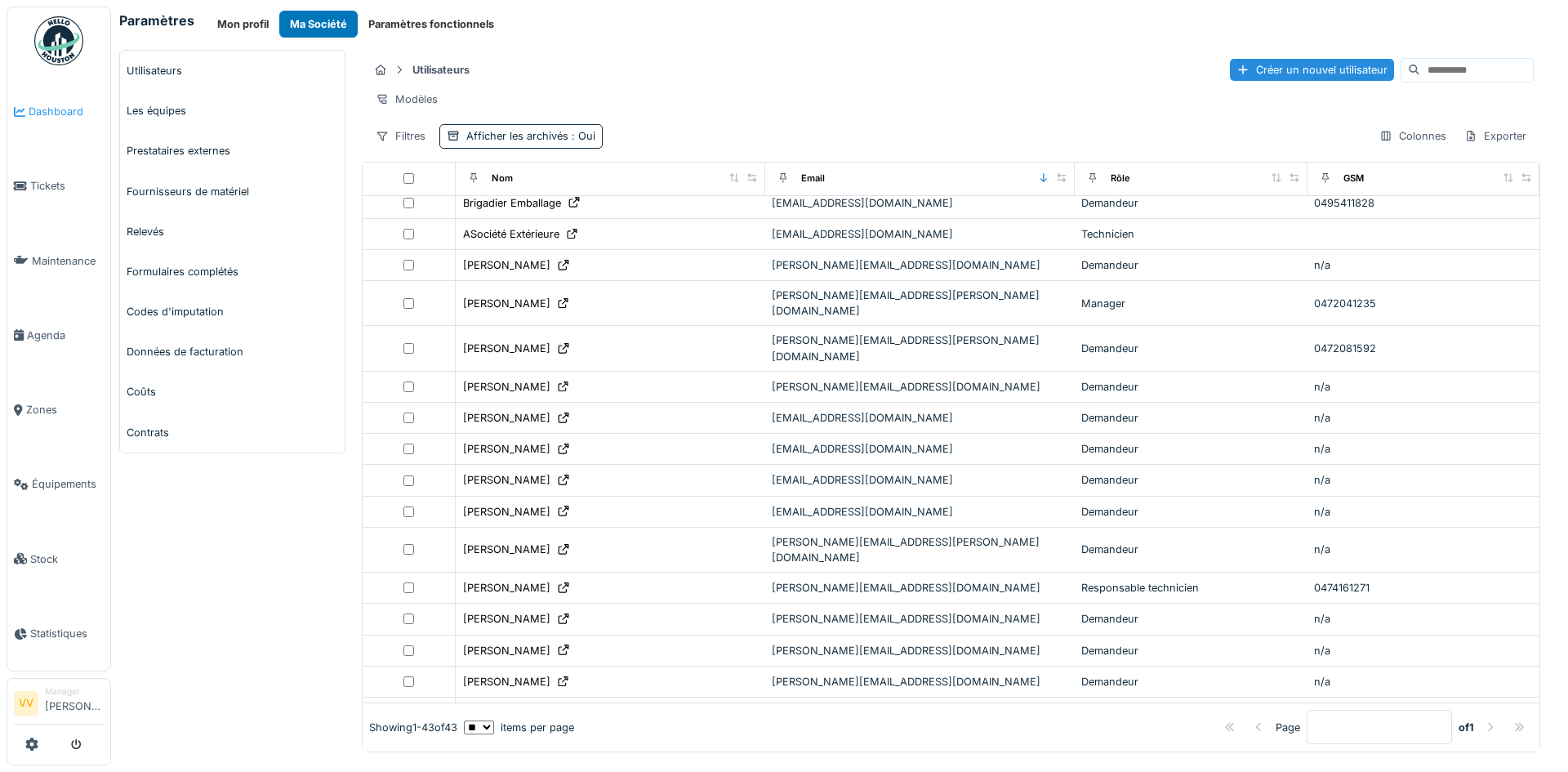
click at [31, 120] on link "Dashboard" at bounding box center [59, 111] width 103 height 74
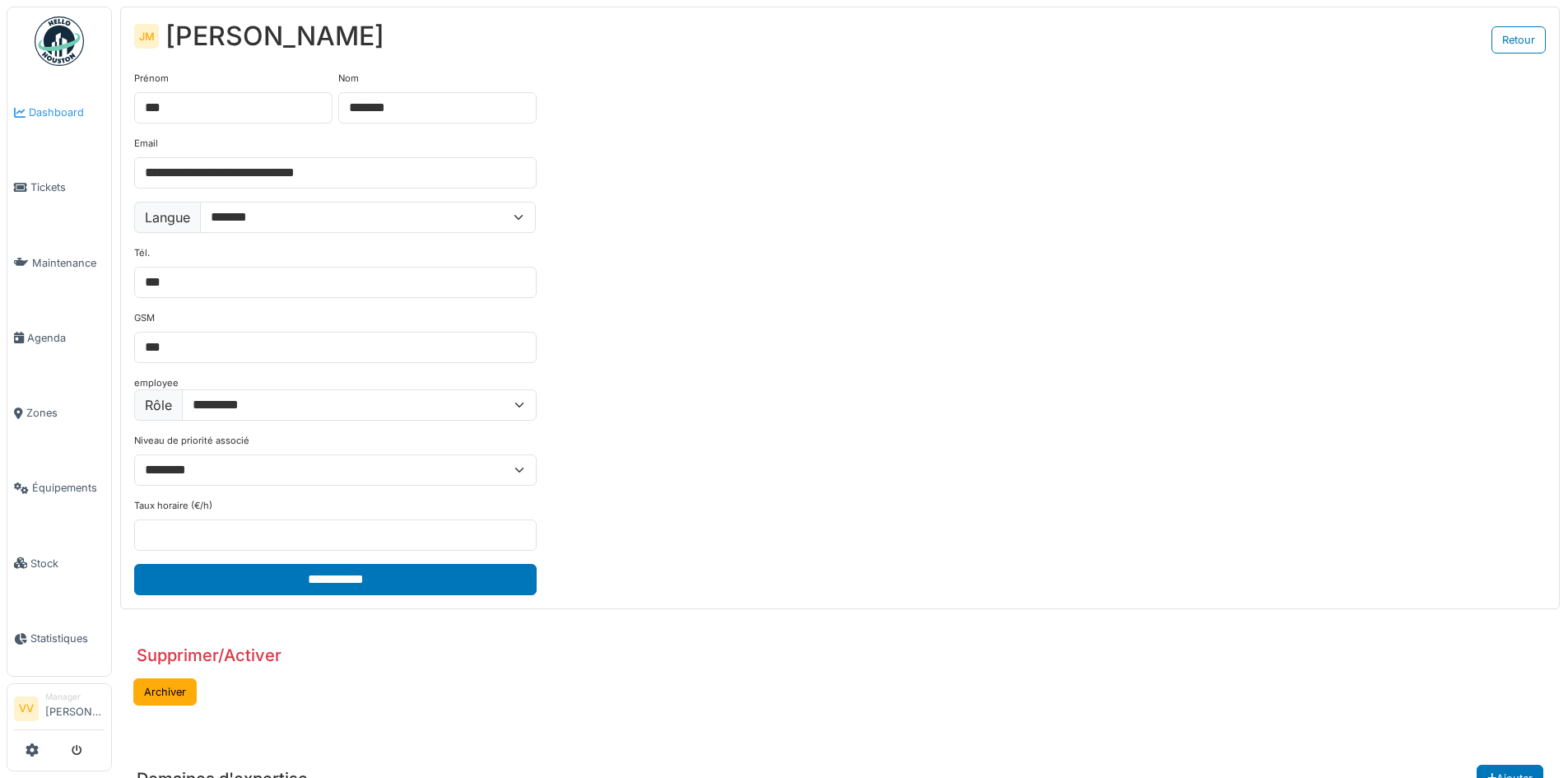
click at [36, 116] on span "Dashboard" at bounding box center [67, 112] width 76 height 16
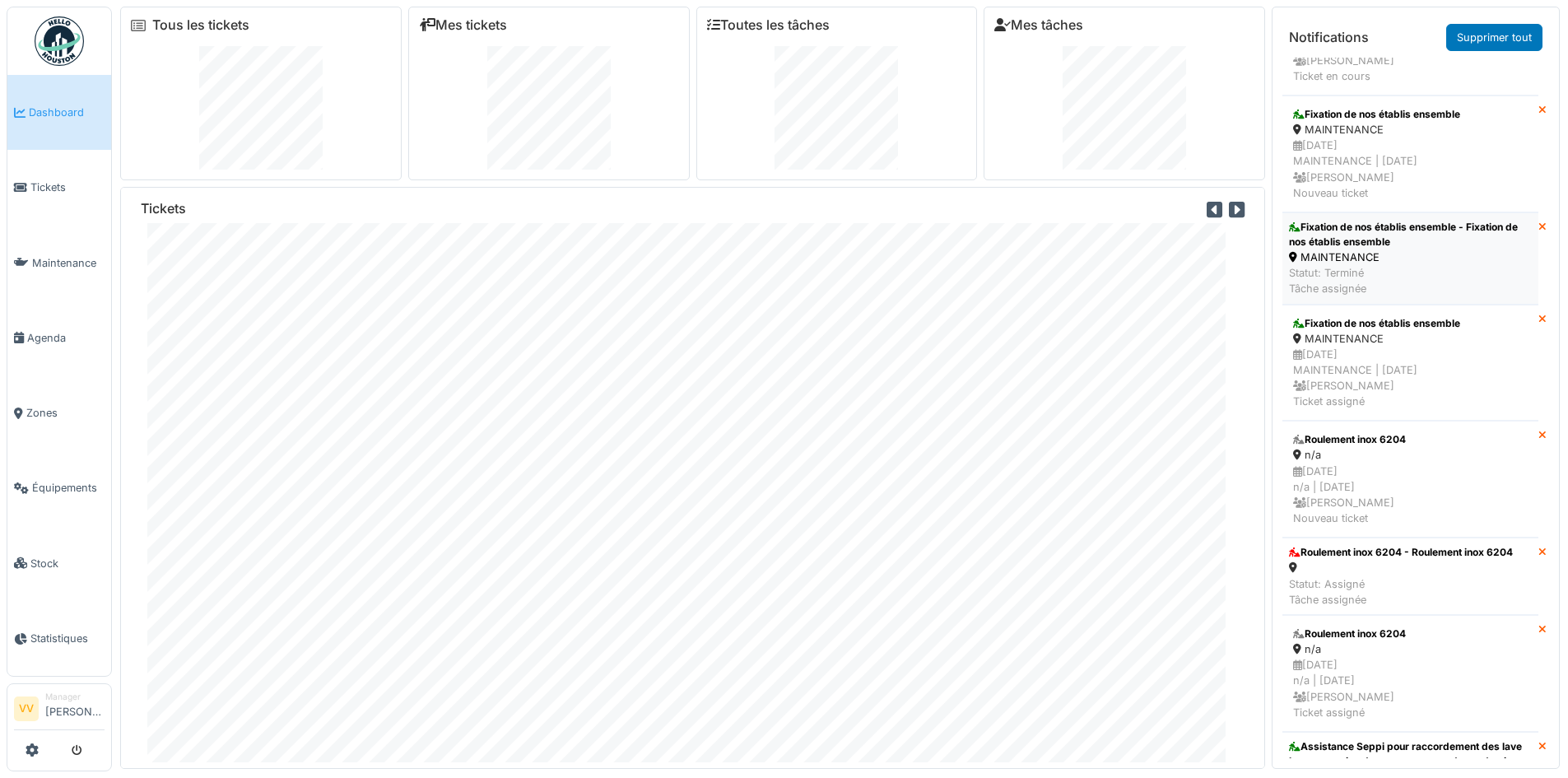
scroll to position [906, 0]
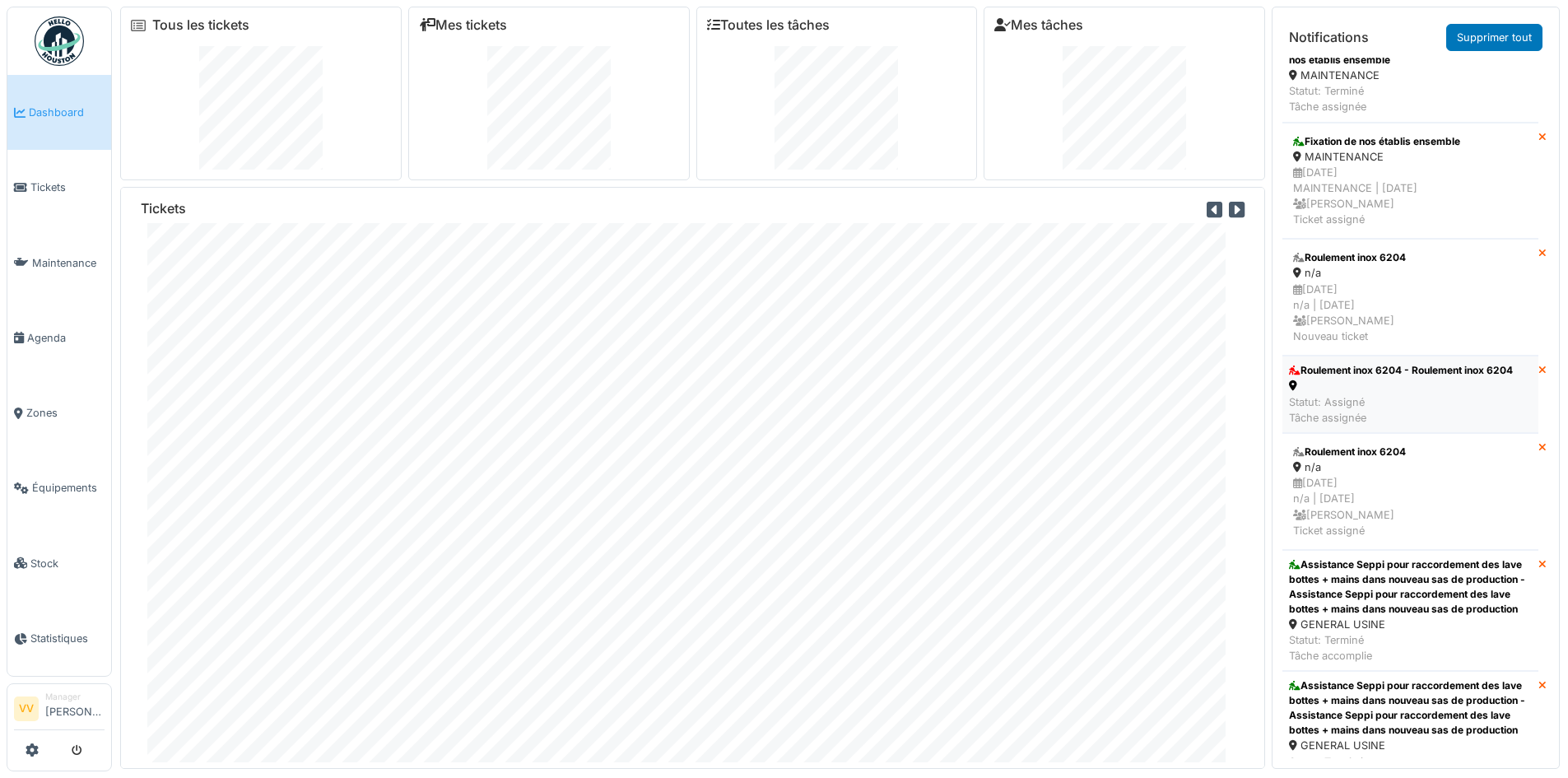
click at [1428, 426] on div "Statut: Assigné Tâche assignée" at bounding box center [1400, 410] width 223 height 31
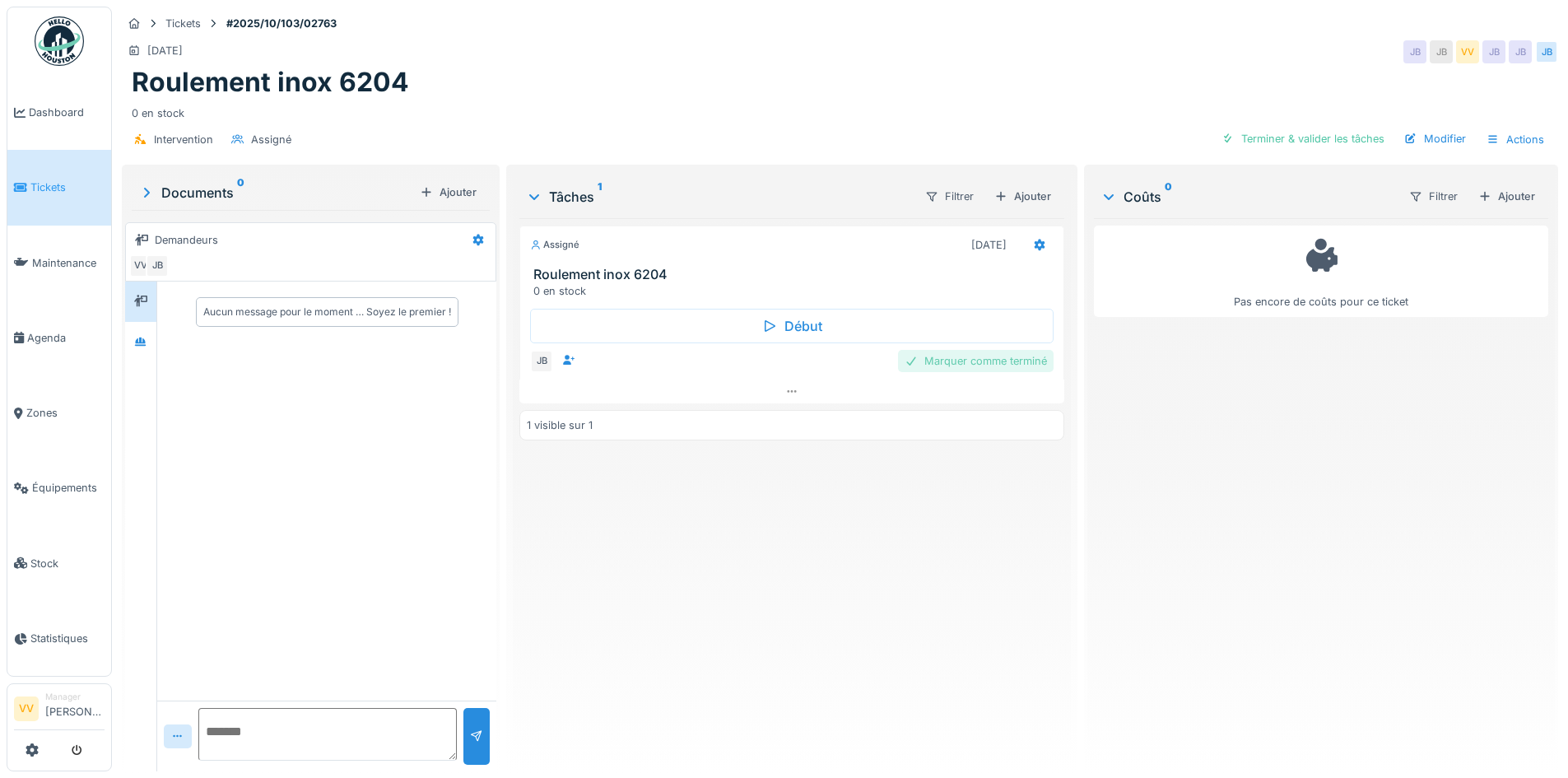
click at [988, 358] on div "Marquer comme terminé" at bounding box center [975, 360] width 156 height 22
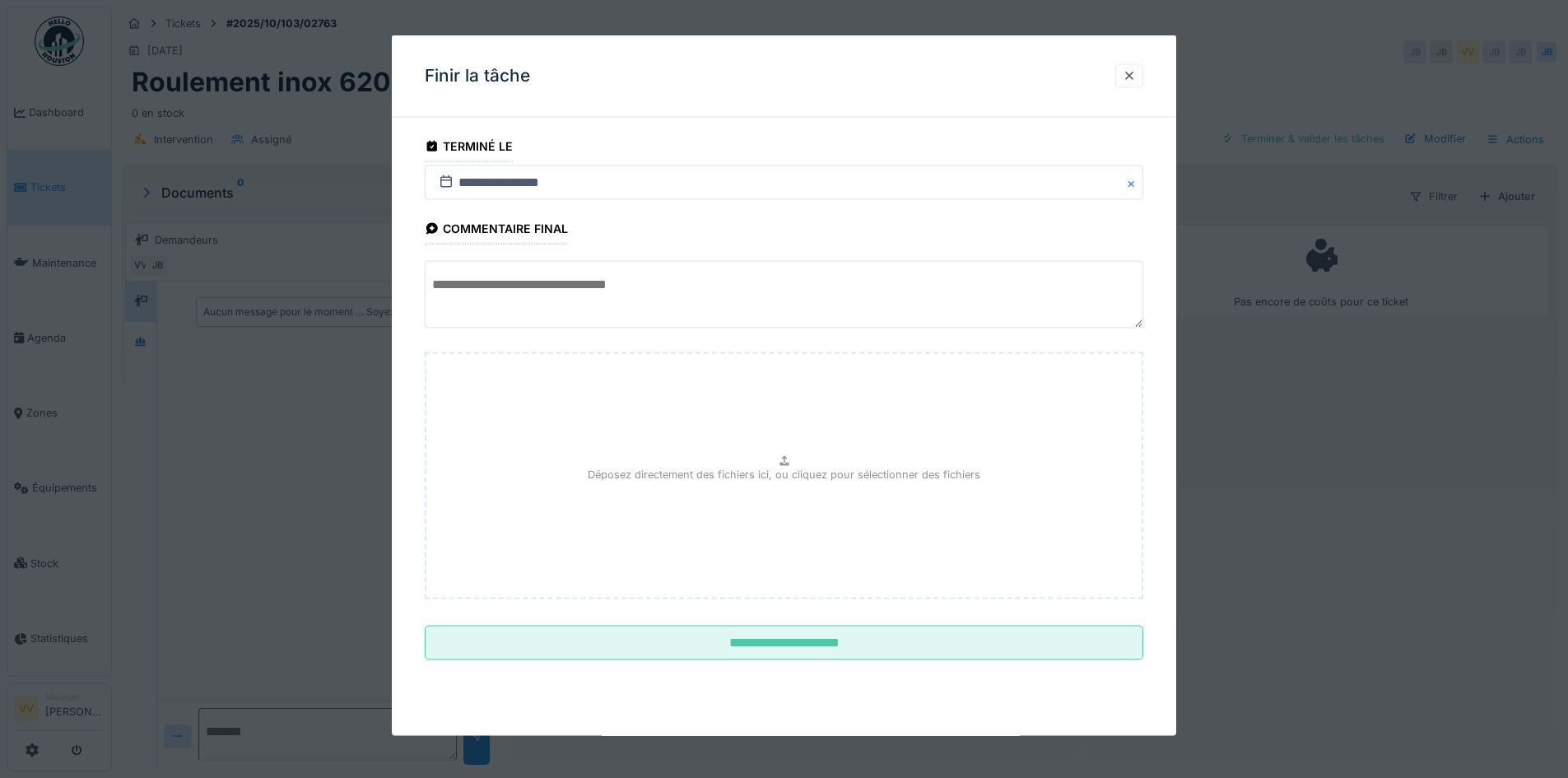
click at [717, 289] on textarea at bounding box center [784, 295] width 719 height 67
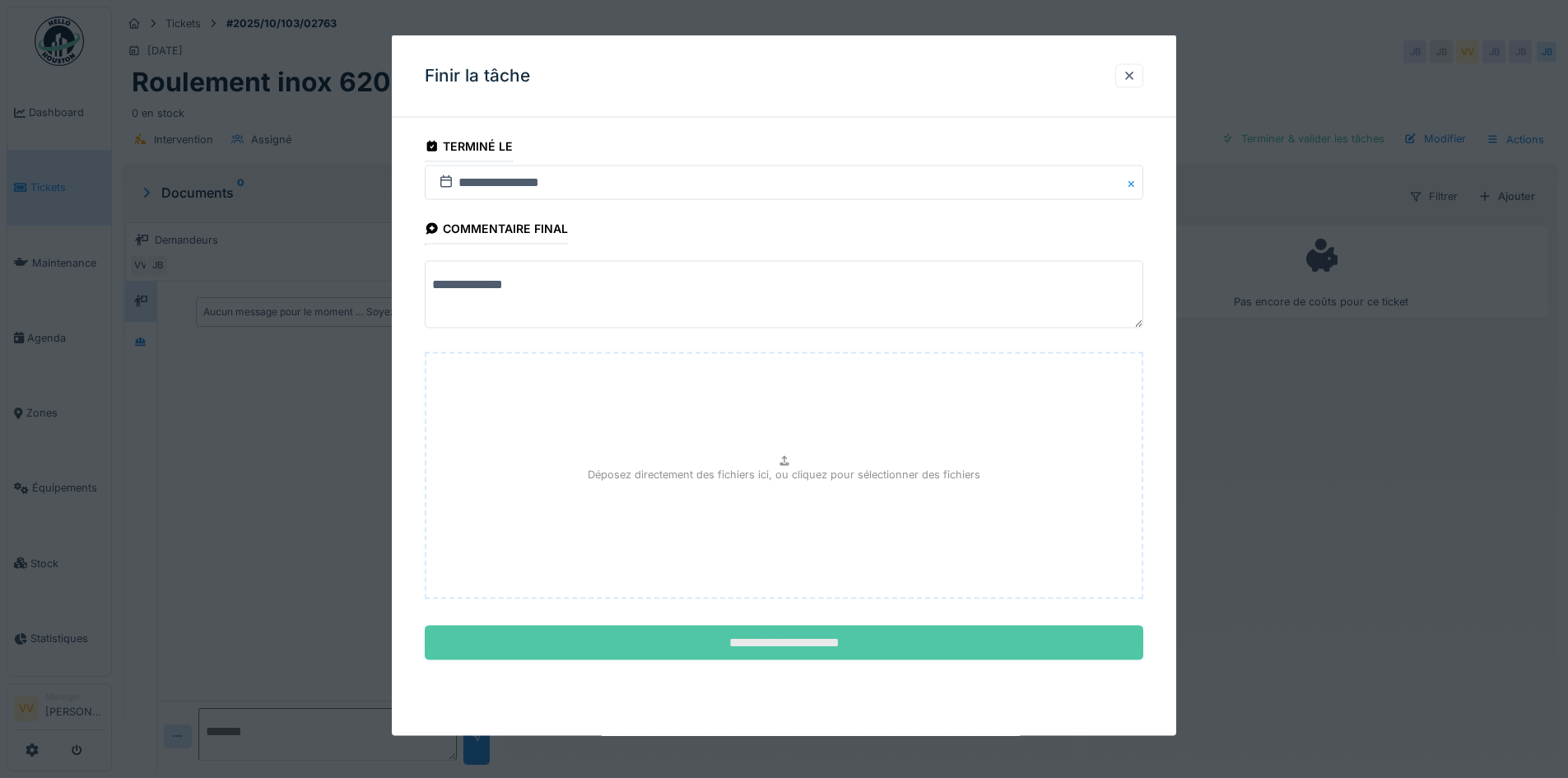
type textarea "**********"
click at [814, 645] on input "**********" at bounding box center [784, 643] width 719 height 35
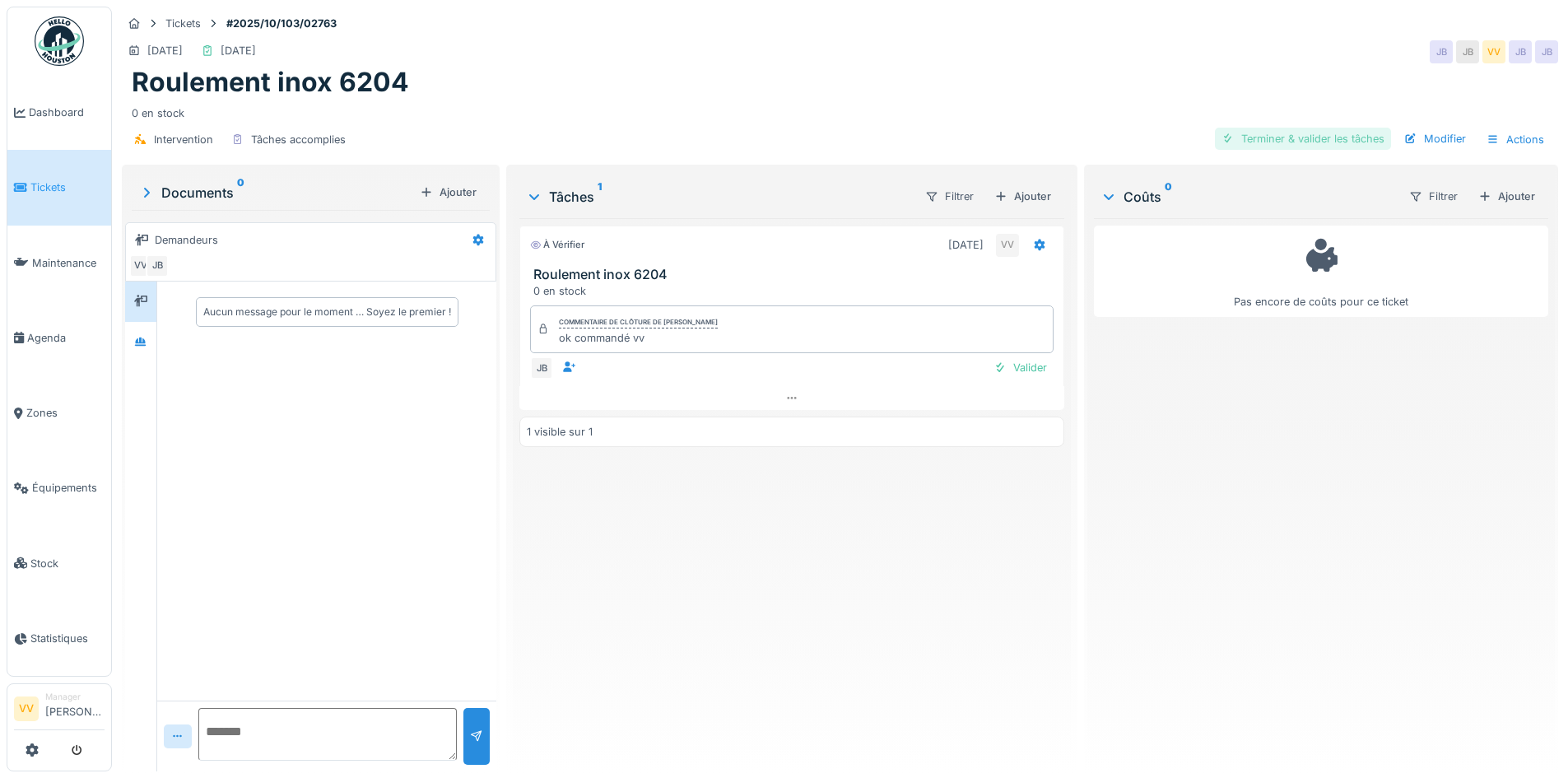
click at [1303, 134] on div "Terminer & valider les tâches" at bounding box center [1303, 139] width 176 height 22
click at [1308, 138] on div "Approuver et clôturer le ticket" at bounding box center [1300, 139] width 182 height 22
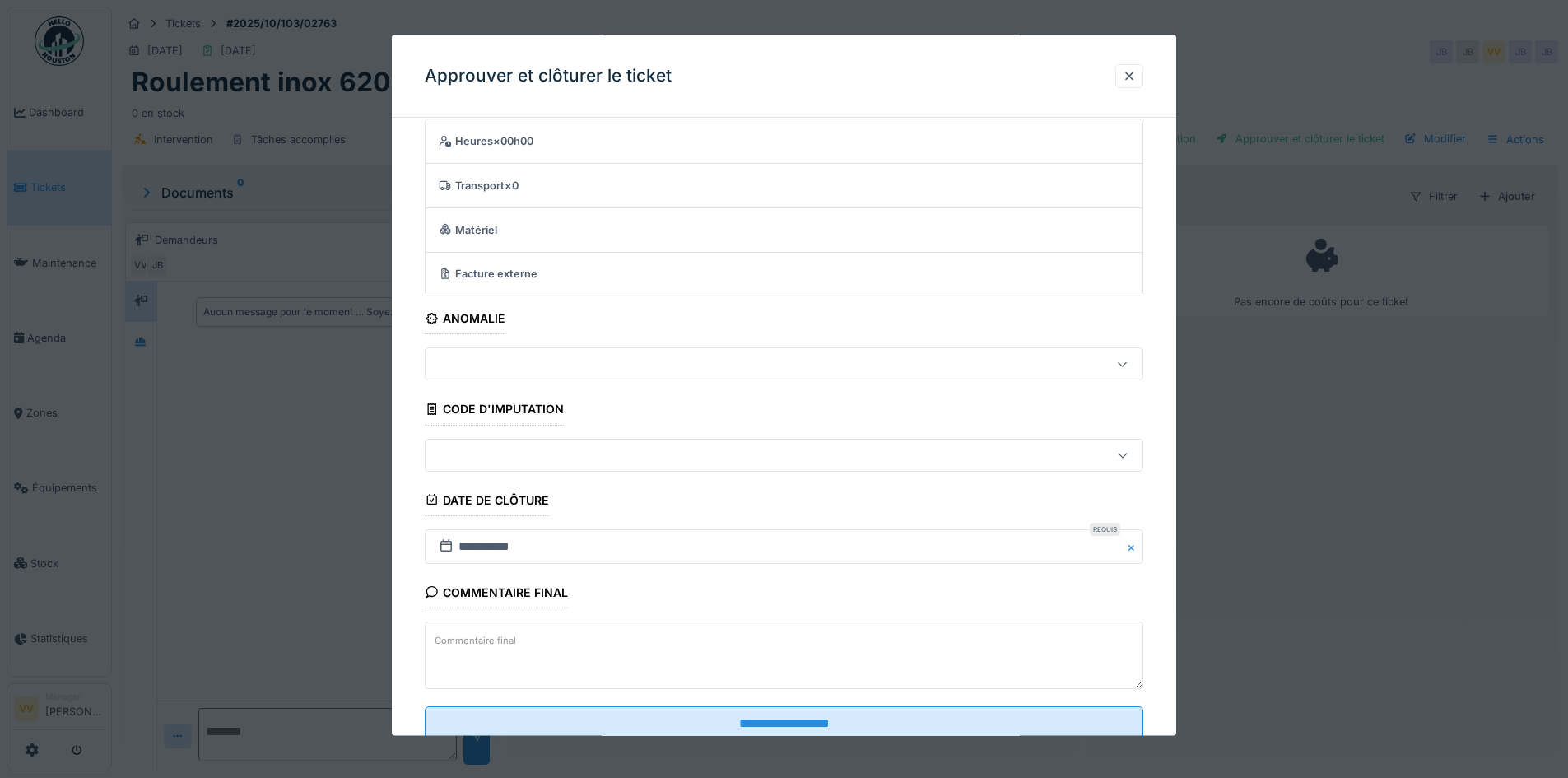
scroll to position [101, 0]
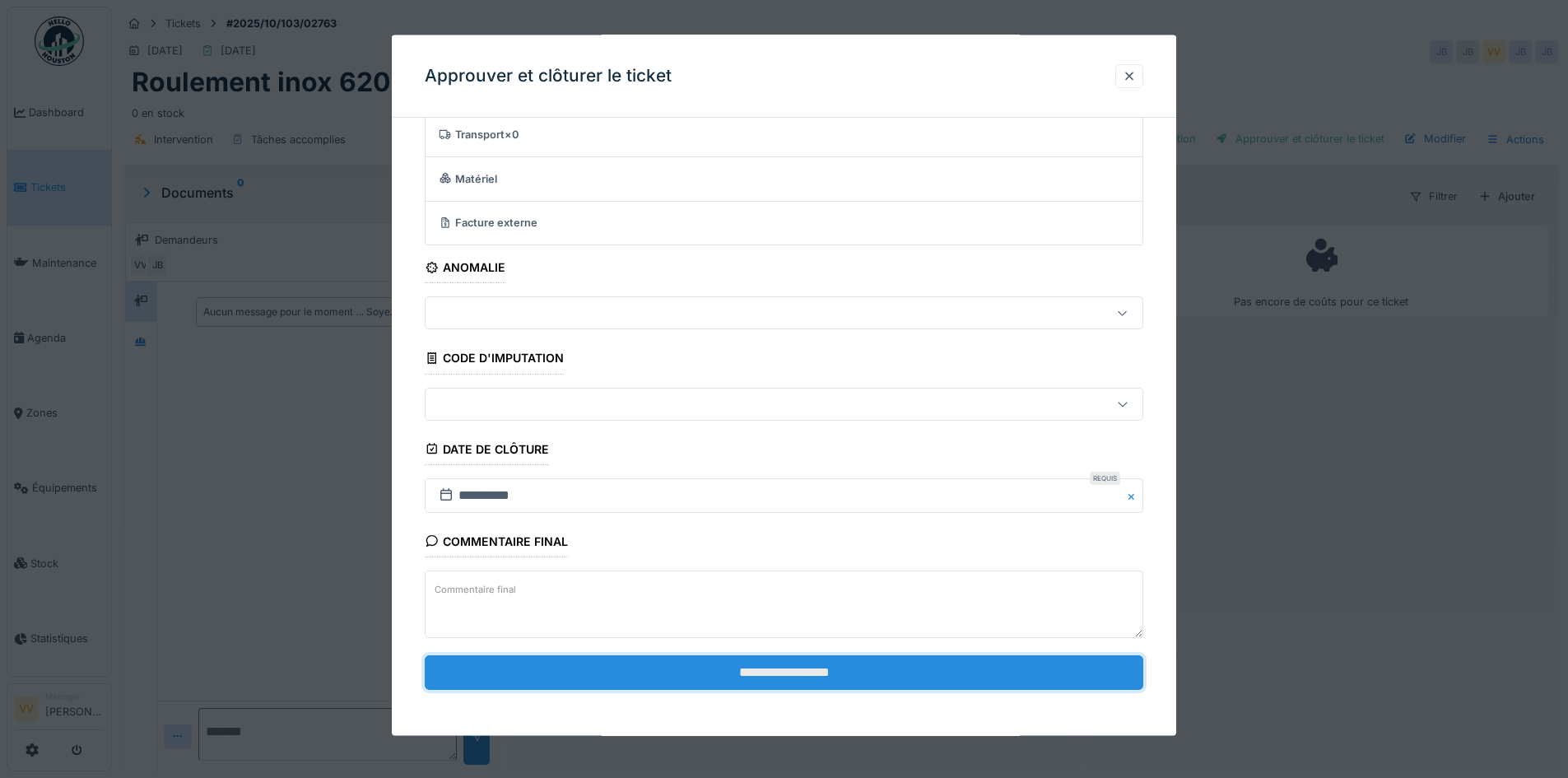
click at [897, 683] on input "**********" at bounding box center [784, 671] width 719 height 35
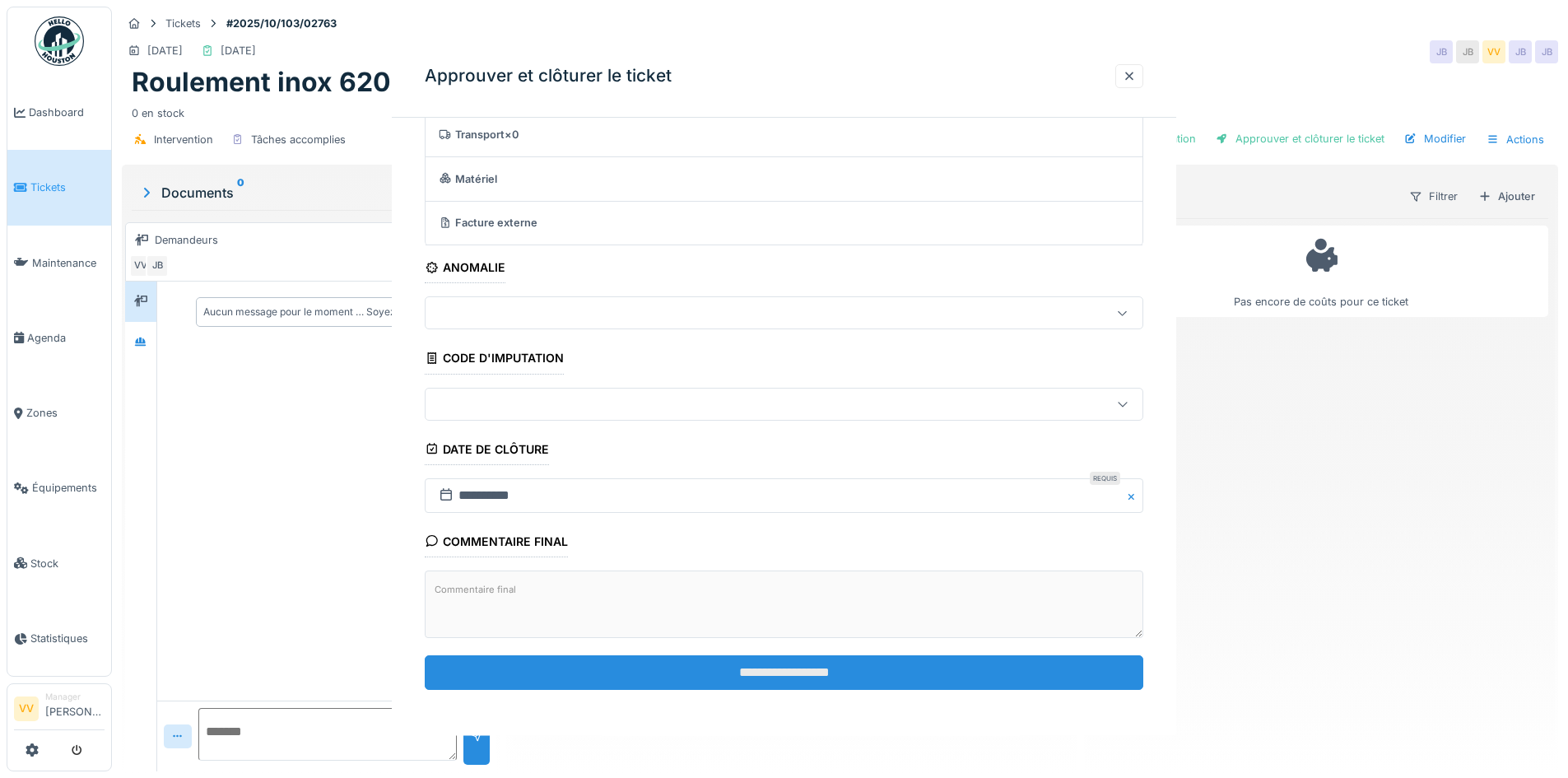
scroll to position [0, 0]
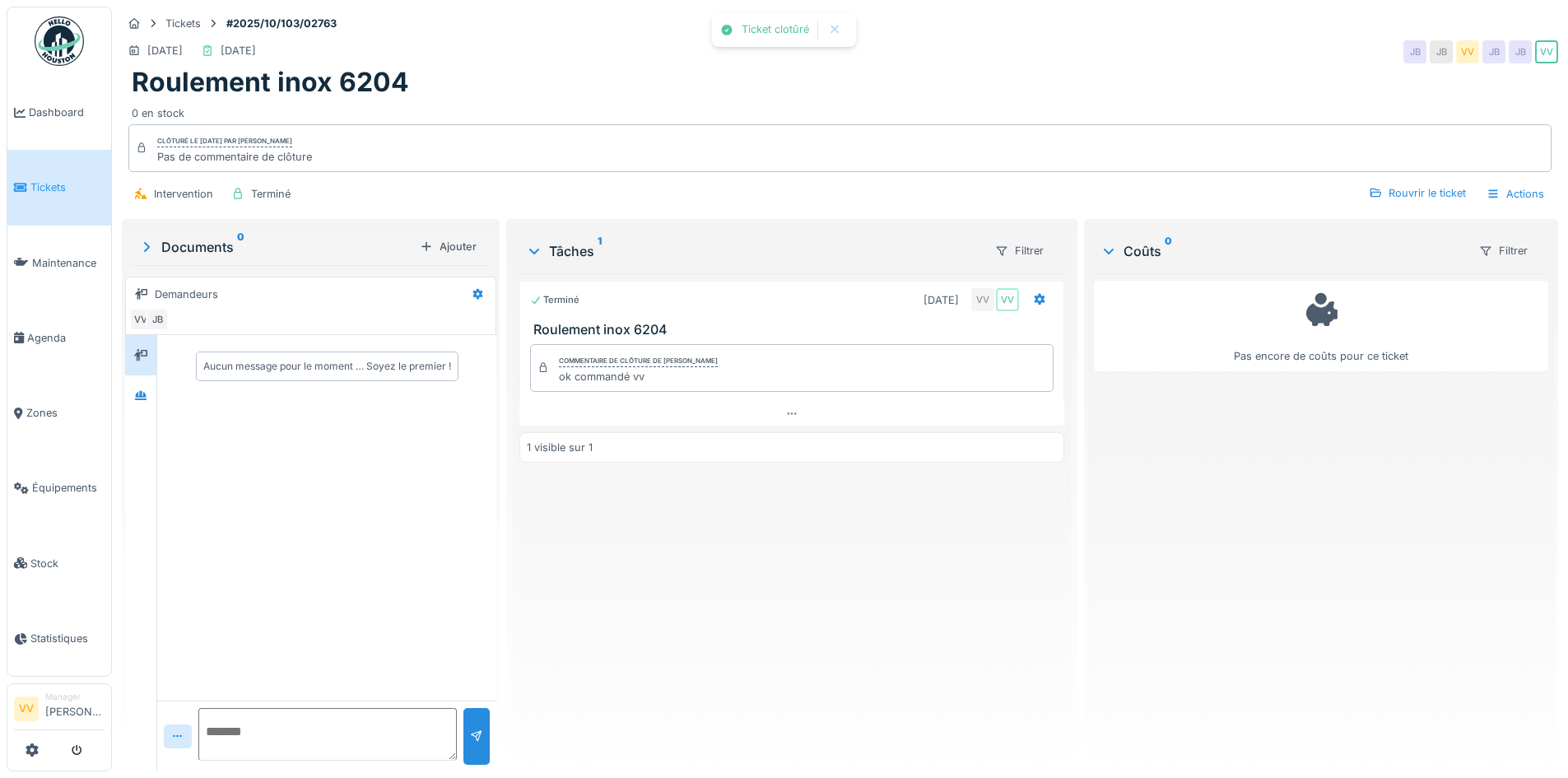
click at [1295, 555] on div "Pas encore de coûts pour ce ticket" at bounding box center [1321, 515] width 454 height 484
click at [32, 183] on span "Tickets" at bounding box center [67, 187] width 74 height 16
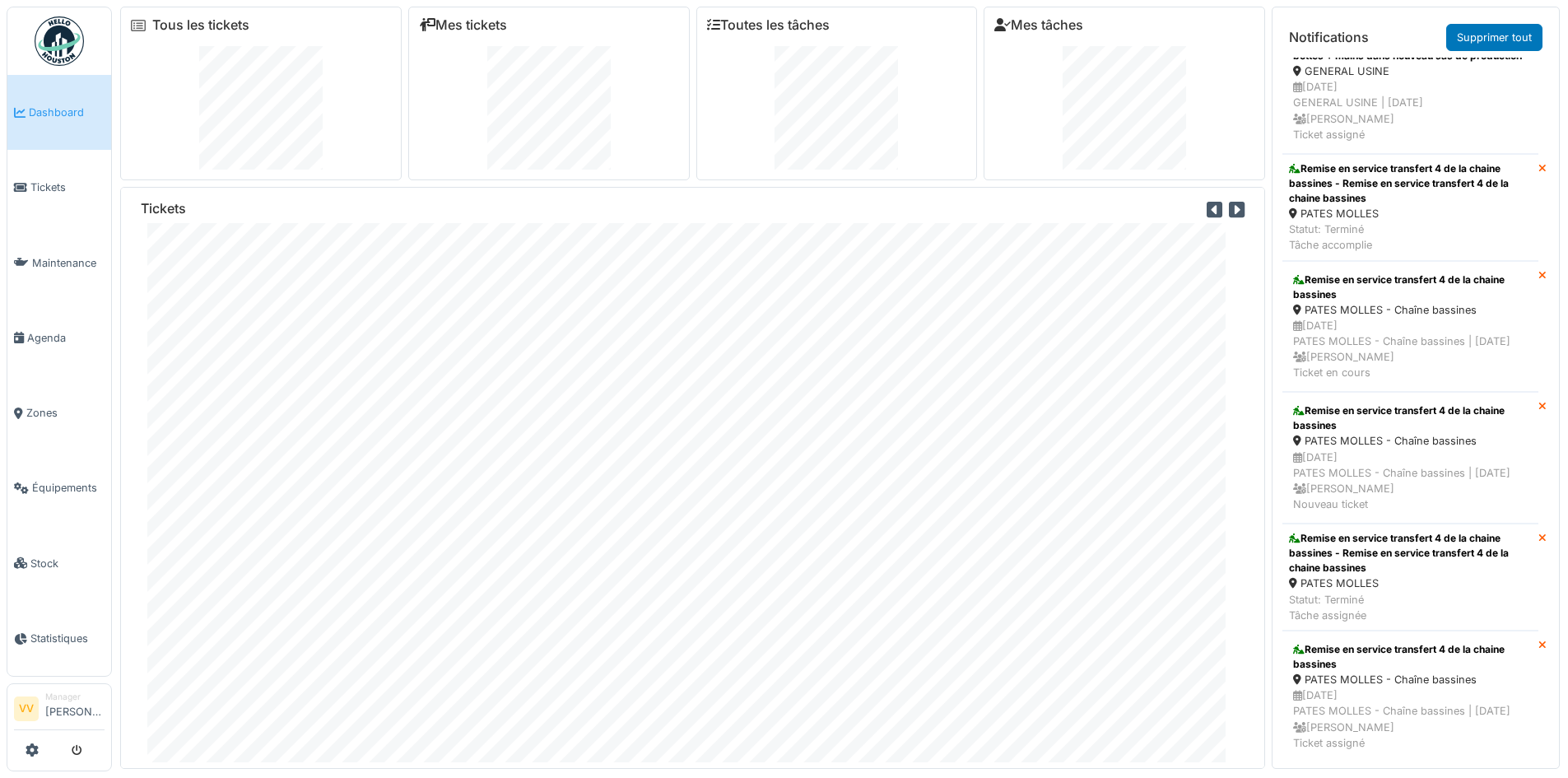
scroll to position [1317, 0]
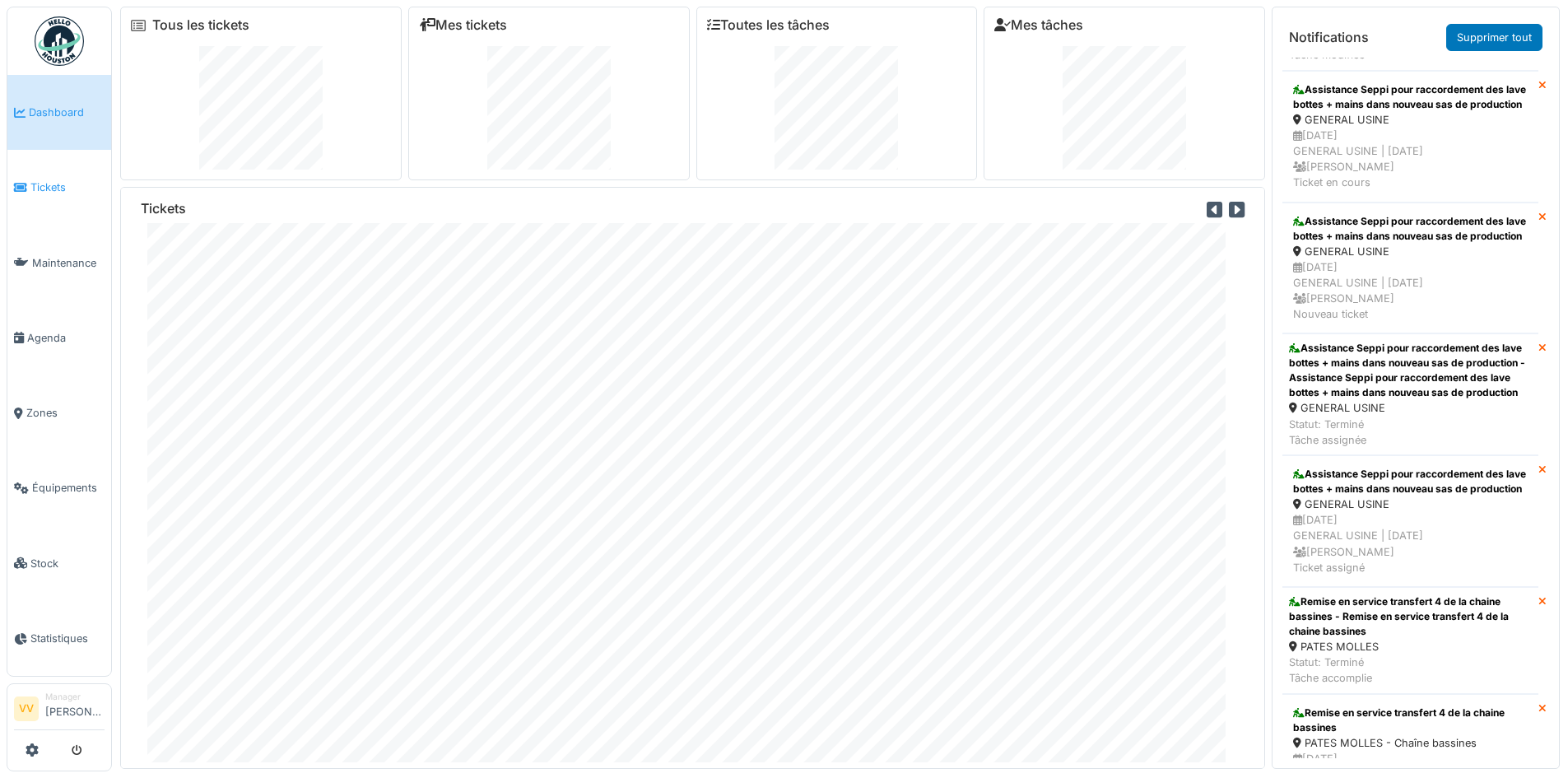
click at [33, 175] on link "Tickets" at bounding box center [59, 187] width 104 height 75
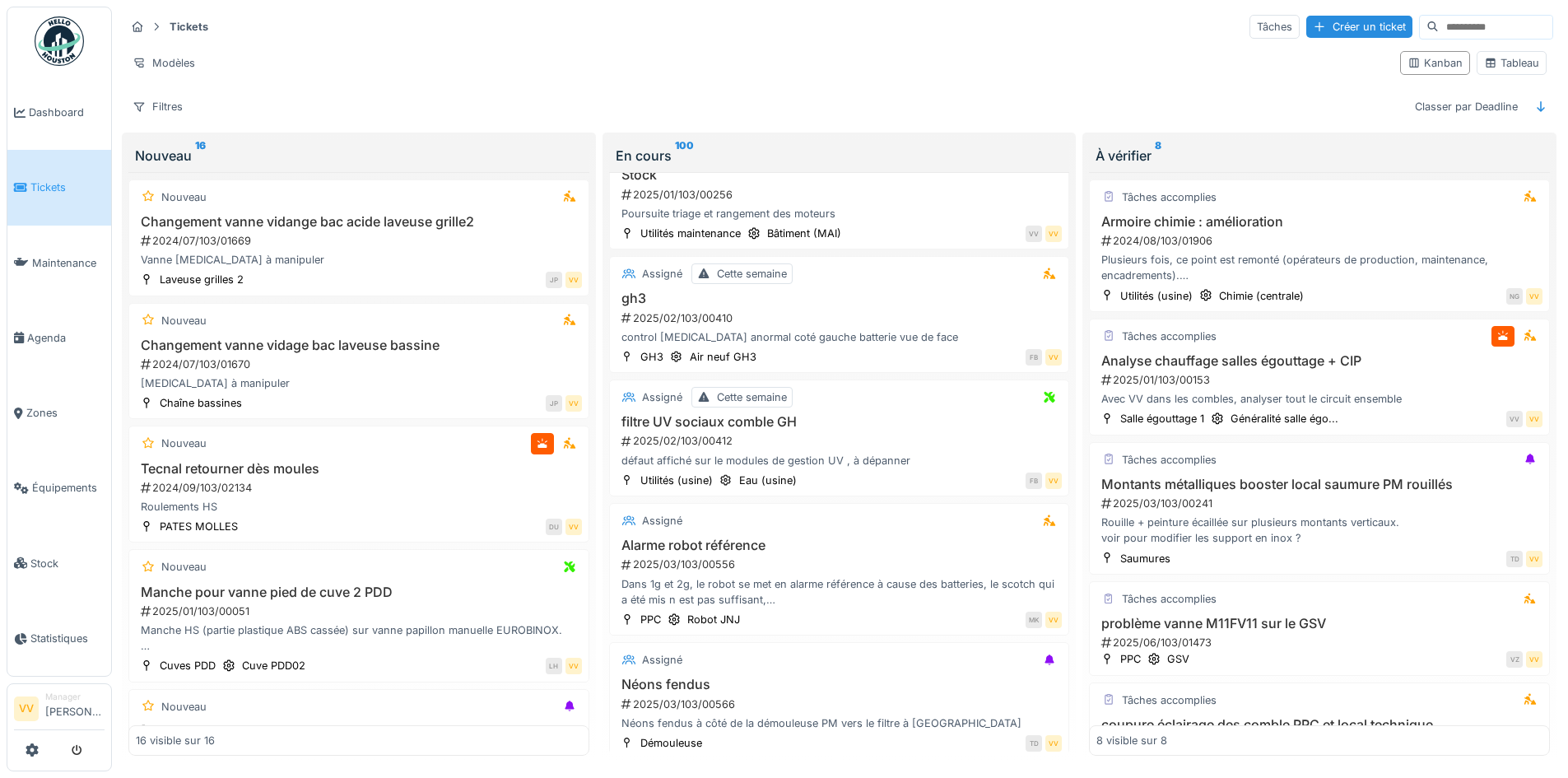
scroll to position [1489, 0]
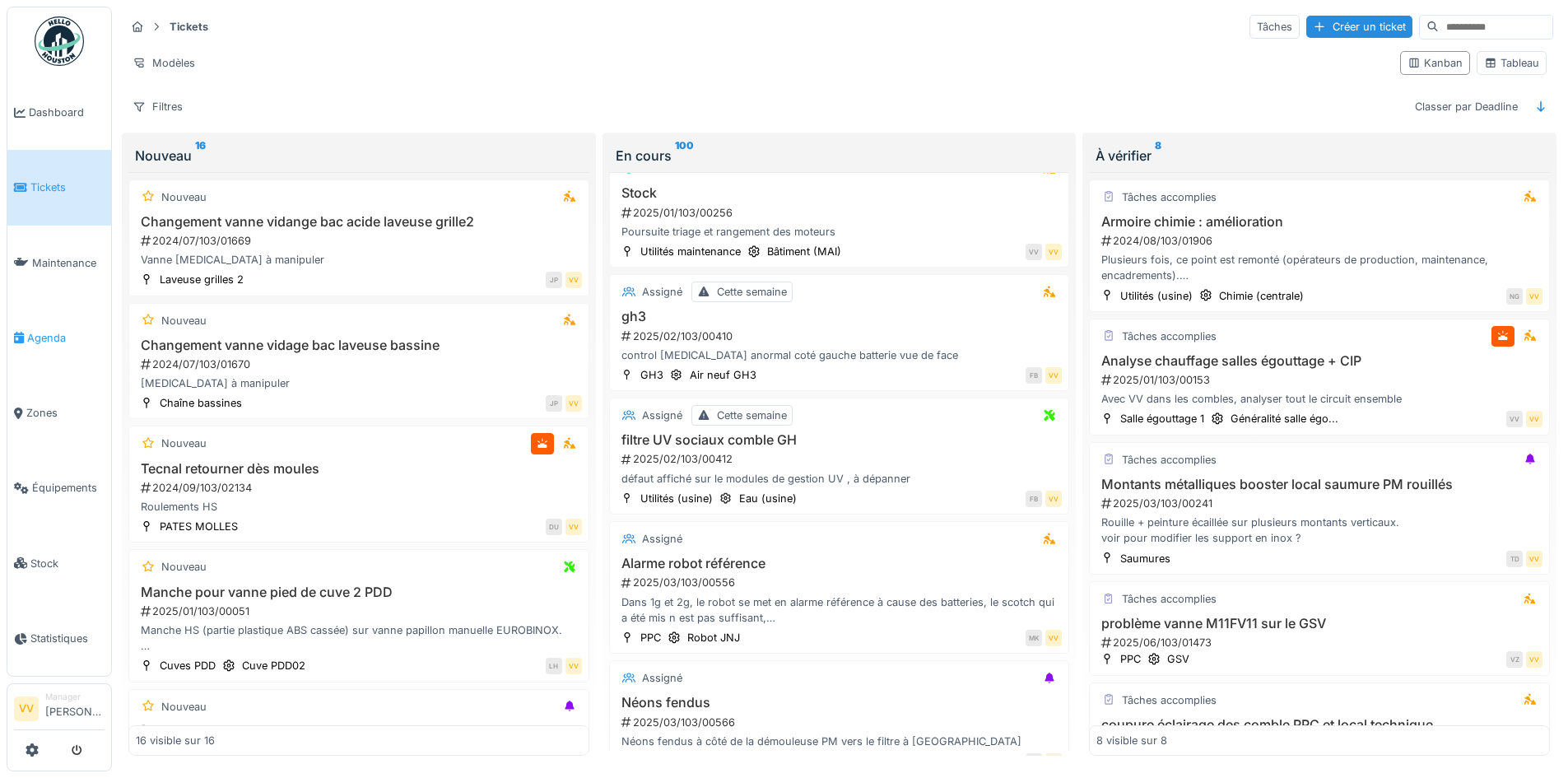
click at [18, 315] on link "Agenda" at bounding box center [59, 337] width 104 height 75
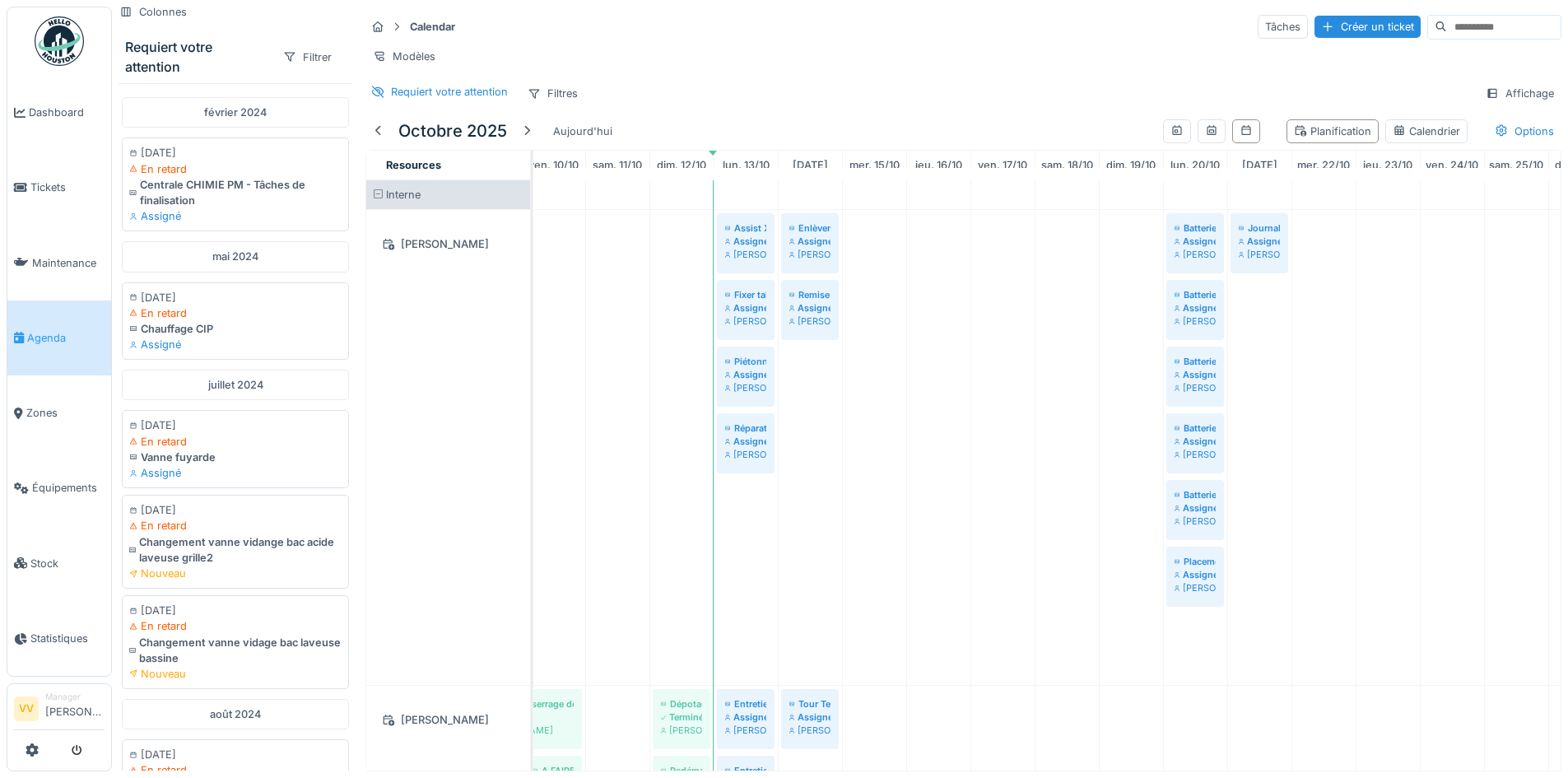
scroll to position [0, 592]
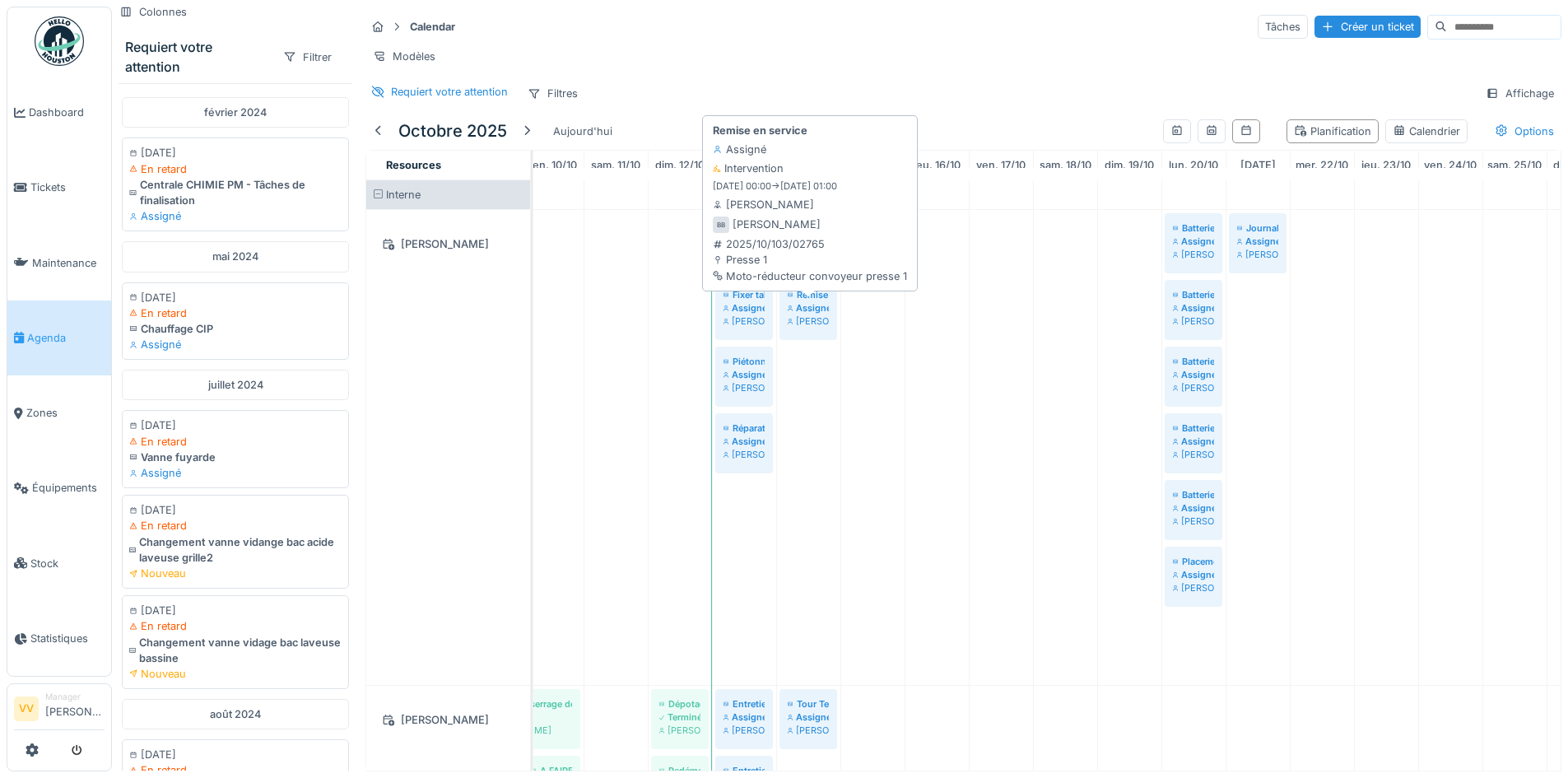
click at [807, 315] on div "Assigné" at bounding box center [808, 307] width 41 height 13
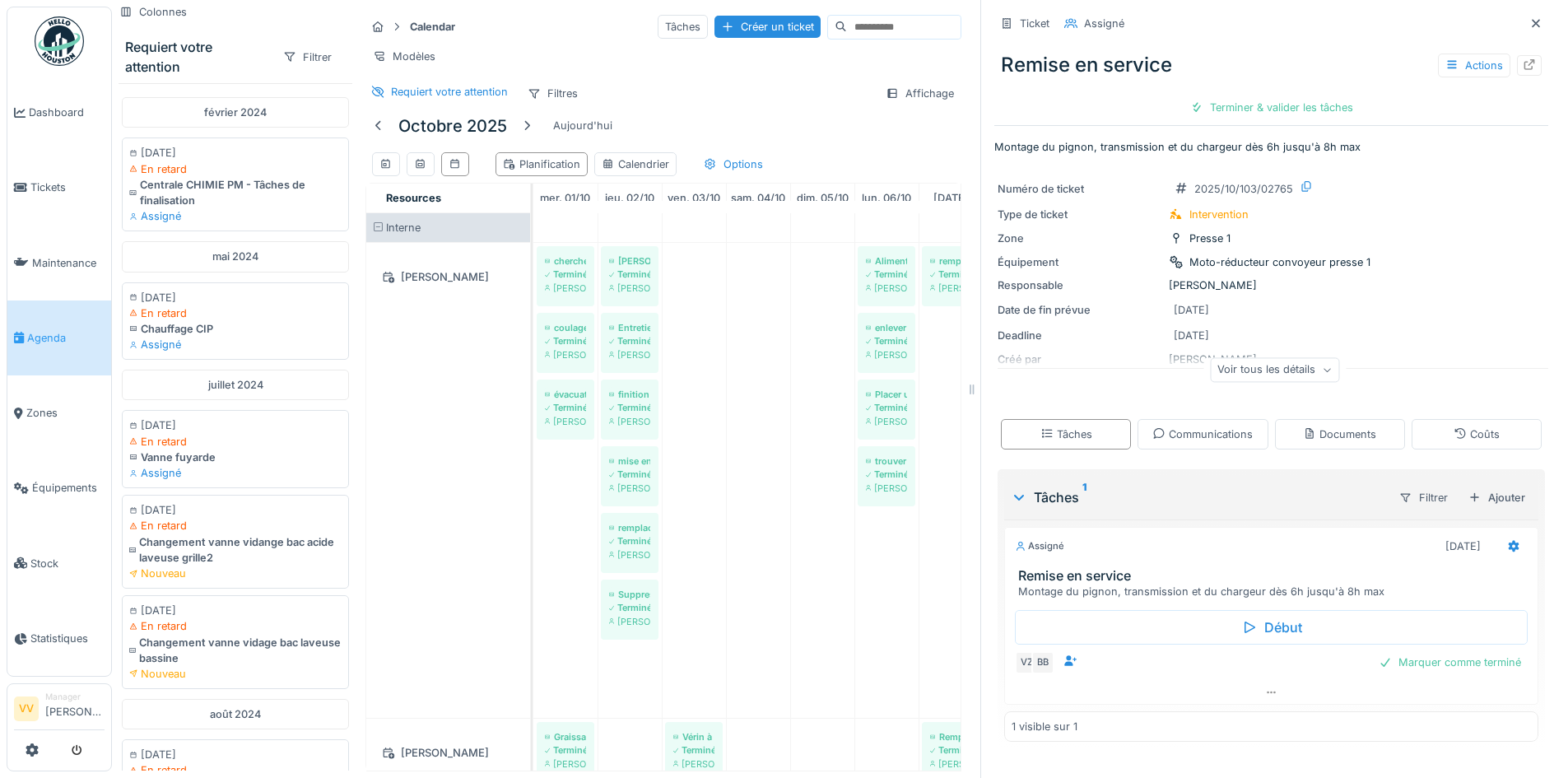
scroll to position [13, 0]
click at [1509, 540] on icon at bounding box center [1514, 545] width 11 height 12
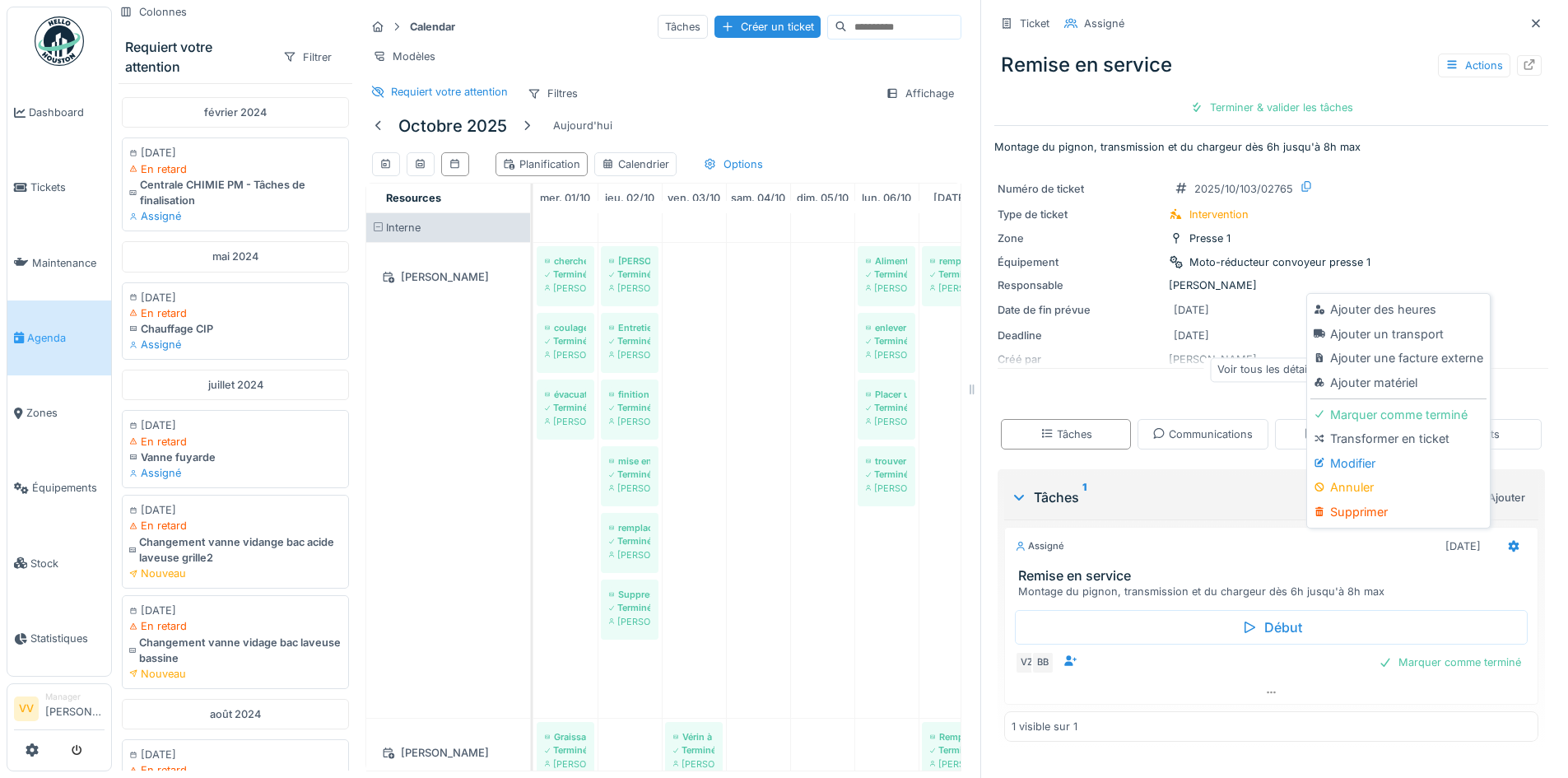
click at [1395, 459] on div "Modifier" at bounding box center [1398, 462] width 175 height 25
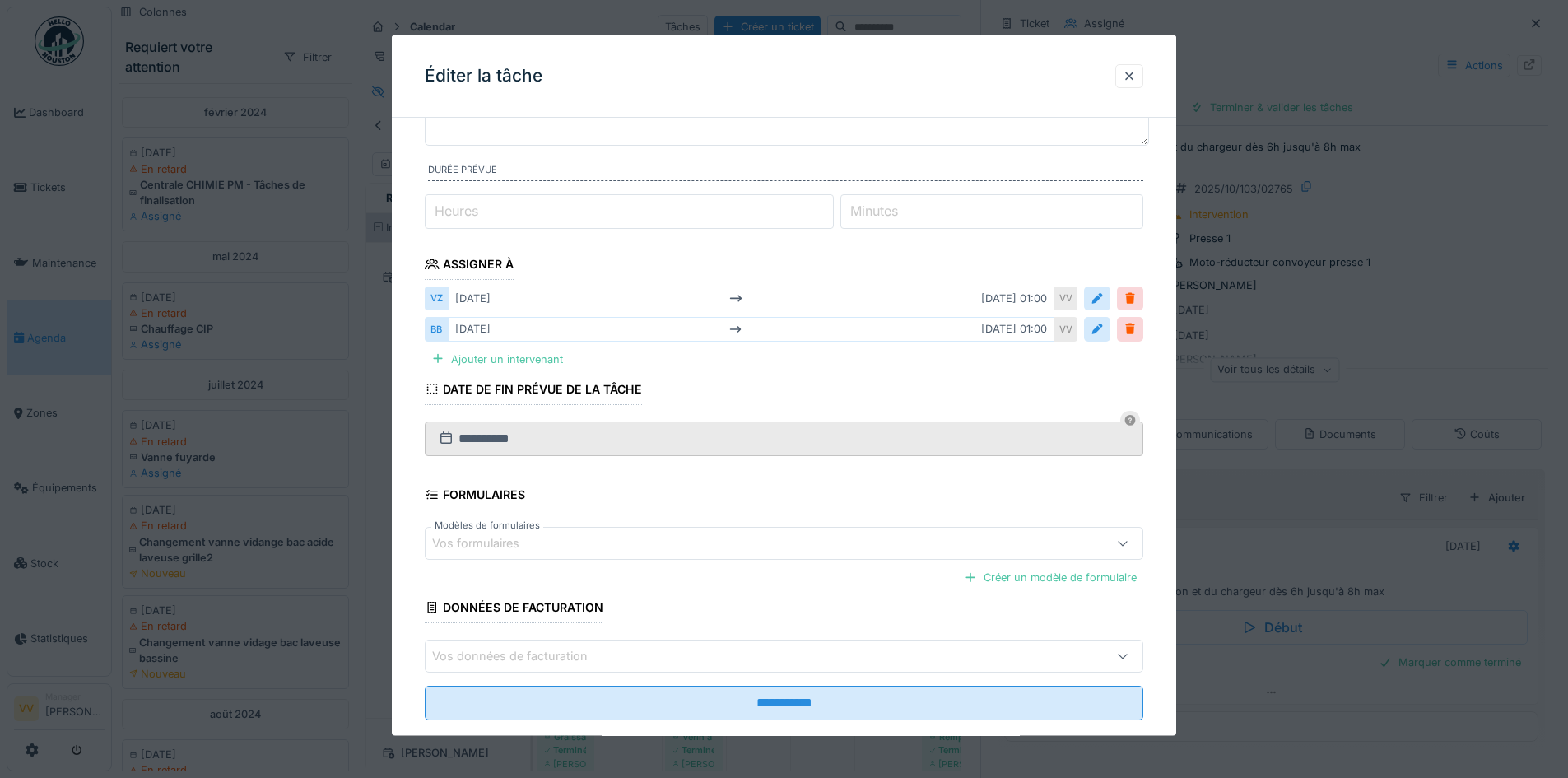
scroll to position [164, 0]
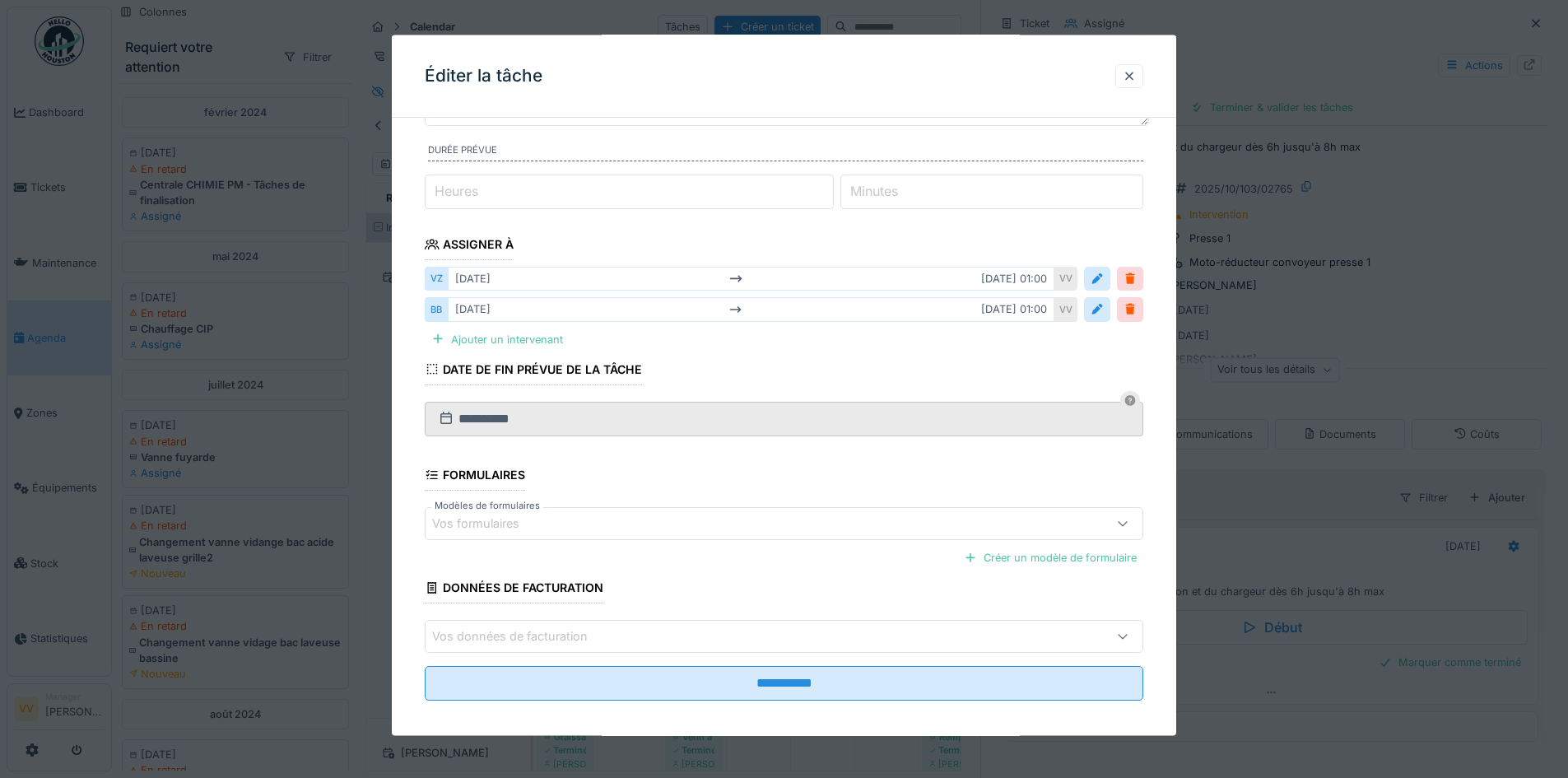
click at [493, 521] on div "Vos formulaires" at bounding box center [487, 524] width 110 height 18
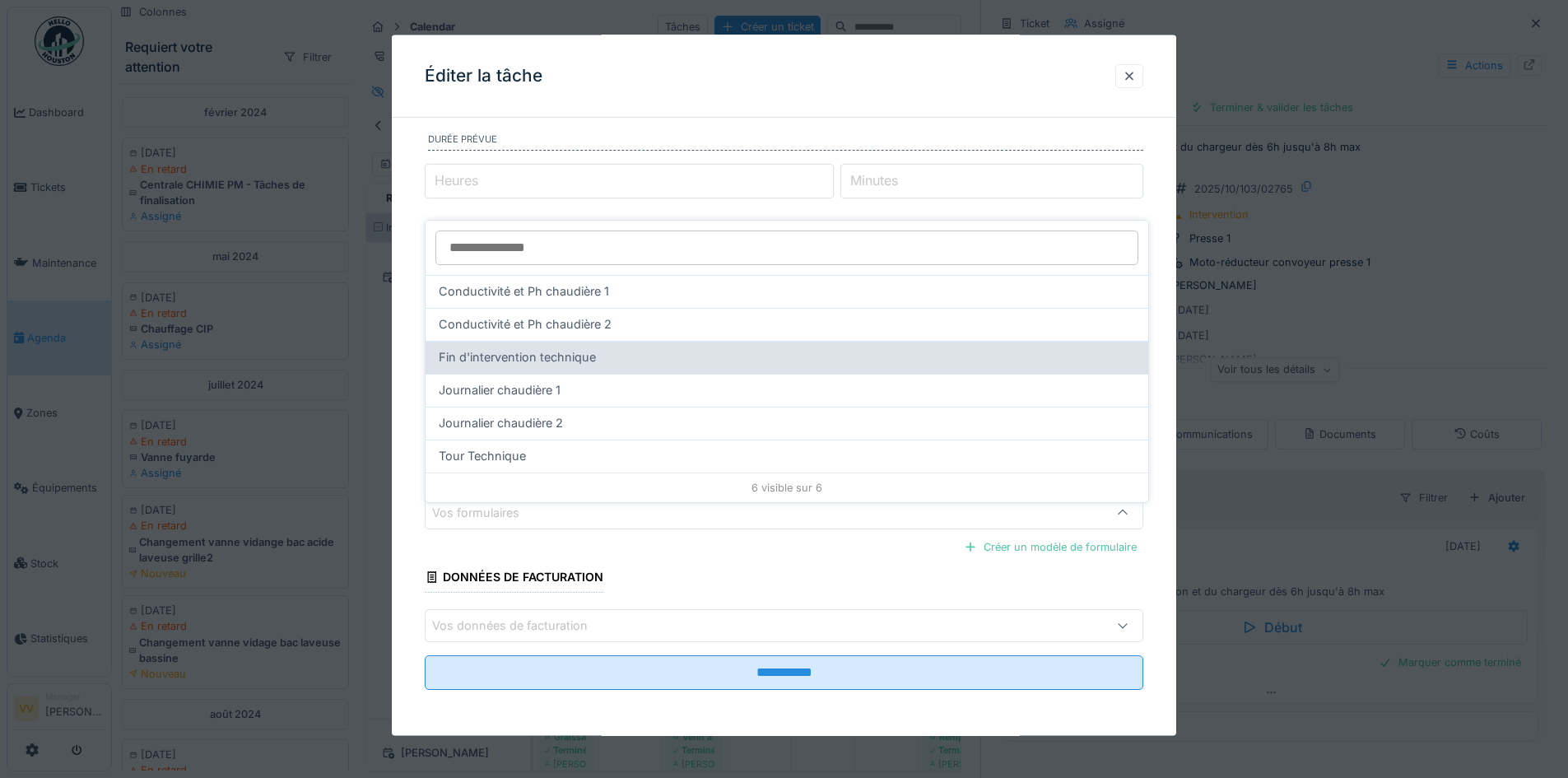
click at [556, 348] on span "Fin d'intervention technique" at bounding box center [517, 358] width 157 height 18
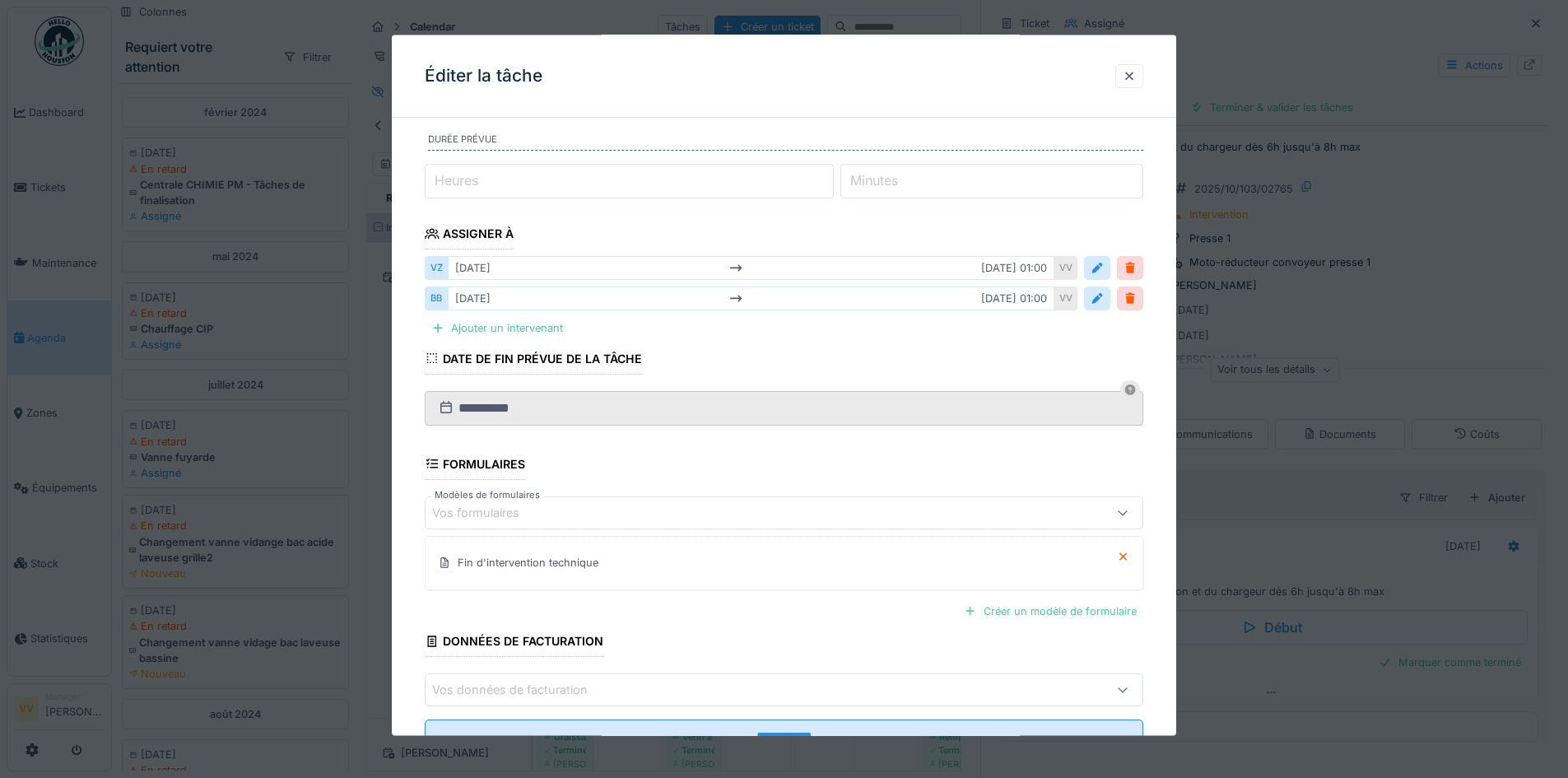
scroll to position [240, 0]
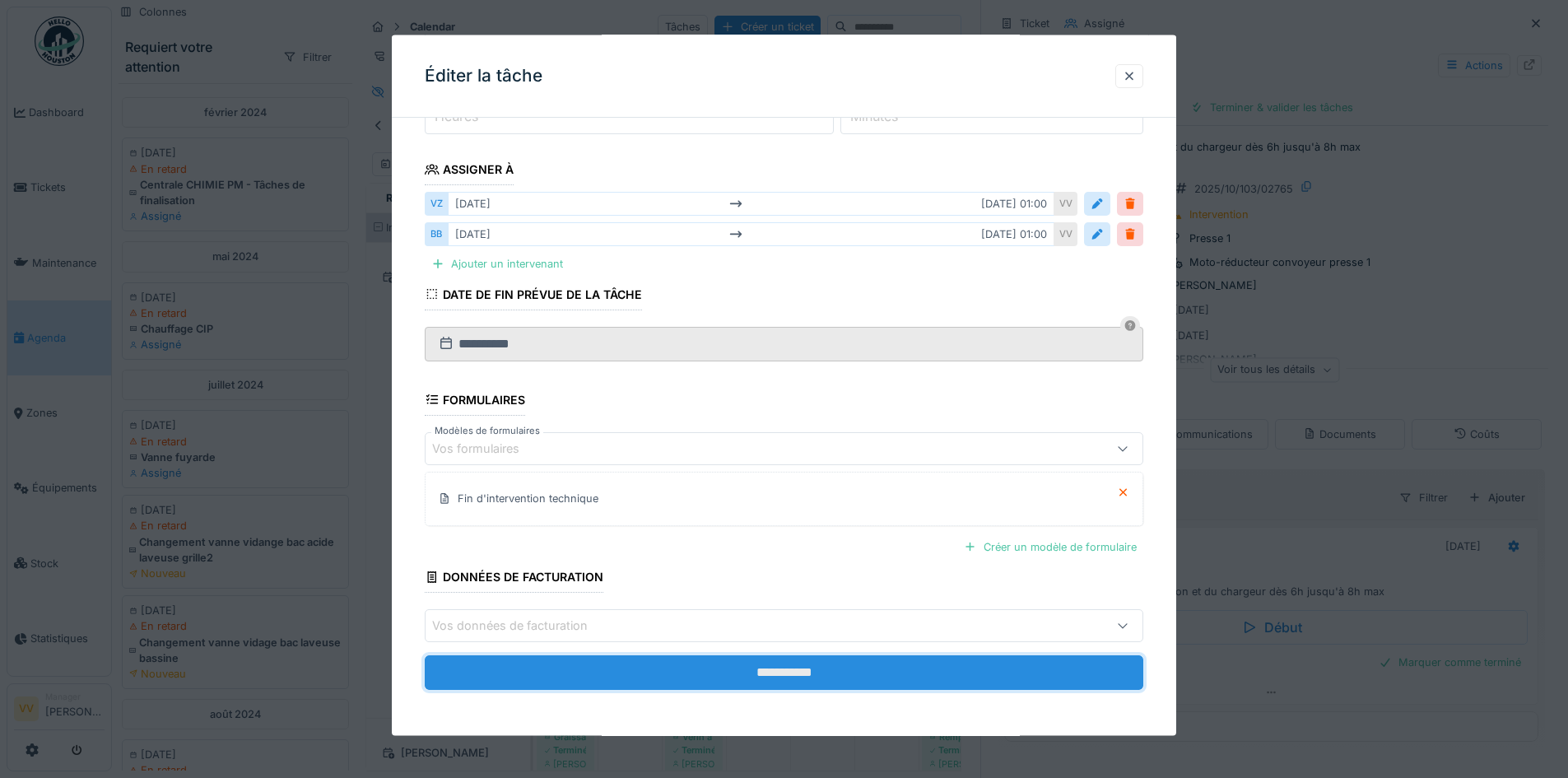
click at [723, 671] on input "**********" at bounding box center [784, 672] width 719 height 35
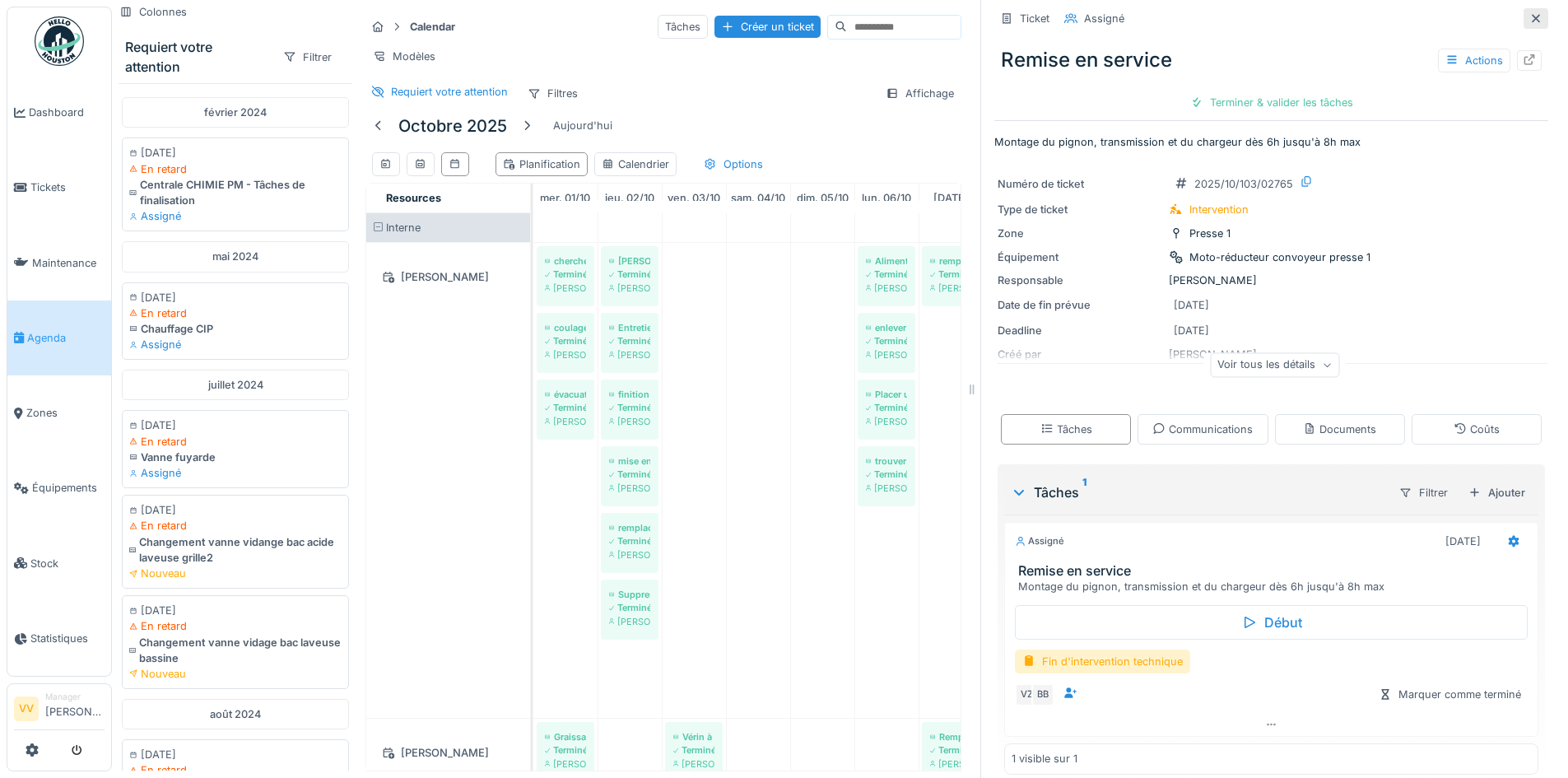
scroll to position [0, 0]
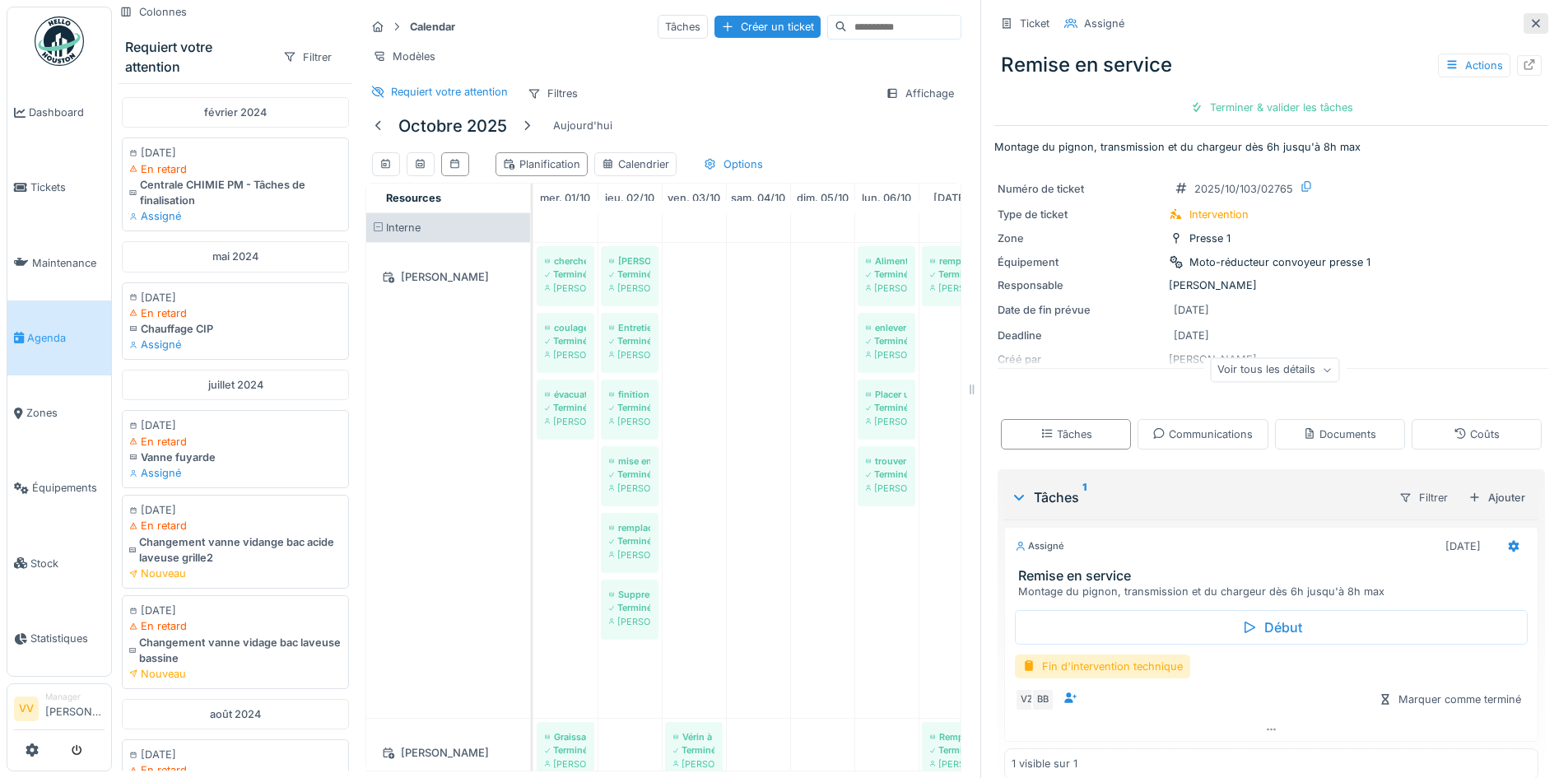
click at [1530, 18] on icon at bounding box center [1536, 24] width 13 height 11
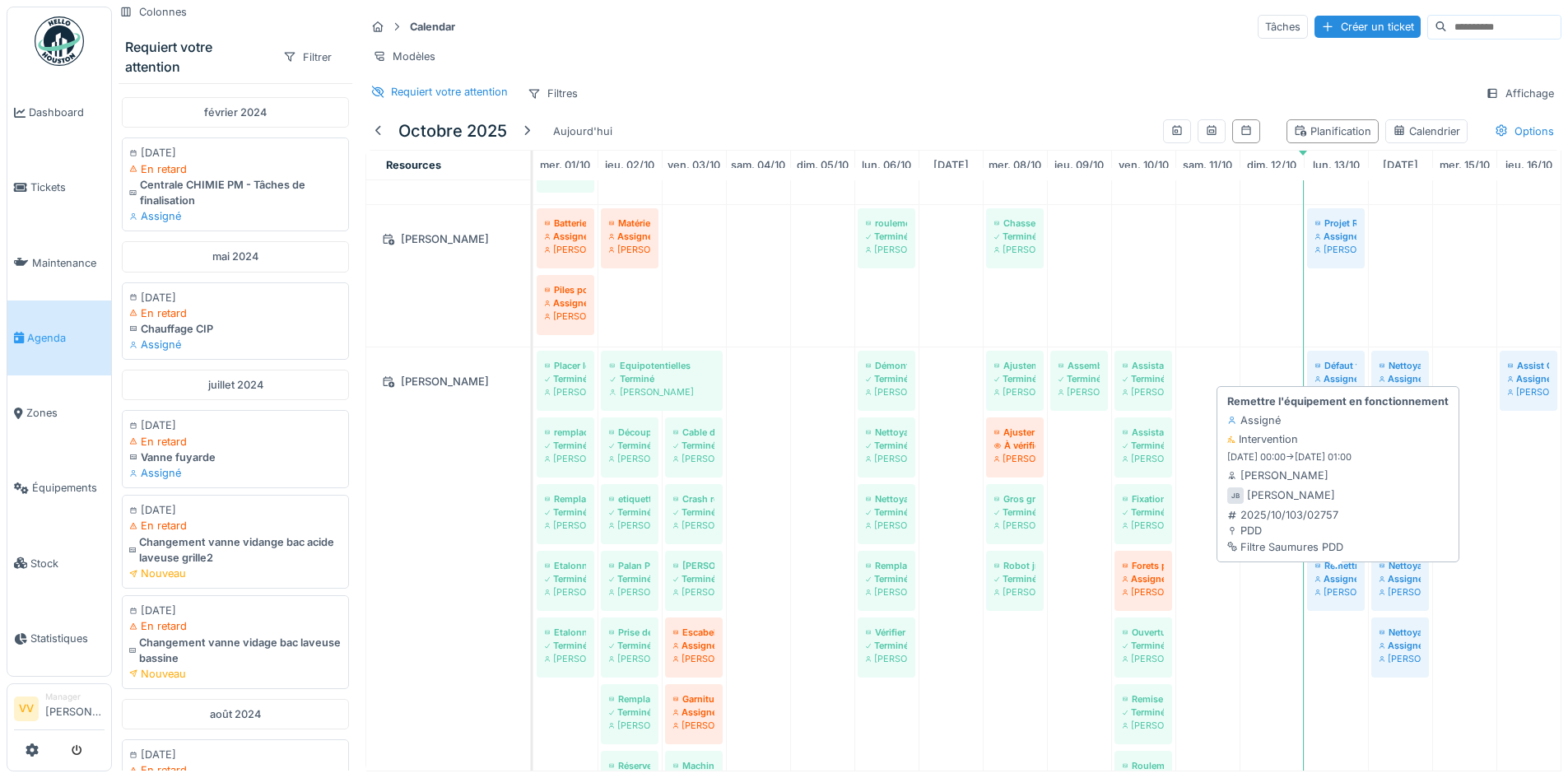
click at [1330, 562] on div "Remettre l'équipement en fonctionnement" at bounding box center [1335, 565] width 41 height 13
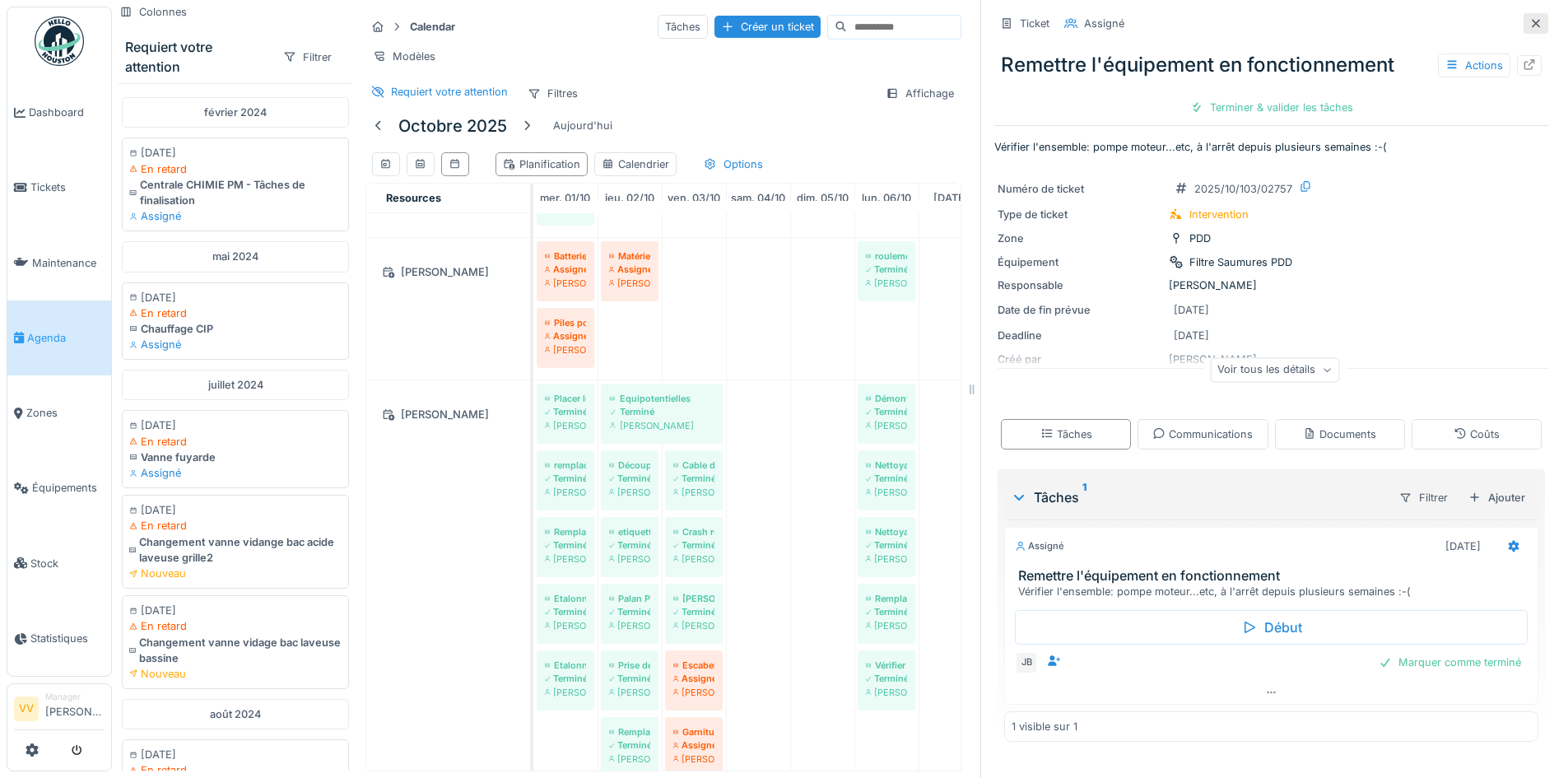
click at [1532, 19] on icon at bounding box center [1535, 23] width 8 height 8
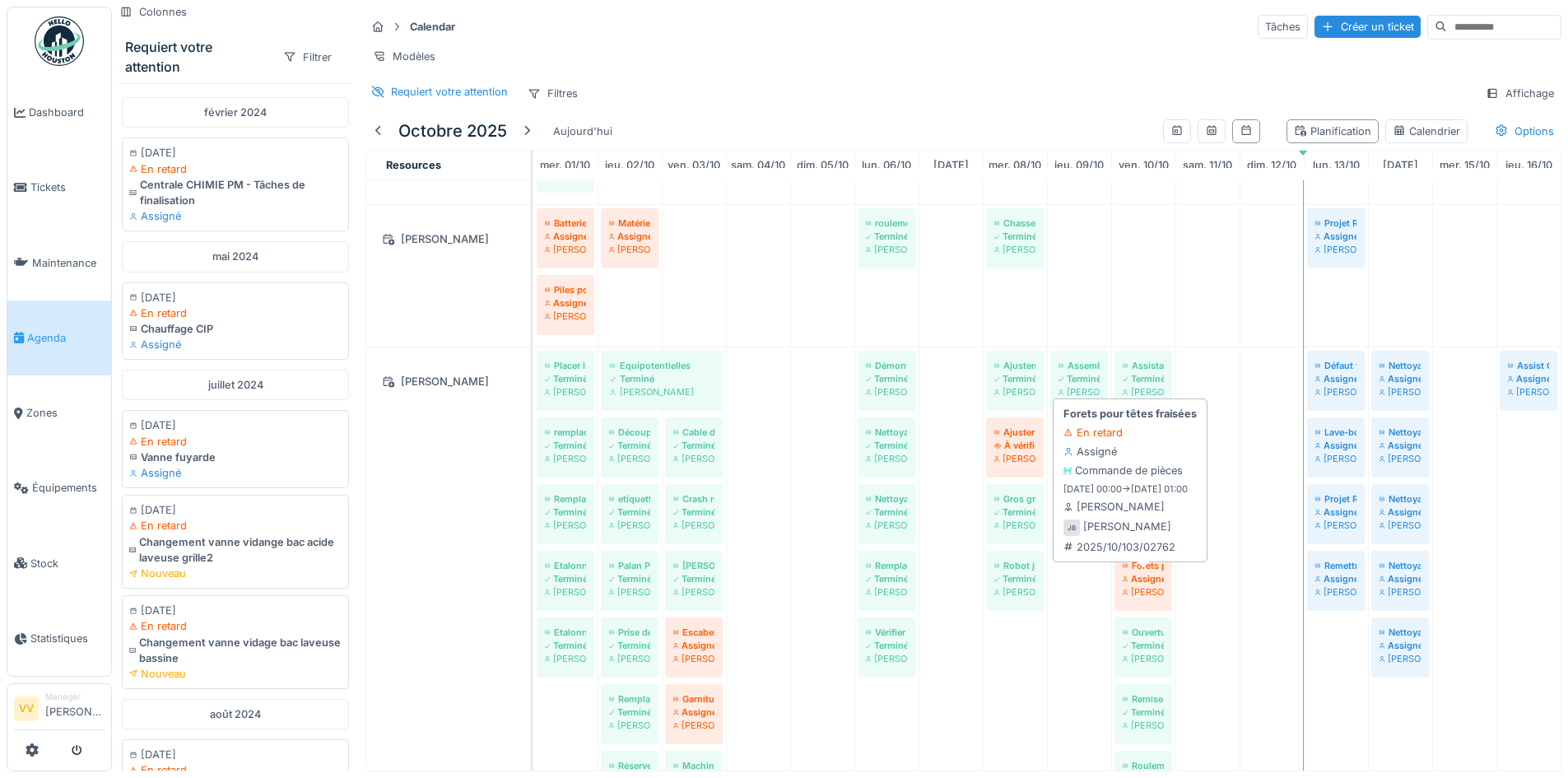
click at [1148, 583] on div "Assigné" at bounding box center [1143, 578] width 41 height 13
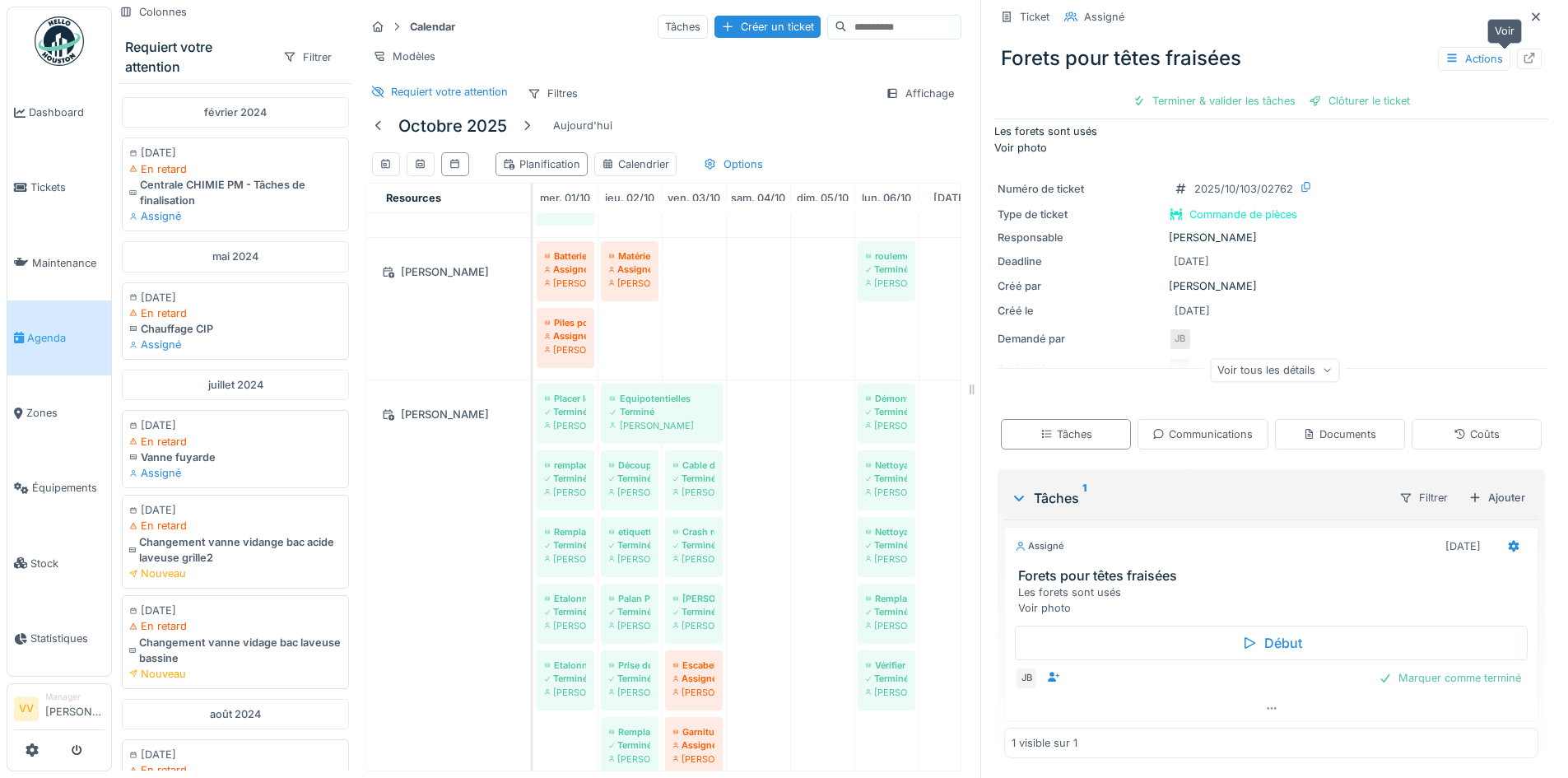
click at [1517, 48] on div at bounding box center [1529, 58] width 25 height 21
click at [1530, 12] on icon at bounding box center [1536, 17] width 13 height 11
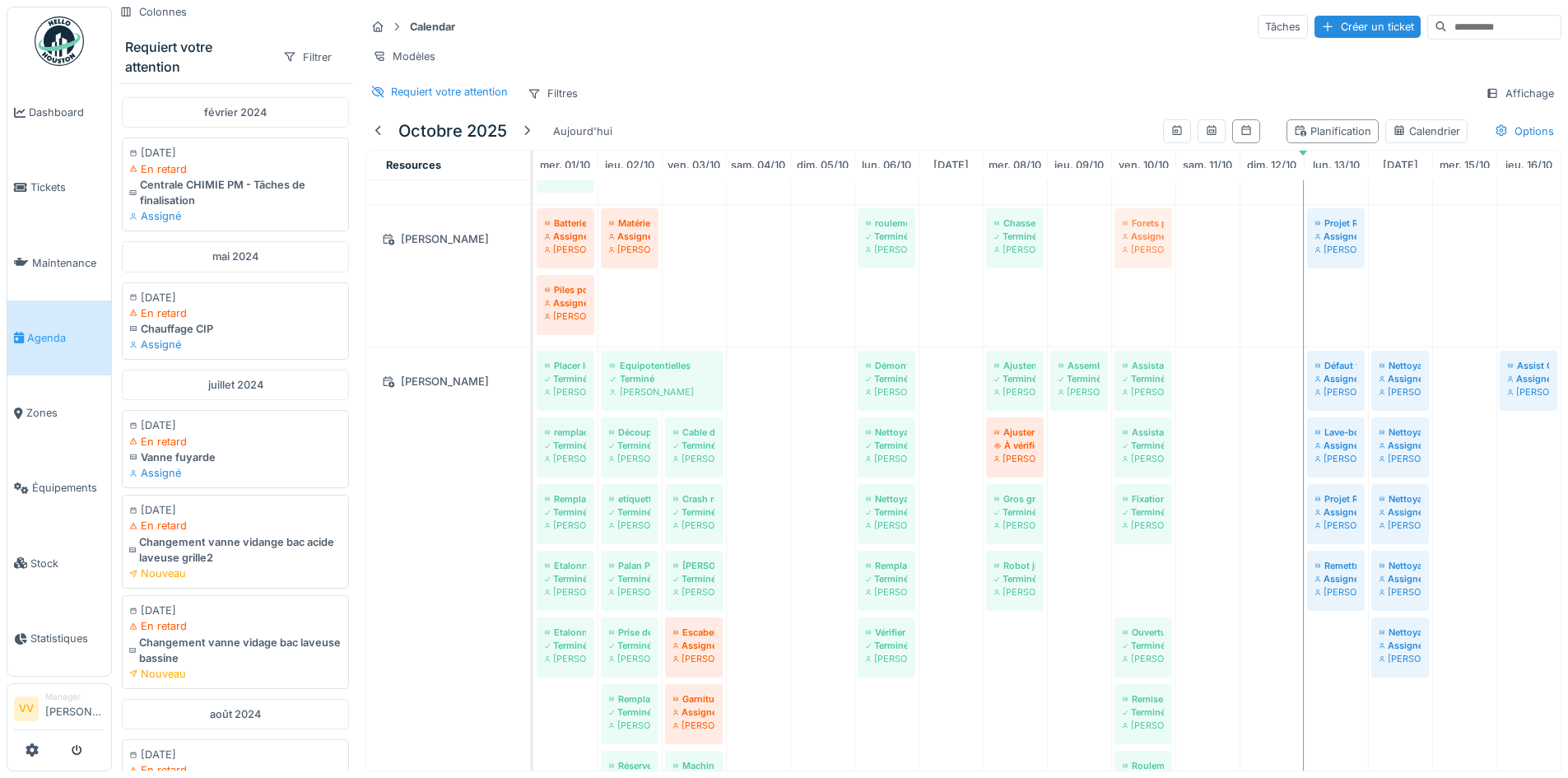
drag, startPoint x: 1136, startPoint y: 577, endPoint x: 1116, endPoint y: 253, distance: 324.6
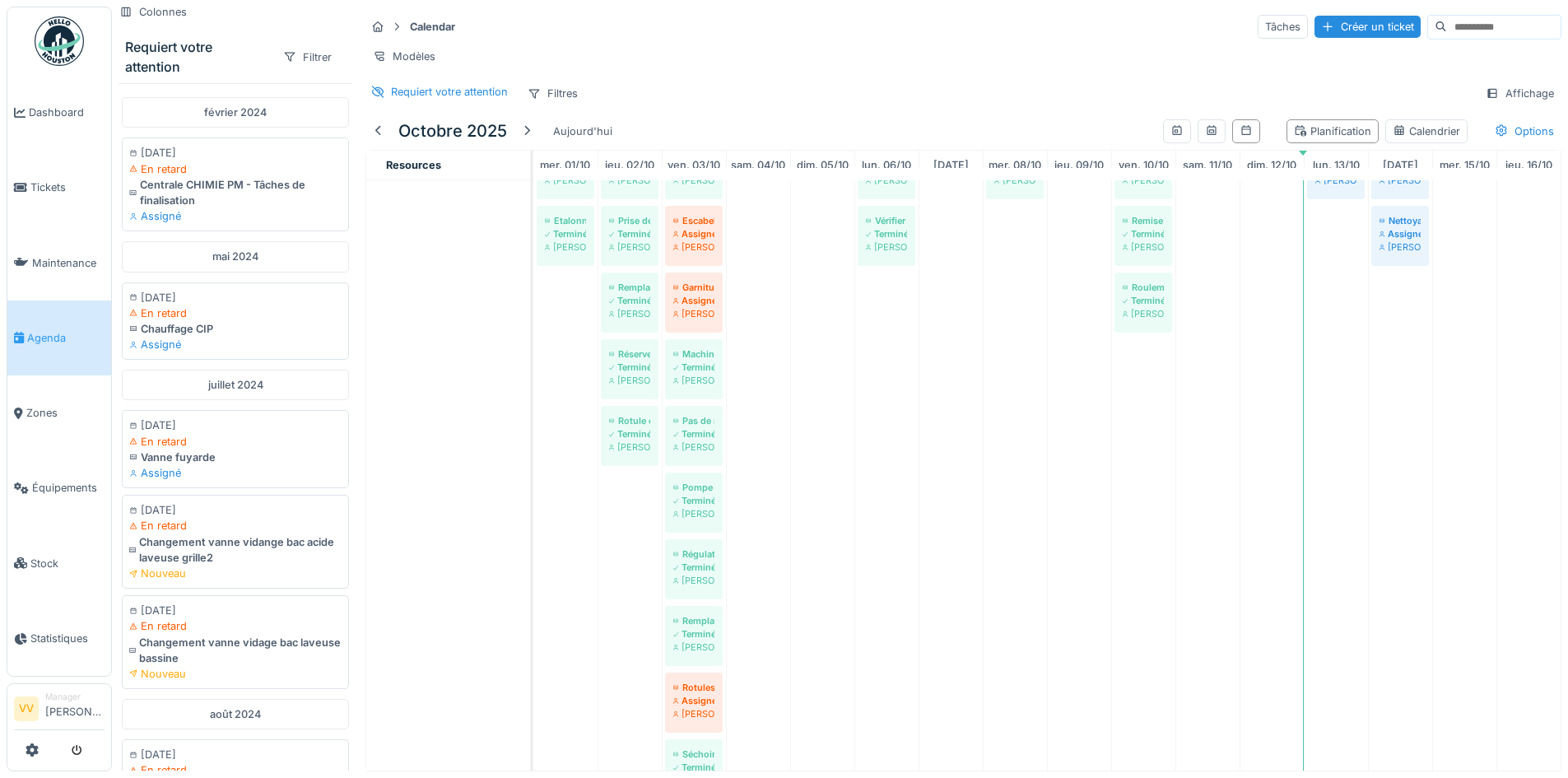
scroll to position [576, 0]
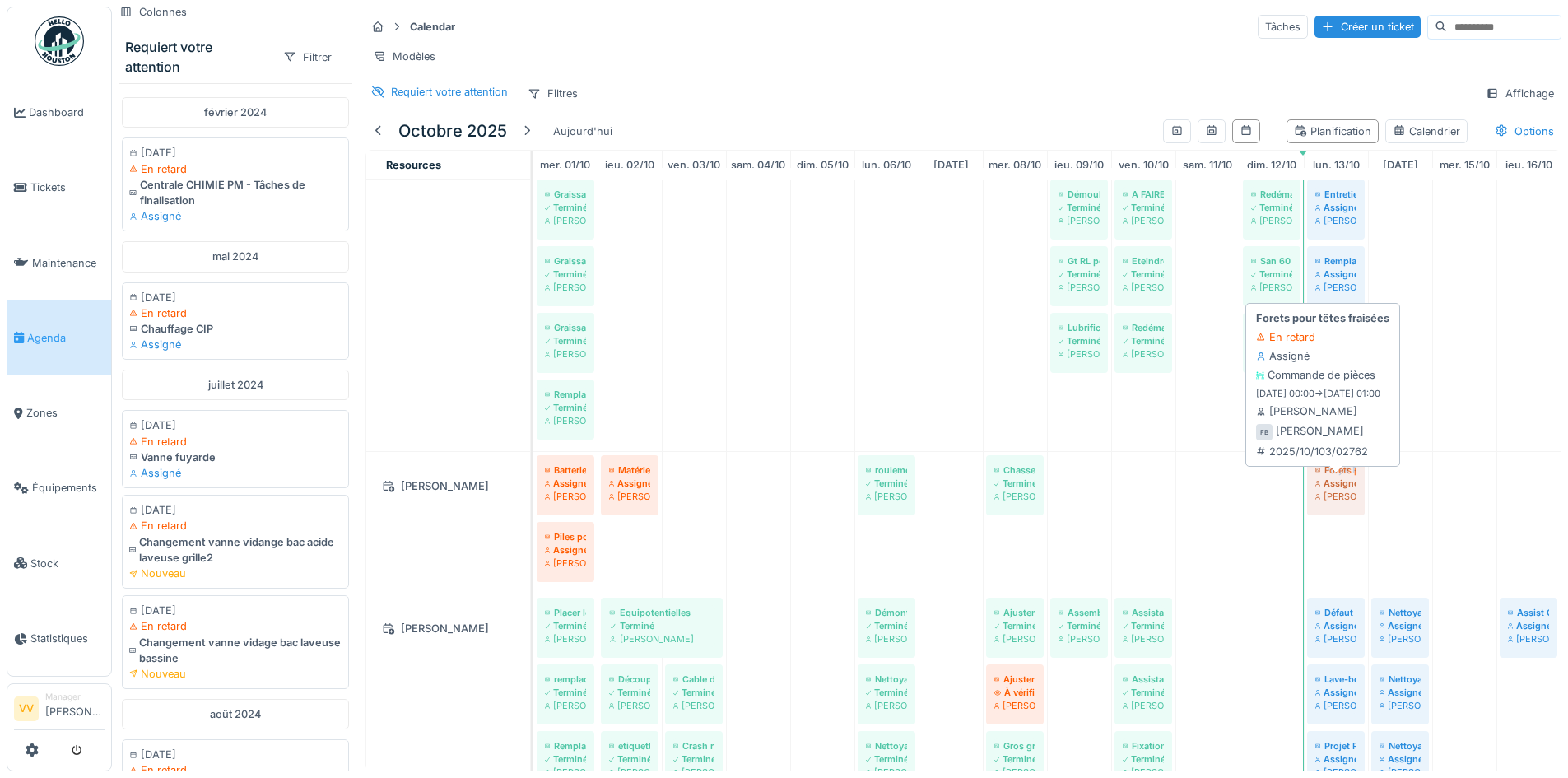
drag, startPoint x: 1137, startPoint y: 498, endPoint x: 1334, endPoint y: 482, distance: 197.6
click at [534, 482] on div "Batterie pour pistolet à rivets Assigné Frédéric Beckers Matériel pour raccorde…" at bounding box center [534, 522] width 0 height 141
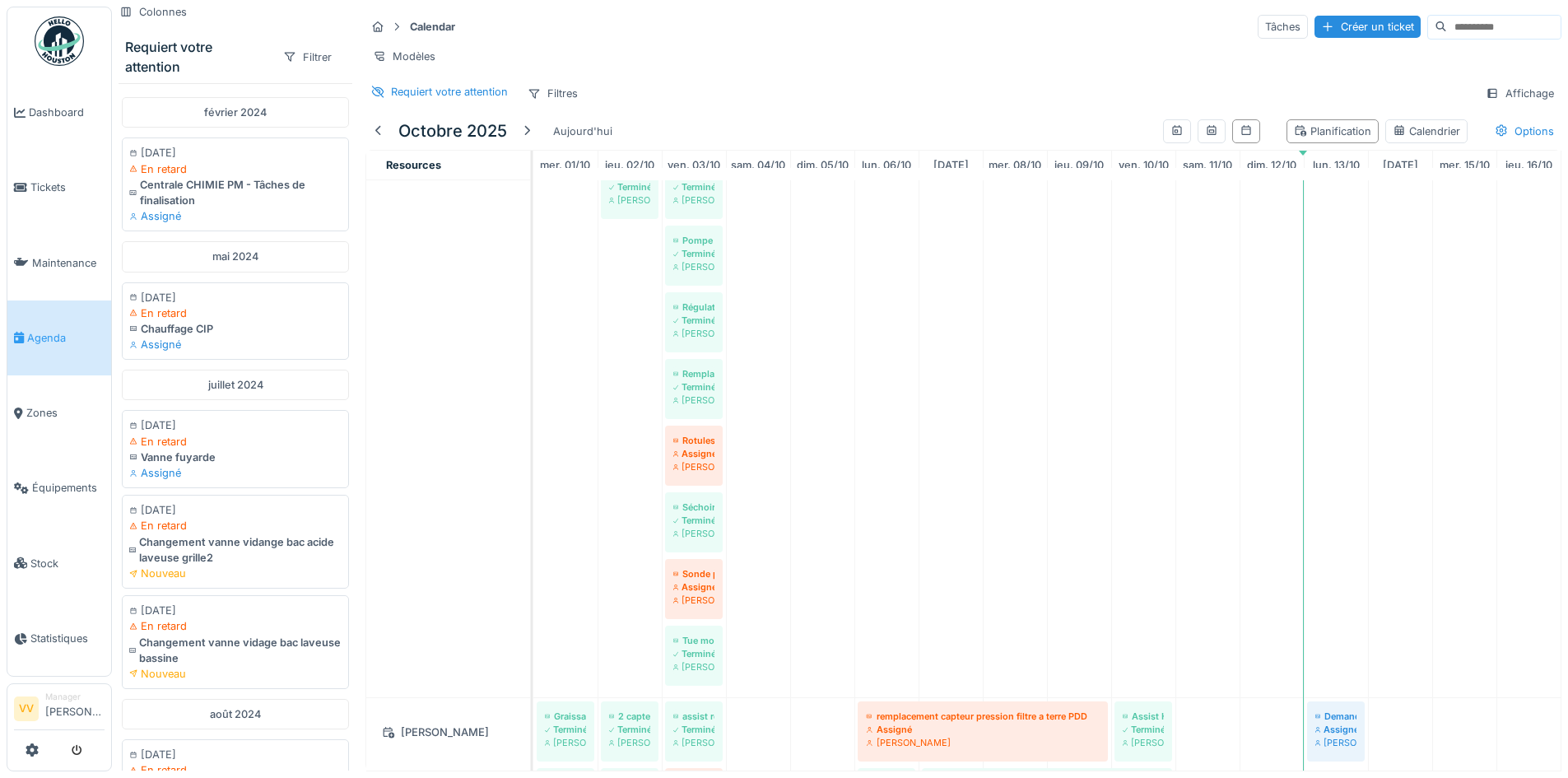
scroll to position [1893, 0]
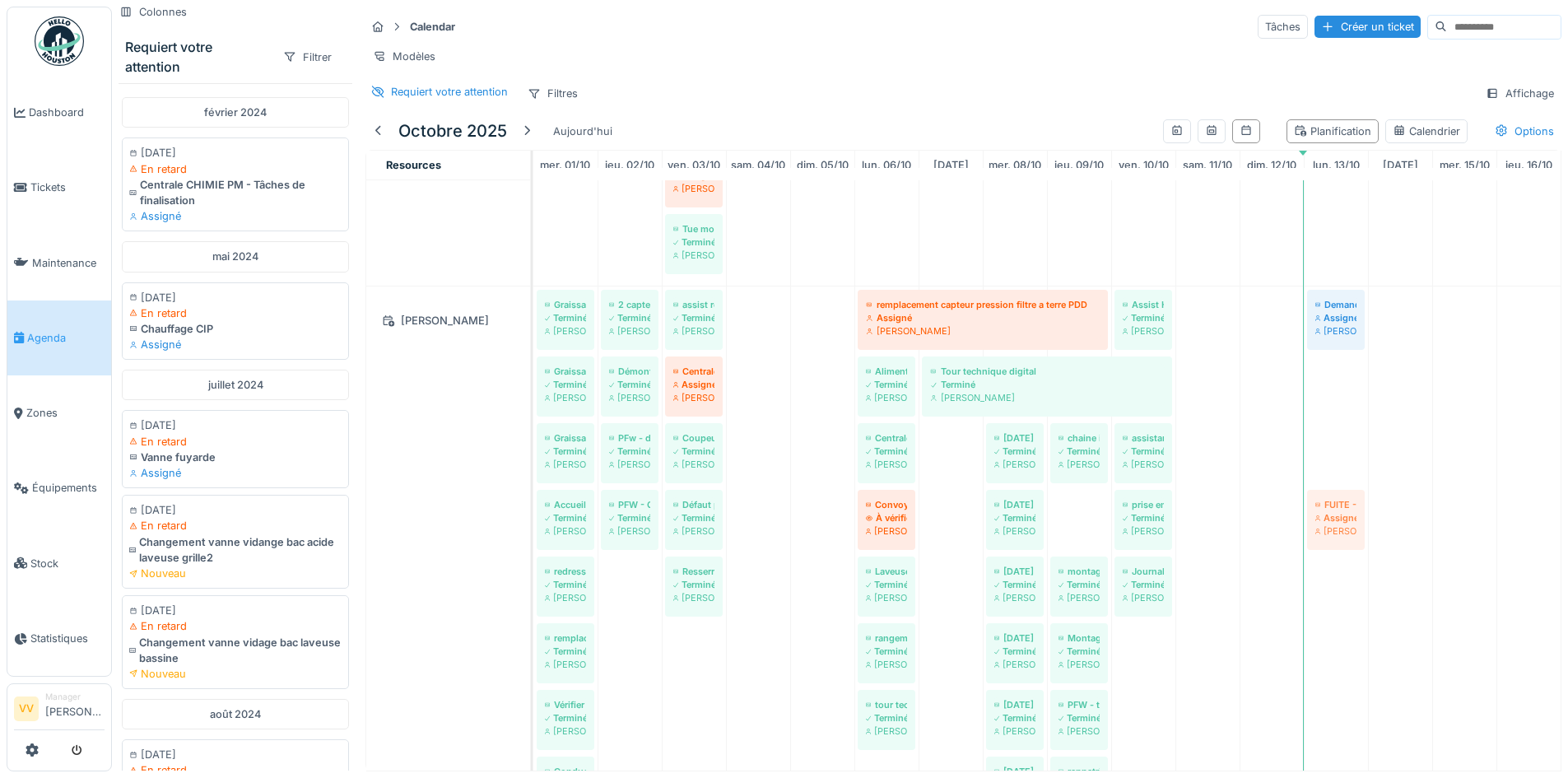
drag, startPoint x: 1074, startPoint y: 535, endPoint x: 1358, endPoint y: 519, distance: 284.5
click at [534, 519] on div "Graissage cardan équilibrage Terminé Lucas Herbet 2 capteurs bassines avant mou…" at bounding box center [534, 624] width 0 height 675
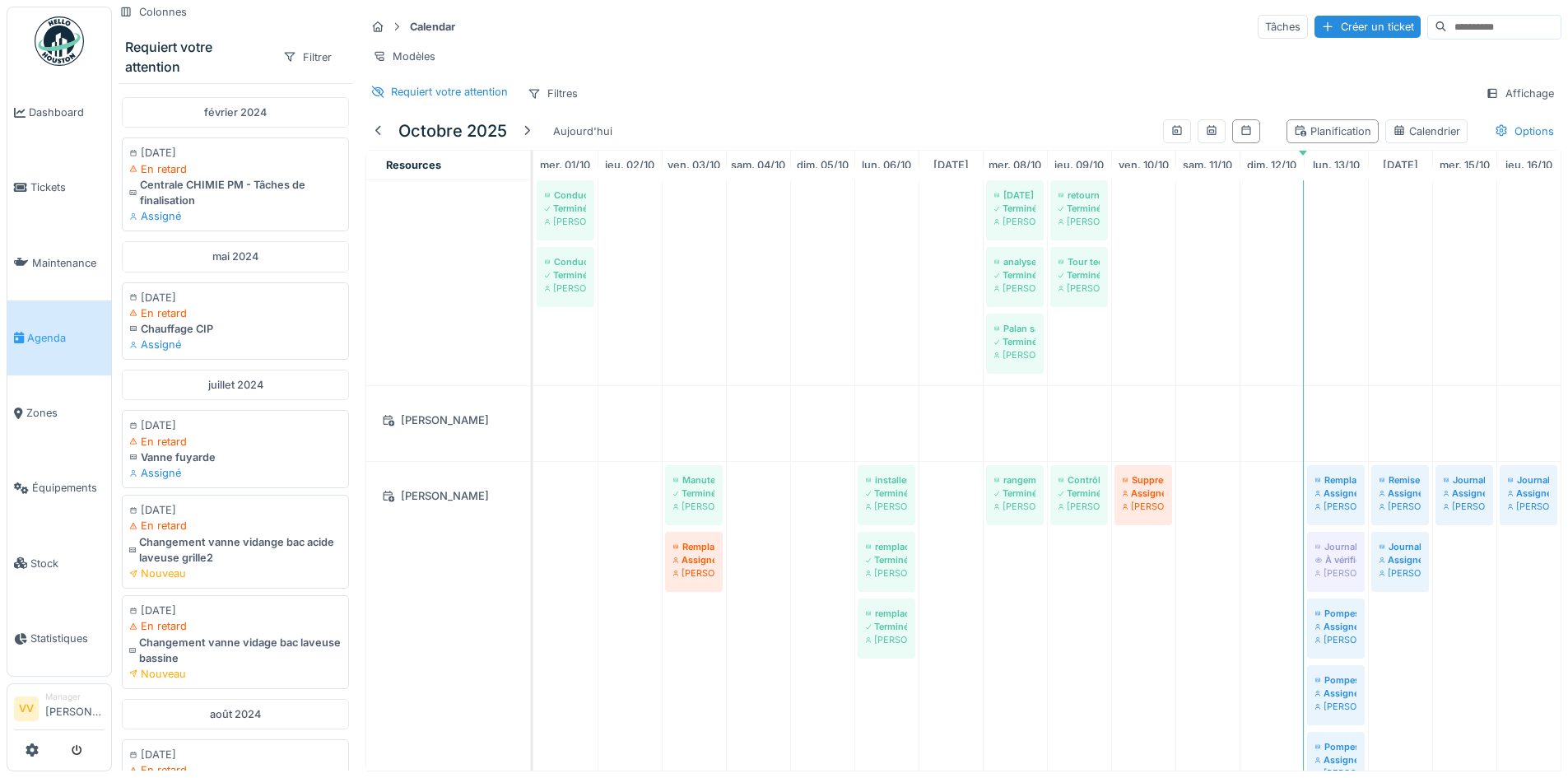
click at [32, 337] on span "Agenda" at bounding box center [66, 337] width 78 height 16
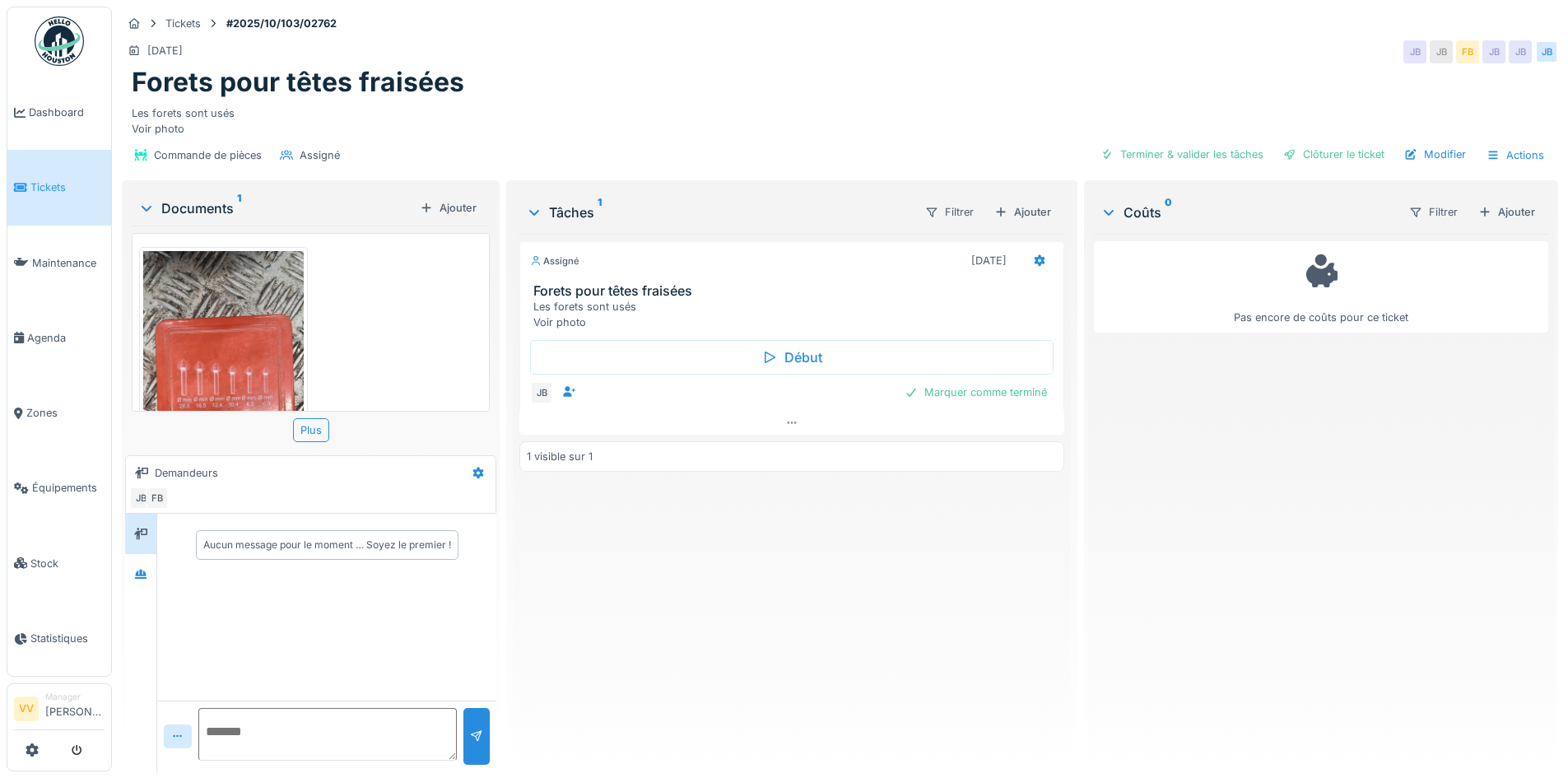
click at [216, 327] on img at bounding box center [223, 424] width 161 height 348
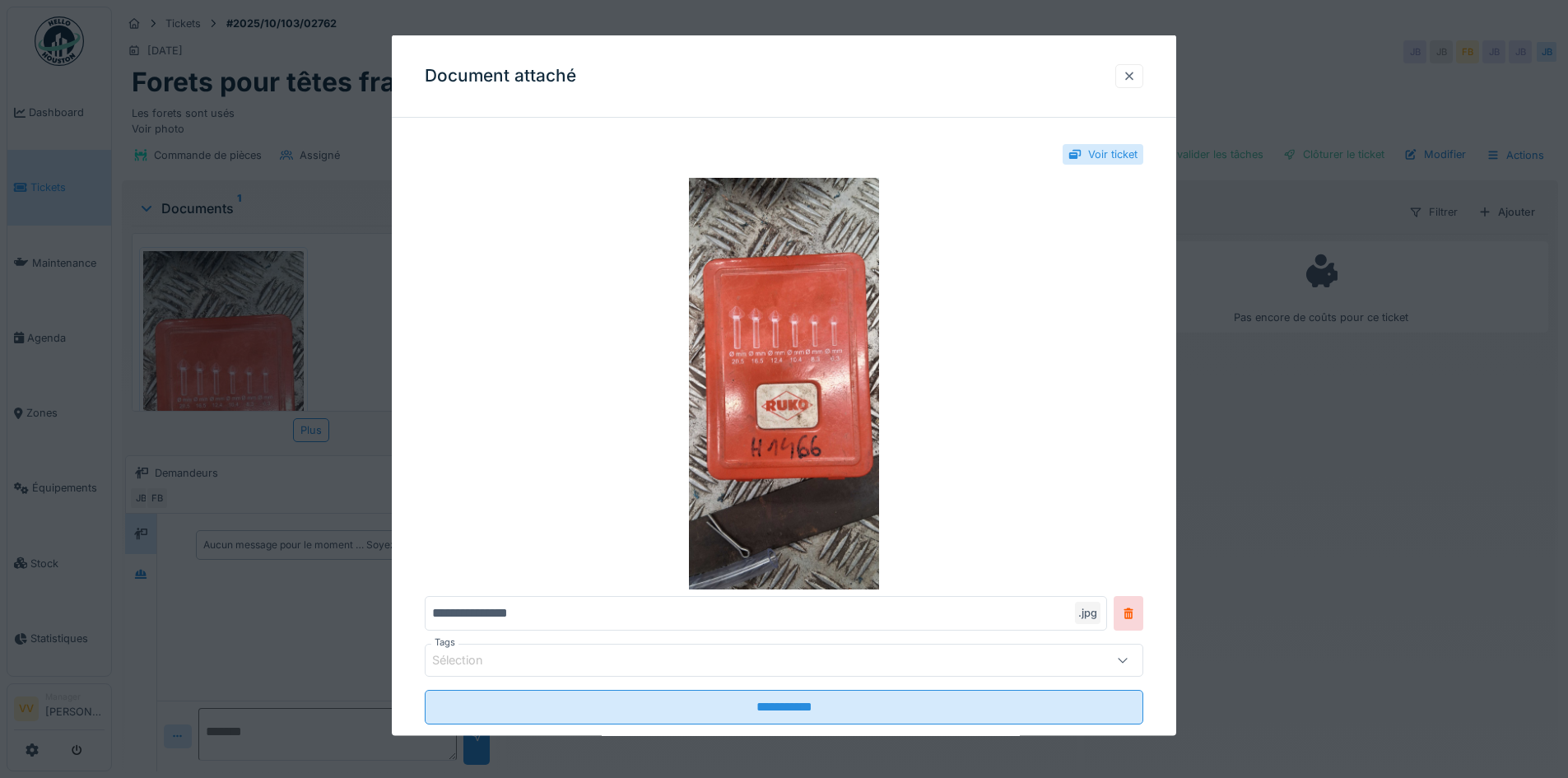
click at [1136, 78] on div at bounding box center [1129, 75] width 13 height 16
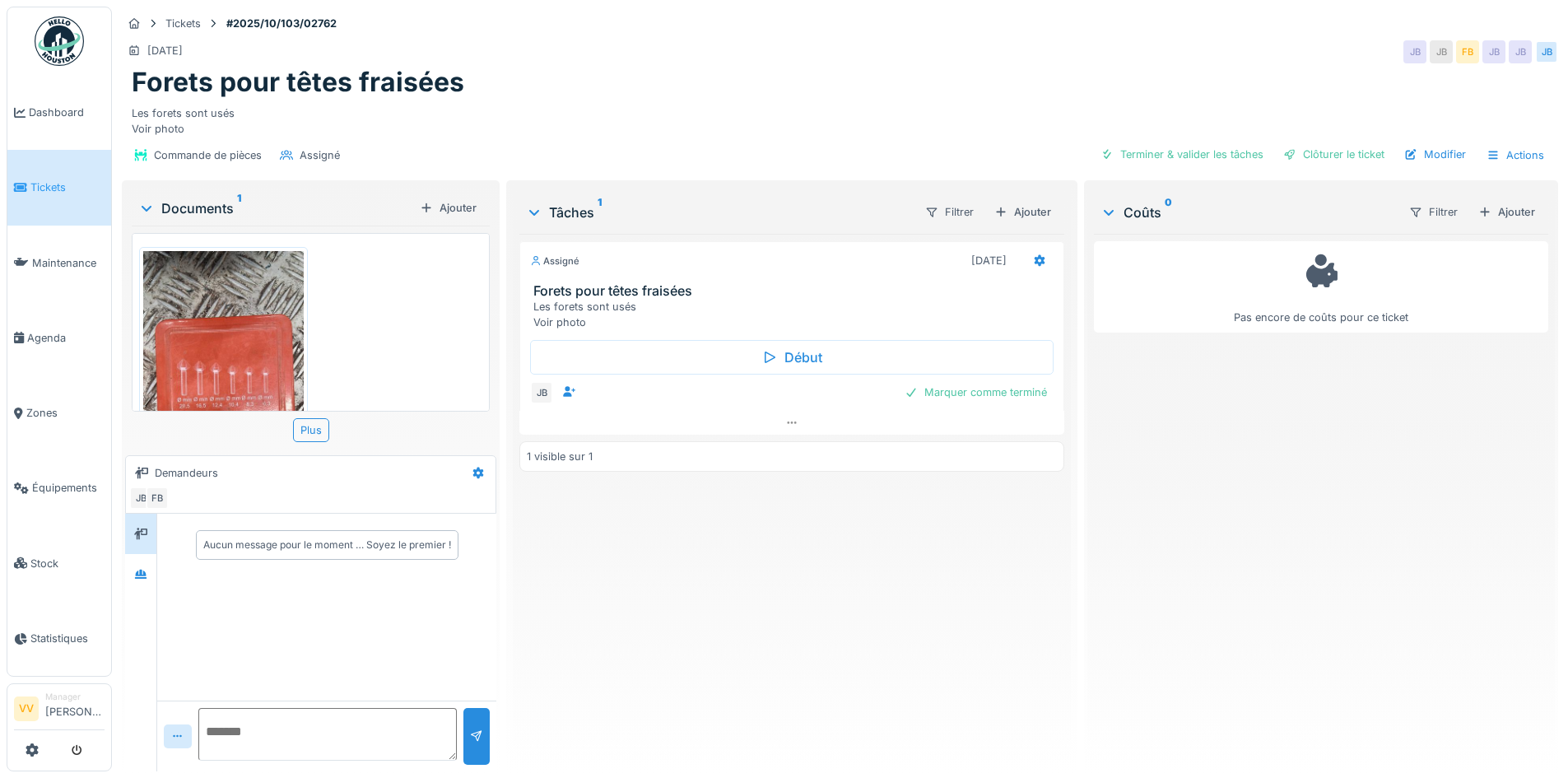
click at [831, 611] on div "Assigné [DATE] Forets pour têtes fraisées Les forets sont usés Voir photo Début…" at bounding box center [791, 495] width 544 height 524
click at [70, 79] on link "Dashboard" at bounding box center [59, 112] width 104 height 75
click at [60, 114] on span "Dashboard" at bounding box center [67, 112] width 76 height 16
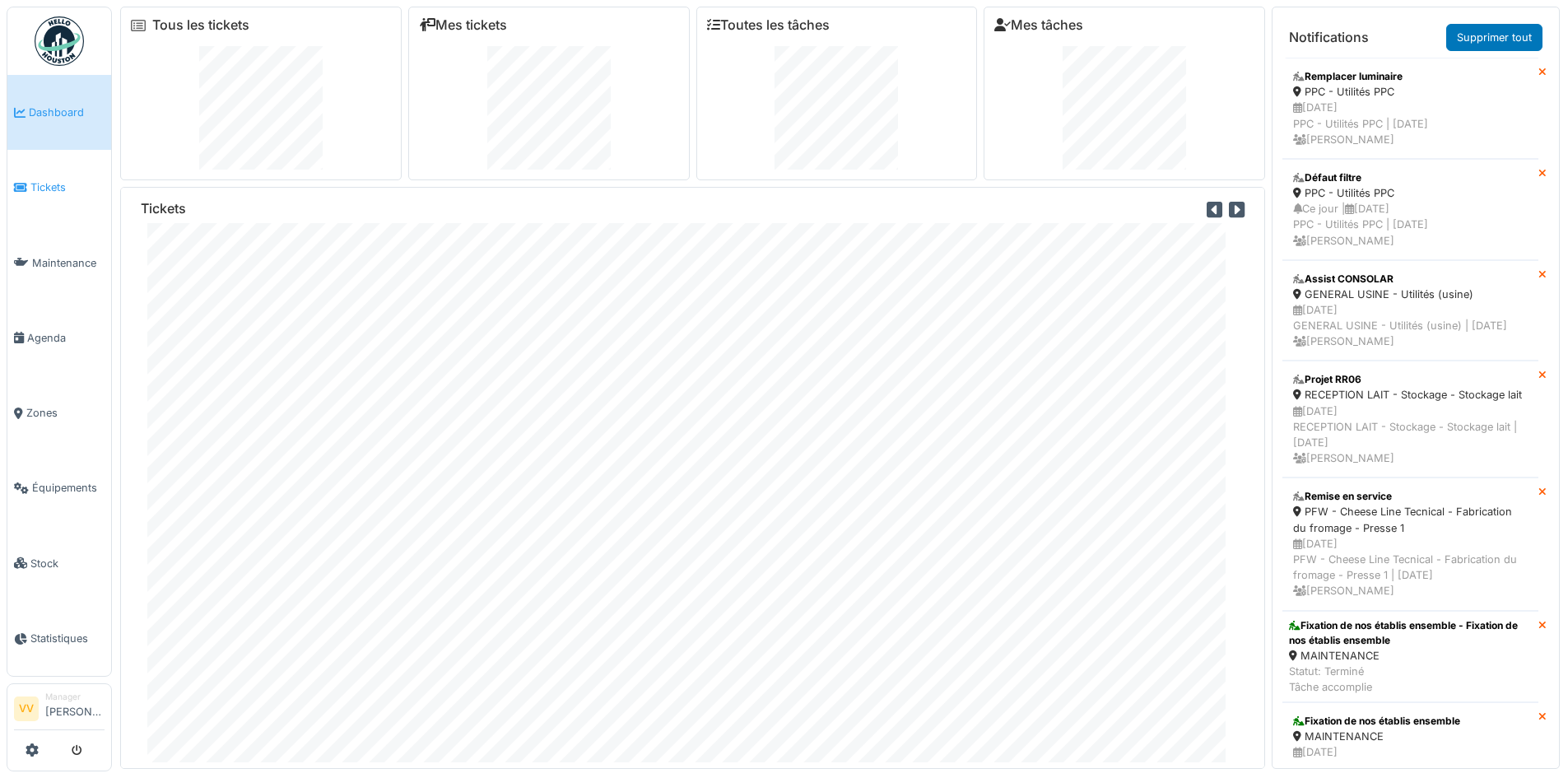
click at [68, 184] on span "Tickets" at bounding box center [67, 187] width 74 height 16
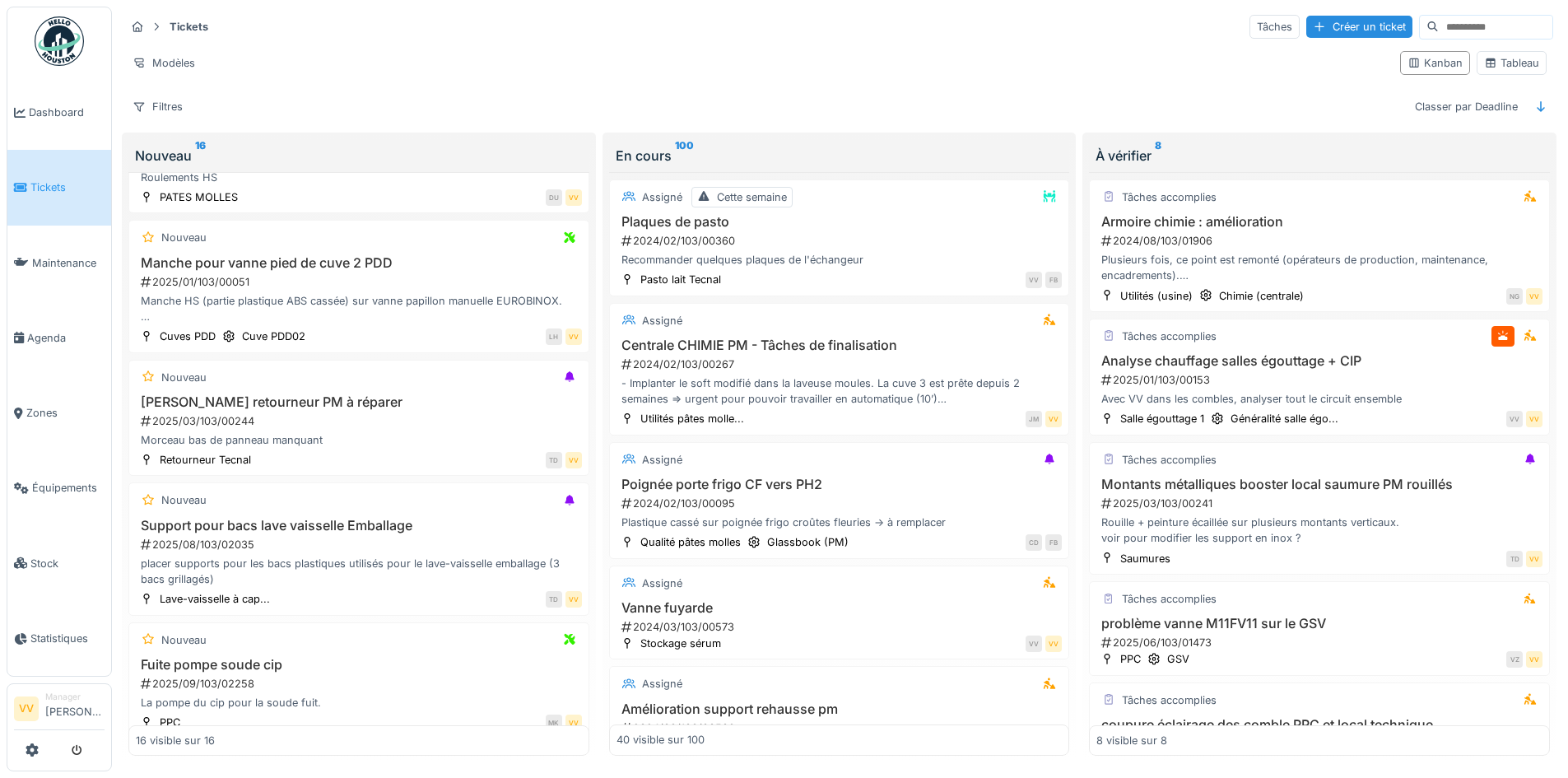
click at [21, 182] on icon at bounding box center [20, 187] width 13 height 12
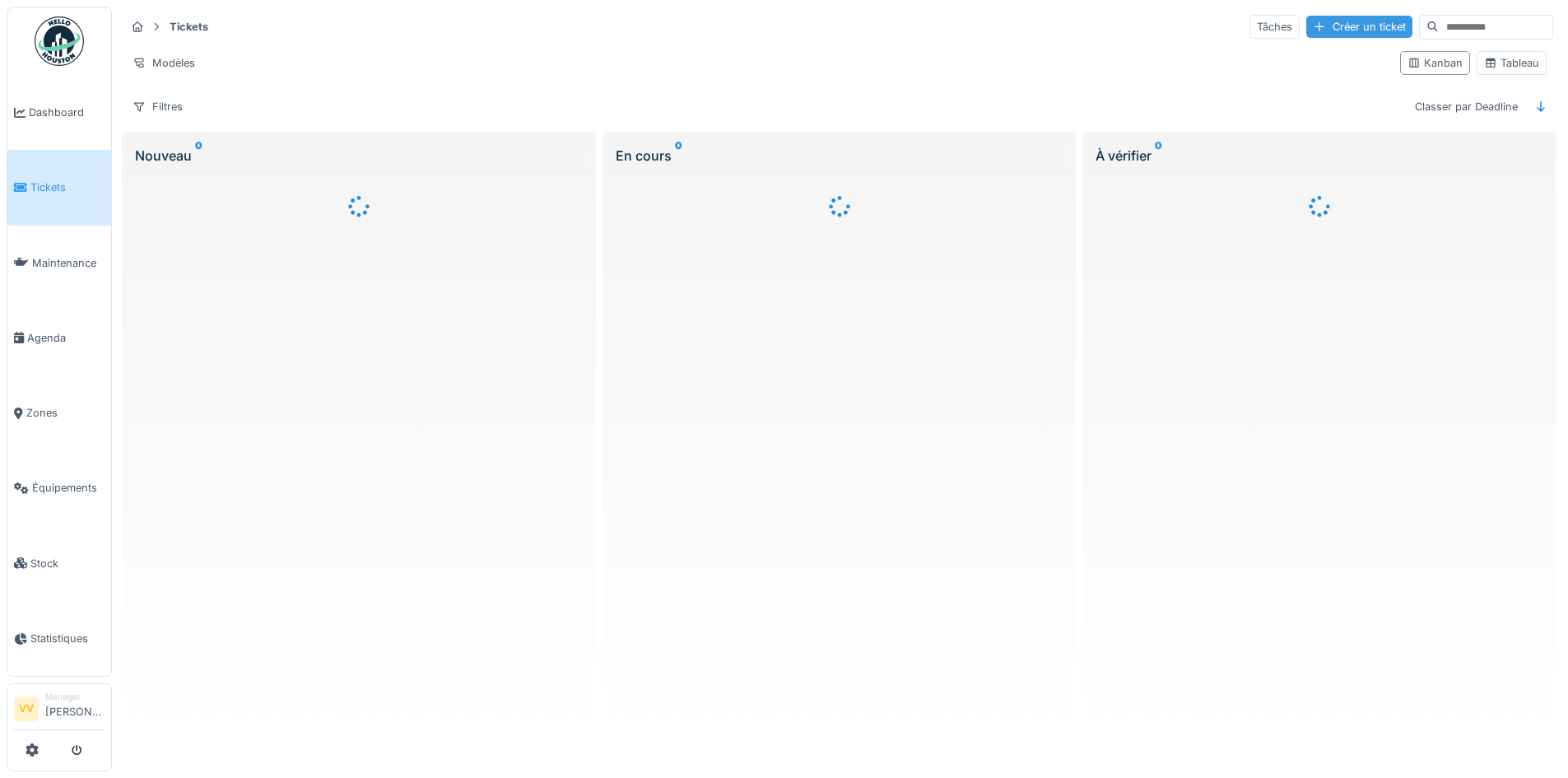
click at [1323, 35] on div "Créer un ticket" at bounding box center [1359, 26] width 106 height 22
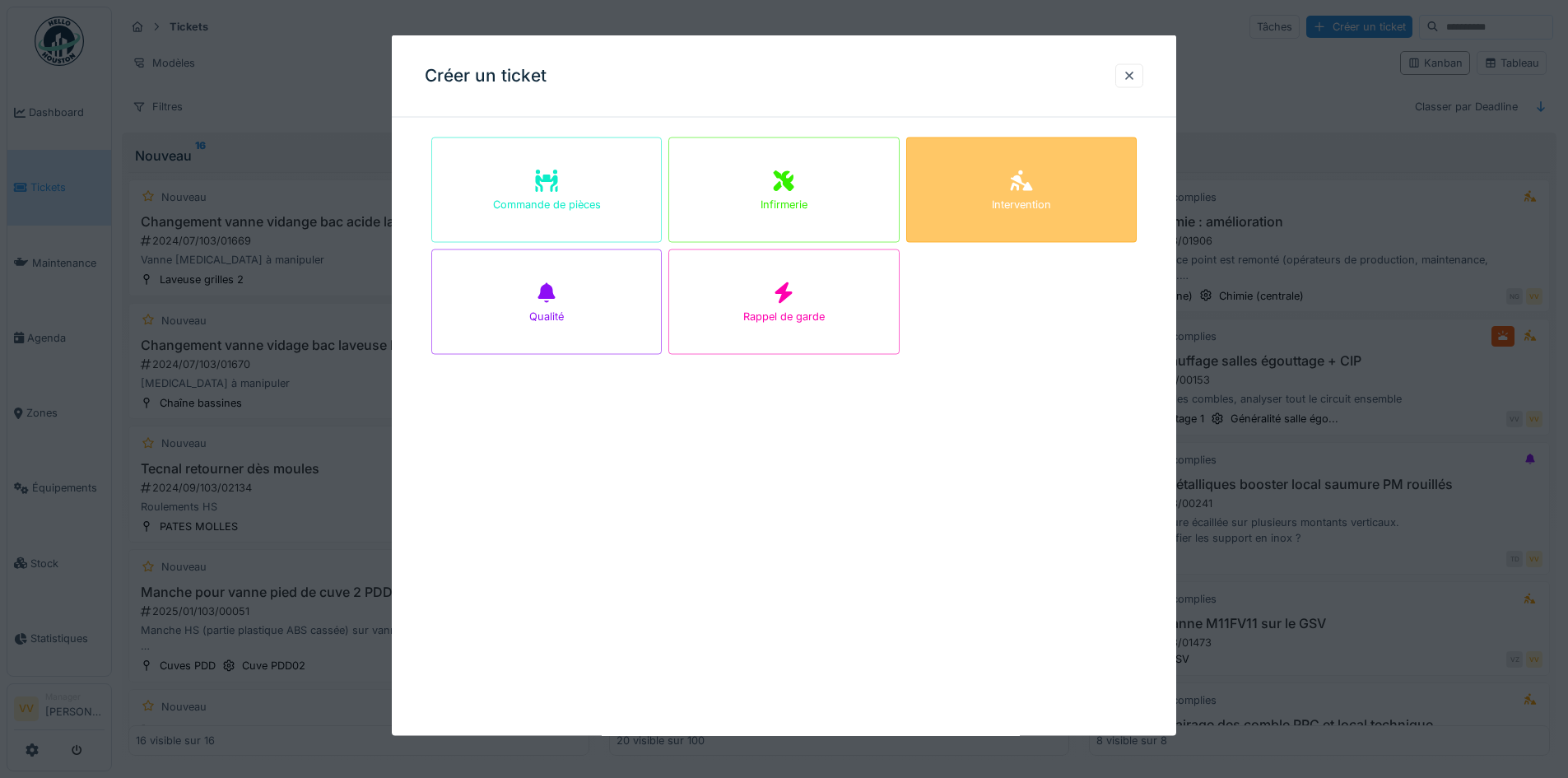
click at [1073, 196] on div "Intervention" at bounding box center [1021, 190] width 231 height 105
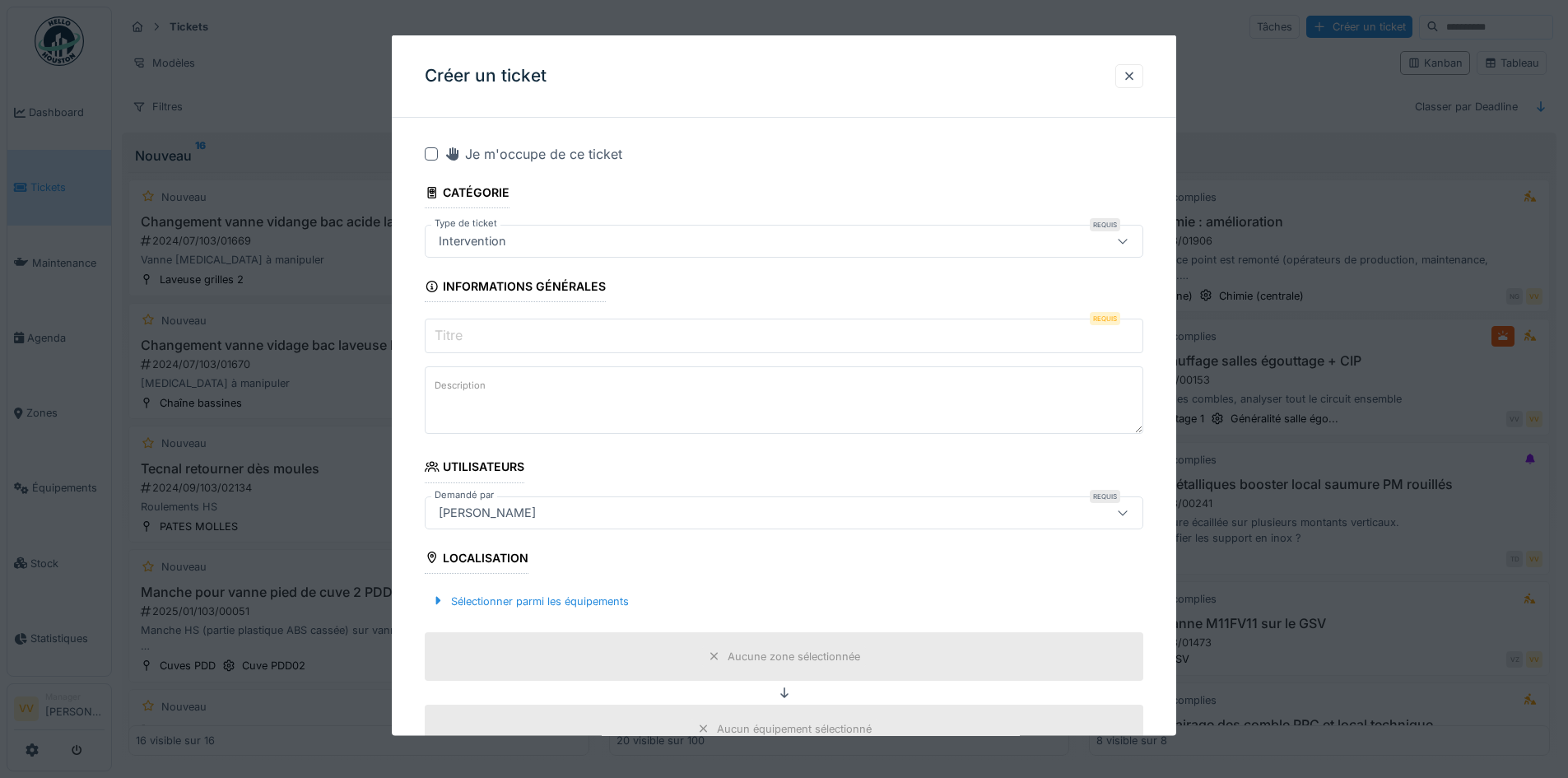
click at [830, 328] on input "Titre" at bounding box center [784, 336] width 719 height 35
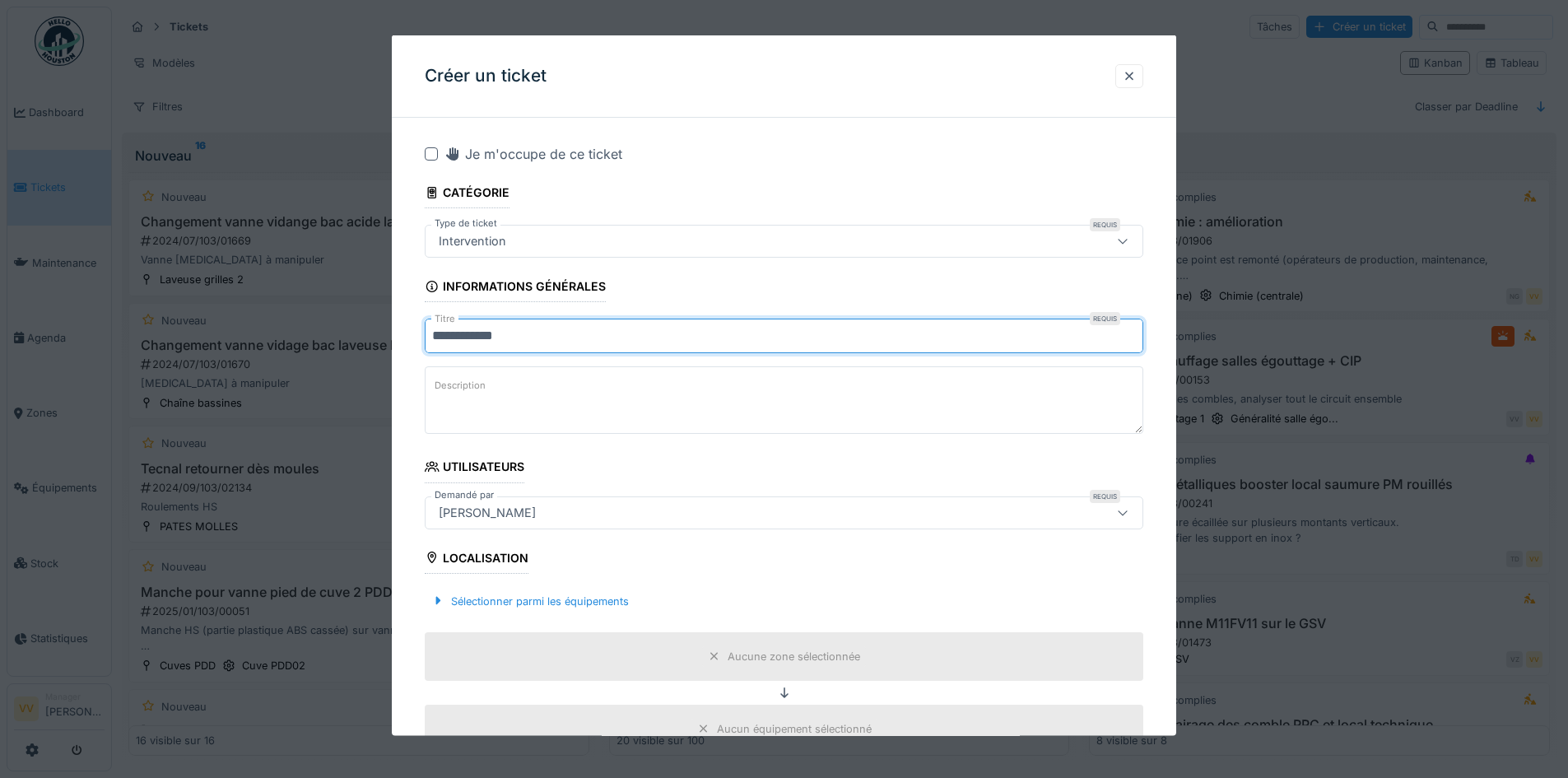
click at [851, 341] on input "**********" at bounding box center [784, 336] width 719 height 35
type input "**********"
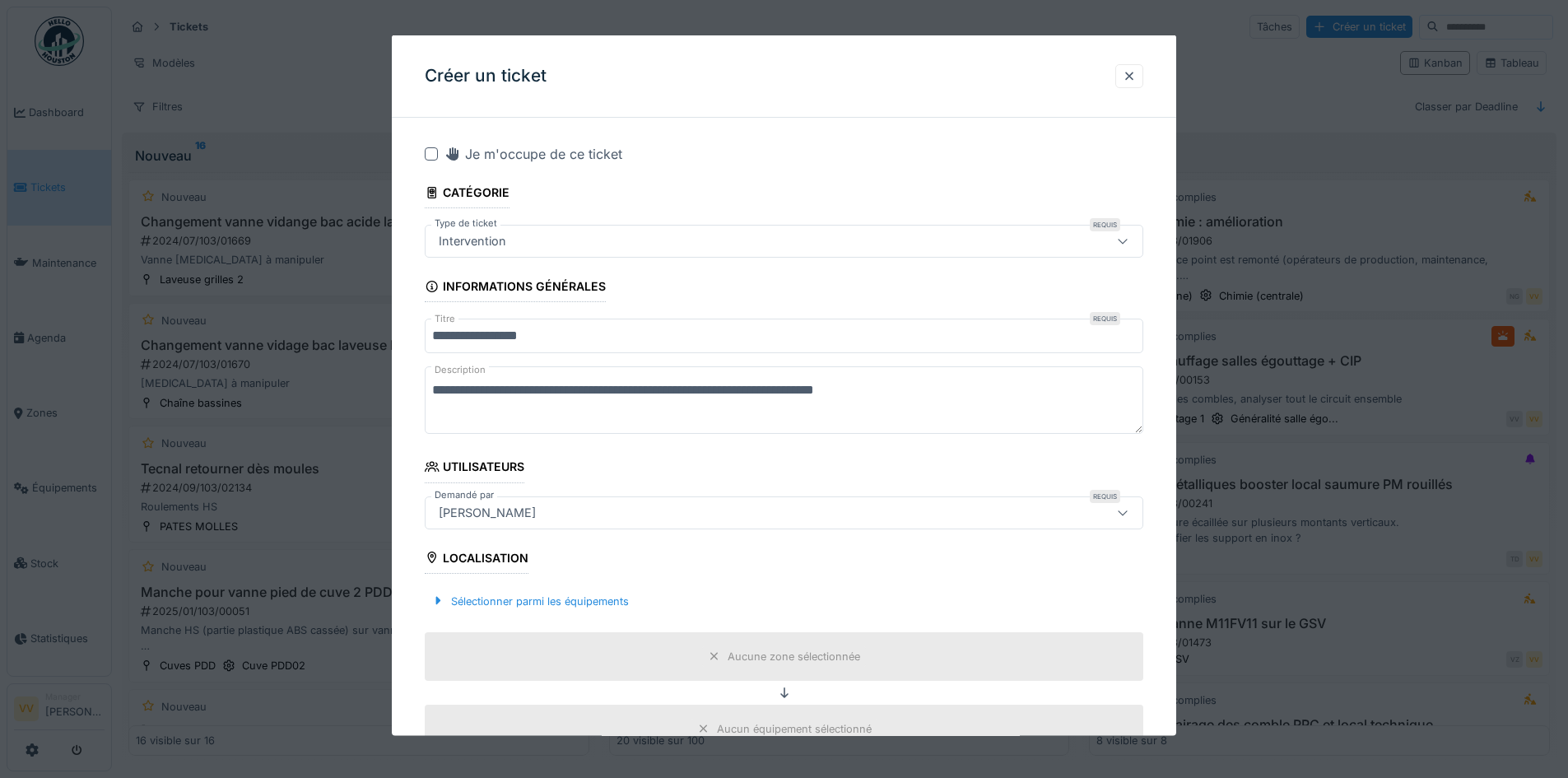
scroll to position [247, 0]
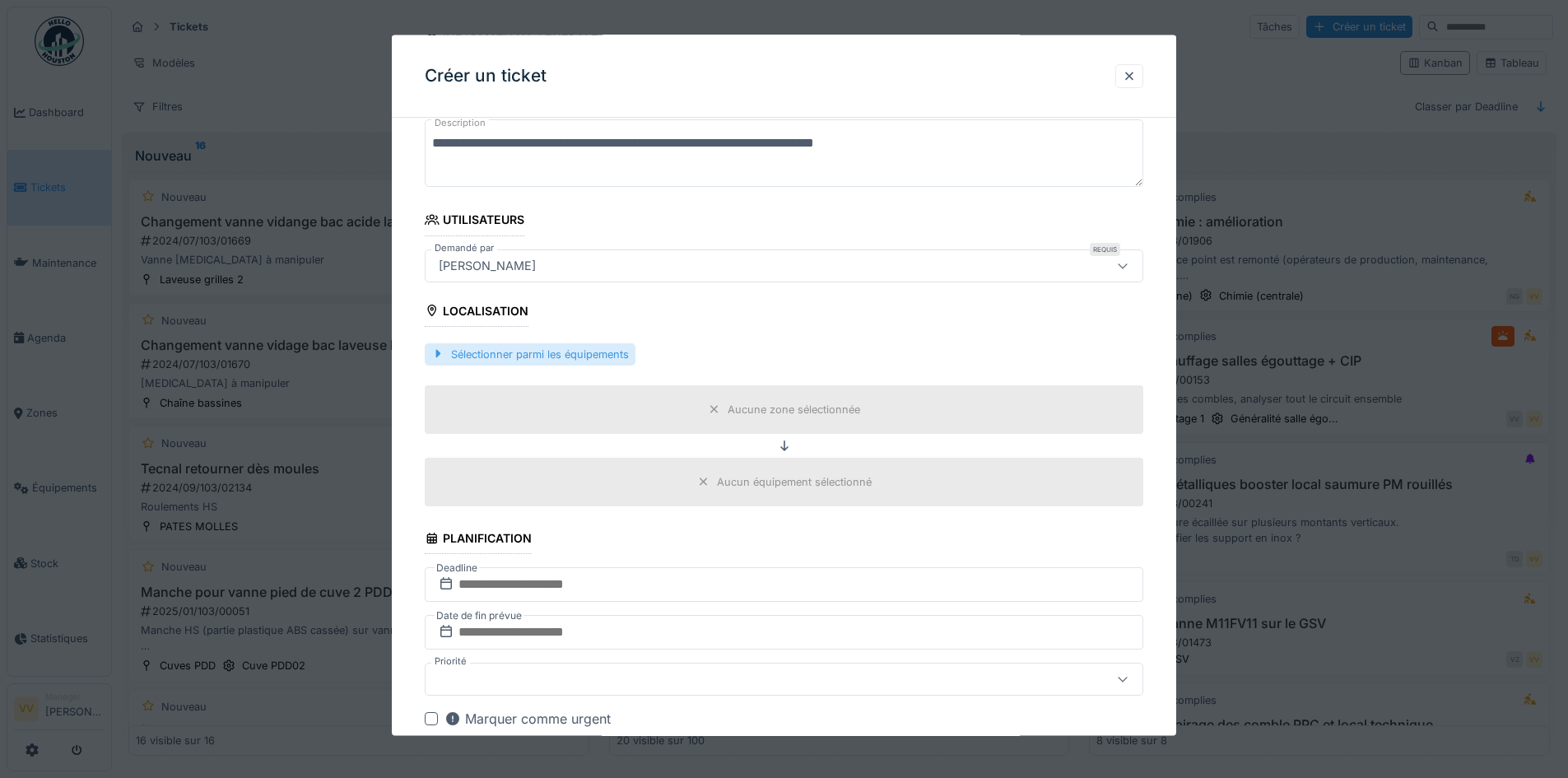
type textarea "**********"
click at [587, 354] on div "Sélectionner parmi les équipements" at bounding box center [530, 353] width 211 height 22
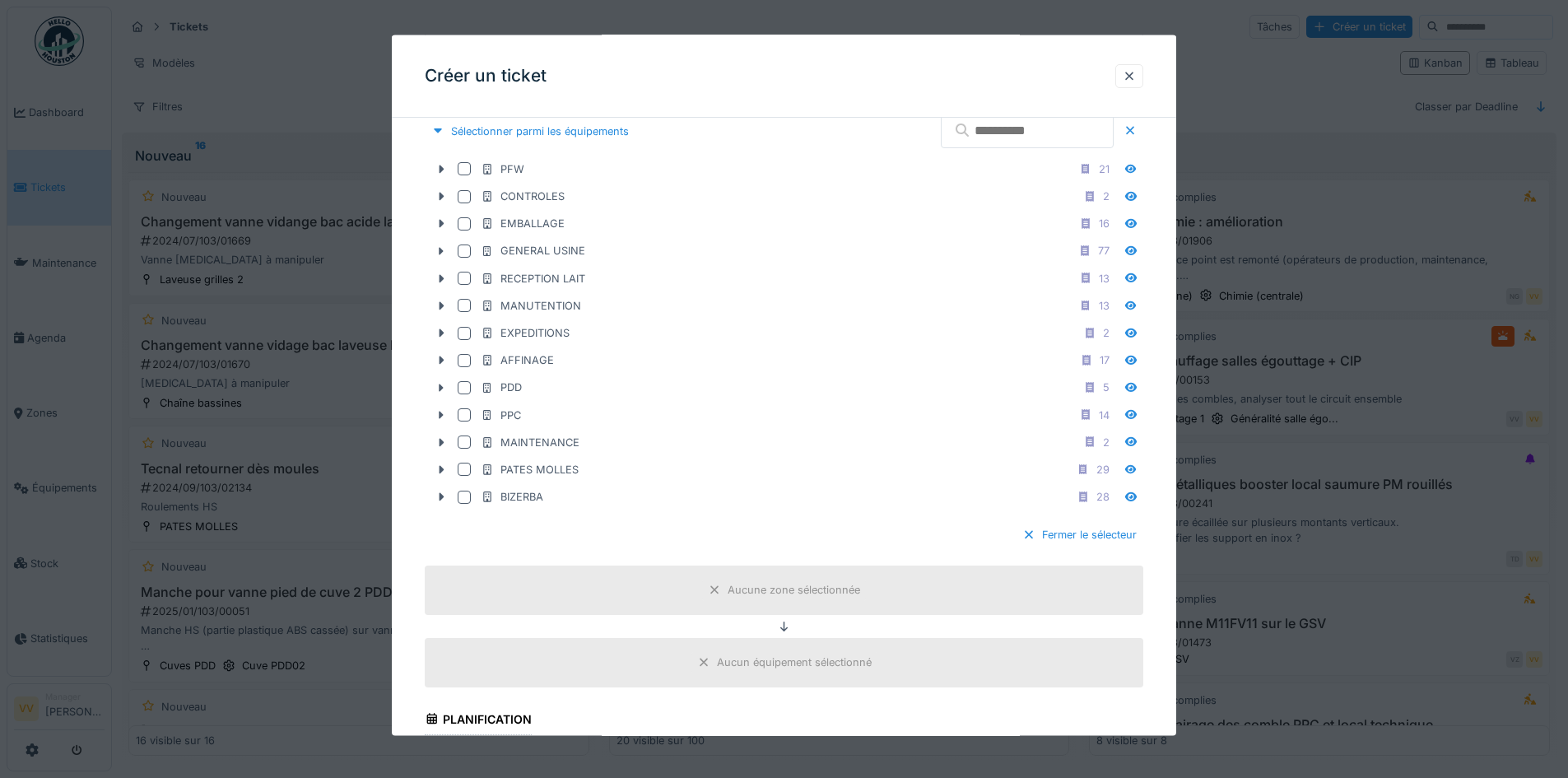
scroll to position [493, 0]
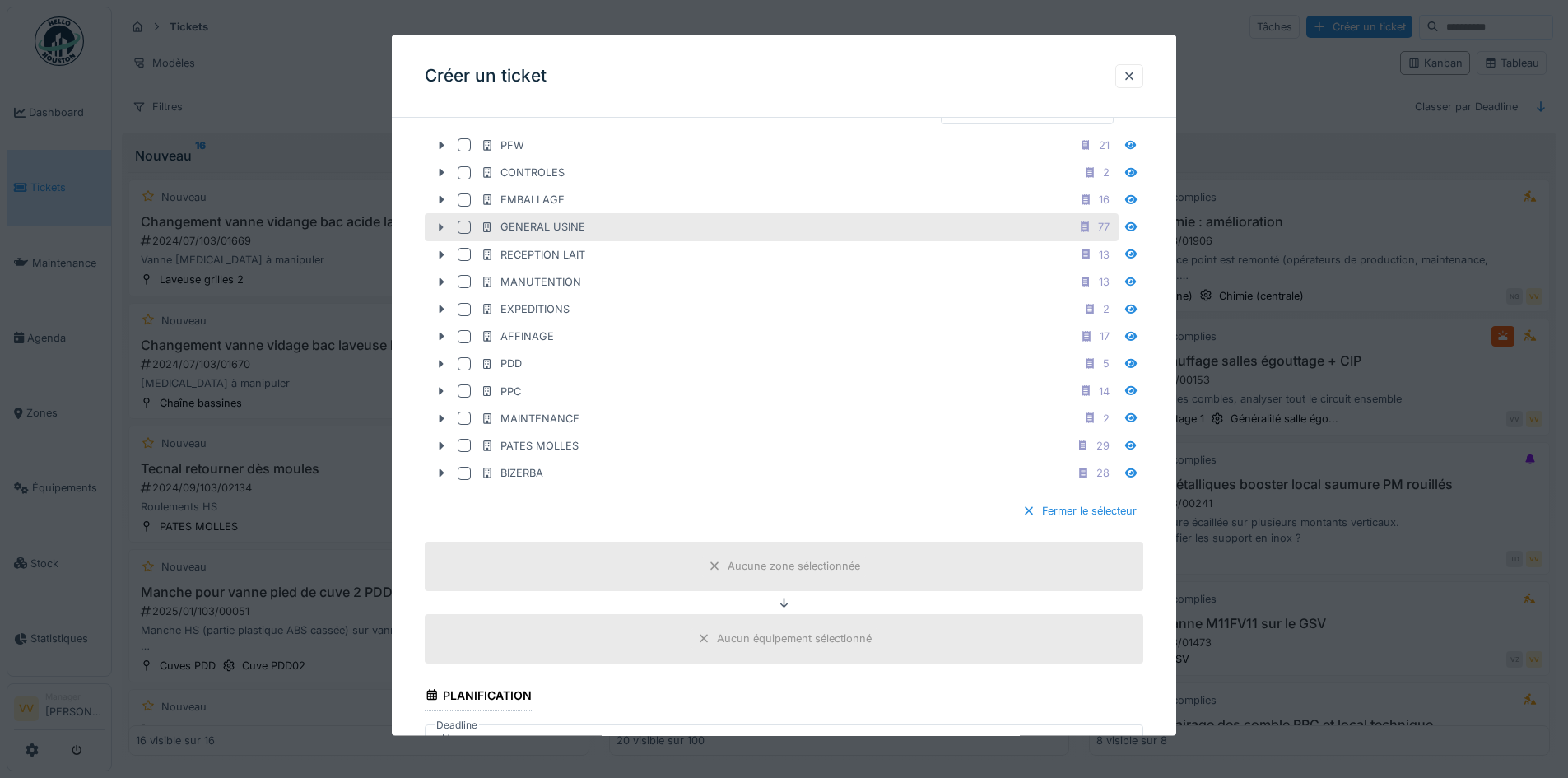
click at [440, 228] on icon at bounding box center [441, 227] width 5 height 8
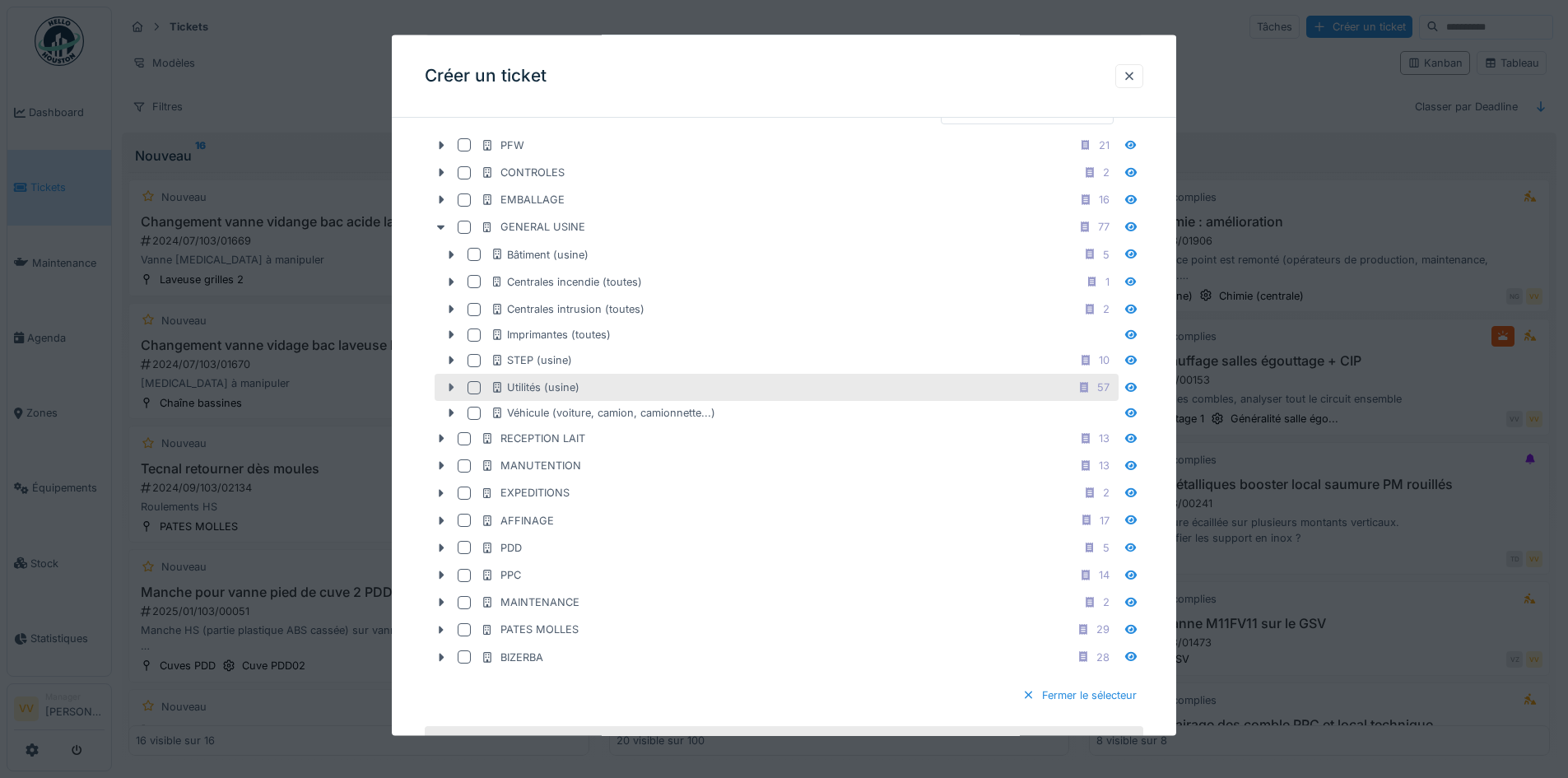
click at [453, 390] on icon at bounding box center [451, 388] width 13 height 11
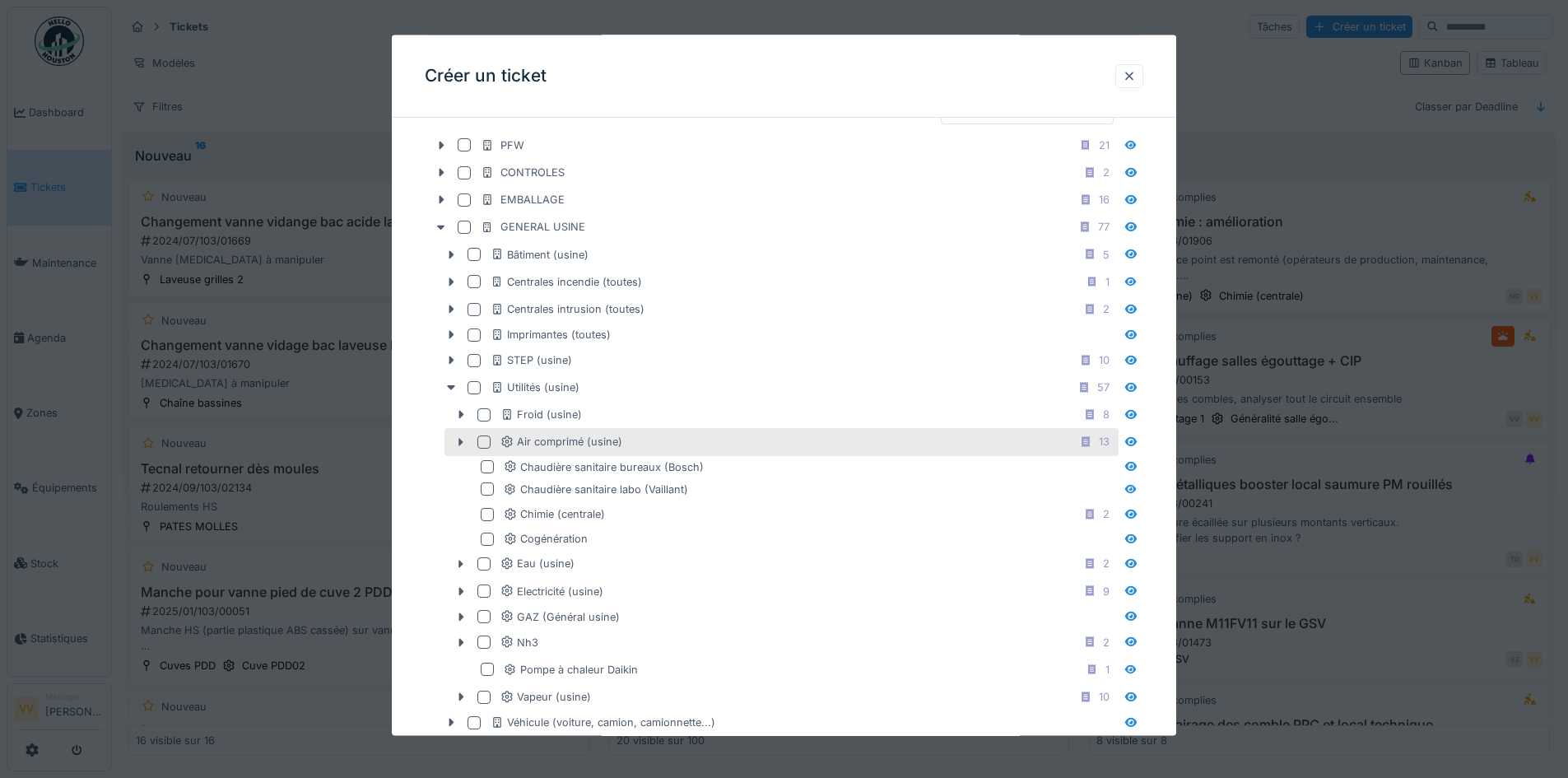
click at [481, 442] on div at bounding box center [483, 441] width 13 height 13
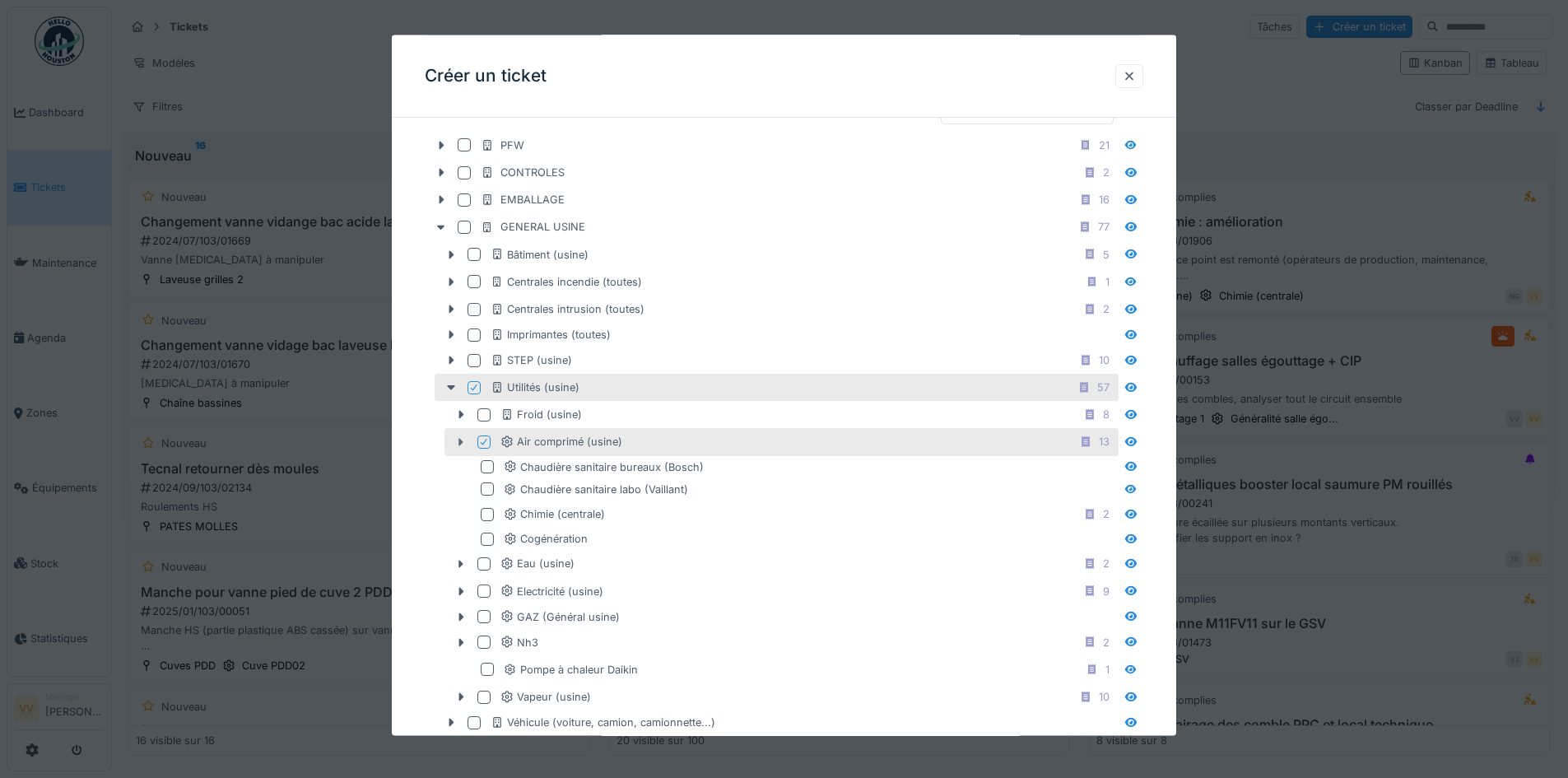
click at [459, 442] on icon at bounding box center [461, 441] width 13 height 11
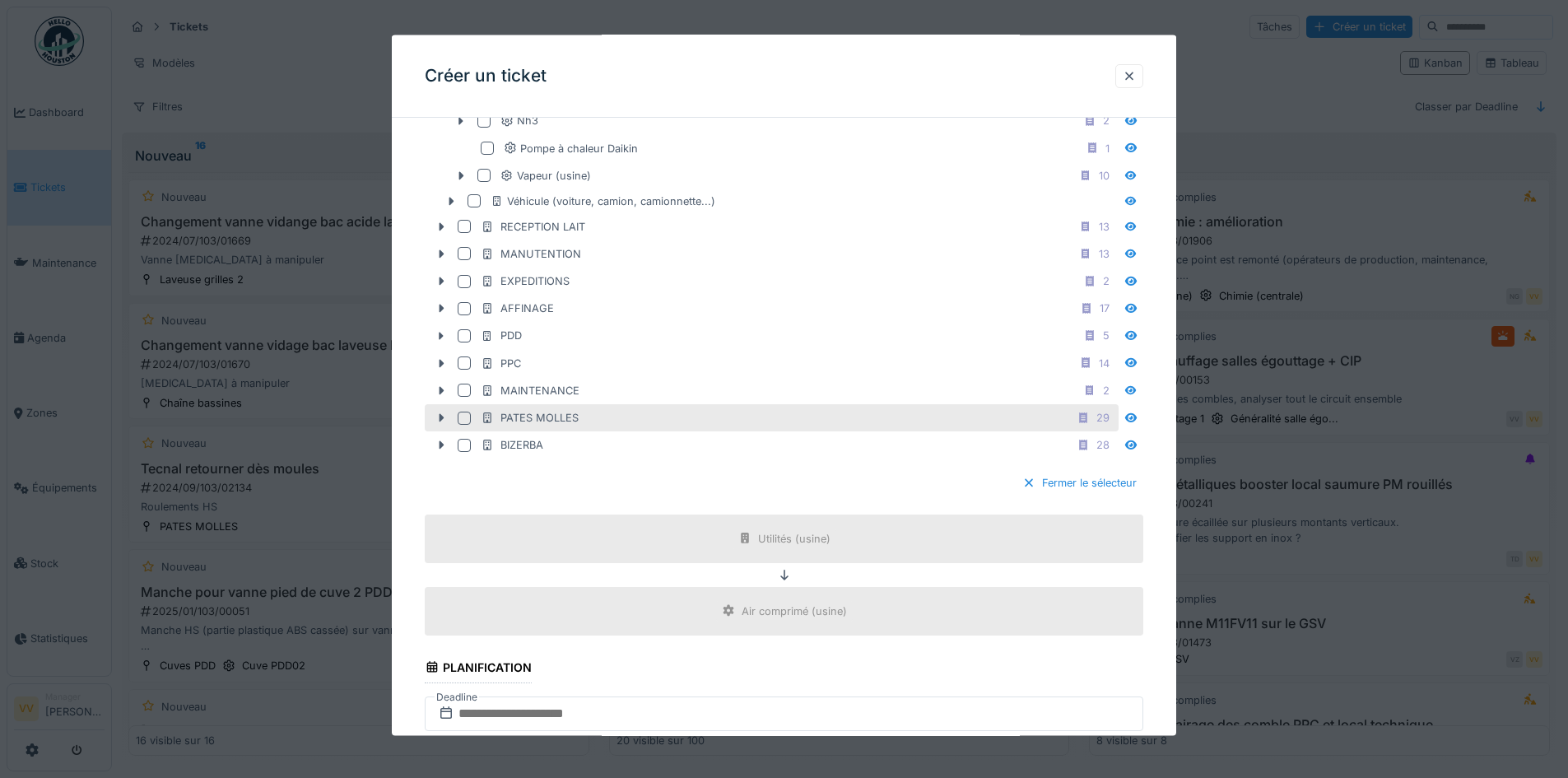
scroll to position [1235, 0]
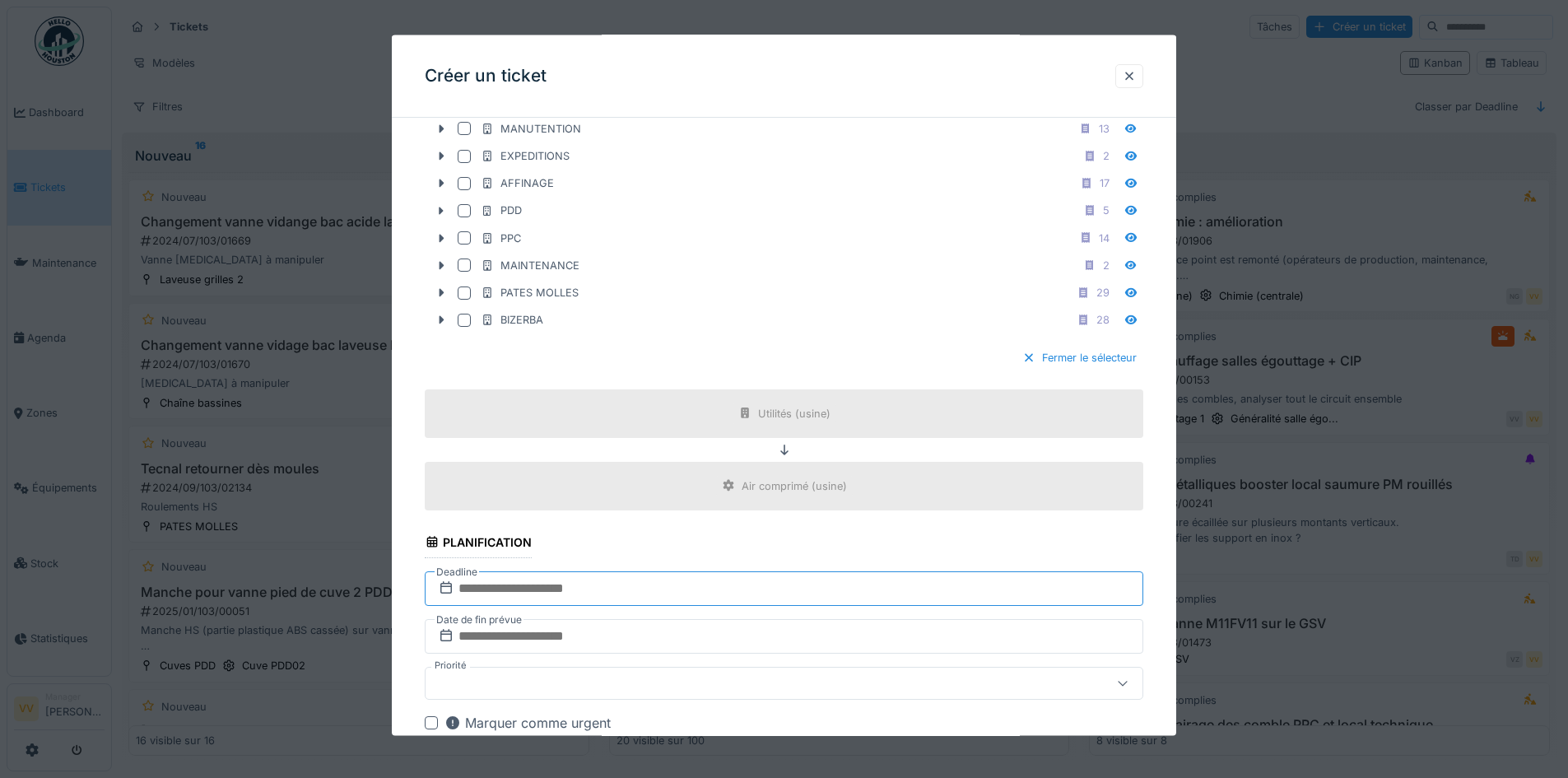
click at [719, 589] on input "text" at bounding box center [784, 587] width 719 height 35
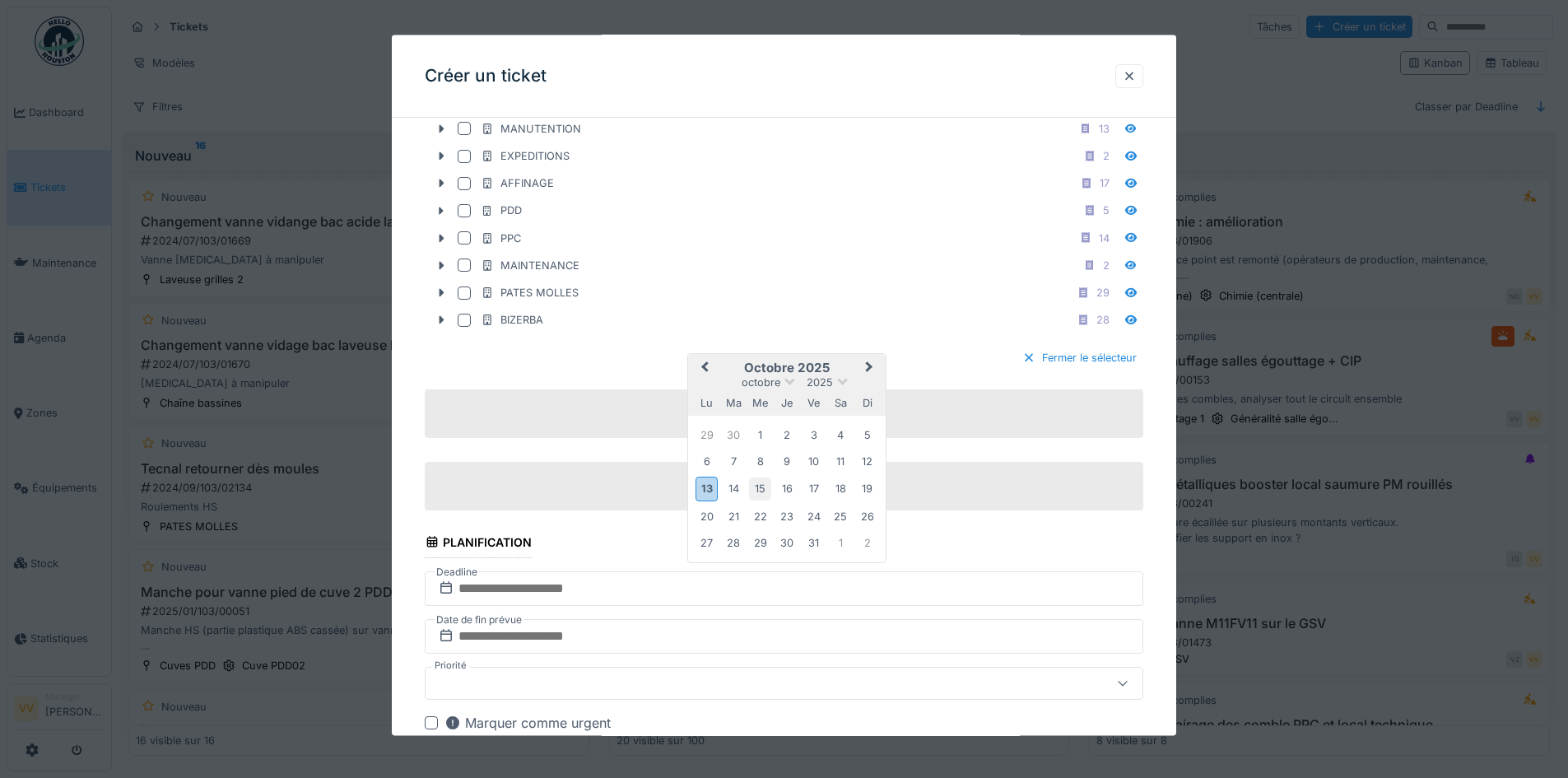
click at [759, 488] on div "15" at bounding box center [760, 488] width 22 height 22
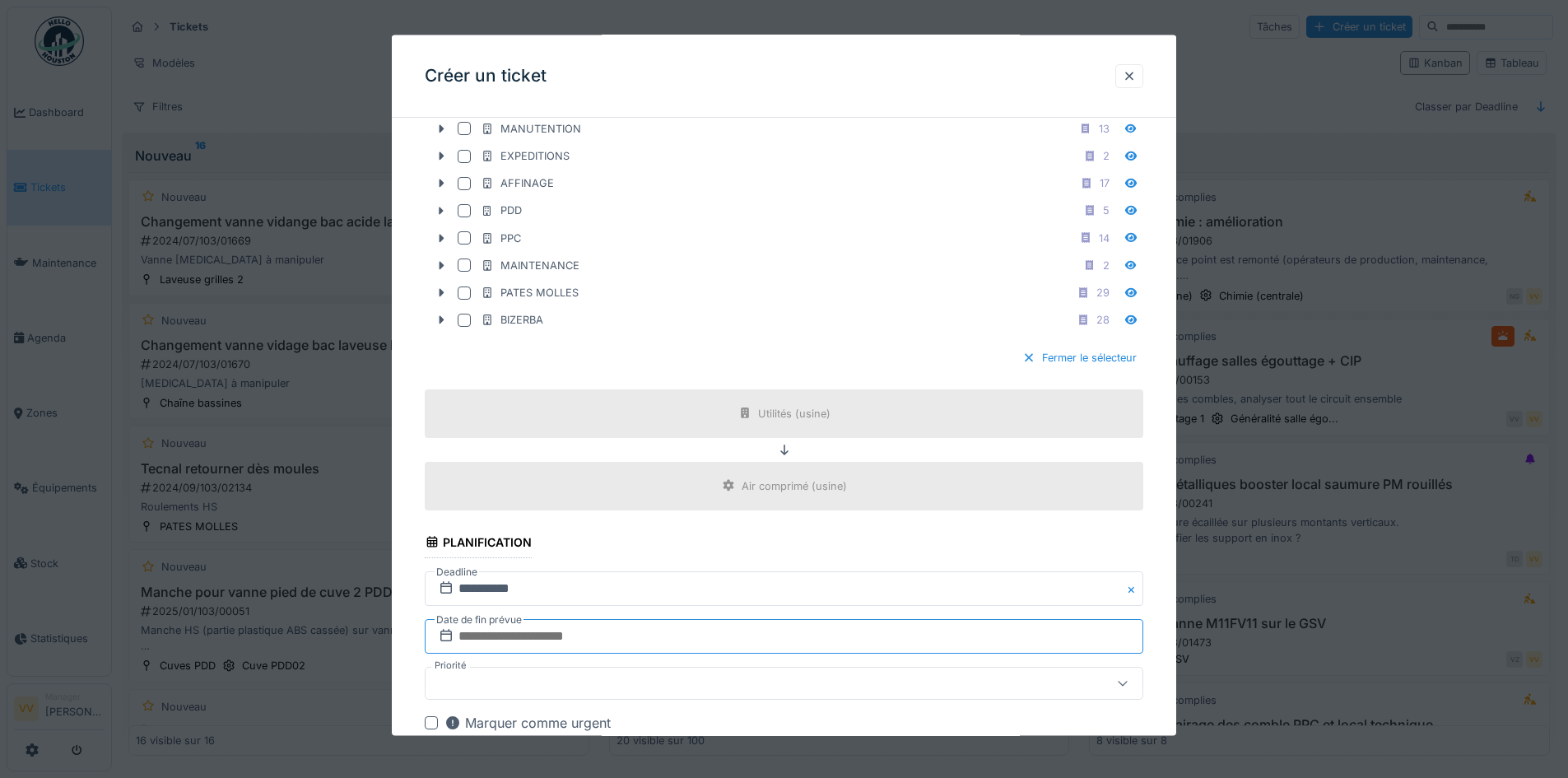
click at [556, 637] on input "text" at bounding box center [784, 636] width 719 height 35
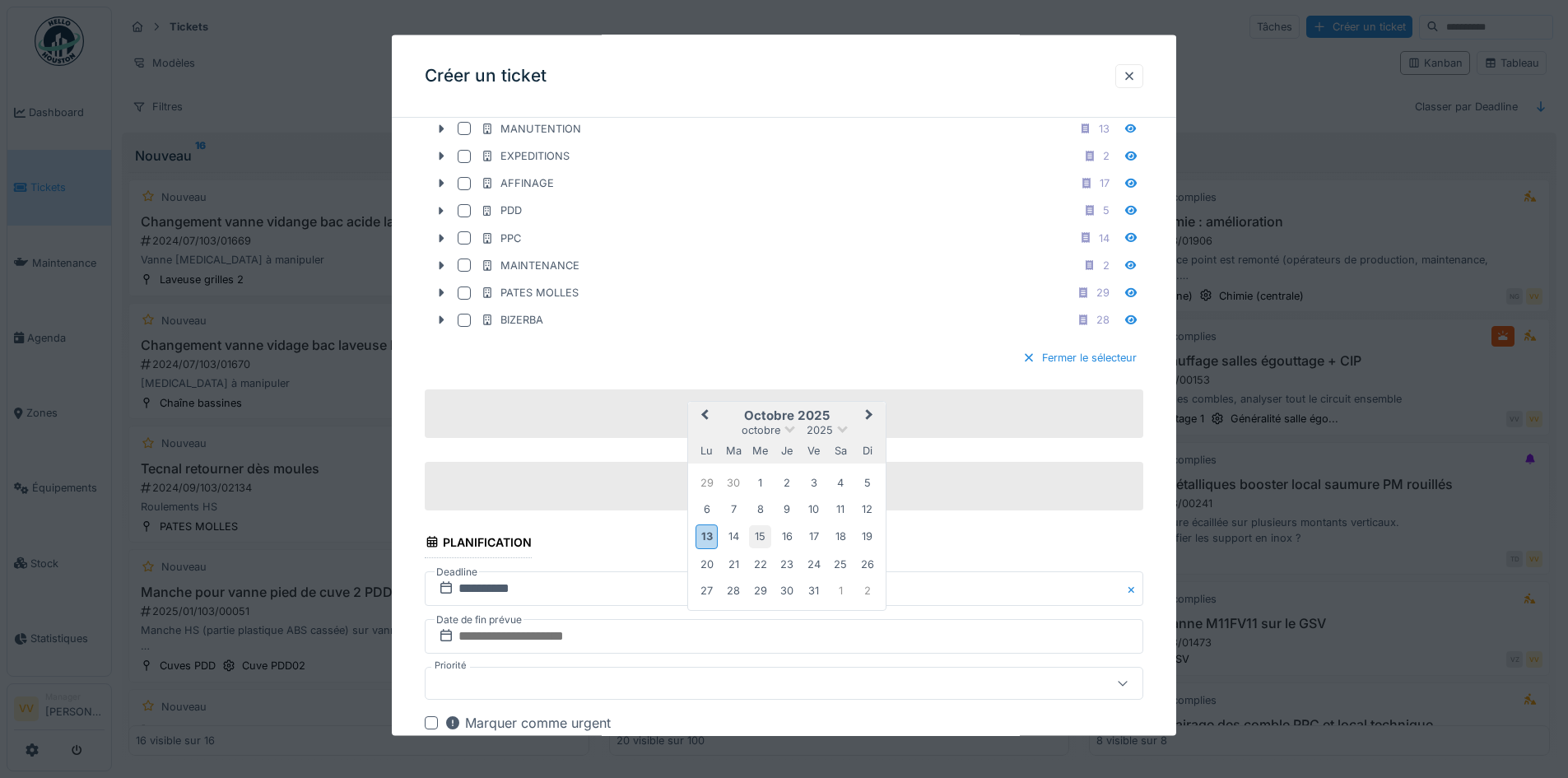
click at [750, 535] on div "15" at bounding box center [760, 536] width 22 height 22
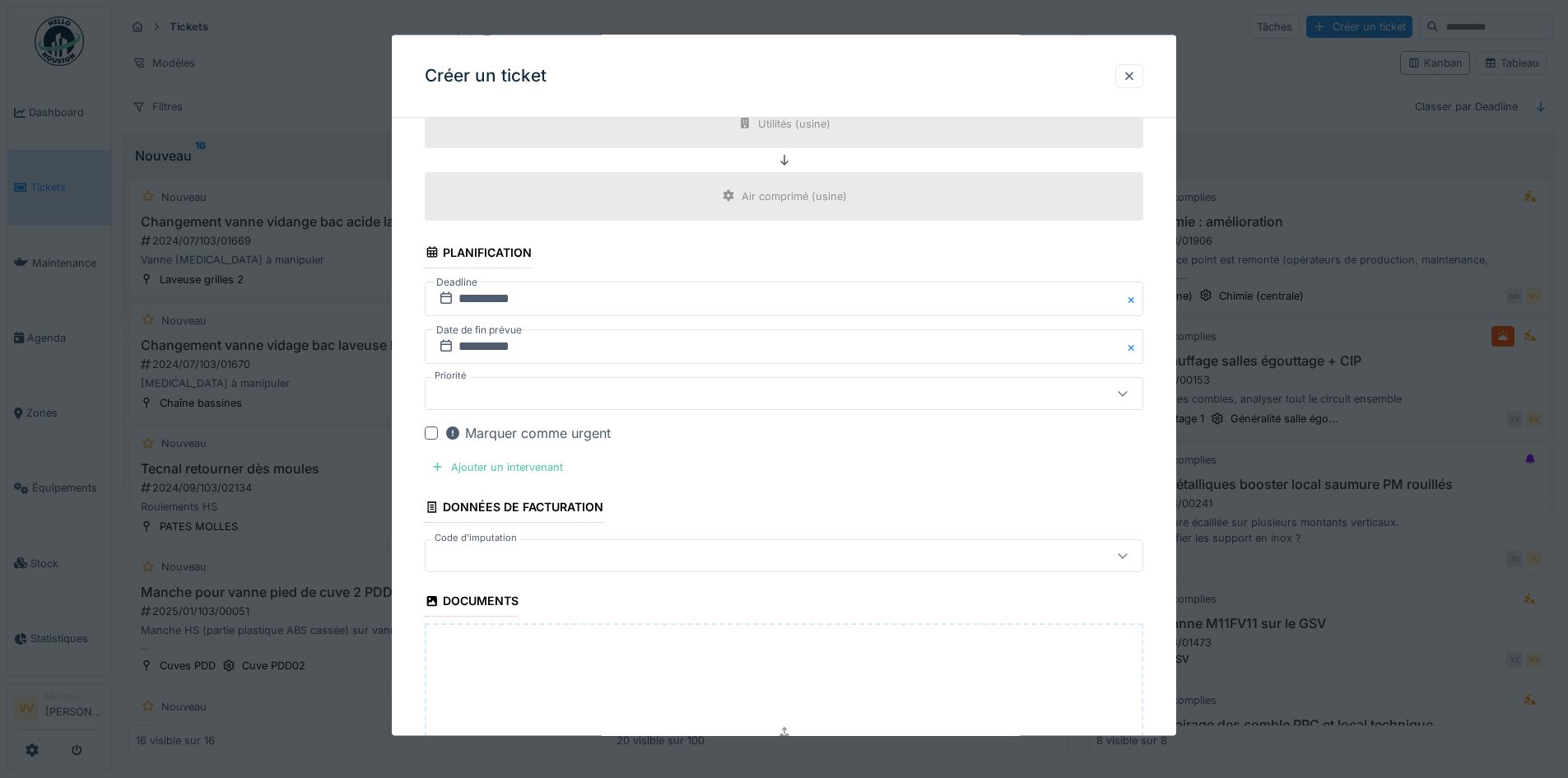
scroll to position [1563, 0]
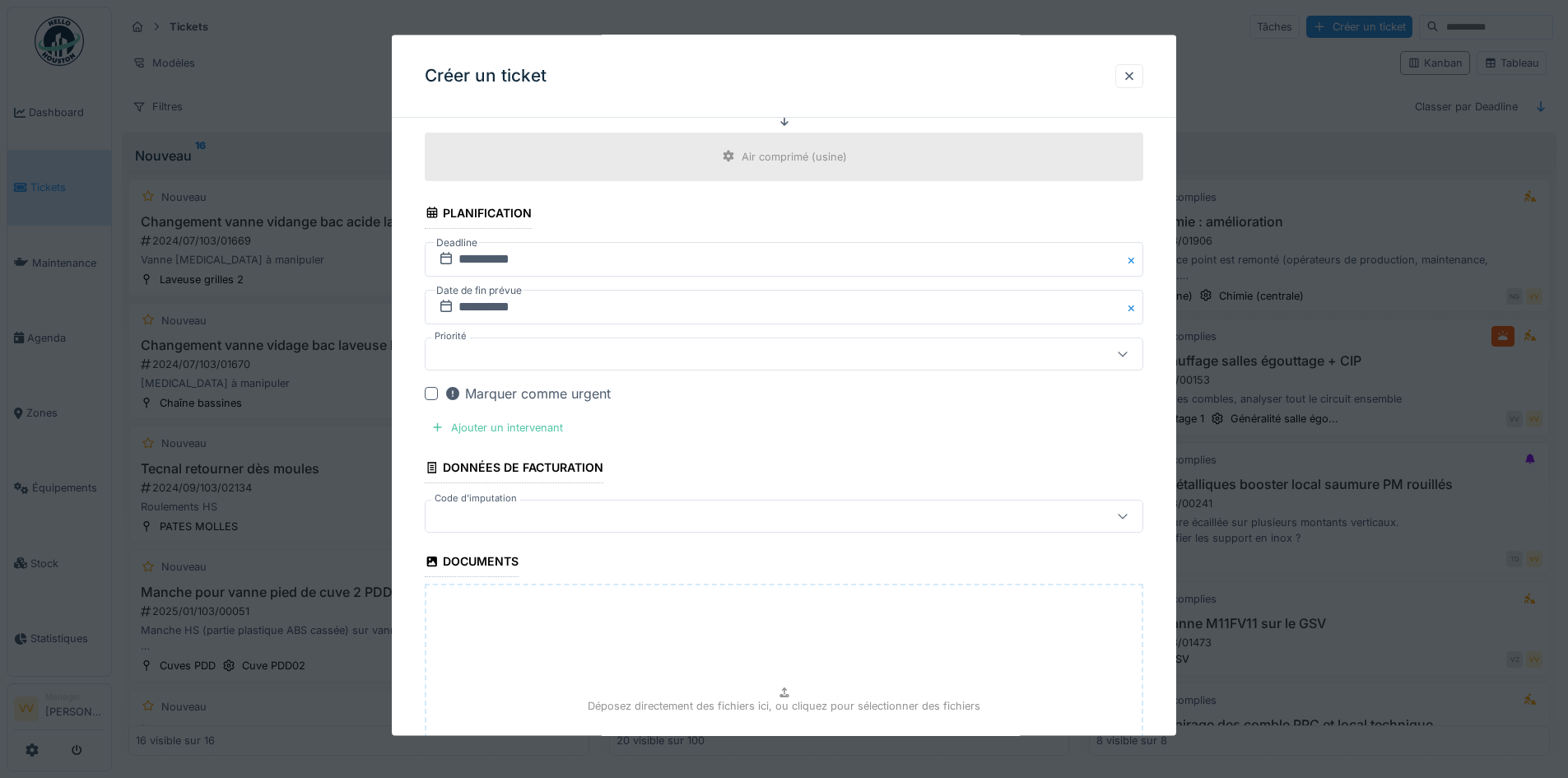
click at [555, 353] on div at bounding box center [742, 353] width 619 height 18
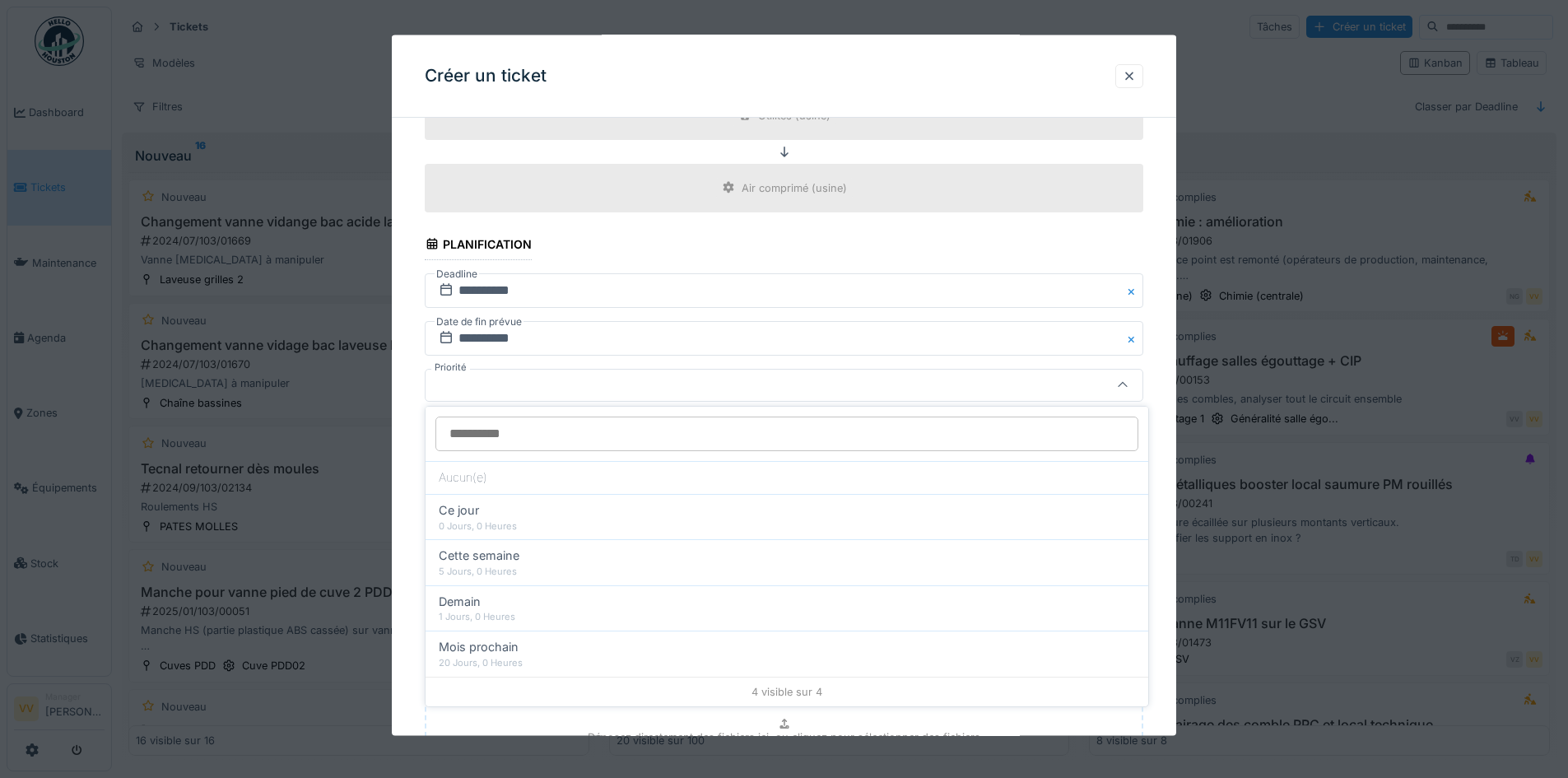
click at [527, 562] on div "Cette semaine" at bounding box center [786, 555] width 696 height 18
type input "**"
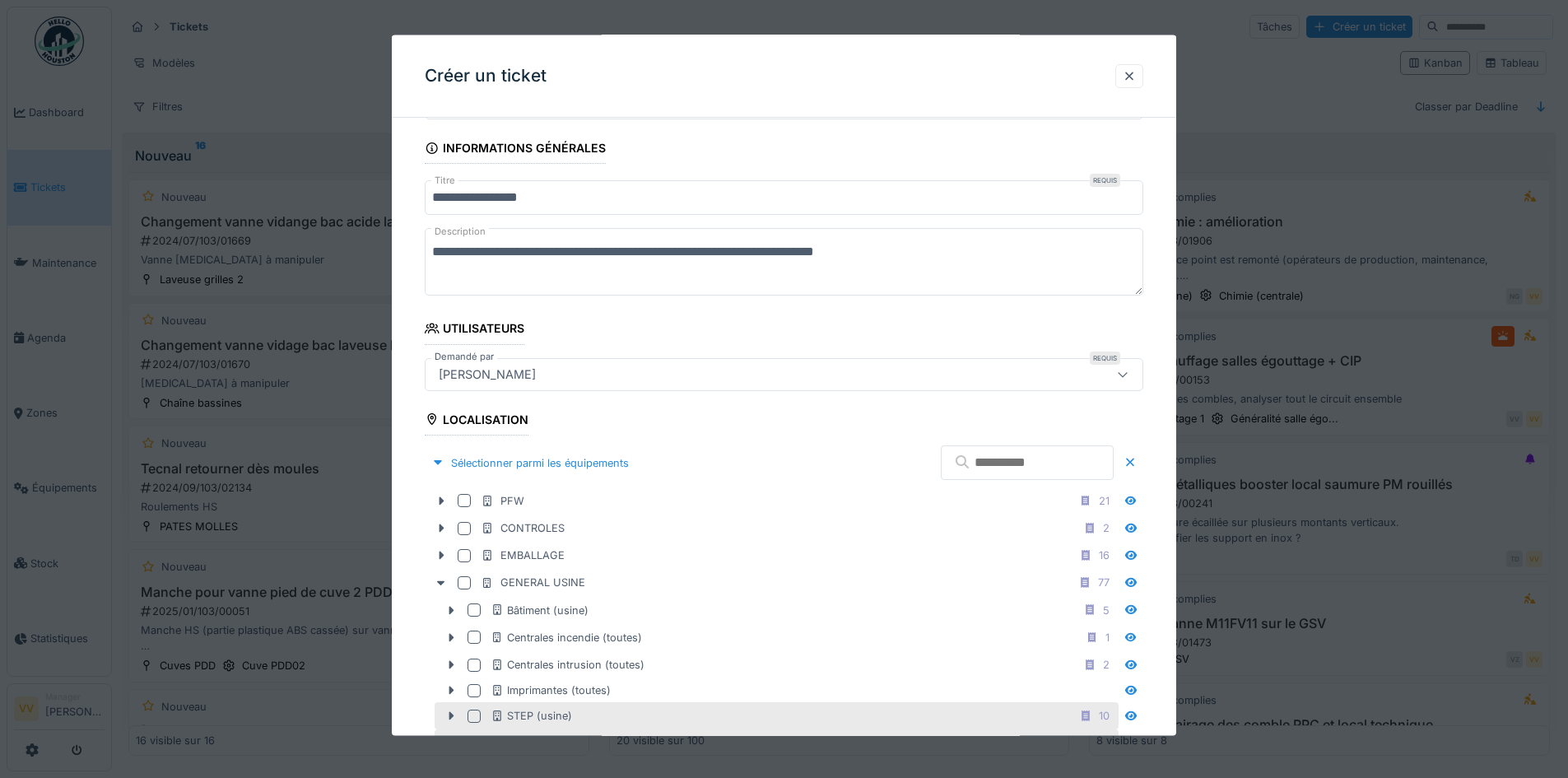
scroll to position [133, 0]
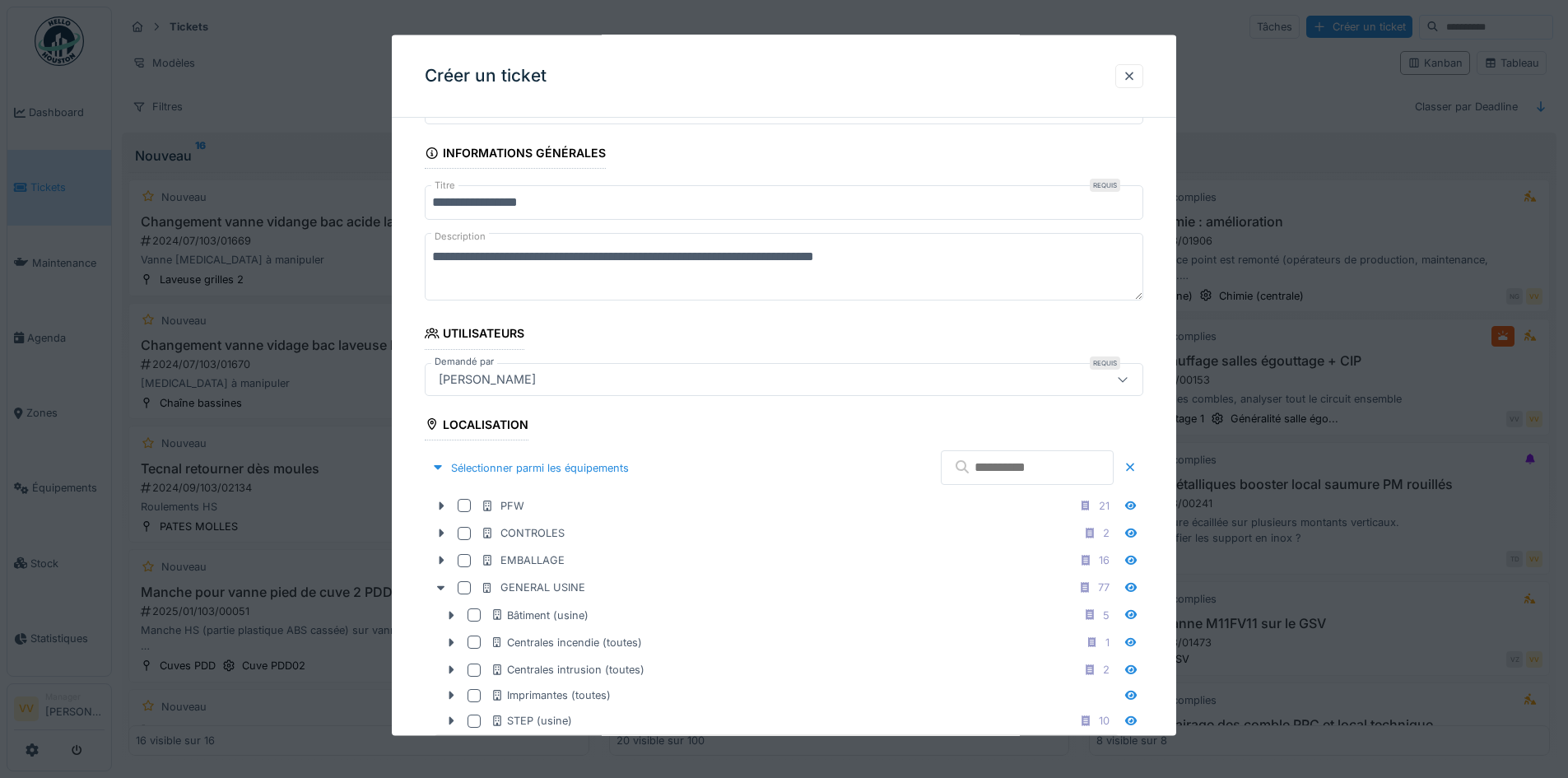
click at [989, 257] on textarea "**********" at bounding box center [784, 266] width 719 height 67
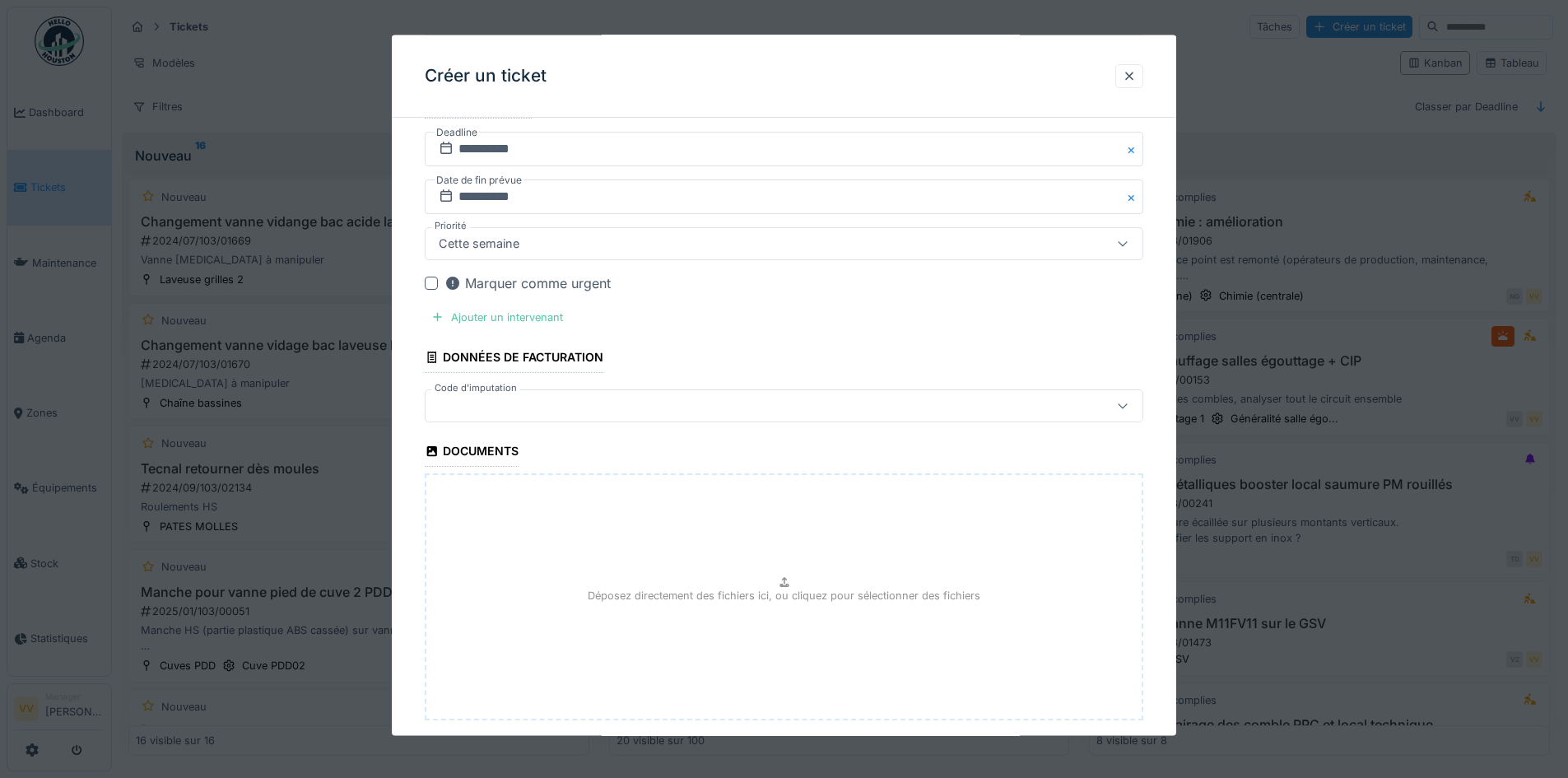
scroll to position [1697, 0]
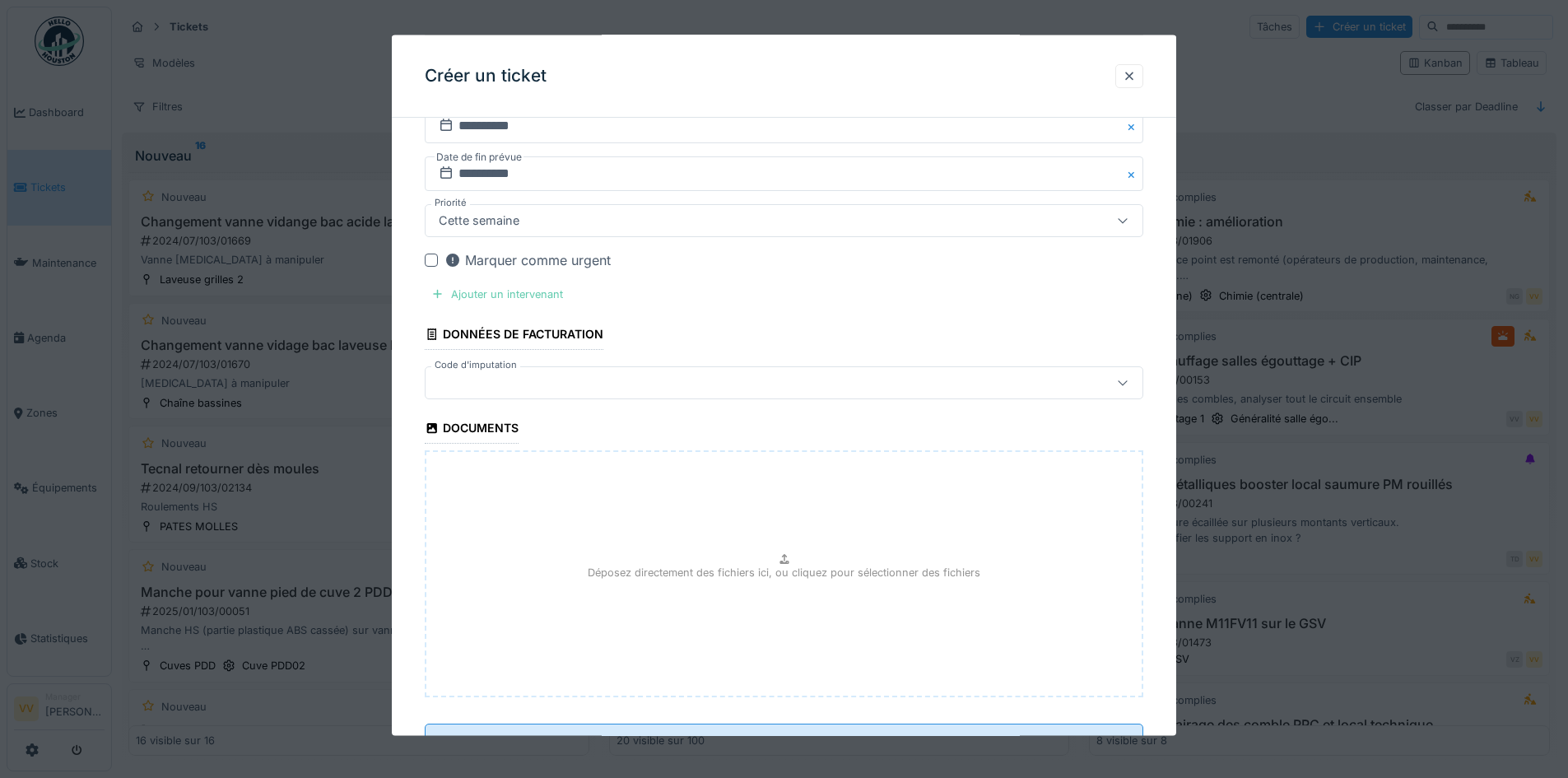
type textarea "**********"
click at [527, 291] on div "Ajouter un intervenant" at bounding box center [497, 294] width 145 height 22
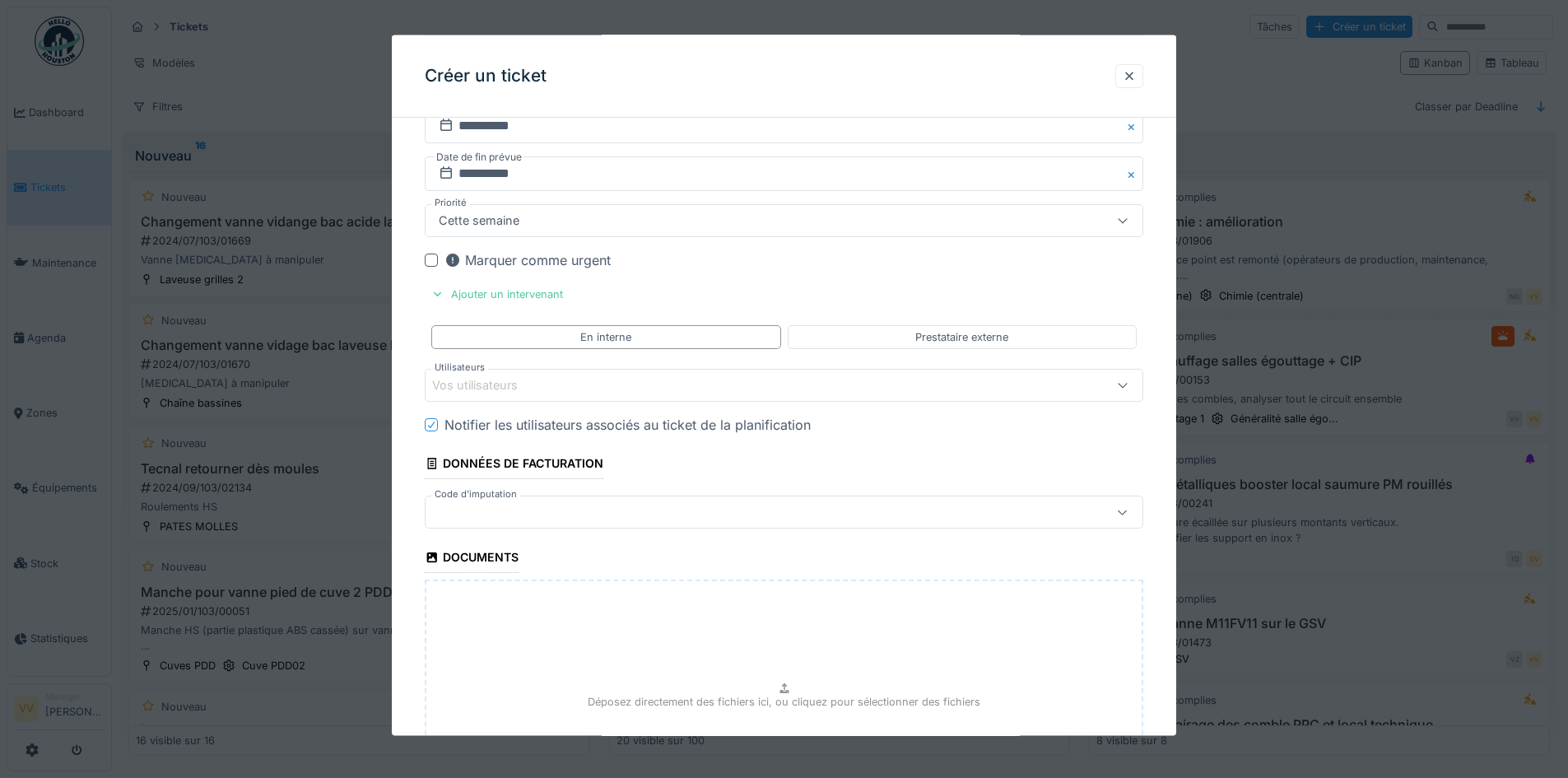
click at [545, 375] on div "Vos utilisateurs" at bounding box center [784, 385] width 719 height 33
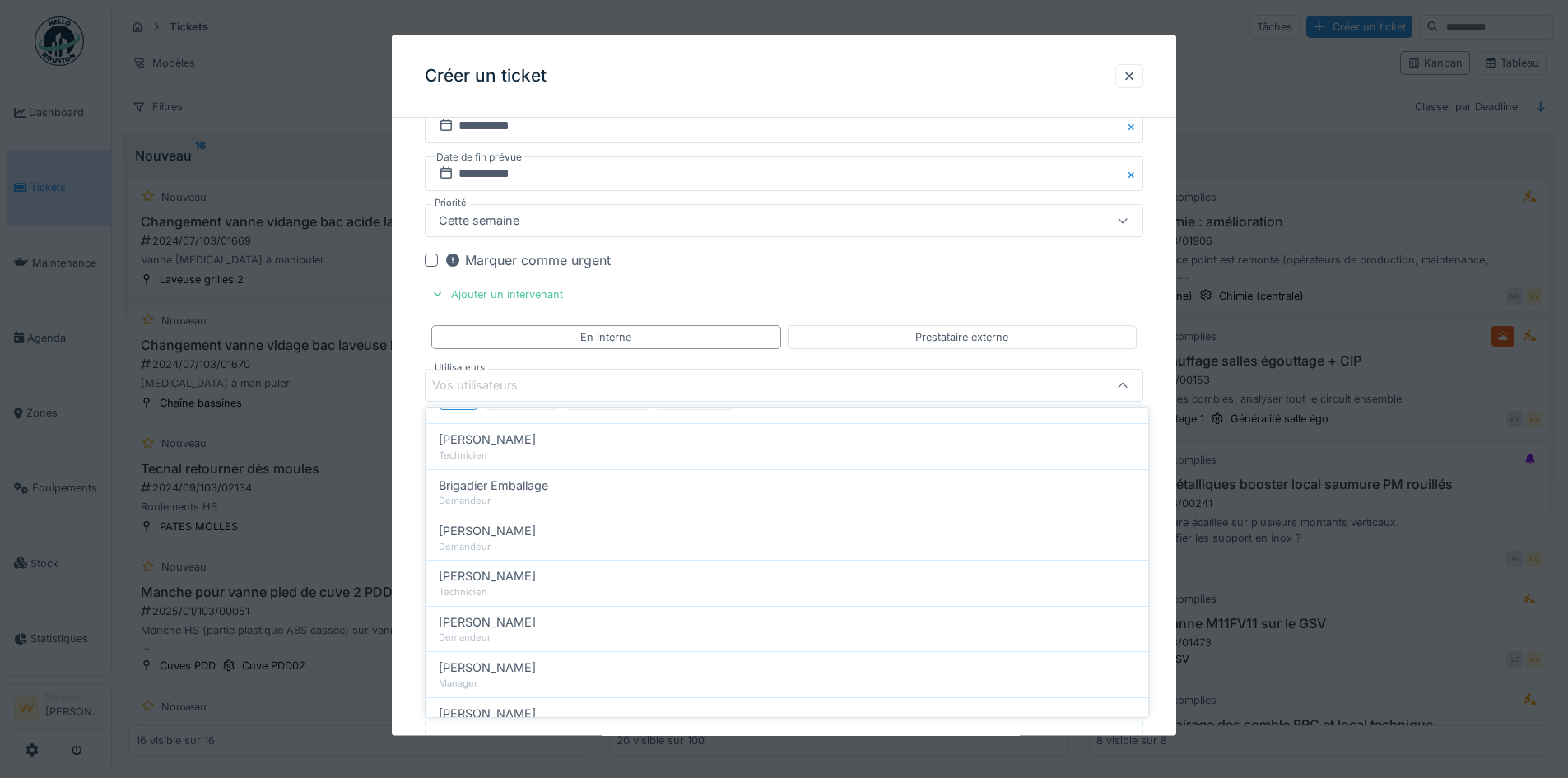
scroll to position [0, 0]
click at [505, 466] on div "Techniciens" at bounding box center [521, 476] width 74 height 30
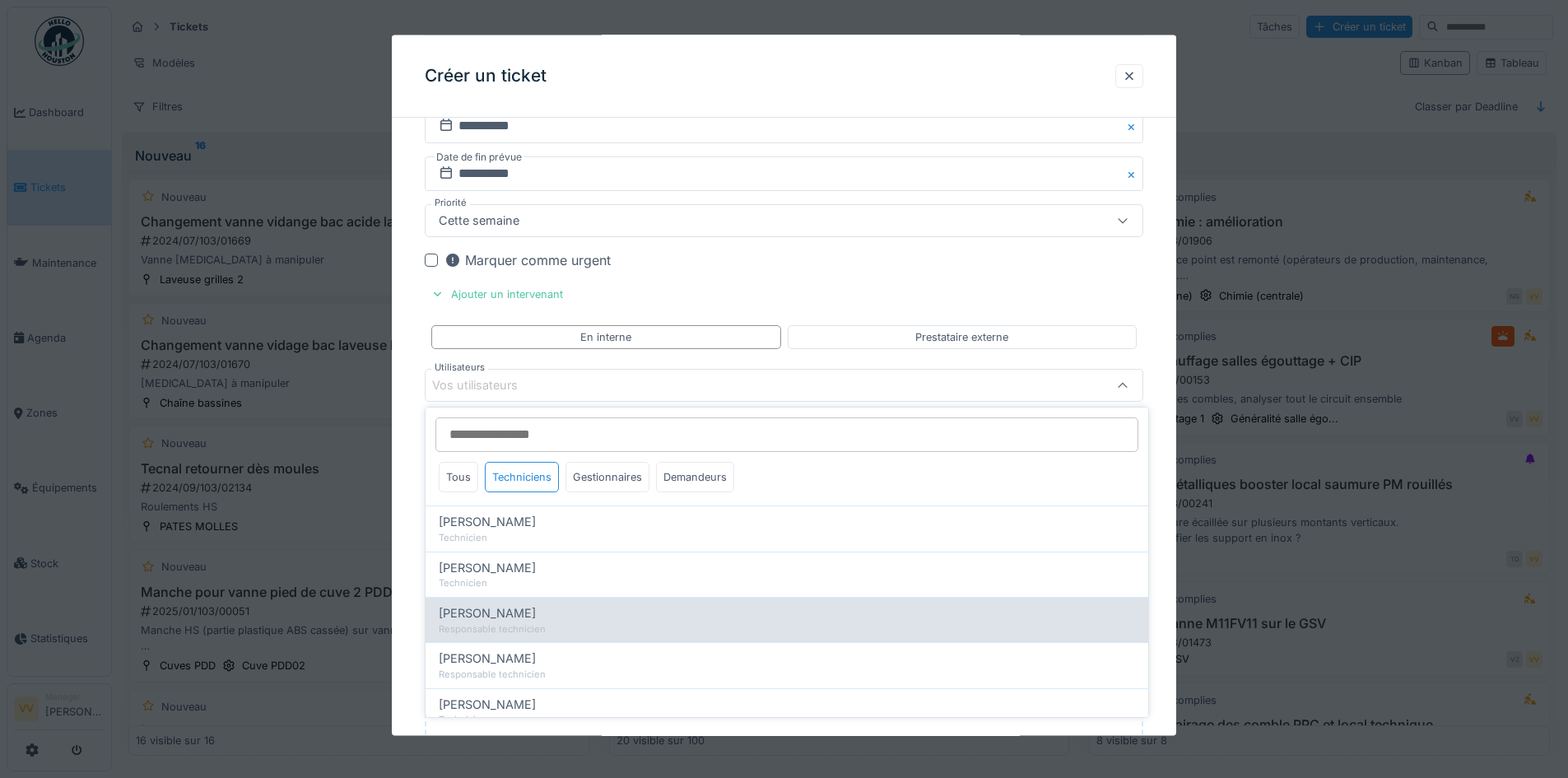
click at [587, 623] on div "Responsable technicien" at bounding box center [786, 628] width 696 height 14
type input "****"
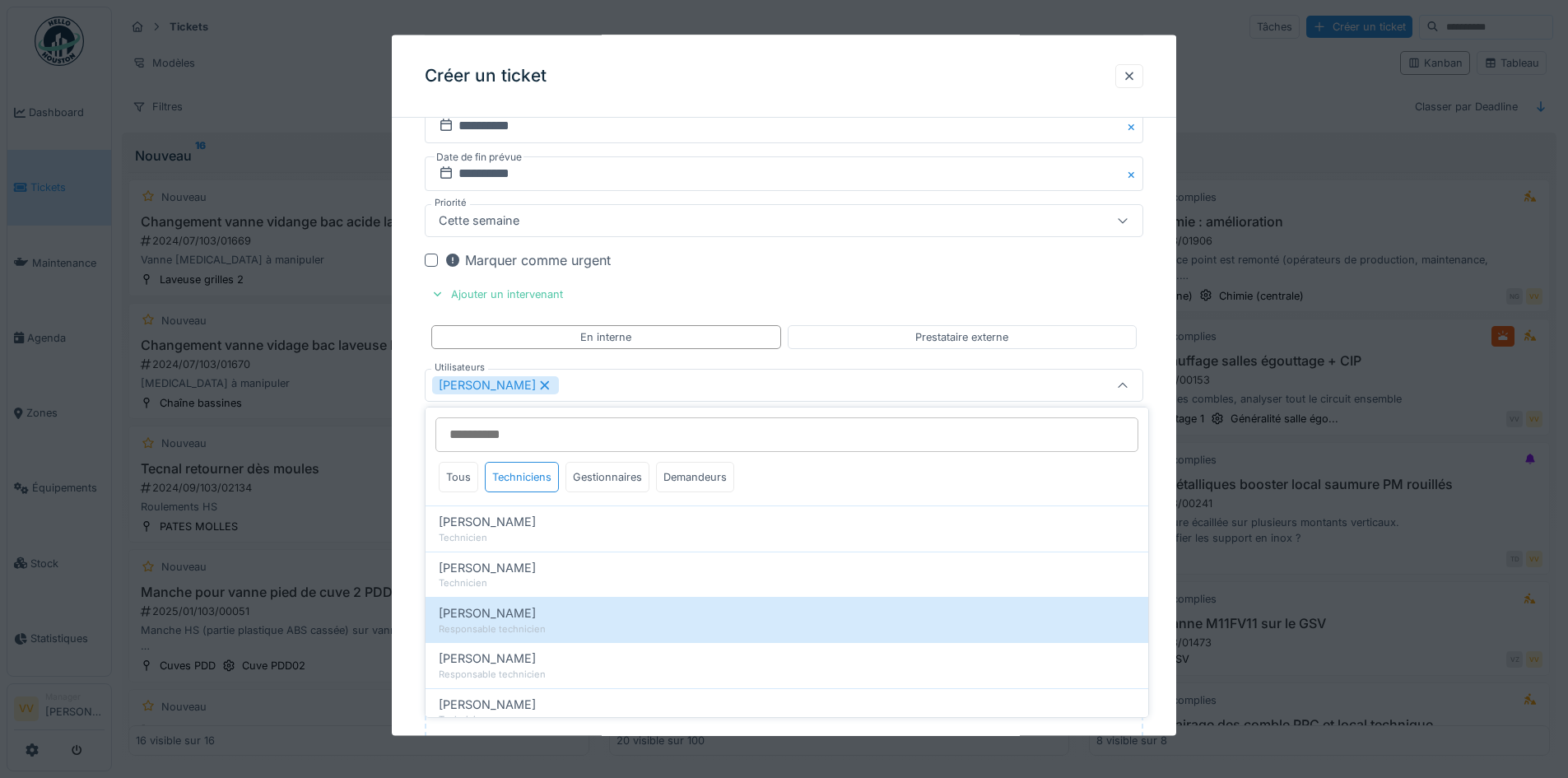
click at [1125, 268] on div "Marquer comme urgent" at bounding box center [794, 259] width 699 height 20
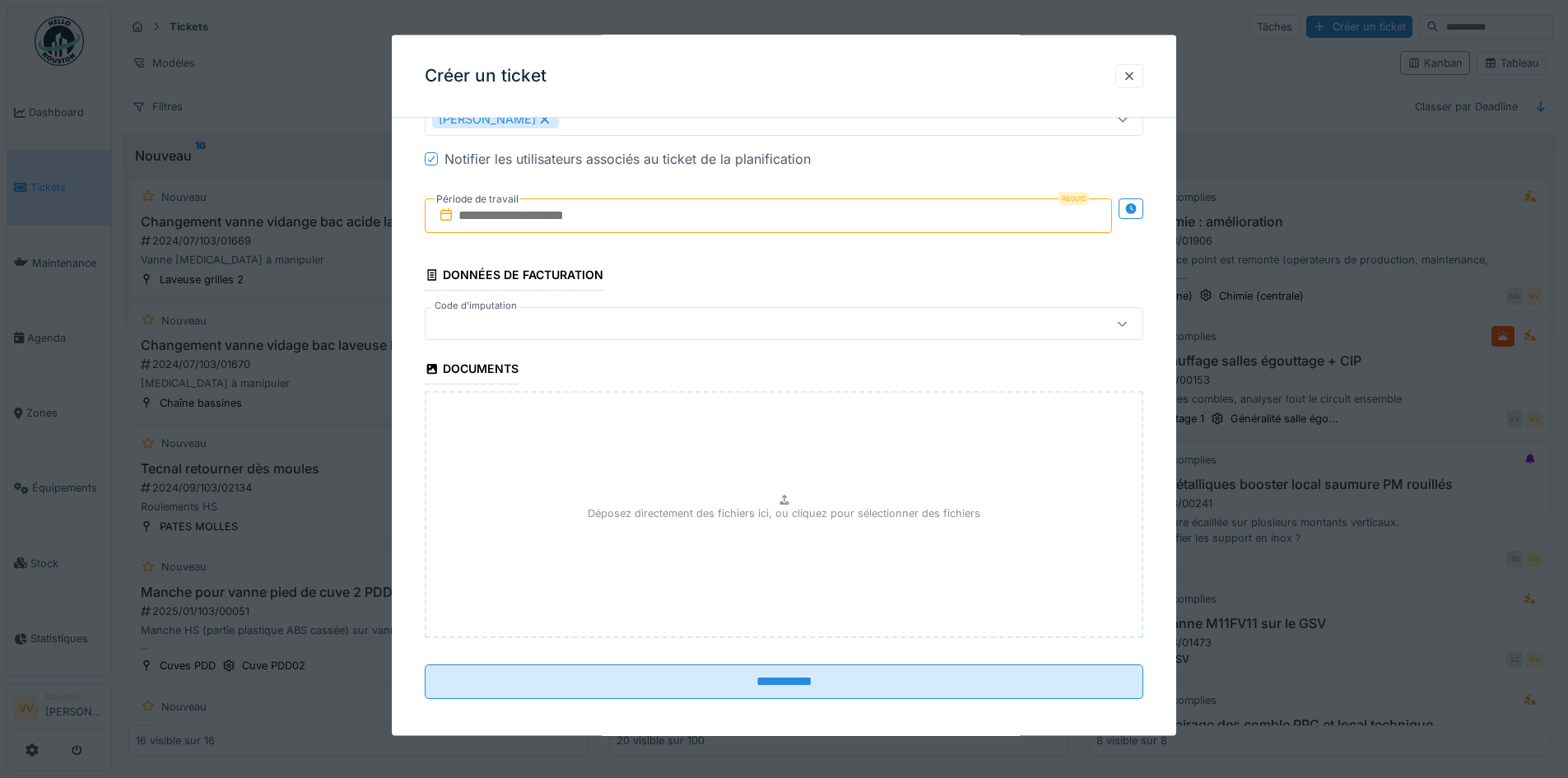
scroll to position [1972, 0]
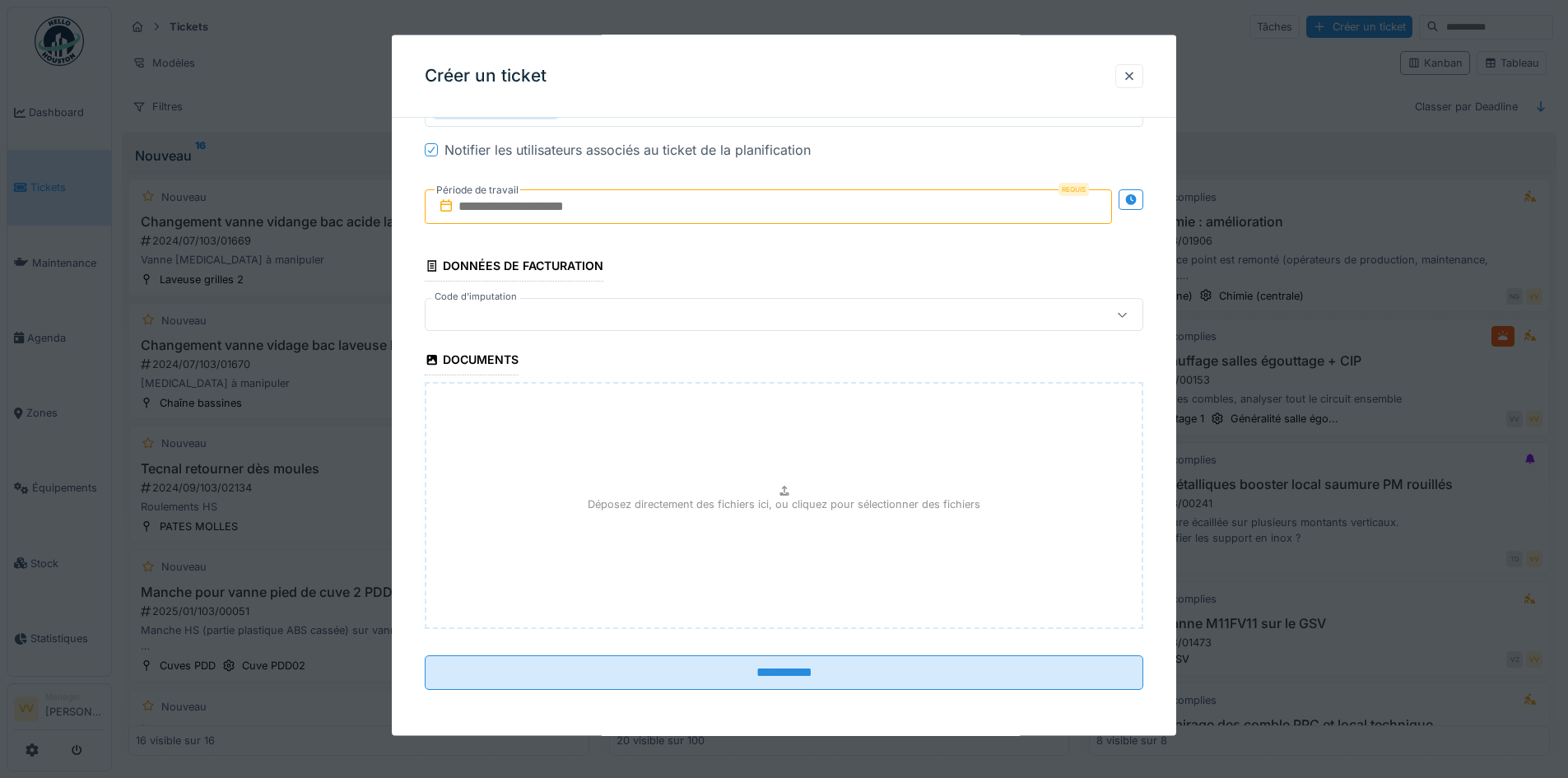
click at [669, 202] on input "text" at bounding box center [768, 207] width 687 height 35
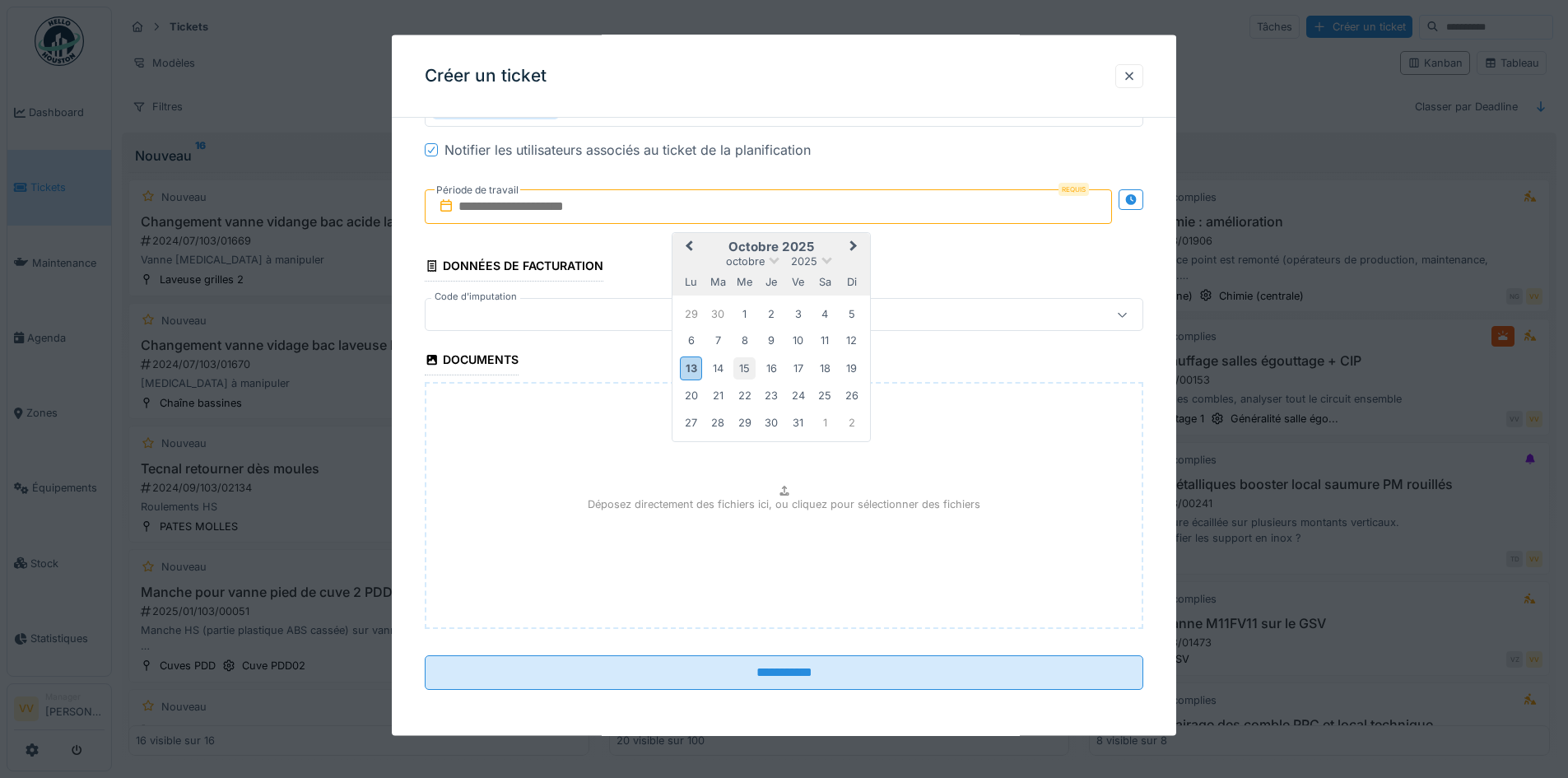
click at [746, 369] on div "15" at bounding box center [744, 368] width 22 height 22
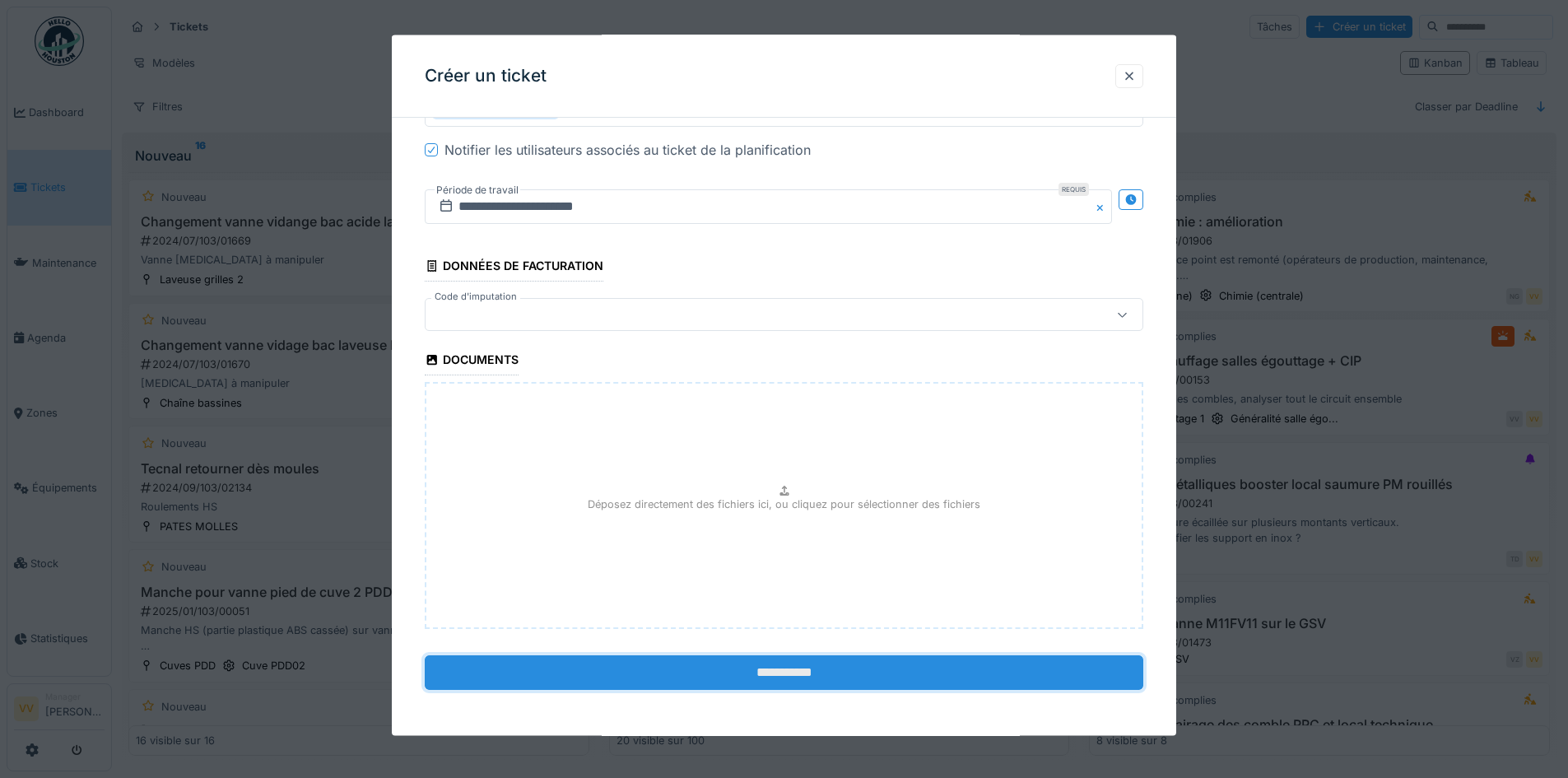
click at [754, 673] on input "**********" at bounding box center [784, 672] width 719 height 35
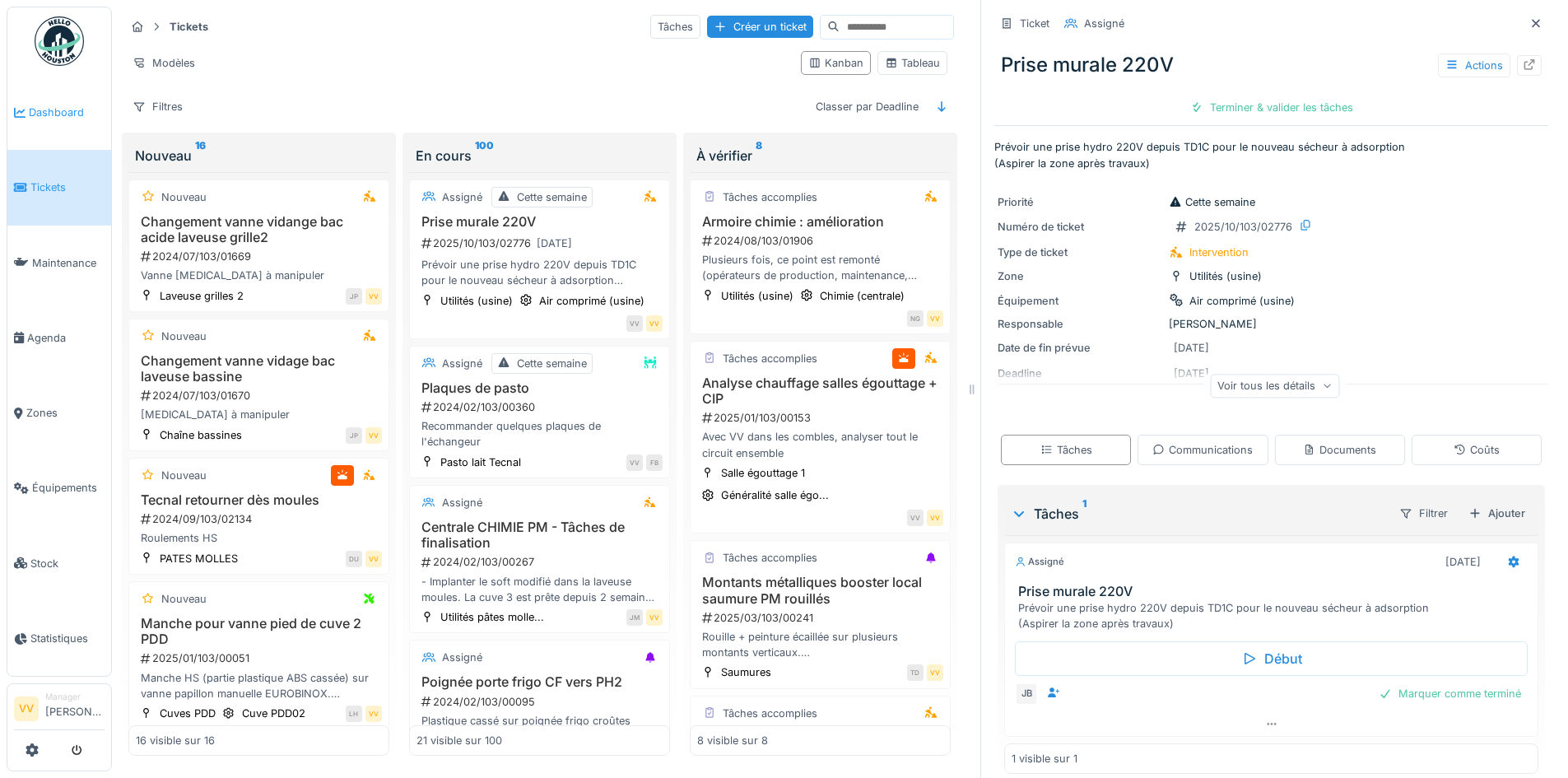
click at [78, 101] on link "Dashboard" at bounding box center [59, 112] width 104 height 75
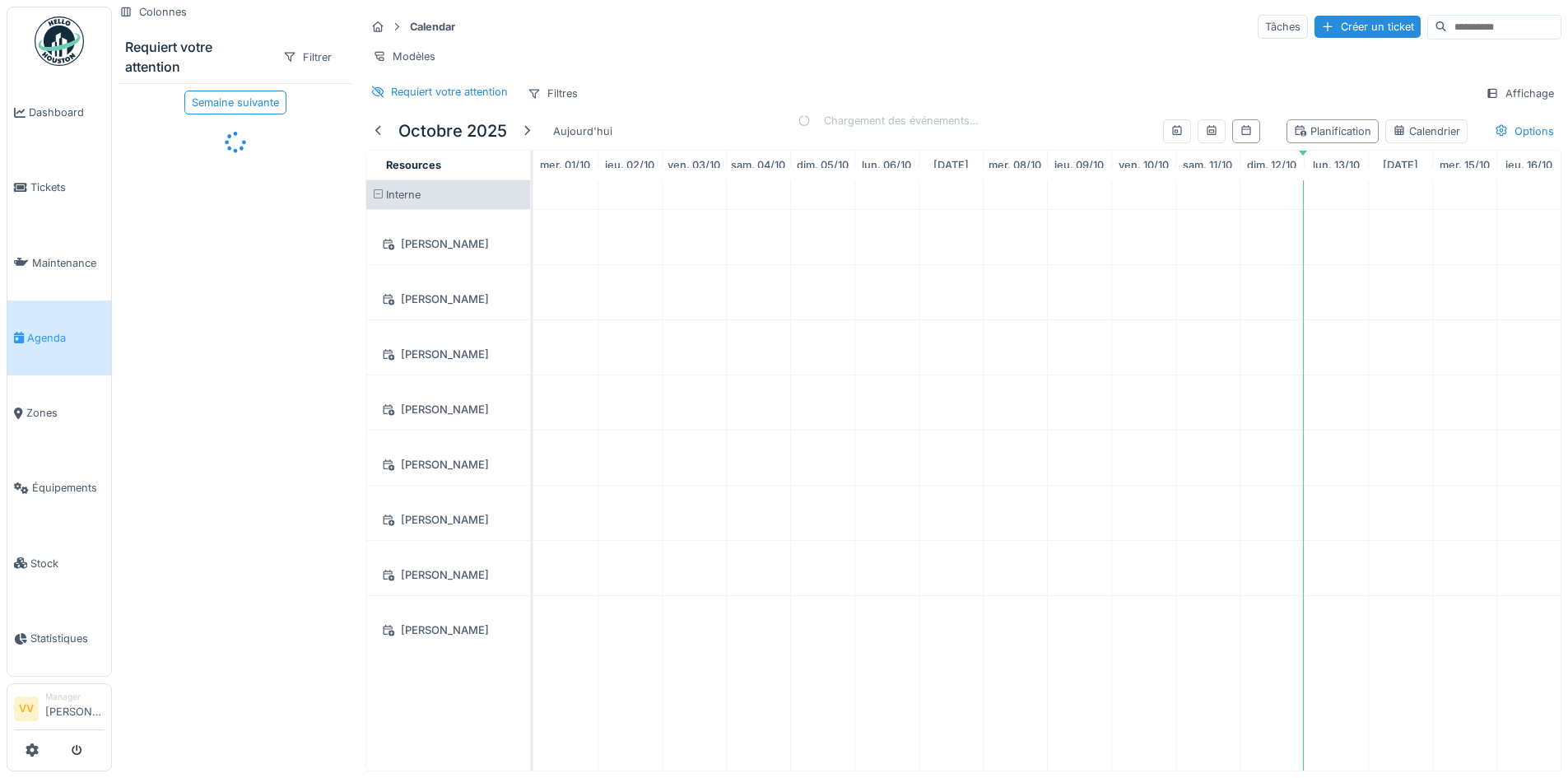
click at [38, 174] on link "Tickets" at bounding box center [59, 187] width 104 height 75
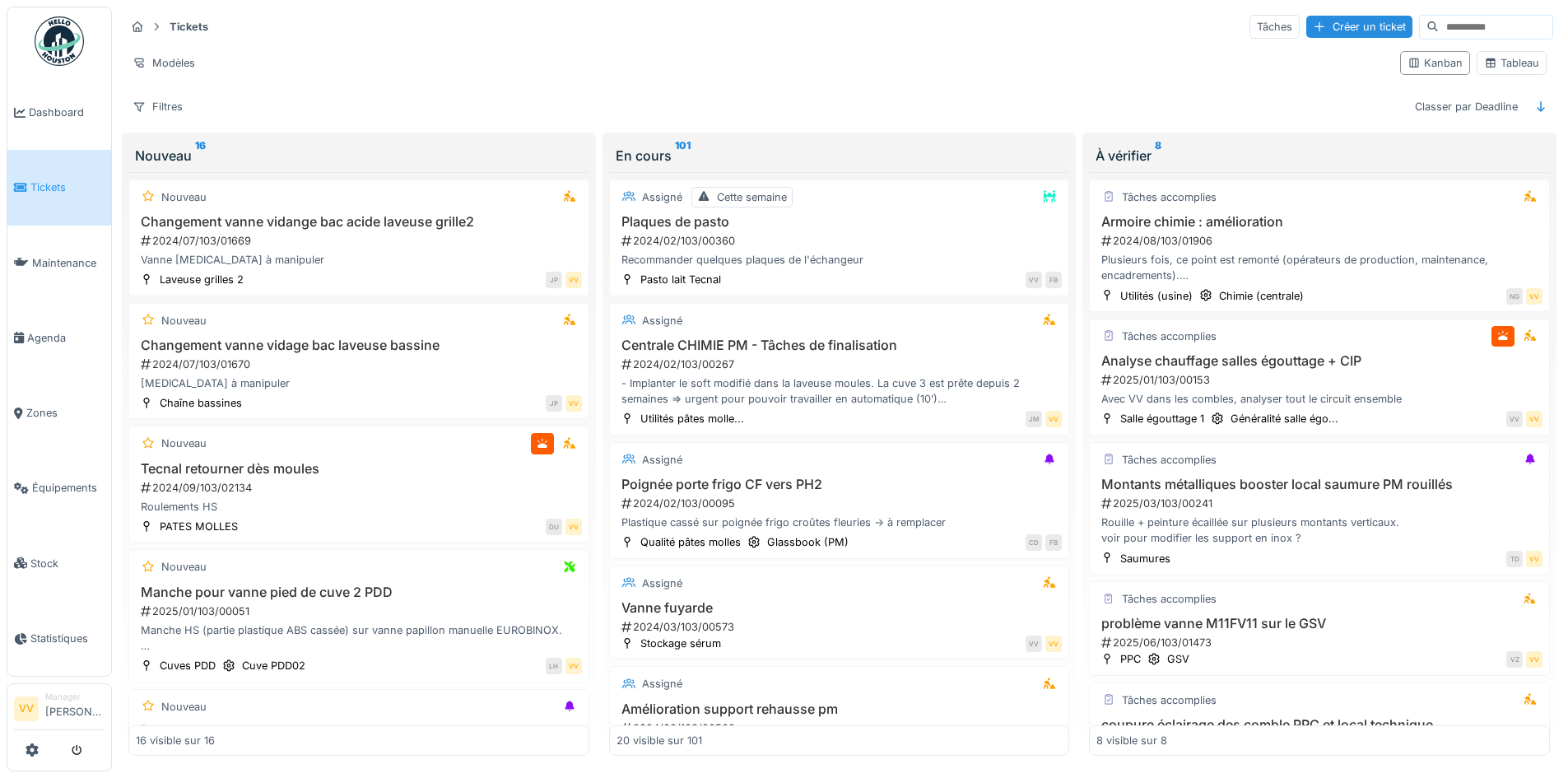
click at [43, 200] on link "Tickets" at bounding box center [59, 187] width 104 height 75
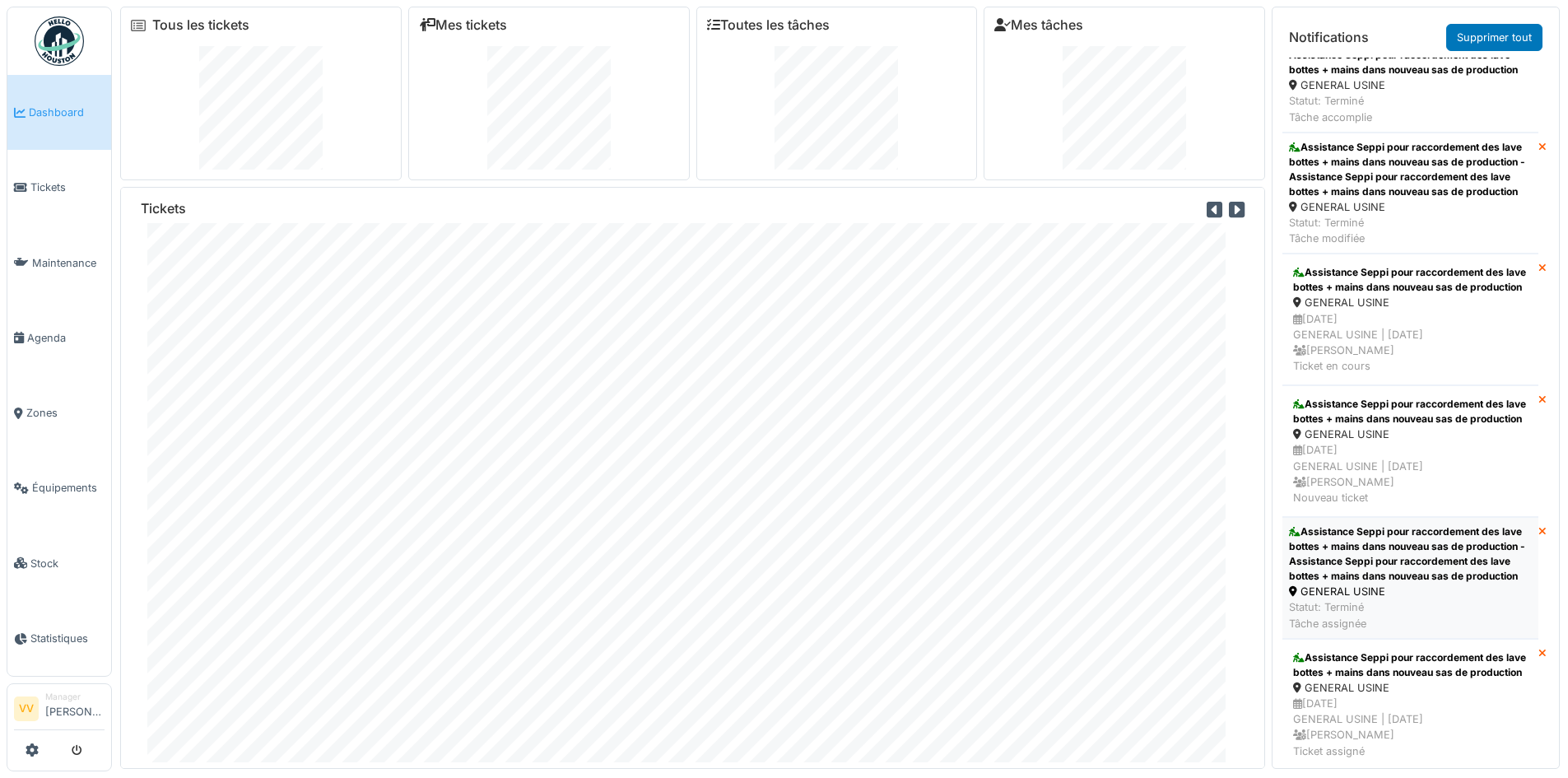
scroll to position [988, 0]
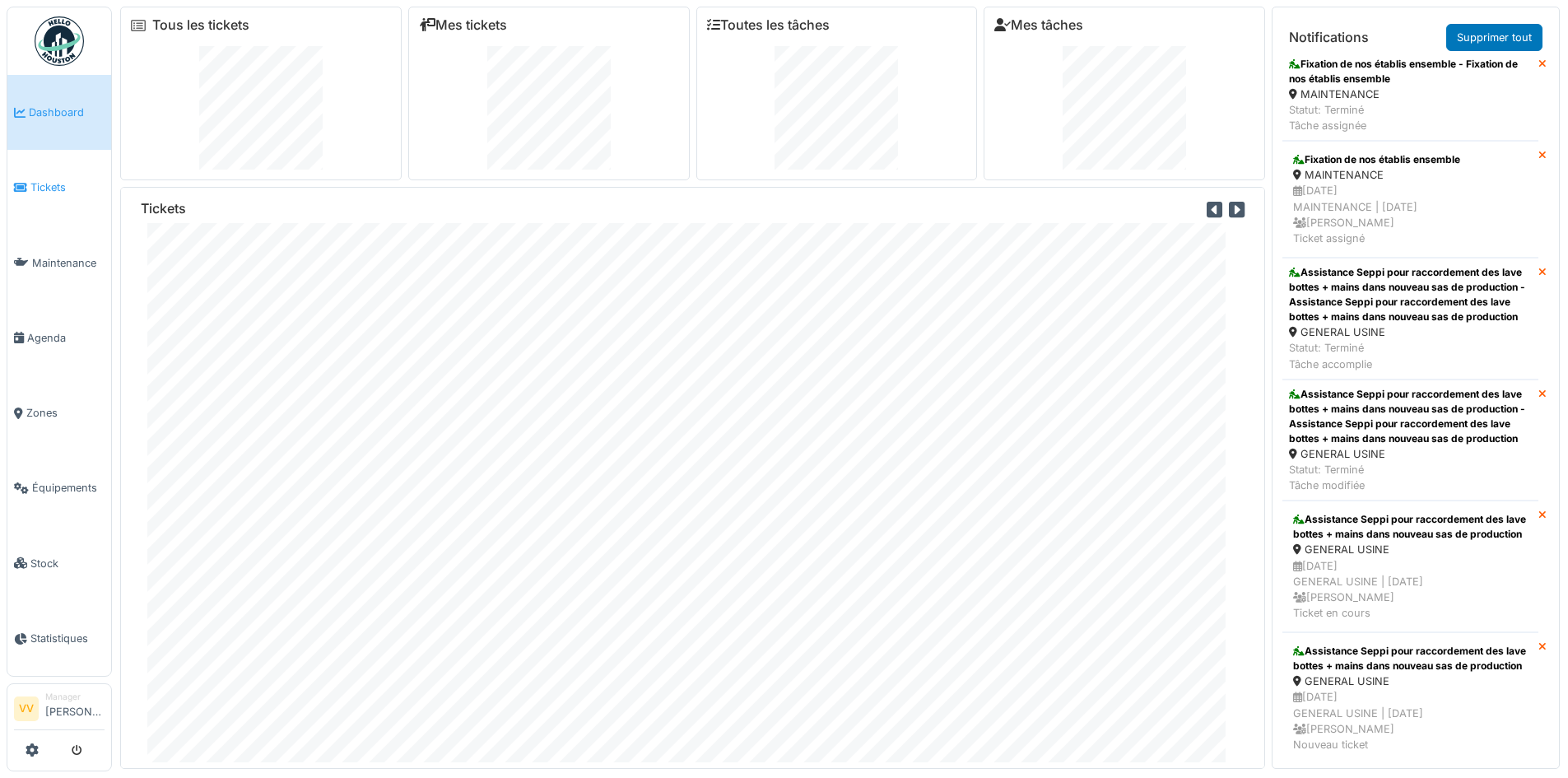
click at [49, 195] on link "Tickets" at bounding box center [59, 187] width 104 height 75
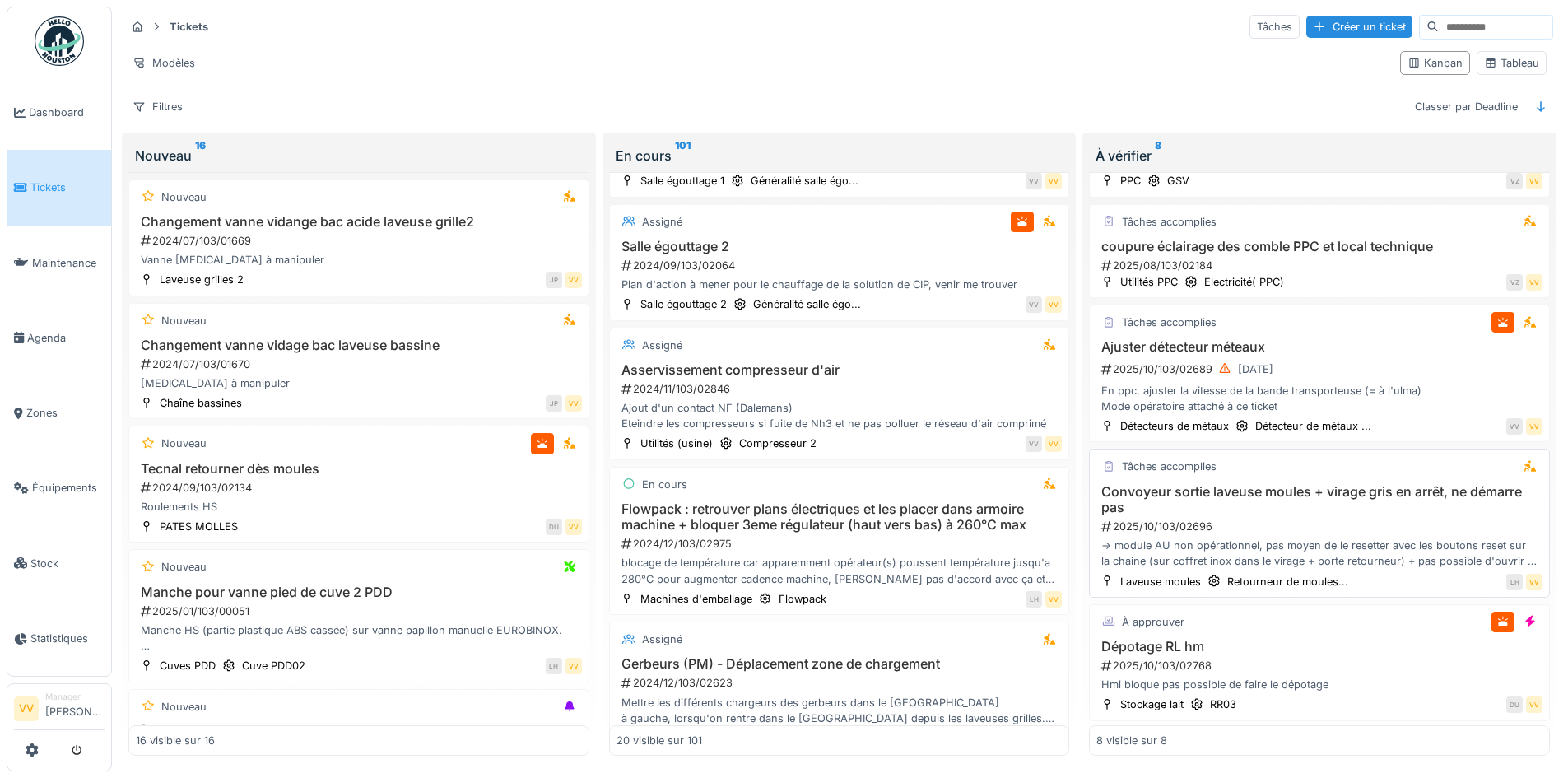
scroll to position [480, 0]
click at [1347, 639] on h3 "Dépotage RL hm" at bounding box center [1319, 644] width 446 height 16
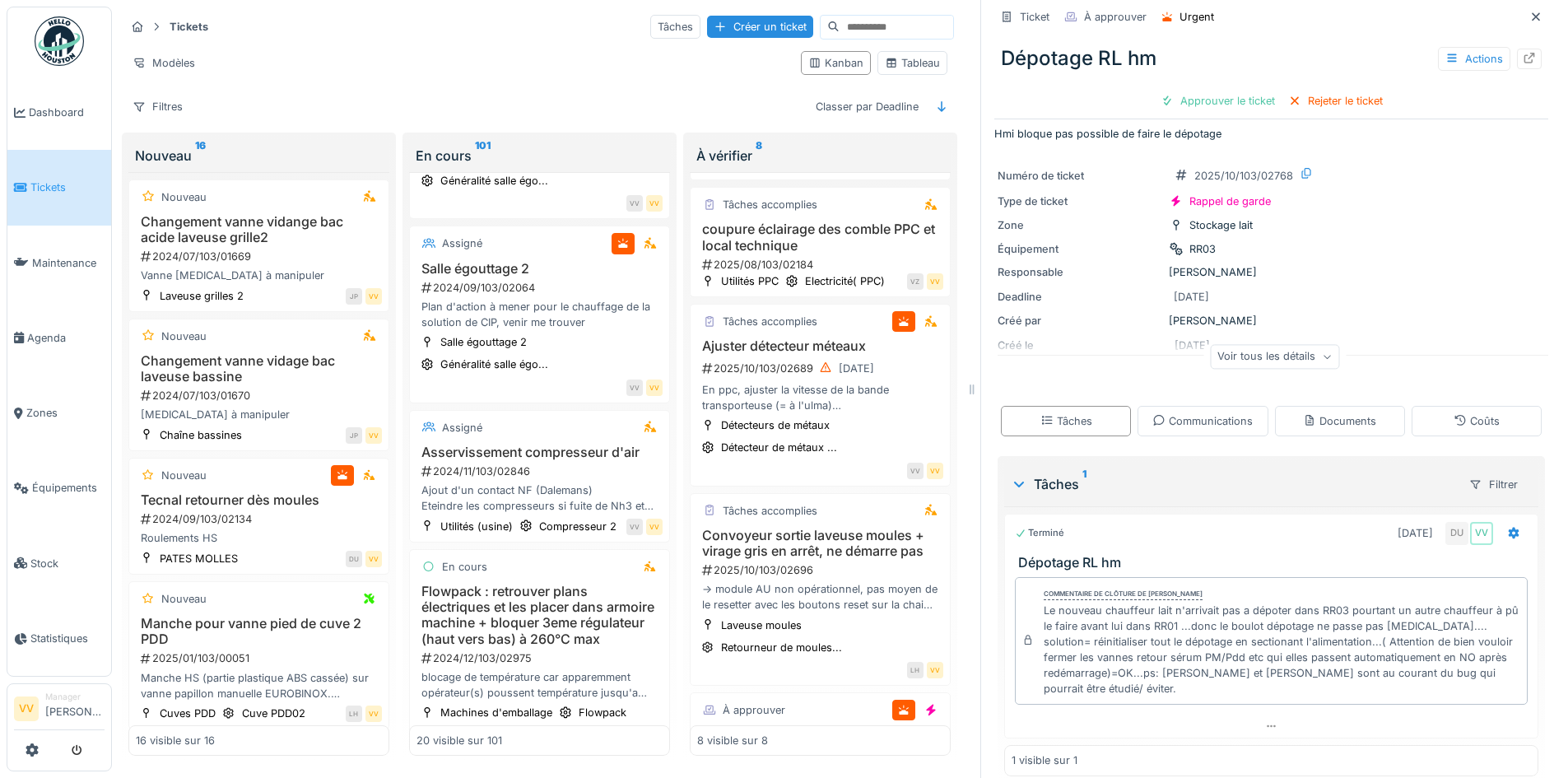
scroll to position [17, 0]
click at [1204, 94] on div "Approuver le ticket" at bounding box center [1218, 100] width 128 height 22
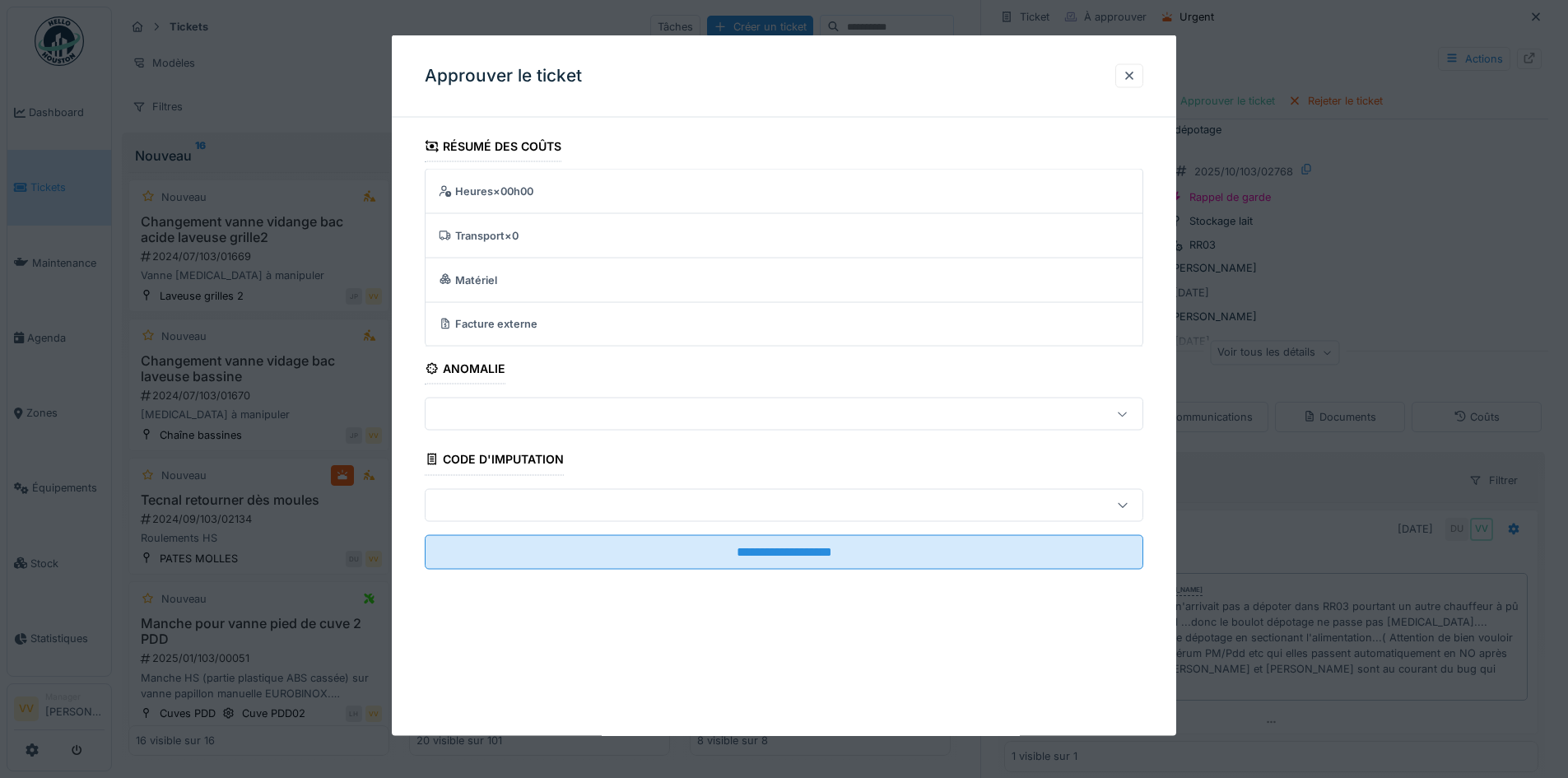
click at [514, 410] on div at bounding box center [742, 414] width 619 height 18
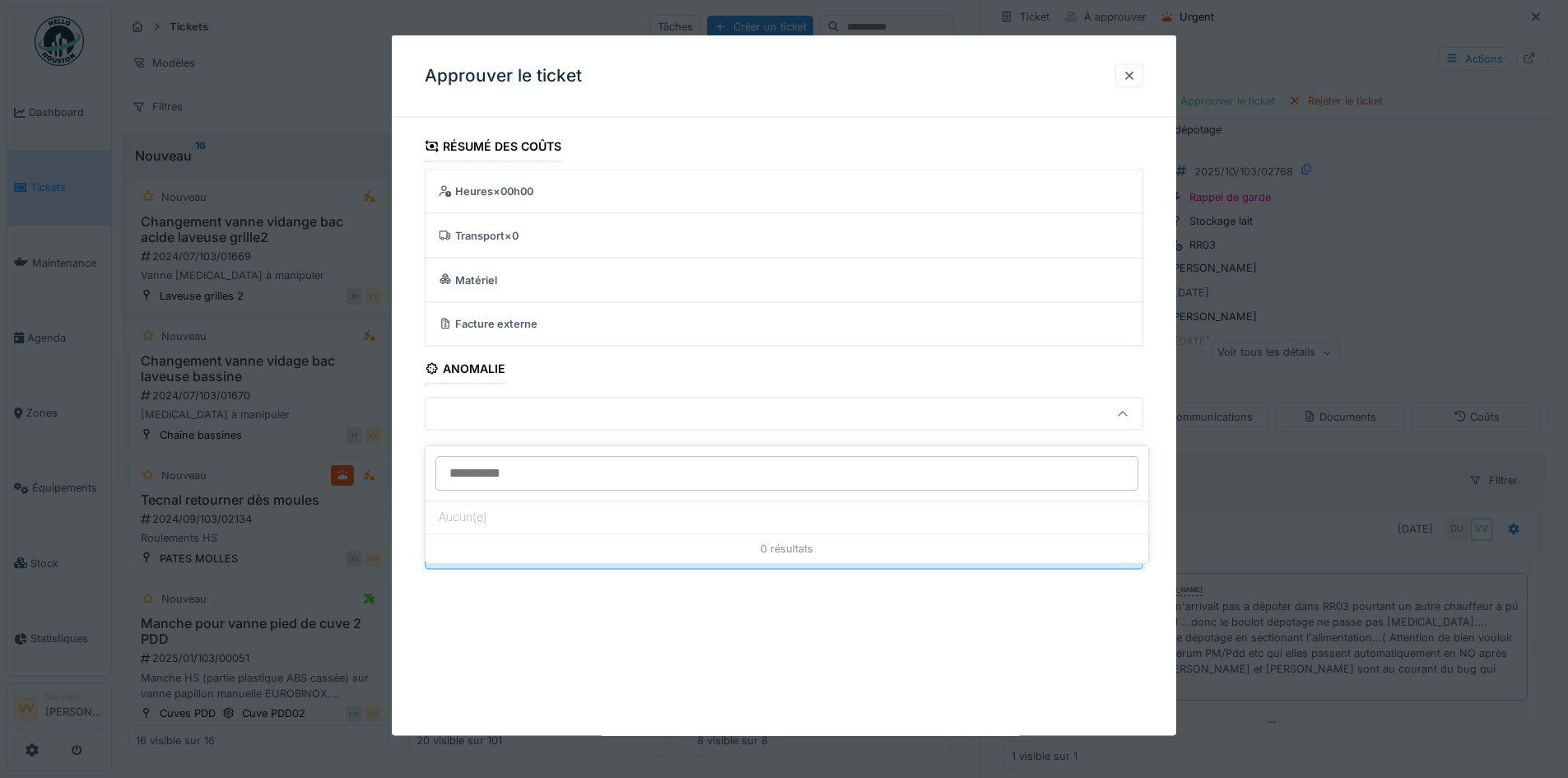
click at [514, 410] on div at bounding box center [742, 414] width 619 height 18
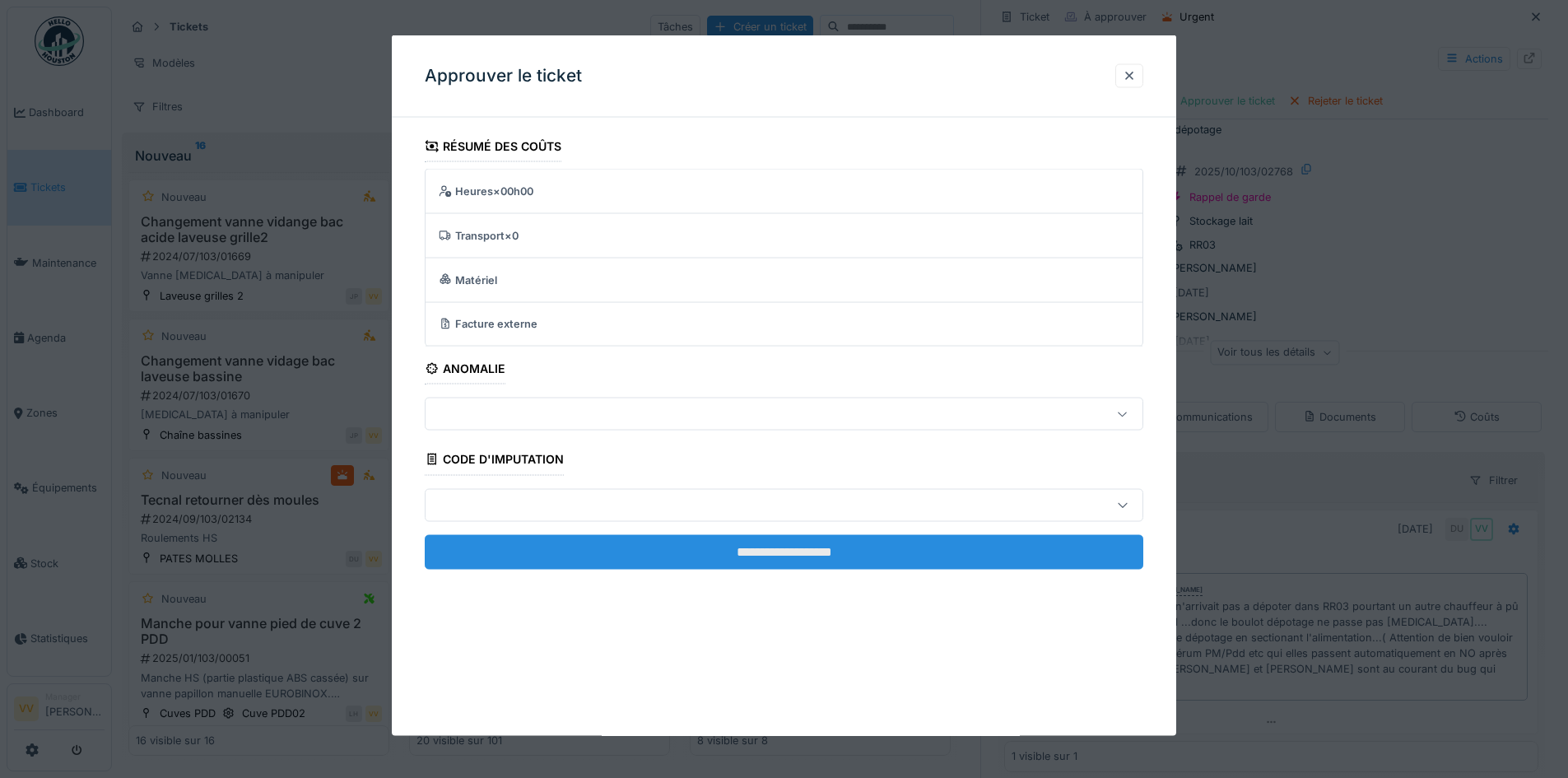
click at [658, 555] on input "**********" at bounding box center [784, 552] width 719 height 35
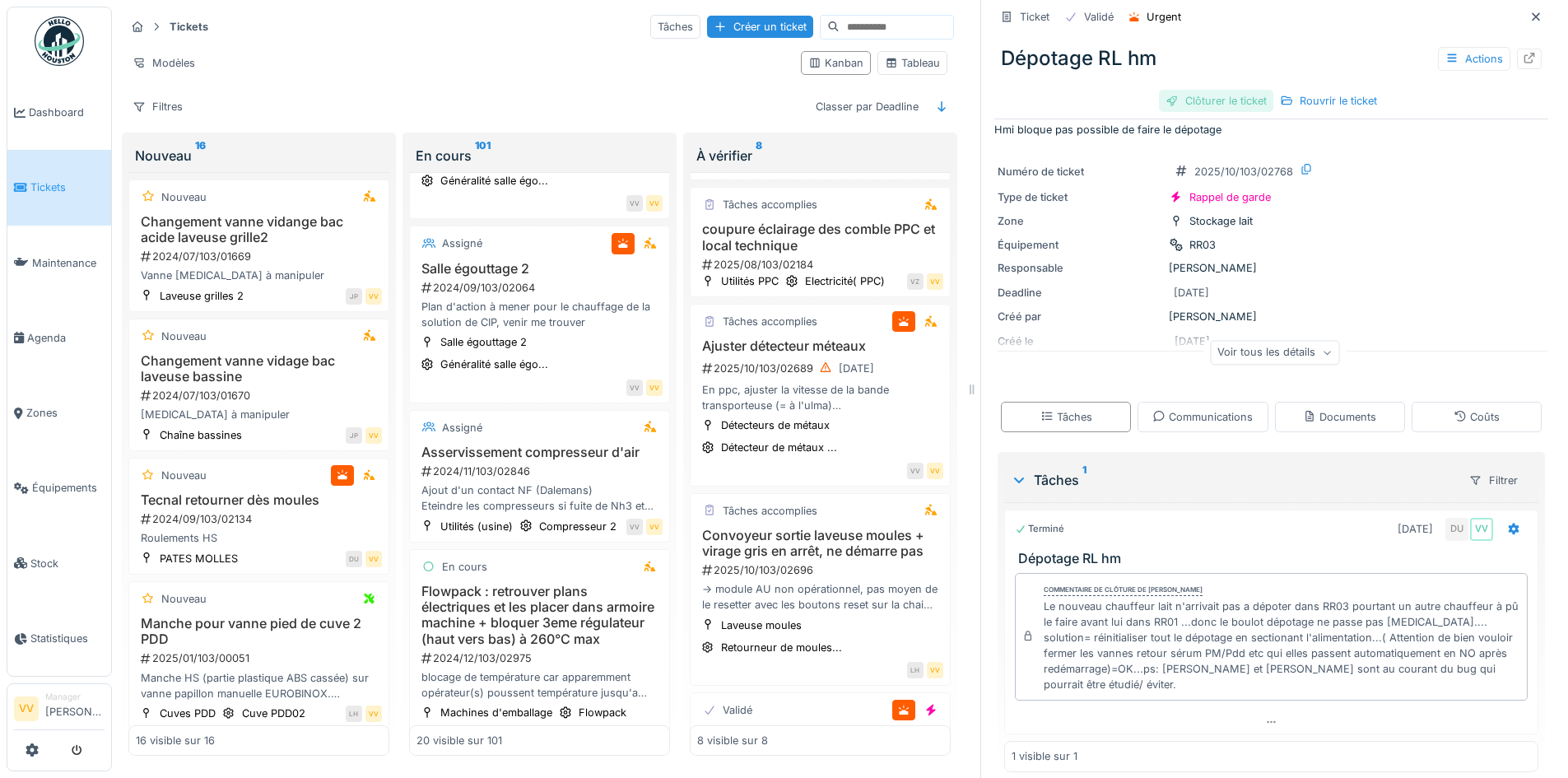
click at [1213, 95] on div "Clôturer le ticket" at bounding box center [1215, 100] width 114 height 22
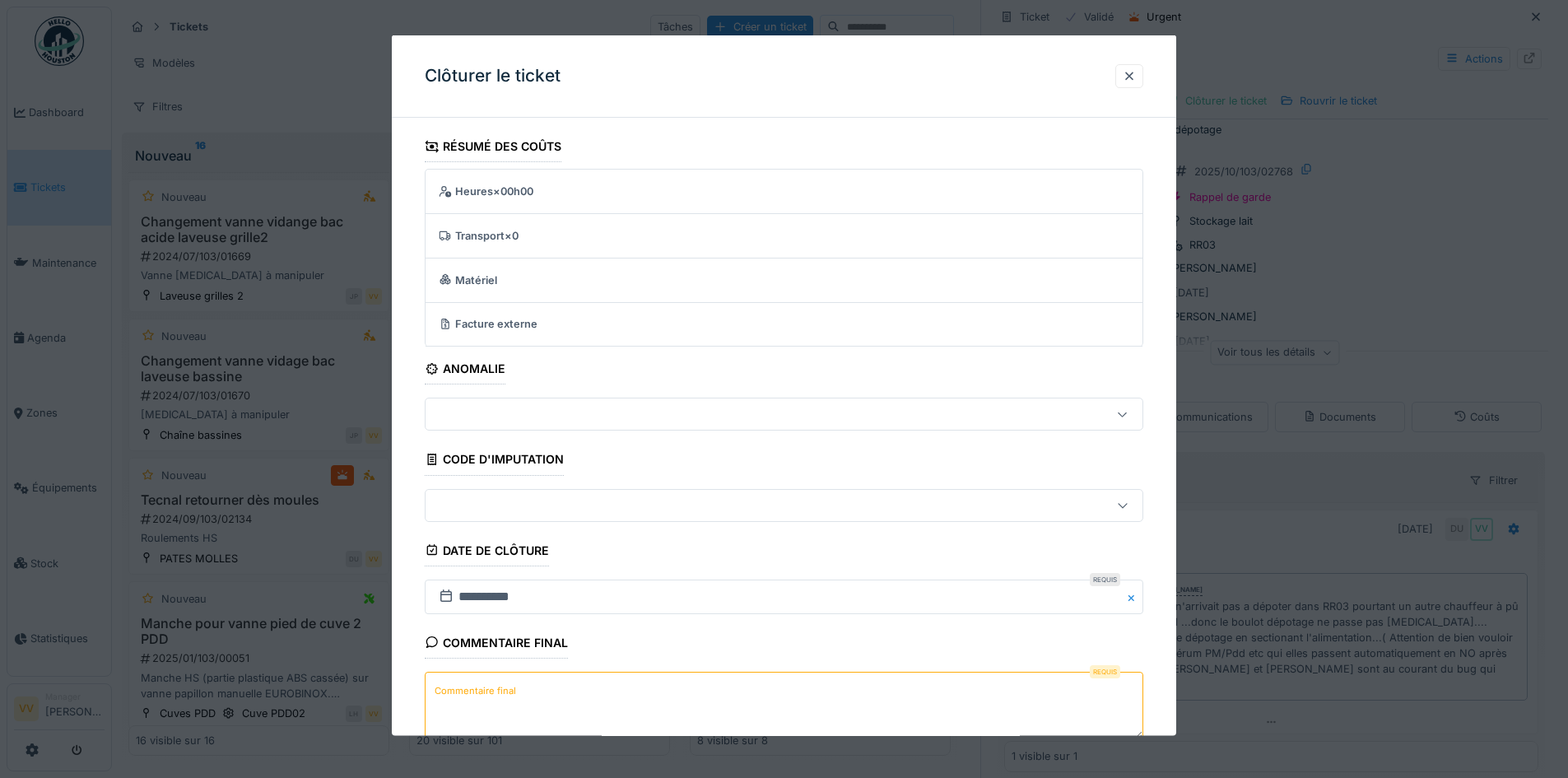
click at [597, 698] on textarea "Commentaire final" at bounding box center [784, 704] width 719 height 67
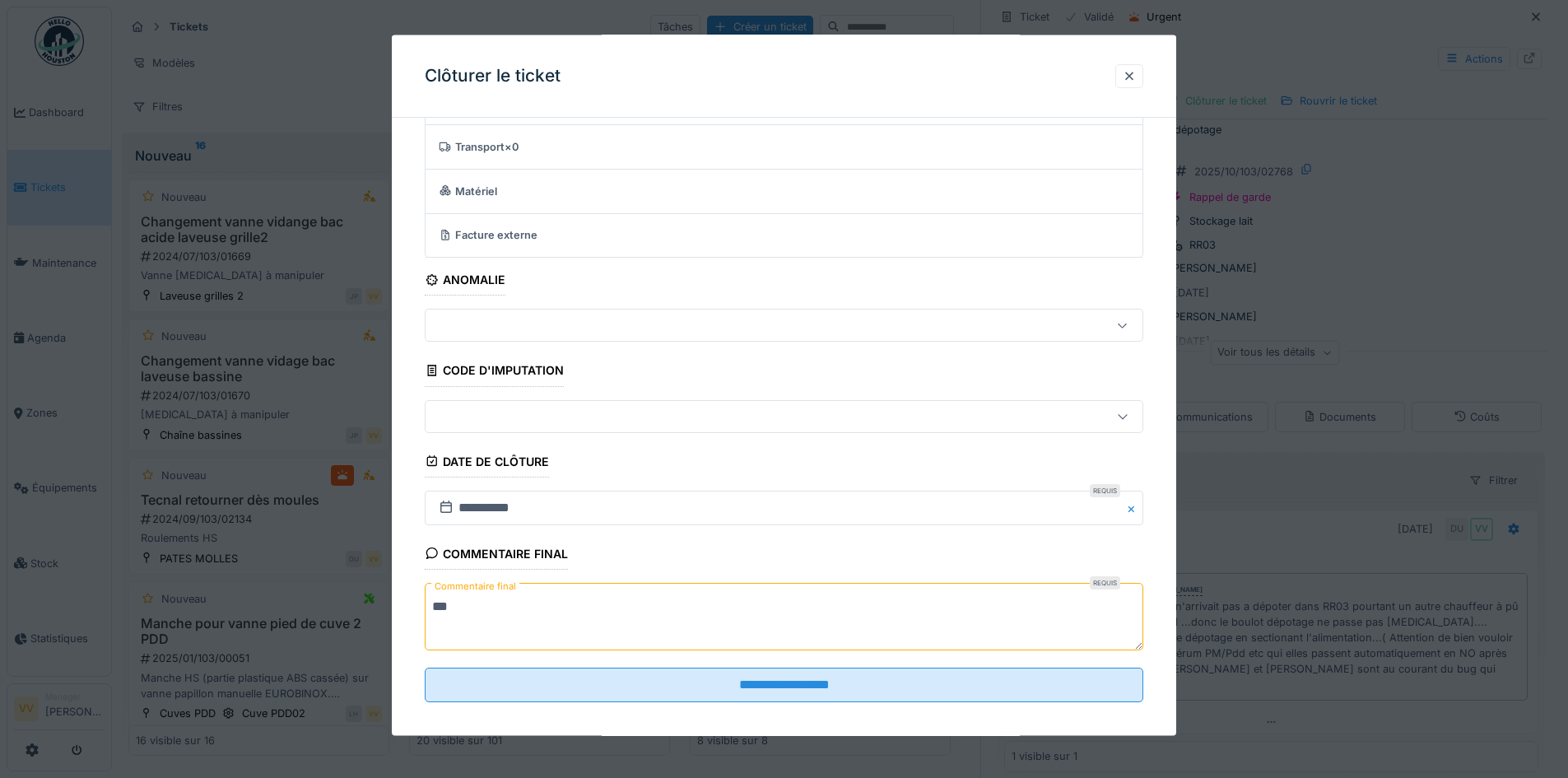
scroll to position [101, 0]
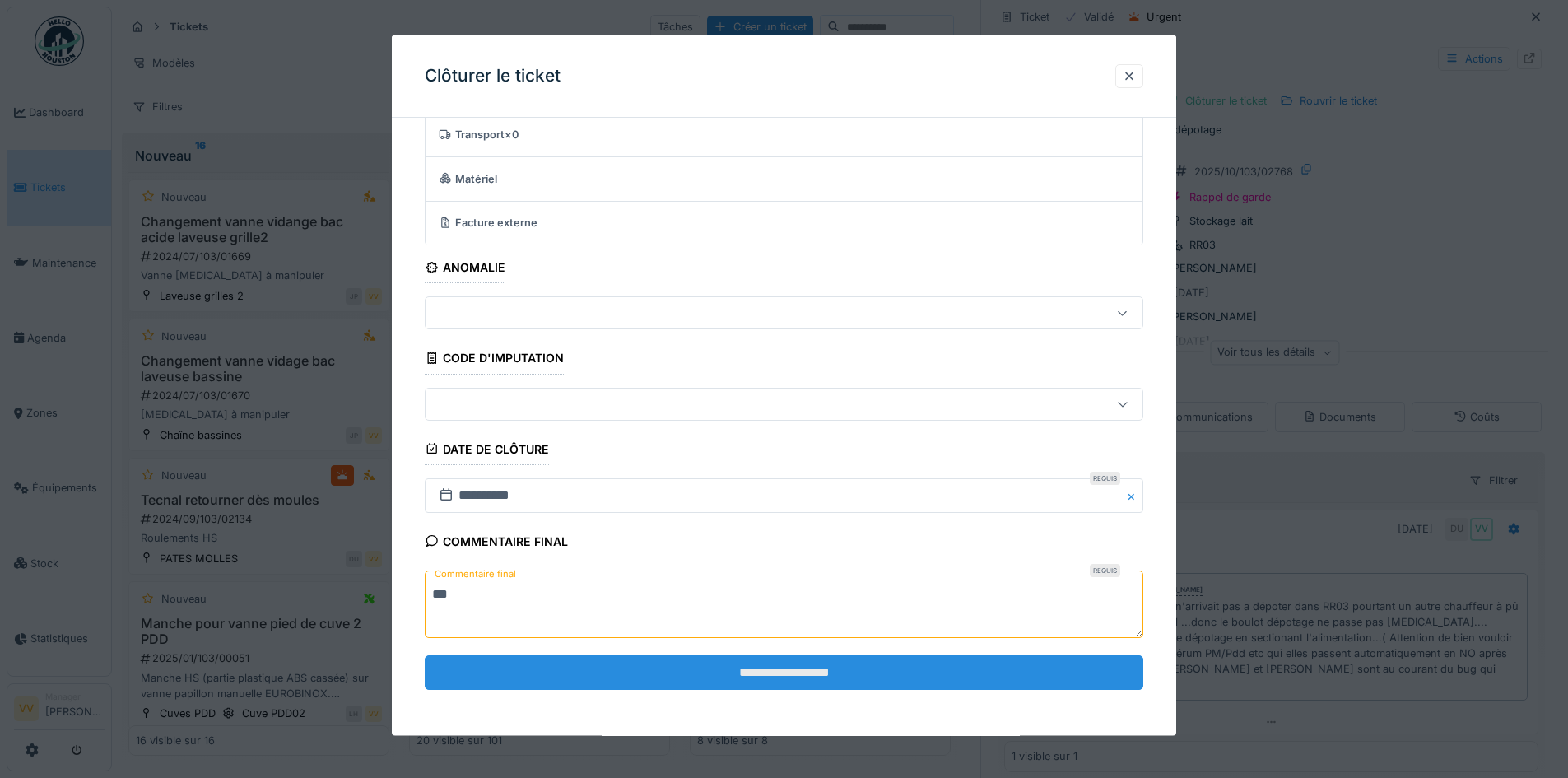
type textarea "***"
click at [717, 659] on input "**********" at bounding box center [784, 671] width 719 height 35
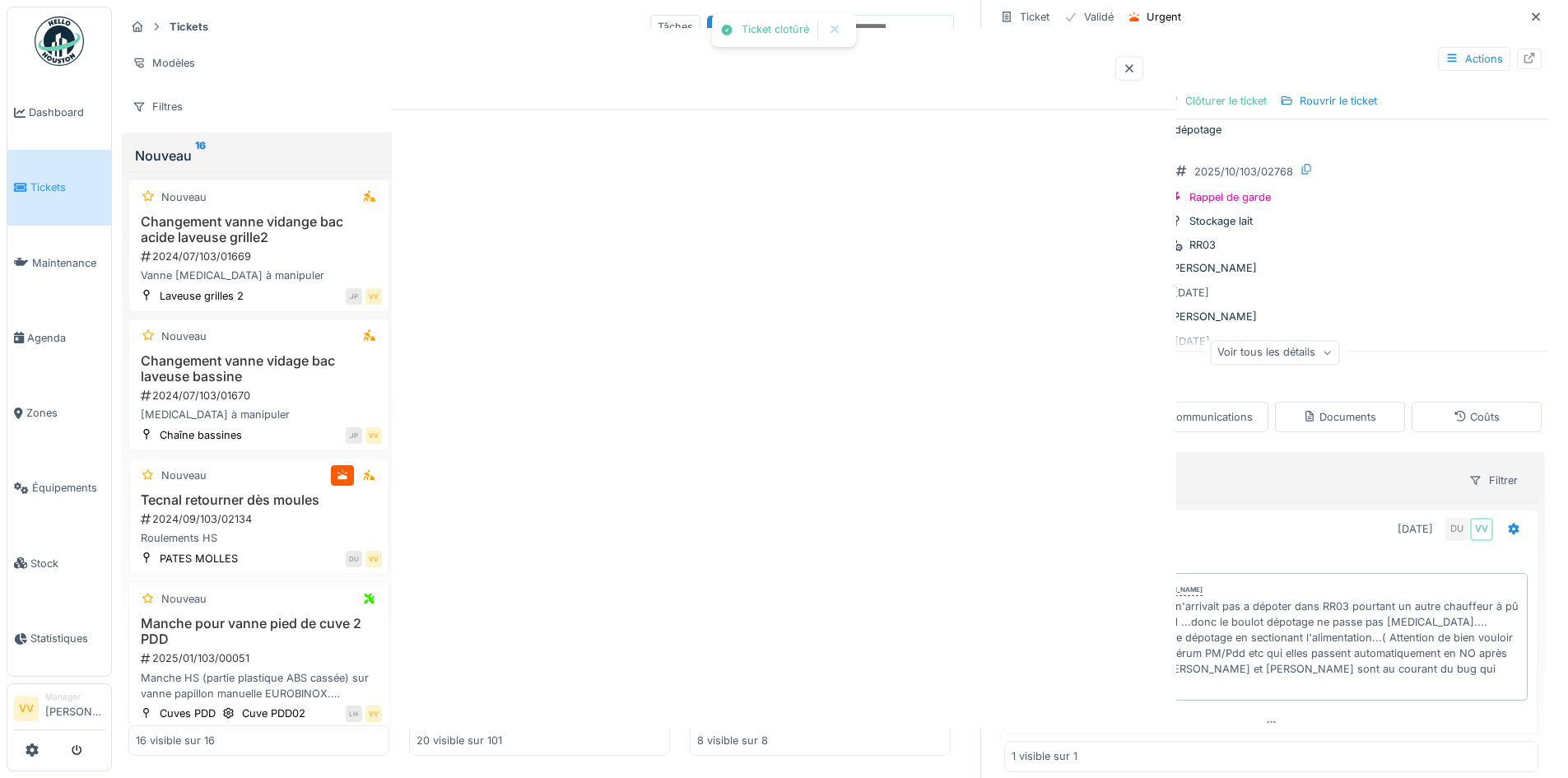
scroll to position [0, 0]
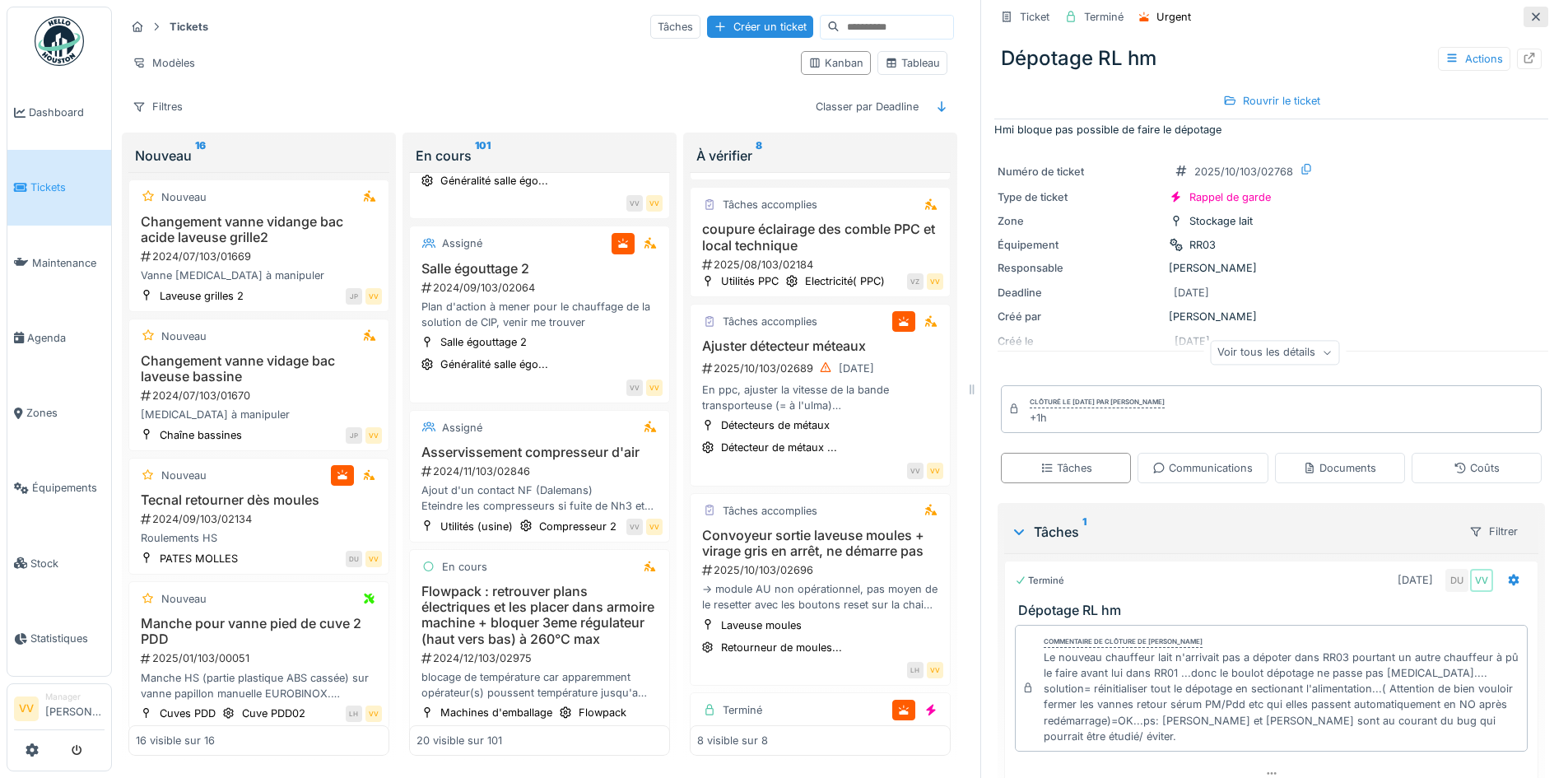
click at [1530, 12] on icon at bounding box center [1536, 17] width 13 height 11
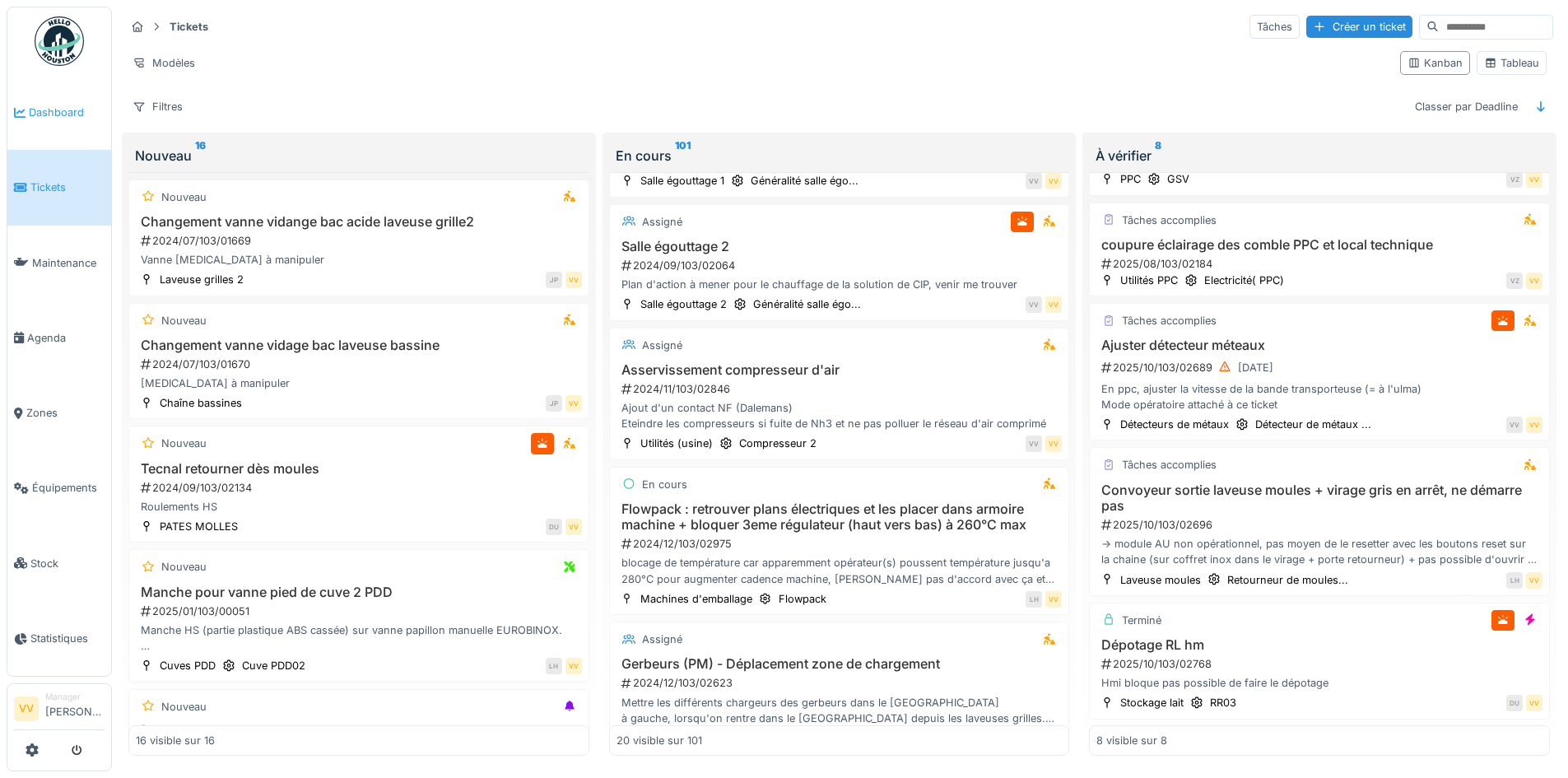
click at [45, 118] on span "Dashboard" at bounding box center [67, 112] width 76 height 16
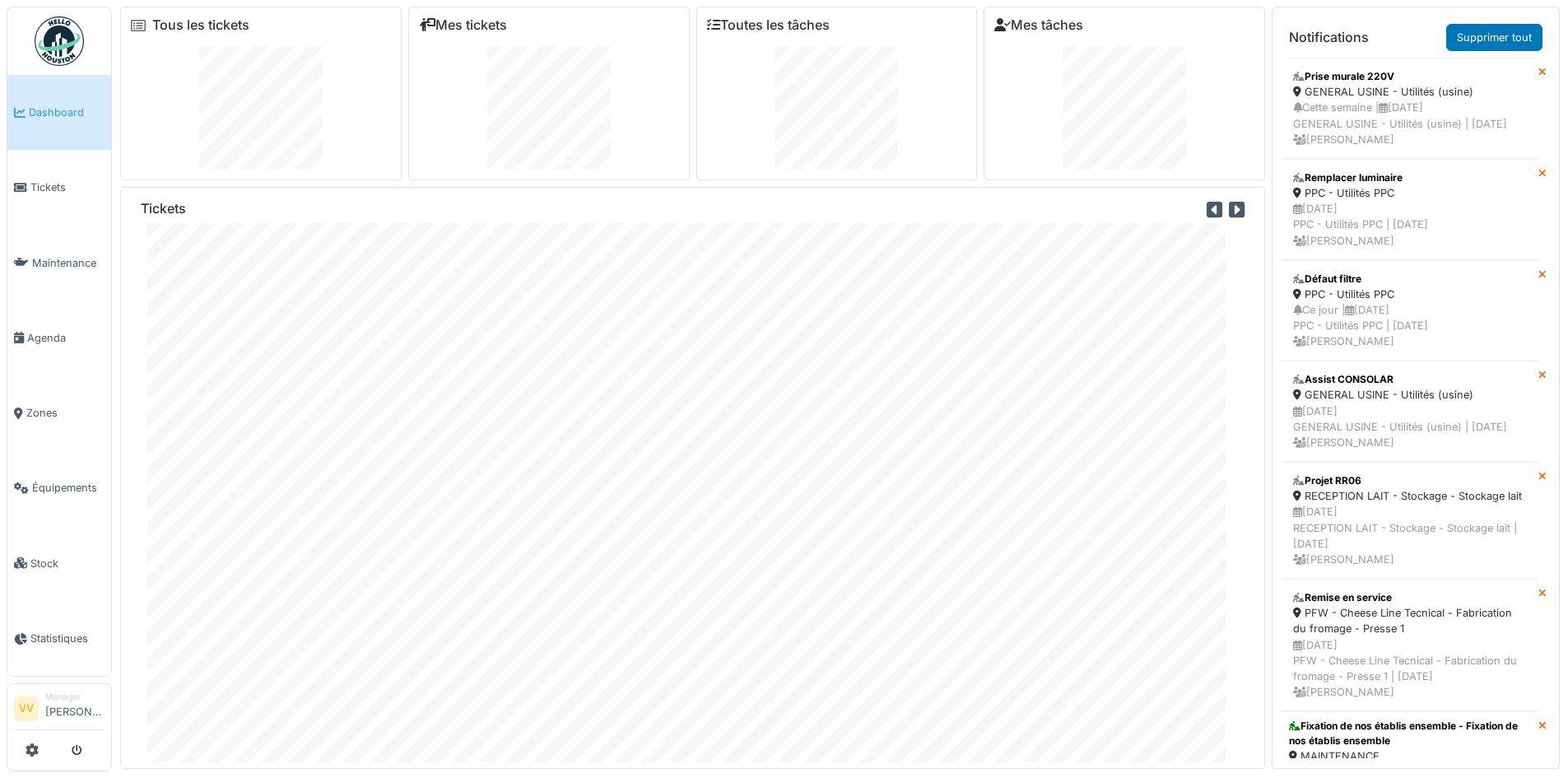
scroll to position [20, 0]
click at [67, 480] on span "Équipements" at bounding box center [67, 487] width 72 height 16
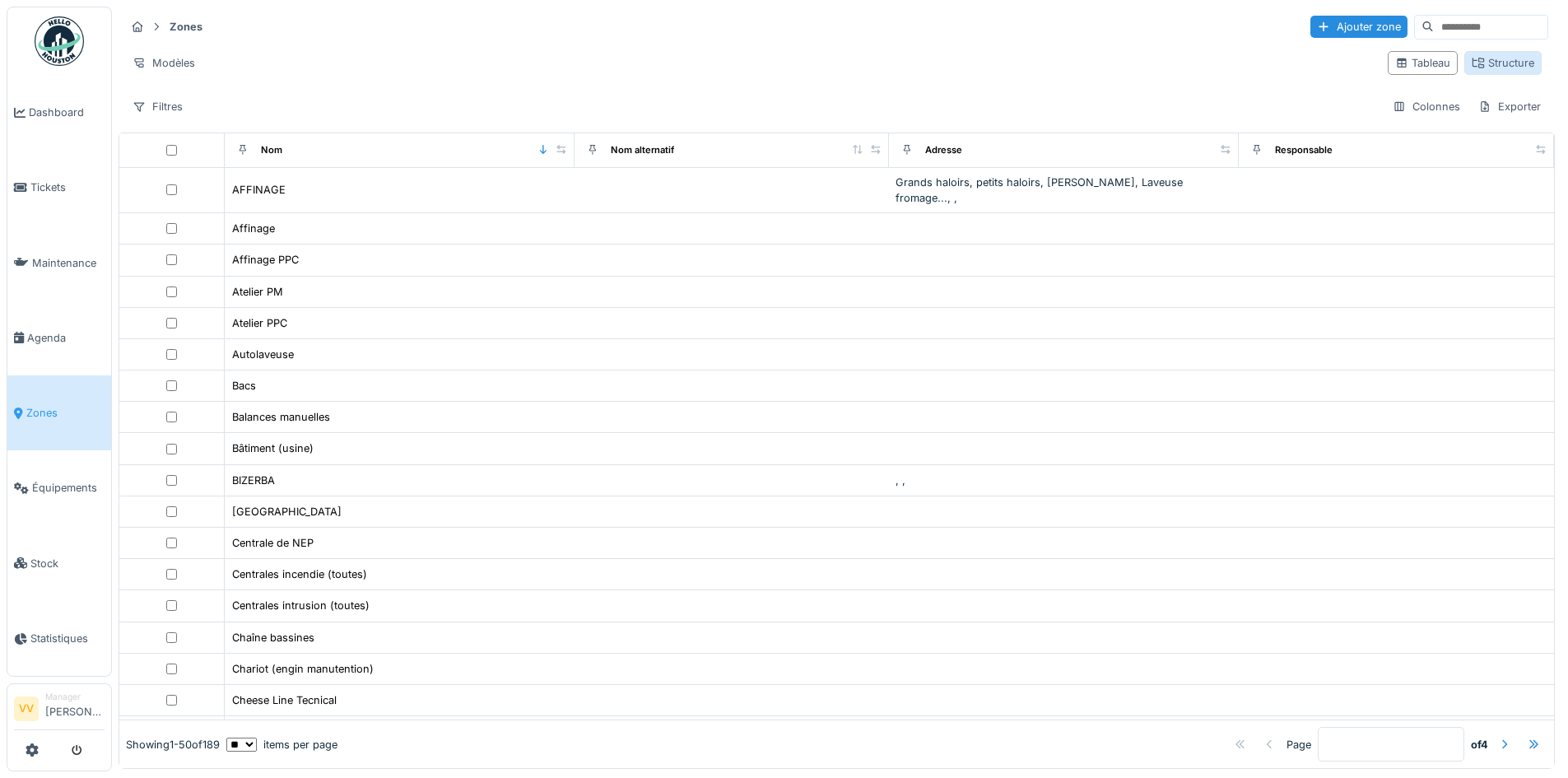
click at [1487, 65] on div "Structure" at bounding box center [1502, 62] width 63 height 16
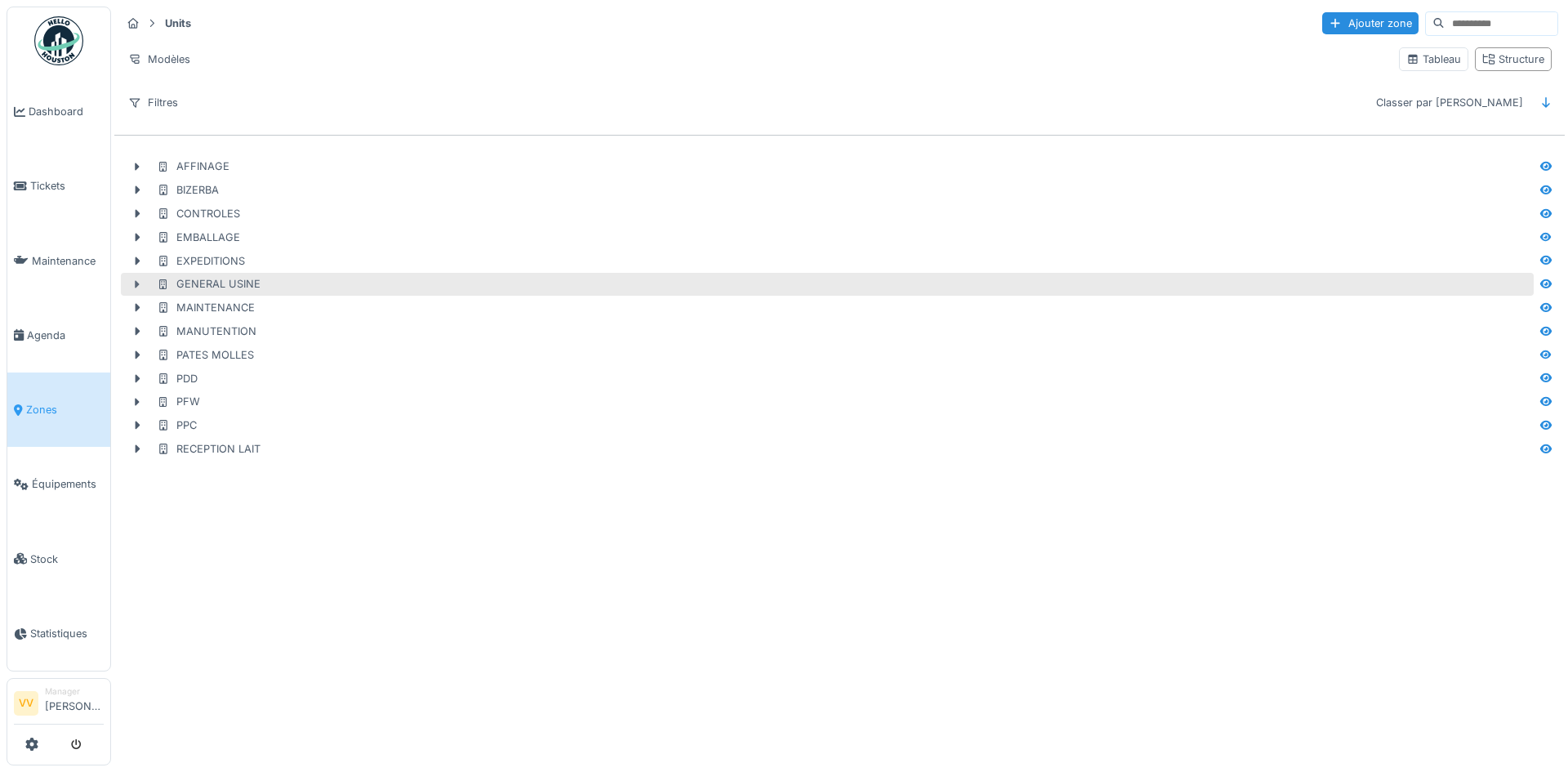
click at [139, 287] on icon at bounding box center [137, 285] width 13 height 11
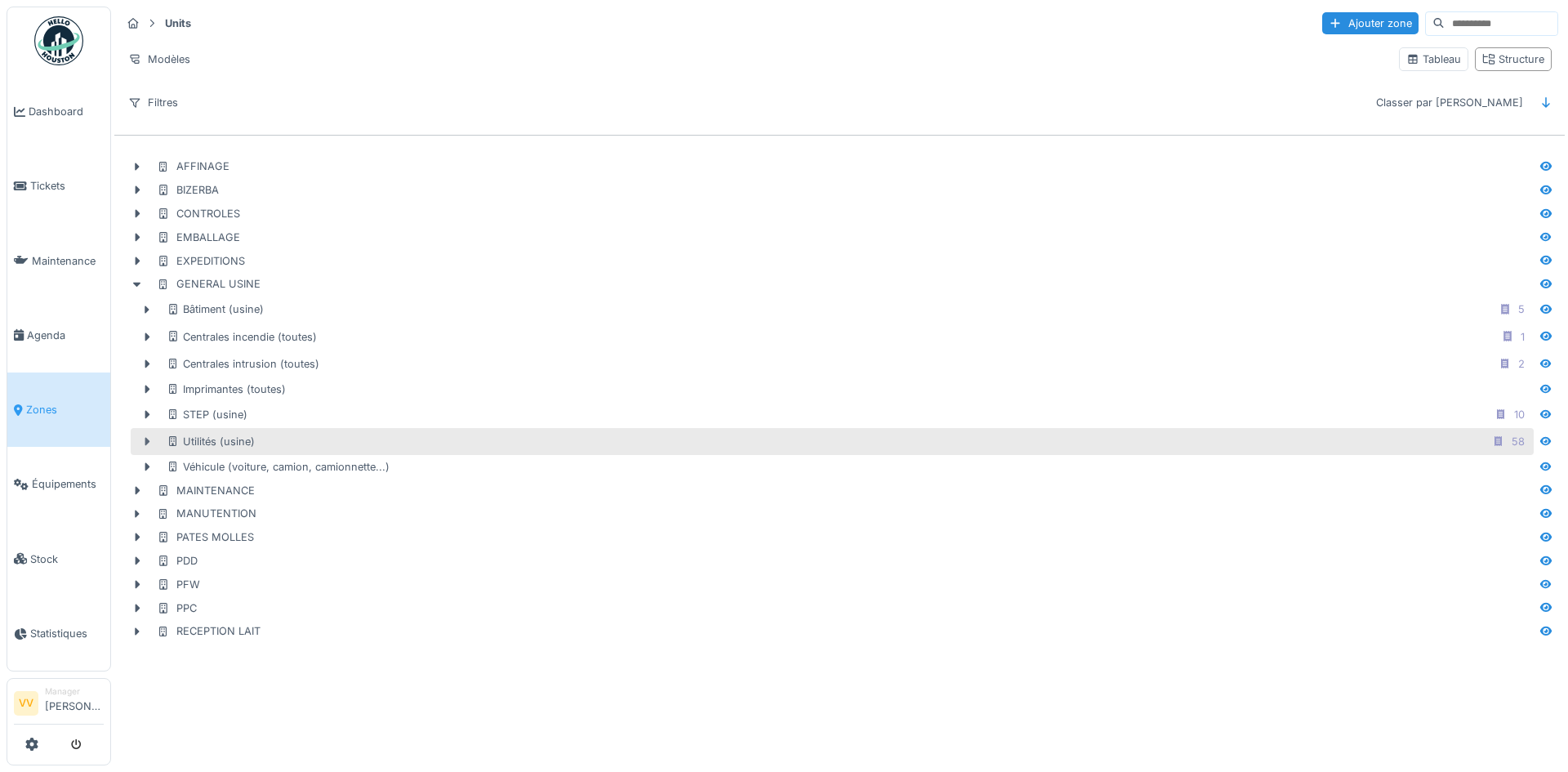
click at [144, 443] on icon at bounding box center [147, 442] width 13 height 11
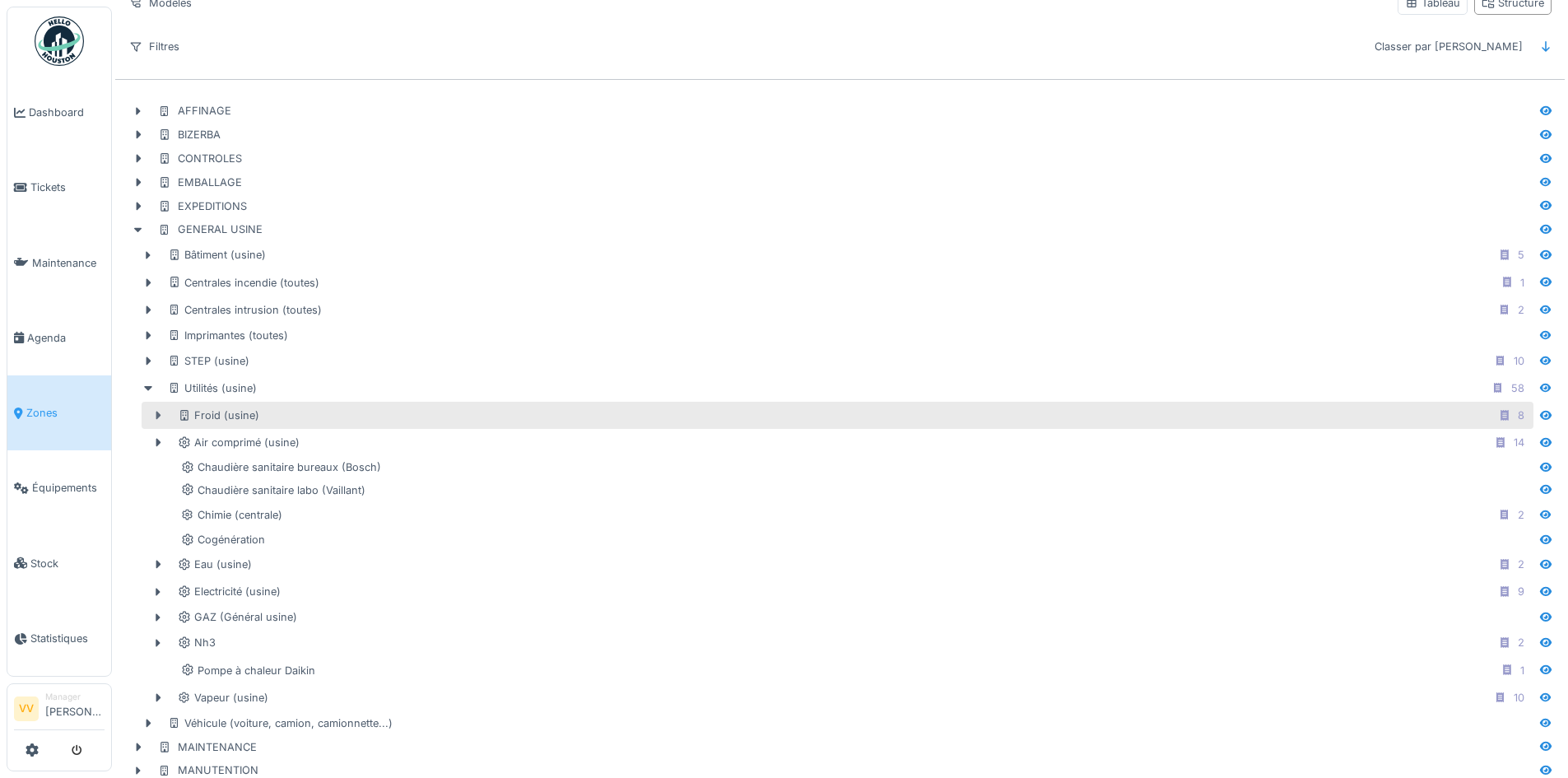
scroll to position [82, 0]
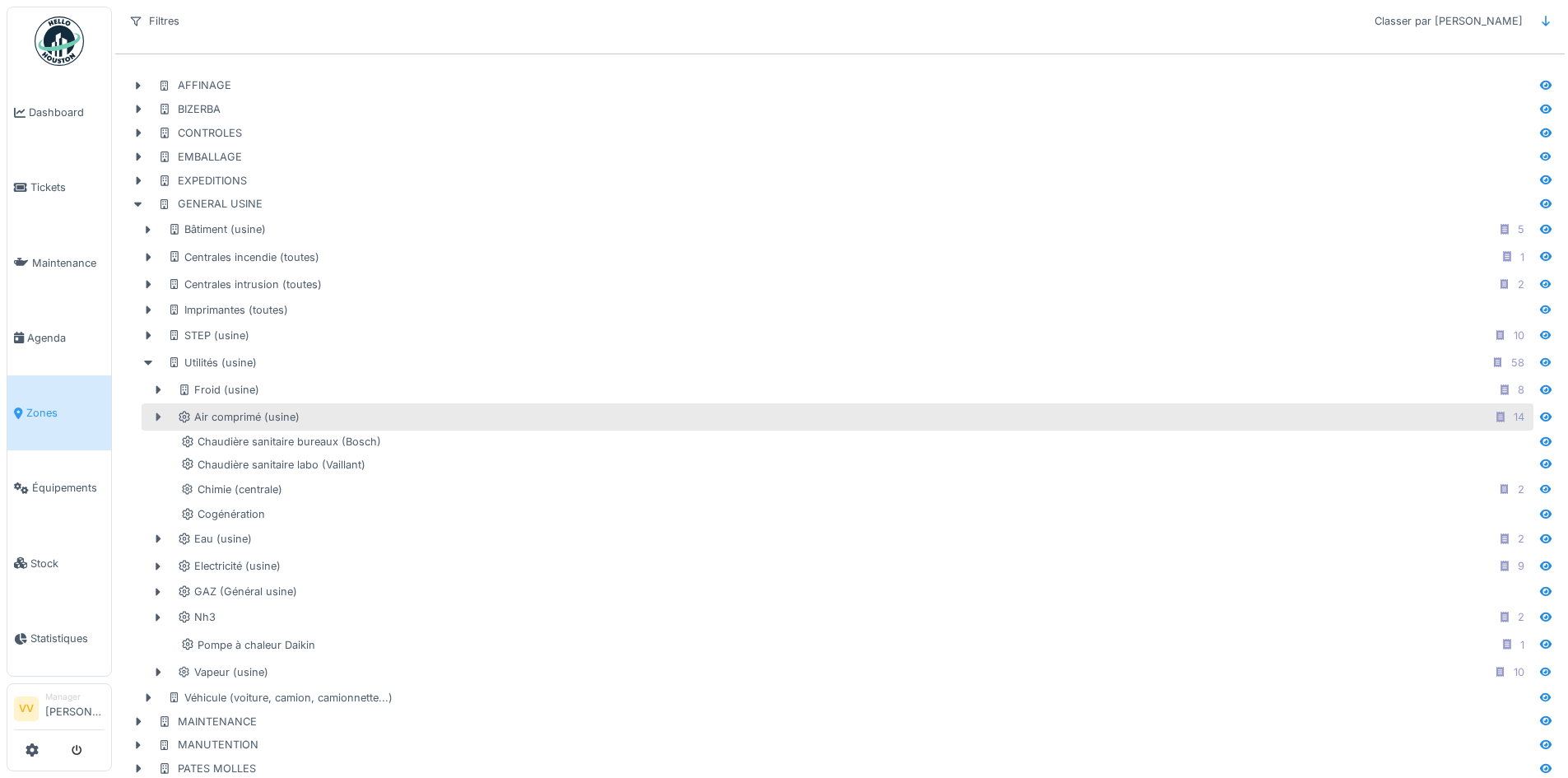
click at [157, 416] on icon at bounding box center [158, 417] width 5 height 8
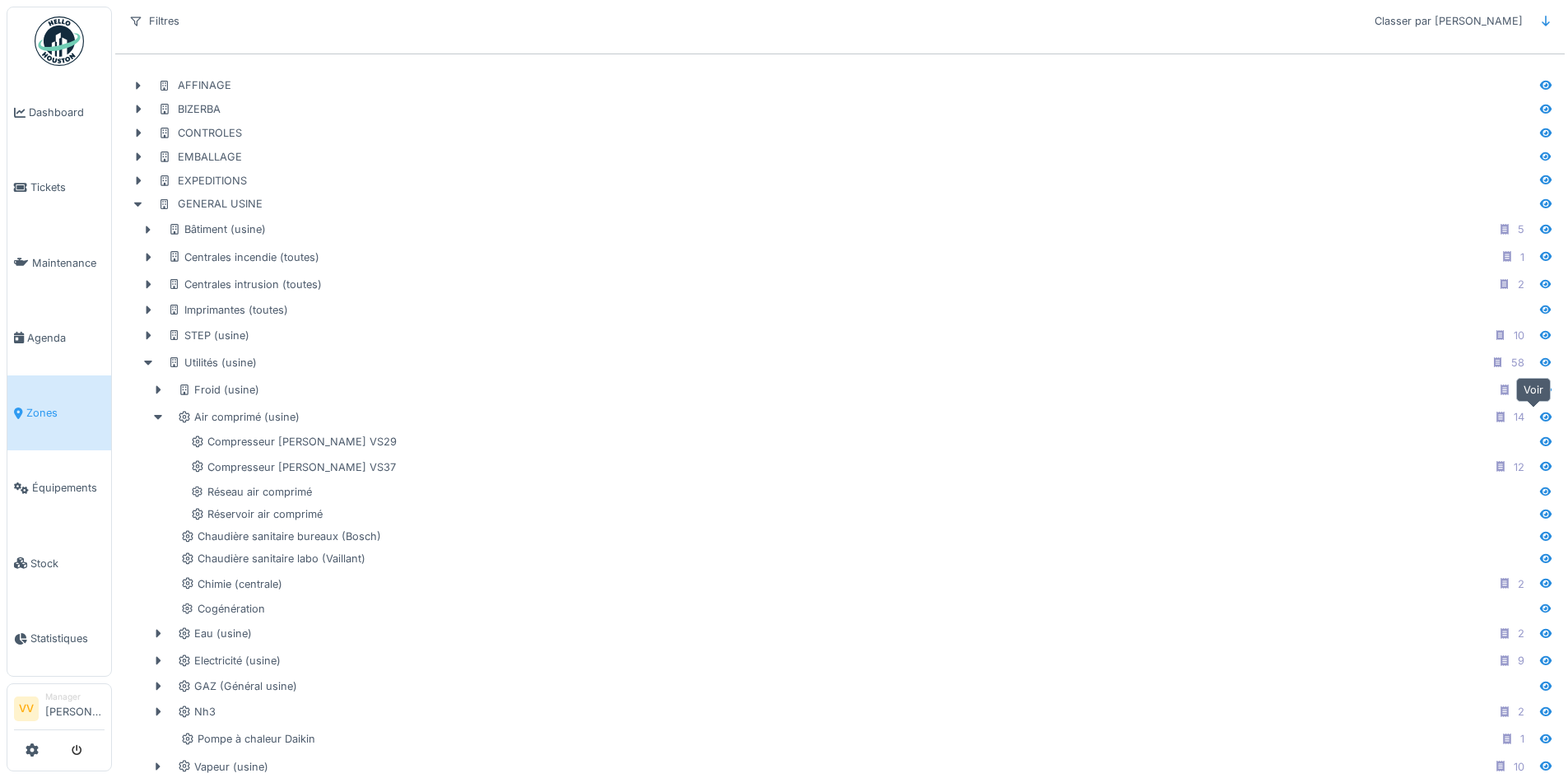
click at [1540, 415] on icon at bounding box center [1545, 417] width 12 height 9
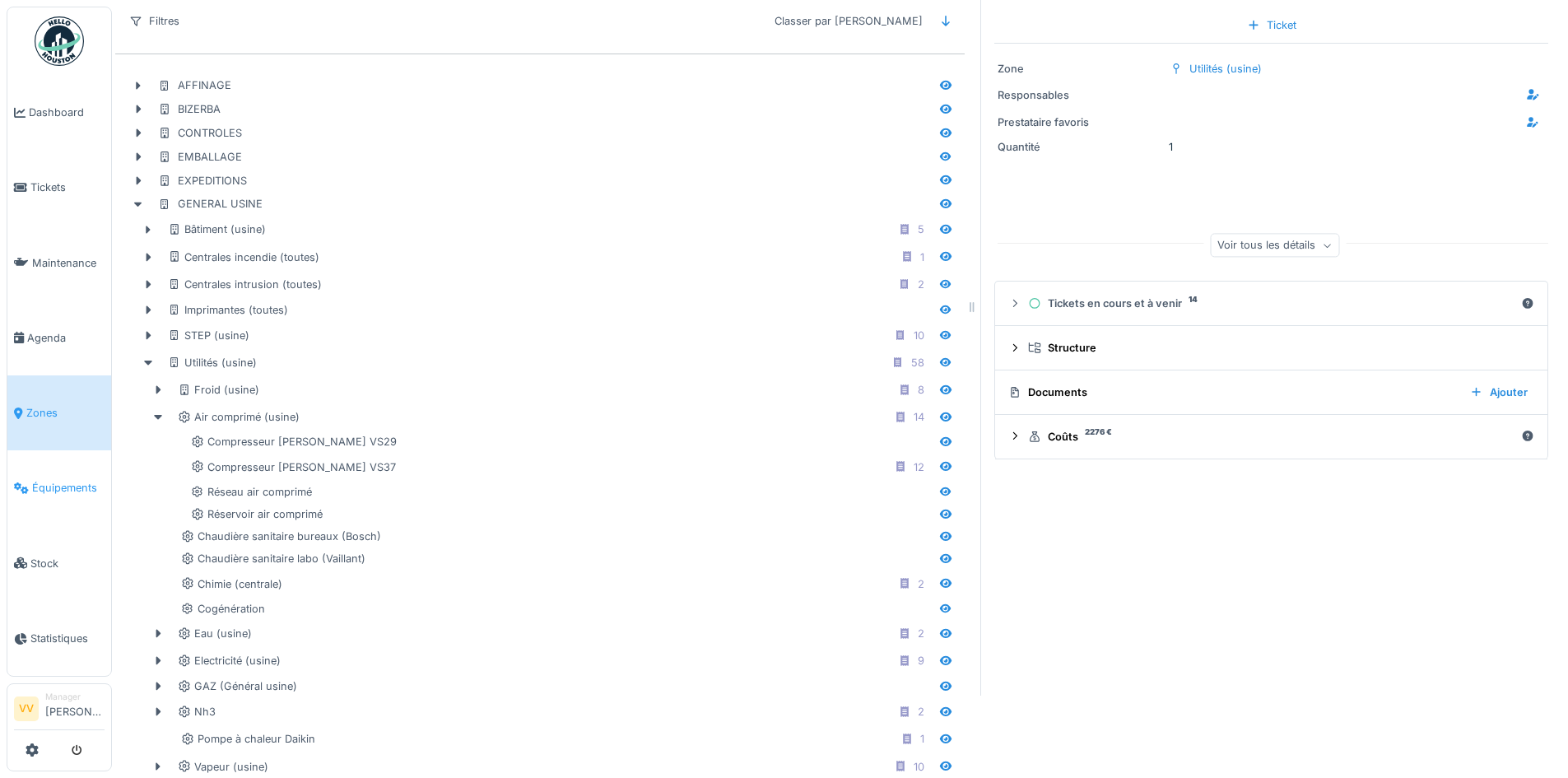
click at [16, 464] on link "Équipements" at bounding box center [59, 488] width 104 height 75
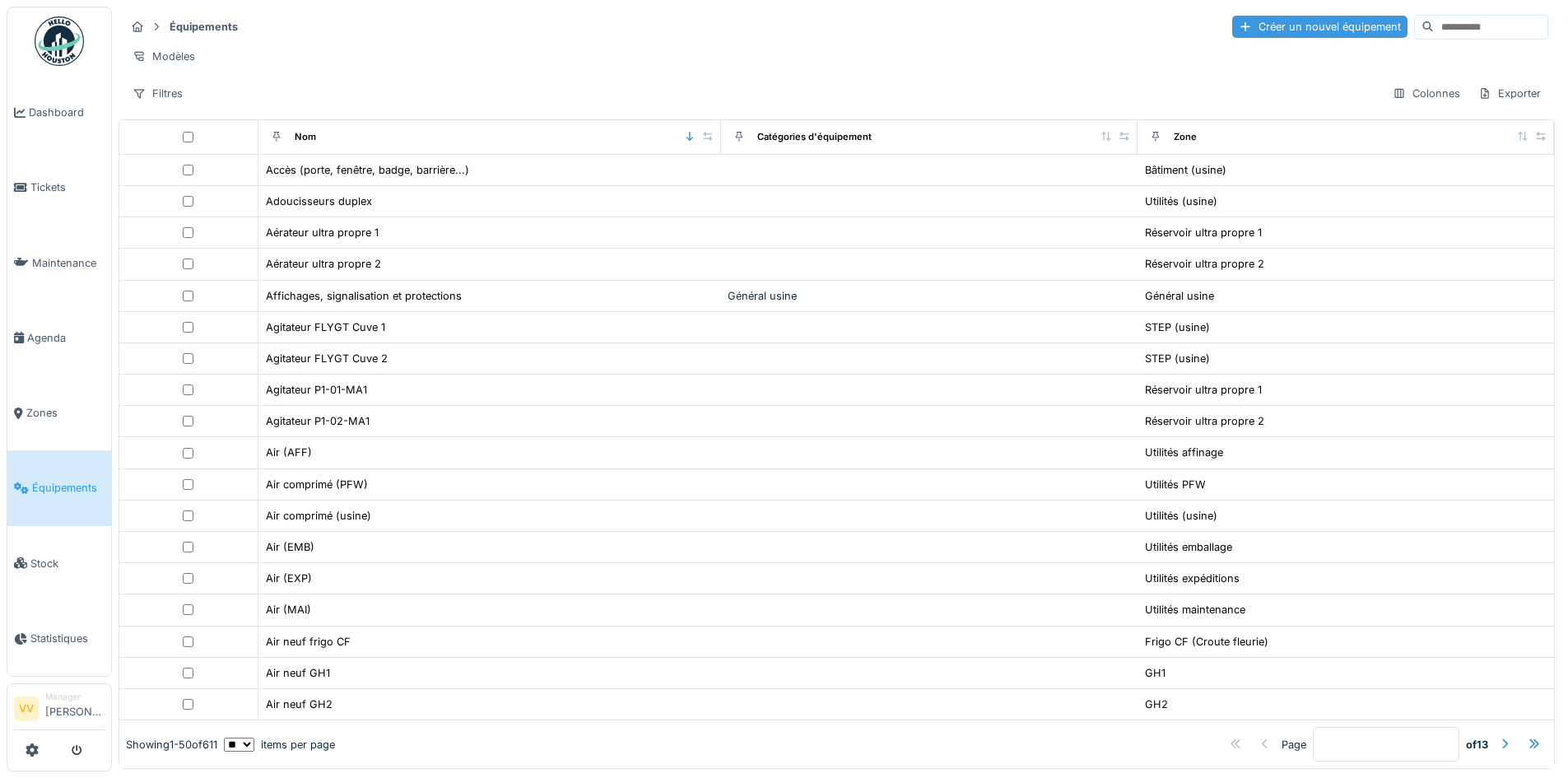
click at [1232, 30] on div "Créer un nouvel équipement" at bounding box center [1320, 26] width 175 height 22
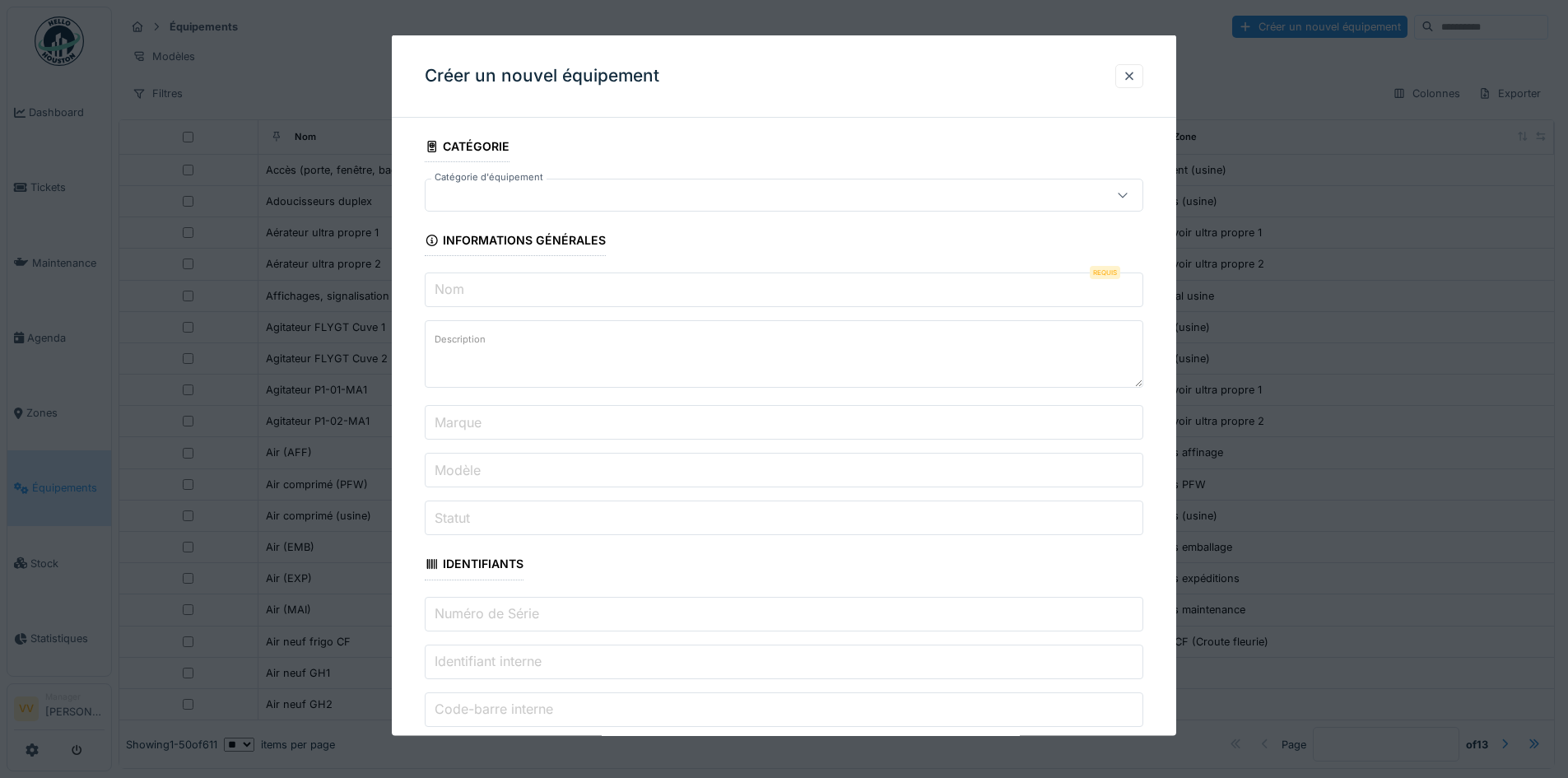
click at [576, 184] on div at bounding box center [784, 195] width 719 height 33
type input "*"
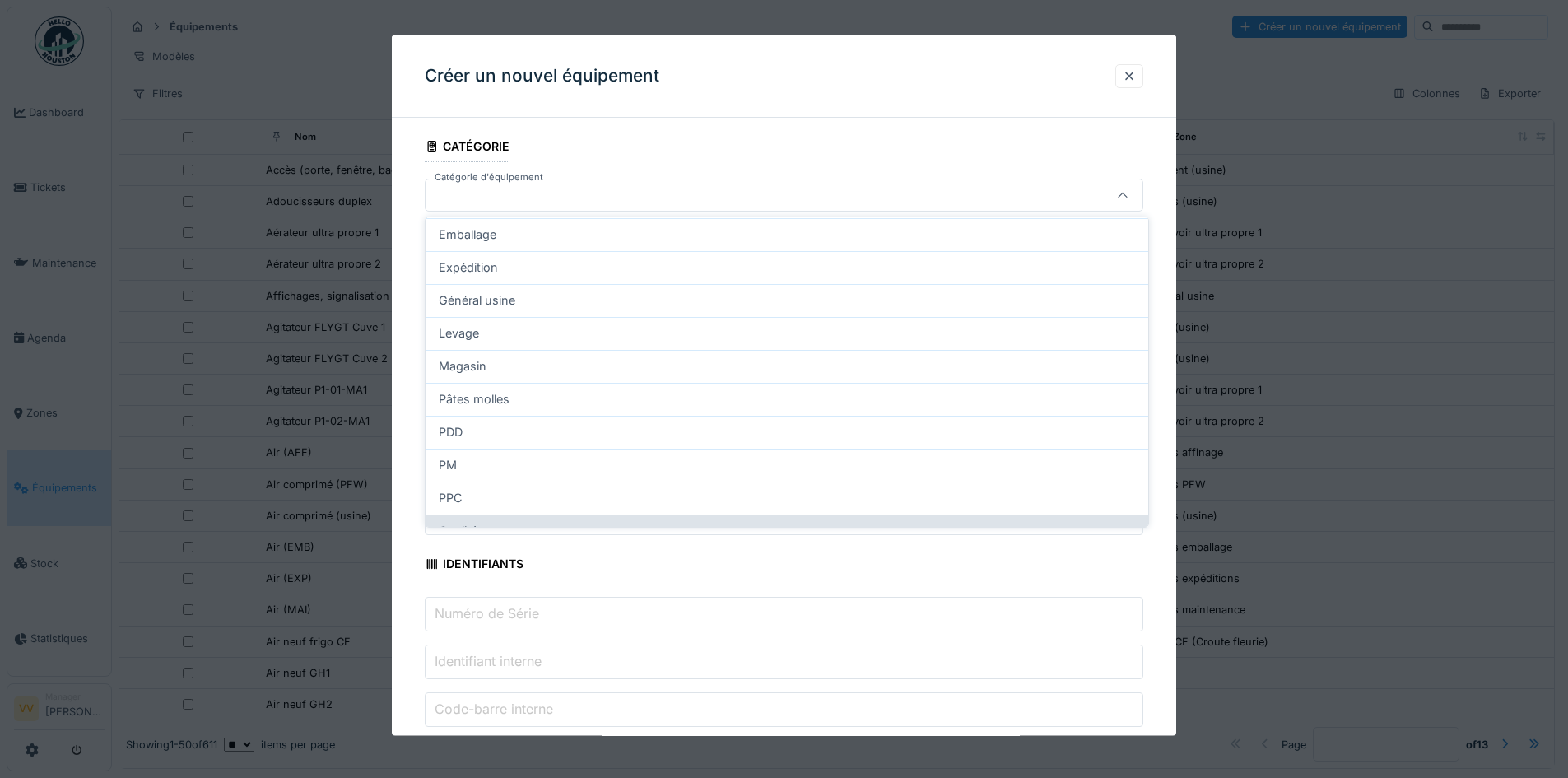
scroll to position [235, 0]
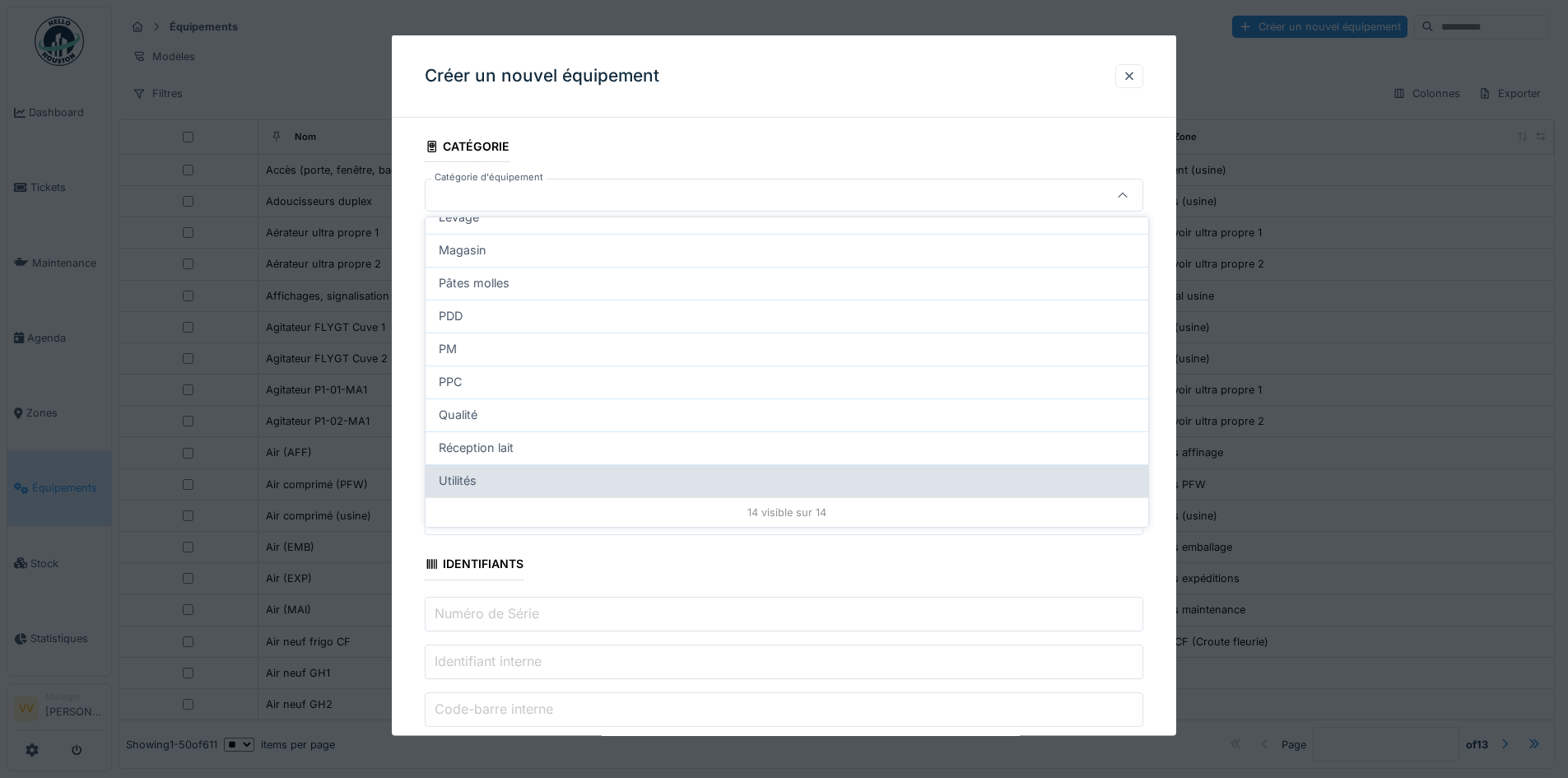
click at [618, 481] on div "Utilités" at bounding box center [786, 481] width 696 height 18
type input "***"
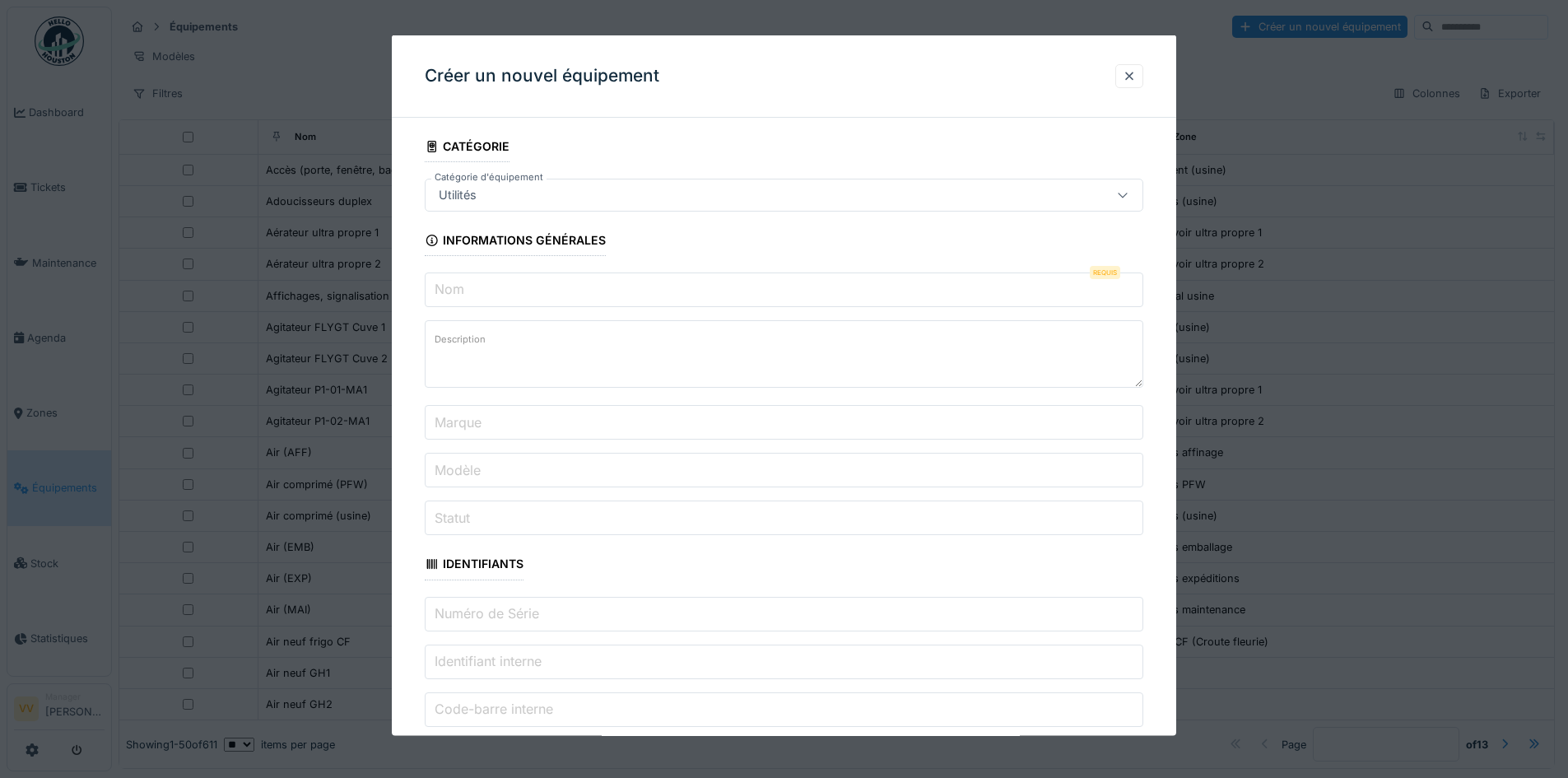
click at [596, 289] on input "Nom" at bounding box center [784, 290] width 719 height 35
paste input "**********"
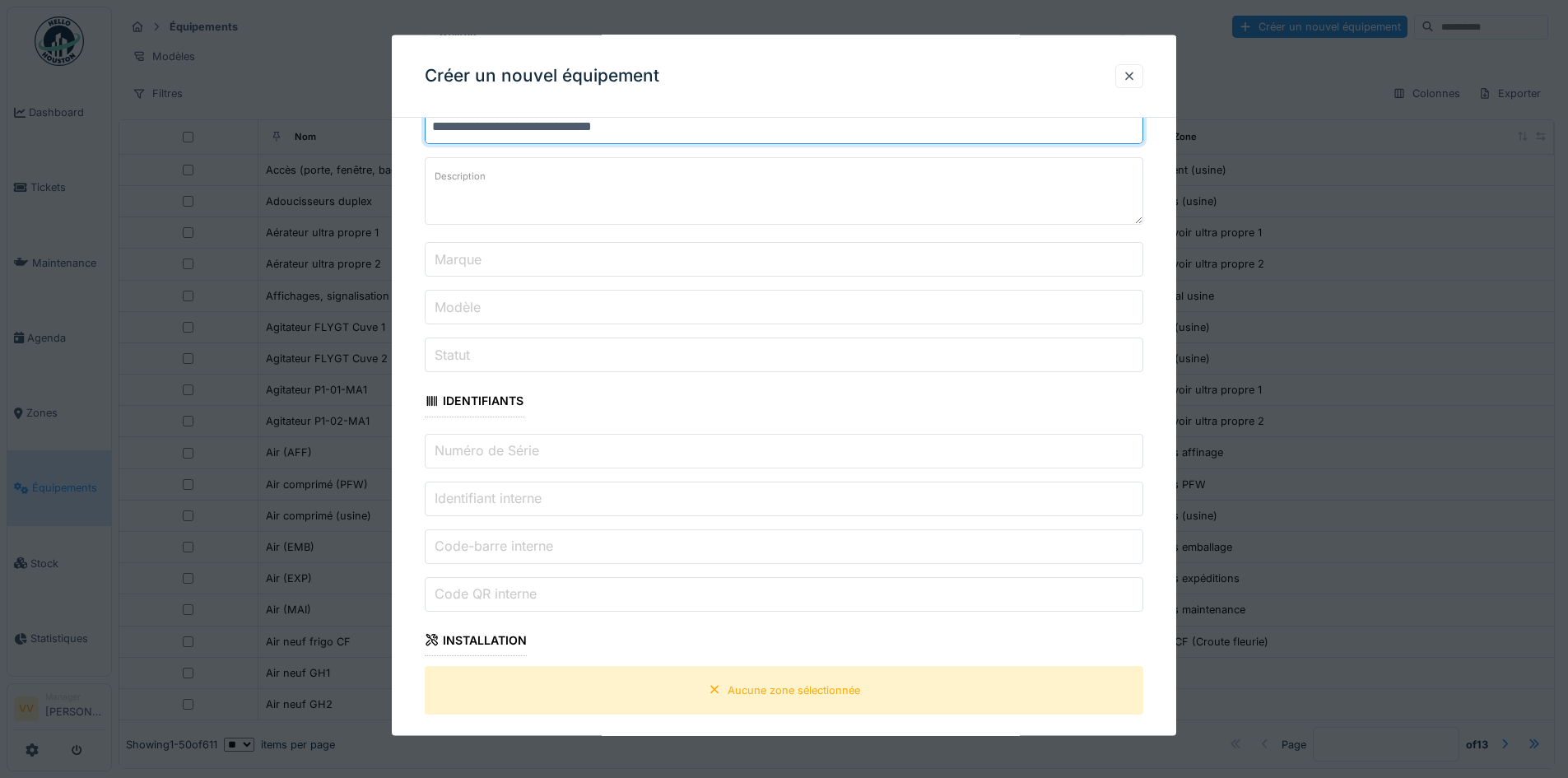
scroll to position [411, 0]
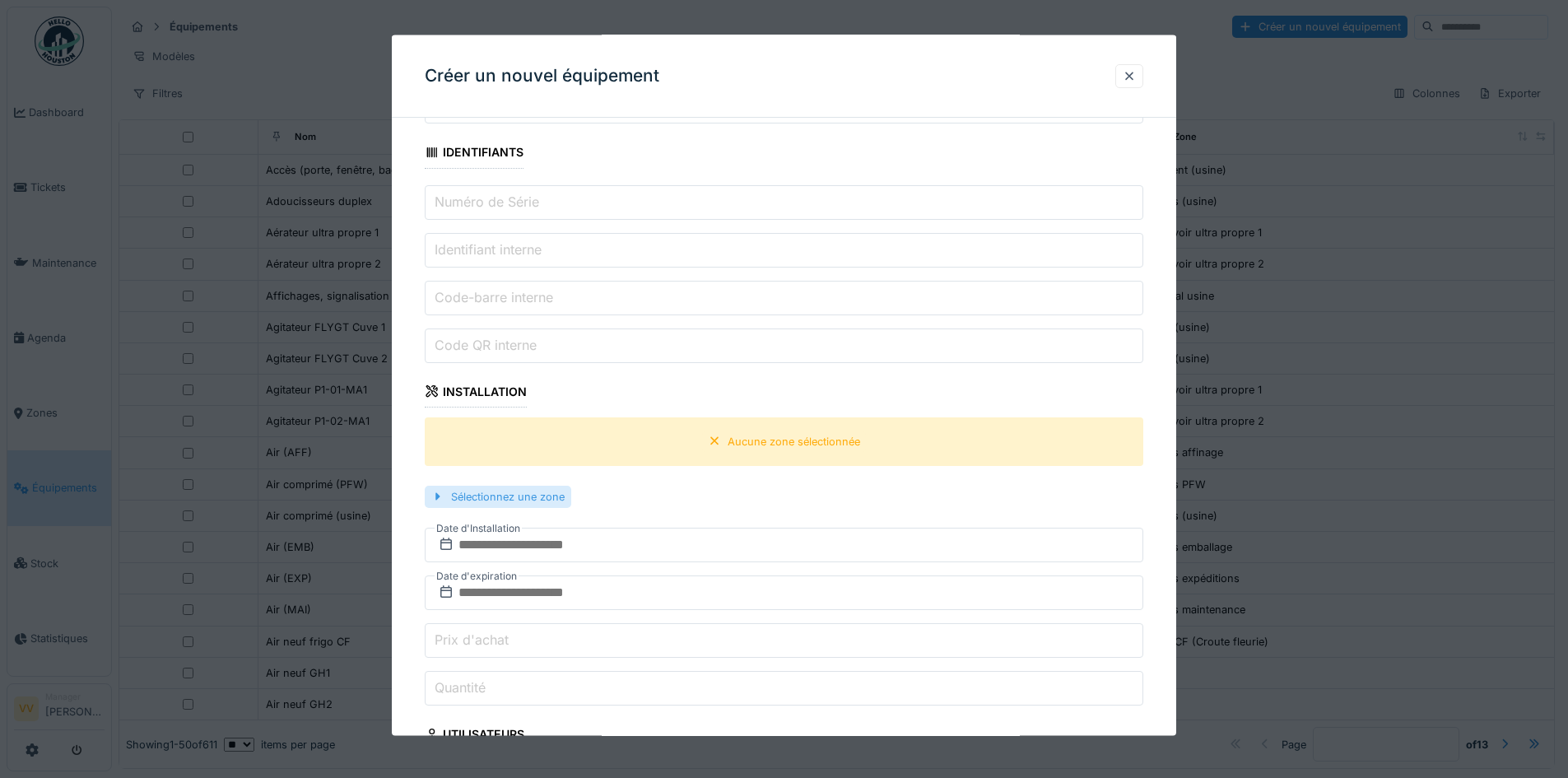
type input "**********"
click at [494, 495] on div "Sélectionnez une zone" at bounding box center [498, 495] width 147 height 22
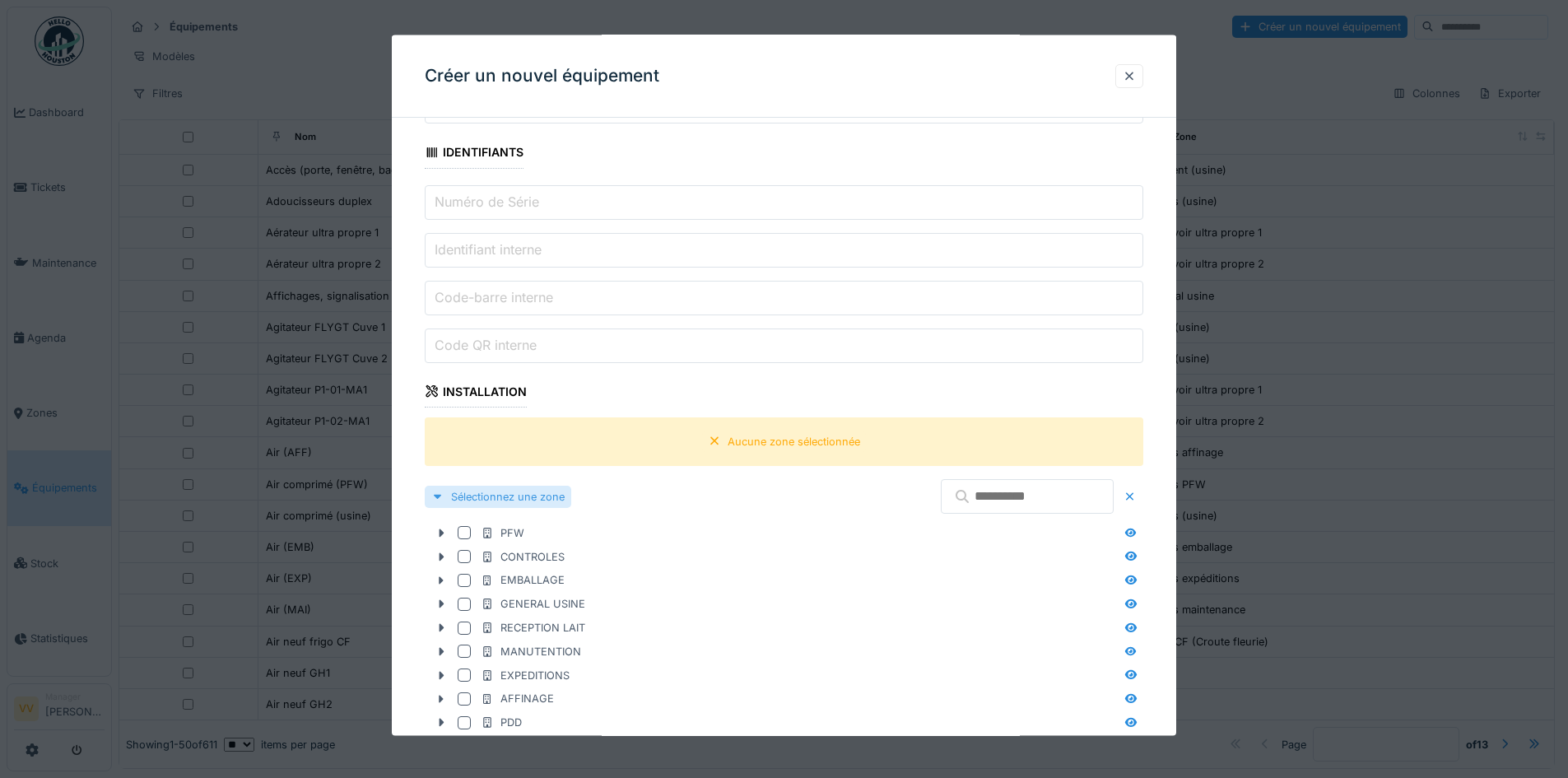
click at [464, 493] on div "Sélectionnez une zone" at bounding box center [498, 495] width 147 height 22
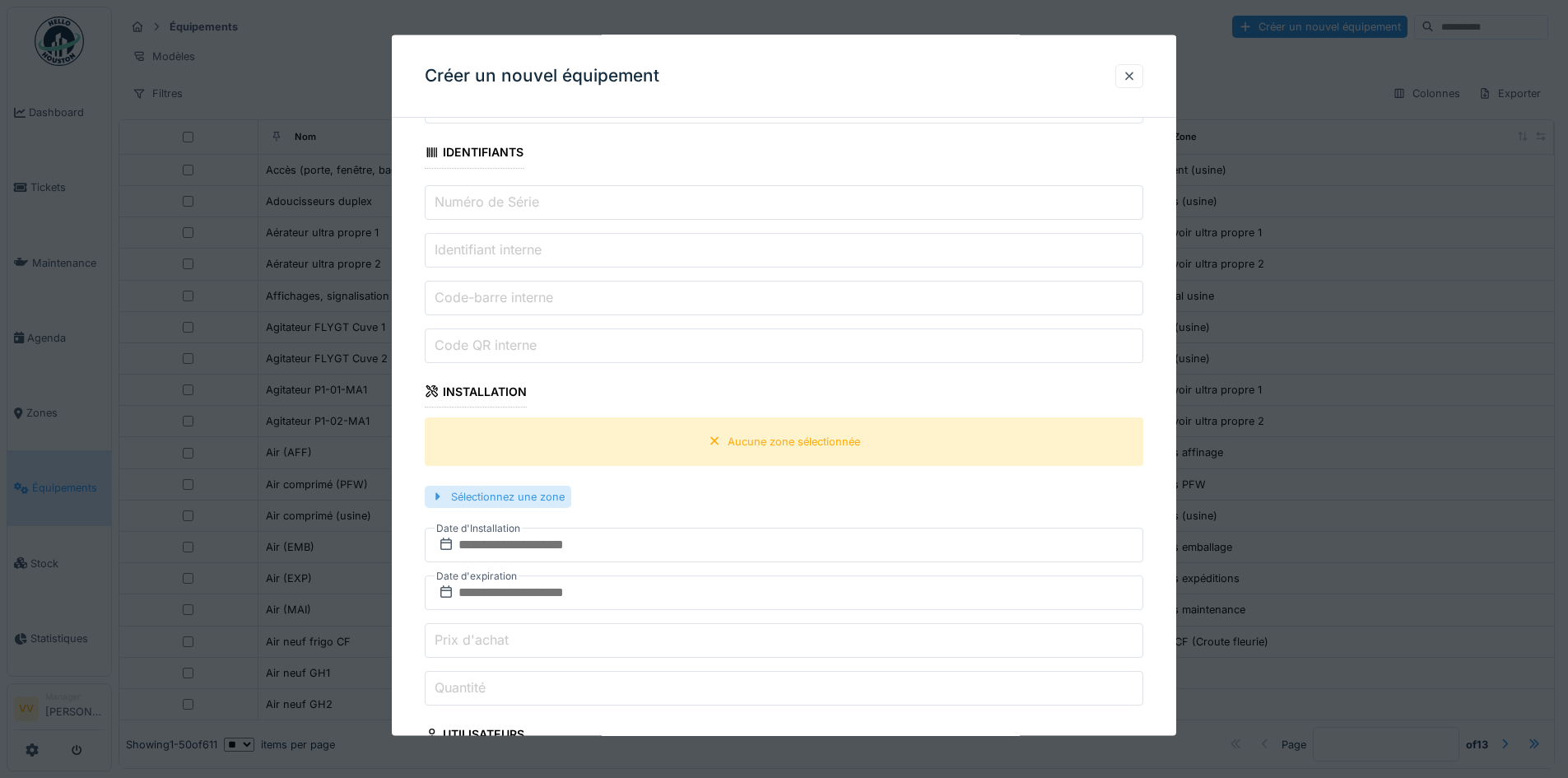
click at [437, 496] on div at bounding box center [438, 495] width 13 height 16
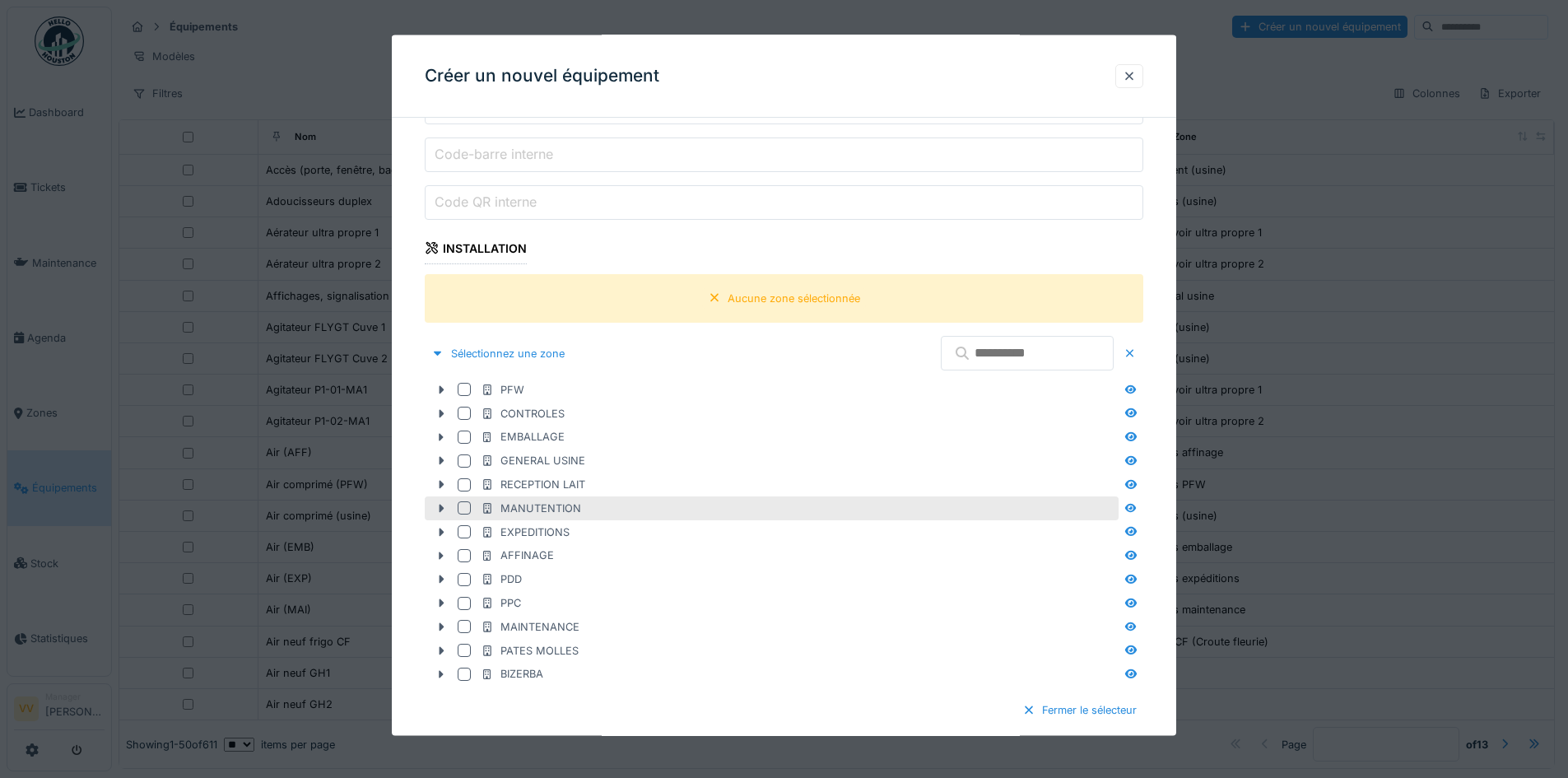
scroll to position [576, 0]
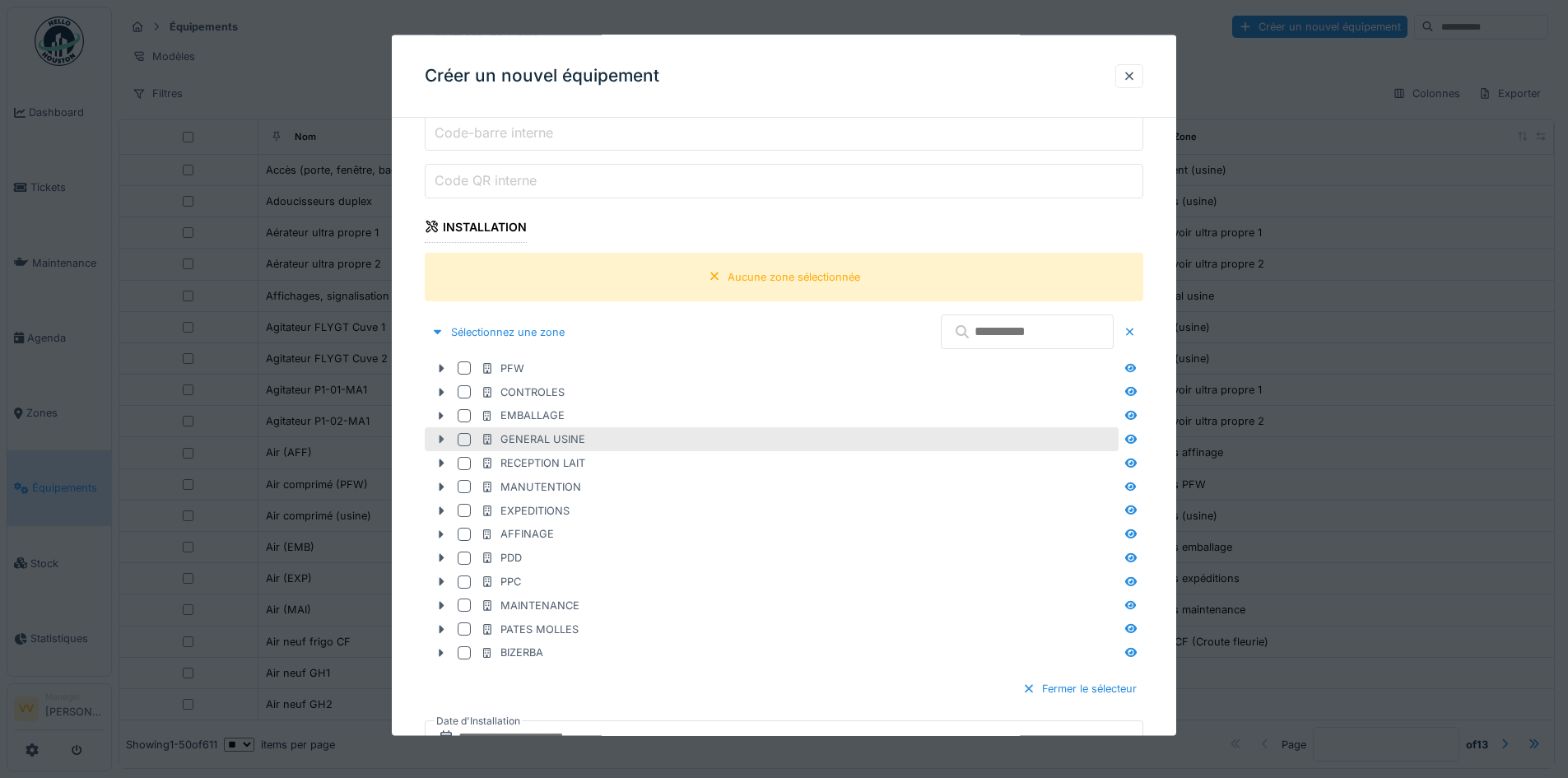
click at [444, 441] on icon at bounding box center [441, 440] width 13 height 11
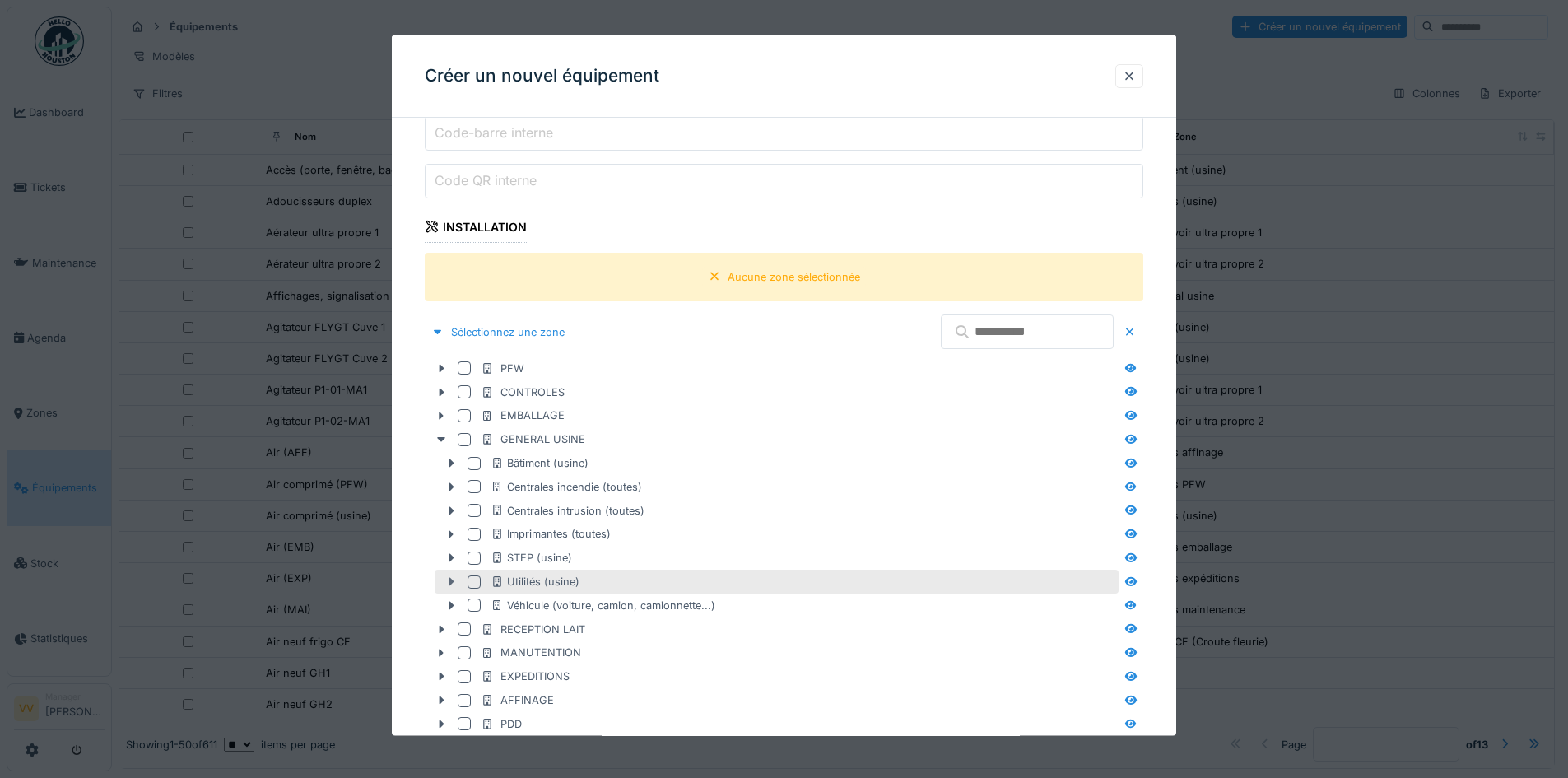
click at [448, 582] on icon at bounding box center [451, 582] width 13 height 11
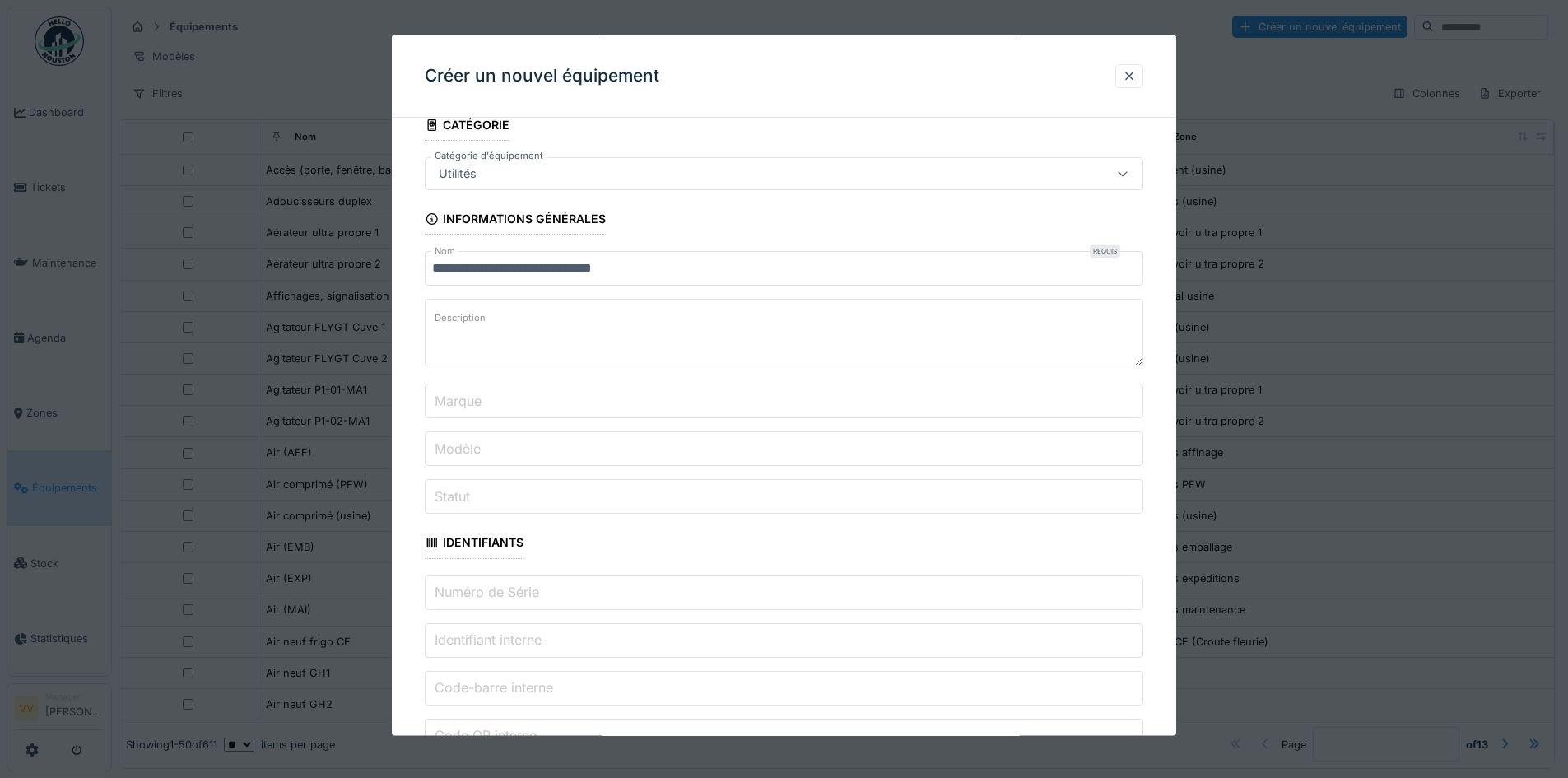
scroll to position [0, 0]
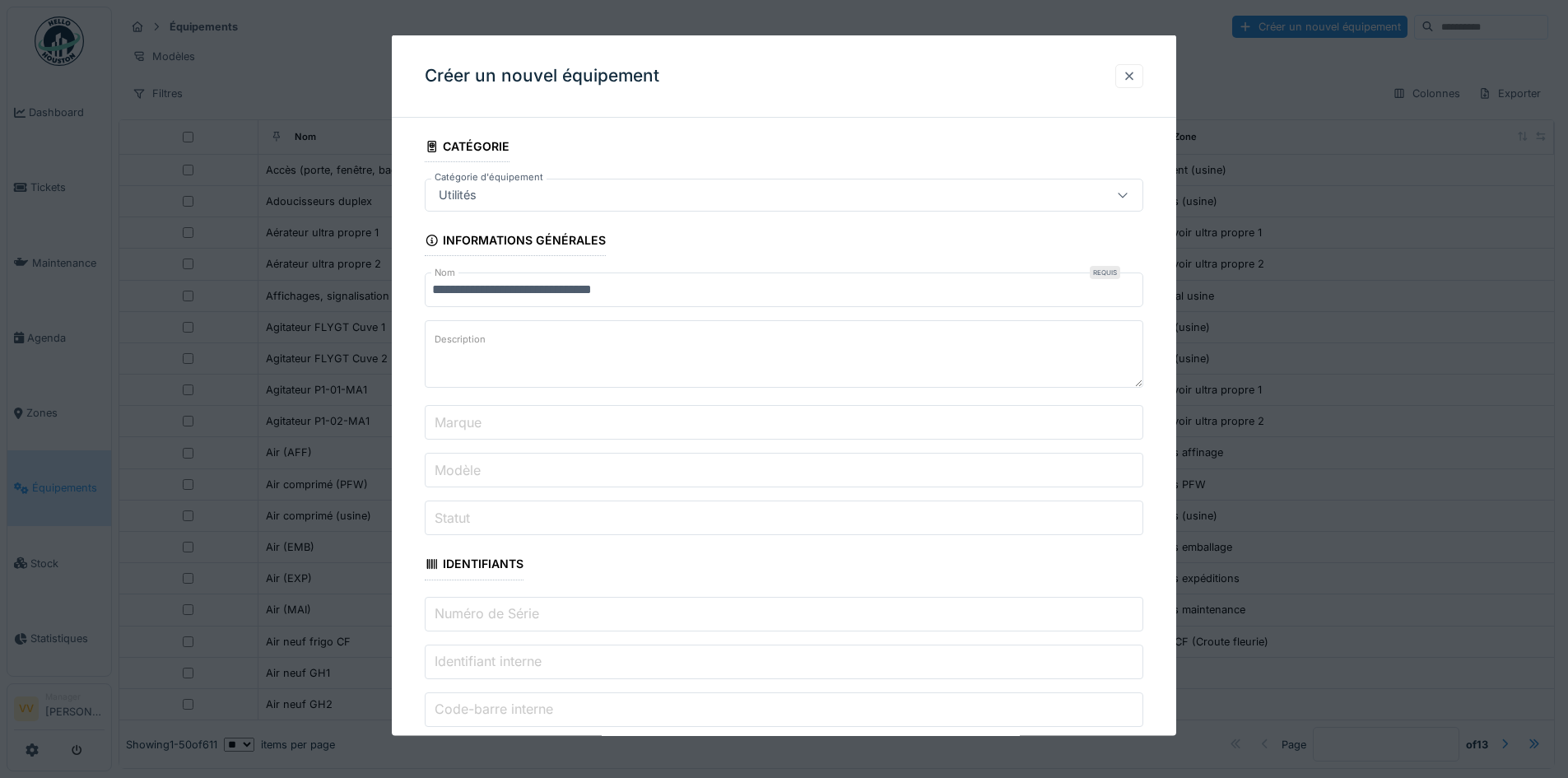
click at [1133, 81] on div at bounding box center [1129, 75] width 13 height 16
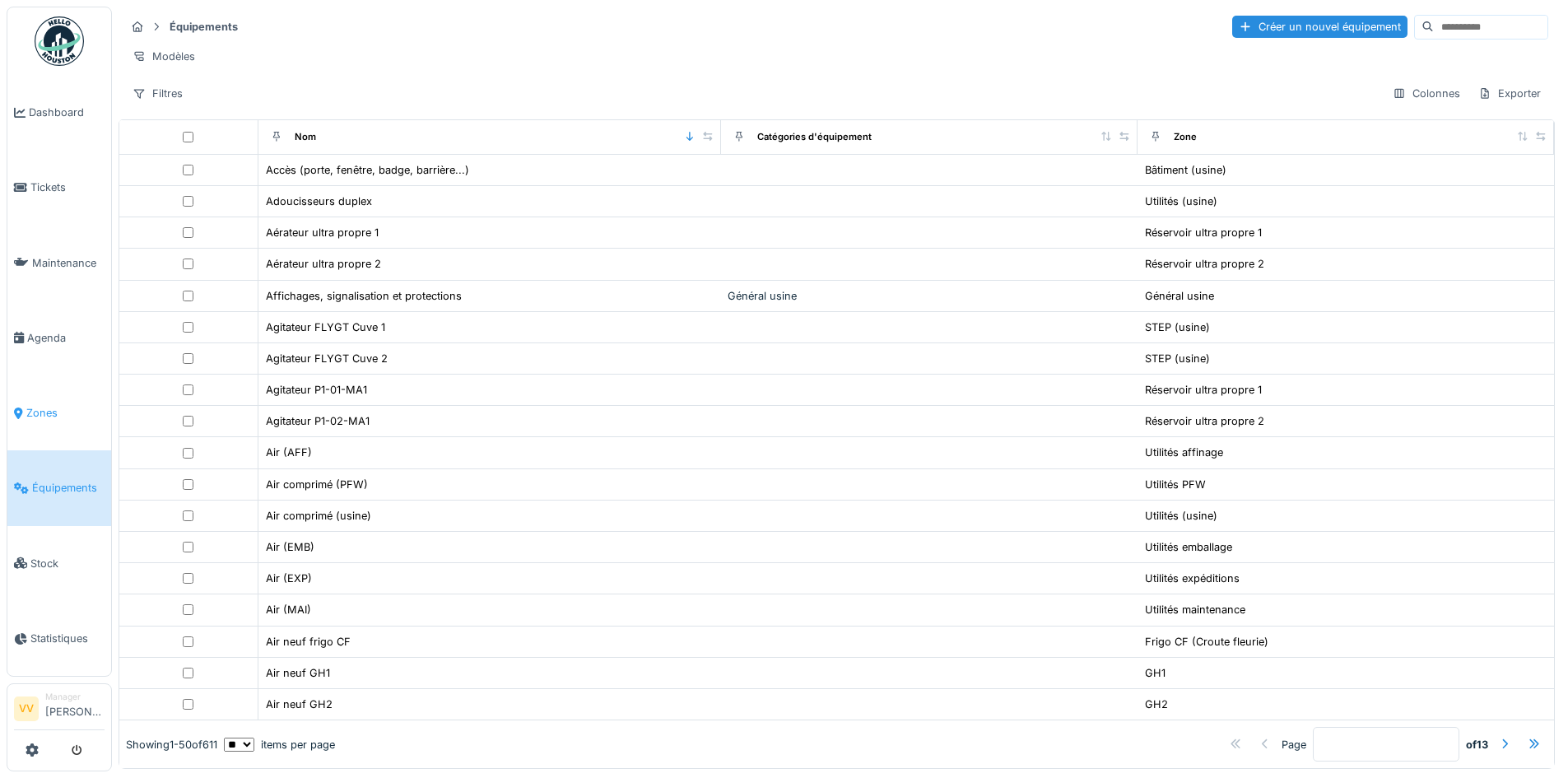
click at [72, 405] on span "Zones" at bounding box center [66, 412] width 78 height 16
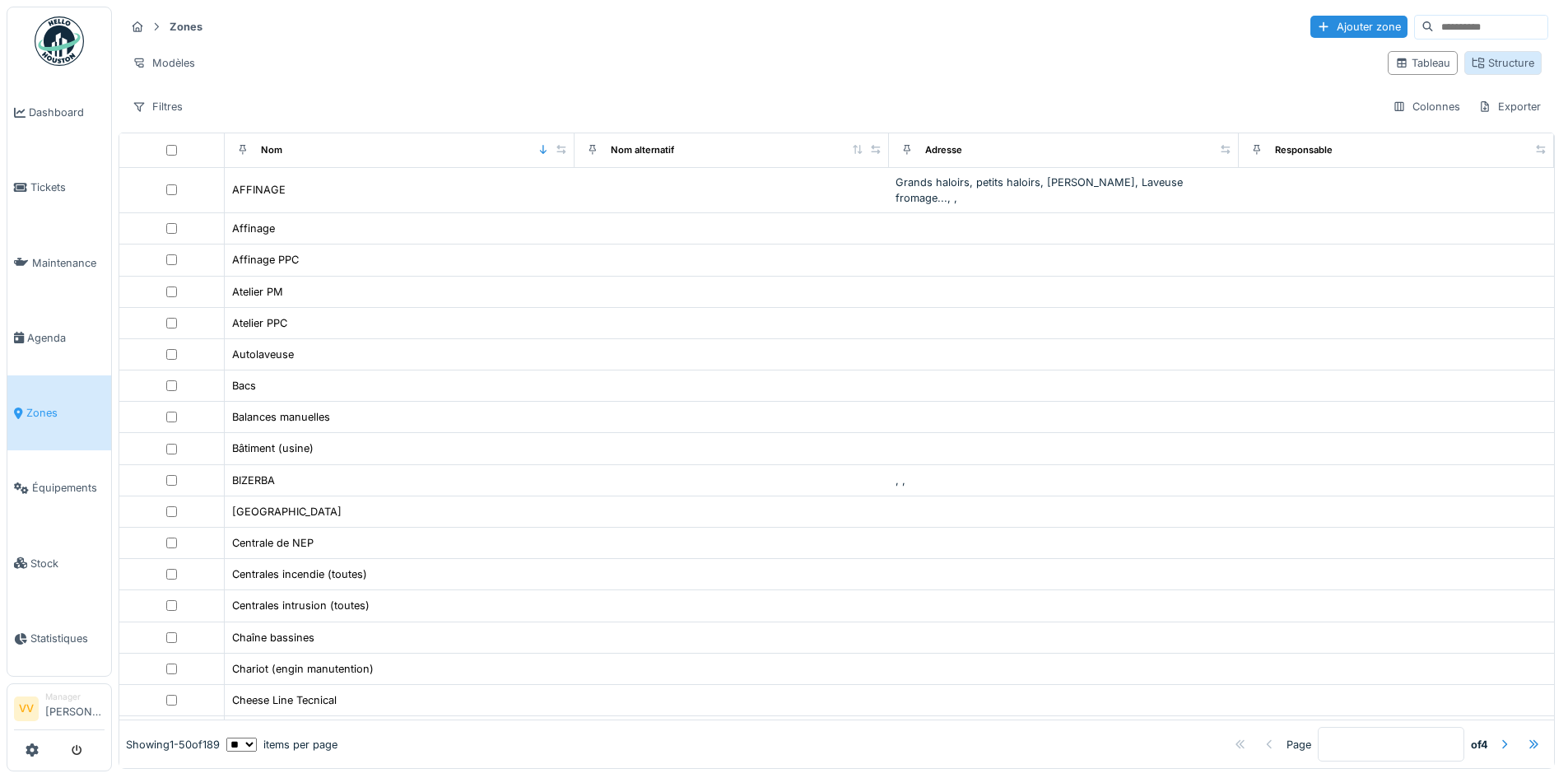
click at [1471, 68] on div "Structure" at bounding box center [1502, 62] width 63 height 16
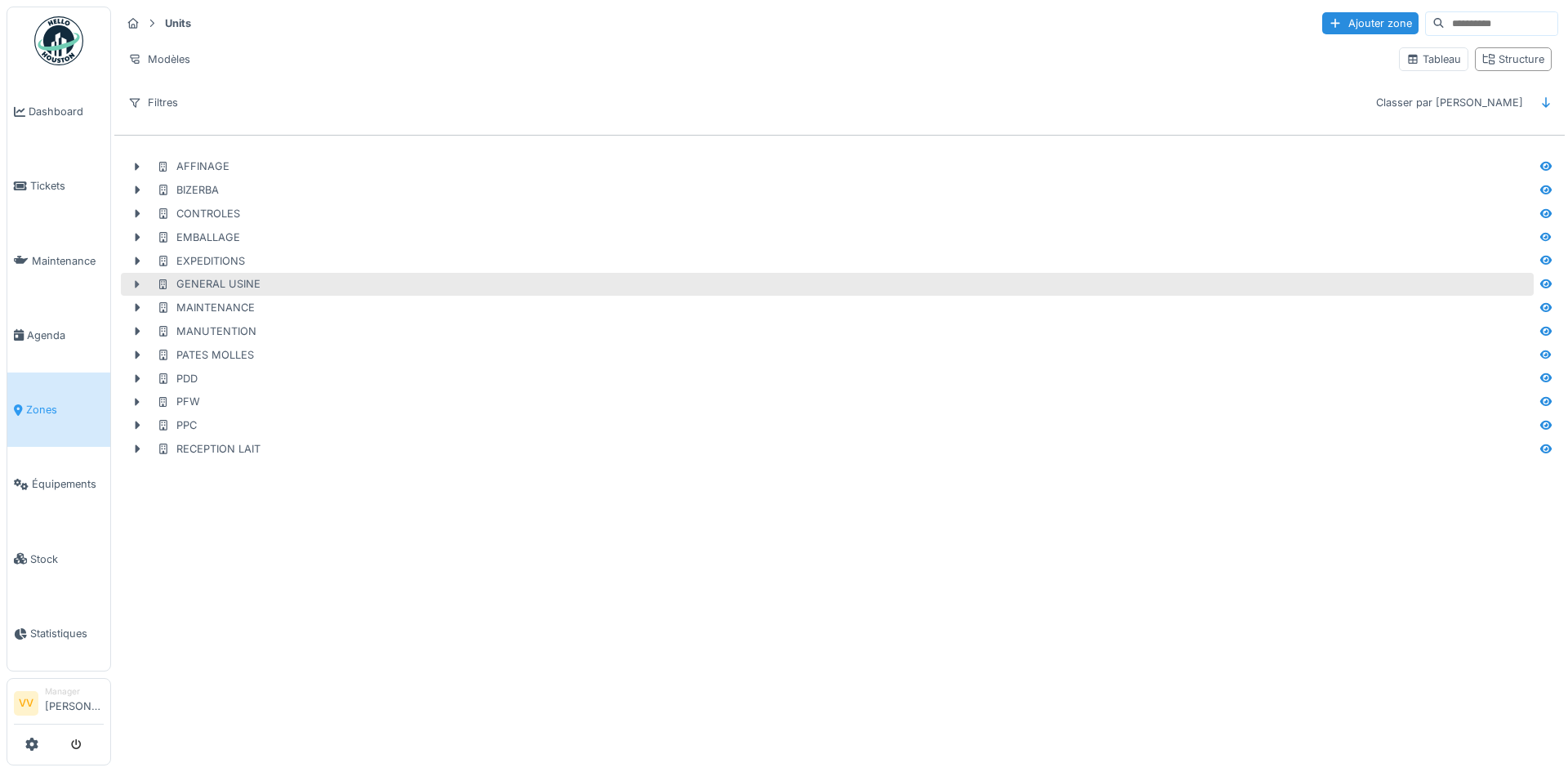
click at [138, 283] on icon at bounding box center [138, 284] width 5 height 8
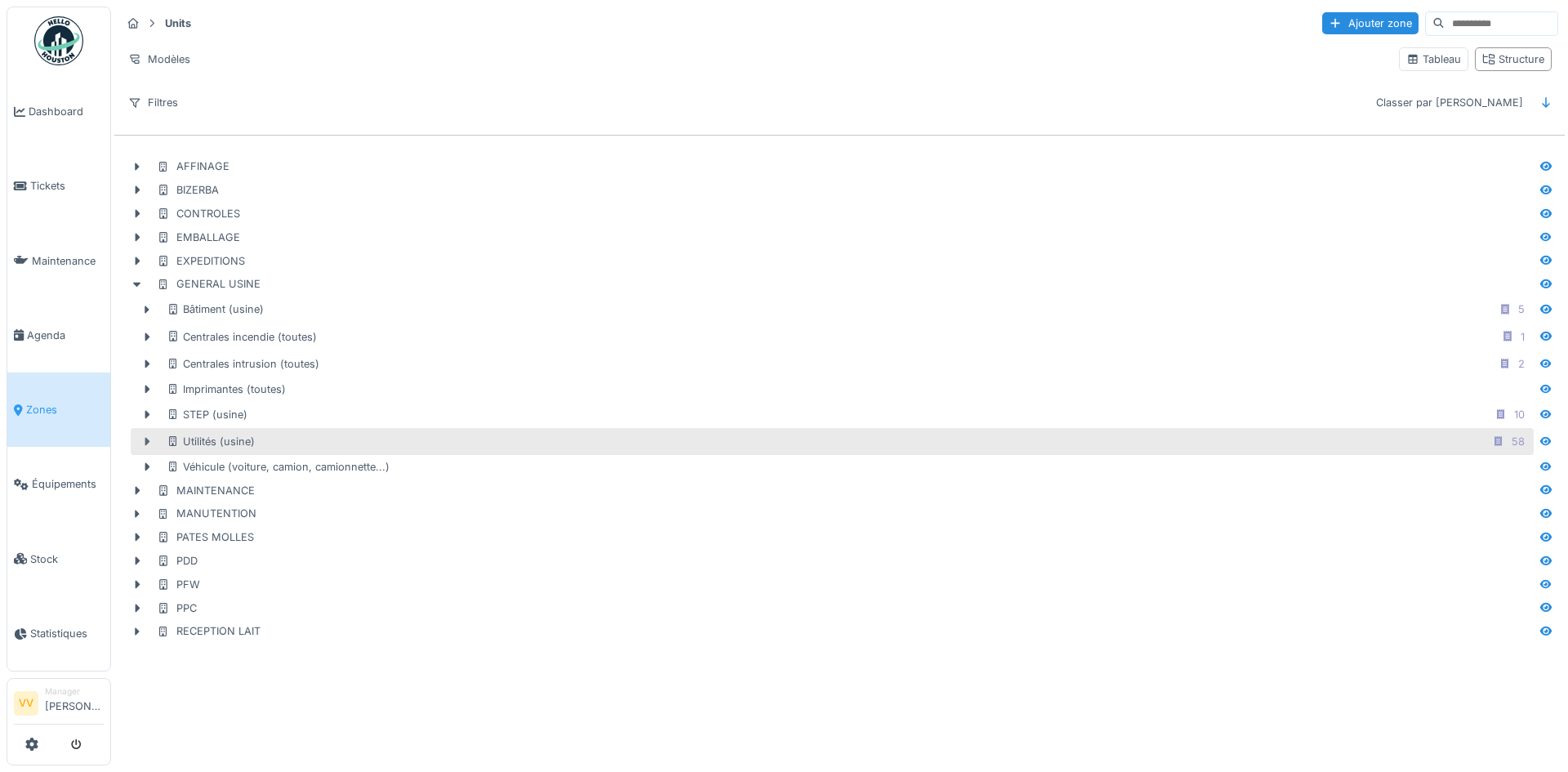
click at [145, 439] on icon at bounding box center [147, 442] width 13 height 11
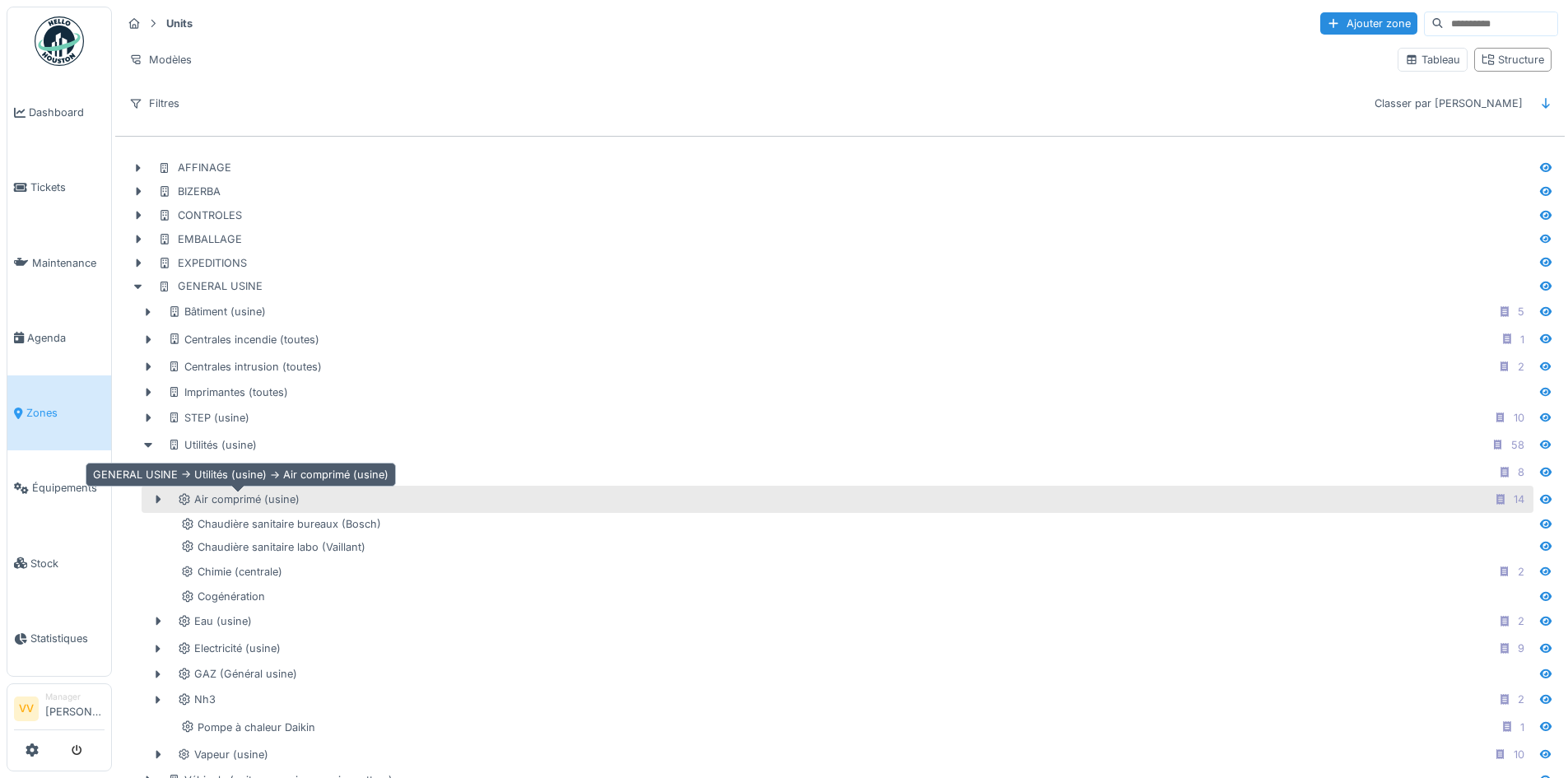
click at [193, 501] on div "Air comprimé (usine)" at bounding box center [239, 499] width 122 height 16
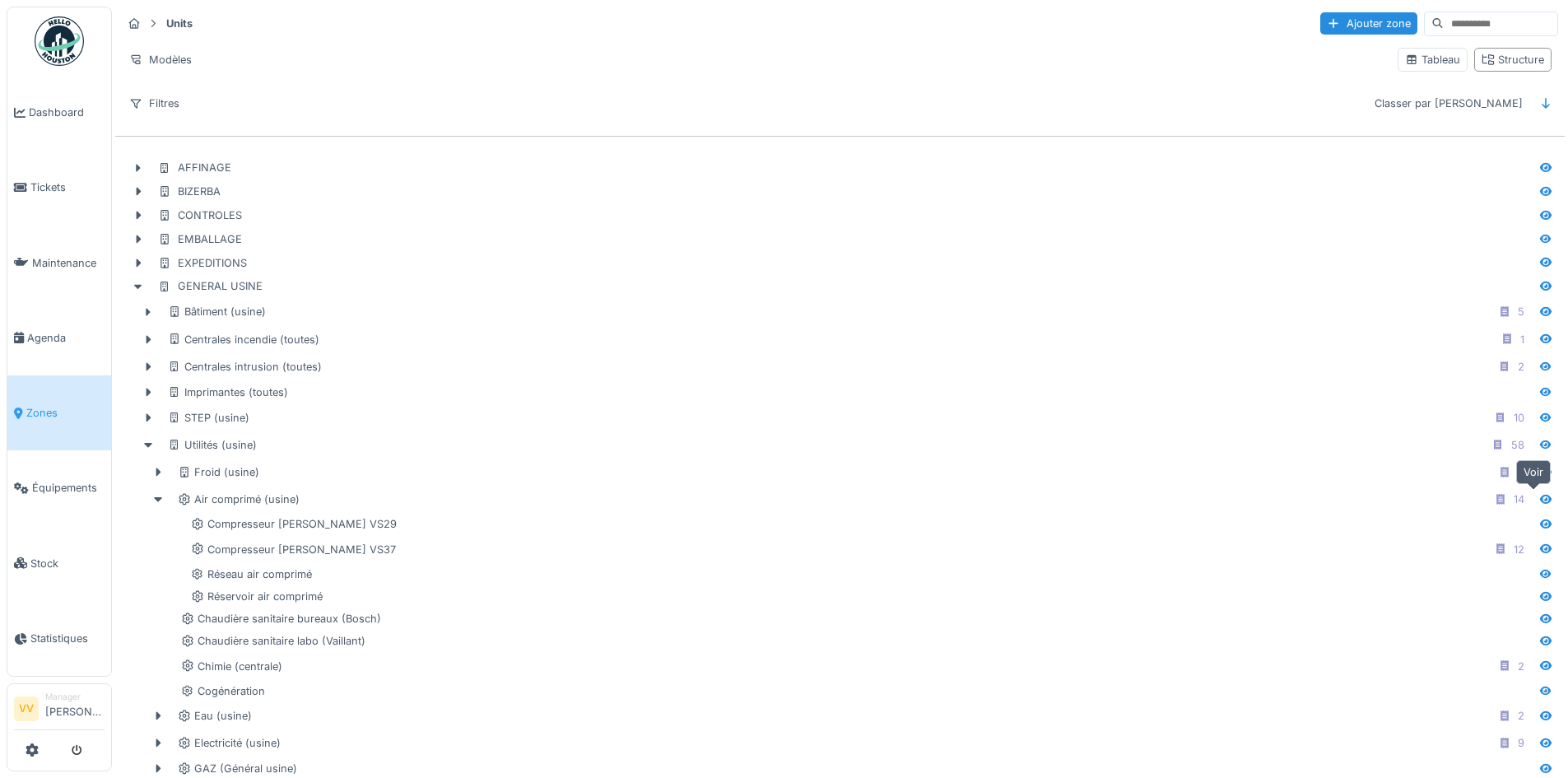
click at [1539, 502] on icon at bounding box center [1545, 499] width 13 height 11
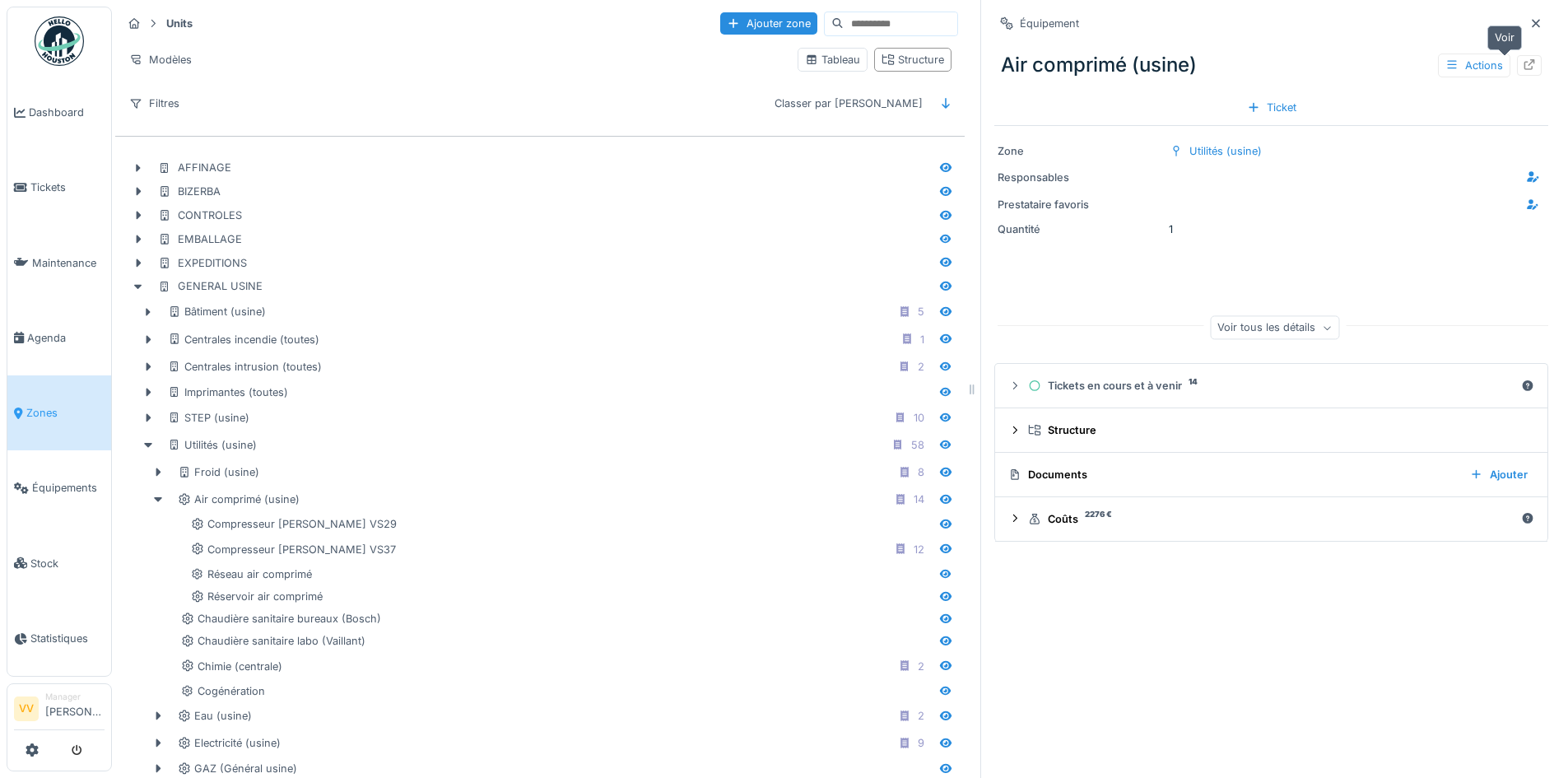
click at [1522, 58] on div at bounding box center [1529, 65] width 13 height 16
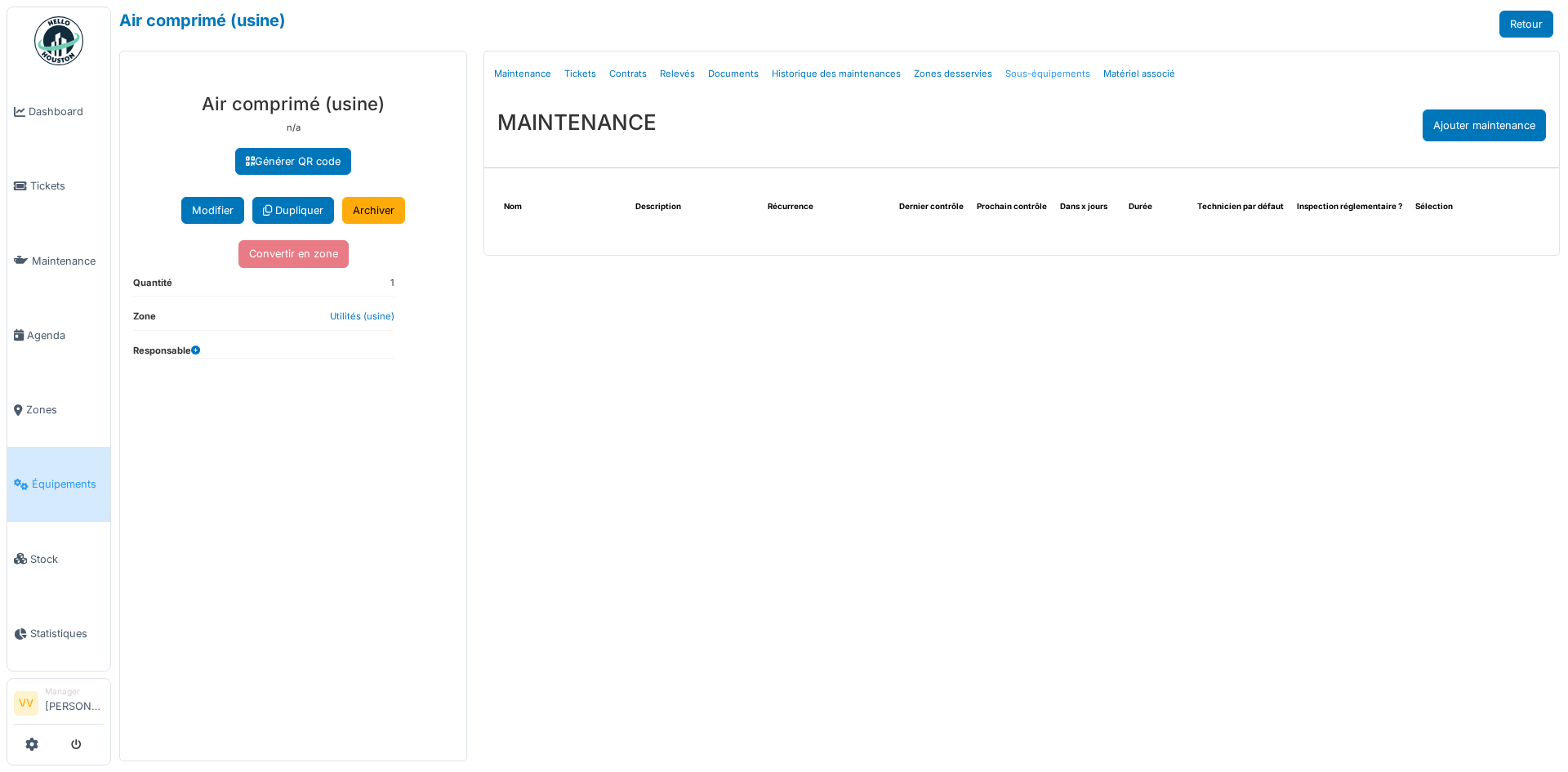
click at [1030, 71] on link "Sous-équipements" at bounding box center [1048, 73] width 98 height 38
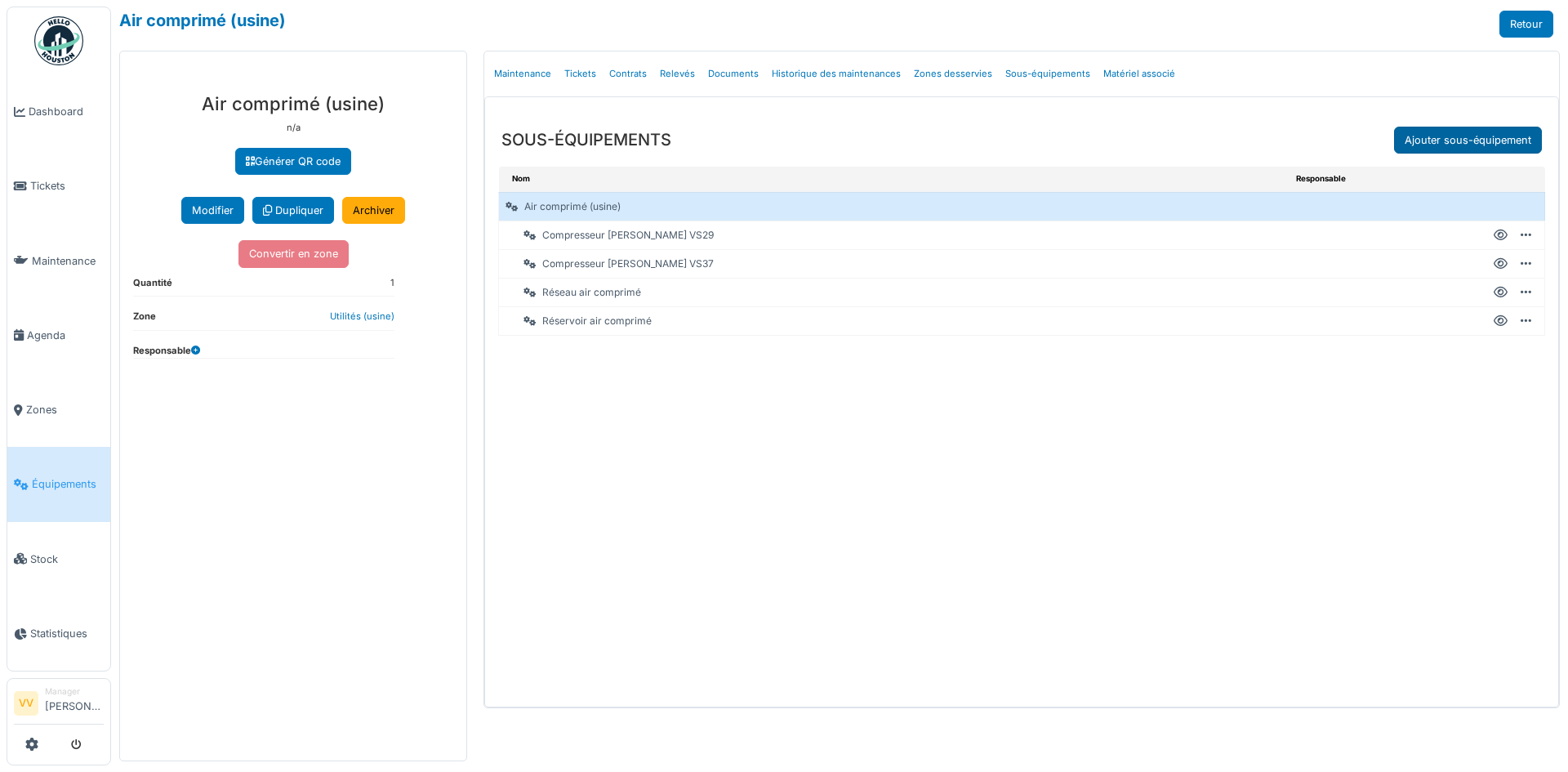
click at [1445, 138] on link "Ajouter sous-équipement" at bounding box center [1468, 140] width 148 height 27
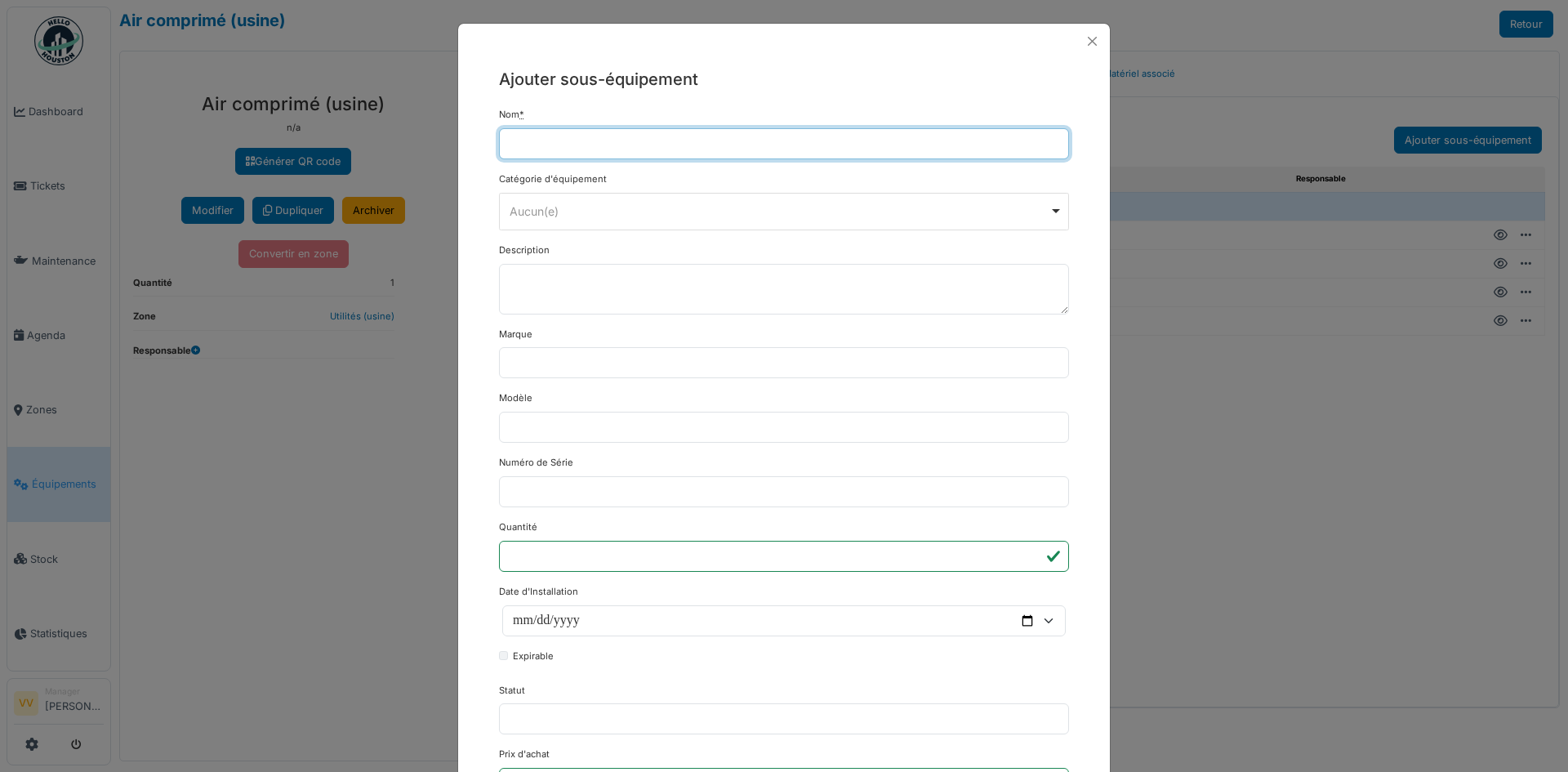
click at [760, 145] on input "Nom *" at bounding box center [784, 144] width 570 height 31
paste input "**********"
type input "**********"
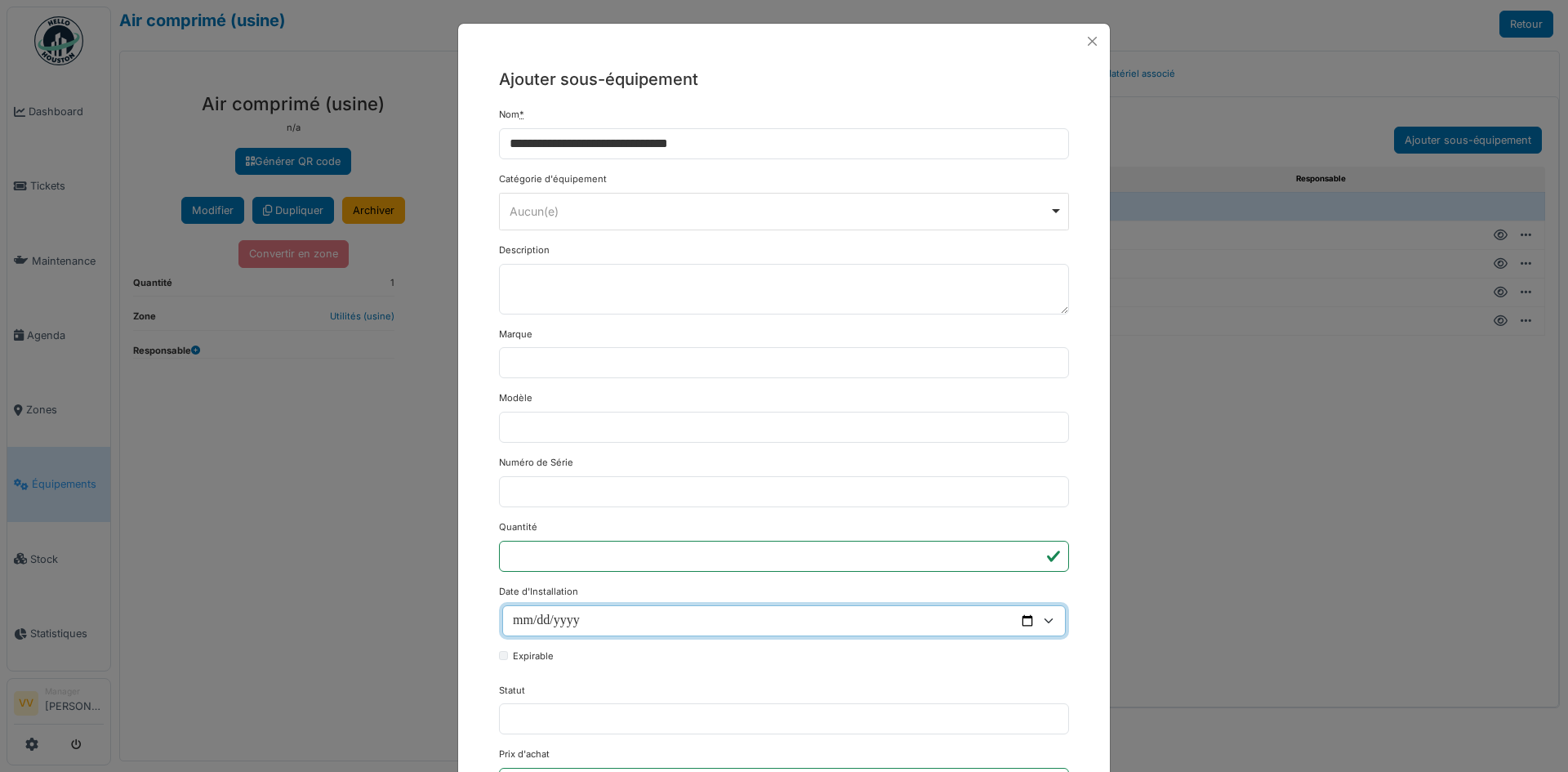
click at [852, 615] on input "Date d'Installation" at bounding box center [784, 621] width 564 height 31
click at [1024, 623] on input "Date d'Installation" at bounding box center [784, 621] width 564 height 31
type input "**********"
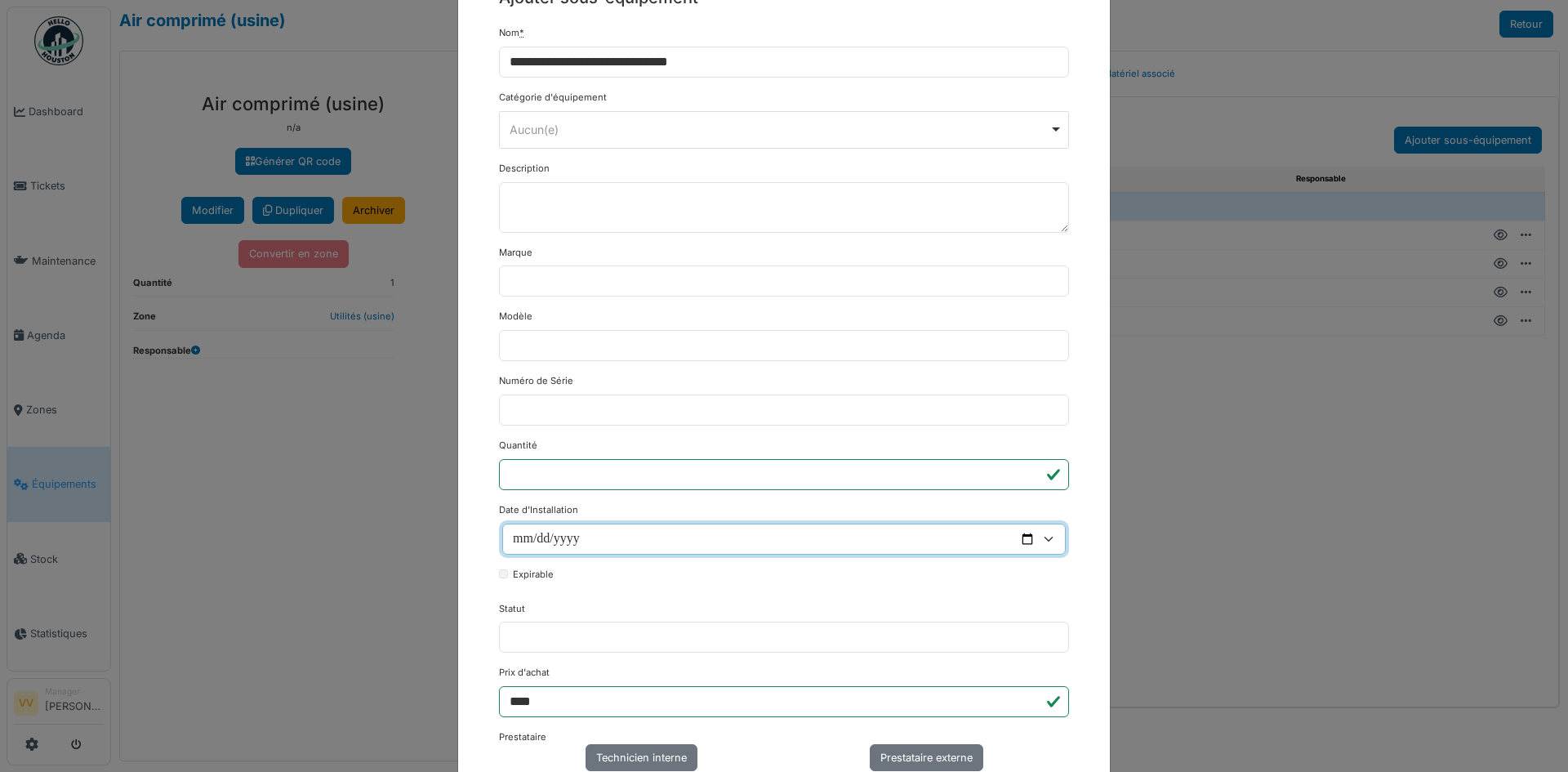
scroll to position [163, 0]
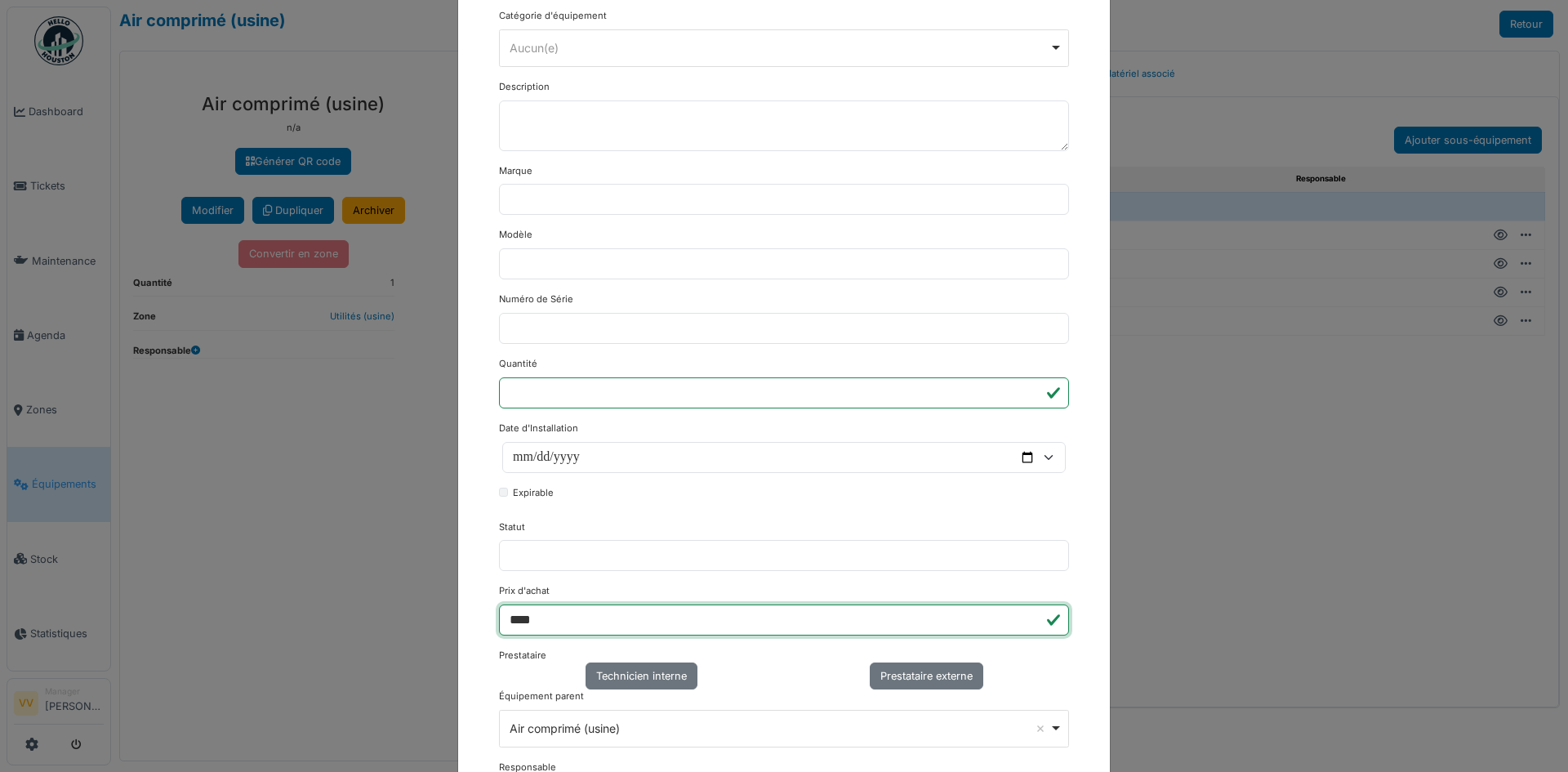
click at [681, 616] on input "****" at bounding box center [784, 620] width 570 height 31
type input "*"
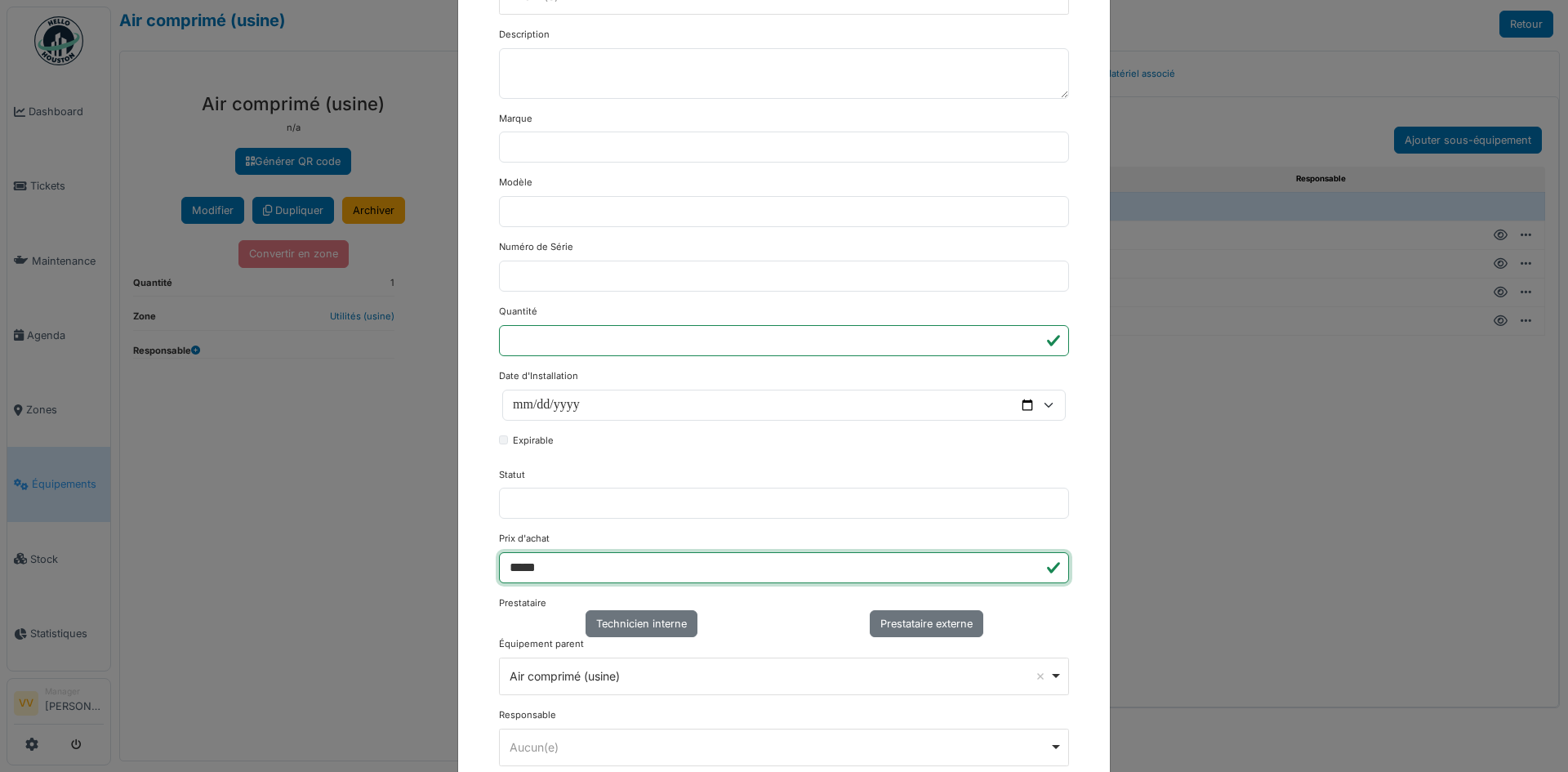
scroll to position [245, 0]
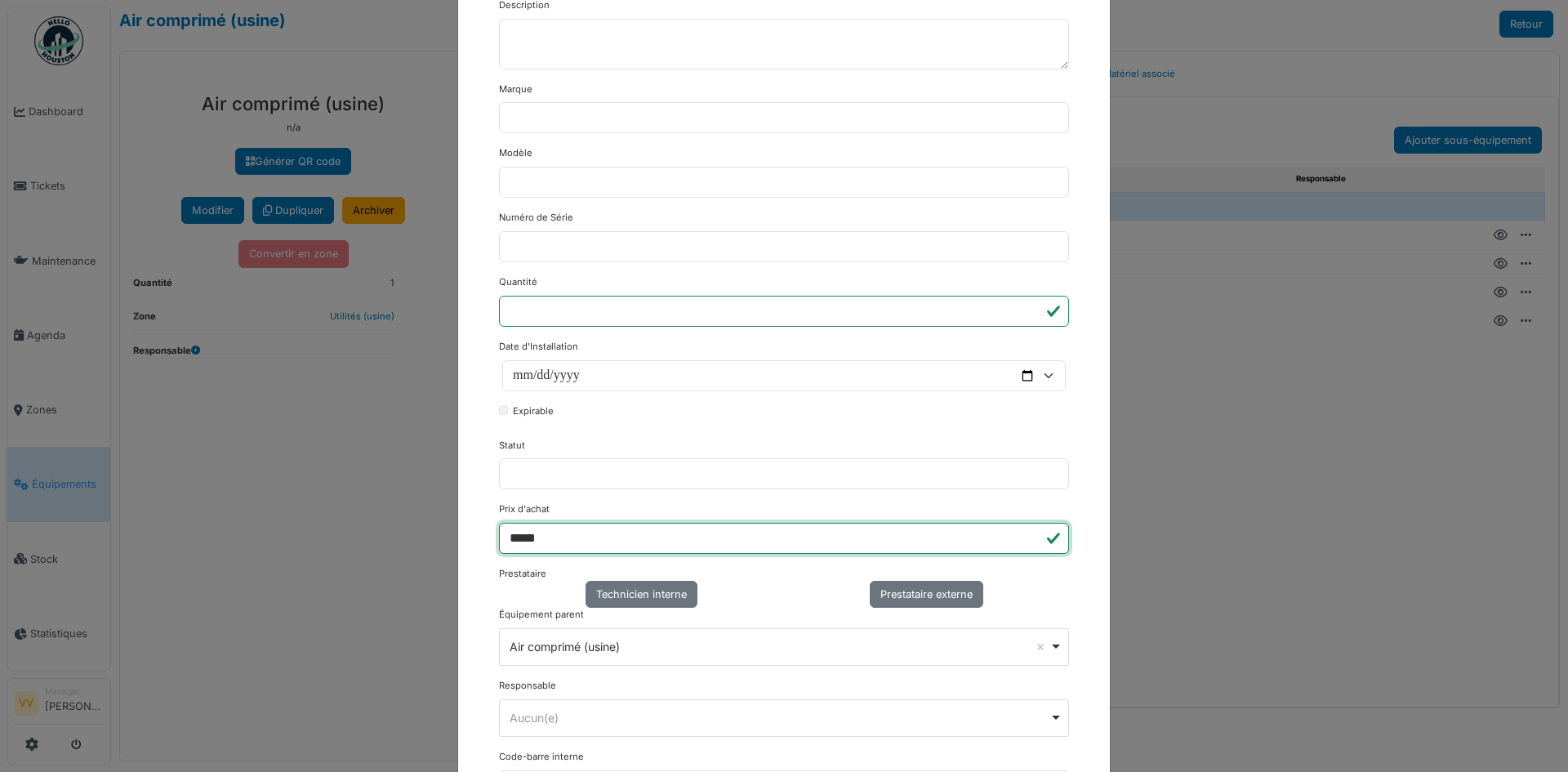
type input "*****"
click at [761, 682] on div "Responsable ******** Aucun(e) Remove item Aucun(e) Benjamin Bauwens Dan Ungurea…" at bounding box center [784, 708] width 570 height 58
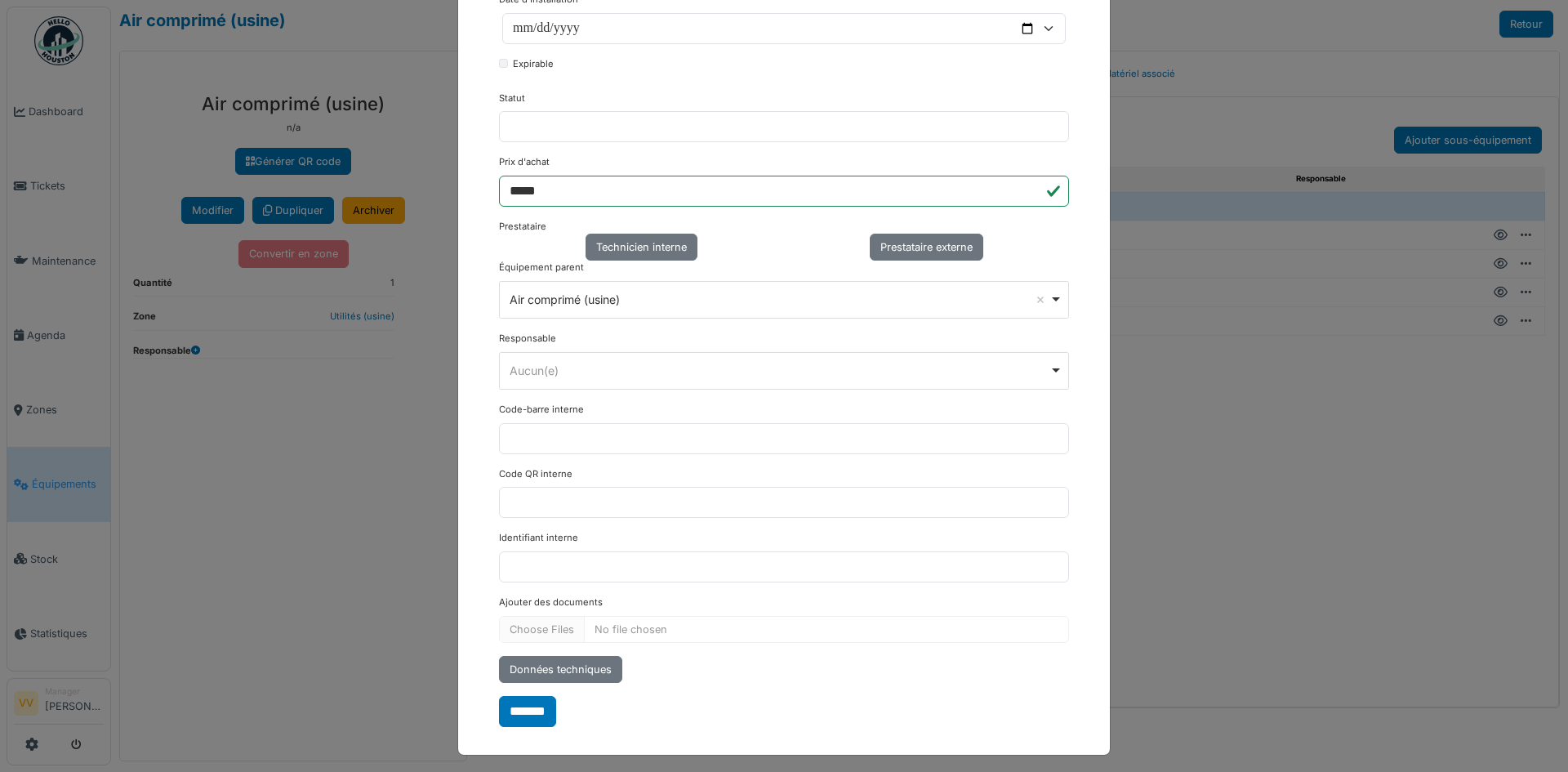
scroll to position [598, 0]
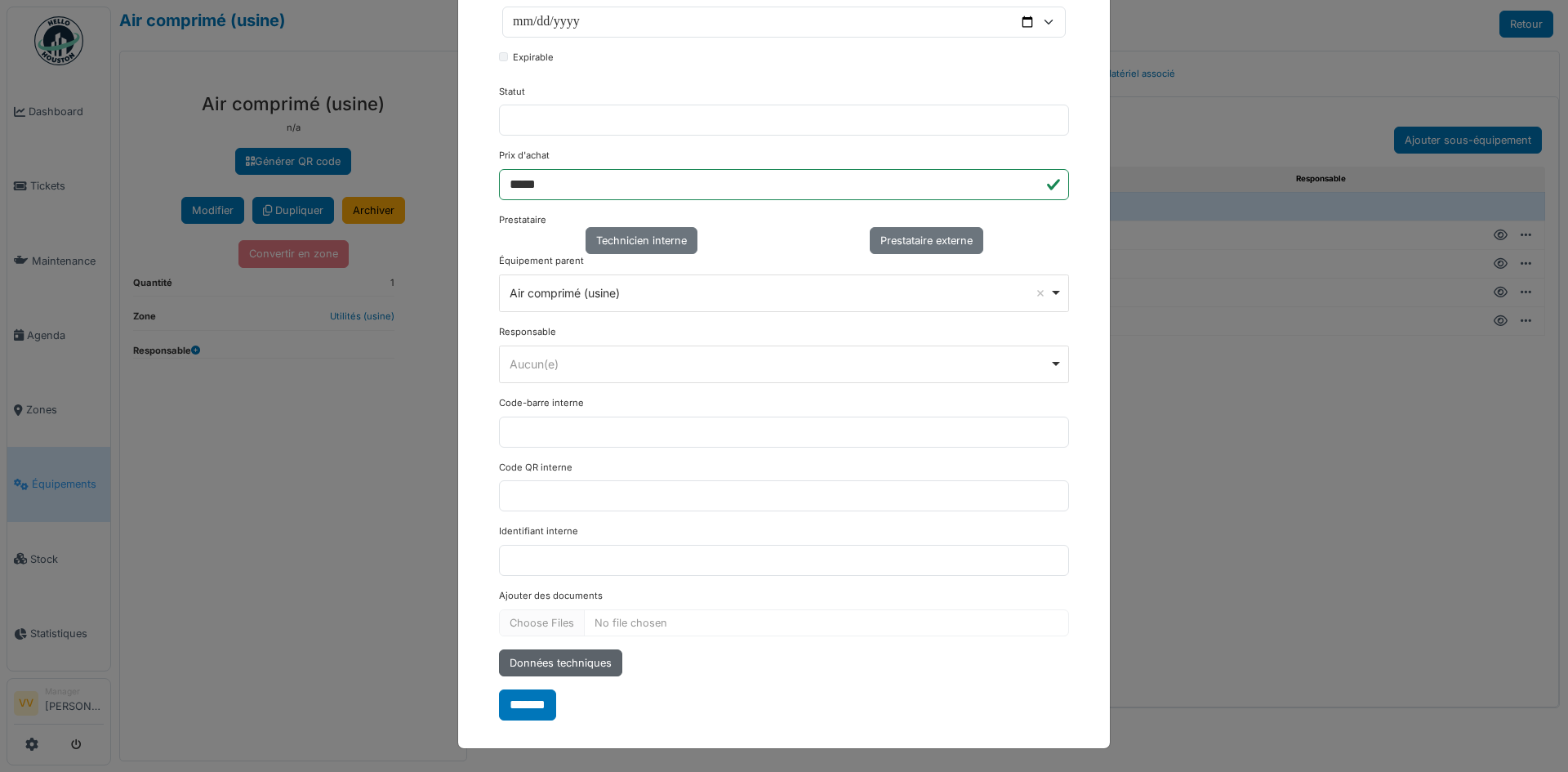
click at [542, 656] on div "Données techniques" at bounding box center [560, 662] width 123 height 27
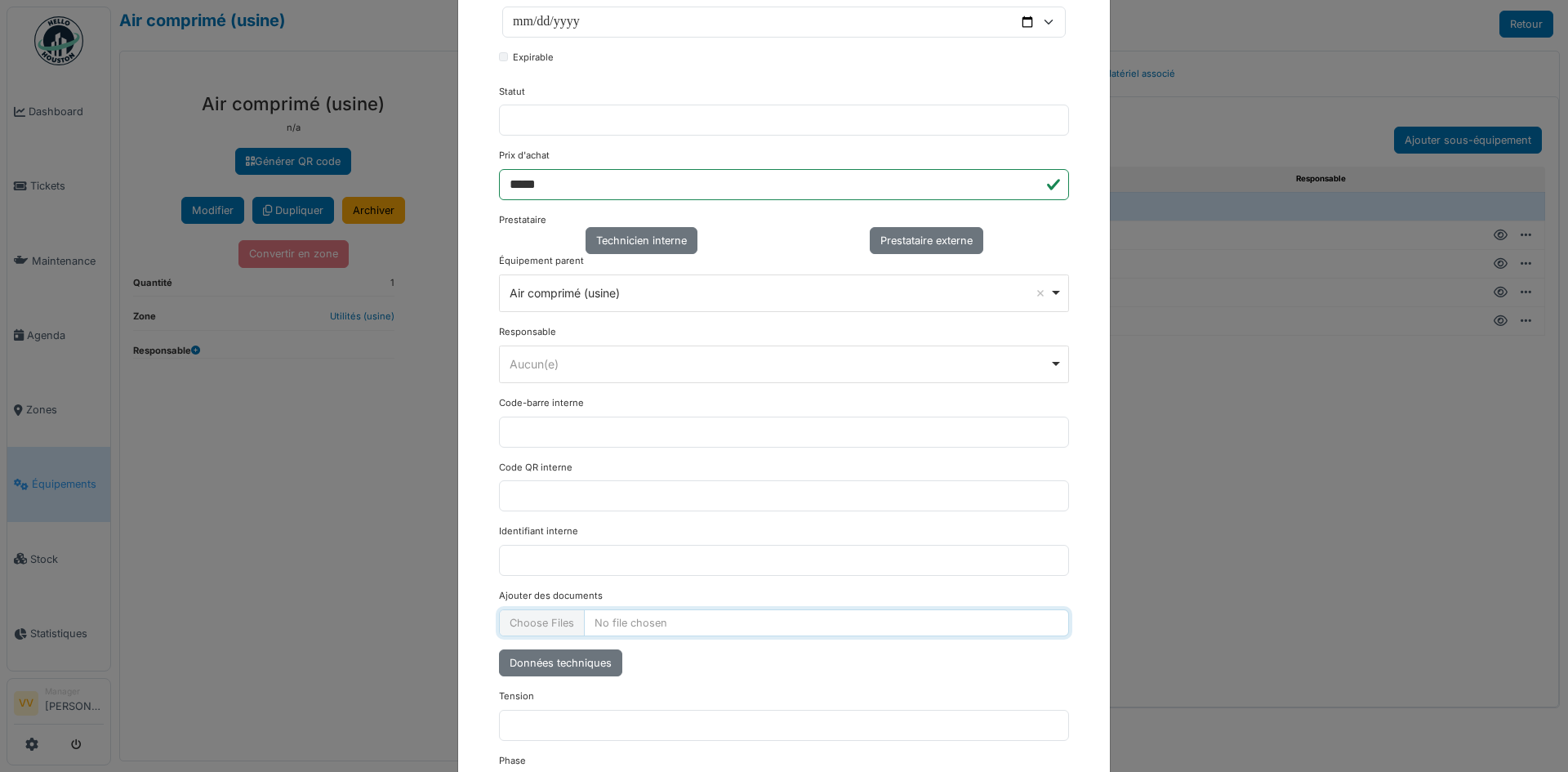
click at [720, 624] on input "Ajouter des documents" at bounding box center [784, 623] width 570 height 27
type input "**********"
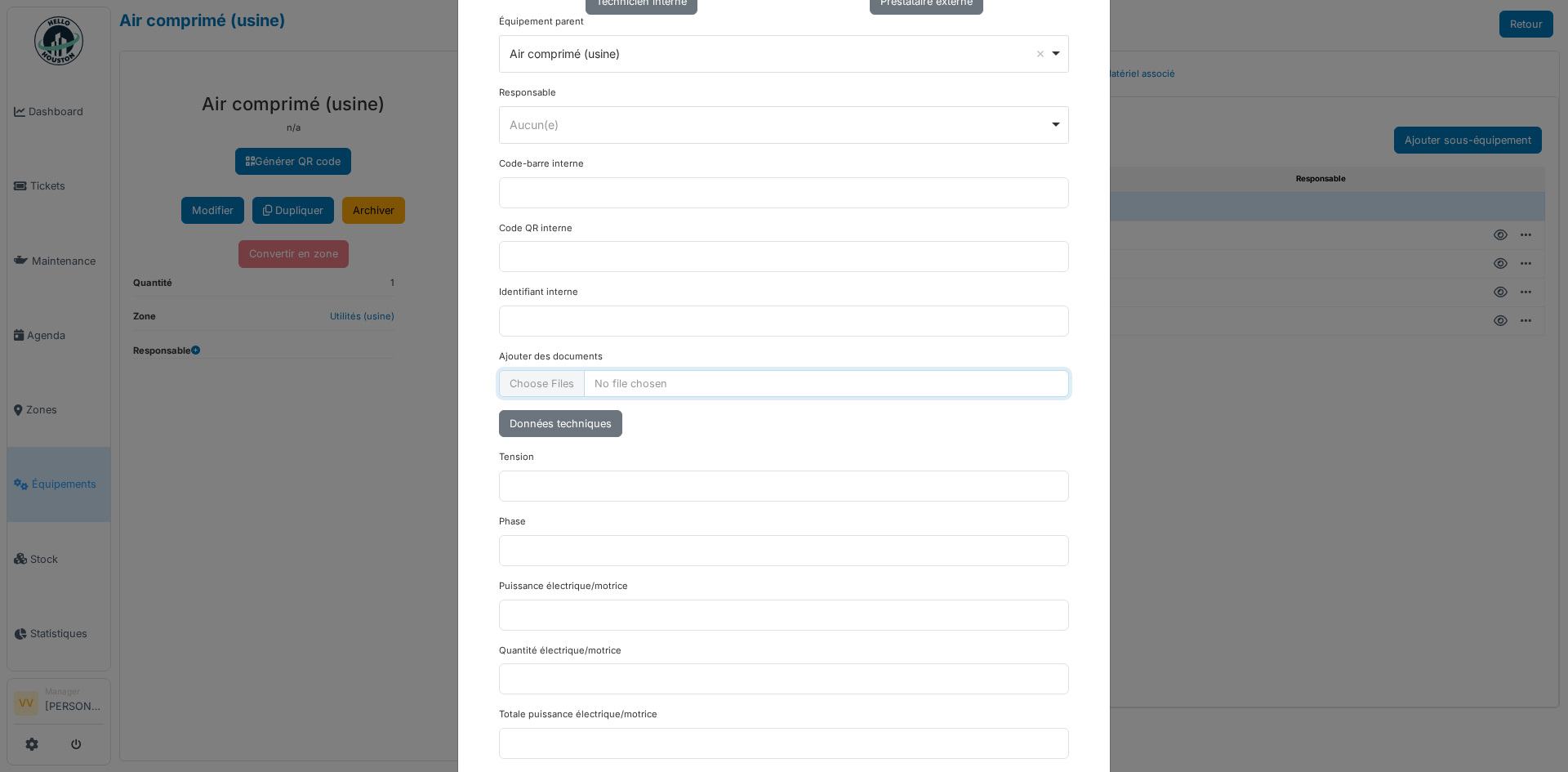
scroll to position [843, 0]
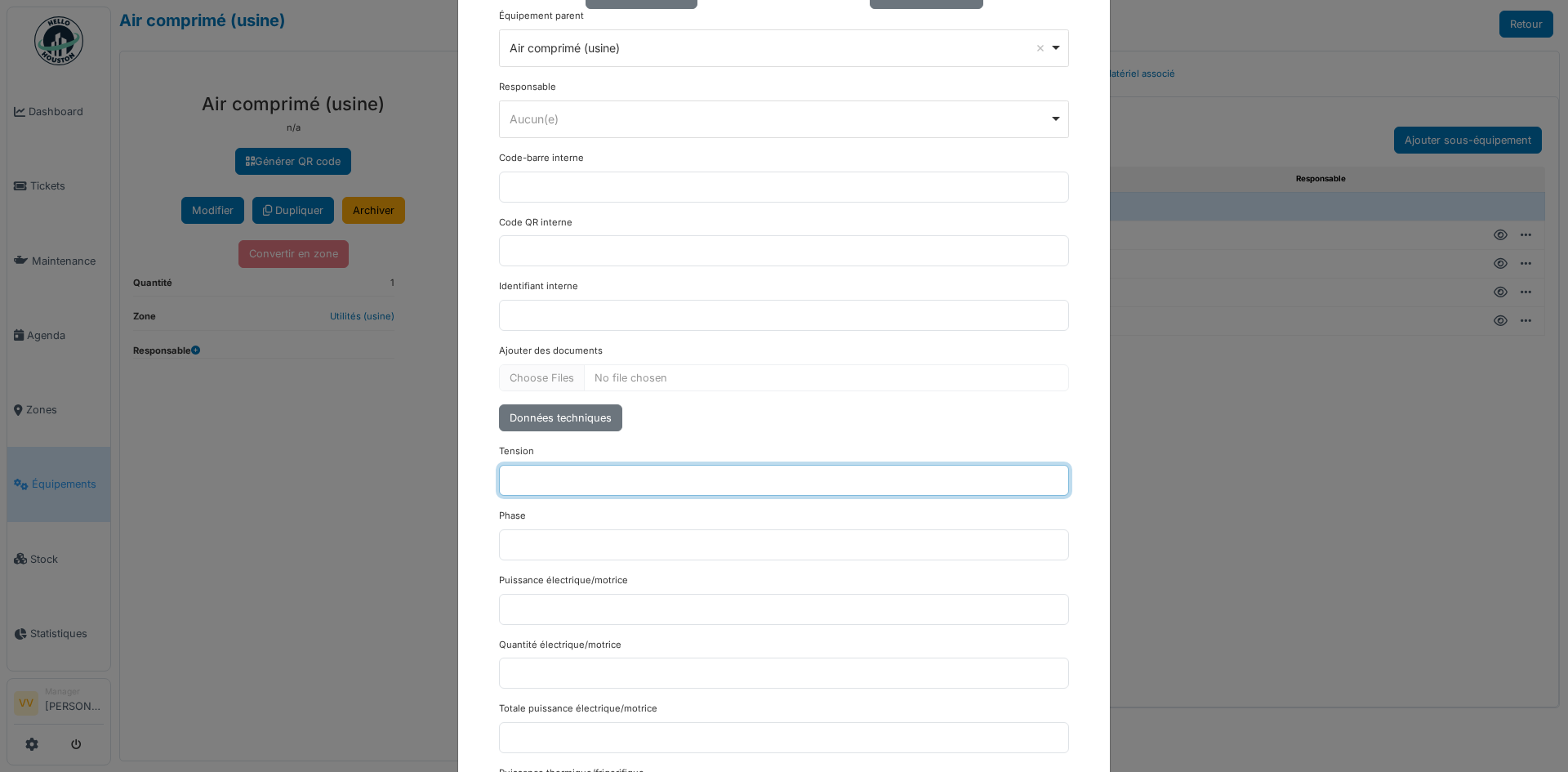
click at [552, 473] on input "Tension" at bounding box center [784, 480] width 570 height 31
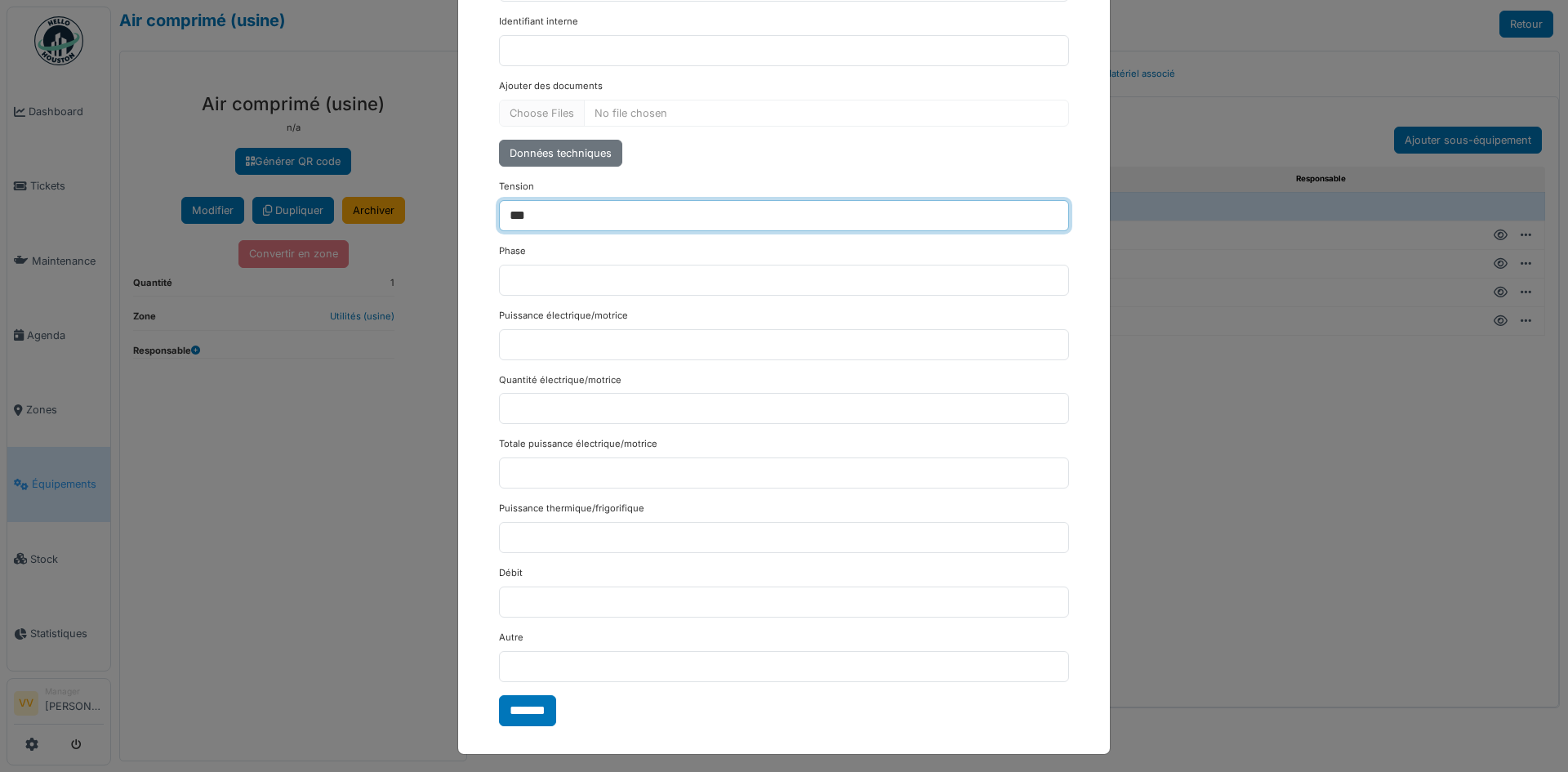
scroll to position [1114, 0]
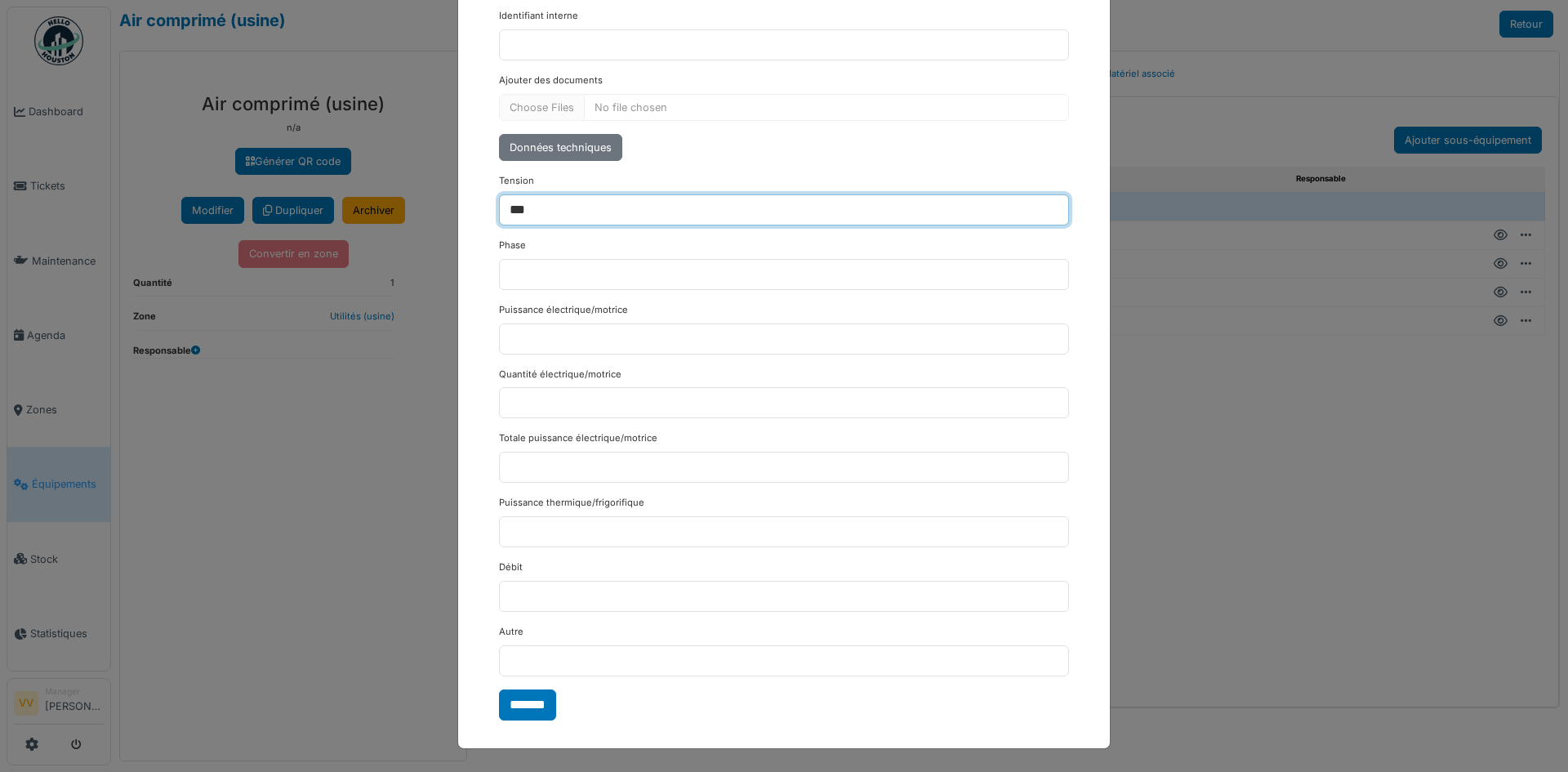
type input "***"
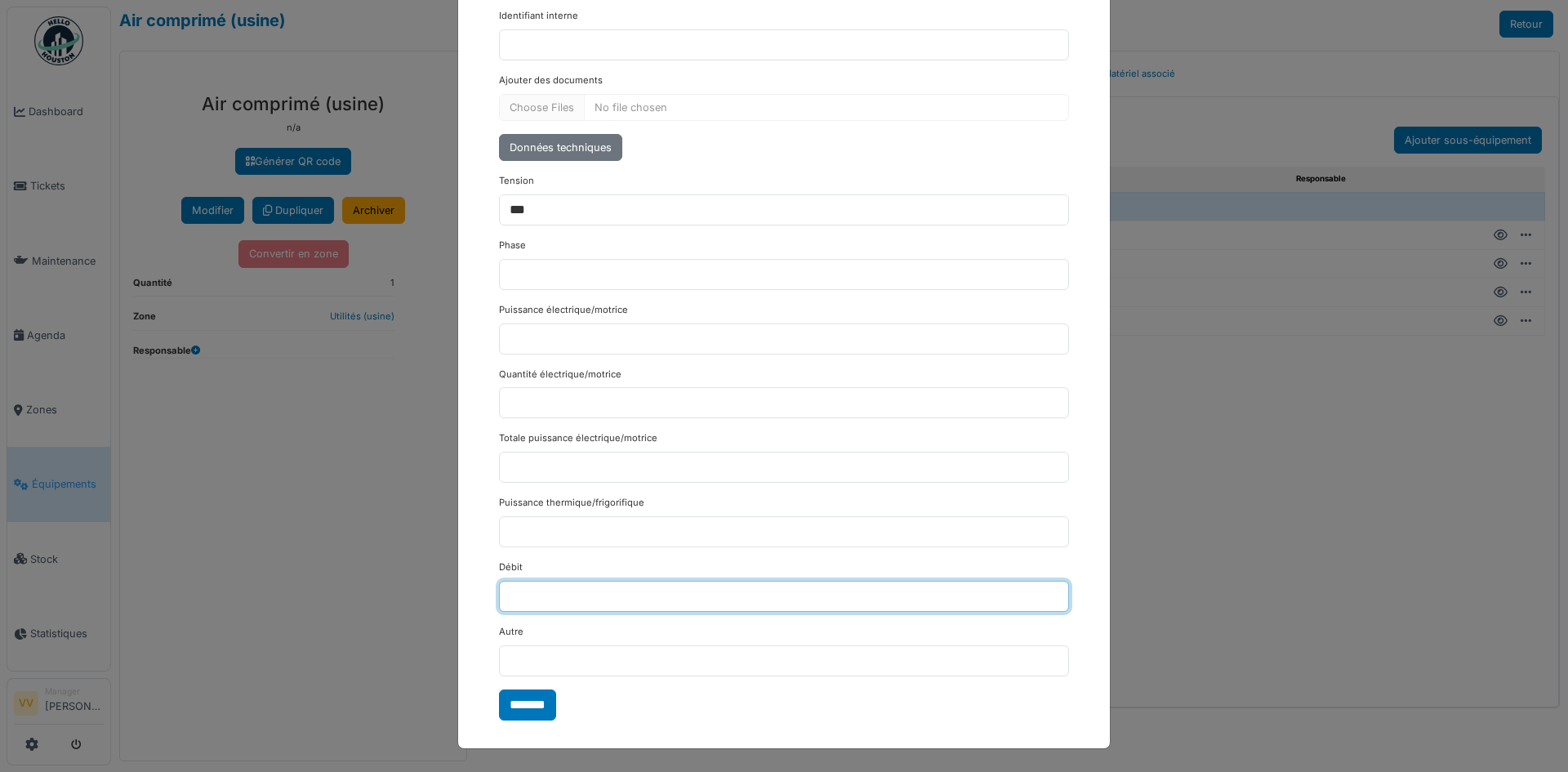
click at [579, 587] on input "Débit" at bounding box center [784, 596] width 570 height 31
type input "*******"
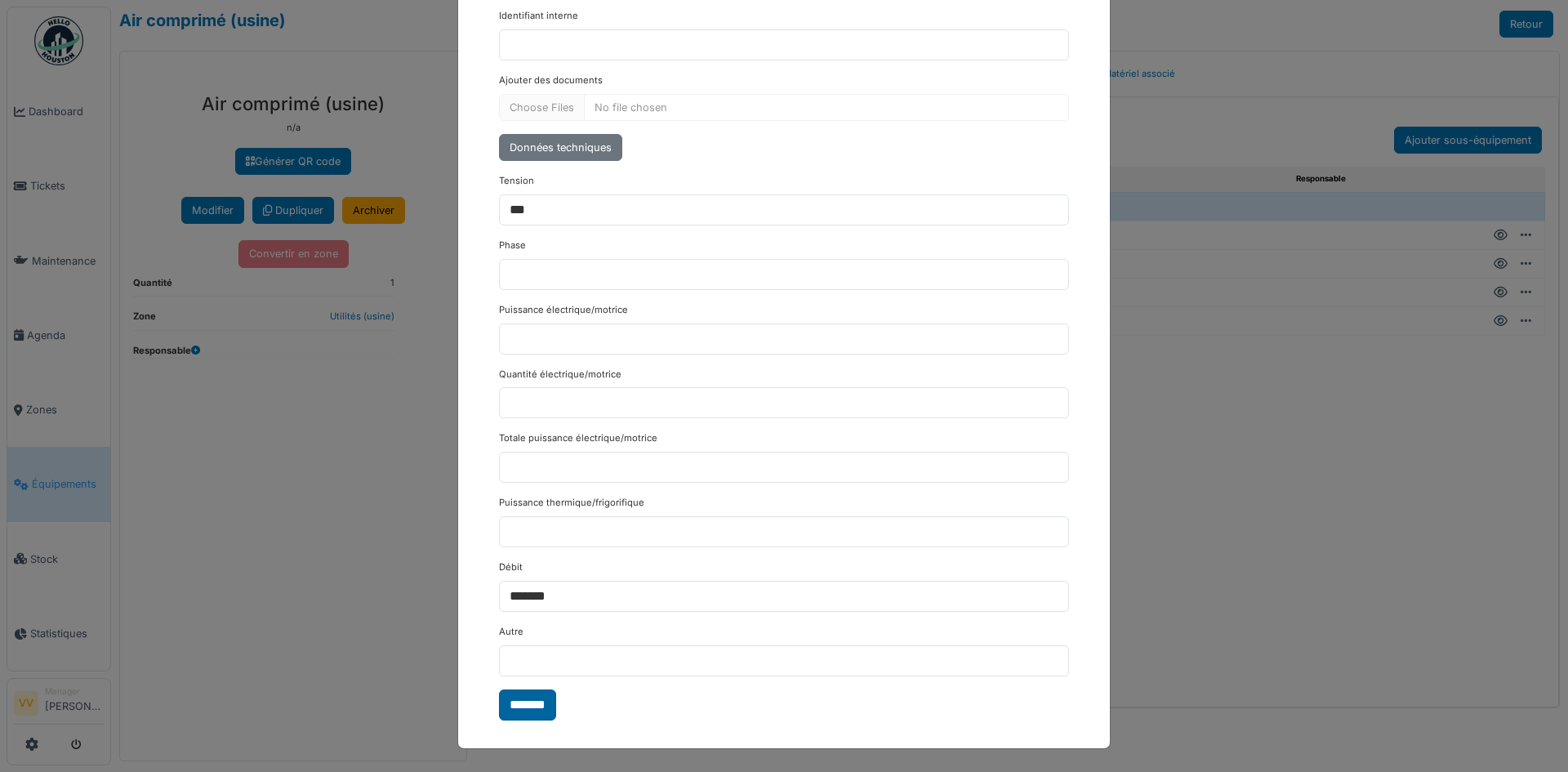
click at [530, 701] on input "*******" at bounding box center [527, 705] width 57 height 31
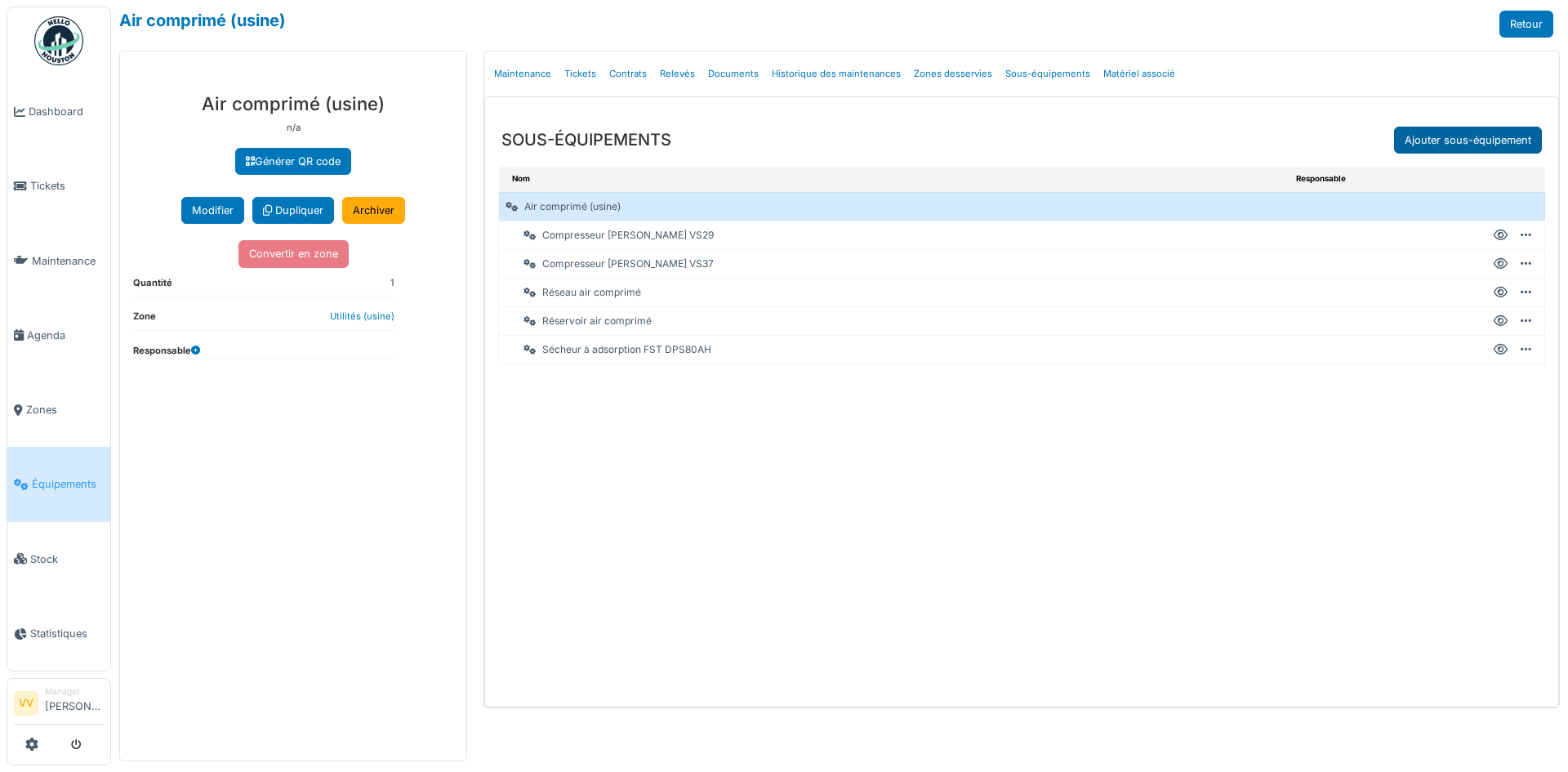
click at [1485, 134] on link "Ajouter sous-équipement" at bounding box center [1468, 140] width 148 height 27
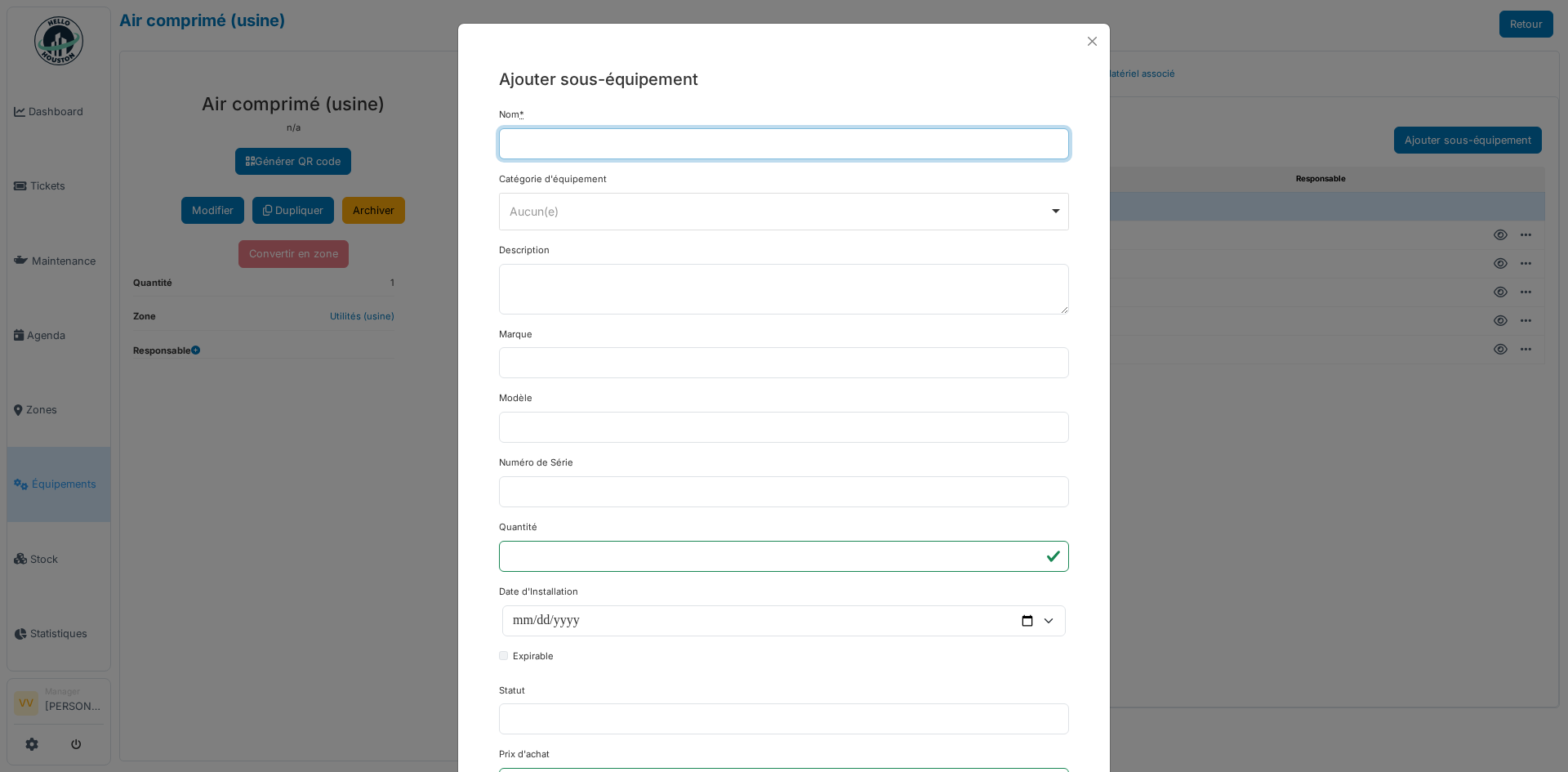
click at [600, 143] on input "Nom *" at bounding box center [784, 144] width 570 height 31
paste input "**********"
click at [504, 138] on input "**********" at bounding box center [784, 144] width 570 height 31
type input "**********"
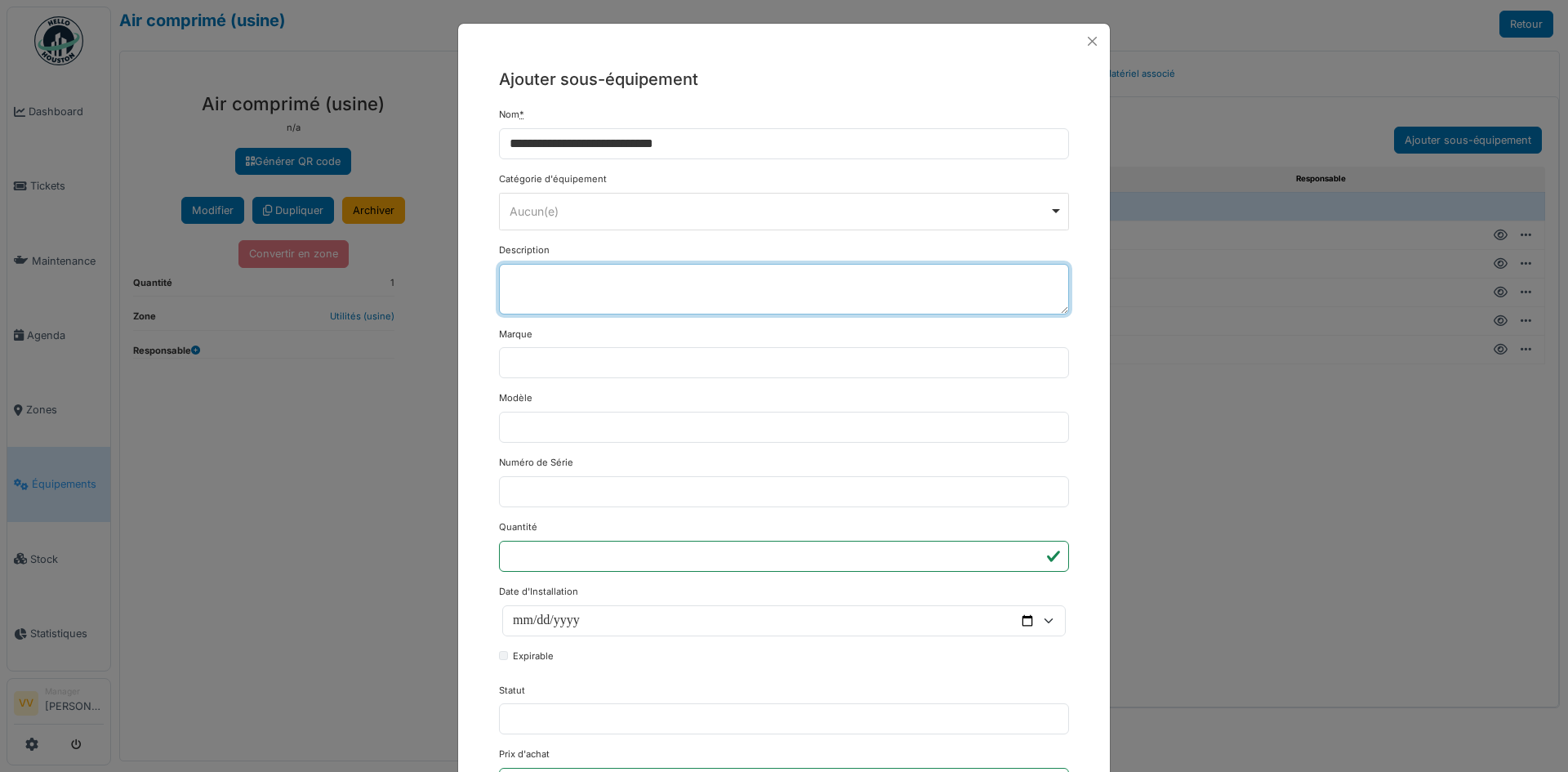
click at [711, 265] on textarea "Description" at bounding box center [784, 289] width 570 height 51
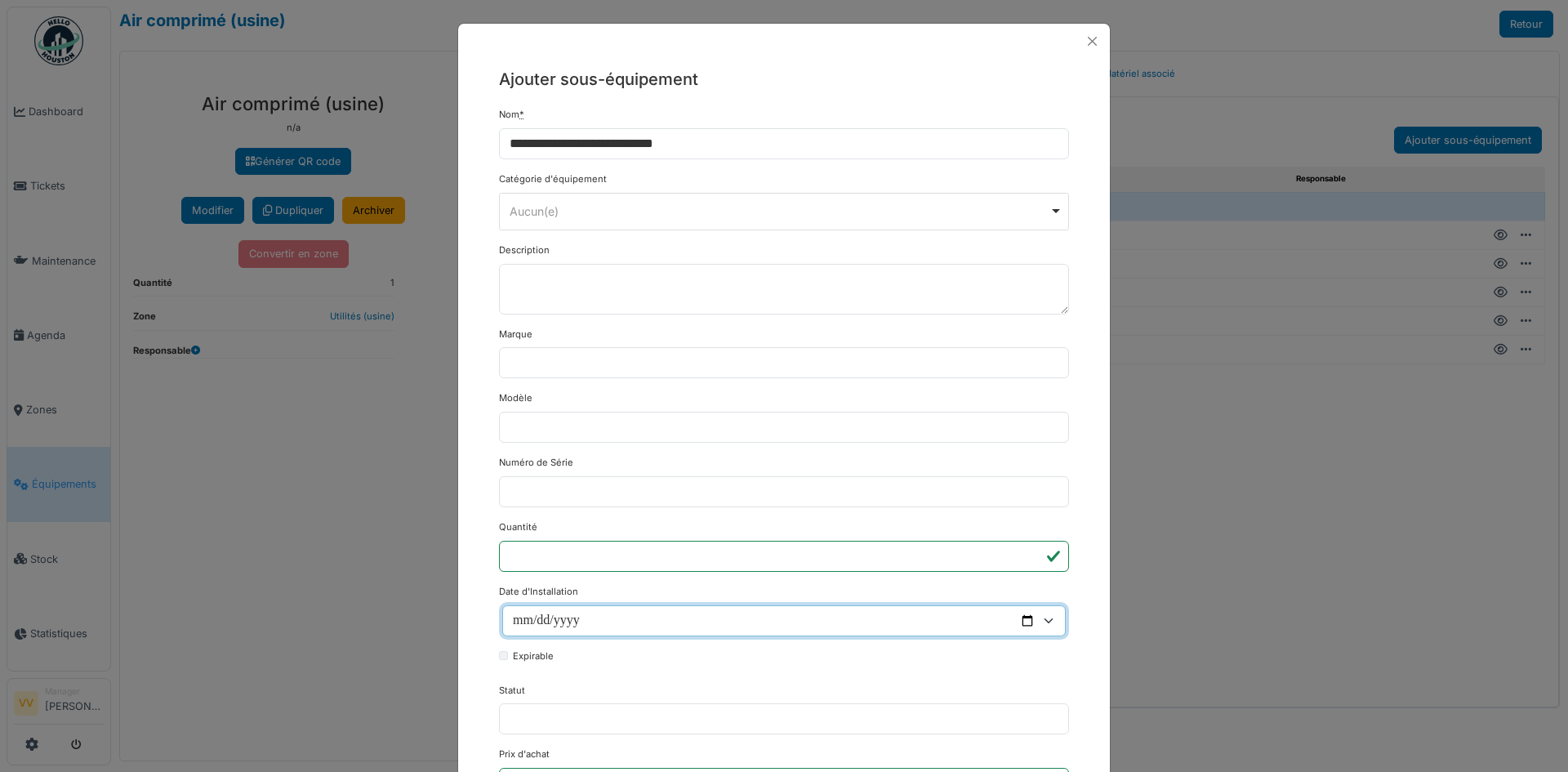
click at [590, 619] on input "Date d'Installation" at bounding box center [784, 621] width 564 height 31
click at [1022, 617] on input "Date d'Installation" at bounding box center [784, 621] width 564 height 31
type input "**********"
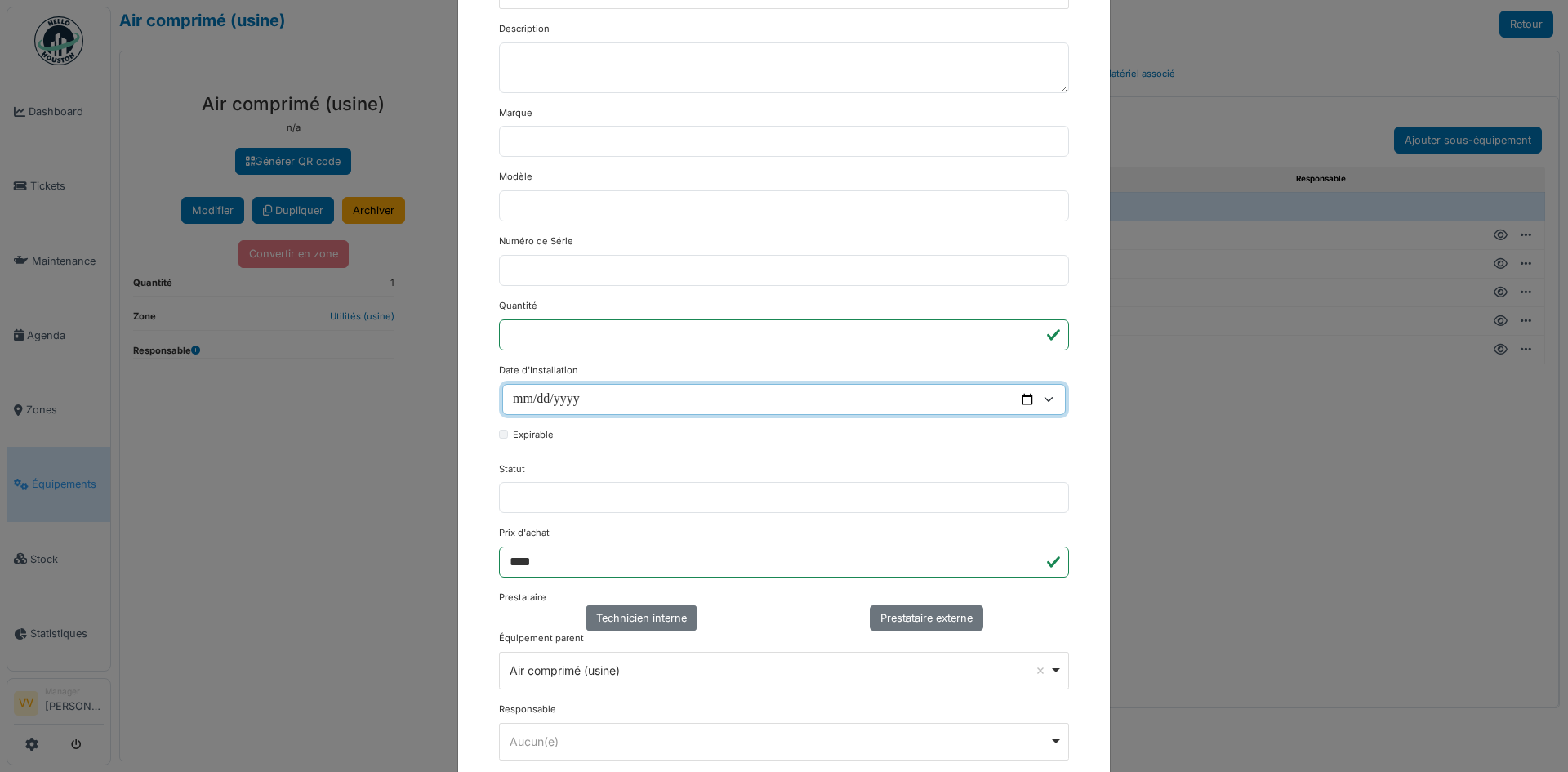
scroll to position [245, 0]
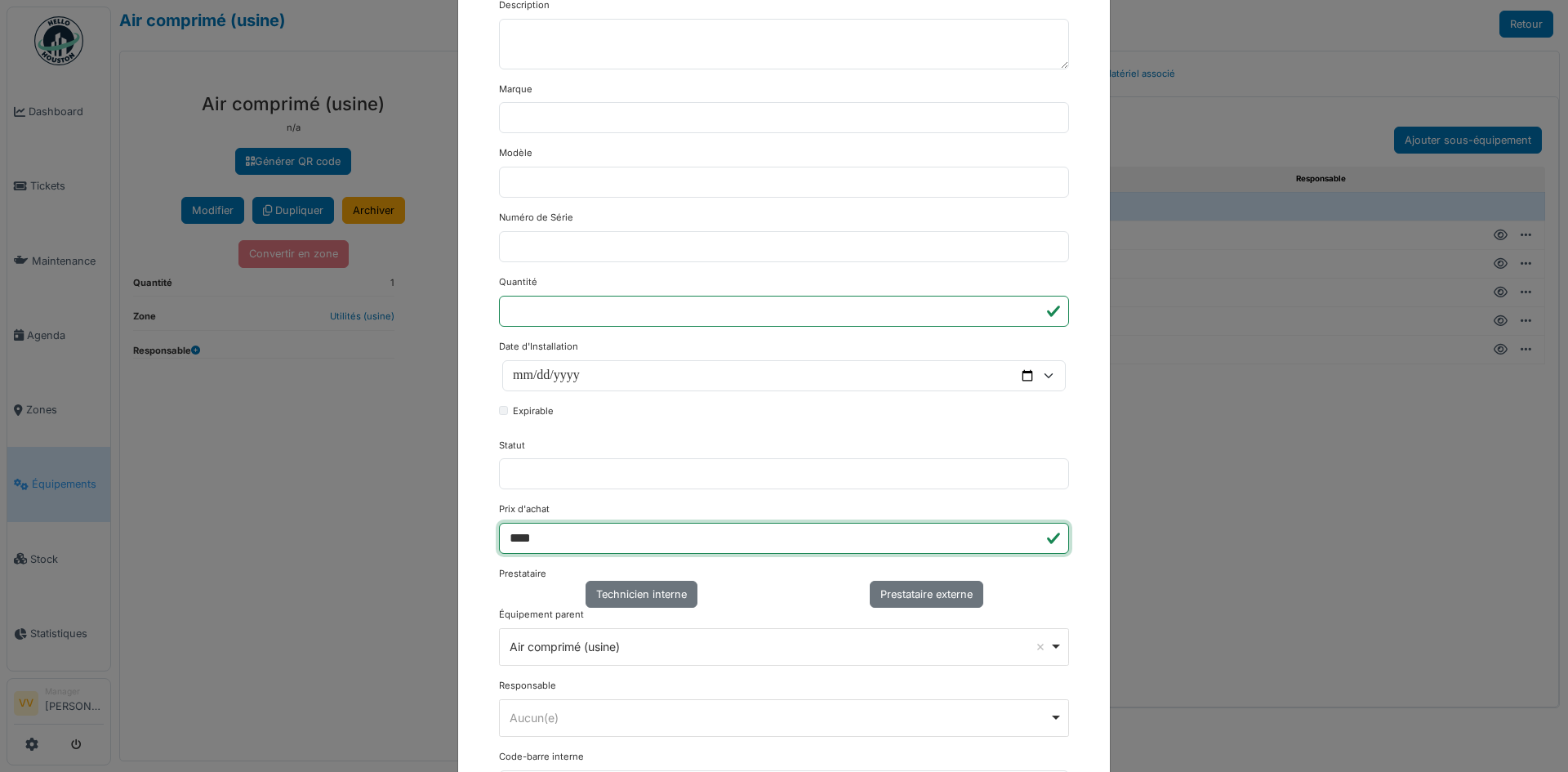
click at [550, 542] on input "****" at bounding box center [784, 538] width 570 height 31
type input "*"
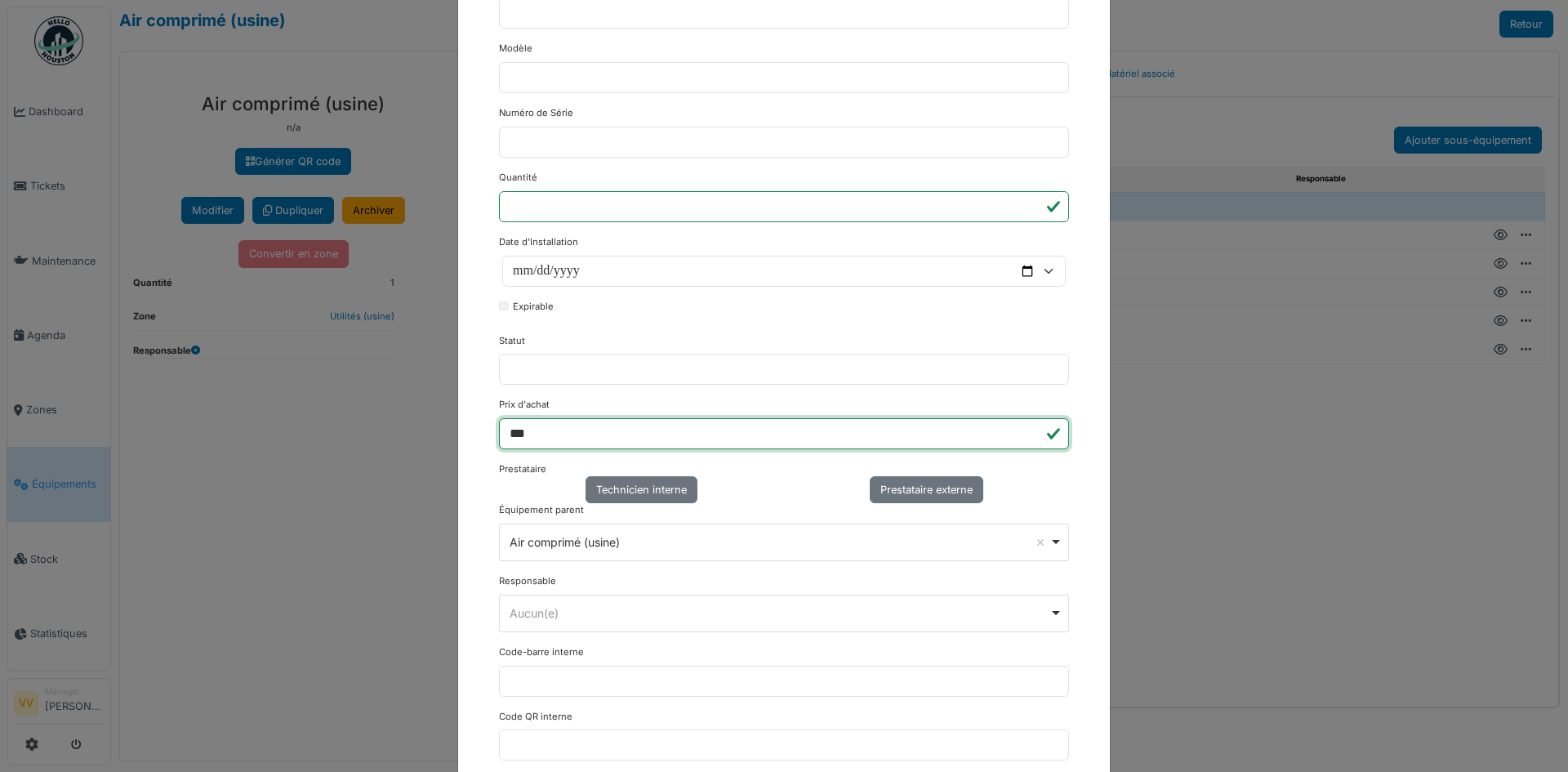
scroll to position [598, 0]
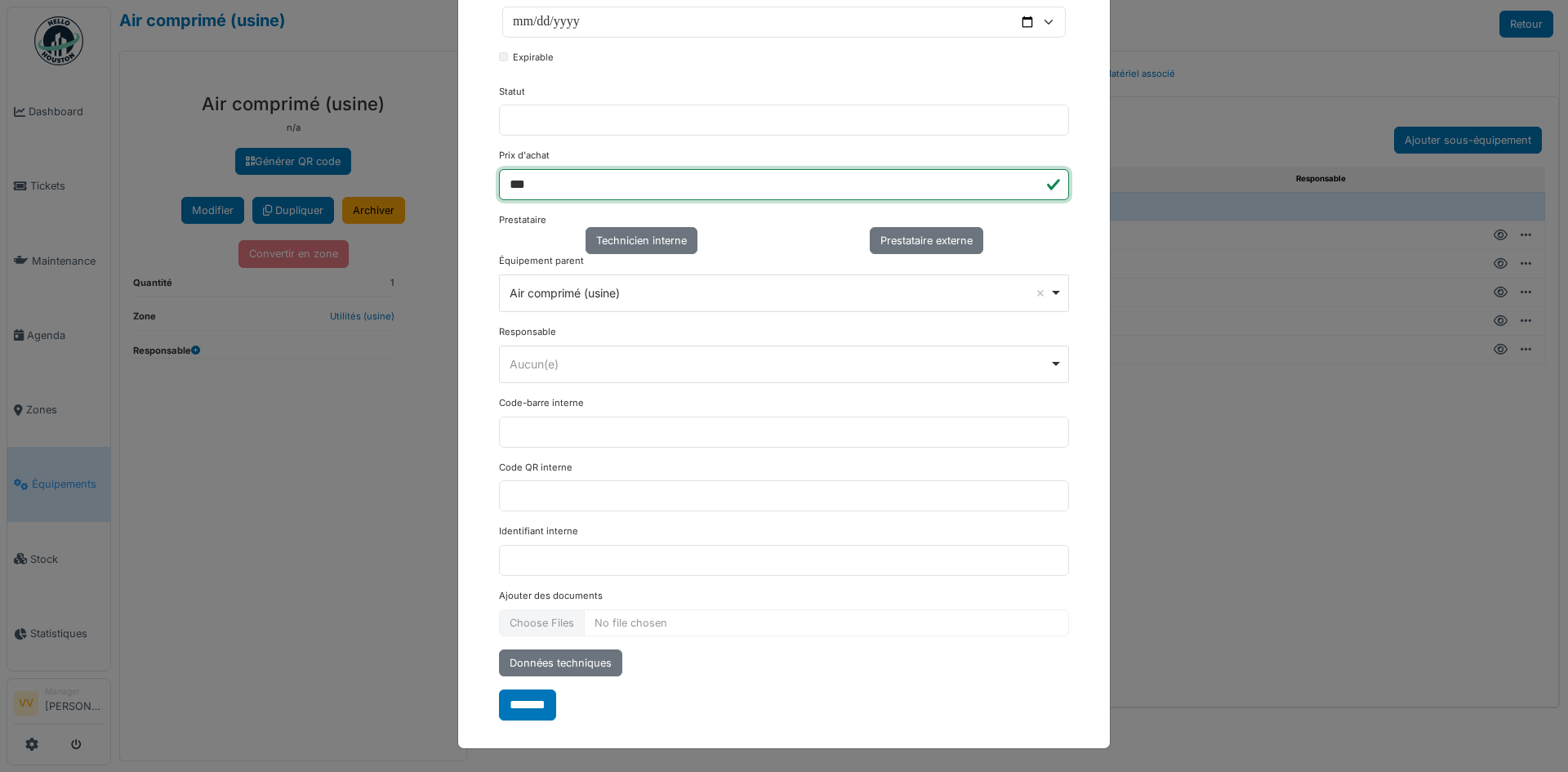
type input "***"
click at [684, 616] on input "Ajouter des documents" at bounding box center [784, 623] width 570 height 27
type input "**********"
click at [539, 713] on input "*******" at bounding box center [527, 705] width 57 height 31
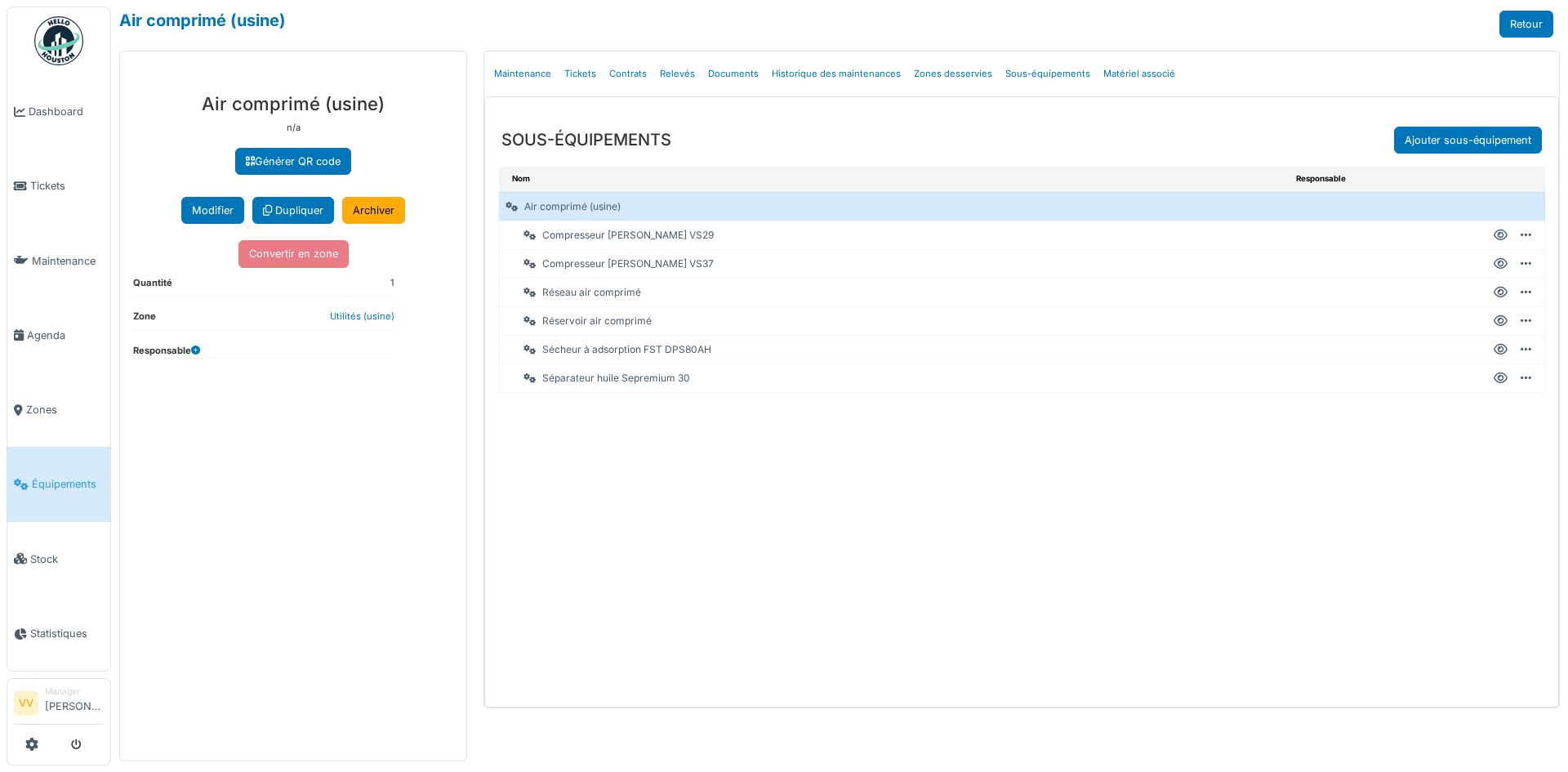
click at [292, 570] on div "**********" at bounding box center [293, 420] width 347 height 681
click at [369, 542] on div "**********" at bounding box center [293, 420] width 347 height 681
click at [43, 174] on link "Tickets" at bounding box center [59, 186] width 103 height 74
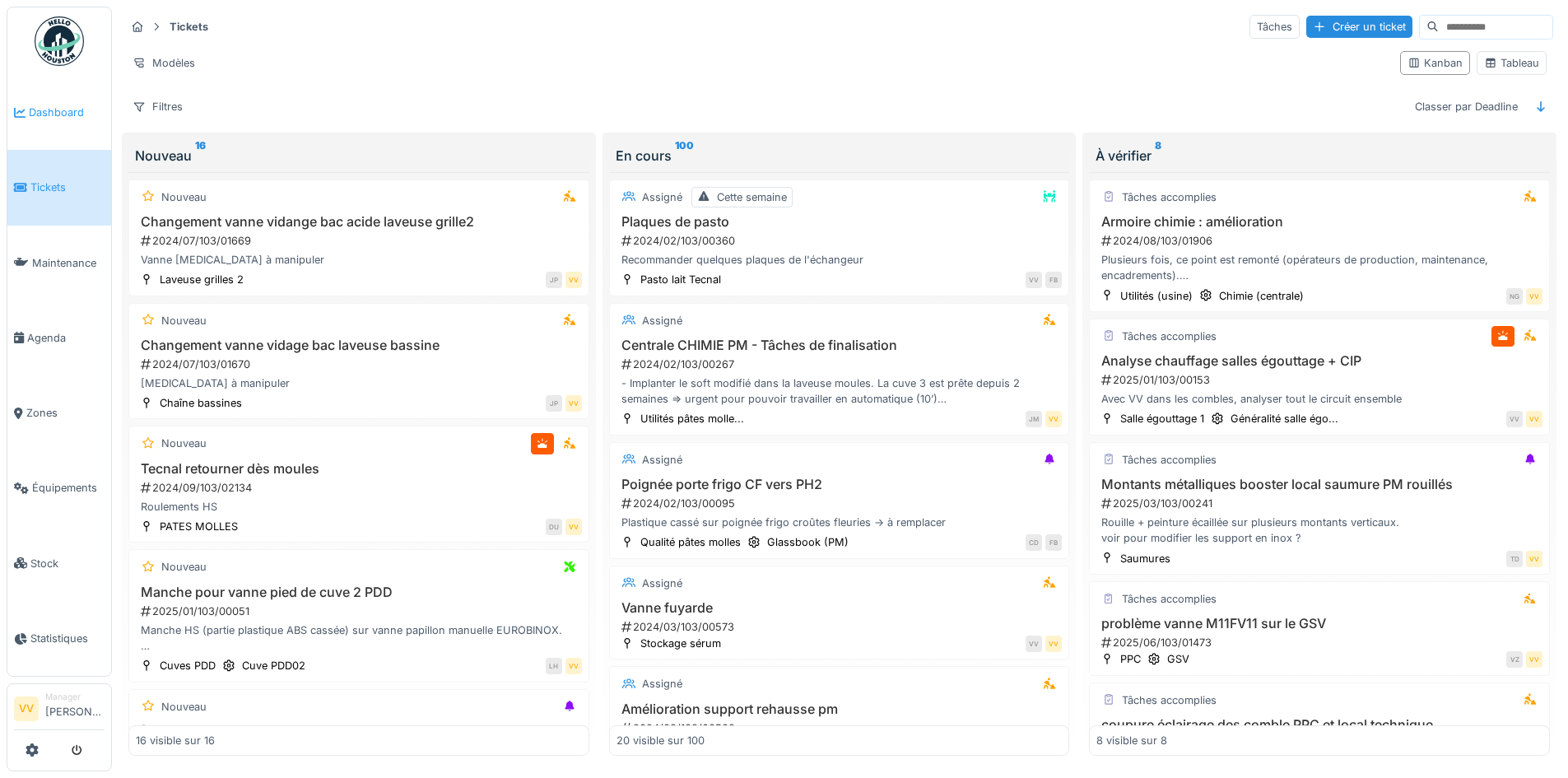
click at [43, 97] on link "Dashboard" at bounding box center [59, 112] width 104 height 75
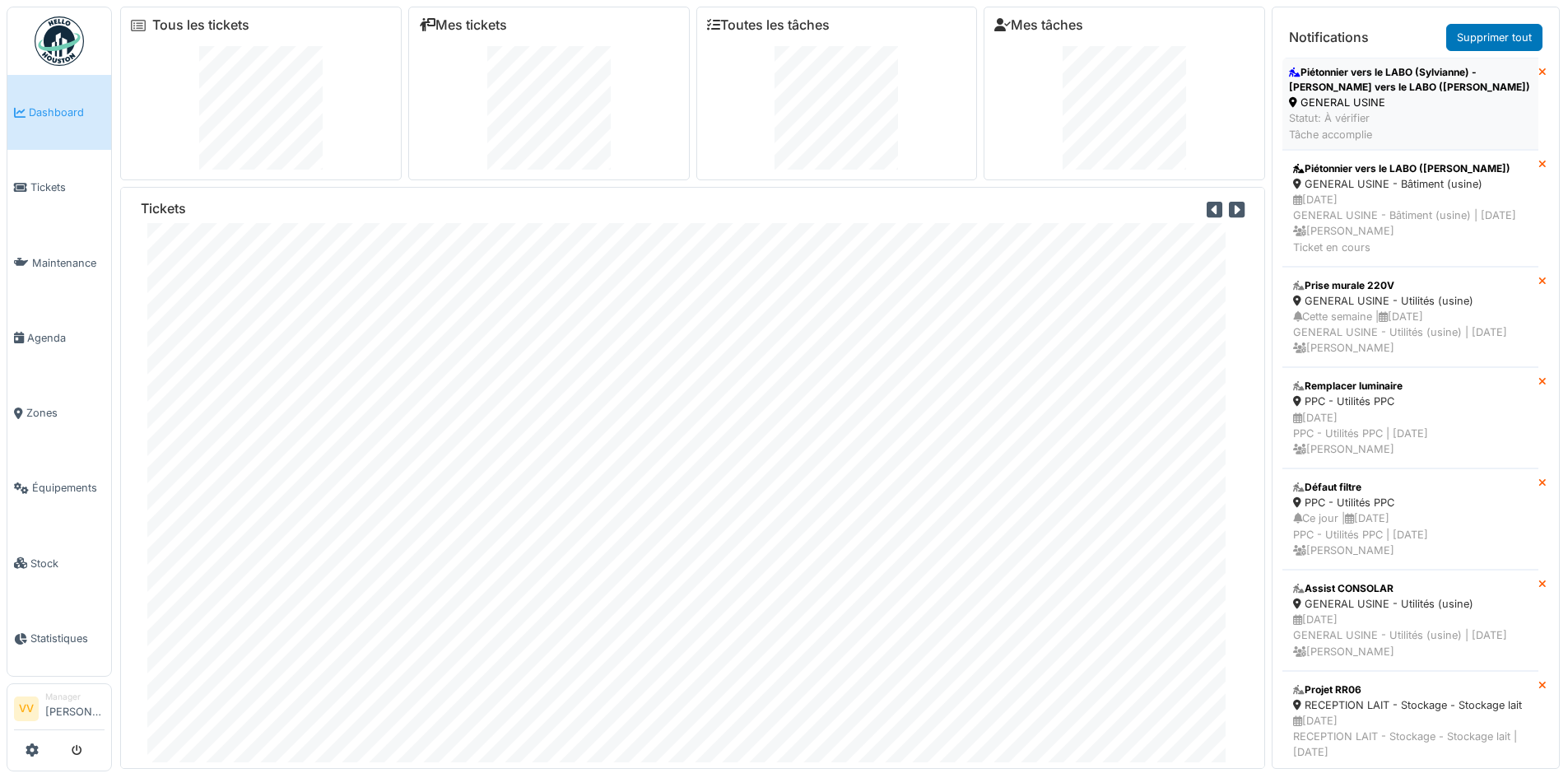
click at [1397, 88] on div "Piétonnier vers le LABO (Sylvianne) - Piétonnier vers le LABO (Sylvianne)" at bounding box center [1410, 79] width 243 height 29
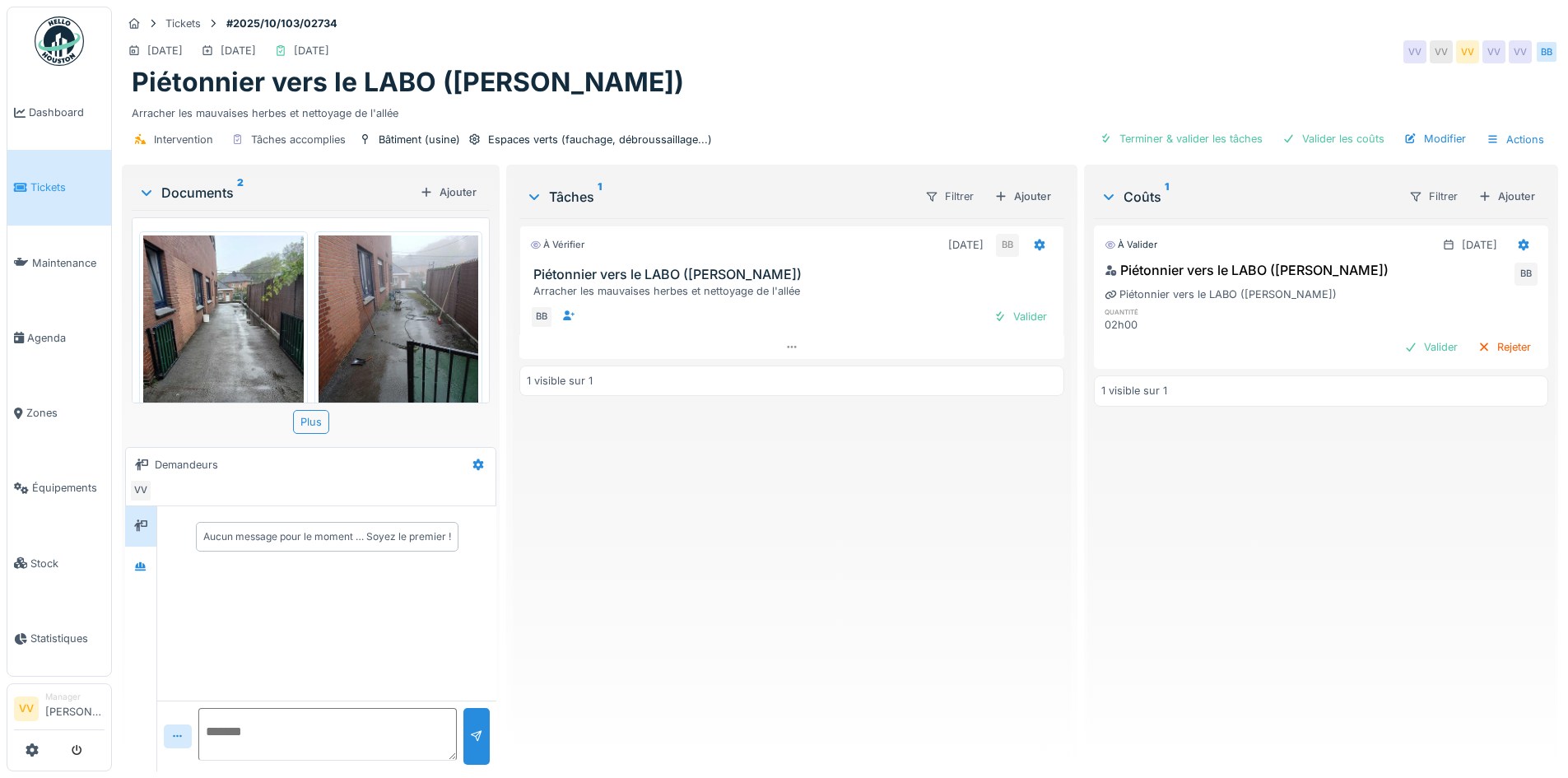
click at [244, 330] on img at bounding box center [223, 342] width 161 height 213
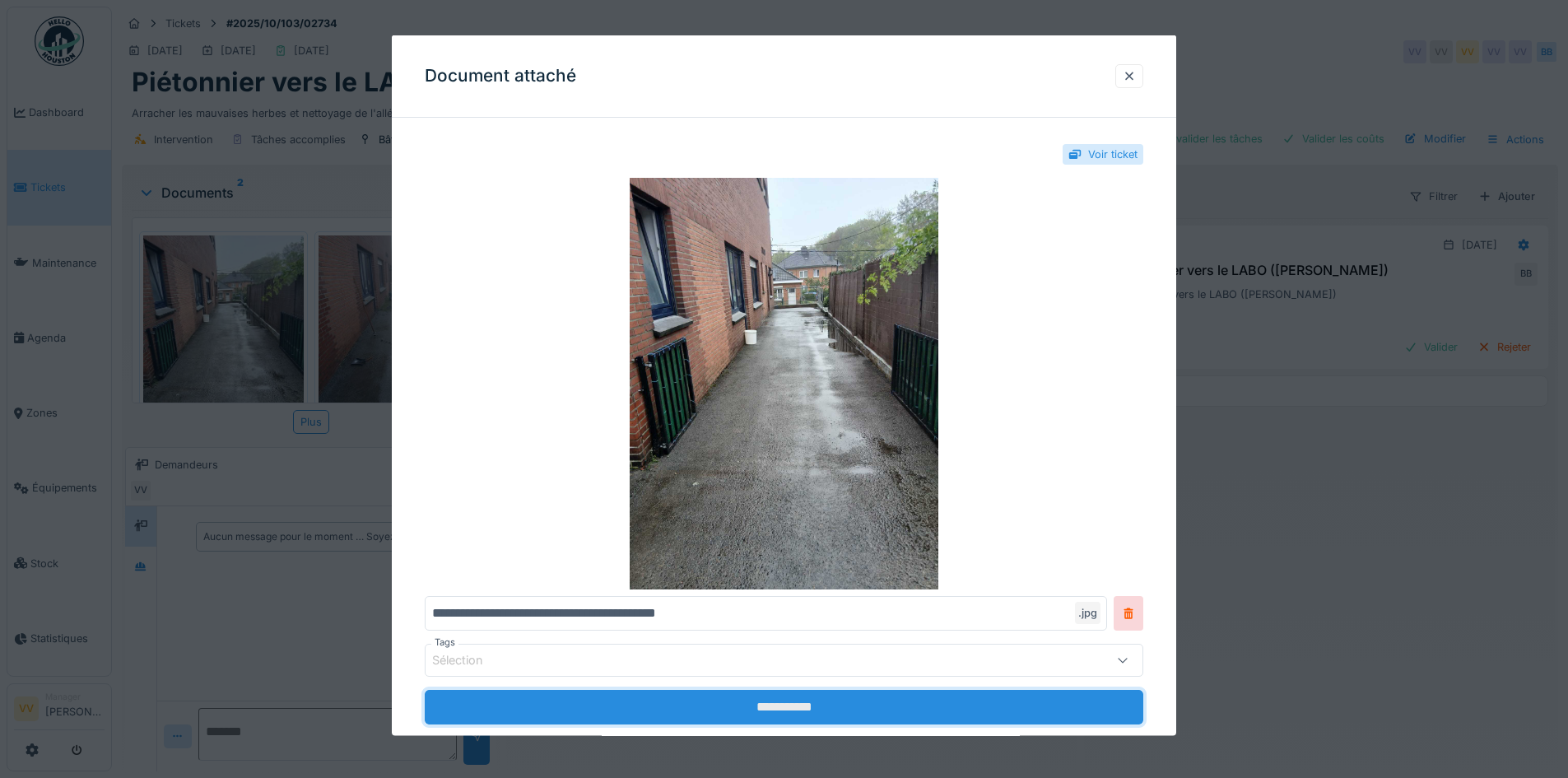
click at [949, 707] on input "**********" at bounding box center [784, 707] width 719 height 35
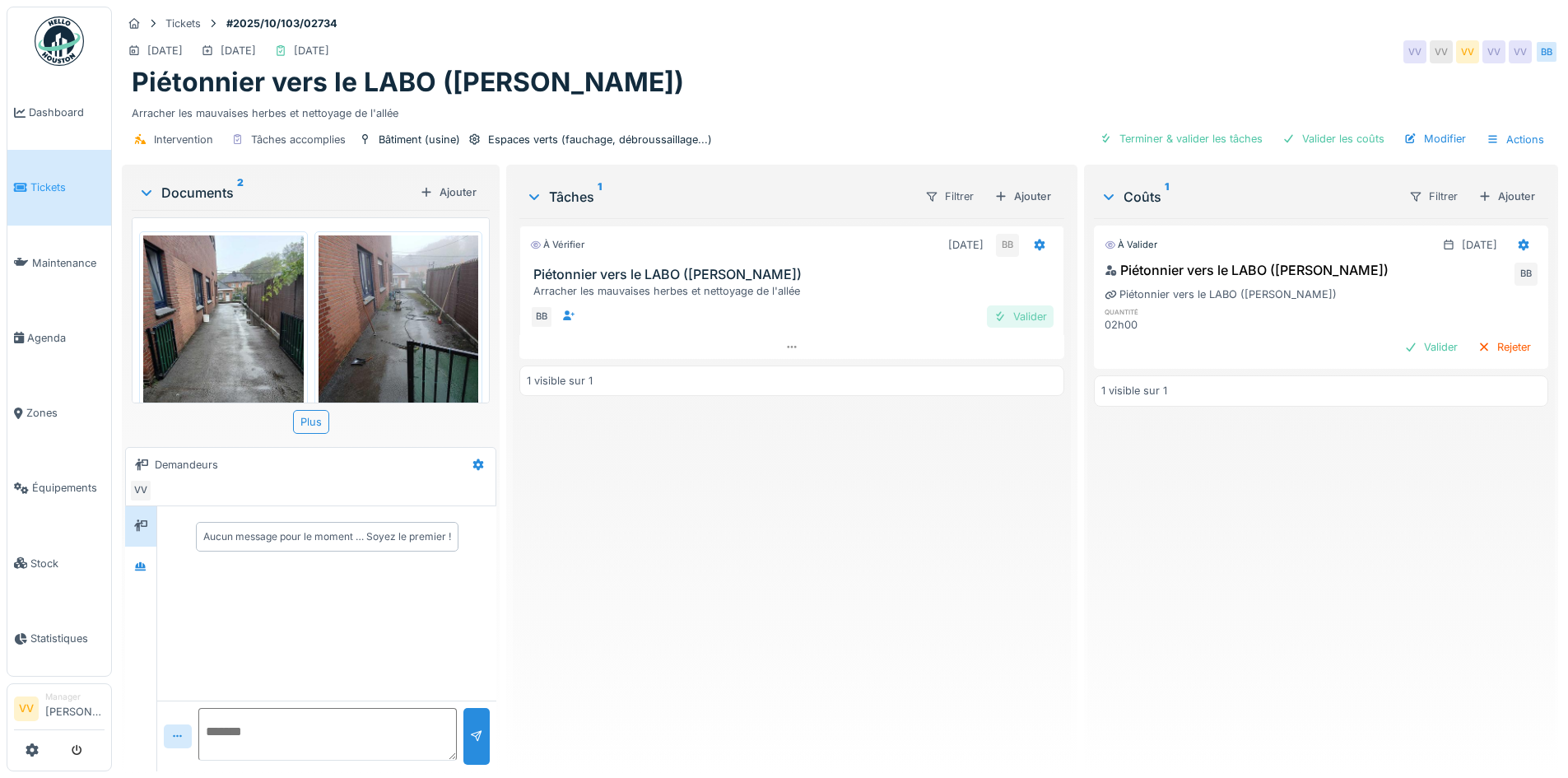
click at [1016, 317] on div "Valider" at bounding box center [1020, 316] width 67 height 22
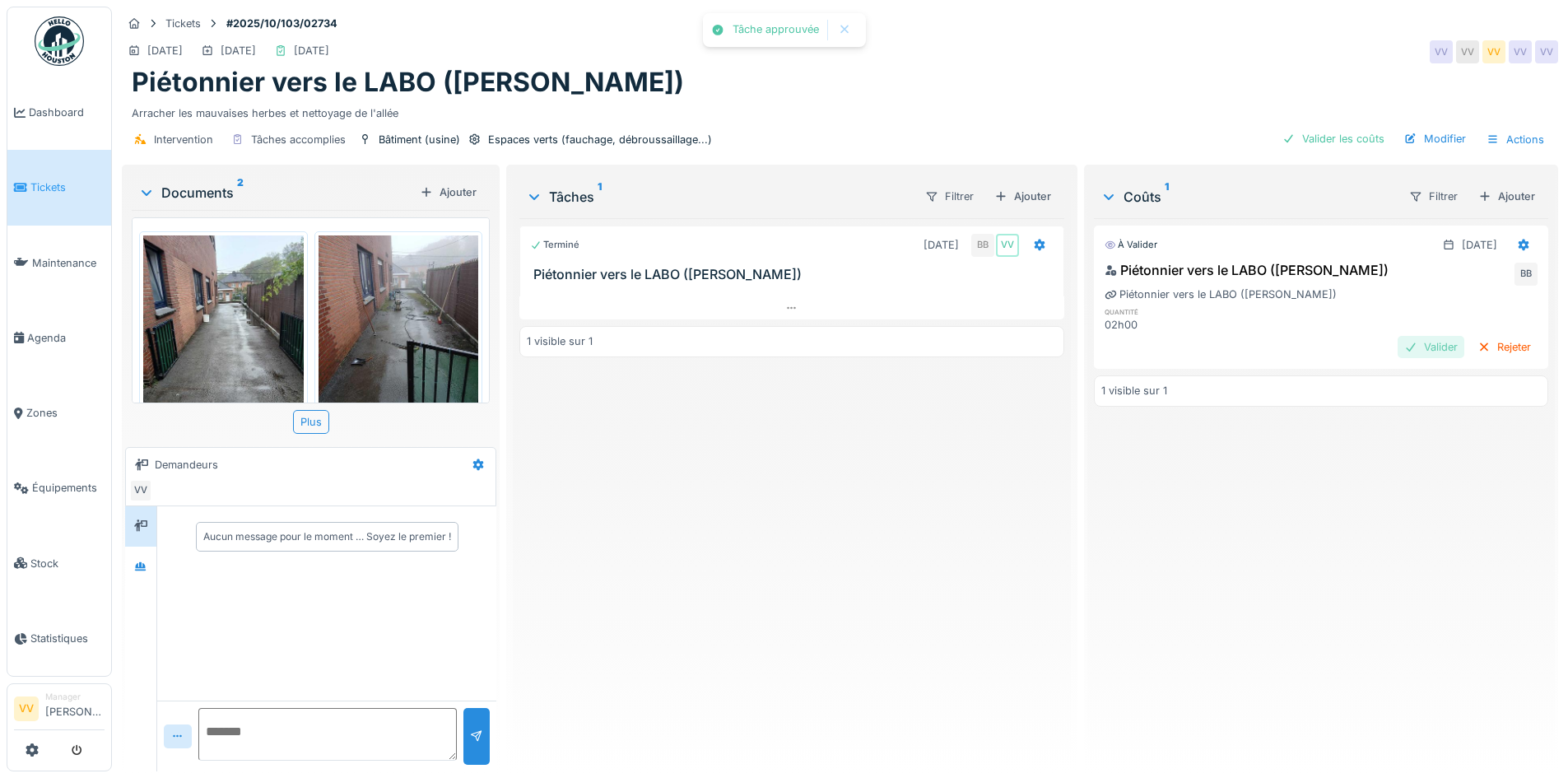
click at [1413, 347] on div "Valider" at bounding box center [1430, 347] width 67 height 22
click at [410, 314] on img at bounding box center [399, 342] width 161 height 213
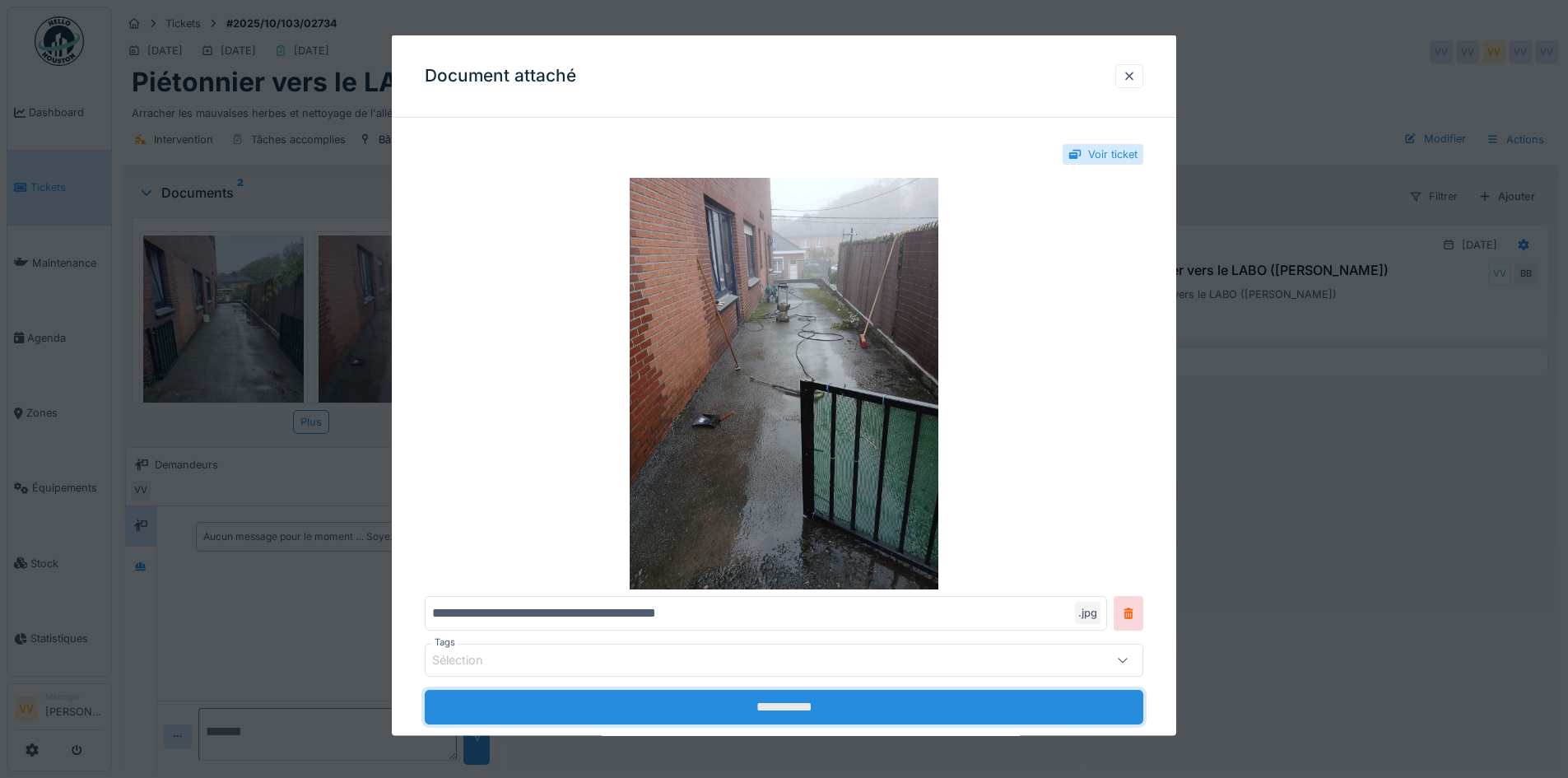
click at [889, 704] on input "**********" at bounding box center [784, 707] width 719 height 35
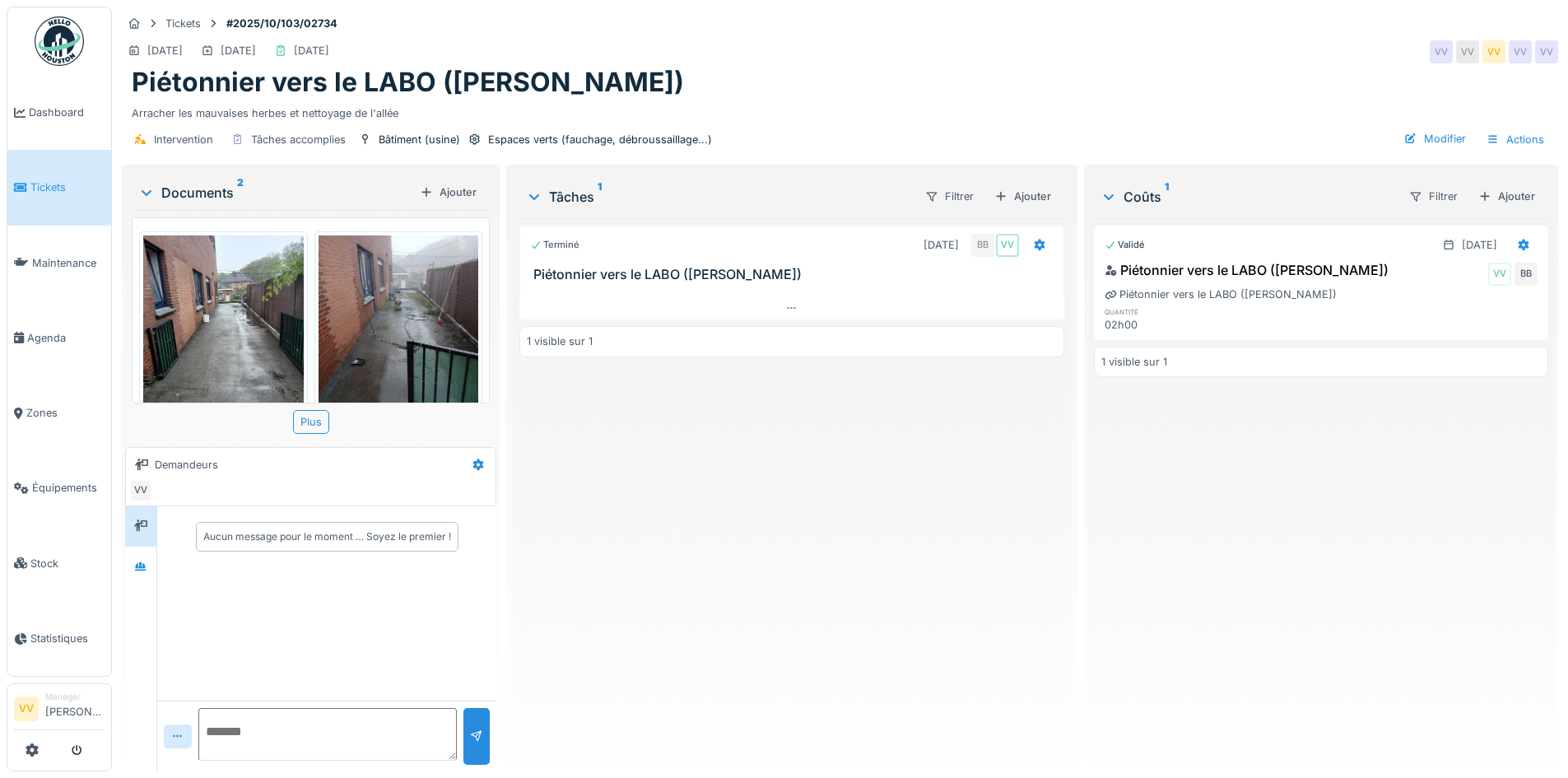
click at [1517, 151] on div "Intervention Tâches accomplies Bâtiment (usine) Espaces verts (fauchage, débrou…" at bounding box center [840, 140] width 1437 height 37
click at [1518, 141] on div "Actions" at bounding box center [1515, 140] width 72 height 24
click at [1467, 165] on div "Rapport d'intervention" at bounding box center [1421, 176] width 202 height 25
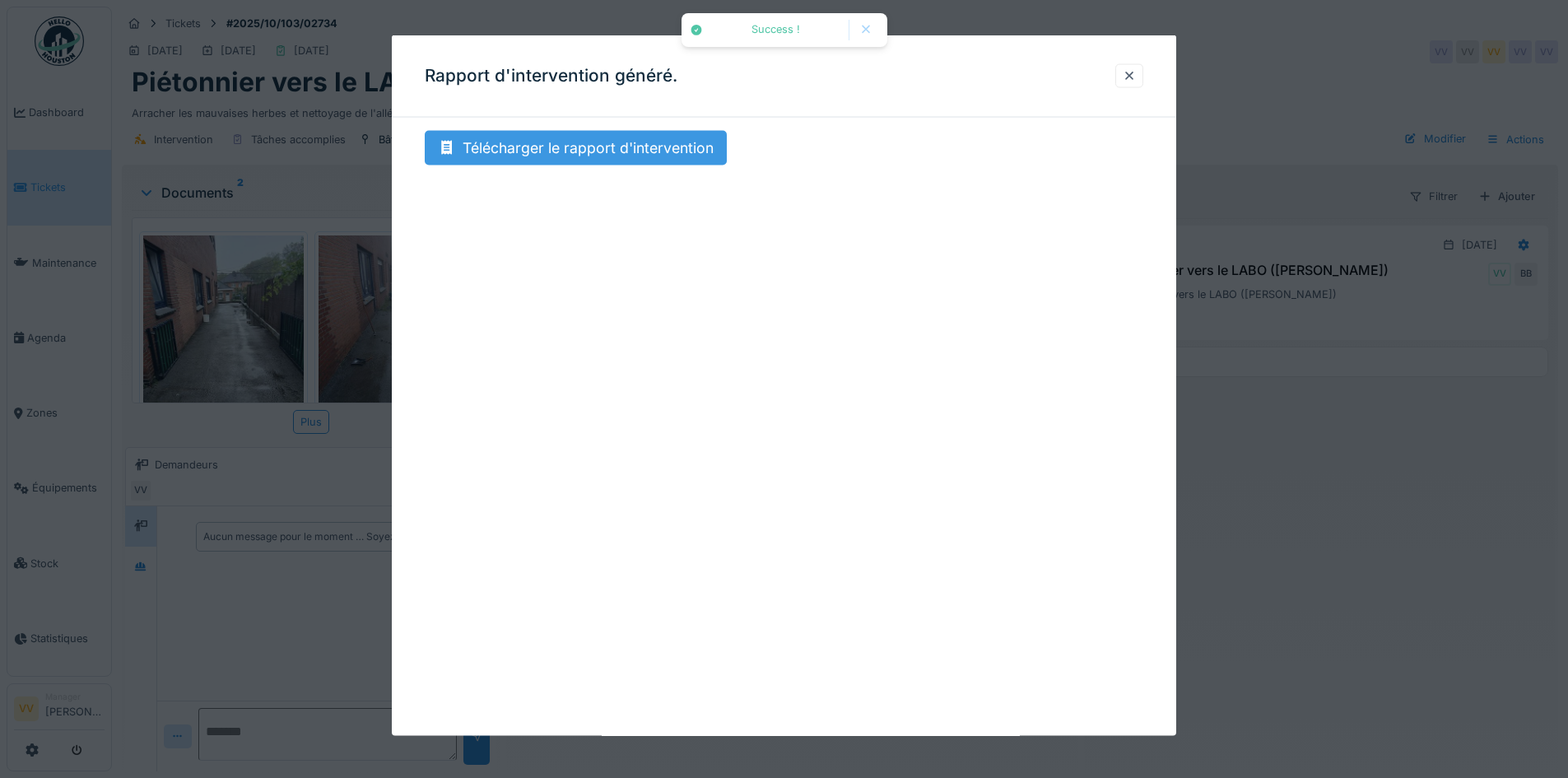
click at [606, 162] on div "Télécharger le rapport d'intervention" at bounding box center [576, 148] width 302 height 35
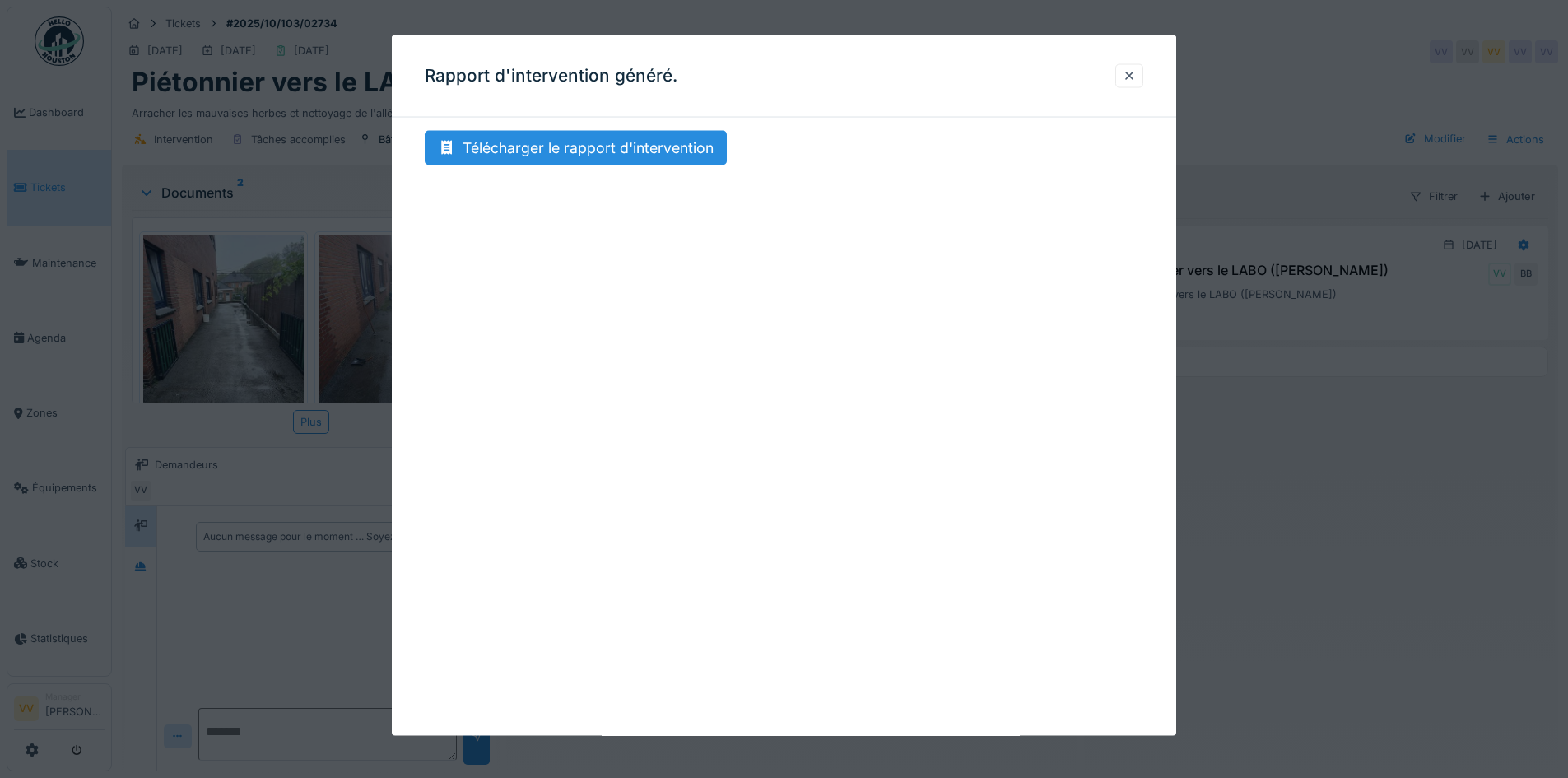
click at [1360, 648] on div at bounding box center [784, 389] width 1568 height 778
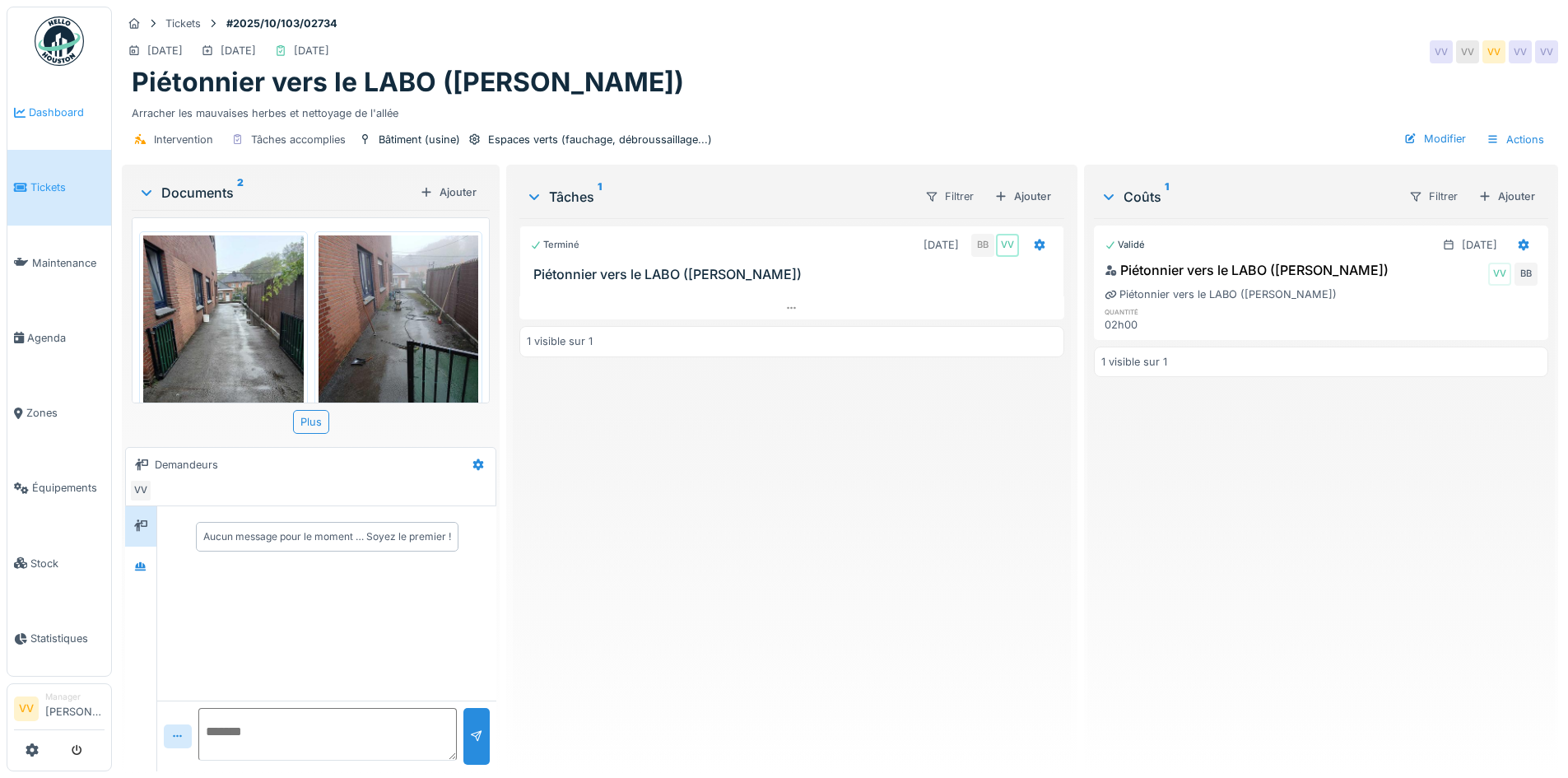
click at [33, 106] on span "Dashboard" at bounding box center [67, 112] width 76 height 16
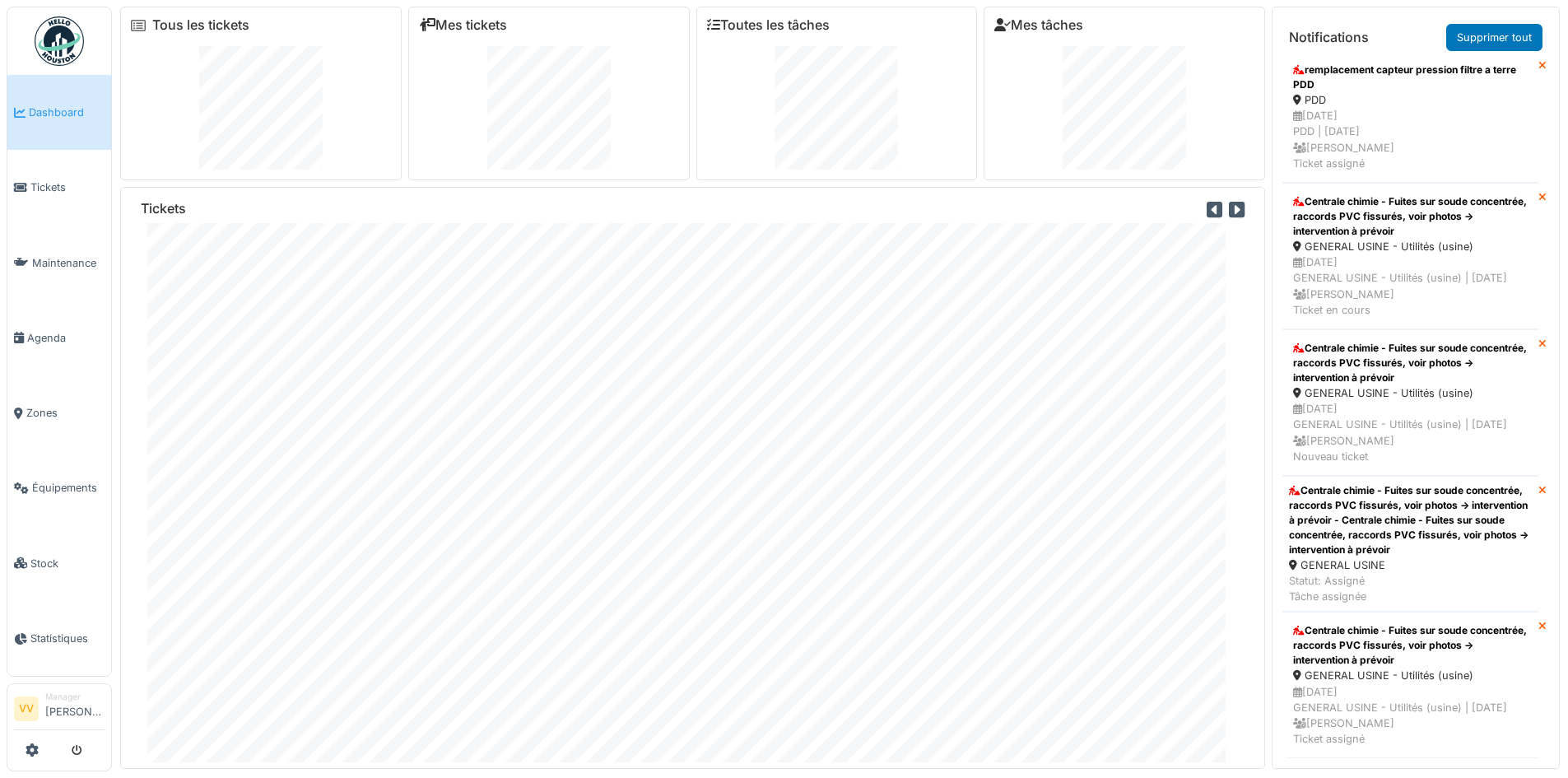
scroll to position [5895, 0]
click at [45, 258] on span "Maintenance" at bounding box center [67, 263] width 72 height 16
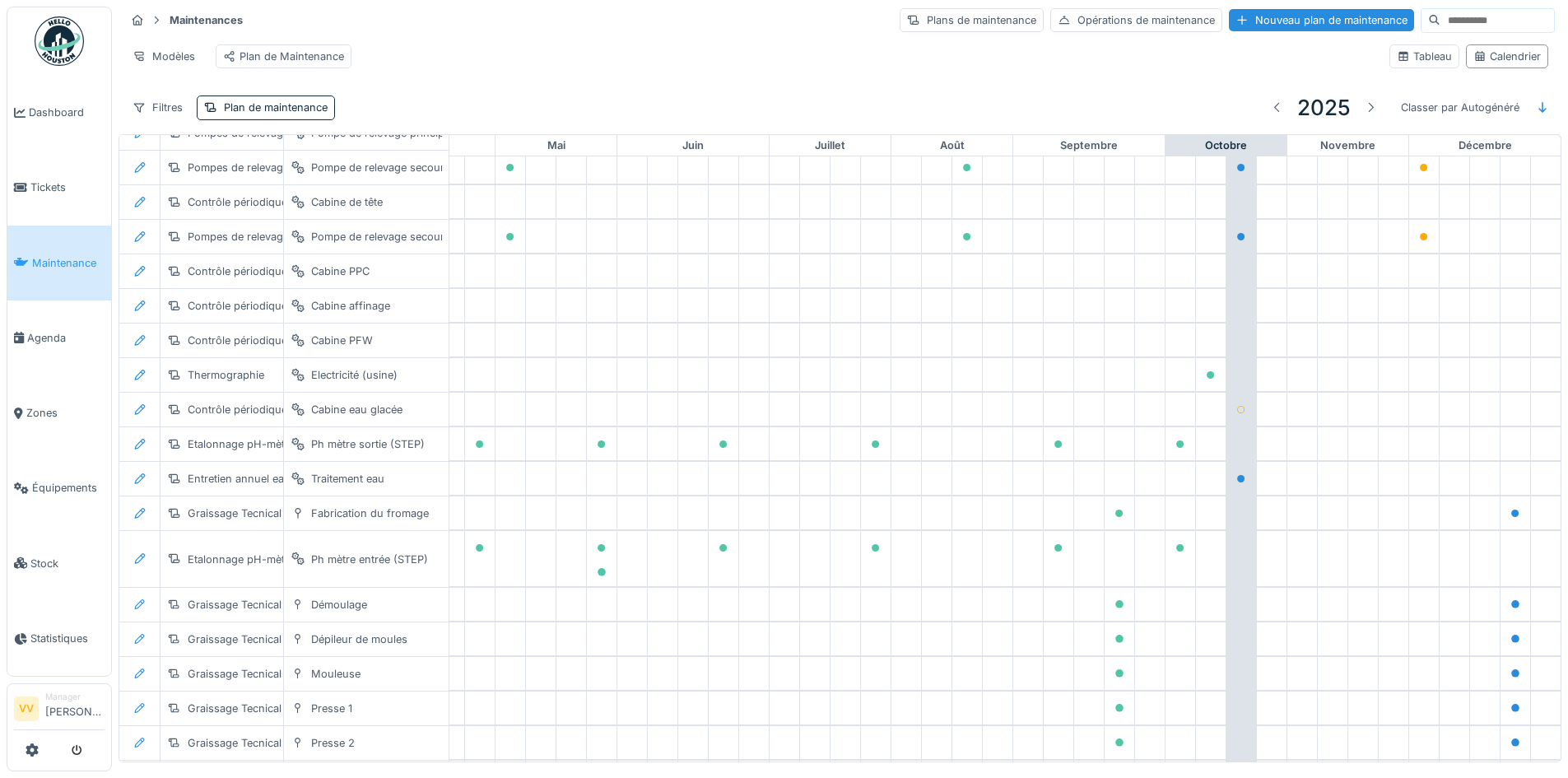
scroll to position [838, 539]
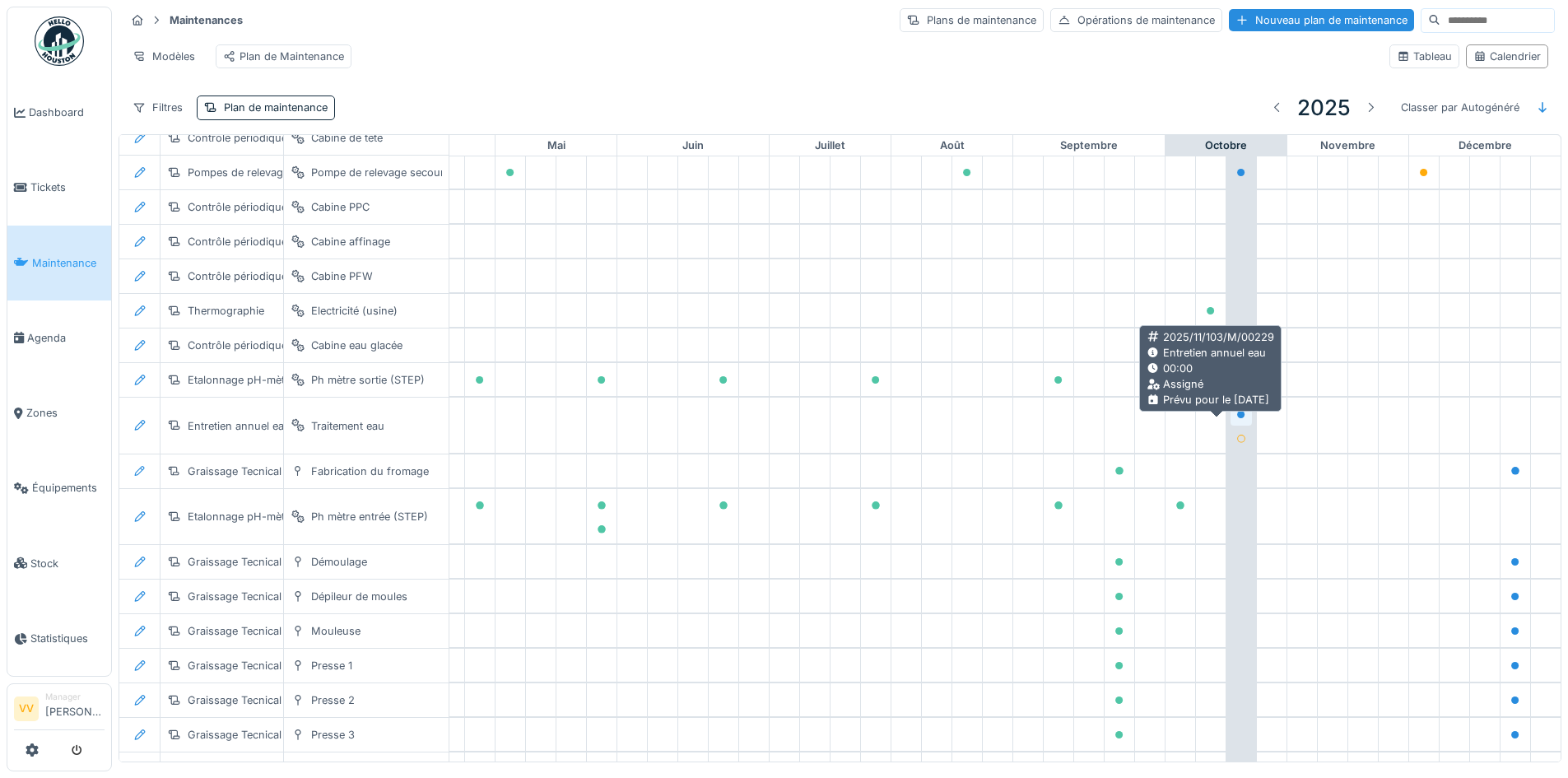
click at [1237, 419] on icon at bounding box center [1241, 414] width 8 height 8
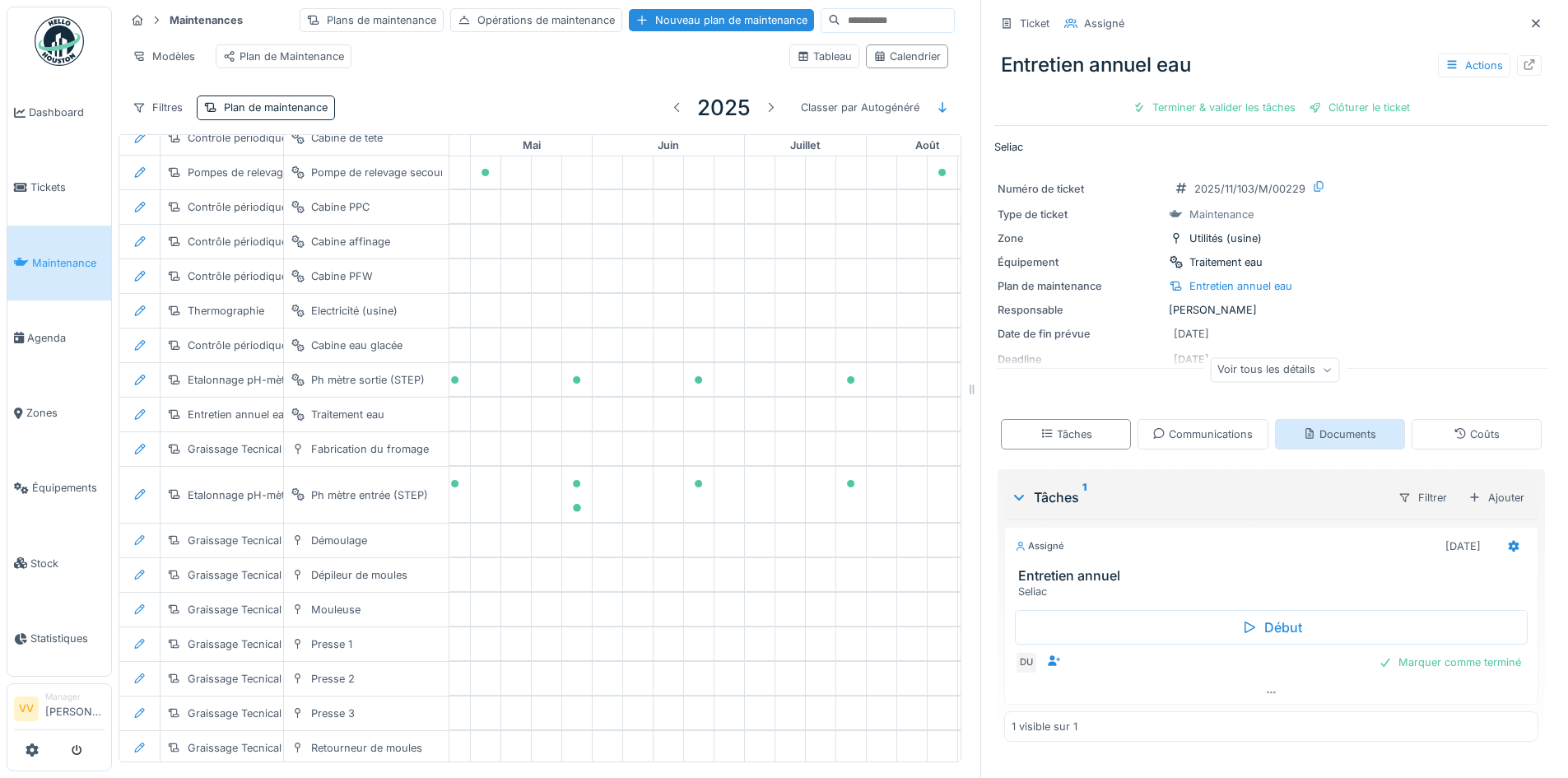
scroll to position [13, 0]
click at [1413, 651] on div "Marquer comme terminé" at bounding box center [1449, 662] width 156 height 22
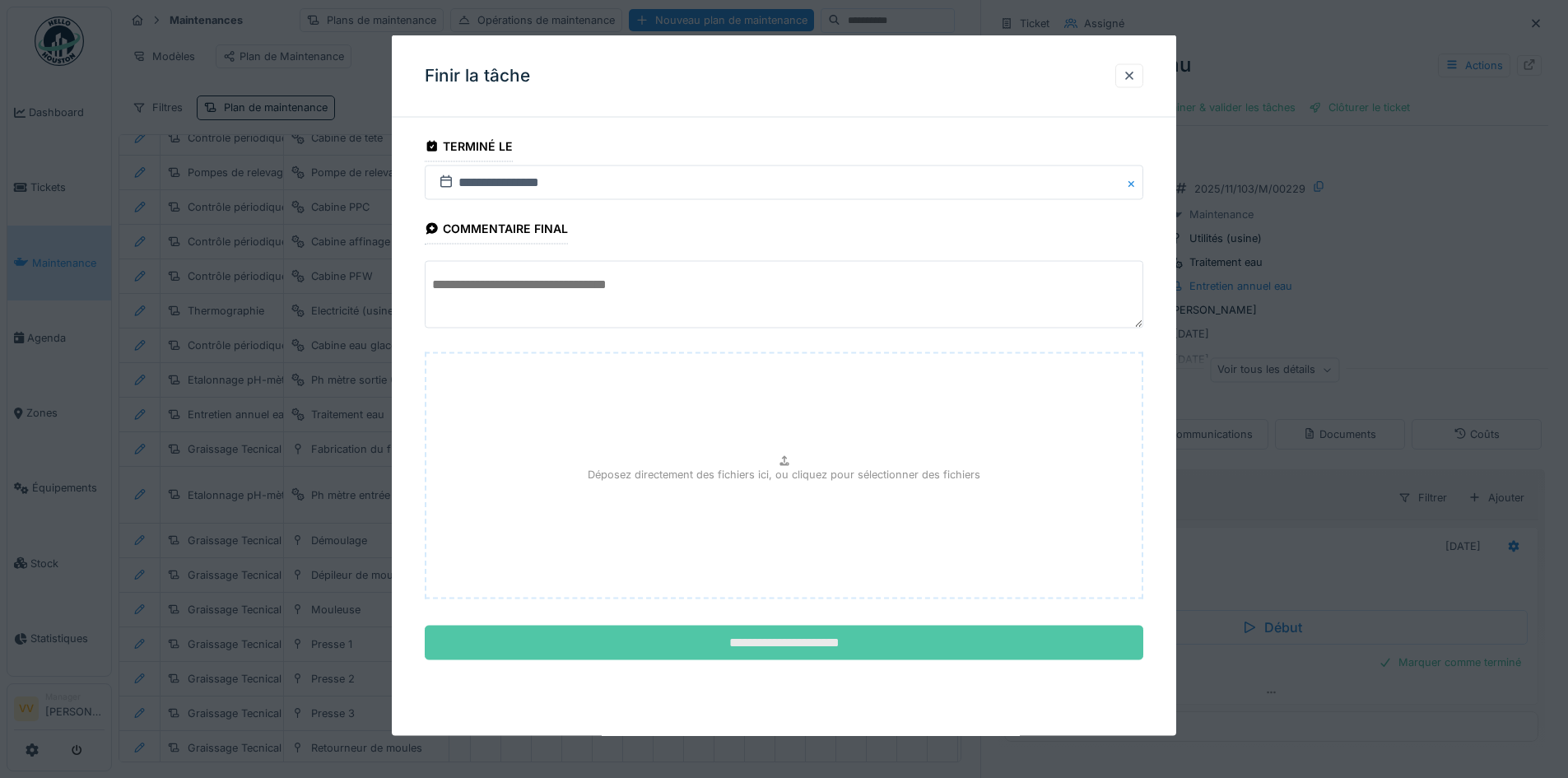
click at [837, 640] on input "**********" at bounding box center [784, 643] width 719 height 35
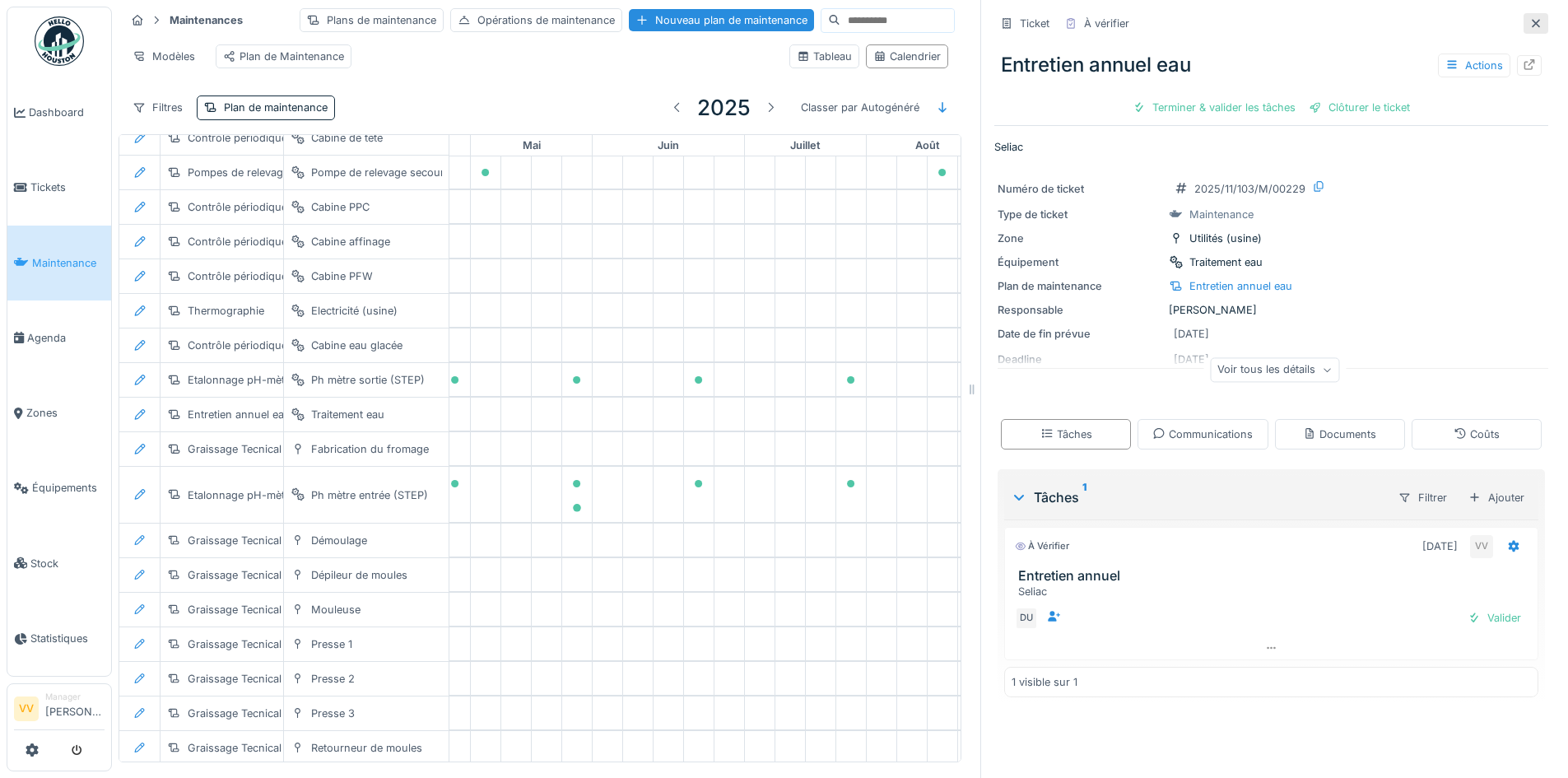
click at [1530, 18] on icon at bounding box center [1536, 24] width 13 height 11
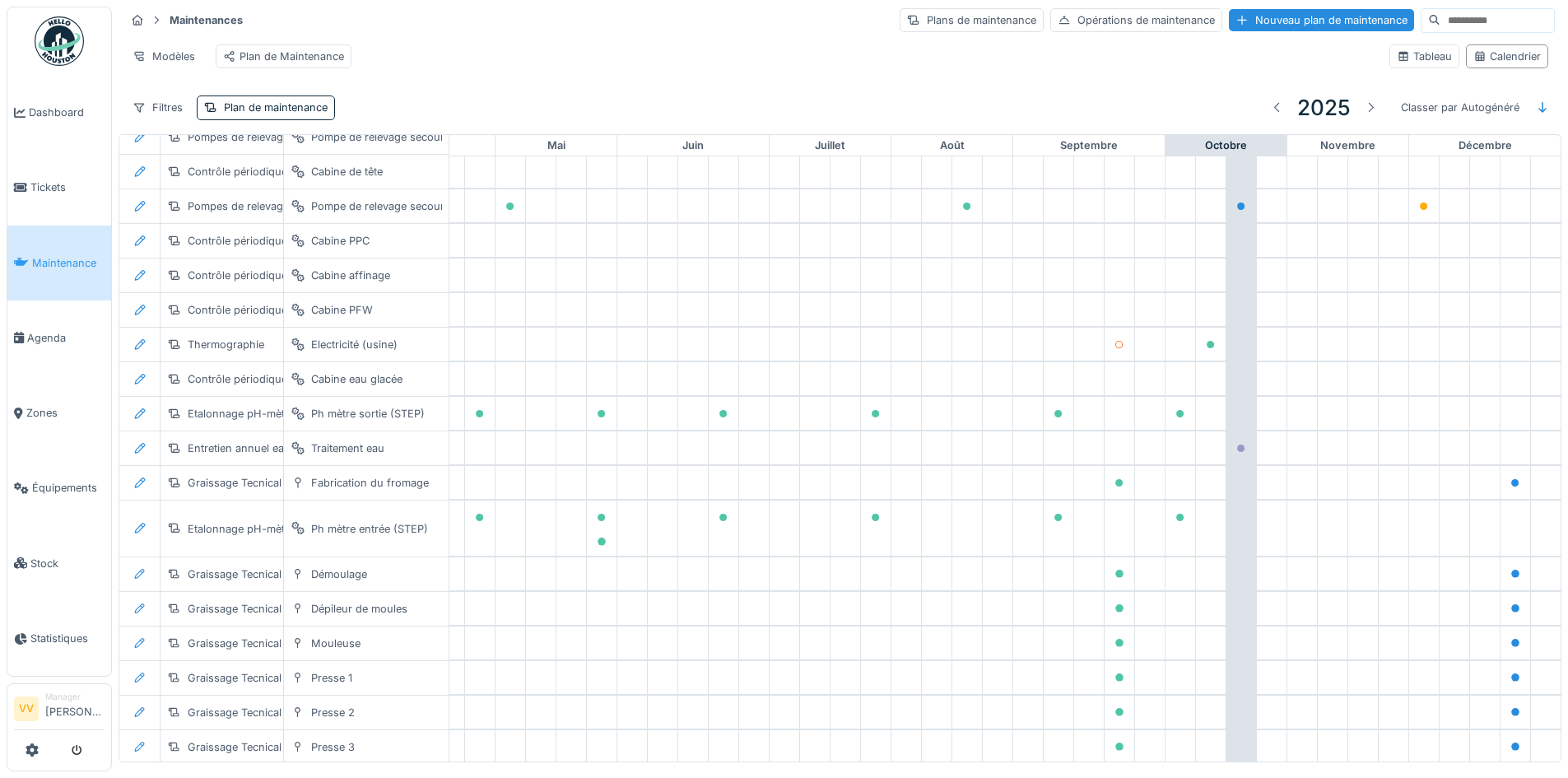
scroll to position [948, 539]
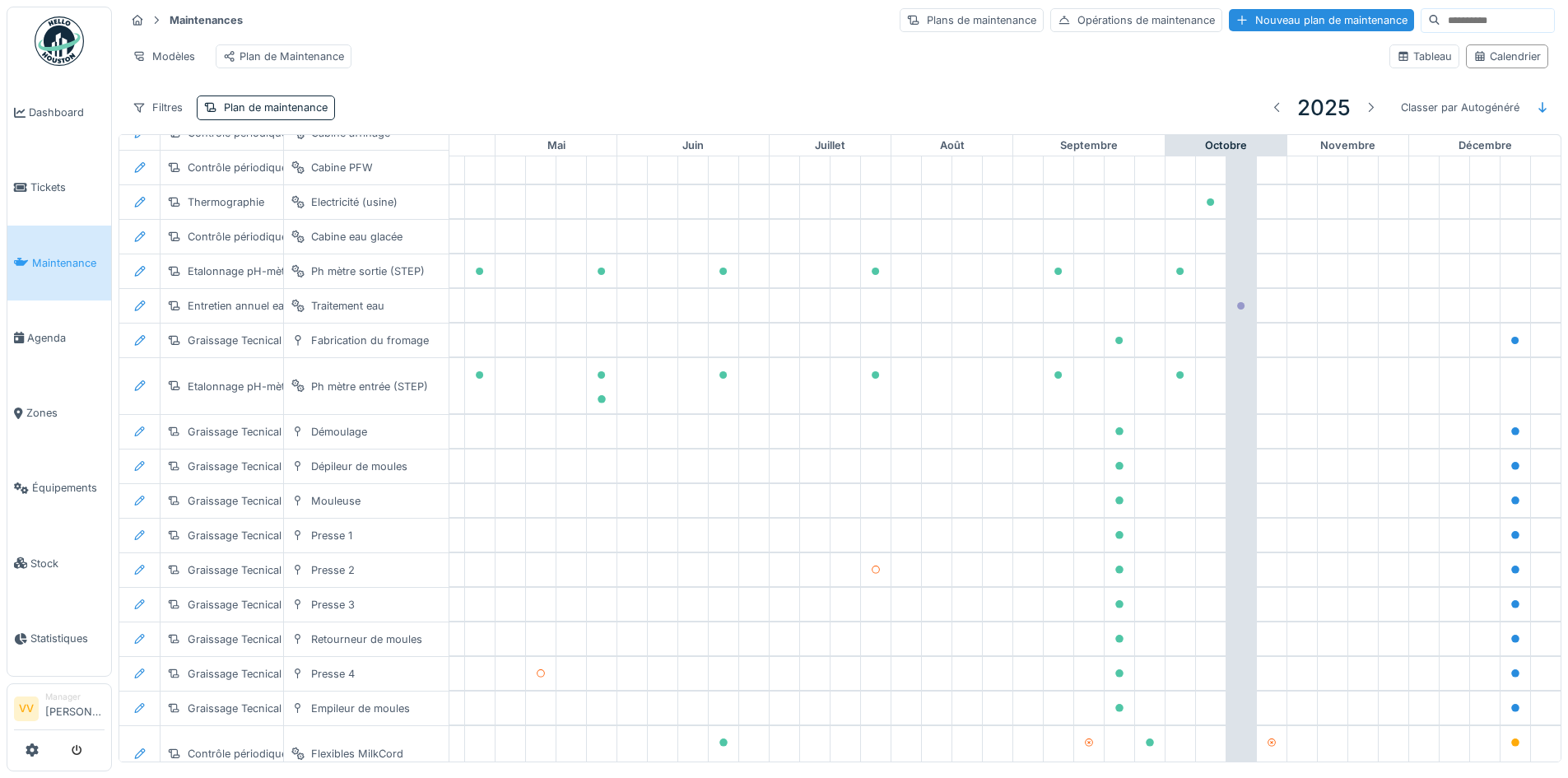
click at [863, 584] on div at bounding box center [876, 569] width 29 height 33
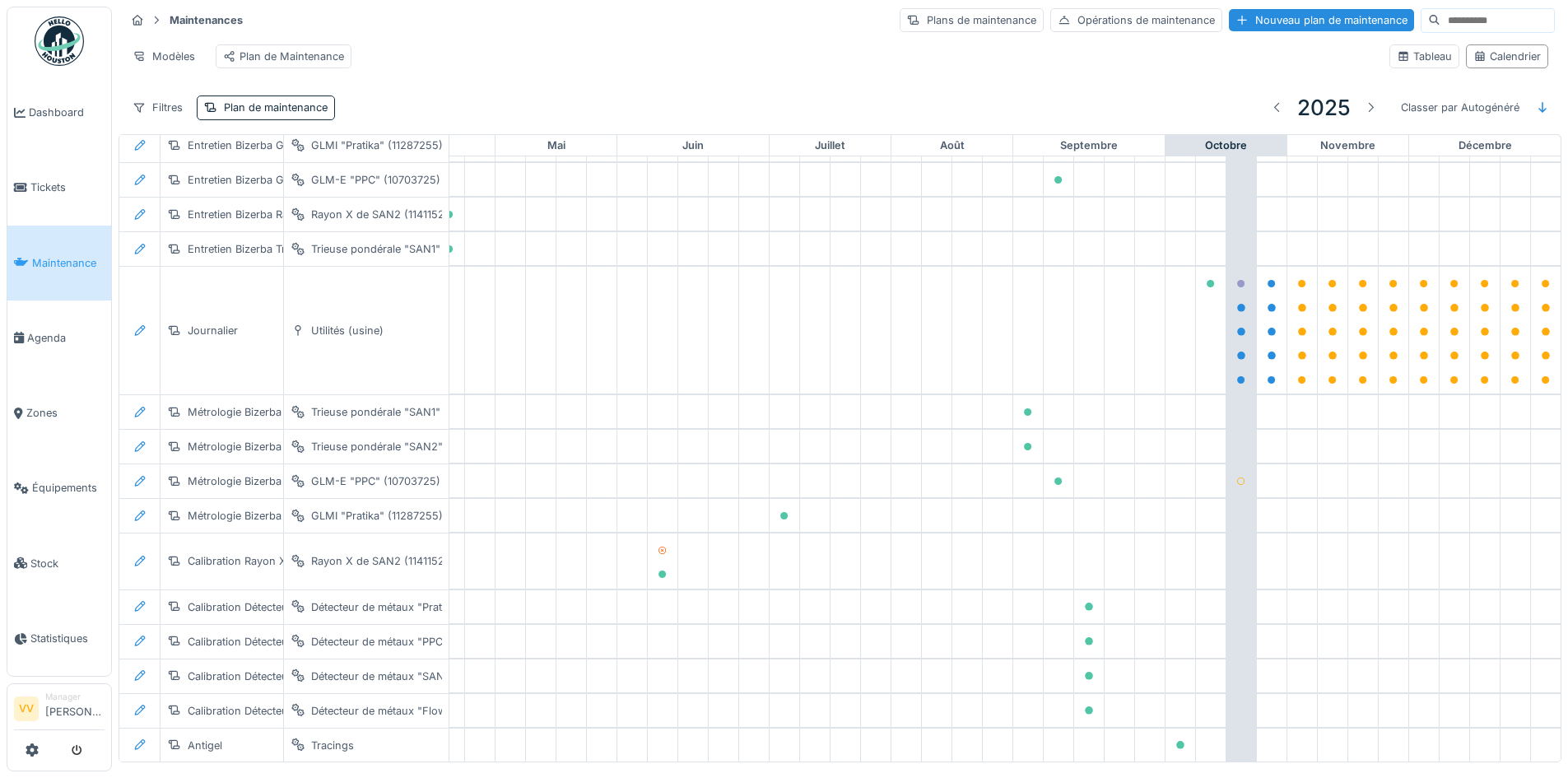
scroll to position [3388, 539]
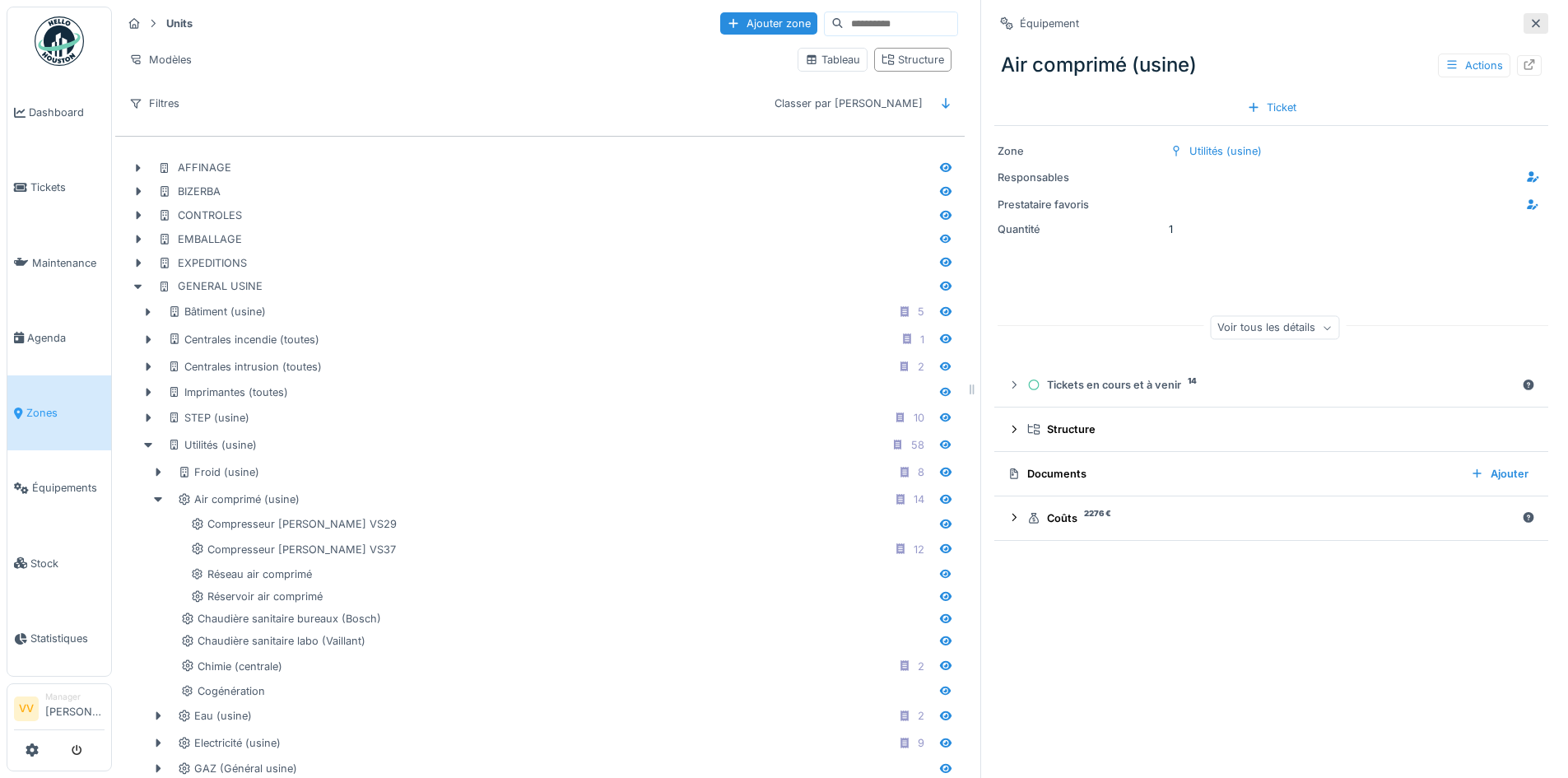
click at [1532, 22] on icon at bounding box center [1535, 23] width 8 height 8
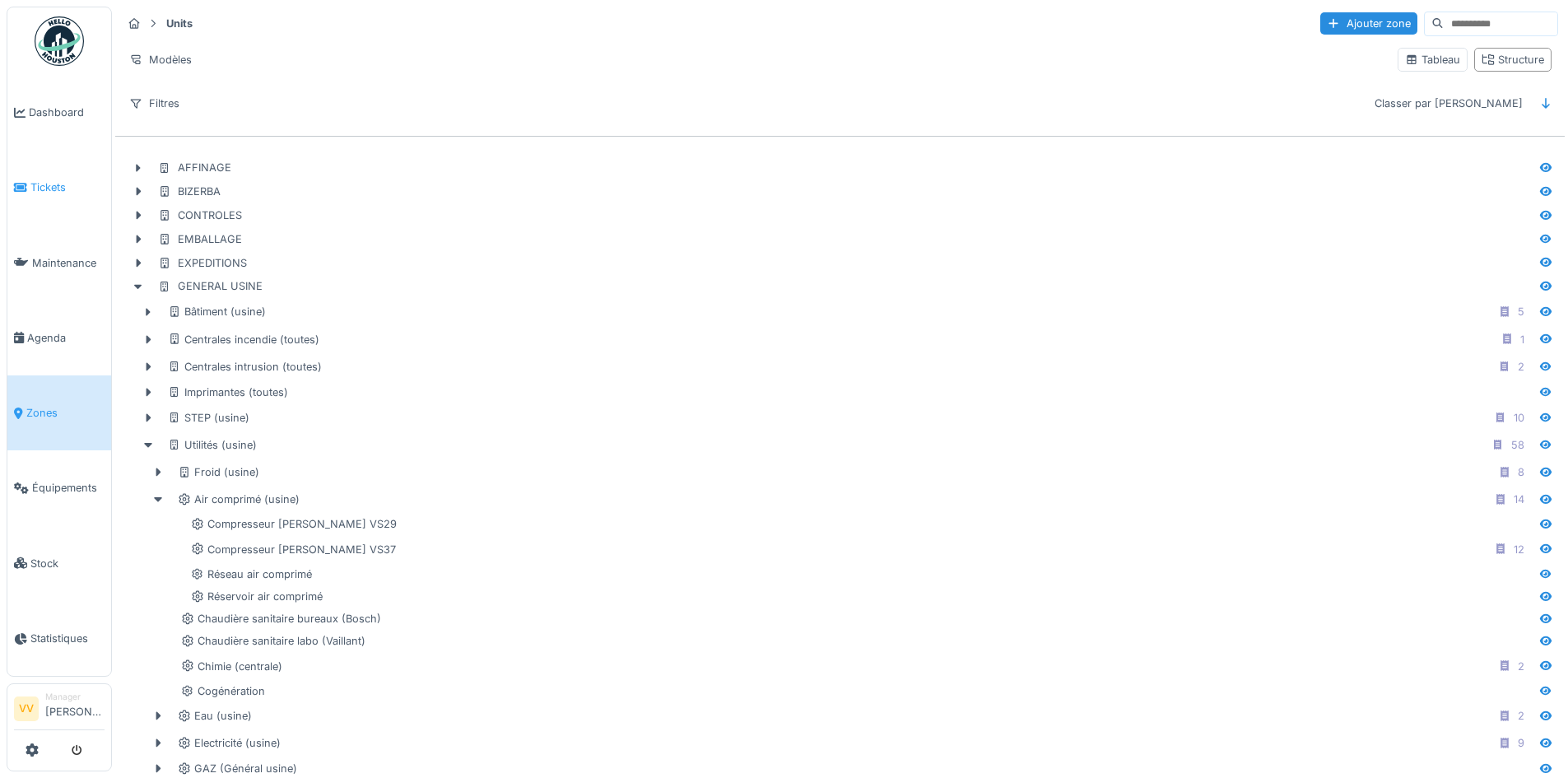
click at [52, 186] on span "Tickets" at bounding box center [67, 187] width 74 height 16
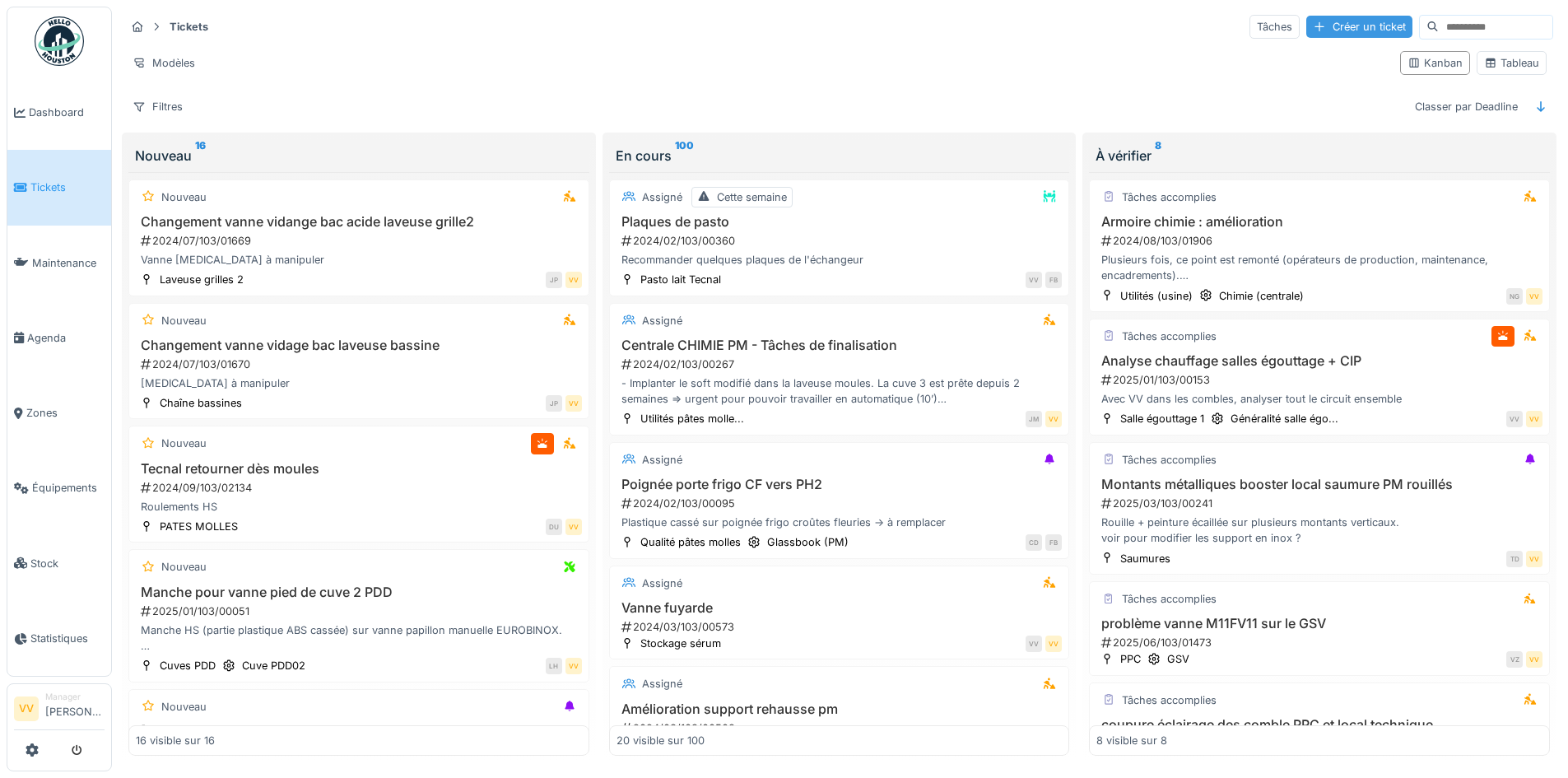
click at [1306, 29] on div "Créer un ticket" at bounding box center [1359, 26] width 106 height 22
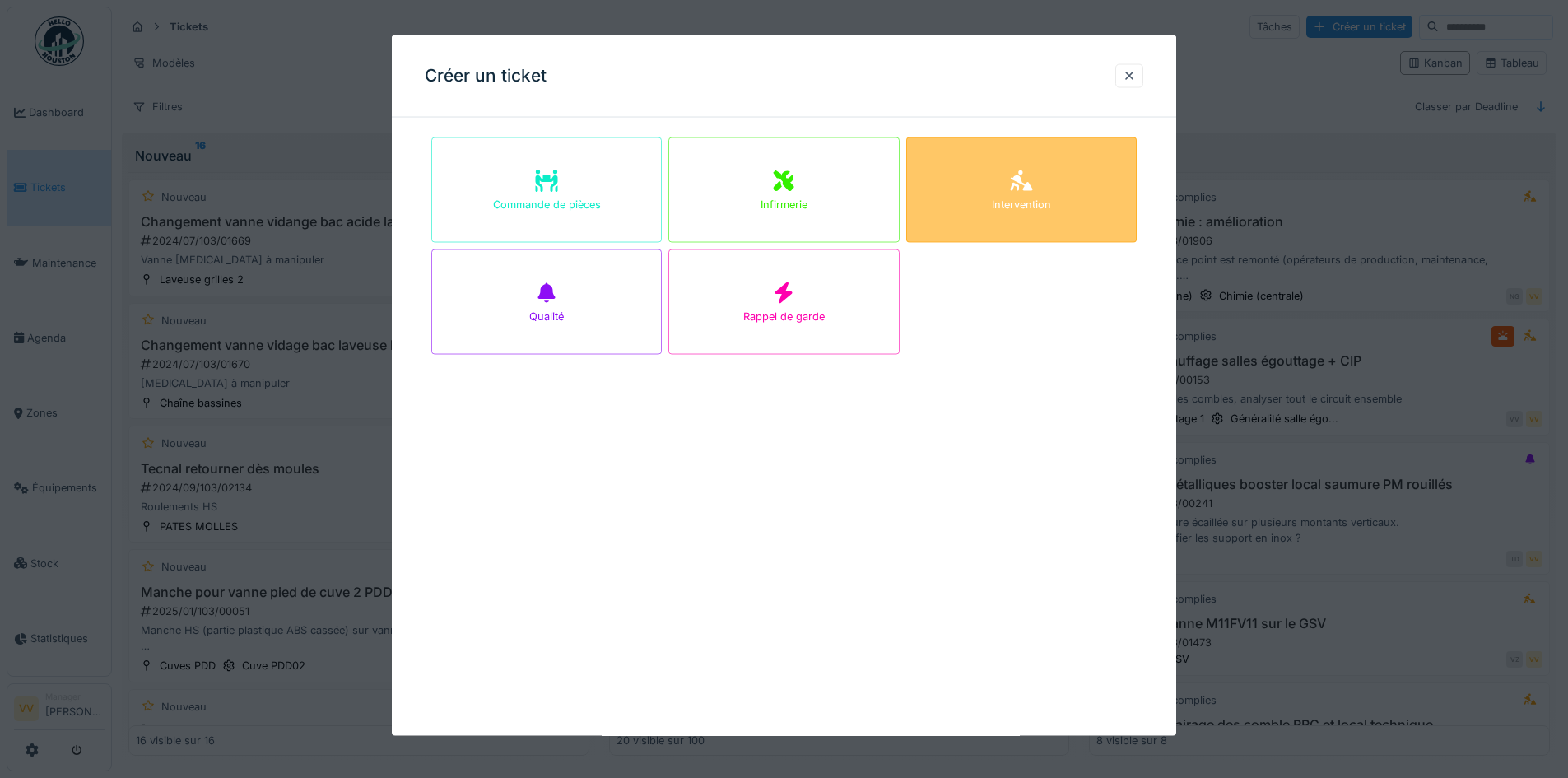
click at [1071, 172] on div "Intervention" at bounding box center [1021, 190] width 231 height 105
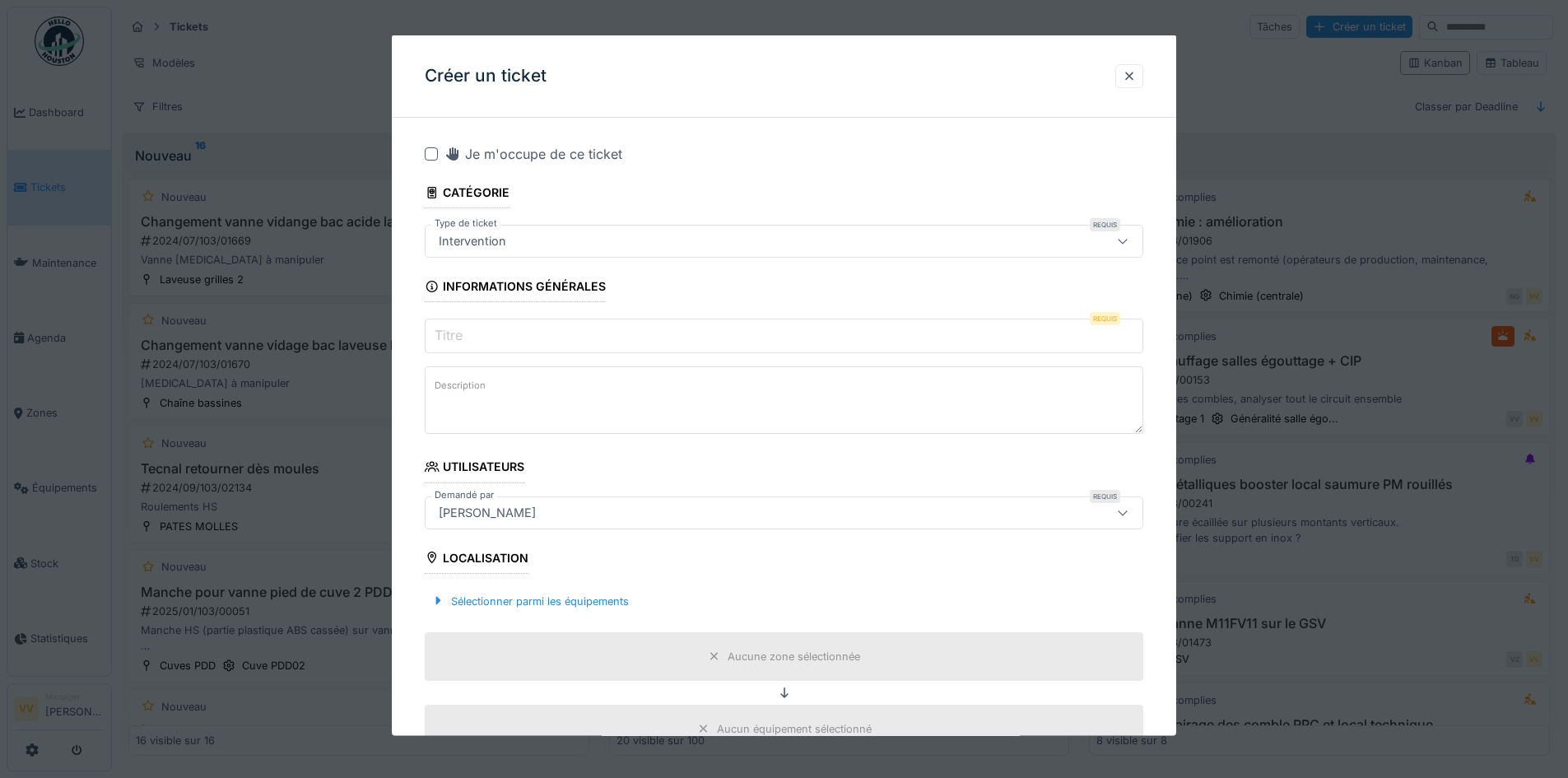
click at [624, 340] on input "Titre" at bounding box center [784, 336] width 719 height 35
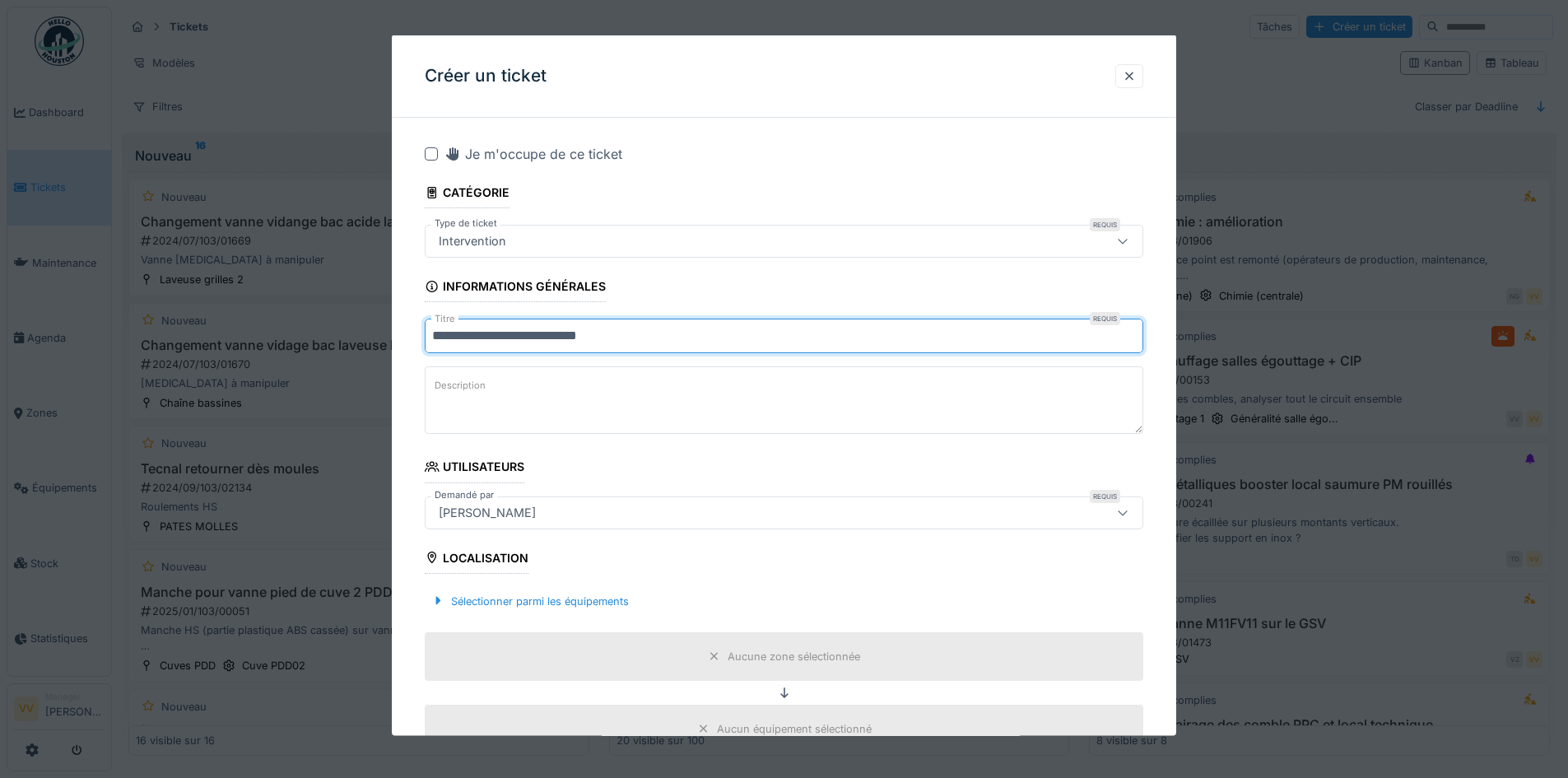
type input "**********"
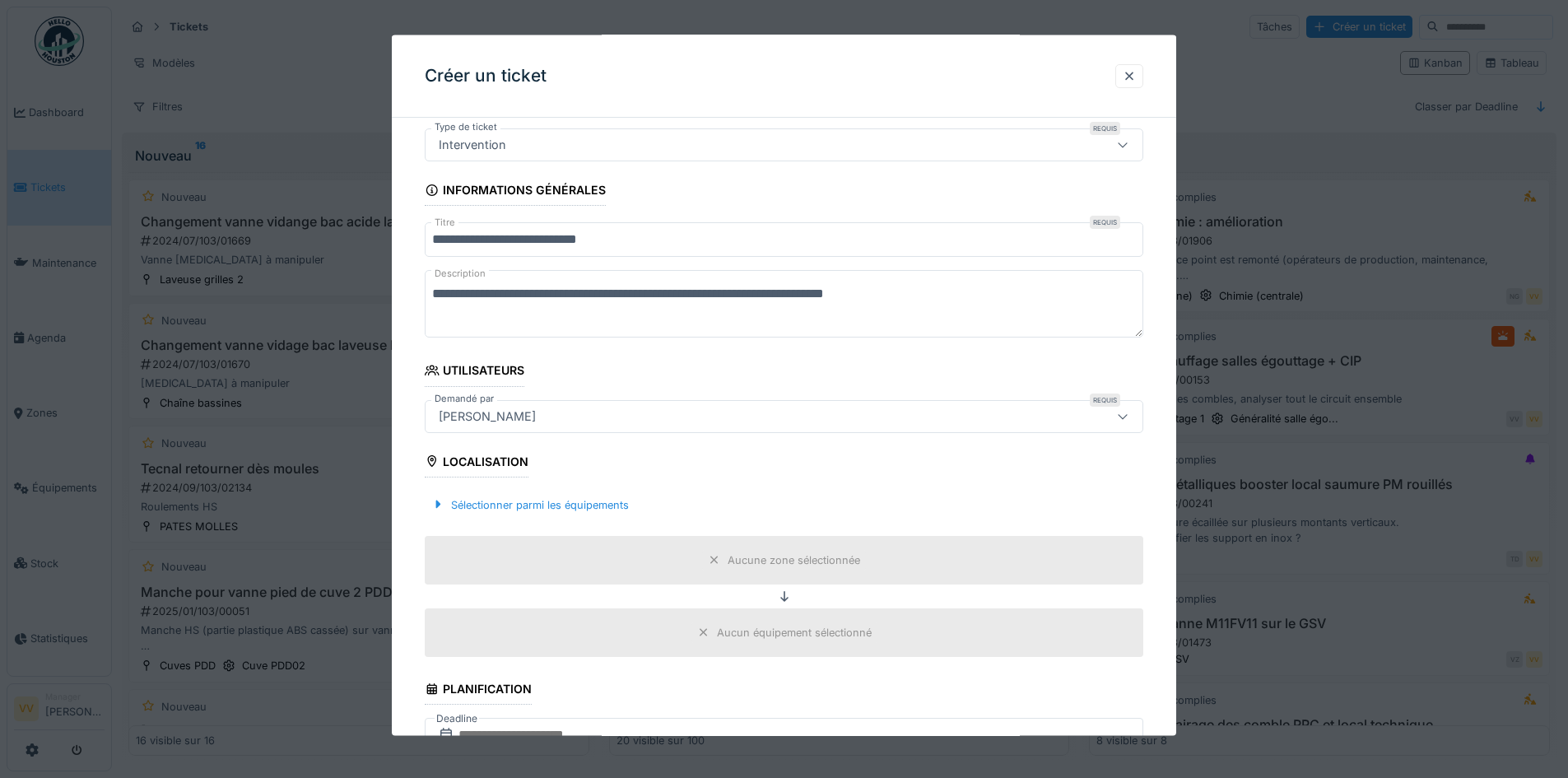
scroll to position [247, 0]
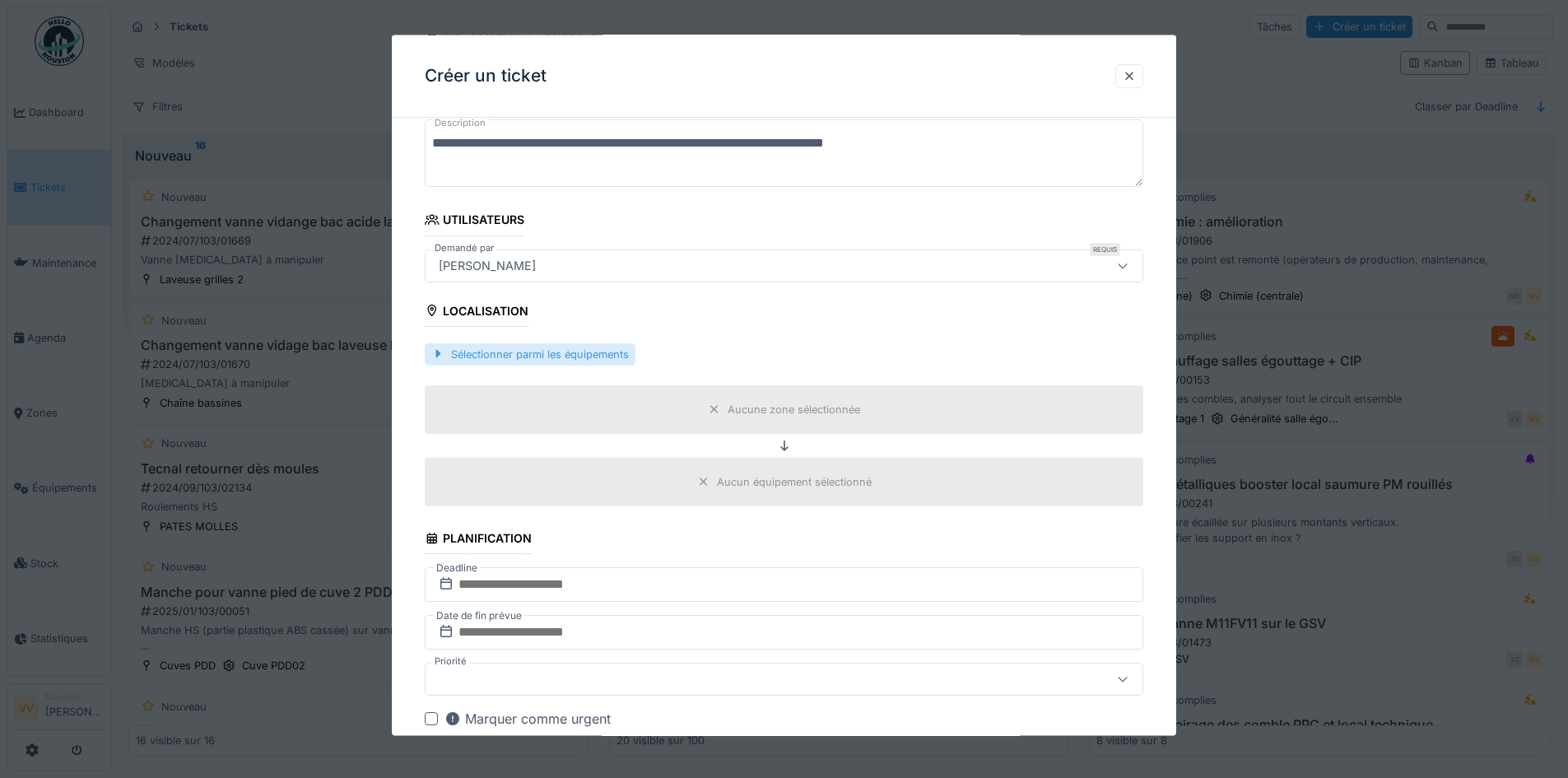
type textarea "**********"
click at [605, 349] on div "Sélectionner parmi les équipements" at bounding box center [530, 353] width 211 height 22
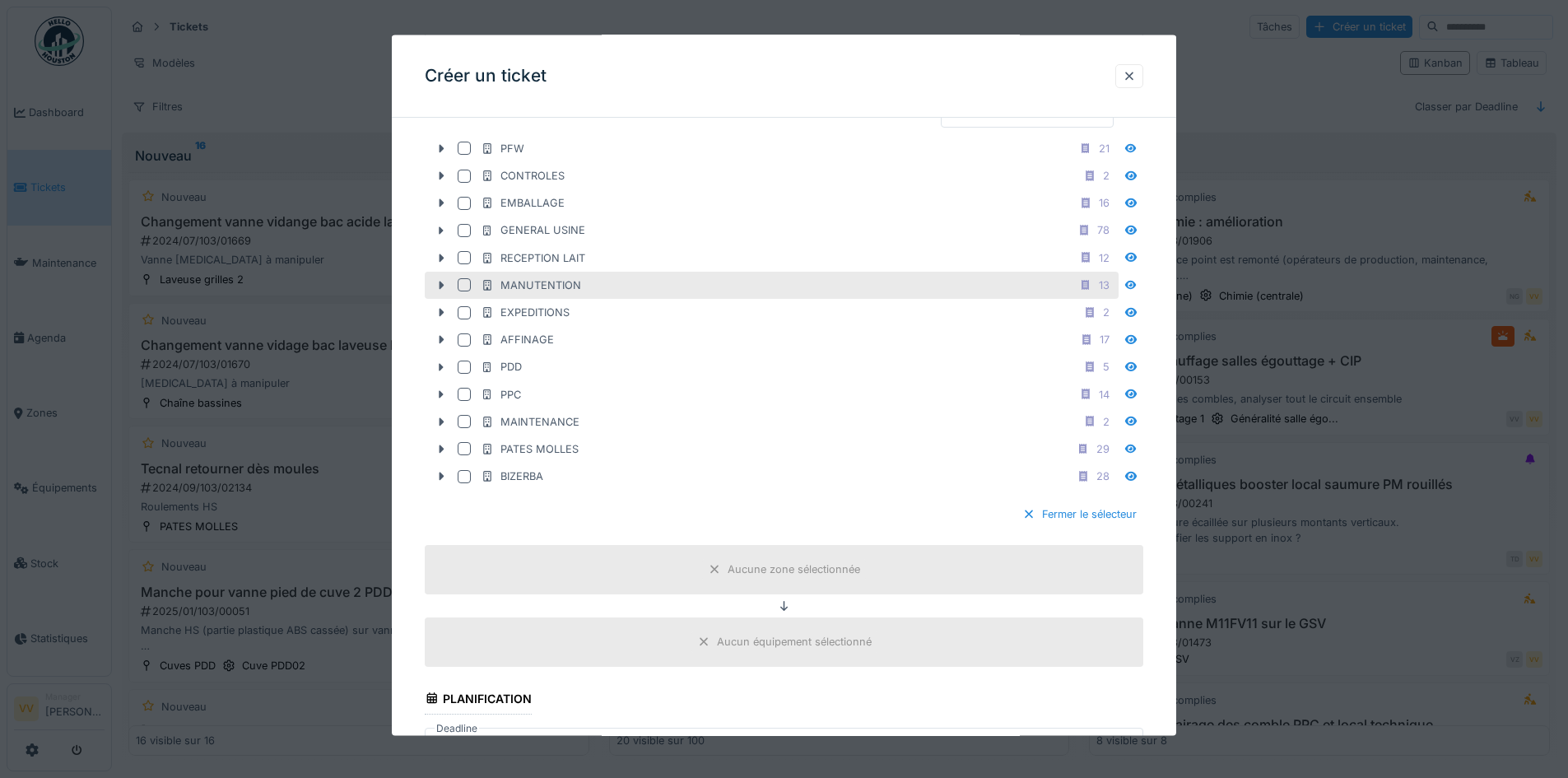
scroll to position [493, 0]
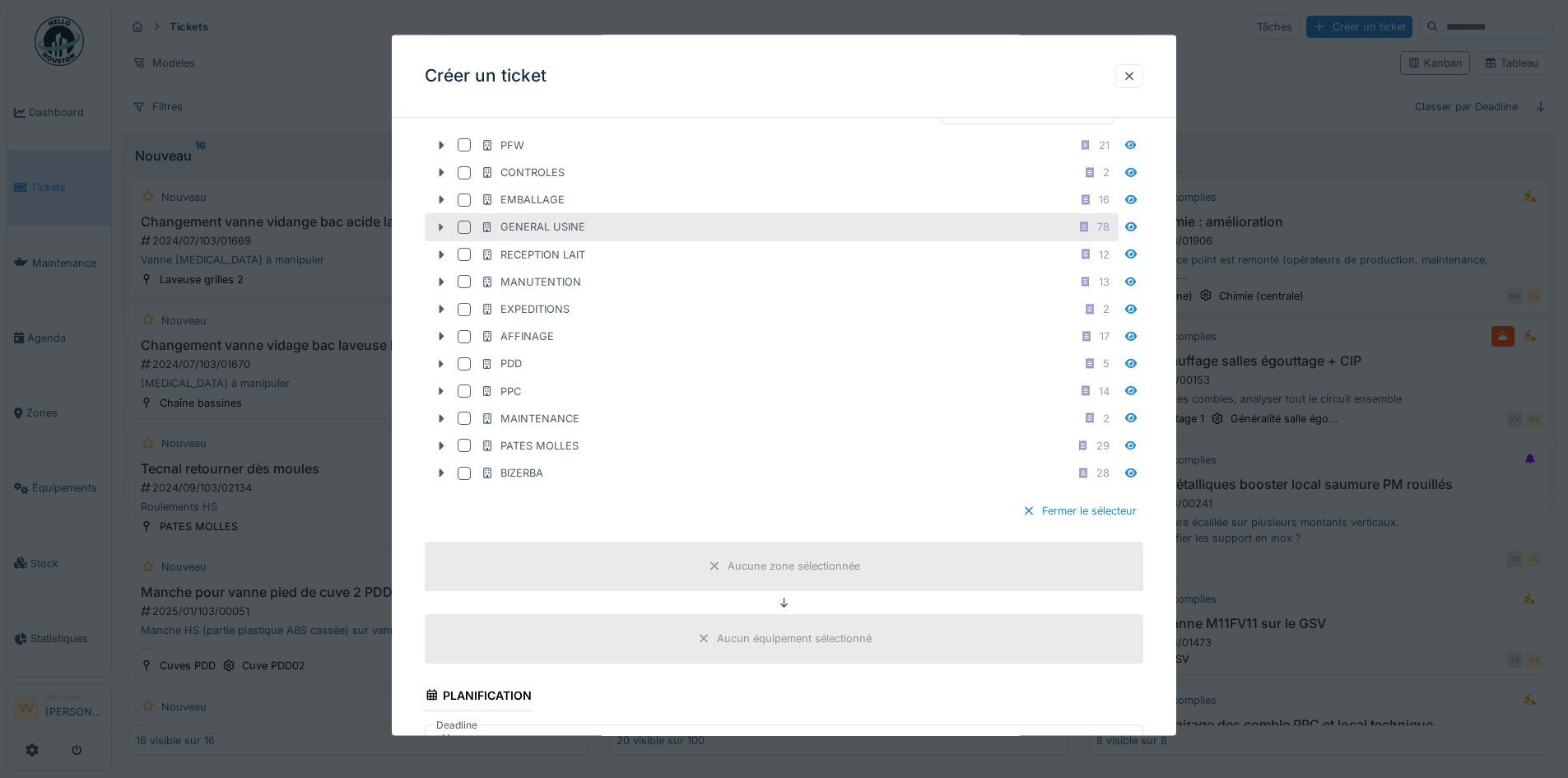
click at [439, 225] on icon at bounding box center [441, 227] width 13 height 11
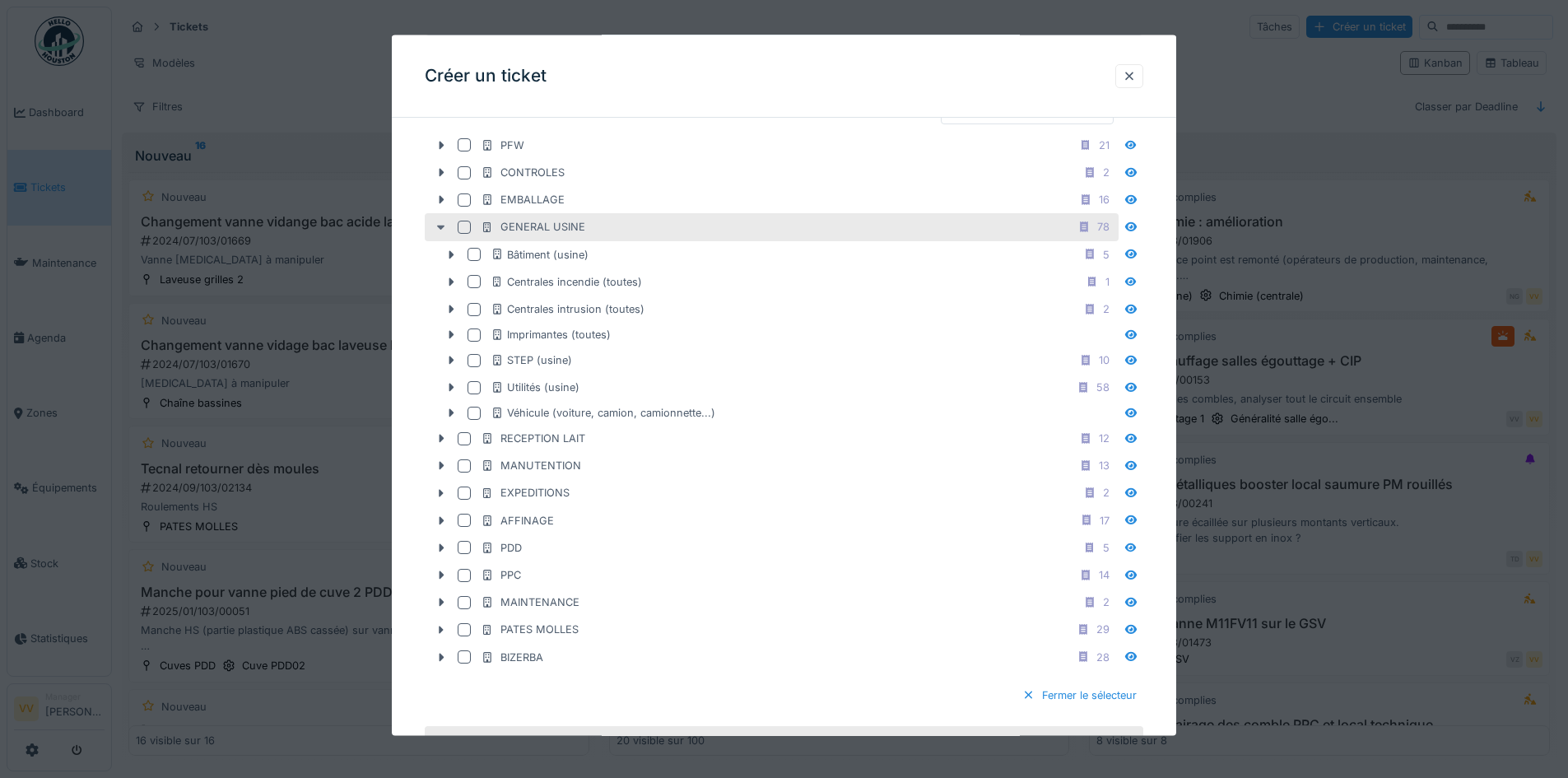
click at [434, 223] on icon at bounding box center [441, 227] width 13 height 11
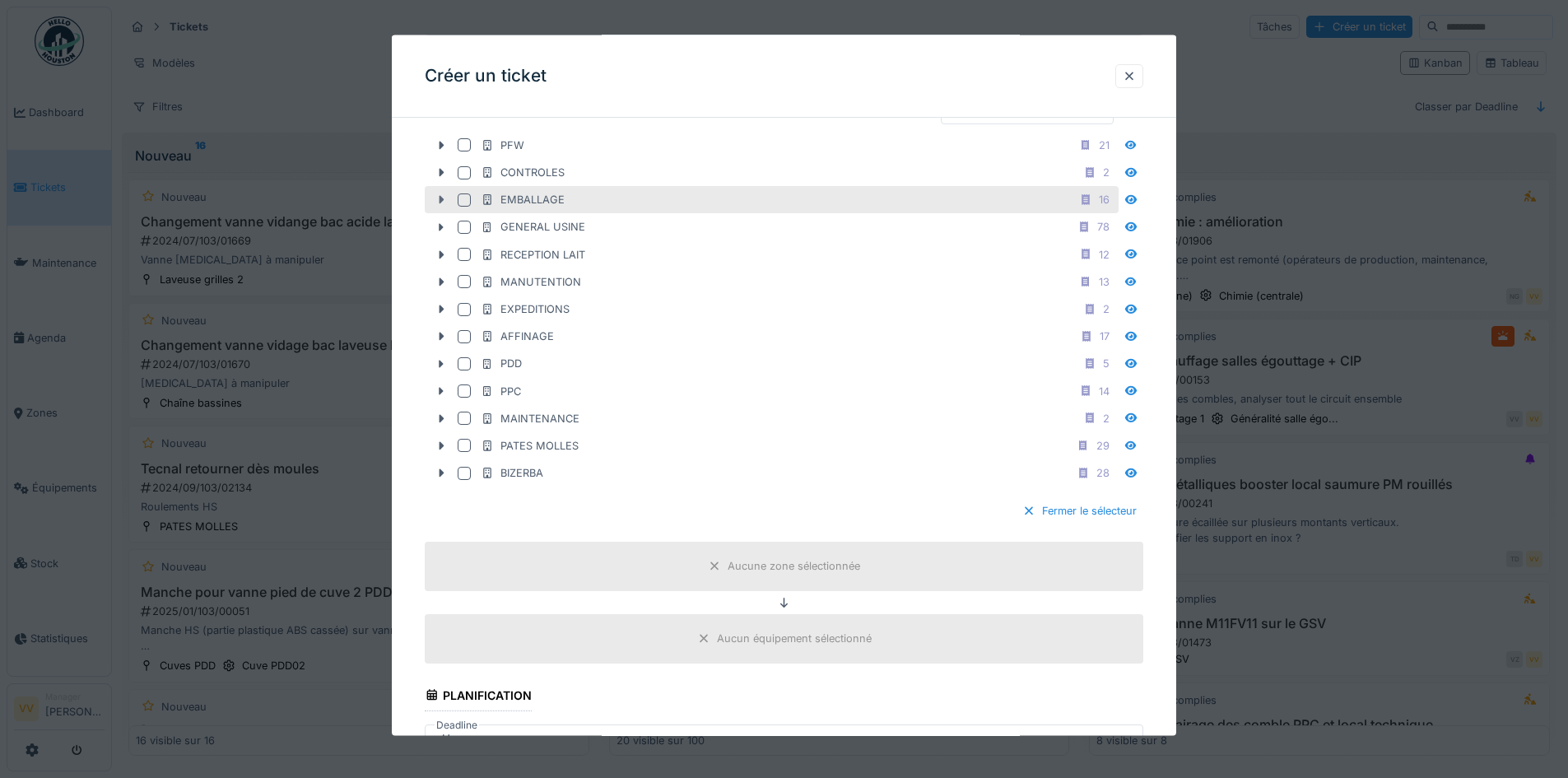
click at [445, 201] on icon at bounding box center [441, 200] width 13 height 11
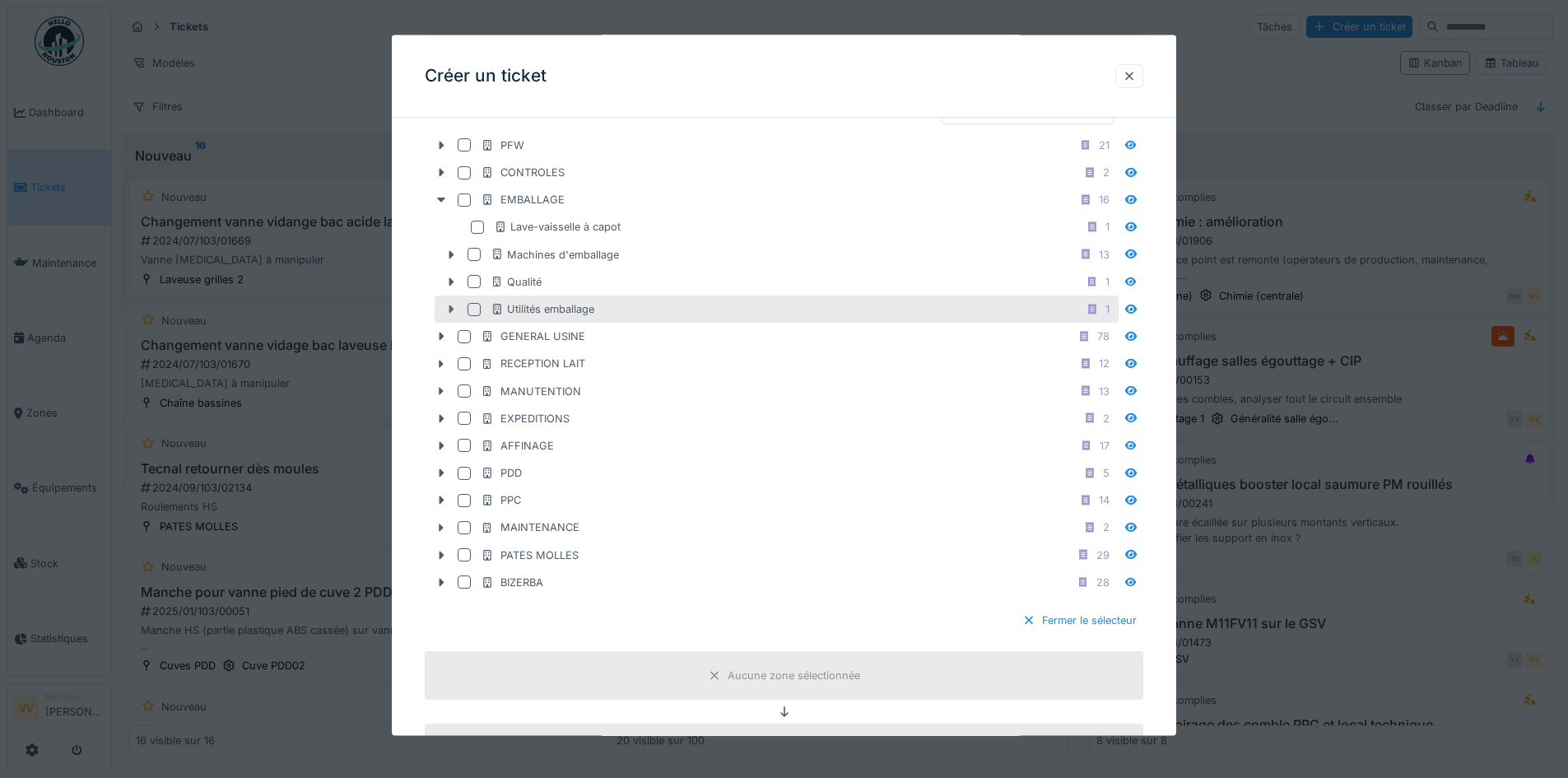
click at [454, 306] on icon at bounding box center [451, 309] width 13 height 11
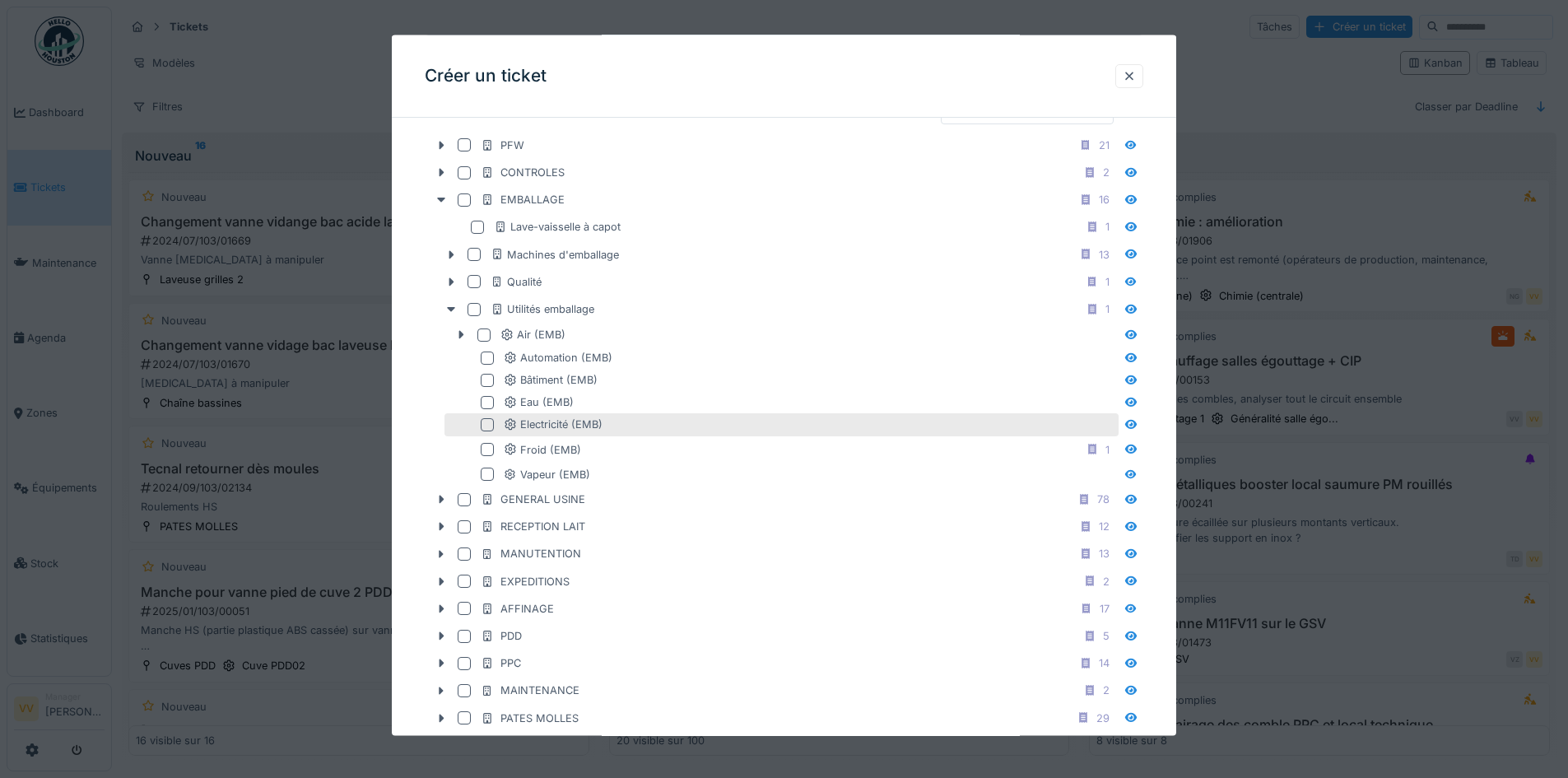
click at [483, 420] on div at bounding box center [487, 424] width 13 height 13
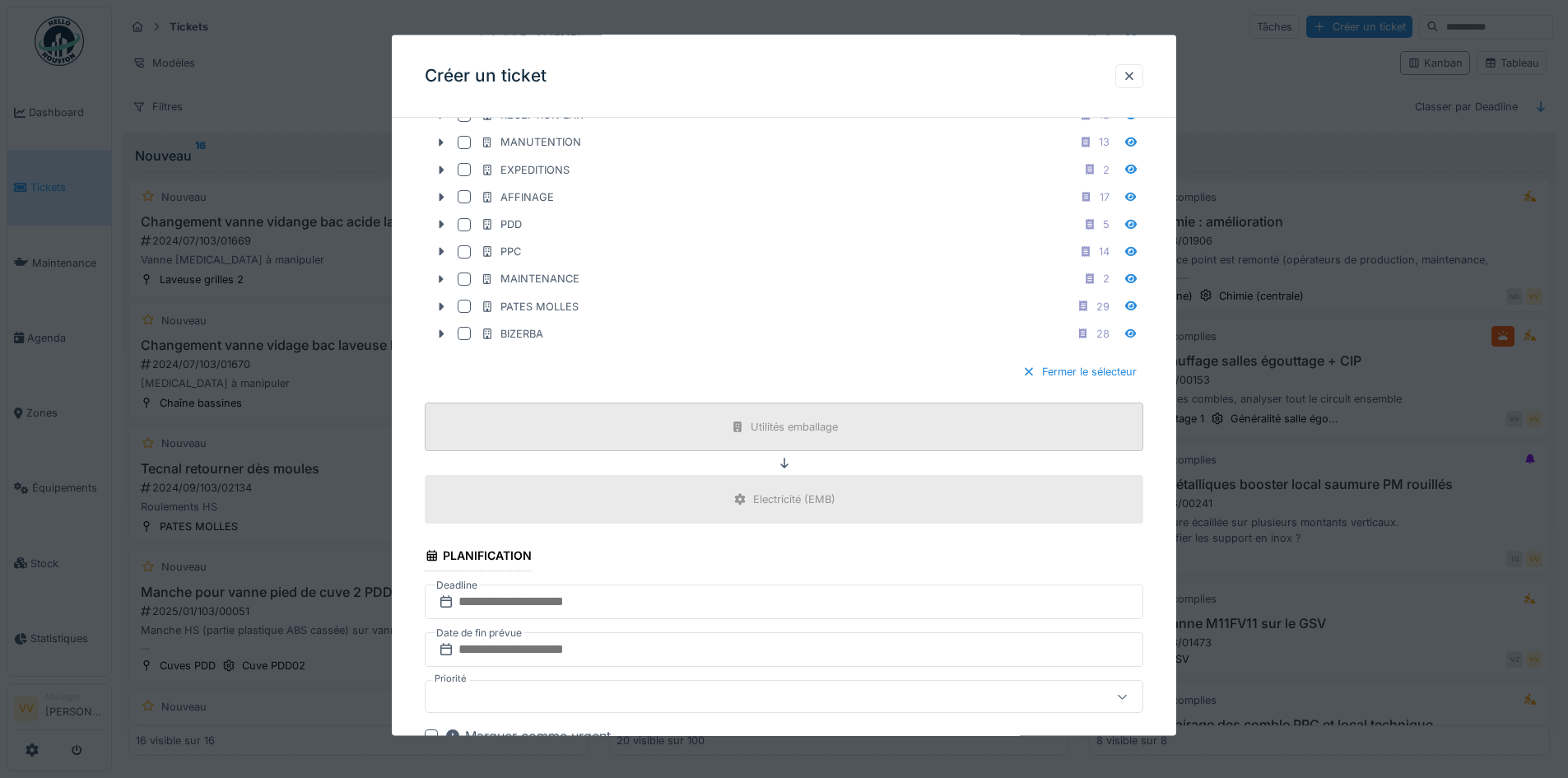
scroll to position [1235, 0]
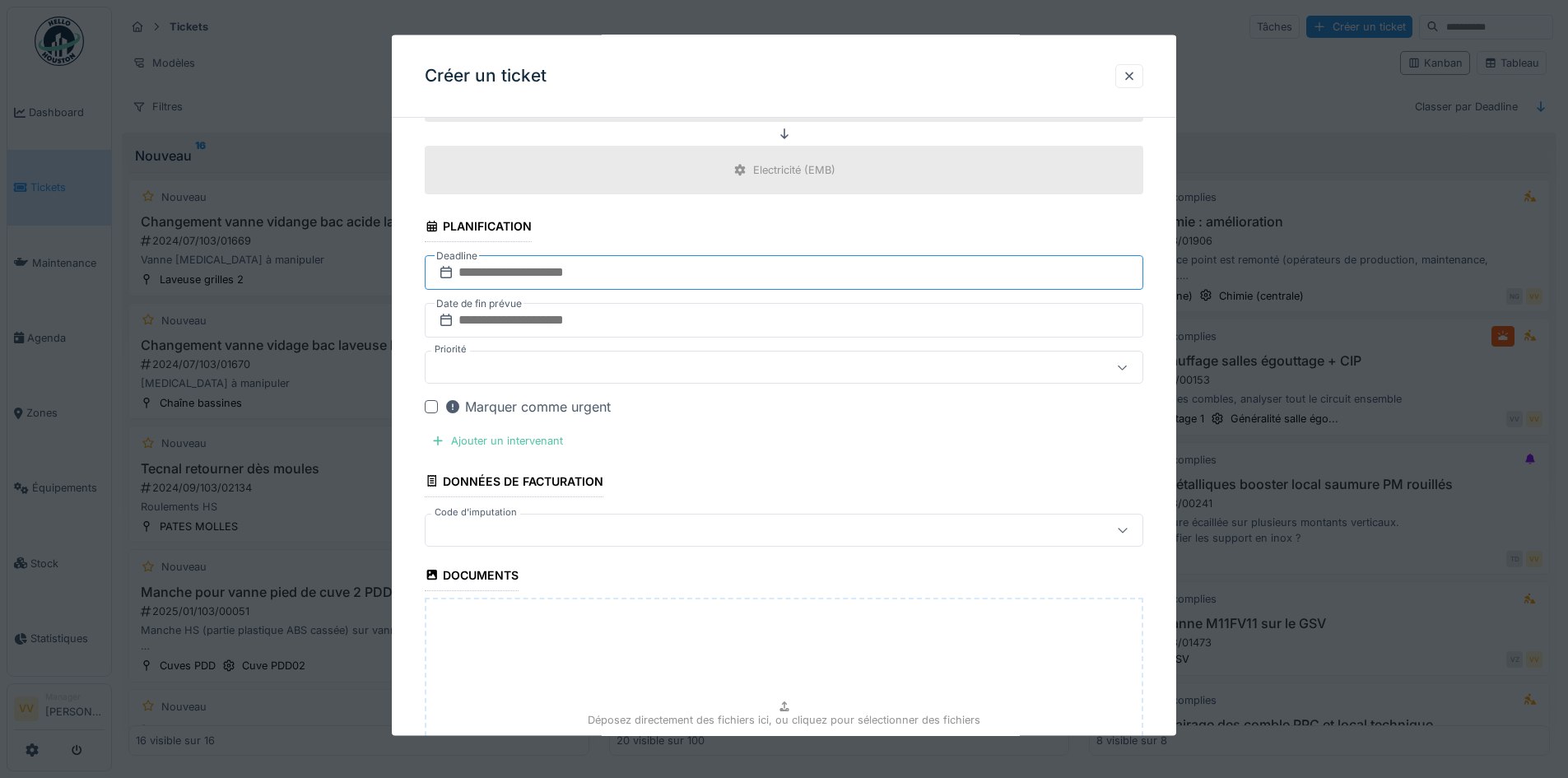
click at [557, 275] on input "text" at bounding box center [784, 273] width 719 height 35
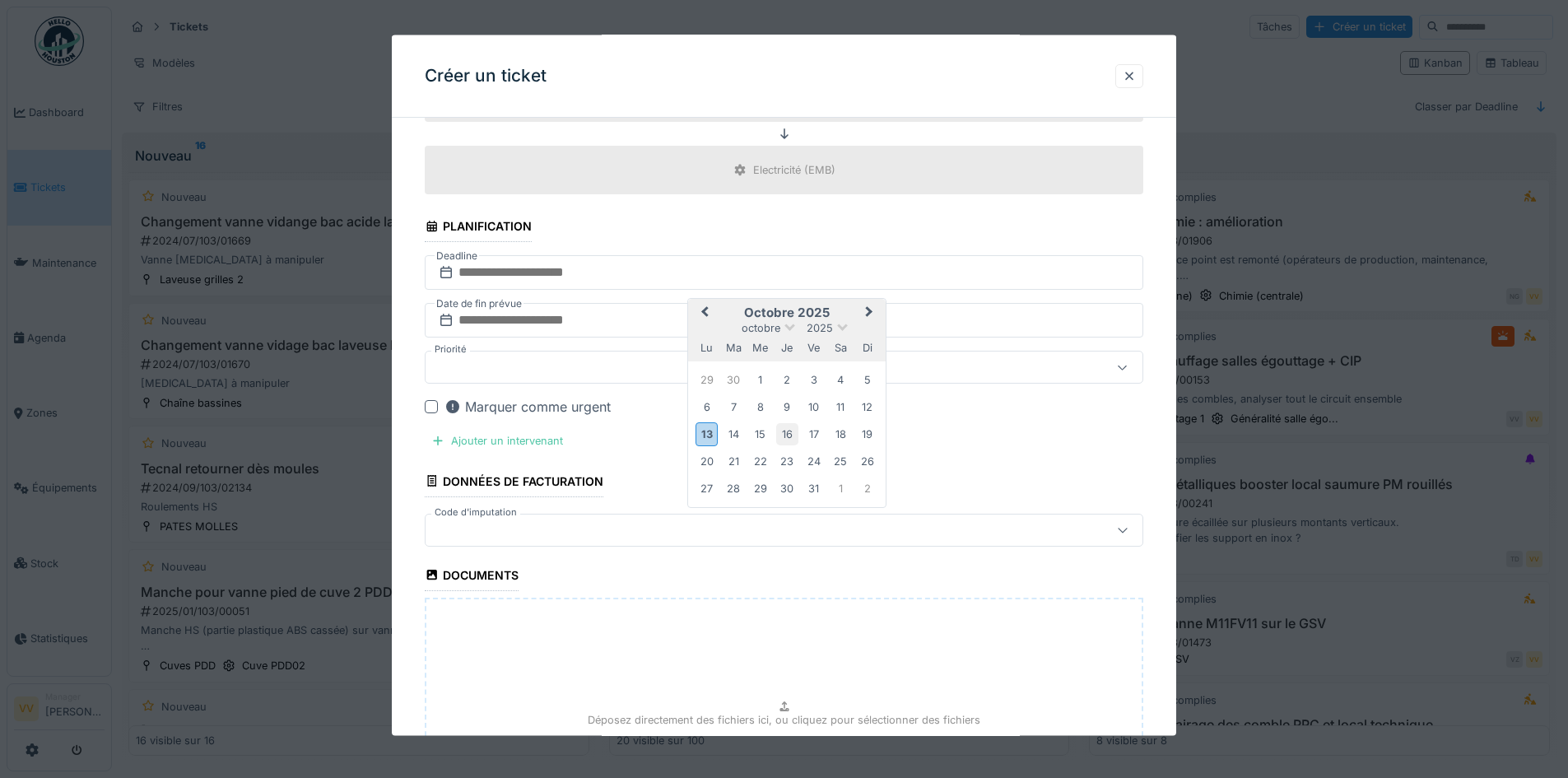
click at [783, 439] on div "16" at bounding box center [787, 434] width 22 height 22
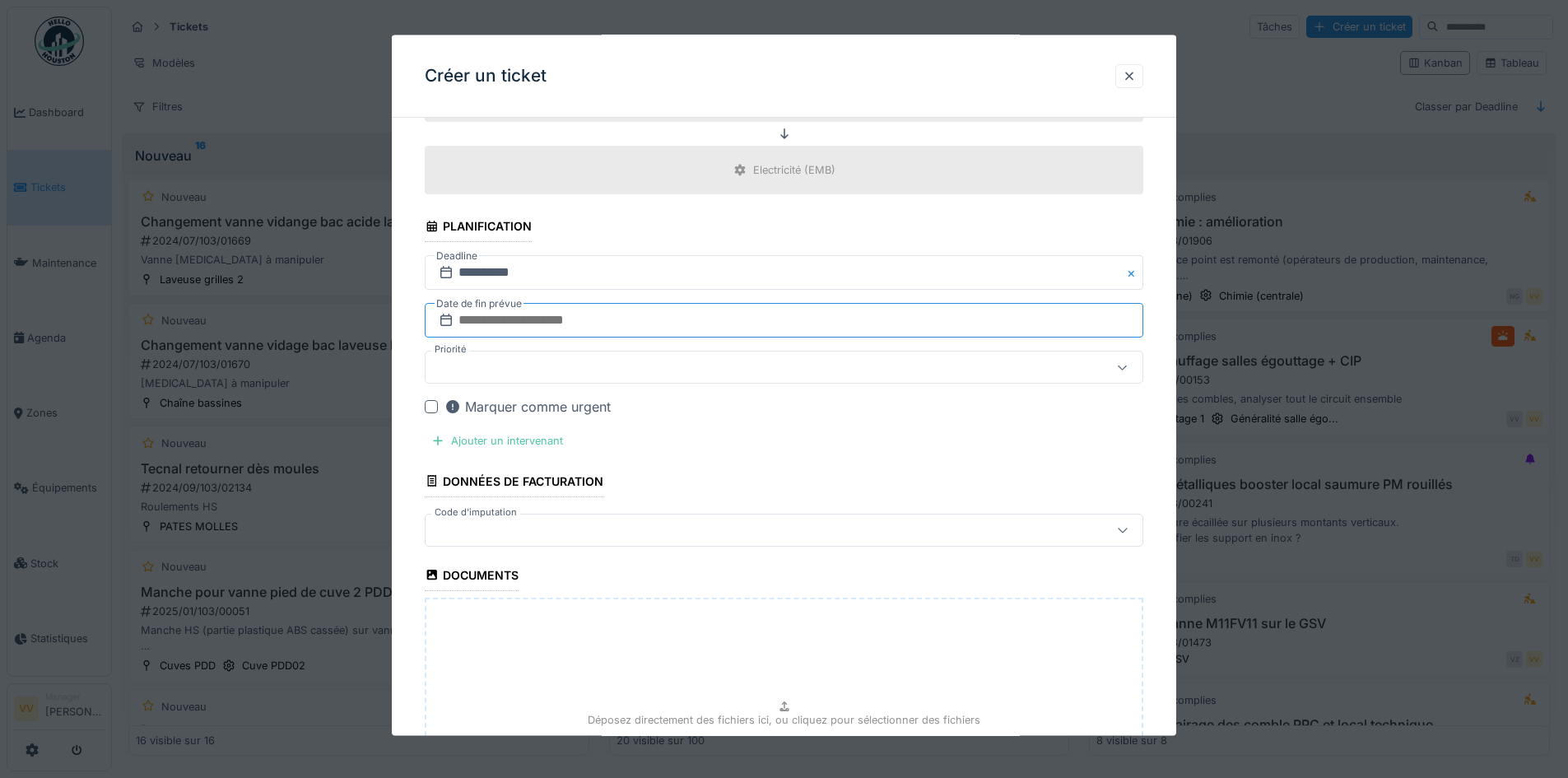
click at [645, 317] on input "text" at bounding box center [784, 320] width 719 height 35
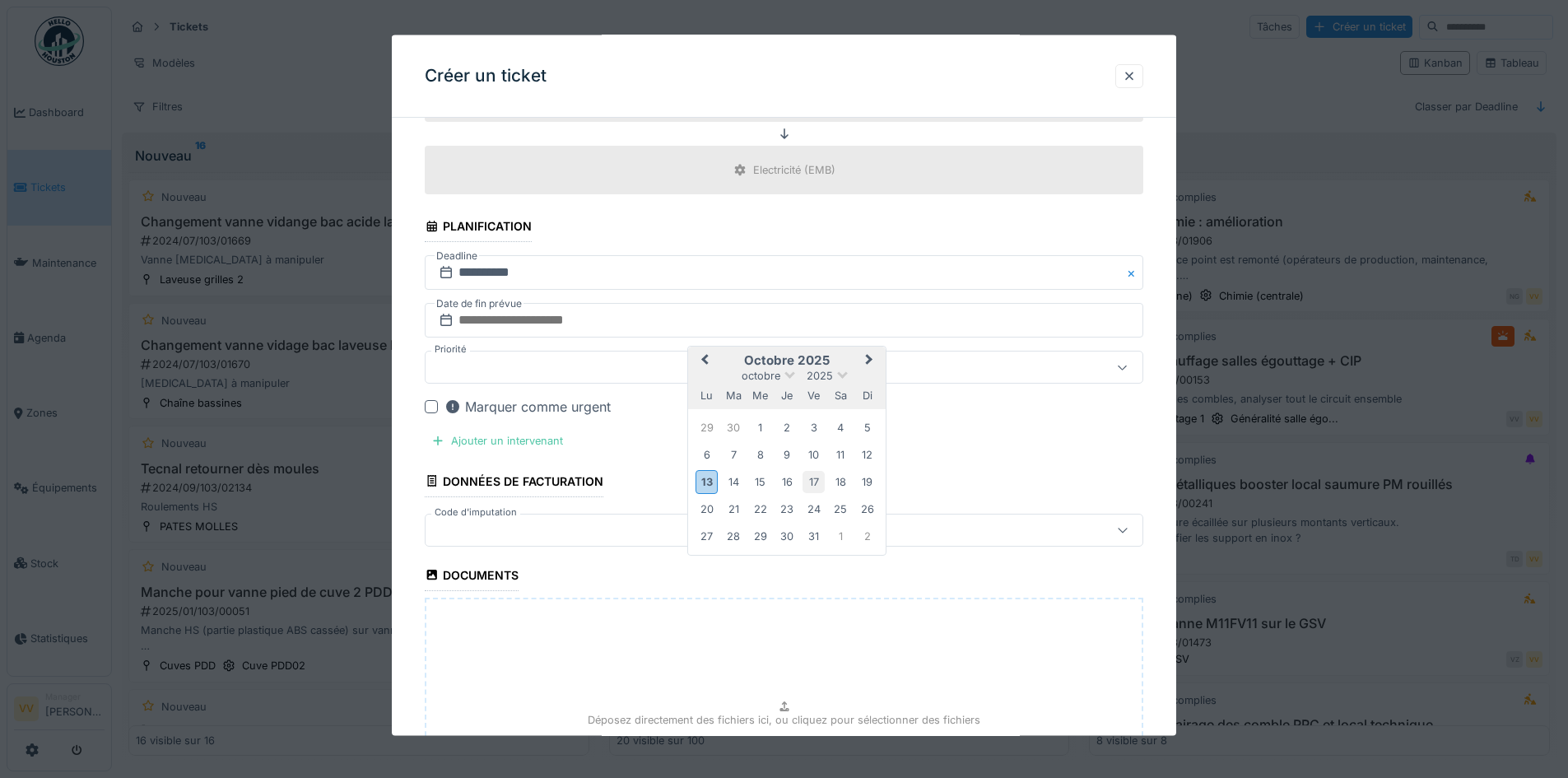
click at [815, 479] on div "17" at bounding box center [814, 482] width 22 height 22
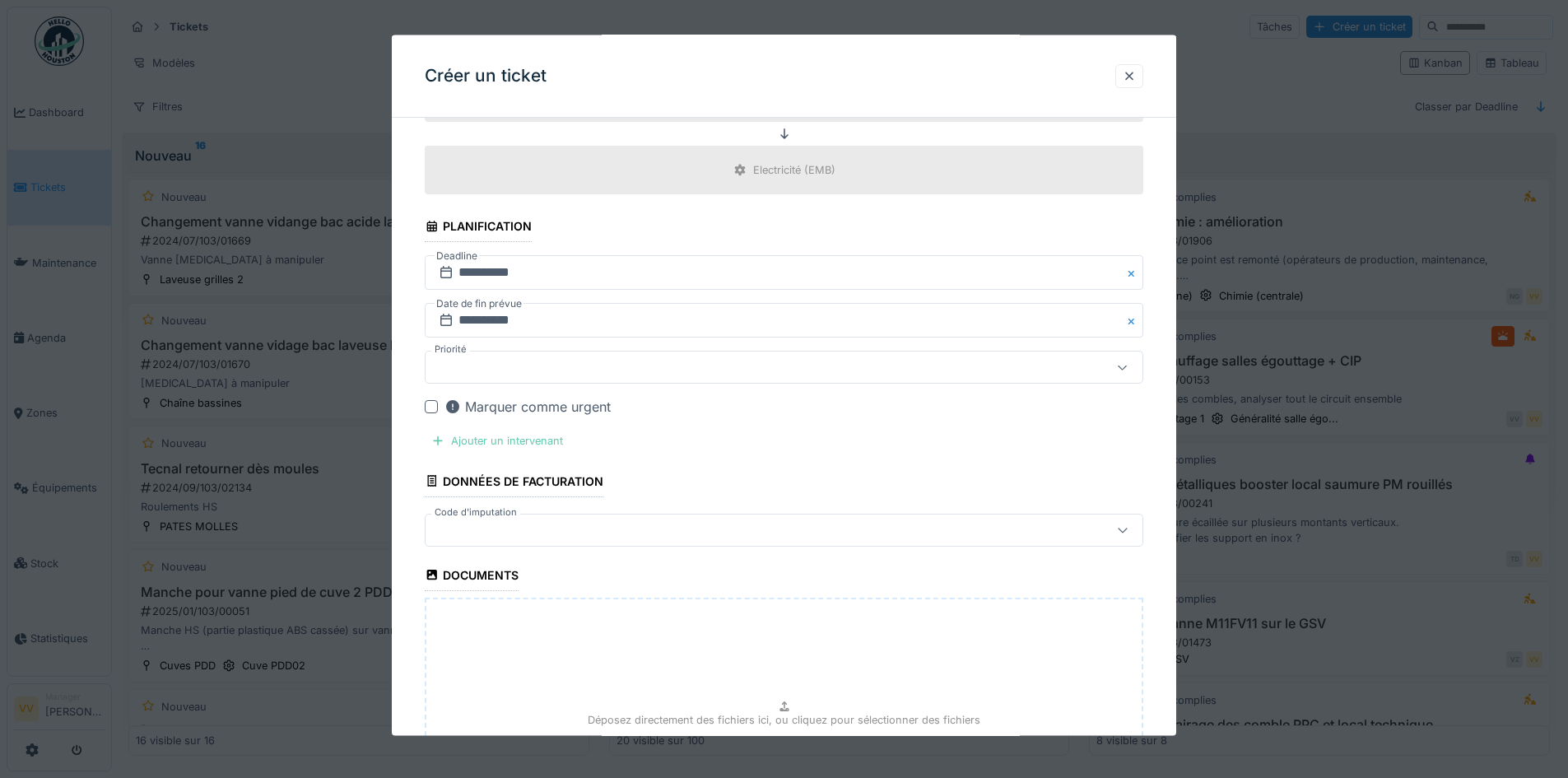
click at [514, 434] on div "Ajouter un intervenant" at bounding box center [497, 441] width 145 height 22
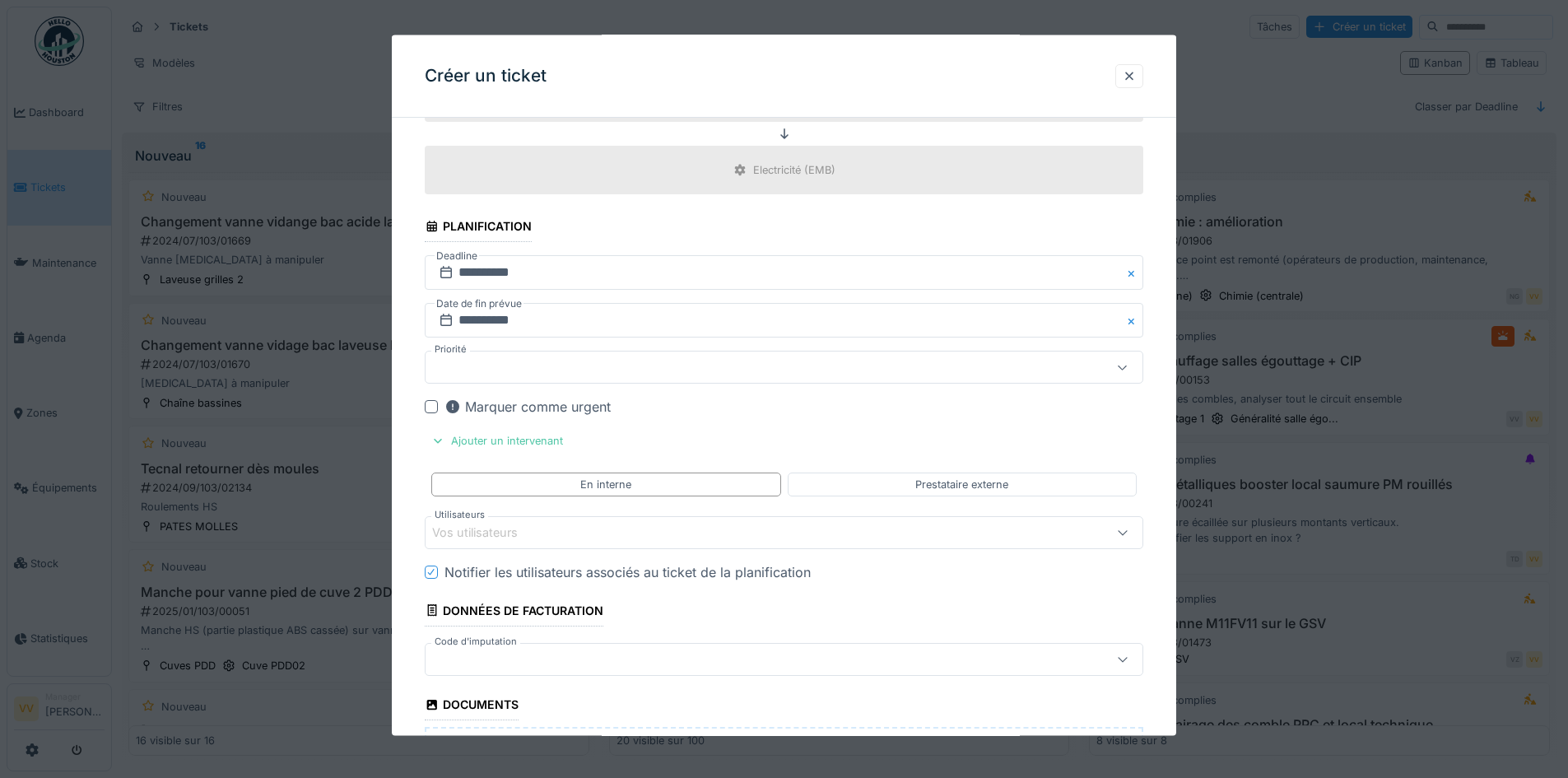
click at [610, 535] on div "Vos utilisateurs" at bounding box center [742, 532] width 619 height 18
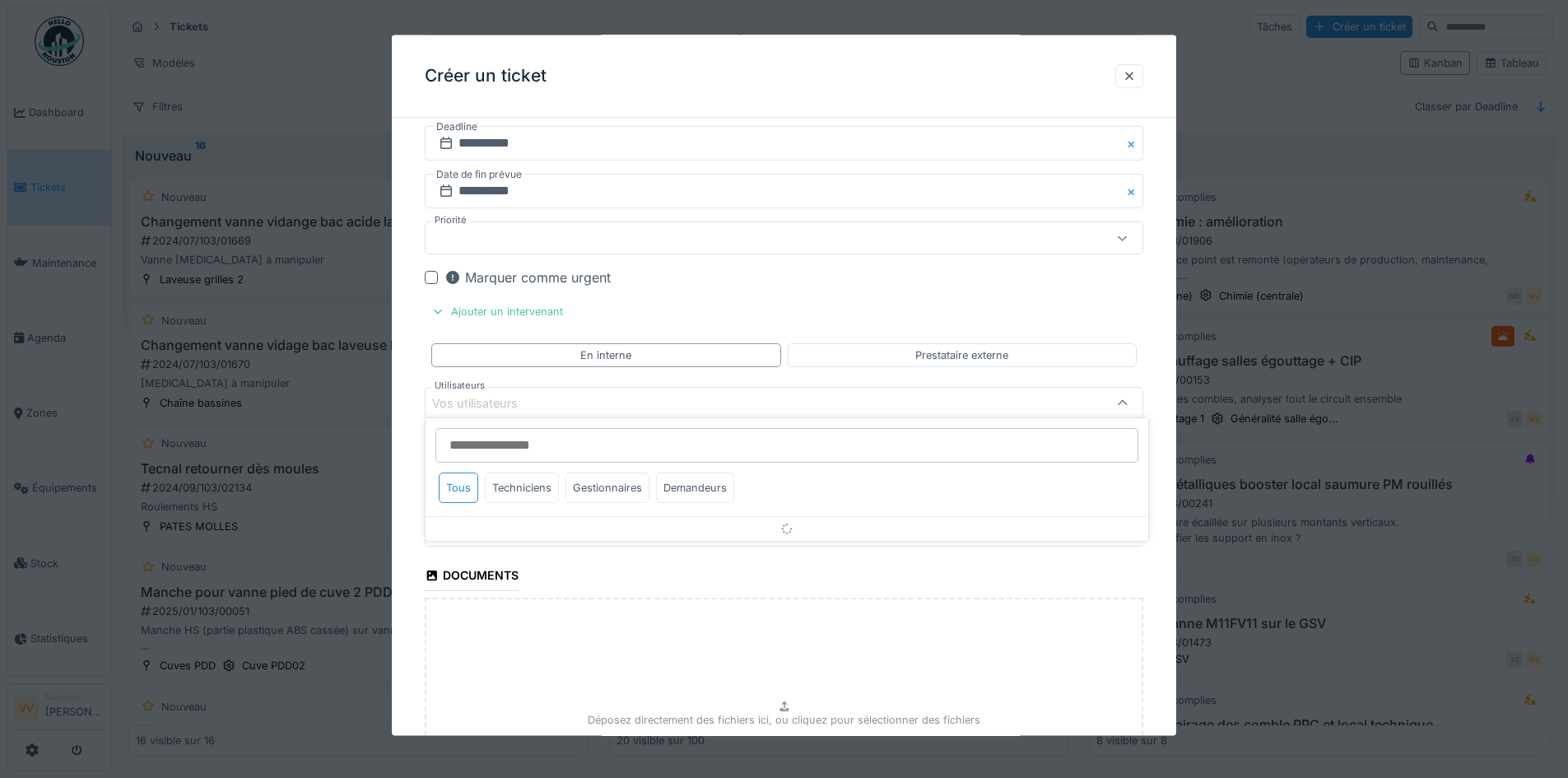
scroll to position [1382, 0]
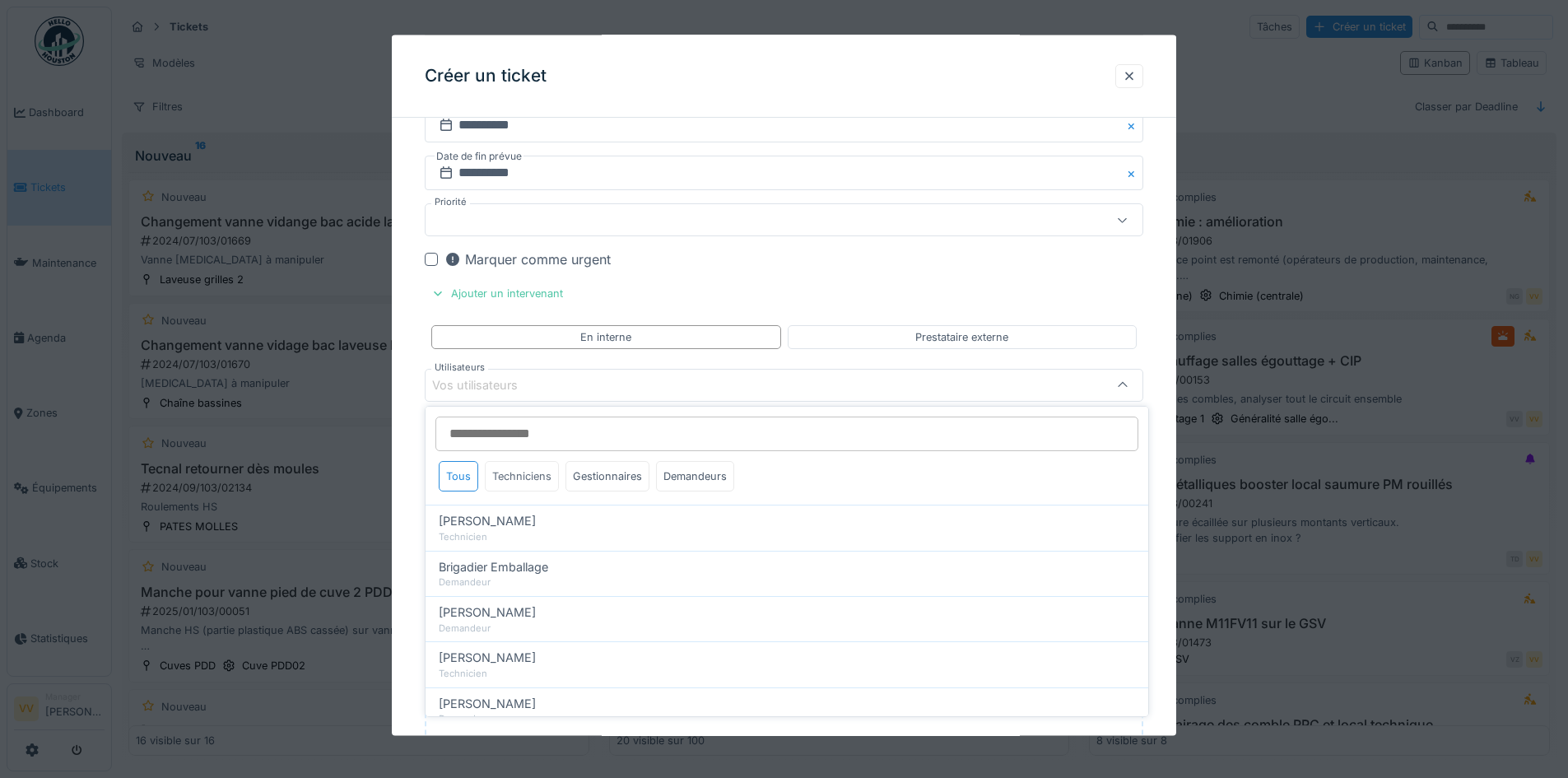
click at [532, 484] on div "Techniciens" at bounding box center [521, 475] width 74 height 30
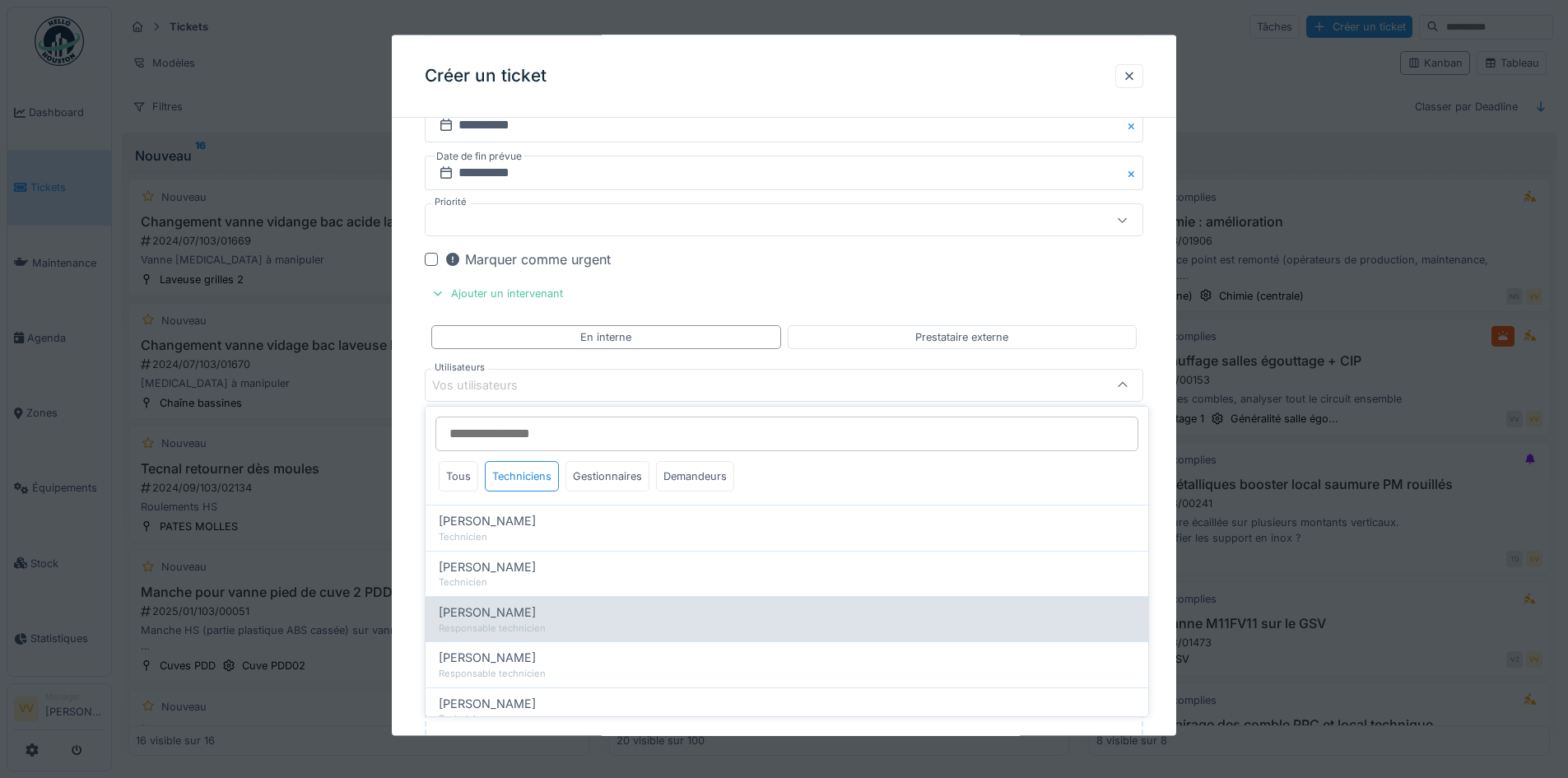
click at [562, 616] on div "Julien Bebronne" at bounding box center [786, 612] width 696 height 18
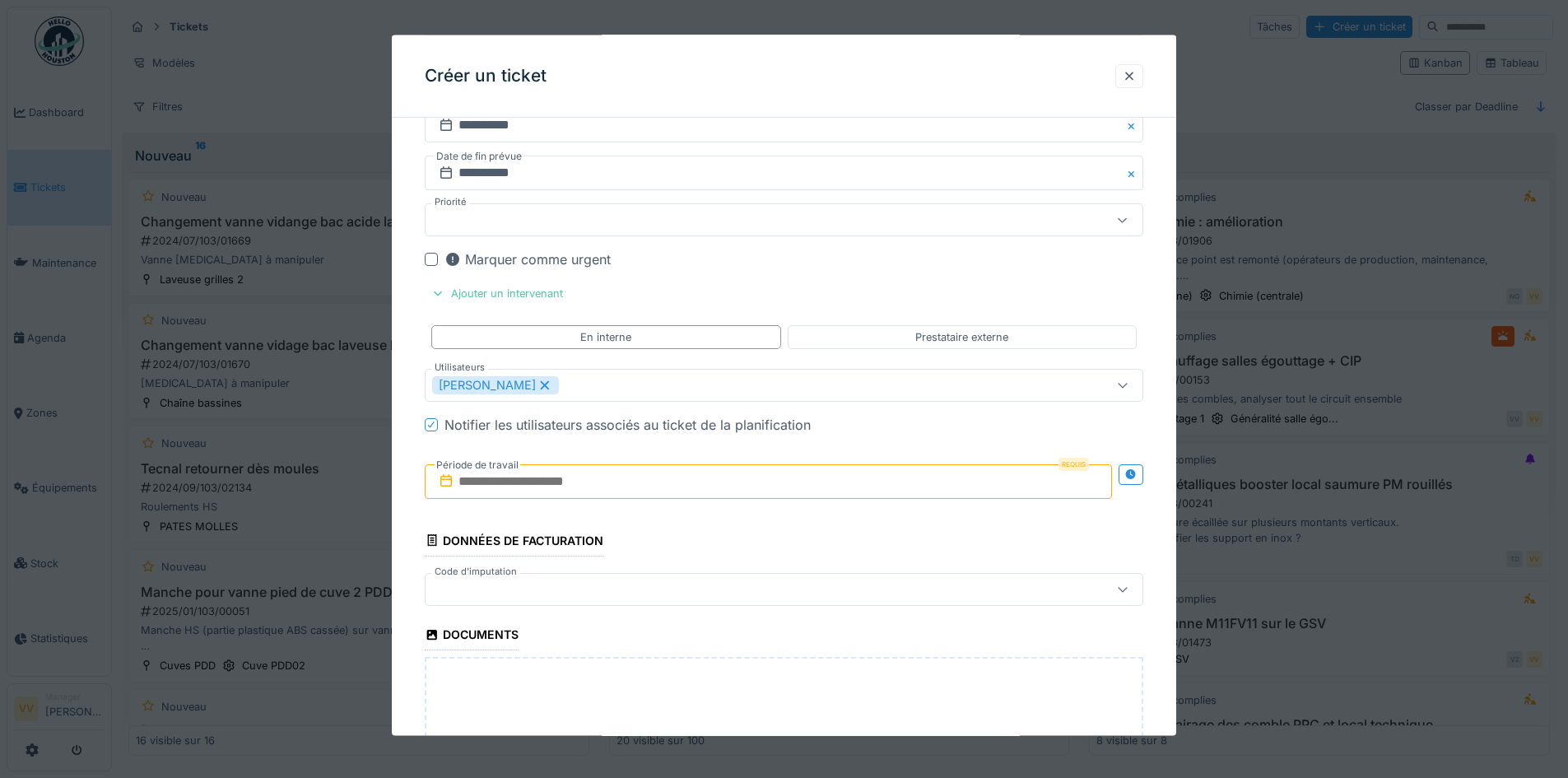
click at [679, 384] on div "Julien Bebronne" at bounding box center [742, 384] width 619 height 18
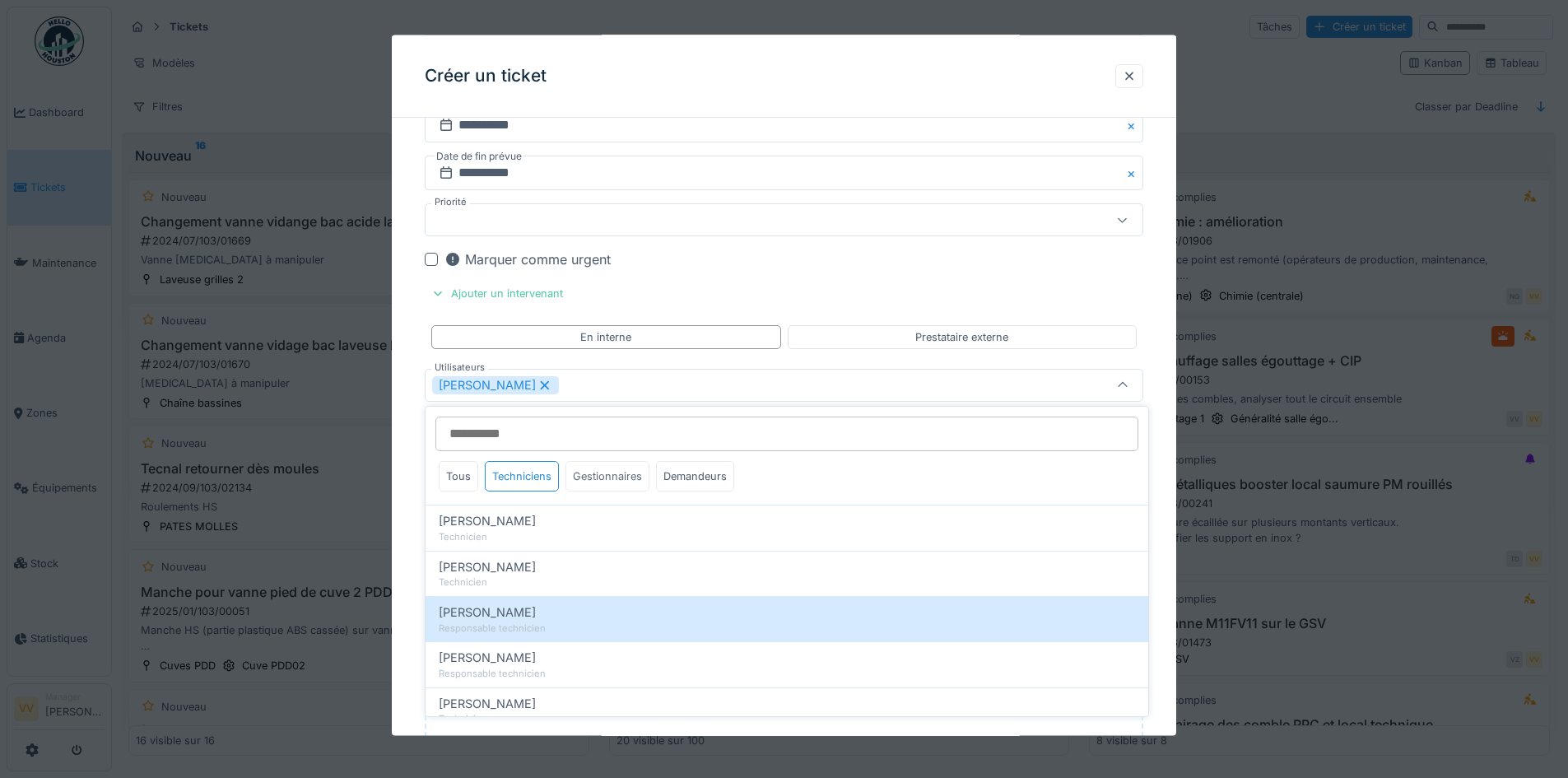
click at [602, 476] on div "Gestionnaires" at bounding box center [607, 475] width 84 height 30
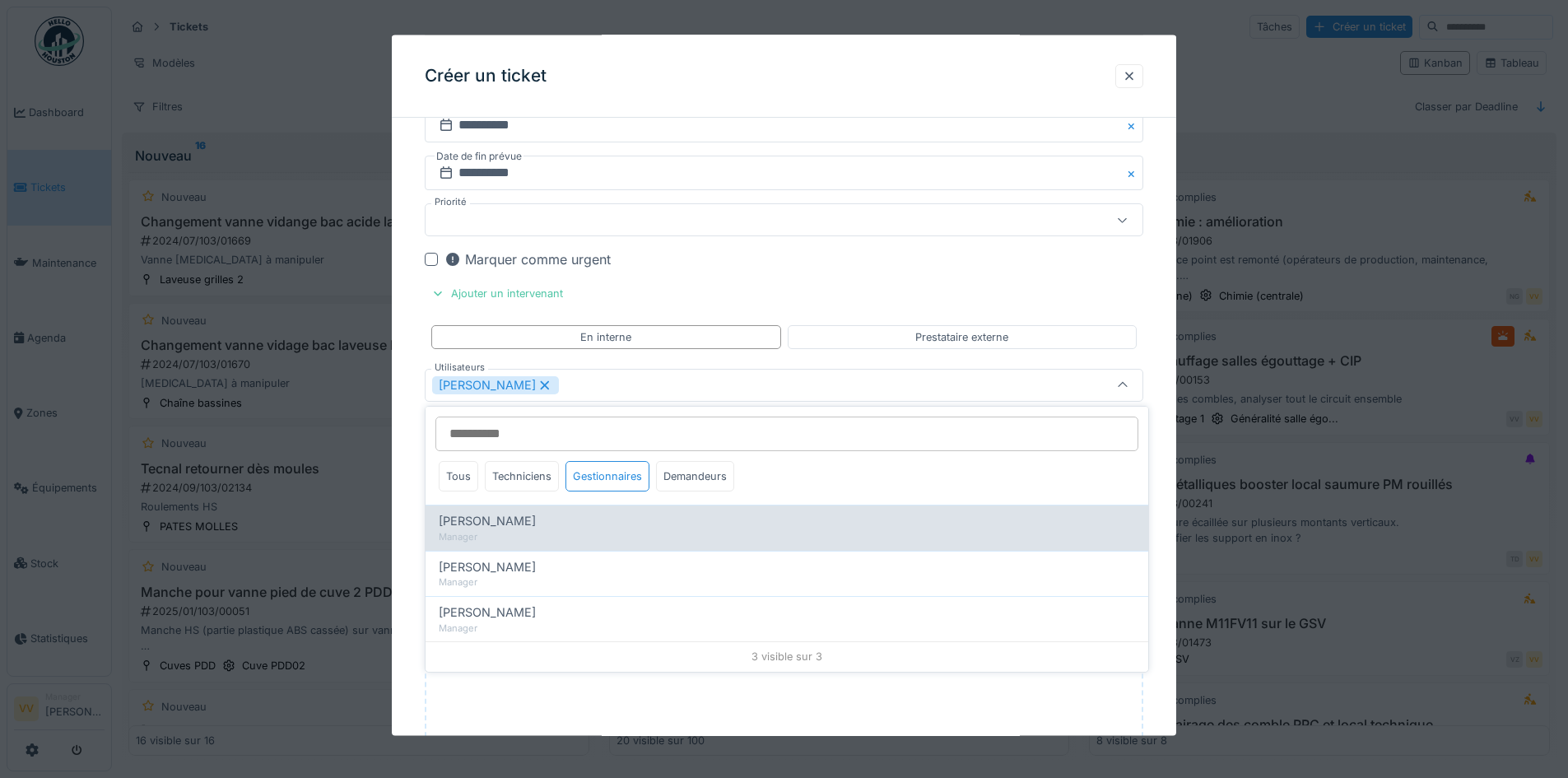
click at [523, 518] on span "Frédéric Beckers" at bounding box center [487, 521] width 97 height 18
type input "*********"
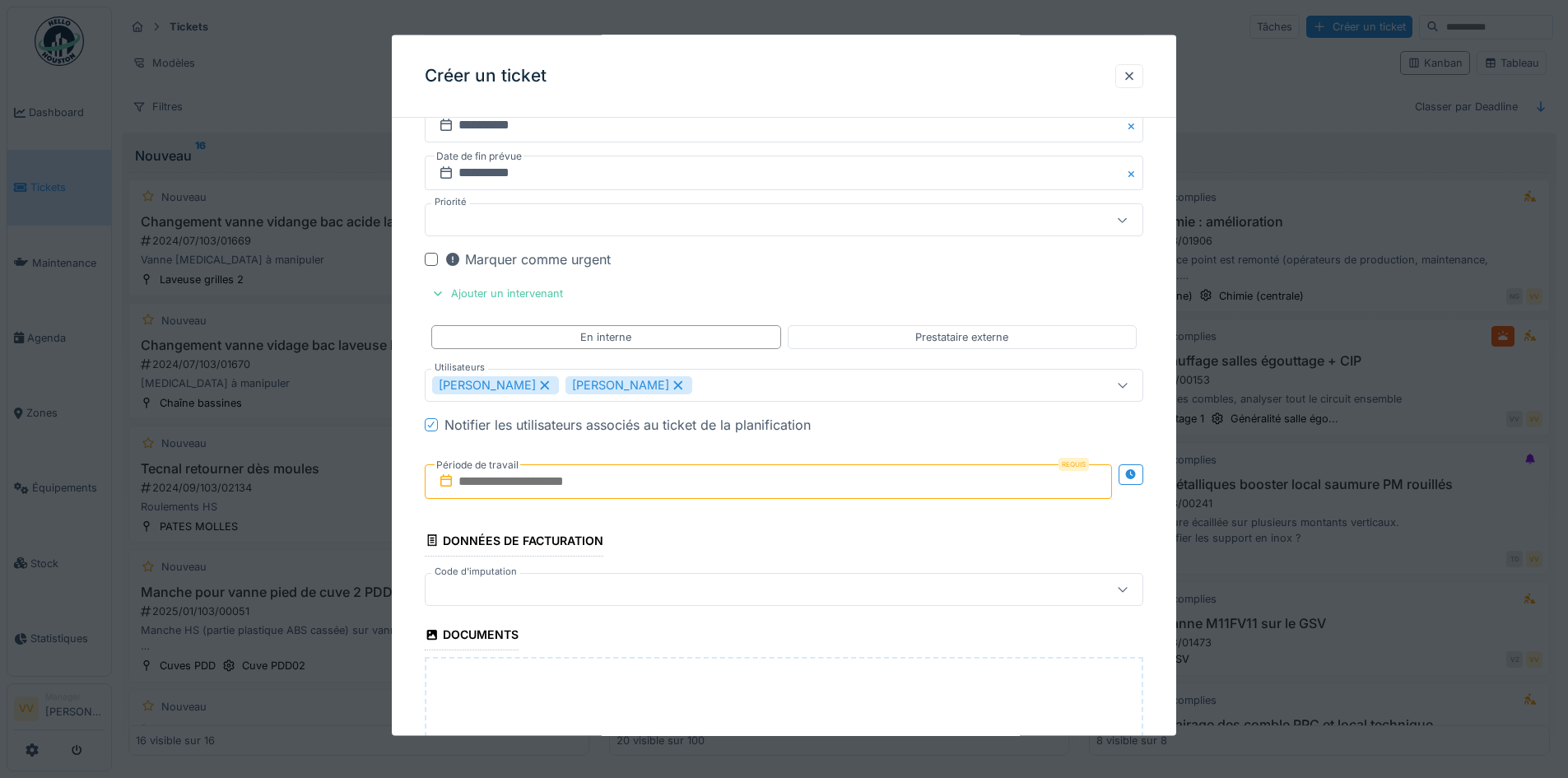
click at [554, 482] on input "text" at bounding box center [768, 481] width 687 height 35
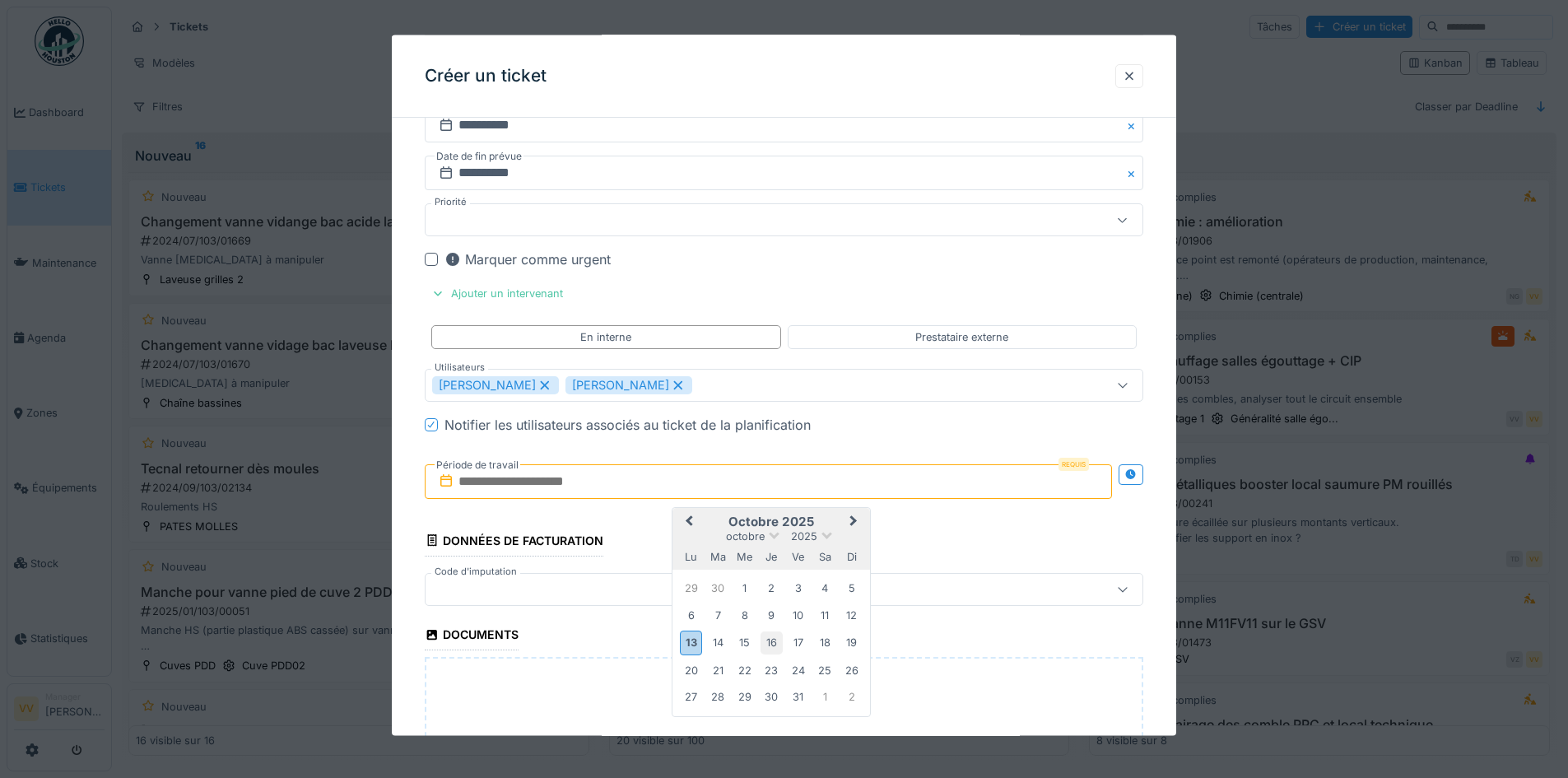
click at [763, 643] on div "16" at bounding box center [772, 642] width 22 height 22
click at [796, 639] on div "17" at bounding box center [798, 642] width 22 height 22
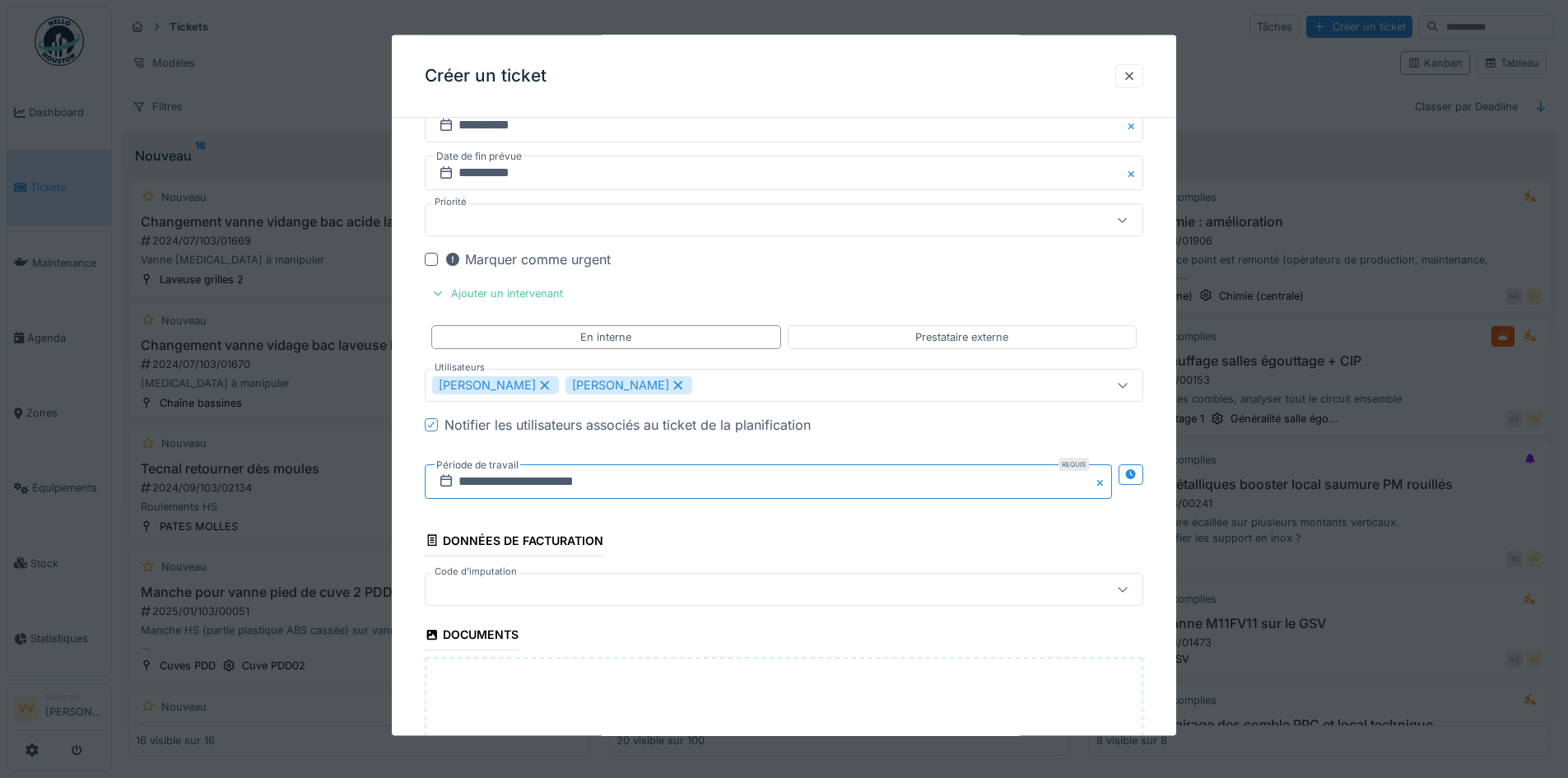
click at [620, 486] on input "**********" at bounding box center [768, 481] width 687 height 35
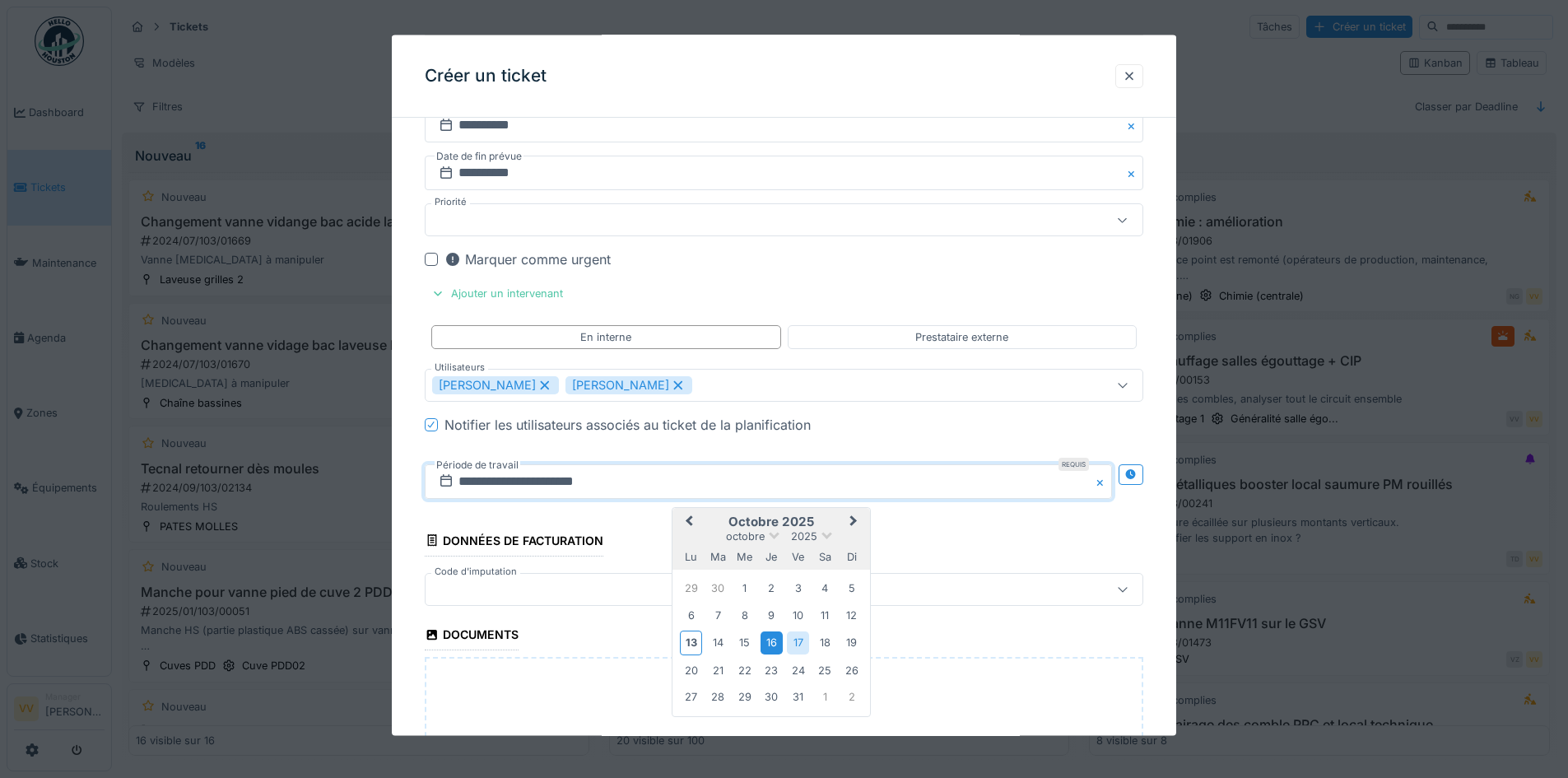
click at [769, 636] on div "16" at bounding box center [772, 642] width 22 height 22
click at [774, 644] on div "16" at bounding box center [772, 642] width 22 height 22
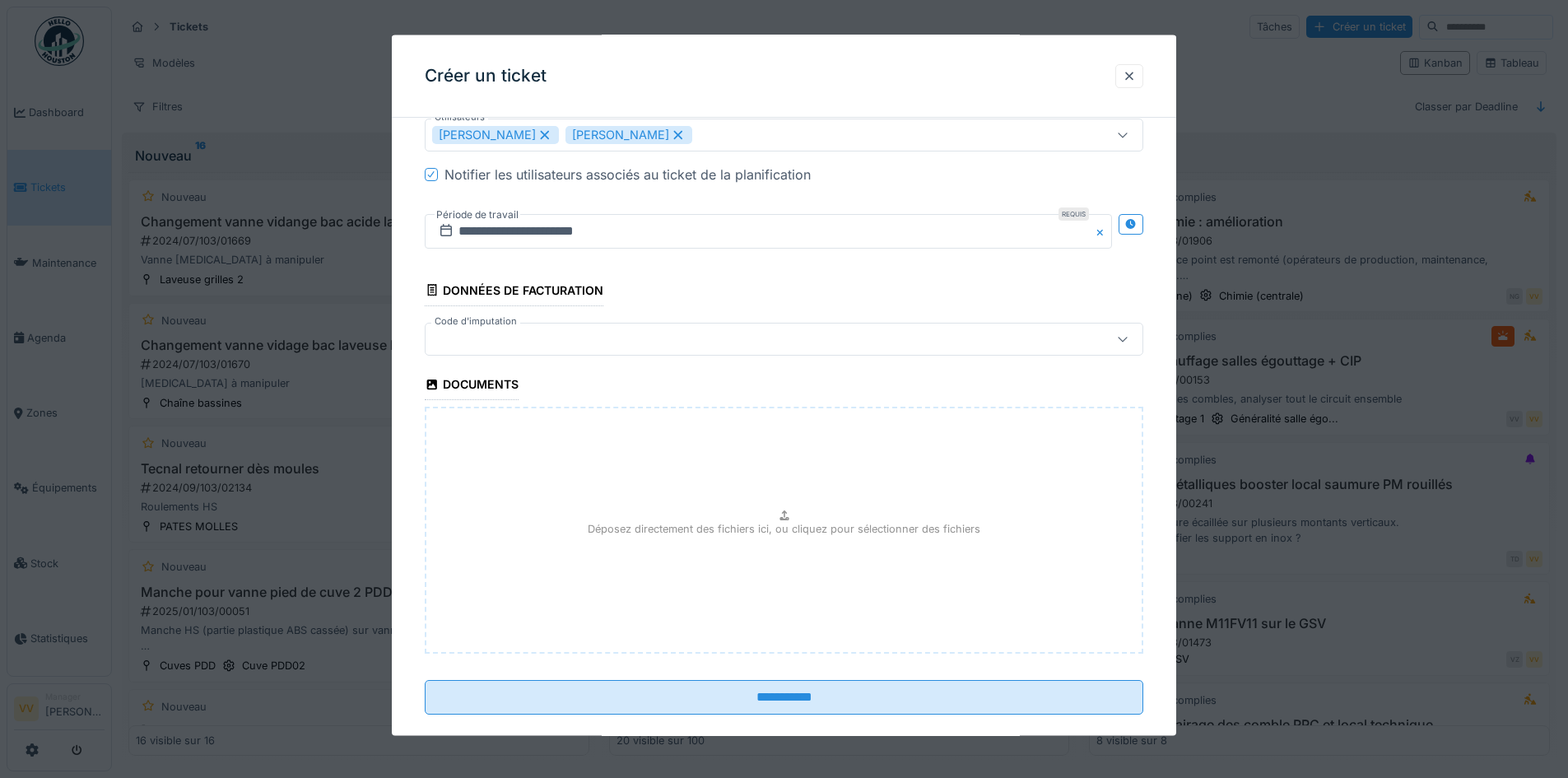
scroll to position [1656, 0]
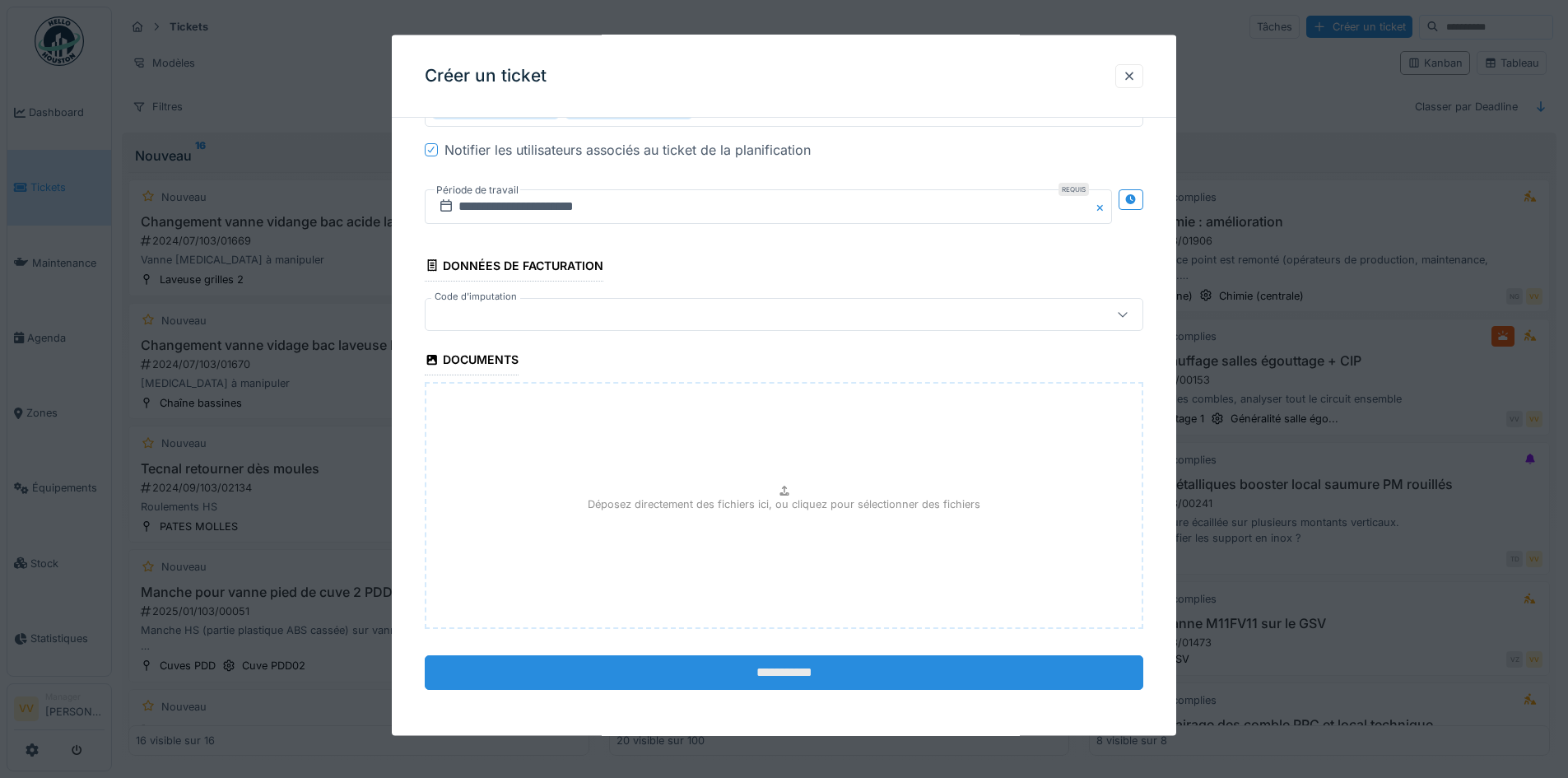
click at [799, 669] on input "**********" at bounding box center [784, 672] width 719 height 35
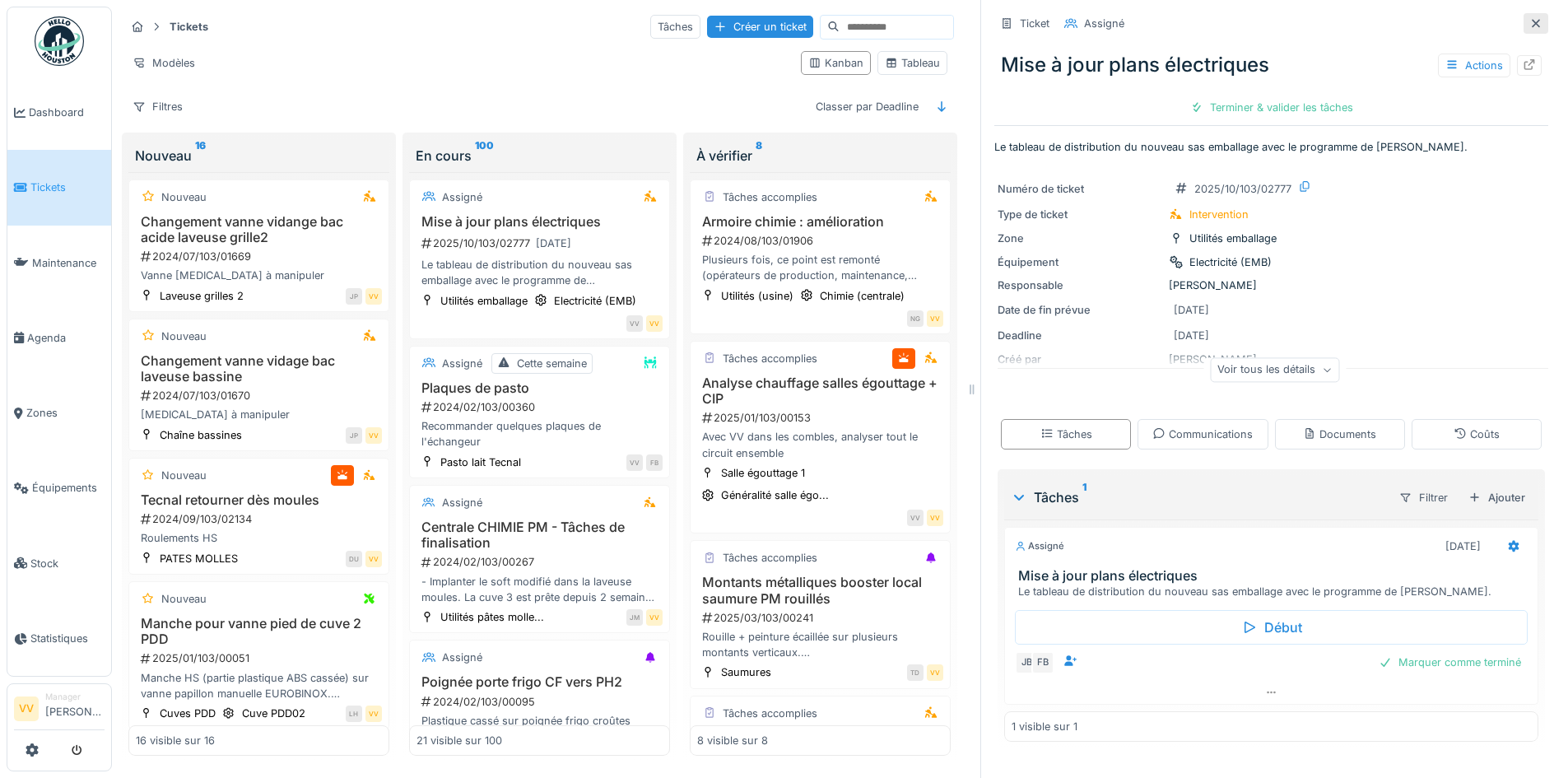
click at [1530, 21] on icon at bounding box center [1536, 24] width 13 height 11
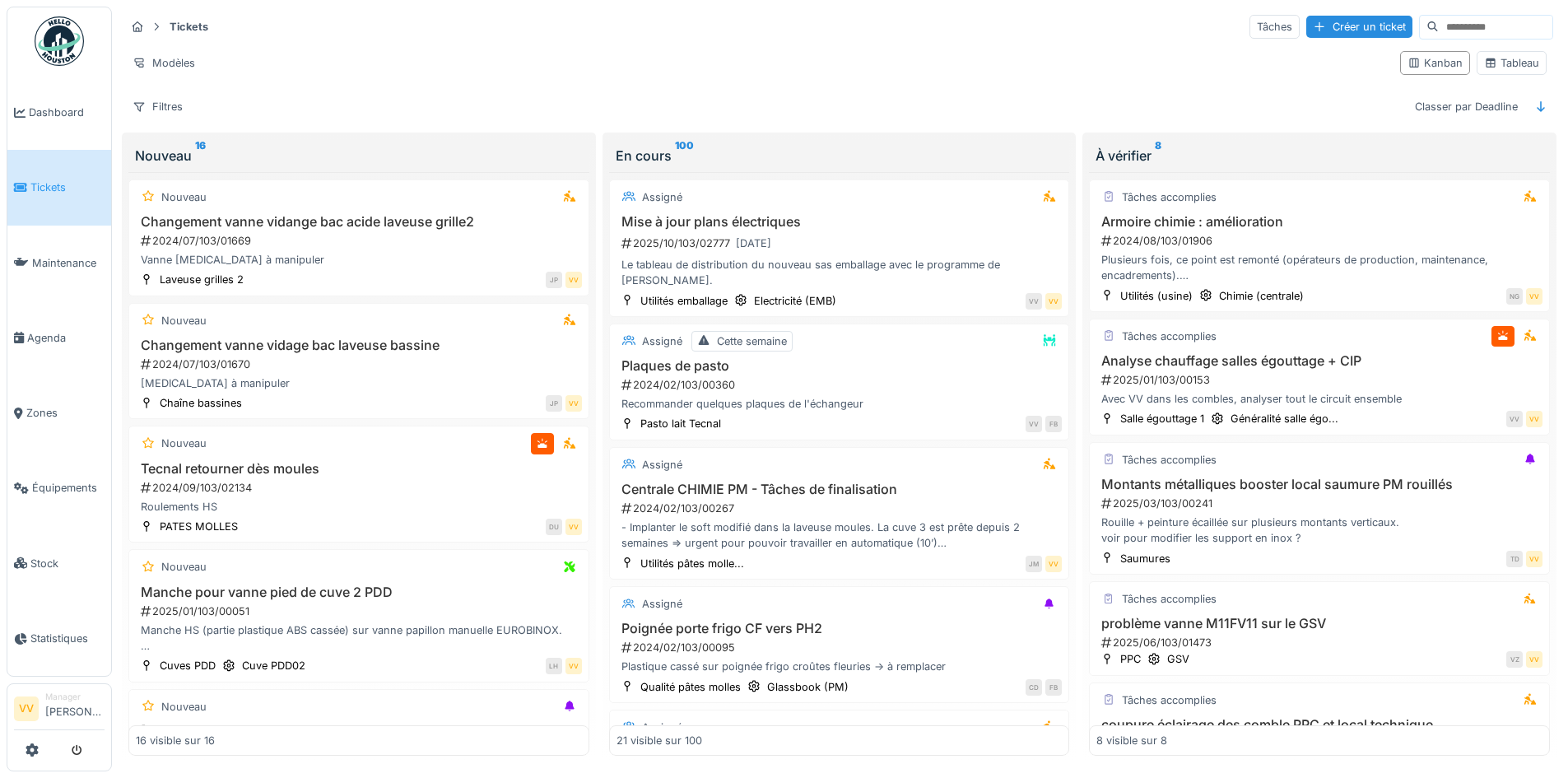
click at [26, 198] on link "Tickets" at bounding box center [59, 187] width 104 height 75
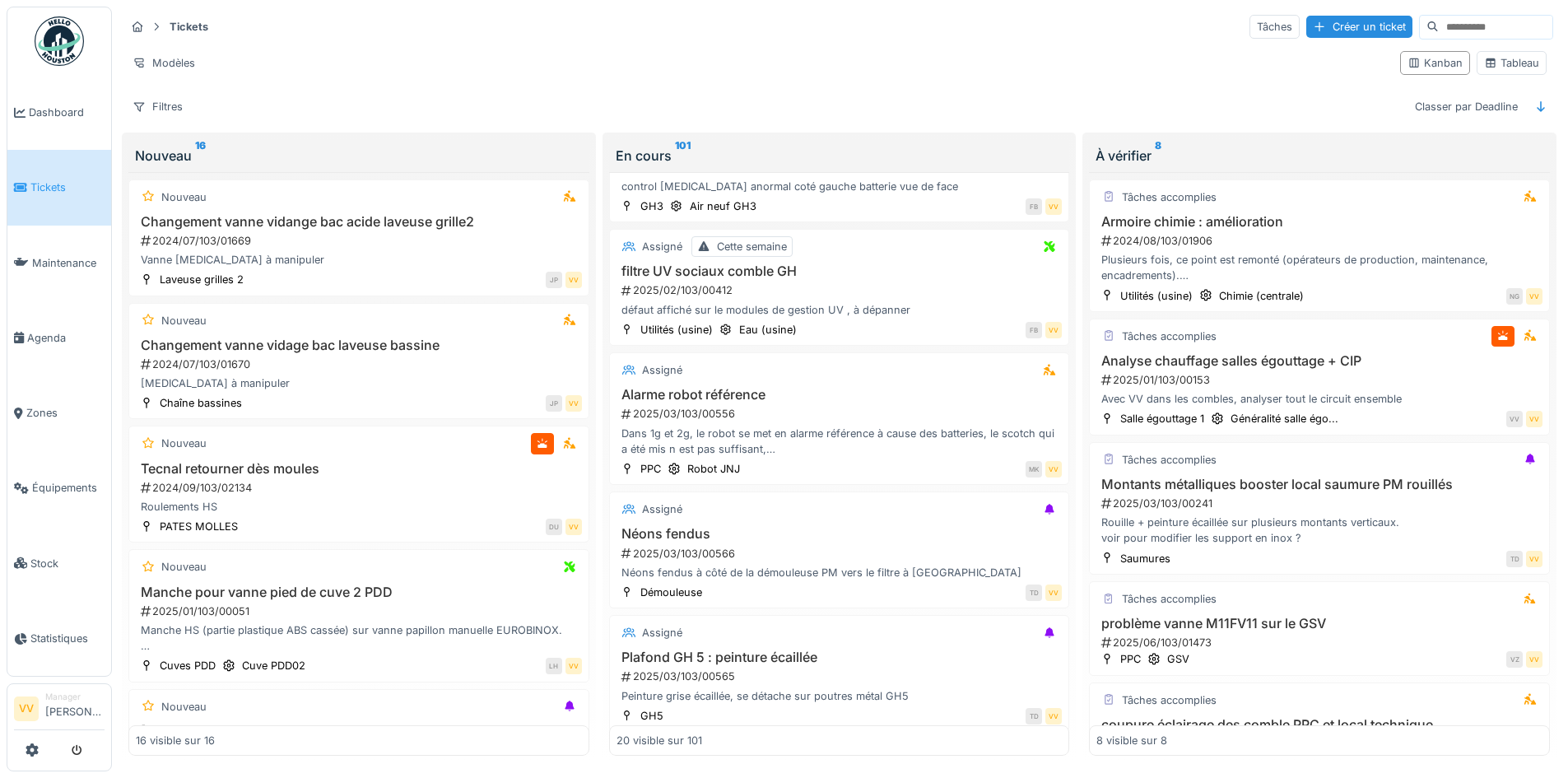
scroll to position [1810, 0]
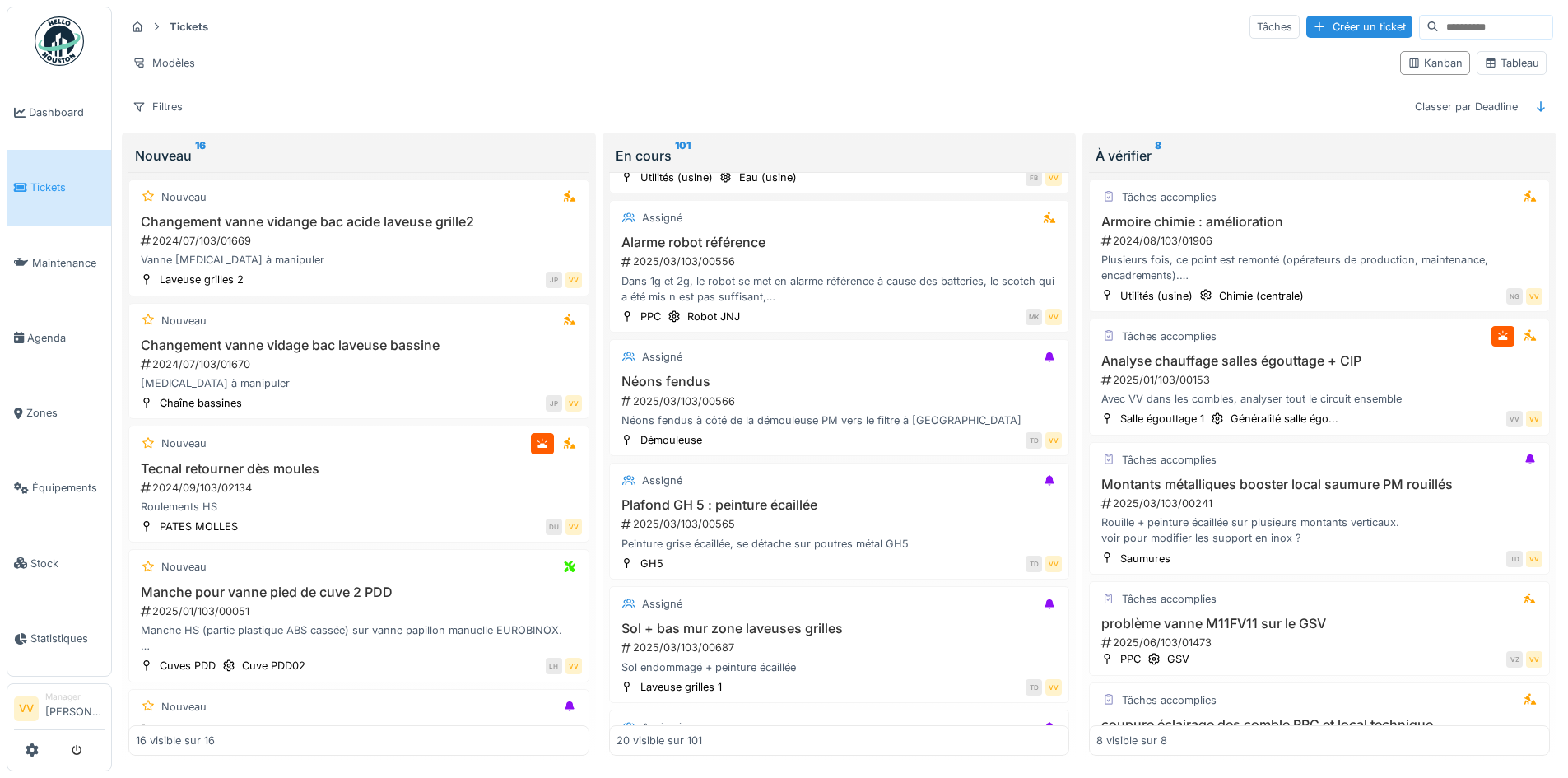
click at [746, 51] on div "Modèles" at bounding box center [755, 63] width 1262 height 24
click at [62, 183] on span "Tickets" at bounding box center [67, 187] width 74 height 16
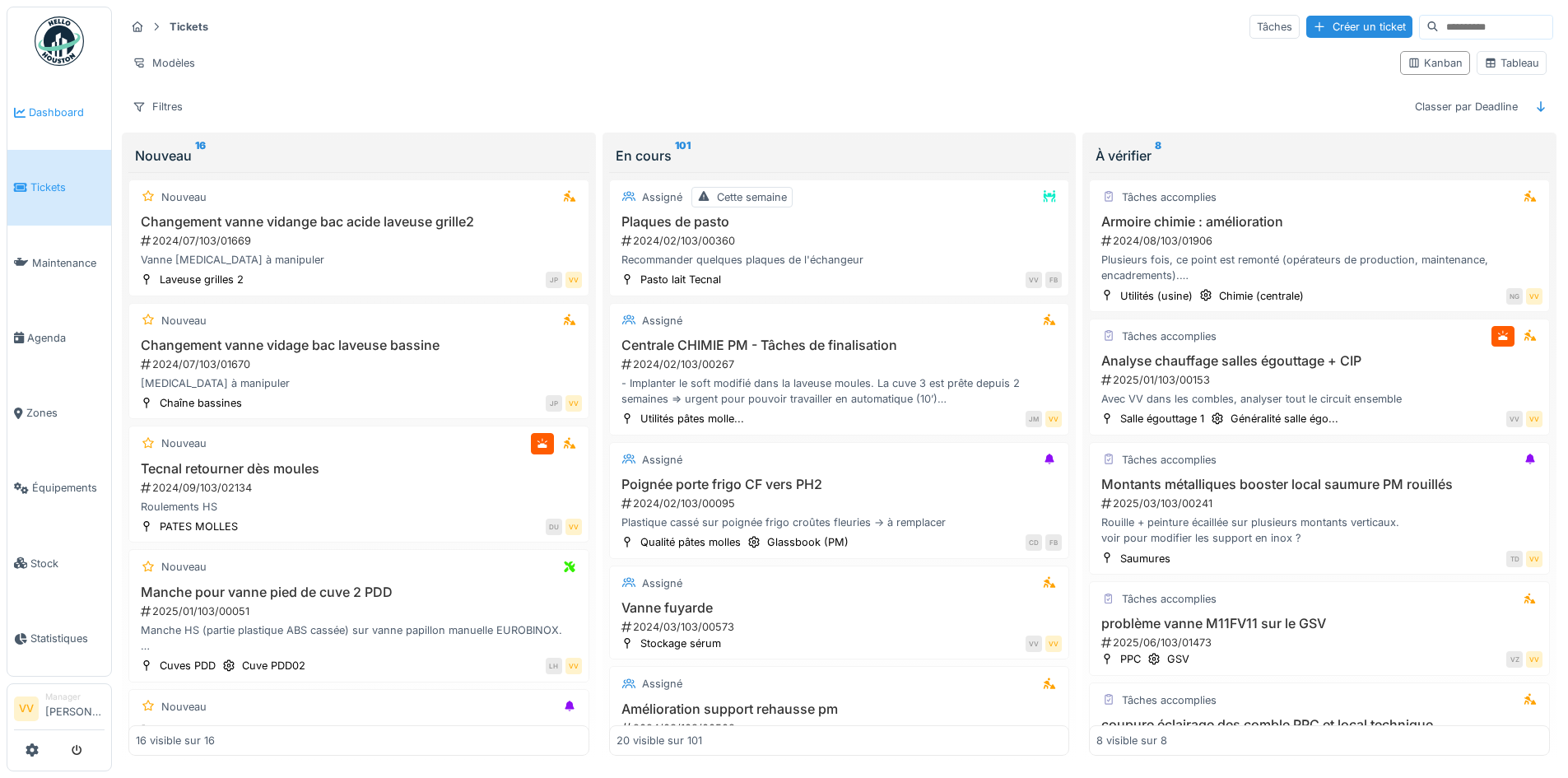
click at [41, 111] on span "Dashboard" at bounding box center [67, 112] width 76 height 16
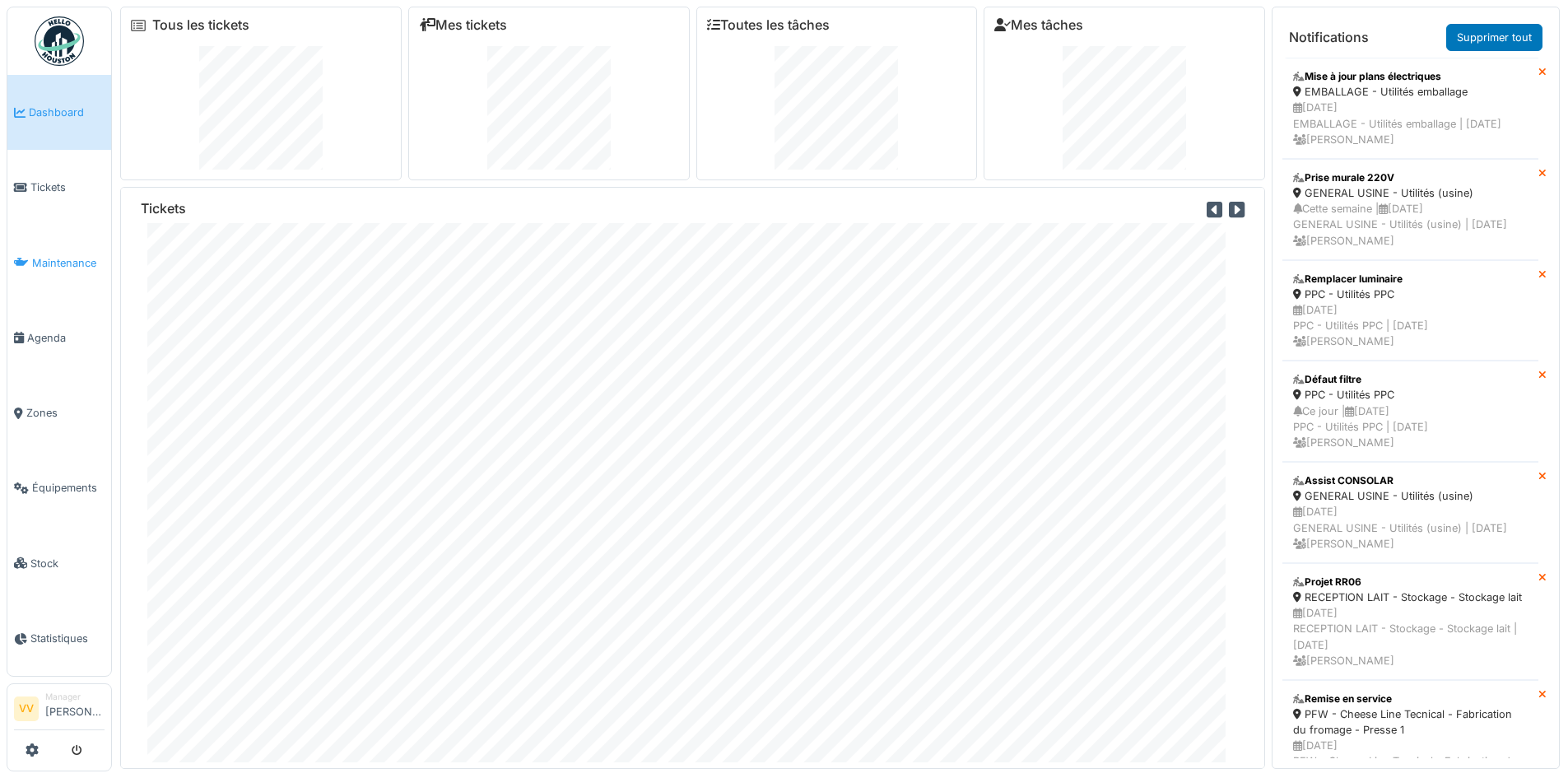
click at [61, 267] on link "Maintenance" at bounding box center [59, 263] width 104 height 75
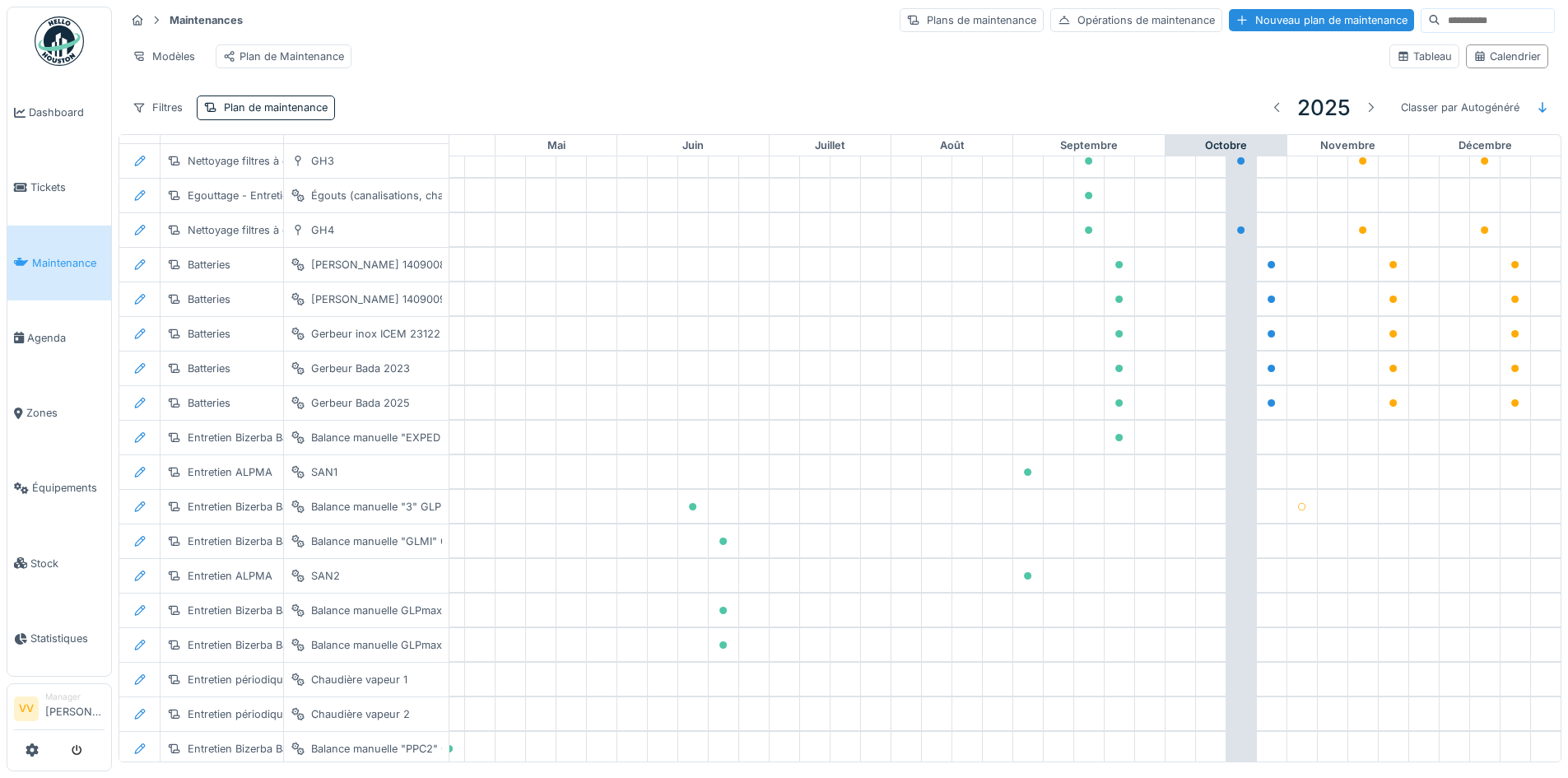
scroll to position [3047, 539]
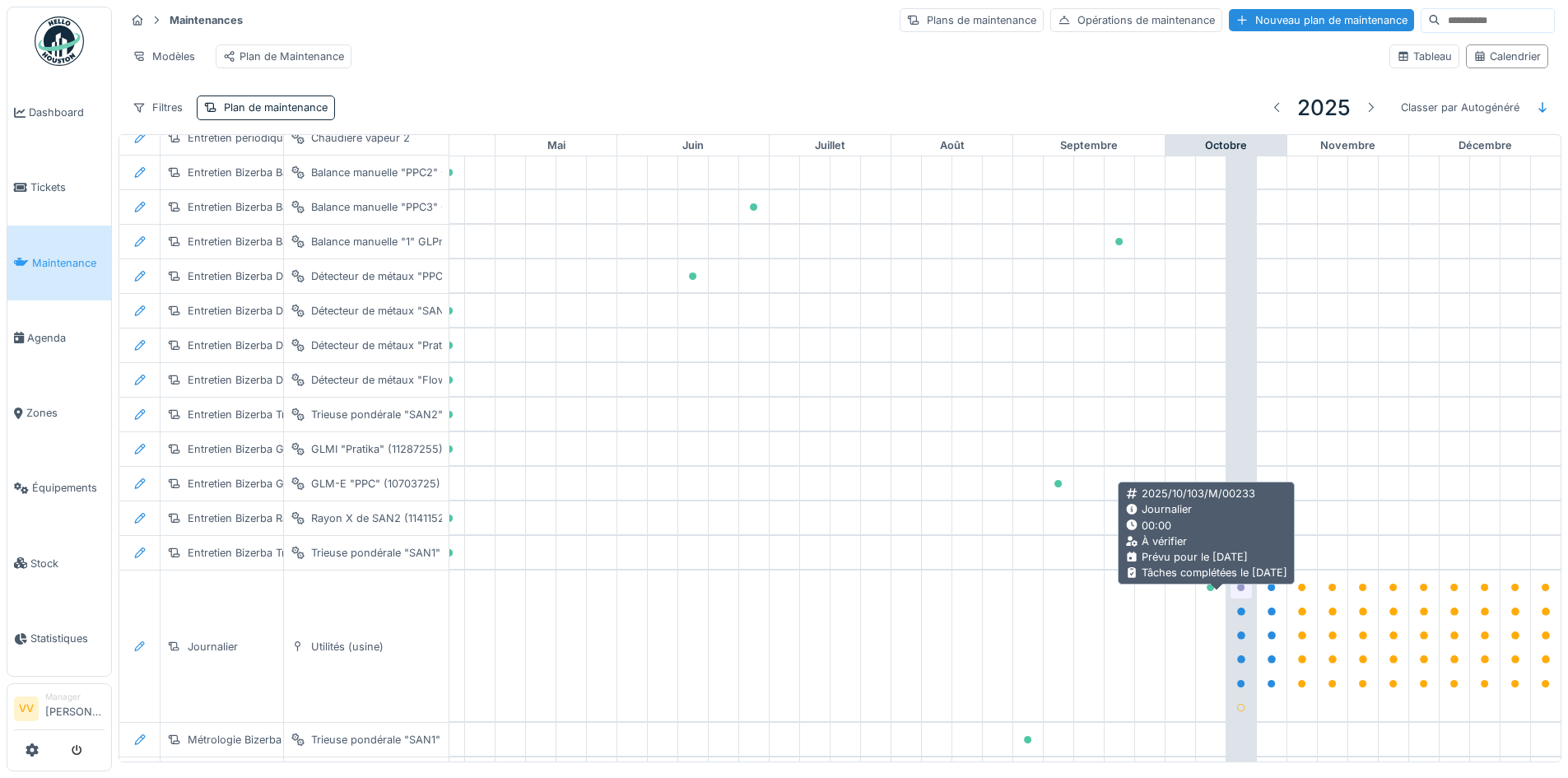
click at [1236, 592] on icon at bounding box center [1241, 587] width 10 height 8
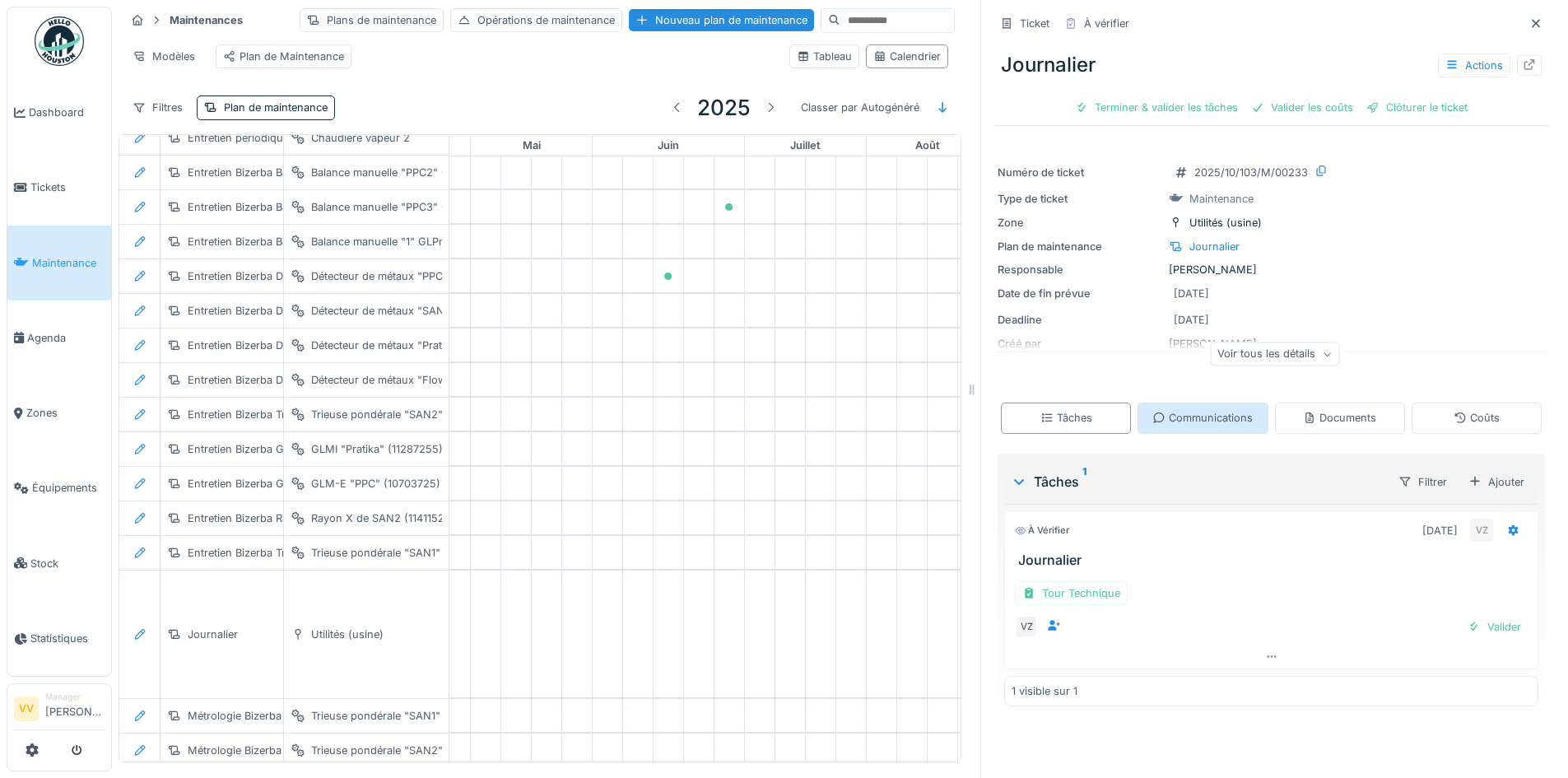
scroll to position [13, 0]
click at [1081, 585] on div "Tour Technique" at bounding box center [1072, 593] width 113 height 24
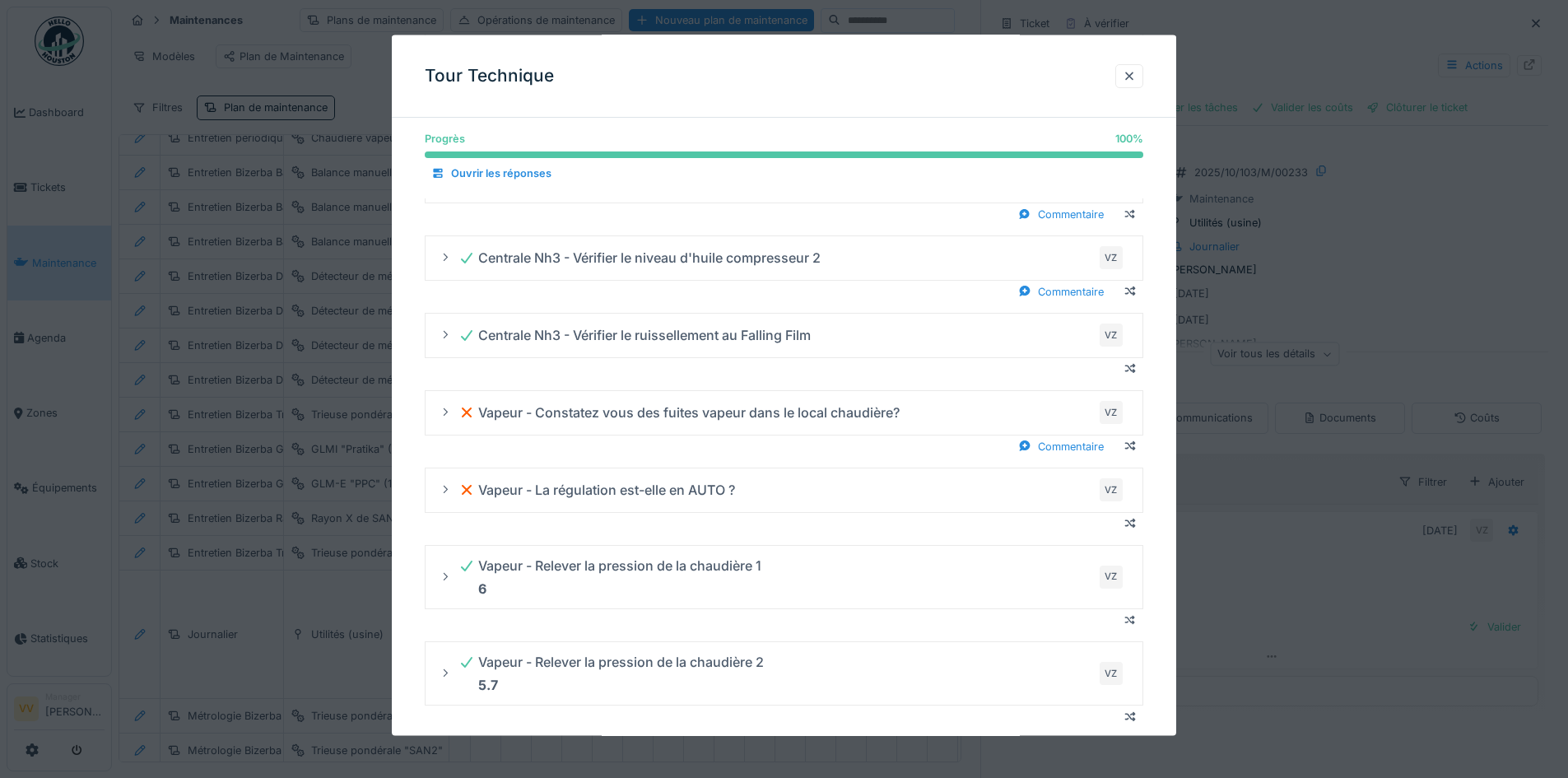
scroll to position [1810, 0]
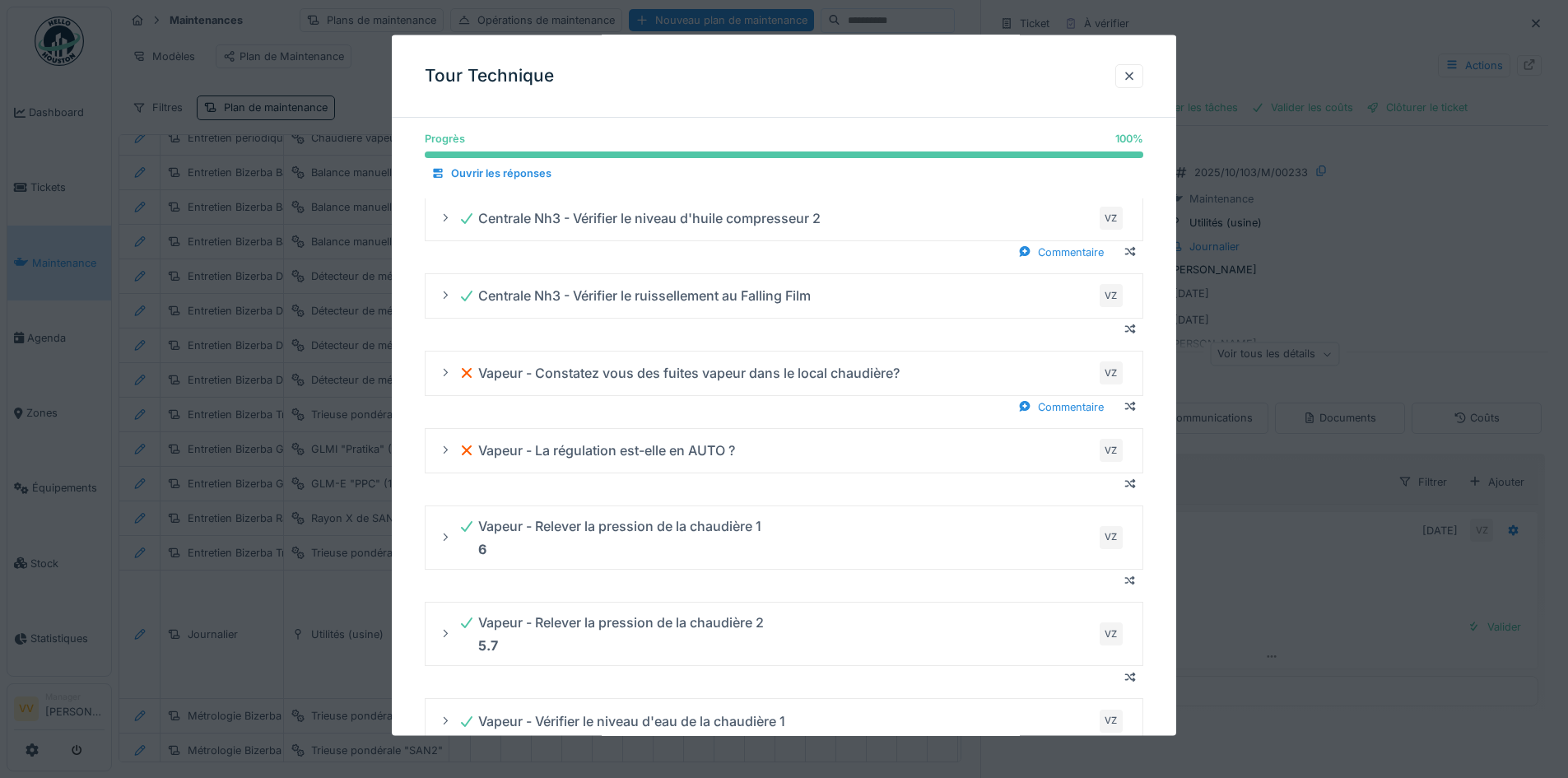
drag, startPoint x: 1134, startPoint y: 73, endPoint x: 1199, endPoint y: 54, distance: 67.7
click at [1134, 73] on div at bounding box center [1129, 75] width 13 height 16
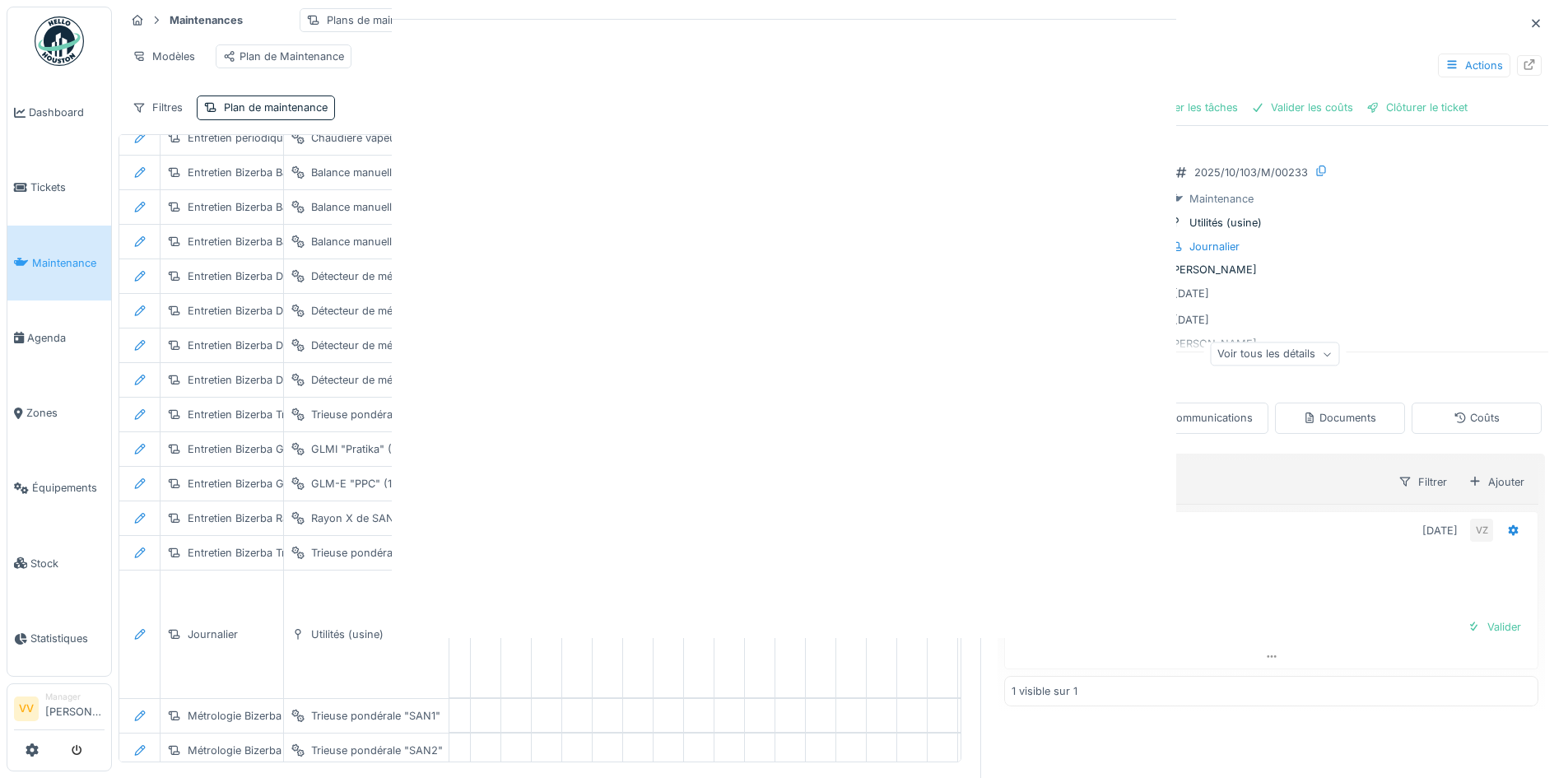
scroll to position [0, 0]
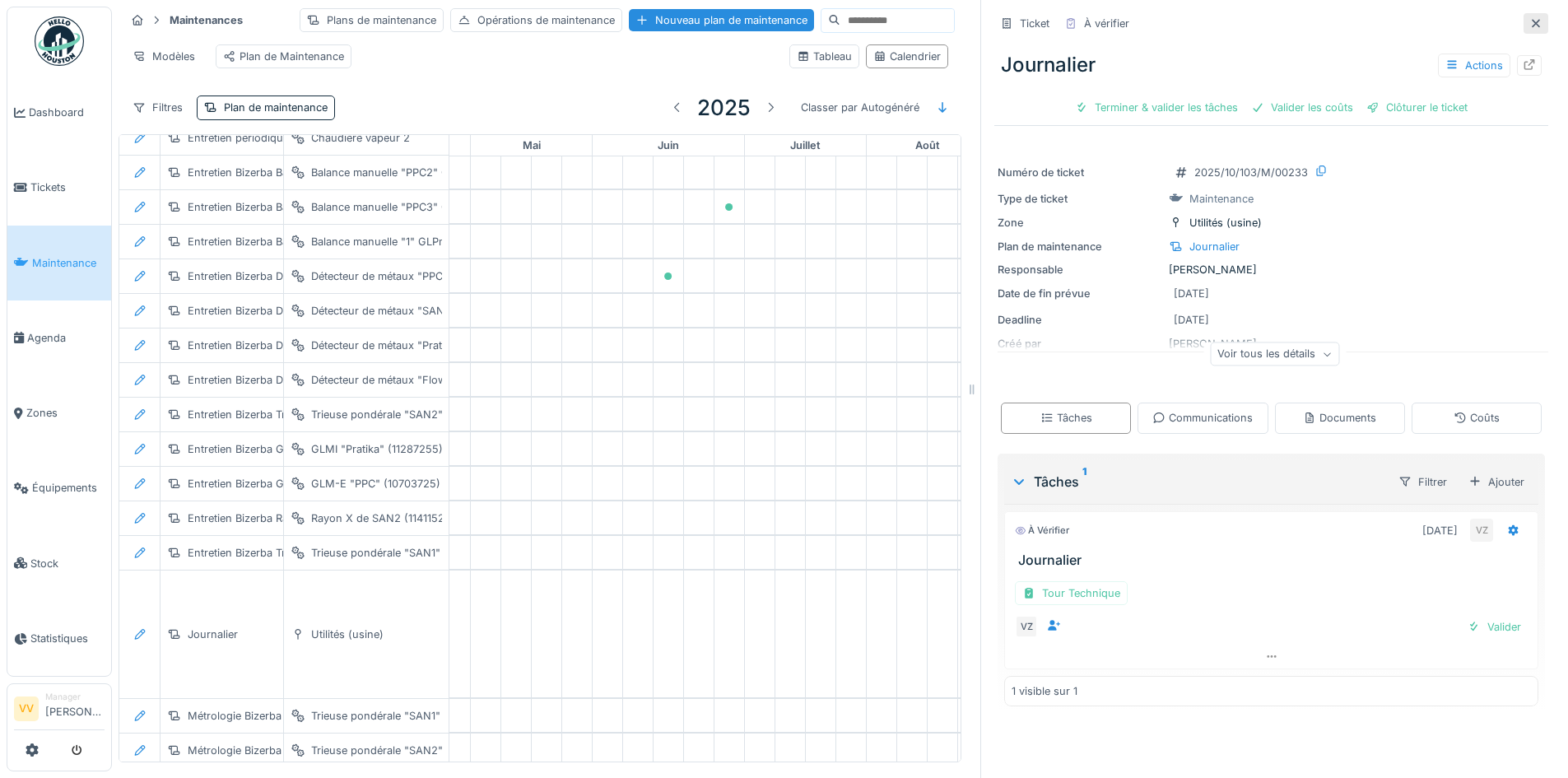
click at [1530, 18] on icon at bounding box center [1536, 24] width 13 height 11
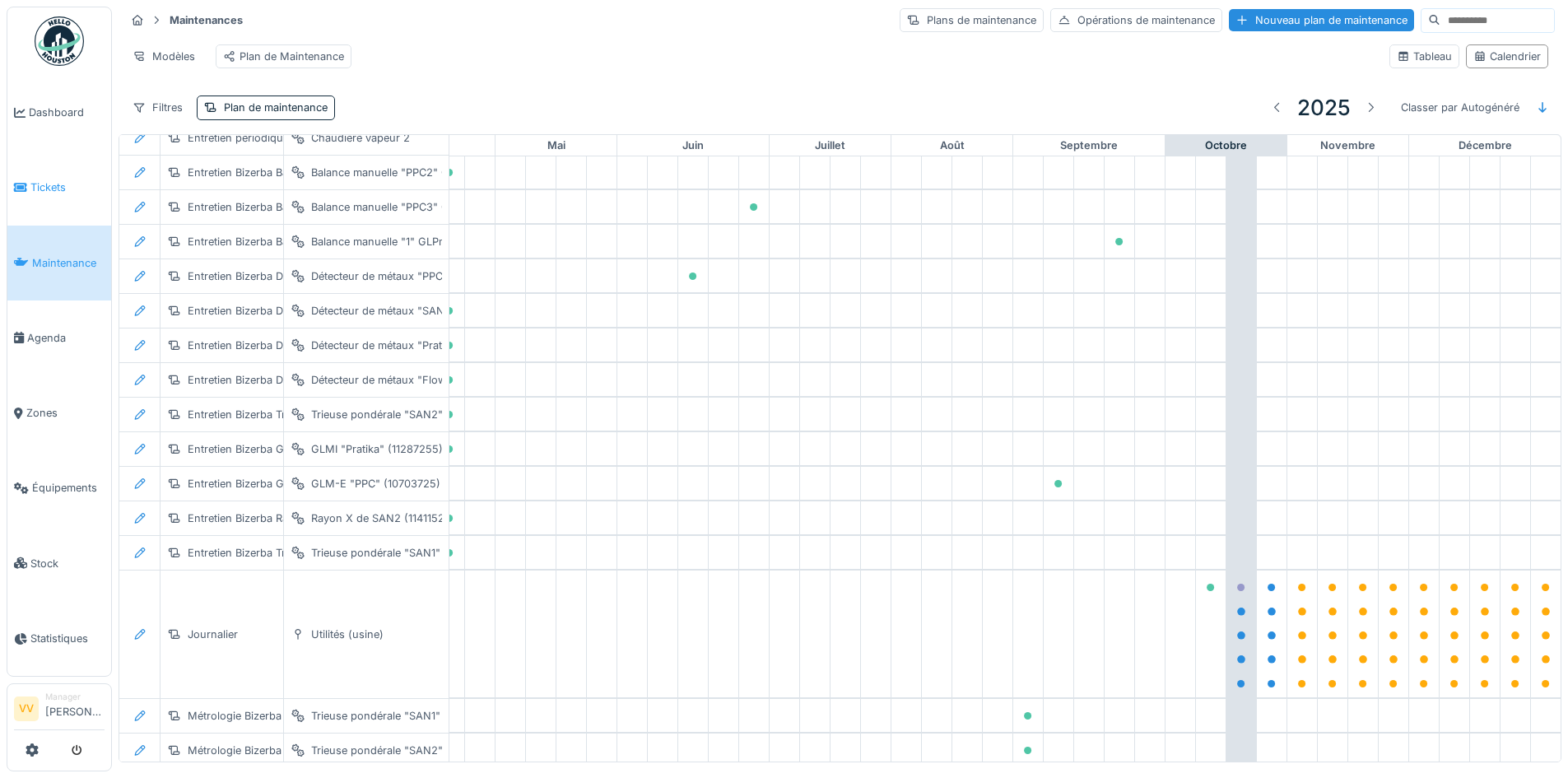
click at [32, 192] on link "Tickets" at bounding box center [59, 187] width 104 height 75
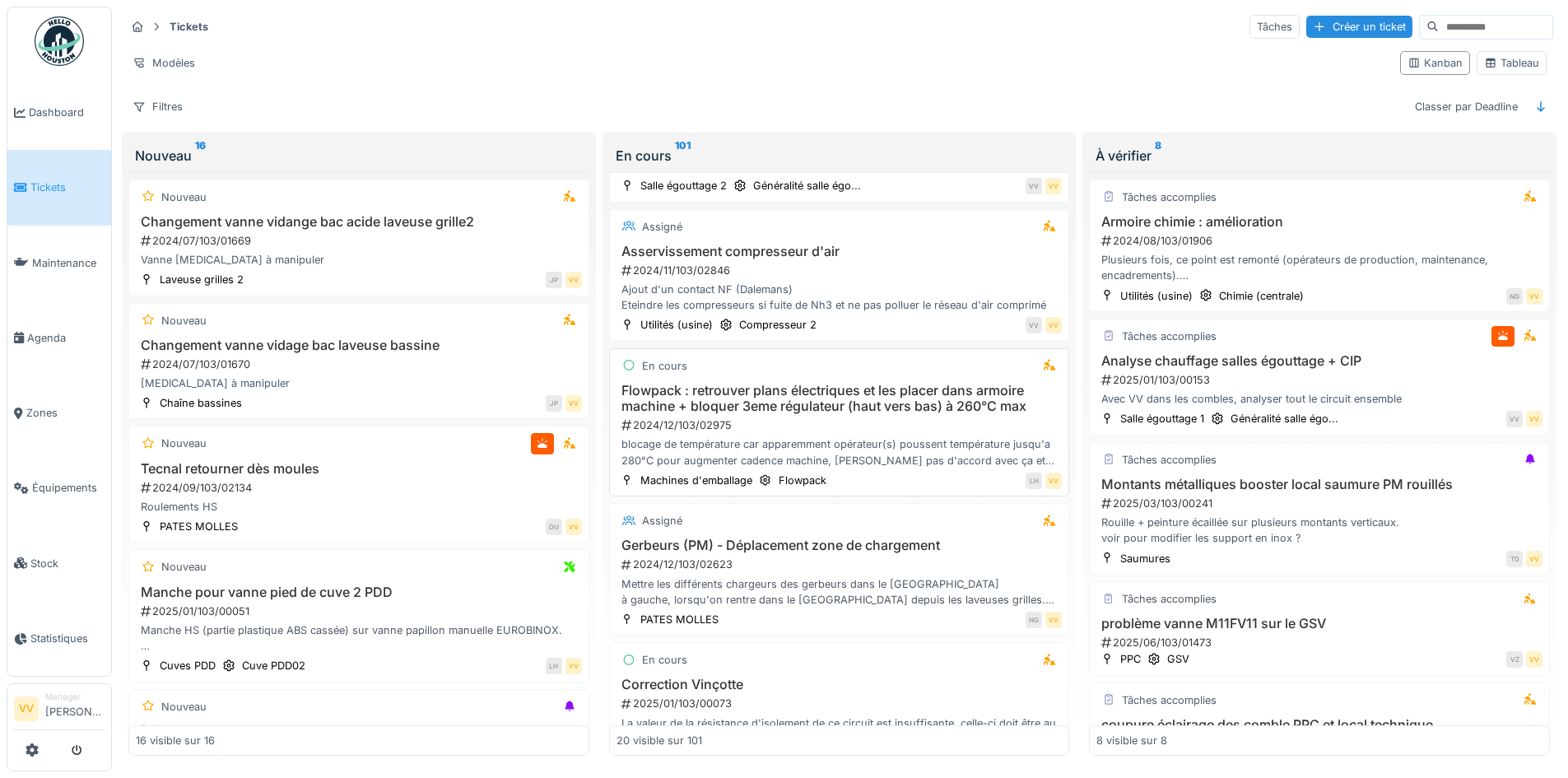
scroll to position [1152, 0]
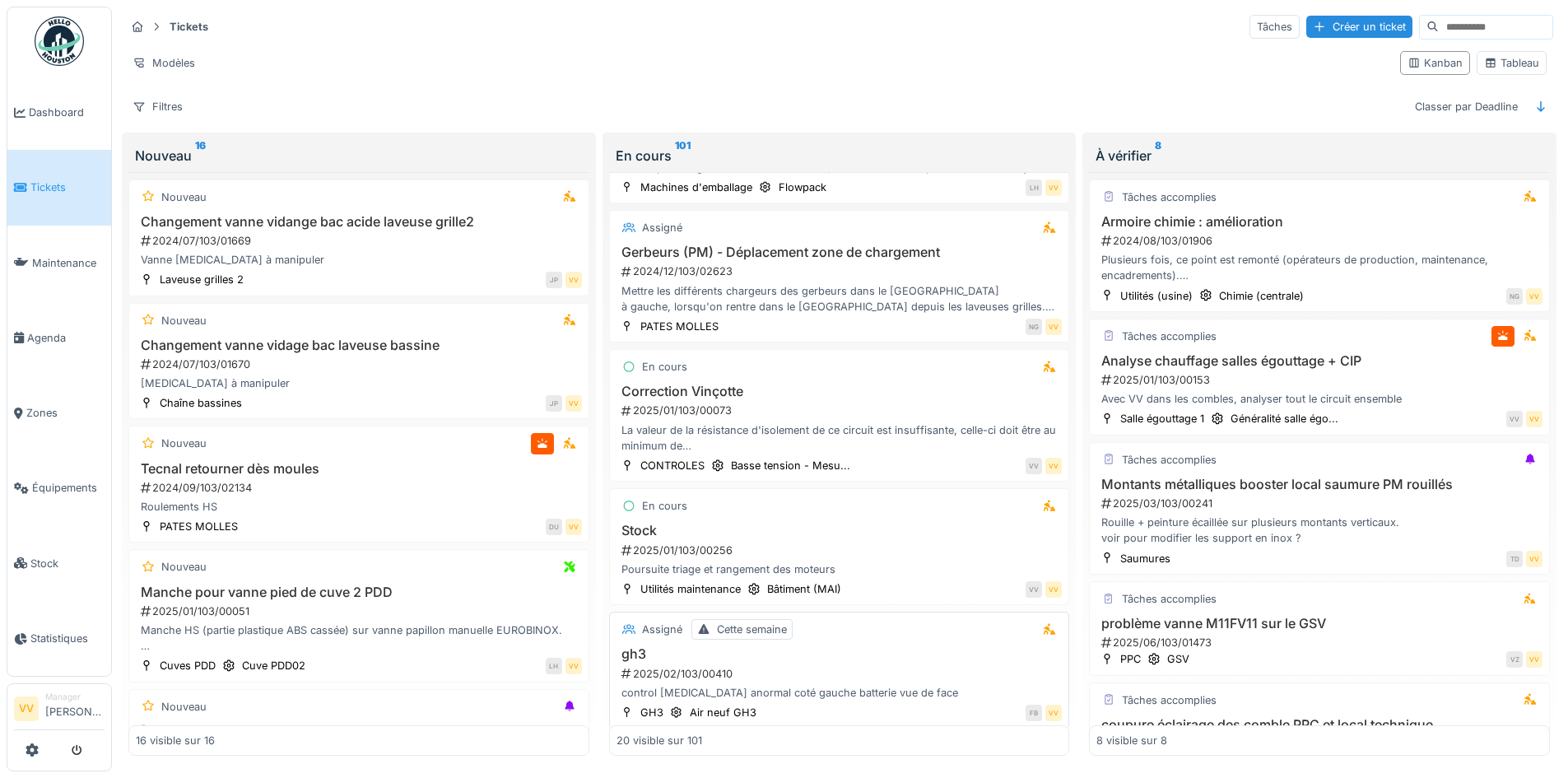
click at [904, 673] on div "2025/02/103/00410" at bounding box center [840, 673] width 442 height 16
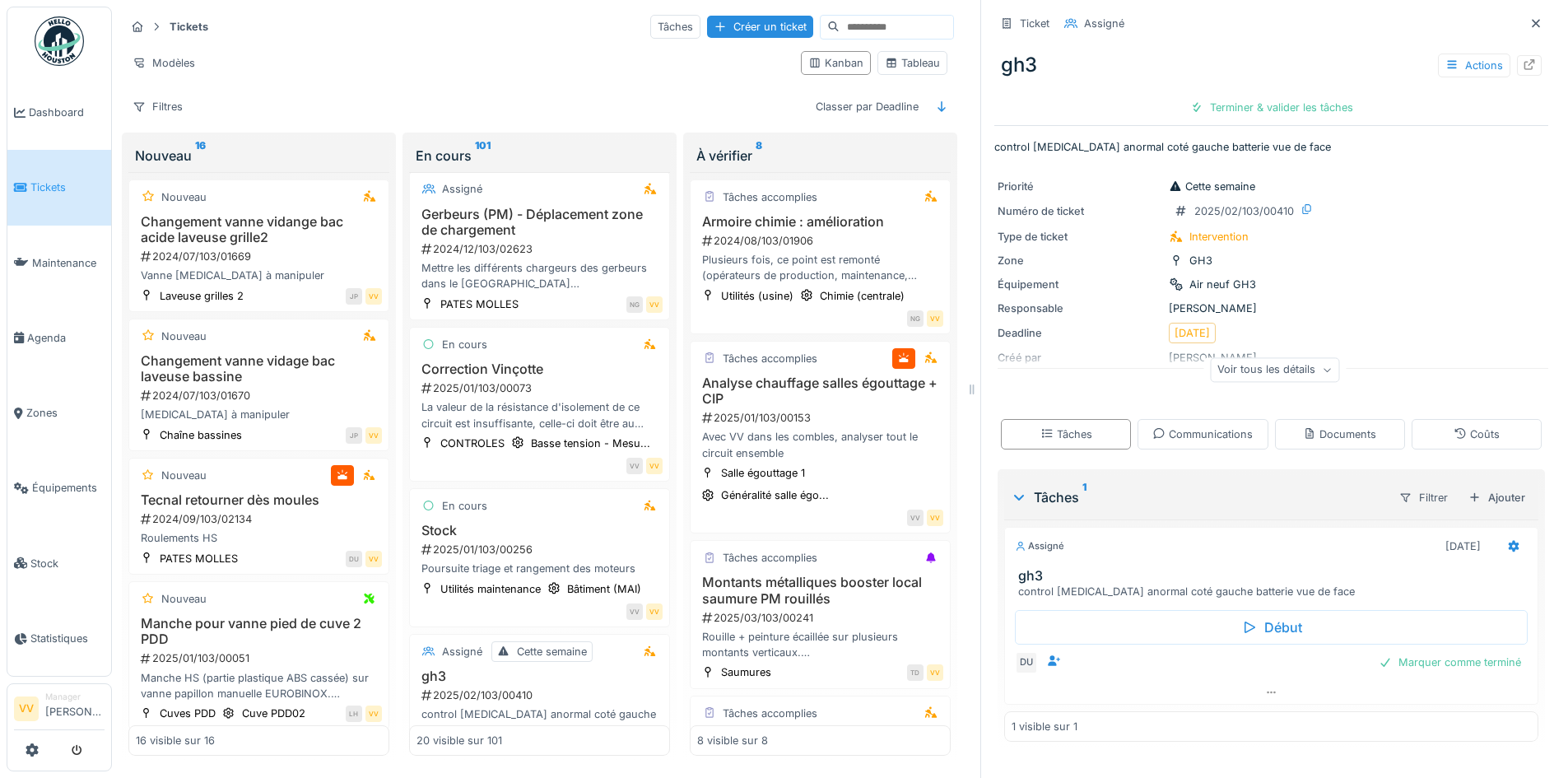
scroll to position [13, 0]
click at [1522, 59] on icon at bounding box center [1529, 65] width 13 height 11
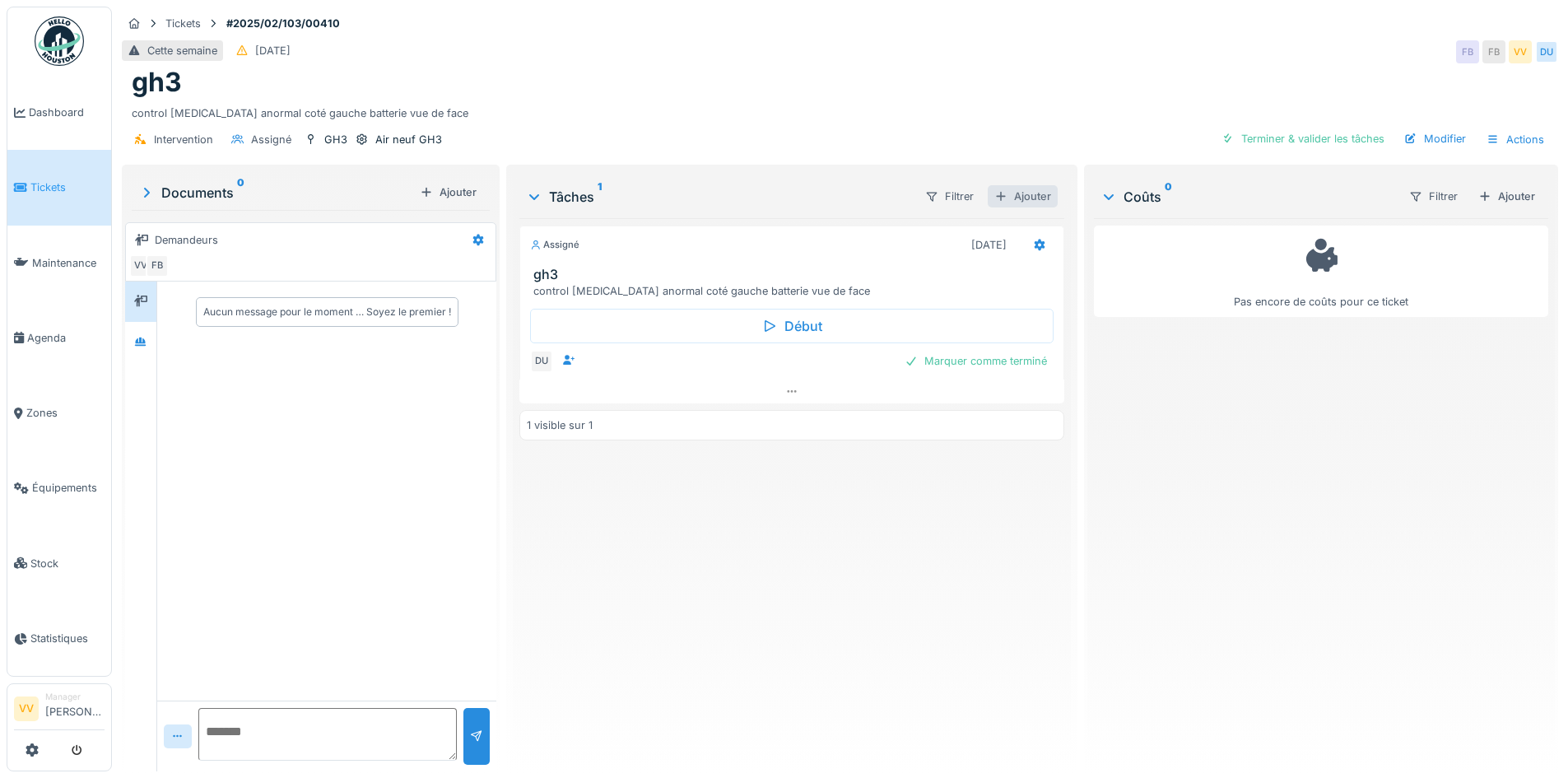
click at [1019, 195] on div "Ajouter" at bounding box center [1023, 196] width 70 height 22
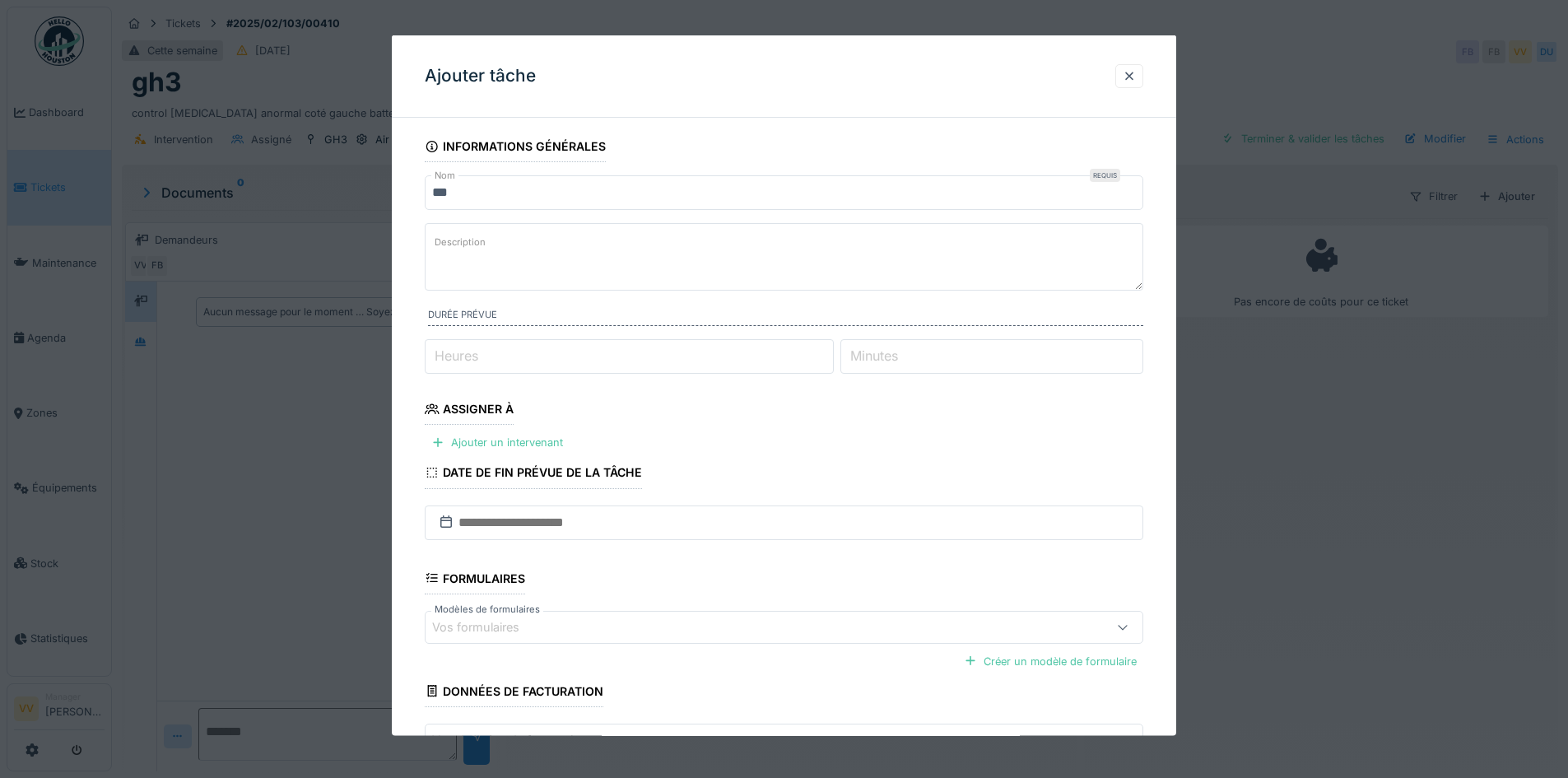
click at [525, 230] on textarea "Description" at bounding box center [784, 257] width 719 height 67
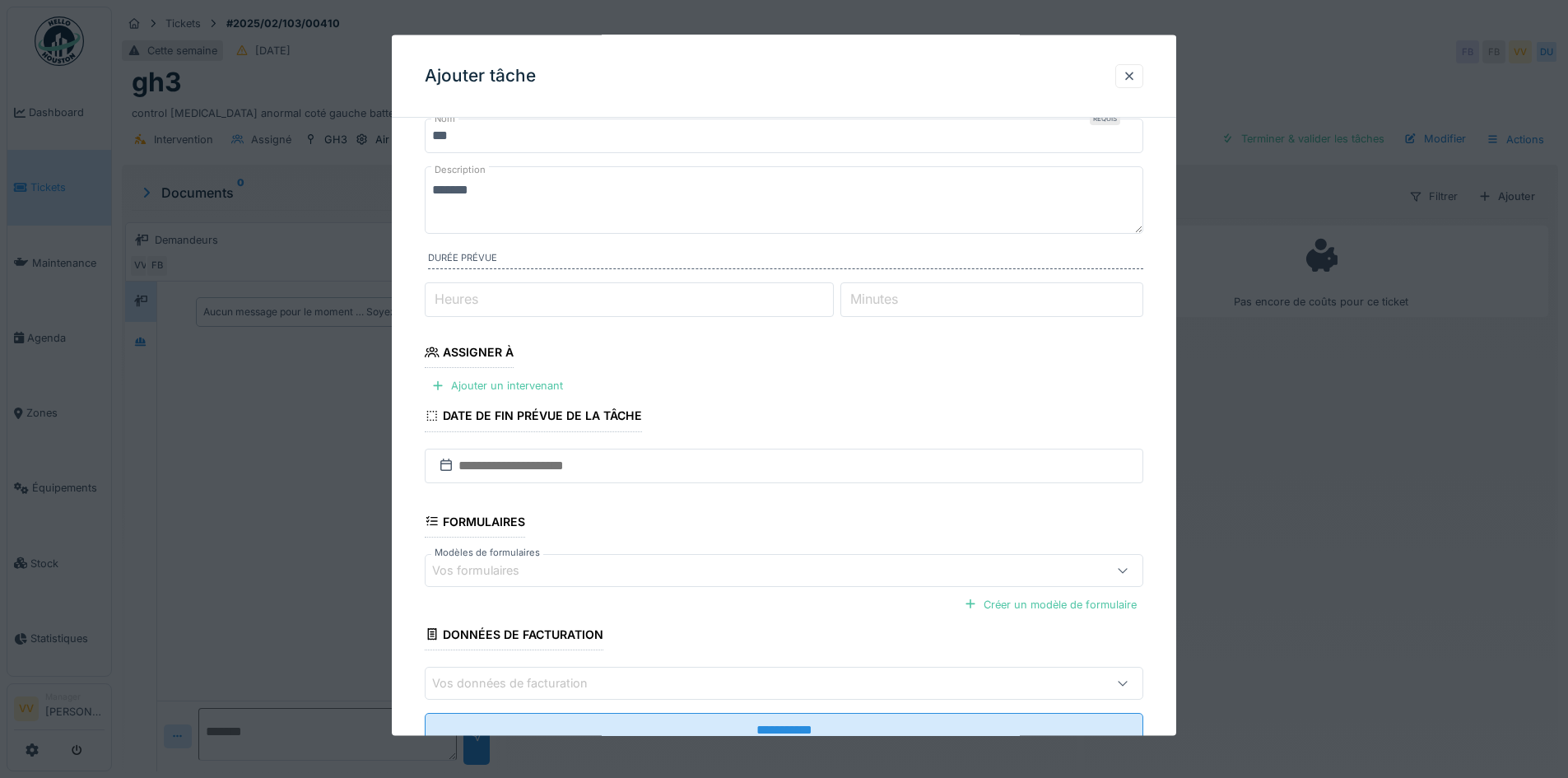
scroll to position [114, 0]
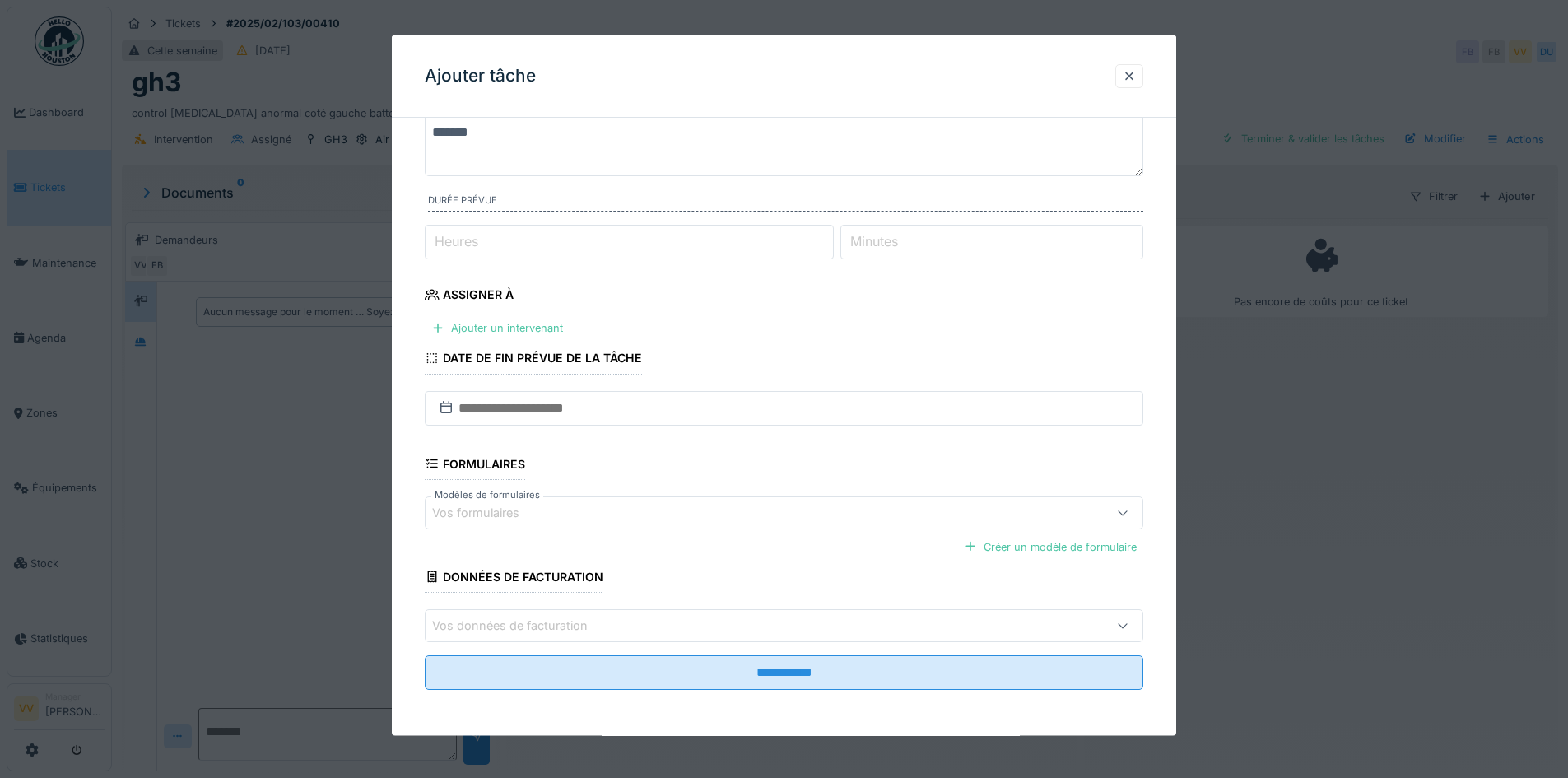
type textarea "*******"
click at [665, 418] on input "text" at bounding box center [784, 408] width 719 height 35
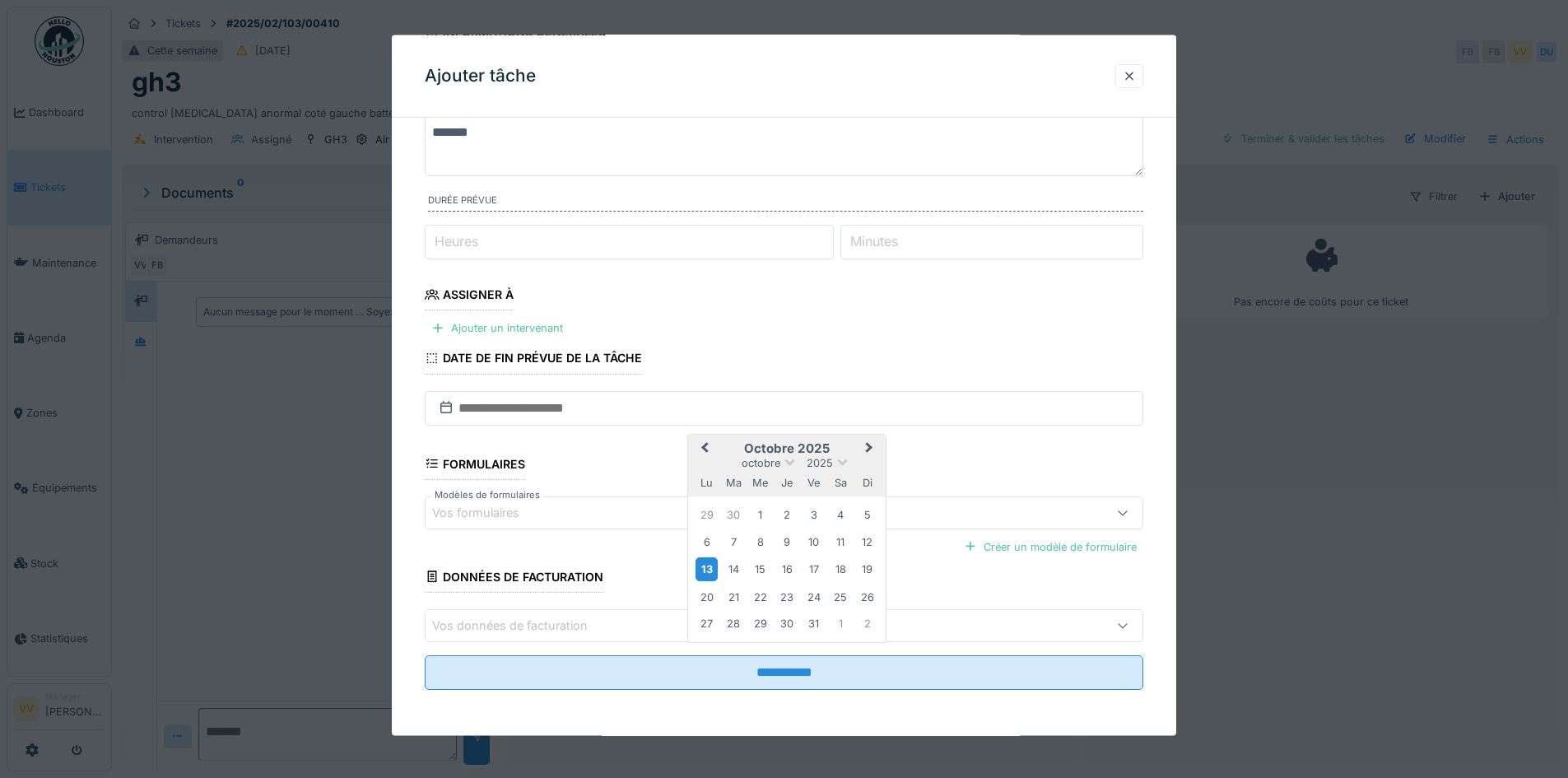
click at [707, 573] on div "13" at bounding box center [706, 569] width 22 height 24
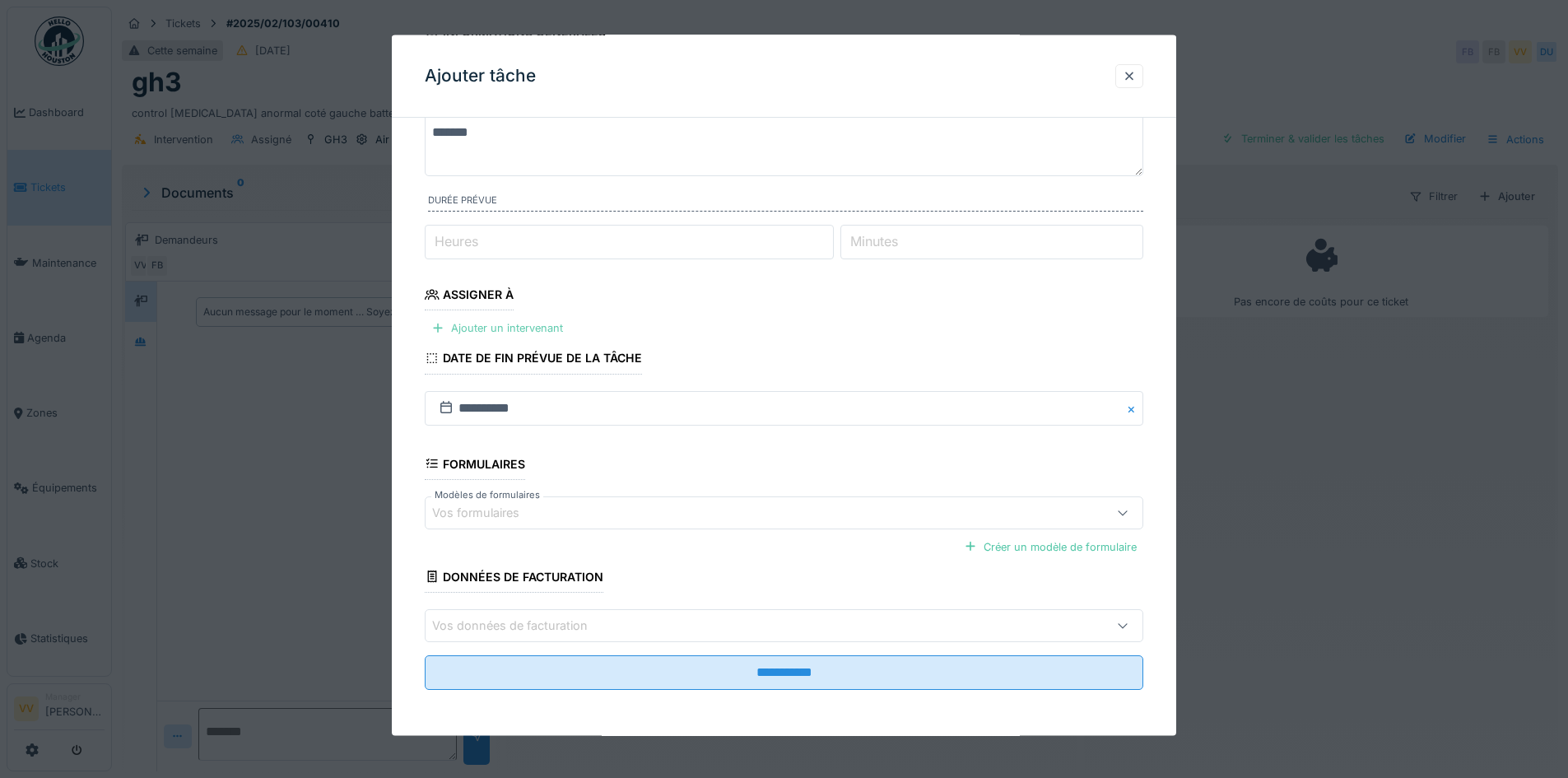
click at [459, 320] on div "Ajouter un intervenant" at bounding box center [497, 327] width 145 height 22
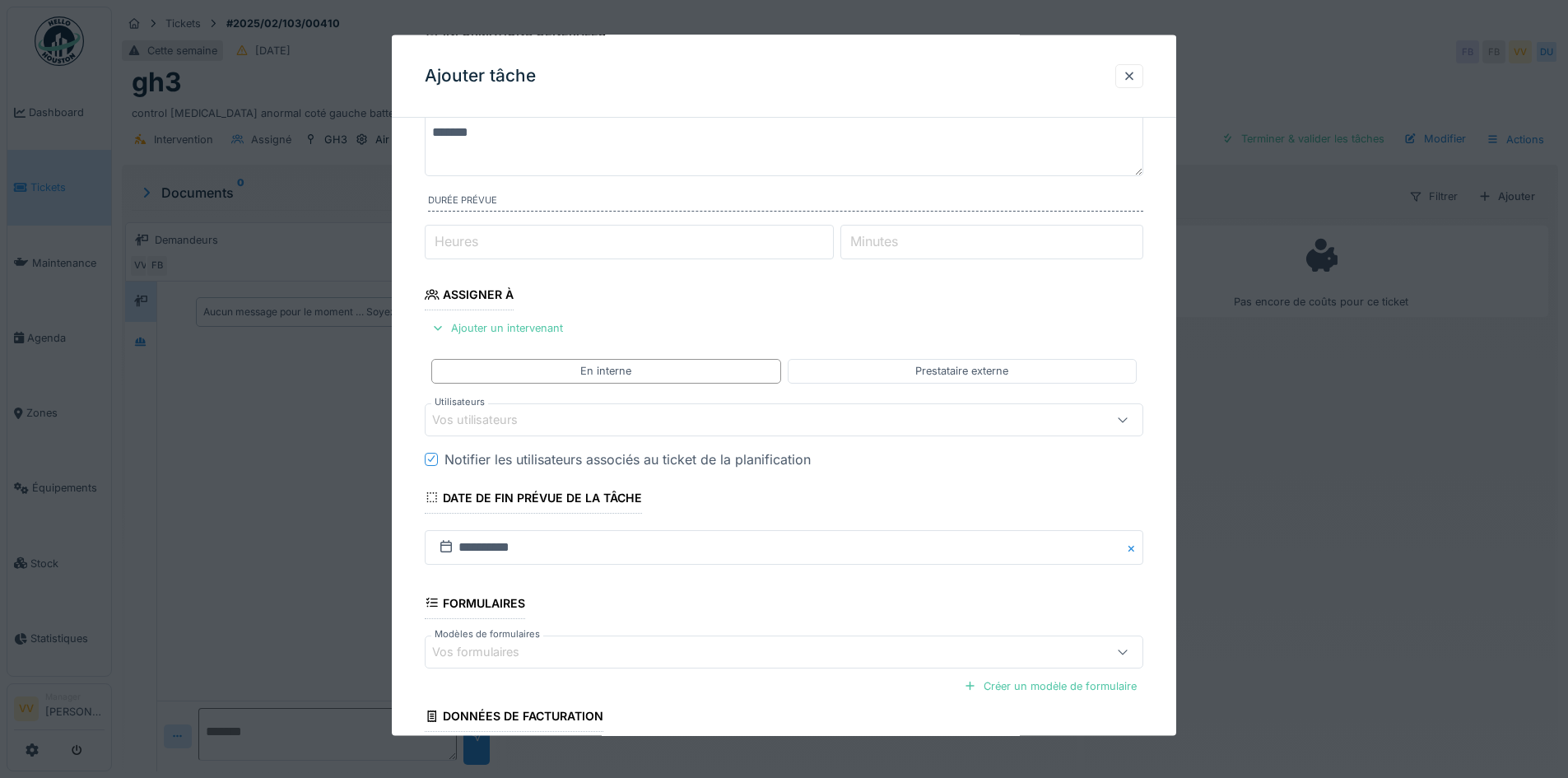
drag, startPoint x: 576, startPoint y: 423, endPoint x: 567, endPoint y: 420, distance: 9.5
click at [569, 421] on div "Vos utilisateurs" at bounding box center [742, 419] width 619 height 18
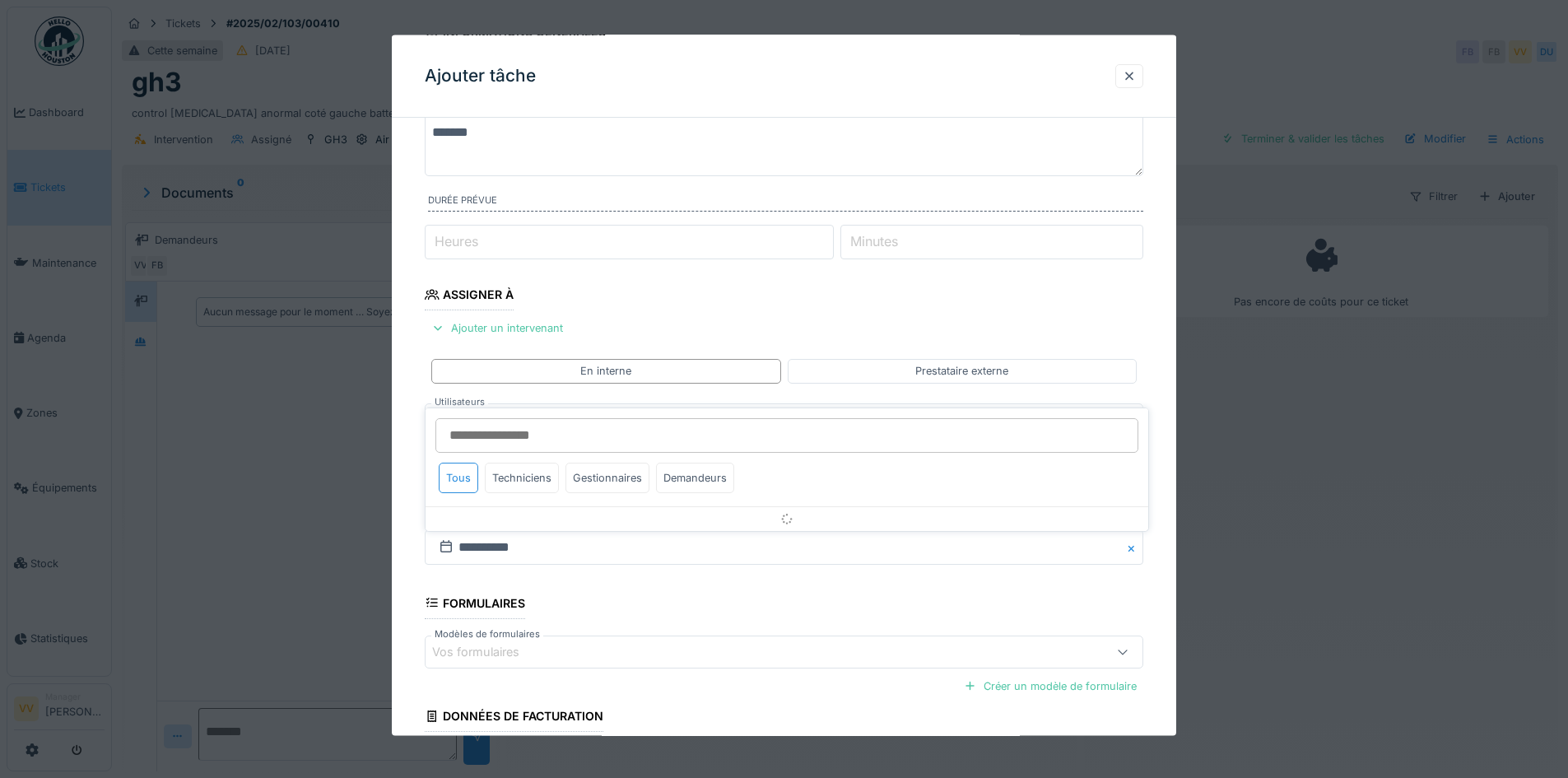
scroll to position [148, 0]
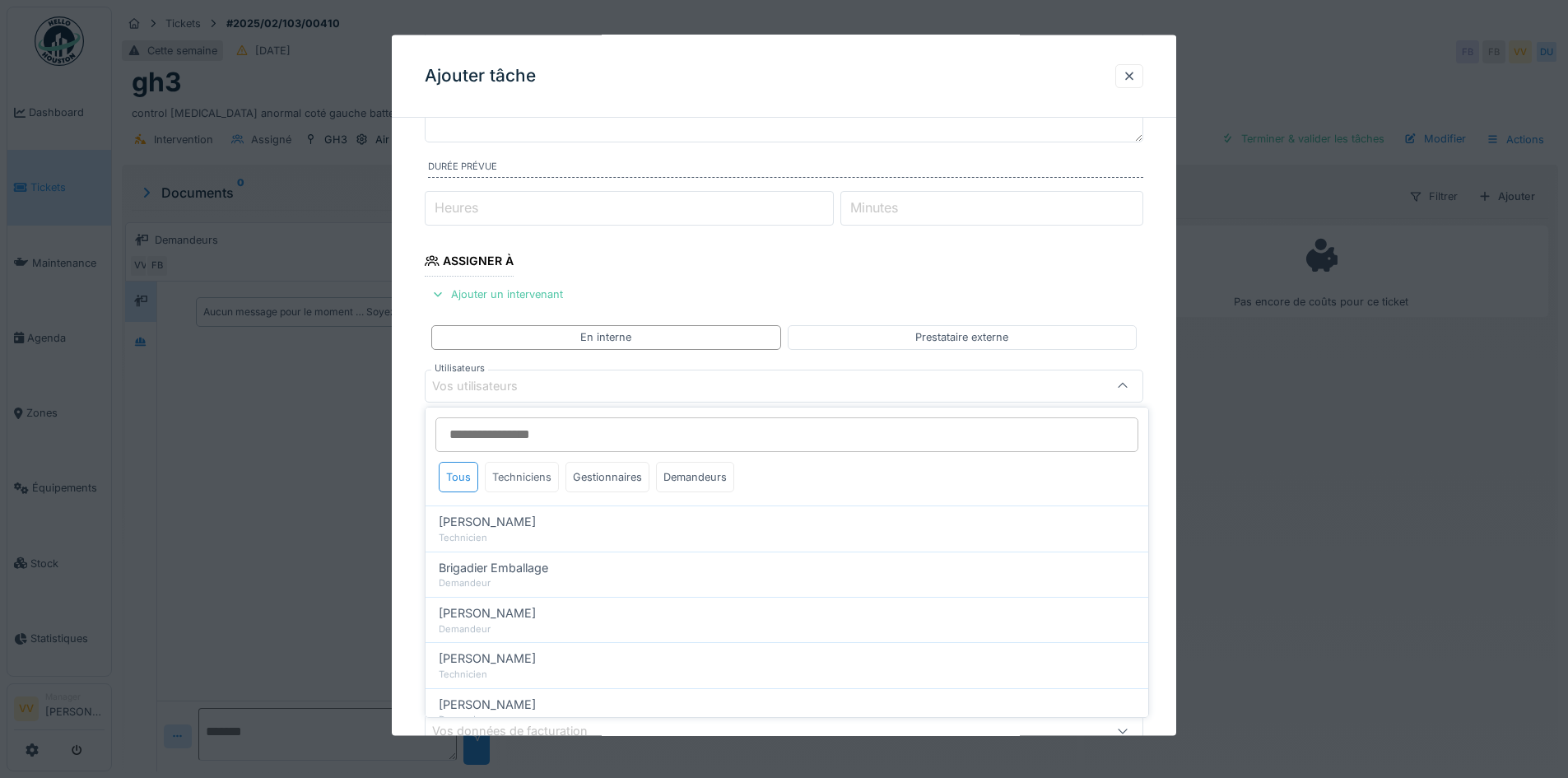
click at [529, 479] on div "Techniciens" at bounding box center [521, 476] width 74 height 30
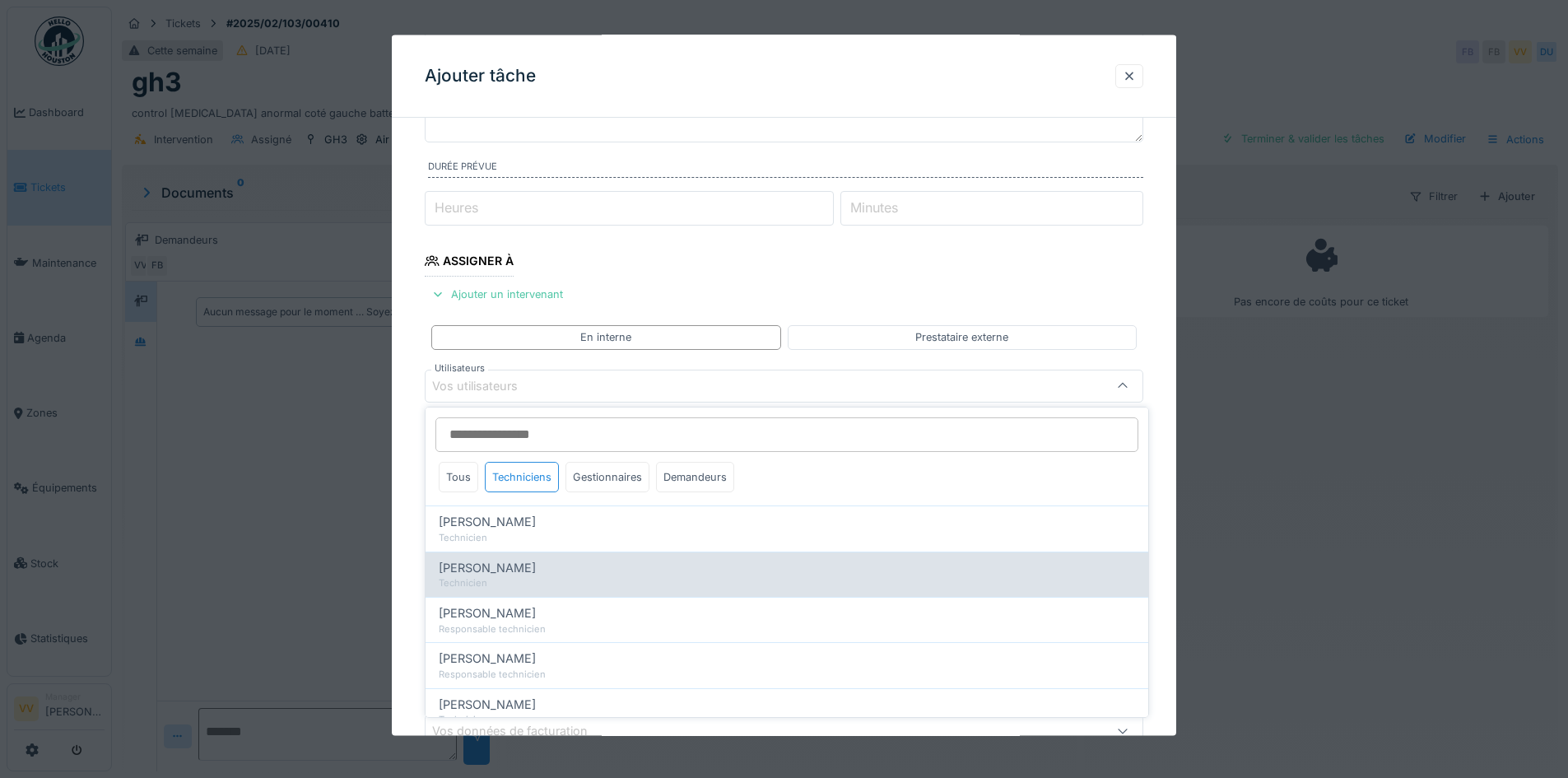
click at [501, 575] on span "Dan Ungureanu" at bounding box center [487, 568] width 97 height 18
type input "****"
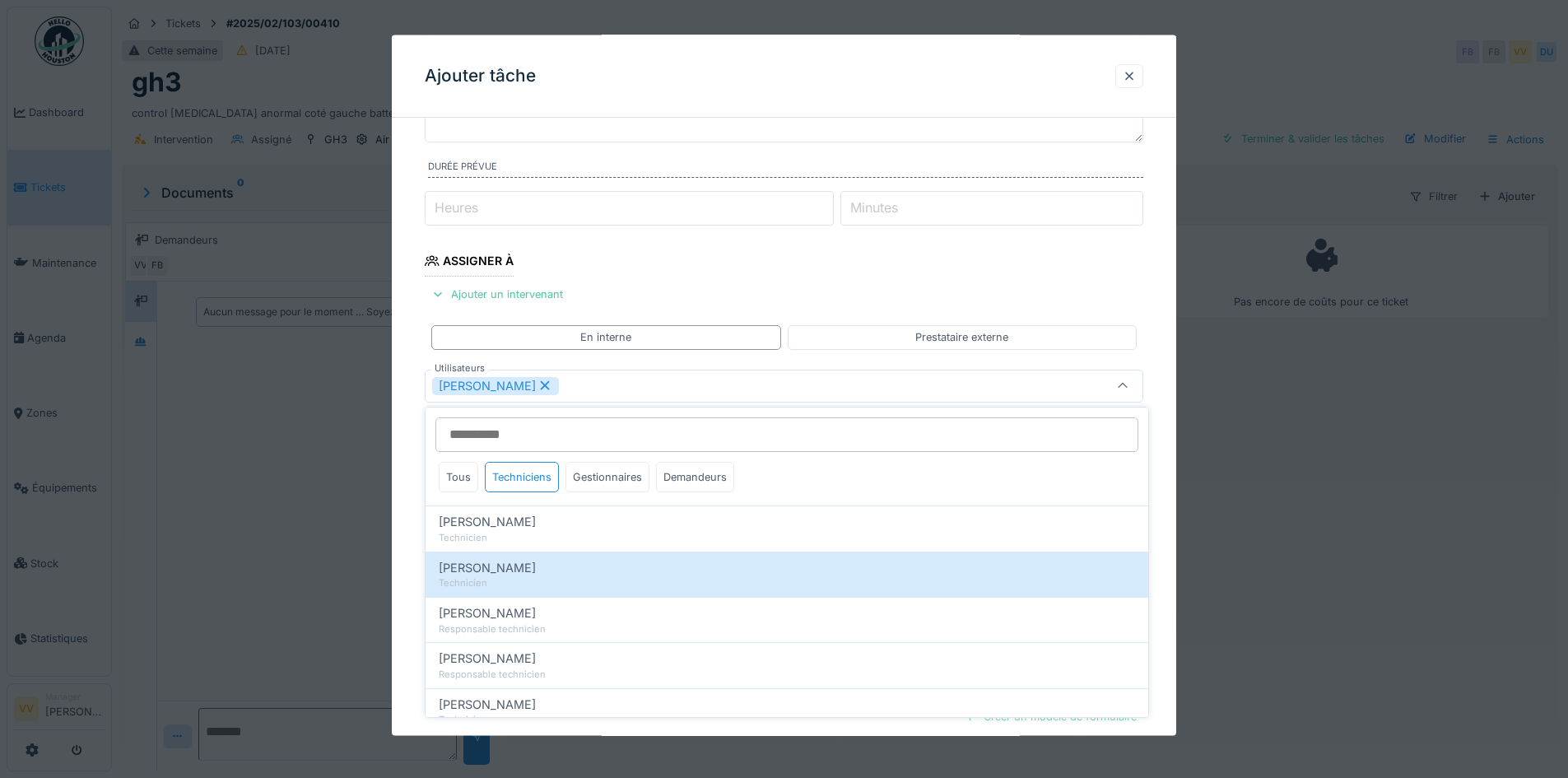
click at [820, 269] on fieldset "**********" at bounding box center [784, 427] width 719 height 889
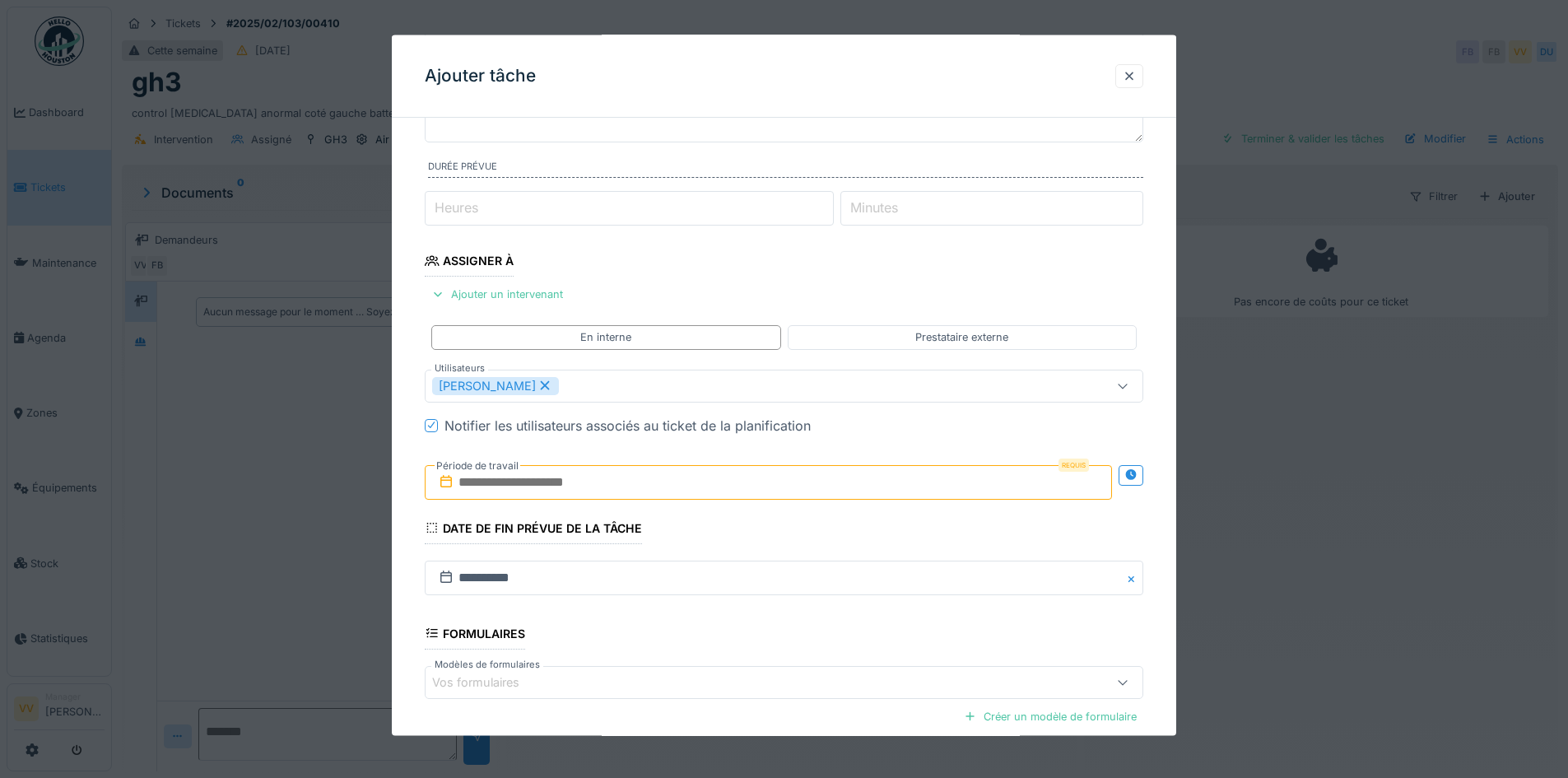
click at [529, 479] on input "text" at bounding box center [768, 482] width 687 height 35
click at [692, 645] on div "13" at bounding box center [691, 643] width 22 height 24
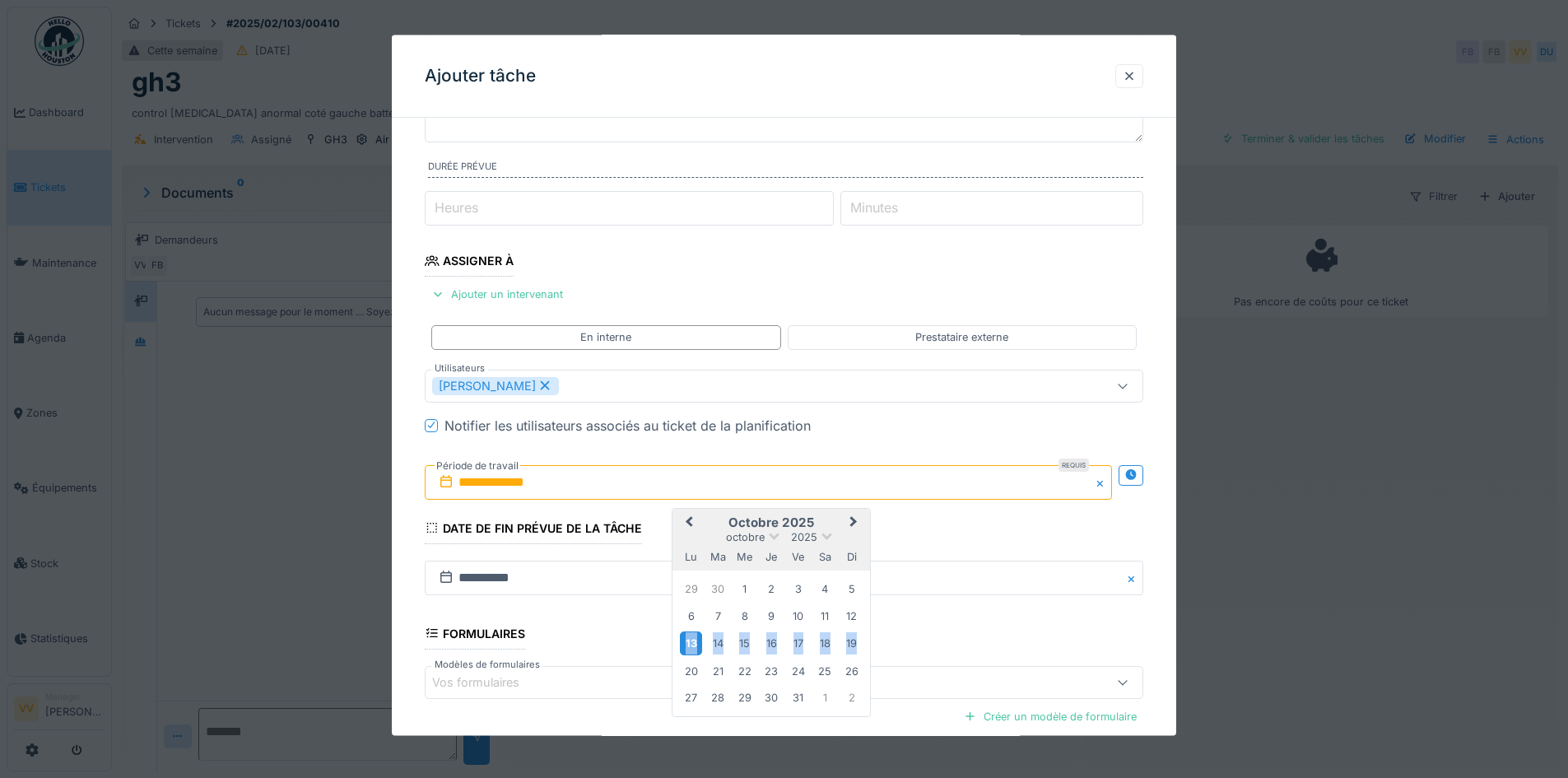
click at [692, 645] on div "13" at bounding box center [691, 643] width 22 height 24
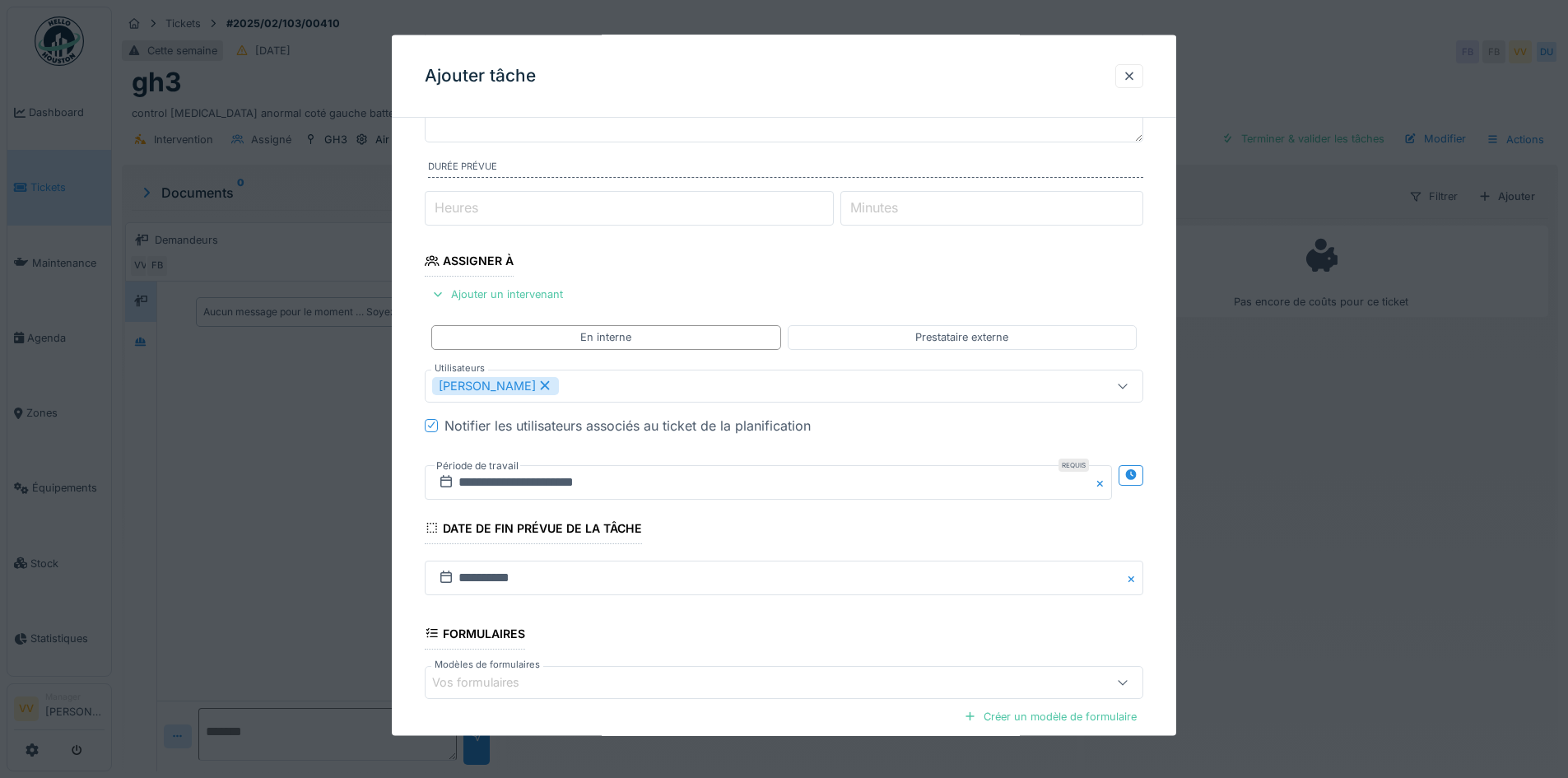
click at [704, 624] on fieldset "**********" at bounding box center [784, 427] width 719 height 889
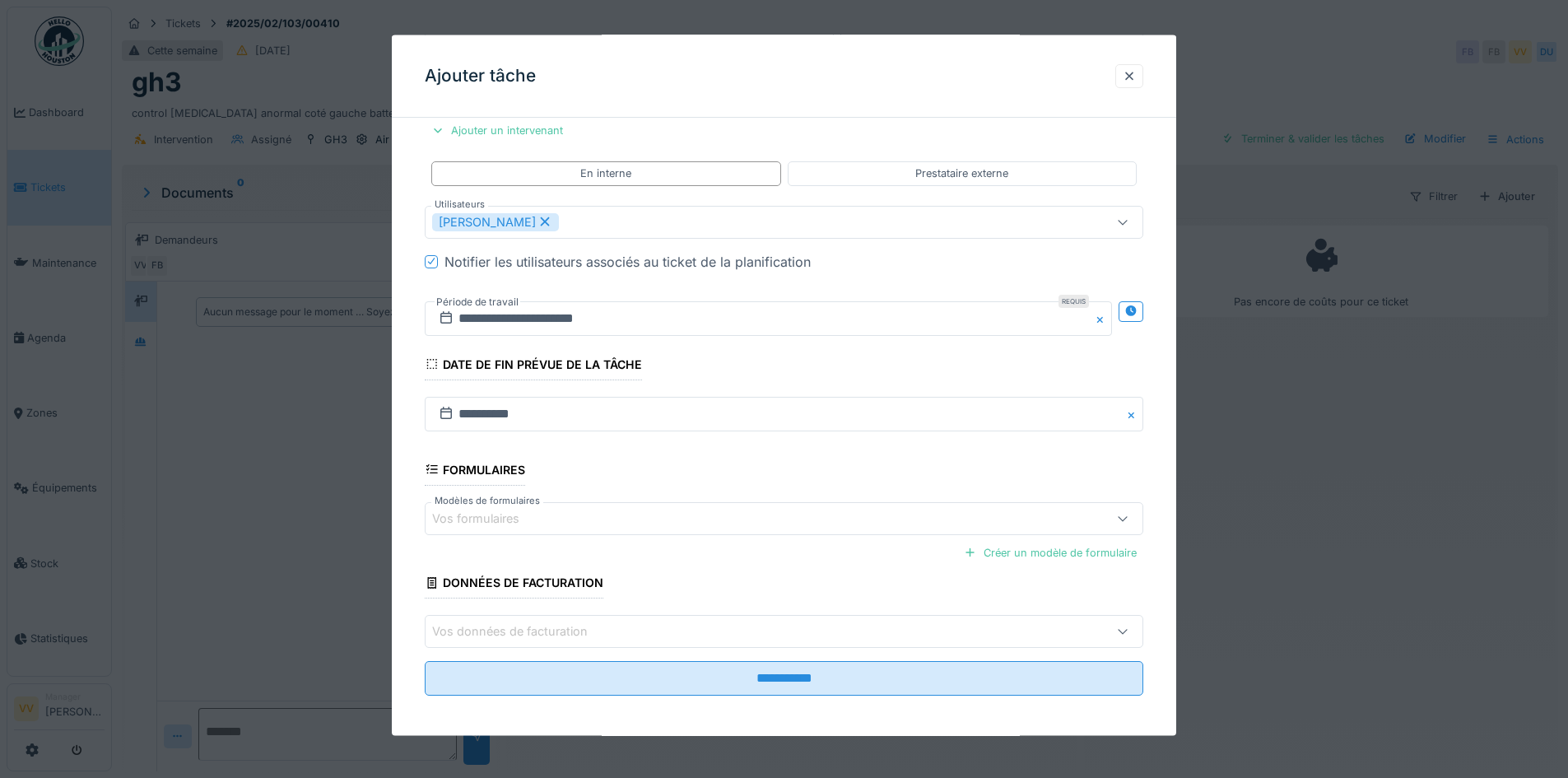
scroll to position [317, 0]
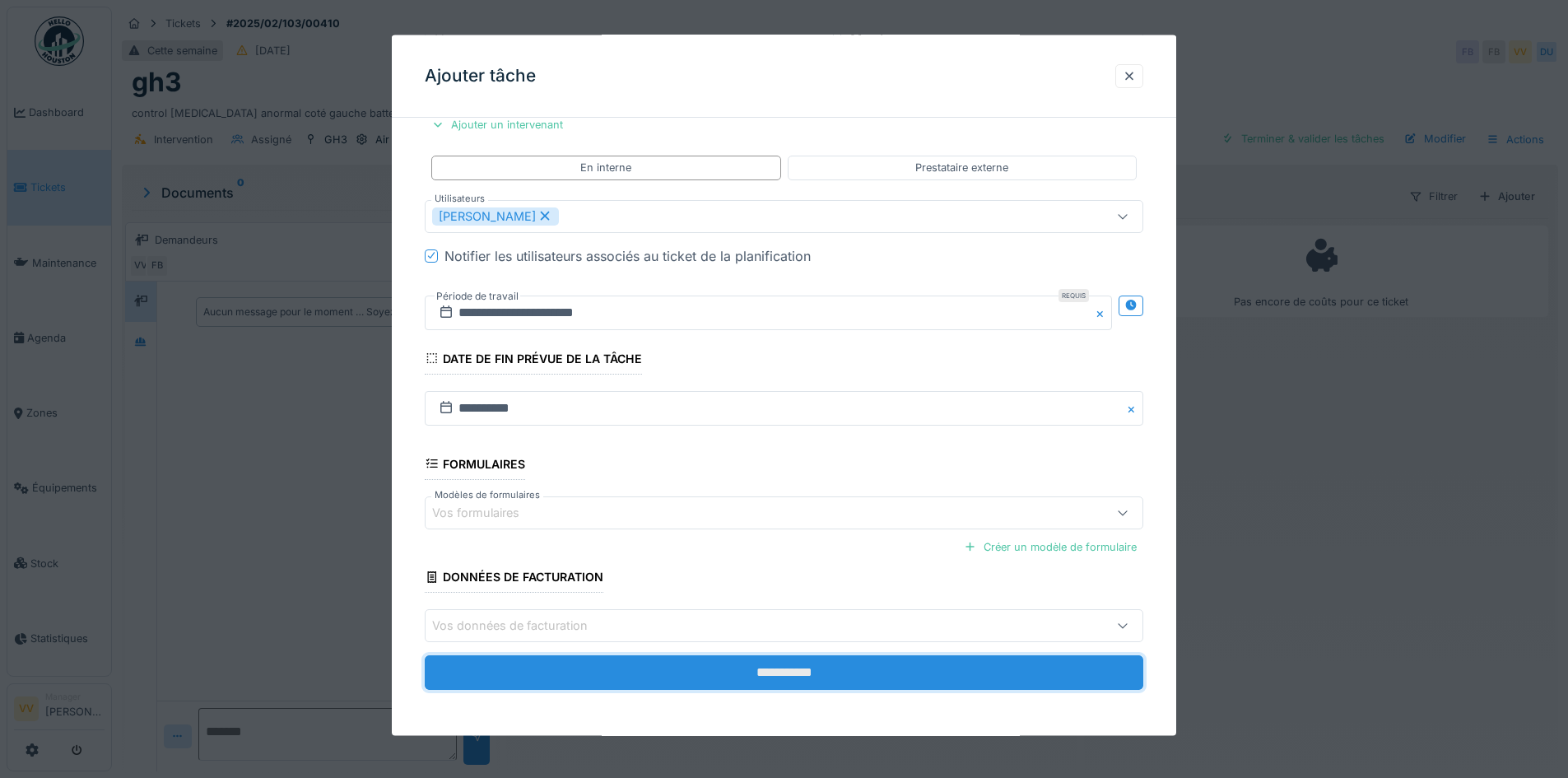
click at [837, 681] on input "**********" at bounding box center [784, 672] width 719 height 35
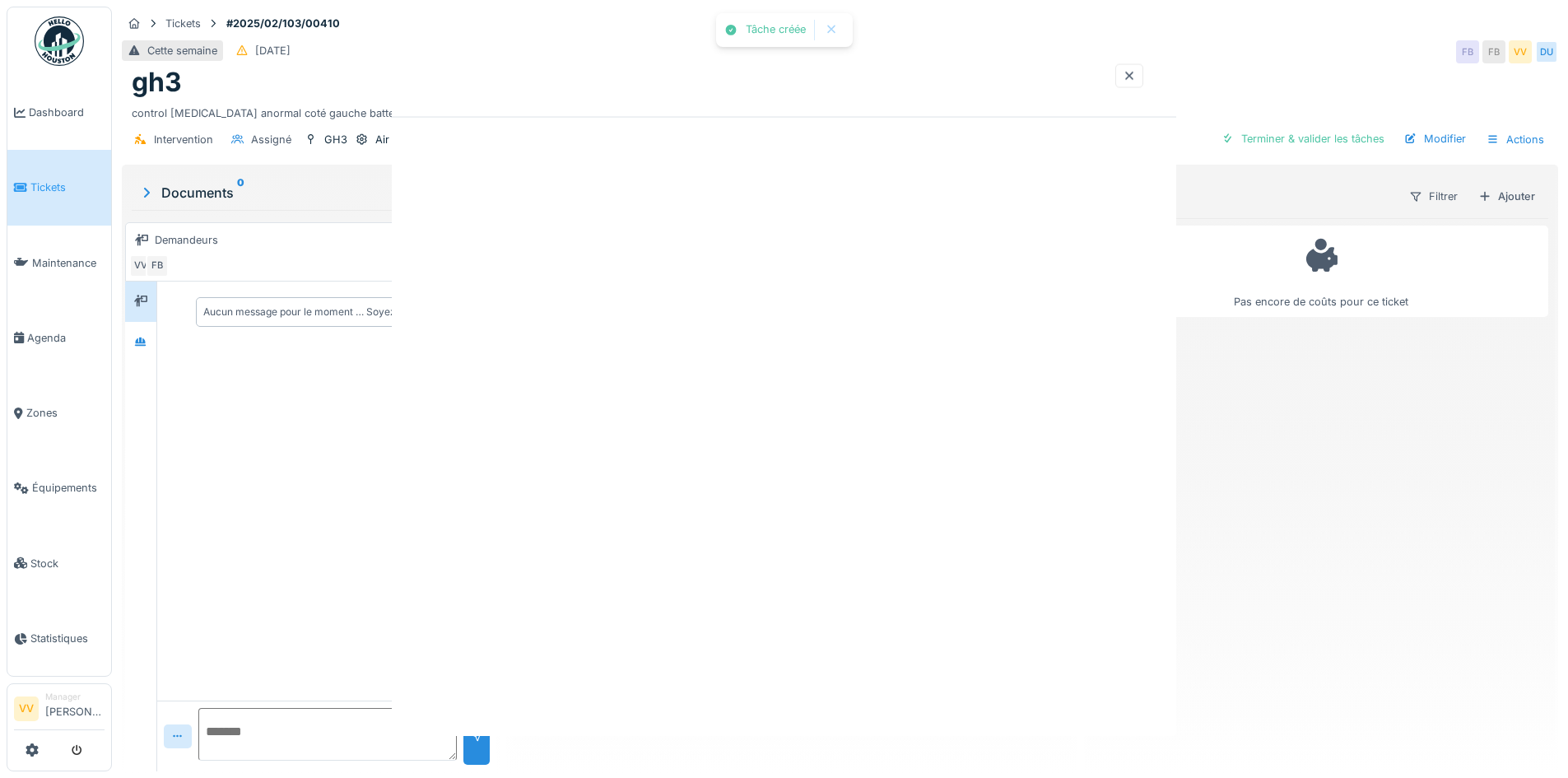
scroll to position [0, 0]
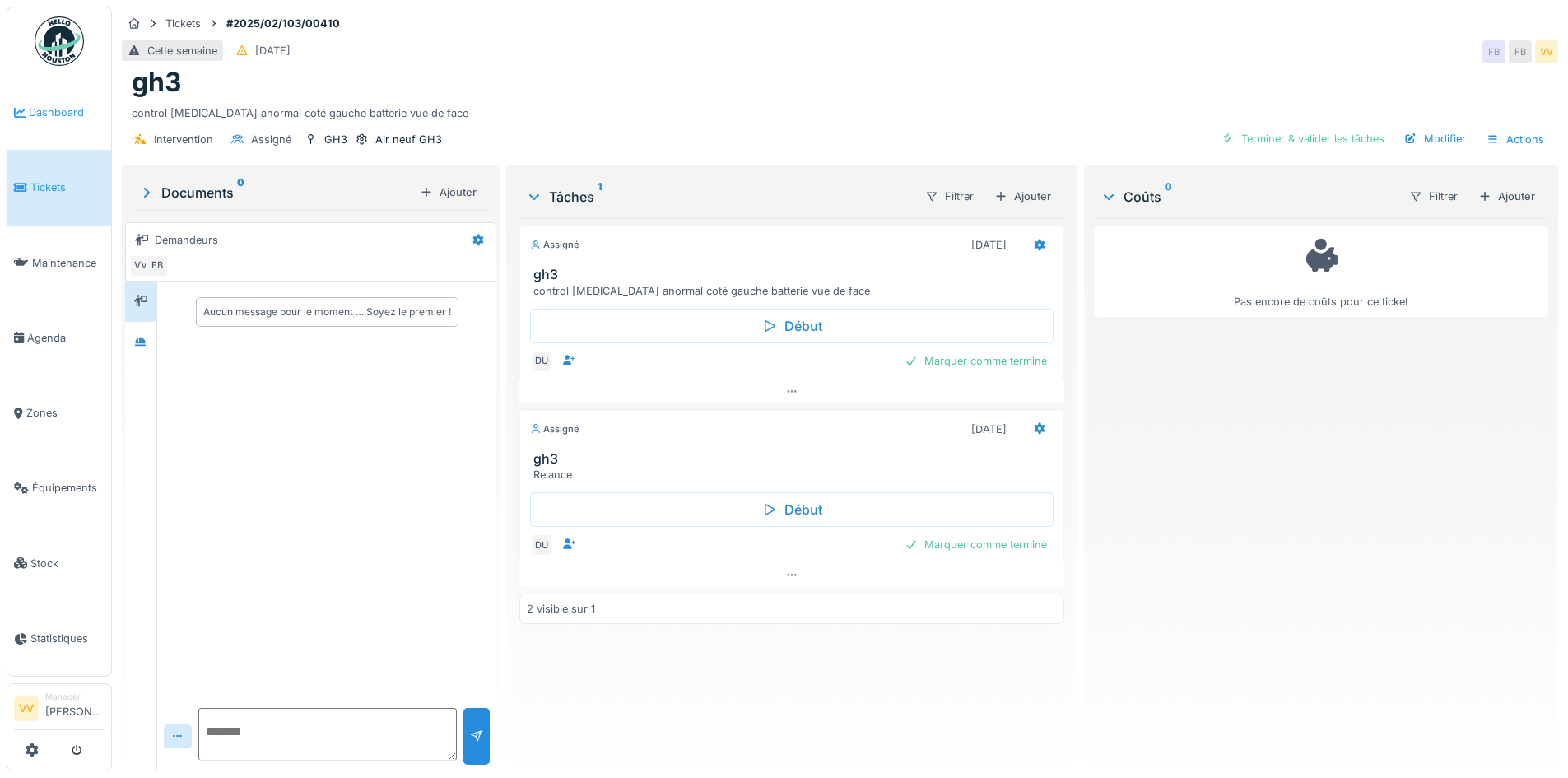
click at [70, 112] on span "Dashboard" at bounding box center [67, 112] width 76 height 16
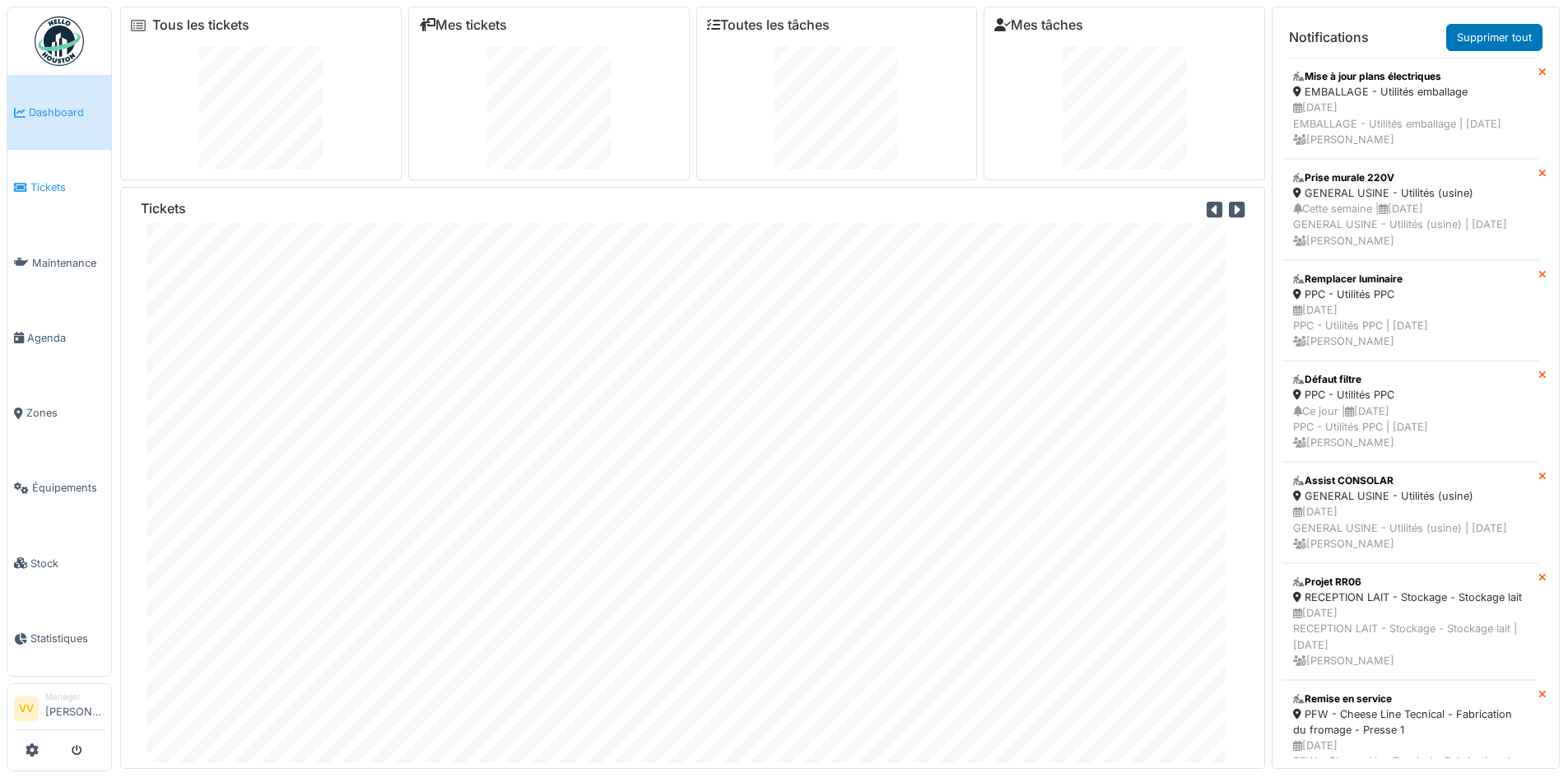
click at [55, 193] on link "Tickets" at bounding box center [59, 187] width 104 height 75
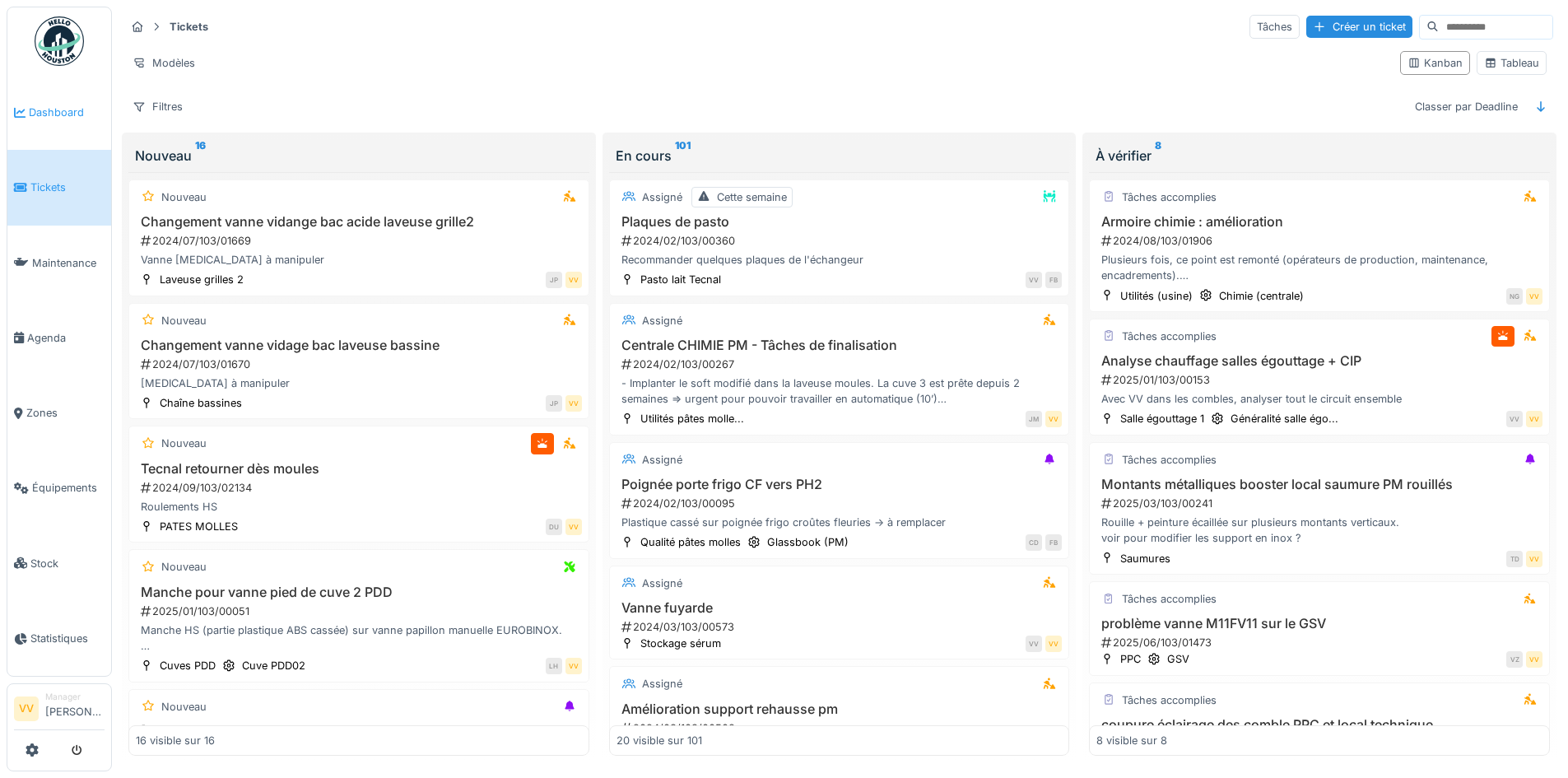
click at [57, 108] on span "Dashboard" at bounding box center [67, 112] width 76 height 16
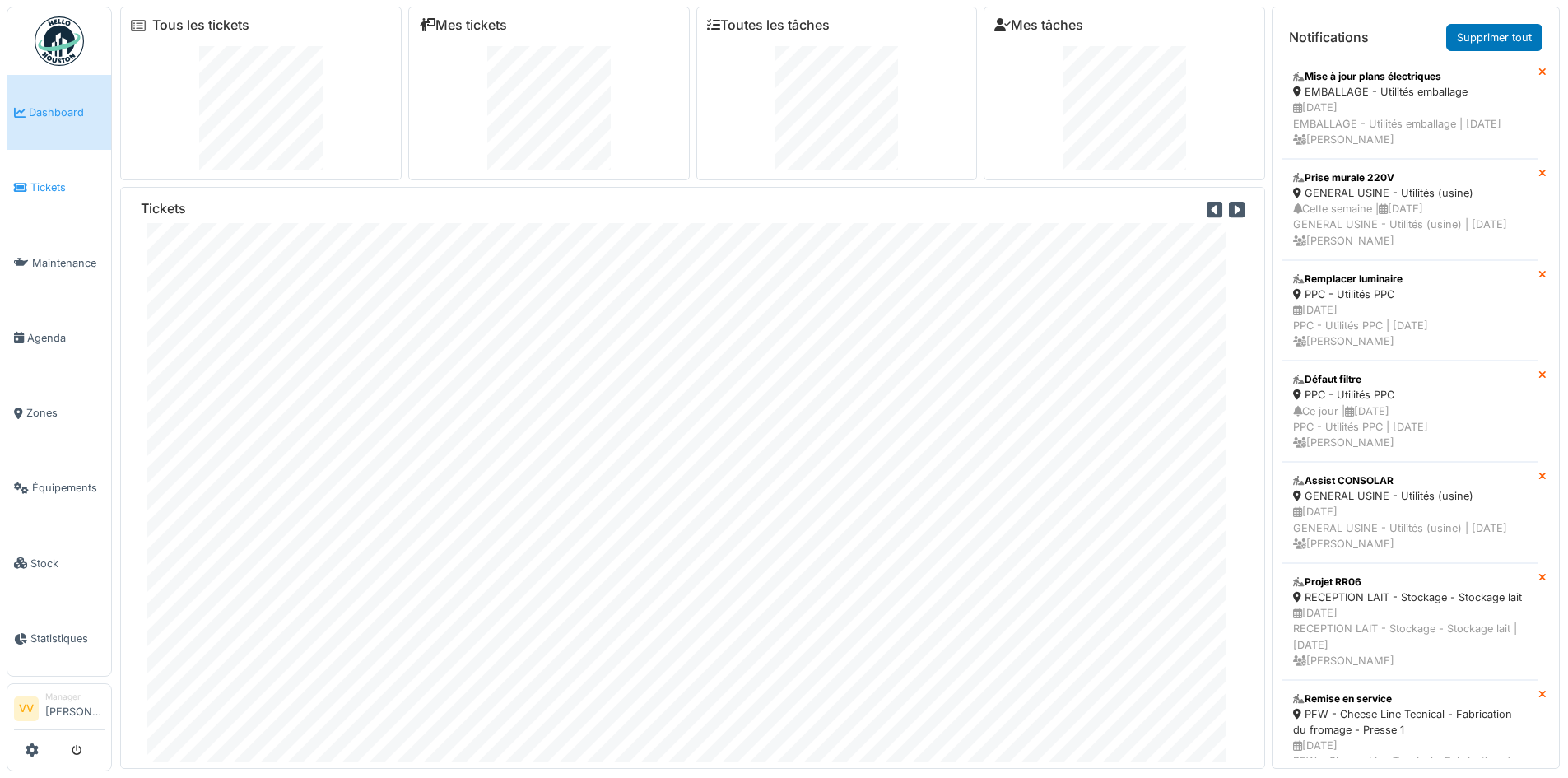
click at [55, 197] on link "Tickets" at bounding box center [59, 187] width 104 height 75
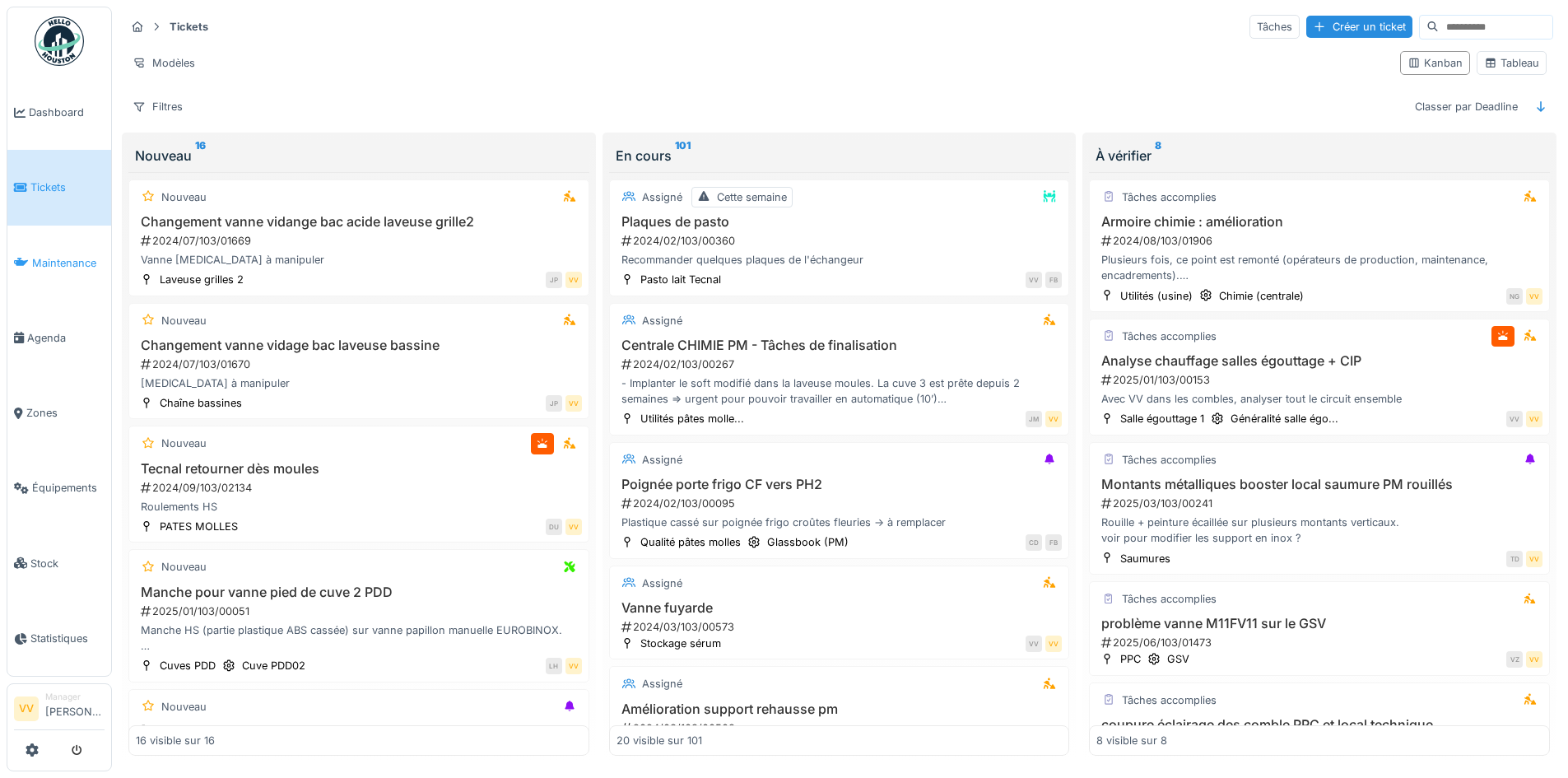
click at [57, 255] on span "Maintenance" at bounding box center [67, 263] width 72 height 16
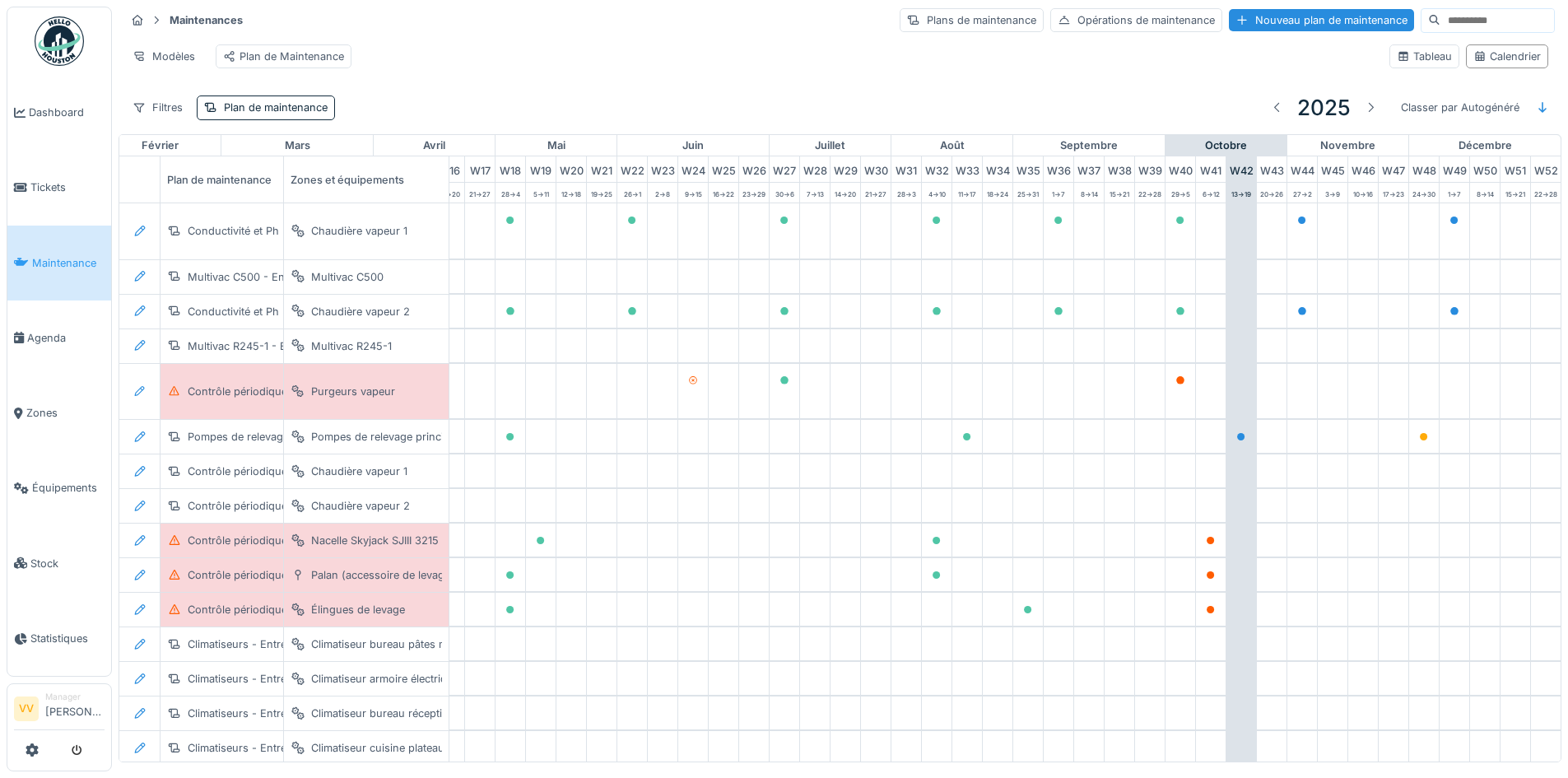
scroll to position [0, 539]
